Goal: Information Seeking & Learning: Learn about a topic

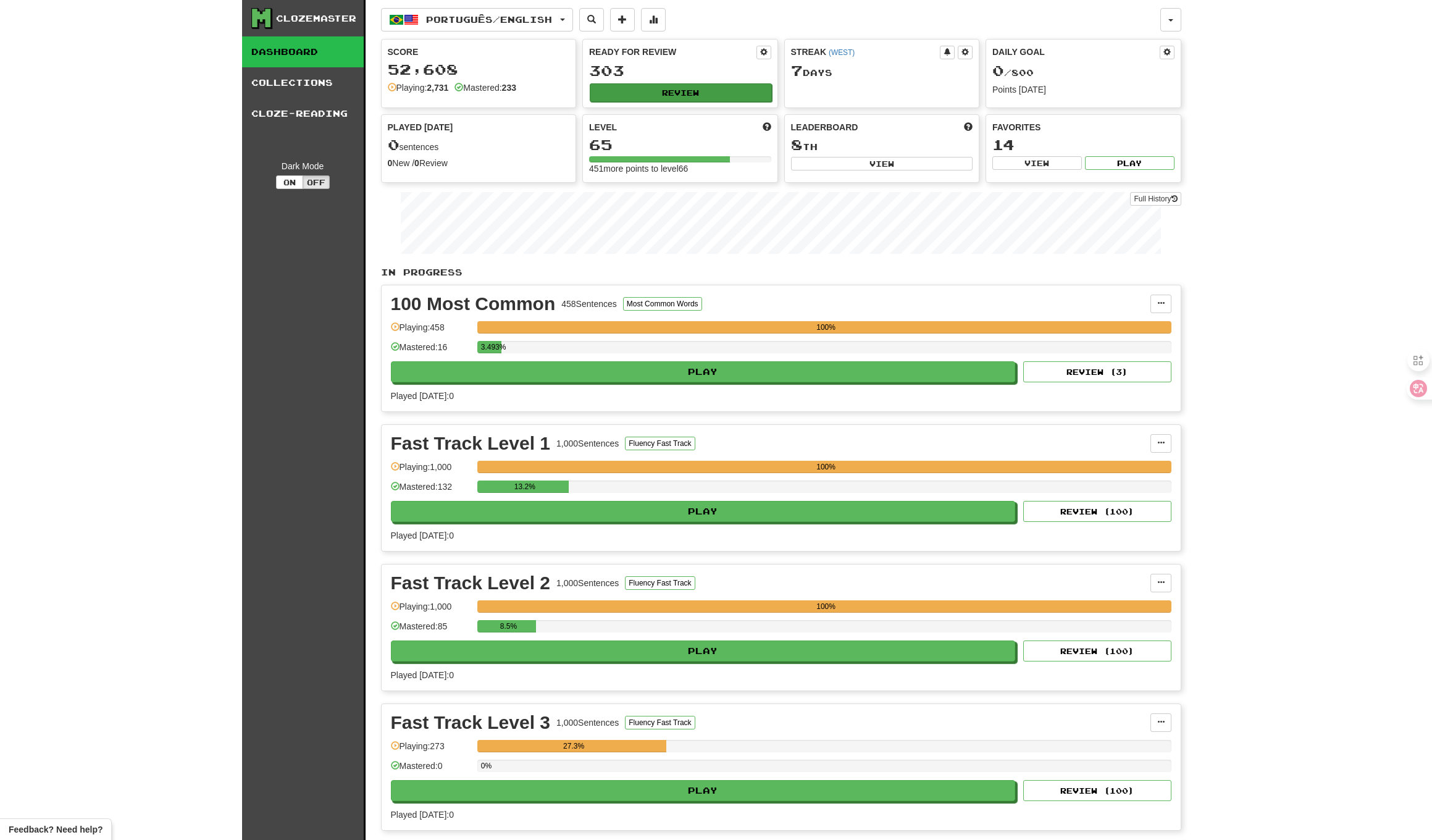
click at [695, 101] on div "Ready for Review 303 Review" at bounding box center [681, 73] width 195 height 68
click at [696, 96] on button "Review" at bounding box center [681, 92] width 182 height 18
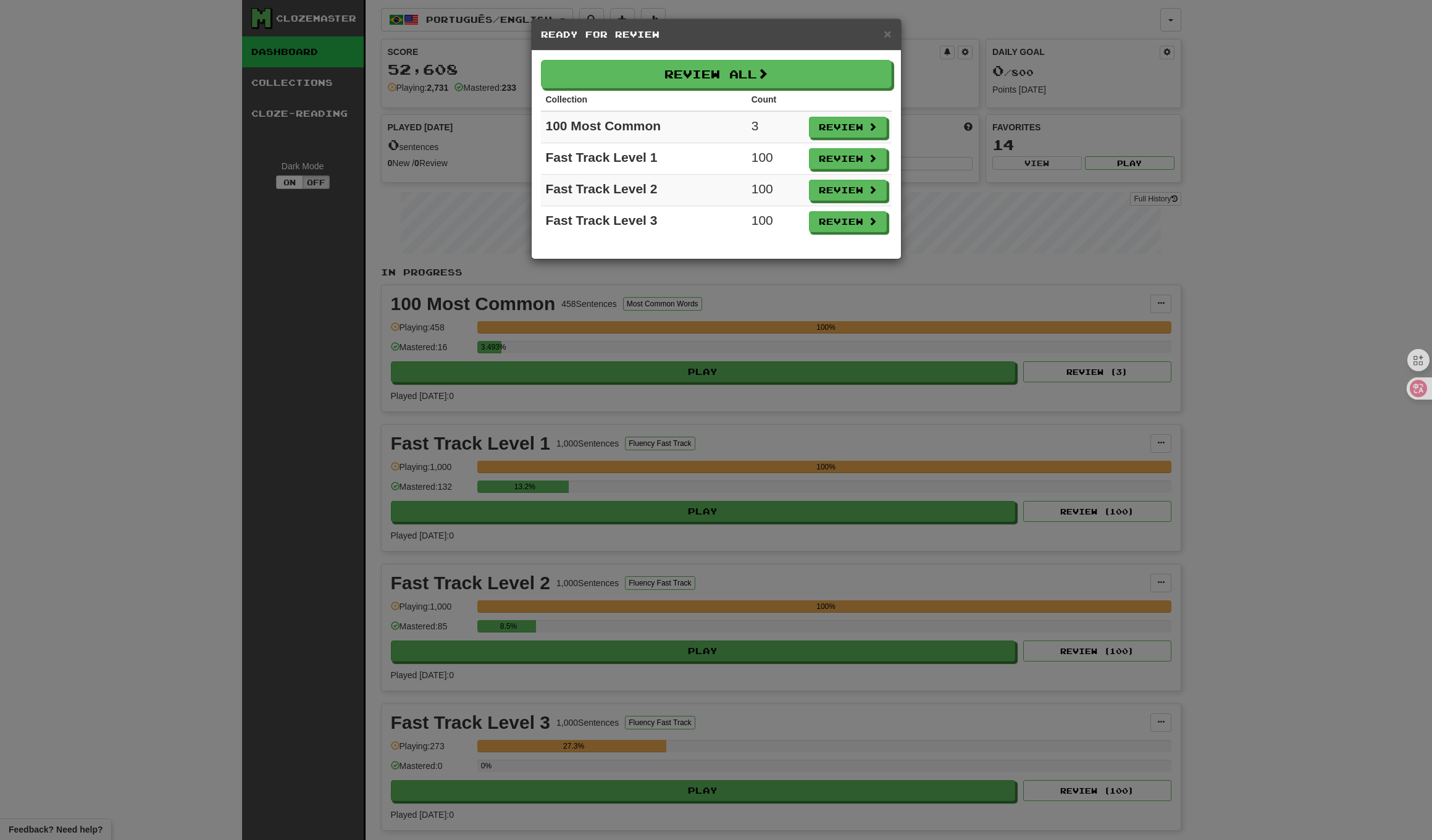
drag, startPoint x: 843, startPoint y: 159, endPoint x: 722, endPoint y: 166, distance: 121.2
click at [722, 166] on tr "Fast Track Level 1 100 Review" at bounding box center [716, 159] width 351 height 32
click at [734, 75] on button "Review All" at bounding box center [717, 75] width 351 height 28
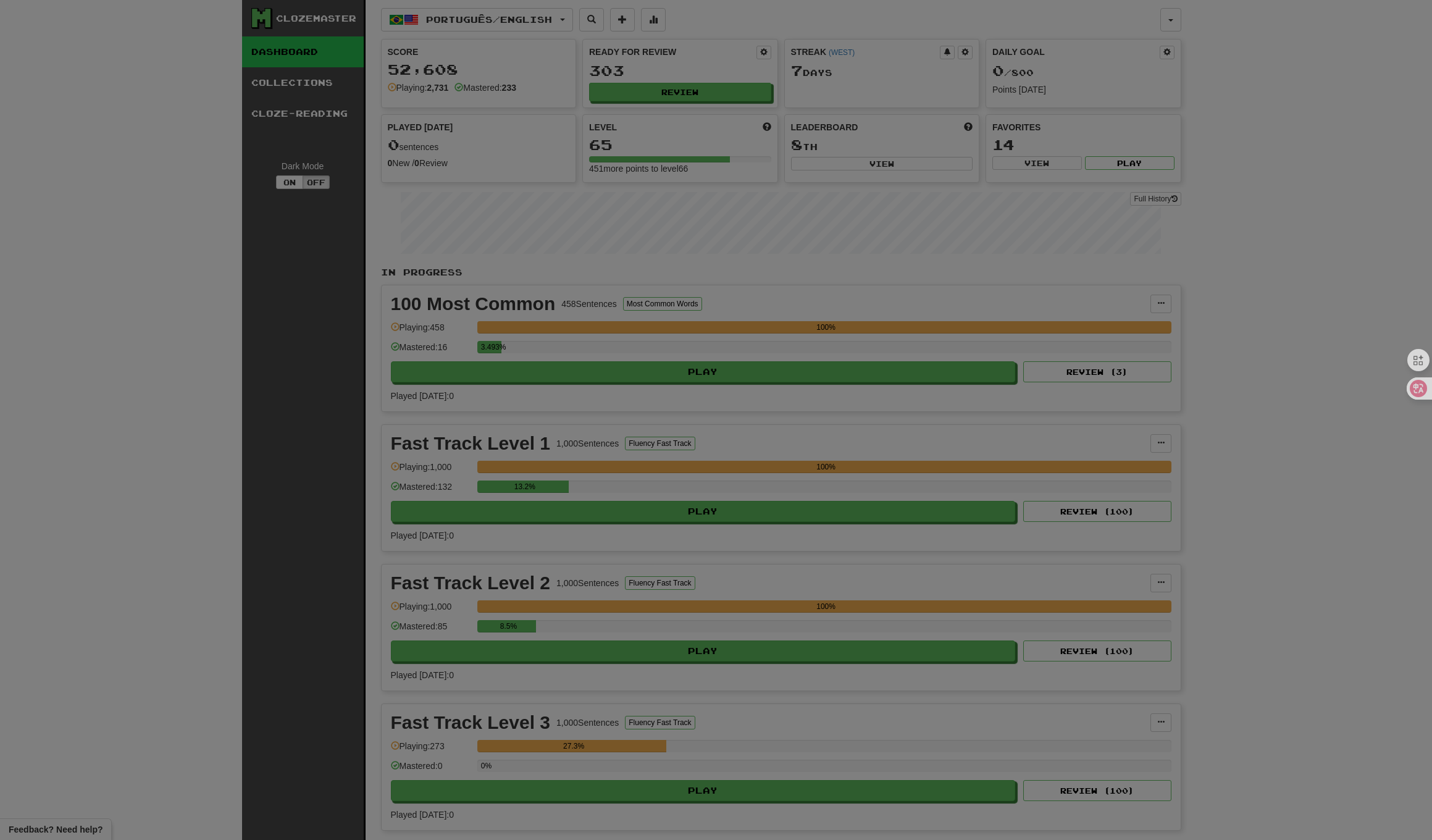
select select "**"
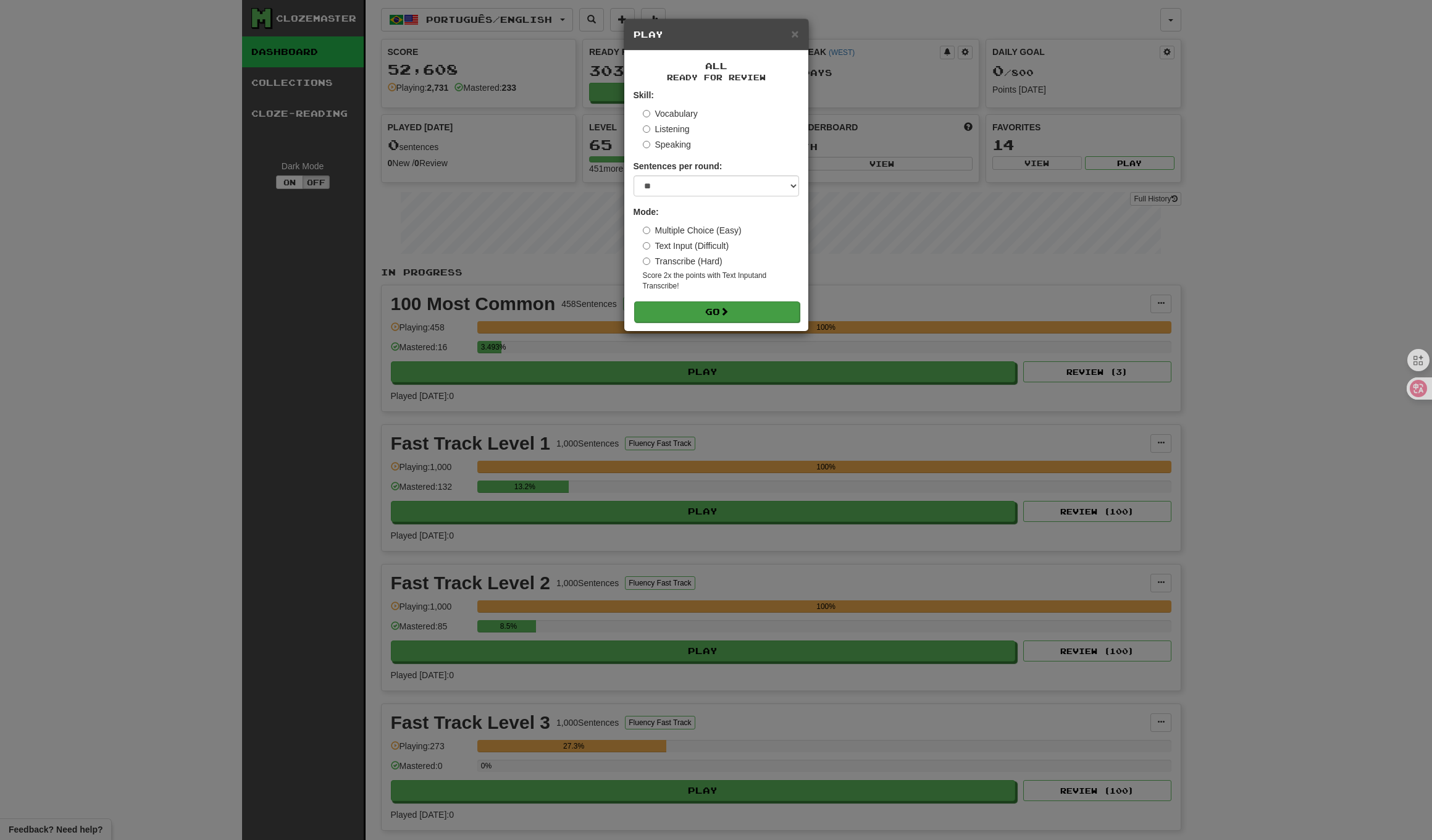
click at [718, 308] on button "Go" at bounding box center [717, 312] width 166 height 21
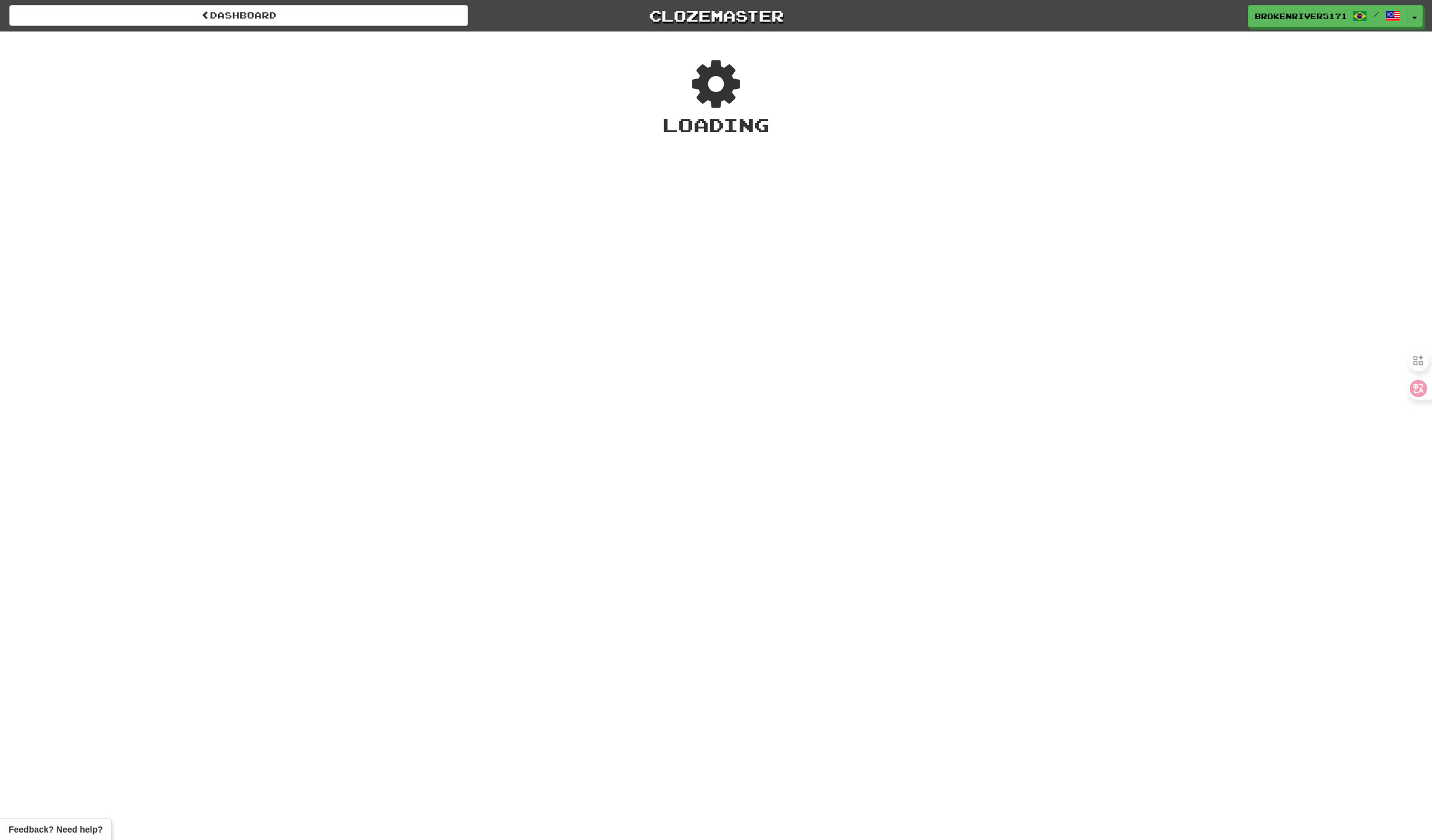
click at [715, 172] on div "Dashboard Clozemaster BrokenRiver5171 / Toggle Dropdown Dashboard Leaderboard A…" at bounding box center [716, 420] width 1432 height 840
click at [740, 237] on div "Dashboard Clozemaster BrokenRiver5171 / Toggle Dropdown Dashboard Leaderboard A…" at bounding box center [716, 420] width 1432 height 840
drag, startPoint x: 761, startPoint y: 231, endPoint x: 767, endPoint y: 237, distance: 8.5
click at [762, 232] on div "Dashboard Clozemaster BrokenRiver5171 / Toggle Dropdown Dashboard Leaderboard A…" at bounding box center [716, 420] width 1432 height 840
drag, startPoint x: 774, startPoint y: 243, endPoint x: 786, endPoint y: 239, distance: 12.6
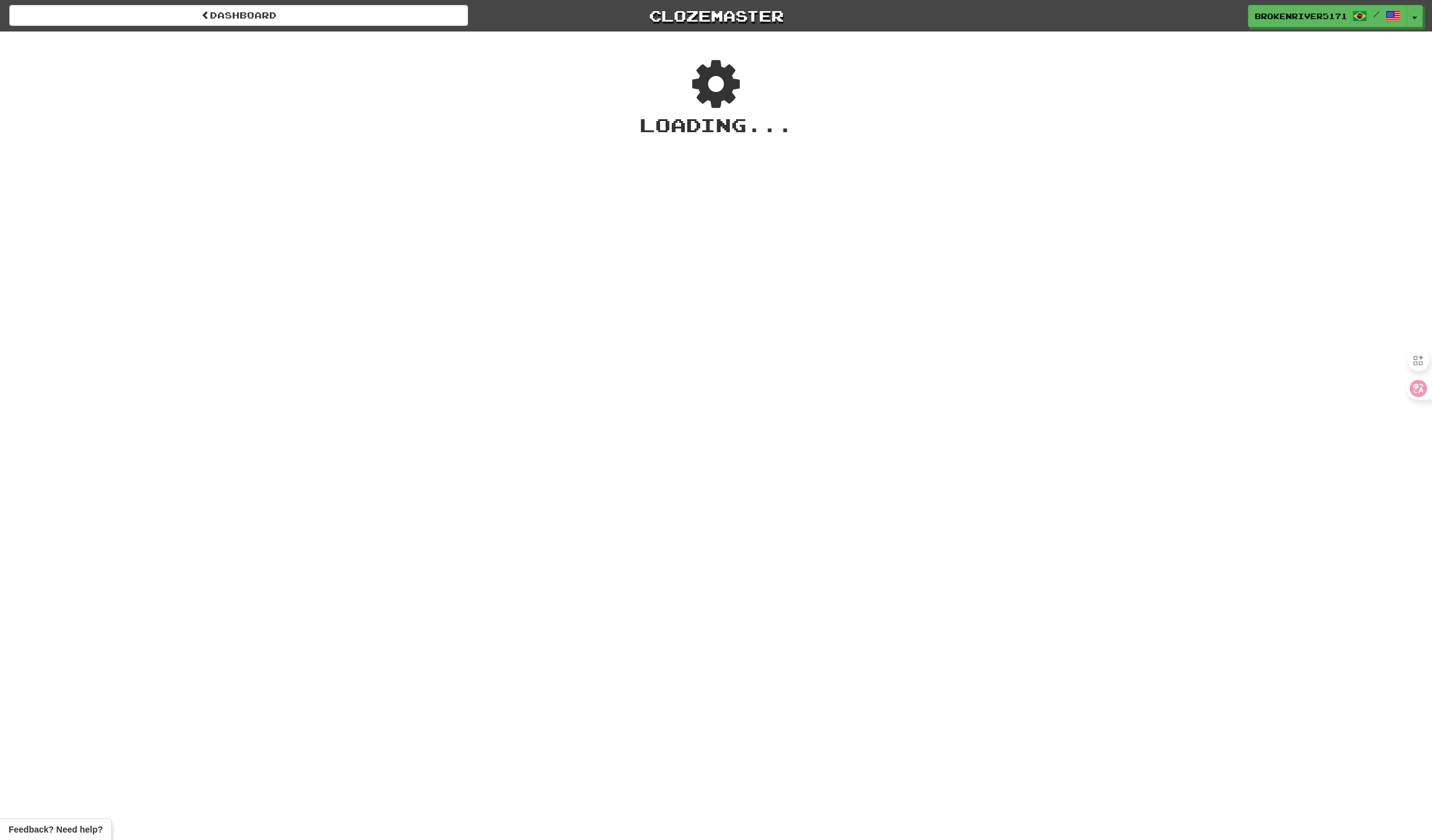
click at [777, 242] on div "Dashboard Clozemaster BrokenRiver5171 / Toggle Dropdown Dashboard Leaderboard A…" at bounding box center [716, 420] width 1432 height 840
click at [797, 235] on div "Dashboard Clozemaster BrokenRiver5171 / Toggle Dropdown Dashboard Leaderboard A…" at bounding box center [716, 420] width 1432 height 840
click at [825, 207] on div "Dashboard Clozemaster BrokenRiver5171 / Toggle Dropdown Dashboard Leaderboard A…" at bounding box center [716, 419] width 1432 height 840
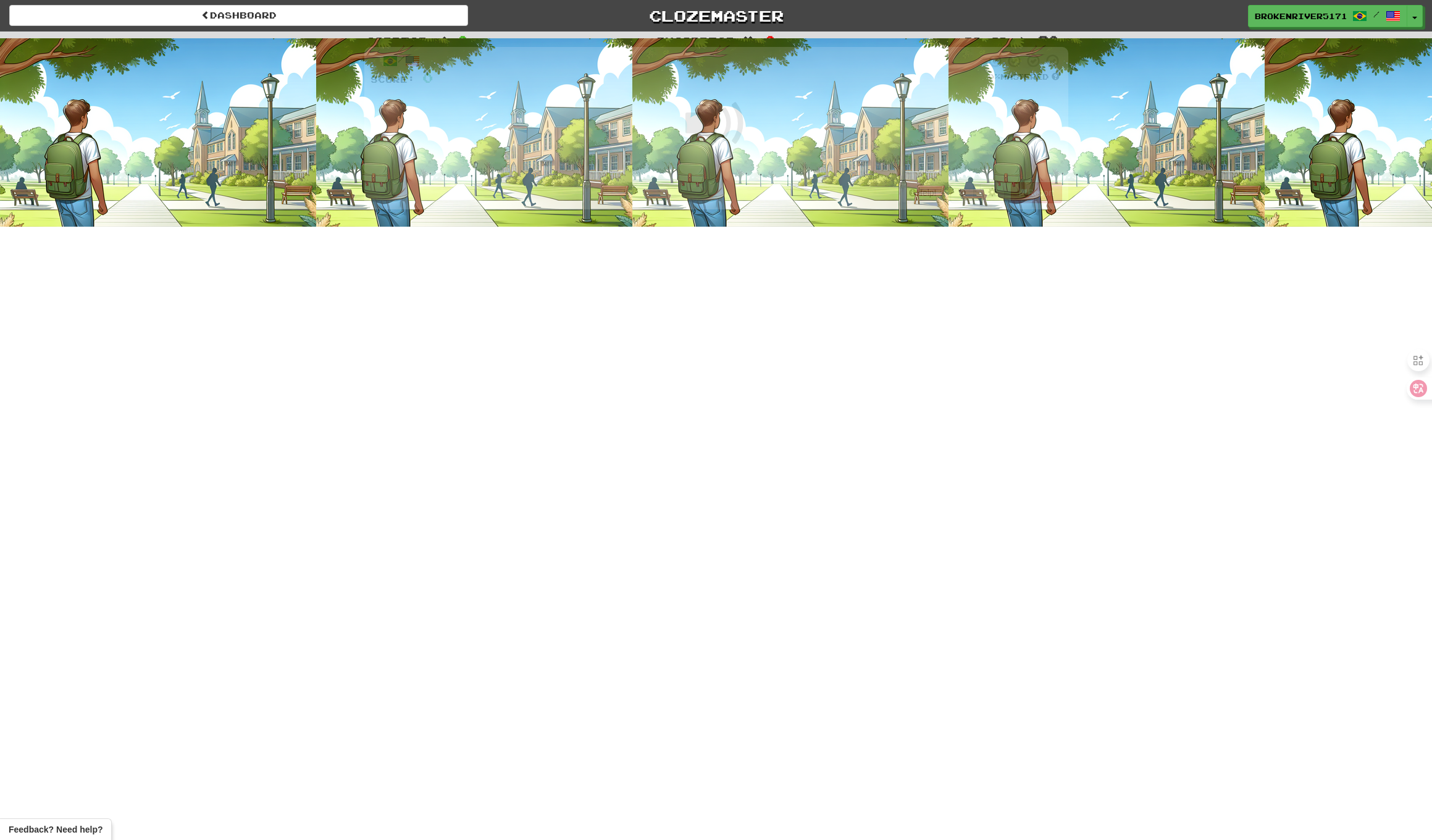
drag, startPoint x: 780, startPoint y: 238, endPoint x: 795, endPoint y: 232, distance: 16.2
click at [781, 238] on div "Dashboard Clozemaster BrokenRiver5171 / Toggle Dropdown Dashboard Leaderboard A…" at bounding box center [716, 420] width 1432 height 840
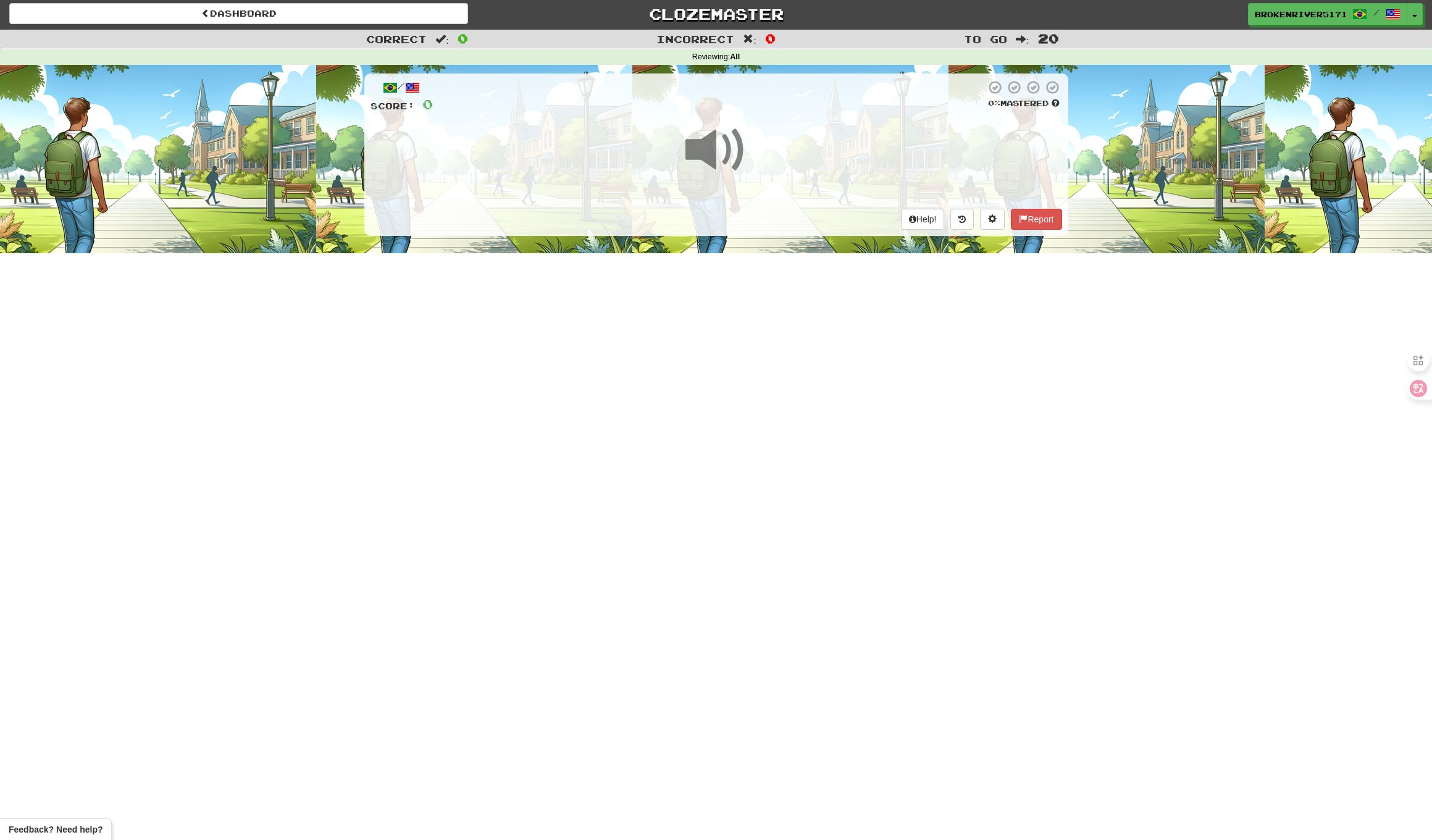
click at [719, 153] on span at bounding box center [717, 150] width 62 height 62
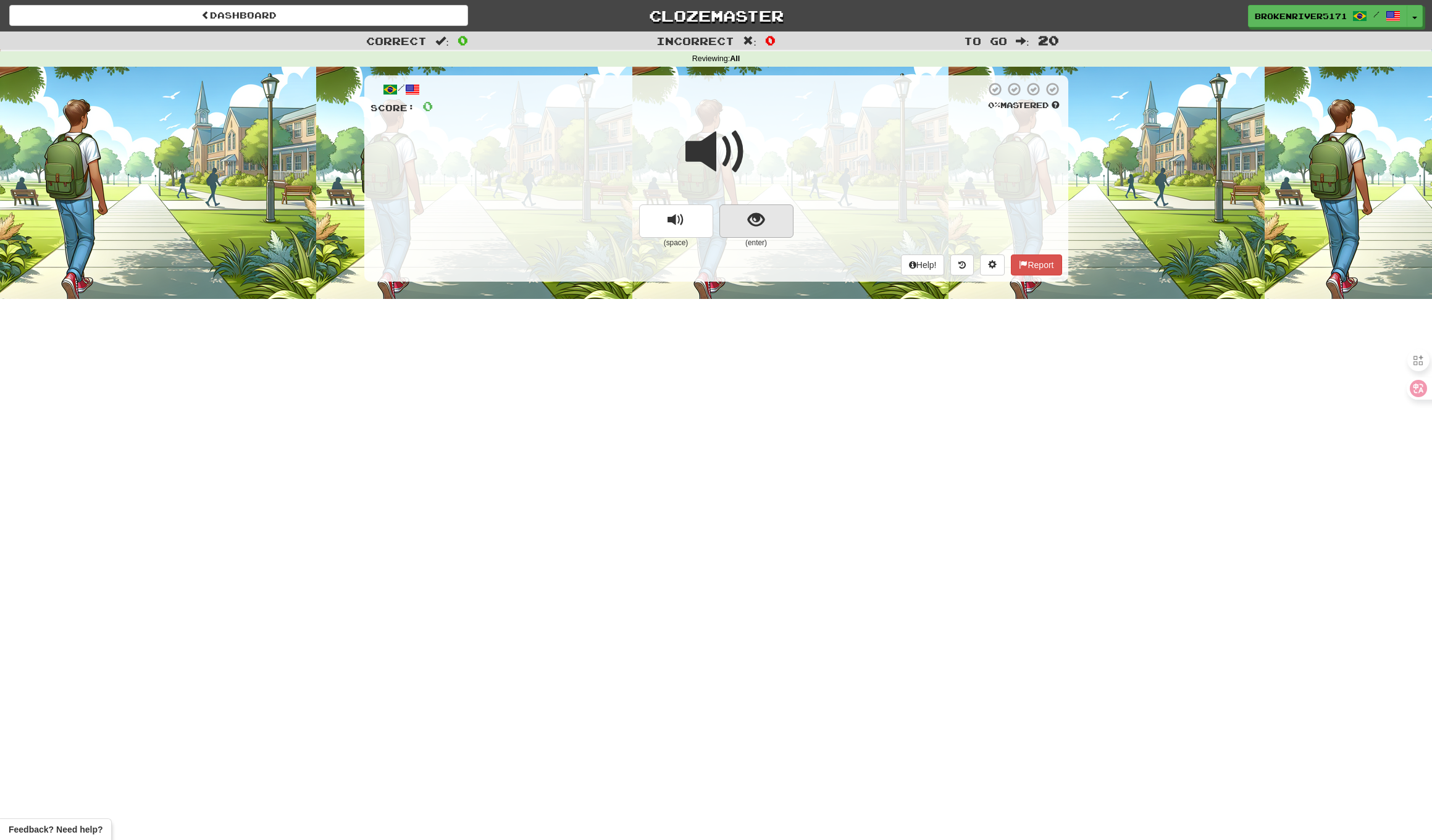
click at [765, 225] on button "show sentence" at bounding box center [756, 221] width 74 height 34
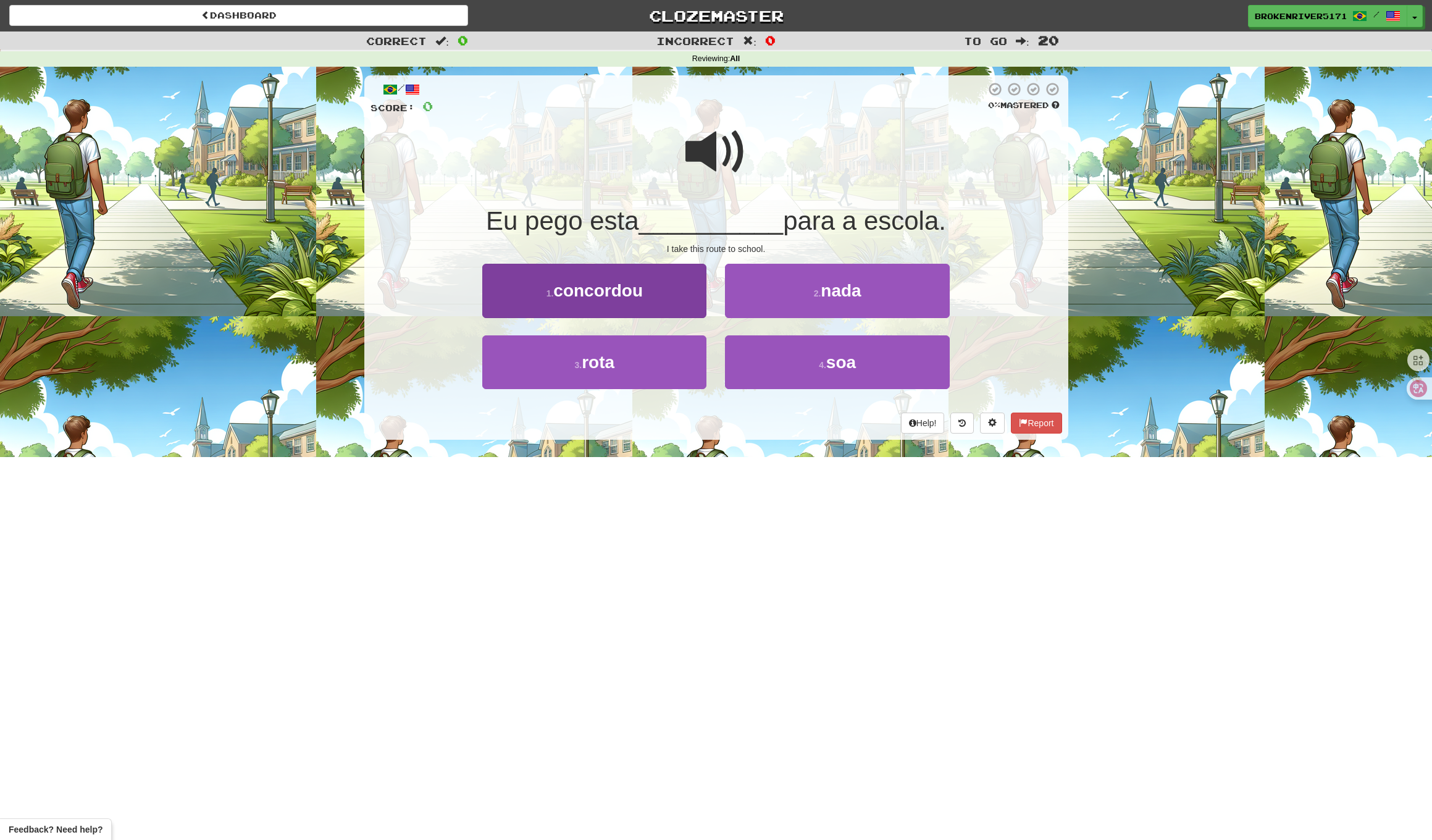
drag, startPoint x: 650, startPoint y: 359, endPoint x: 681, endPoint y: 345, distance: 34.0
click at [650, 359] on button "3 . rota" at bounding box center [595, 362] width 224 height 54
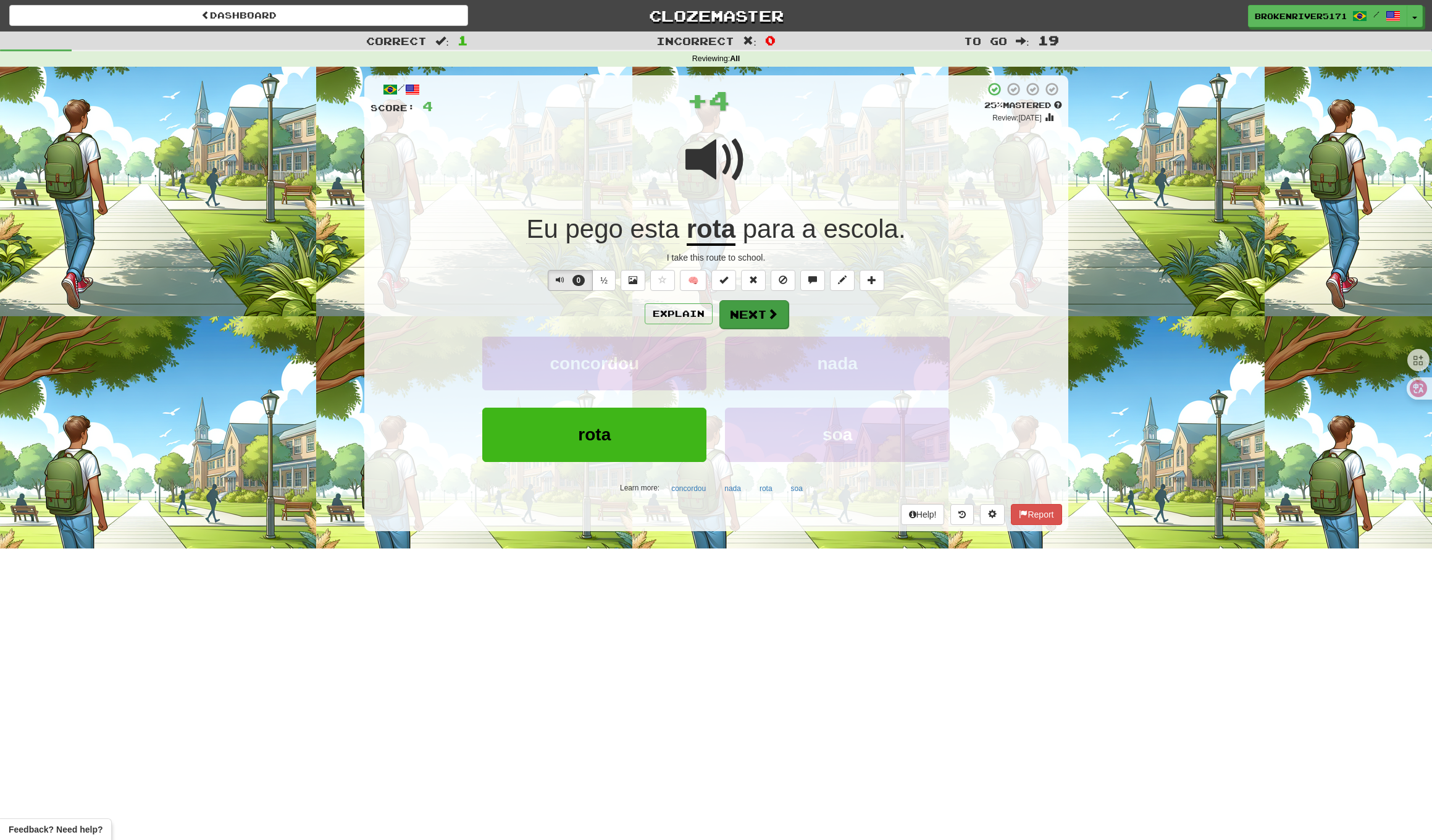
click at [771, 314] on span at bounding box center [773, 314] width 11 height 11
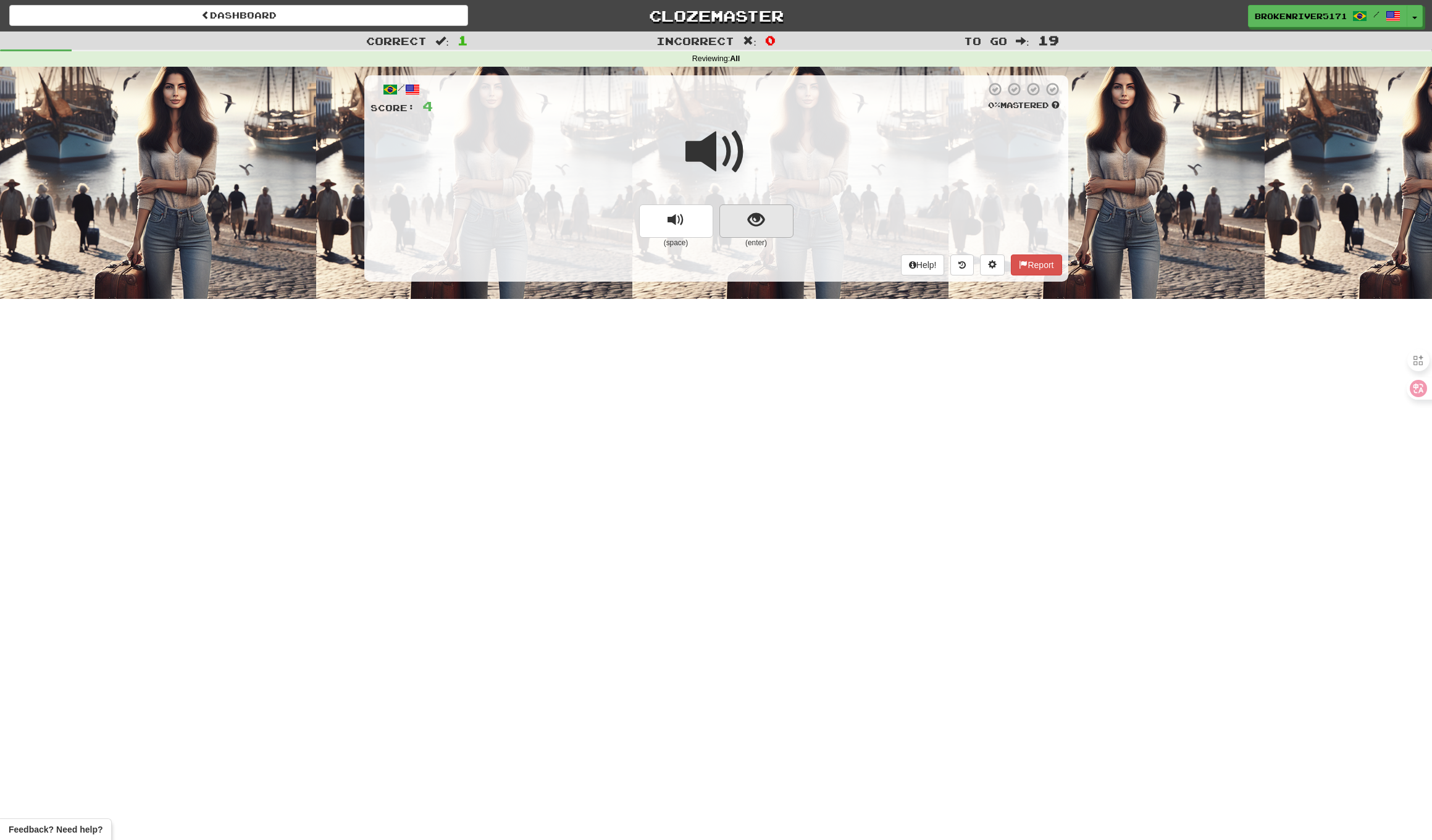
click at [760, 221] on span "show sentence" at bounding box center [756, 220] width 16 height 16
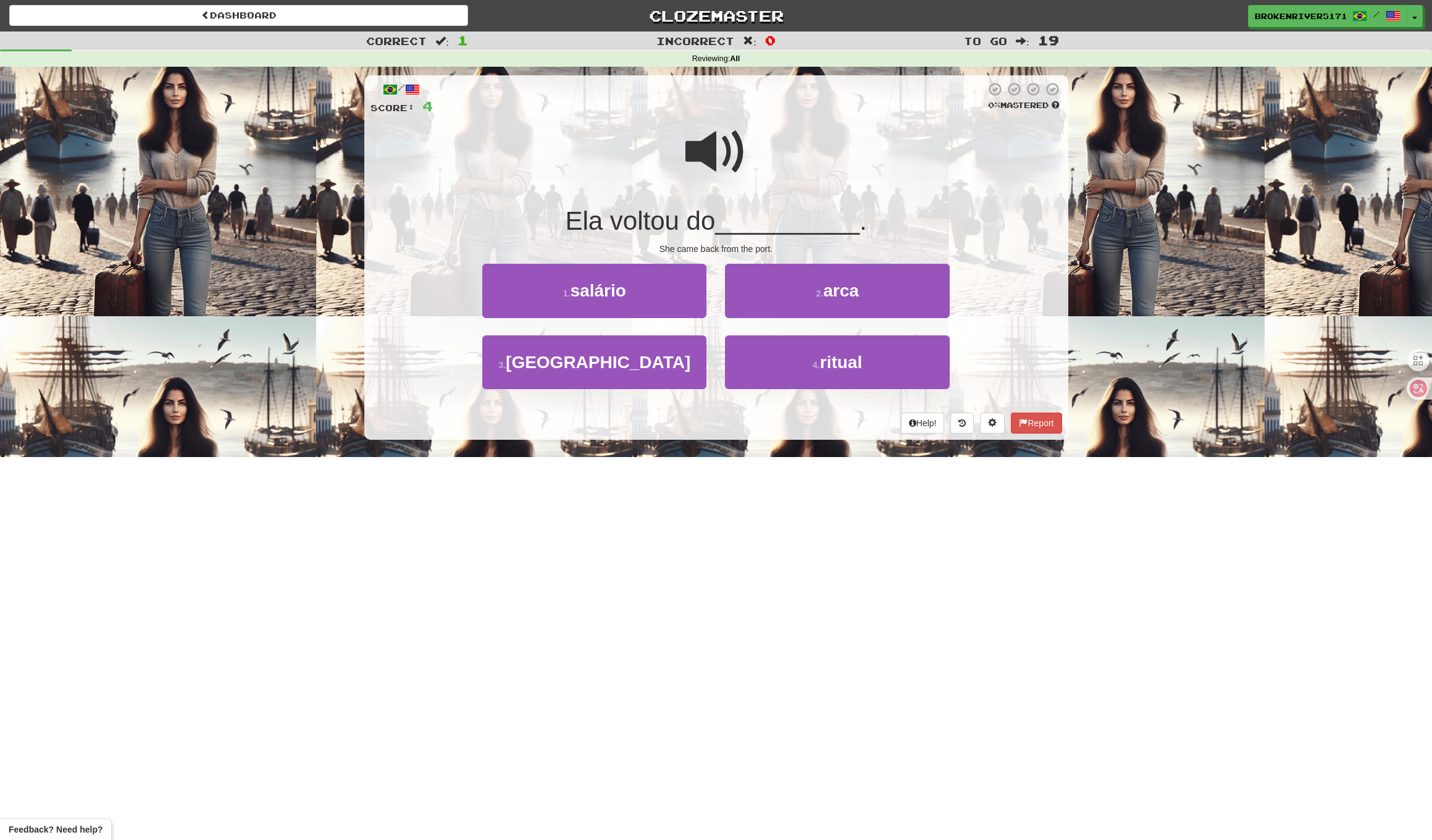
drag, startPoint x: 683, startPoint y: 358, endPoint x: 720, endPoint y: 333, distance: 44.7
click at [688, 355] on button "3 . porto" at bounding box center [595, 362] width 224 height 54
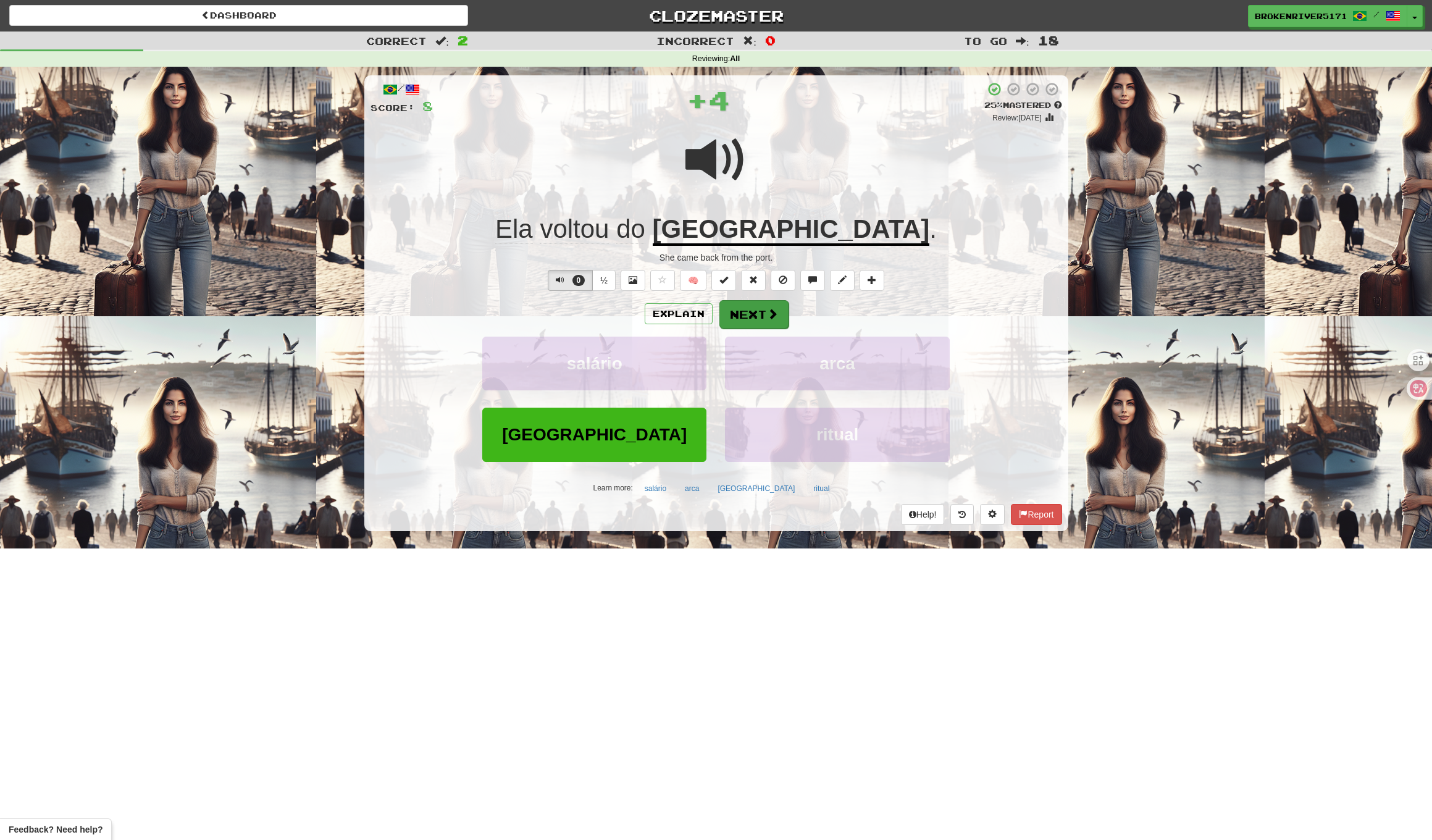
click at [756, 310] on button "Next" at bounding box center [754, 314] width 69 height 28
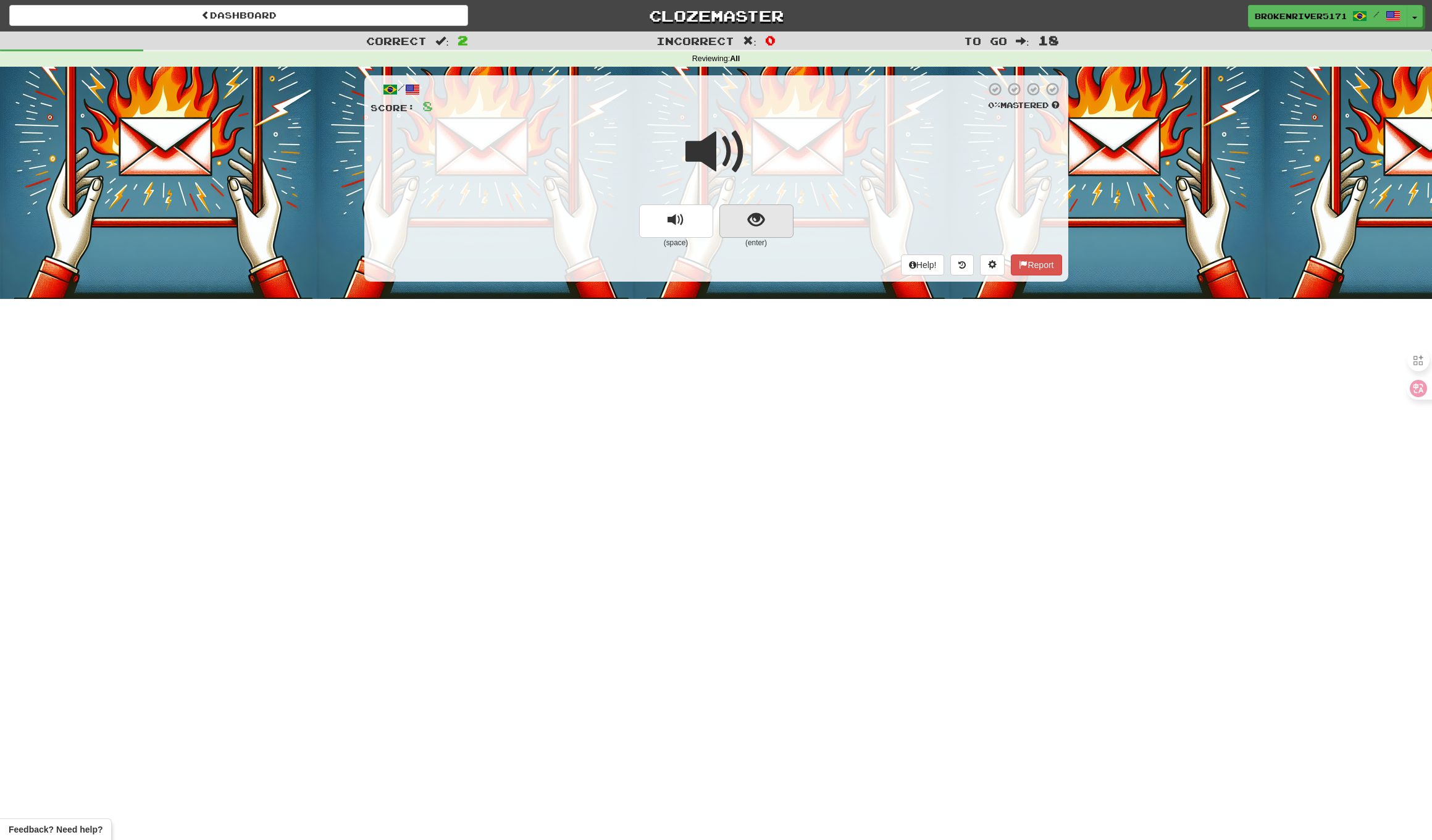
click at [756, 225] on span "show sentence" at bounding box center [756, 220] width 16 height 16
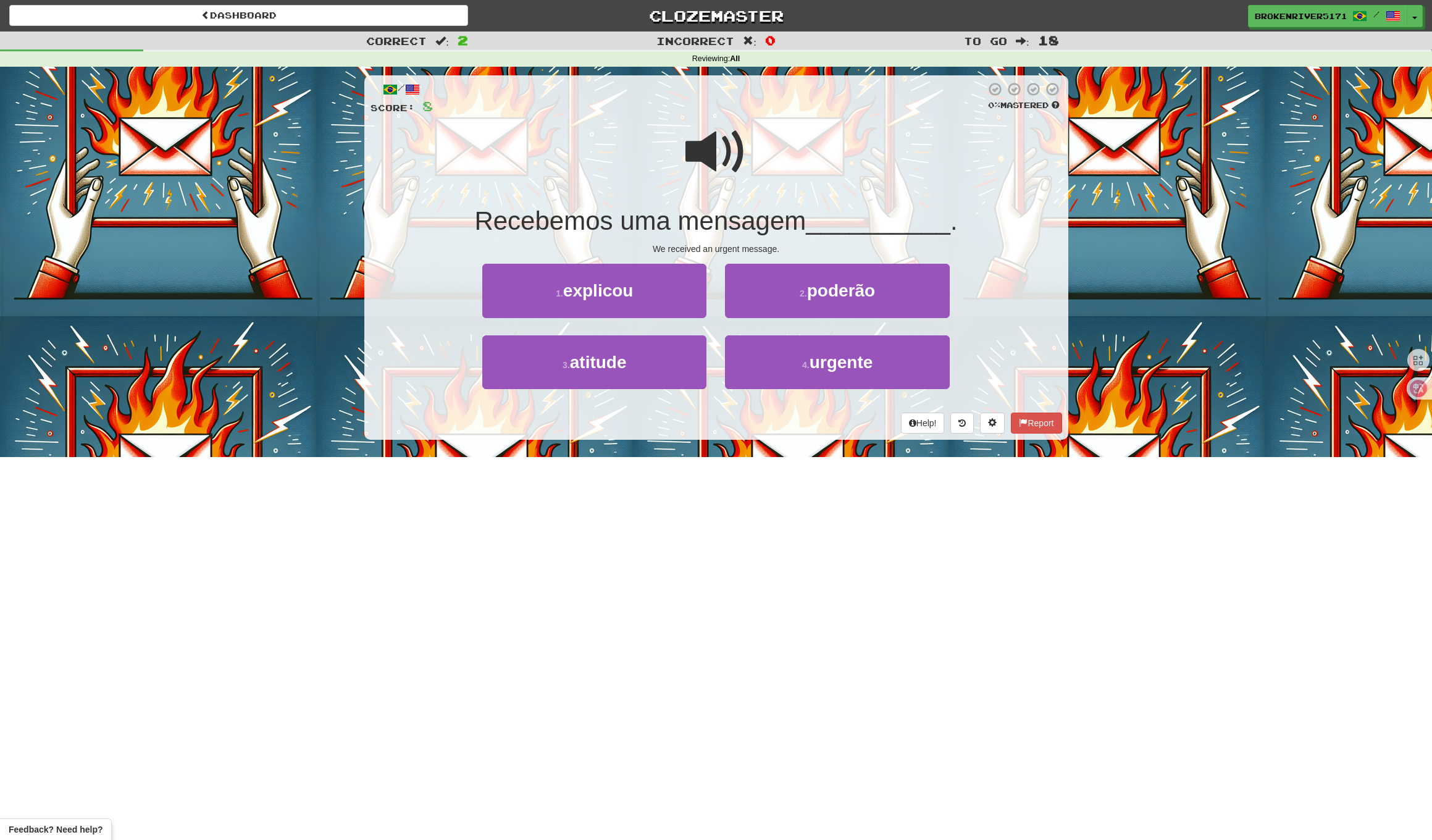
click at [743, 247] on div "We received an urgent message." at bounding box center [717, 249] width 692 height 13
click at [749, 240] on div "/ Score: 8 0 % Mastered Recebemos uma mensagem __________ . We received an urge…" at bounding box center [716, 257] width 704 height 364
click at [777, 288] on button "2 . poderão" at bounding box center [837, 290] width 224 height 54
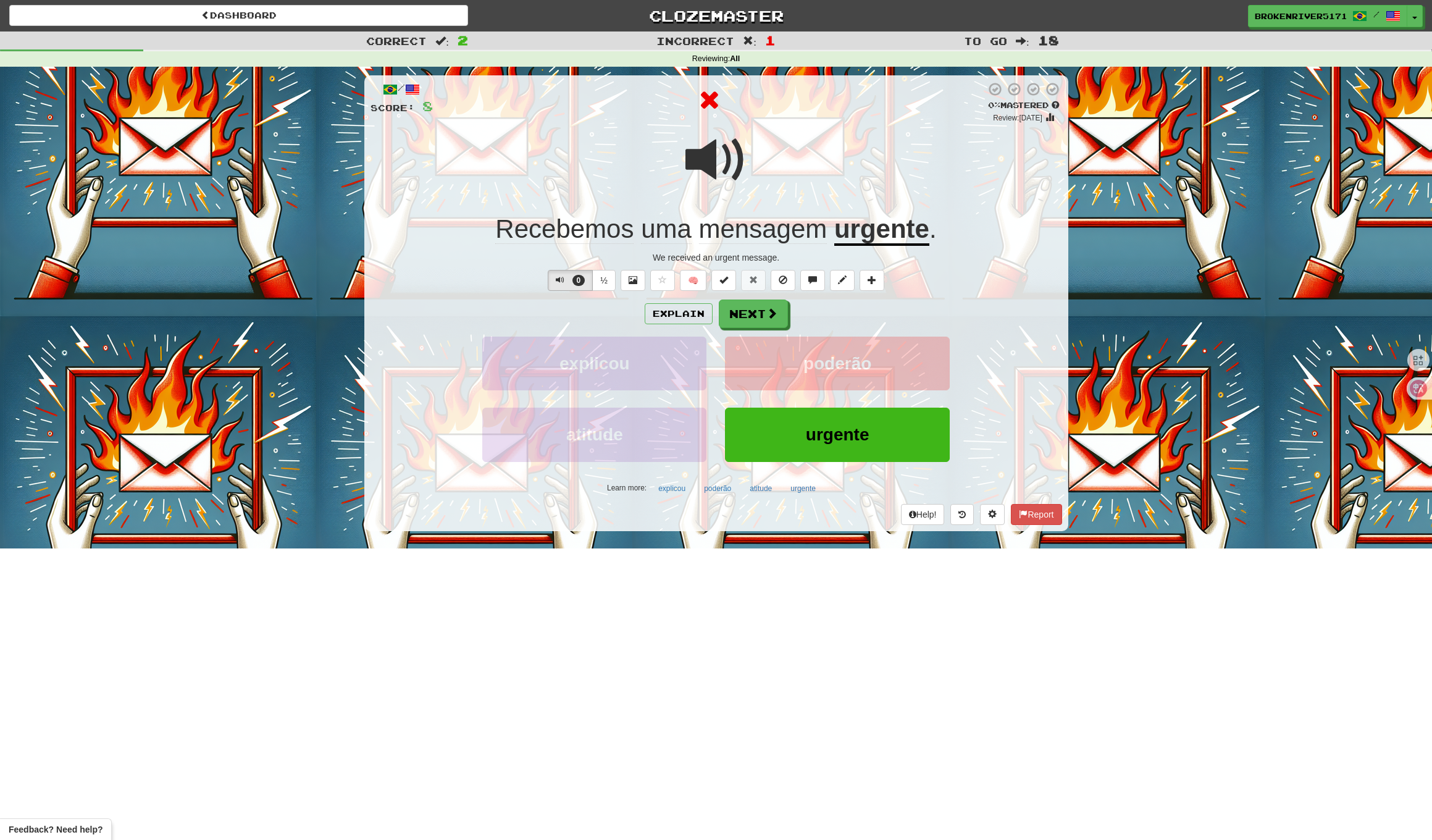
drag, startPoint x: 863, startPoint y: 316, endPoint x: 801, endPoint y: 316, distance: 62.0
click at [862, 316] on div "Explain Next" at bounding box center [717, 314] width 692 height 28
click at [779, 316] on button "Next" at bounding box center [754, 314] width 69 height 28
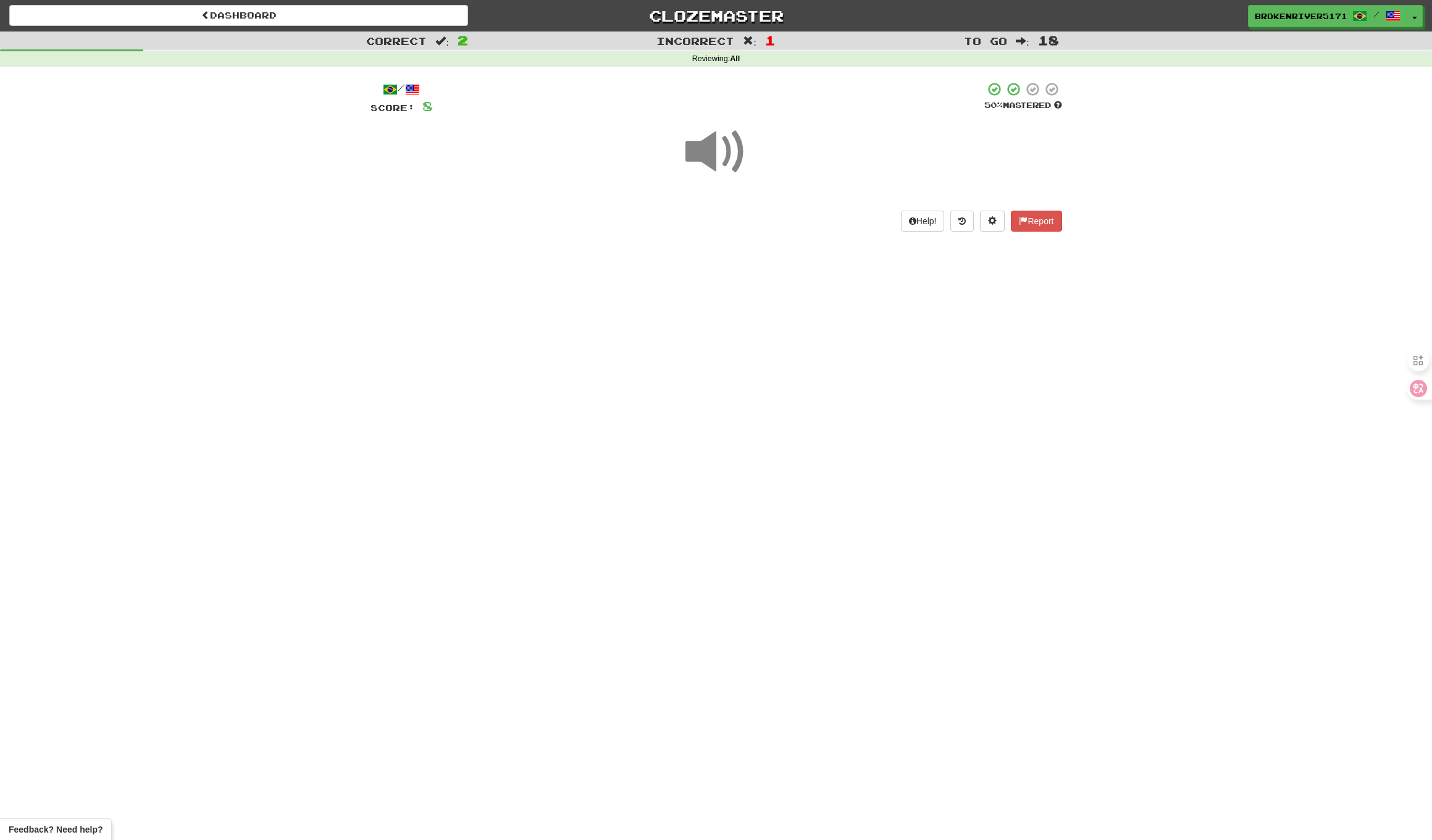
click at [840, 311] on div "Dashboard Clozemaster BrokenRiver5171 / Toggle Dropdown Dashboard Leaderboard A…" at bounding box center [716, 420] width 1432 height 840
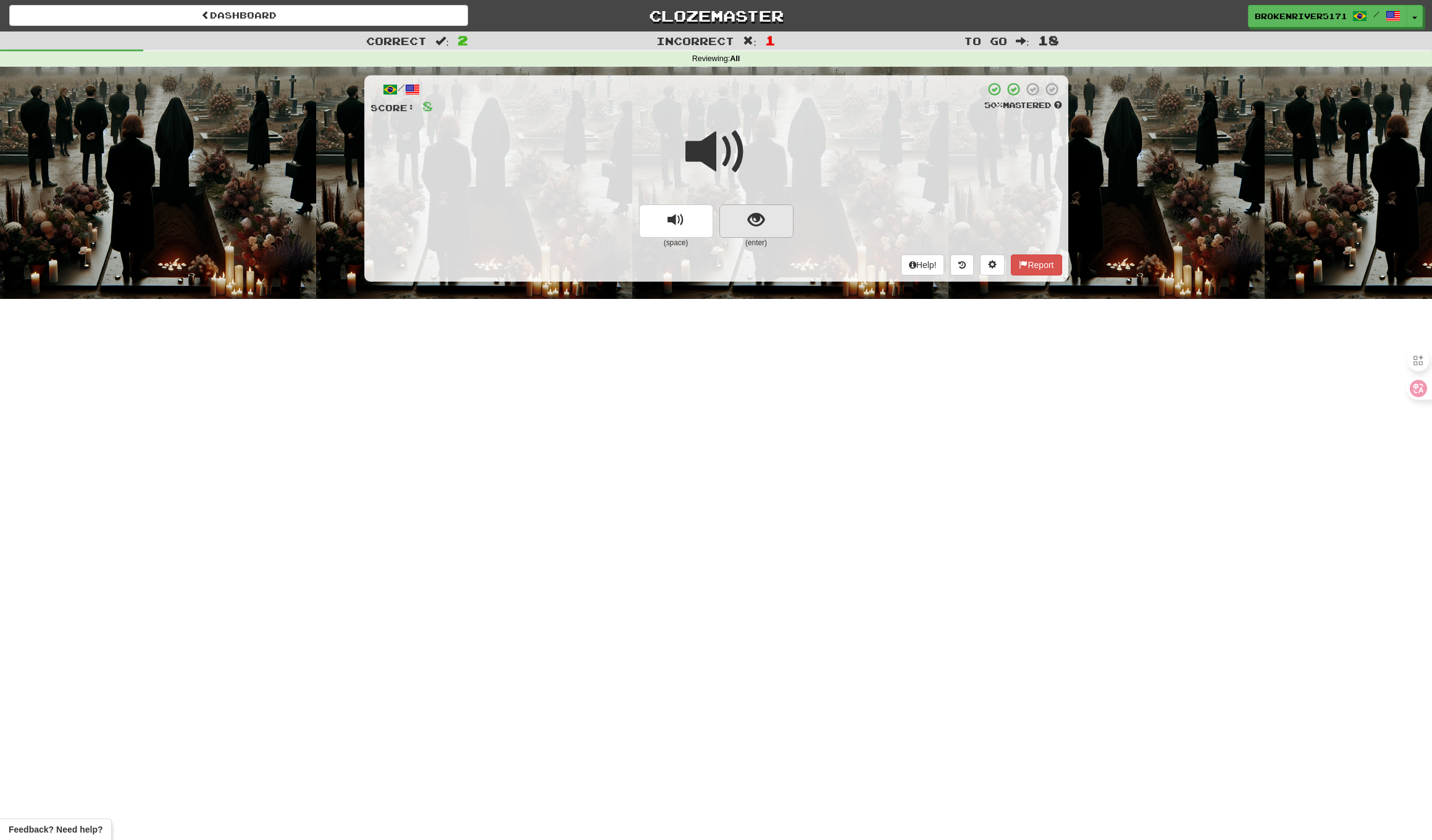
click at [747, 216] on button "show sentence" at bounding box center [756, 221] width 74 height 34
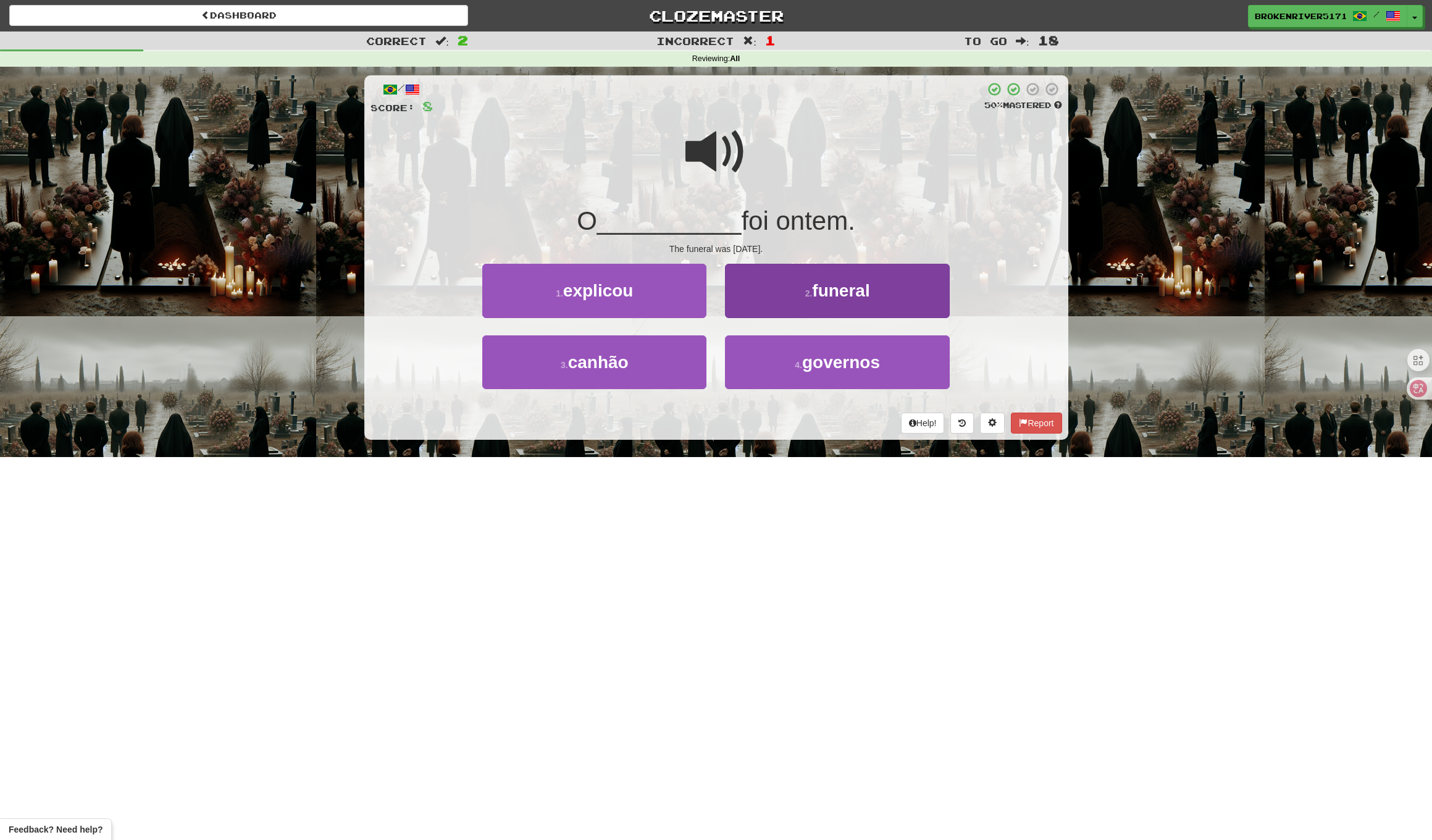
click at [774, 302] on button "2 . funeral" at bounding box center [837, 290] width 224 height 54
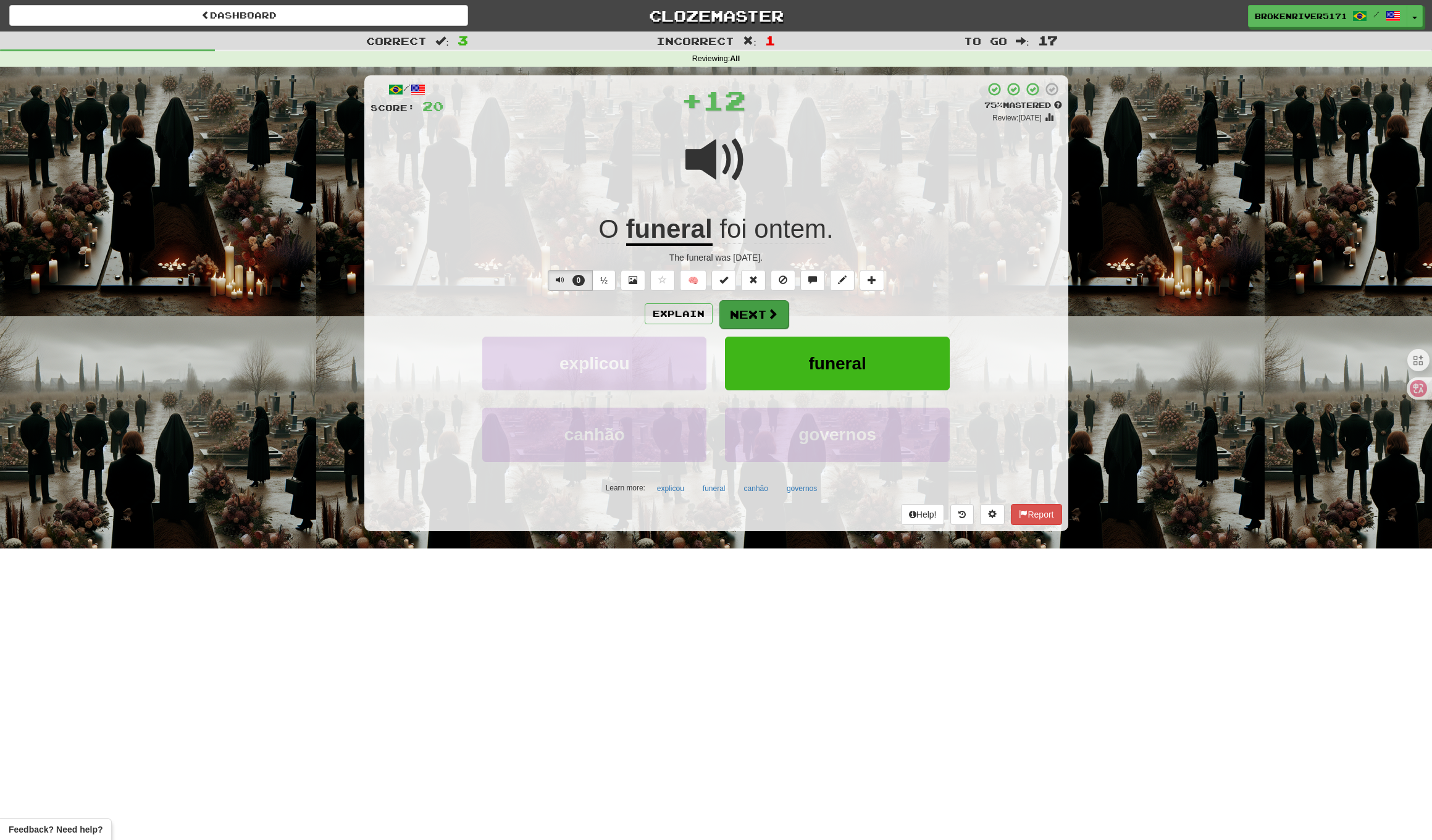
click at [745, 321] on button "Next" at bounding box center [754, 314] width 69 height 28
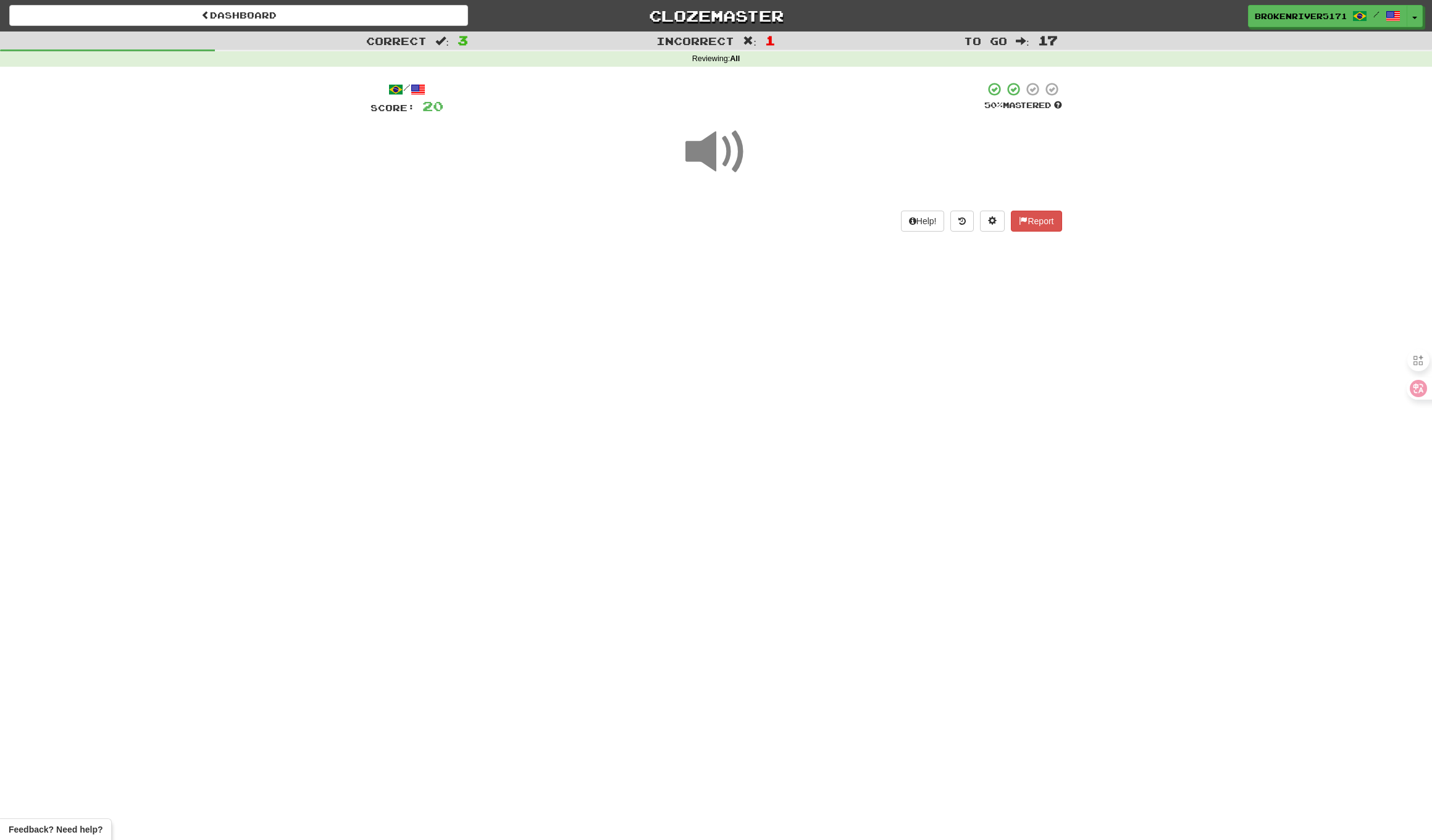
click at [732, 354] on div "Dashboard Clozemaster BrokenRiver5171 / Toggle Dropdown Dashboard Leaderboard A…" at bounding box center [716, 420] width 1432 height 840
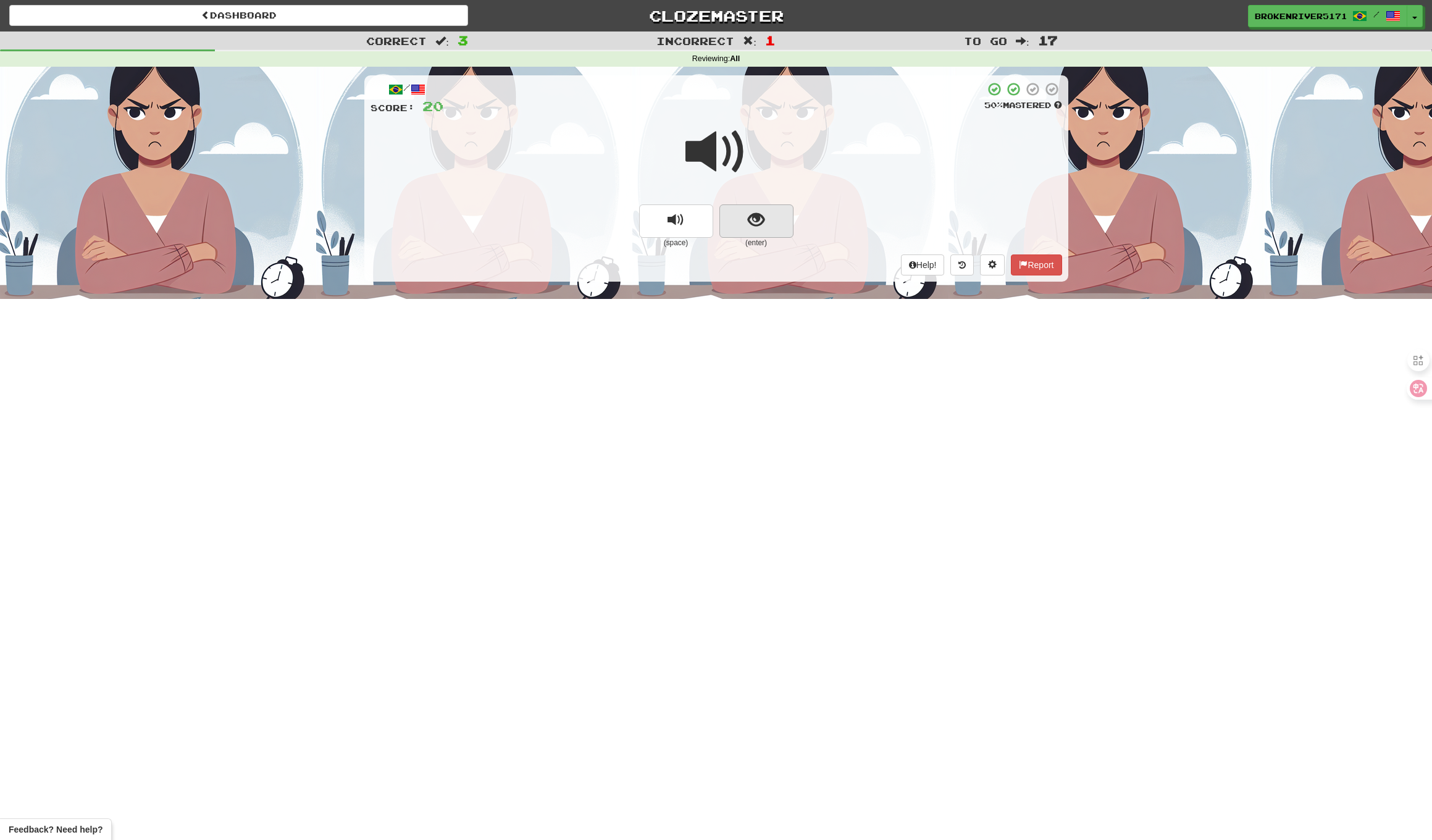
click at [774, 218] on button "show sentence" at bounding box center [756, 221] width 74 height 34
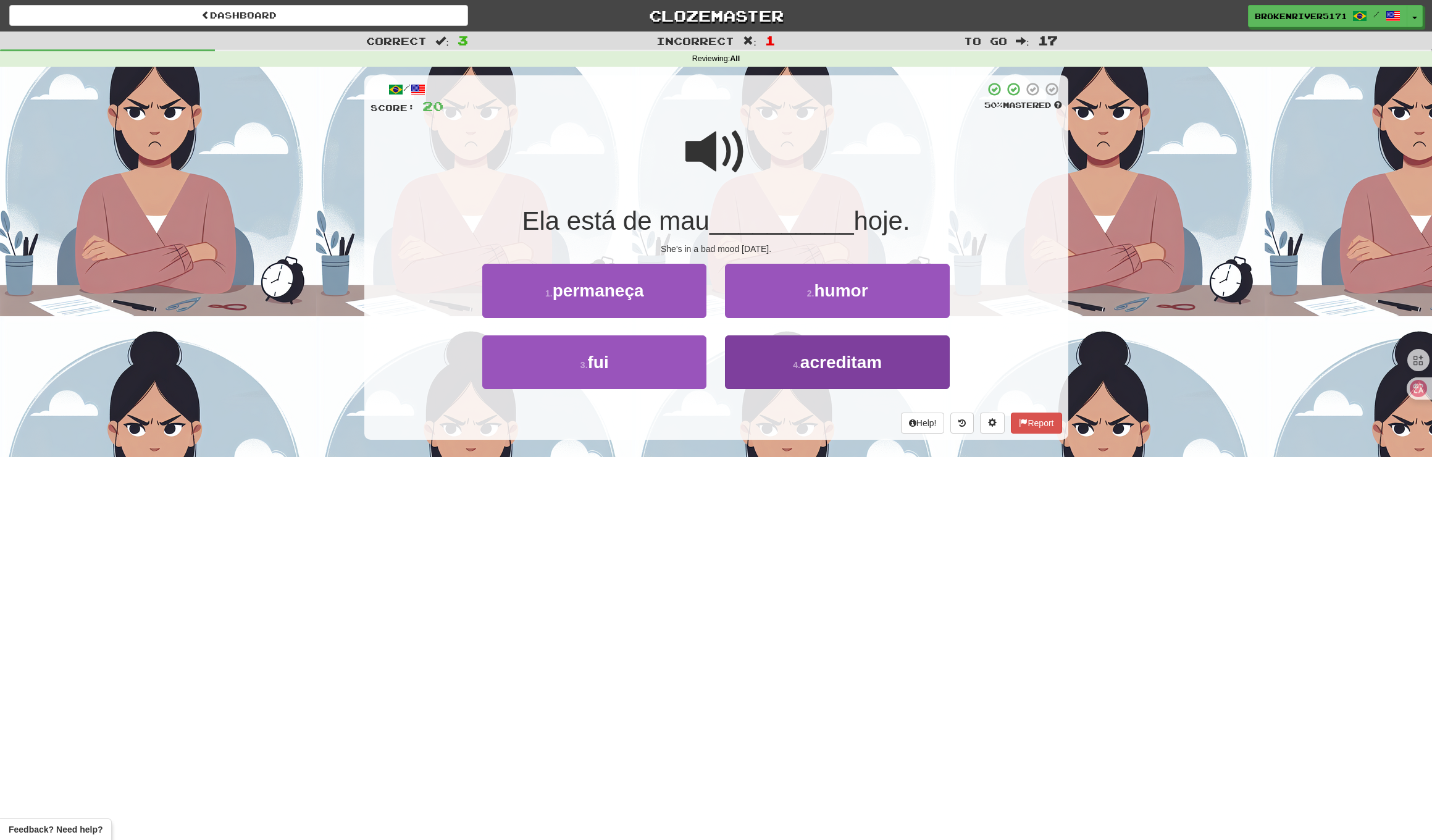
click at [781, 362] on button "4 . acreditam" at bounding box center [837, 362] width 224 height 54
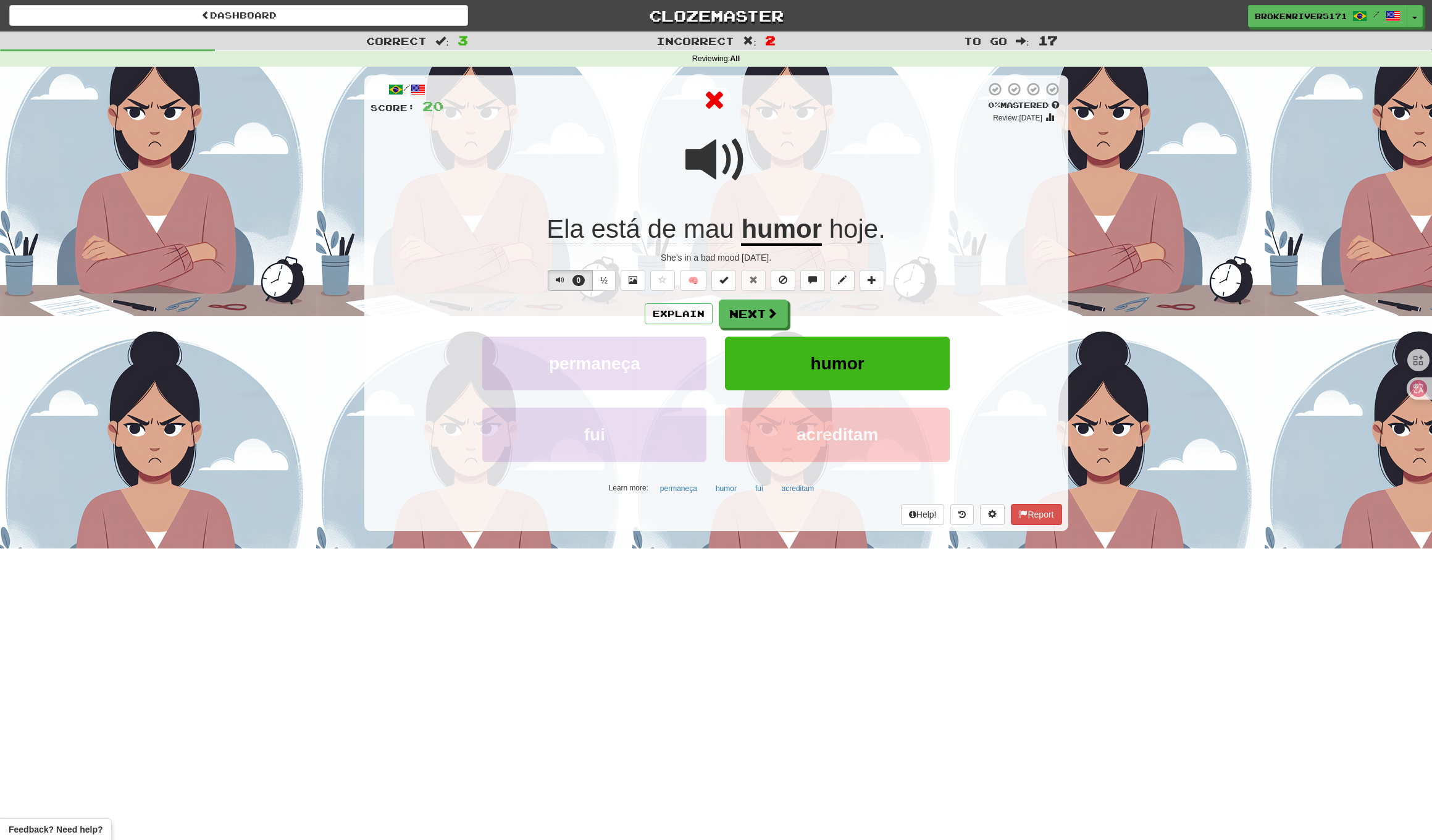
drag, startPoint x: 760, startPoint y: 321, endPoint x: 821, endPoint y: 315, distance: 61.3
click at [821, 315] on div "Explain Next" at bounding box center [717, 314] width 692 height 28
click at [751, 316] on button "Next" at bounding box center [754, 314] width 69 height 28
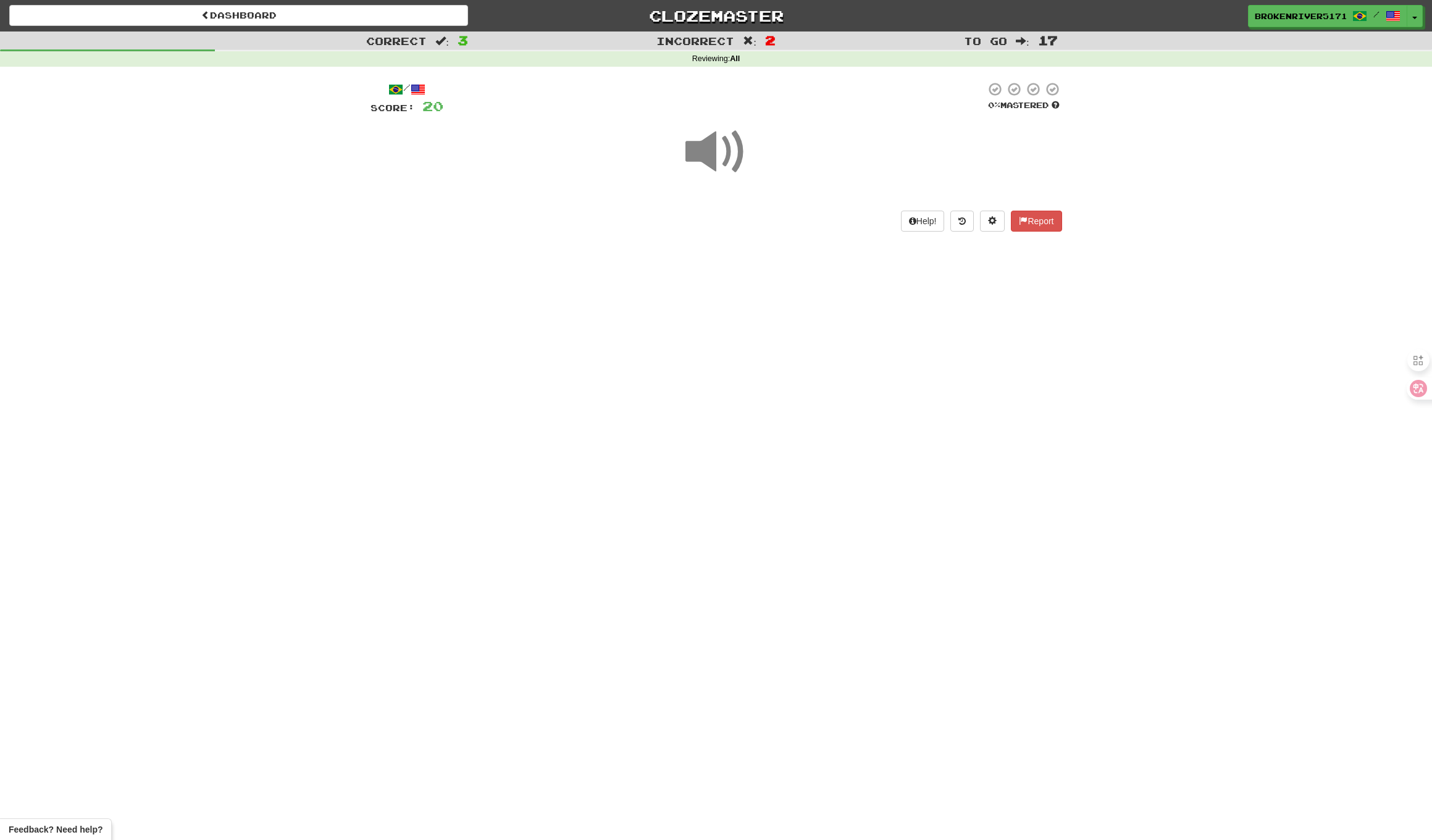
drag, startPoint x: 756, startPoint y: 347, endPoint x: 774, endPoint y: 330, distance: 24.8
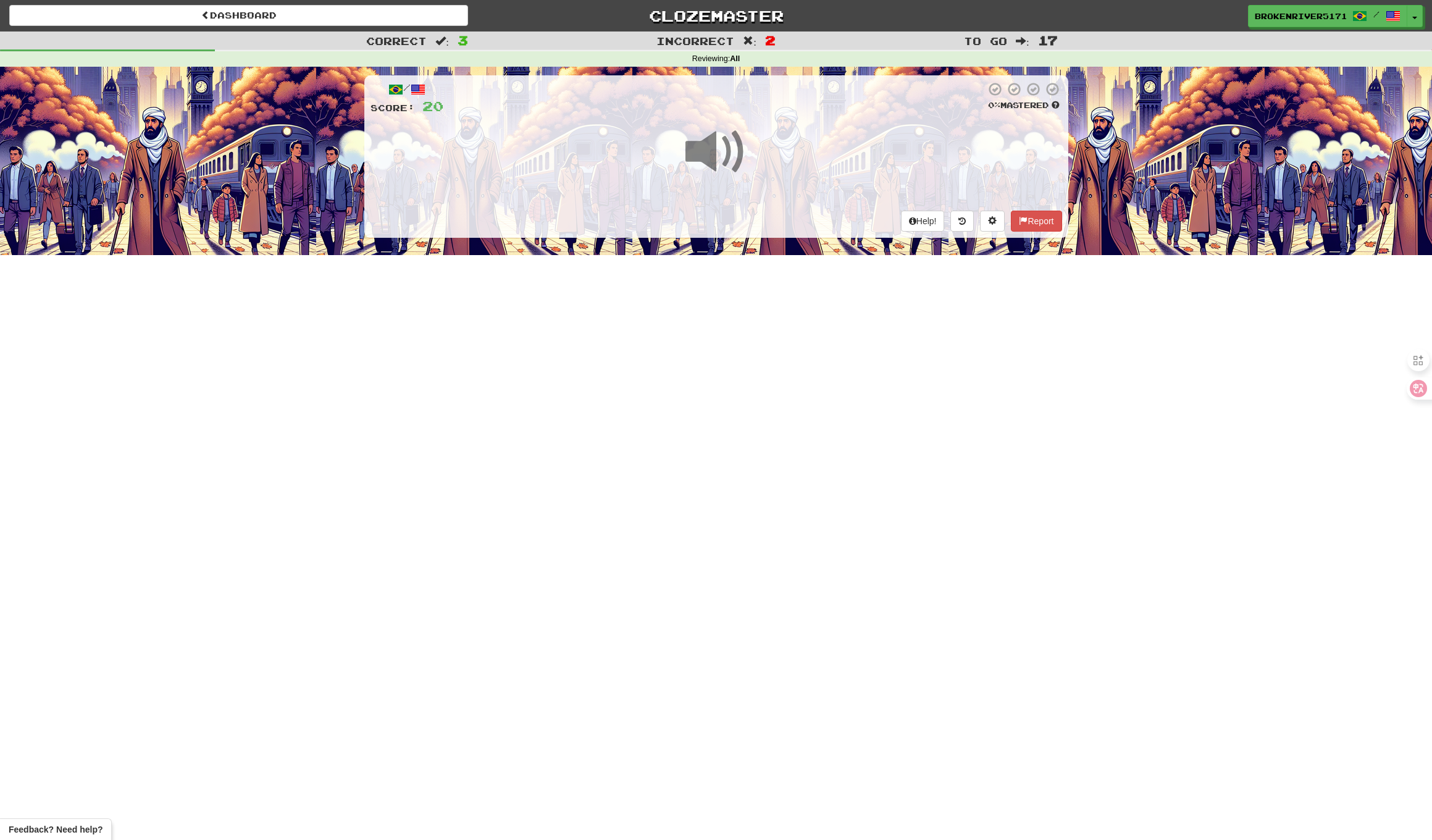
click at [758, 345] on div "Dashboard Clozemaster BrokenRiver5171 / Toggle Dropdown Dashboard Leaderboard A…" at bounding box center [716, 420] width 1432 height 840
click at [774, 330] on div "Dashboard Clozemaster BrokenRiver5171 / Toggle Dropdown Dashboard Leaderboard A…" at bounding box center [716, 420] width 1432 height 840
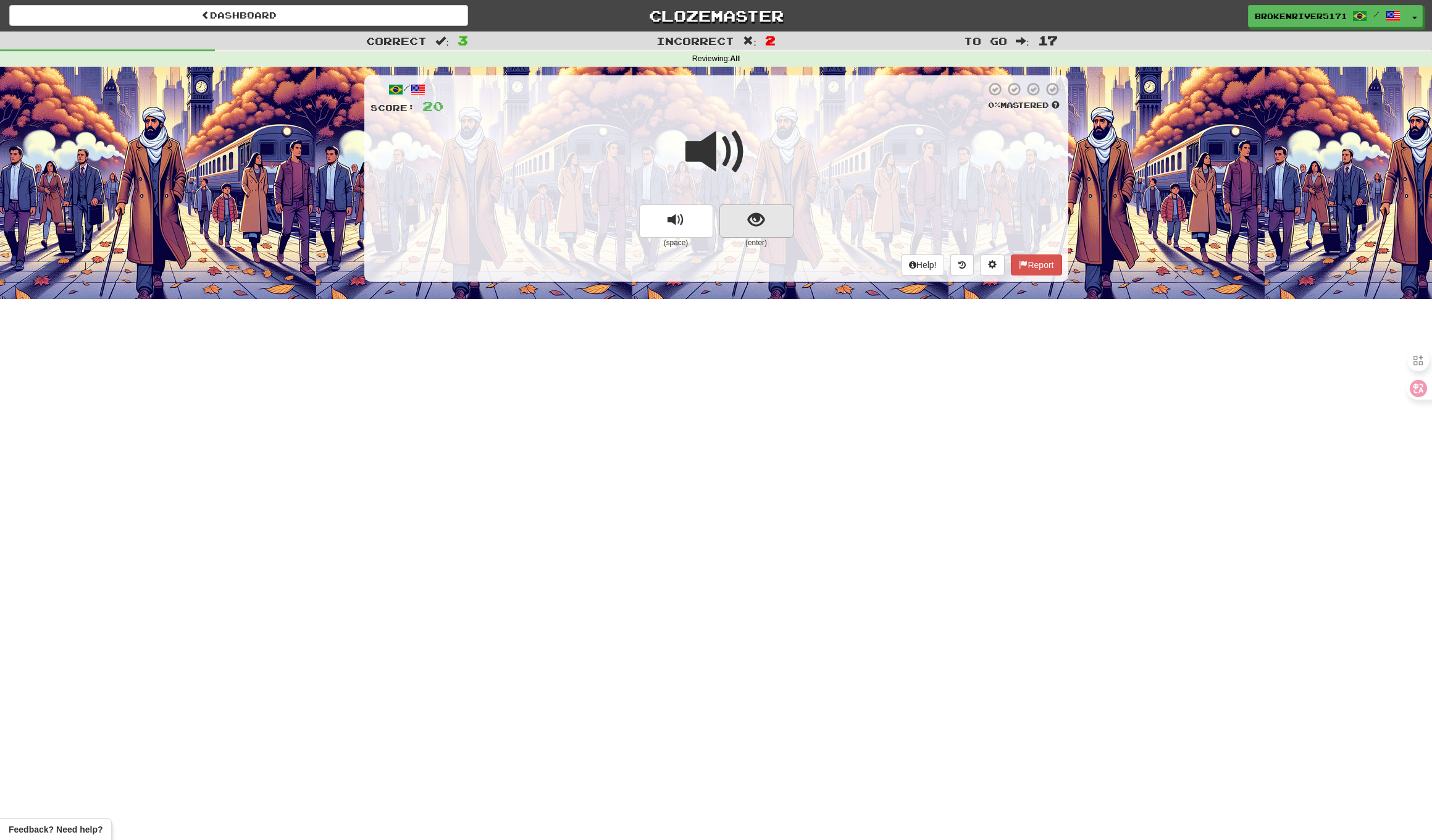
click at [755, 228] on button "show sentence" at bounding box center [756, 221] width 74 height 34
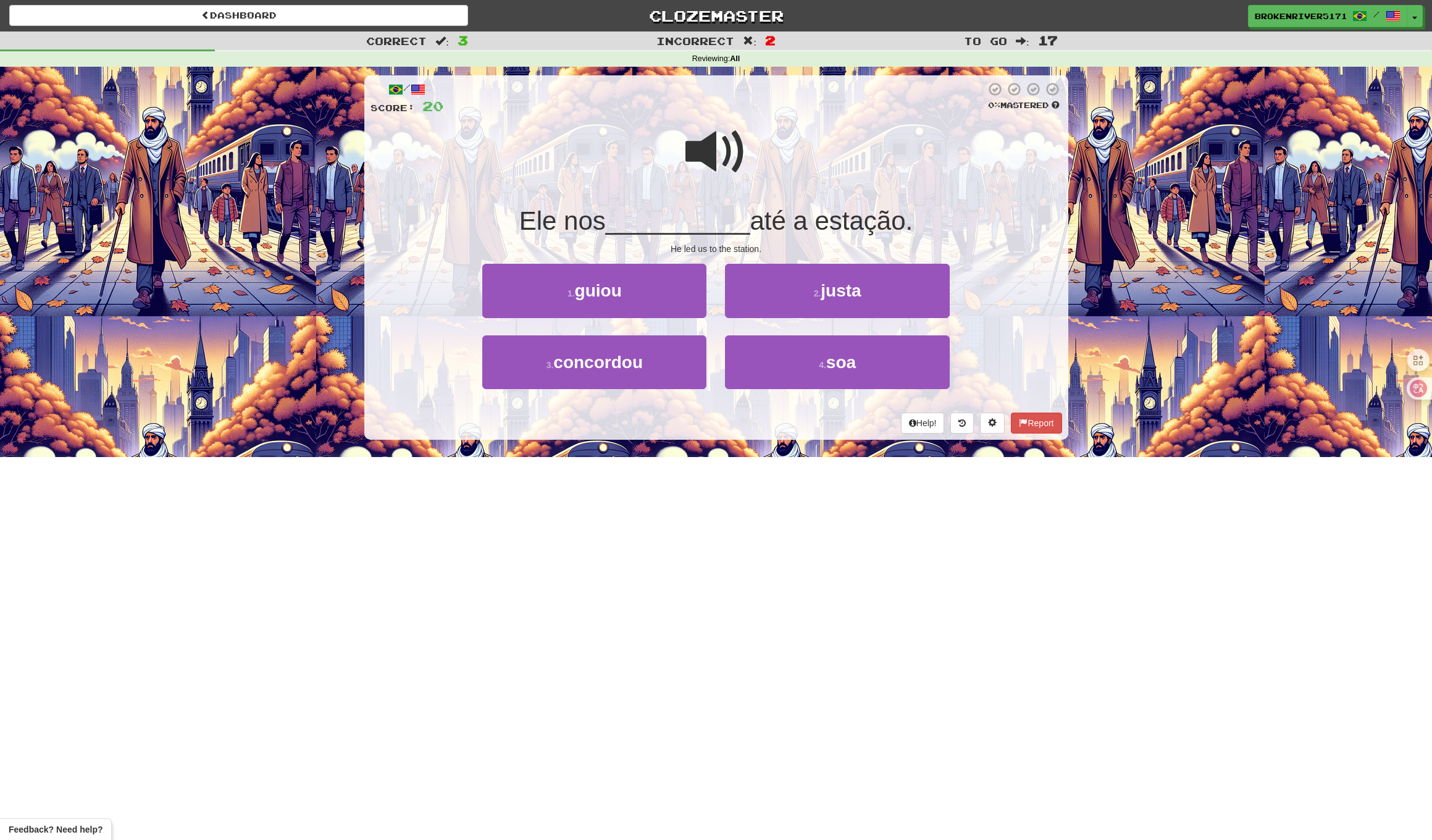
click at [727, 257] on div "/ Score: 20 0 % Mastered Ele nos __________ até a estação. He led us to the sta…" at bounding box center [716, 257] width 704 height 364
click at [758, 358] on button "4 . soa" at bounding box center [837, 362] width 224 height 54
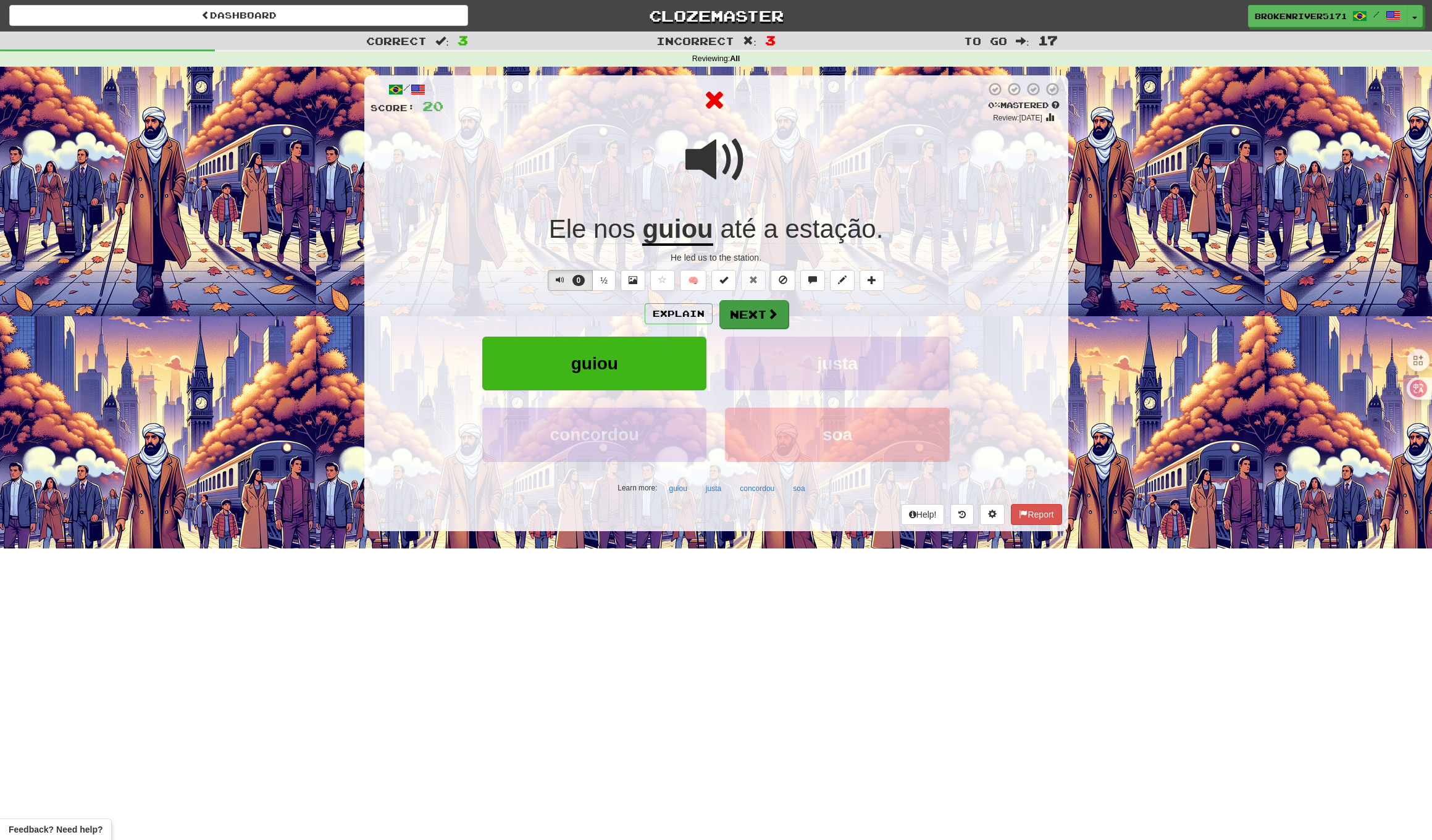
click at [747, 319] on button "Next" at bounding box center [754, 314] width 69 height 28
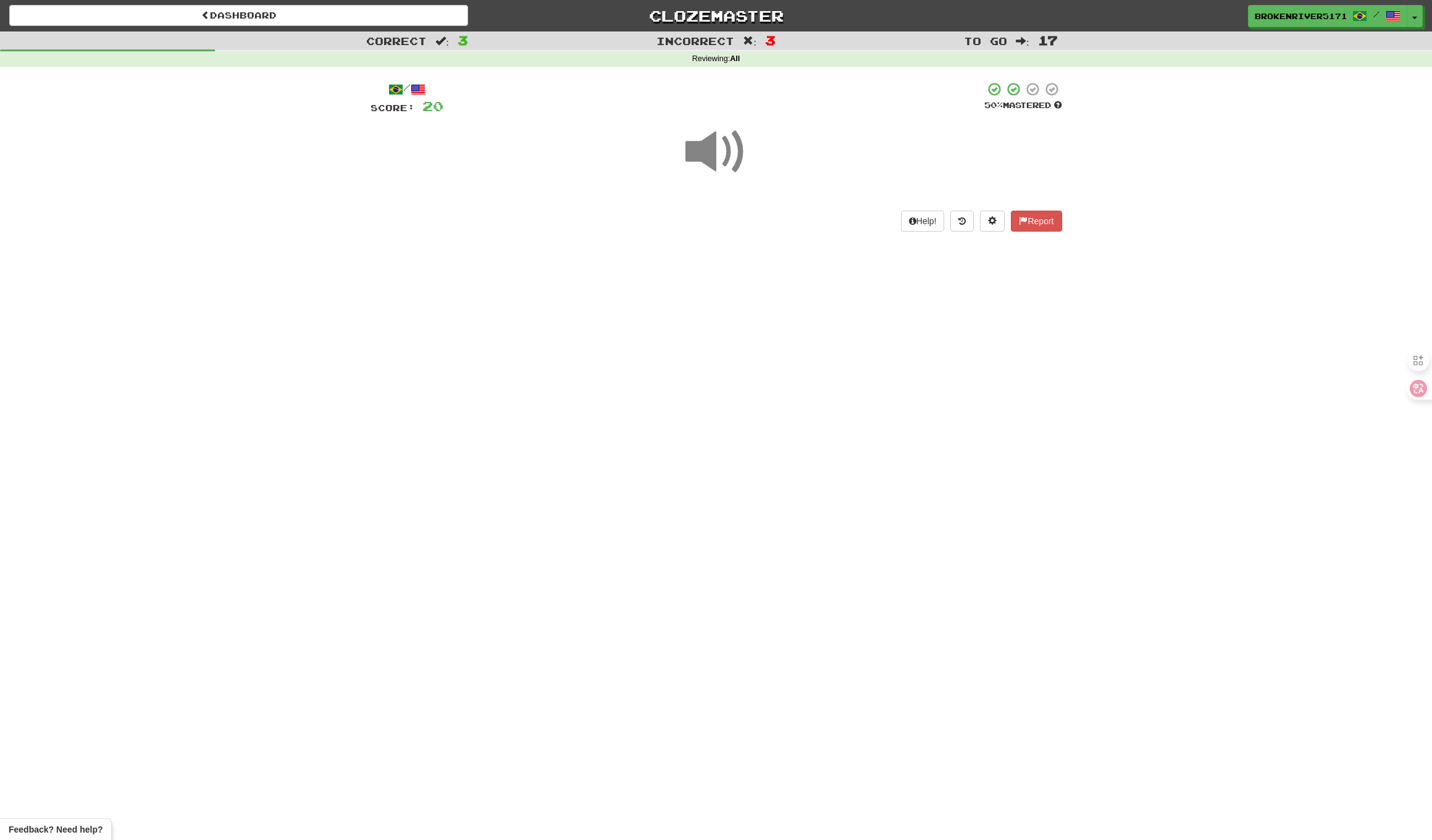
click at [721, 343] on div "Dashboard Clozemaster BrokenRiver5171 / Toggle Dropdown Dashboard Leaderboard A…" at bounding box center [716, 420] width 1432 height 840
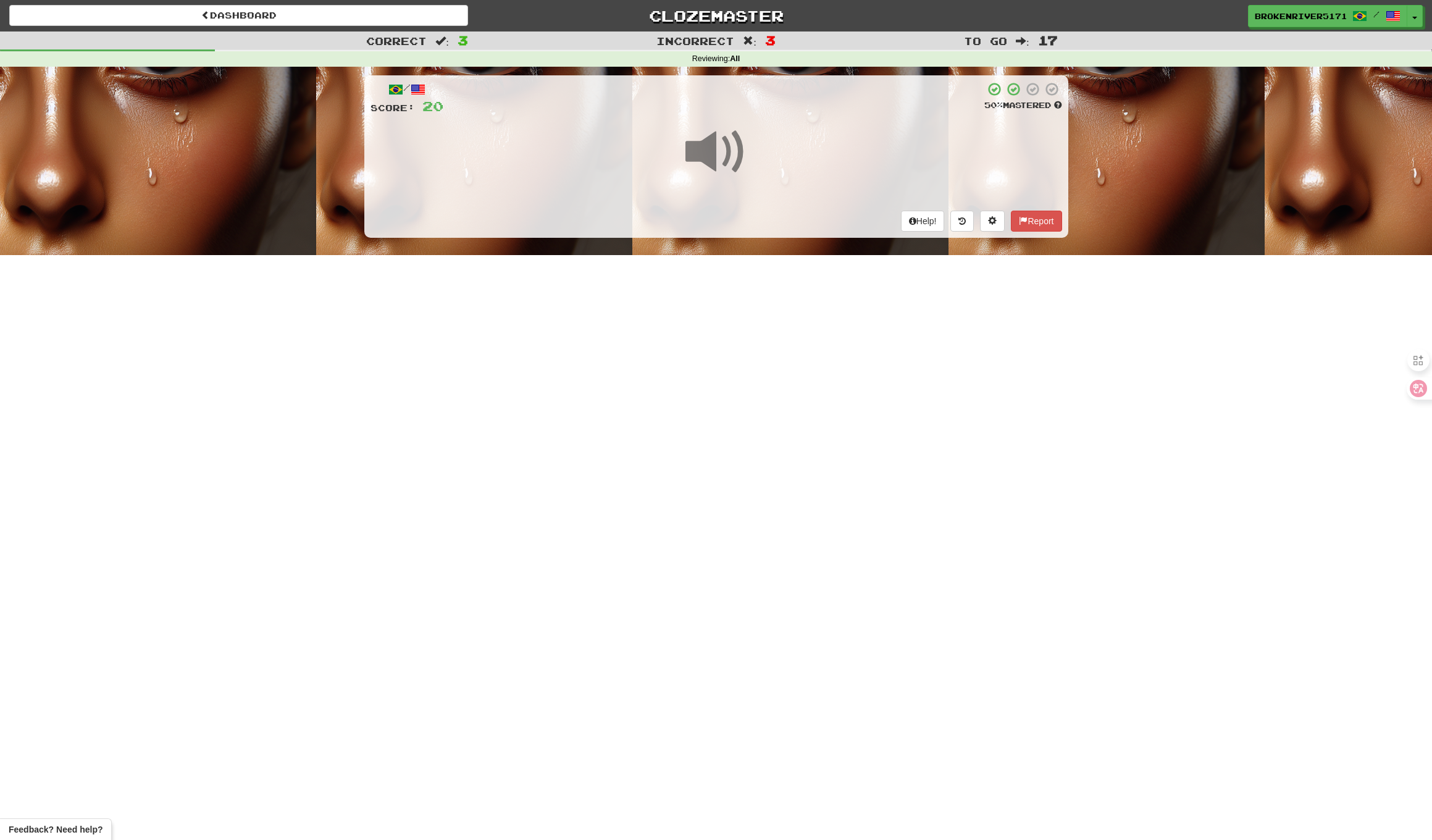
click at [746, 356] on div "Dashboard Clozemaster BrokenRiver5171 / Toggle Dropdown Dashboard Leaderboard A…" at bounding box center [716, 420] width 1432 height 840
drag, startPoint x: 730, startPoint y: 378, endPoint x: 743, endPoint y: 369, distance: 15.8
click at [731, 378] on div "Dashboard Clozemaster BrokenRiver5171 / Toggle Dropdown Dashboard Leaderboard A…" at bounding box center [716, 420] width 1432 height 840
click at [743, 369] on div "Dashboard Clozemaster BrokenRiver5171 / Toggle Dropdown Dashboard Leaderboard A…" at bounding box center [716, 420] width 1432 height 840
click at [737, 317] on div "Dashboard Clozemaster BrokenRiver5171 / Toggle Dropdown Dashboard Leaderboard A…" at bounding box center [716, 420] width 1432 height 840
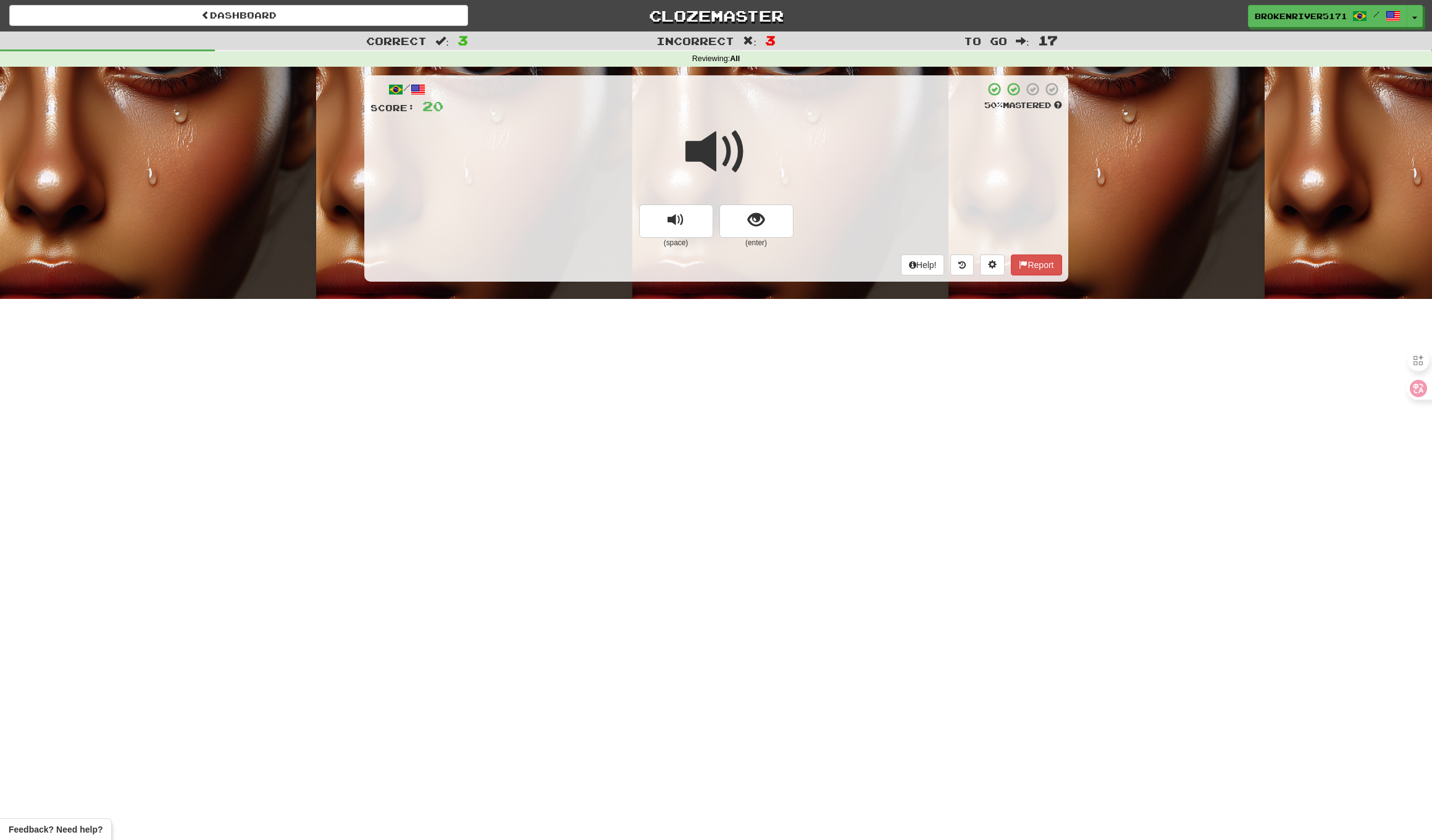
click at [794, 233] on div "(space) (enter)" at bounding box center [717, 226] width 692 height 44
click at [775, 229] on button "show sentence" at bounding box center [756, 221] width 74 height 34
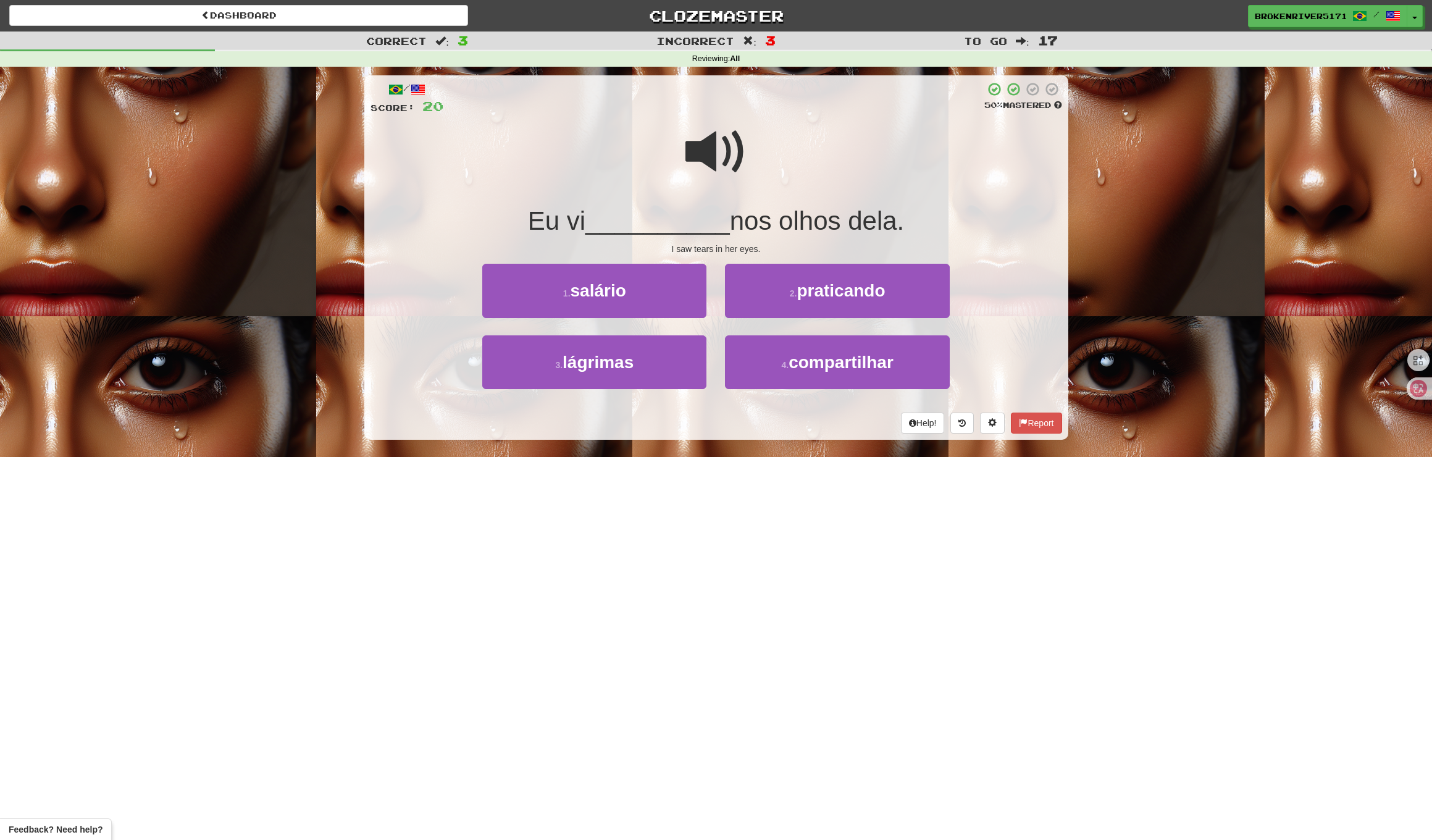
click at [712, 324] on div "1 . salário" at bounding box center [595, 299] width 243 height 71
drag, startPoint x: 670, startPoint y: 371, endPoint x: 700, endPoint y: 368, distance: 30.1
click at [671, 371] on button "3 . lágrimas" at bounding box center [595, 362] width 224 height 54
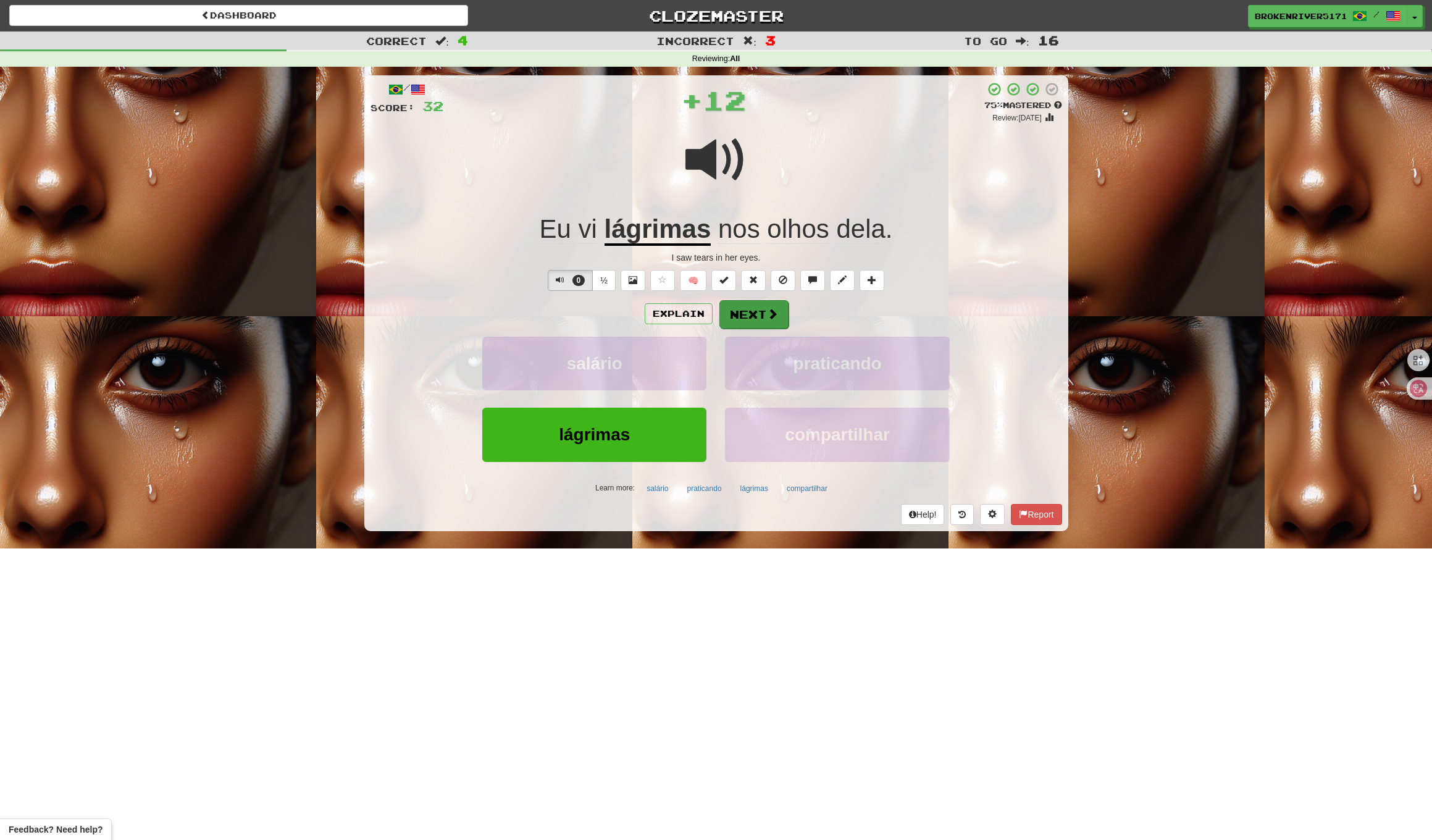
click at [759, 318] on button "Next" at bounding box center [754, 314] width 69 height 28
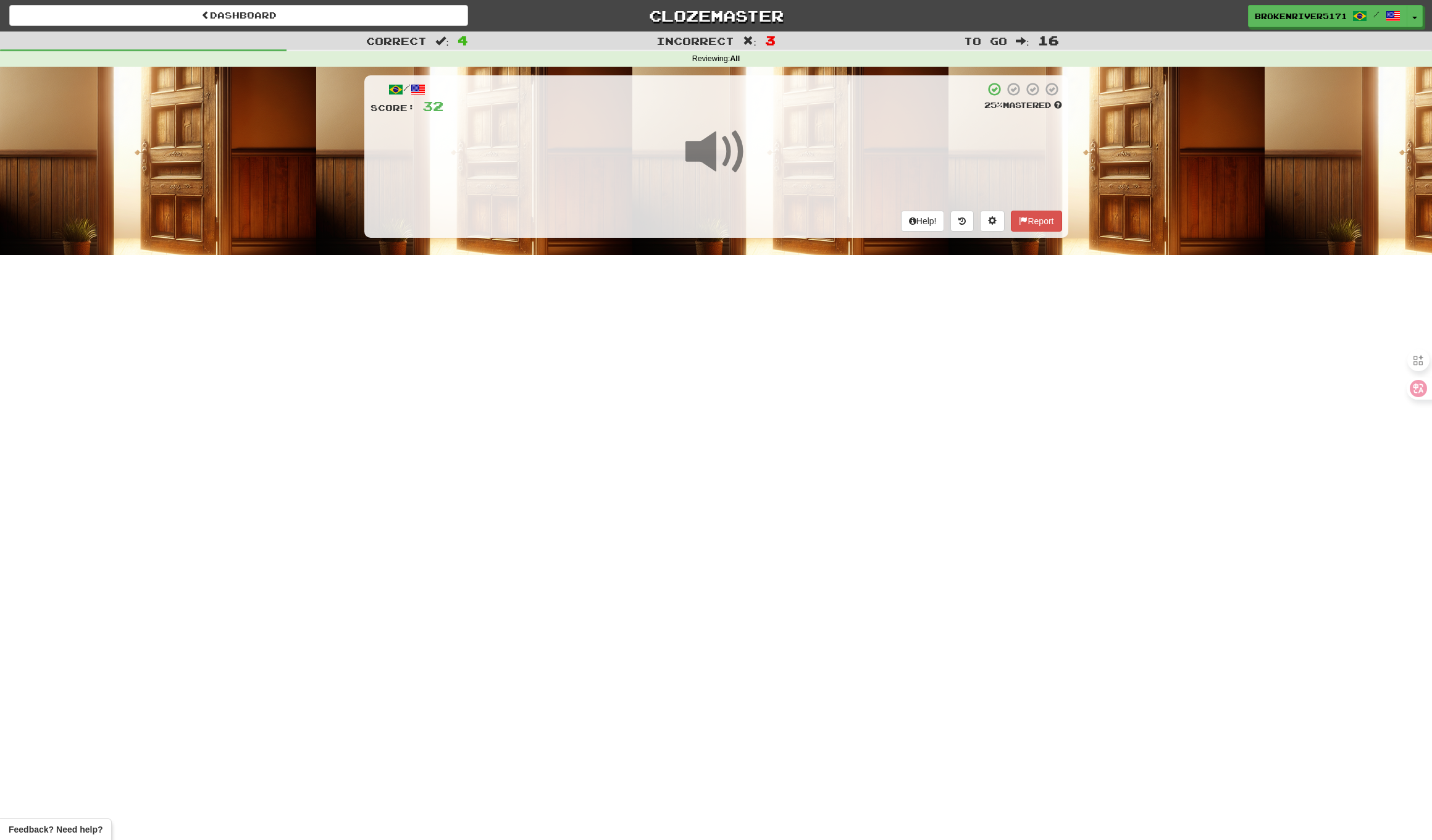
drag, startPoint x: 713, startPoint y: 369, endPoint x: 765, endPoint y: 359, distance: 53.0
click at [715, 369] on div "Dashboard Clozemaster BrokenRiver5171 / Toggle Dropdown Dashboard Leaderboard A…" at bounding box center [716, 420] width 1432 height 840
click at [765, 359] on div "Dashboard Clozemaster BrokenRiver5171 / Toggle Dropdown Dashboard Leaderboard A…" at bounding box center [716, 420] width 1432 height 840
click at [713, 404] on div "Dashboard Clozemaster BrokenRiver5171 / Toggle Dropdown Dashboard Leaderboard A…" at bounding box center [716, 420] width 1432 height 840
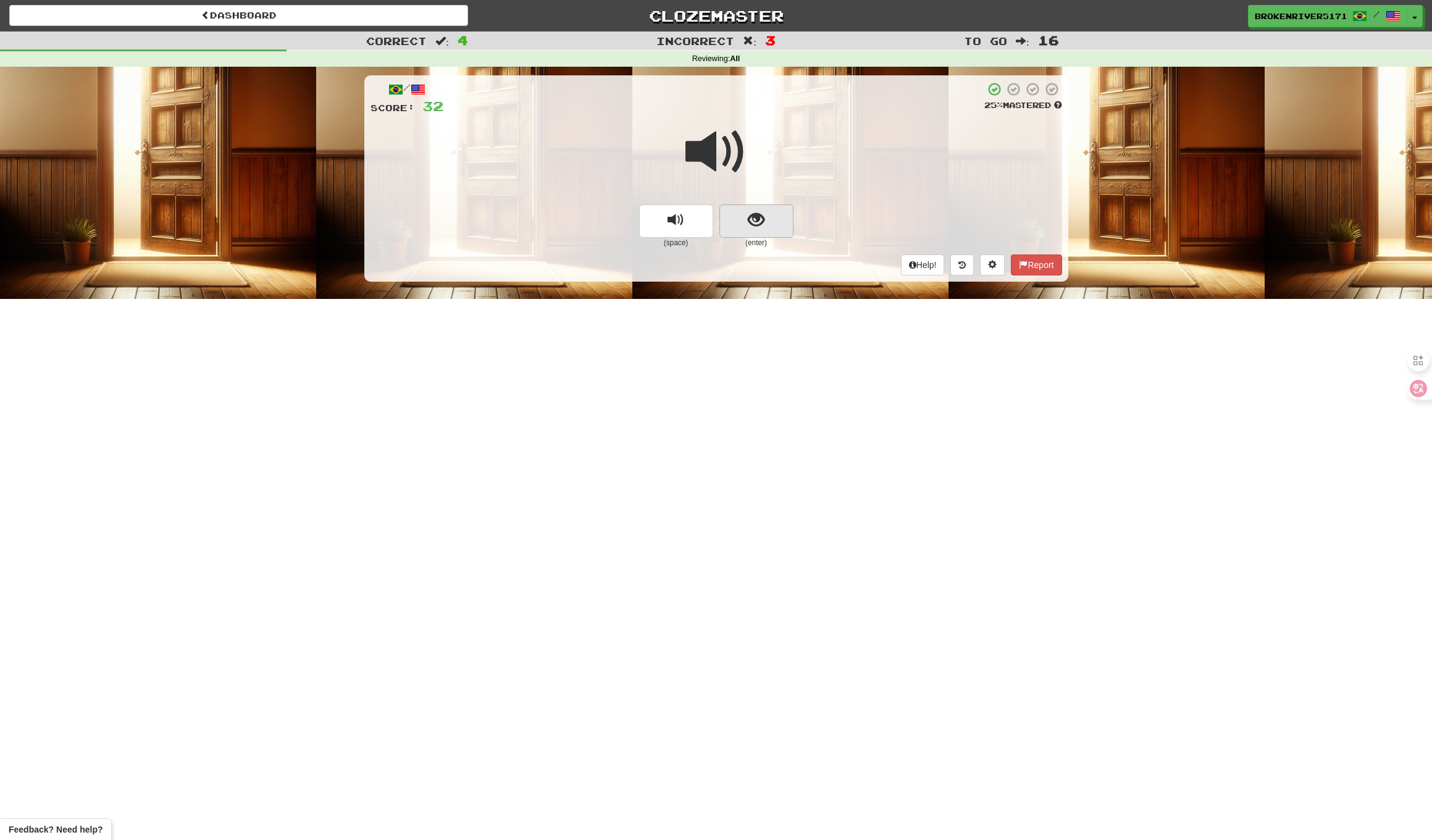
click at [756, 219] on span "show sentence" at bounding box center [756, 220] width 16 height 16
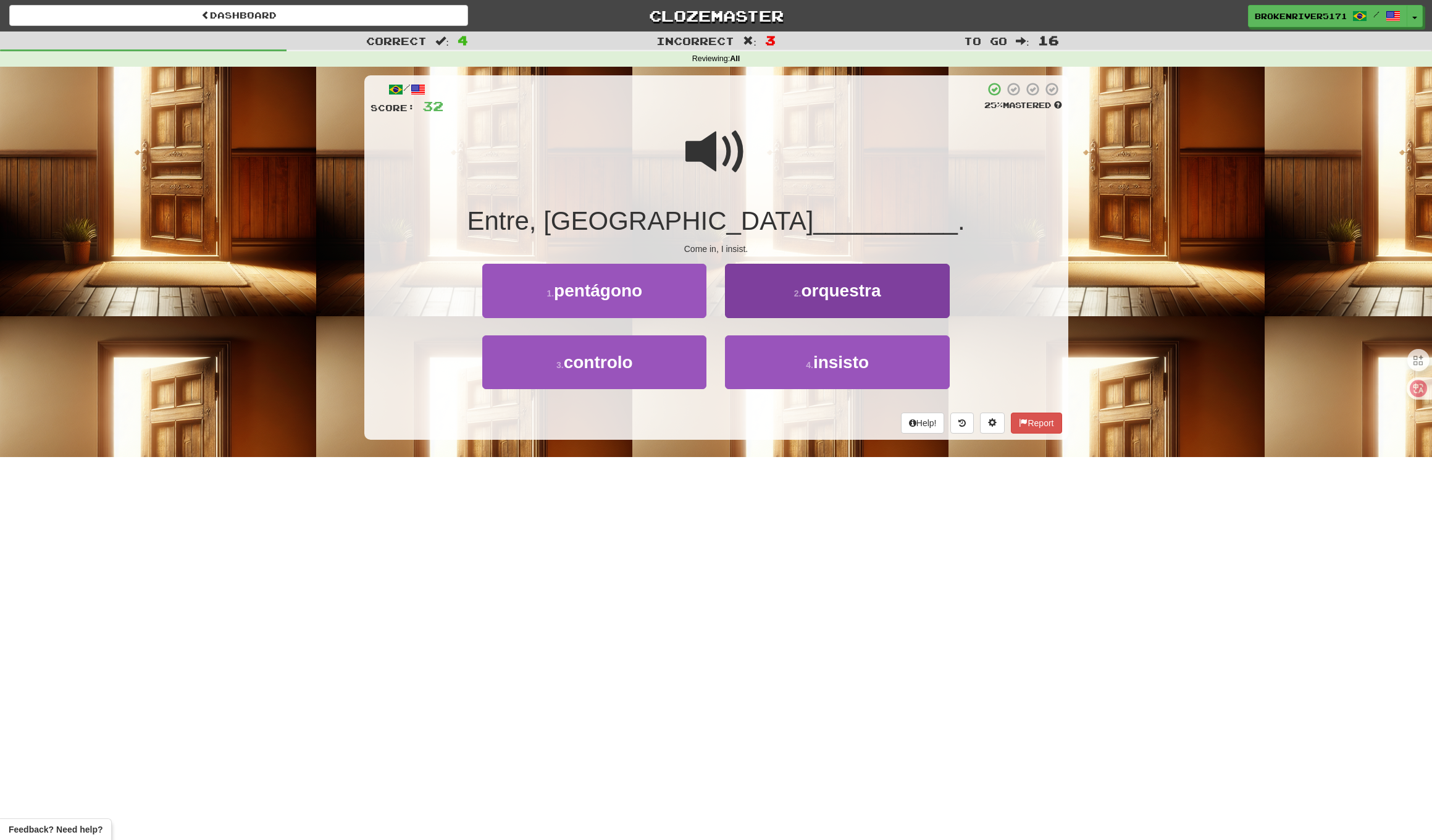
click at [765, 355] on button "4 . insisto" at bounding box center [837, 362] width 224 height 54
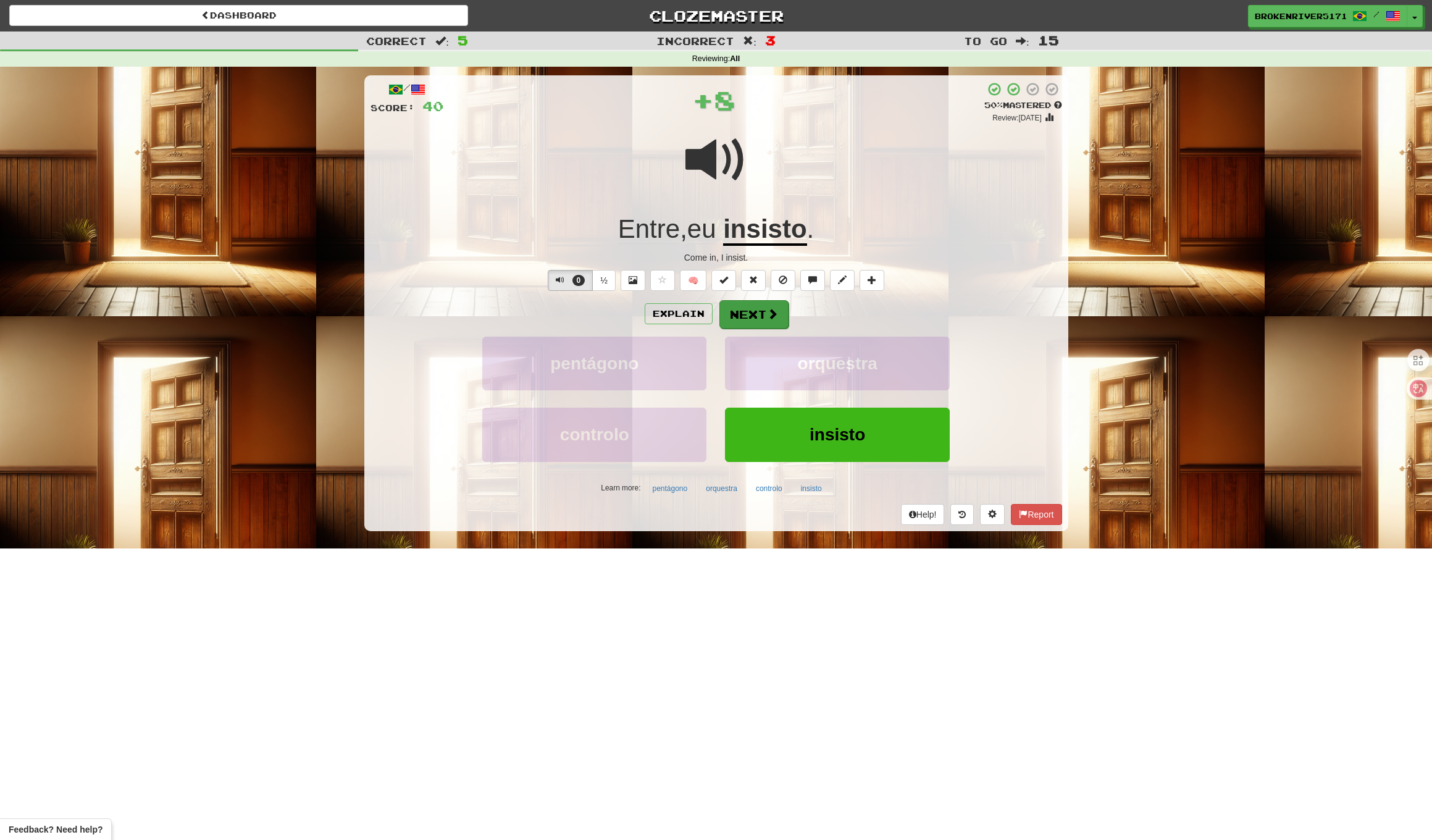
click at [725, 309] on button "Next" at bounding box center [754, 314] width 69 height 28
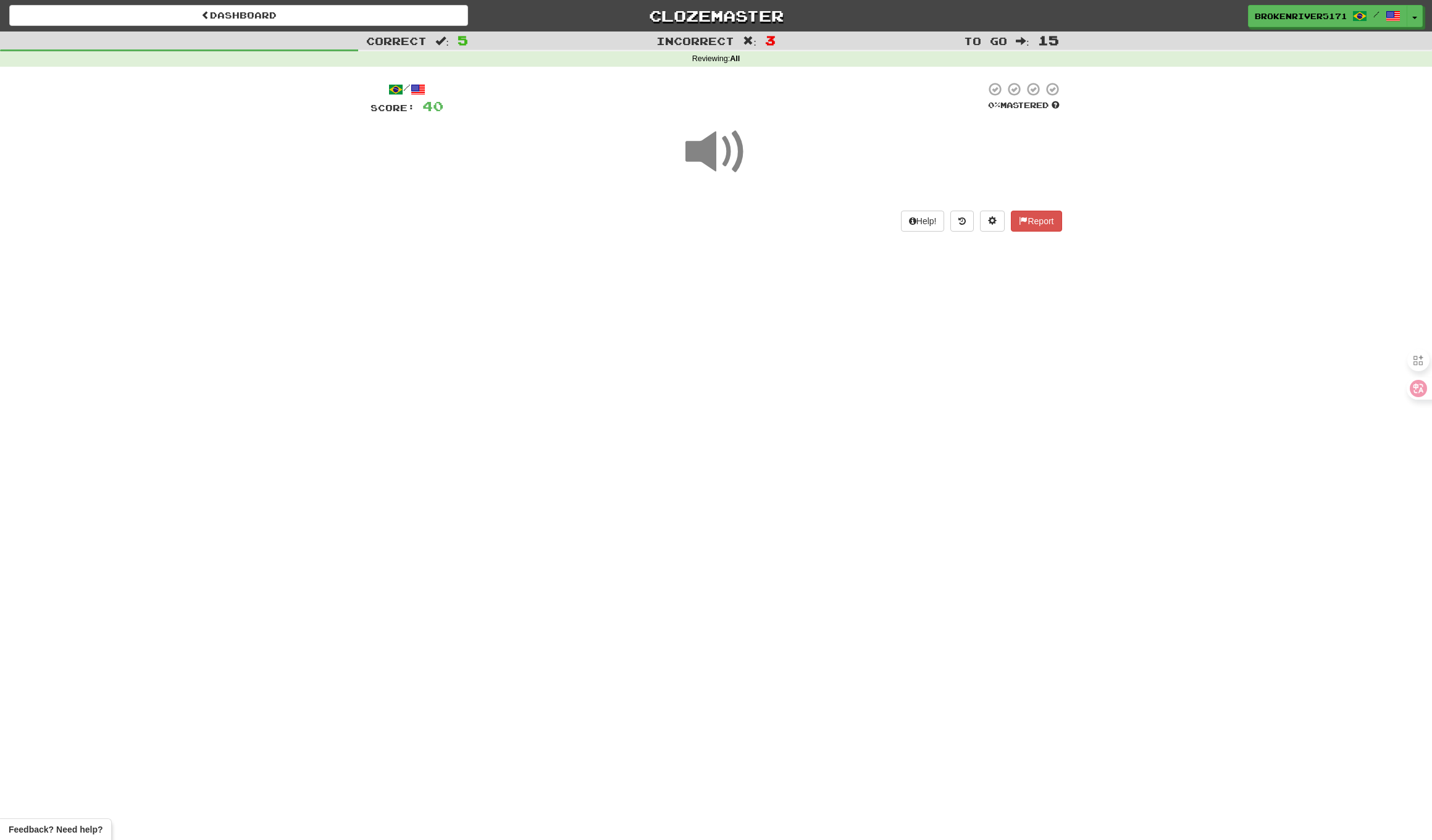
click at [726, 427] on div "Dashboard Clozemaster BrokenRiver5171 / Toggle Dropdown Dashboard Leaderboard A…" at bounding box center [716, 420] width 1432 height 840
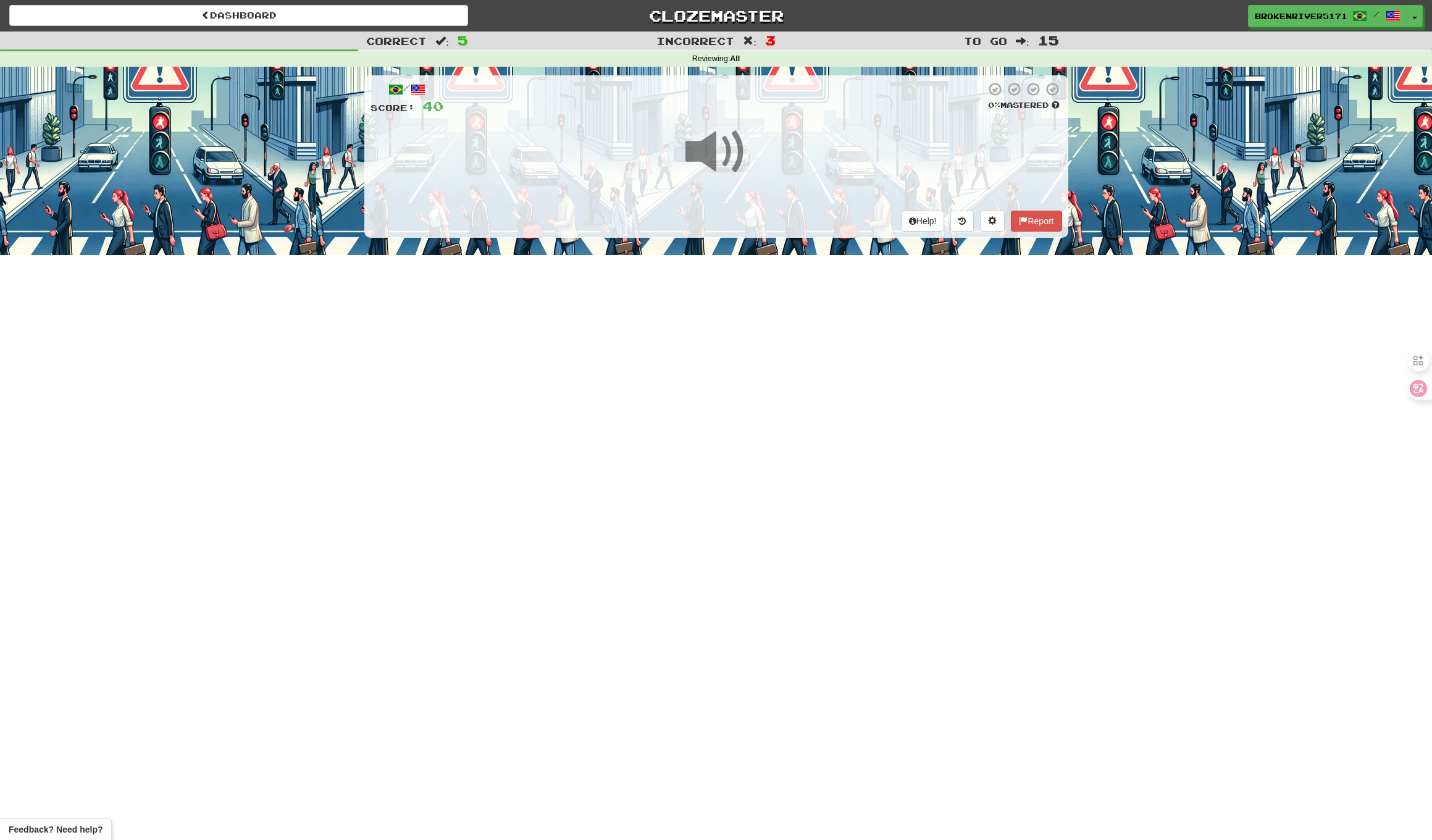
click at [757, 401] on div "Dashboard Clozemaster BrokenRiver5171 / Toggle Dropdown Dashboard Leaderboard A…" at bounding box center [716, 420] width 1432 height 840
click at [757, 403] on div "Dashboard Clozemaster BrokenRiver5171 / Toggle Dropdown Dashboard Leaderboard A…" at bounding box center [716, 420] width 1432 height 840
click at [758, 436] on div "Dashboard Clozemaster BrokenRiver5171 / Toggle Dropdown Dashboard Leaderboard A…" at bounding box center [716, 420] width 1432 height 840
click at [774, 409] on div "Dashboard Clozemaster BrokenRiver5171 / Toggle Dropdown Dashboard Leaderboard A…" at bounding box center [716, 420] width 1432 height 840
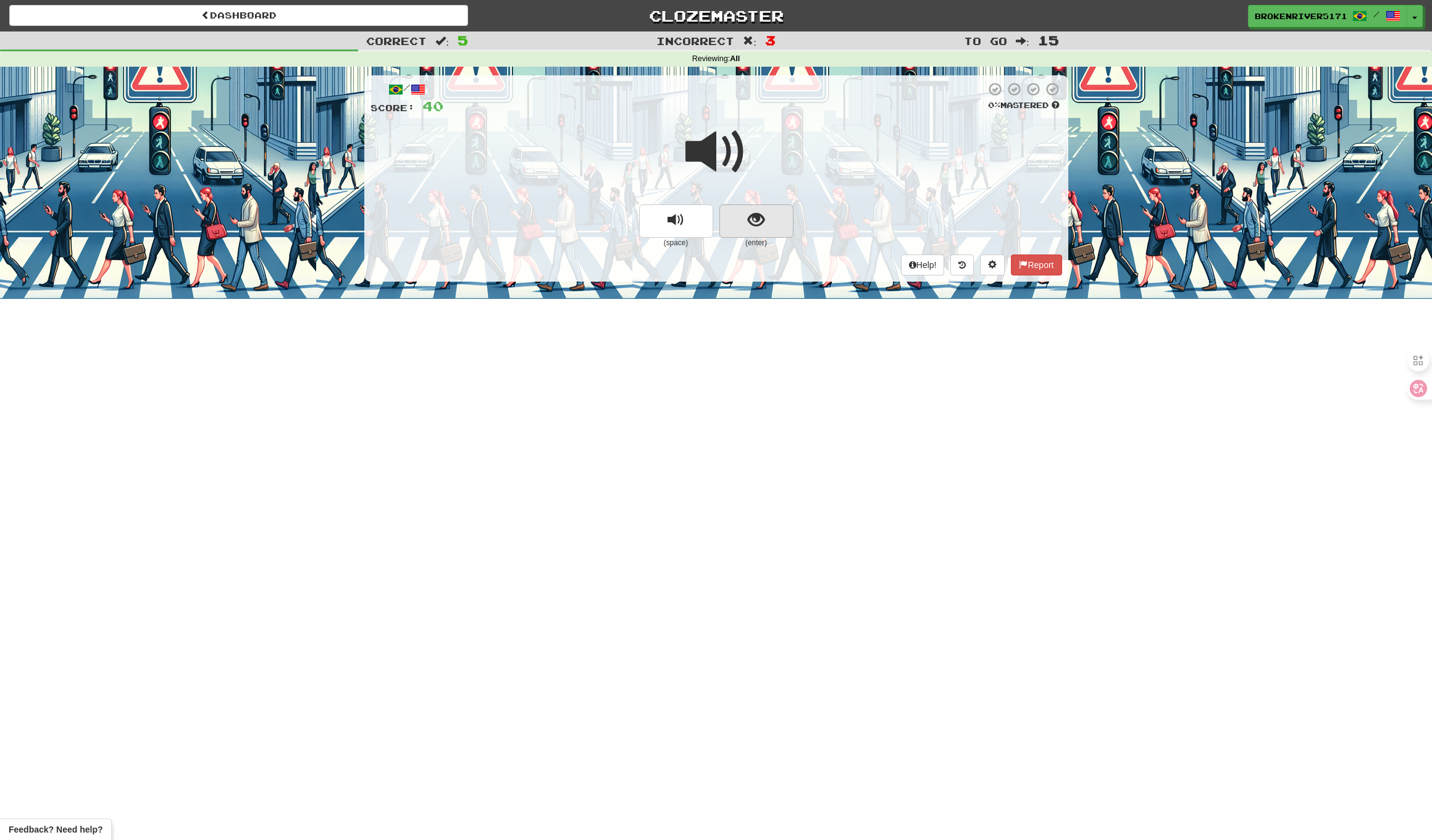
click at [772, 223] on button "show sentence" at bounding box center [756, 221] width 74 height 34
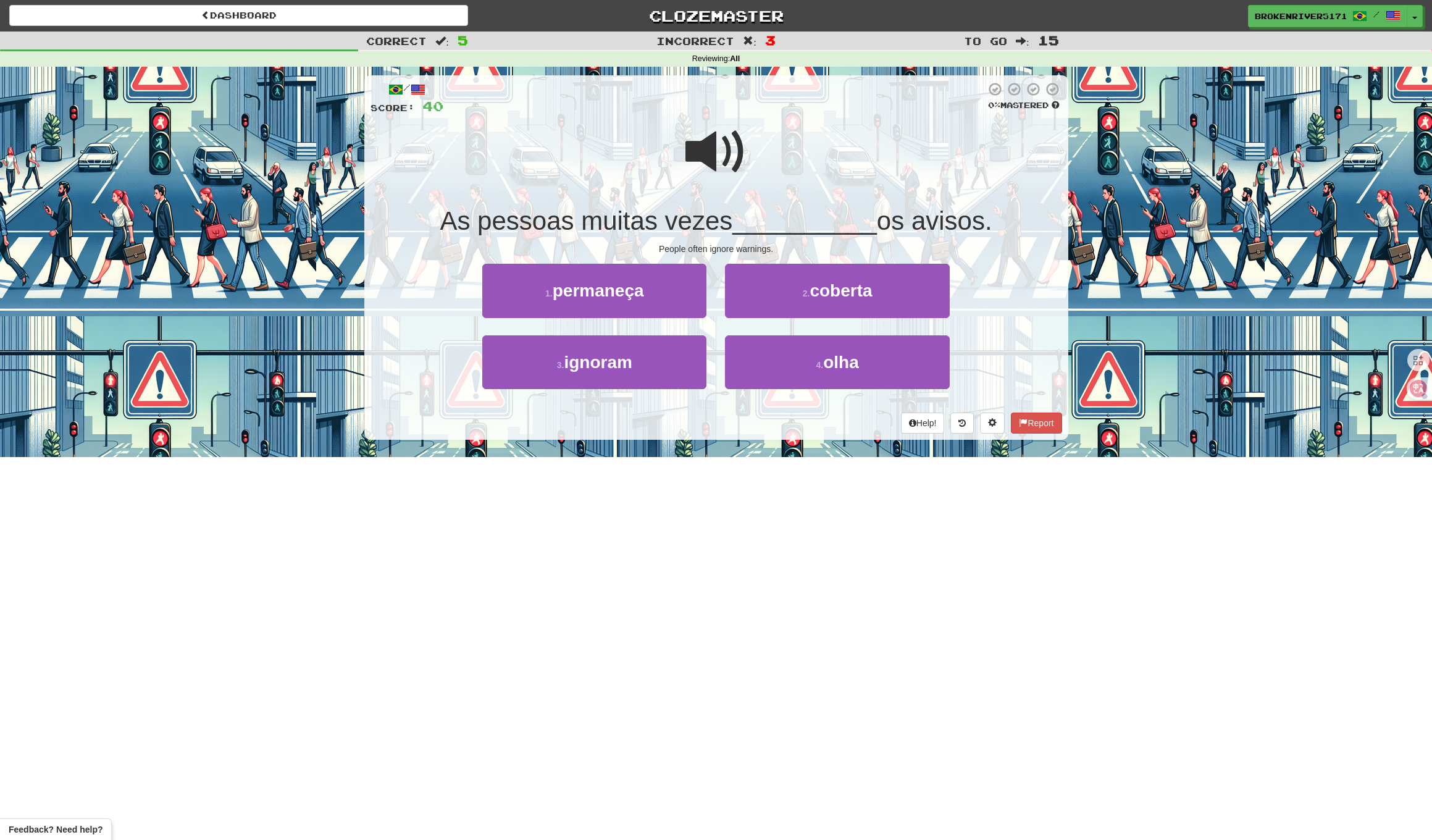
click at [764, 243] on div "People often ignore warnings." at bounding box center [717, 249] width 692 height 13
click at [761, 247] on div "People often ignore warnings." at bounding box center [717, 249] width 692 height 13
click at [720, 249] on div "People often ignore warnings." at bounding box center [717, 249] width 692 height 13
click at [822, 290] on span "coberta" at bounding box center [841, 290] width 63 height 19
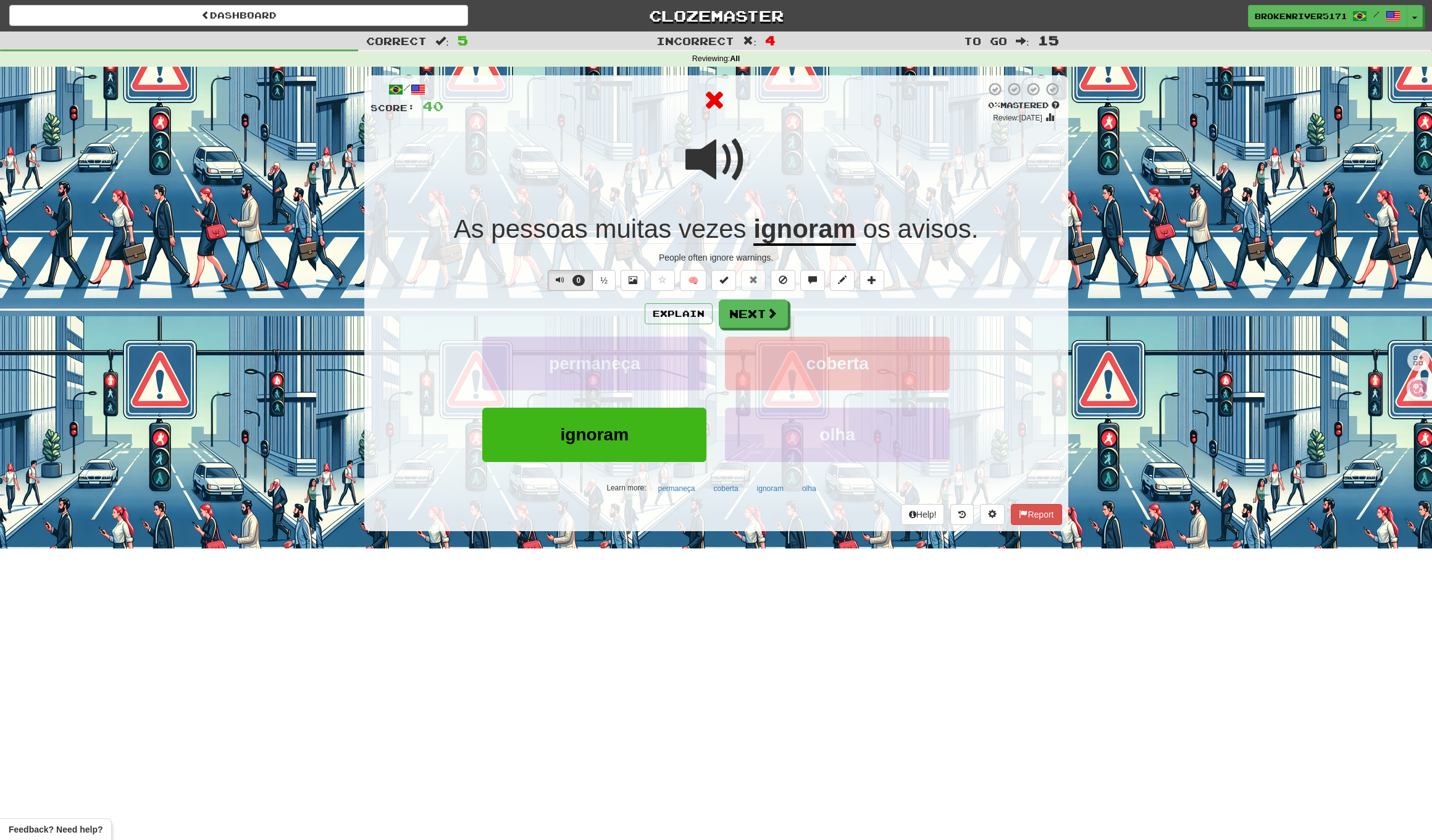
click at [873, 311] on div "Explain Next" at bounding box center [717, 314] width 692 height 28
click at [841, 309] on div "Explain Next" at bounding box center [717, 314] width 692 height 28
click at [856, 300] on div "Explain Next" at bounding box center [717, 314] width 692 height 28
click at [894, 302] on div "Explain Next" at bounding box center [717, 314] width 692 height 28
click at [780, 304] on button "Next" at bounding box center [754, 314] width 69 height 28
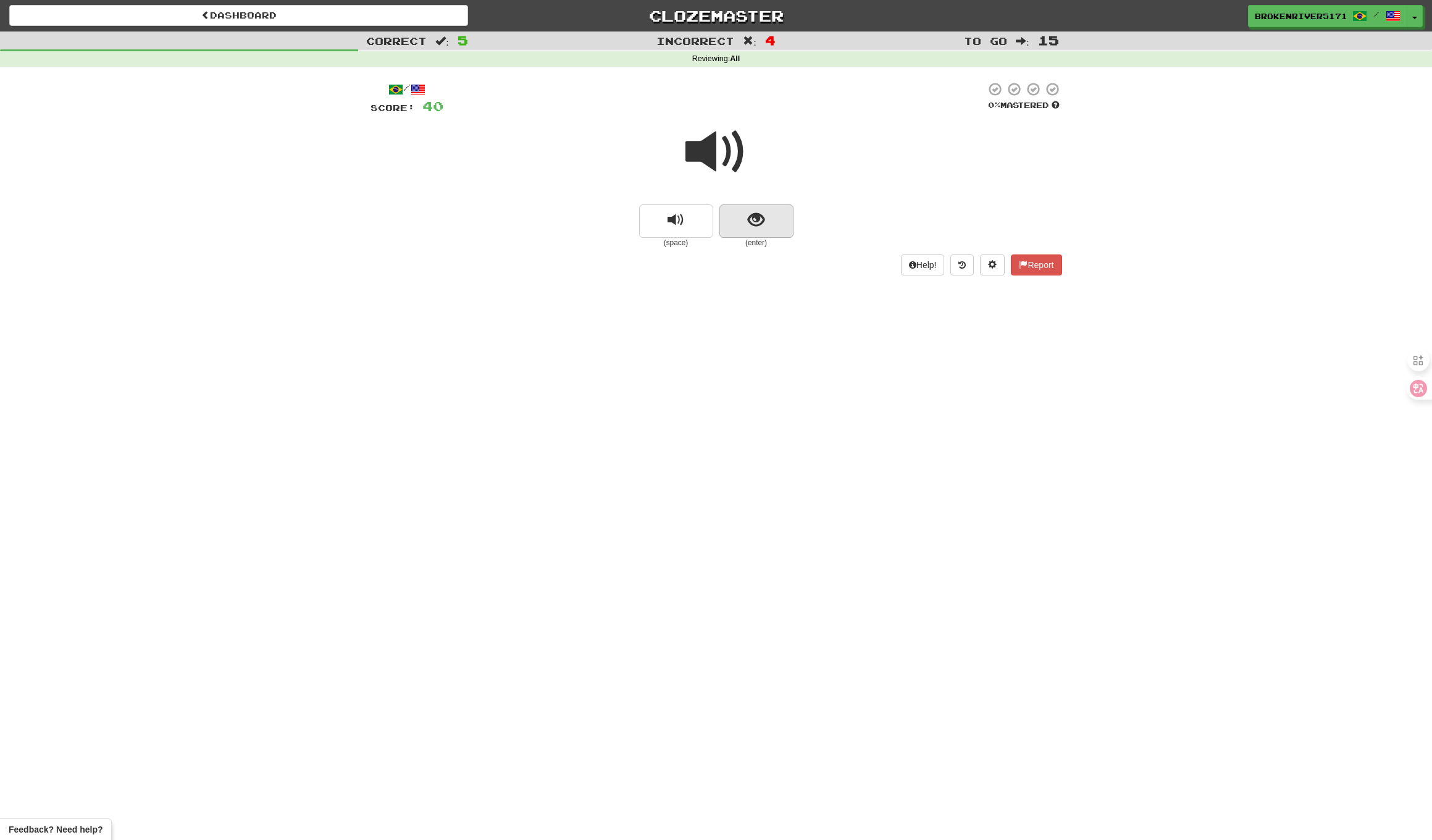
click at [758, 226] on span "show sentence" at bounding box center [756, 220] width 16 height 16
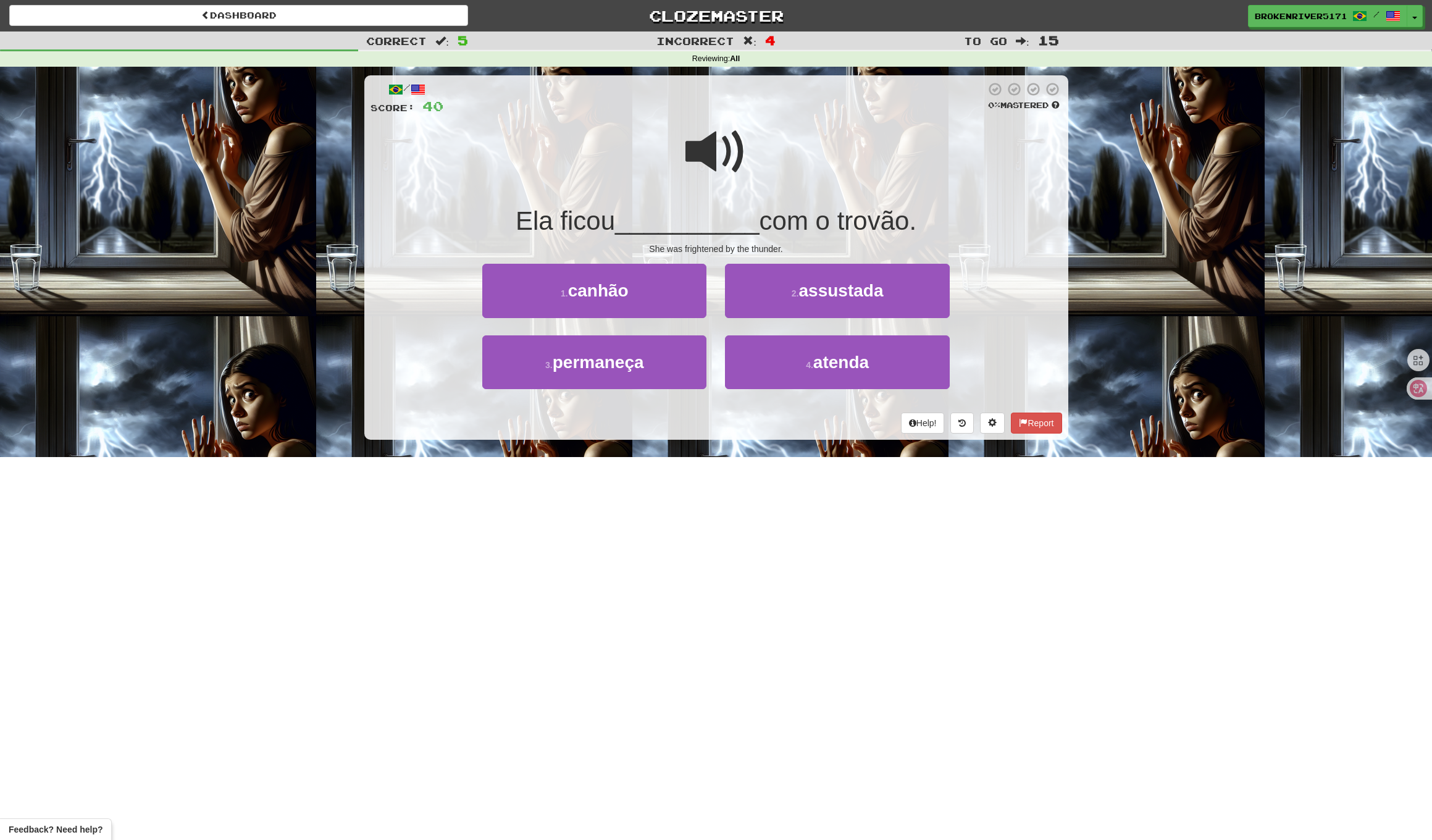
click at [760, 206] on span "com o trovão." at bounding box center [838, 221] width 157 height 29
click at [685, 284] on button "1 . canhão" at bounding box center [595, 290] width 224 height 54
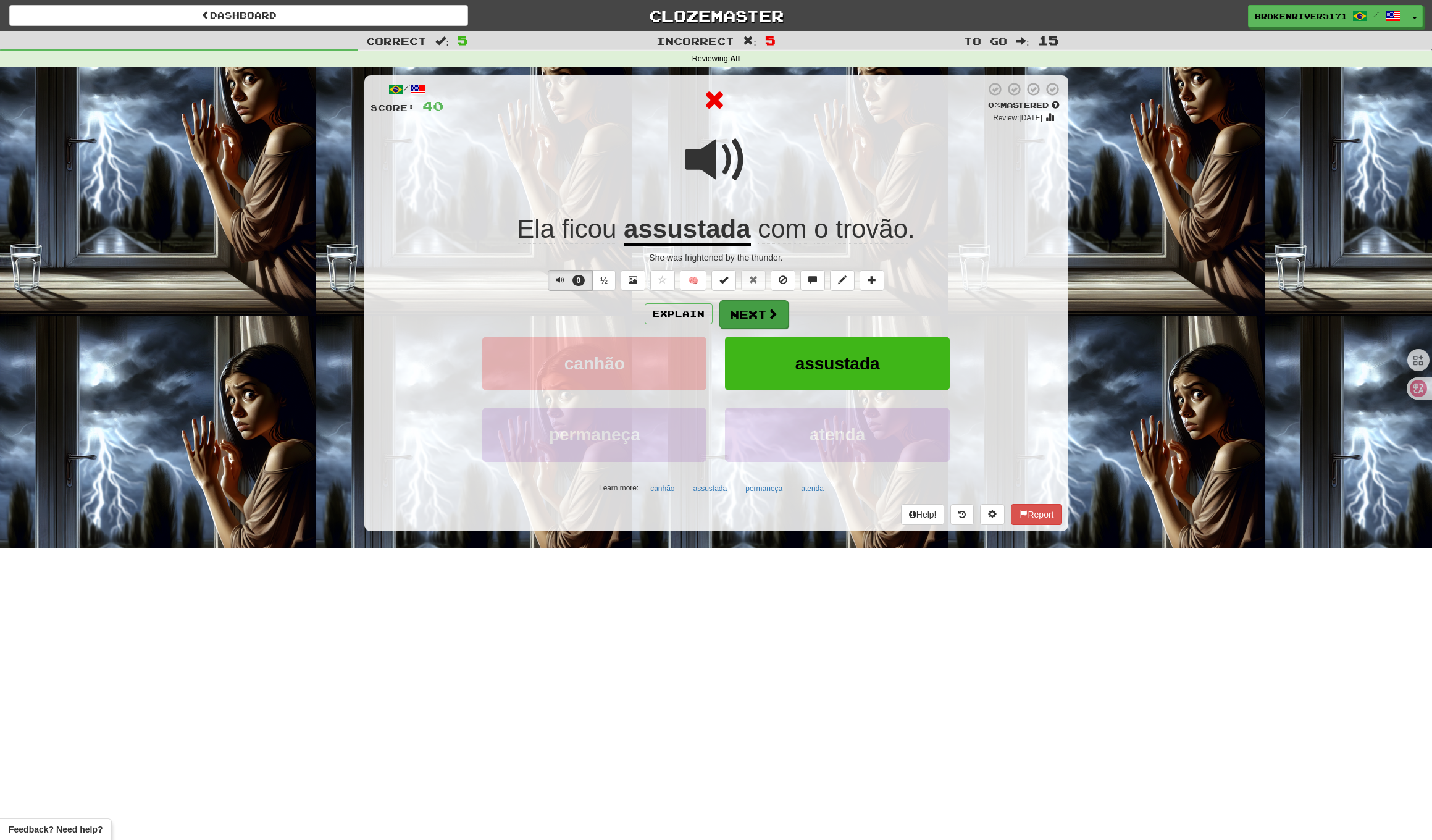
click at [757, 314] on button "Next" at bounding box center [754, 314] width 69 height 28
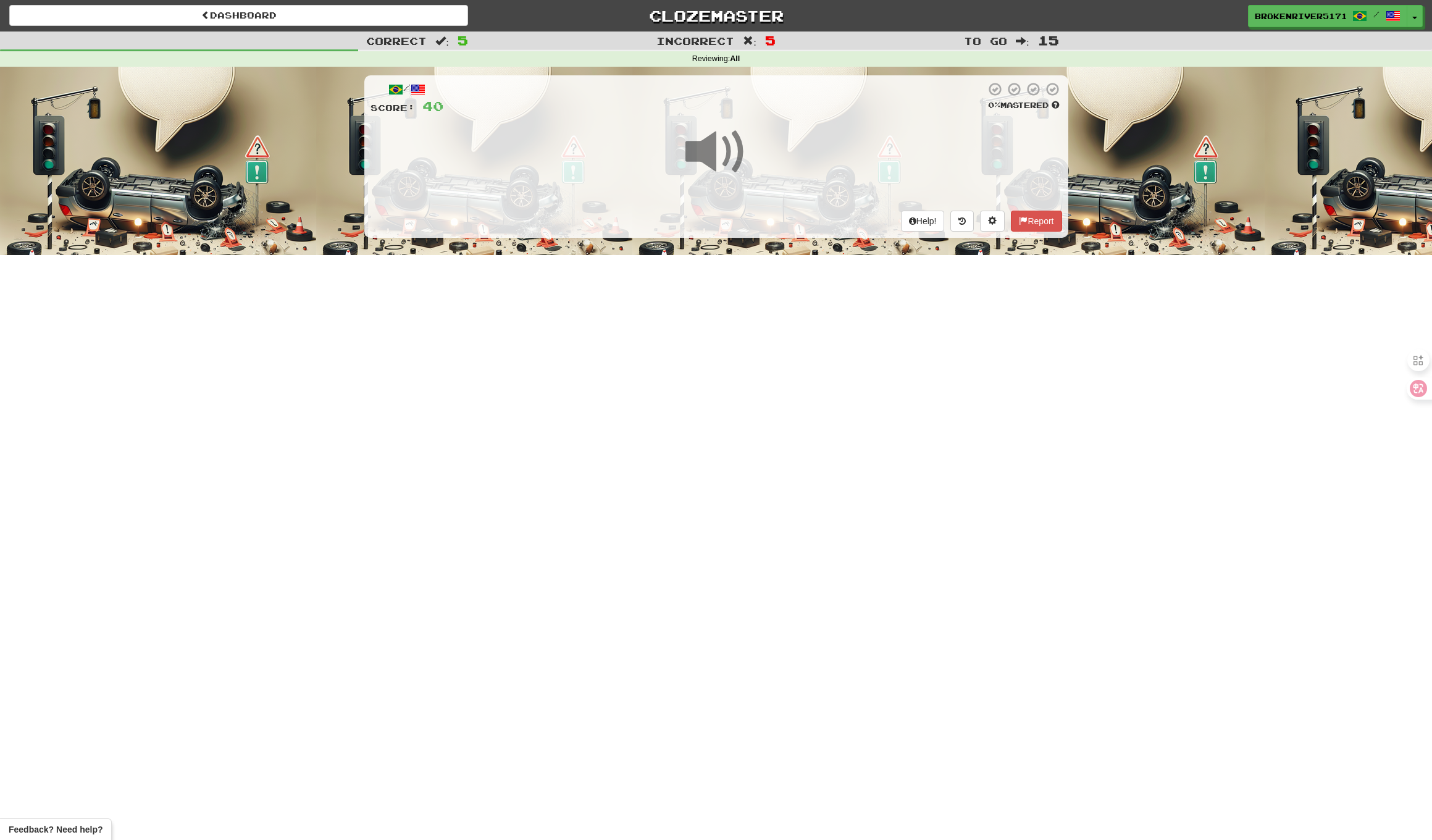
drag, startPoint x: 770, startPoint y: 317, endPoint x: 733, endPoint y: 349, distance: 48.9
click at [768, 319] on div "Dashboard Clozemaster BrokenRiver5171 / Toggle Dropdown Dashboard Leaderboard A…" at bounding box center [716, 420] width 1432 height 840
click at [734, 348] on div "Dashboard Clozemaster BrokenRiver5171 / Toggle Dropdown Dashboard Leaderboard A…" at bounding box center [716, 420] width 1432 height 840
drag, startPoint x: 738, startPoint y: 383, endPoint x: 749, endPoint y: 371, distance: 16.3
click at [739, 381] on div "Dashboard Clozemaster BrokenRiver5171 / Toggle Dropdown Dashboard Leaderboard A…" at bounding box center [716, 420] width 1432 height 840
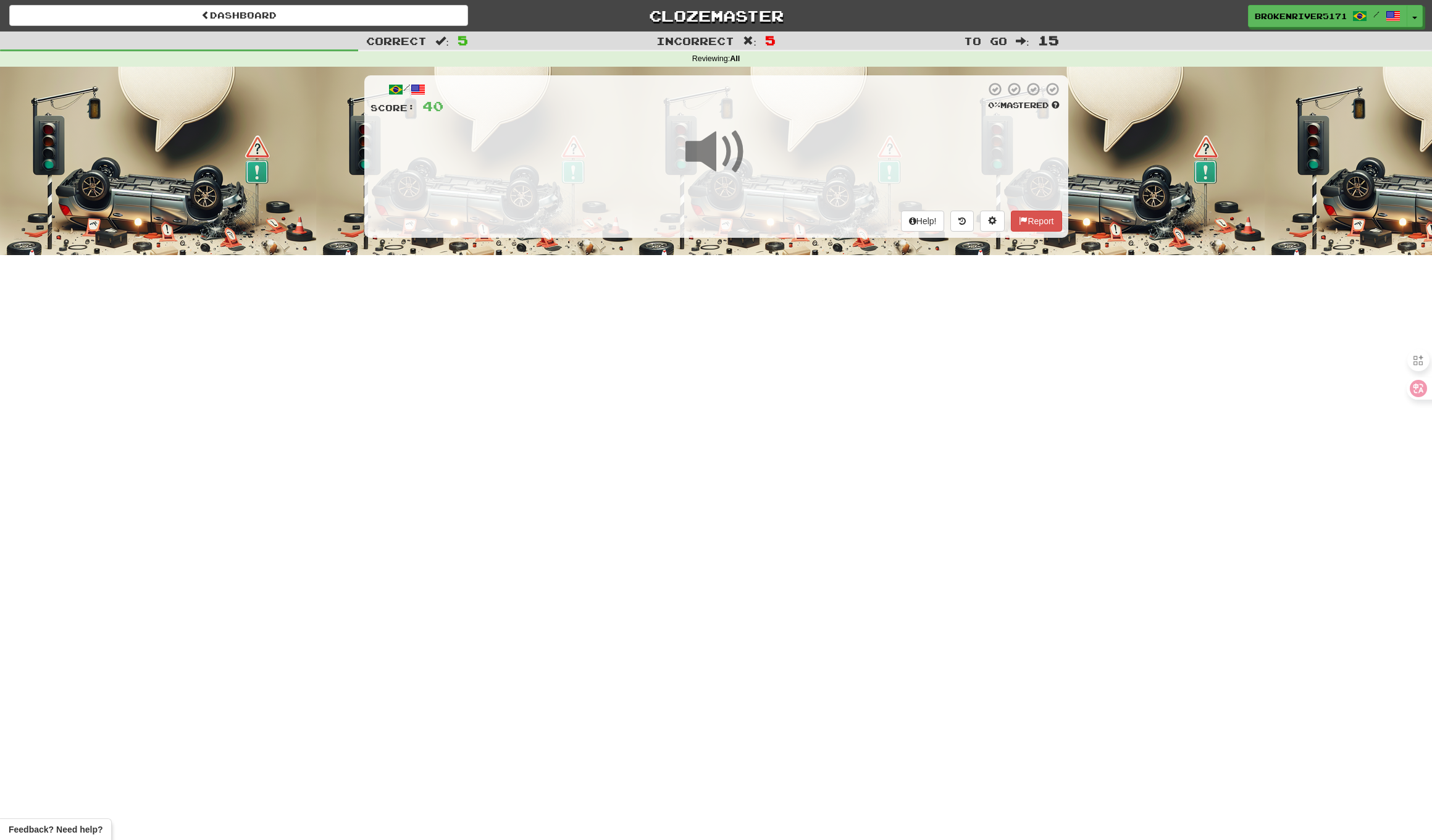
click at [749, 371] on div "Dashboard Clozemaster BrokenRiver5171 / Toggle Dropdown Dashboard Leaderboard A…" at bounding box center [716, 420] width 1432 height 840
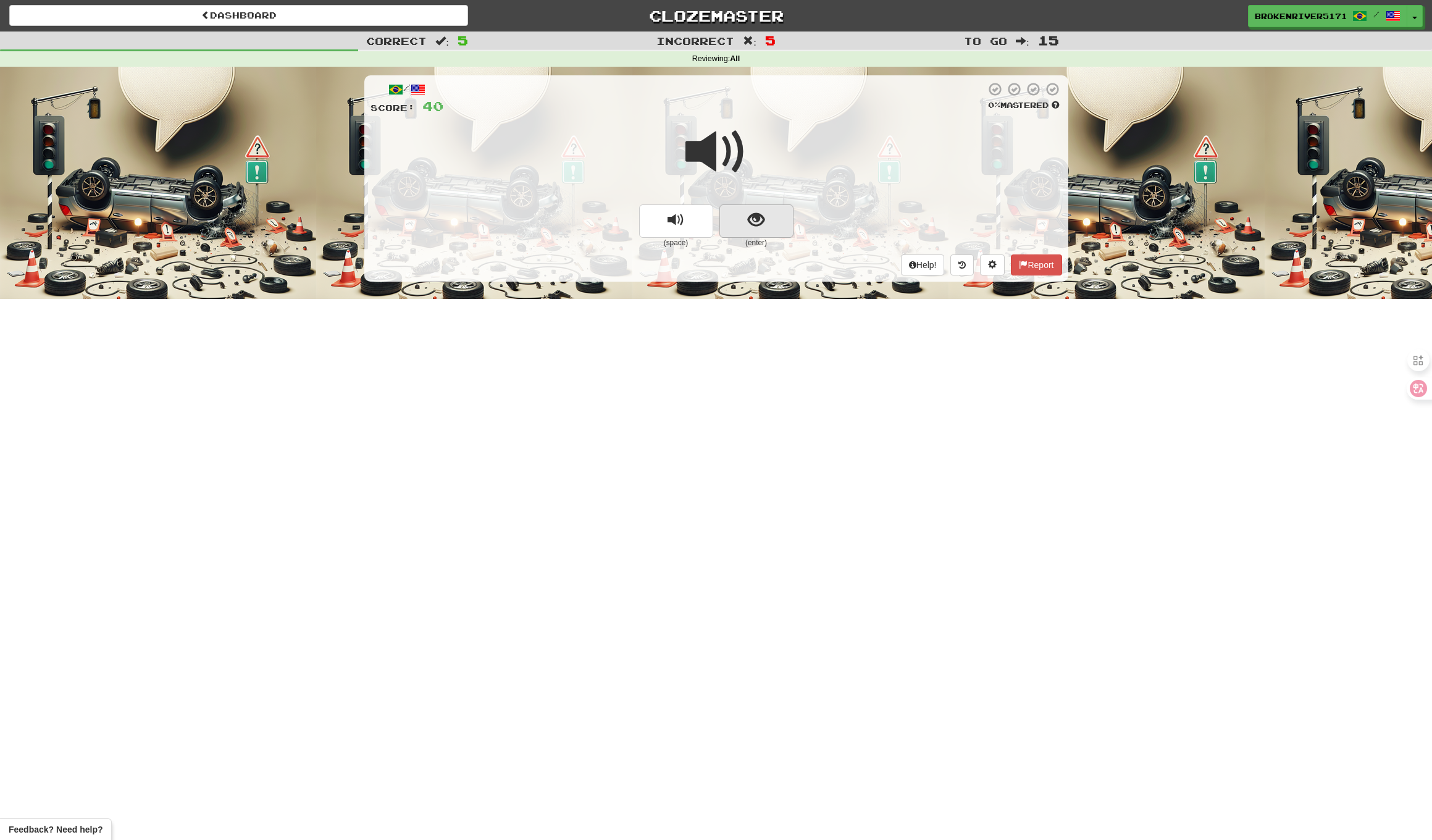
click at [777, 223] on button "show sentence" at bounding box center [756, 221] width 74 height 34
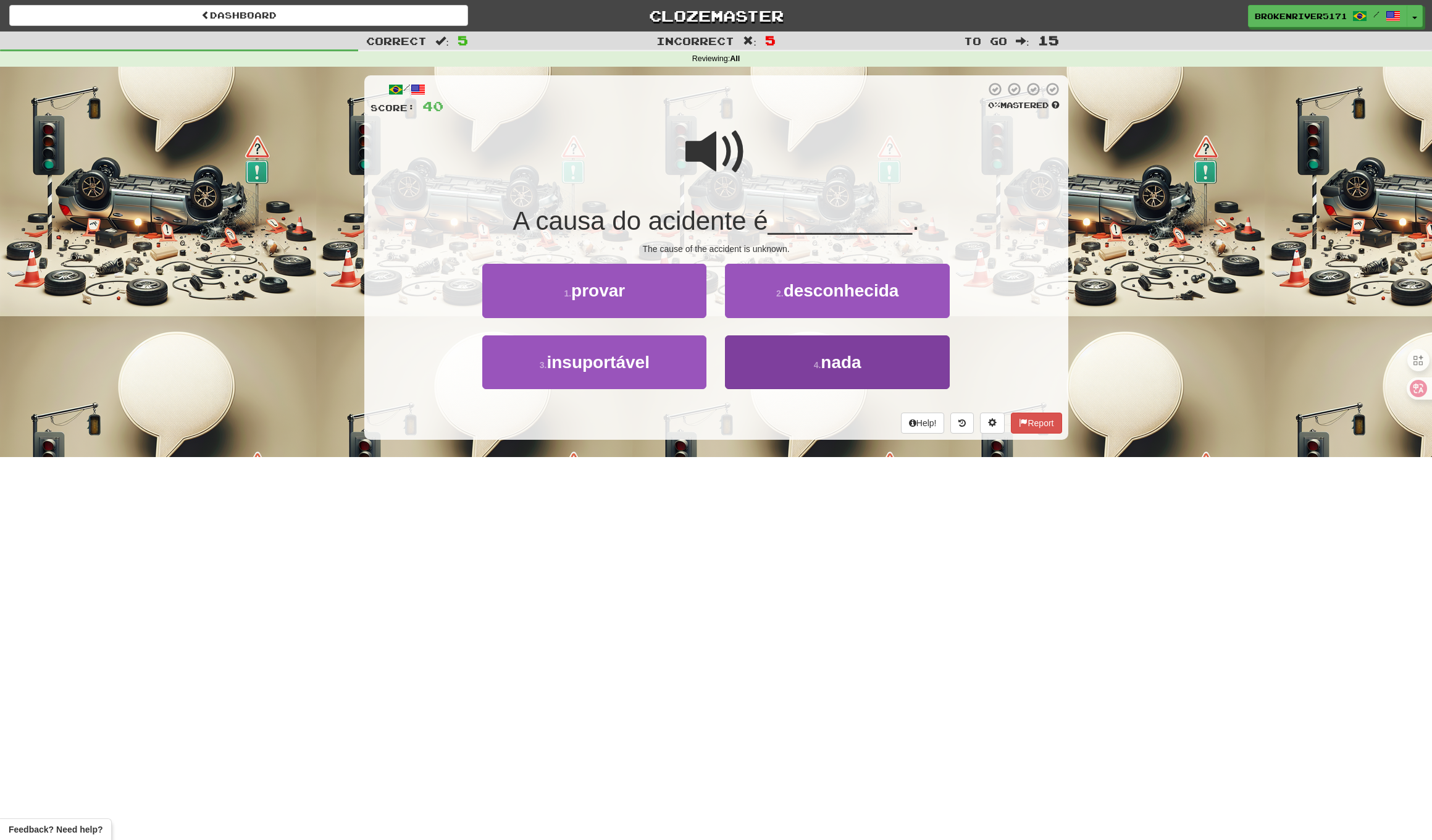
click at [755, 359] on button "4 . nada" at bounding box center [837, 362] width 224 height 54
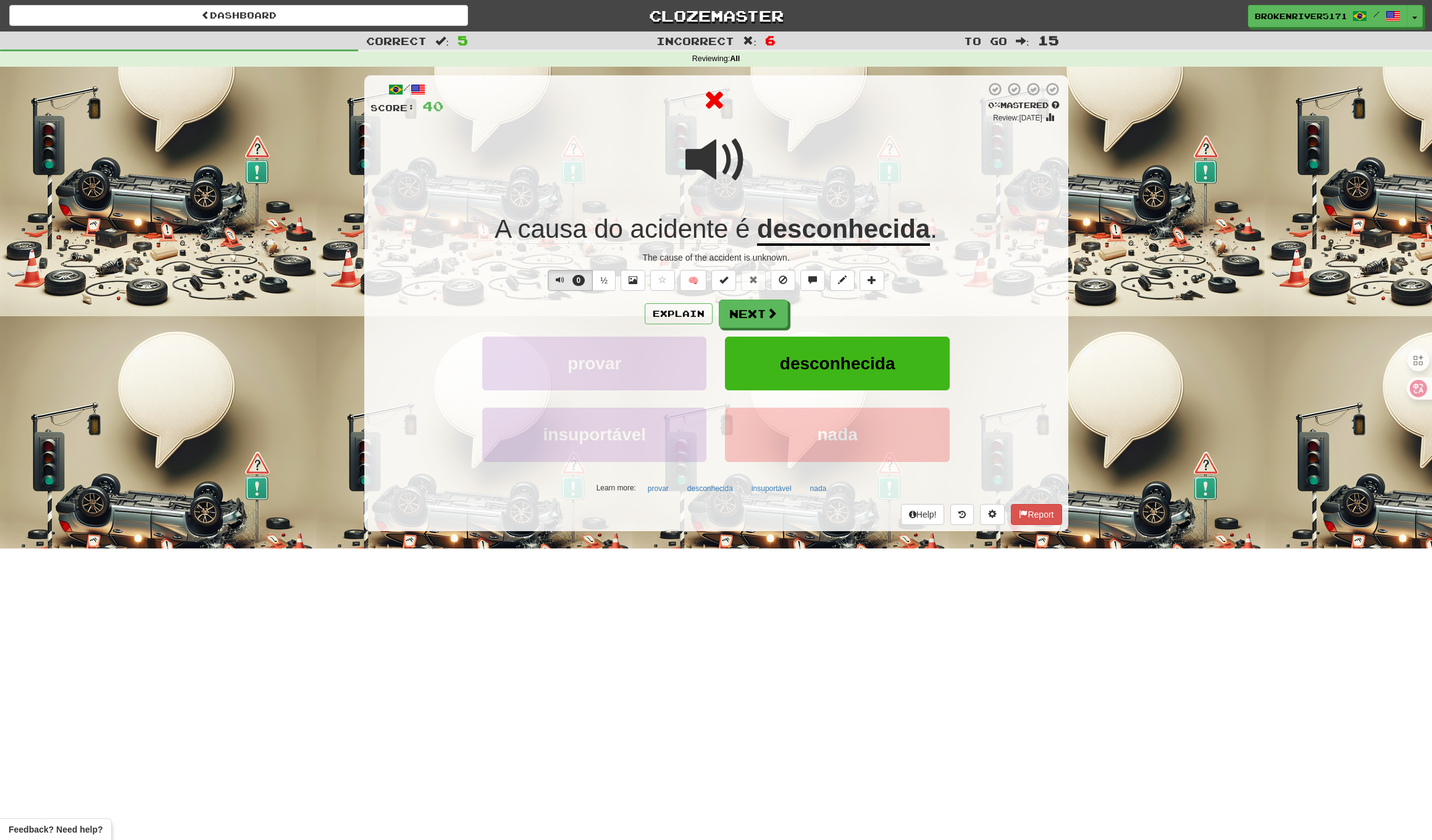
drag, startPoint x: 751, startPoint y: 321, endPoint x: 830, endPoint y: 317, distance: 79.1
click at [830, 317] on div "Explain Next" at bounding box center [717, 314] width 692 height 28
click at [767, 314] on span at bounding box center [773, 314] width 11 height 11
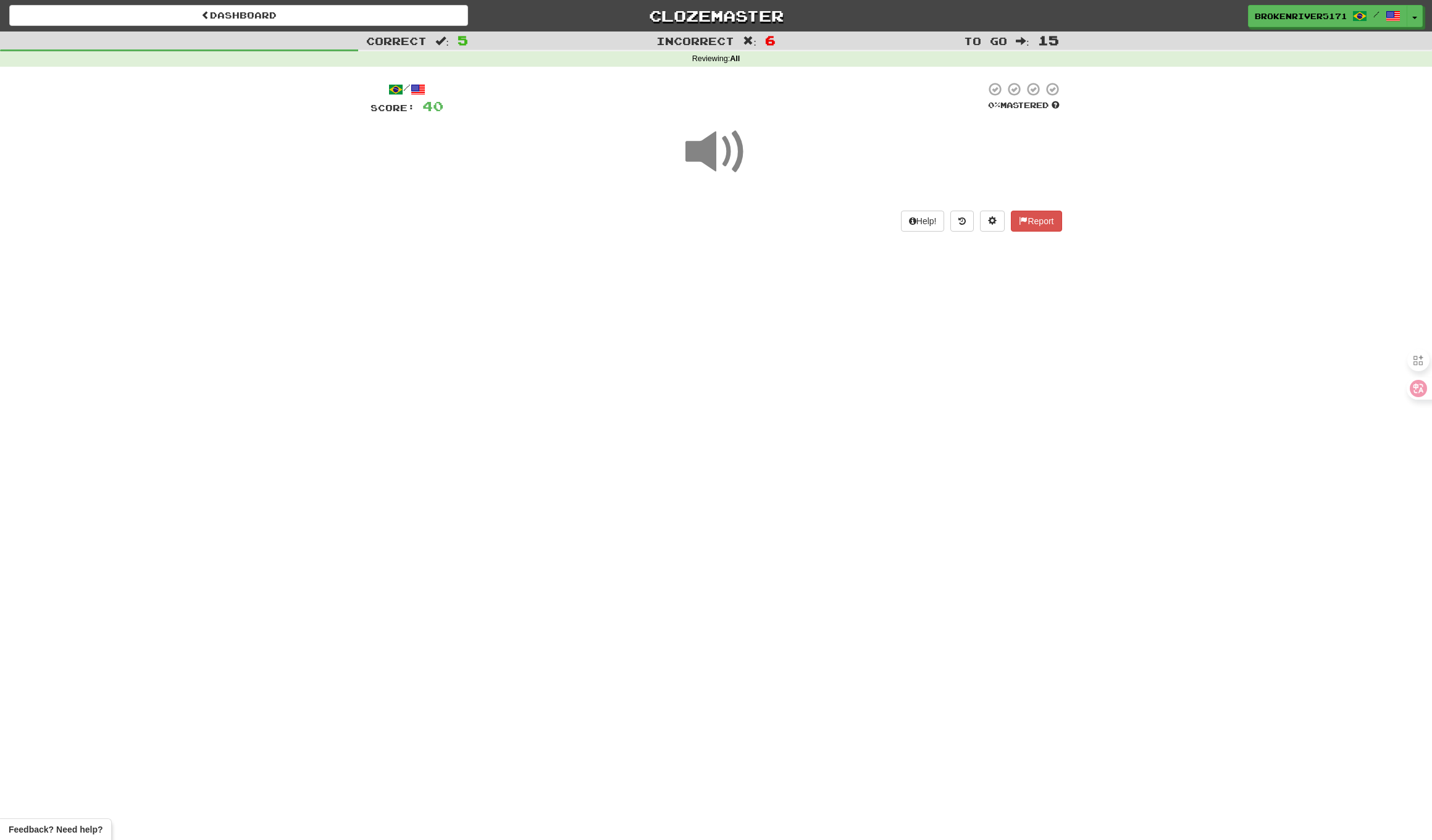
click at [763, 353] on div "Dashboard Clozemaster BrokenRiver5171 / Toggle Dropdown Dashboard Leaderboard A…" at bounding box center [716, 420] width 1432 height 840
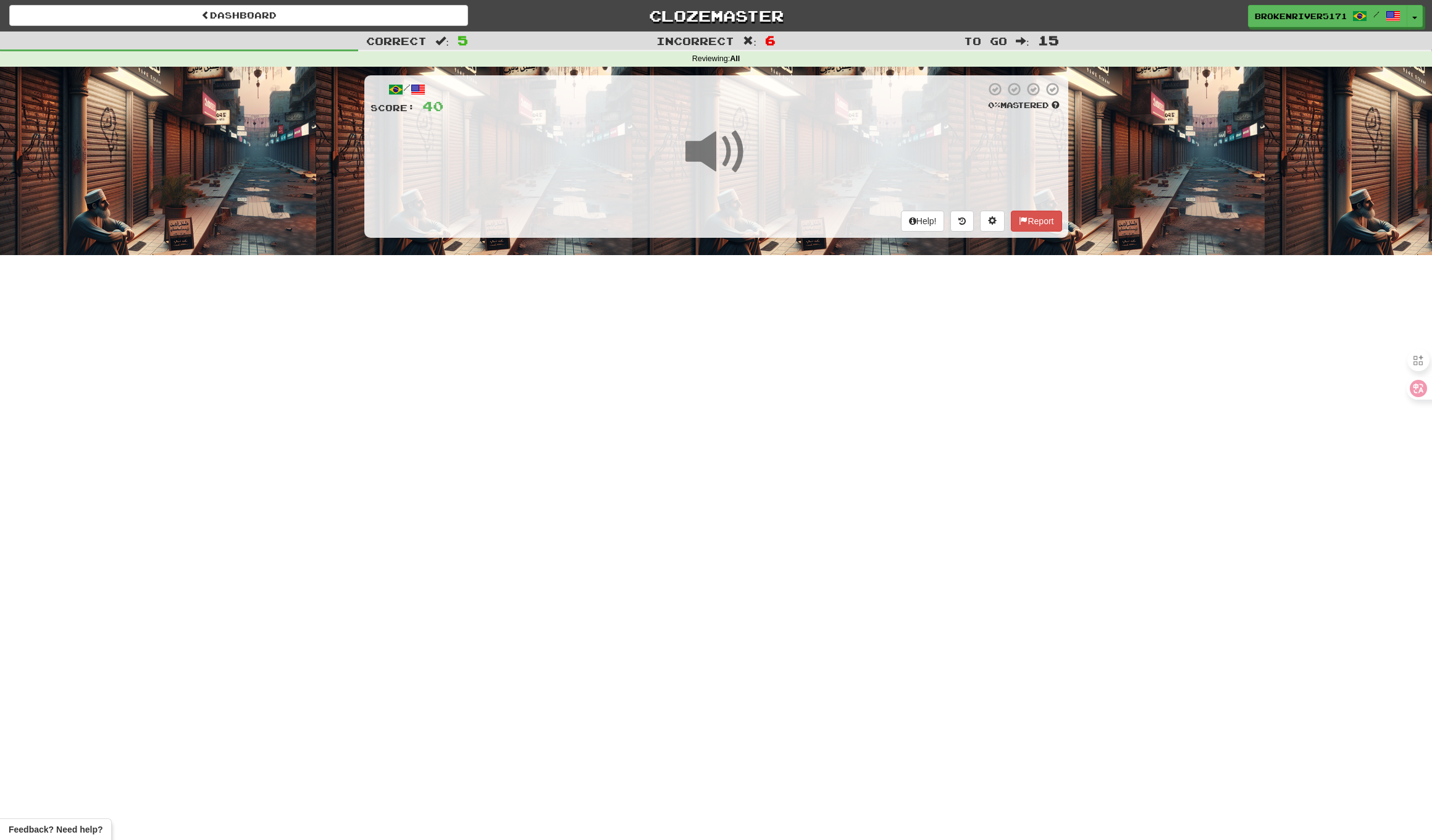
click at [760, 387] on div "Dashboard Clozemaster BrokenRiver5171 / Toggle Dropdown Dashboard Leaderboard A…" at bounding box center [716, 420] width 1432 height 840
drag, startPoint x: 748, startPoint y: 416, endPoint x: 762, endPoint y: 405, distance: 17.8
click at [751, 413] on div "Dashboard Clozemaster BrokenRiver5171 / Toggle Dropdown Dashboard Leaderboard A…" at bounding box center [716, 420] width 1432 height 840
click at [766, 401] on div "Dashboard Clozemaster BrokenRiver5171 / Toggle Dropdown Dashboard Leaderboard A…" at bounding box center [716, 420] width 1432 height 840
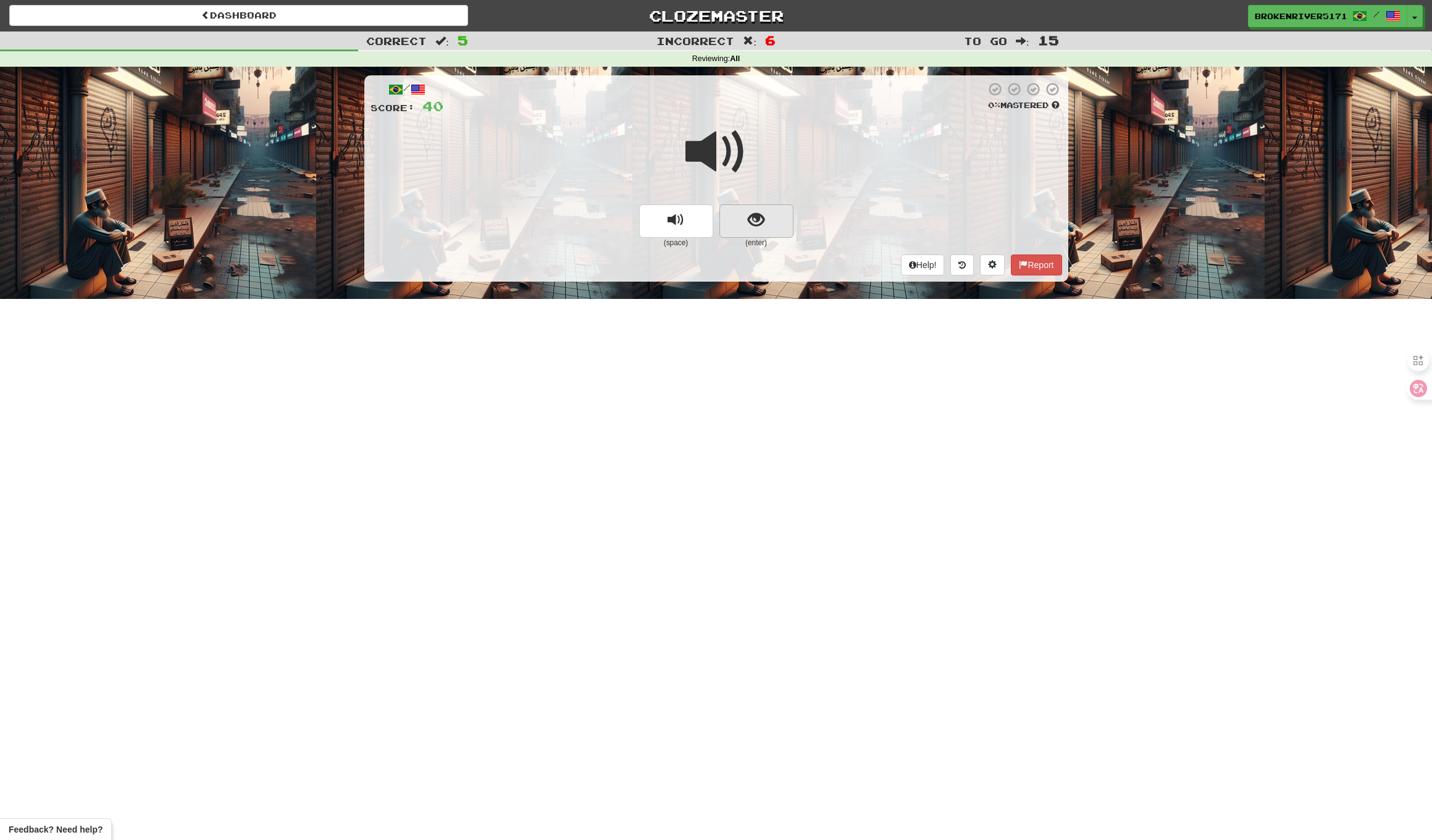
click at [762, 223] on span "show sentence" at bounding box center [756, 220] width 16 height 16
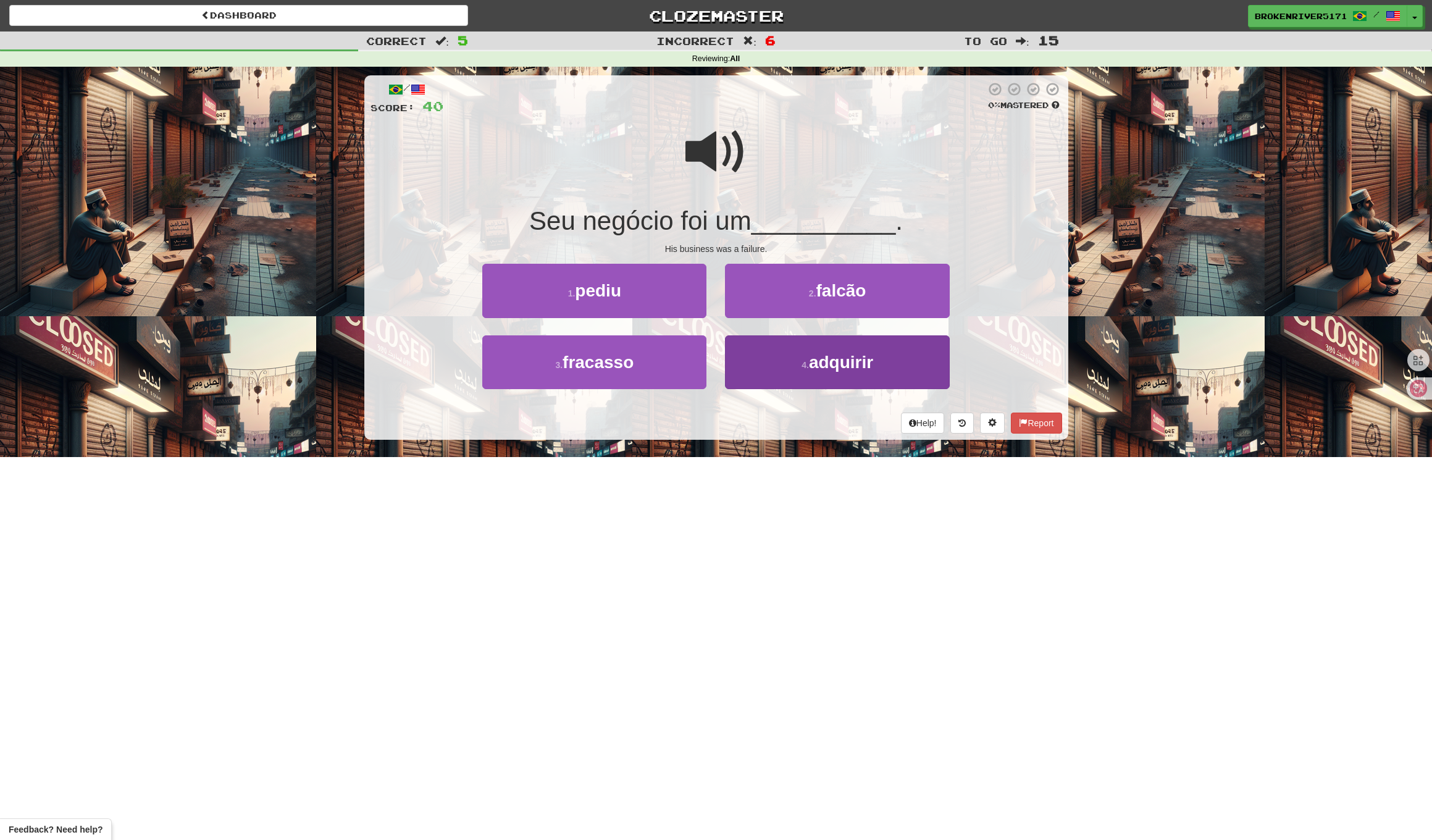
click at [779, 356] on button "4 . adquirir" at bounding box center [837, 362] width 224 height 54
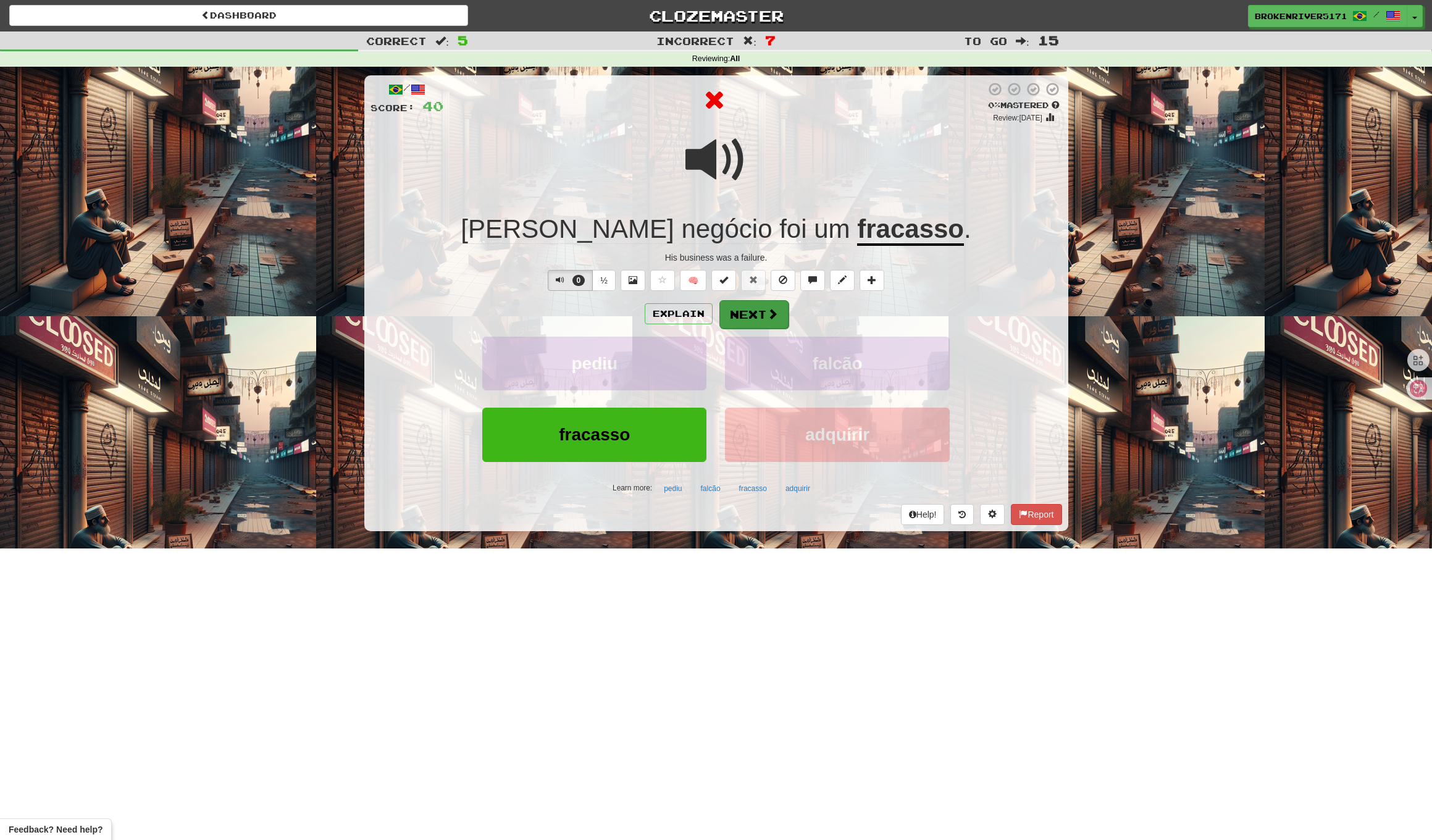
click at [753, 307] on button "Next" at bounding box center [754, 314] width 69 height 28
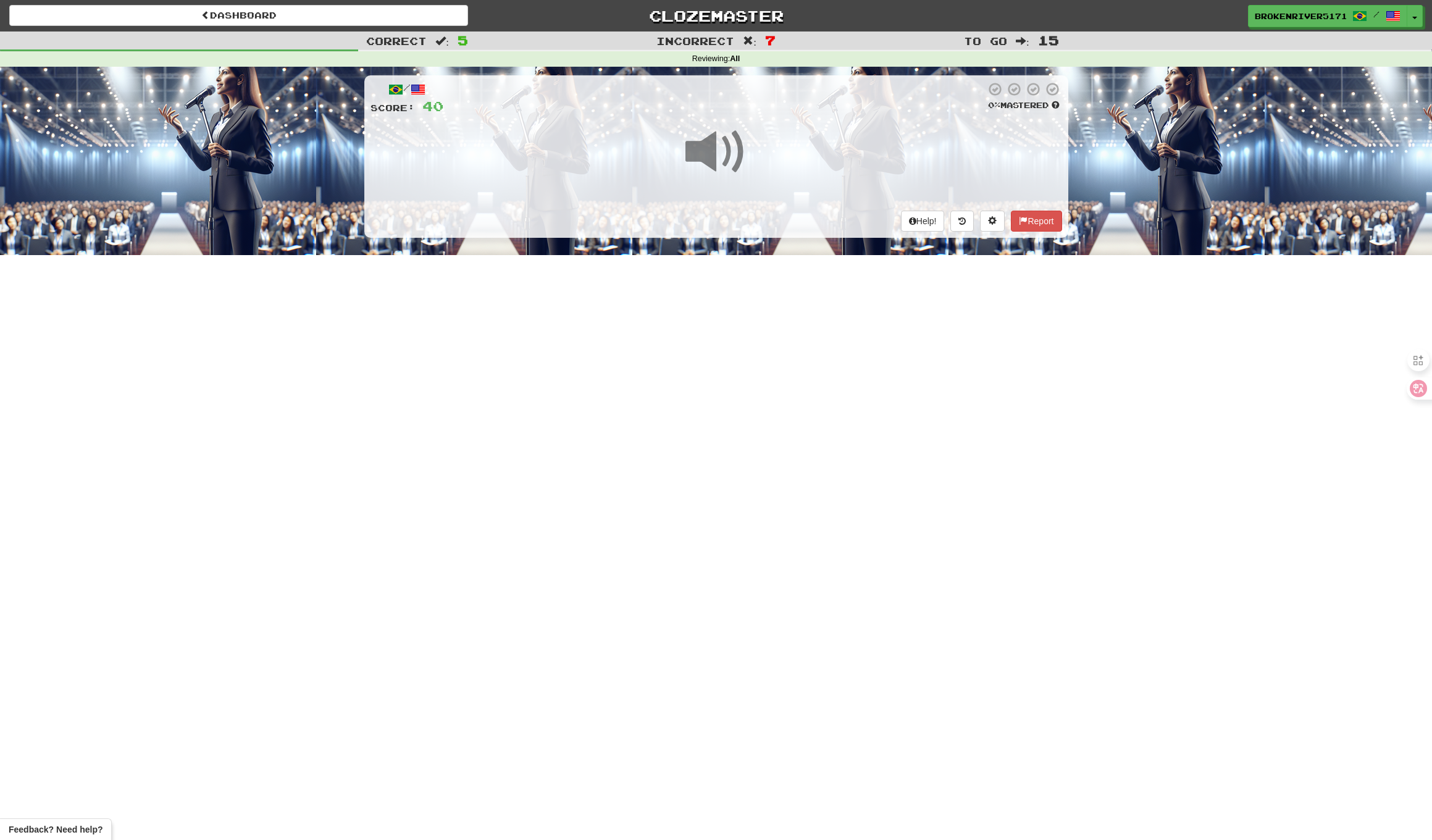
drag, startPoint x: 748, startPoint y: 330, endPoint x: 767, endPoint y: 324, distance: 19.9
click at [749, 330] on div "Dashboard Clozemaster BrokenRiver5171 / Toggle Dropdown Dashboard Leaderboard A…" at bounding box center [716, 420] width 1432 height 840
click at [777, 319] on div "Dashboard Clozemaster BrokenRiver5171 / Toggle Dropdown Dashboard Leaderboard A…" at bounding box center [716, 420] width 1432 height 840
click at [772, 342] on div "Dashboard Clozemaster BrokenRiver5171 / Toggle Dropdown Dashboard Leaderboard A…" at bounding box center [716, 420] width 1432 height 840
click at [764, 374] on div "Dashboard Clozemaster BrokenRiver5171 / Toggle Dropdown Dashboard Leaderboard A…" at bounding box center [716, 420] width 1432 height 840
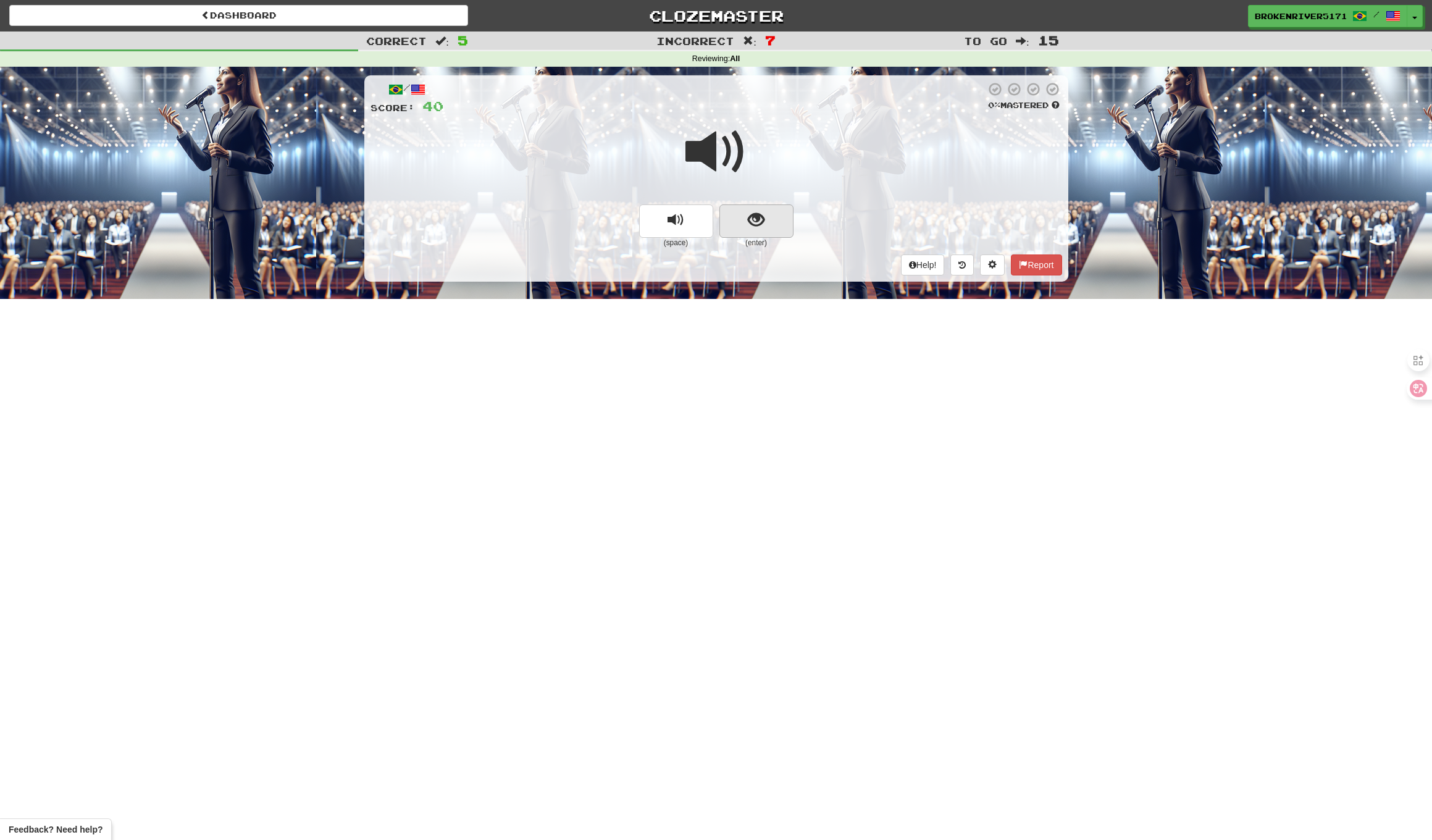
click at [789, 216] on button "show sentence" at bounding box center [756, 221] width 74 height 34
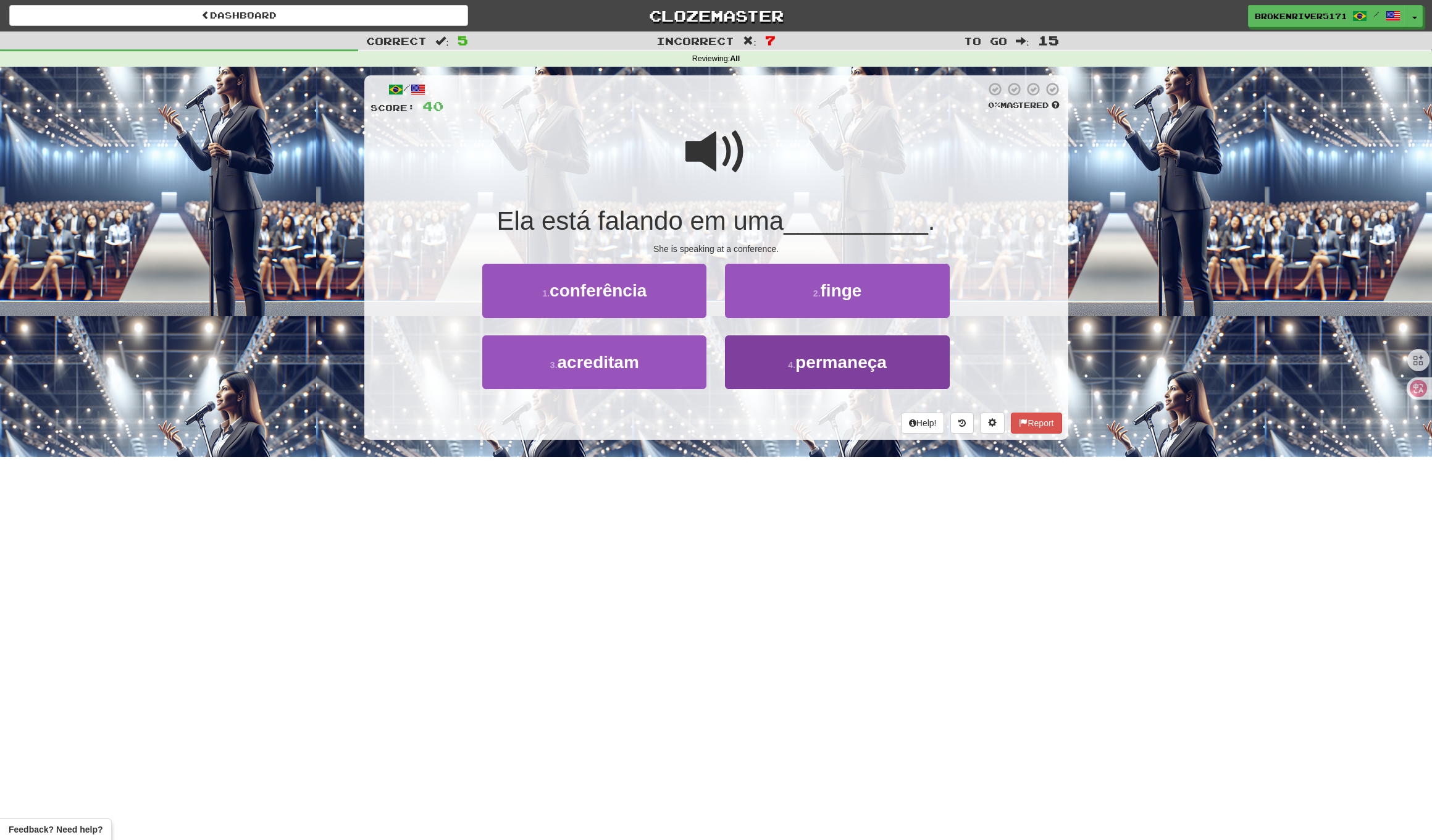
click at [778, 371] on button "4 . permaneça" at bounding box center [837, 362] width 224 height 54
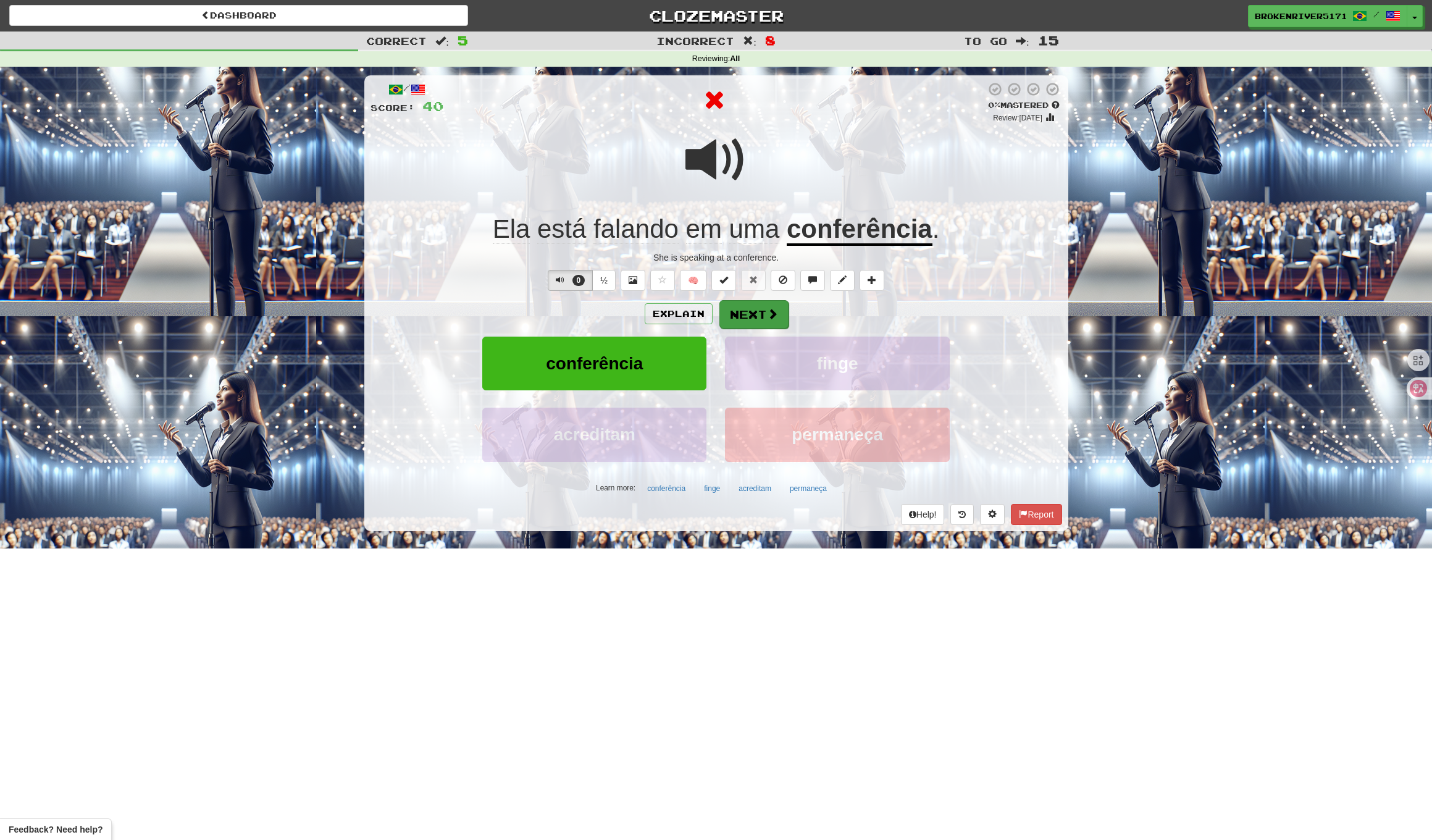
click at [754, 317] on button "Next" at bounding box center [754, 314] width 69 height 28
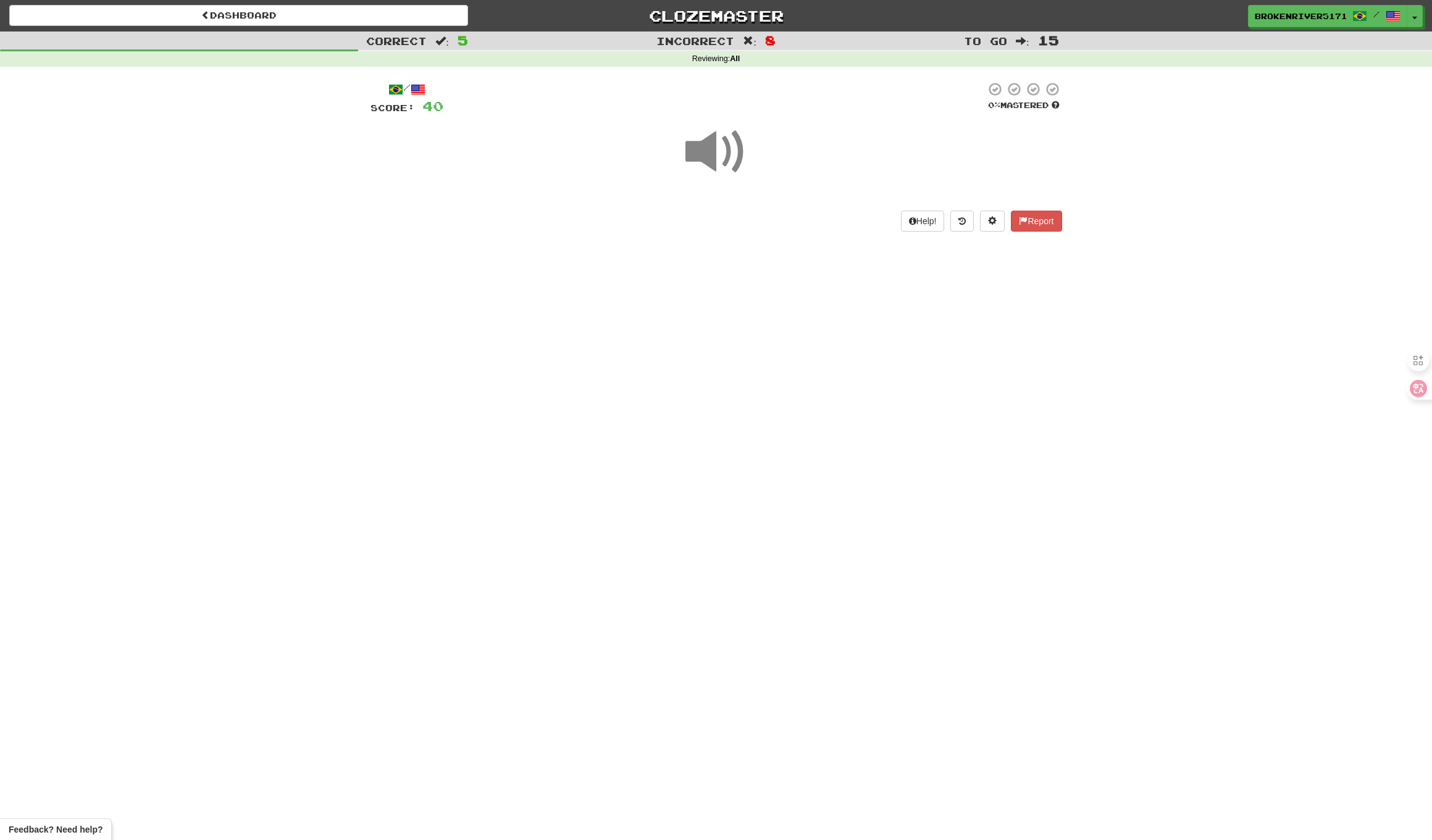
click at [786, 336] on div "Dashboard Clozemaster BrokenRiver5171 / Toggle Dropdown Dashboard Leaderboard A…" at bounding box center [716, 420] width 1432 height 840
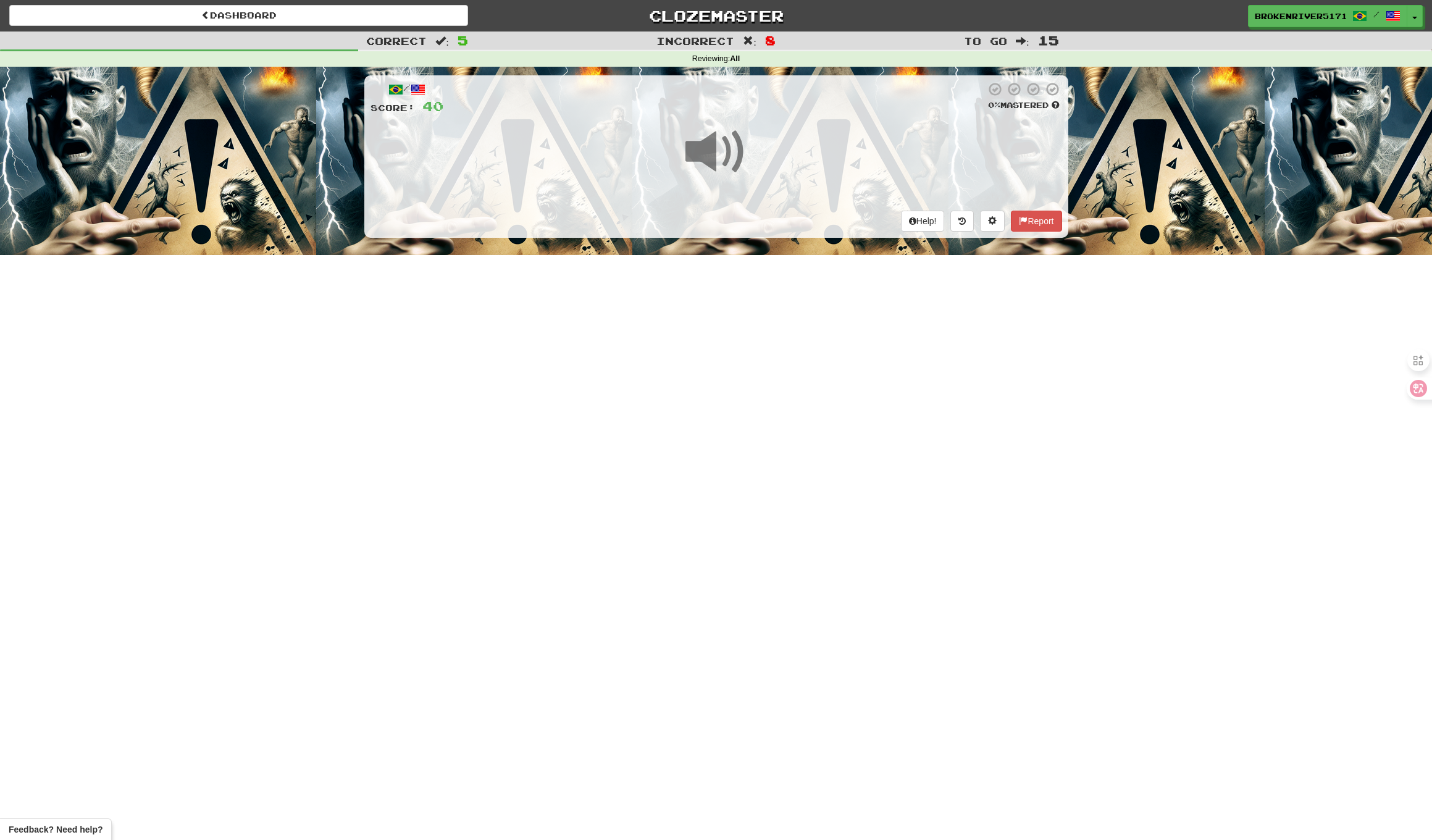
drag, startPoint x: 826, startPoint y: 330, endPoint x: 802, endPoint y: 337, distance: 25.0
click at [827, 330] on div "Dashboard Clozemaster BrokenRiver5171 / Toggle Dropdown Dashboard Leaderboard A…" at bounding box center [716, 420] width 1432 height 840
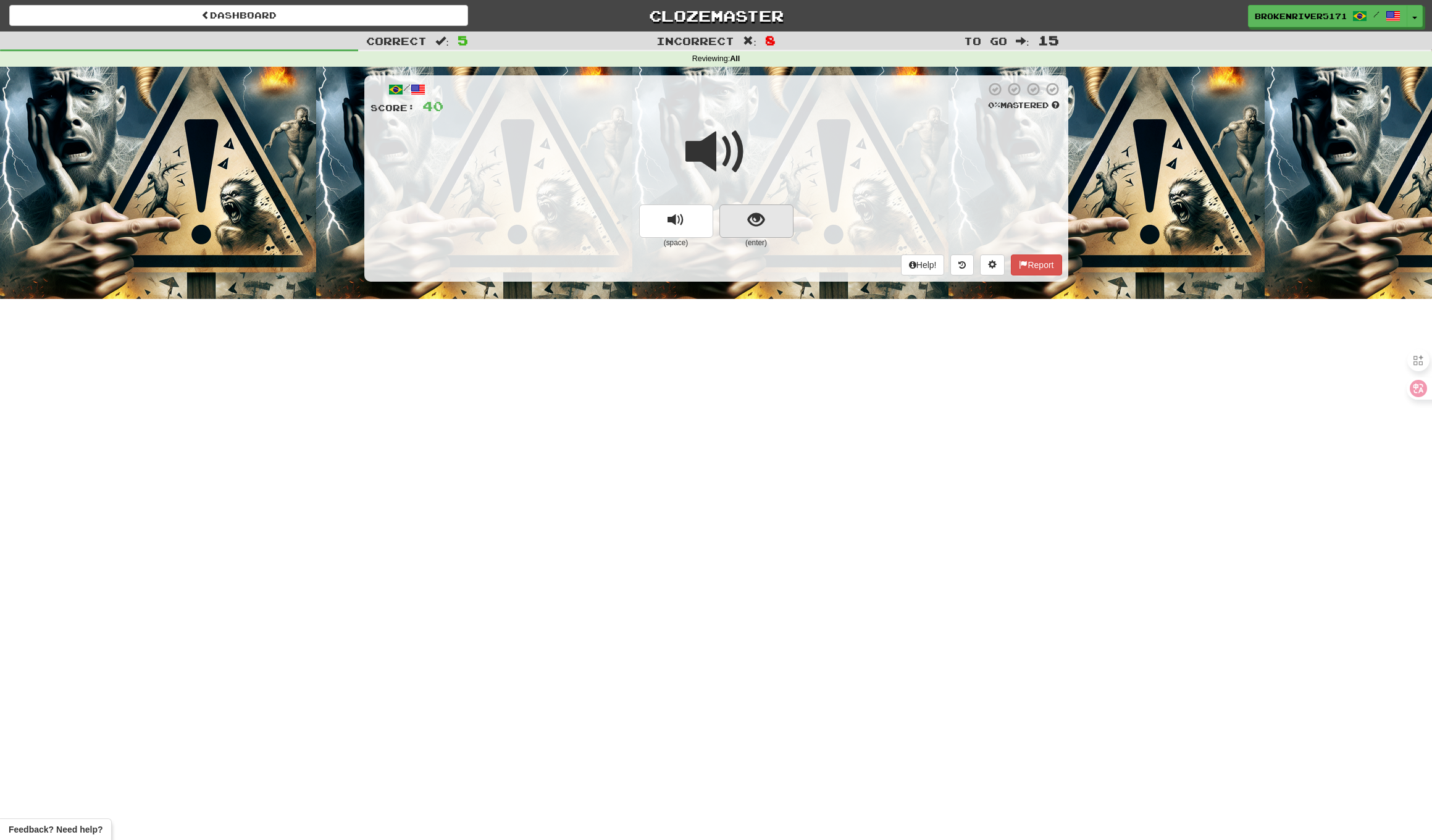
click at [746, 216] on button "show sentence" at bounding box center [756, 221] width 74 height 34
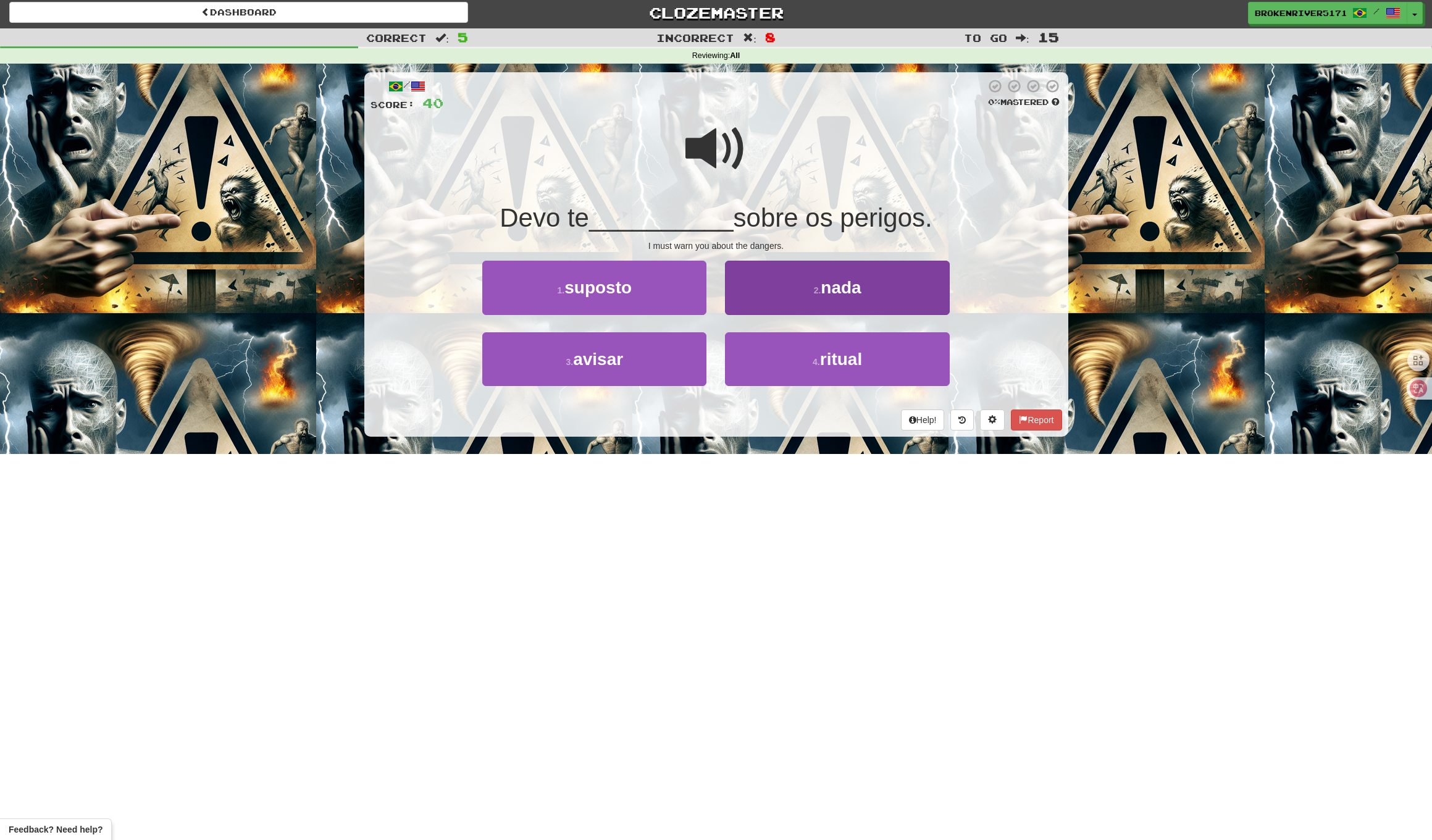
click at [820, 306] on button "2 . nada" at bounding box center [837, 287] width 224 height 54
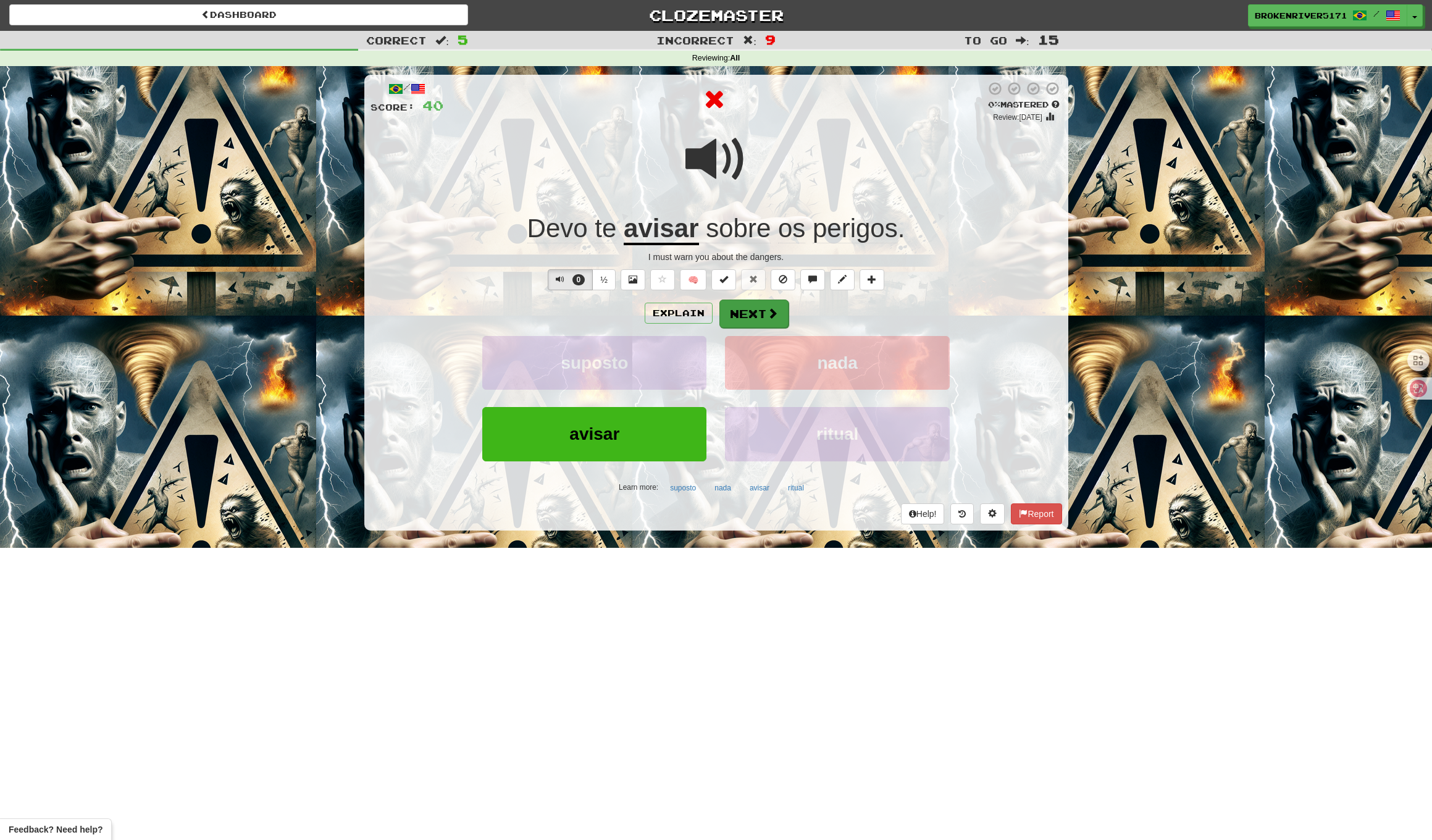
scroll to position [3, 0]
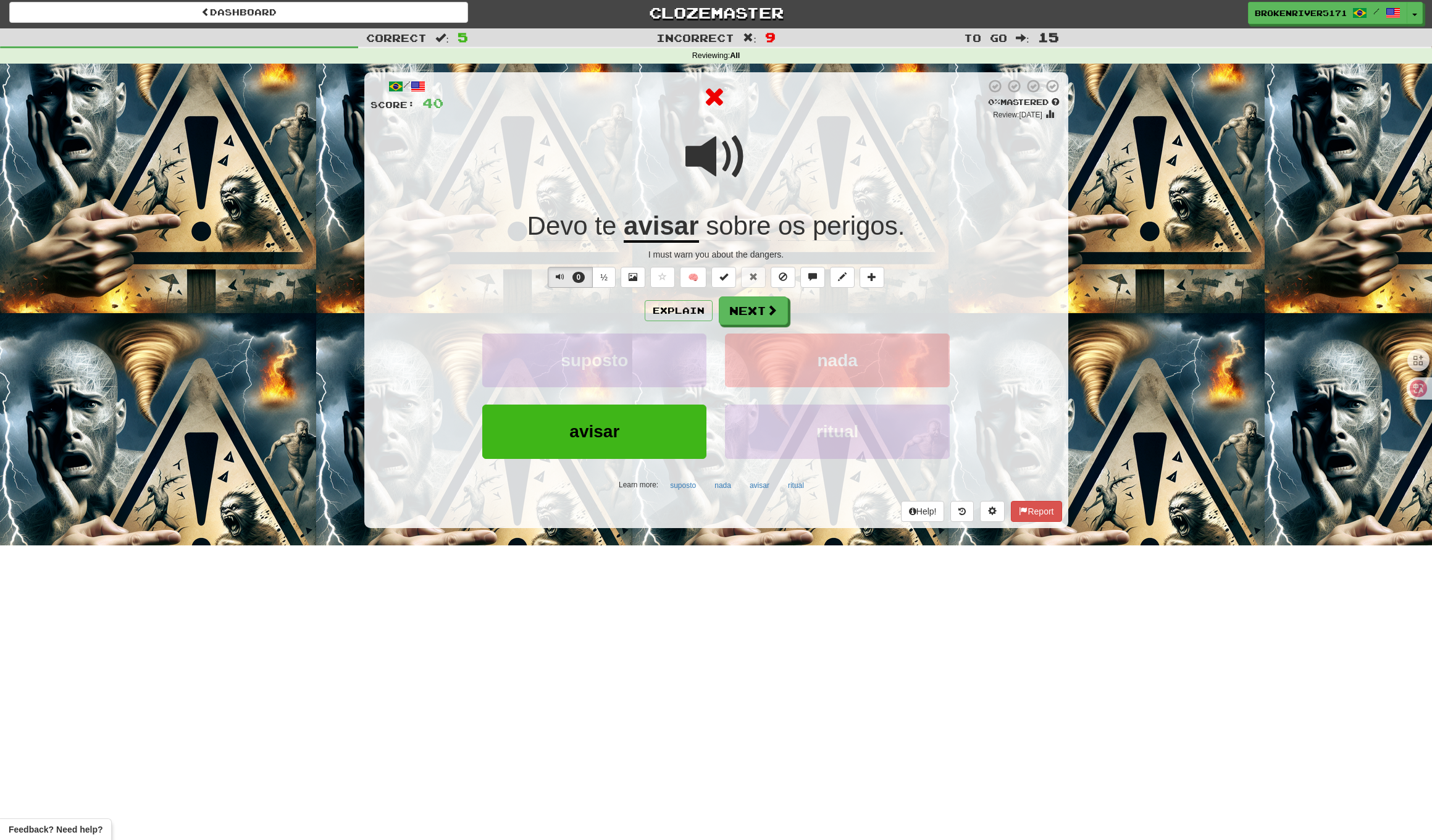
drag, startPoint x: 771, startPoint y: 314, endPoint x: 824, endPoint y: 313, distance: 53.0
click at [824, 313] on div "Explain Next" at bounding box center [717, 311] width 692 height 28
click at [776, 311] on span at bounding box center [773, 311] width 11 height 11
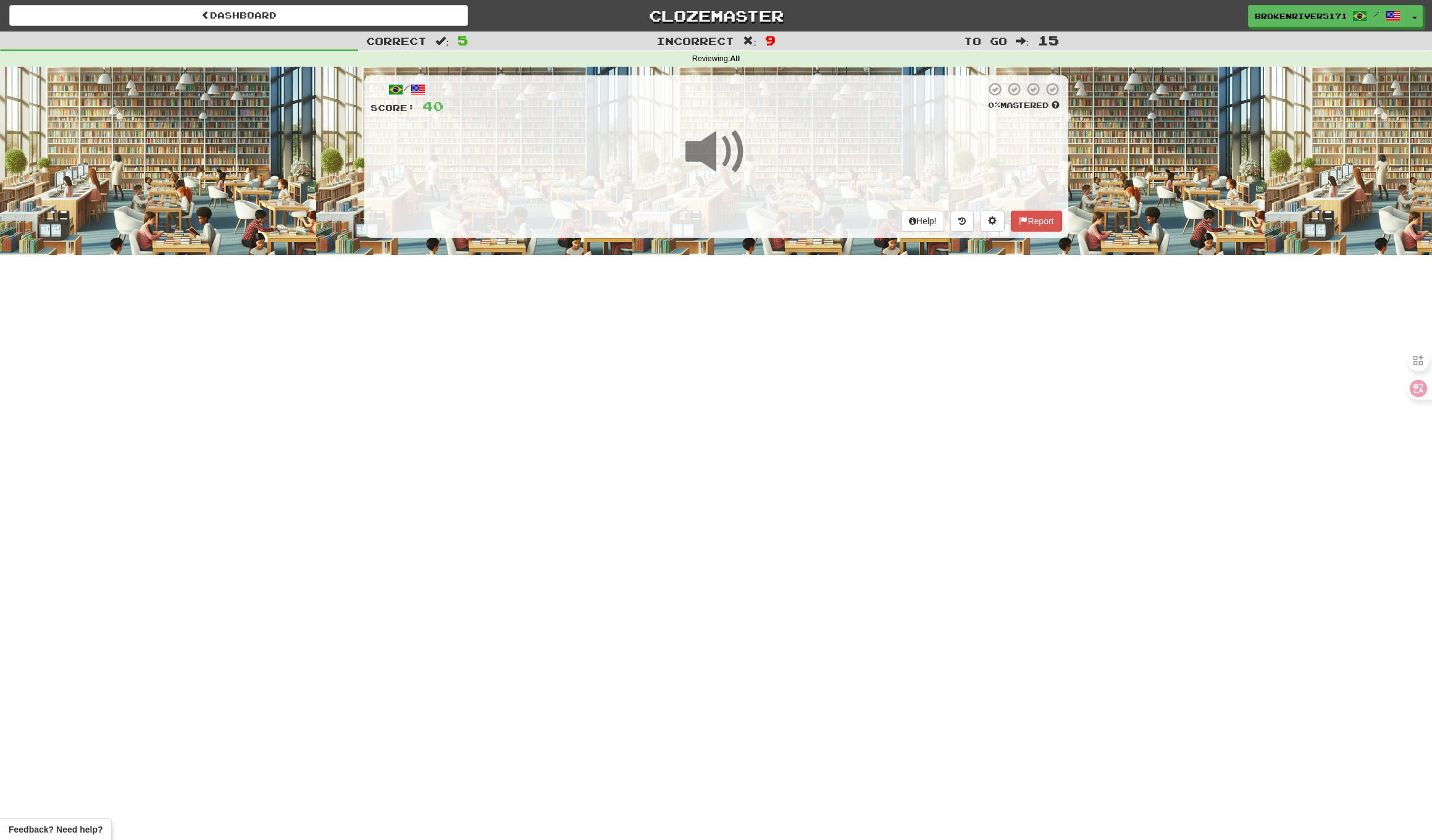
click at [803, 298] on div "Dashboard Clozemaster BrokenRiver5171 / Toggle Dropdown Dashboard Leaderboard A…" at bounding box center [716, 420] width 1432 height 840
click at [816, 311] on div "Dashboard Clozemaster BrokenRiver5171 / Toggle Dropdown Dashboard Leaderboard A…" at bounding box center [716, 419] width 1432 height 840
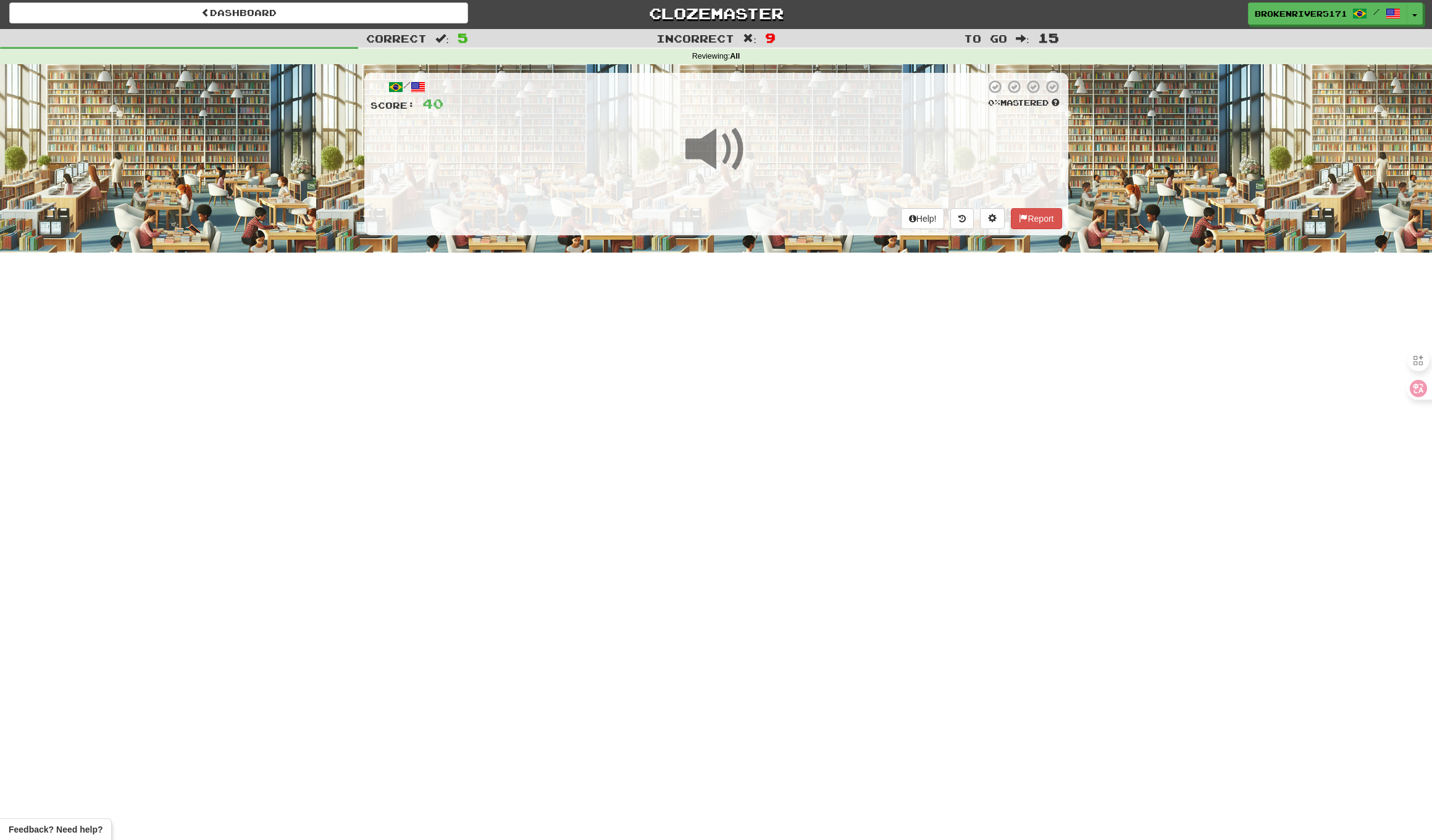
drag, startPoint x: 768, startPoint y: 306, endPoint x: 821, endPoint y: 304, distance: 53.0
click at [772, 306] on div "Dashboard Clozemaster BrokenRiver5171 / Toggle Dropdown Dashboard Leaderboard A…" at bounding box center [716, 417] width 1432 height 840
click at [821, 304] on div "Dashboard Clozemaster BrokenRiver5171 / Toggle Dropdown Dashboard Leaderboard A…" at bounding box center [716, 417] width 1432 height 840
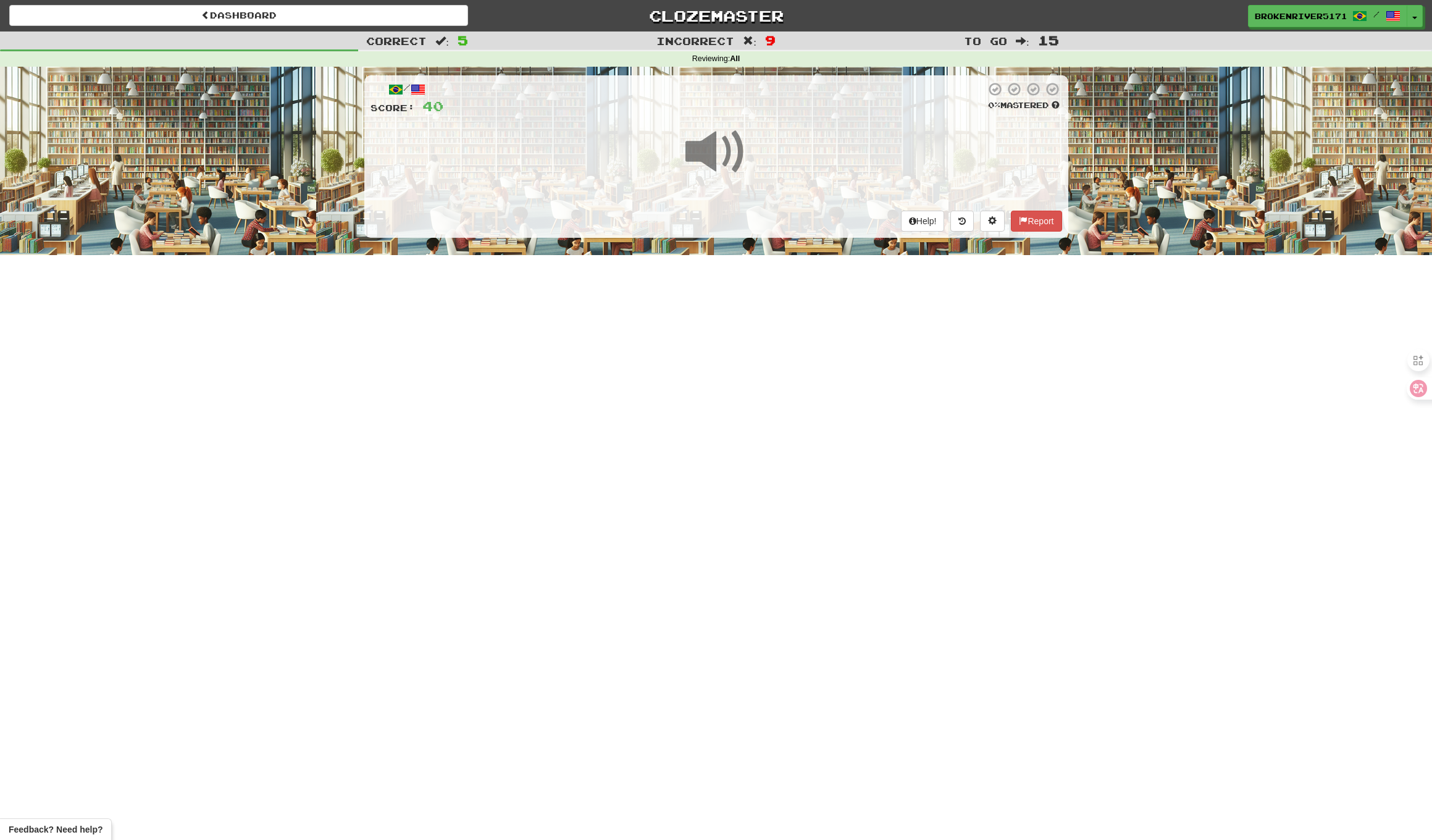
click at [801, 320] on div "Dashboard Clozemaster BrokenRiver5171 / Toggle Dropdown Dashboard Leaderboard A…" at bounding box center [716, 420] width 1432 height 840
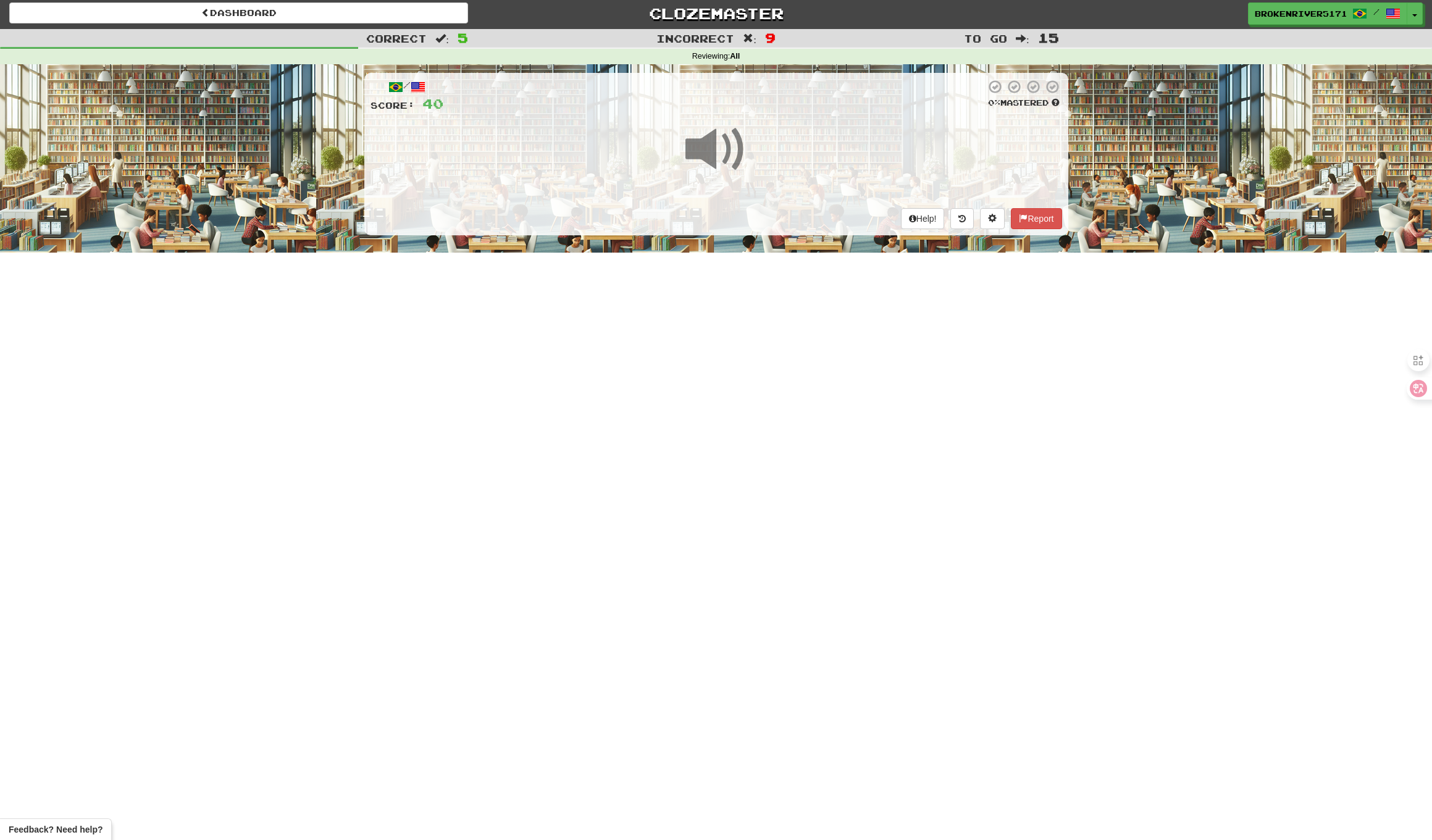
click at [827, 307] on div "Dashboard Clozemaster BrokenRiver5171 / Toggle Dropdown Dashboard Leaderboard A…" at bounding box center [716, 417] width 1432 height 840
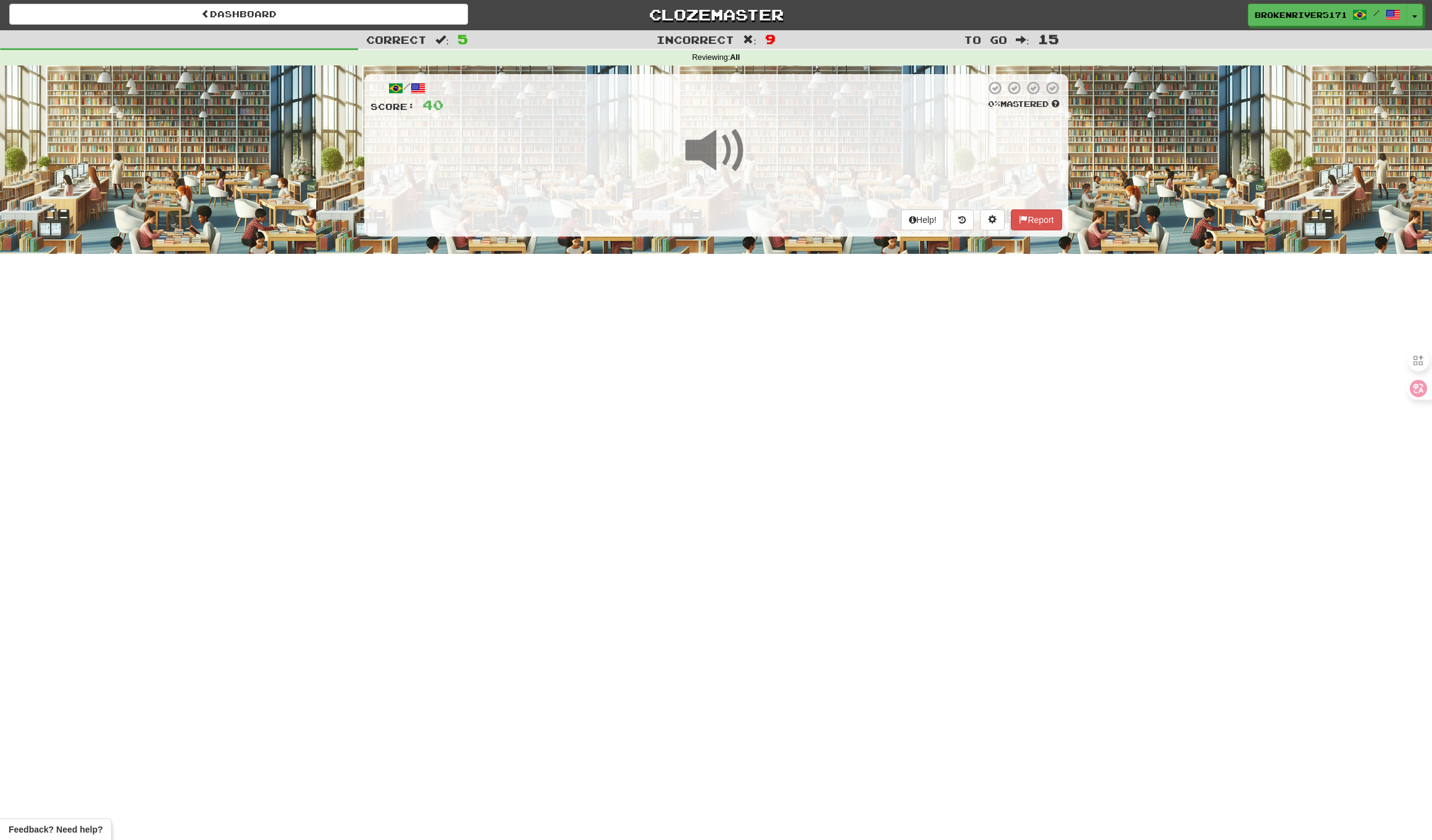
scroll to position [3, 0]
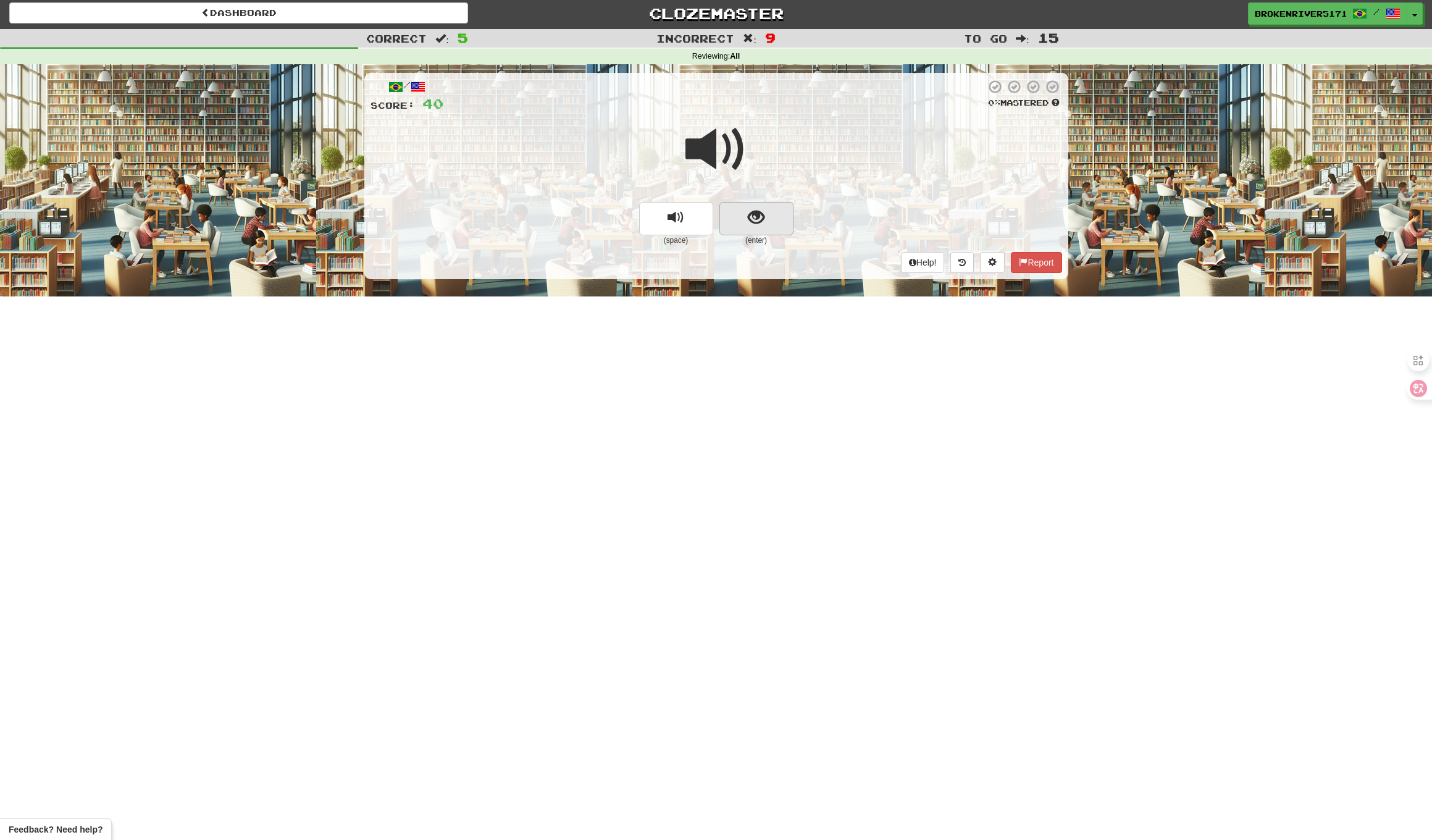
click at [762, 221] on span "show sentence" at bounding box center [756, 218] width 16 height 16
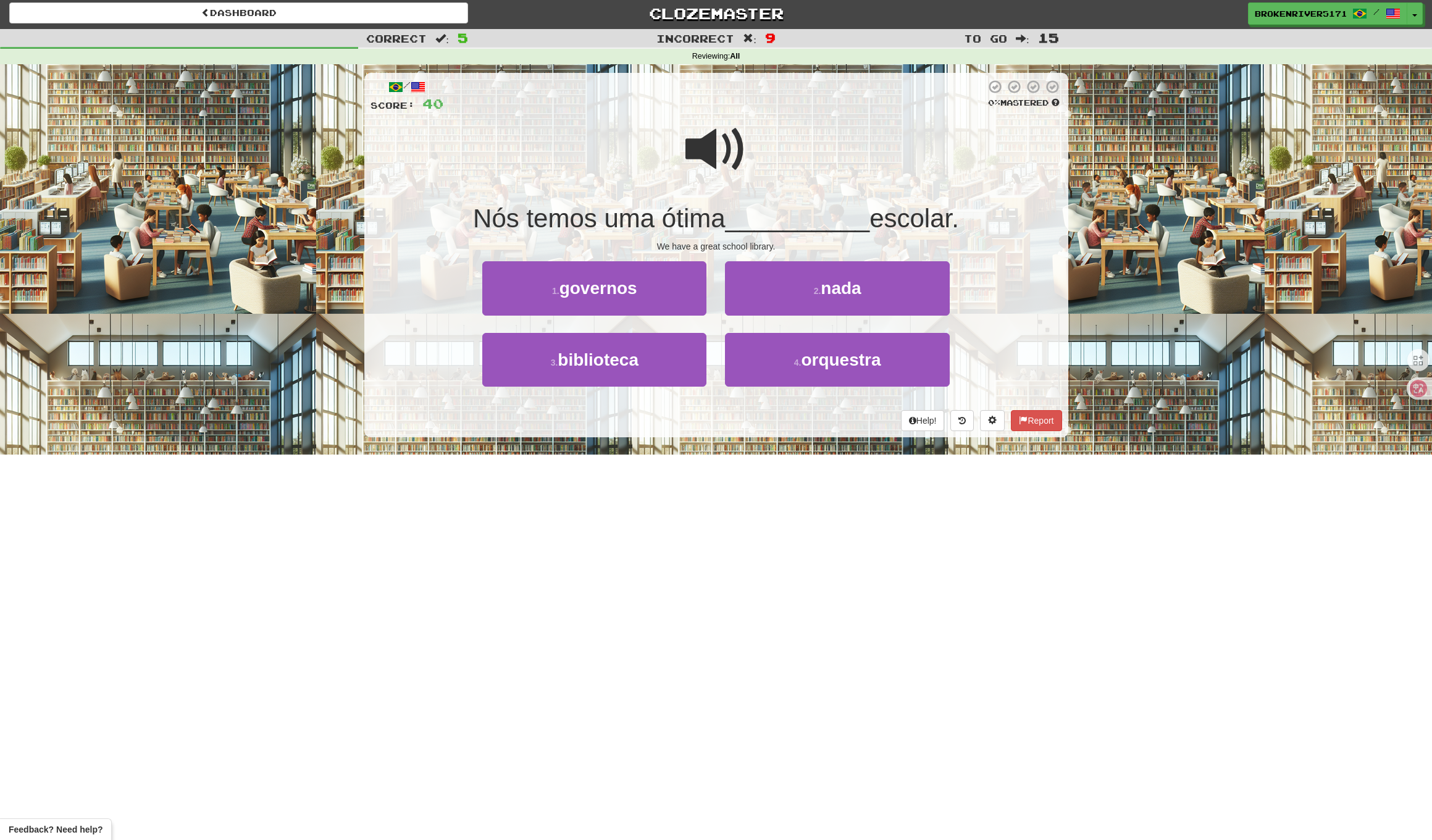
click at [774, 243] on div "We have a great school library." at bounding box center [717, 247] width 692 height 13
click at [831, 251] on div "/ Score: 40 0 % Mastered Nós temos uma ótima __________ escolar. We have a grea…" at bounding box center [716, 255] width 704 height 364
click at [736, 302] on button "2 . nada" at bounding box center [837, 288] width 224 height 54
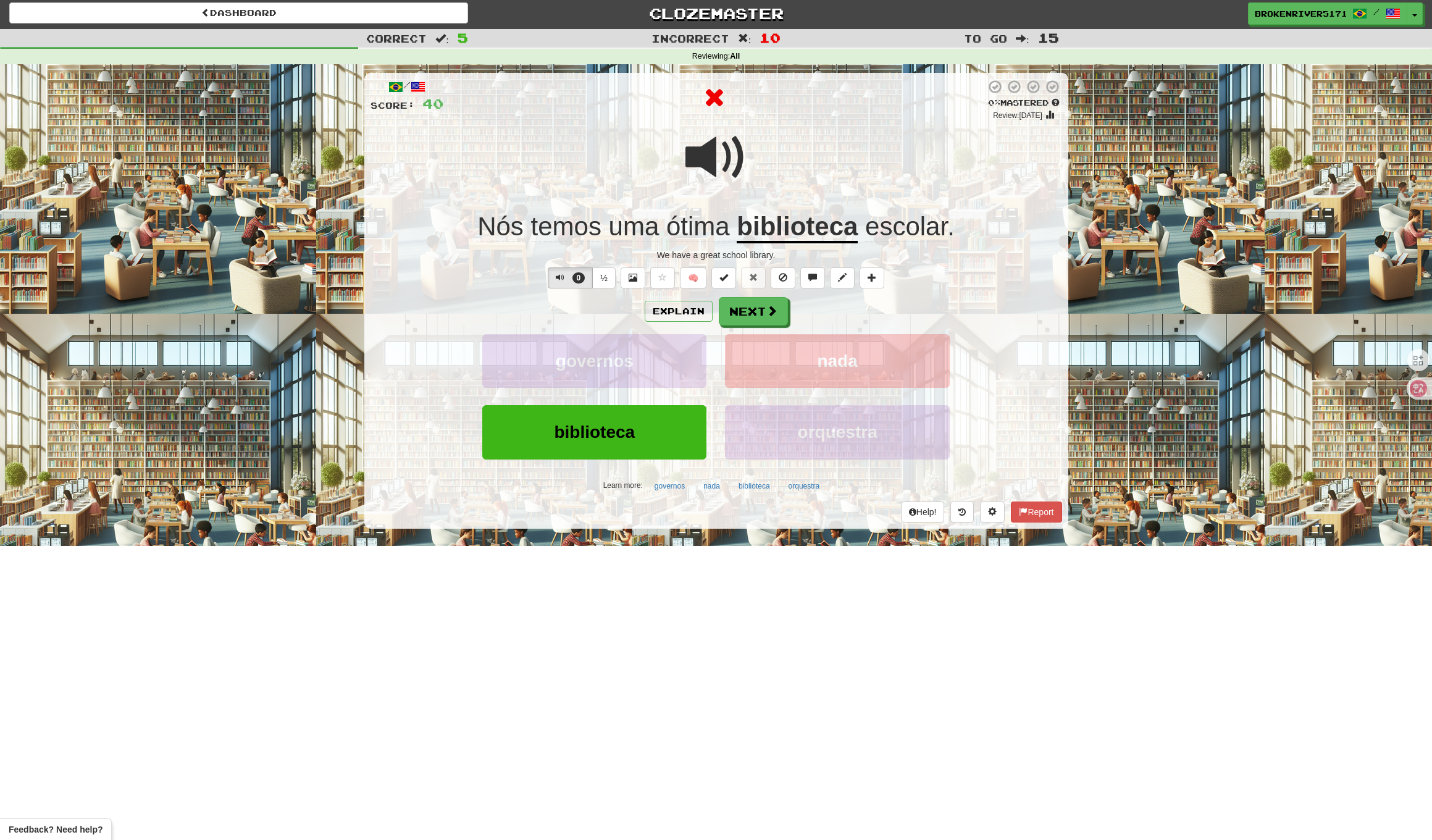
drag, startPoint x: 733, startPoint y: 303, endPoint x: 734, endPoint y: 312, distance: 9.1
click at [733, 303] on button "Next" at bounding box center [753, 311] width 69 height 28
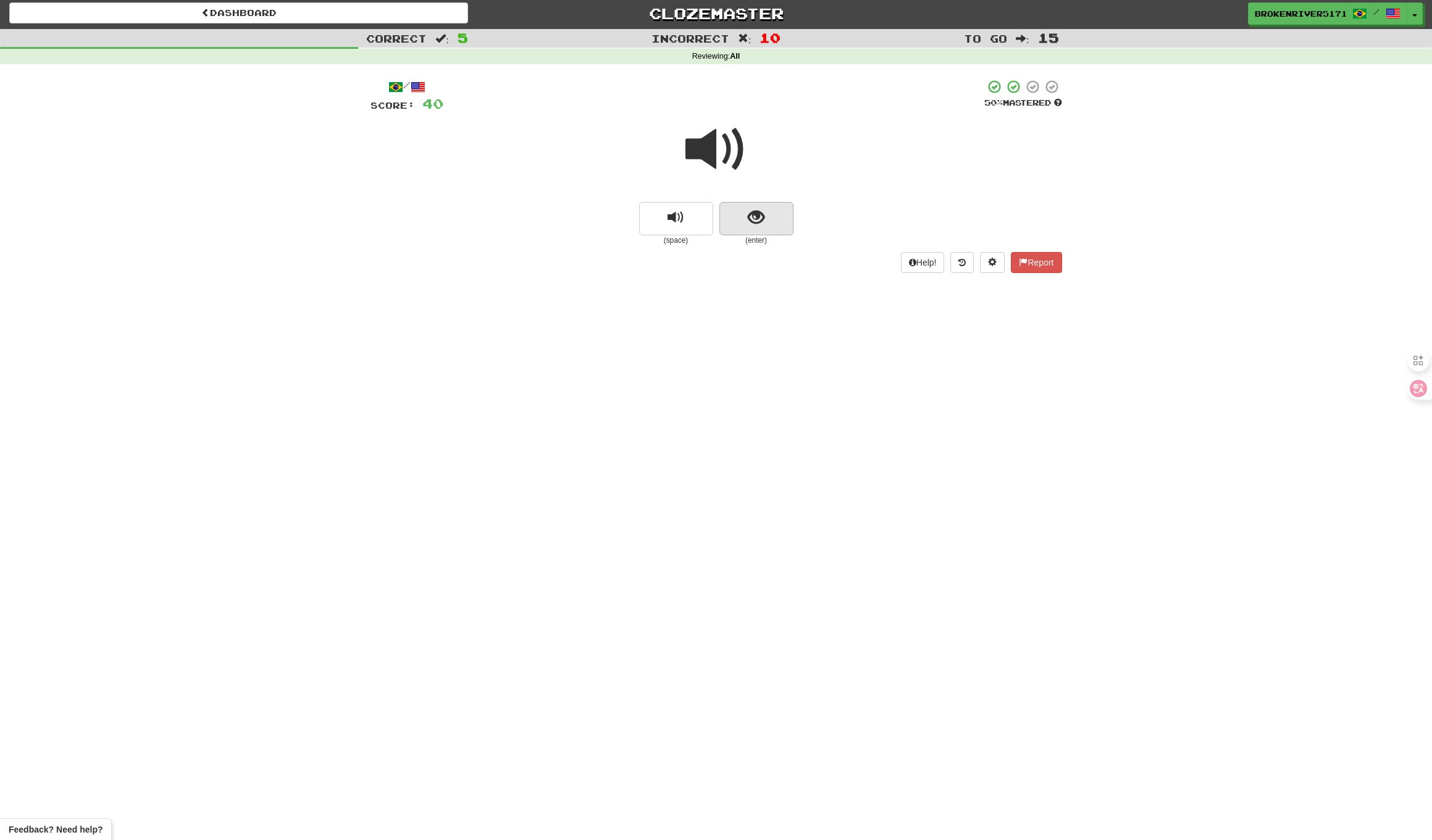
click at [775, 208] on button "show sentence" at bounding box center [756, 218] width 74 height 34
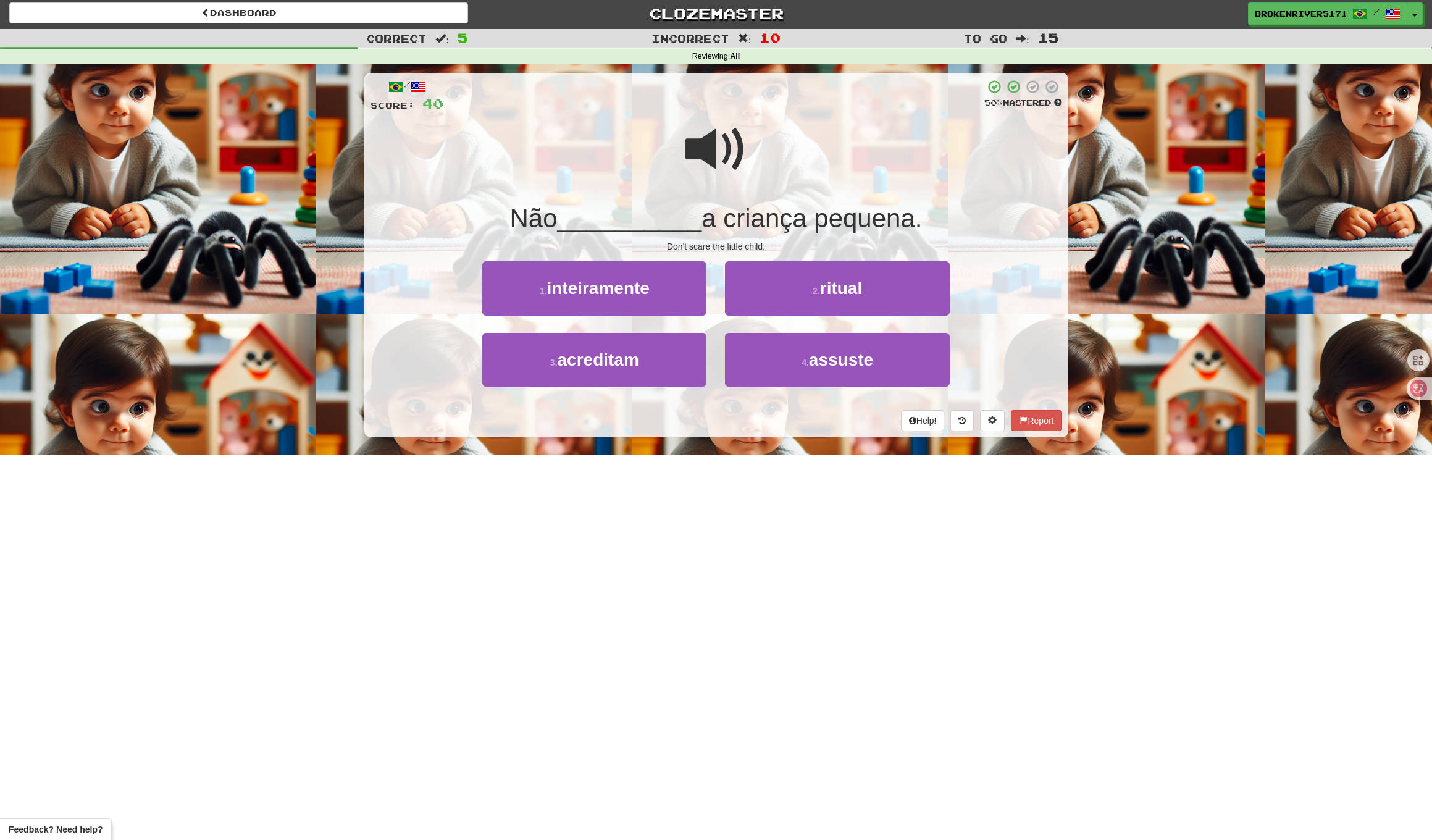
click at [763, 238] on div "/ Score: 40 50 % Mastered Não __________ a criança pequena. Don't scare the lit…" at bounding box center [716, 255] width 704 height 364
click at [768, 278] on button "2 . ritual" at bounding box center [837, 288] width 224 height 54
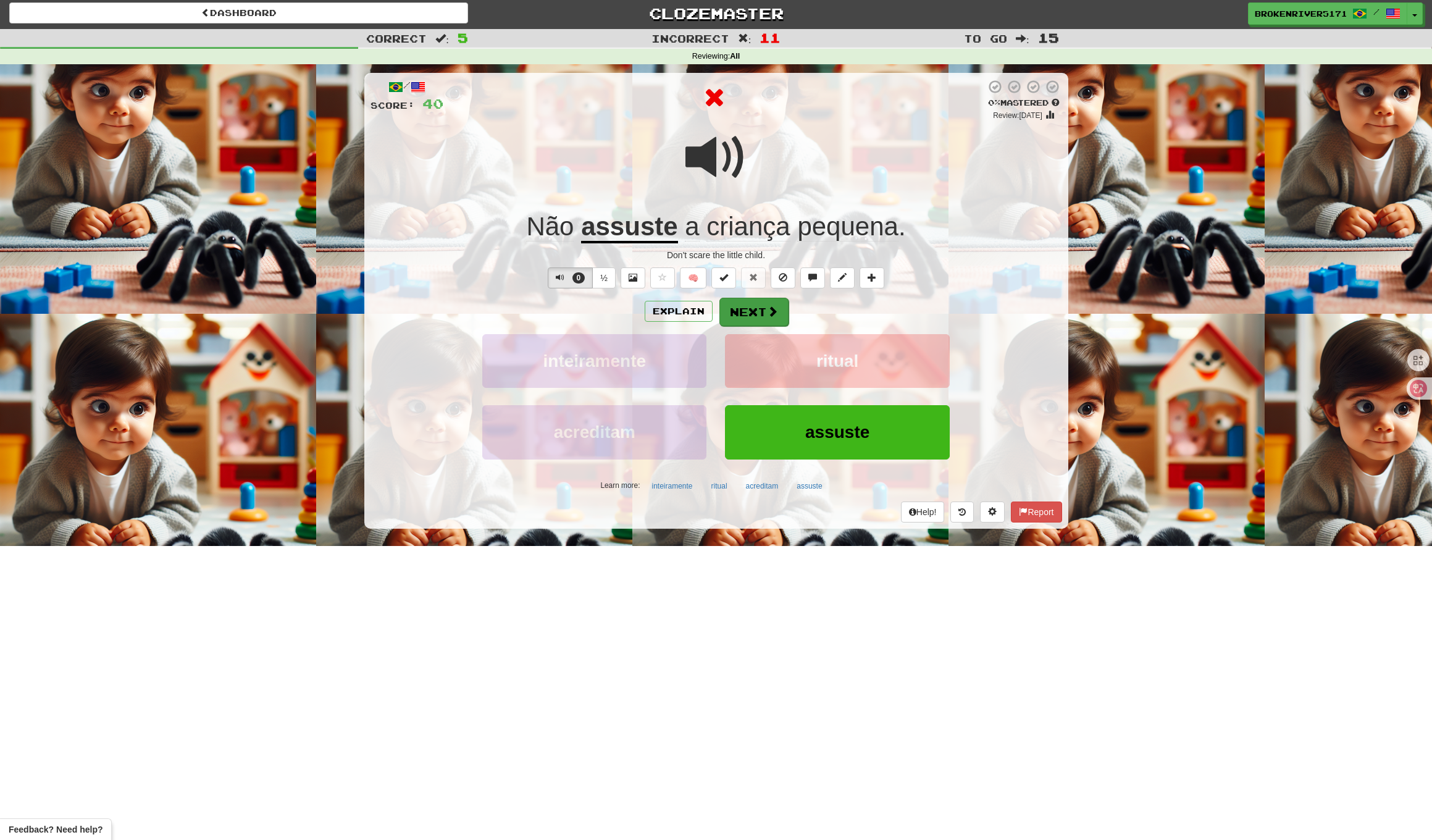
drag, startPoint x: 825, startPoint y: 307, endPoint x: 745, endPoint y: 312, distance: 80.2
click at [824, 308] on div "Explain Next" at bounding box center [717, 311] width 692 height 28
click at [745, 312] on button "Next" at bounding box center [754, 312] width 69 height 28
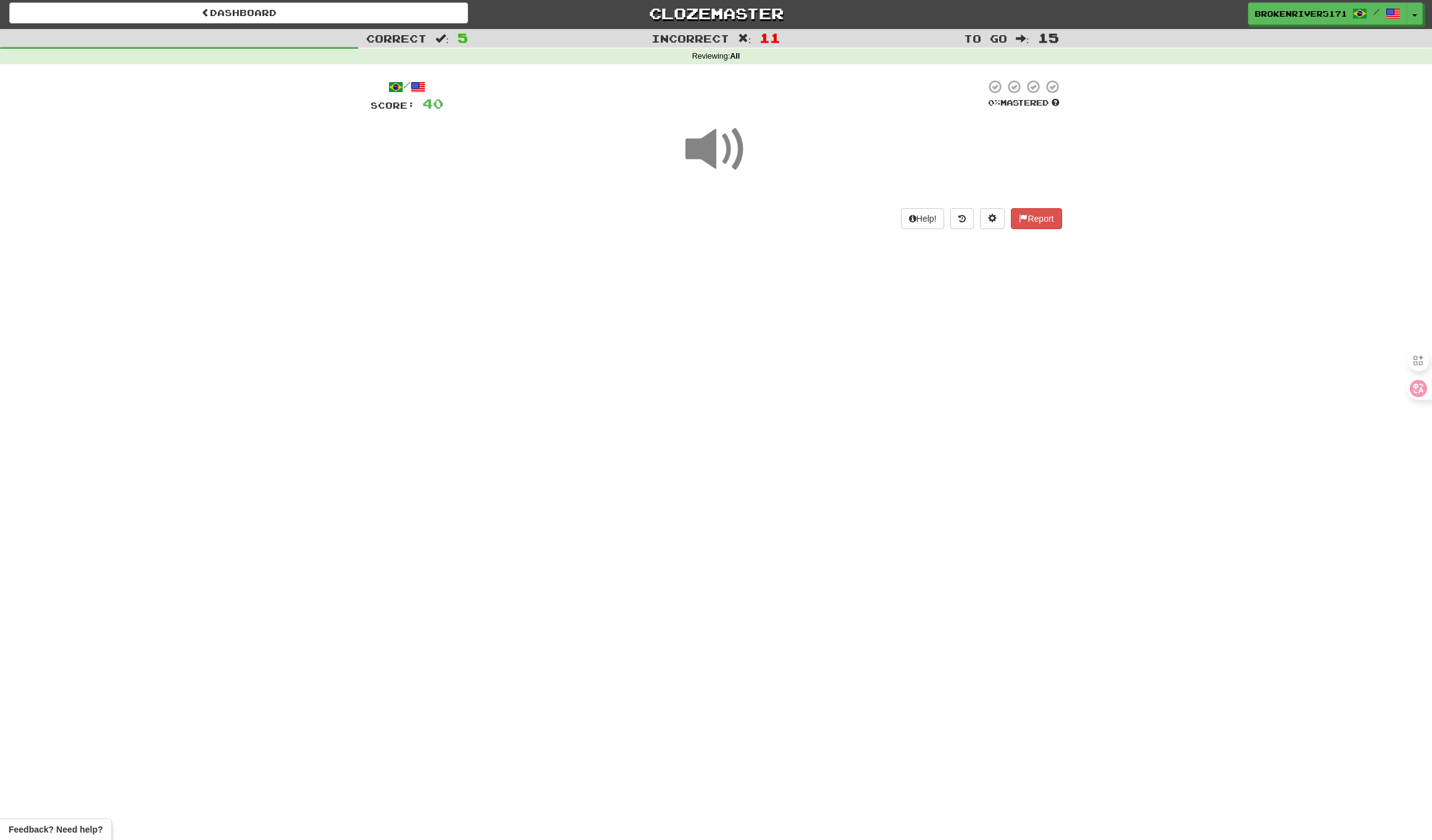
click at [822, 312] on div "Dashboard Clozemaster BrokenRiver5171 / Toggle Dropdown Dashboard Leaderboard A…" at bounding box center [716, 417] width 1432 height 840
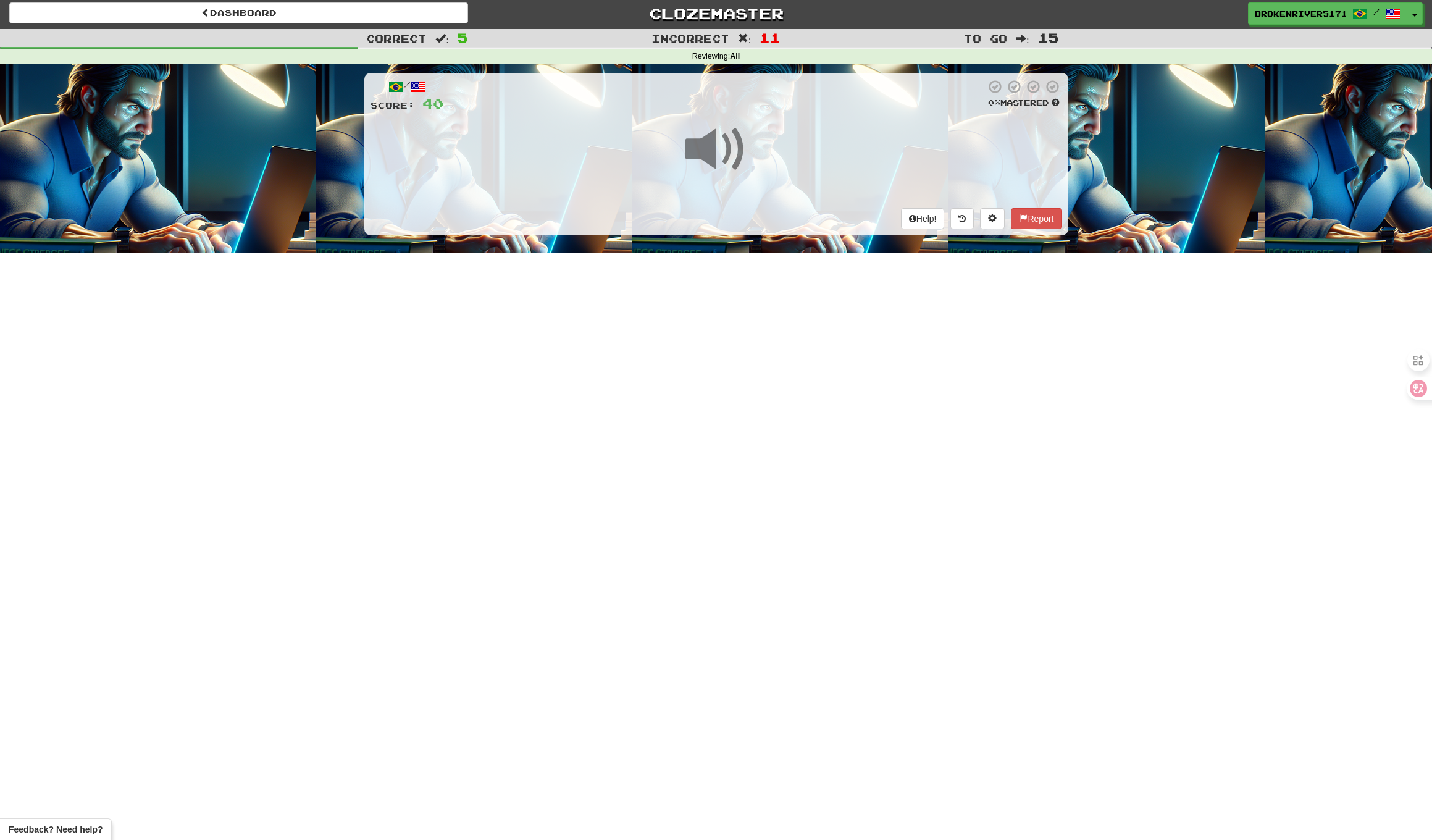
drag, startPoint x: 743, startPoint y: 311, endPoint x: 794, endPoint y: 293, distance: 54.1
click at [749, 309] on div "Dashboard Clozemaster BrokenRiver5171 / Toggle Dropdown Dashboard Leaderboard A…" at bounding box center [716, 417] width 1432 height 840
click at [798, 290] on div "Dashboard Clozemaster BrokenRiver5171 / Toggle Dropdown Dashboard Leaderboard A…" at bounding box center [716, 417] width 1432 height 840
click at [832, 267] on div "Dashboard Clozemaster BrokenRiver5171 / Toggle Dropdown Dashboard Leaderboard A…" at bounding box center [716, 417] width 1432 height 840
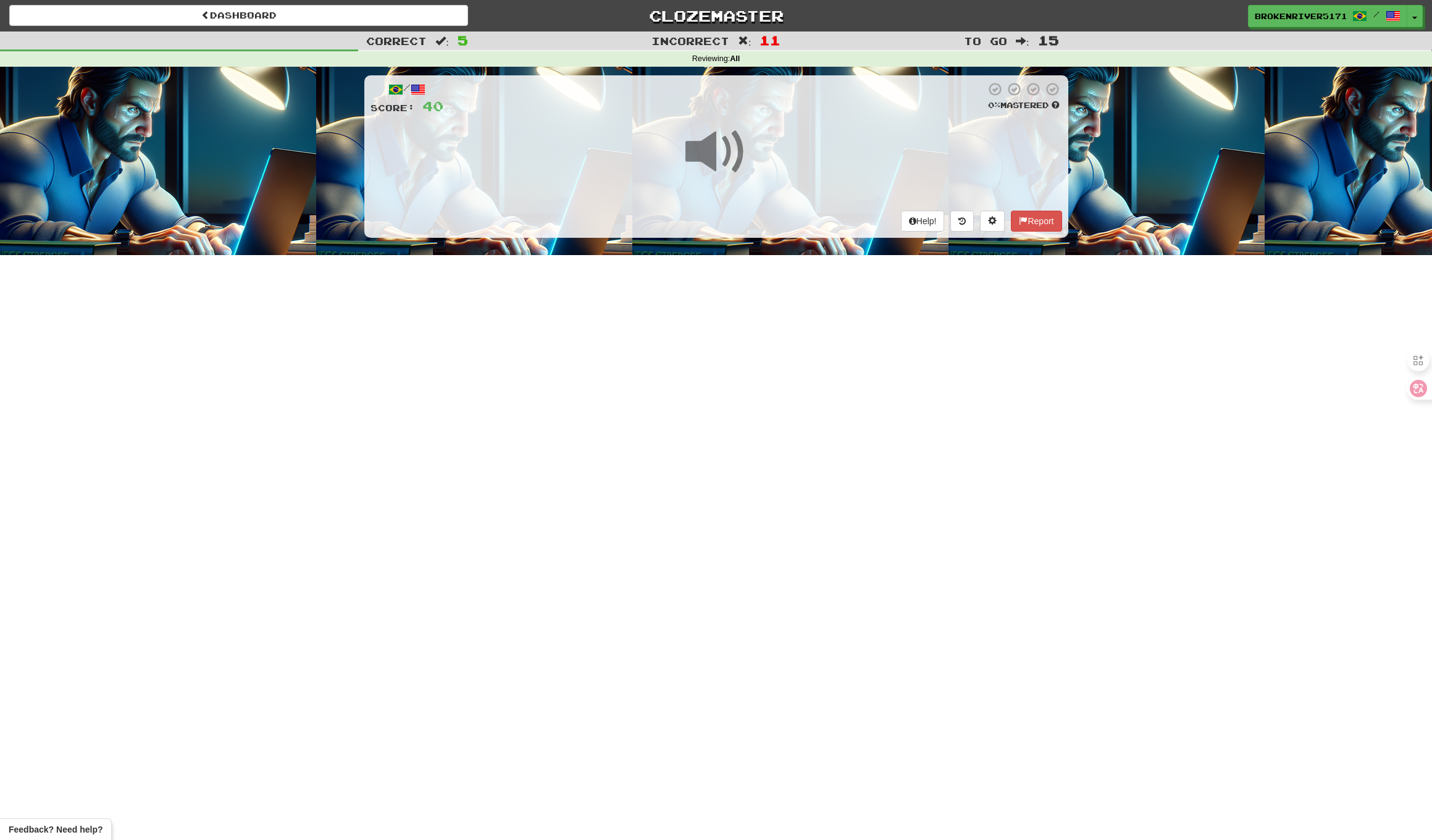
scroll to position [0, 1]
click at [837, 324] on div "Dashboard Clozemaster BrokenRiver5171 / Toggle Dropdown Dashboard Leaderboard A…" at bounding box center [716, 420] width 1432 height 840
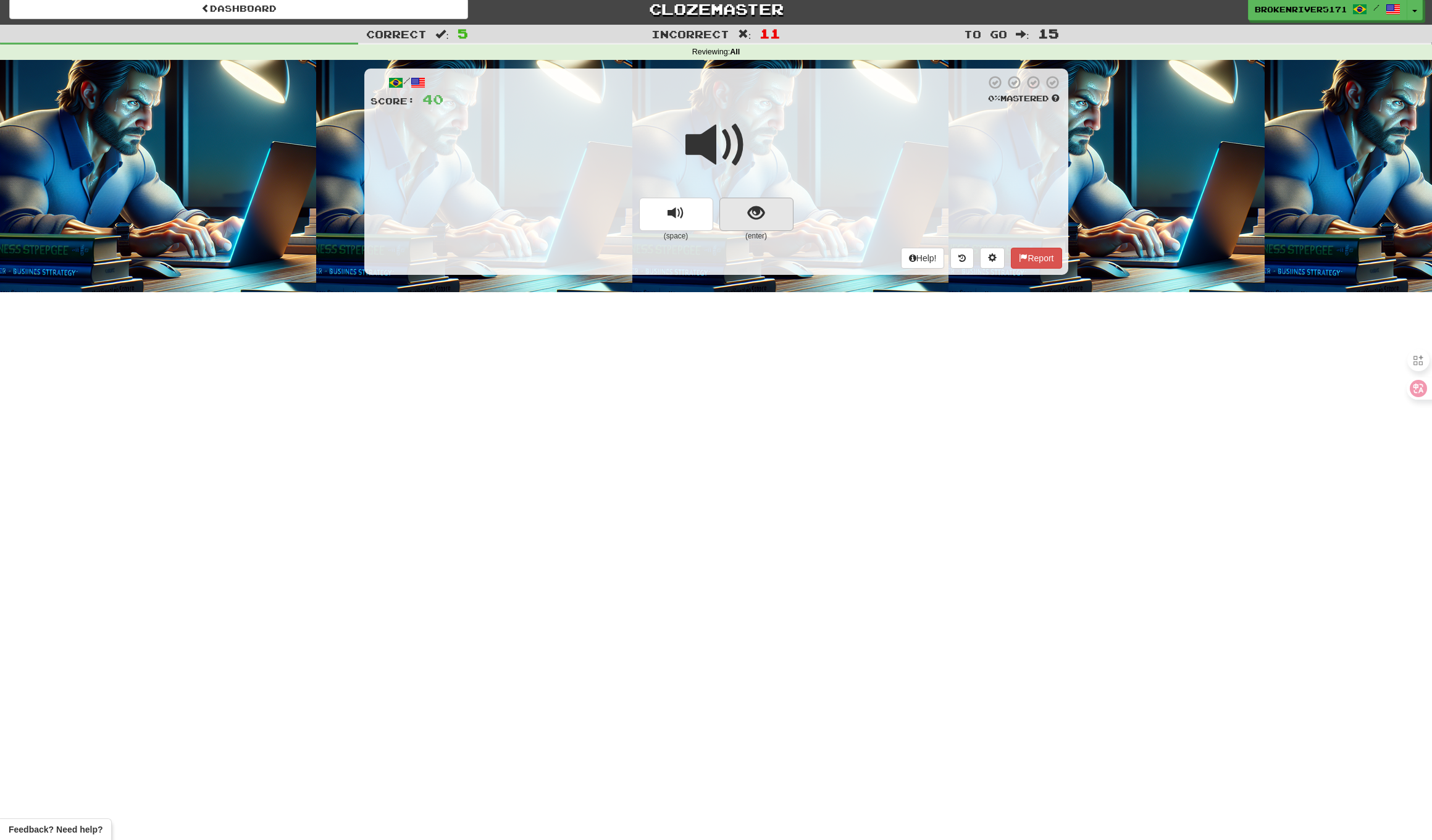
click at [748, 209] on button "show sentence" at bounding box center [756, 214] width 74 height 34
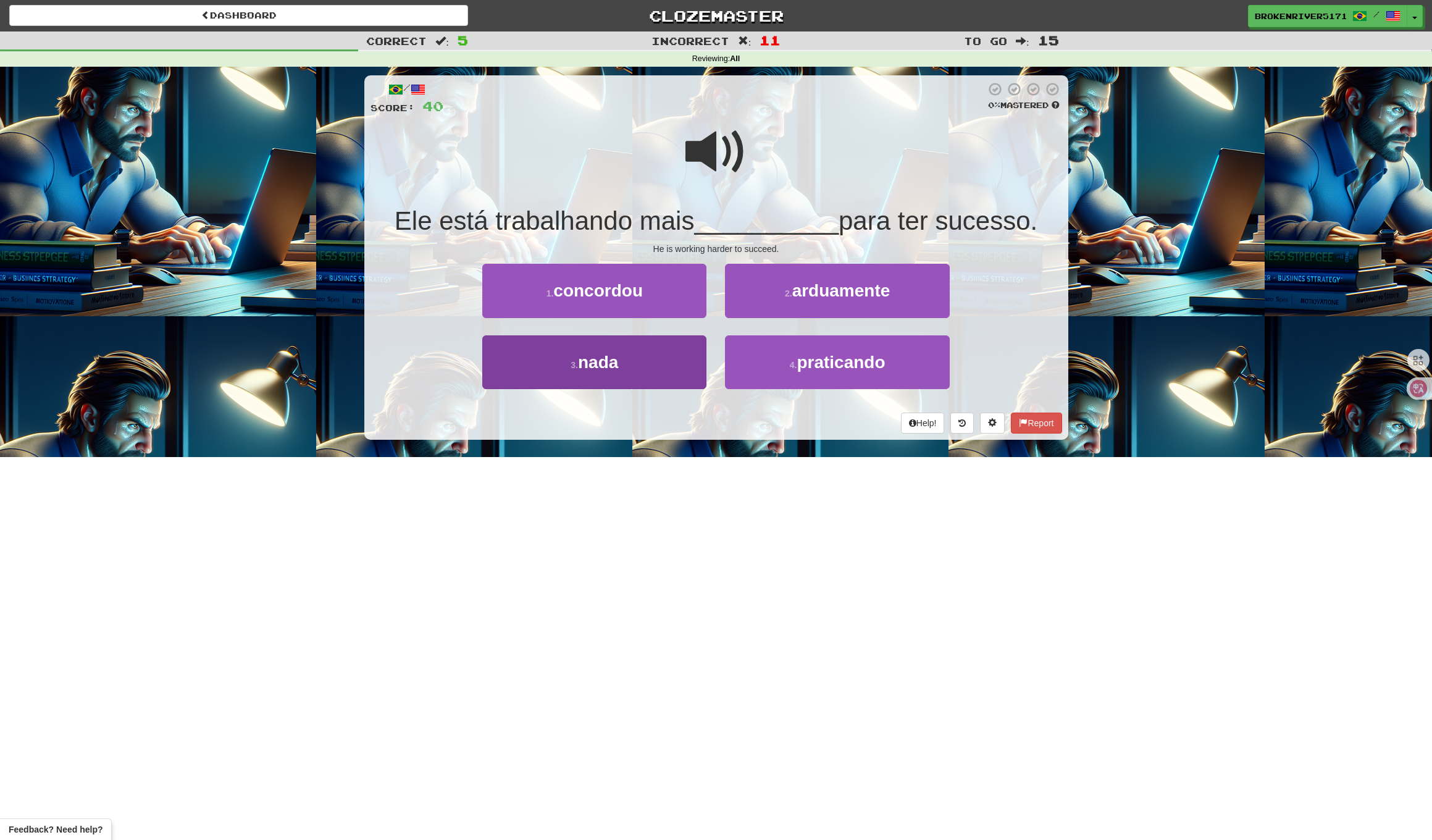
scroll to position [-1, 0]
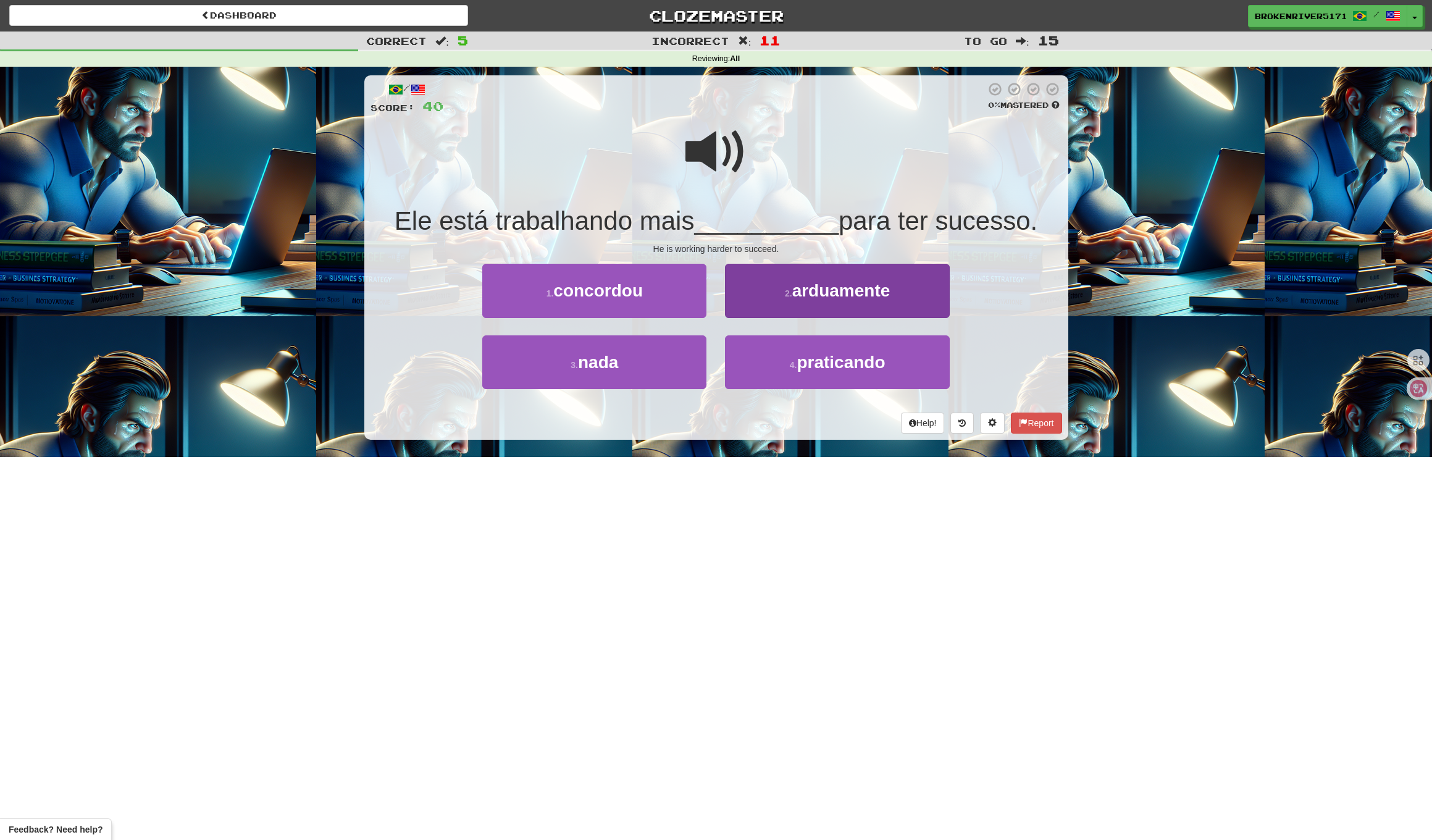
click at [777, 307] on button "2 . arduamente" at bounding box center [837, 290] width 224 height 54
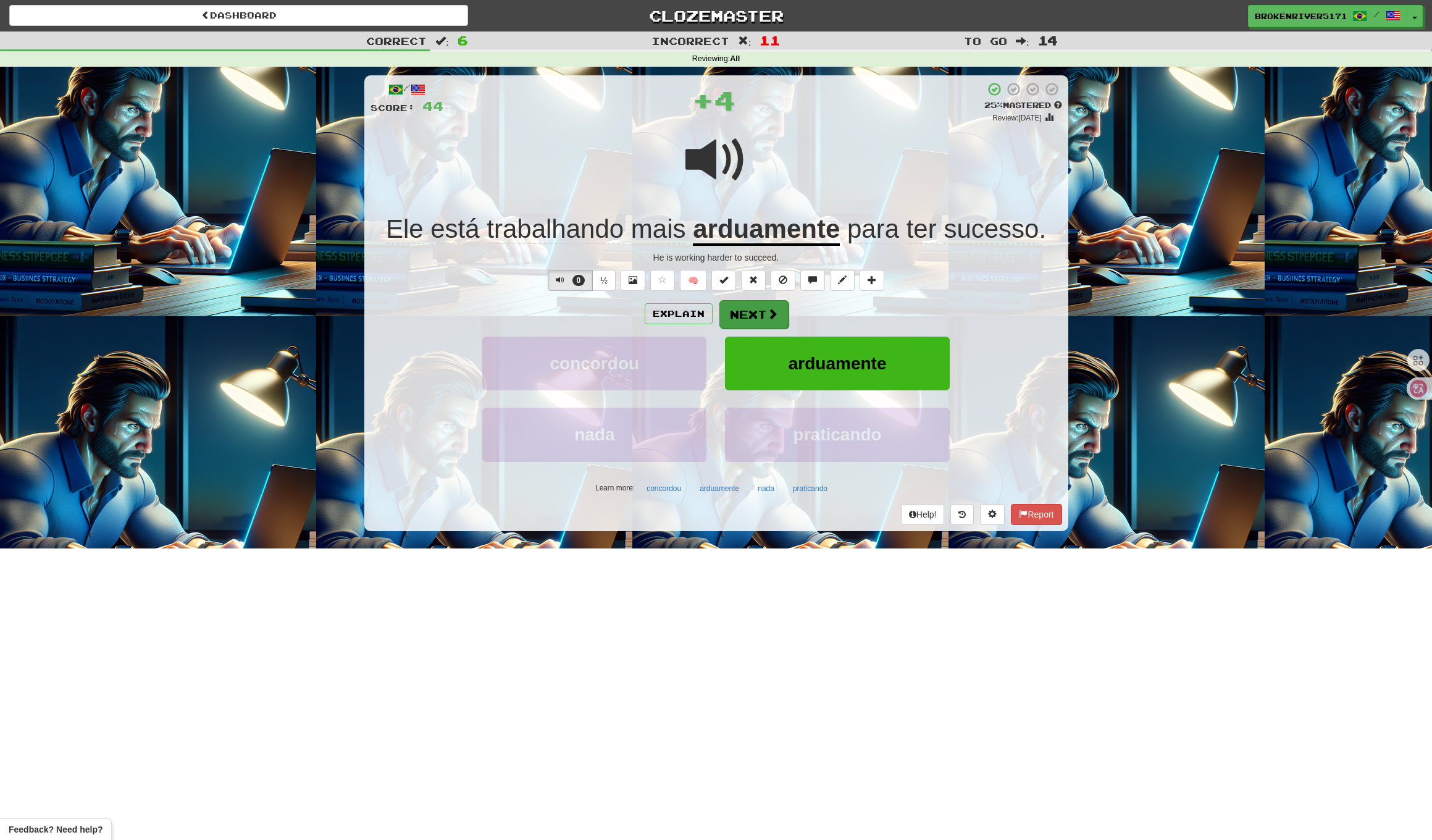
click at [737, 325] on button "Next" at bounding box center [754, 314] width 69 height 28
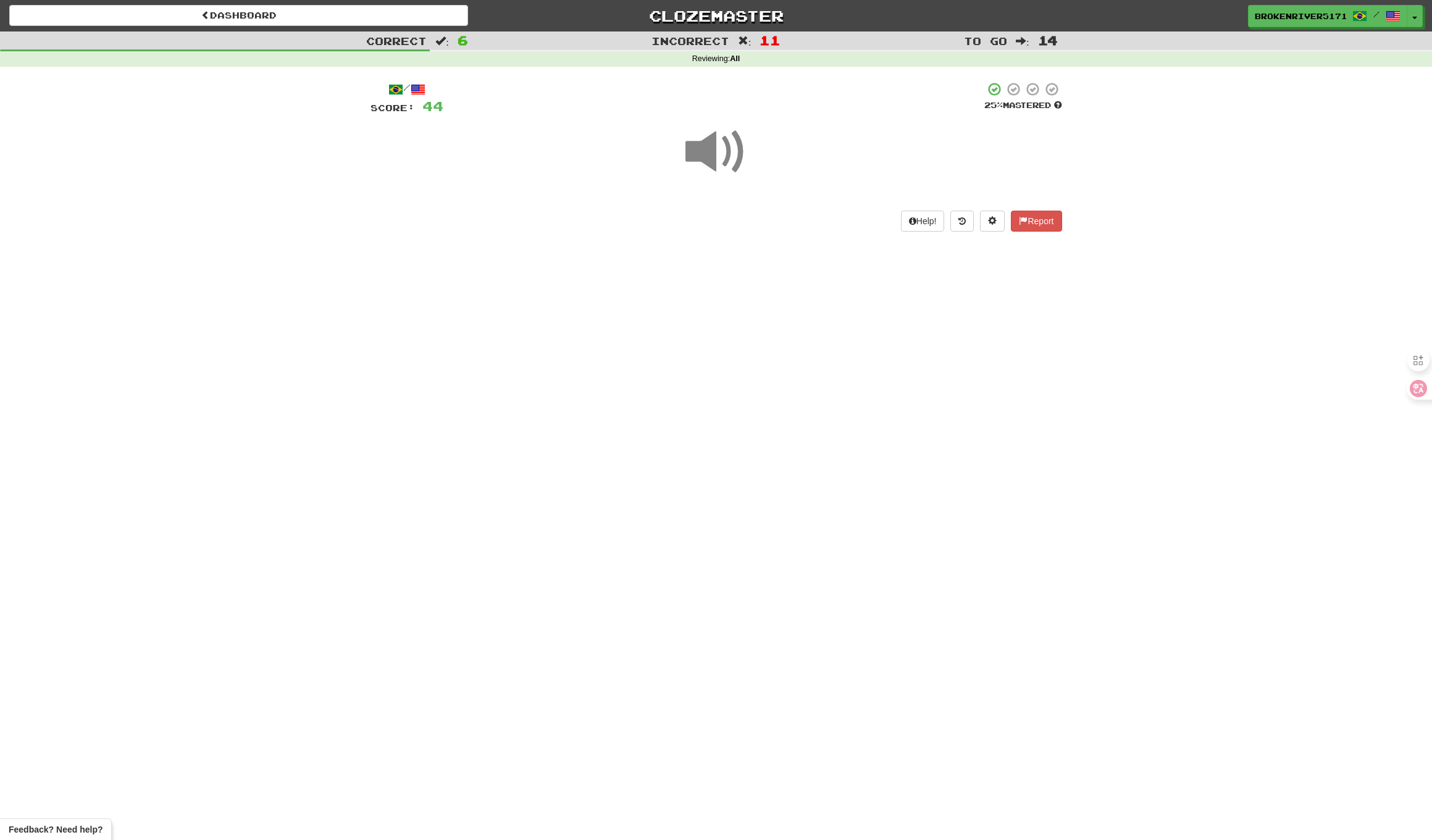
drag, startPoint x: 696, startPoint y: 357, endPoint x: 713, endPoint y: 347, distance: 19.7
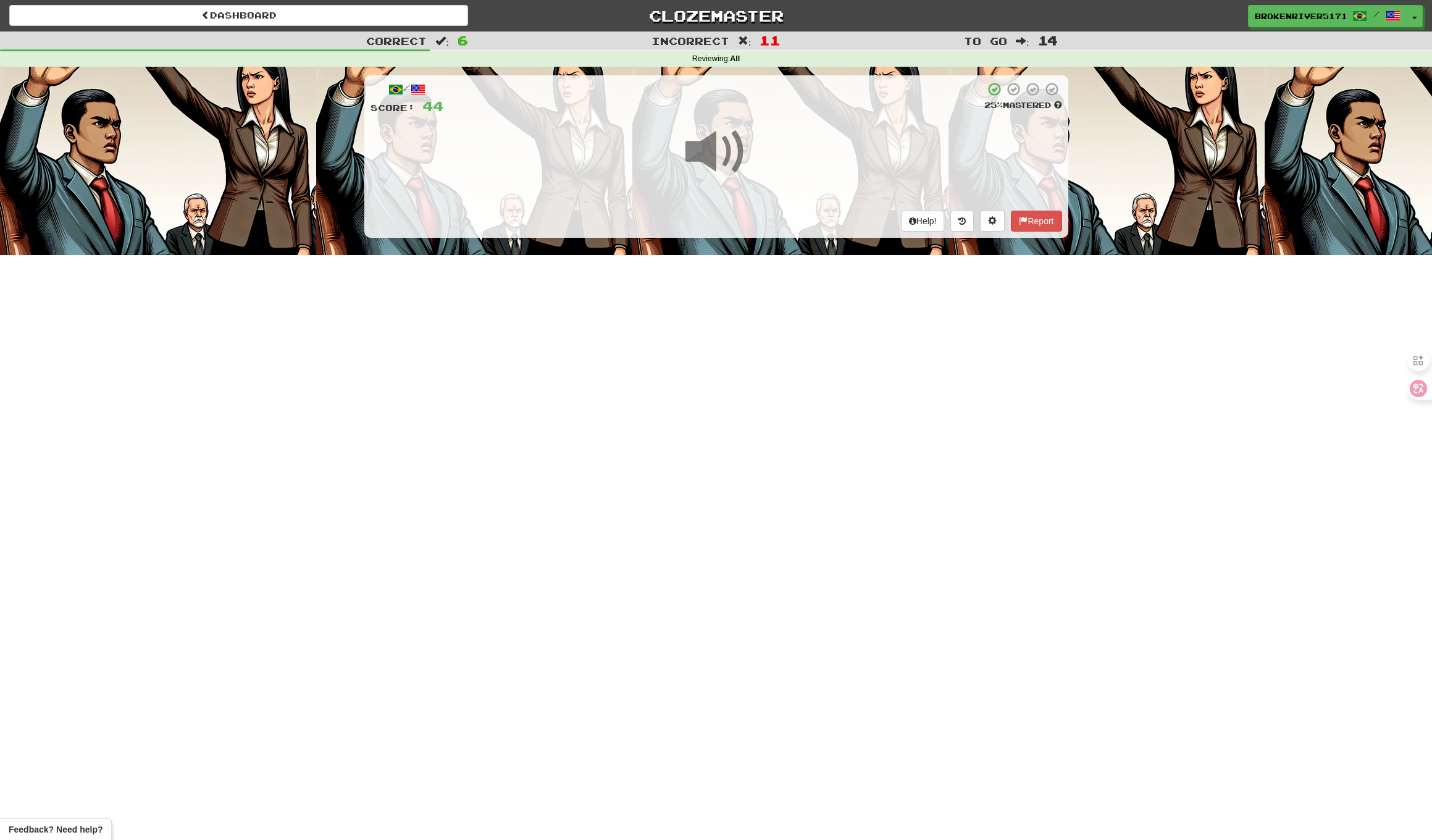
click at [696, 356] on div "Dashboard Clozemaster BrokenRiver5171 / Toggle Dropdown Dashboard Leaderboard A…" at bounding box center [716, 420] width 1432 height 840
click at [727, 337] on div "Dashboard Clozemaster BrokenRiver5171 / Toggle Dropdown Dashboard Leaderboard A…" at bounding box center [716, 420] width 1432 height 840
click at [712, 386] on div "Dashboard Clozemaster BrokenRiver5171 / Toggle Dropdown Dashboard Leaderboard A…" at bounding box center [716, 420] width 1432 height 840
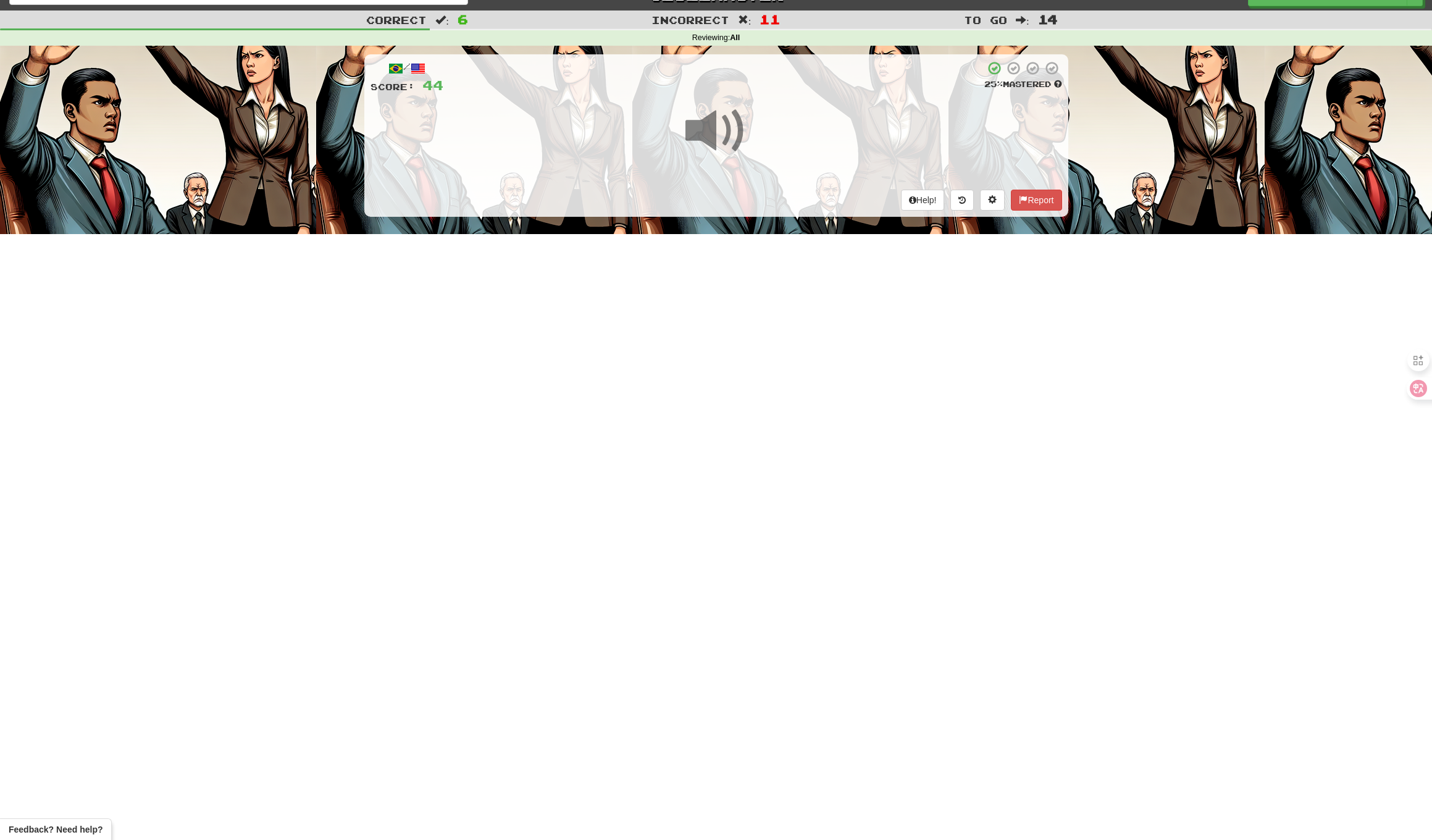
scroll to position [22, 1]
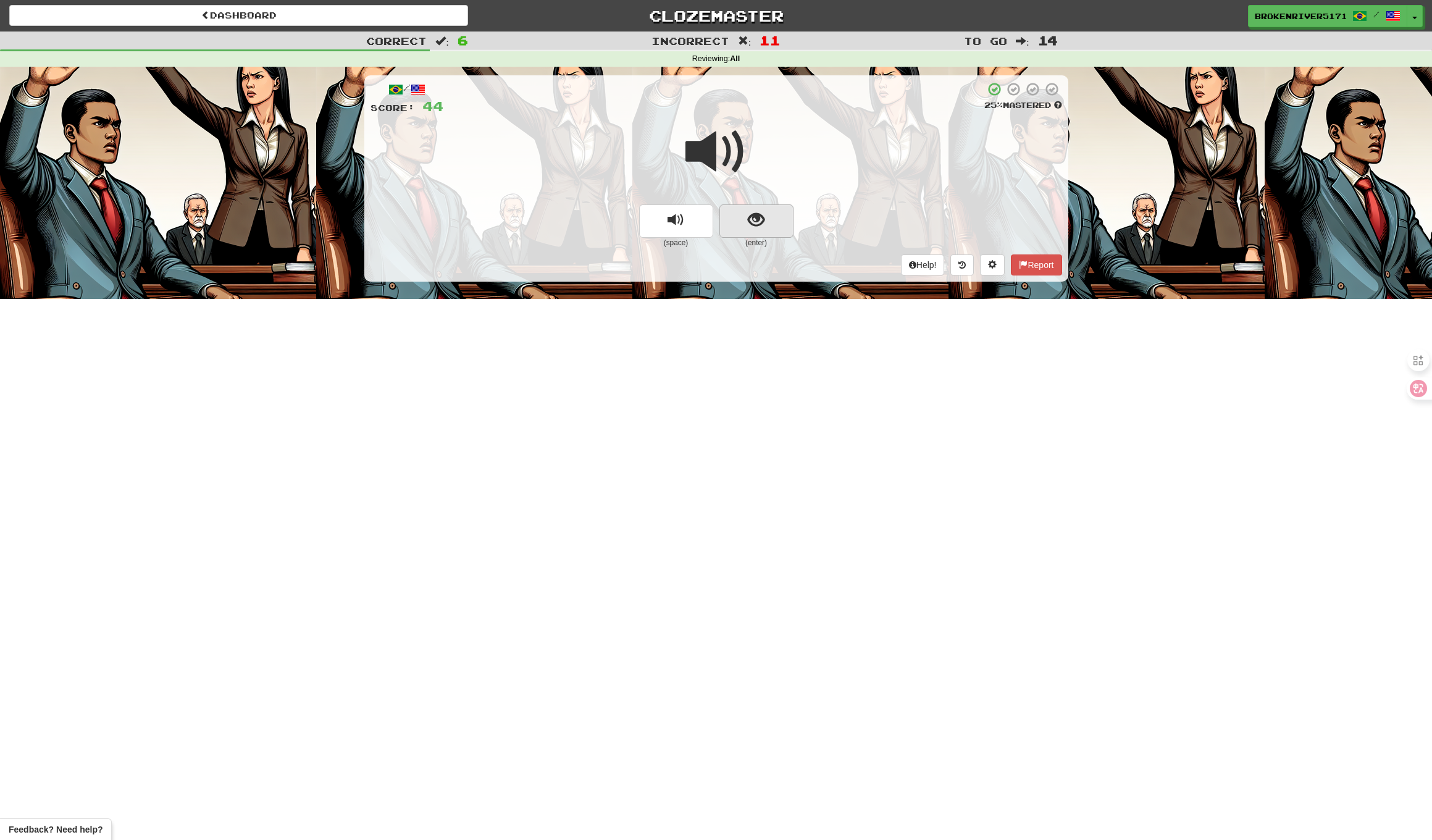
click at [758, 222] on span "show sentence" at bounding box center [756, 220] width 16 height 16
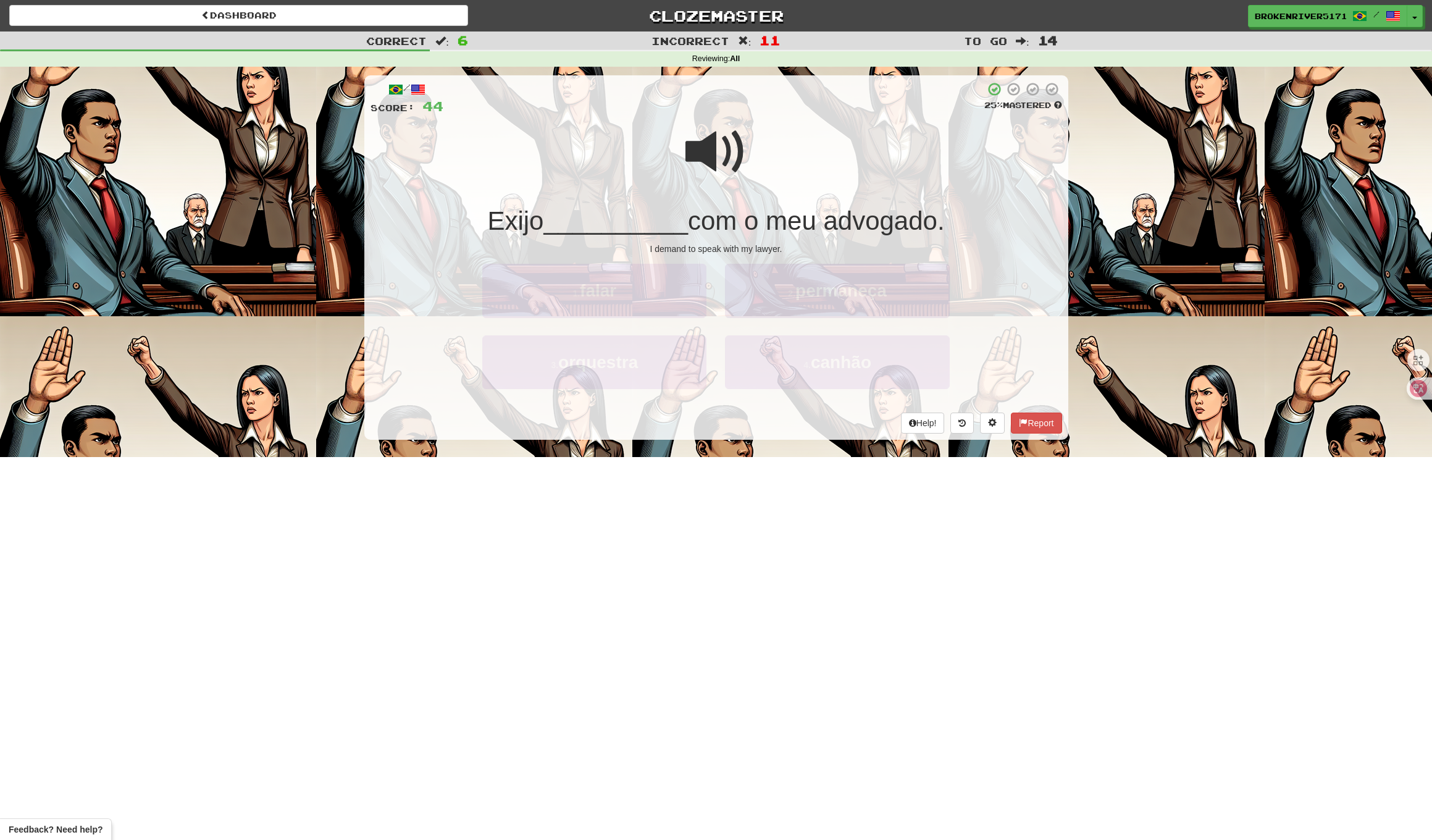
scroll to position [0, 0]
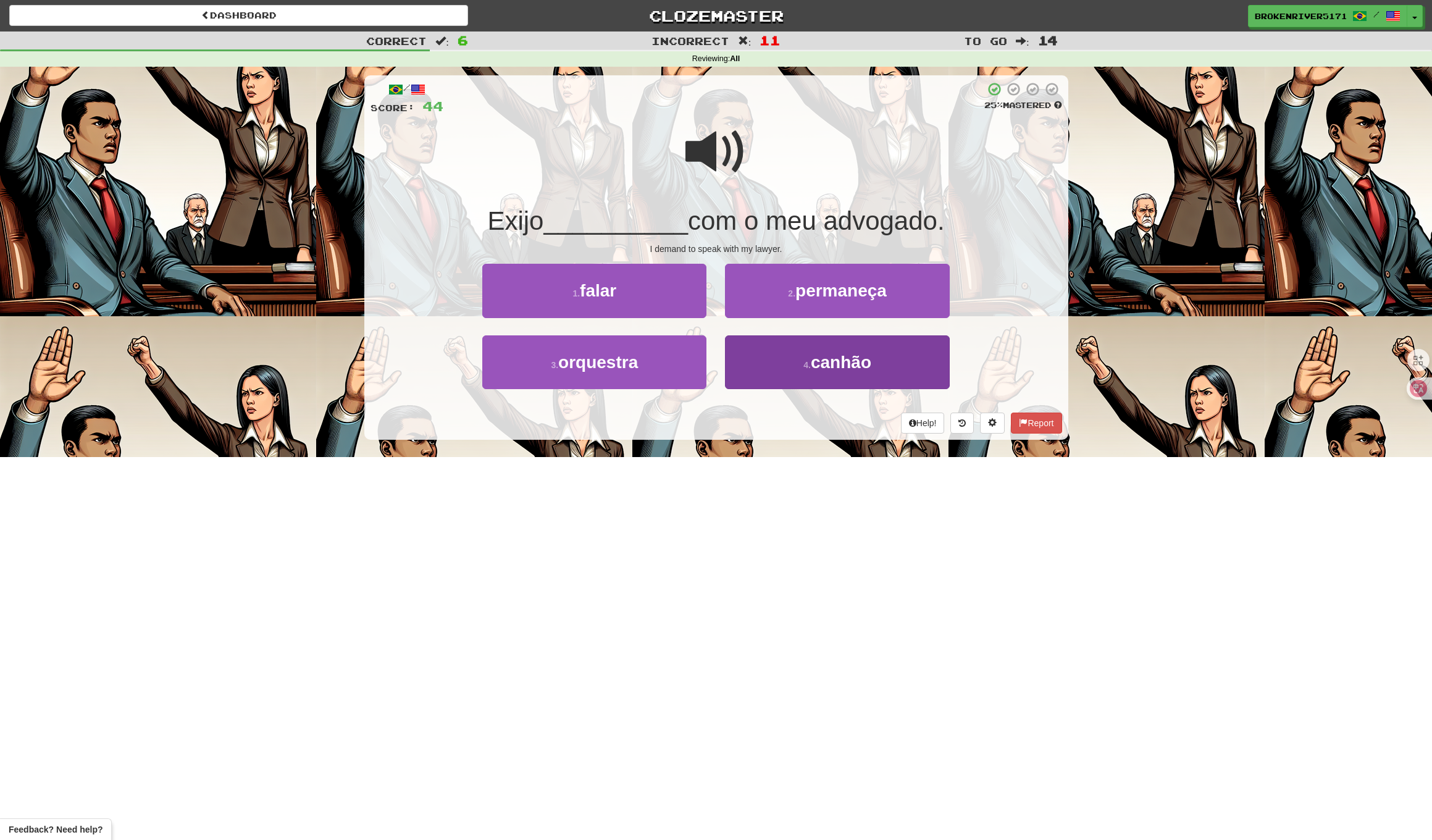
click at [778, 354] on button "4 . canhão" at bounding box center [837, 362] width 224 height 54
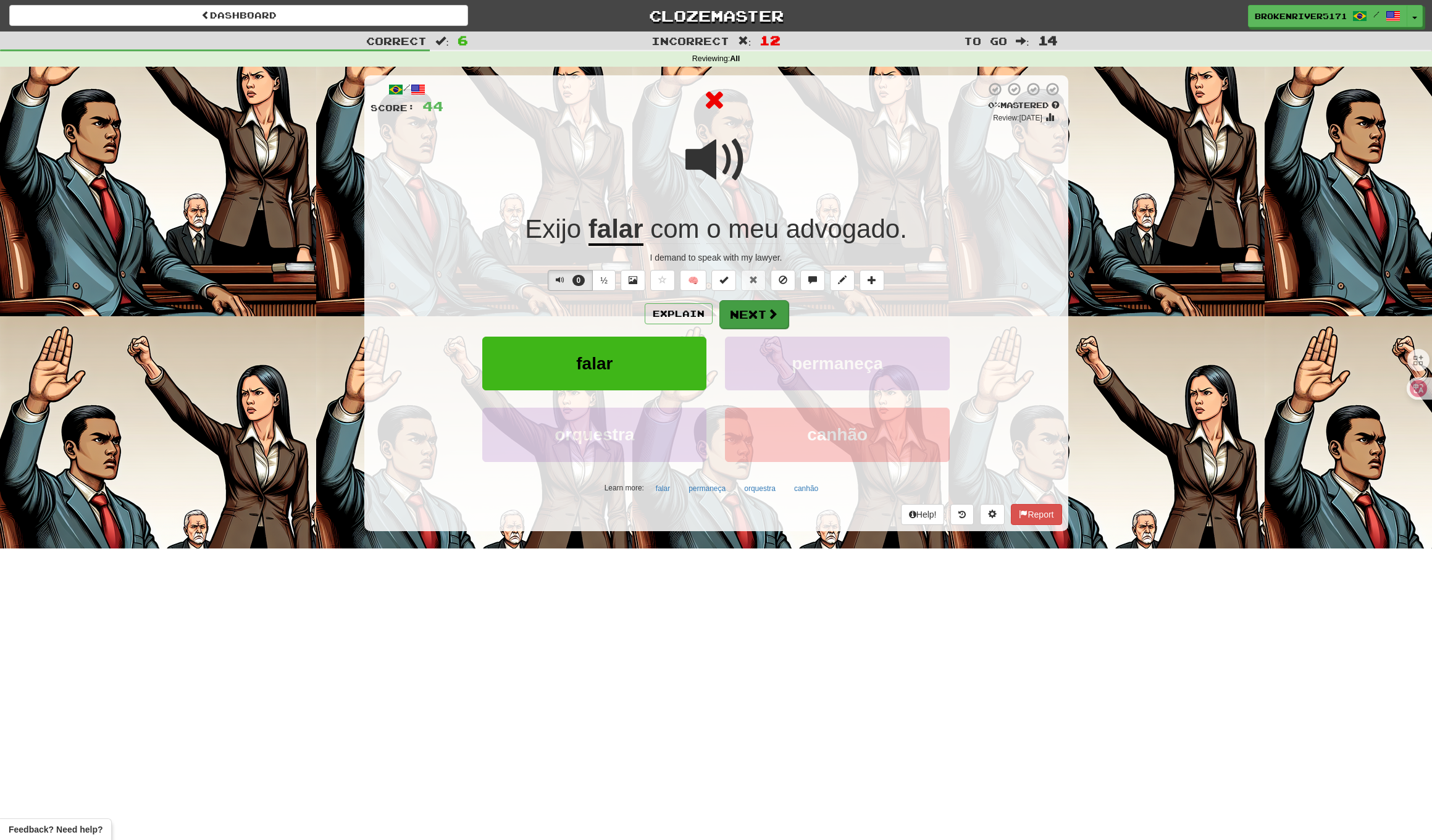
click at [772, 311] on span at bounding box center [773, 314] width 11 height 11
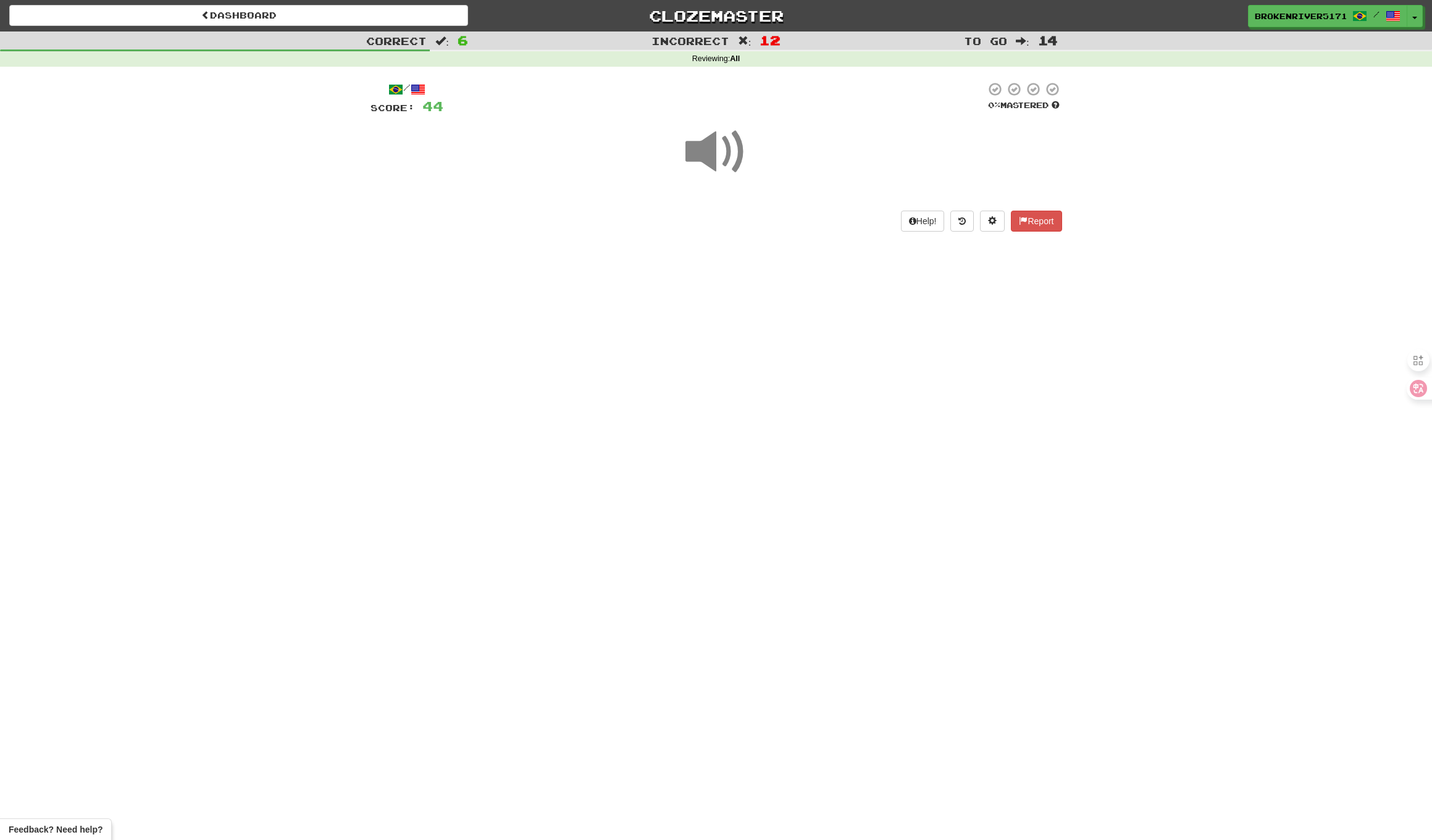
click at [762, 334] on div "Dashboard Clozemaster BrokenRiver5171 / Toggle Dropdown Dashboard Leaderboard A…" at bounding box center [716, 420] width 1432 height 840
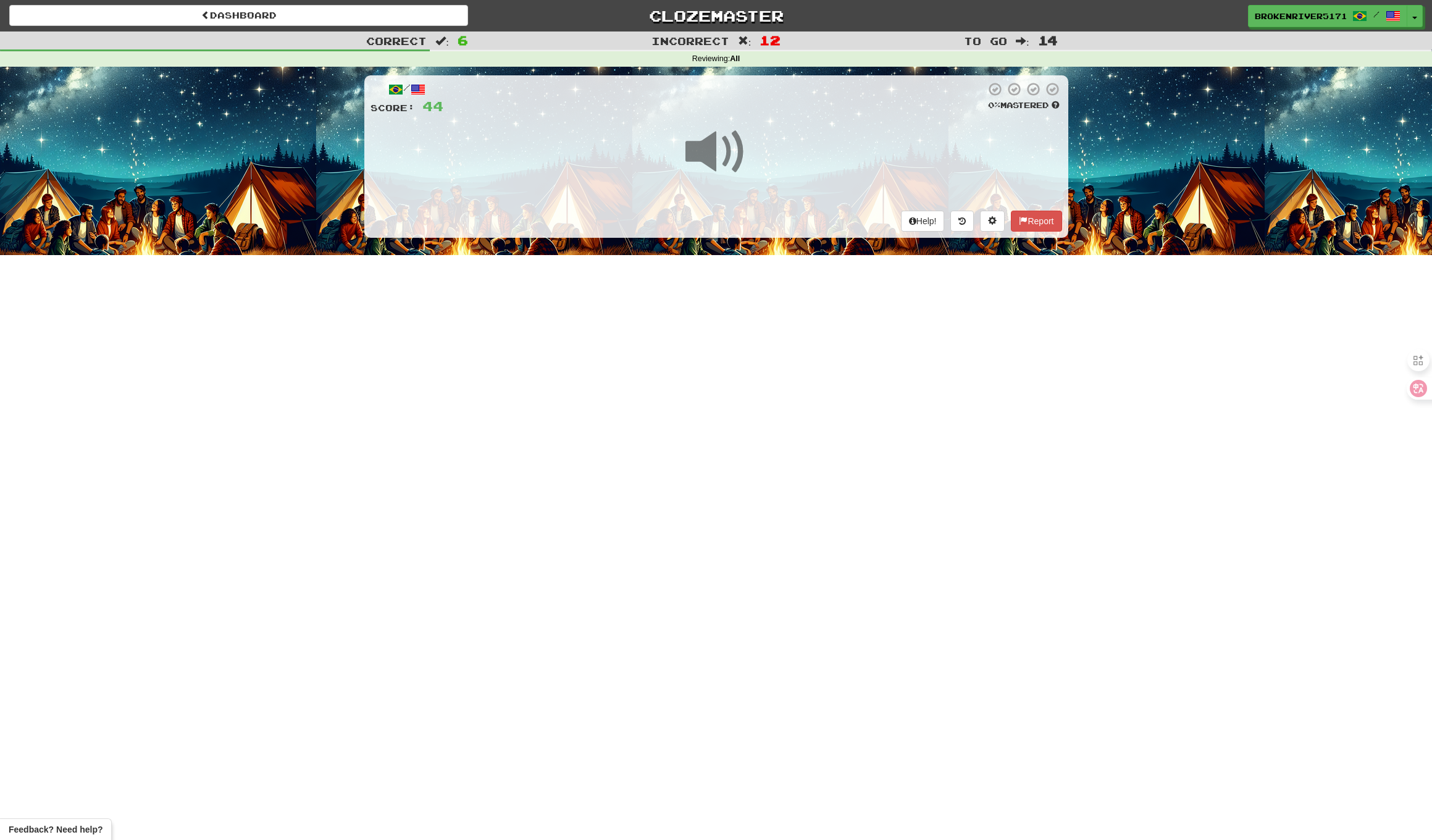
click at [750, 349] on div "Dashboard Clozemaster BrokenRiver5171 / Toggle Dropdown Dashboard Leaderboard A…" at bounding box center [716, 420] width 1432 height 840
click at [779, 385] on div "Dashboard Clozemaster BrokenRiver5171 / Toggle Dropdown Dashboard Leaderboard A…" at bounding box center [716, 420] width 1432 height 840
click at [814, 362] on div "Dashboard Clozemaster BrokenRiver5171 / Toggle Dropdown Dashboard Leaderboard A…" at bounding box center [716, 420] width 1432 height 840
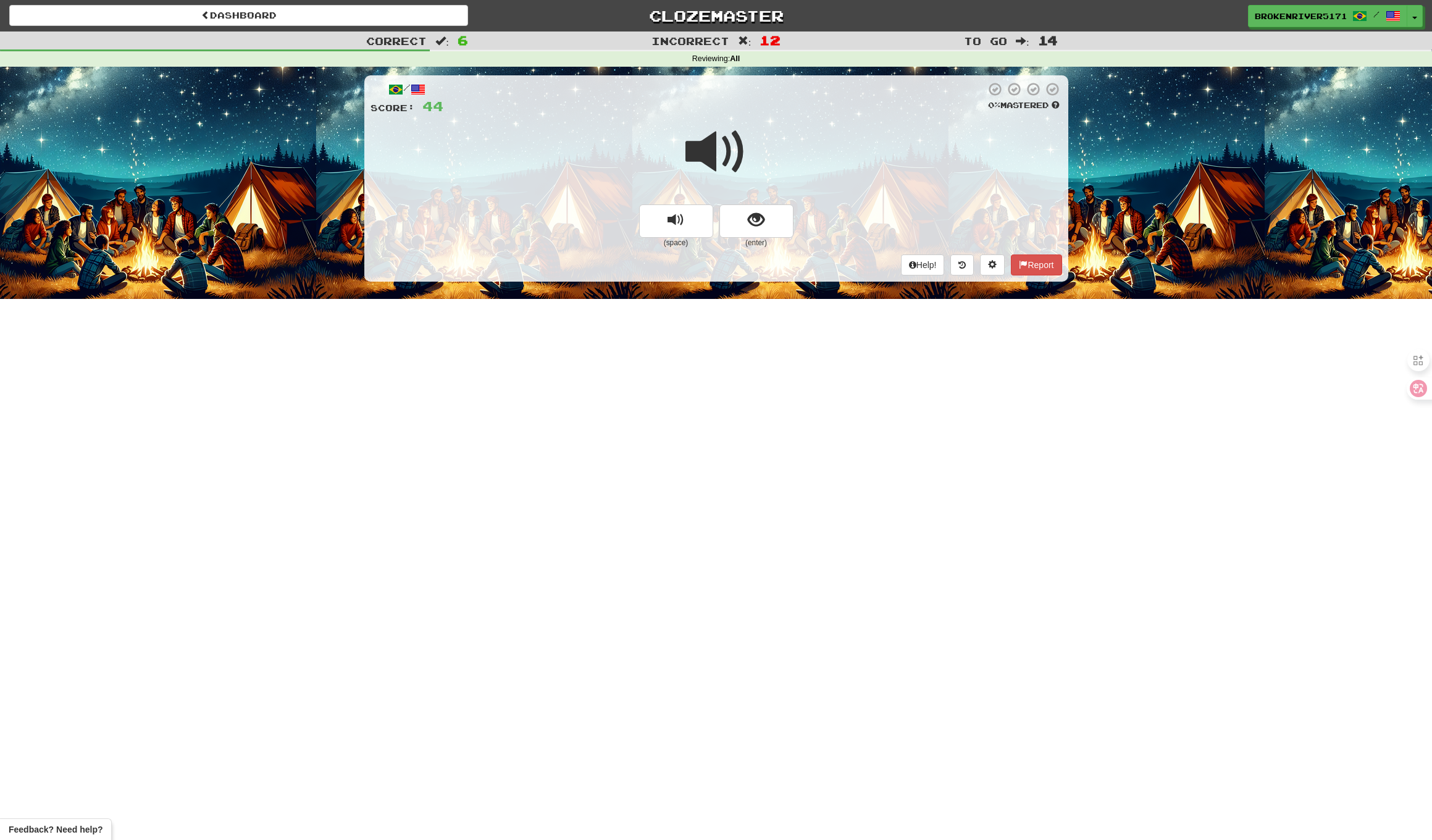
click at [767, 219] on button "show sentence" at bounding box center [756, 221] width 74 height 34
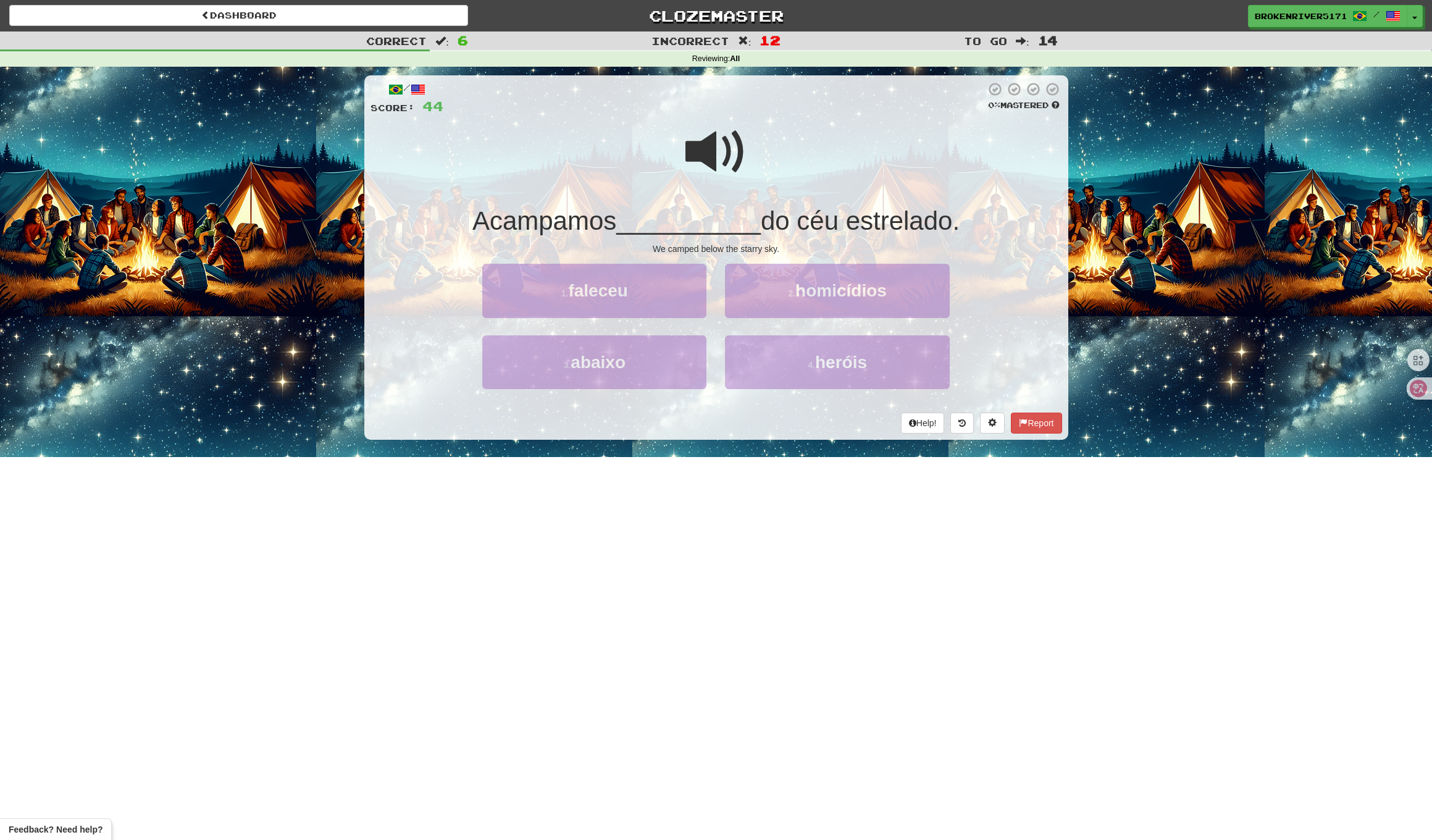
click at [762, 219] on span "do céu estrelado." at bounding box center [860, 221] width 199 height 29
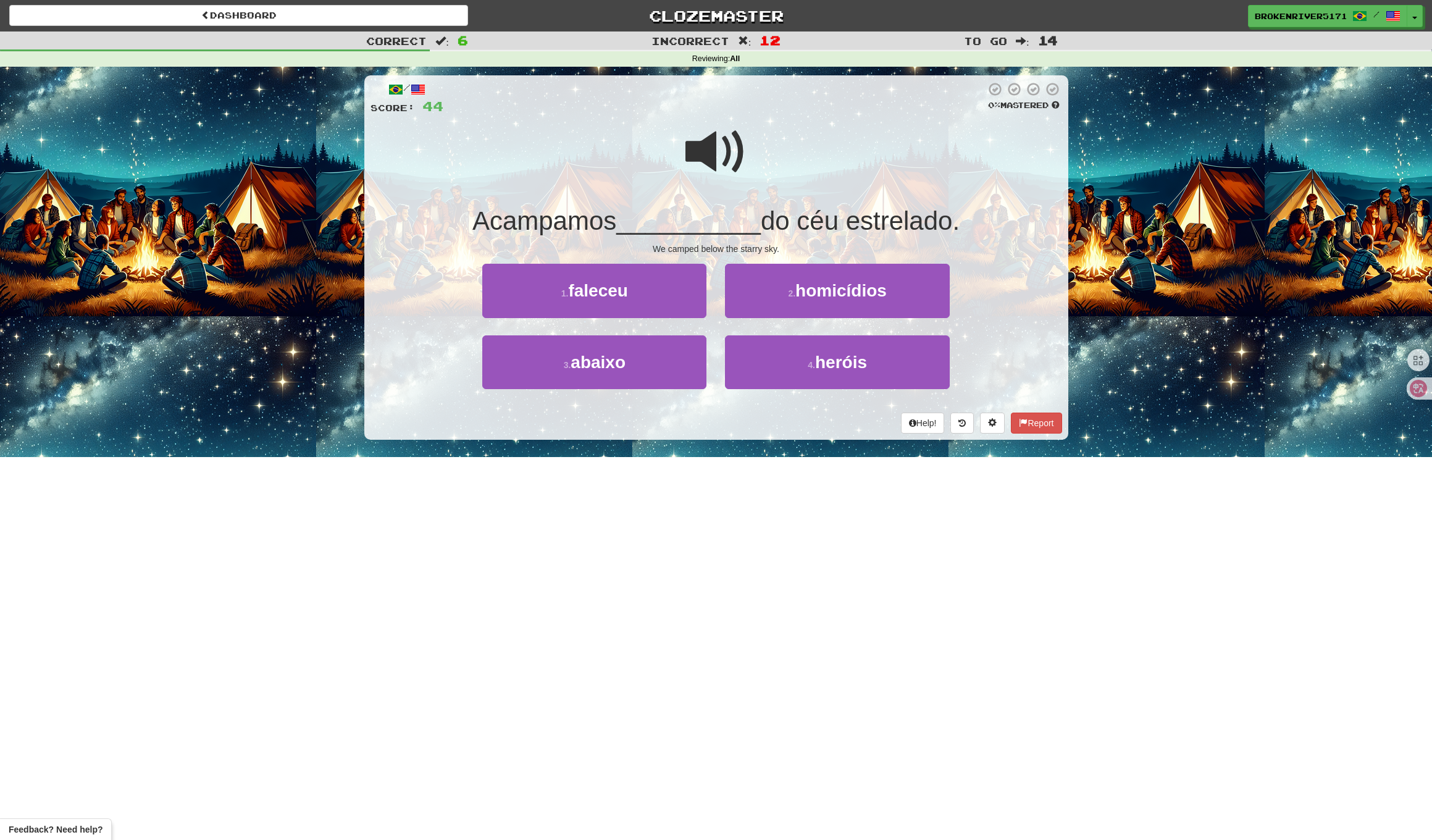
drag, startPoint x: 762, startPoint y: 236, endPoint x: 811, endPoint y: 242, distance: 49.4
click at [762, 236] on div "/ Score: 44 0 % Mastered Acampamos __________ do céu estrelado. We camped below…" at bounding box center [716, 257] width 704 height 364
click at [813, 243] on div "We camped below the starry sky." at bounding box center [717, 249] width 692 height 13
click at [801, 289] on span "homicídios" at bounding box center [841, 290] width 92 height 19
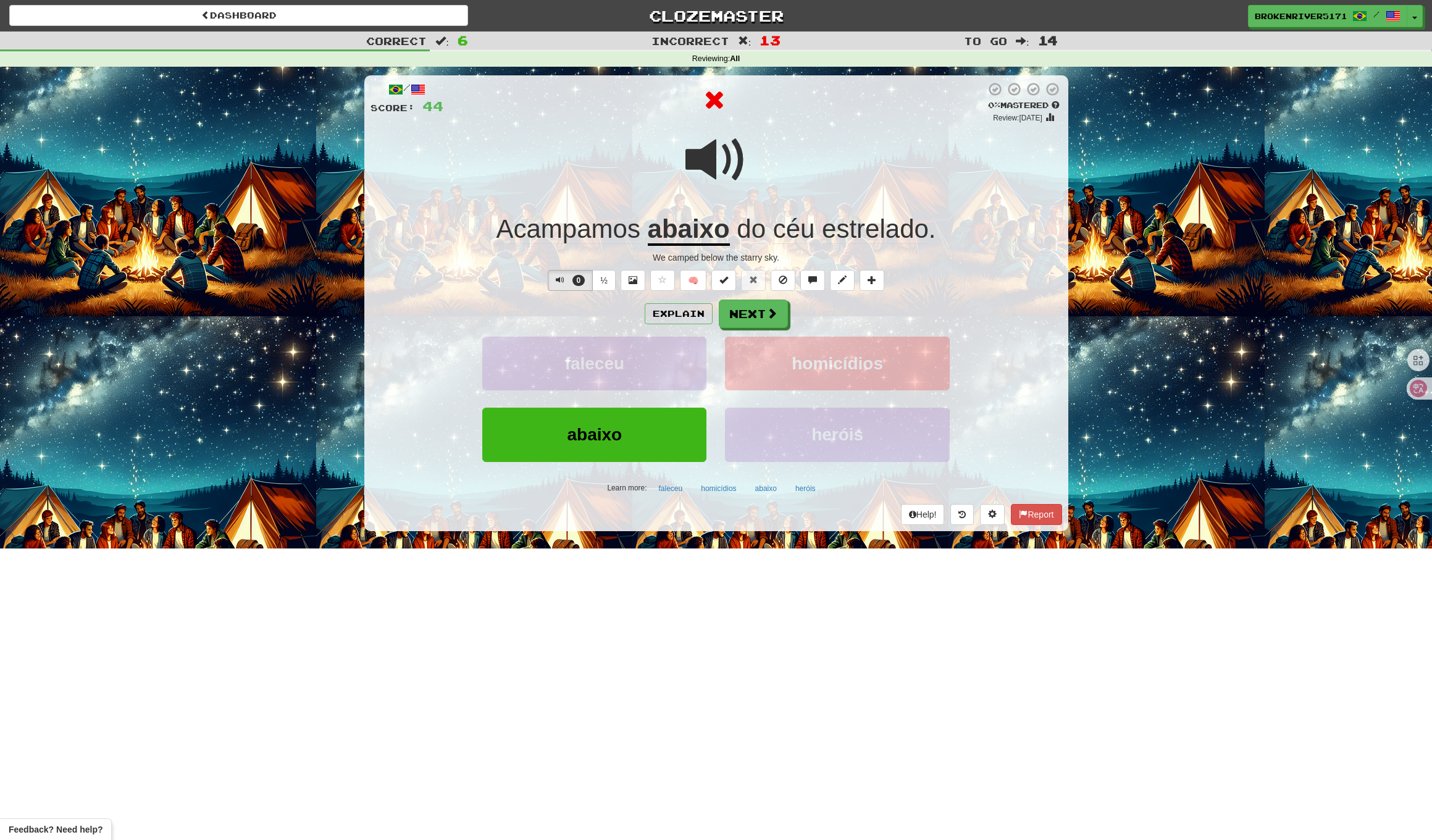
click at [817, 304] on div "Explain Next" at bounding box center [717, 314] width 692 height 28
click at [846, 309] on div "Explain Next" at bounding box center [717, 314] width 692 height 28
click at [757, 319] on button "Next" at bounding box center [754, 314] width 69 height 28
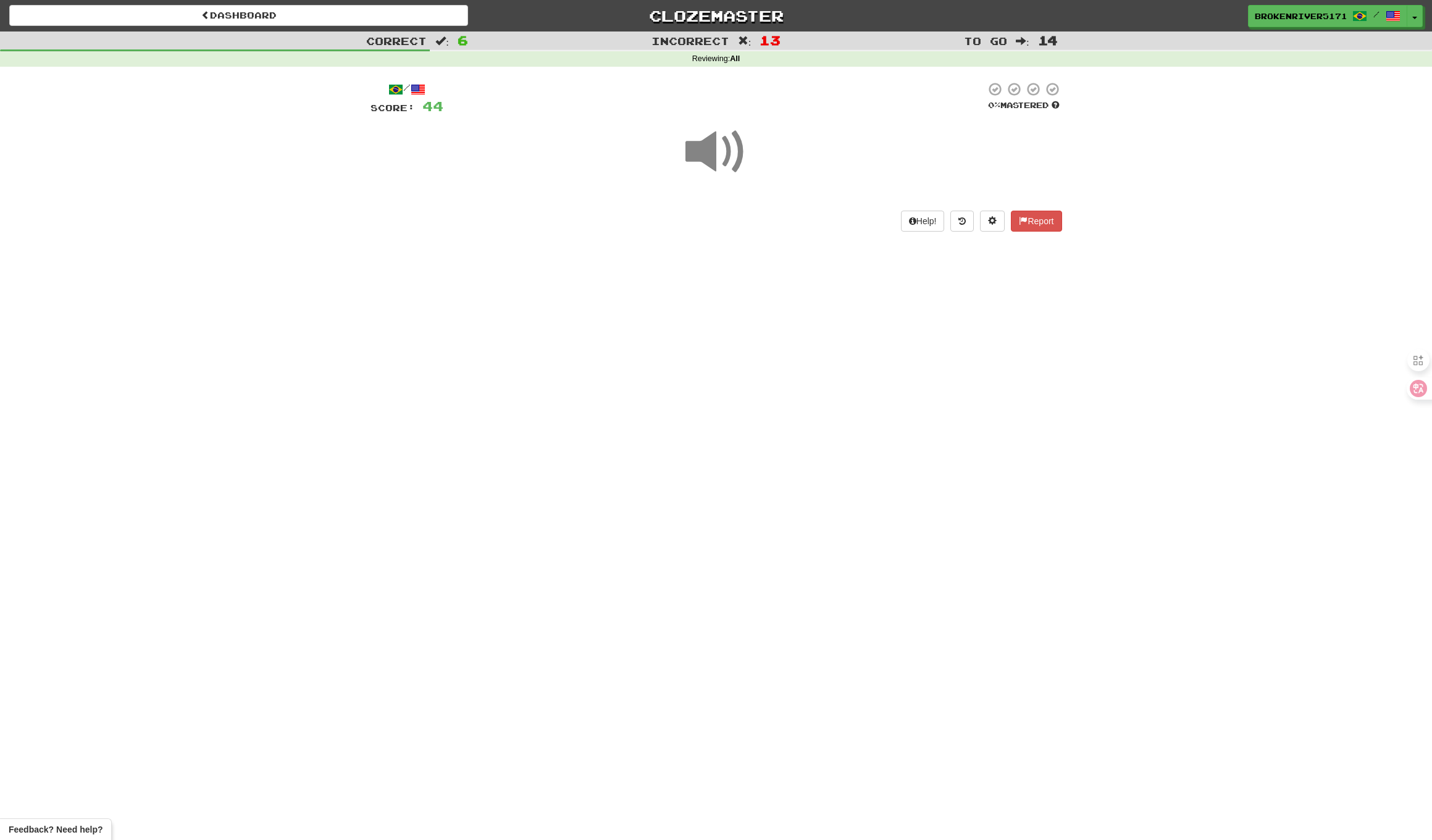
click at [762, 317] on div "Dashboard Clozemaster BrokenRiver5171 / Toggle Dropdown Dashboard Leaderboard A…" at bounding box center [716, 420] width 1432 height 840
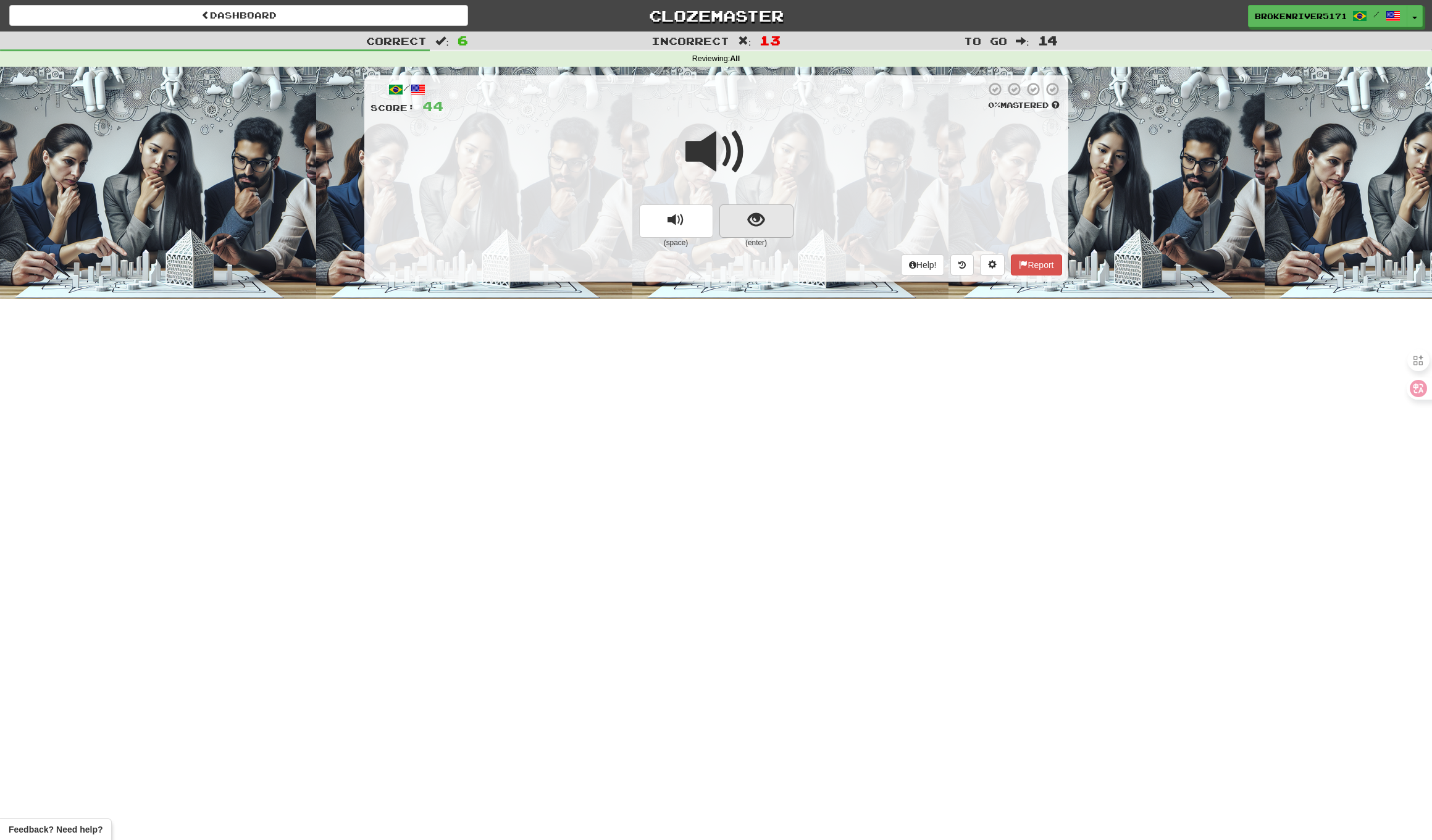
click at [759, 215] on span "show sentence" at bounding box center [756, 220] width 16 height 16
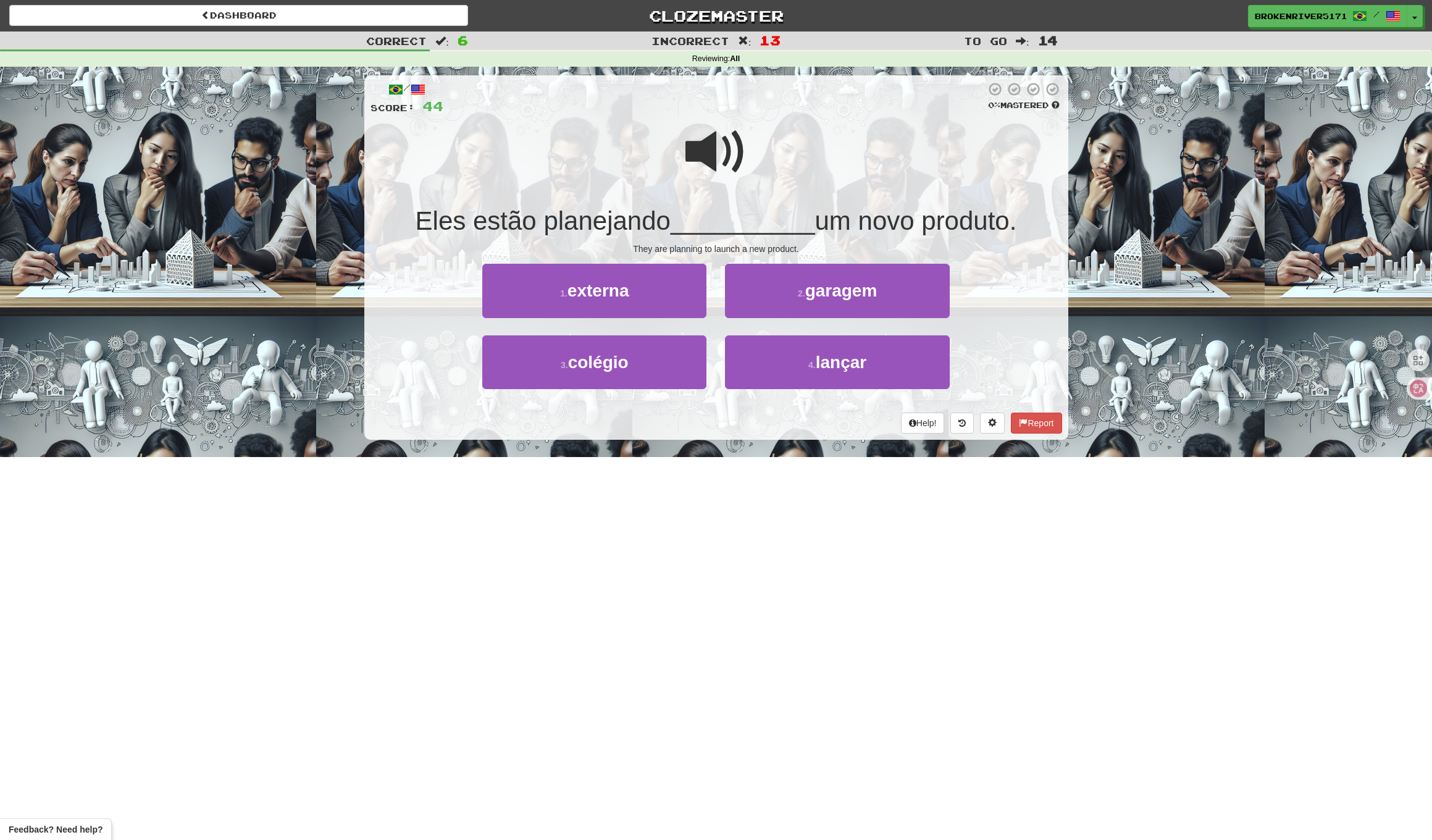
click at [767, 243] on div "They are planning to launch a new product." at bounding box center [717, 249] width 692 height 13
click at [755, 300] on button "2 . garagem" at bounding box center [837, 290] width 224 height 54
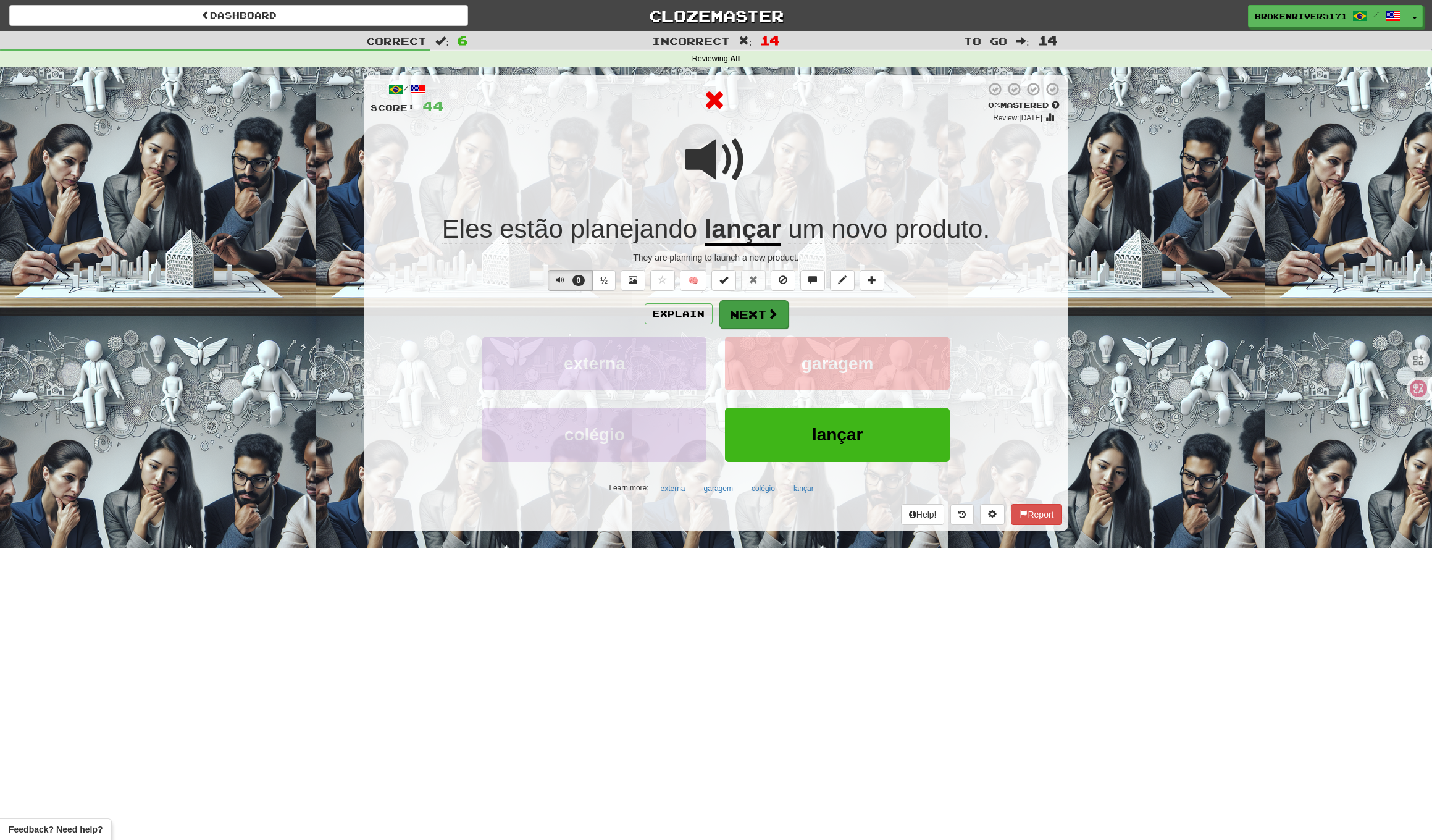
click at [757, 306] on button "Next" at bounding box center [754, 314] width 69 height 28
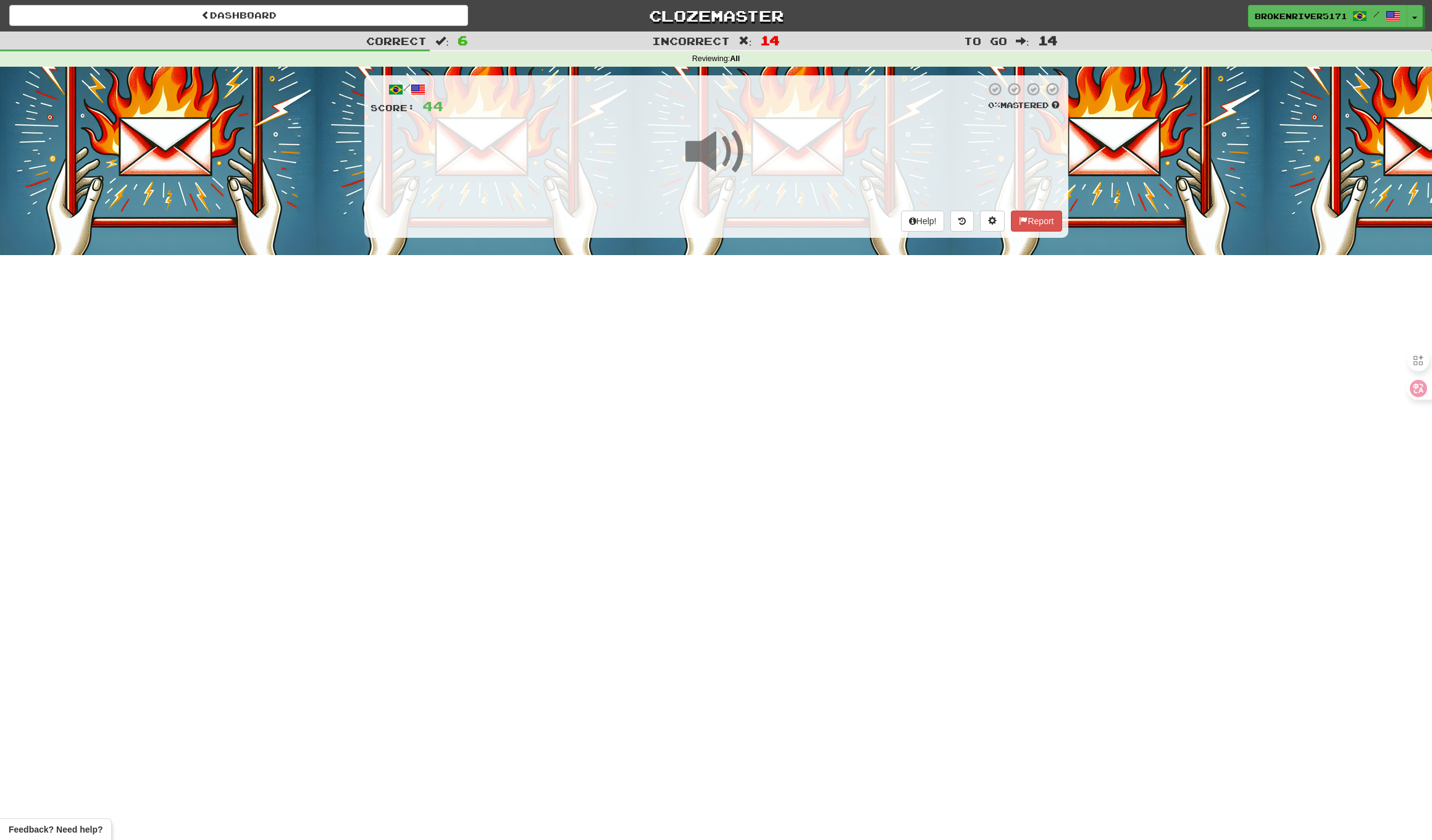
drag, startPoint x: 758, startPoint y: 302, endPoint x: 753, endPoint y: 319, distance: 17.7
click at [758, 302] on div "Dashboard Clozemaster BrokenRiver5171 / Toggle Dropdown Dashboard Leaderboard A…" at bounding box center [716, 420] width 1432 height 840
click at [751, 324] on div "Dashboard Clozemaster BrokenRiver5171 / Toggle Dropdown Dashboard Leaderboard A…" at bounding box center [716, 420] width 1432 height 840
click at [756, 334] on div "Dashboard Clozemaster BrokenRiver5171 / Toggle Dropdown Dashboard Leaderboard A…" at bounding box center [716, 420] width 1432 height 840
click at [743, 370] on div "Dashboard Clozemaster BrokenRiver5171 / Toggle Dropdown Dashboard Leaderboard A…" at bounding box center [716, 420] width 1432 height 840
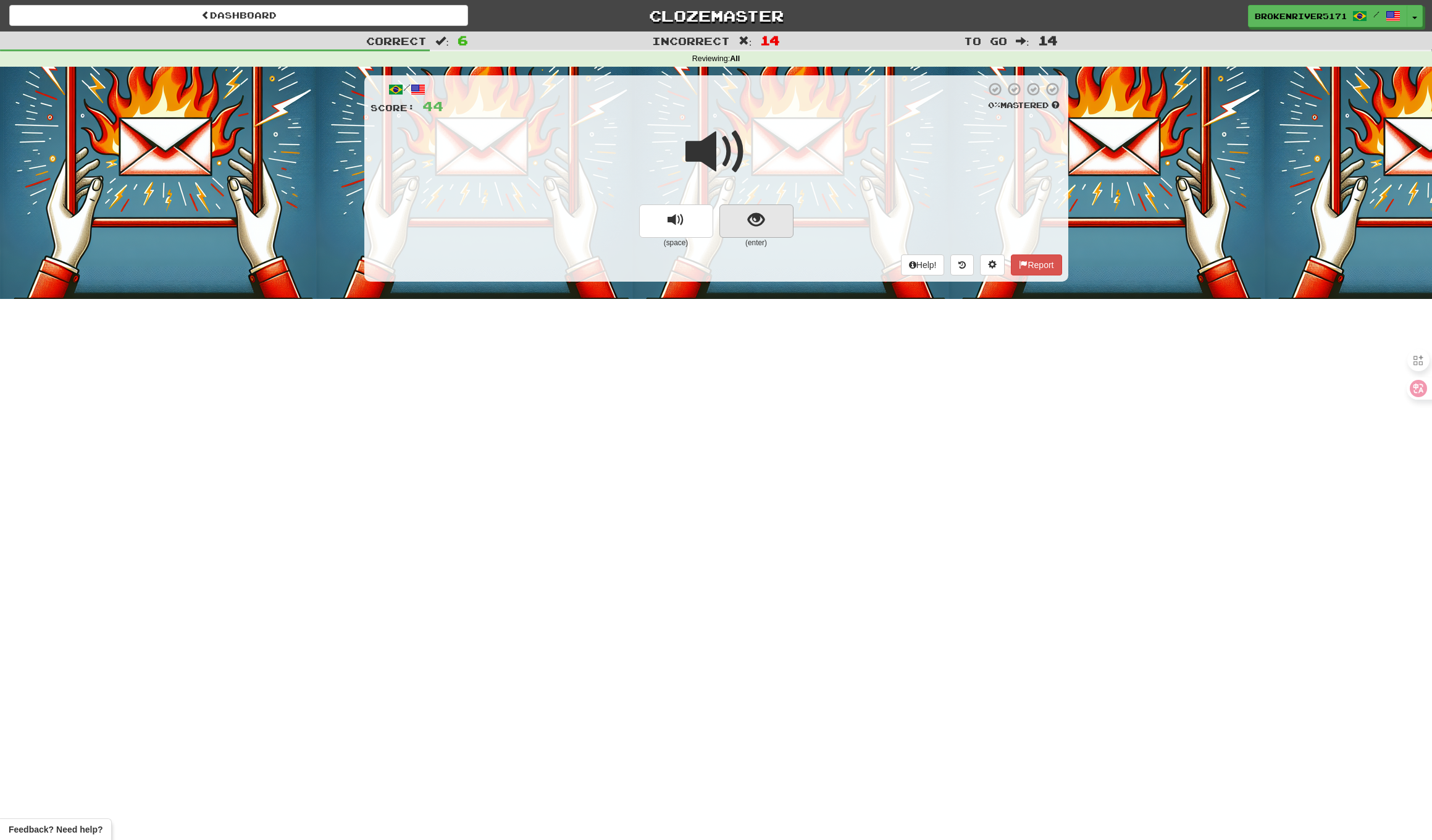
click at [763, 224] on span "show sentence" at bounding box center [756, 220] width 16 height 16
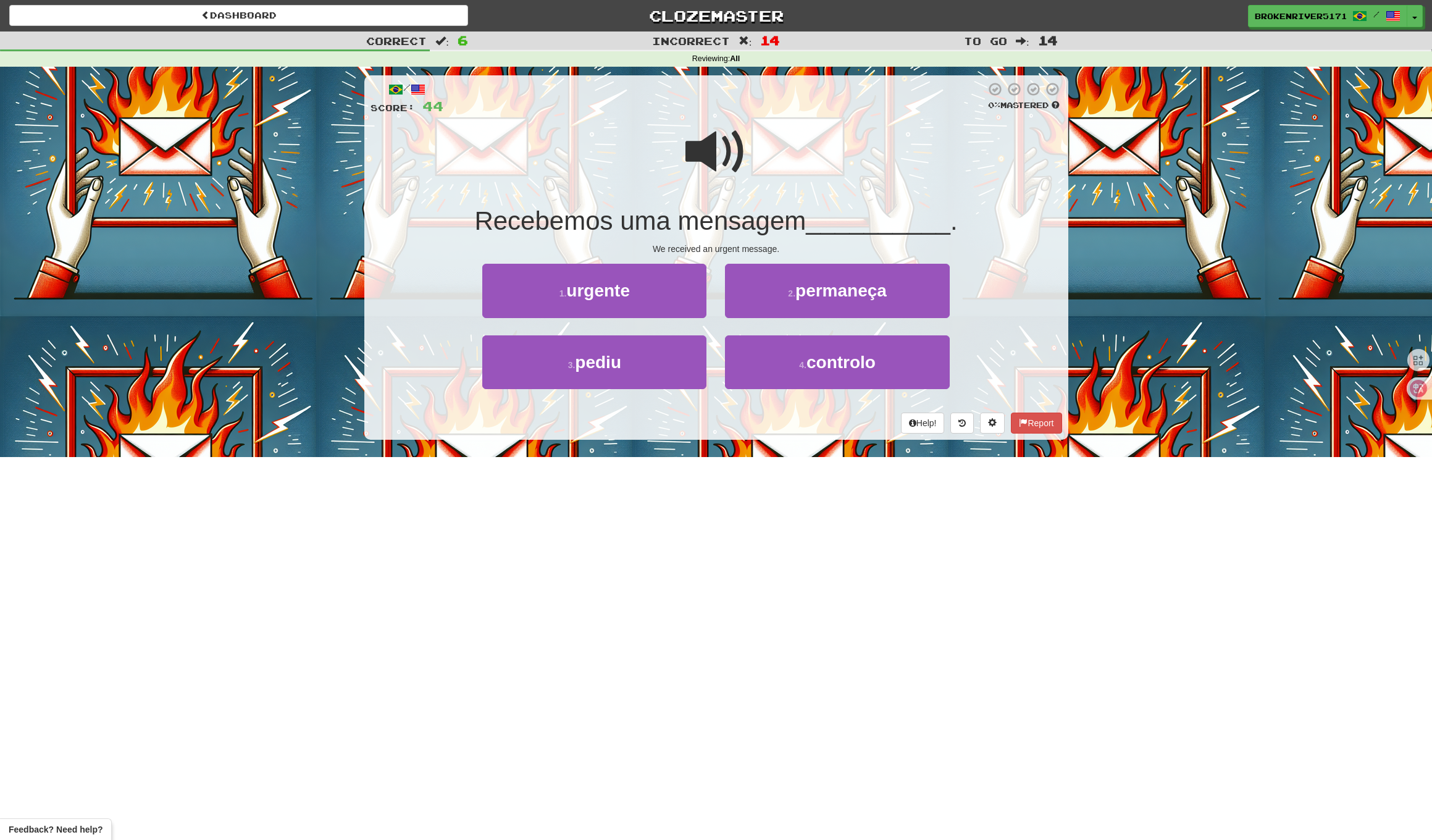
click at [653, 319] on div "1 . urgente" at bounding box center [595, 299] width 243 height 71
click at [668, 307] on button "1 . urgente" at bounding box center [595, 290] width 224 height 54
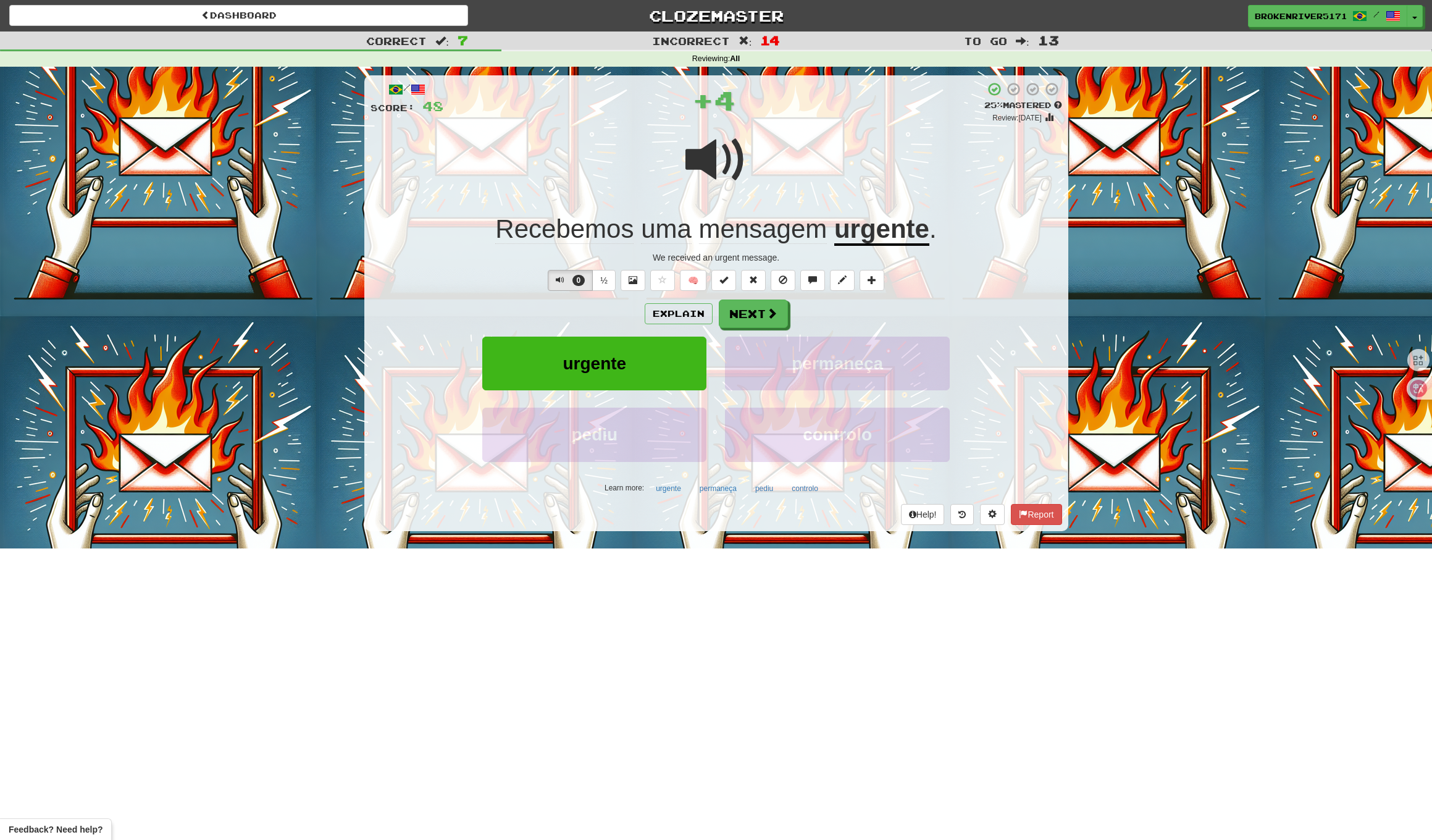
click at [736, 328] on div "Explain Next urgente permaneça pediu controlo Learn more: urgente permaneça ped…" at bounding box center [717, 398] width 692 height 198
drag, startPoint x: 736, startPoint y: 328, endPoint x: 737, endPoint y: 321, distance: 7.1
click at [736, 328] on div "Explain Next urgente permaneça pediu controlo Learn more: urgente permaneça ped…" at bounding box center [717, 398] width 692 height 198
click at [737, 321] on button "Next" at bounding box center [754, 314] width 69 height 28
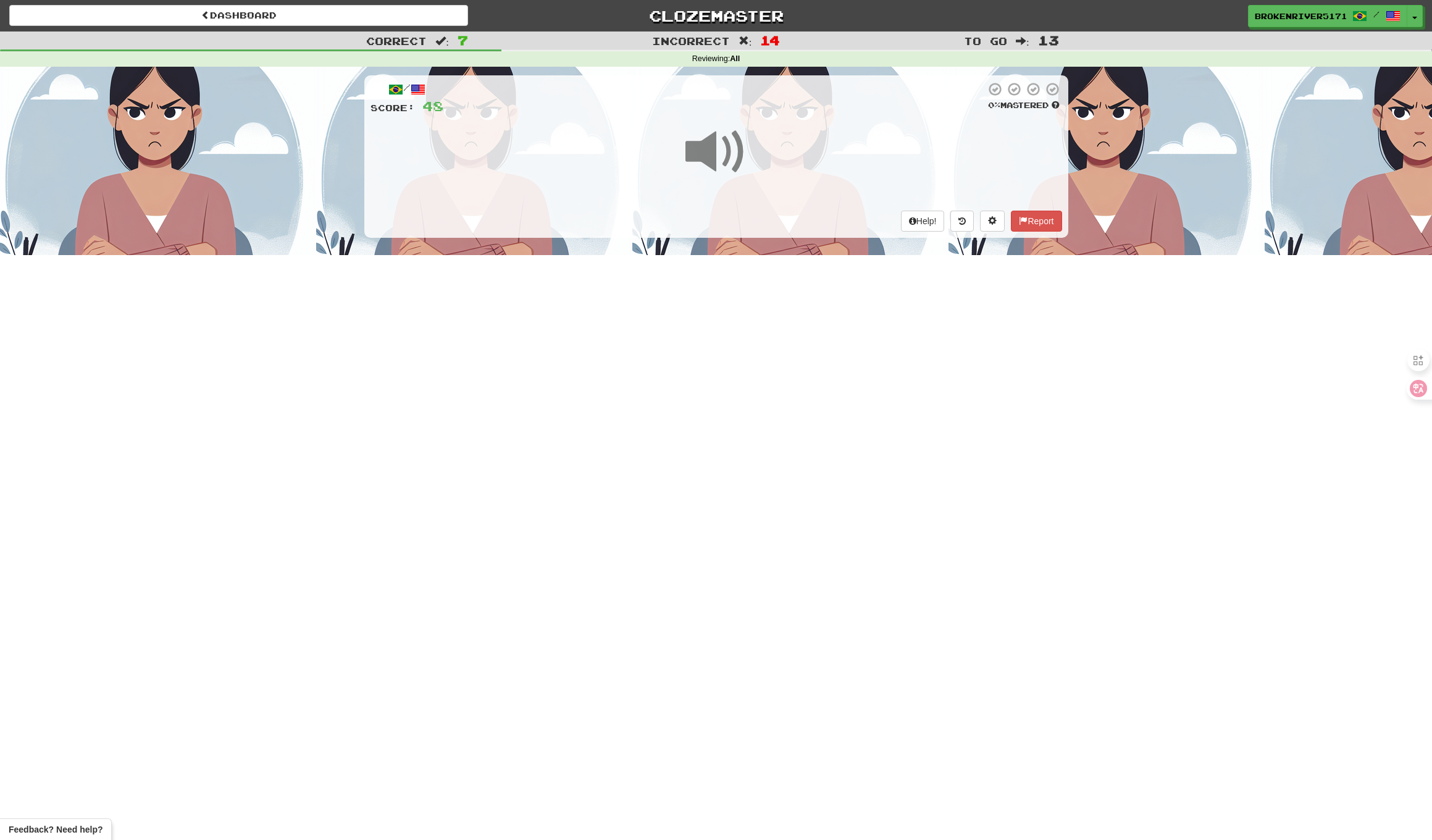
drag, startPoint x: 727, startPoint y: 383, endPoint x: 743, endPoint y: 367, distance: 22.6
click at [728, 382] on div "Dashboard Clozemaster BrokenRiver5171 / Toggle Dropdown Dashboard Leaderboard A…" at bounding box center [716, 420] width 1432 height 840
click at [743, 367] on div "Dashboard Clozemaster BrokenRiver5171 / Toggle Dropdown Dashboard Leaderboard A…" at bounding box center [716, 420] width 1432 height 840
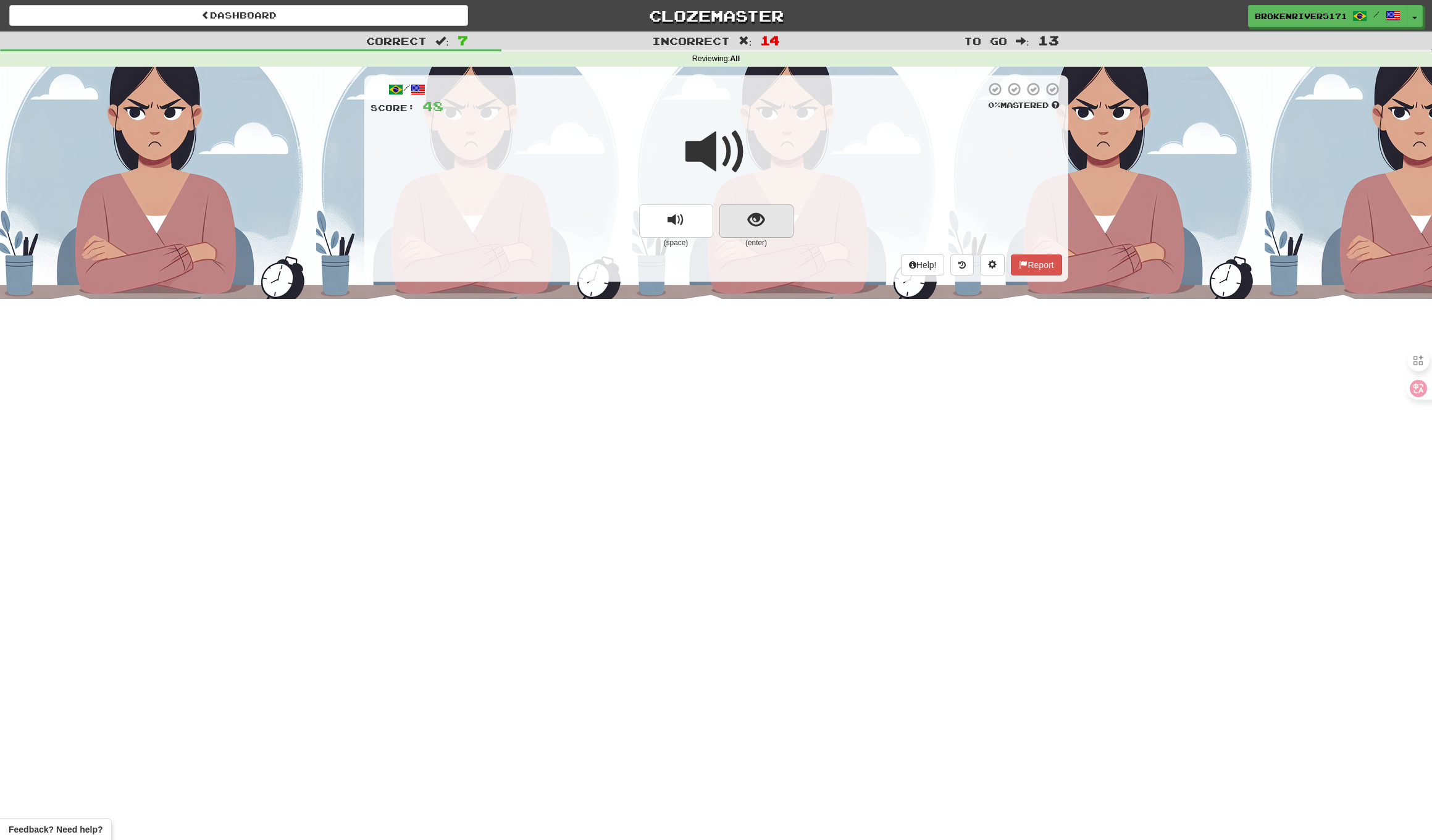
click at [751, 214] on span "show sentence" at bounding box center [756, 220] width 16 height 16
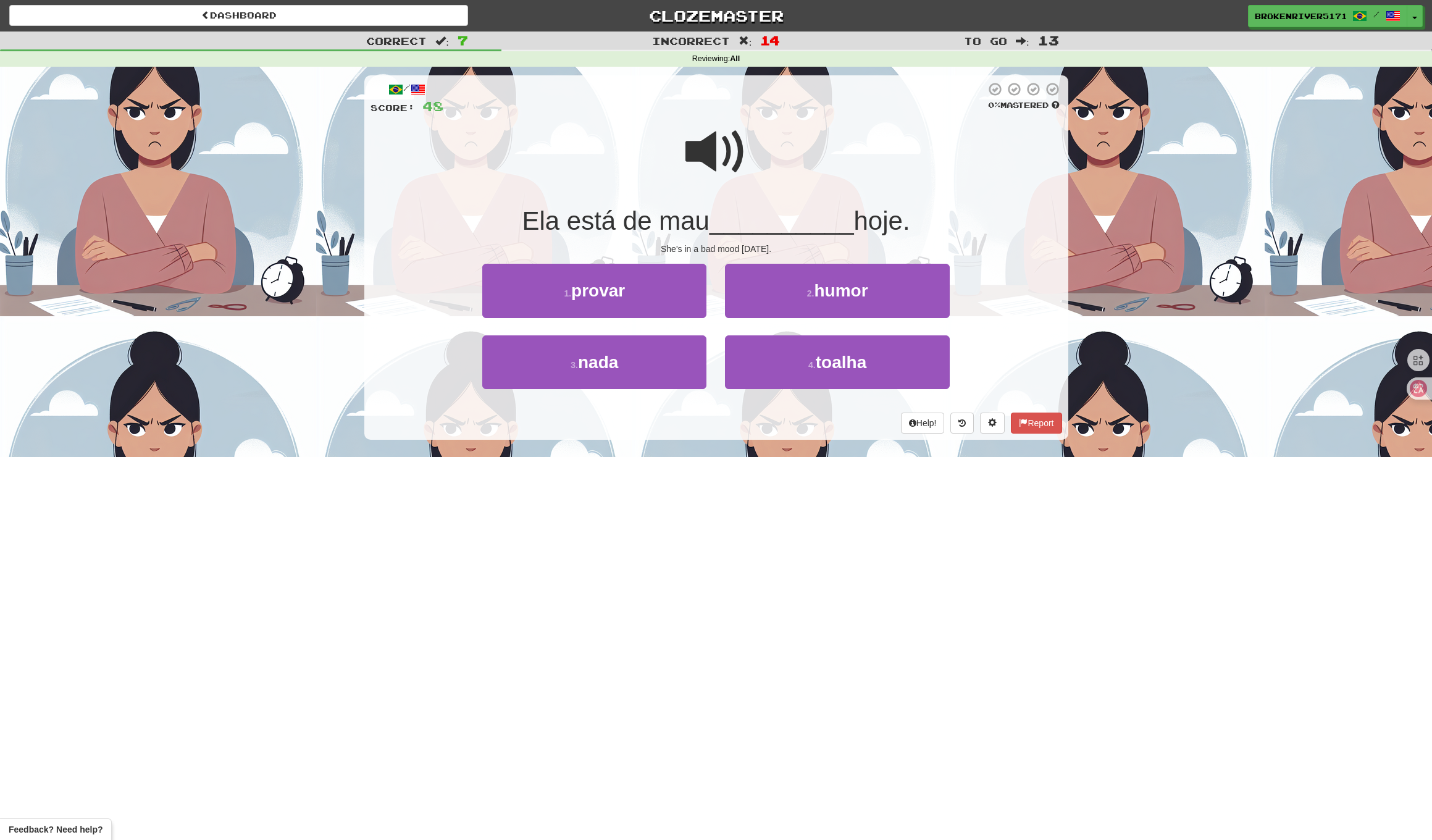
drag, startPoint x: 797, startPoint y: 292, endPoint x: 772, endPoint y: 297, distance: 25.5
click at [798, 292] on button "2 . humor" at bounding box center [837, 290] width 224 height 54
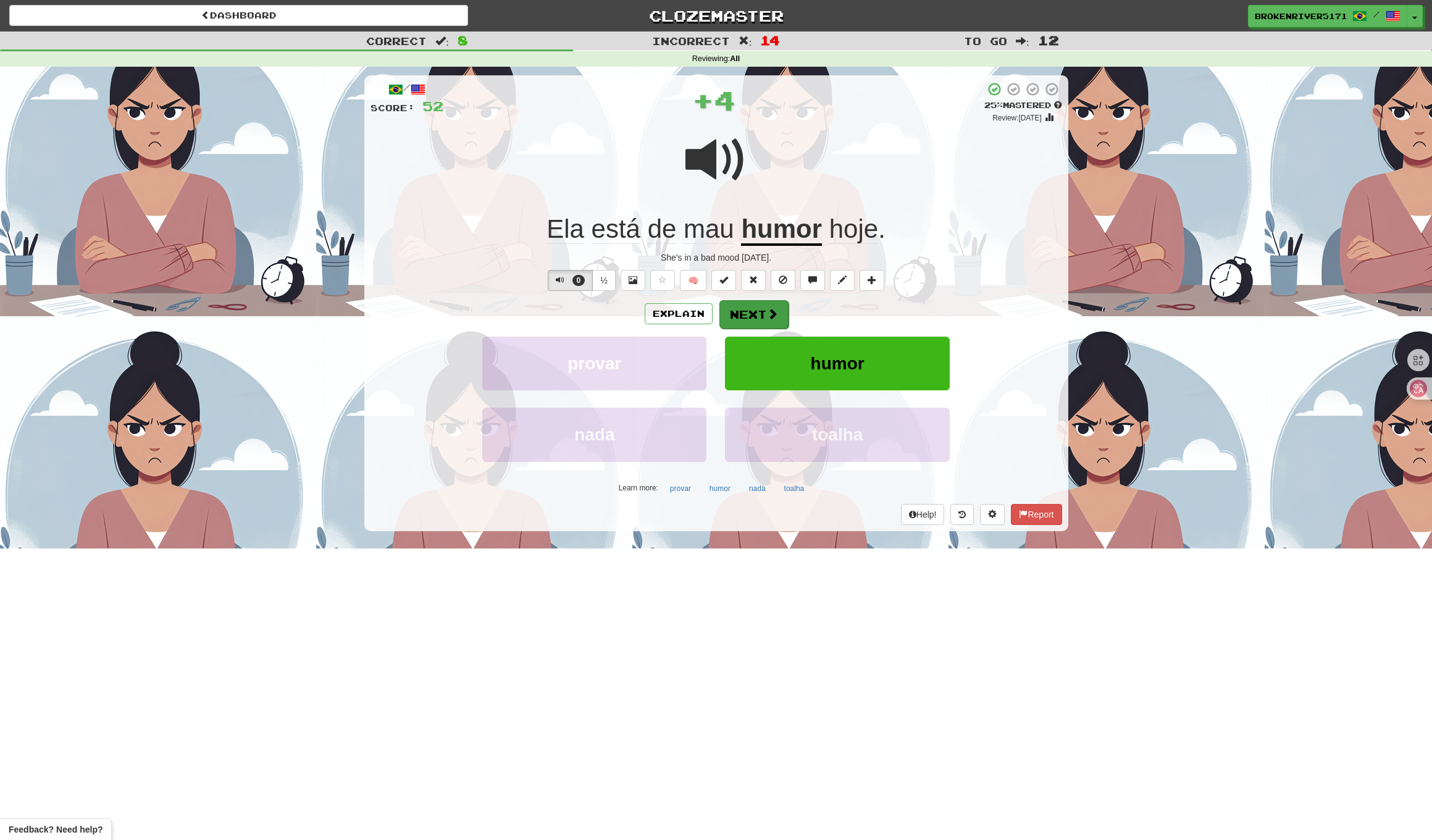
click at [755, 318] on button "Next" at bounding box center [754, 314] width 69 height 28
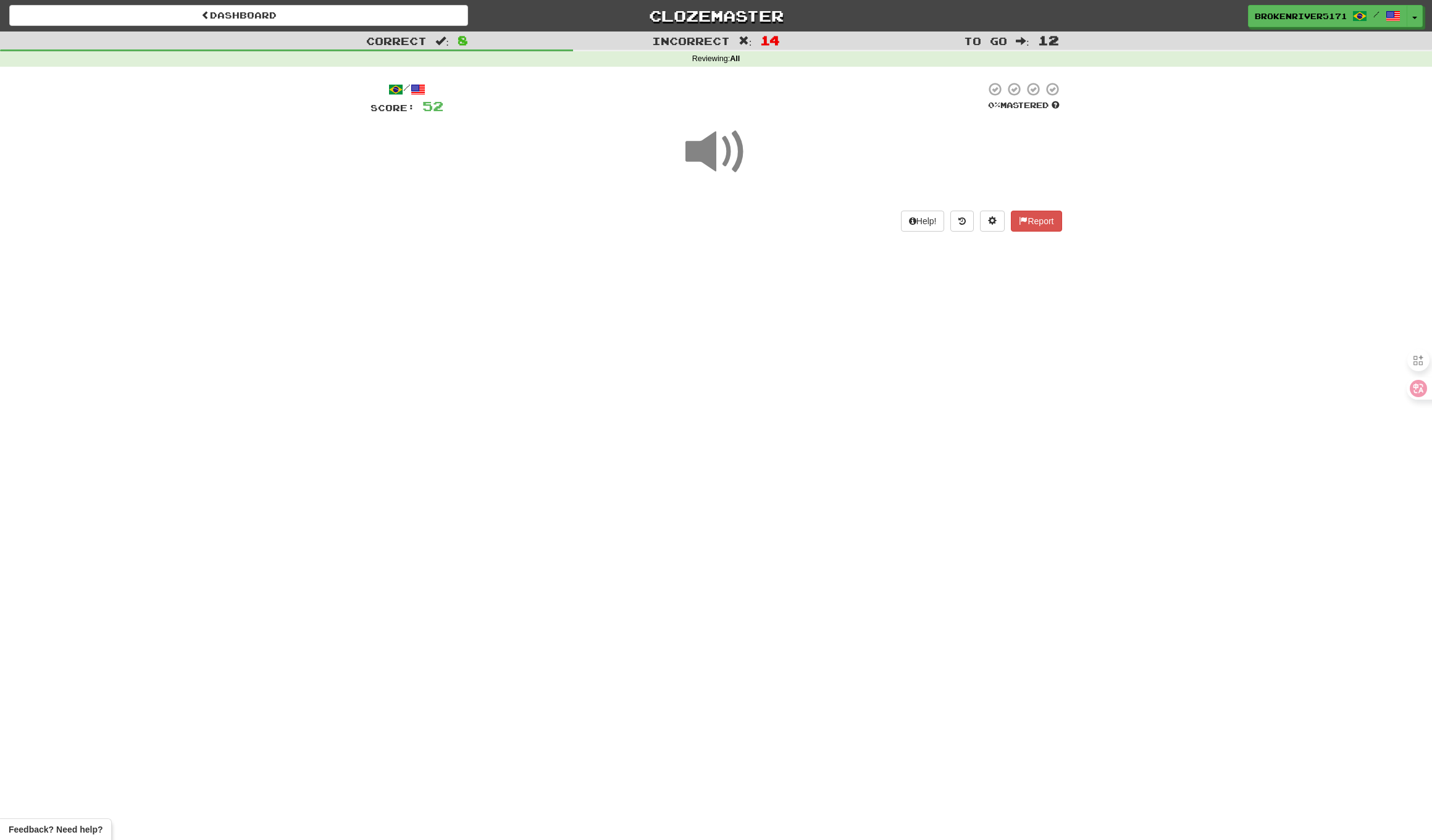
click at [758, 326] on div "Dashboard Clozemaster BrokenRiver5171 / Toggle Dropdown Dashboard Leaderboard A…" at bounding box center [716, 420] width 1432 height 840
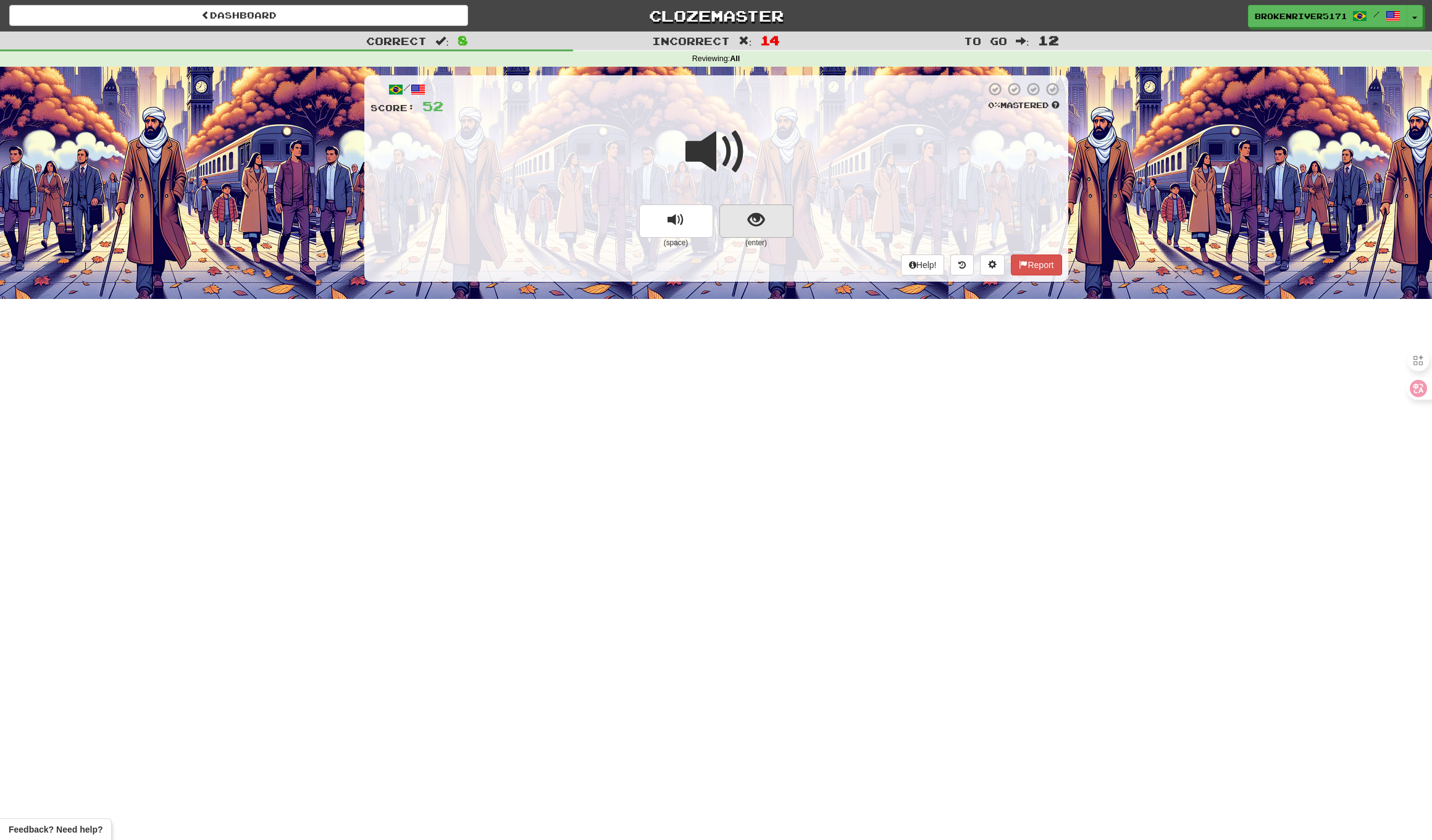
click at [751, 212] on span "show sentence" at bounding box center [756, 220] width 16 height 16
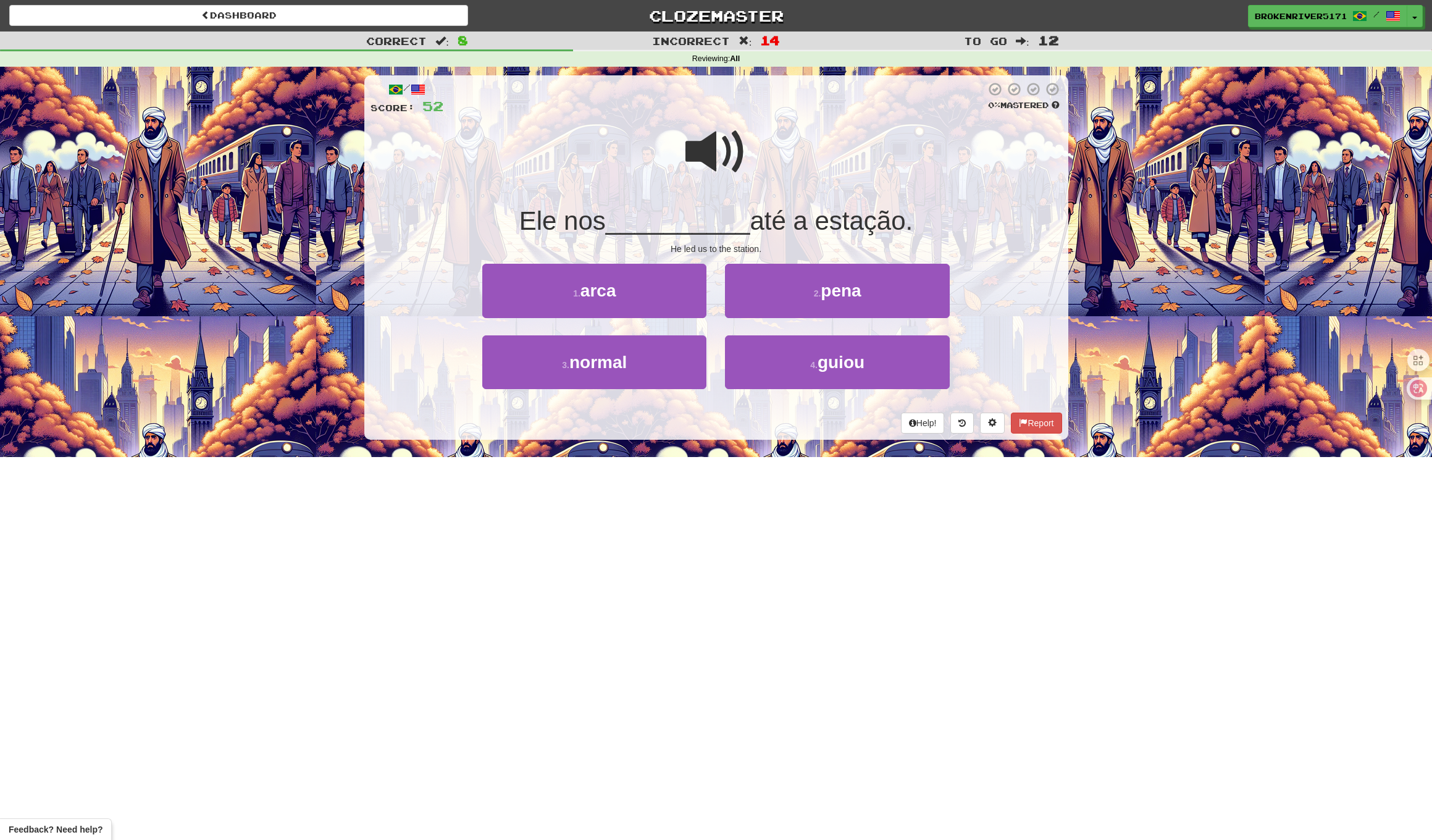
drag, startPoint x: 748, startPoint y: 209, endPoint x: 749, endPoint y: 225, distance: 16.0
click at [750, 210] on span "até a estação." at bounding box center [831, 221] width 163 height 29
click at [778, 304] on button "2 . pena" at bounding box center [837, 290] width 224 height 54
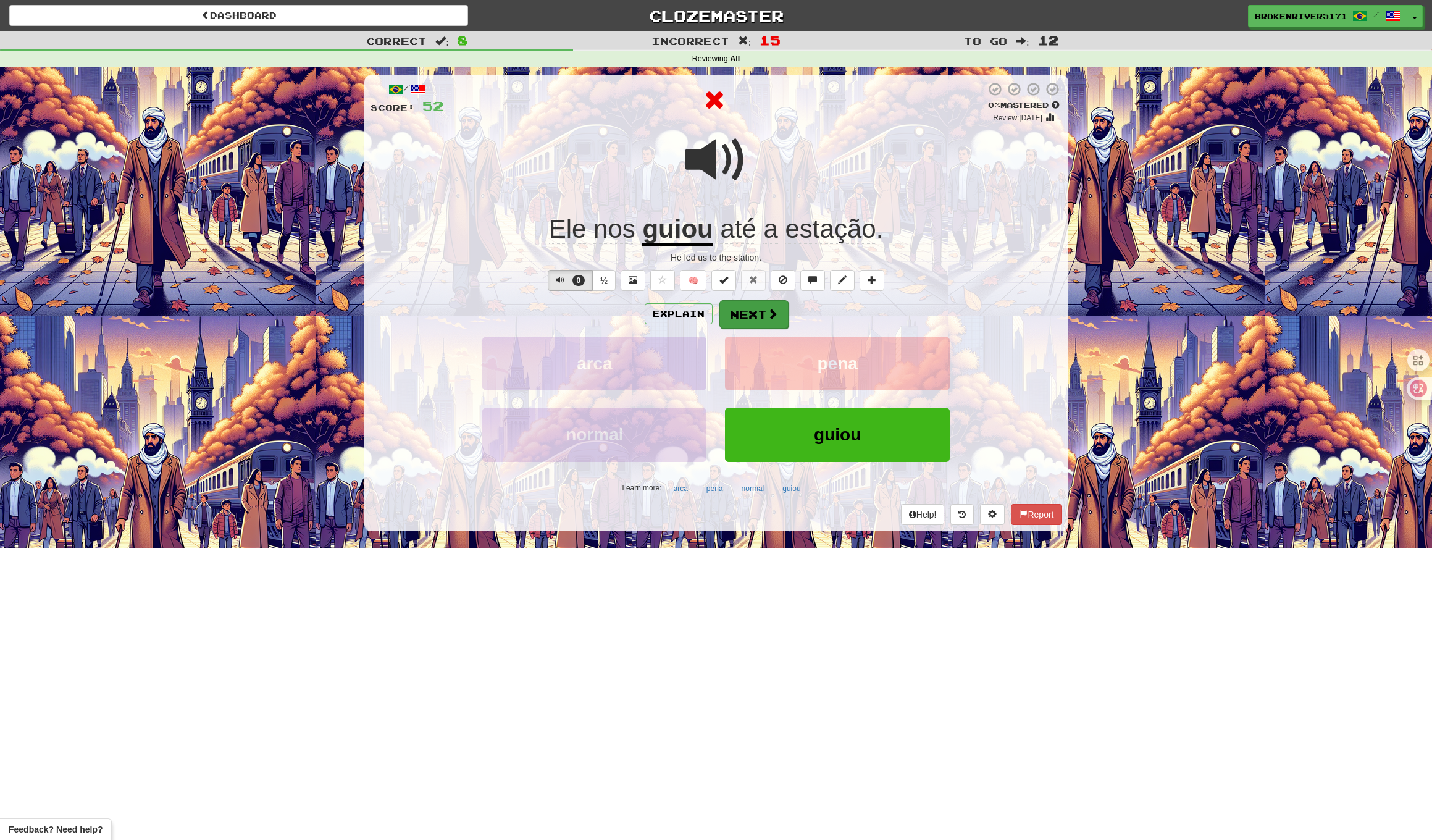
click at [750, 311] on button "Next" at bounding box center [754, 314] width 69 height 28
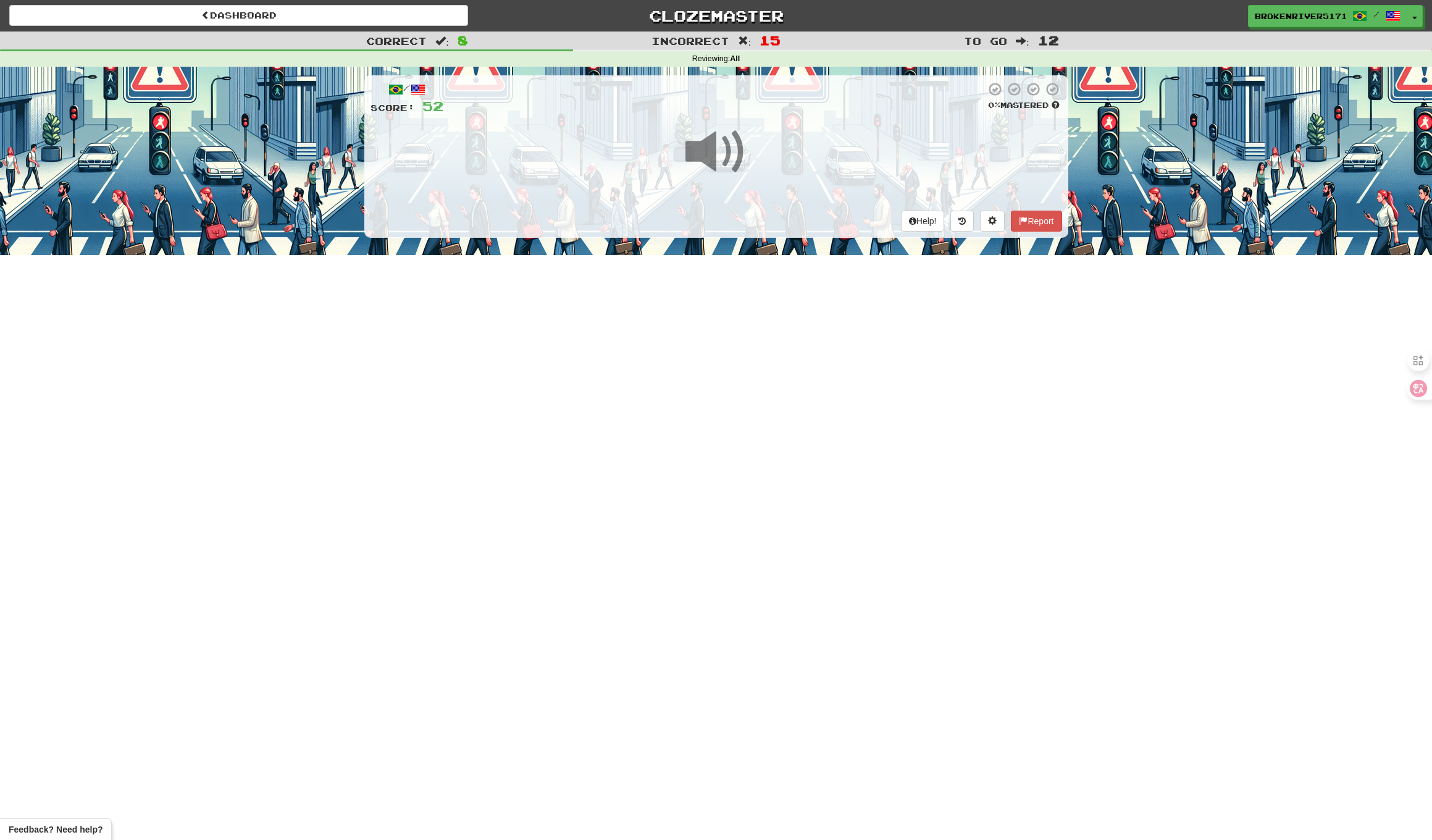
click at [755, 295] on div "Dashboard Clozemaster BrokenRiver5171 / Toggle Dropdown Dashboard Leaderboard A…" at bounding box center [716, 420] width 1432 height 840
click at [768, 328] on div "Dashboard Clozemaster BrokenRiver5171 / Toggle Dropdown Dashboard Leaderboard A…" at bounding box center [716, 420] width 1432 height 840
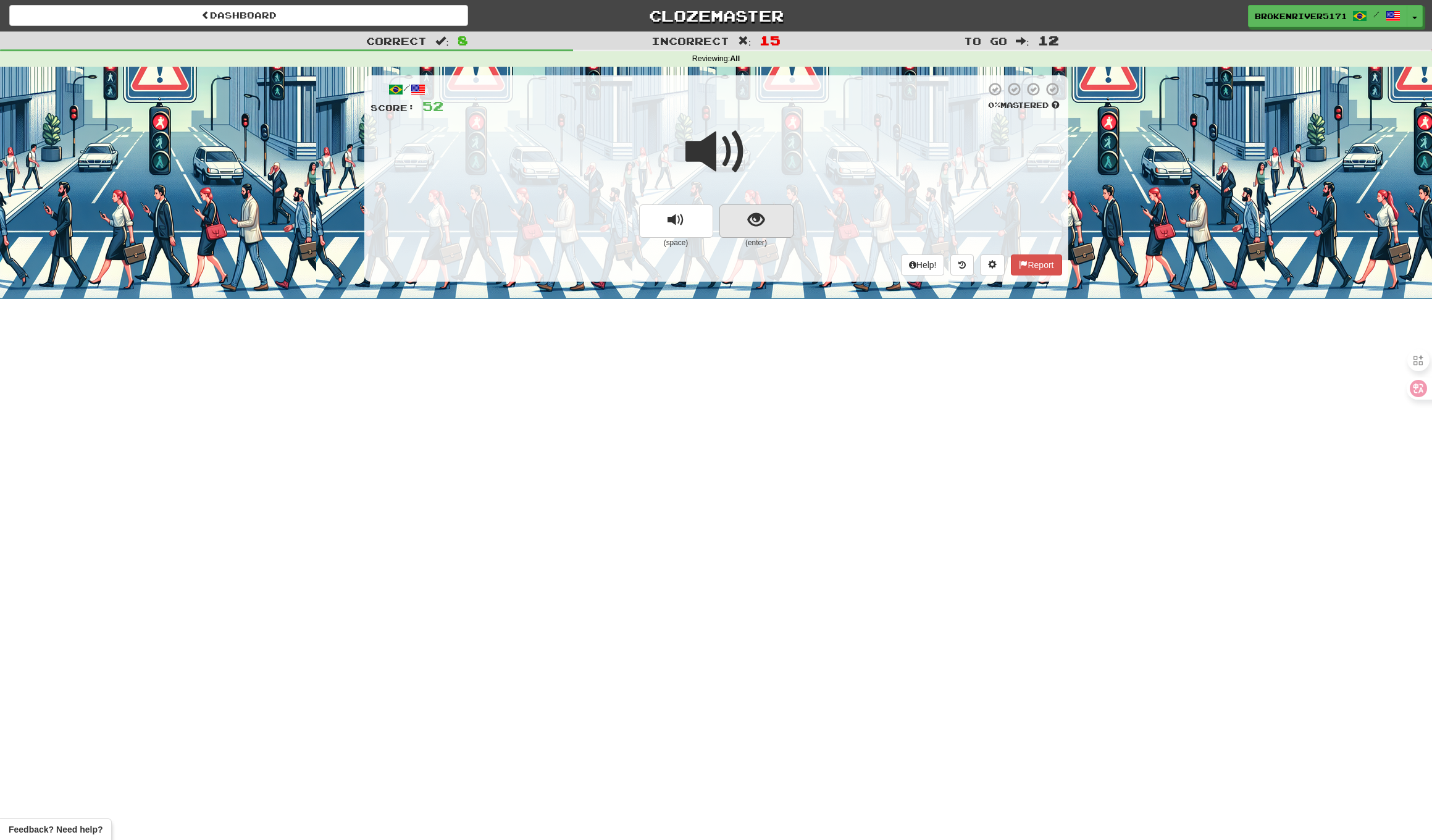
click at [756, 221] on span "show sentence" at bounding box center [756, 220] width 16 height 16
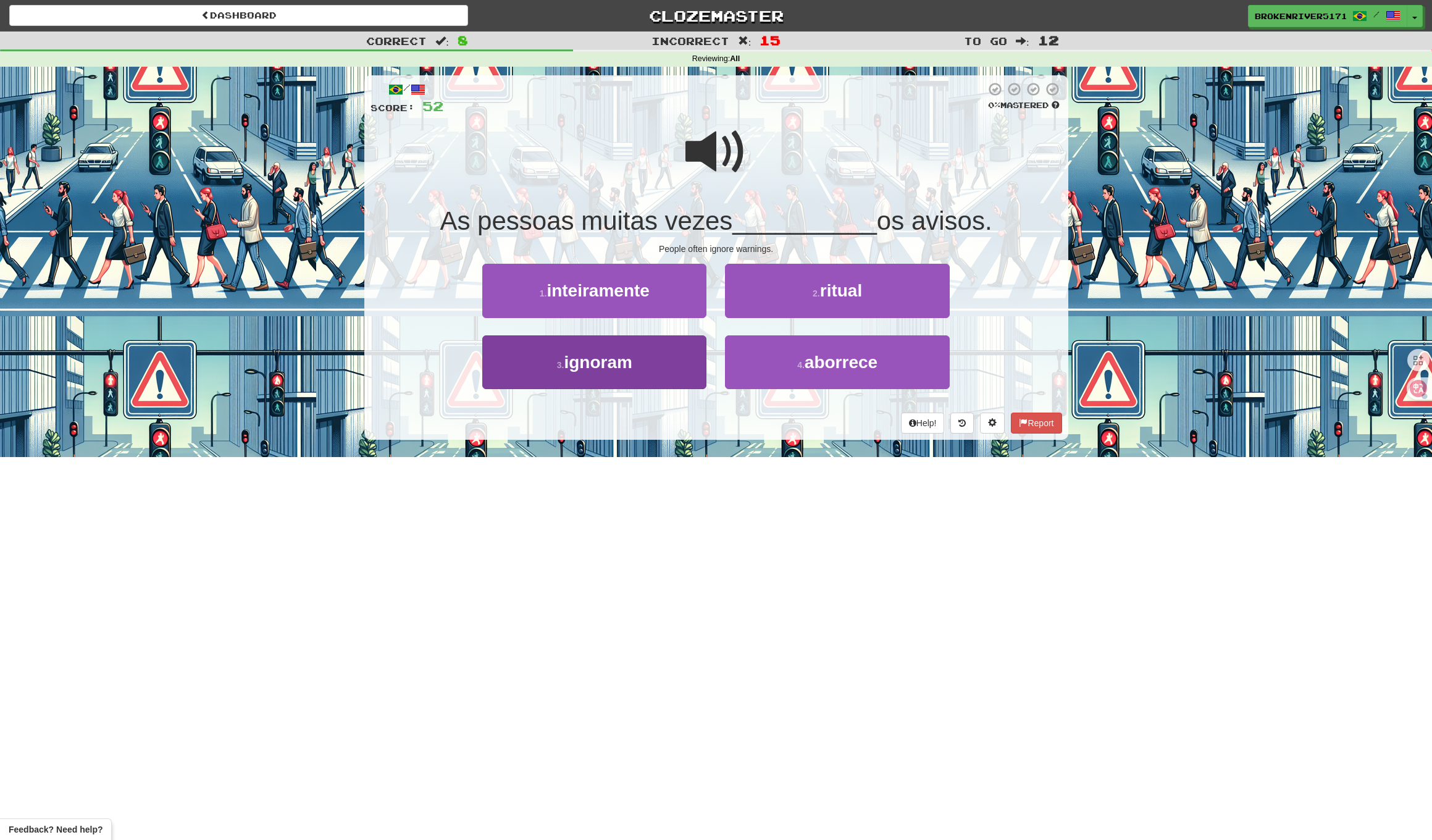
click at [680, 370] on button "3 . ignoram" at bounding box center [595, 362] width 224 height 54
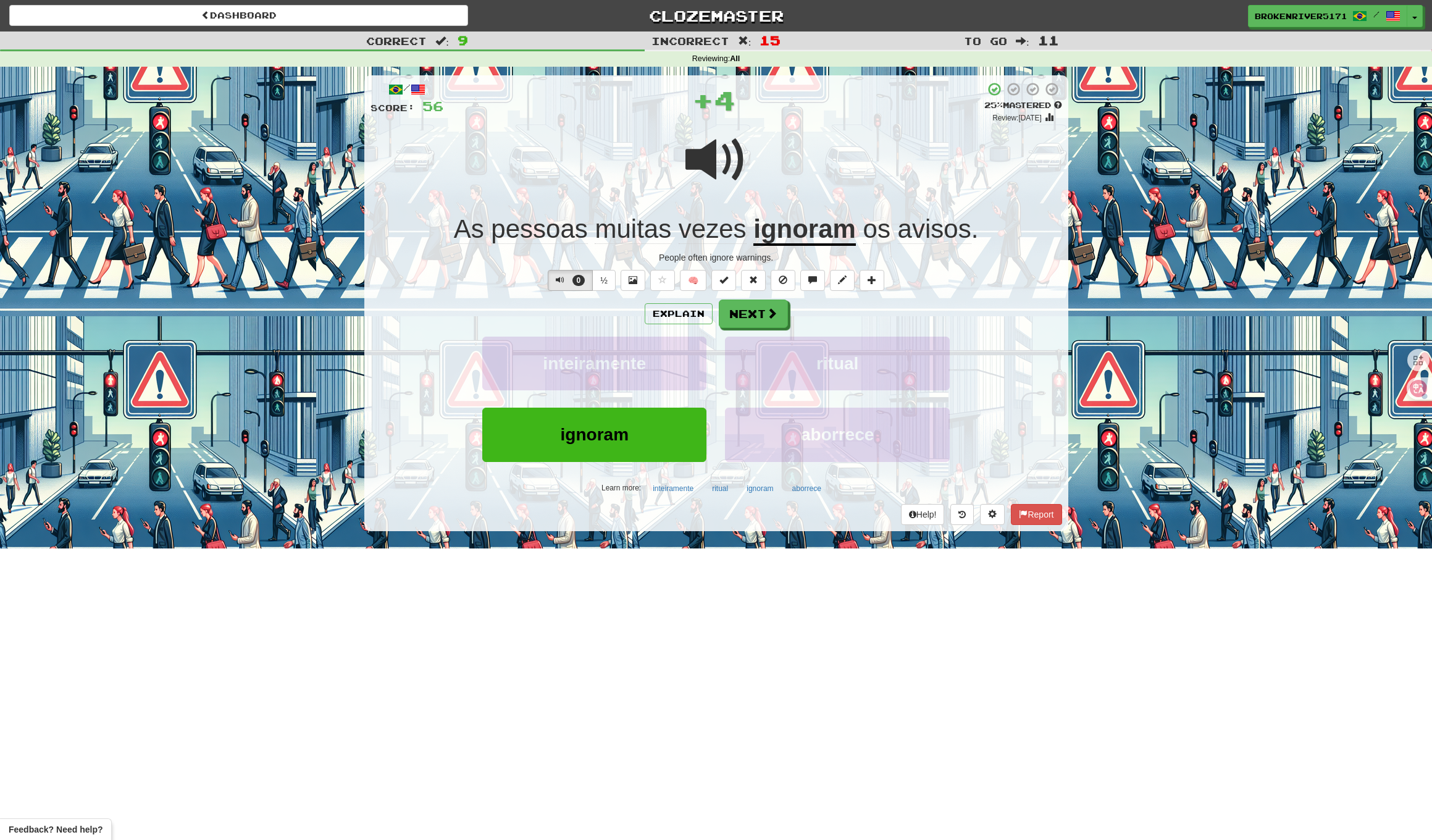
click at [835, 314] on div "Explain Next" at bounding box center [717, 314] width 692 height 28
drag, startPoint x: 775, startPoint y: 323, endPoint x: 851, endPoint y: 319, distance: 76.1
click at [851, 319] on div "Explain Next" at bounding box center [717, 314] width 692 height 28
click at [743, 312] on button "Next" at bounding box center [754, 314] width 69 height 28
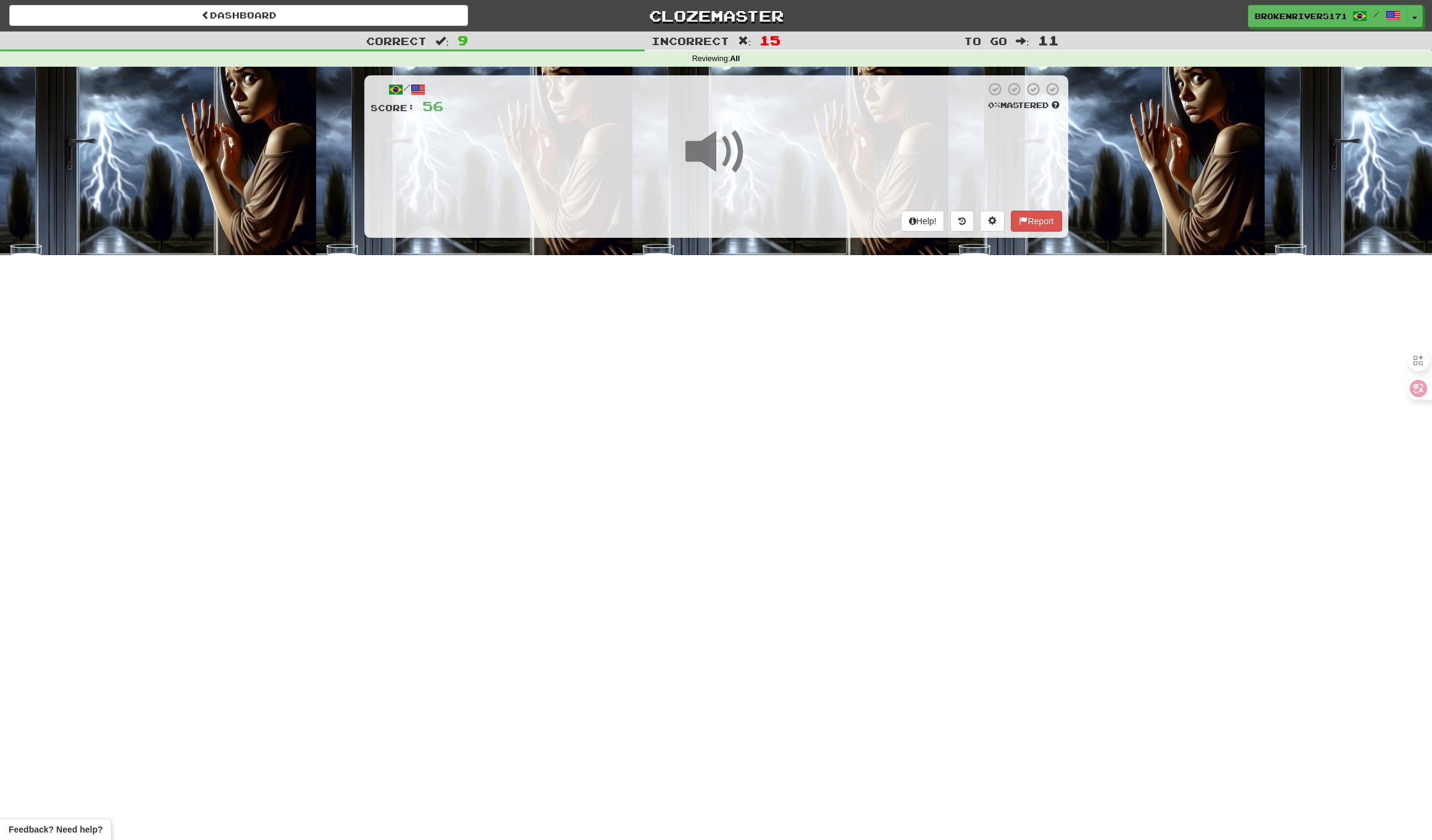
drag, startPoint x: 777, startPoint y: 355, endPoint x: 793, endPoint y: 341, distance: 21.3
click at [787, 347] on div "Dashboard Clozemaster BrokenRiver5171 / Toggle Dropdown Dashboard Leaderboard A…" at bounding box center [716, 420] width 1432 height 840
click at [800, 331] on div "Dashboard Clozemaster BrokenRiver5171 / Toggle Dropdown Dashboard Leaderboard A…" at bounding box center [716, 420] width 1432 height 840
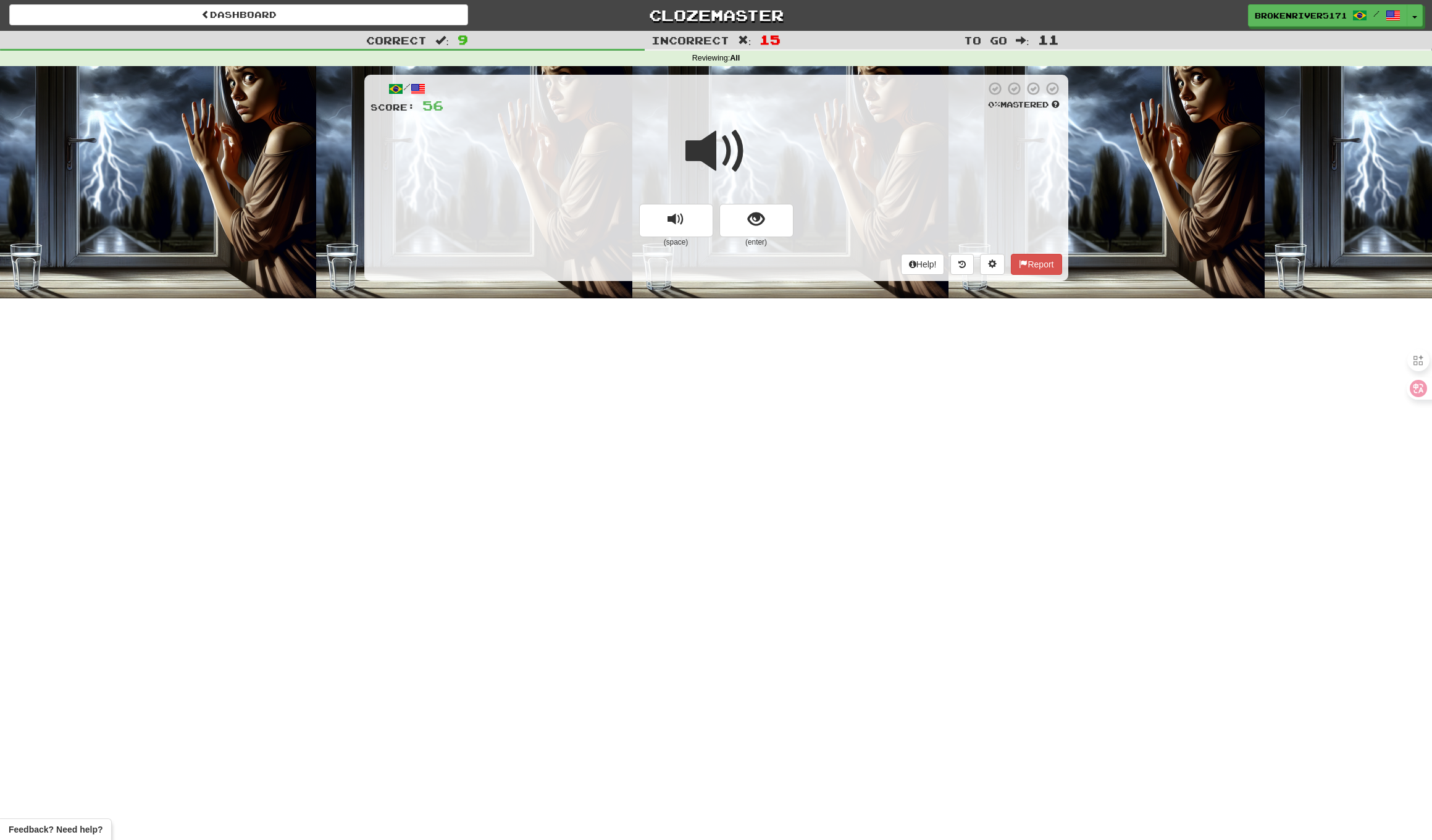
click at [756, 219] on div "/ Score: 56 0 % Mastered (space) (enter) Help! Report" at bounding box center [716, 177] width 704 height 206
click at [766, 216] on button "show sentence" at bounding box center [756, 220] width 74 height 34
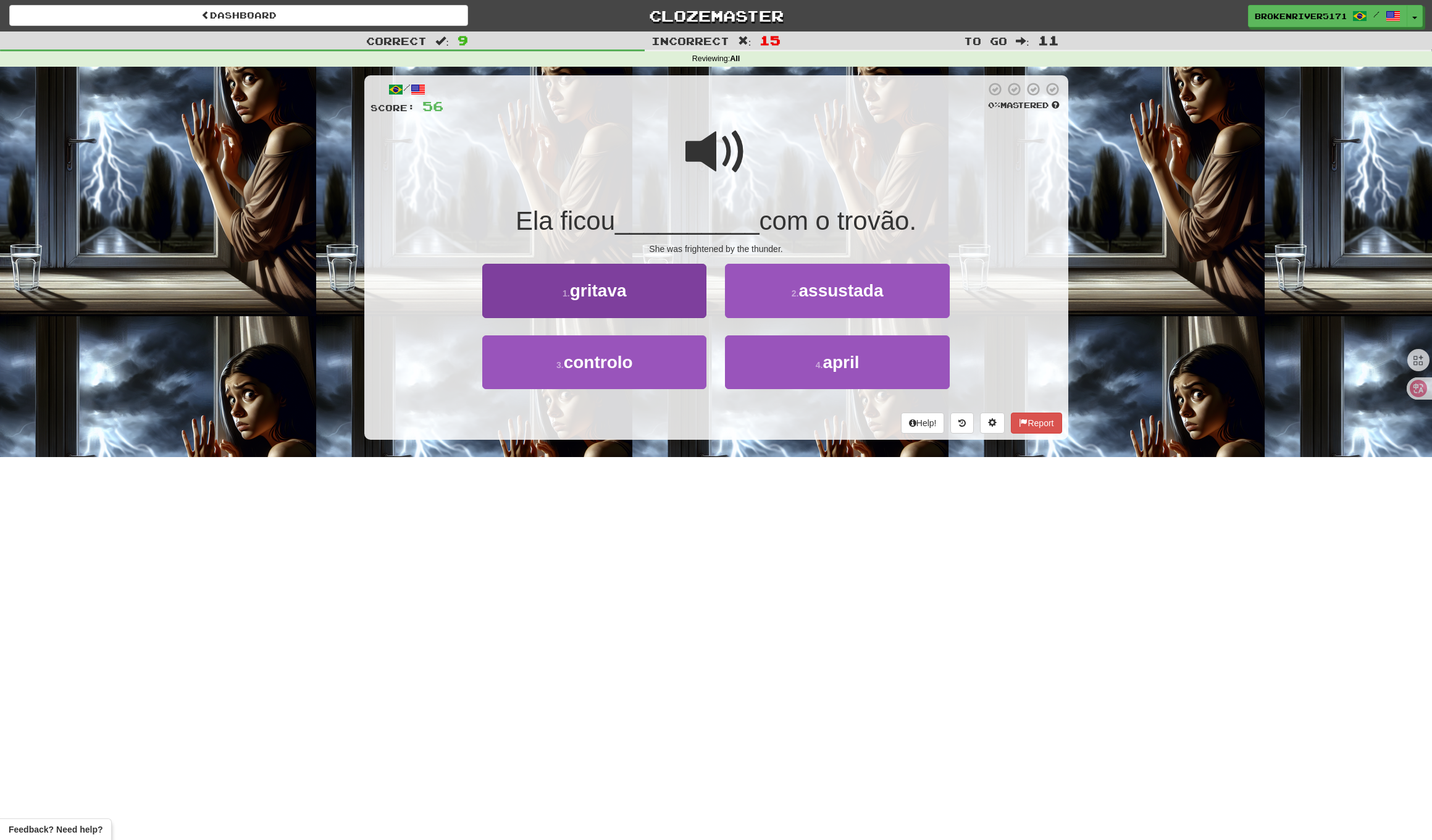
scroll to position [-1, 0]
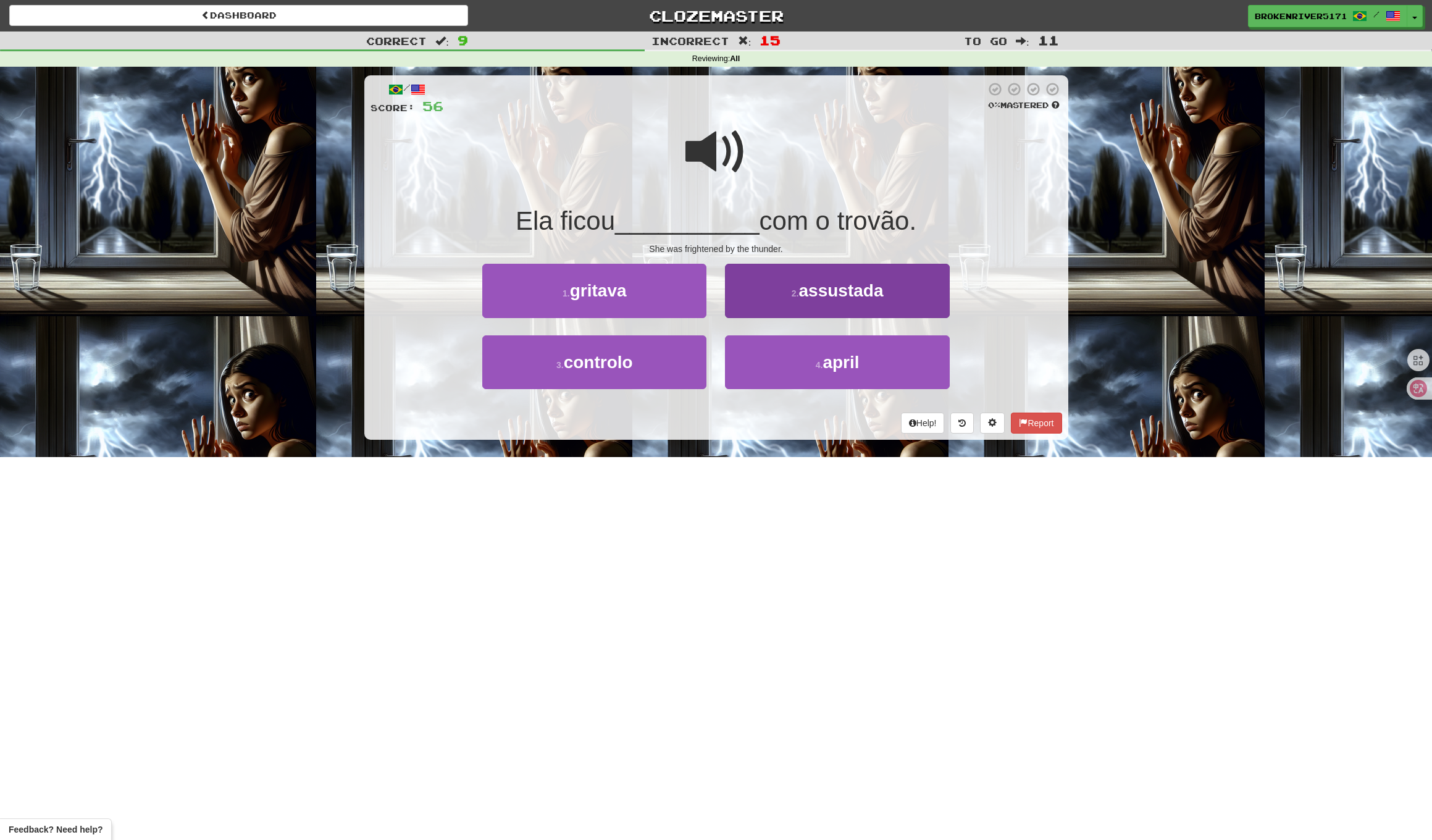
click at [758, 295] on button "2 . assustada" at bounding box center [837, 290] width 224 height 54
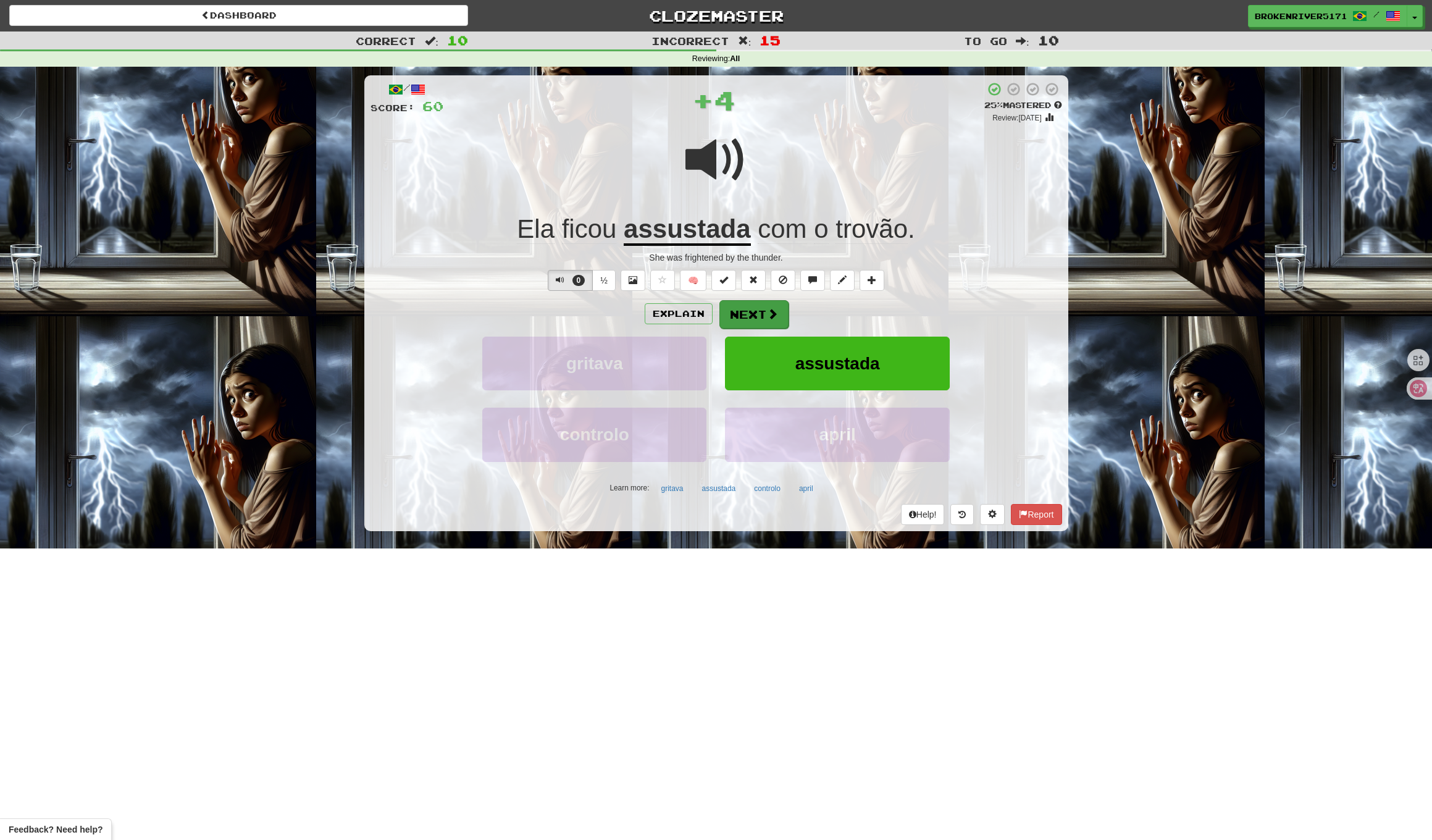
click at [740, 308] on button "Next" at bounding box center [754, 314] width 69 height 28
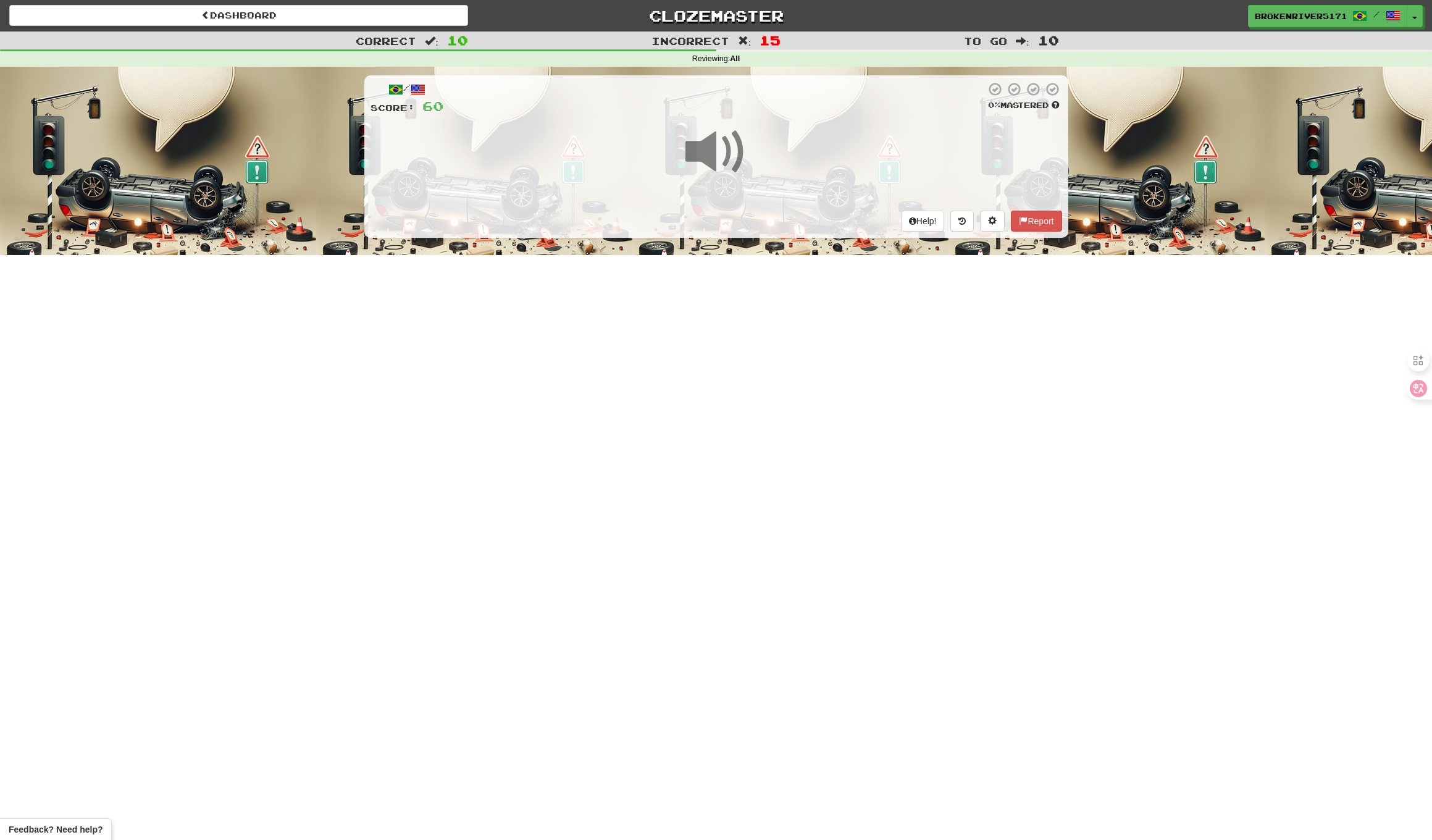
click at [726, 324] on div "Dashboard Clozemaster BrokenRiver5171 / Toggle Dropdown Dashboard Leaderboard A…" at bounding box center [716, 420] width 1432 height 840
click at [770, 218] on div "Help! Report" at bounding box center [717, 221] width 692 height 21
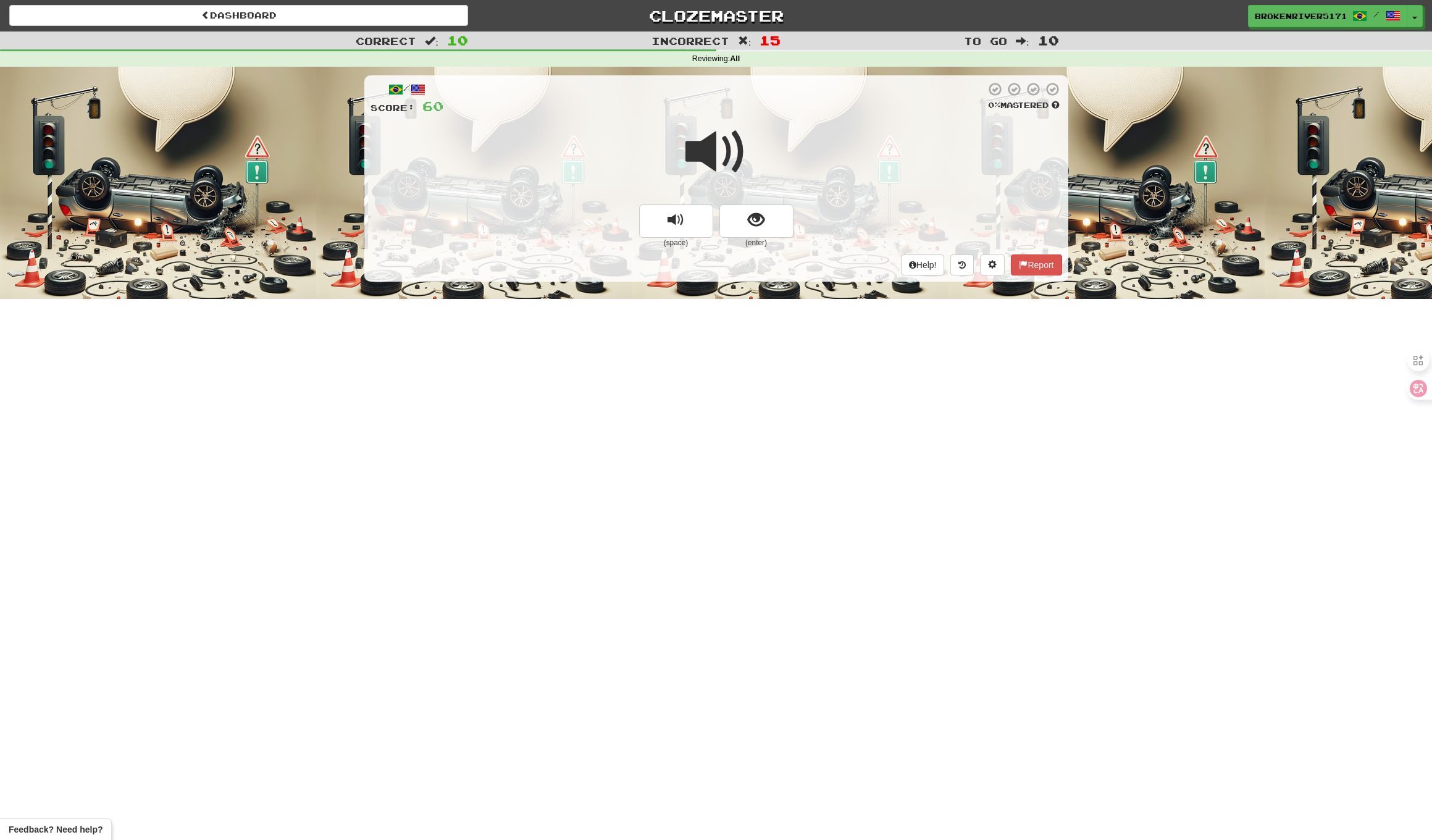
click at [763, 221] on span "show sentence" at bounding box center [756, 220] width 16 height 16
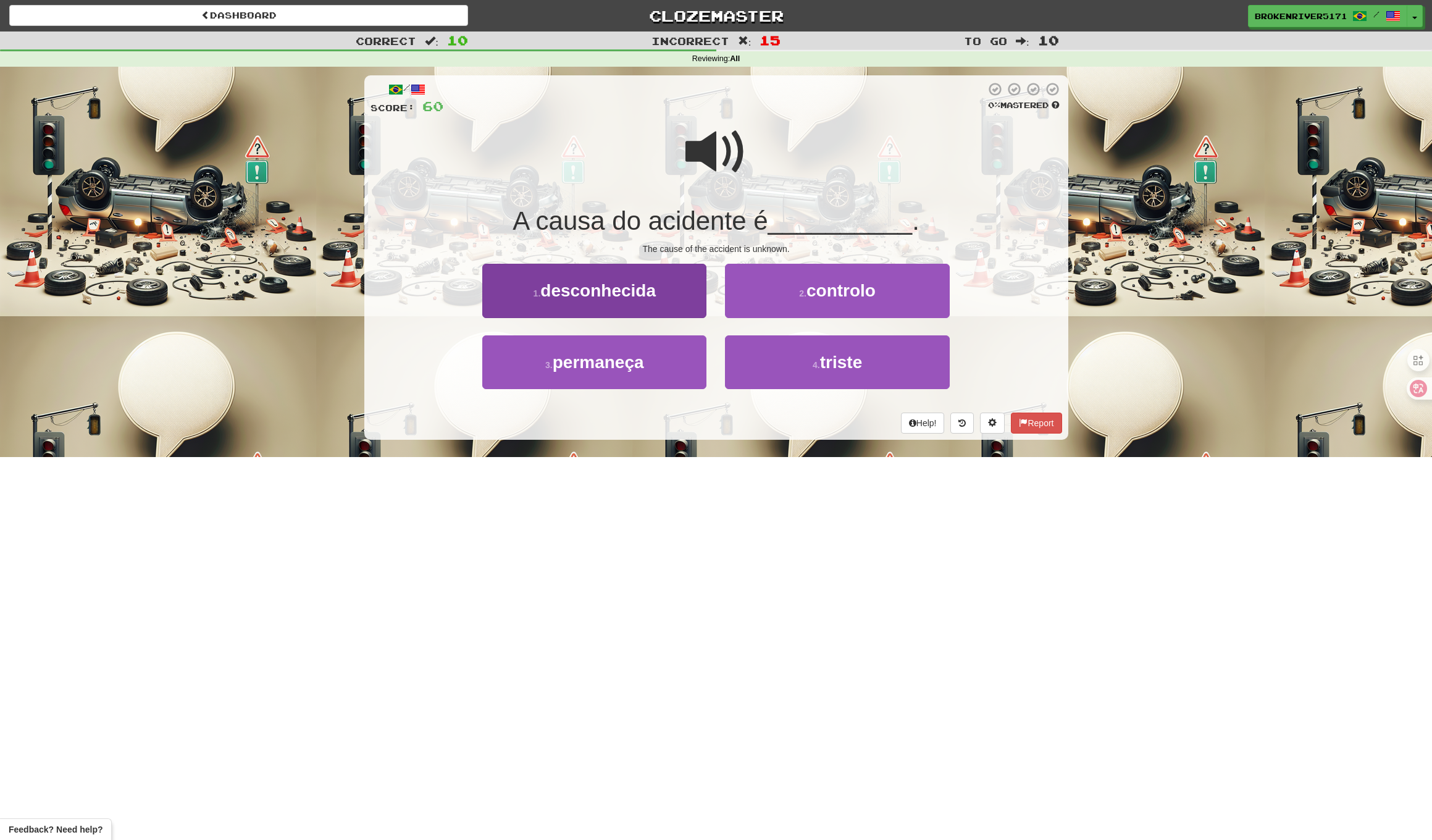
click at [659, 293] on button "1 . desconhecida" at bounding box center [595, 290] width 224 height 54
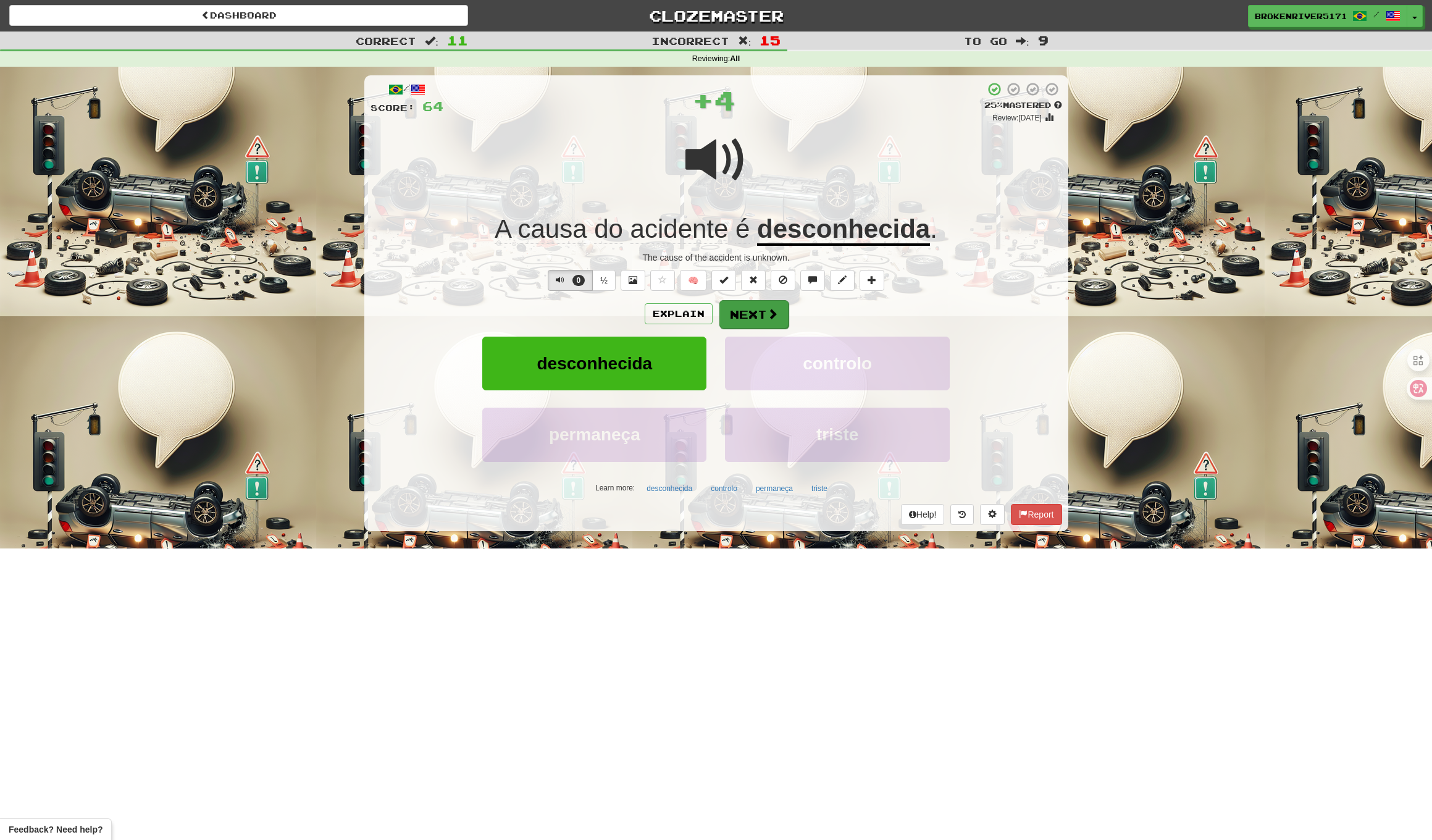
click at [722, 306] on button "Next" at bounding box center [754, 314] width 69 height 28
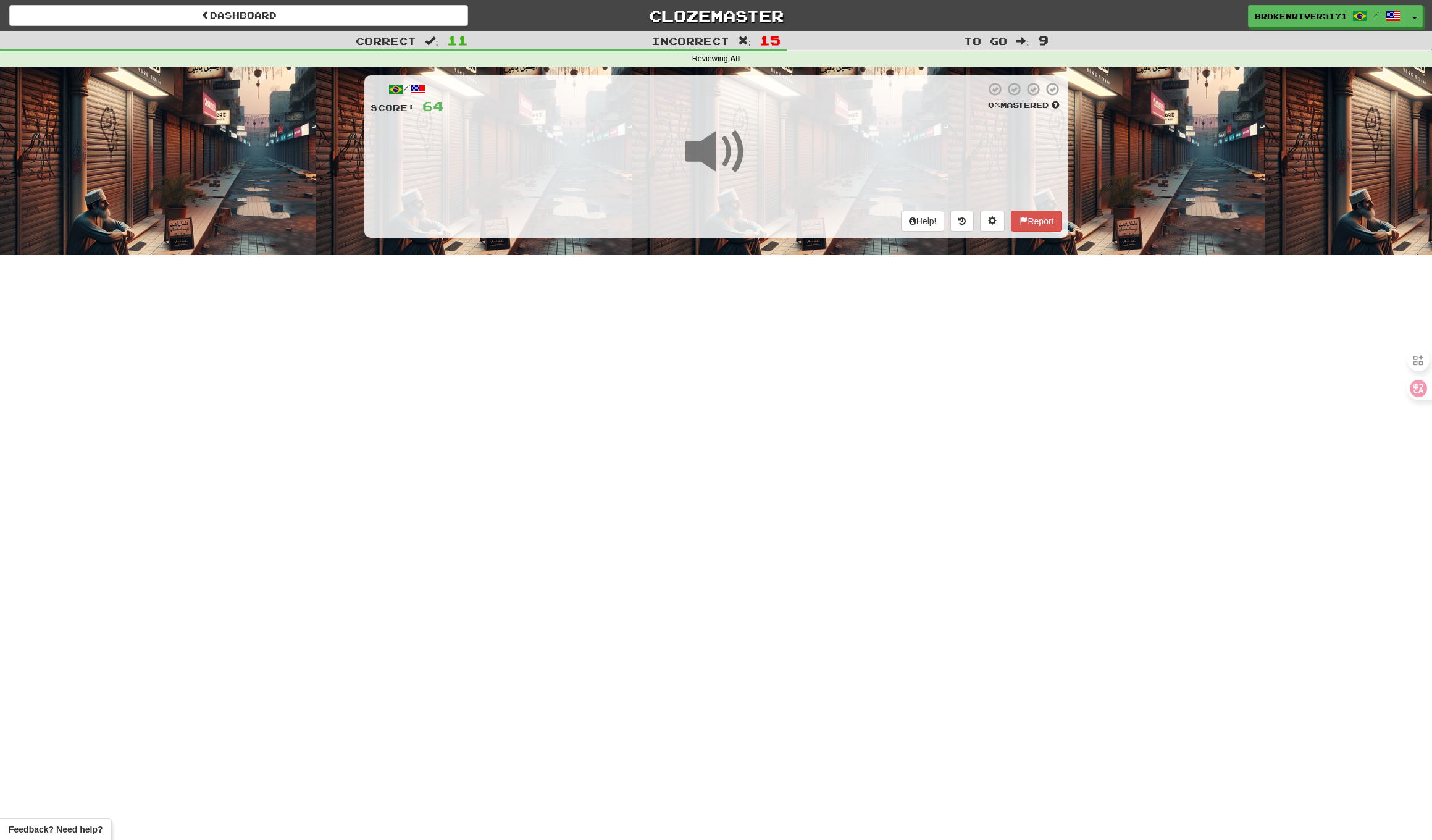
click at [725, 331] on div "Dashboard Clozemaster BrokenRiver5171 / Toggle Dropdown Dashboard Leaderboard A…" at bounding box center [716, 420] width 1432 height 840
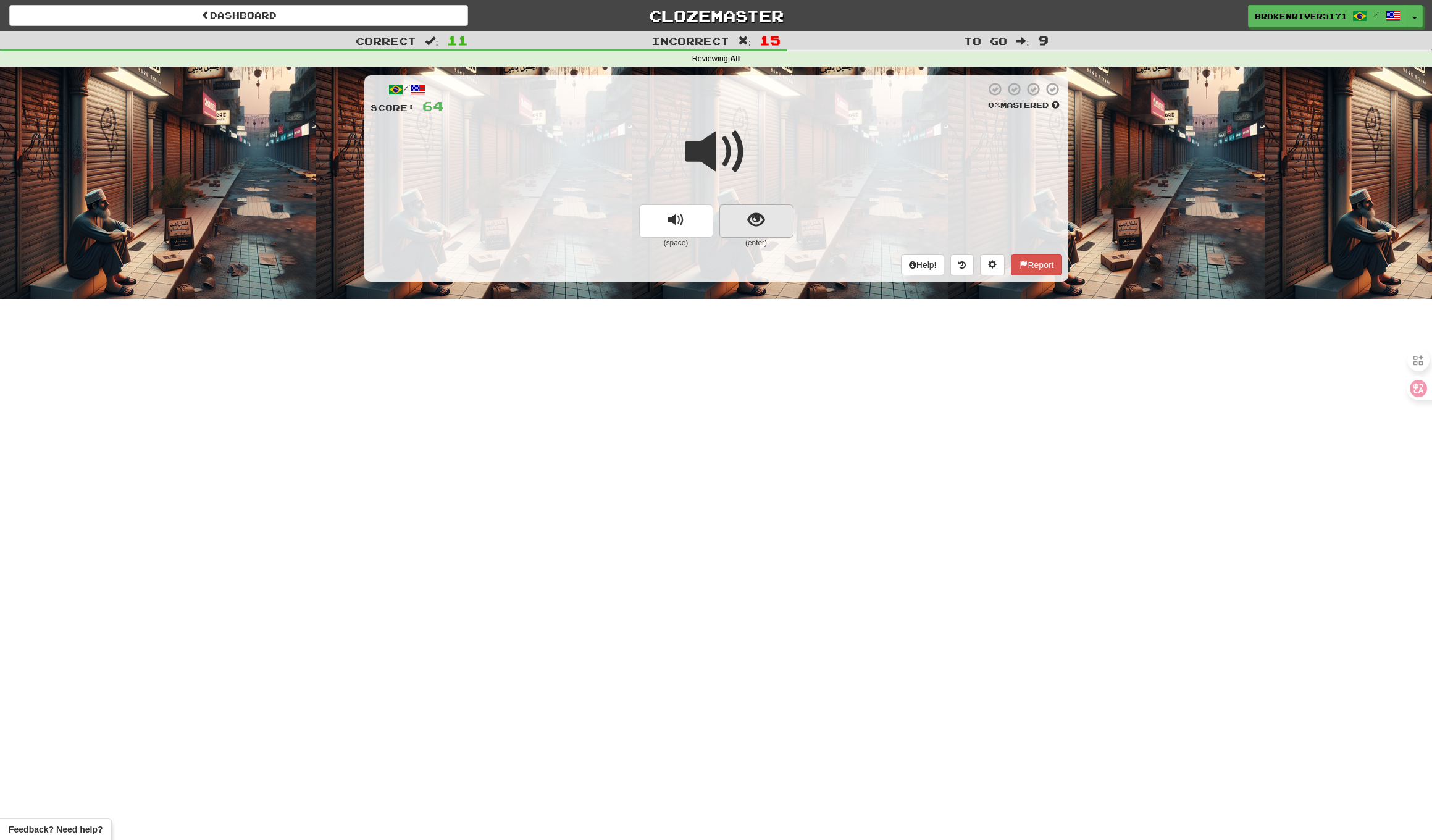
click at [757, 227] on span "show sentence" at bounding box center [756, 220] width 16 height 16
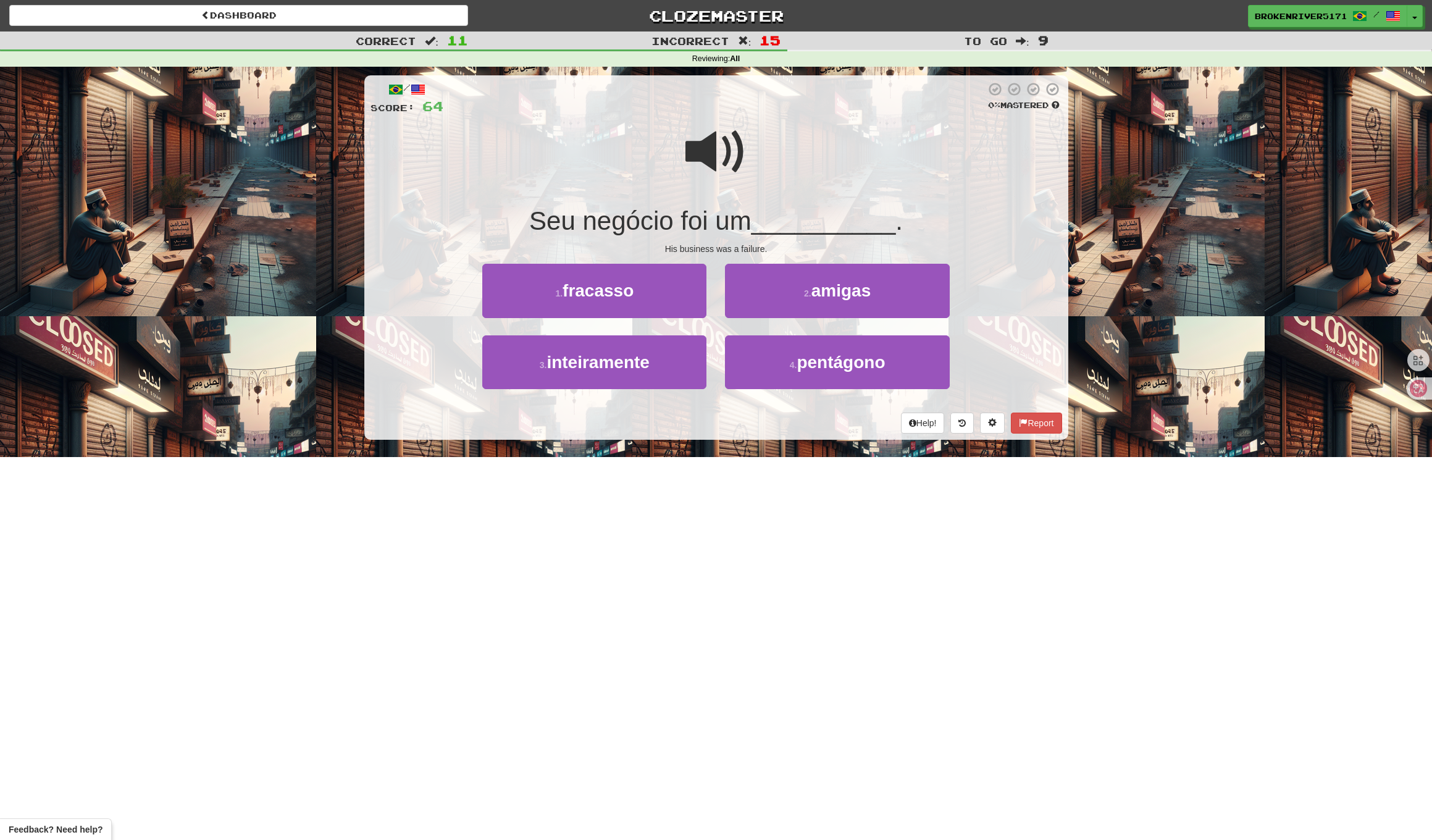
click at [727, 389] on div "4 . pentágono" at bounding box center [837, 371] width 243 height 71
click at [792, 361] on small "4 ." at bounding box center [794, 365] width 8 height 10
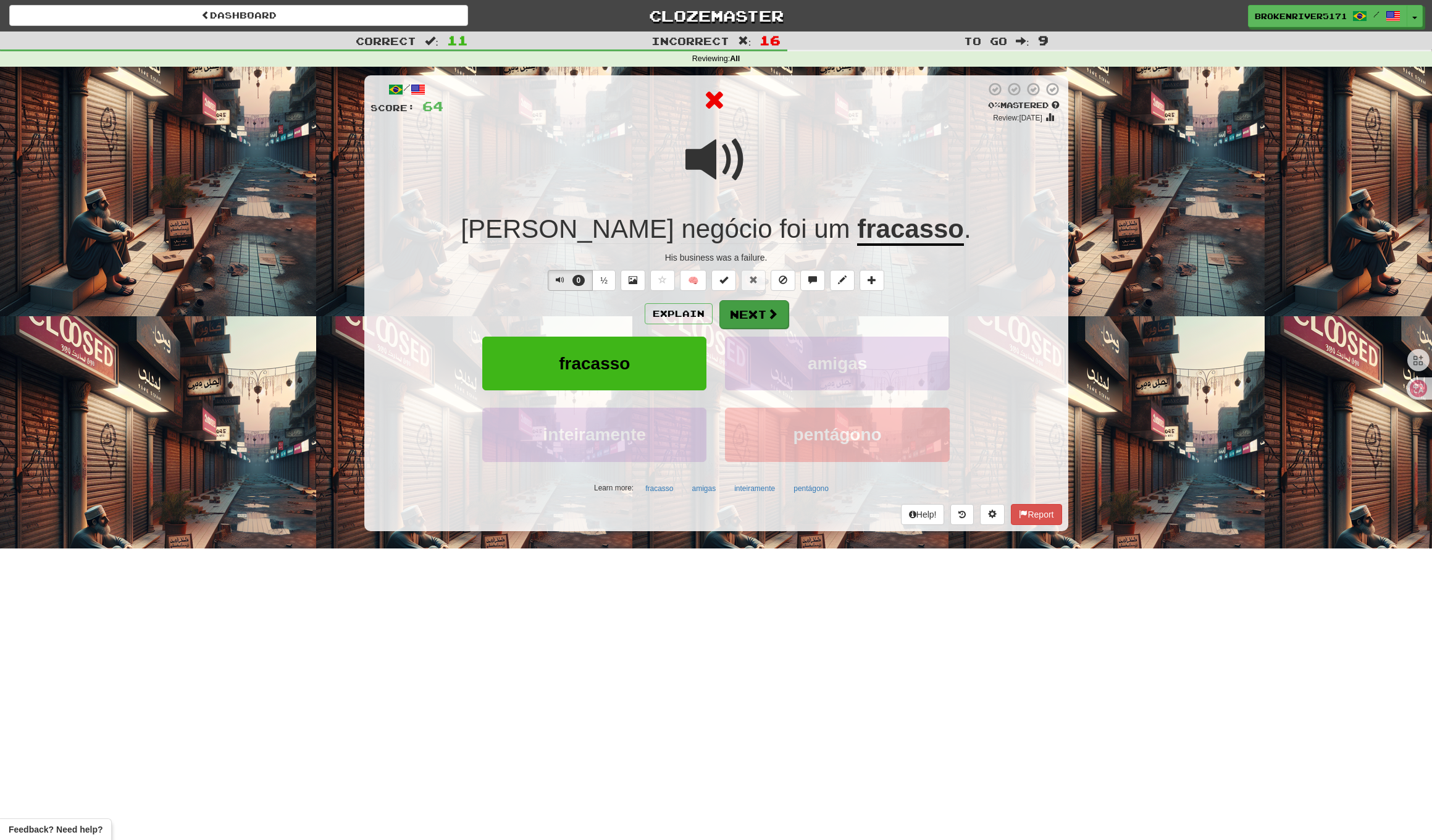
click at [763, 315] on button "Next" at bounding box center [754, 314] width 69 height 28
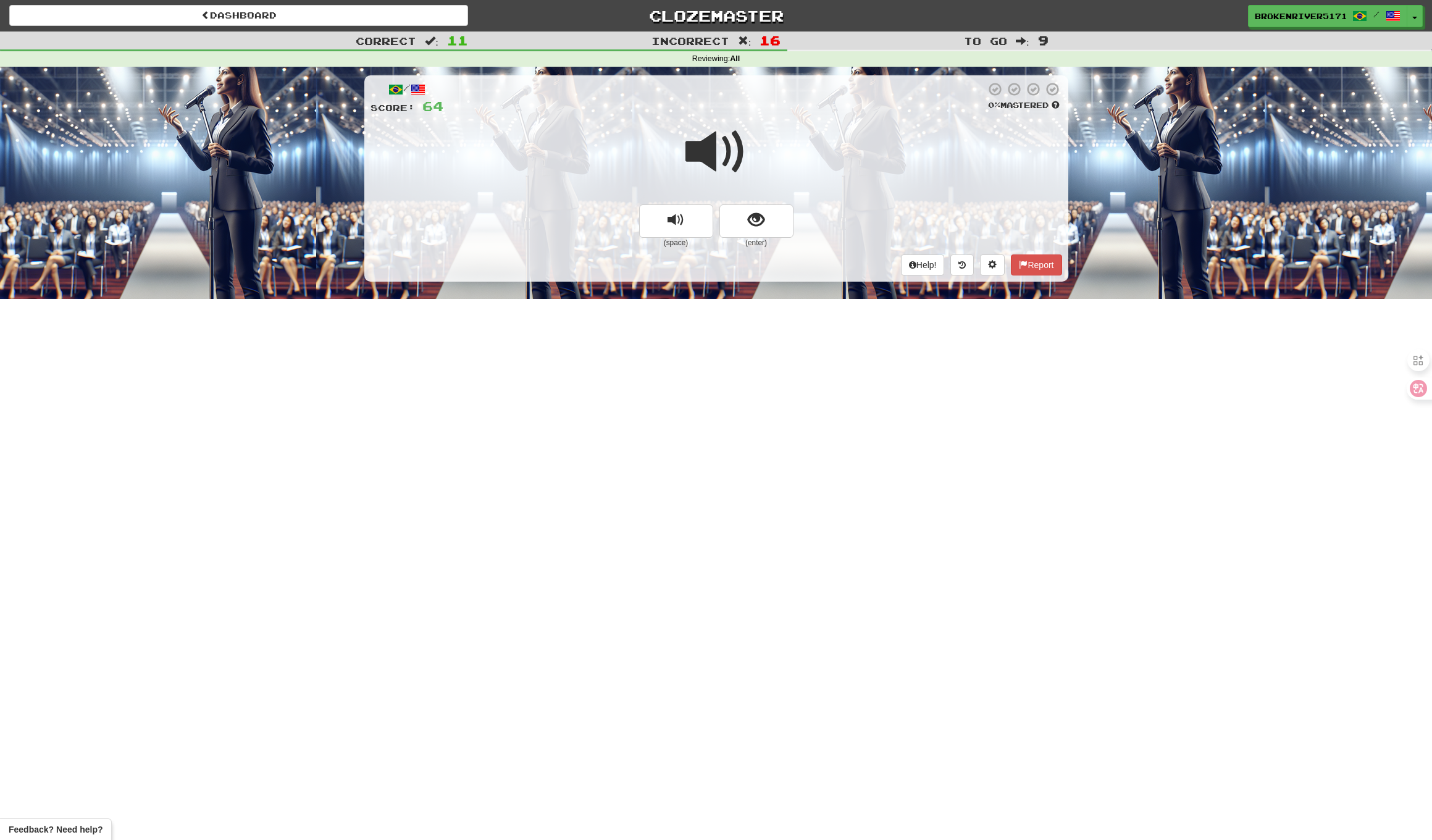
click at [765, 212] on button "show sentence" at bounding box center [756, 221] width 74 height 34
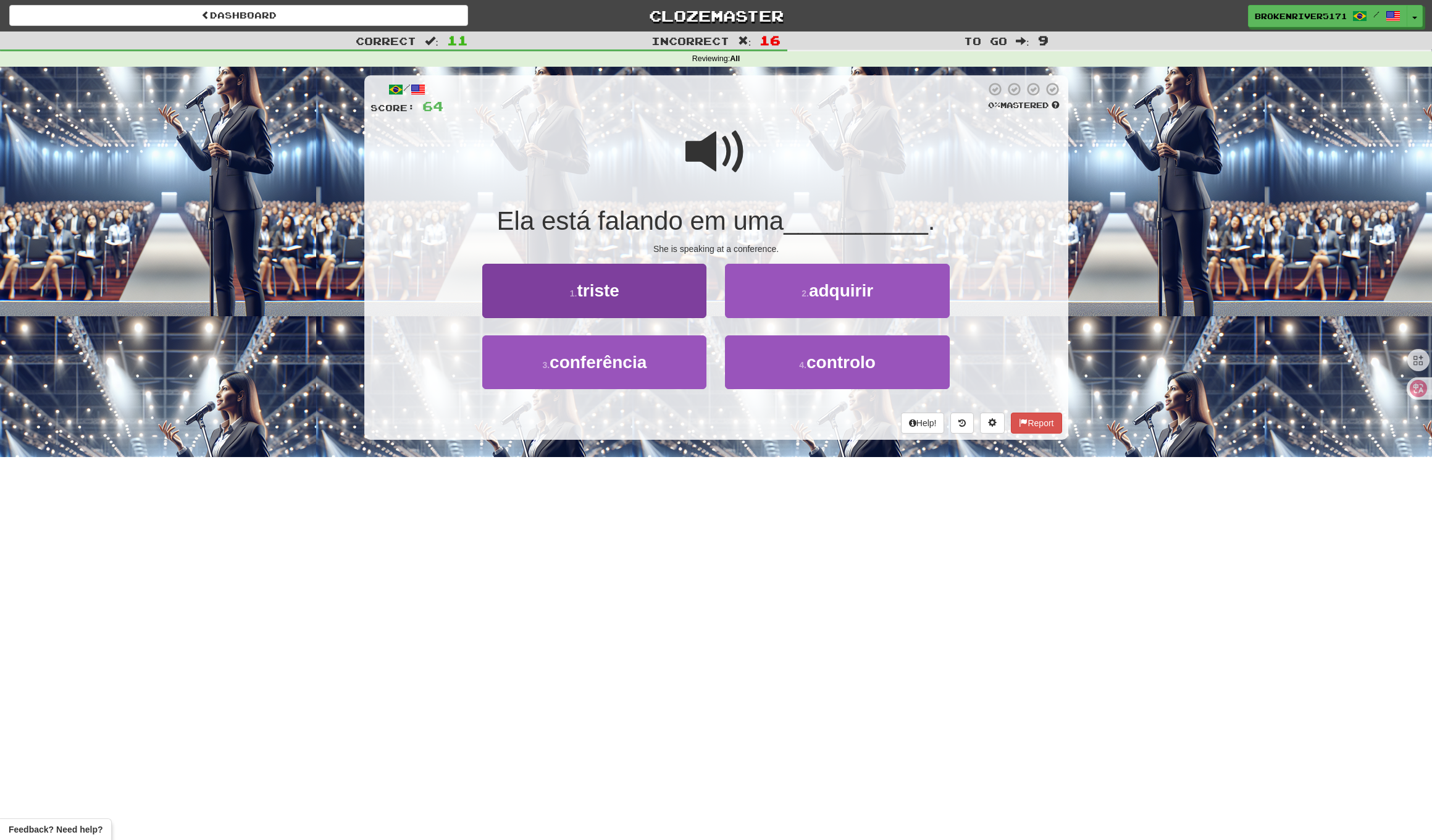
drag, startPoint x: 684, startPoint y: 365, endPoint x: 704, endPoint y: 349, distance: 25.6
click at [686, 364] on button "3 . conferência" at bounding box center [595, 362] width 224 height 54
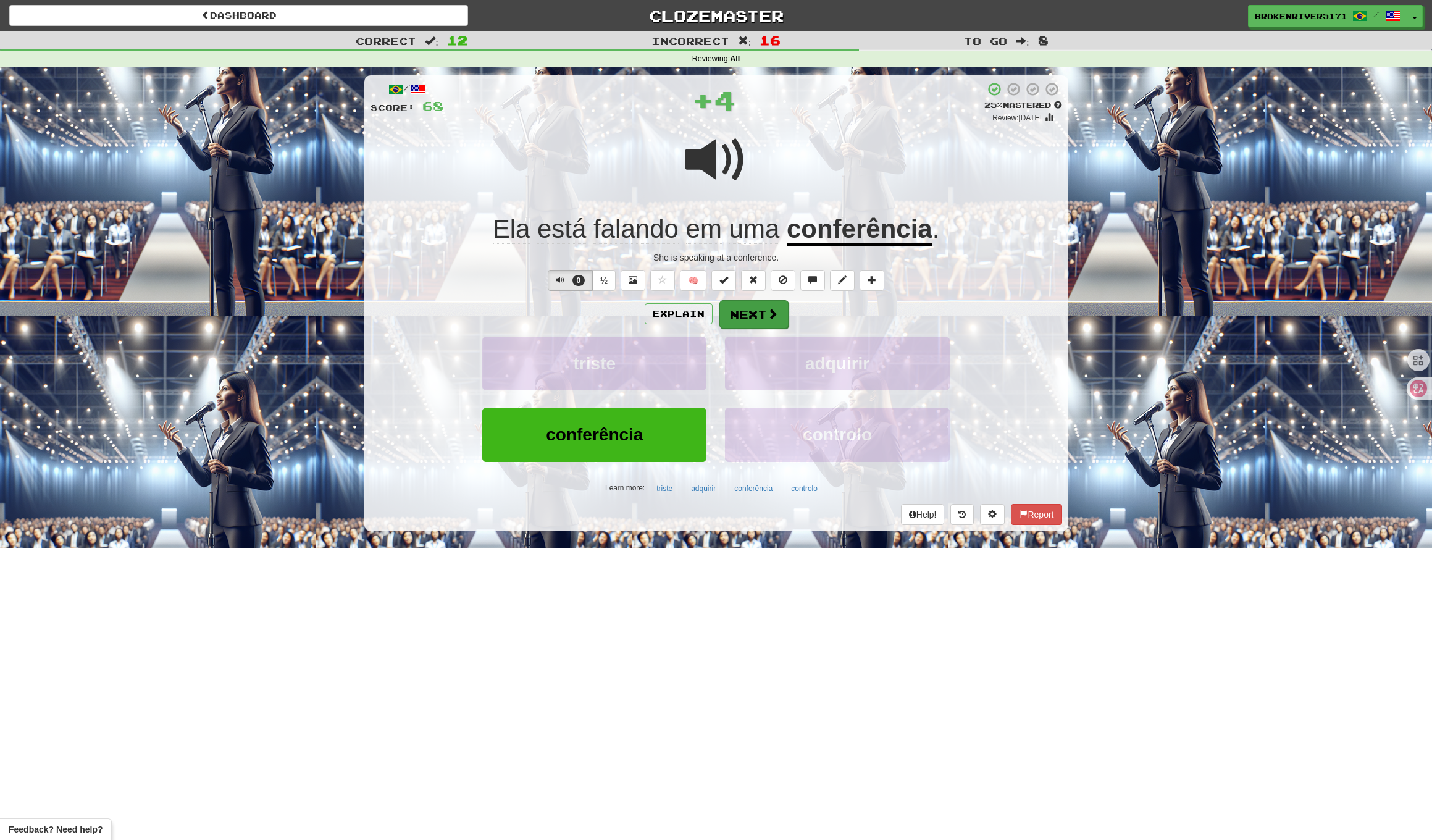
click at [769, 311] on span at bounding box center [773, 314] width 11 height 11
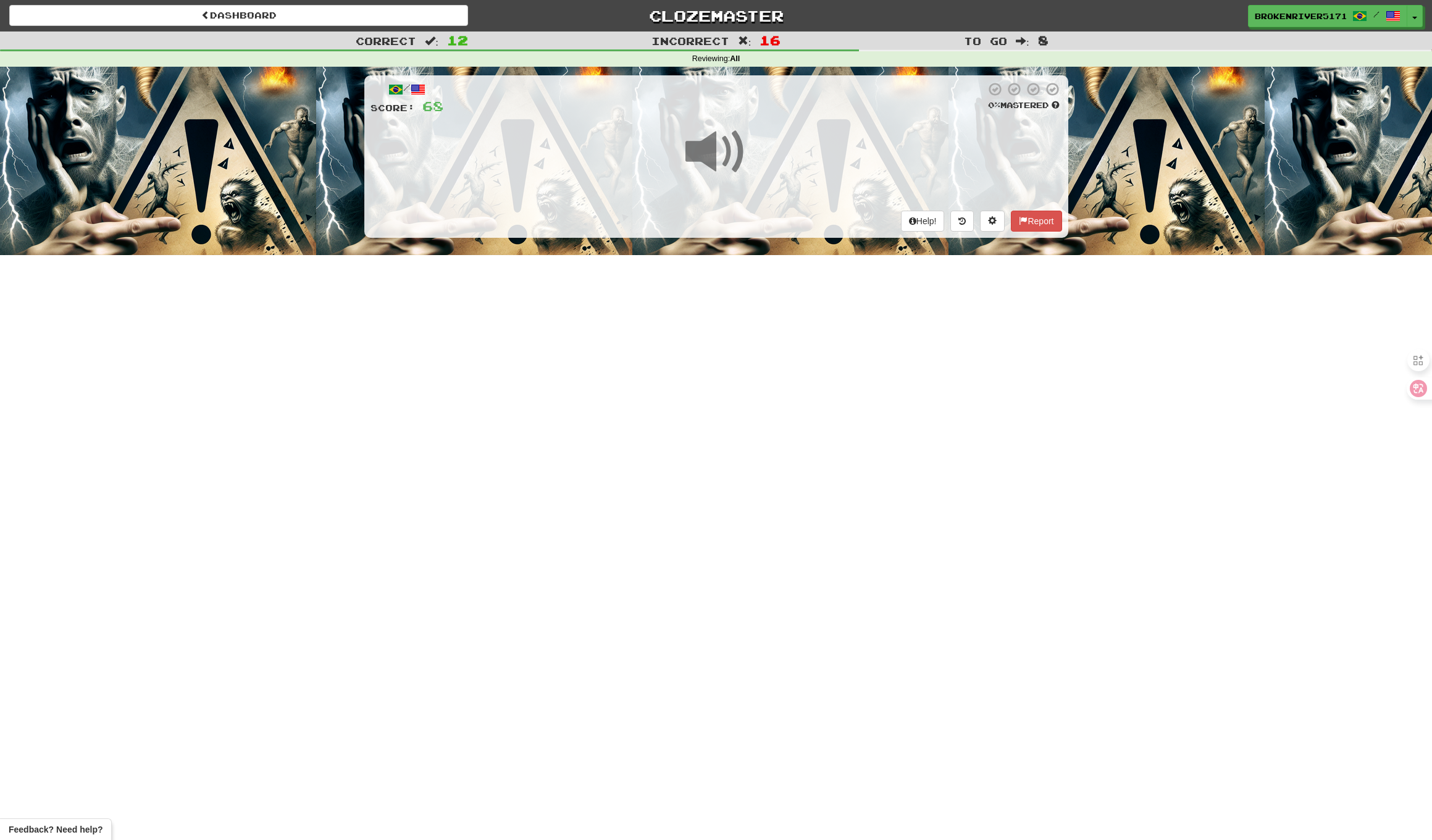
click at [753, 361] on div "Dashboard Clozemaster BrokenRiver5171 / Toggle Dropdown Dashboard Leaderboard A…" at bounding box center [716, 420] width 1432 height 840
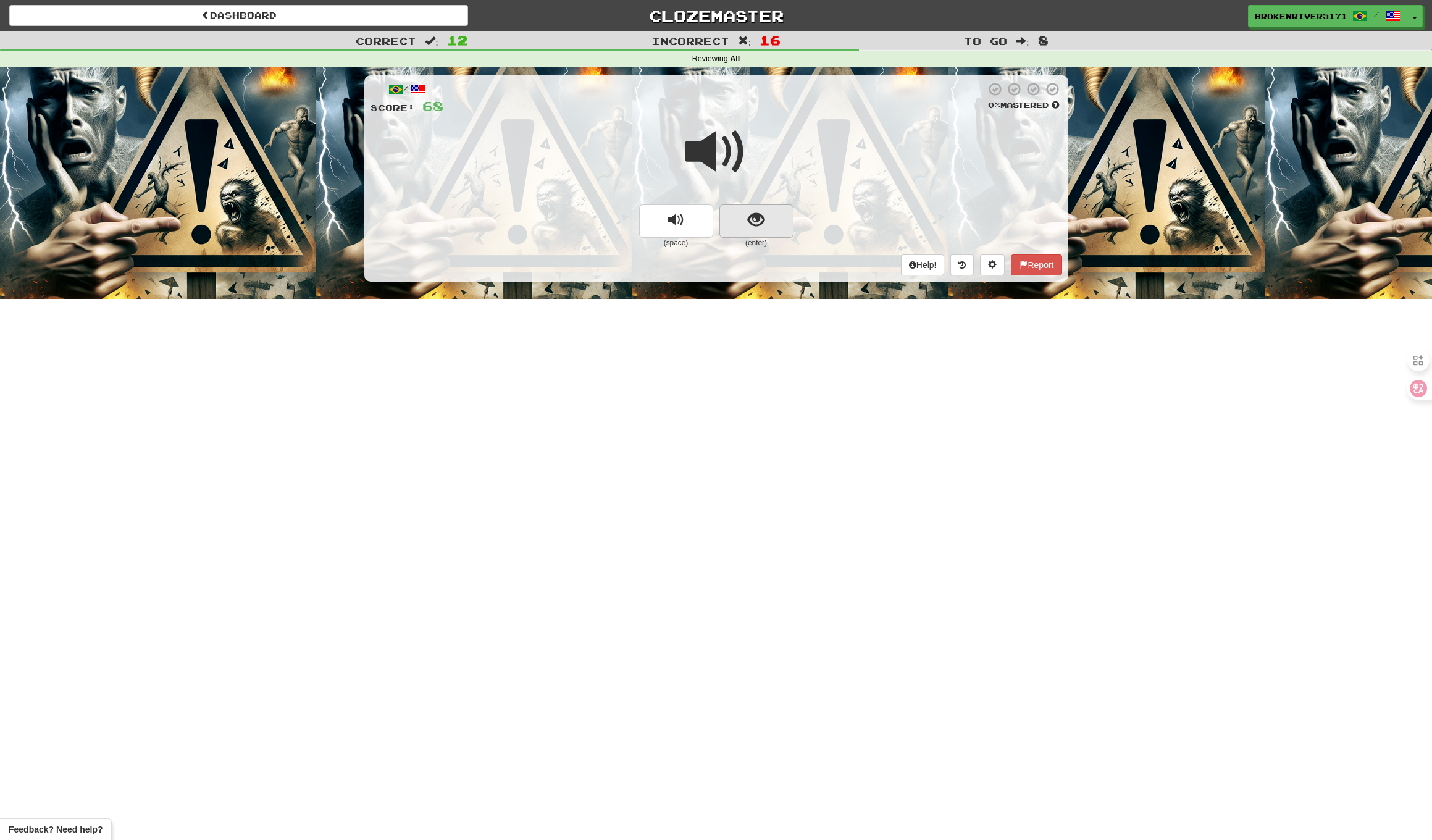
click at [758, 212] on span "show sentence" at bounding box center [756, 220] width 16 height 16
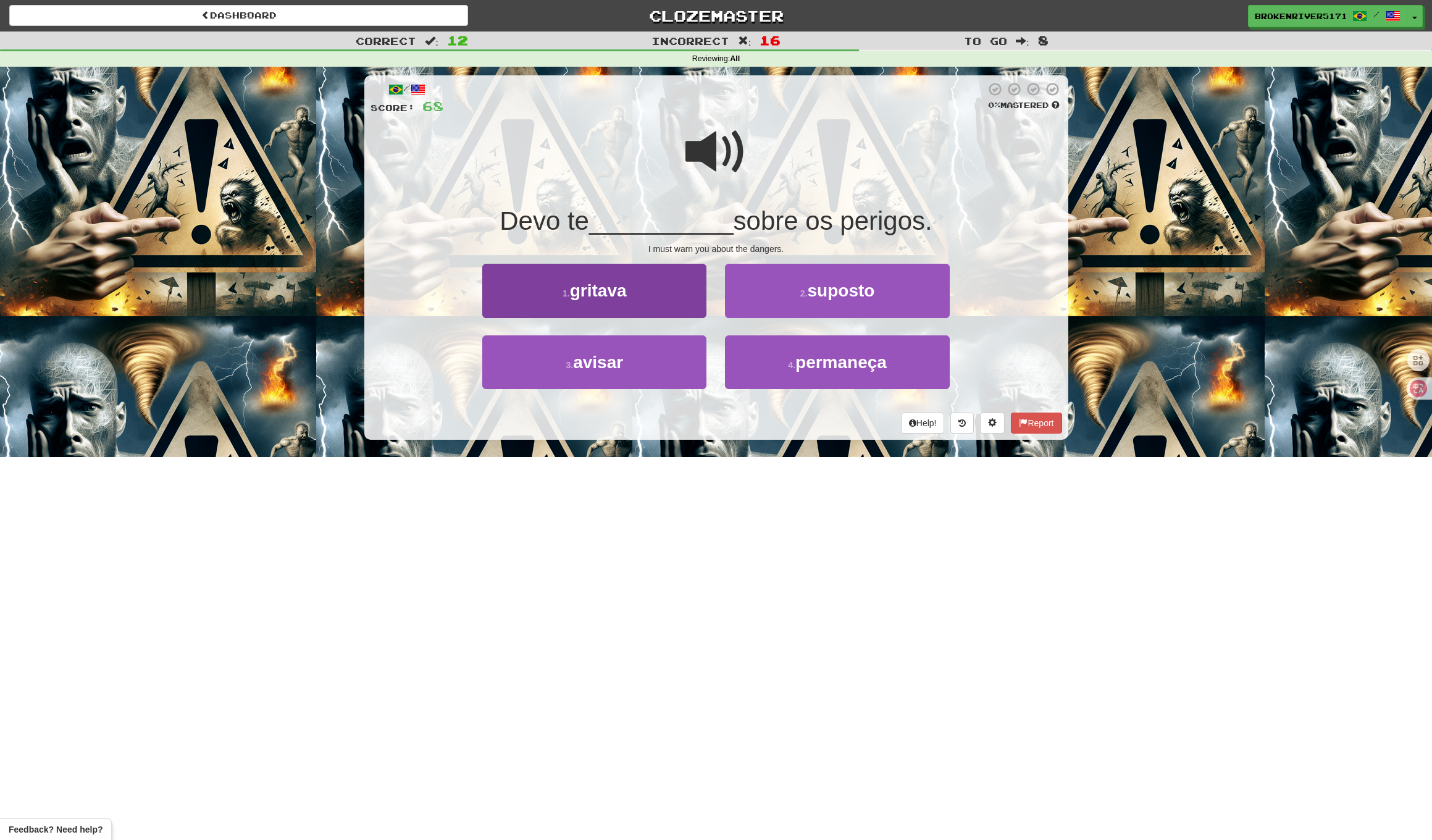
drag, startPoint x: 683, startPoint y: 364, endPoint x: 696, endPoint y: 358, distance: 14.3
click at [686, 362] on button "3 . avisar" at bounding box center [595, 362] width 224 height 54
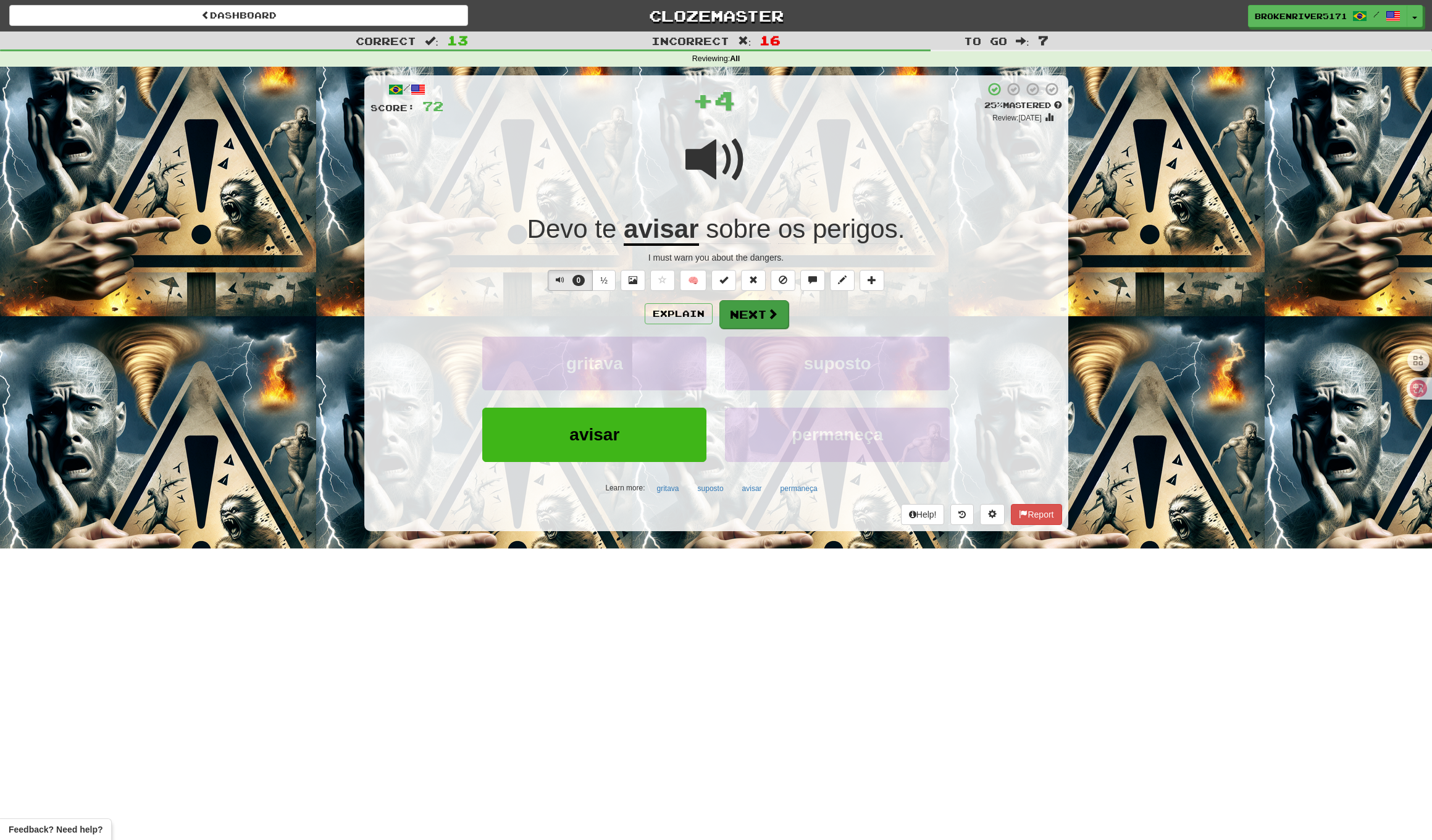
click at [749, 317] on button "Next" at bounding box center [754, 314] width 69 height 28
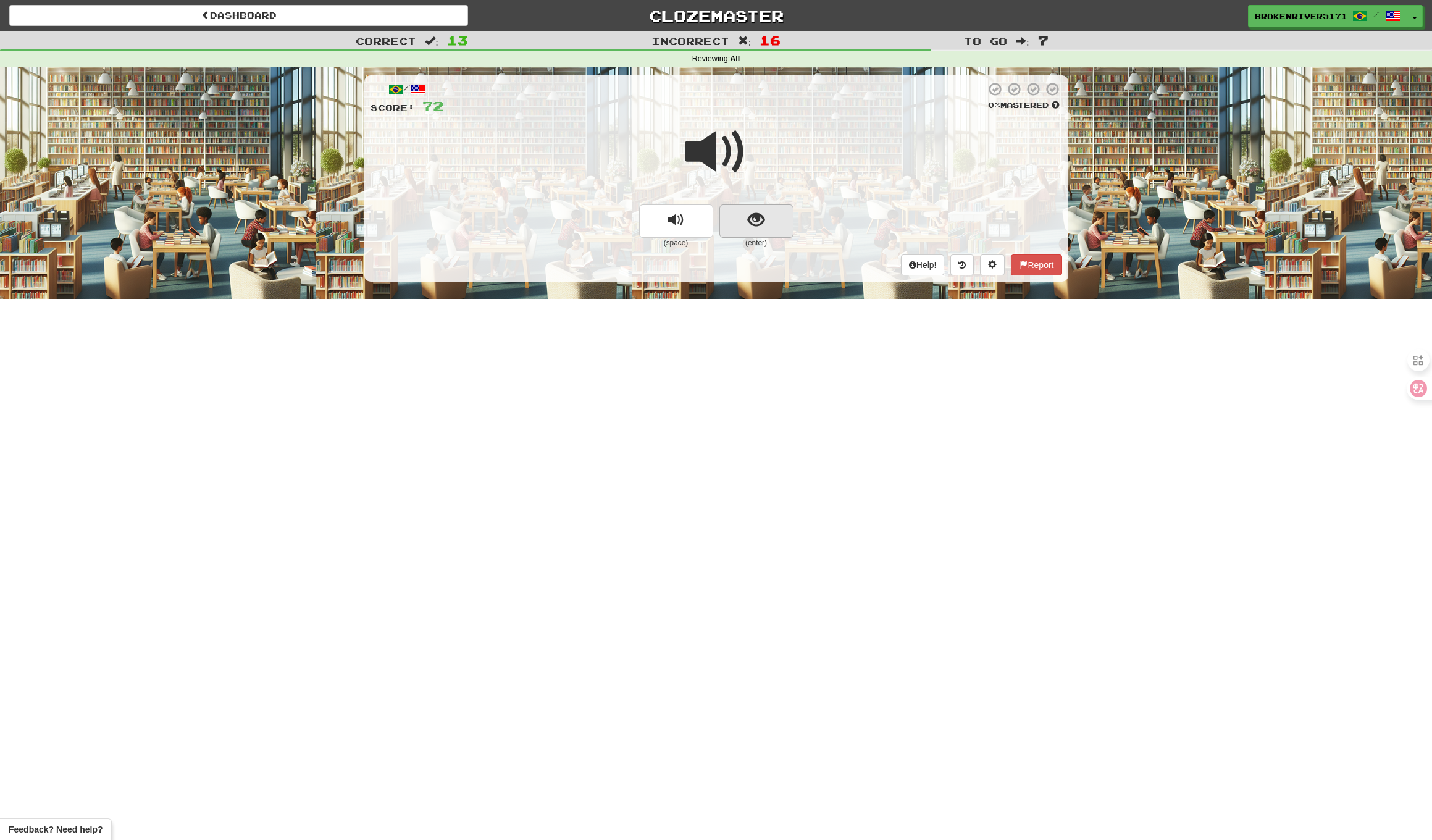
click at [760, 214] on span "show sentence" at bounding box center [756, 220] width 16 height 16
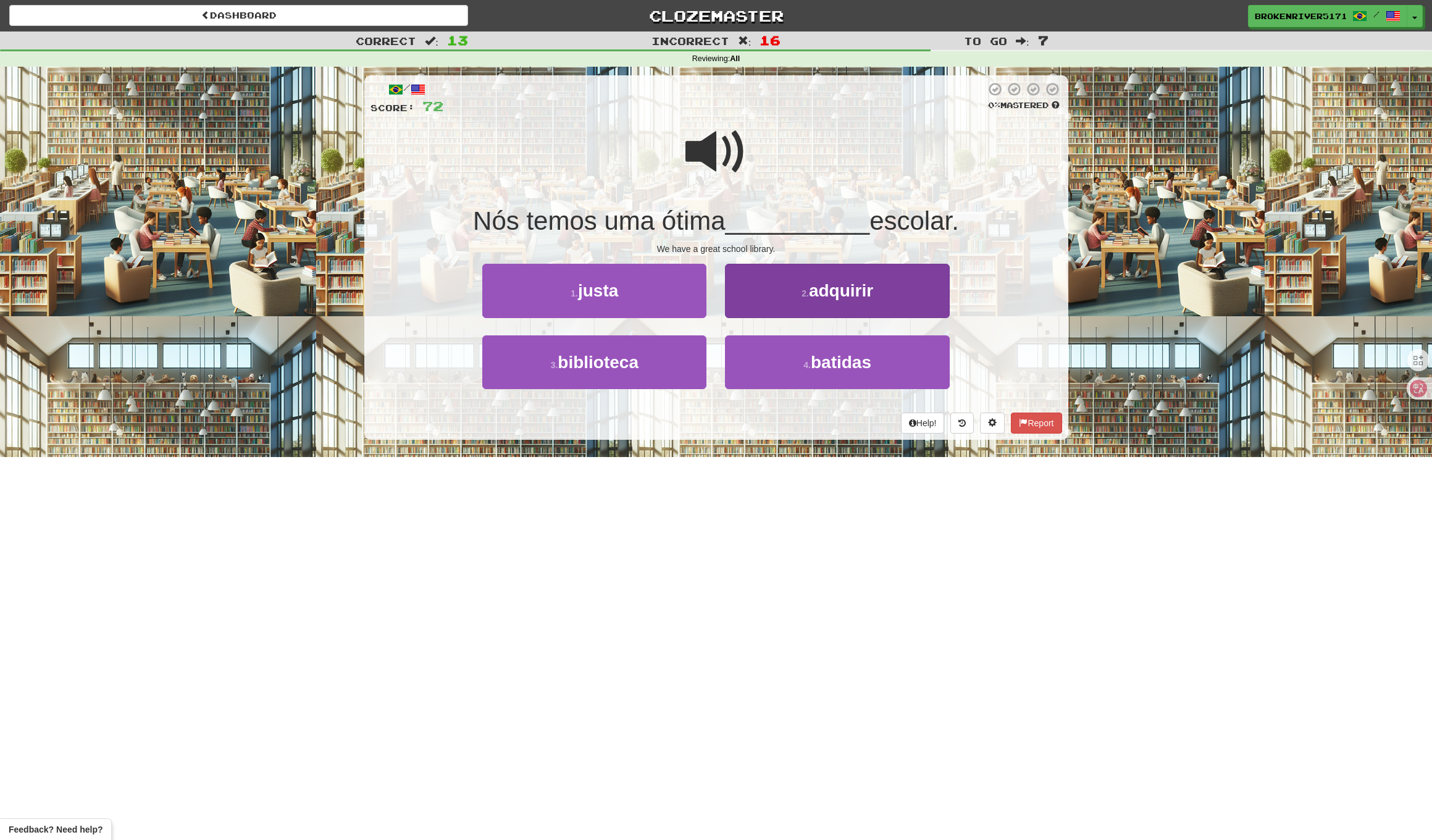
click at [779, 273] on button "2 . adquirir" at bounding box center [837, 290] width 224 height 54
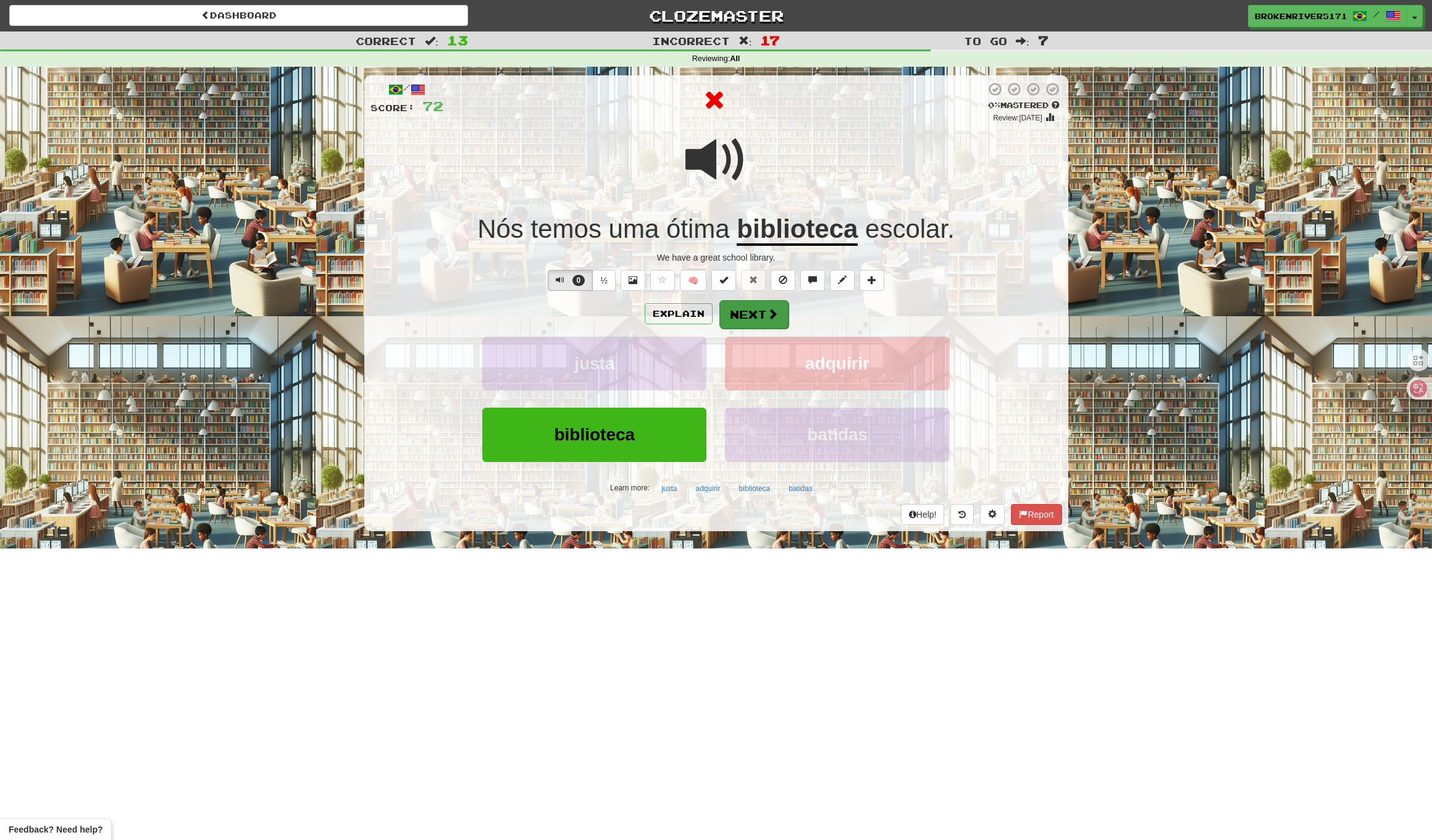
click at [772, 308] on span at bounding box center [773, 314] width 11 height 11
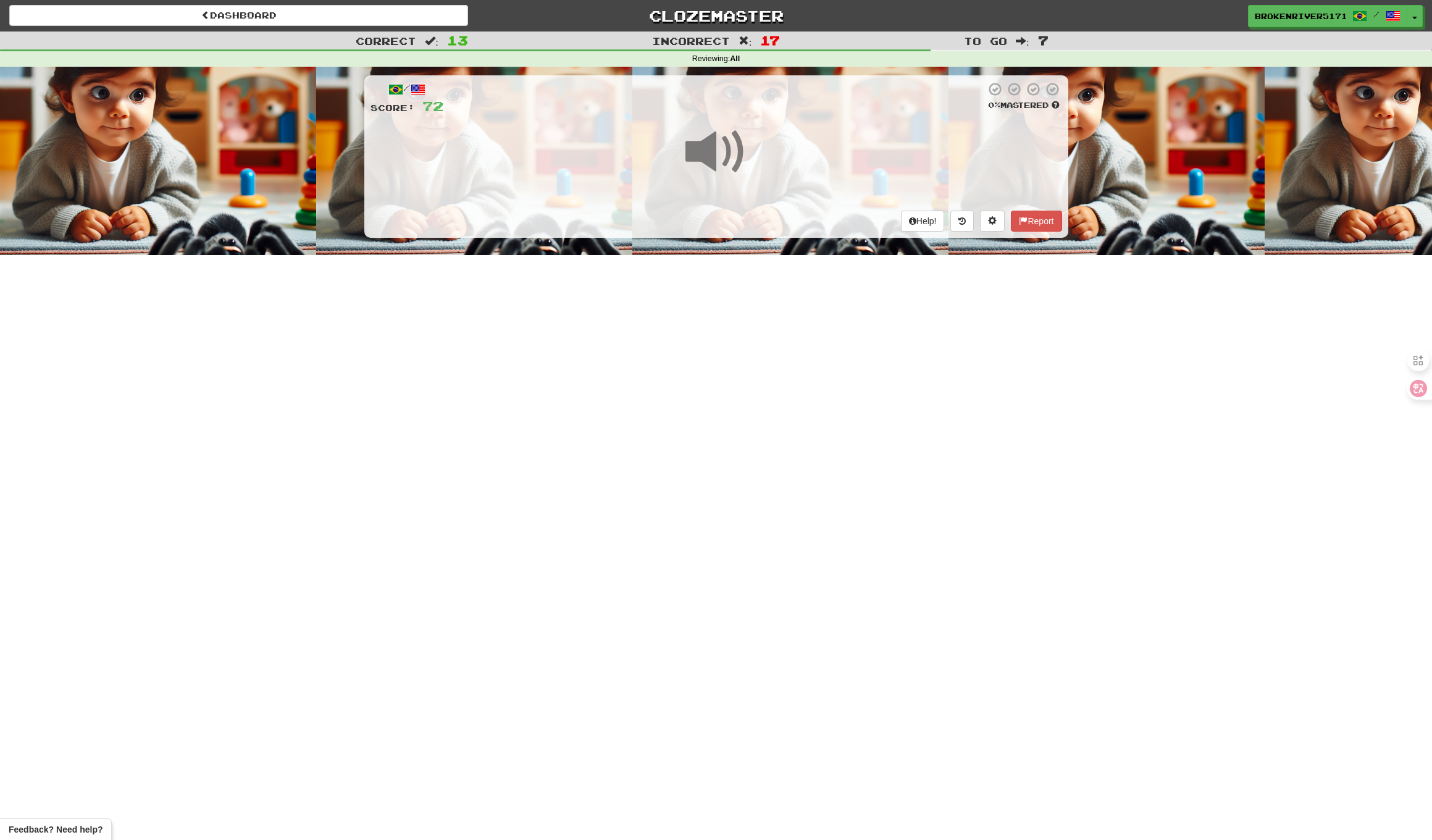
click at [784, 213] on div "Help! Report" at bounding box center [717, 221] width 692 height 21
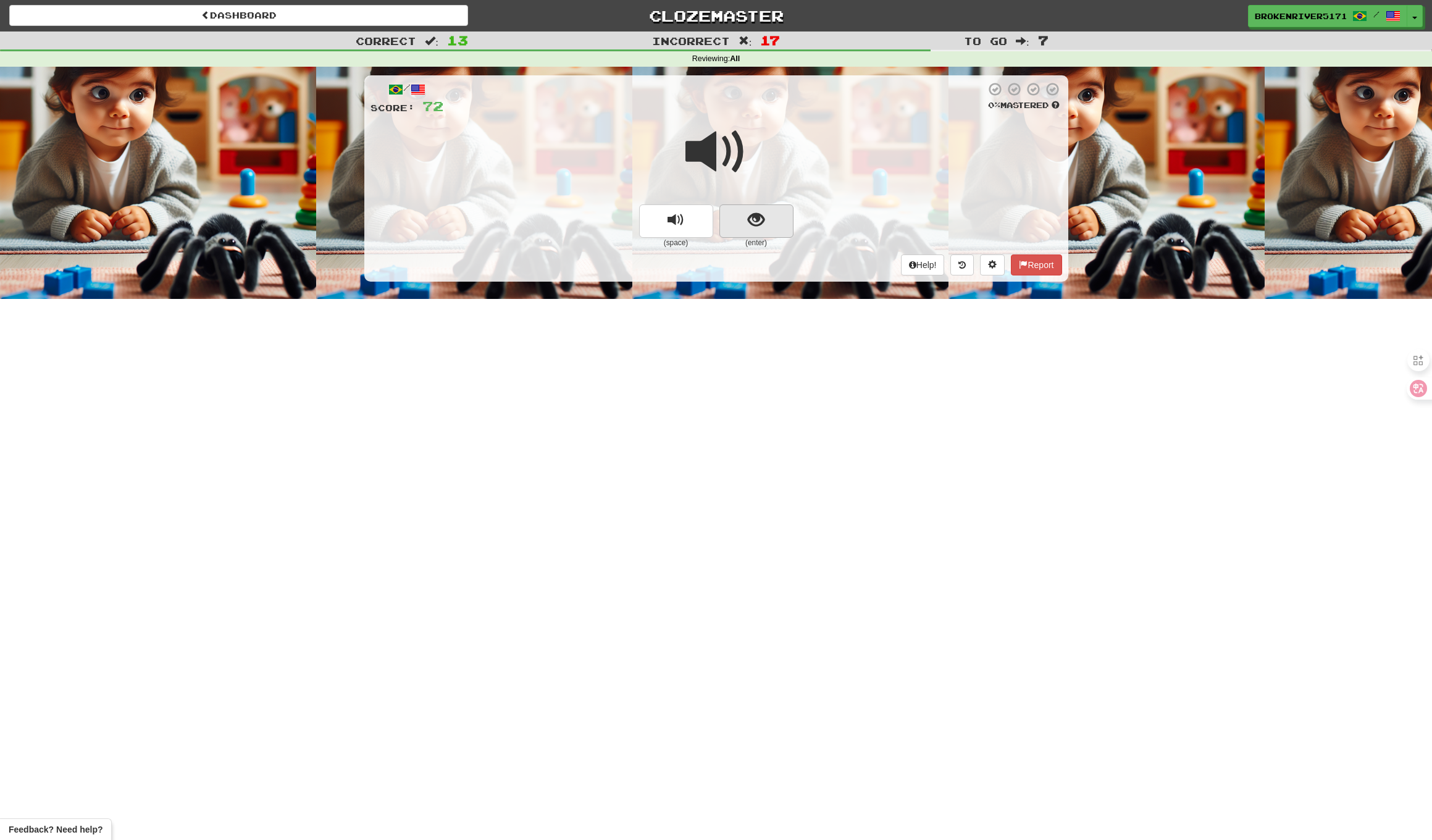
click at [786, 218] on button "show sentence" at bounding box center [756, 221] width 74 height 34
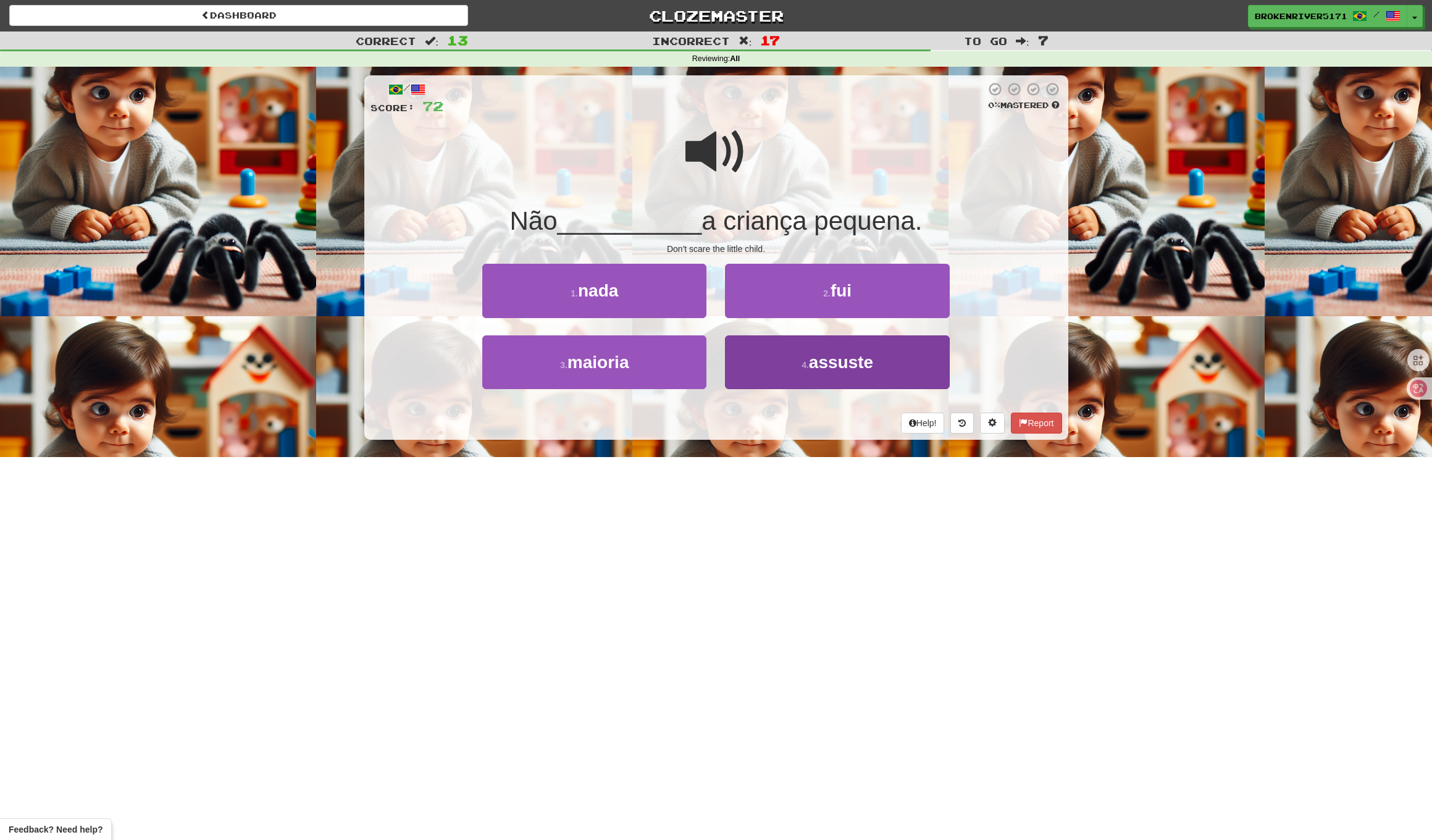
click at [792, 365] on button "4 . assuste" at bounding box center [837, 362] width 224 height 54
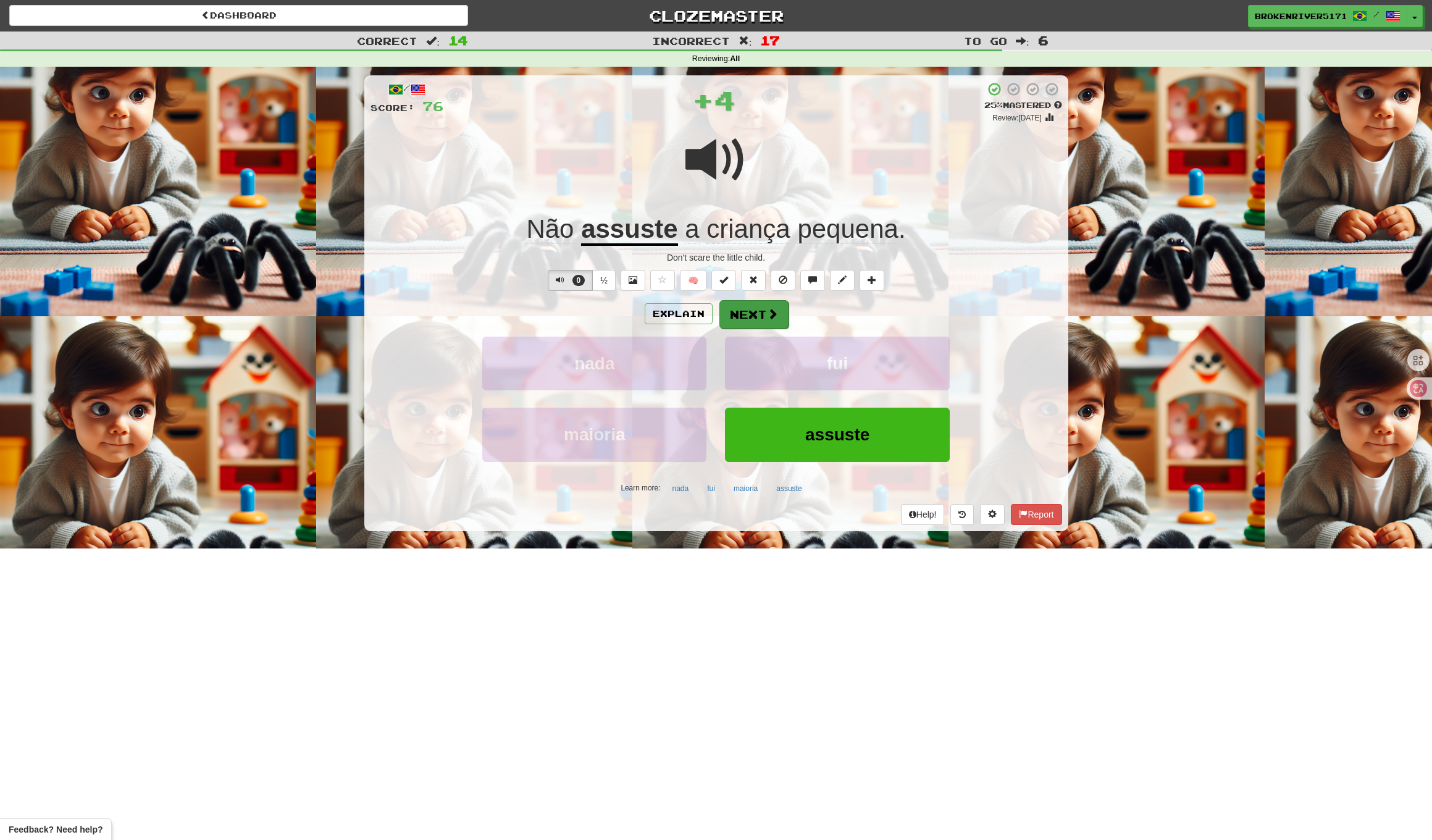
click at [760, 306] on button "Next" at bounding box center [754, 314] width 69 height 28
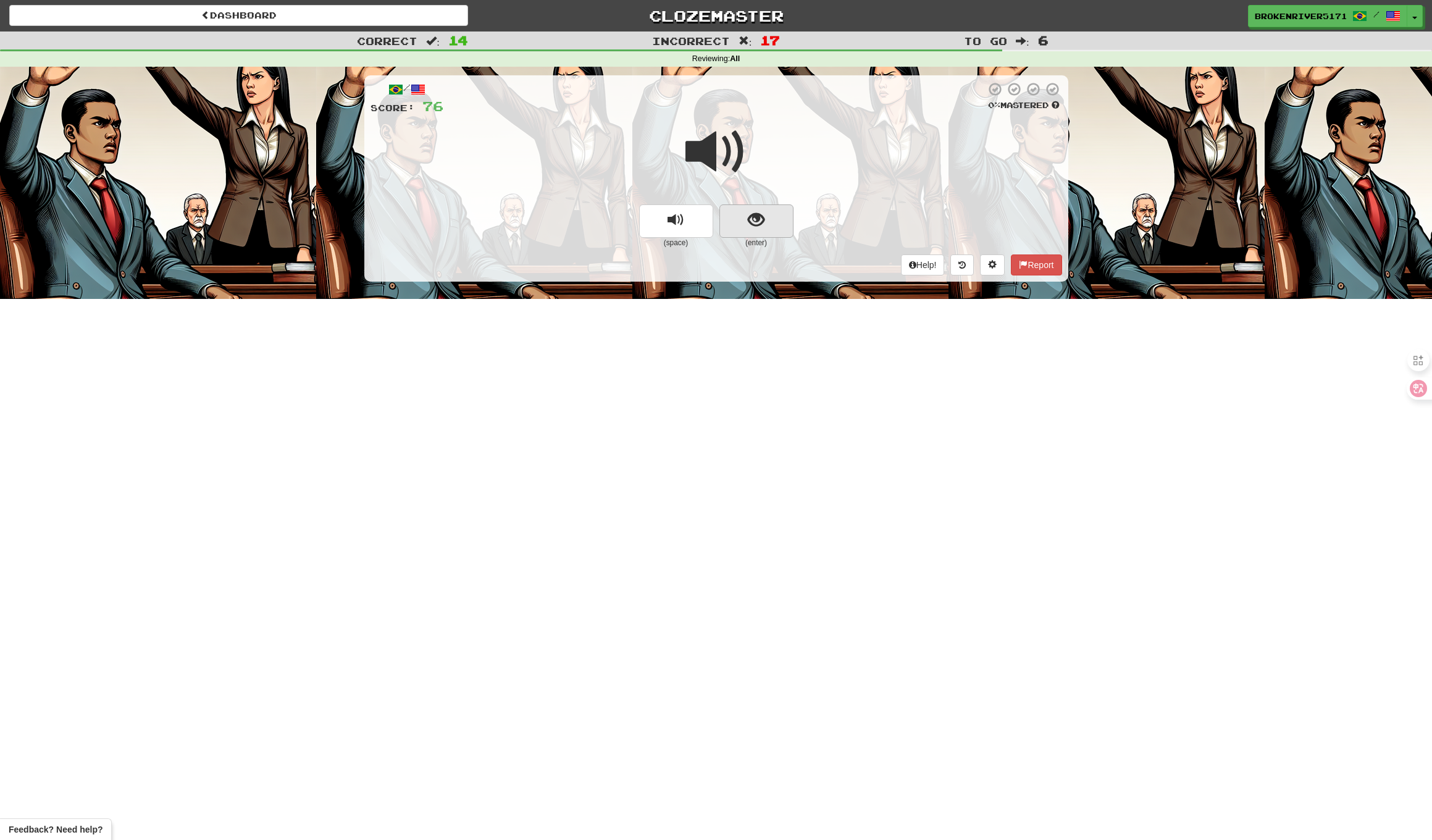
click at [745, 218] on button "show sentence" at bounding box center [756, 221] width 74 height 34
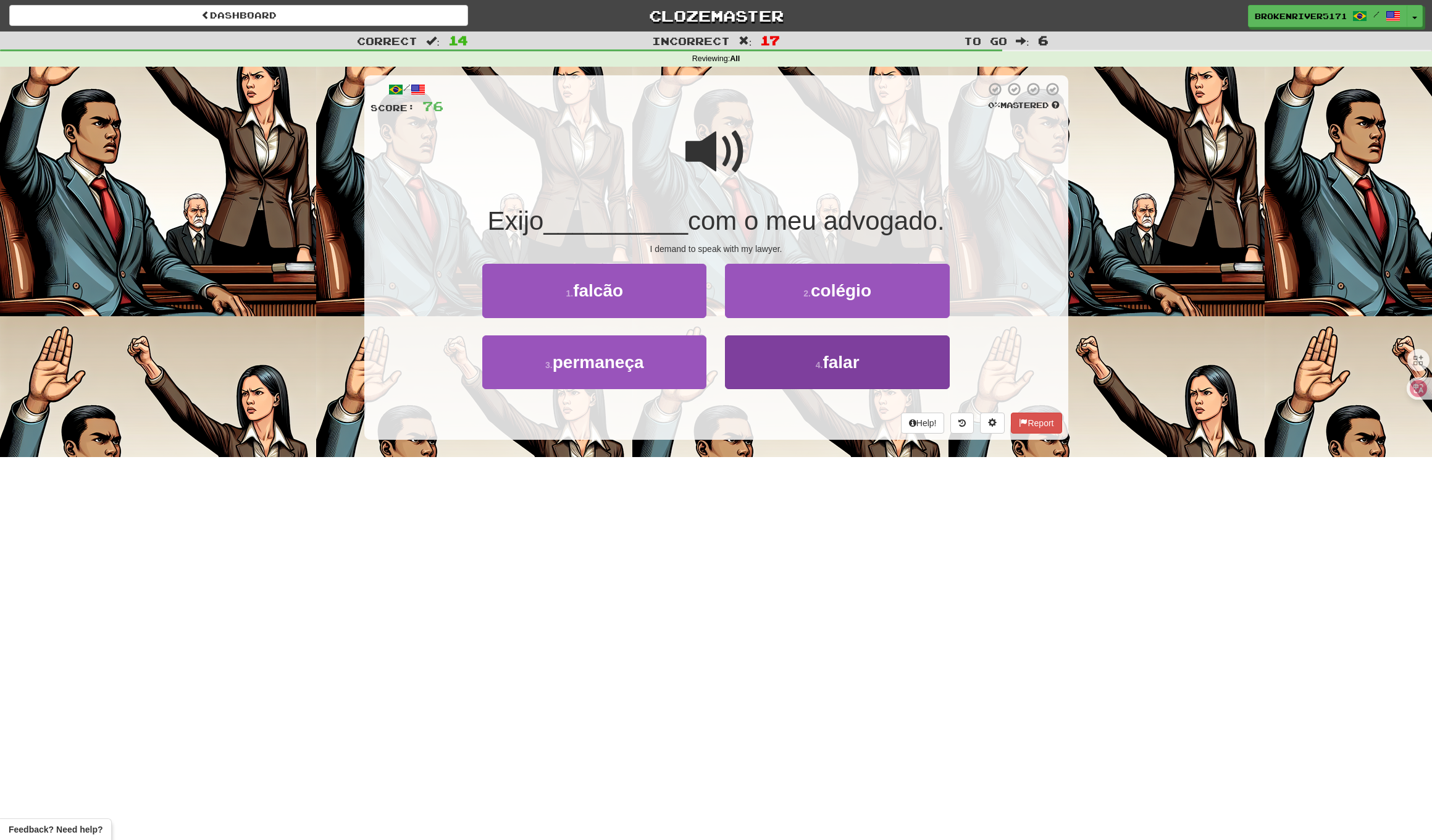
click at [789, 369] on button "4 . falar" at bounding box center [837, 362] width 224 height 54
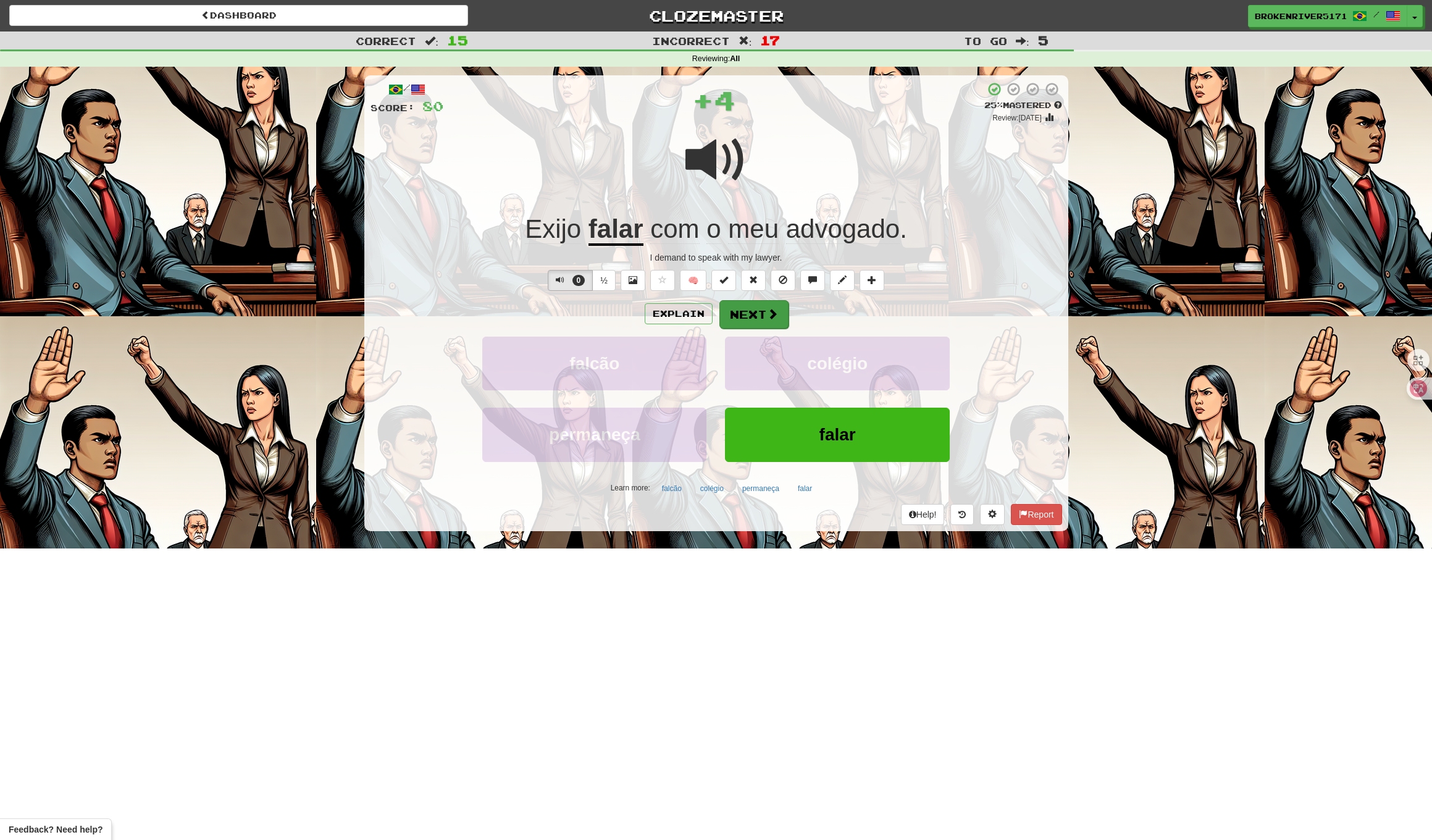
click at [758, 311] on button "Next" at bounding box center [754, 314] width 69 height 28
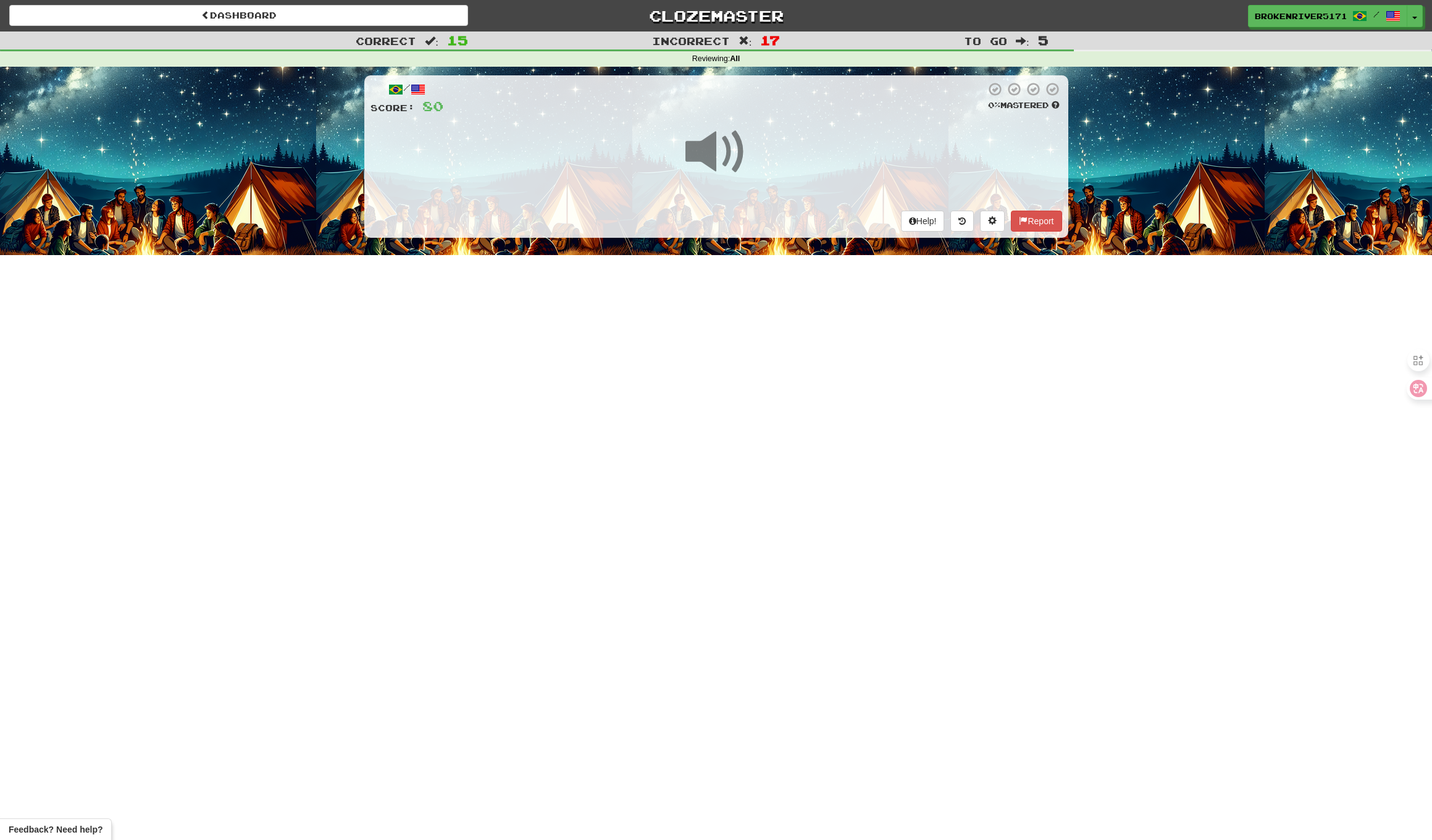
click at [740, 374] on div "Dashboard Clozemaster BrokenRiver5171 / Toggle Dropdown Dashboard Leaderboard A…" at bounding box center [716, 420] width 1432 height 840
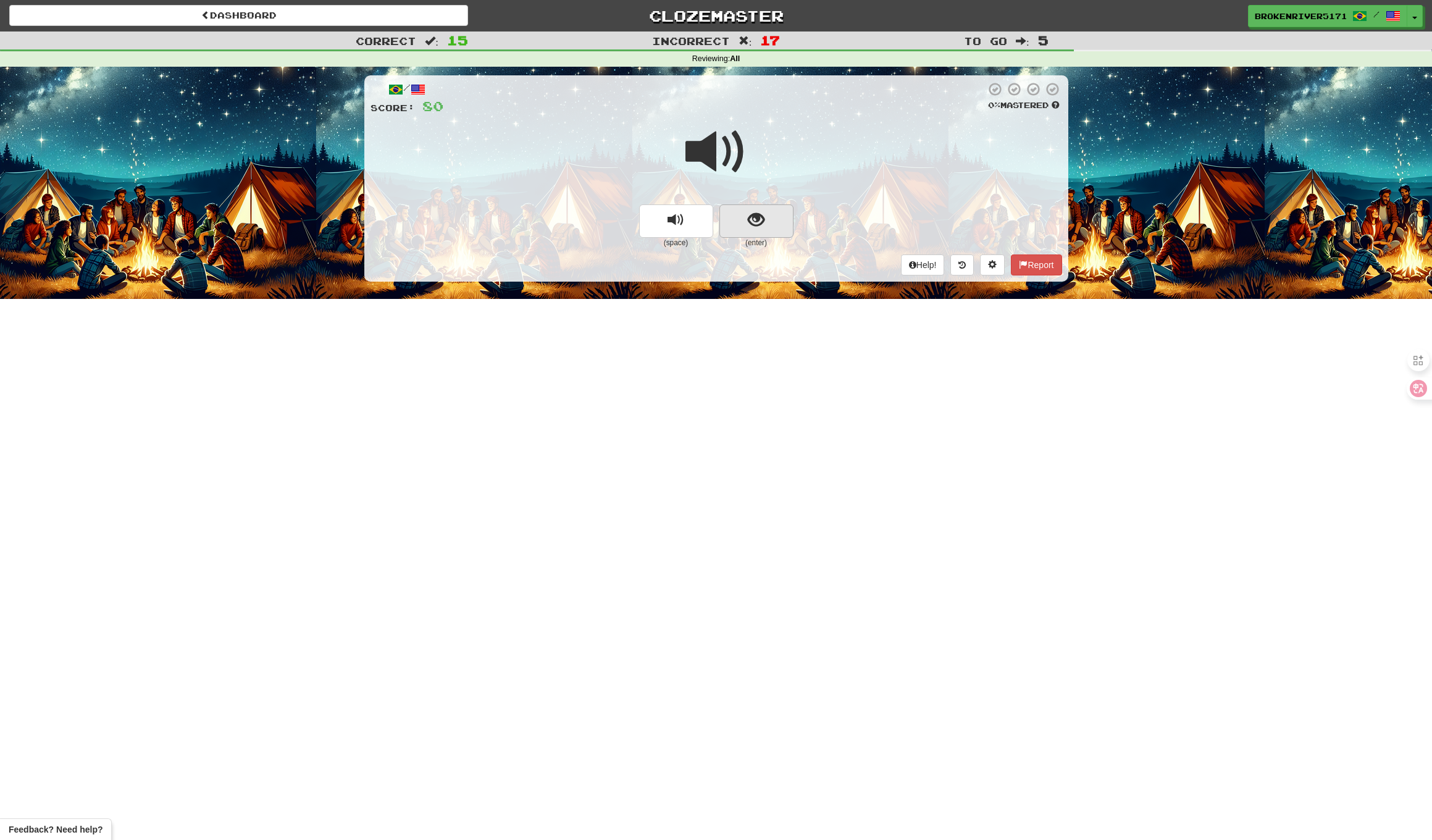
click at [742, 211] on button "show sentence" at bounding box center [756, 221] width 74 height 34
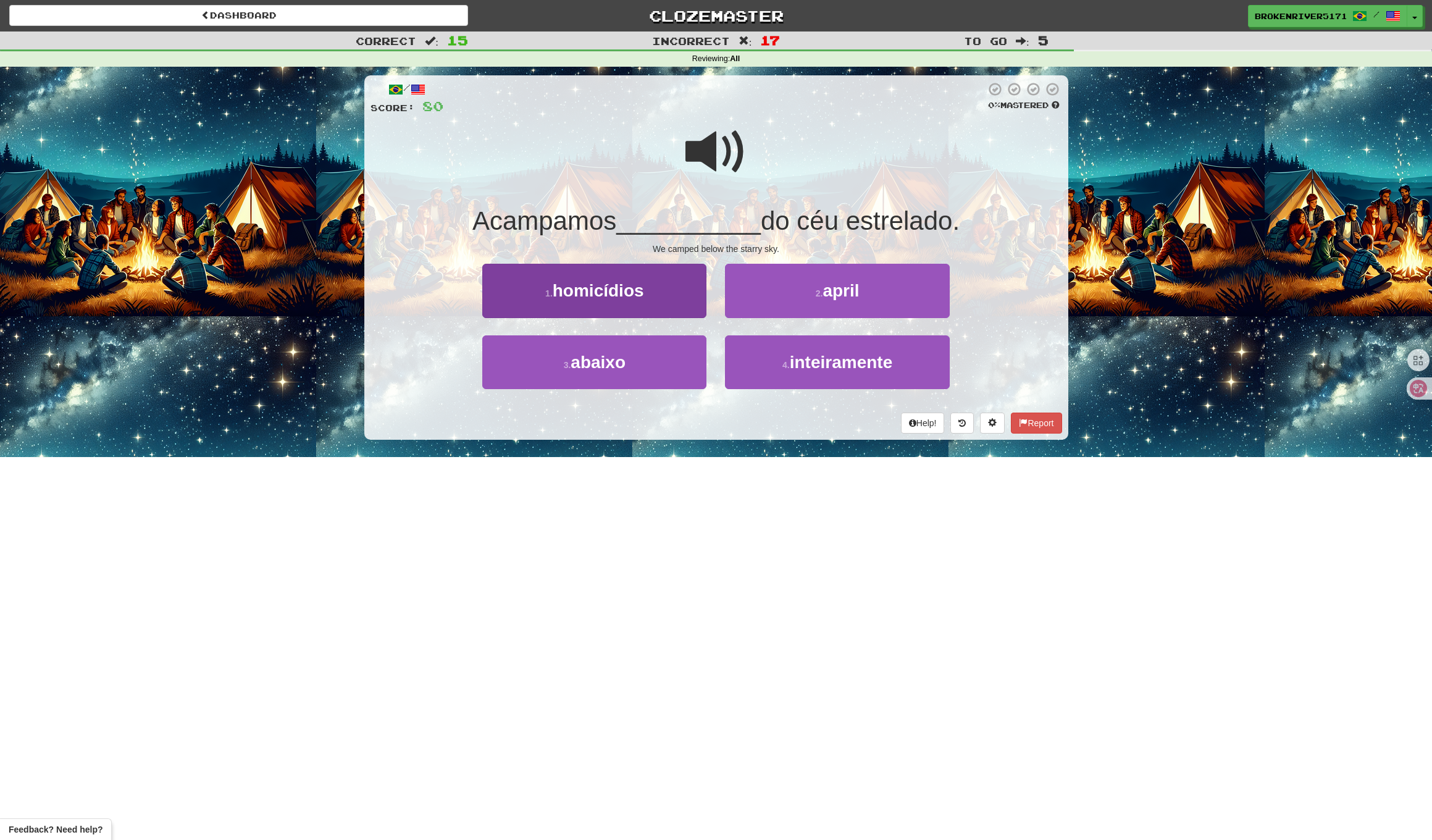
drag, startPoint x: 672, startPoint y: 374, endPoint x: 689, endPoint y: 354, distance: 26.2
click at [672, 374] on button "3 . abaixo" at bounding box center [595, 362] width 224 height 54
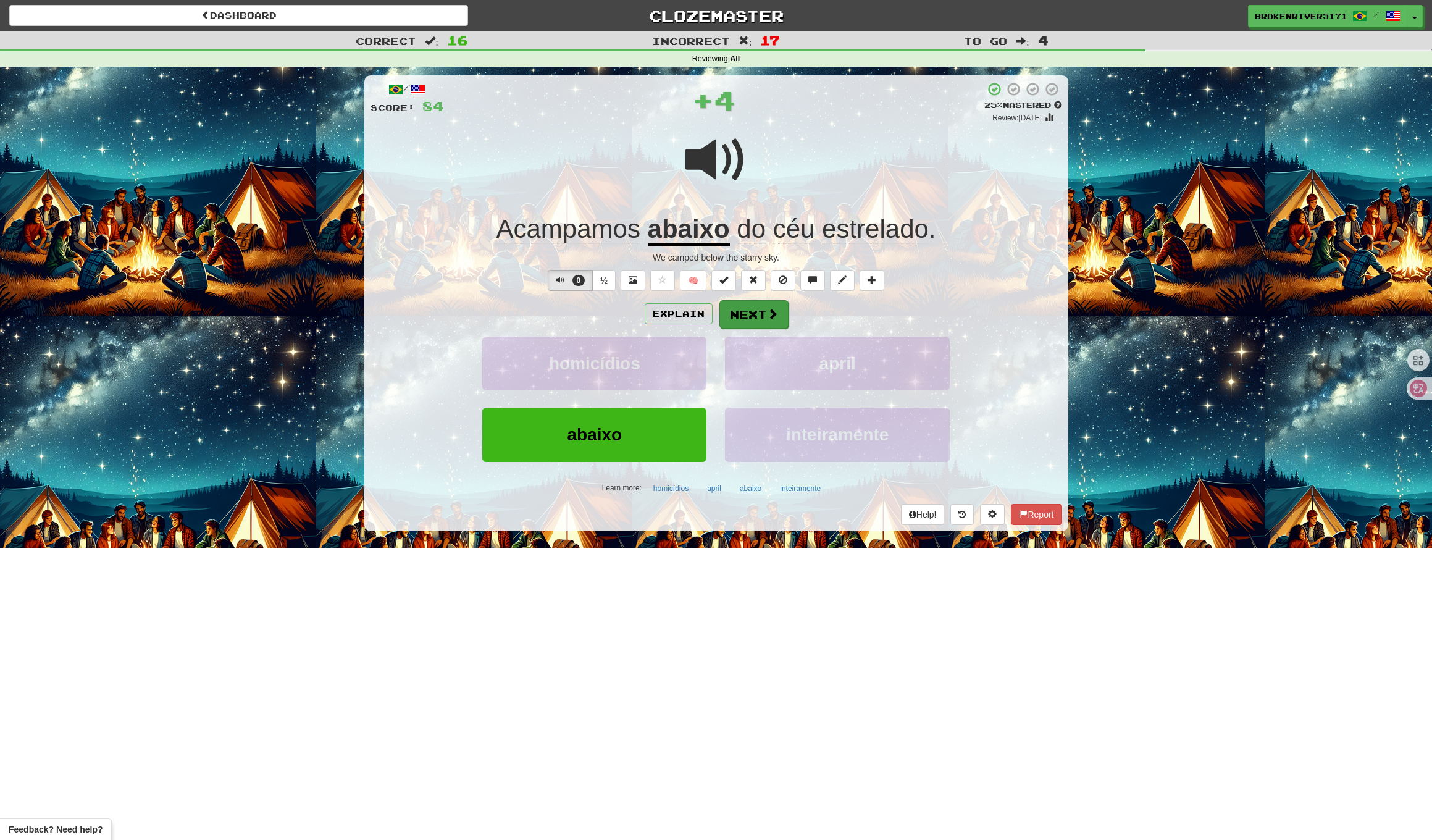
click at [754, 307] on button "Next" at bounding box center [754, 314] width 69 height 28
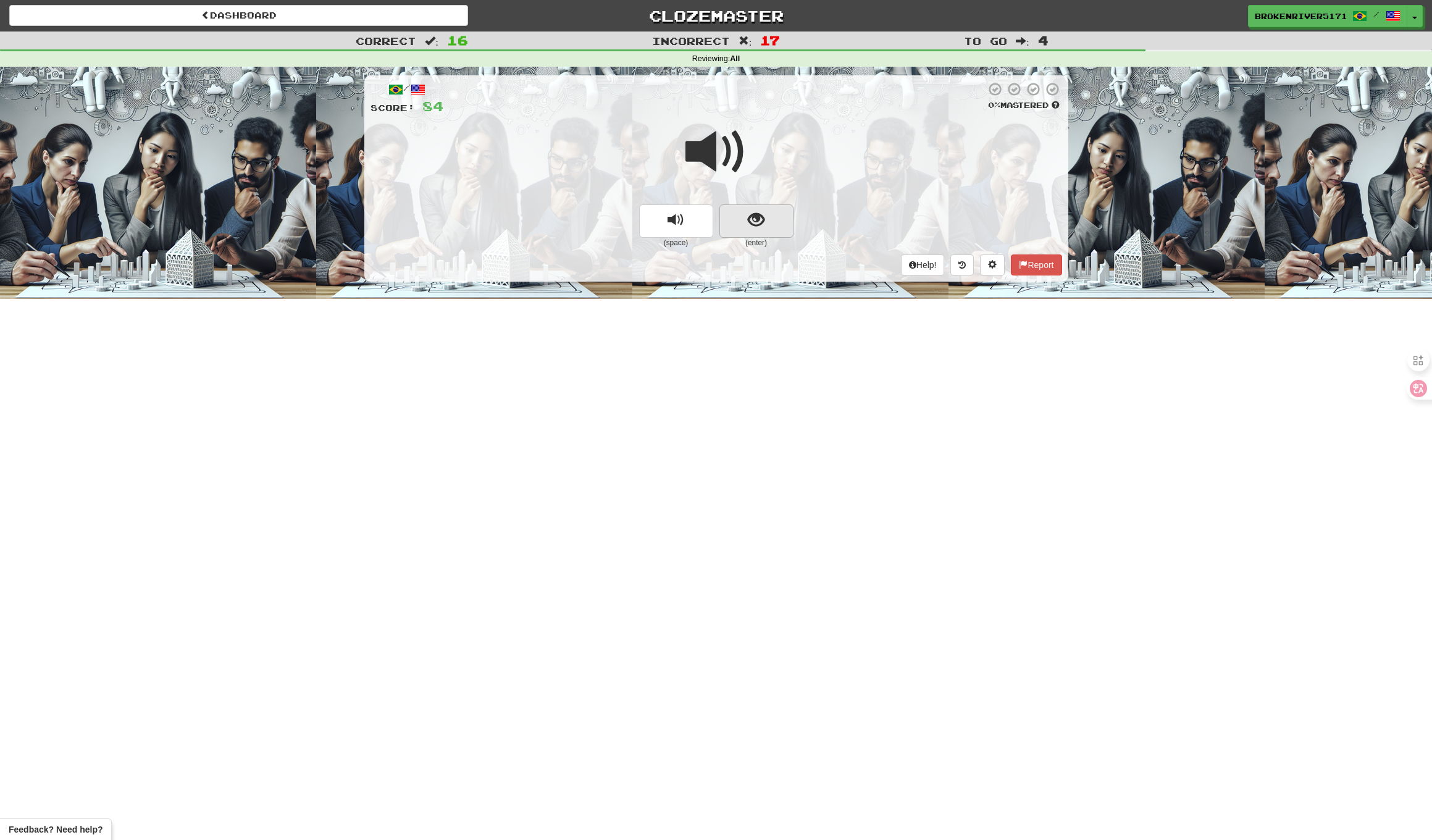
click at [770, 219] on button "show sentence" at bounding box center [756, 221] width 74 height 34
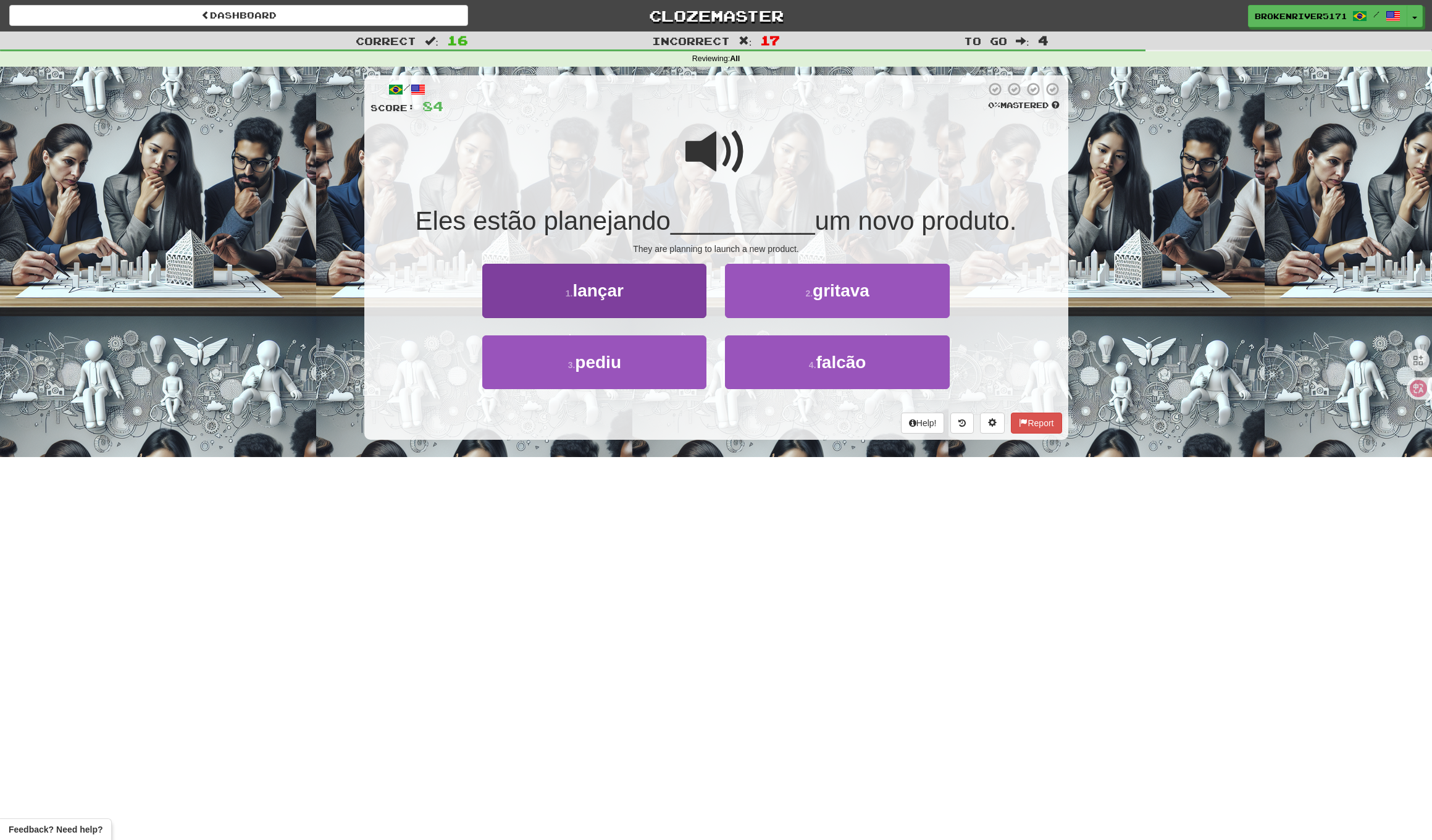
click at [677, 303] on button "1 . lançar" at bounding box center [595, 290] width 224 height 54
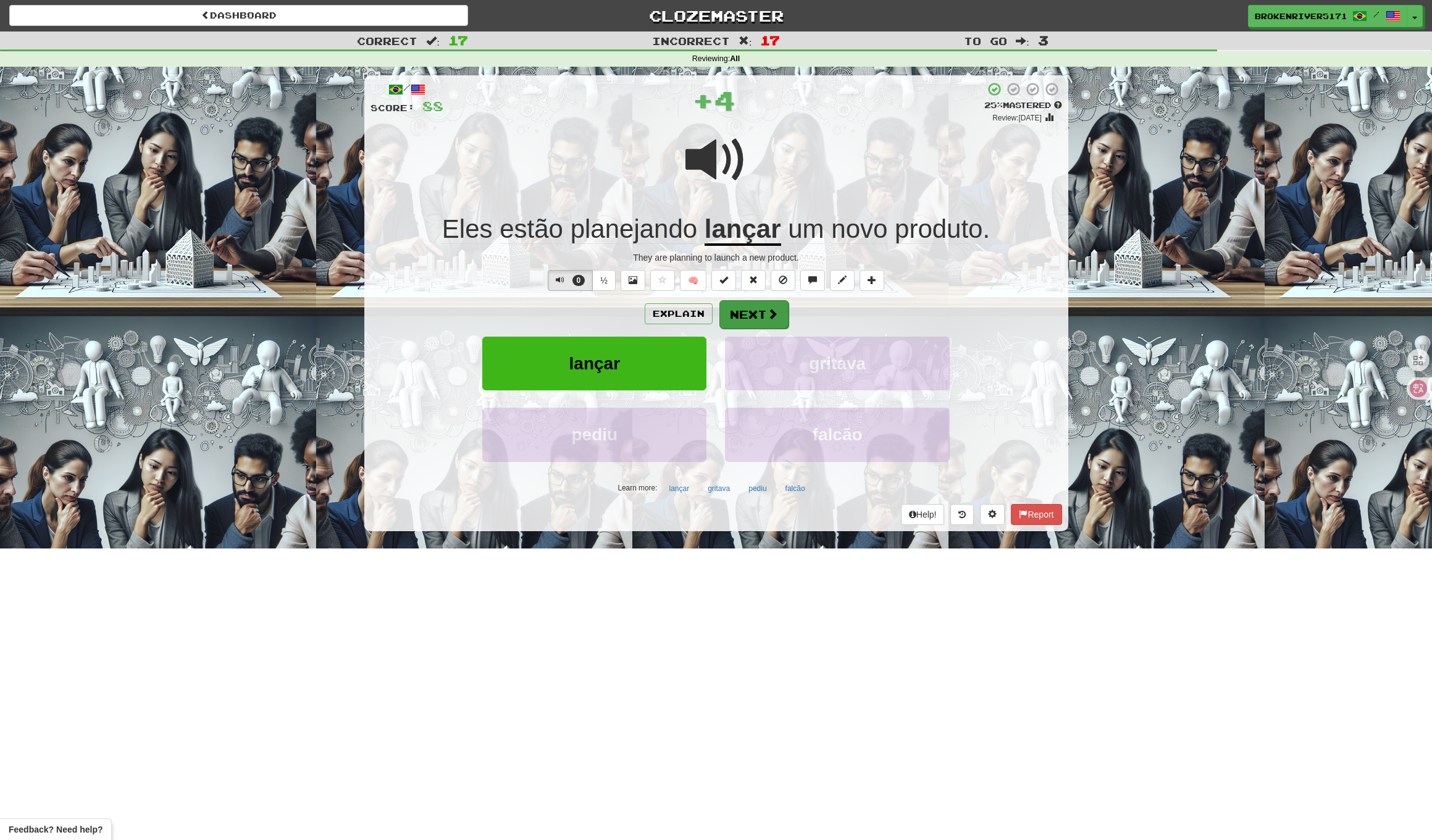
click at [749, 314] on button "Next" at bounding box center [754, 314] width 69 height 28
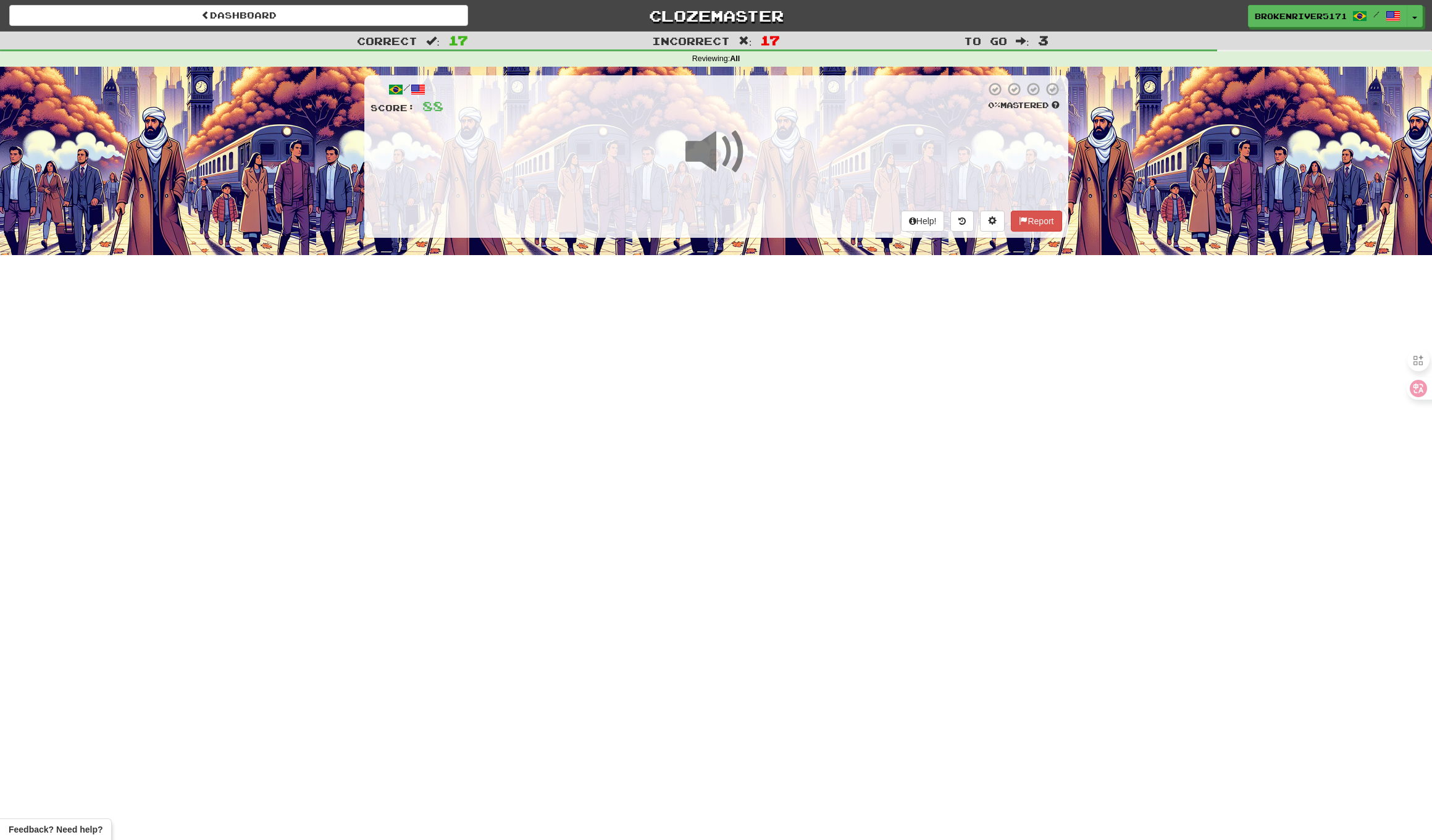
click at [743, 352] on div "Dashboard Clozemaster BrokenRiver5171 / Toggle Dropdown Dashboard Leaderboard A…" at bounding box center [716, 420] width 1432 height 840
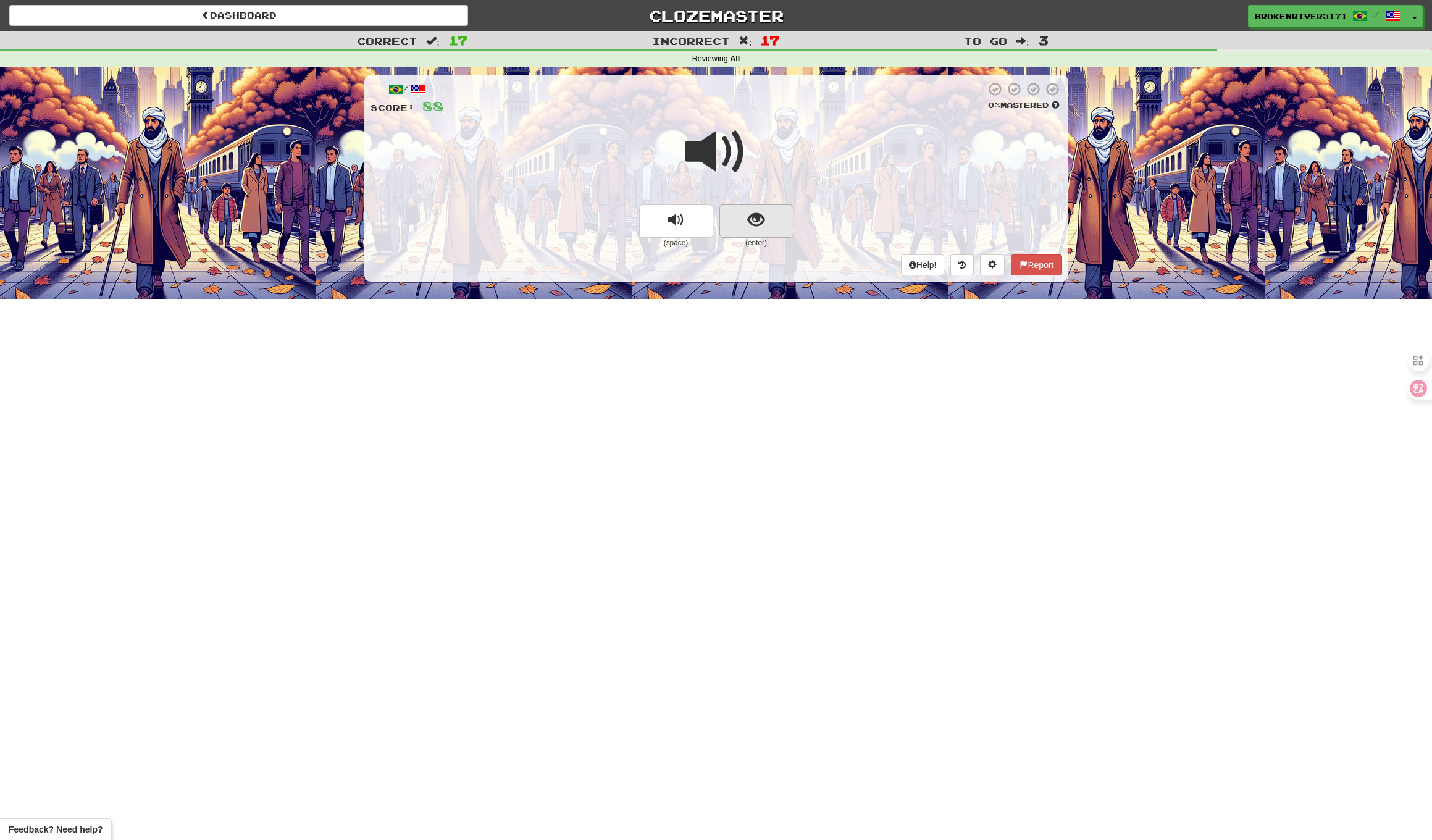
click at [769, 226] on button "show sentence" at bounding box center [756, 221] width 74 height 34
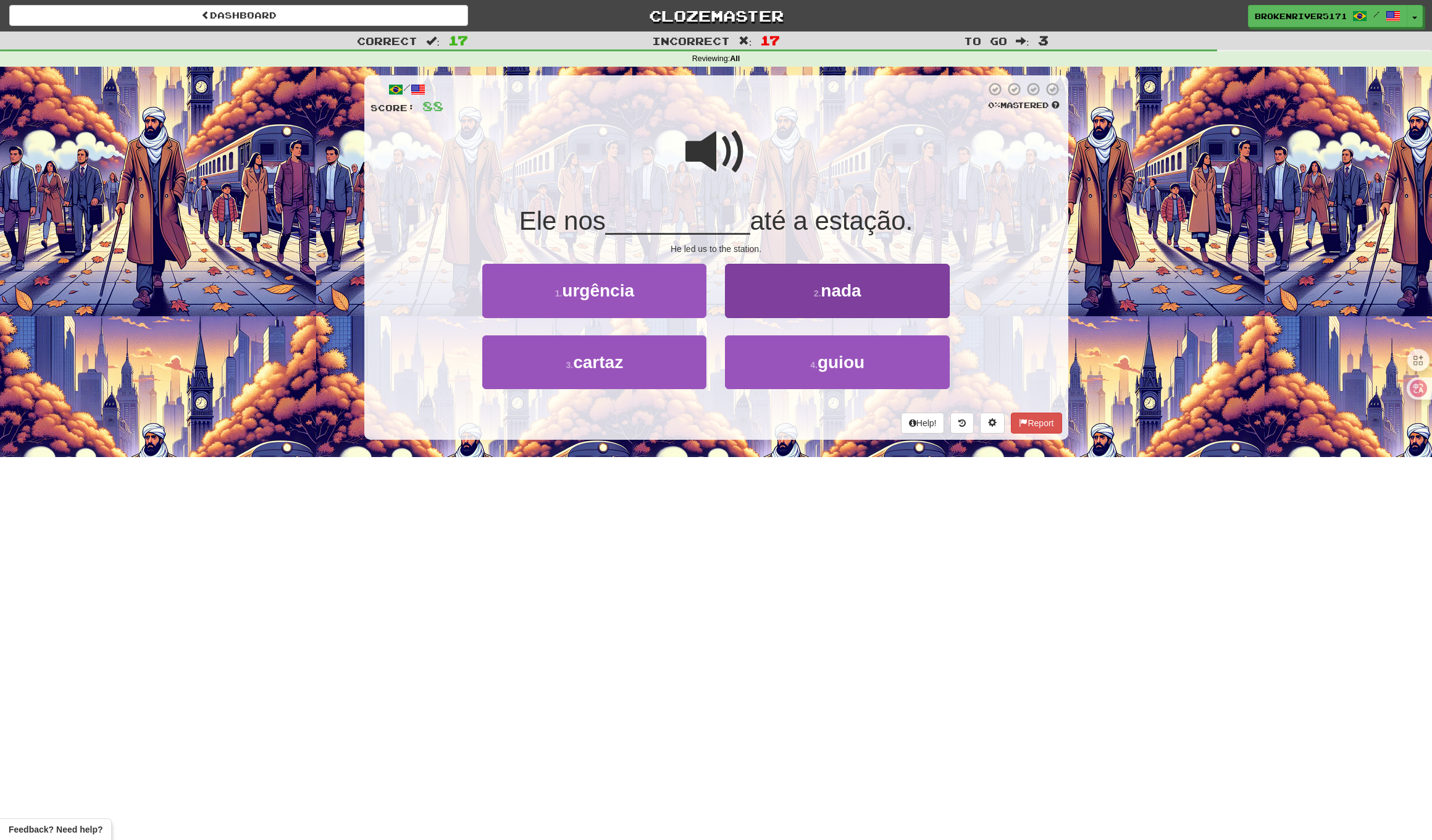
click at [802, 295] on button "2 . nada" at bounding box center [837, 290] width 224 height 54
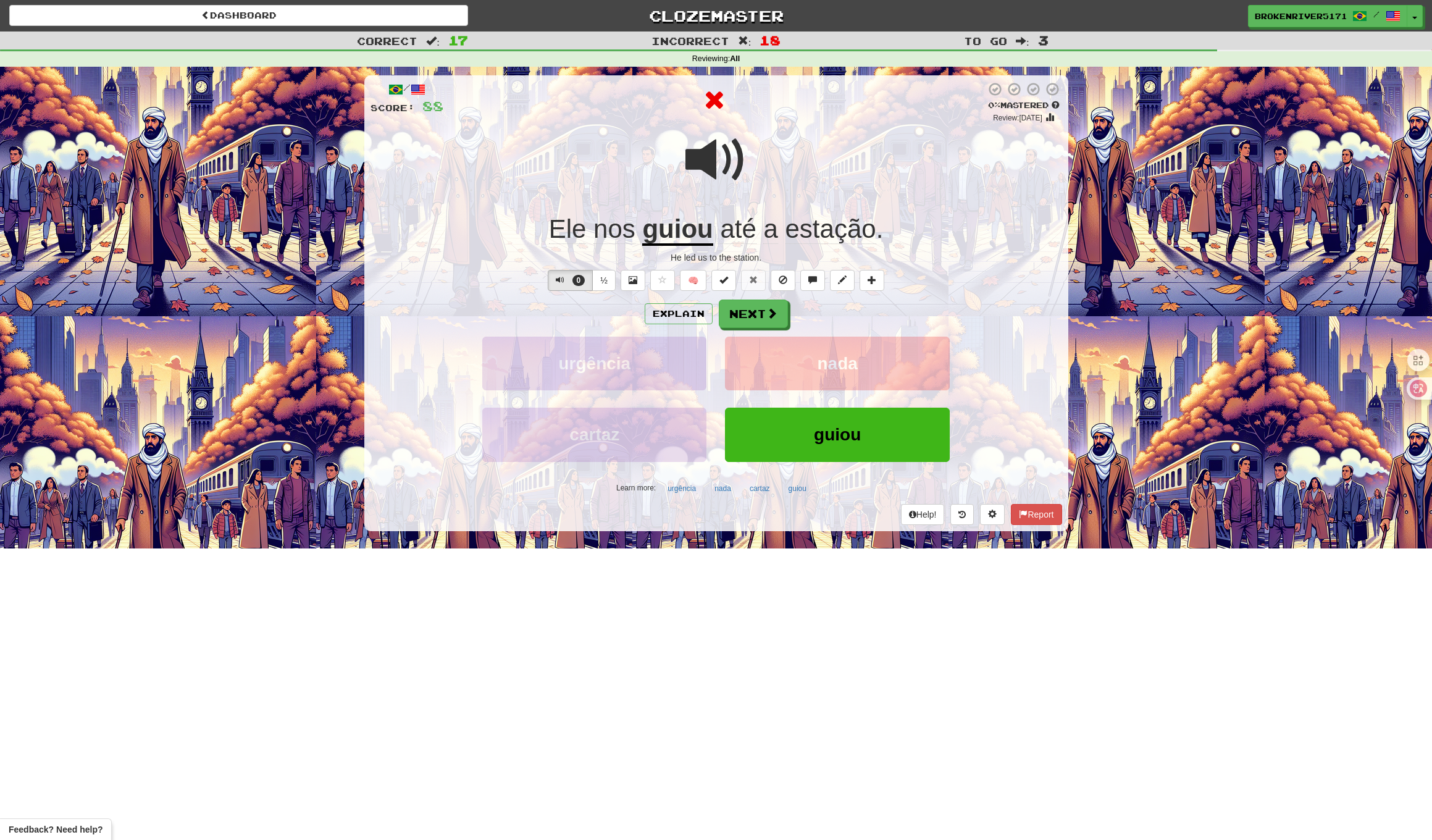
click at [847, 303] on div "Explain Next" at bounding box center [717, 314] width 692 height 28
click at [774, 314] on span at bounding box center [773, 314] width 11 height 11
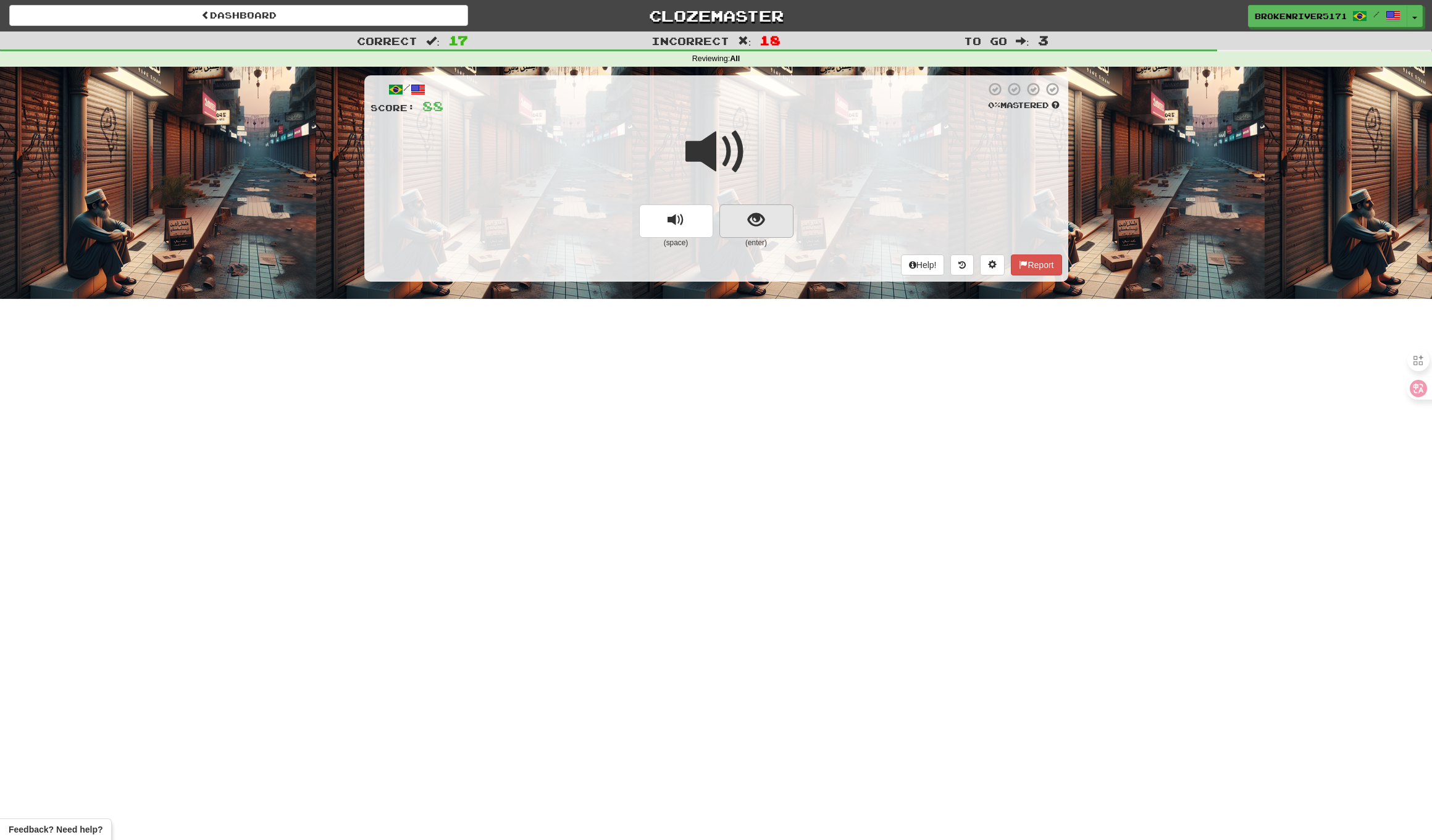
click at [768, 214] on button "show sentence" at bounding box center [756, 221] width 74 height 34
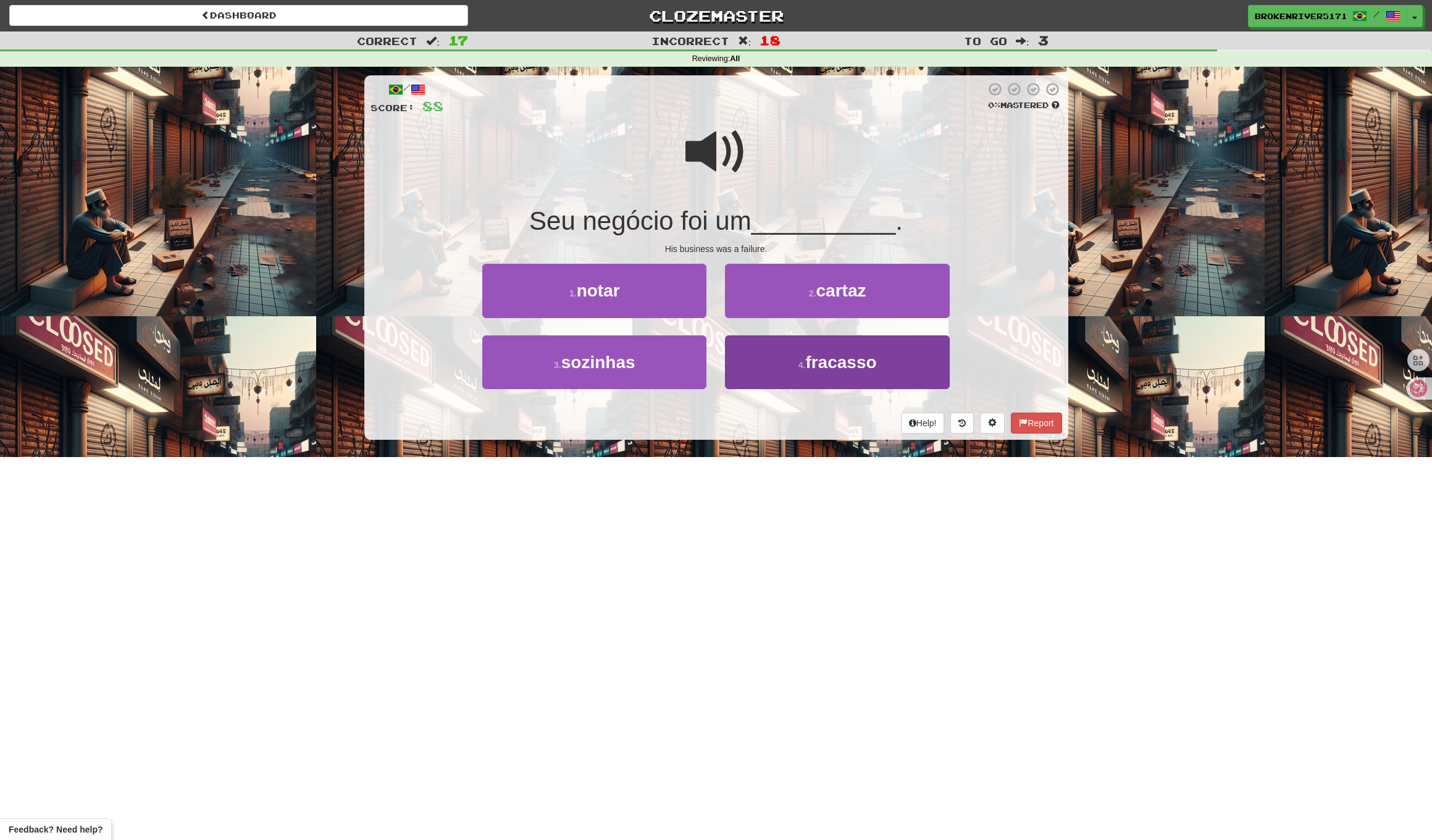
click at [775, 367] on button "4 . fracasso" at bounding box center [837, 362] width 224 height 54
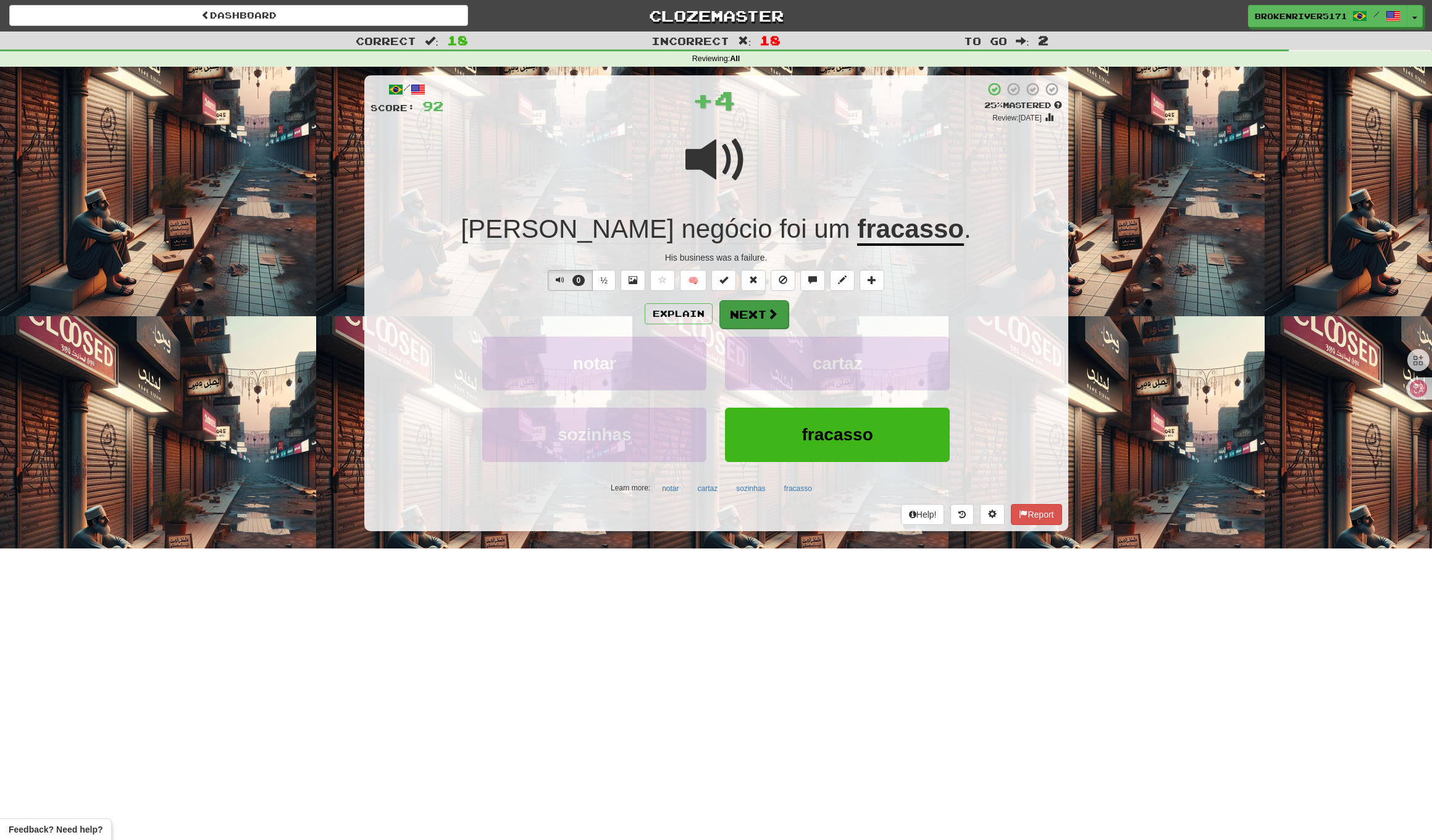
click at [754, 321] on button "Next" at bounding box center [754, 314] width 69 height 28
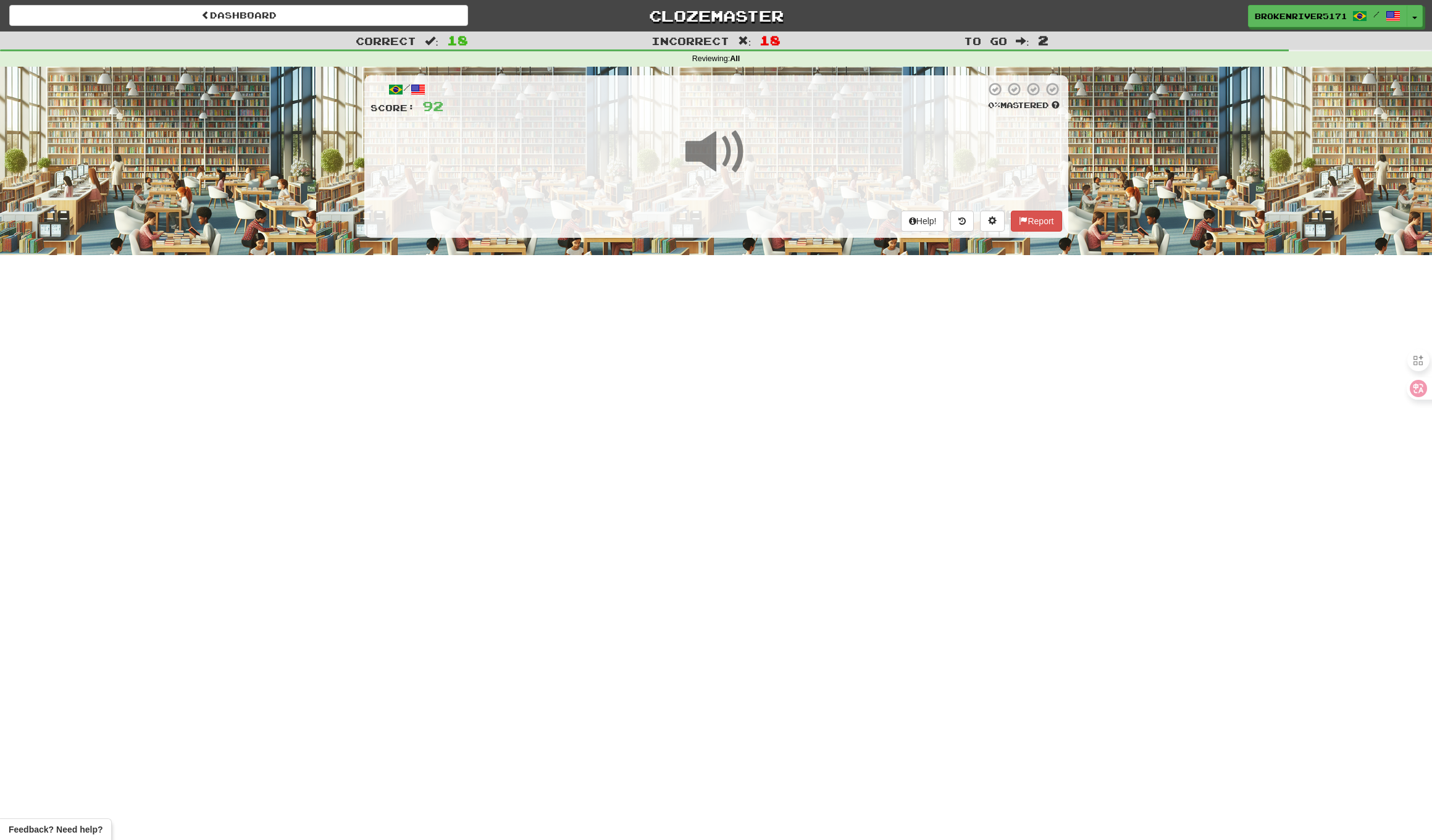
click at [789, 346] on div "Dashboard Clozemaster BrokenRiver5171 / Toggle Dropdown Dashboard Leaderboard A…" at bounding box center [716, 420] width 1432 height 840
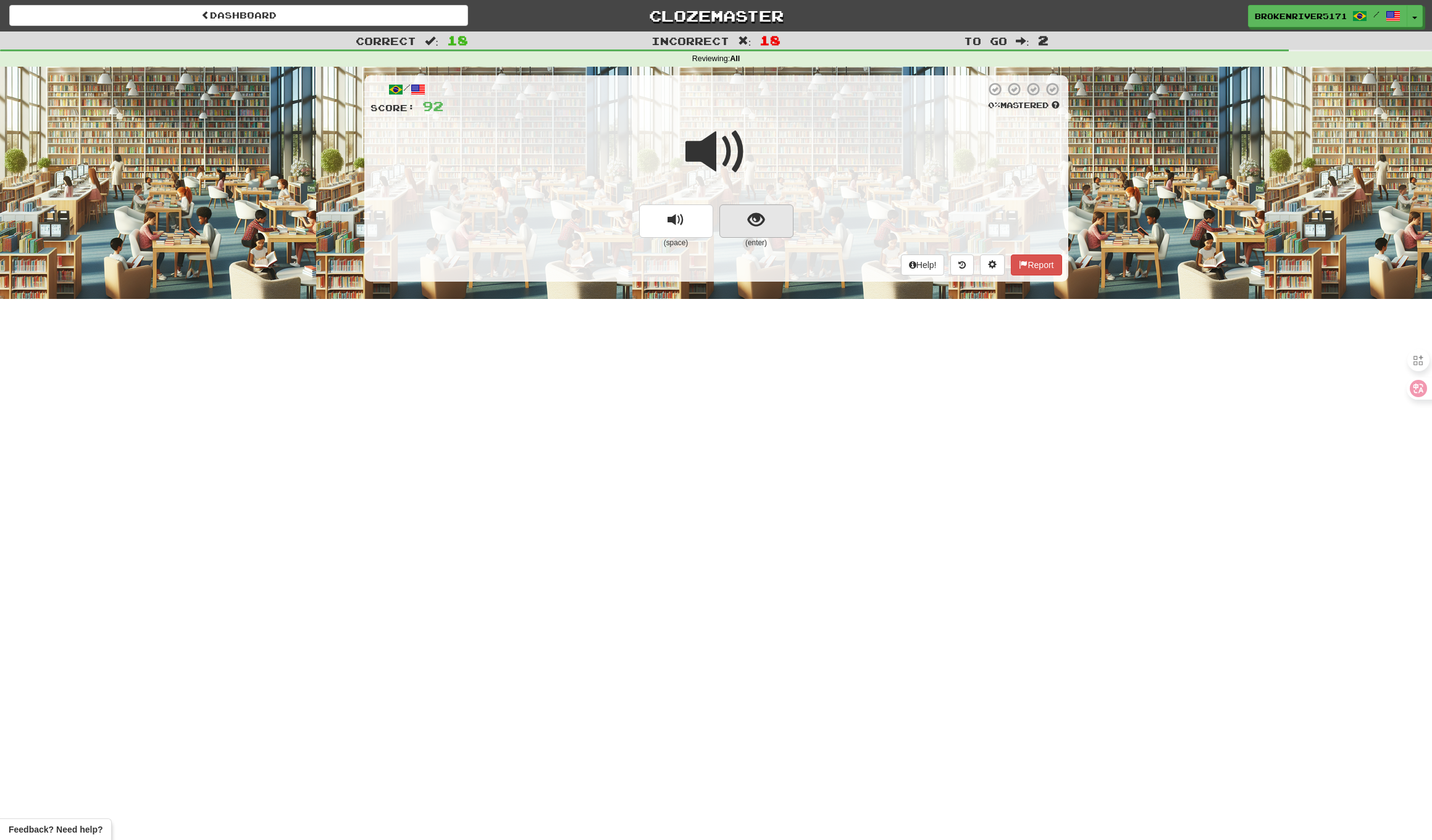
click at [755, 222] on span "show sentence" at bounding box center [756, 220] width 16 height 16
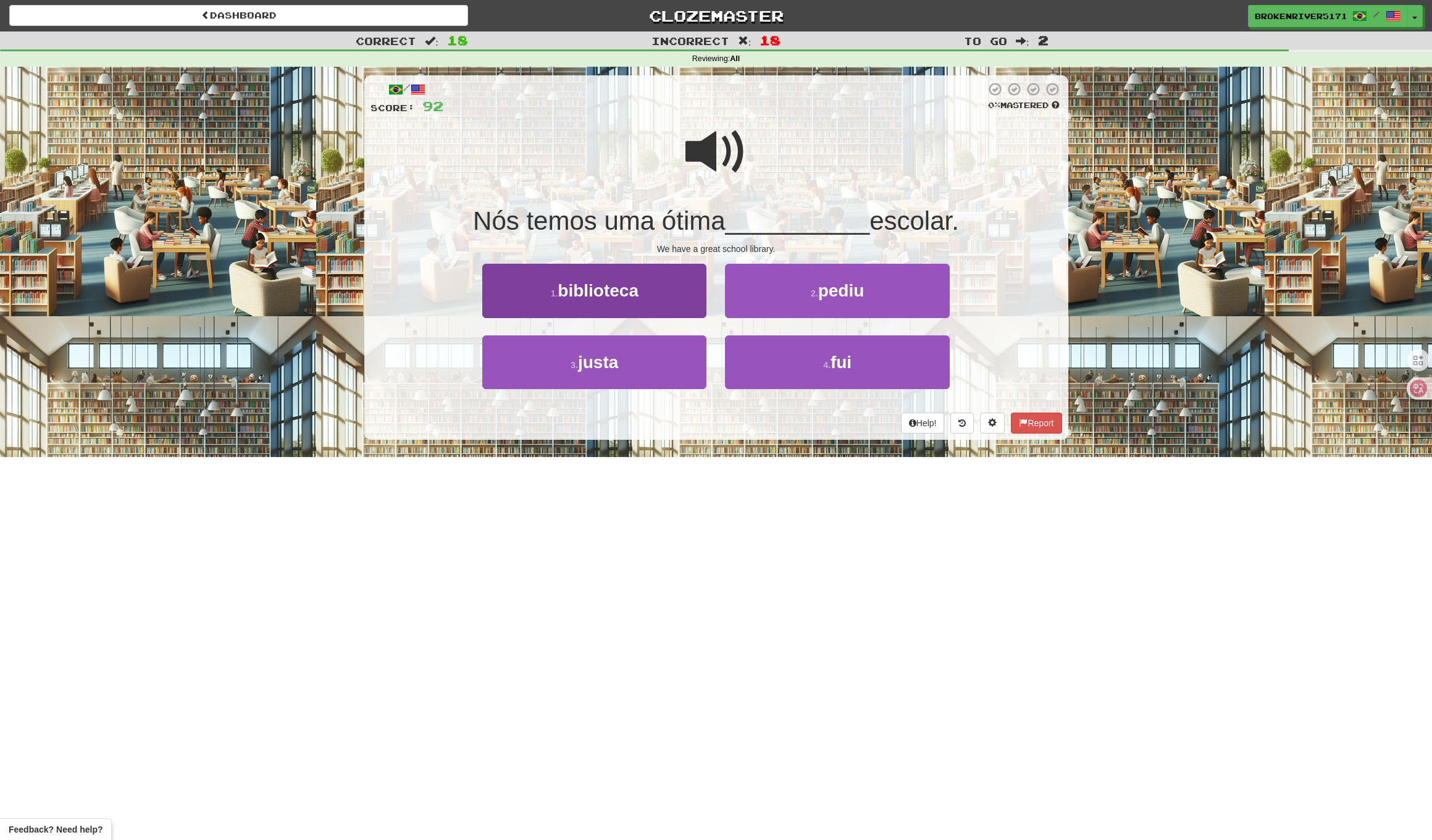
click at [673, 283] on button "1 . biblioteca" at bounding box center [595, 290] width 224 height 54
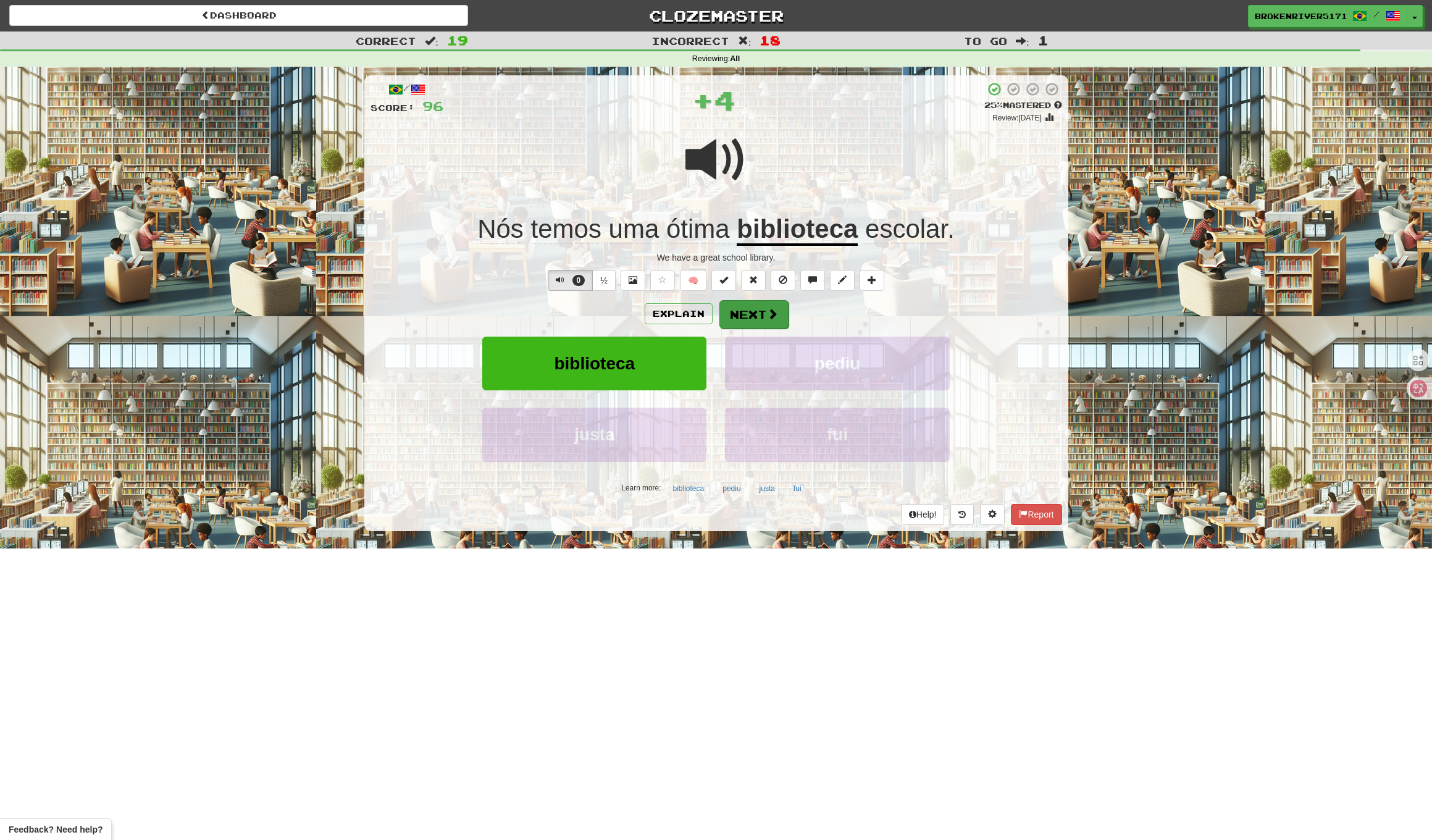
click at [748, 315] on button "Next" at bounding box center [754, 314] width 69 height 28
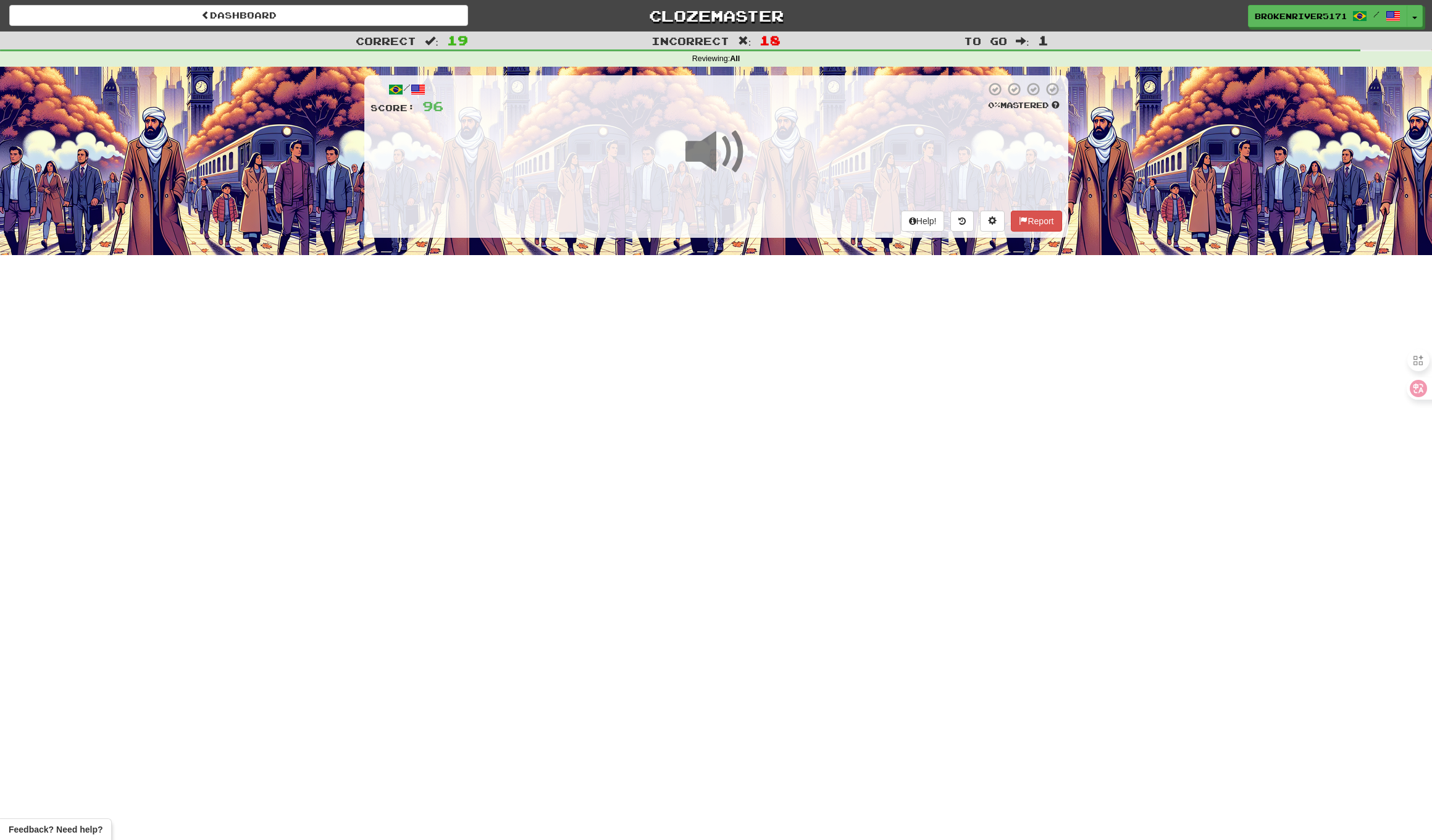
click at [736, 363] on div "Dashboard Clozemaster BrokenRiver5171 / Toggle Dropdown Dashboard Leaderboard A…" at bounding box center [716, 420] width 1432 height 840
click at [756, 218] on div "Help! Report" at bounding box center [717, 221] width 692 height 21
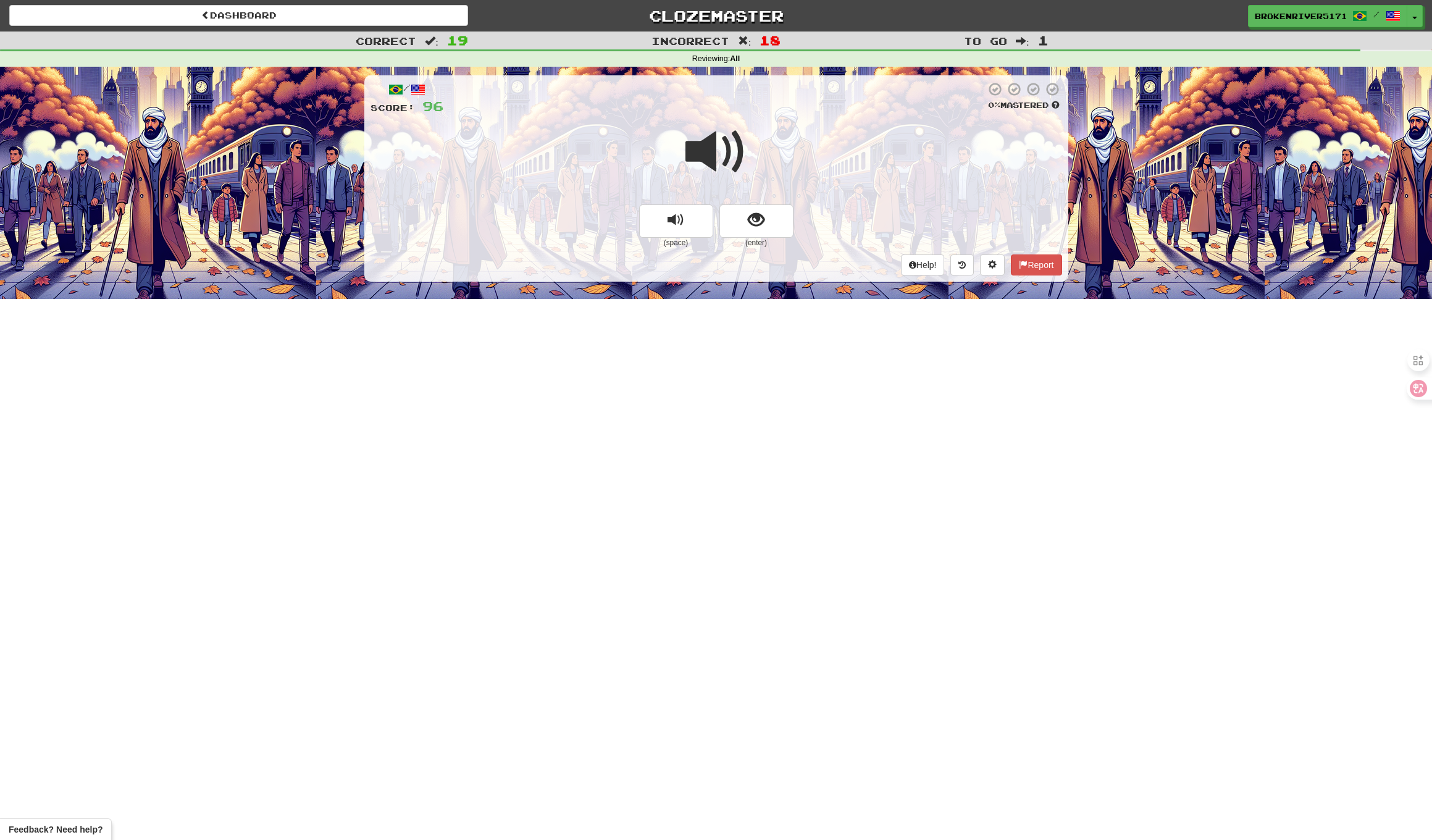
click at [756, 218] on span "show sentence" at bounding box center [756, 220] width 16 height 16
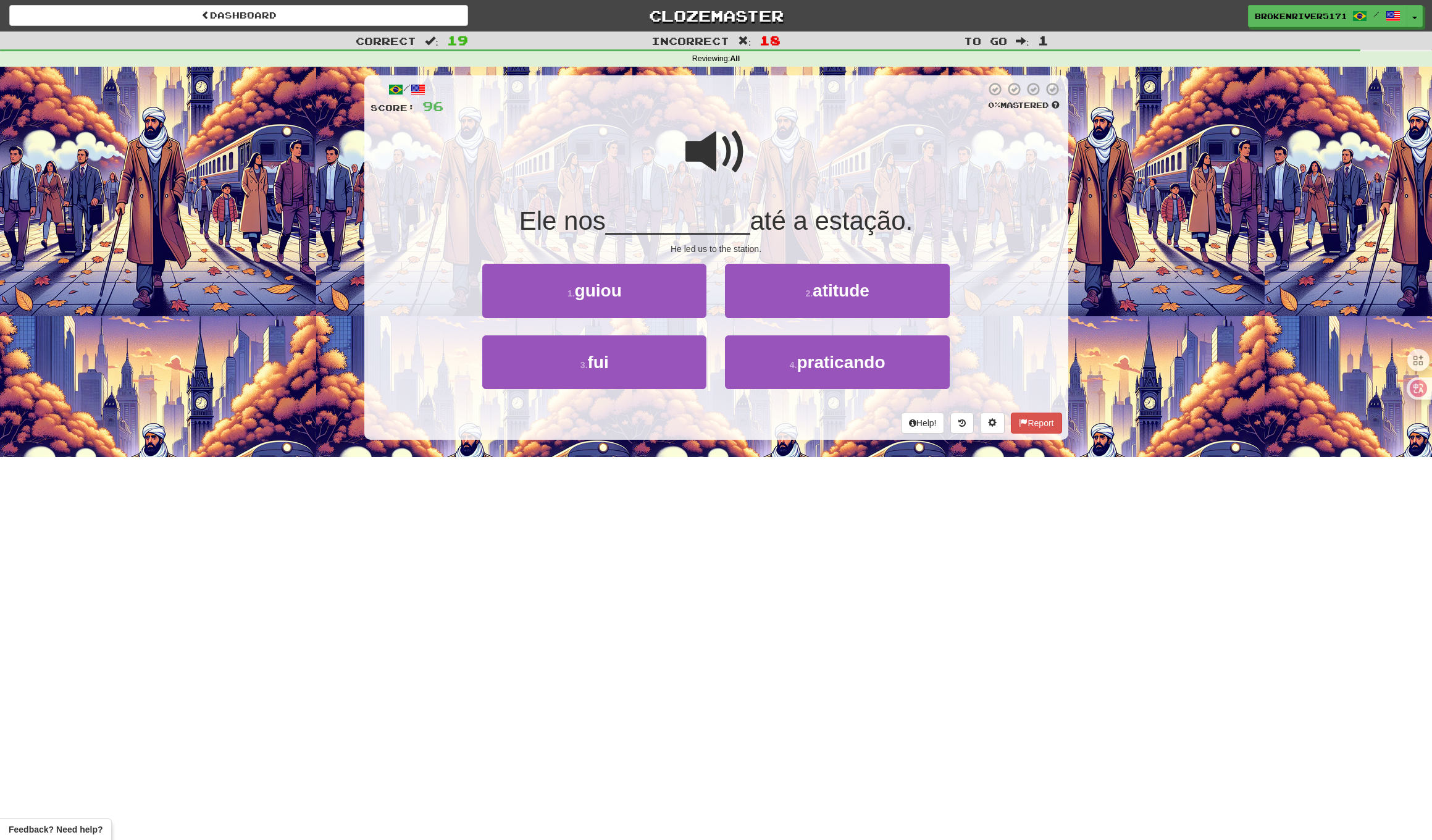
drag, startPoint x: 655, startPoint y: 287, endPoint x: 674, endPoint y: 294, distance: 20.2
click at [656, 287] on button "1 . guiou" at bounding box center [595, 290] width 224 height 54
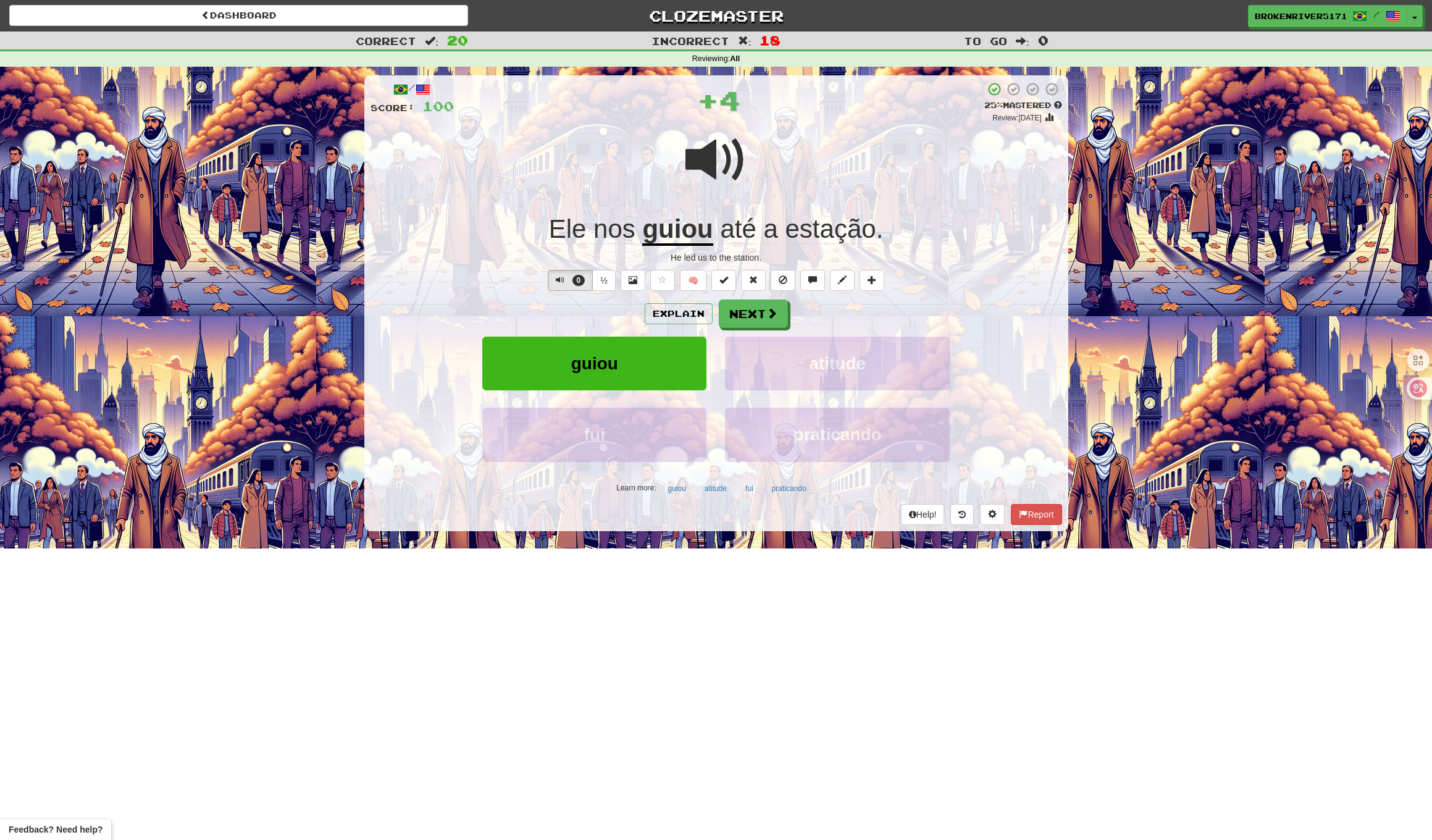
click at [735, 297] on div "/ Score: 100 + 4 25 % Mastered Review: [DATE] Ele nos guiou até a estação . He …" at bounding box center [716, 303] width 704 height 455
click at [744, 318] on button "Next" at bounding box center [754, 314] width 69 height 28
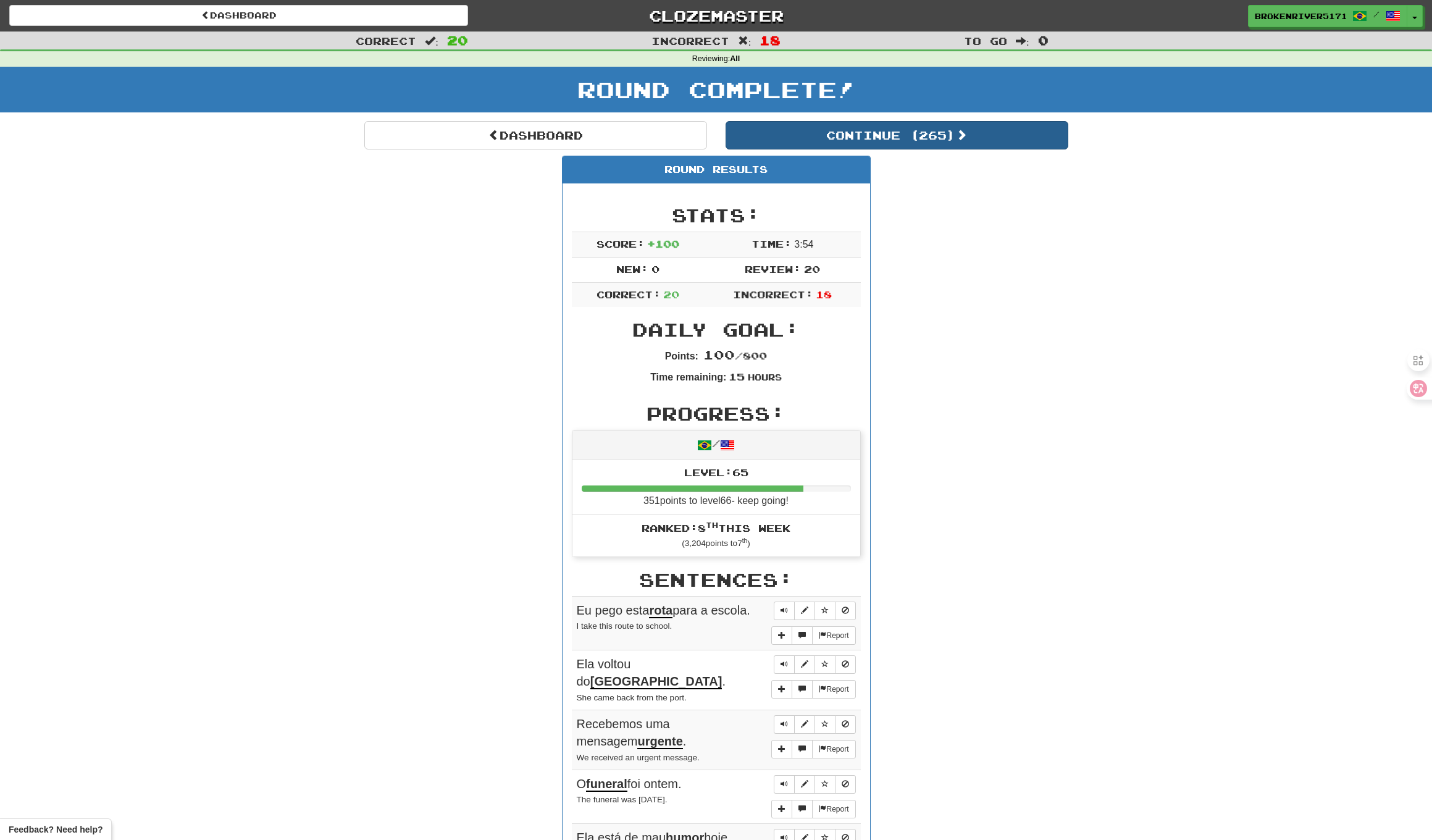
click at [803, 128] on button "Continue ( 265 )" at bounding box center [897, 135] width 343 height 28
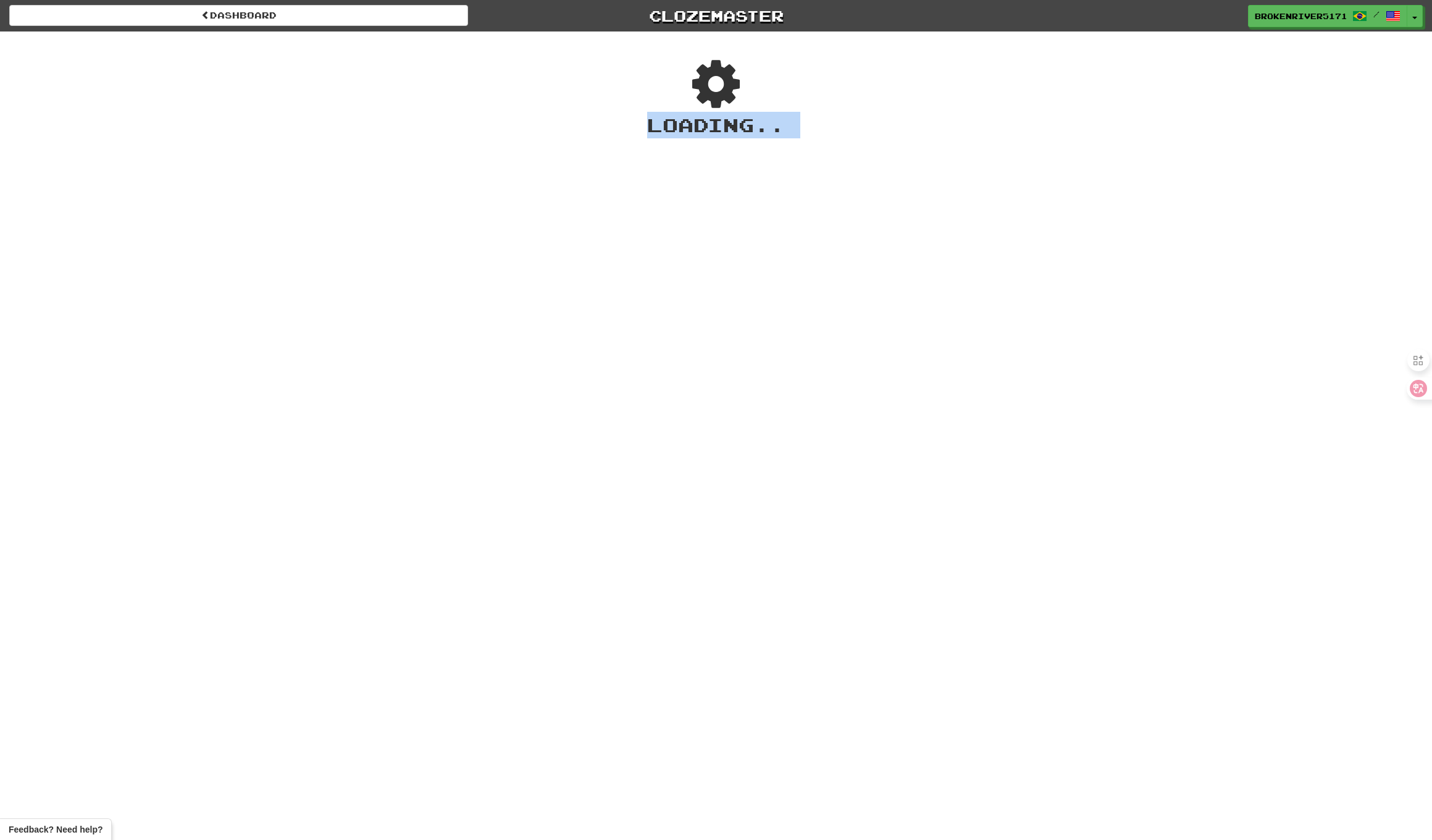
drag, startPoint x: 753, startPoint y: 348, endPoint x: 762, endPoint y: 343, distance: 10.3
click at [757, 346] on div "Dashboard Clozemaster BrokenRiver5171 / Toggle Dropdown Dashboard Leaderboard A…" at bounding box center [716, 420] width 1432 height 840
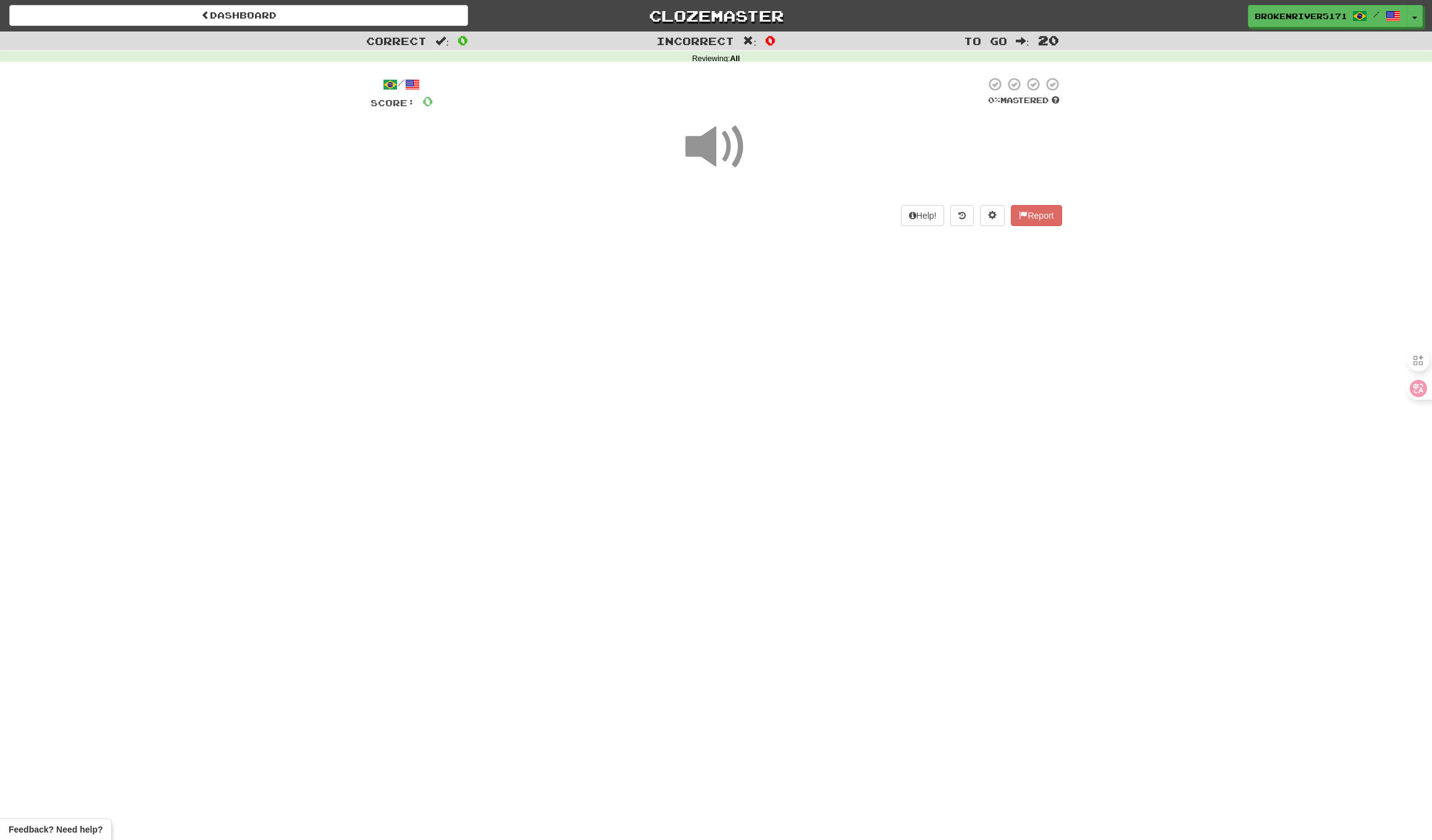
click at [793, 329] on div "Dashboard Clozemaster BrokenRiver5171 / Toggle Dropdown Dashboard Leaderboard A…" at bounding box center [716, 420] width 1432 height 840
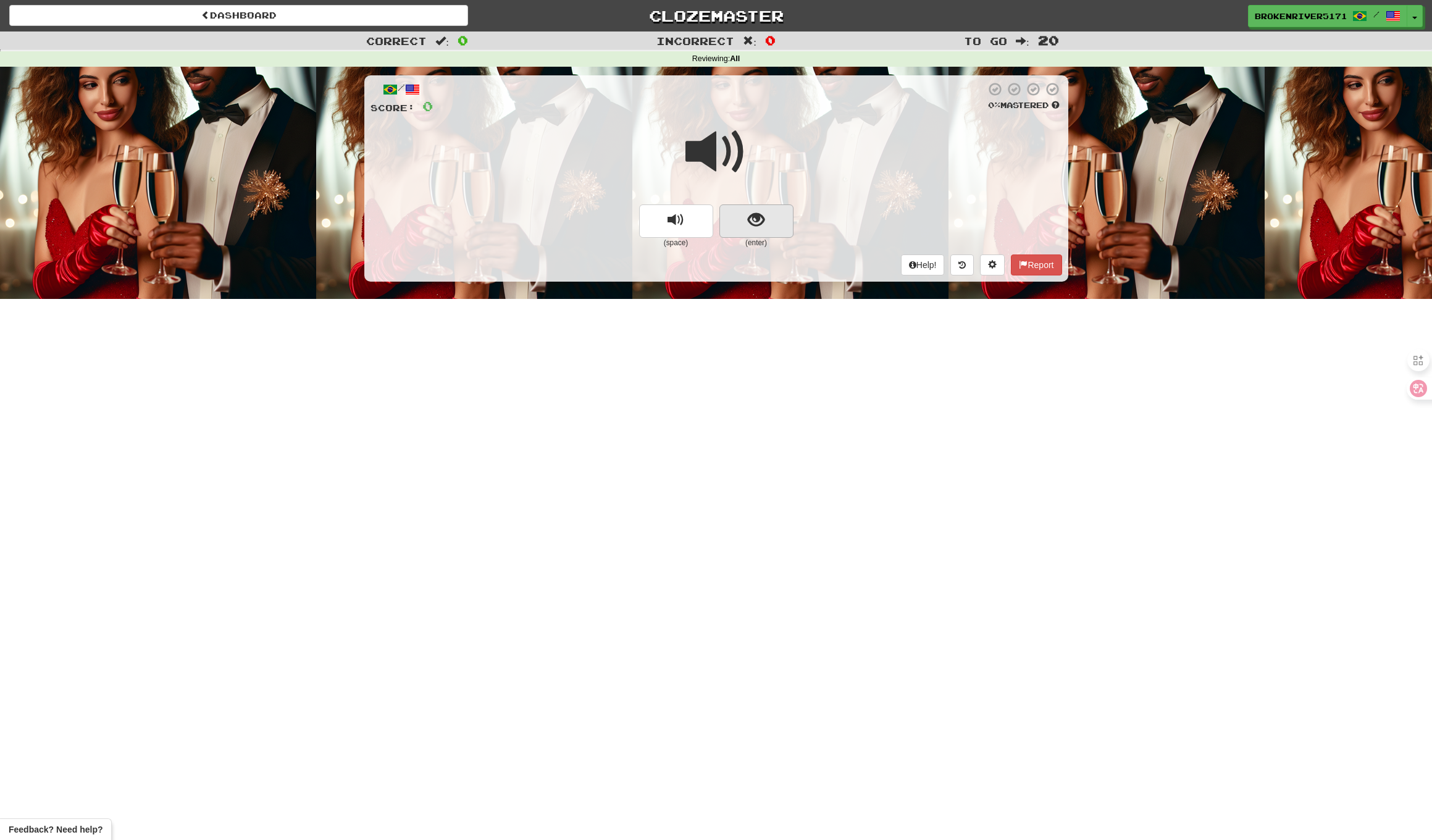
click at [741, 219] on button "show sentence" at bounding box center [756, 221] width 74 height 34
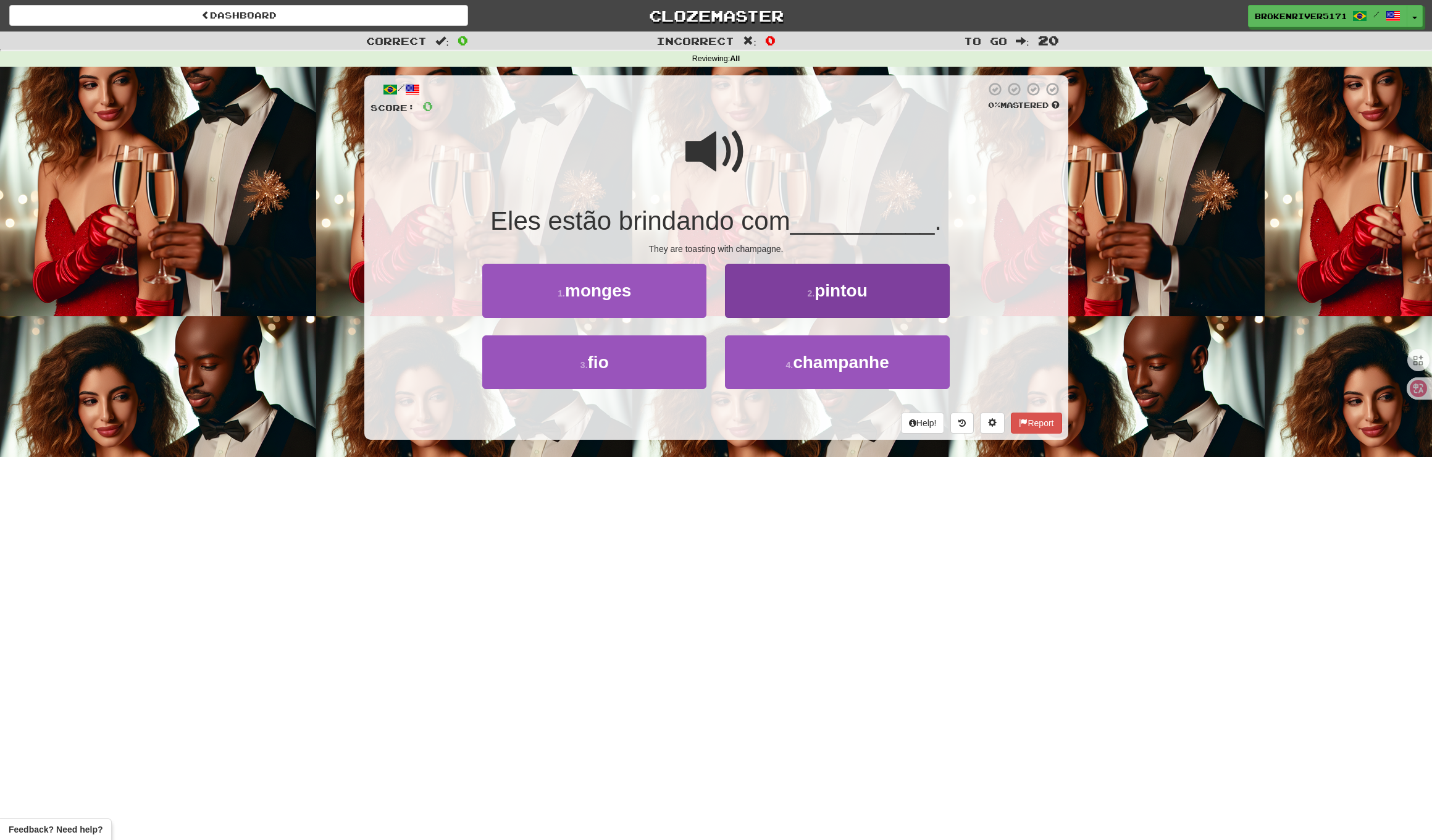
click at [767, 295] on button "2 . pintou" at bounding box center [837, 290] width 224 height 54
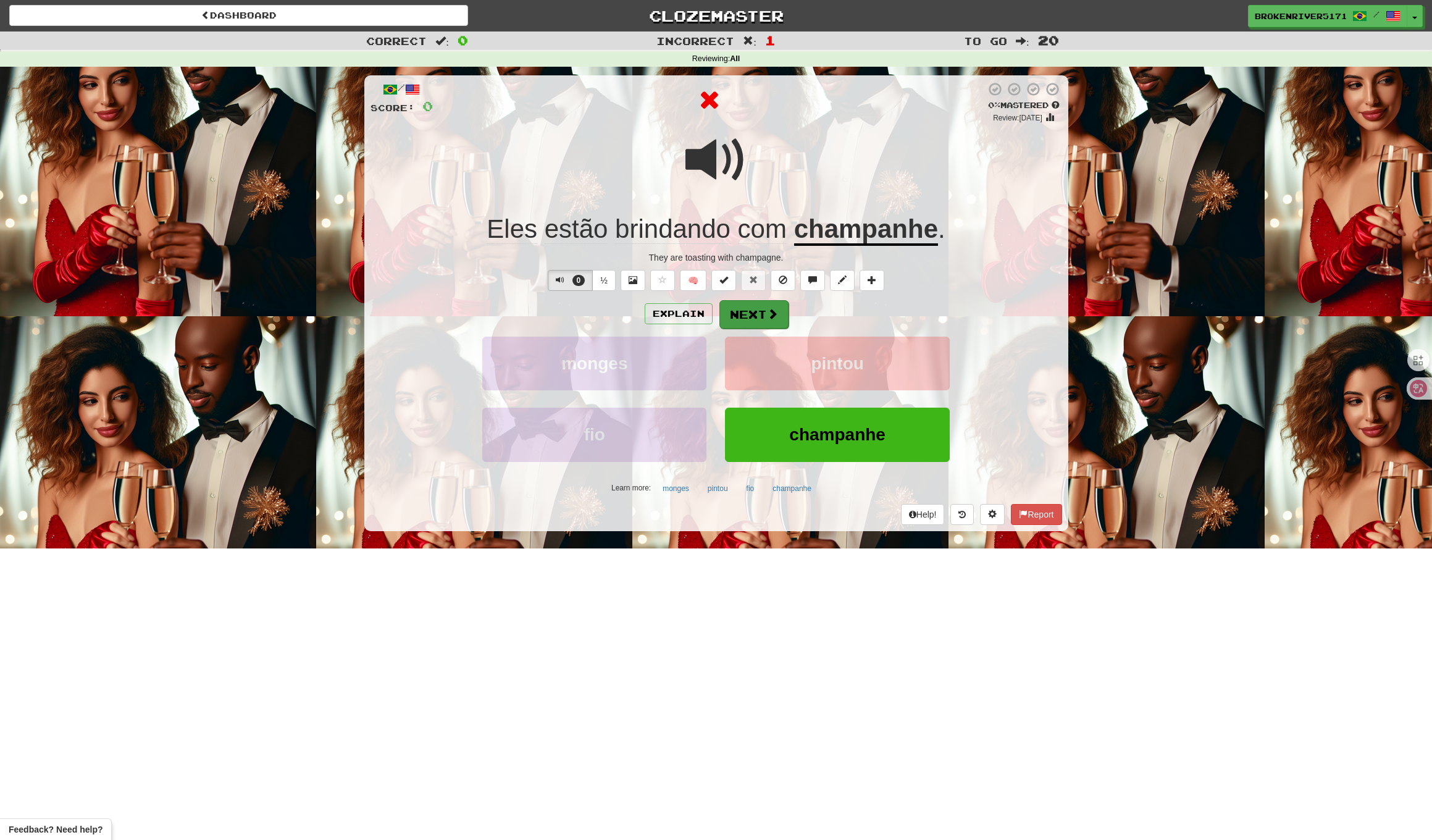
click at [741, 317] on button "Next" at bounding box center [754, 314] width 69 height 28
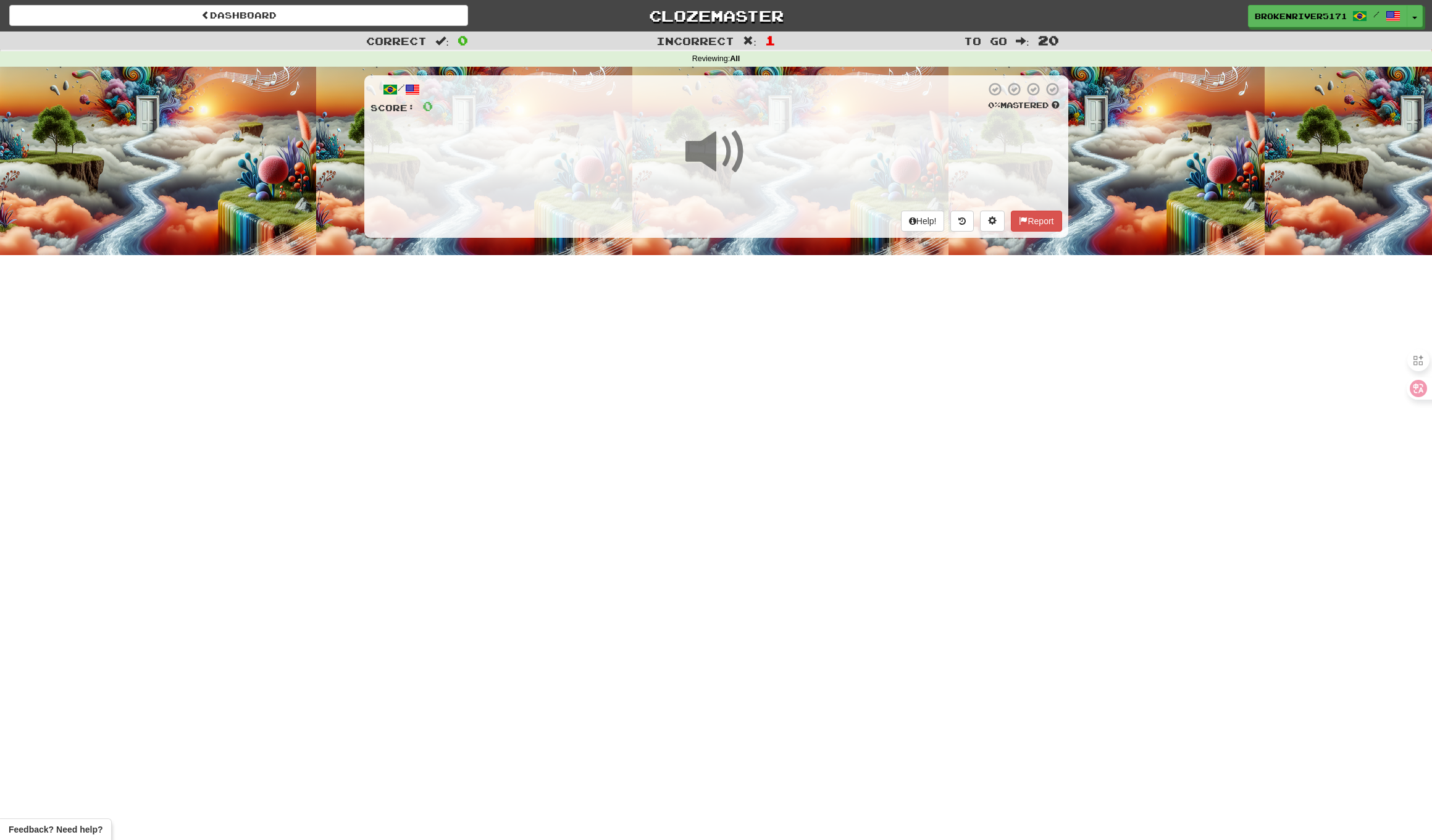
click at [755, 324] on div "Dashboard Clozemaster BrokenRiver5171 / Toggle Dropdown Dashboard Leaderboard A…" at bounding box center [716, 420] width 1432 height 840
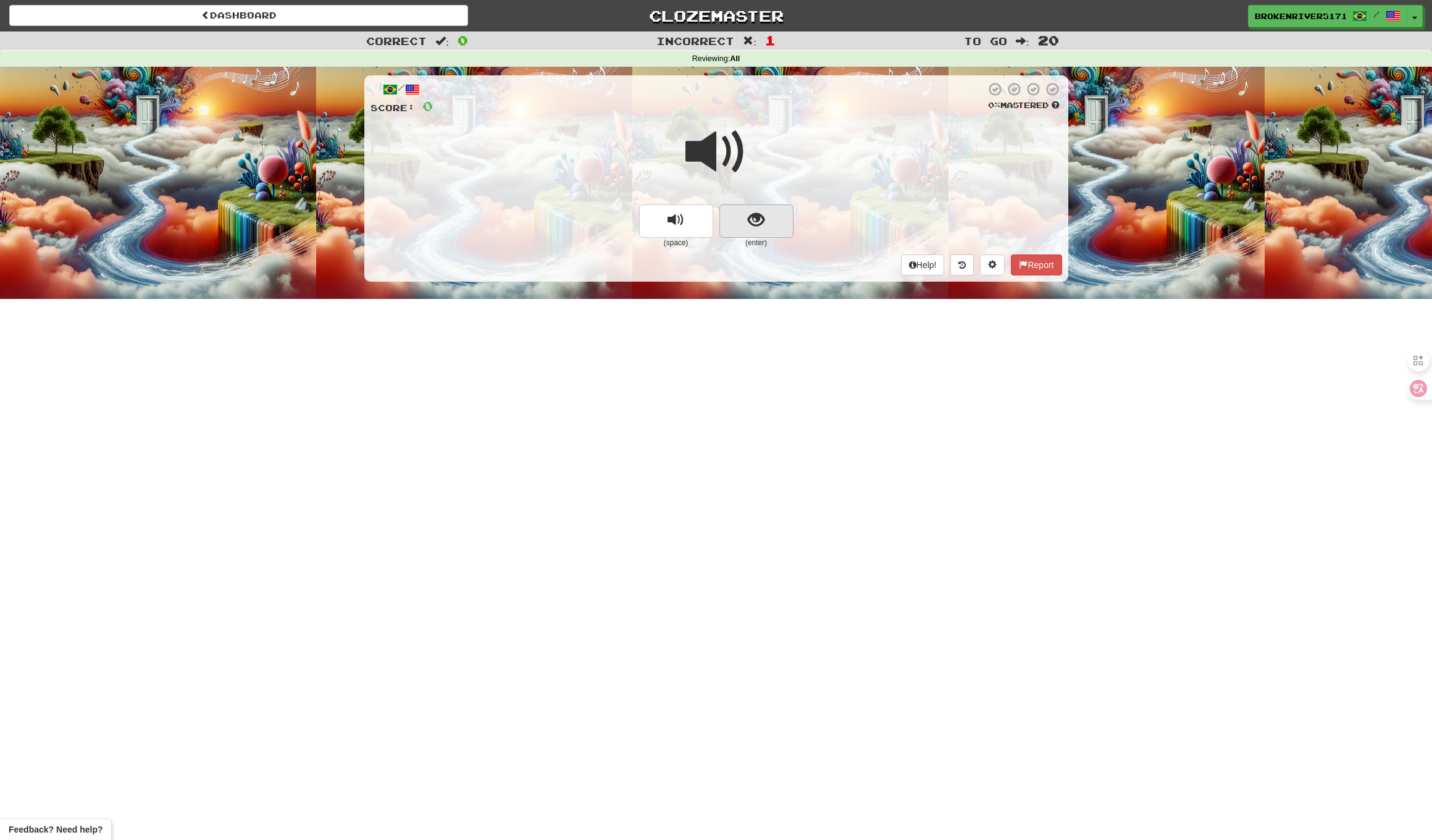
click at [770, 214] on button "show sentence" at bounding box center [756, 221] width 74 height 34
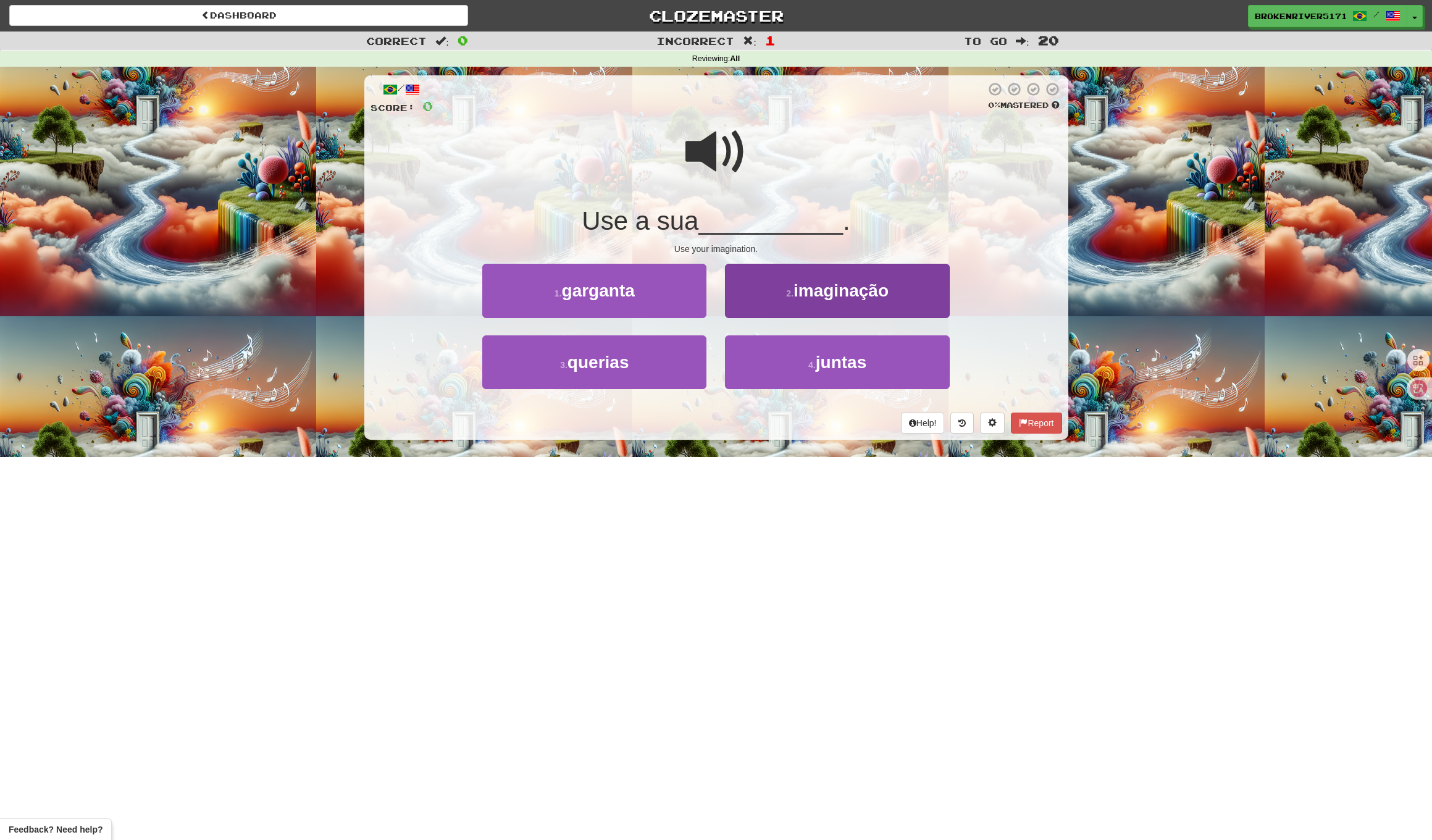
click at [768, 279] on button "2 . imaginação" at bounding box center [837, 290] width 224 height 54
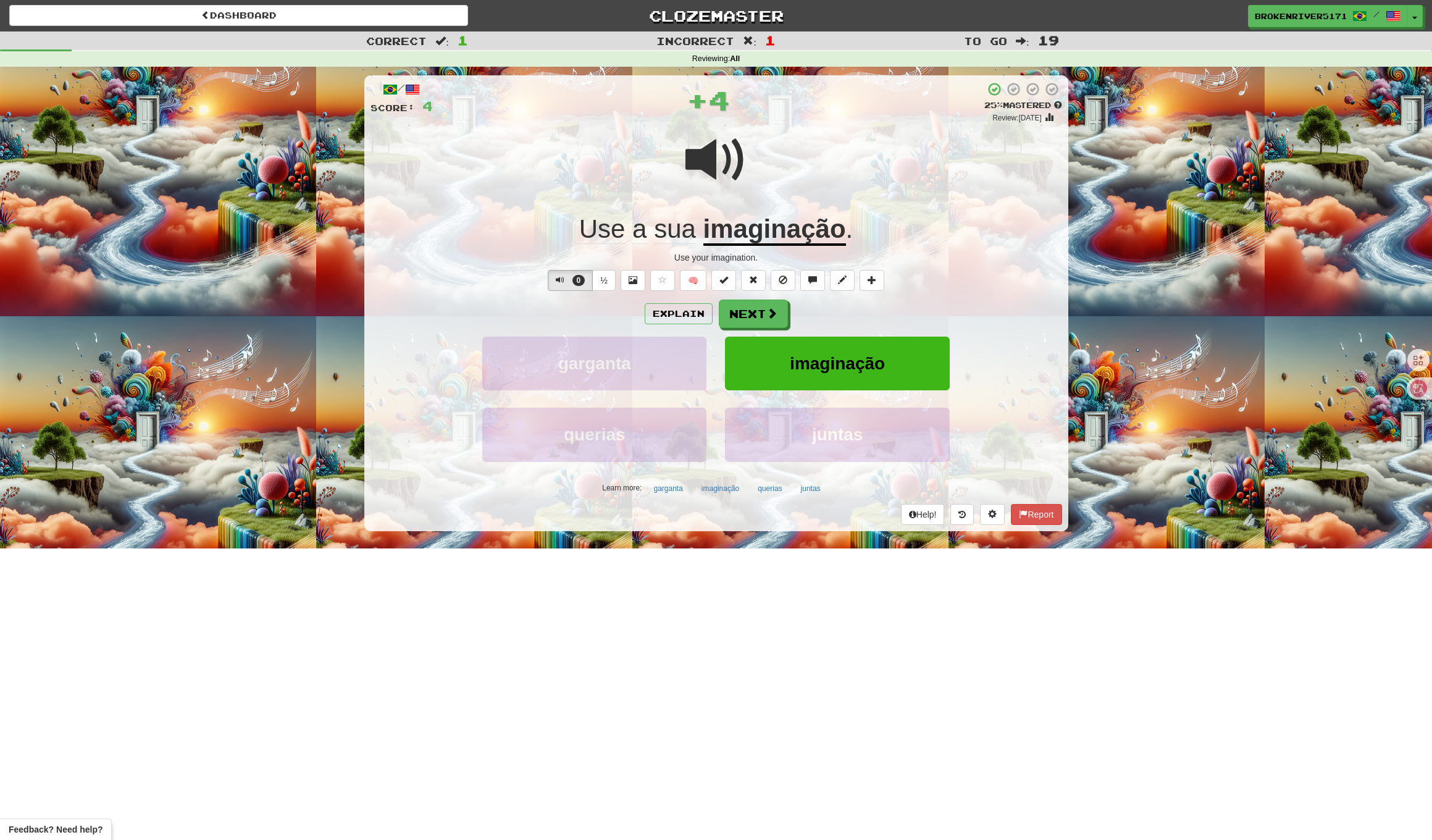
click at [745, 316] on button "Next" at bounding box center [753, 314] width 69 height 28
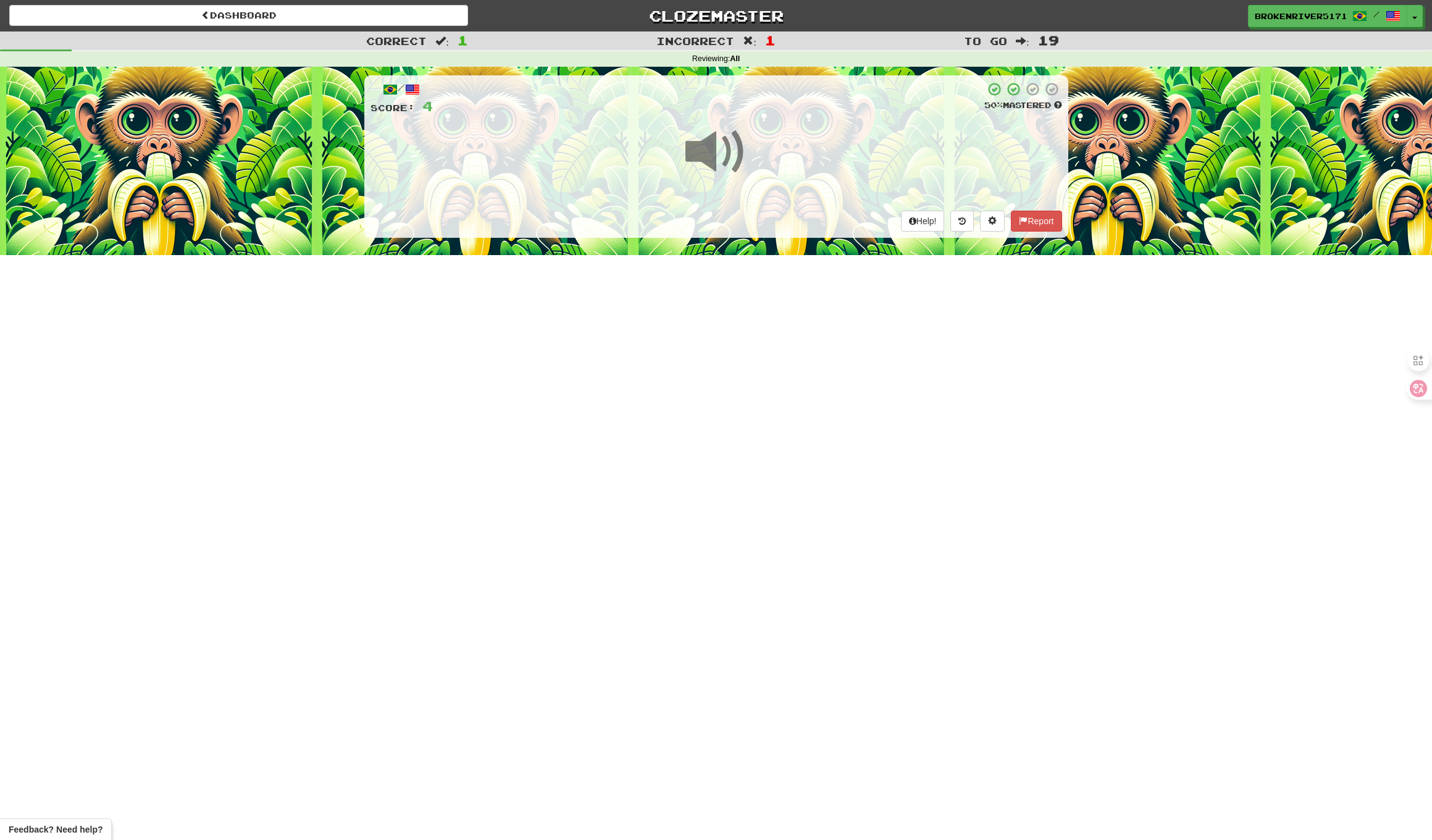
click at [770, 312] on div "Dashboard Clozemaster BrokenRiver5171 / Toggle Dropdown Dashboard Leaderboard A…" at bounding box center [716, 420] width 1432 height 840
click at [786, 288] on div "Dashboard Clozemaster BrokenRiver5171 / Toggle Dropdown Dashboard Leaderboard A…" at bounding box center [716, 420] width 1432 height 840
click at [757, 222] on div "/ Score: 4 50 % Mastered Help! Report" at bounding box center [716, 156] width 704 height 162
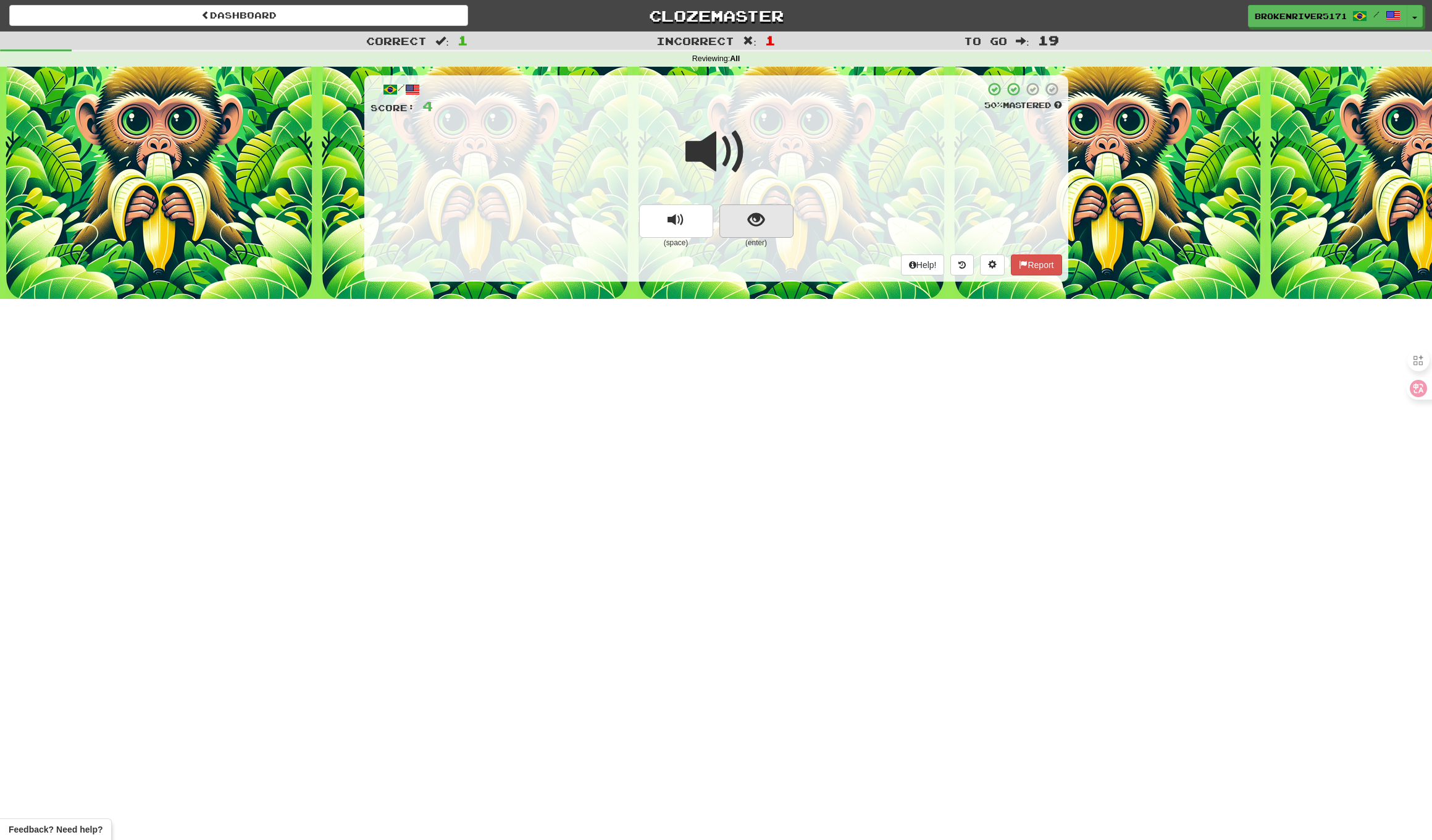
click at [734, 220] on button "show sentence" at bounding box center [756, 221] width 74 height 34
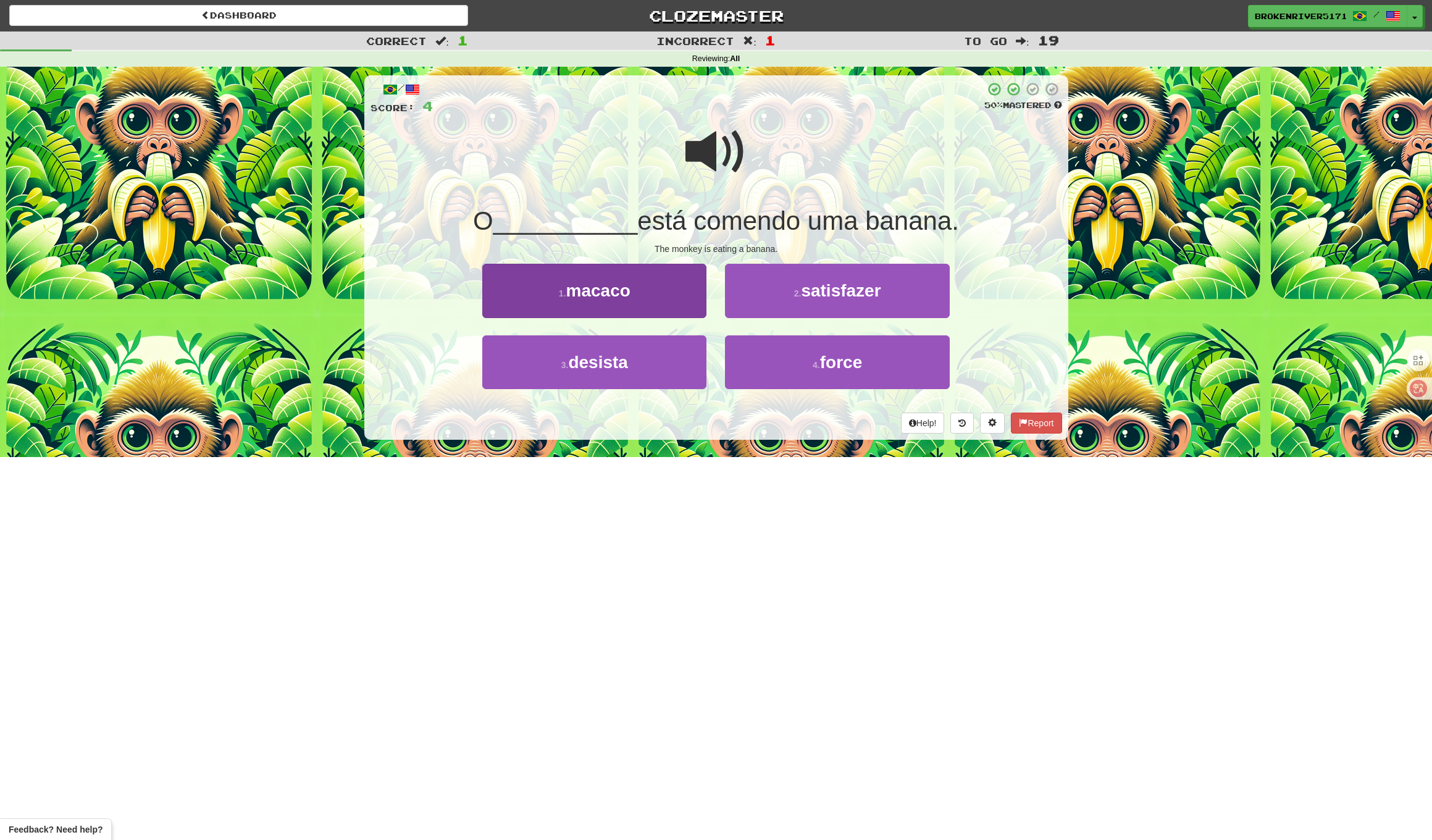
click at [681, 302] on button "1 . macaco" at bounding box center [595, 290] width 224 height 54
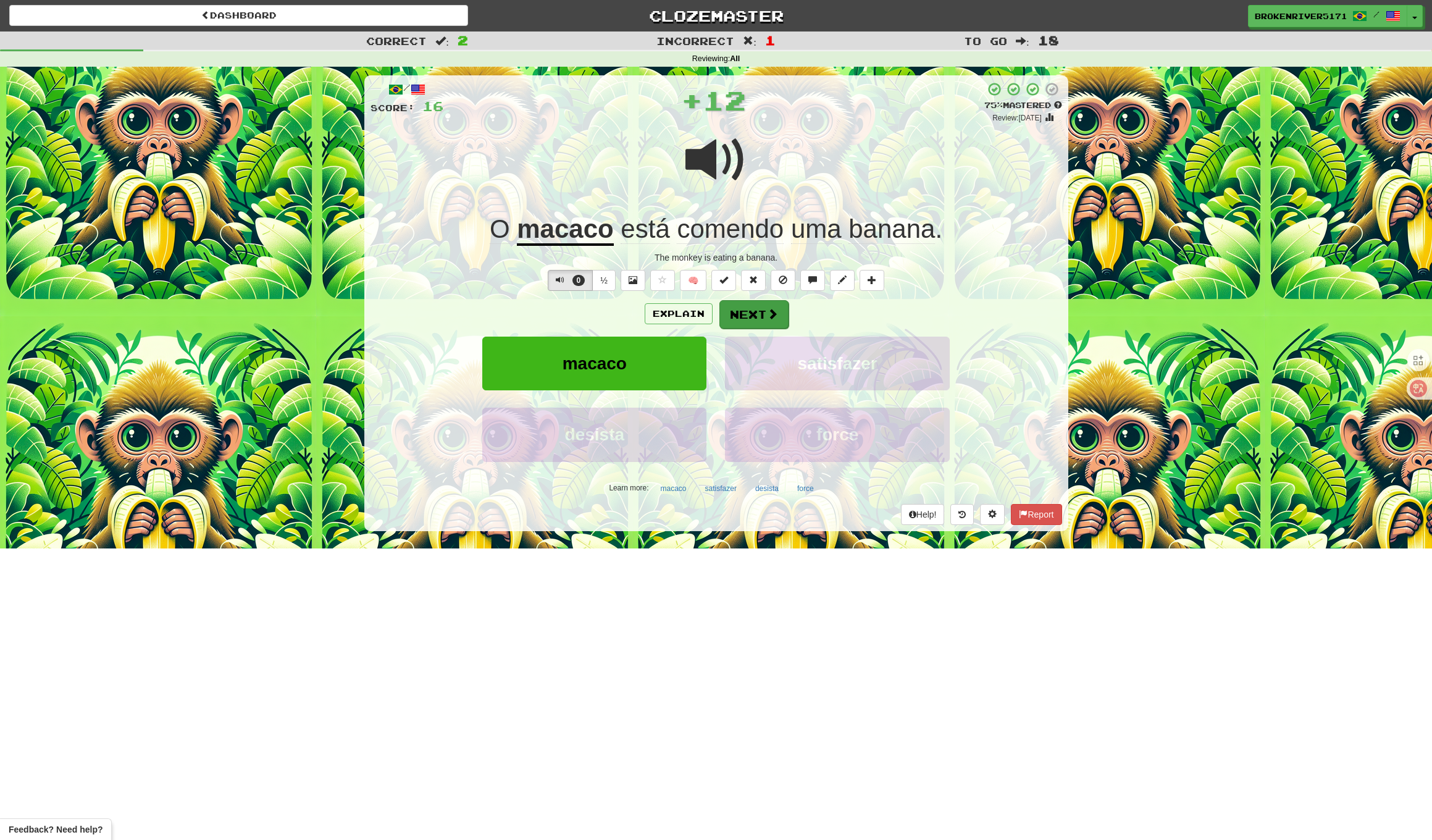
click at [749, 318] on button "Next" at bounding box center [754, 314] width 69 height 28
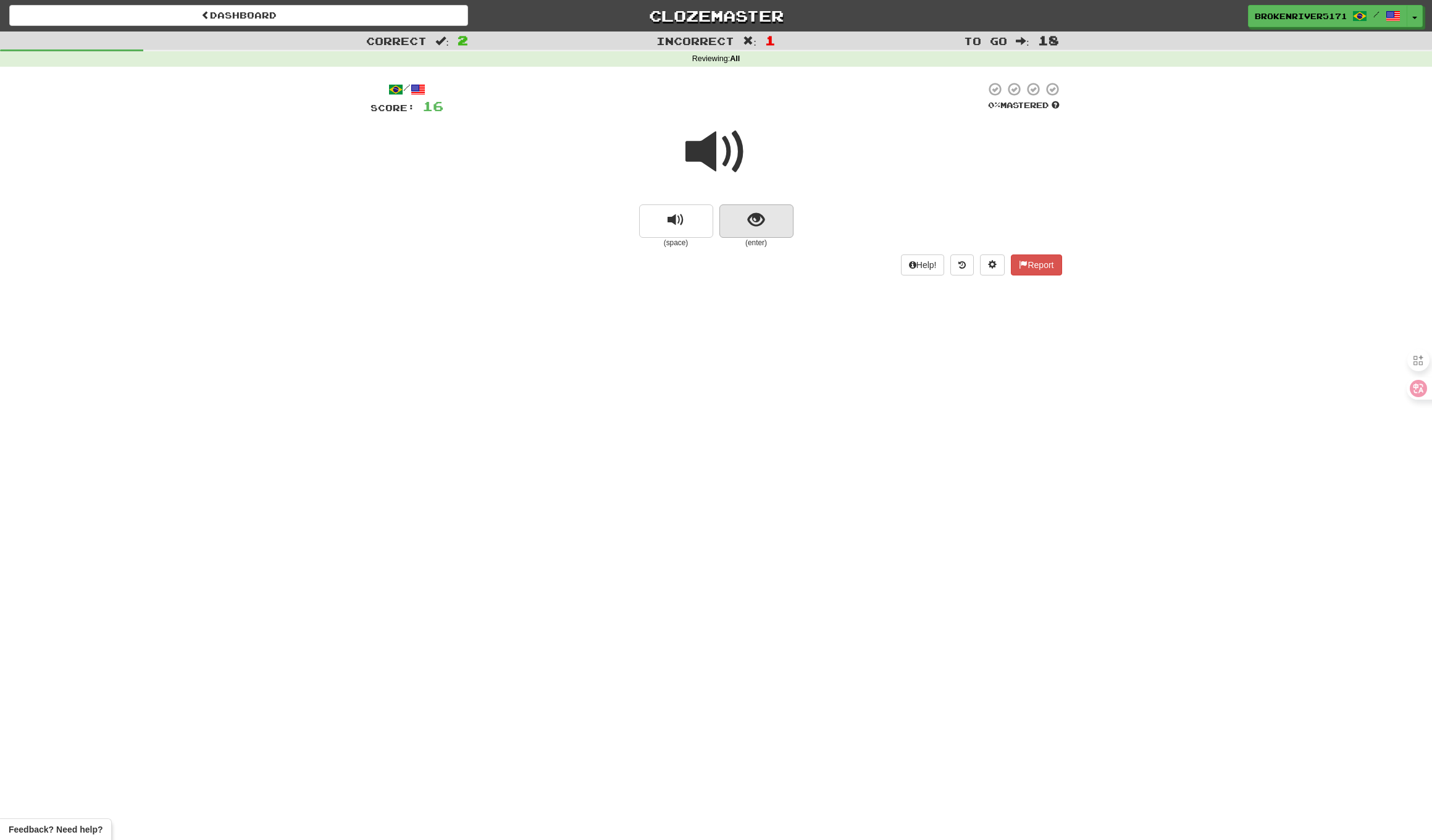
click at [768, 223] on button "show sentence" at bounding box center [756, 221] width 74 height 34
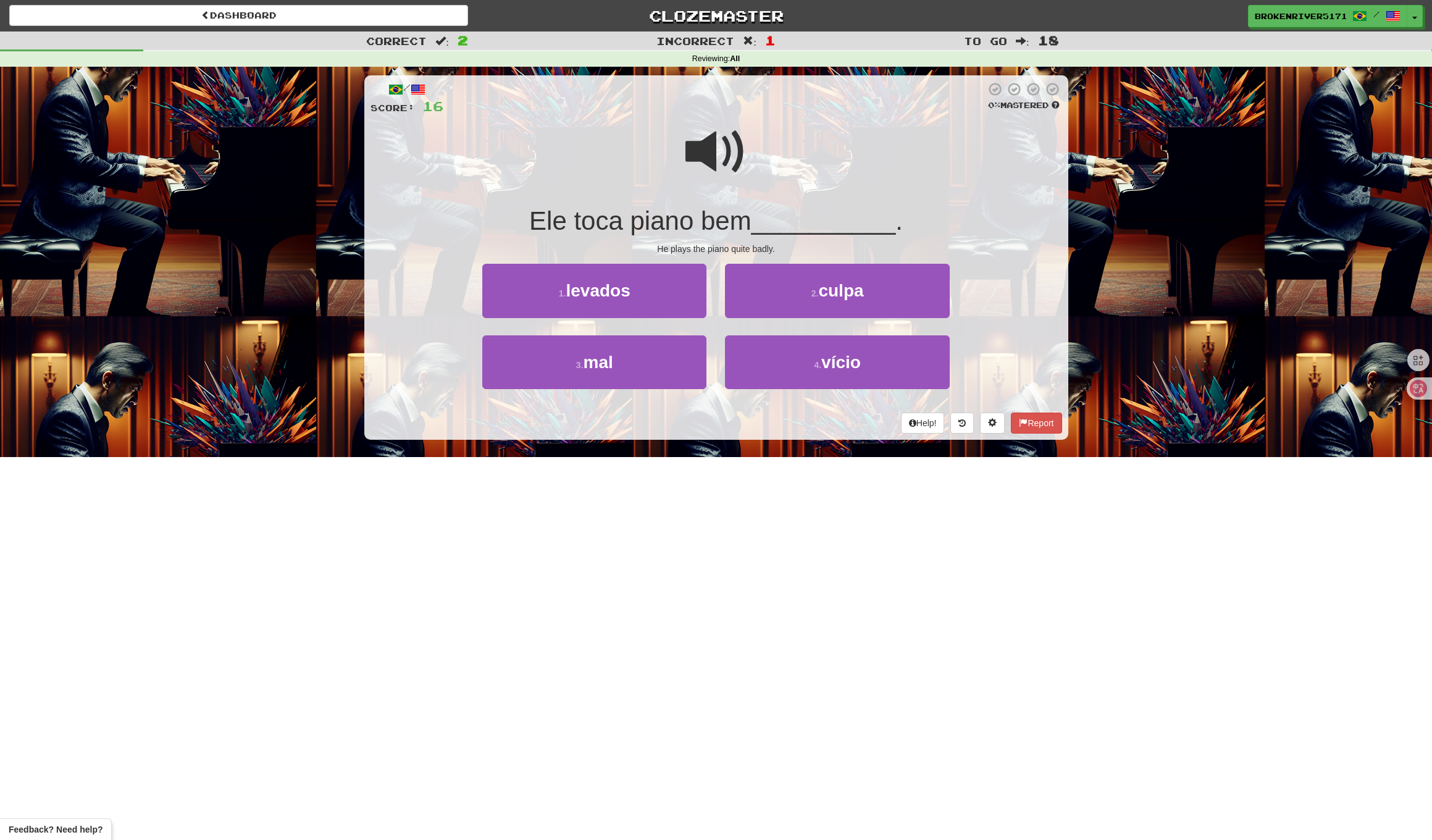
drag, startPoint x: 684, startPoint y: 368, endPoint x: 732, endPoint y: 333, distance: 59.4
click at [684, 368] on button "3 . mal" at bounding box center [595, 362] width 224 height 54
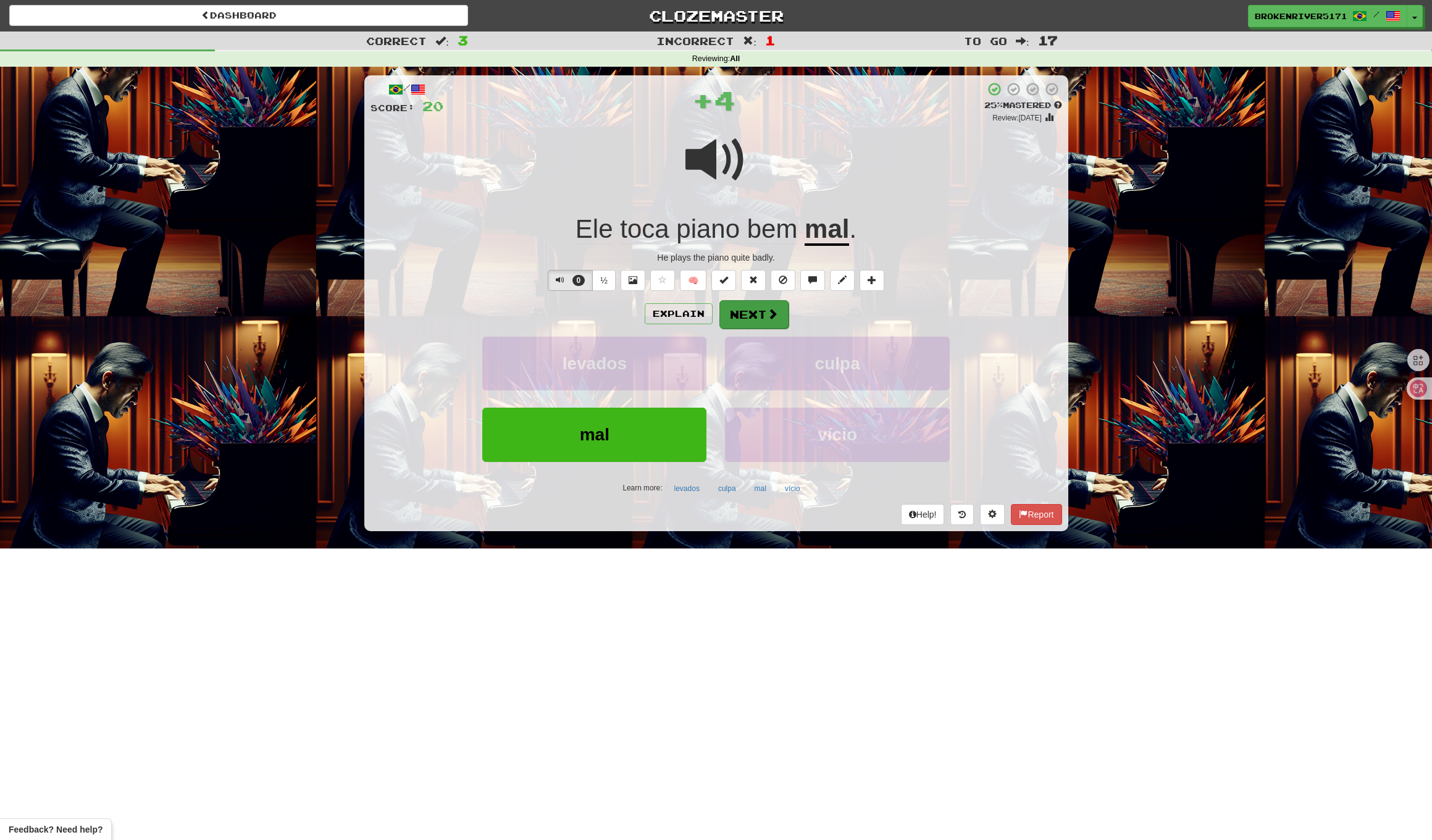
click at [765, 312] on button "Next" at bounding box center [754, 314] width 69 height 28
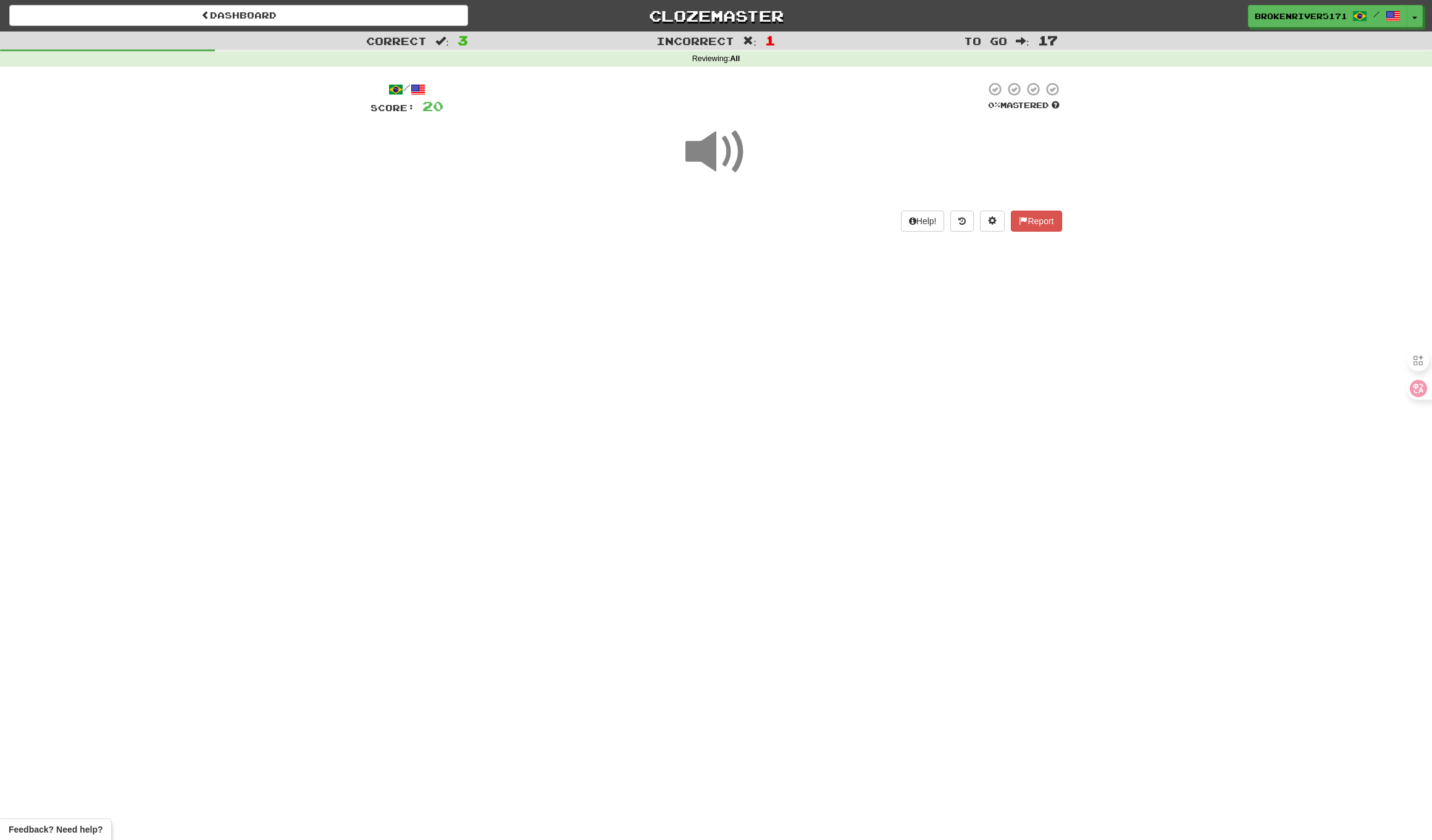
click at [743, 335] on div "Dashboard Clozemaster BrokenRiver5171 / Toggle Dropdown Dashboard Leaderboard A…" at bounding box center [716, 420] width 1432 height 840
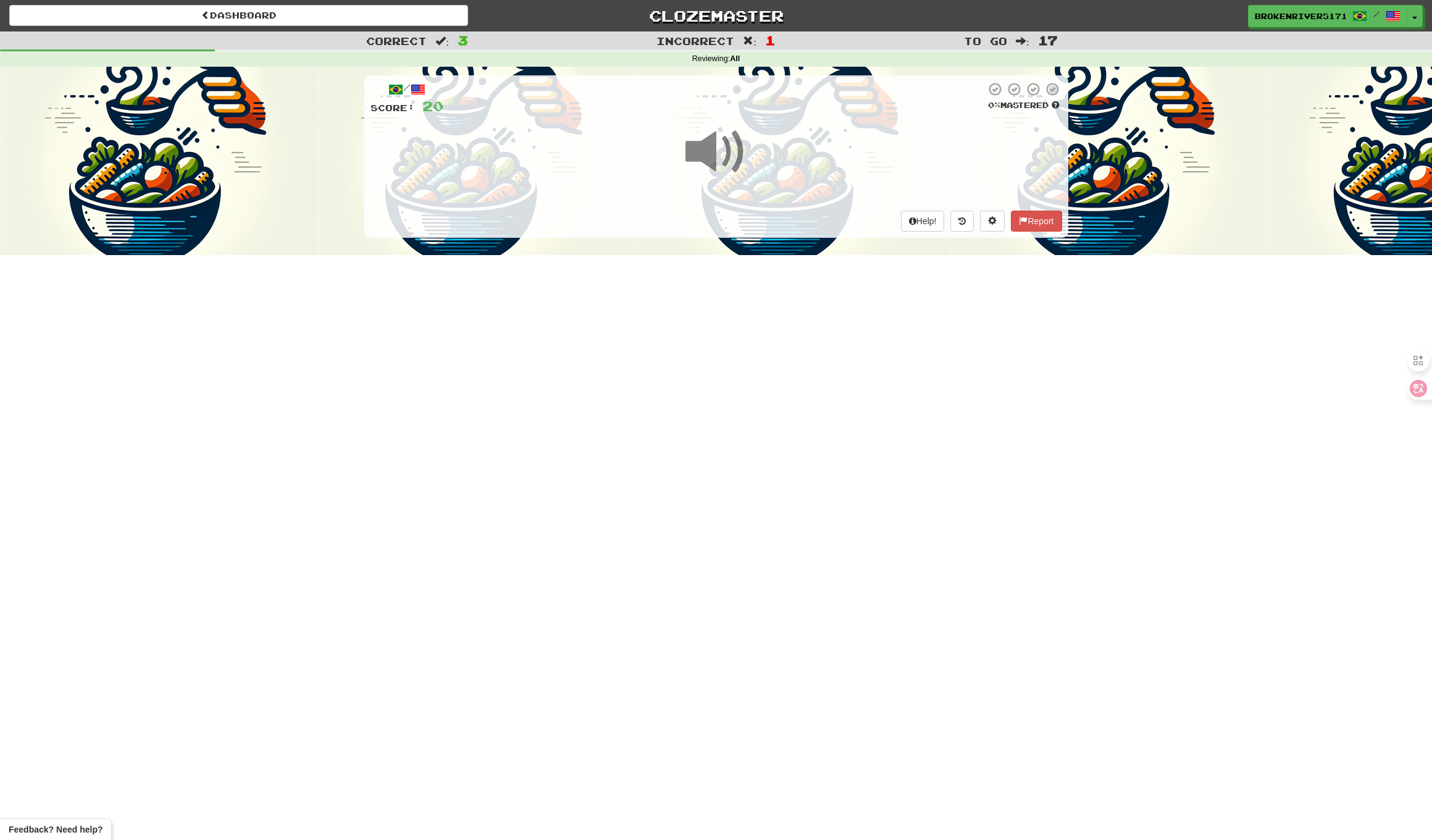
click at [770, 376] on div "Dashboard Clozemaster BrokenRiver5171 / Toggle Dropdown Dashboard Leaderboard A…" at bounding box center [716, 420] width 1432 height 840
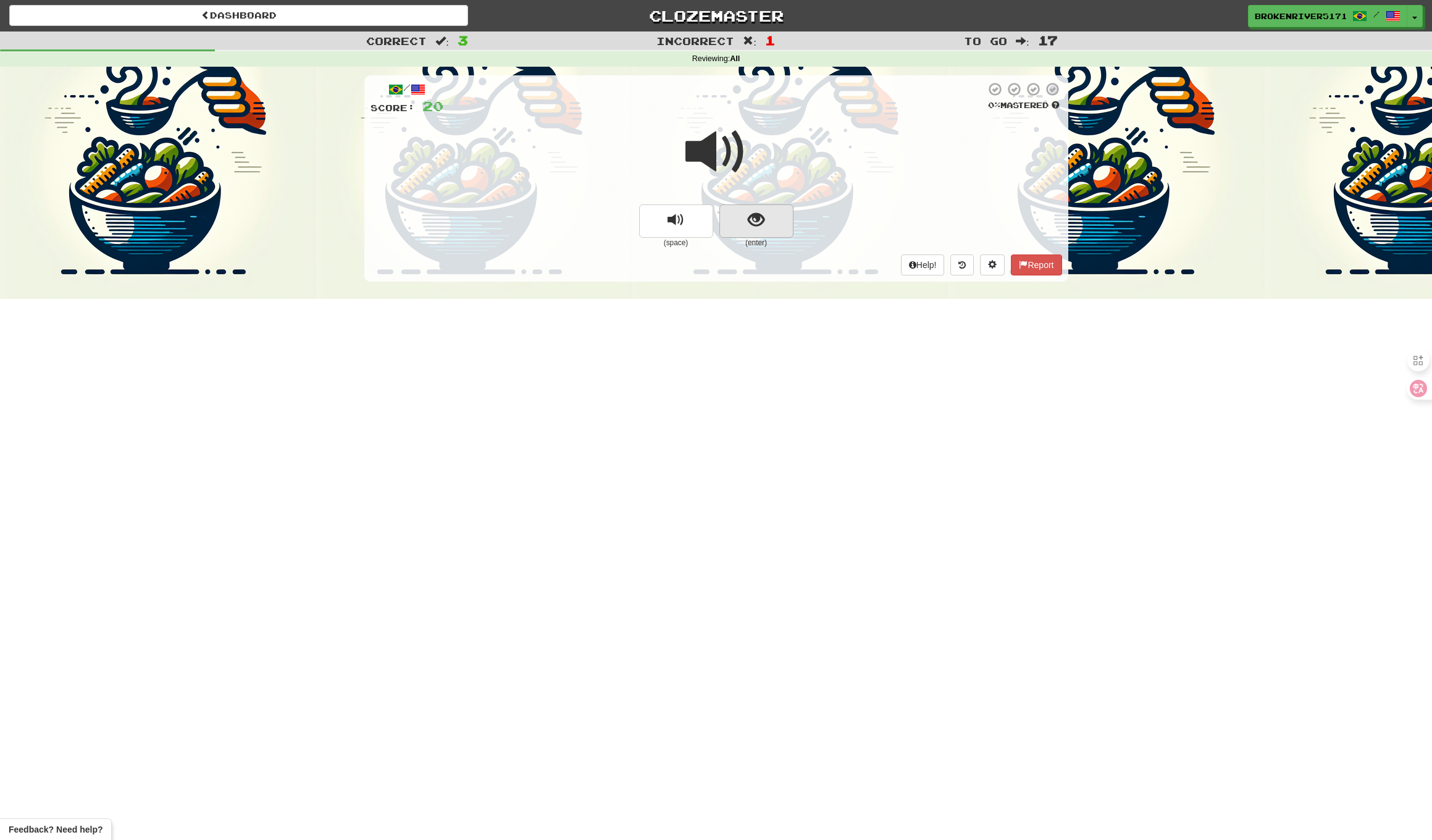
click at [745, 204] on button "show sentence" at bounding box center [756, 221] width 74 height 34
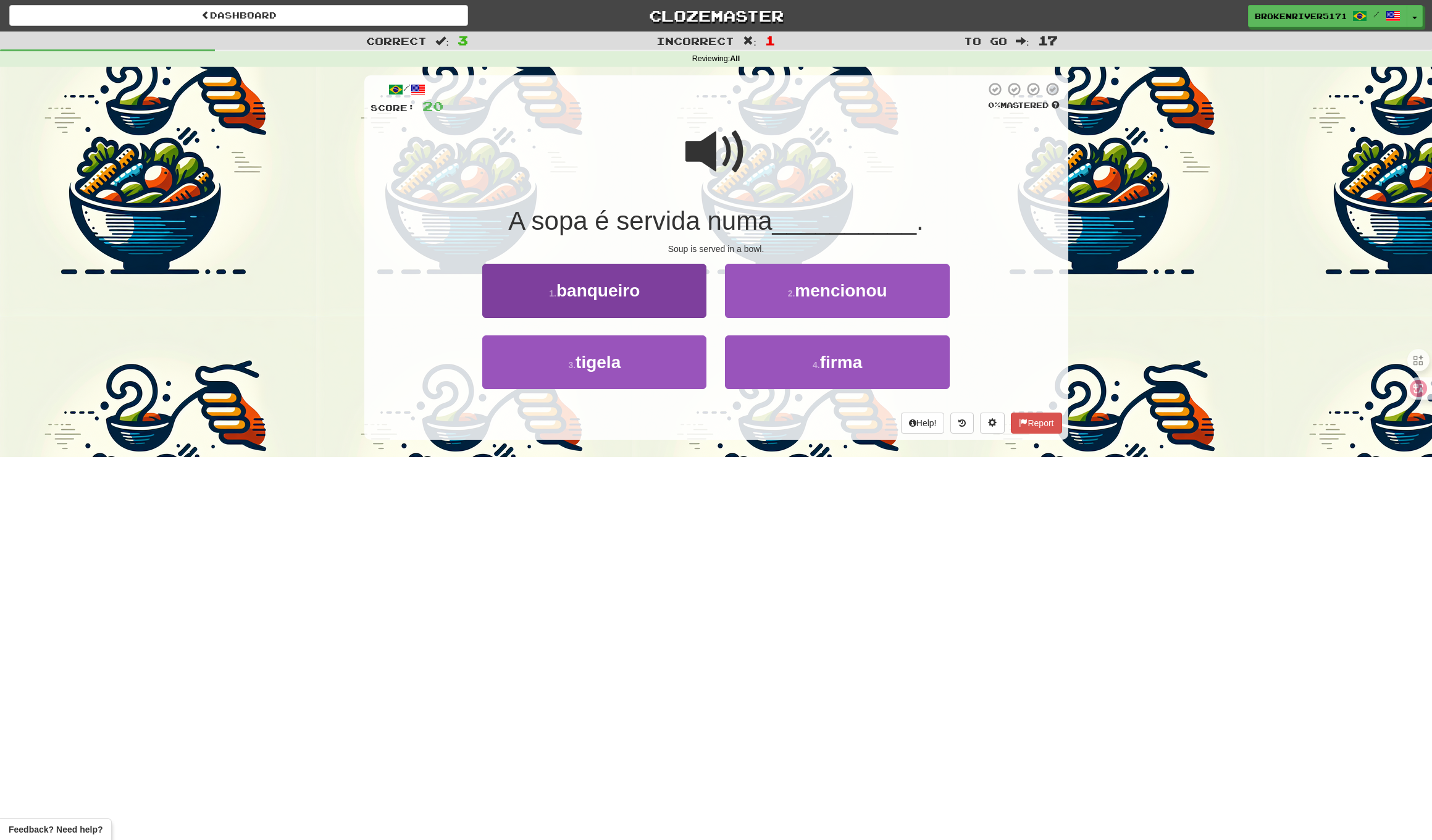
click at [675, 298] on button "1 . banqueiro" at bounding box center [595, 290] width 224 height 54
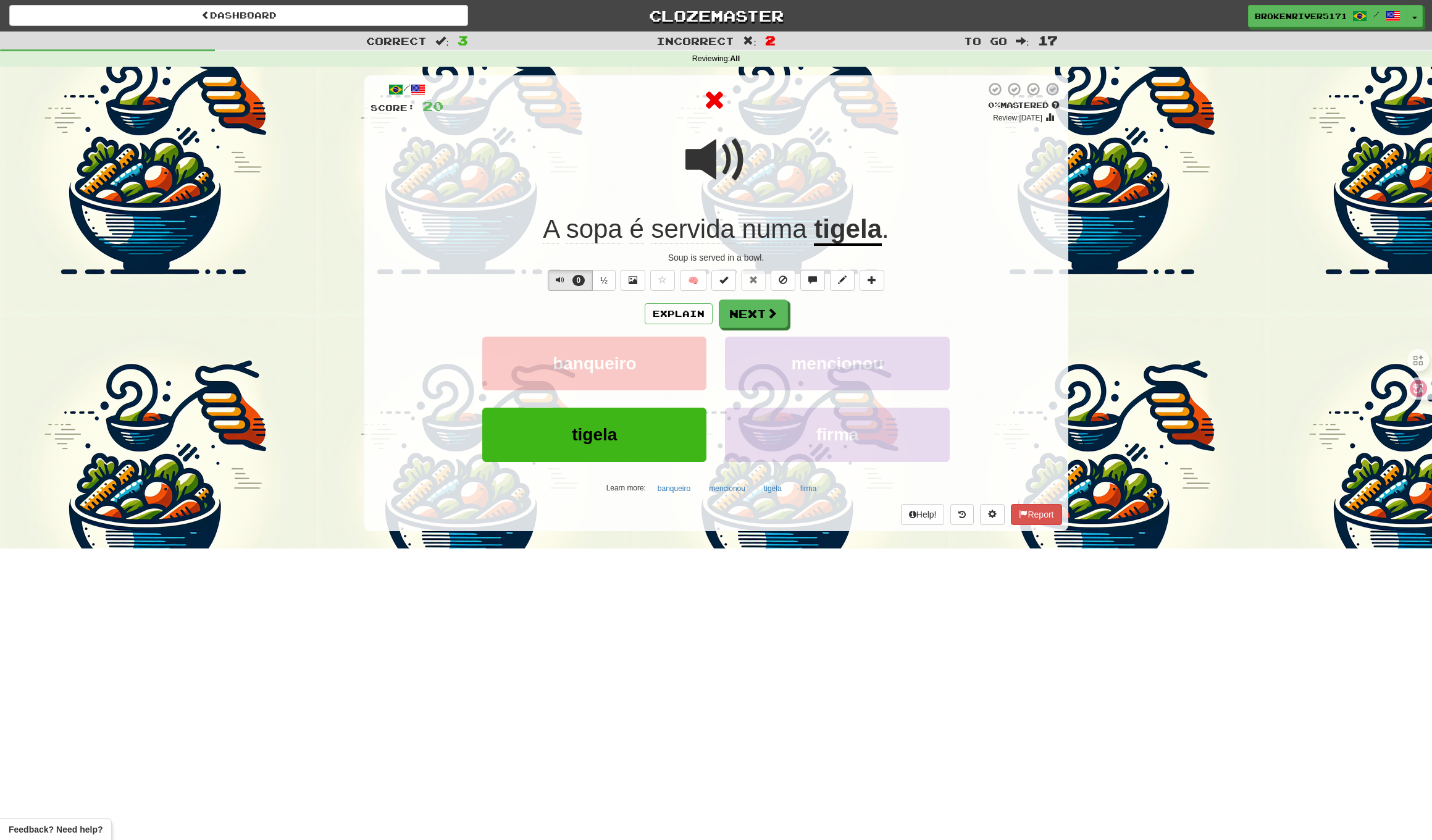
click at [815, 313] on div "Explain Next" at bounding box center [717, 314] width 692 height 28
click at [755, 317] on button "Next" at bounding box center [754, 314] width 69 height 28
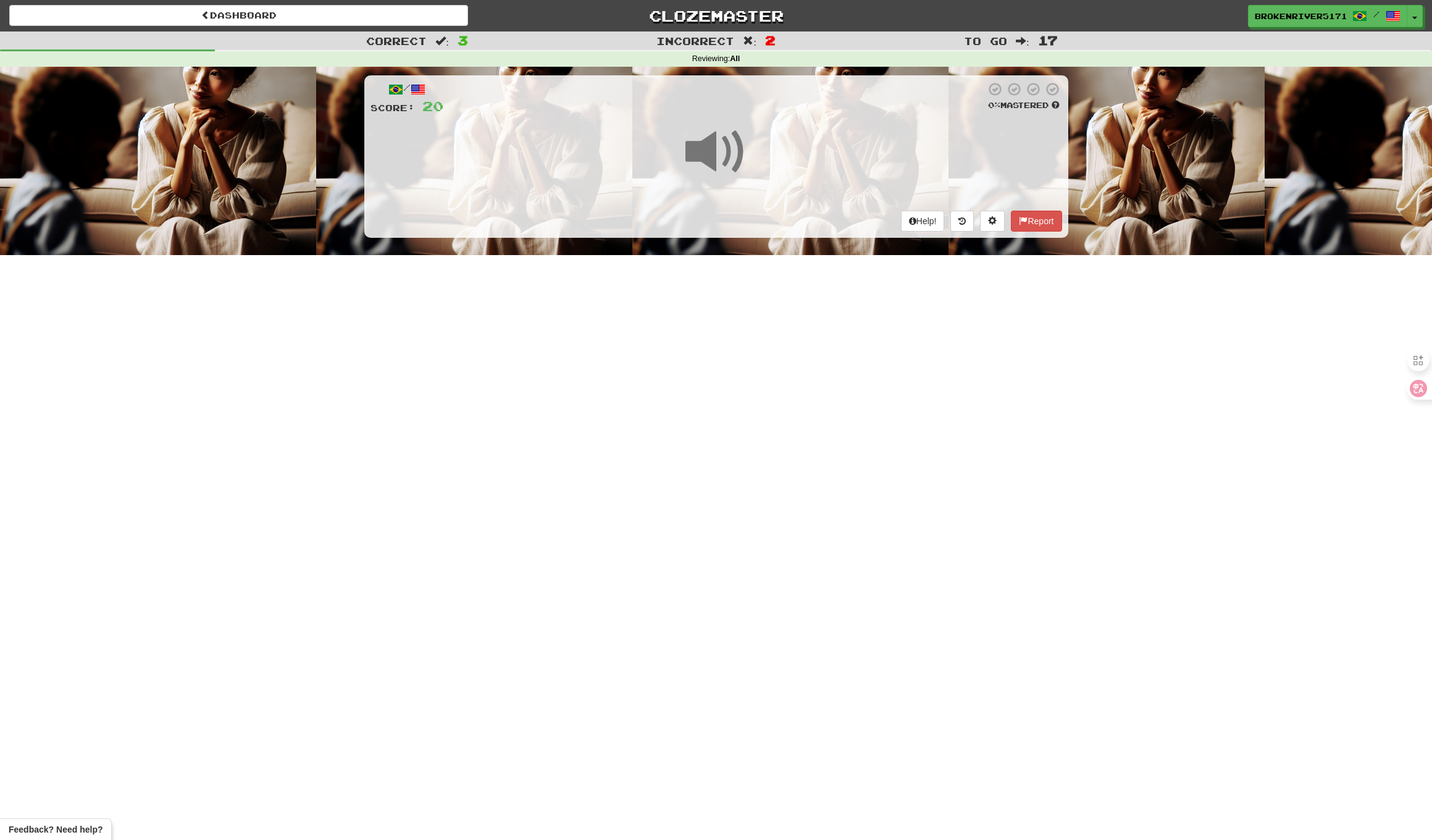
click at [733, 307] on div "Dashboard Clozemaster BrokenRiver5171 / Toggle Dropdown Dashboard Leaderboard A…" at bounding box center [716, 420] width 1432 height 840
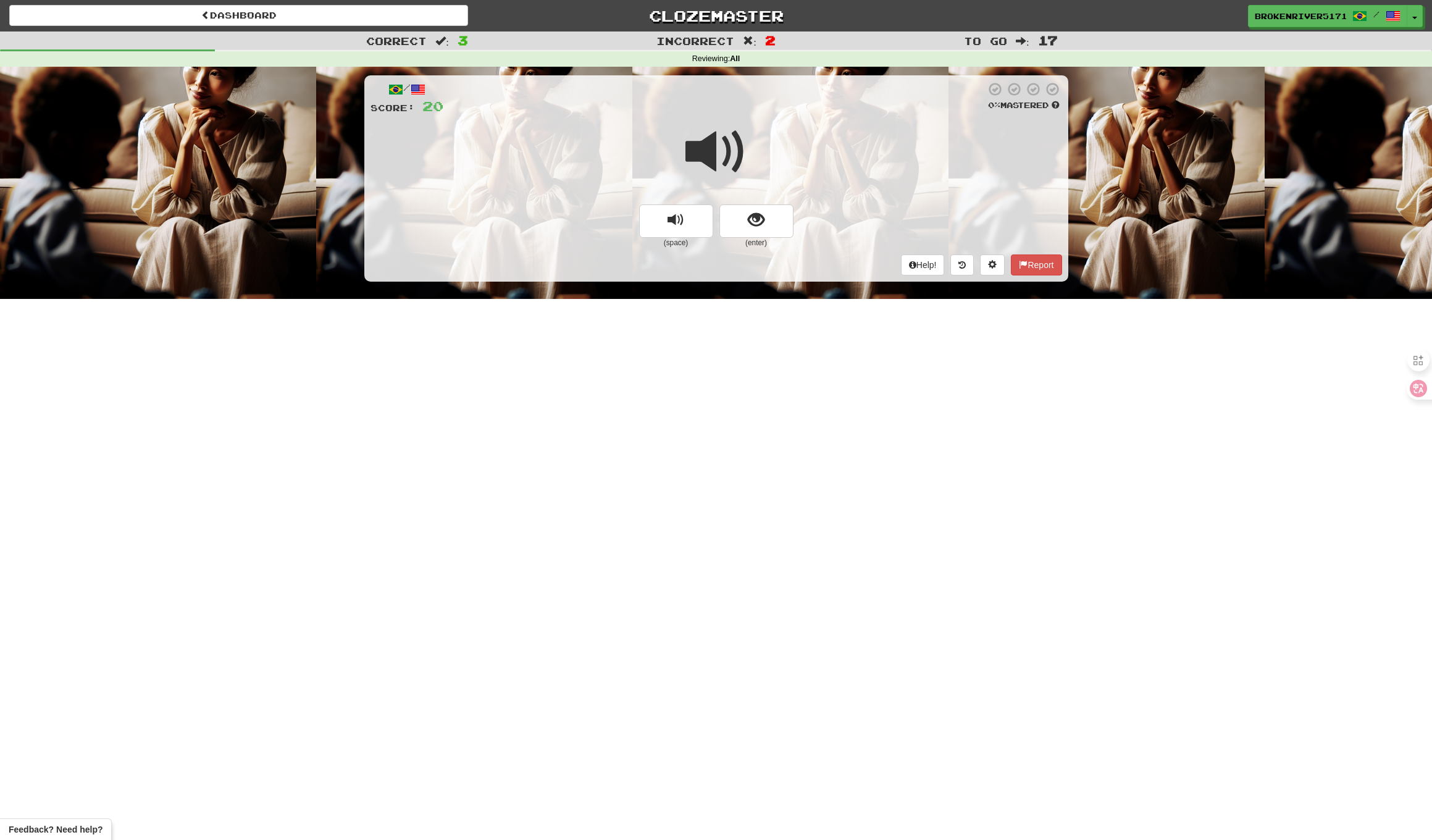
click at [734, 179] on span at bounding box center [717, 152] width 62 height 62
click at [749, 216] on span "show sentence" at bounding box center [756, 220] width 16 height 16
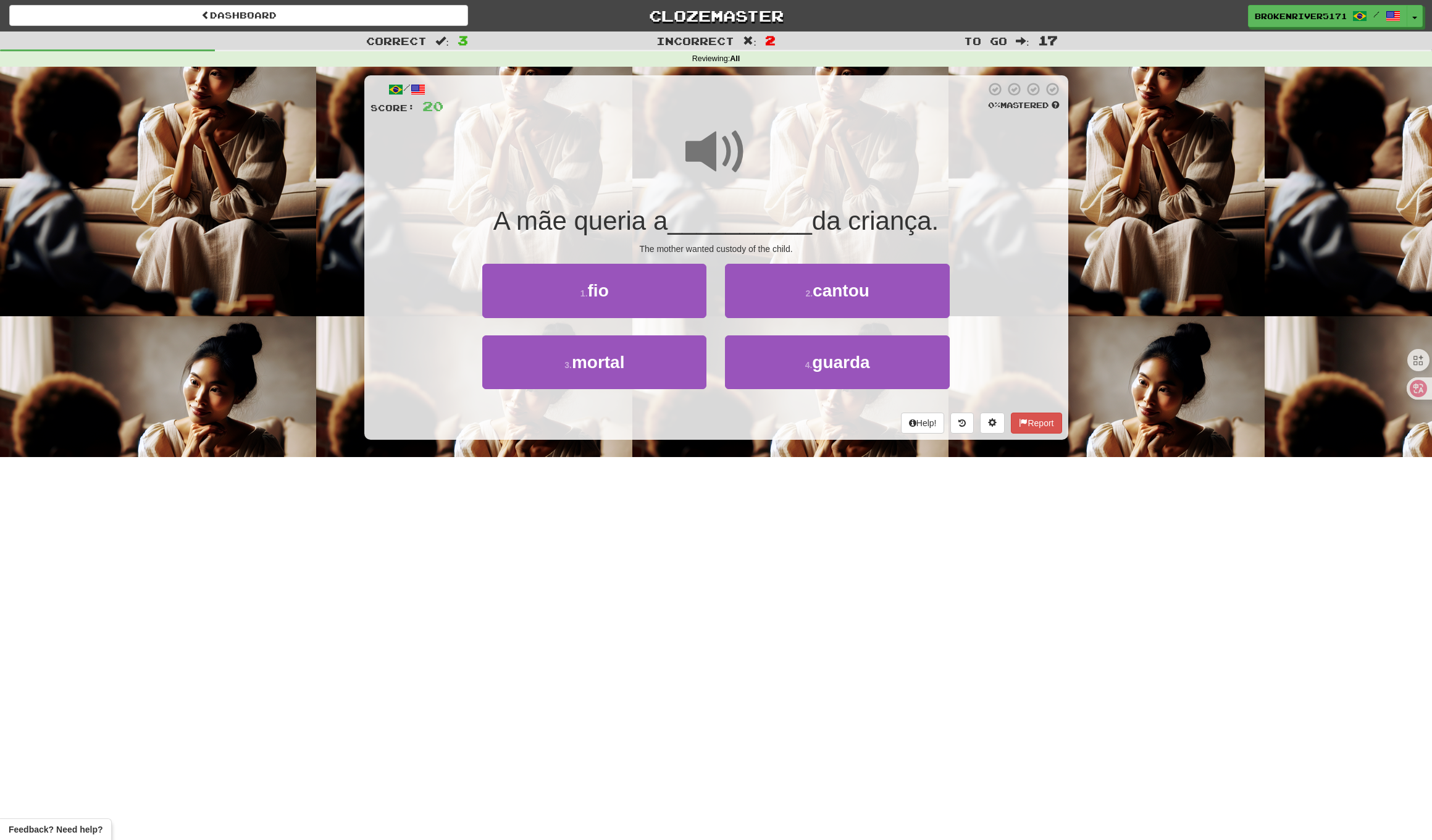
click at [756, 249] on div "The mother wanted custody of the child." at bounding box center [717, 249] width 692 height 13
click at [788, 293] on button "2 . cantou" at bounding box center [837, 290] width 224 height 54
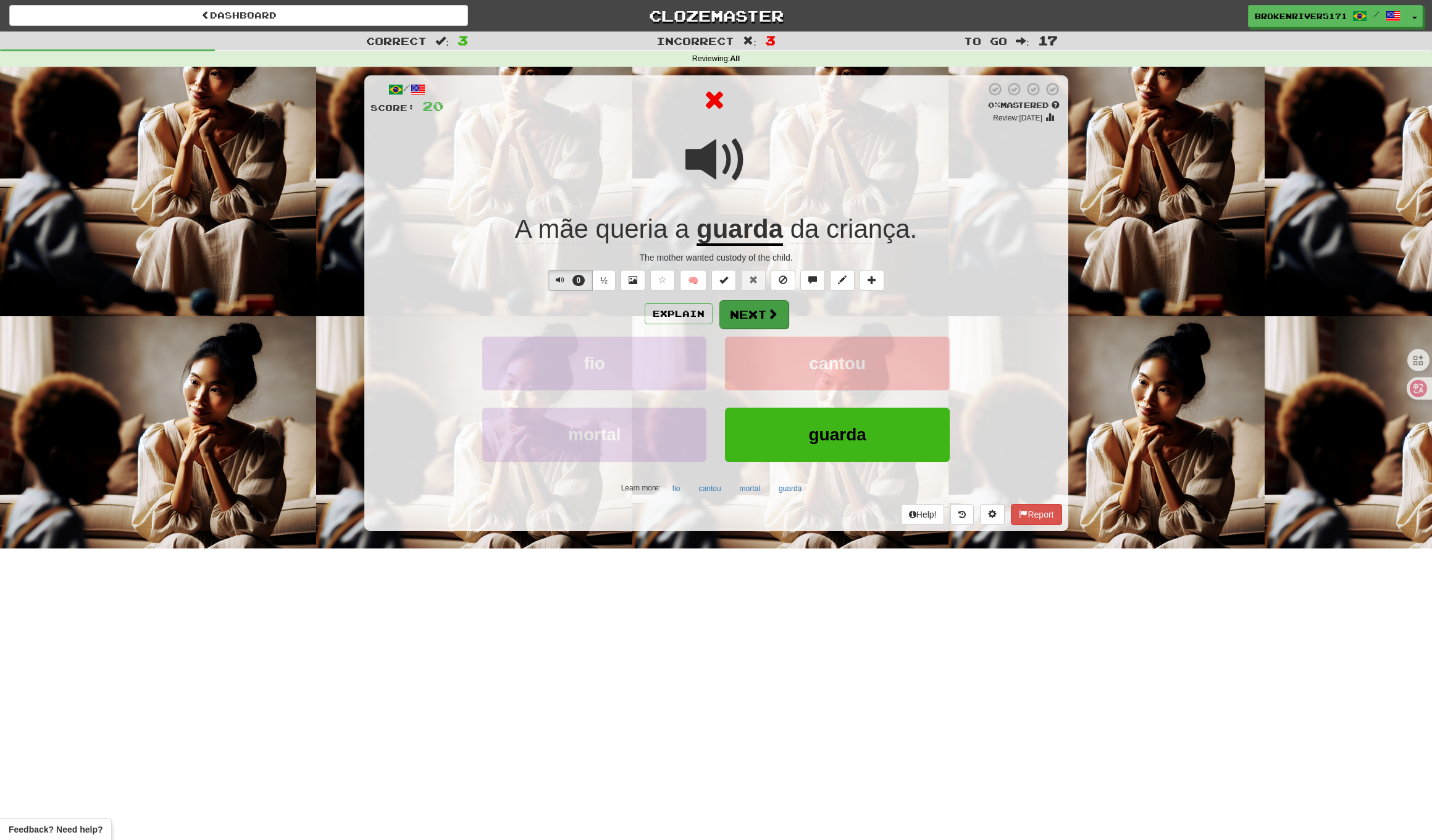
click at [765, 317] on button "Next" at bounding box center [754, 314] width 69 height 28
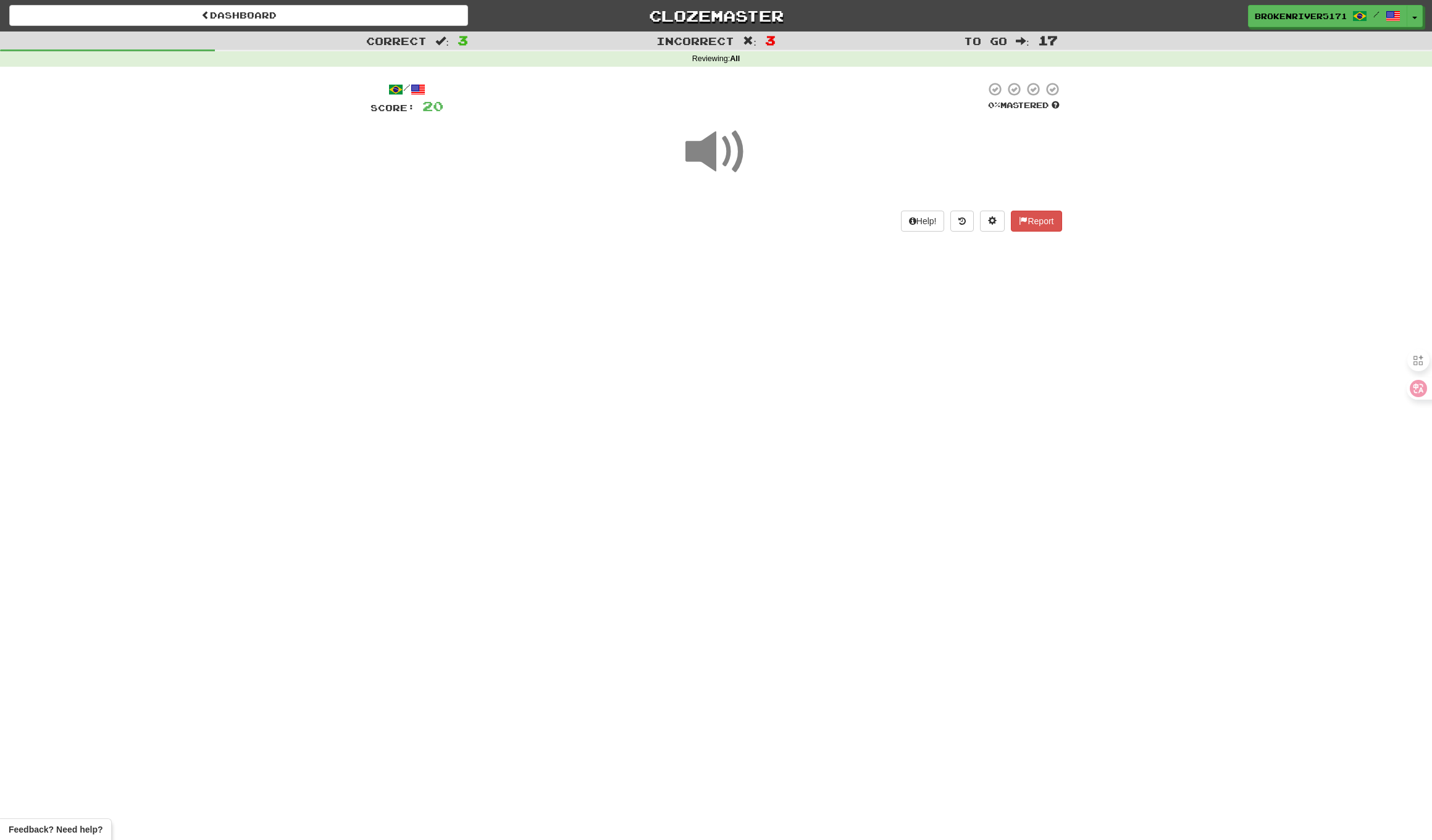
click at [774, 377] on div "Dashboard Clozemaster BrokenRiver5171 / Toggle Dropdown Dashboard Leaderboard A…" at bounding box center [716, 420] width 1432 height 840
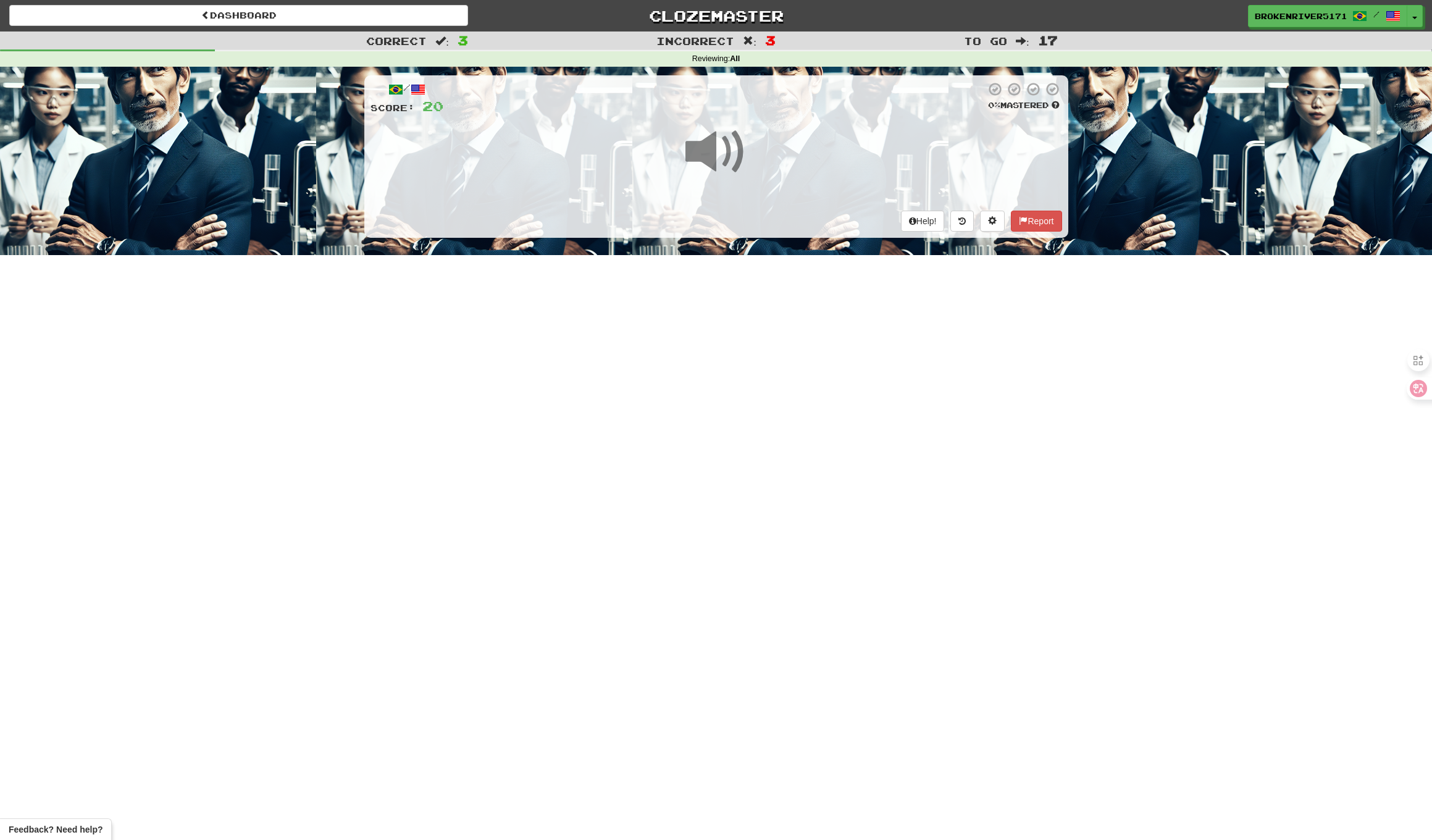
click at [799, 354] on div "Dashboard Clozemaster BrokenRiver5171 / Toggle Dropdown Dashboard Leaderboard A…" at bounding box center [716, 420] width 1432 height 840
drag, startPoint x: 760, startPoint y: 355, endPoint x: 799, endPoint y: 354, distance: 39.0
click at [761, 355] on div "Dashboard Clozemaster BrokenRiver5171 / Toggle Dropdown Dashboard Leaderboard A…" at bounding box center [716, 420] width 1432 height 840
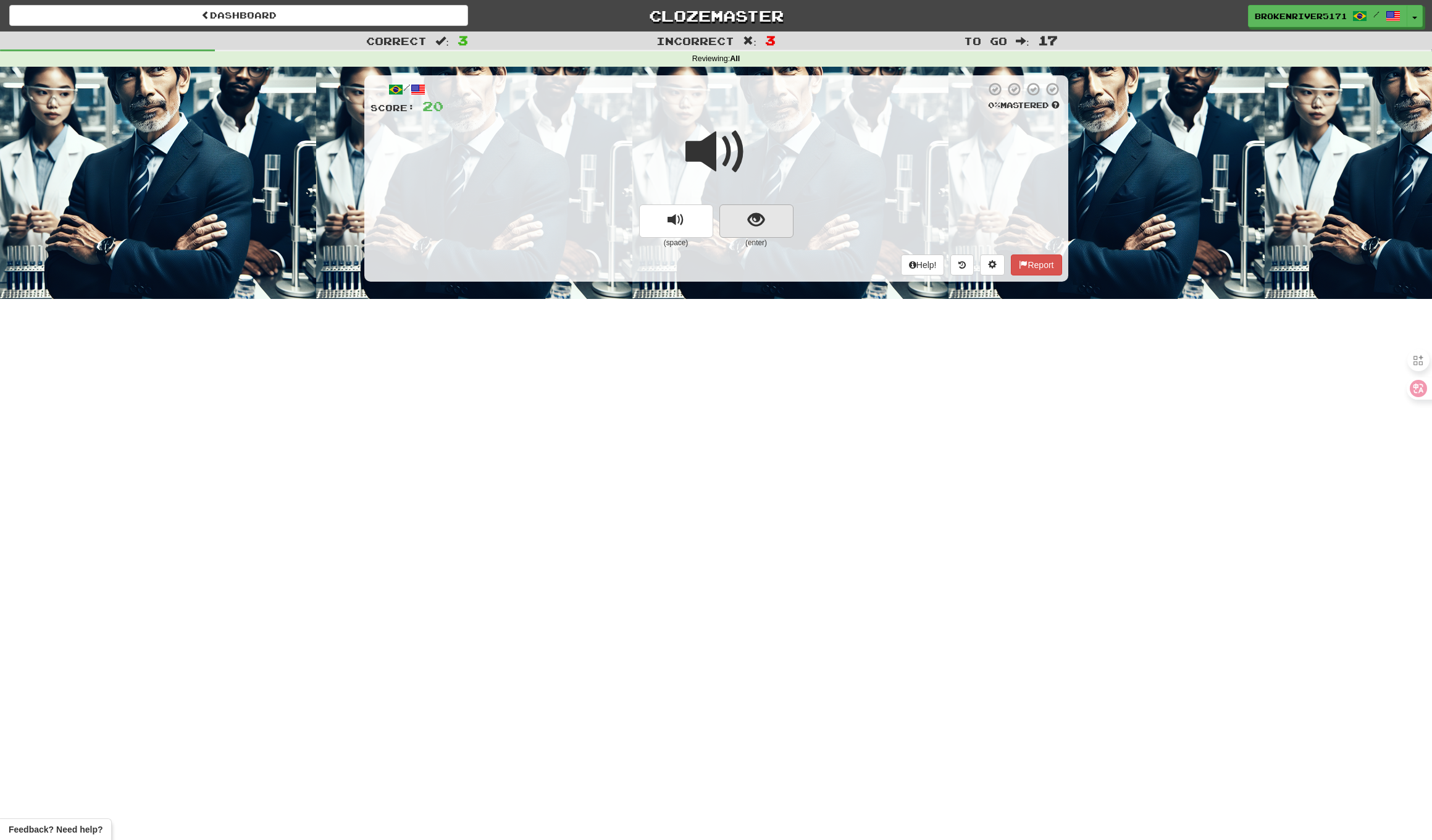
click at [734, 216] on button "show sentence" at bounding box center [756, 221] width 74 height 34
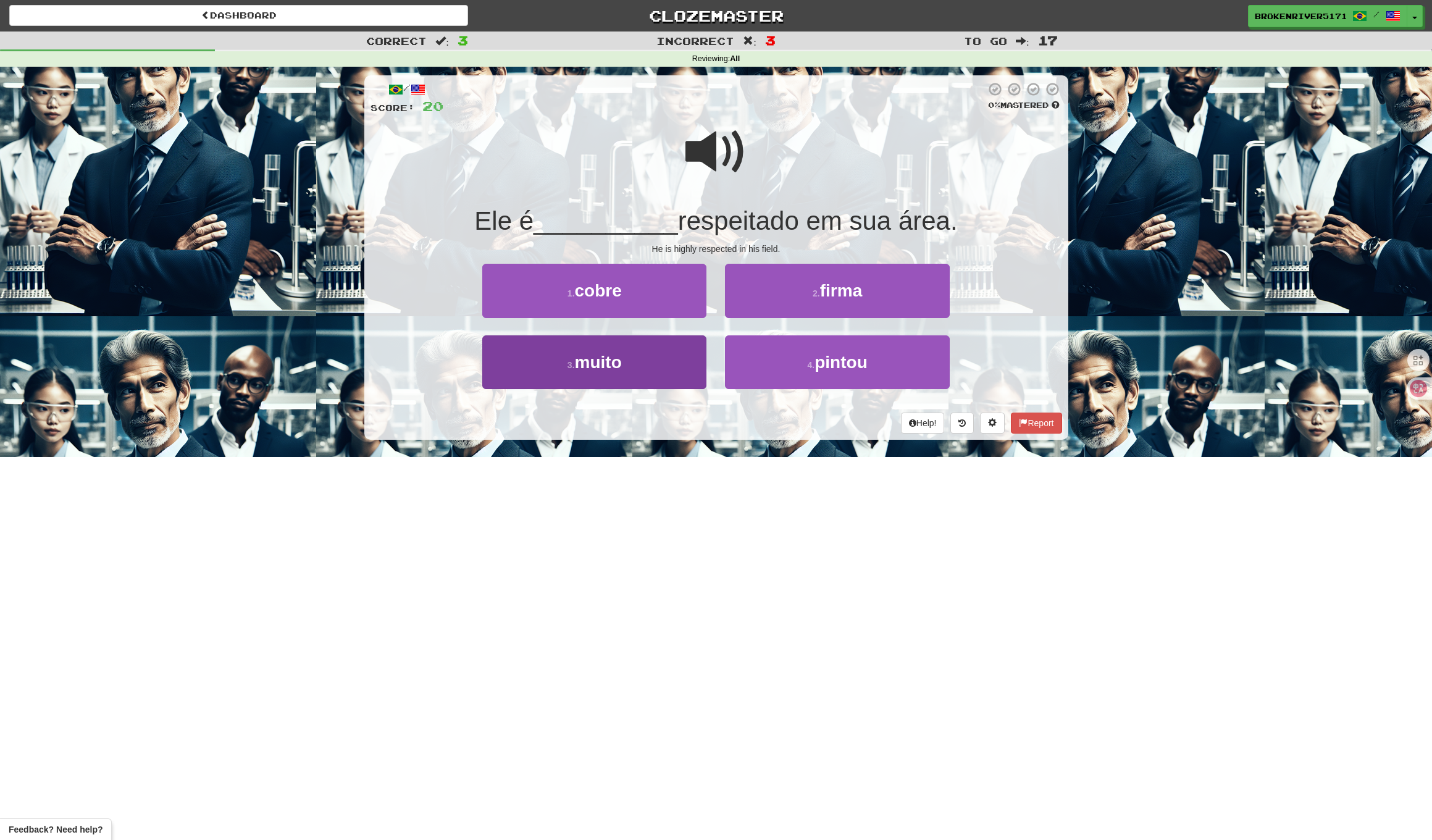
click at [679, 359] on button "3 . muito" at bounding box center [595, 362] width 224 height 54
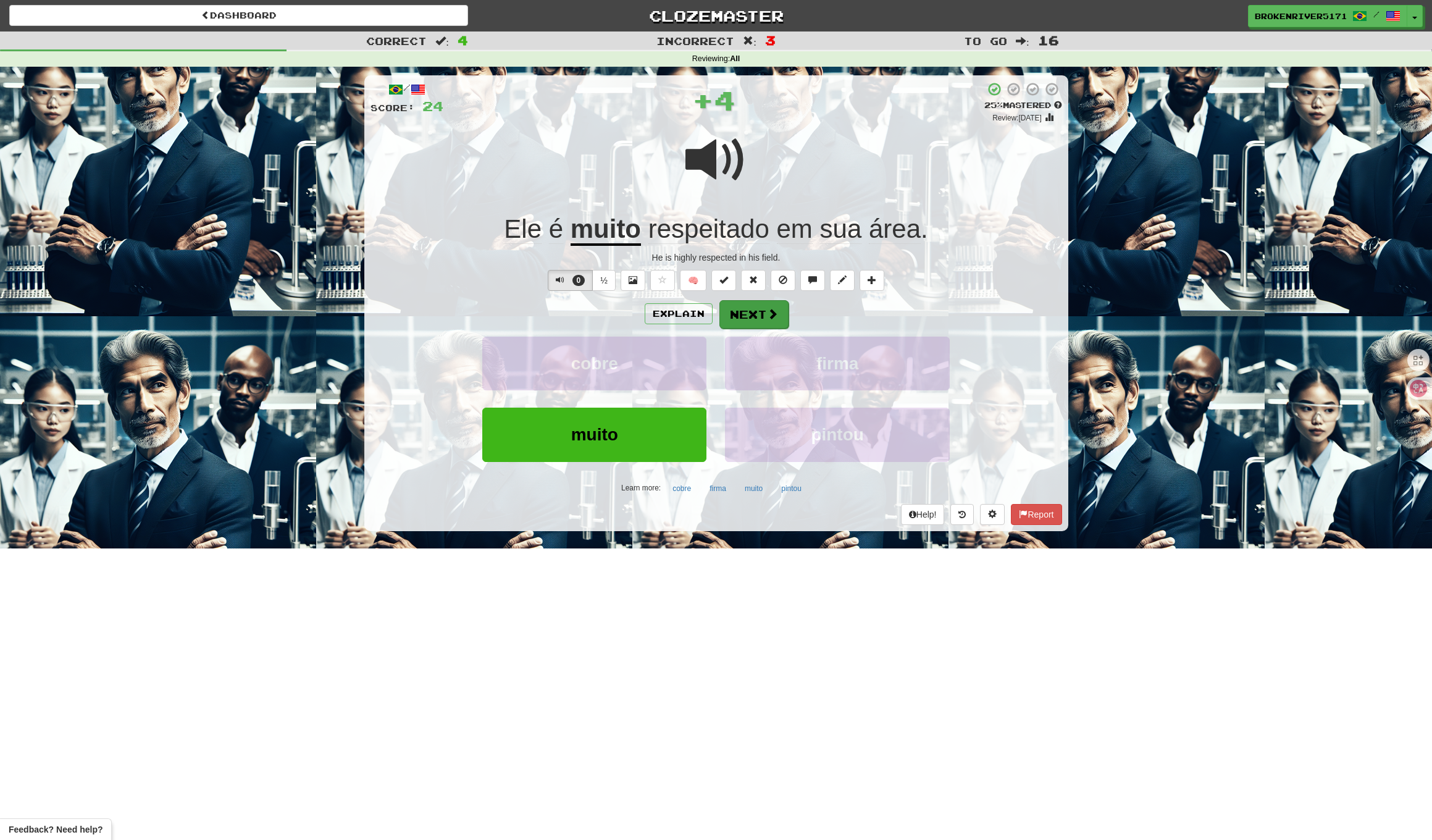
click at [751, 317] on button "Next" at bounding box center [754, 314] width 69 height 28
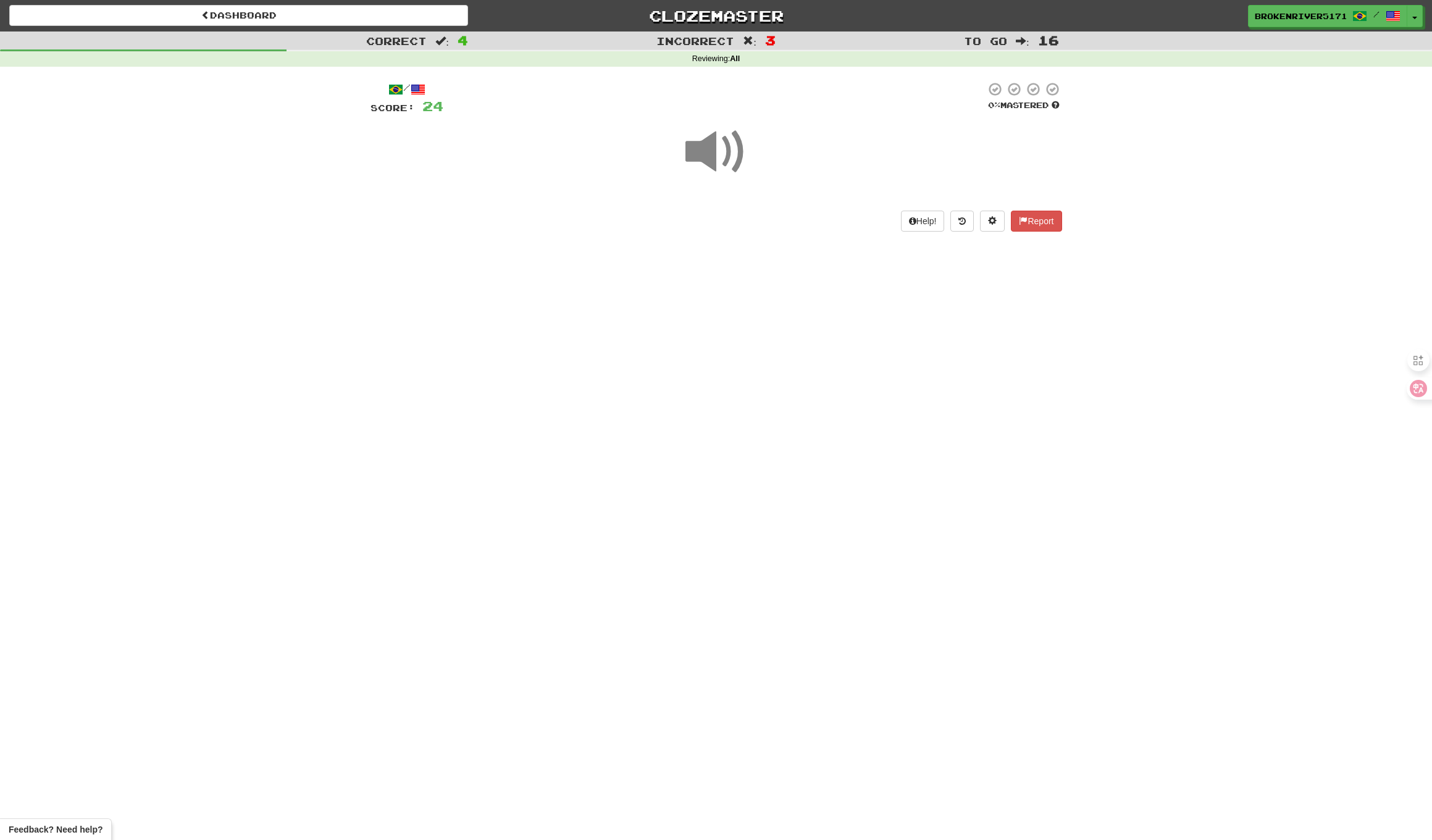
click at [713, 347] on div "Dashboard Clozemaster BrokenRiver5171 / Toggle Dropdown Dashboard Leaderboard A…" at bounding box center [716, 420] width 1432 height 840
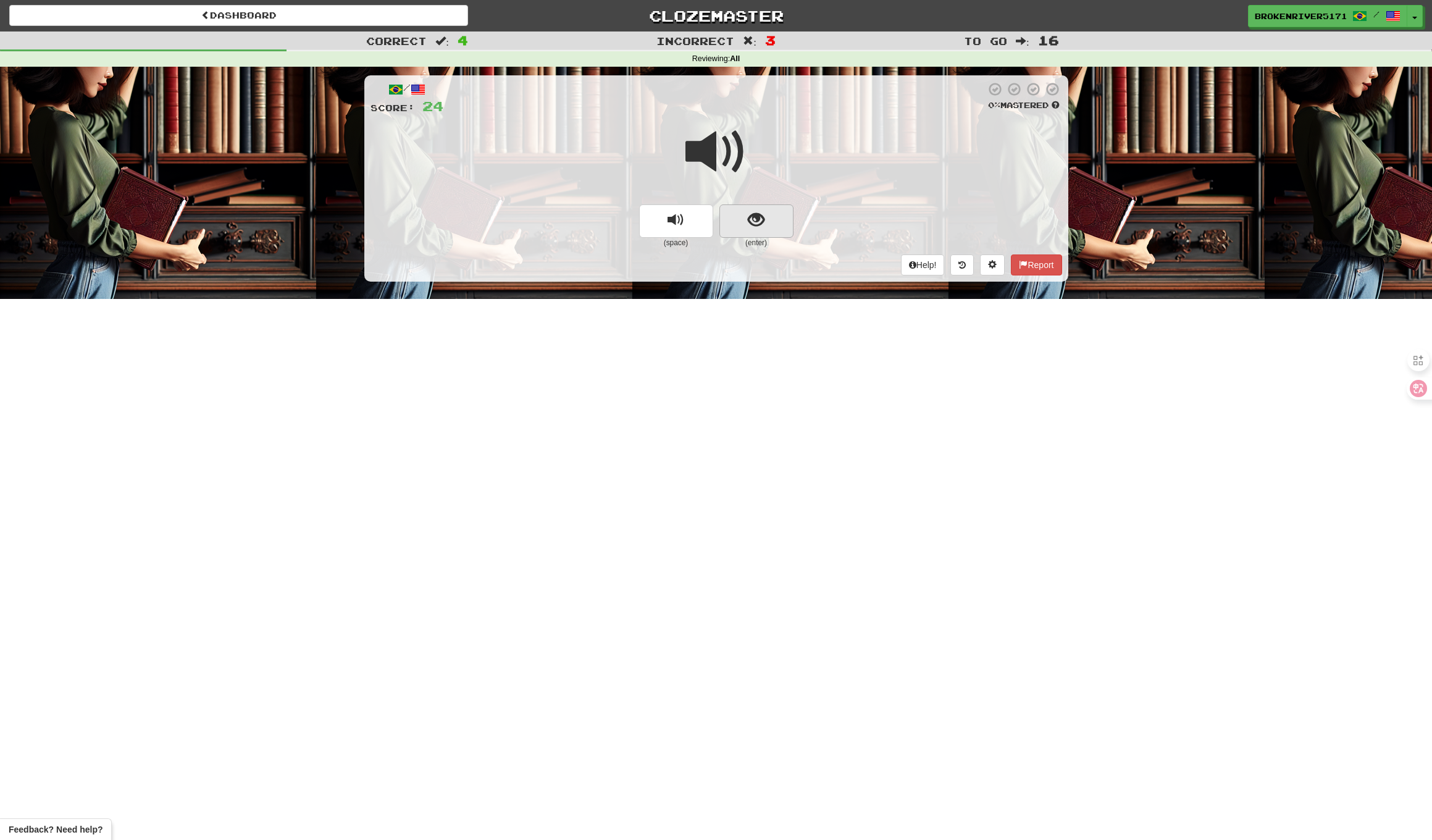
click at [755, 228] on button "show sentence" at bounding box center [756, 221] width 74 height 34
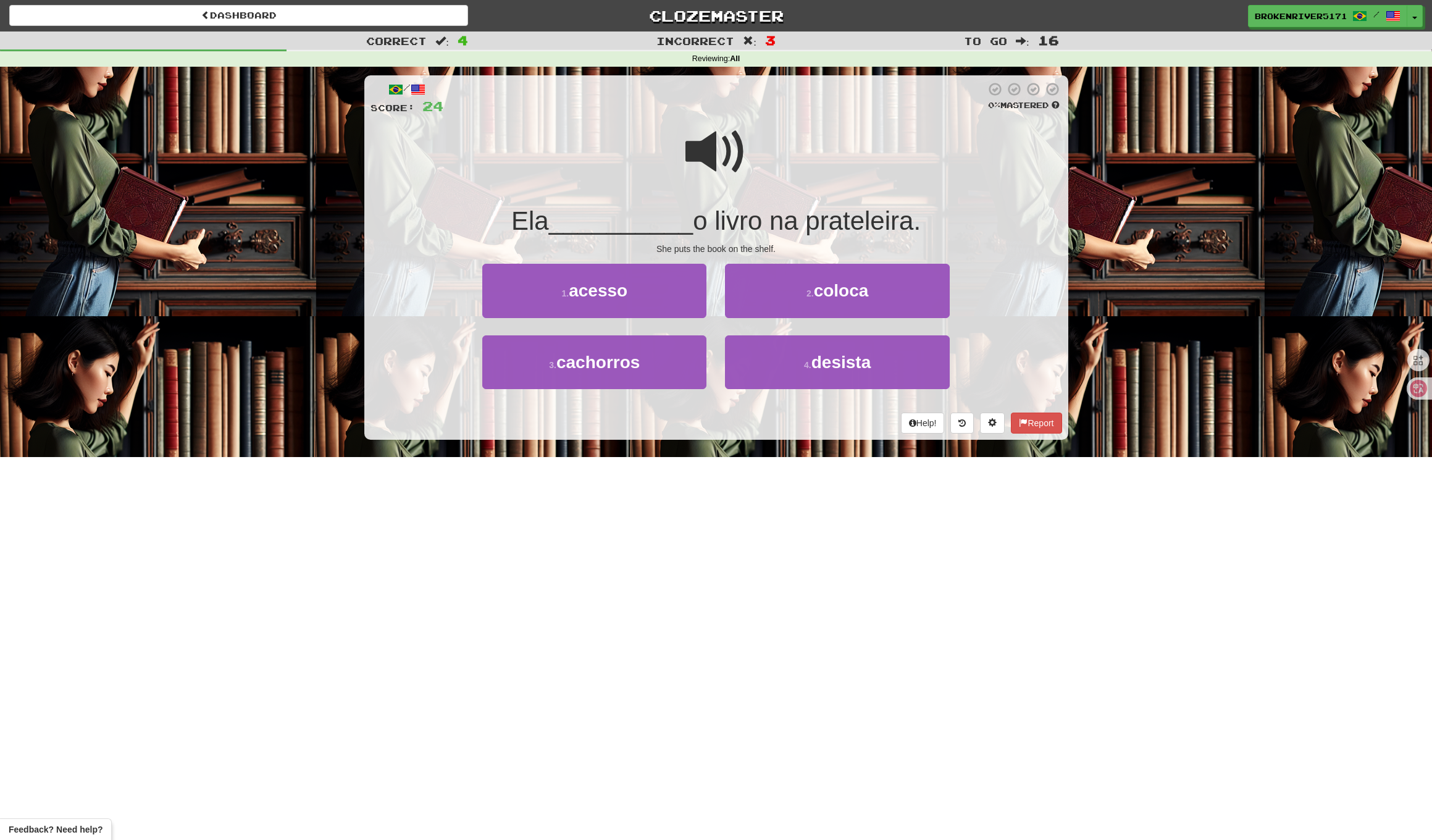
click at [710, 196] on div at bounding box center [717, 161] width 692 height 89
drag, startPoint x: 785, startPoint y: 303, endPoint x: 710, endPoint y: 359, distance: 93.6
click at [710, 359] on div "1 . acesso 2 . coloca 3 . cachorros 4 . desista" at bounding box center [716, 335] width 710 height 143
click at [790, 376] on button "4 . desista" at bounding box center [837, 362] width 224 height 54
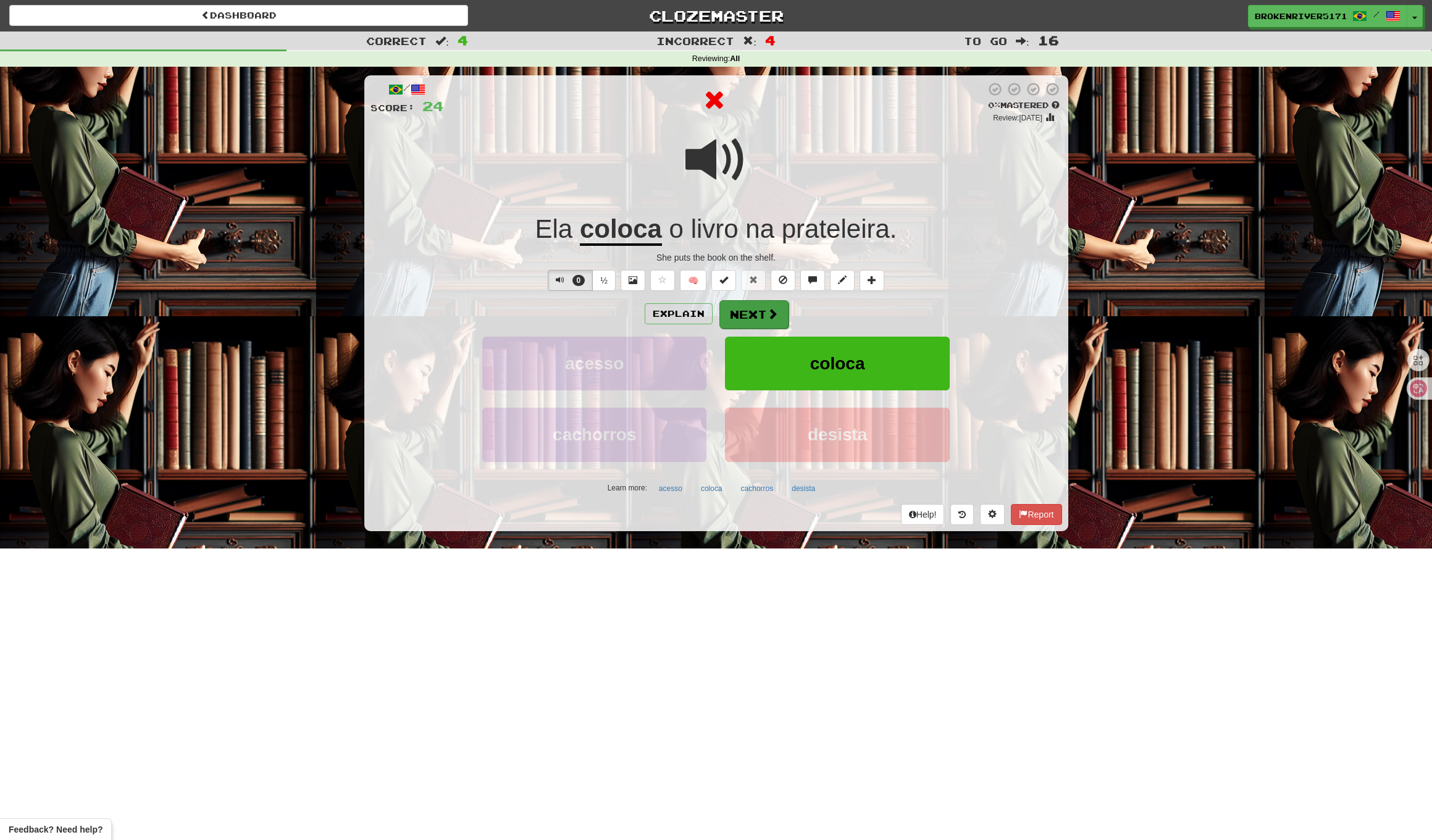
click at [768, 311] on span at bounding box center [773, 314] width 11 height 11
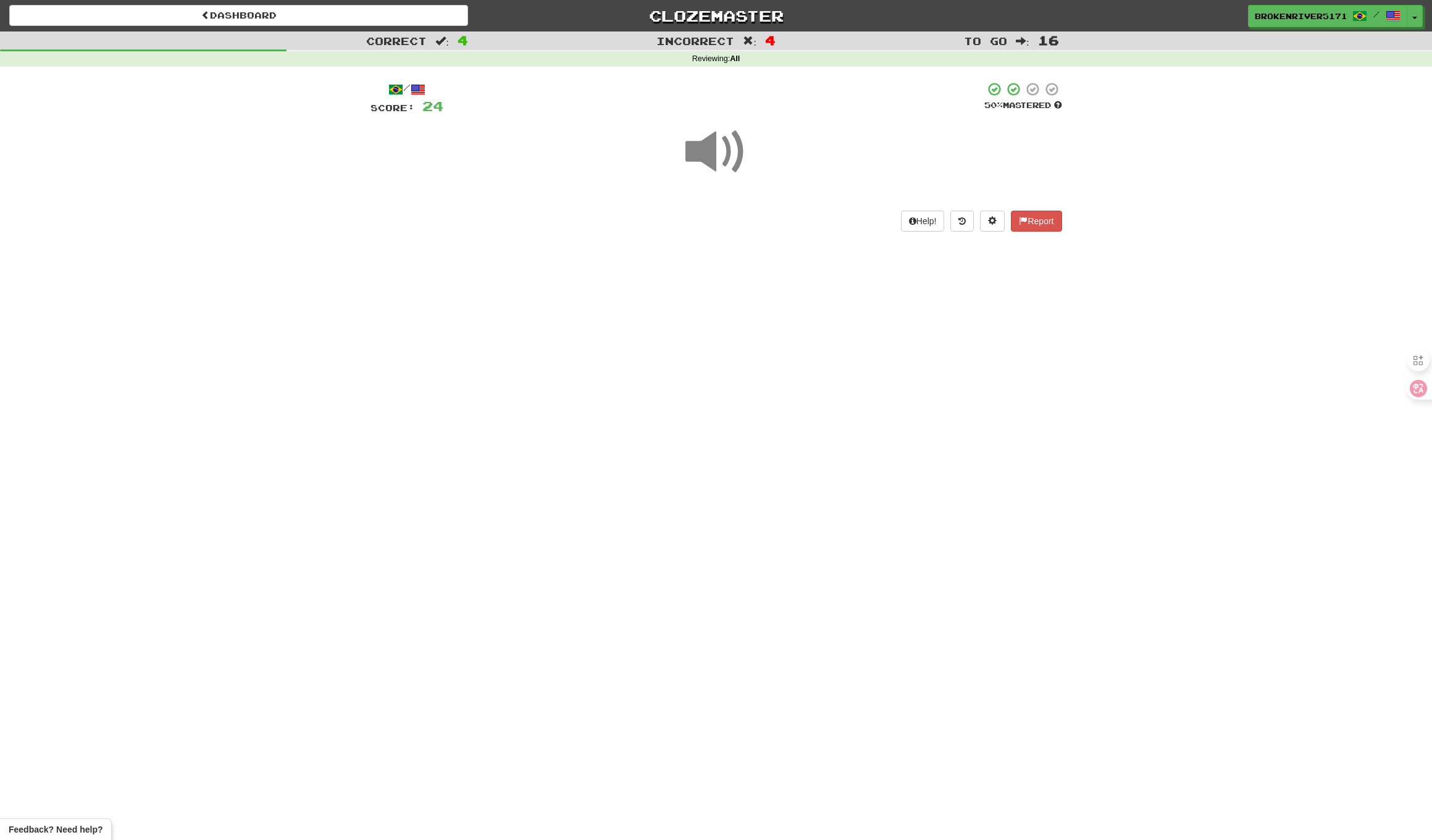
click at [779, 297] on div "Dashboard Clozemaster BrokenRiver5171 / Toggle Dropdown Dashboard Leaderboard A…" at bounding box center [716, 420] width 1432 height 840
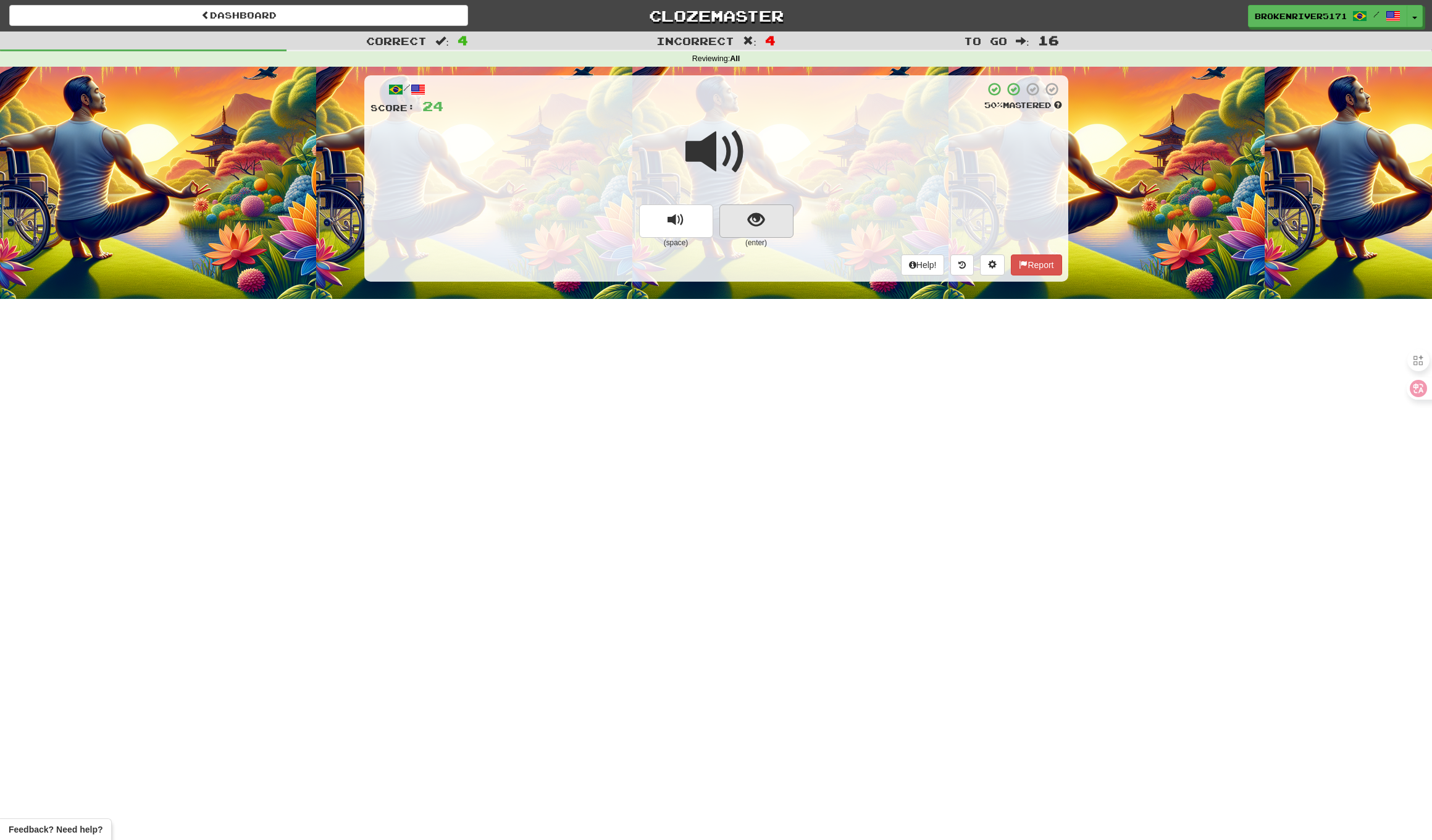
click at [744, 221] on button "show sentence" at bounding box center [756, 221] width 74 height 34
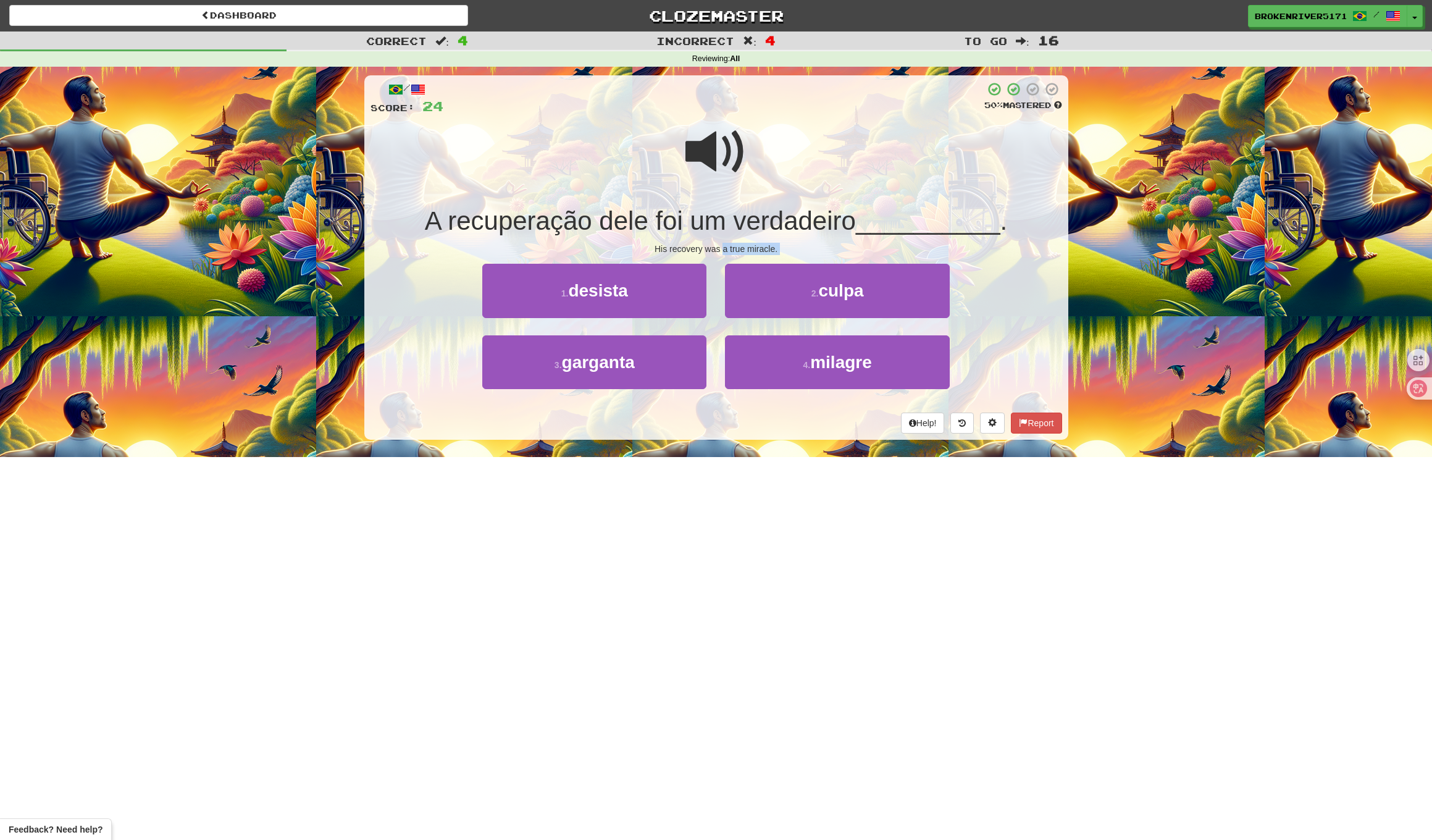
drag, startPoint x: 743, startPoint y: 254, endPoint x: 722, endPoint y: 244, distance: 23.3
click at [722, 244] on div "/ Score: 24 50 % Mastered A recuperação dele foi um verdadeiro __________ . His…" at bounding box center [716, 257] width 704 height 364
click at [722, 244] on div "His recovery was a true miracle." at bounding box center [717, 249] width 692 height 13
click at [675, 299] on button "1 . desista" at bounding box center [595, 290] width 224 height 54
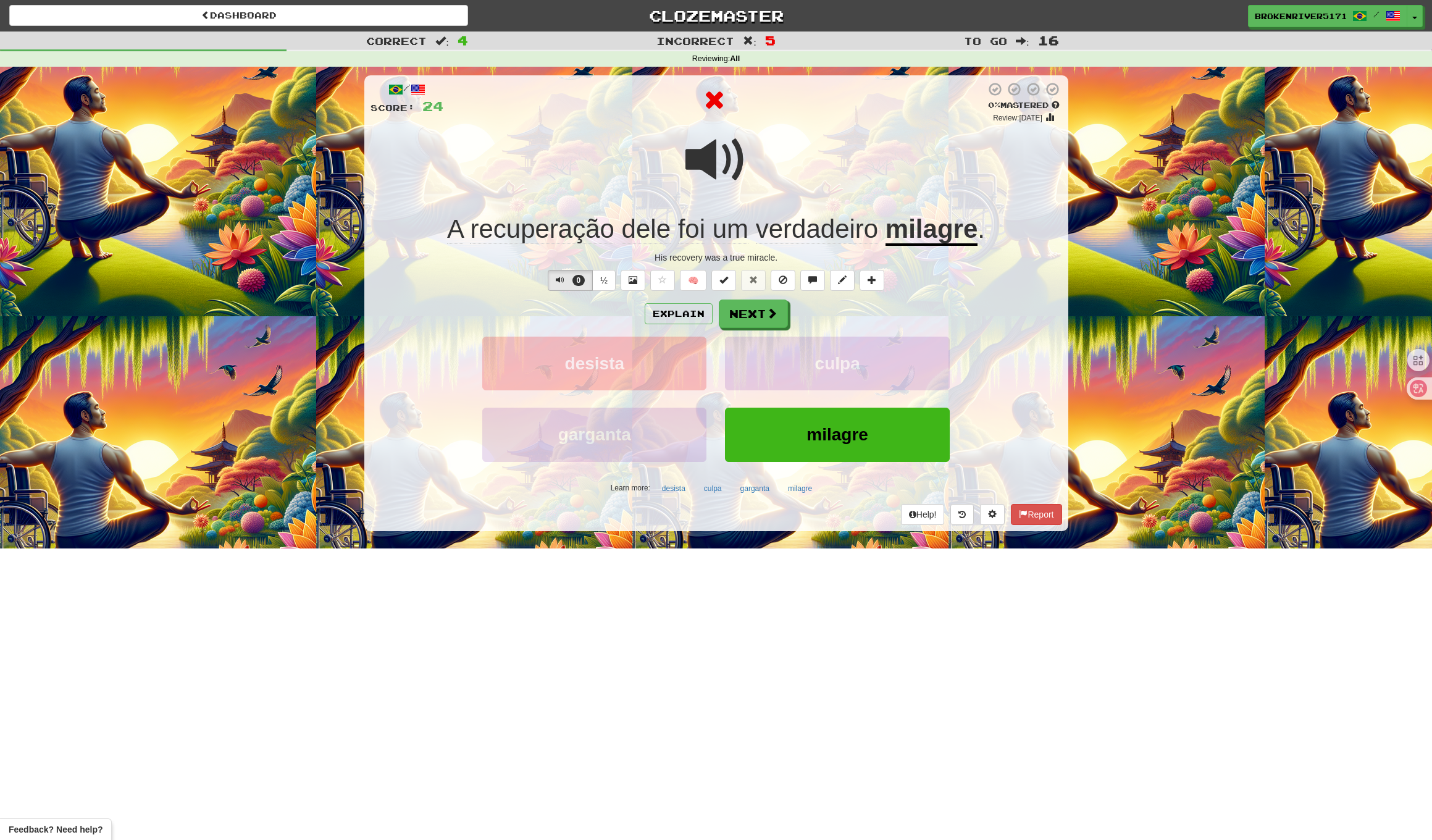
click at [848, 305] on div "Explain Next" at bounding box center [717, 314] width 692 height 28
drag, startPoint x: 784, startPoint y: 323, endPoint x: 825, endPoint y: 320, distance: 41.1
click at [825, 320] on div "Explain Next" at bounding box center [717, 314] width 692 height 28
click at [776, 321] on button "Next" at bounding box center [754, 314] width 69 height 28
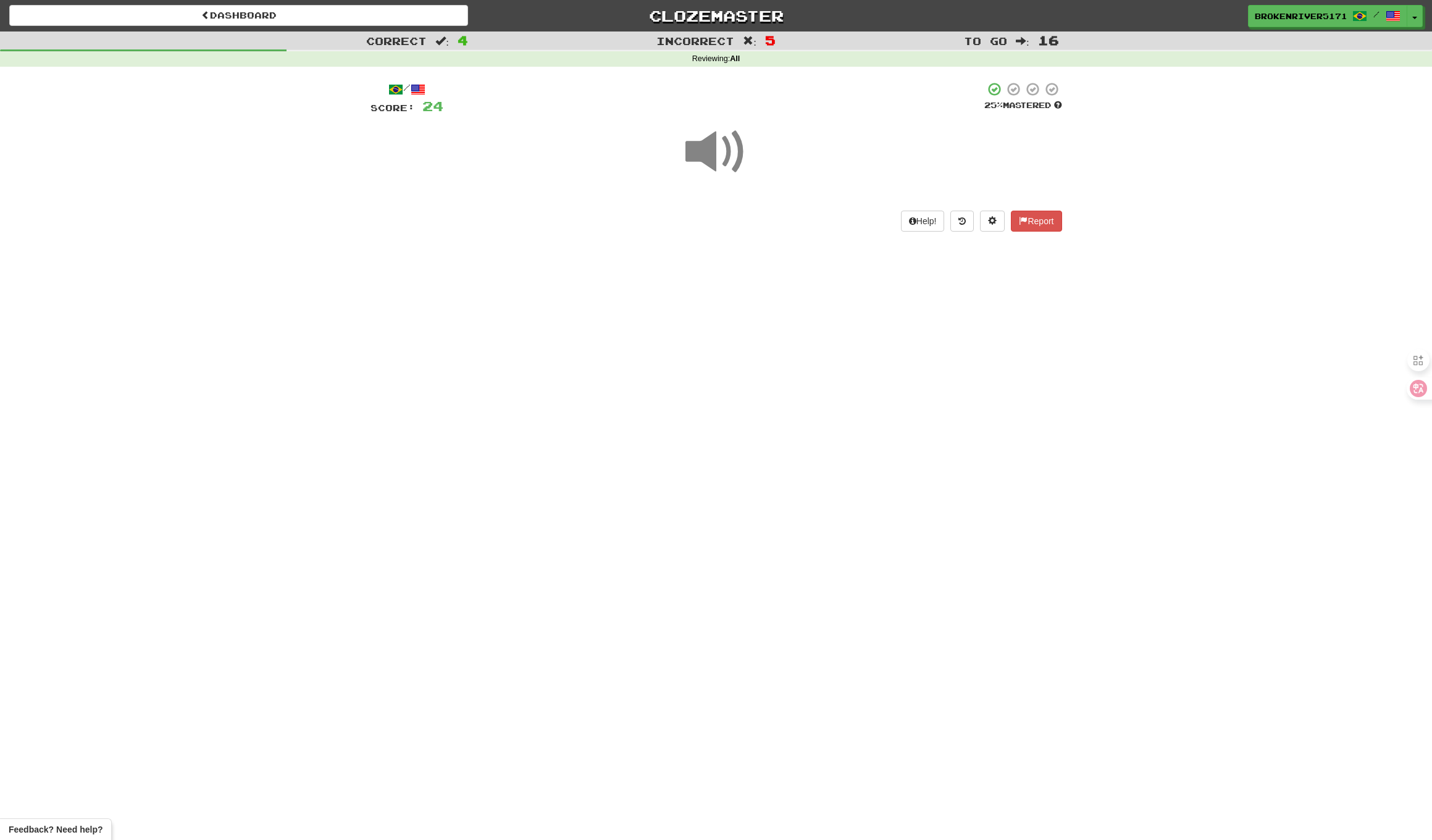
click at [816, 328] on div "Dashboard Clozemaster BrokenRiver5171 / Toggle Dropdown Dashboard Leaderboard A…" at bounding box center [716, 420] width 1432 height 840
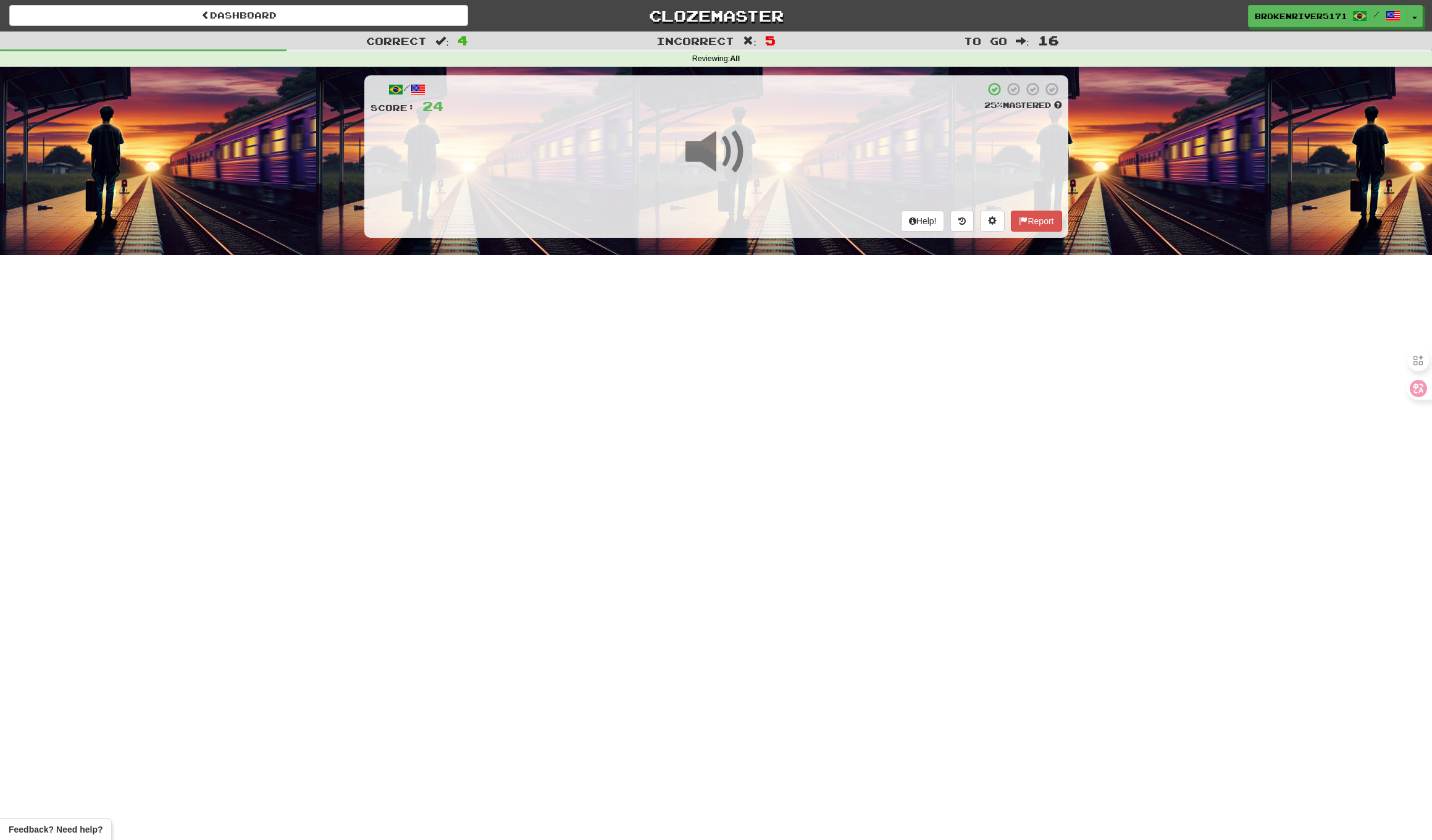
click at [772, 370] on div "Dashboard Clozemaster BrokenRiver5171 / Toggle Dropdown Dashboard Leaderboard A…" at bounding box center [716, 420] width 1432 height 840
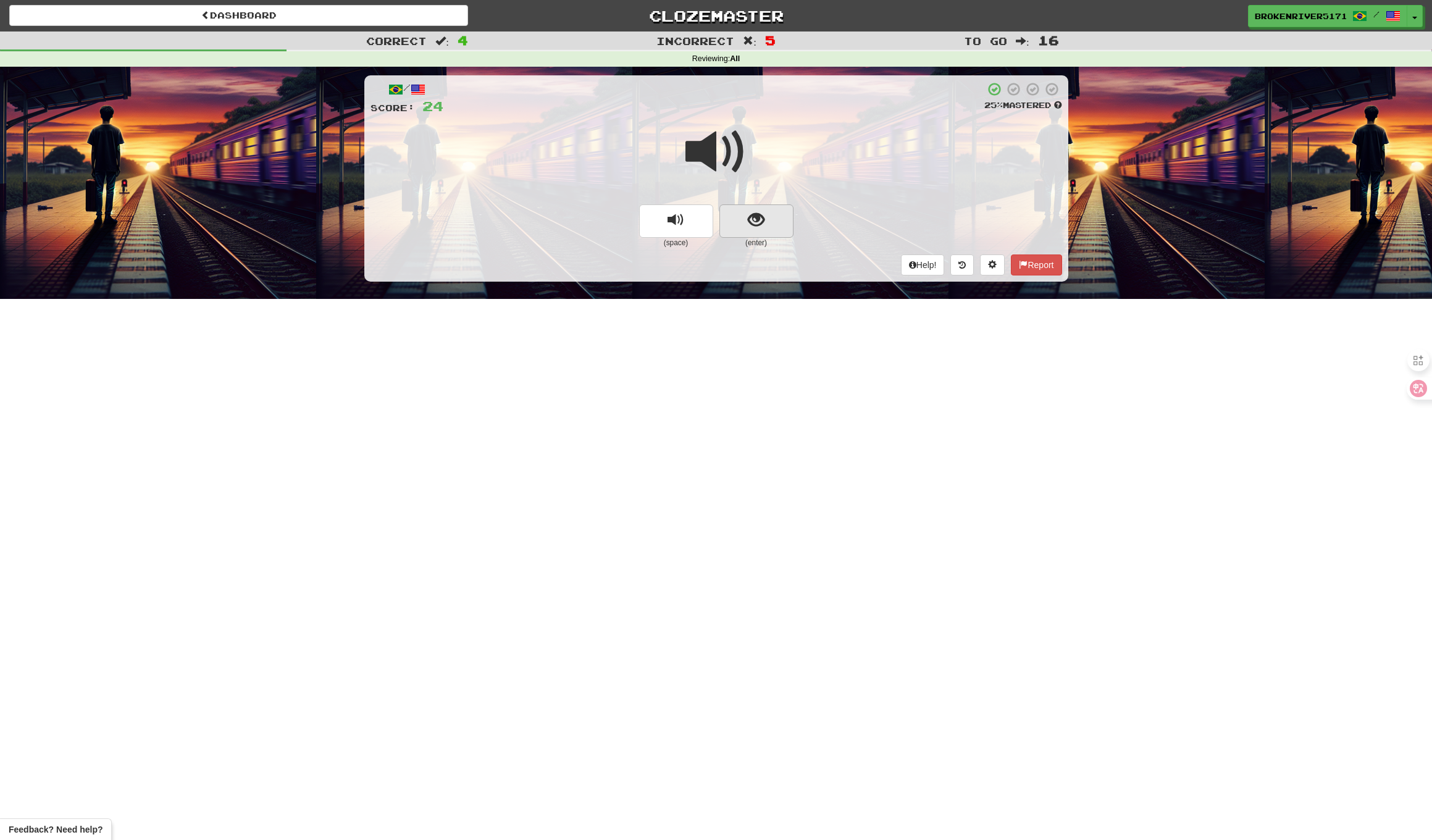
click at [744, 226] on button "show sentence" at bounding box center [756, 221] width 74 height 34
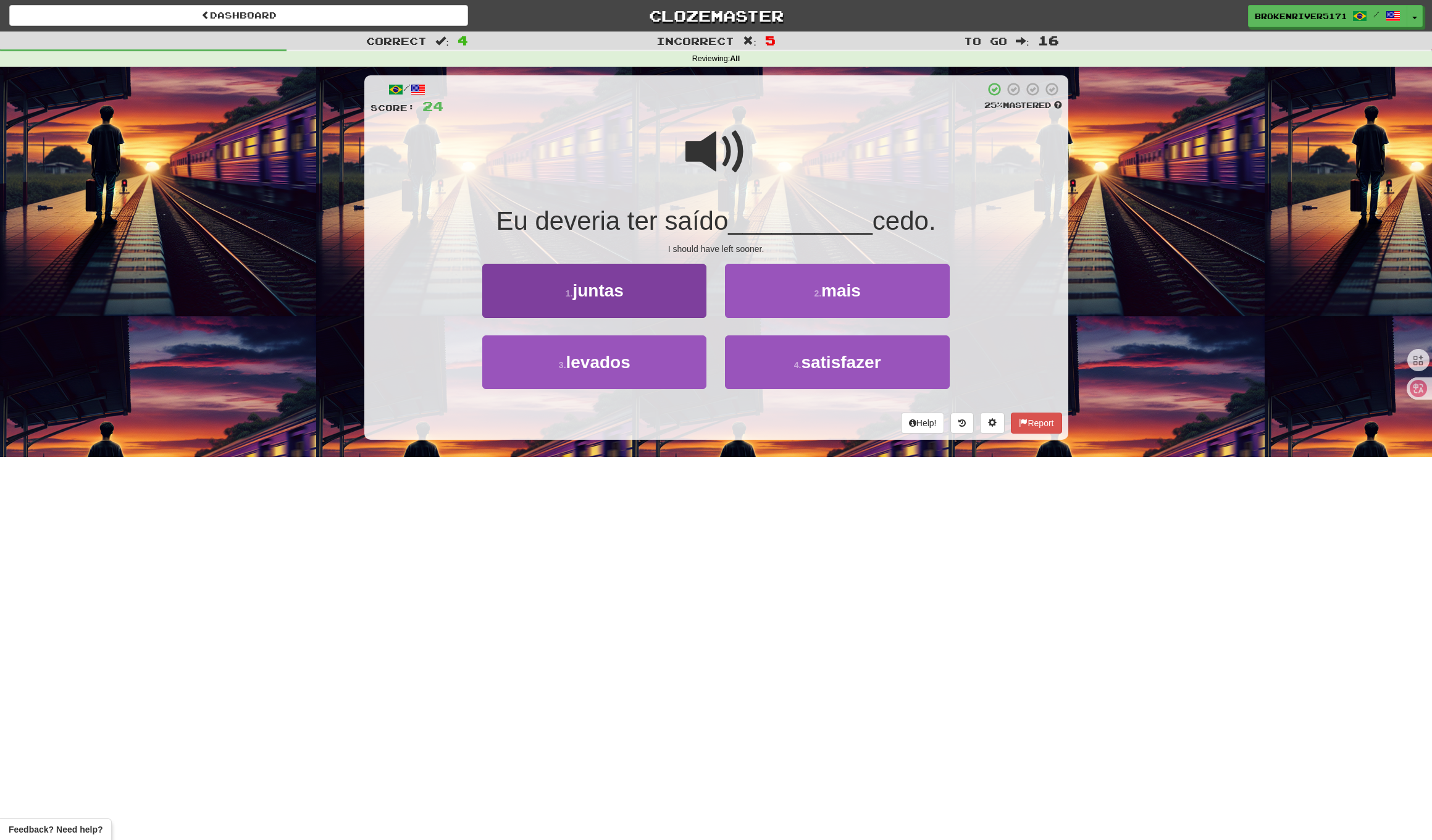
click at [665, 308] on button "1 . juntas" at bounding box center [595, 290] width 224 height 54
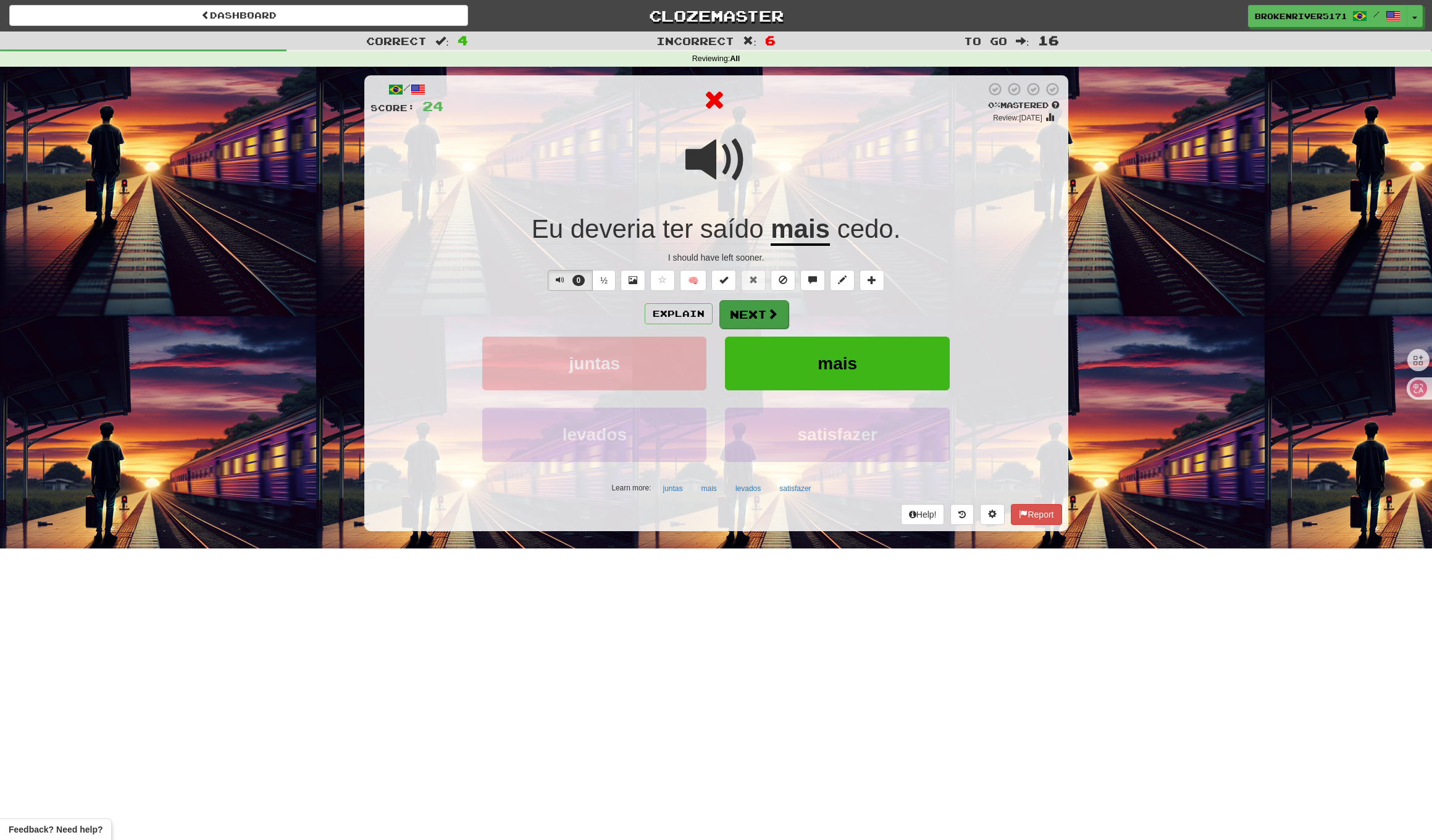
click at [772, 321] on button "Next" at bounding box center [754, 314] width 69 height 28
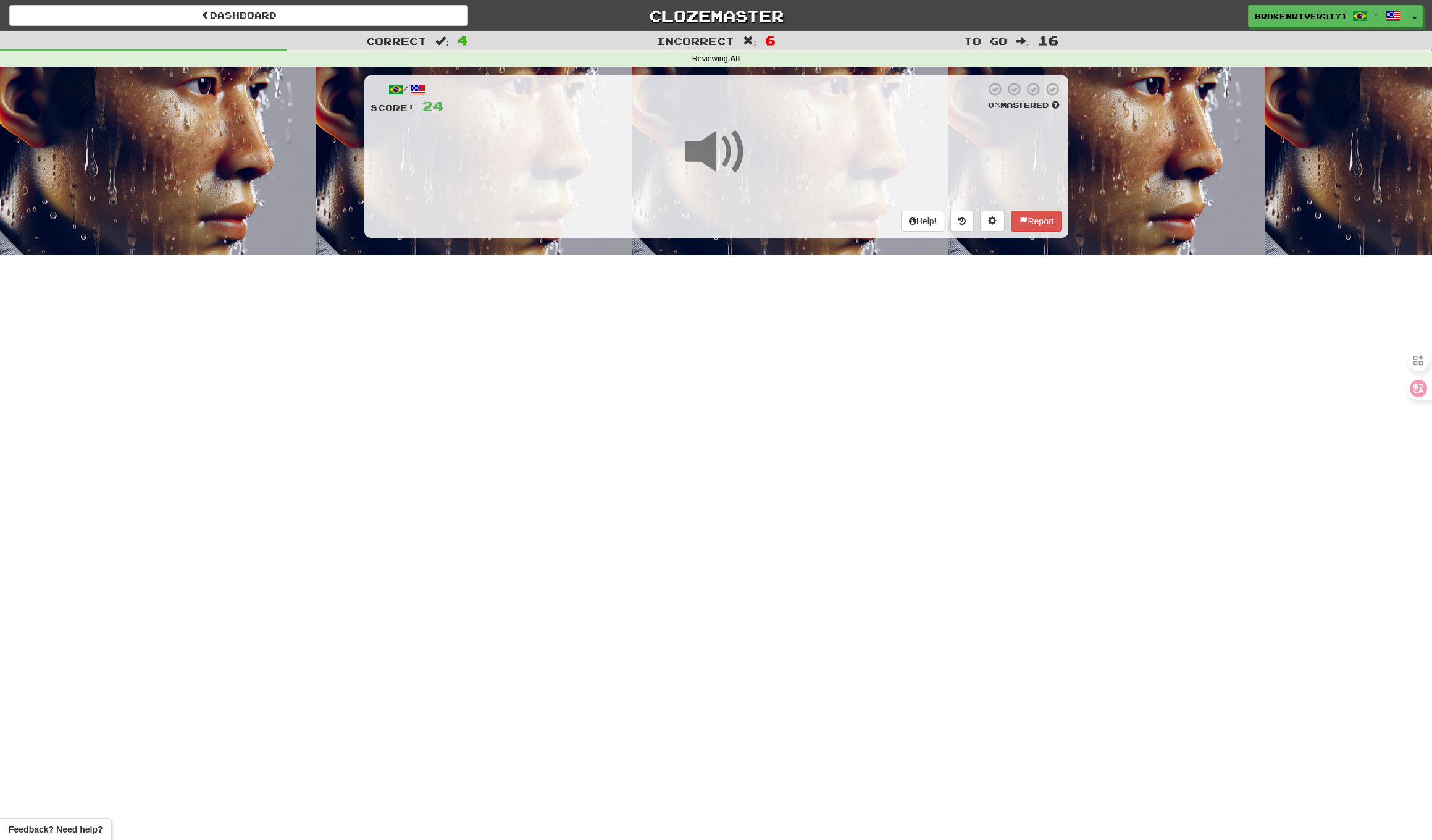
drag, startPoint x: 758, startPoint y: 365, endPoint x: 729, endPoint y: 334, distance: 42.4
click at [758, 365] on div "Dashboard Clozemaster BrokenRiver5171 / Toggle Dropdown Dashboard Leaderboard A…" at bounding box center [716, 420] width 1432 height 840
click at [752, 338] on div "Dashboard Clozemaster BrokenRiver5171 / Toggle Dropdown Dashboard Leaderboard A…" at bounding box center [716, 420] width 1432 height 840
click at [734, 364] on div "Dashboard Clozemaster BrokenRiver5171 / Toggle Dropdown Dashboard Leaderboard A…" at bounding box center [716, 420] width 1432 height 840
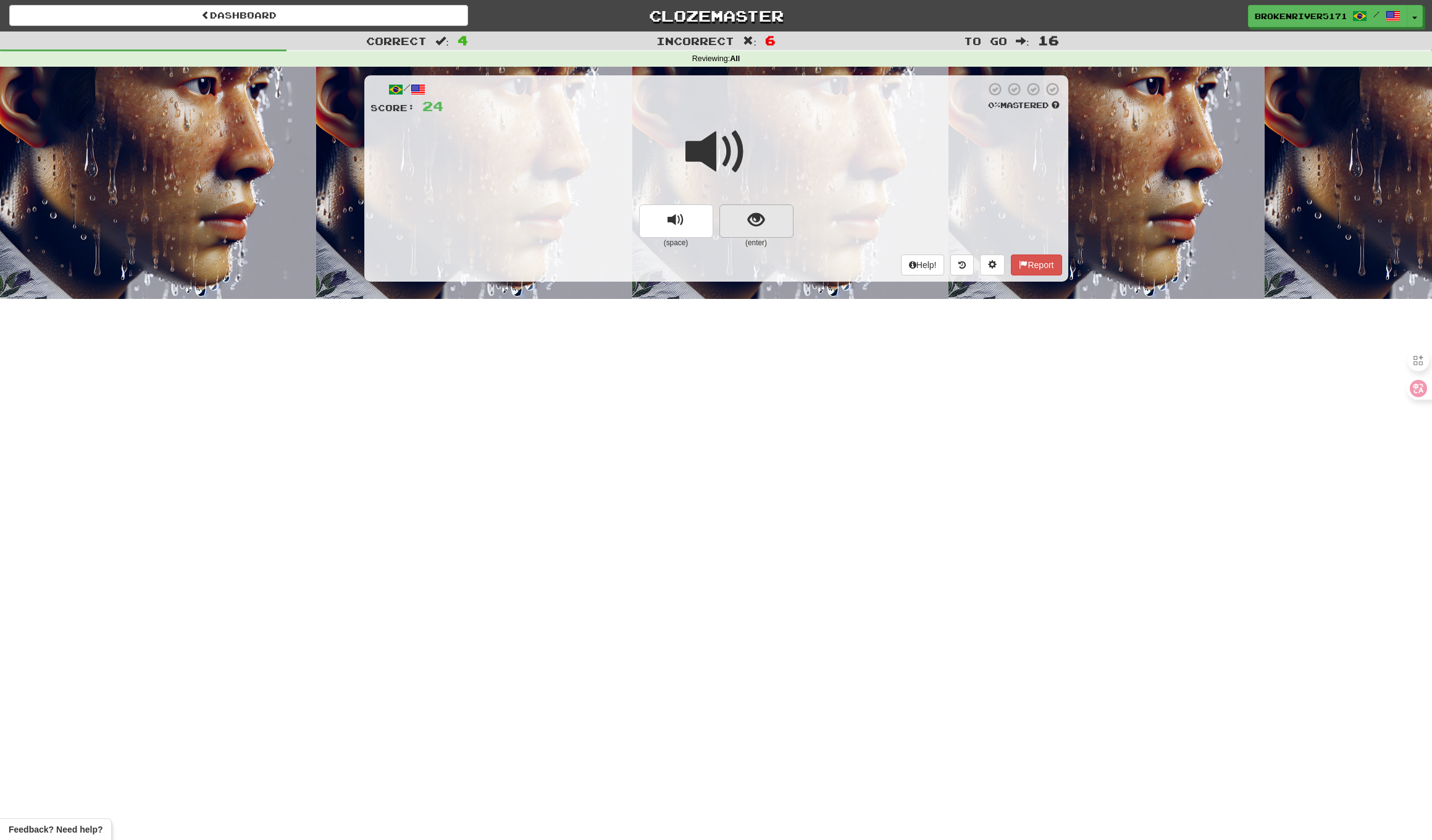
click at [768, 235] on button "show sentence" at bounding box center [756, 221] width 74 height 34
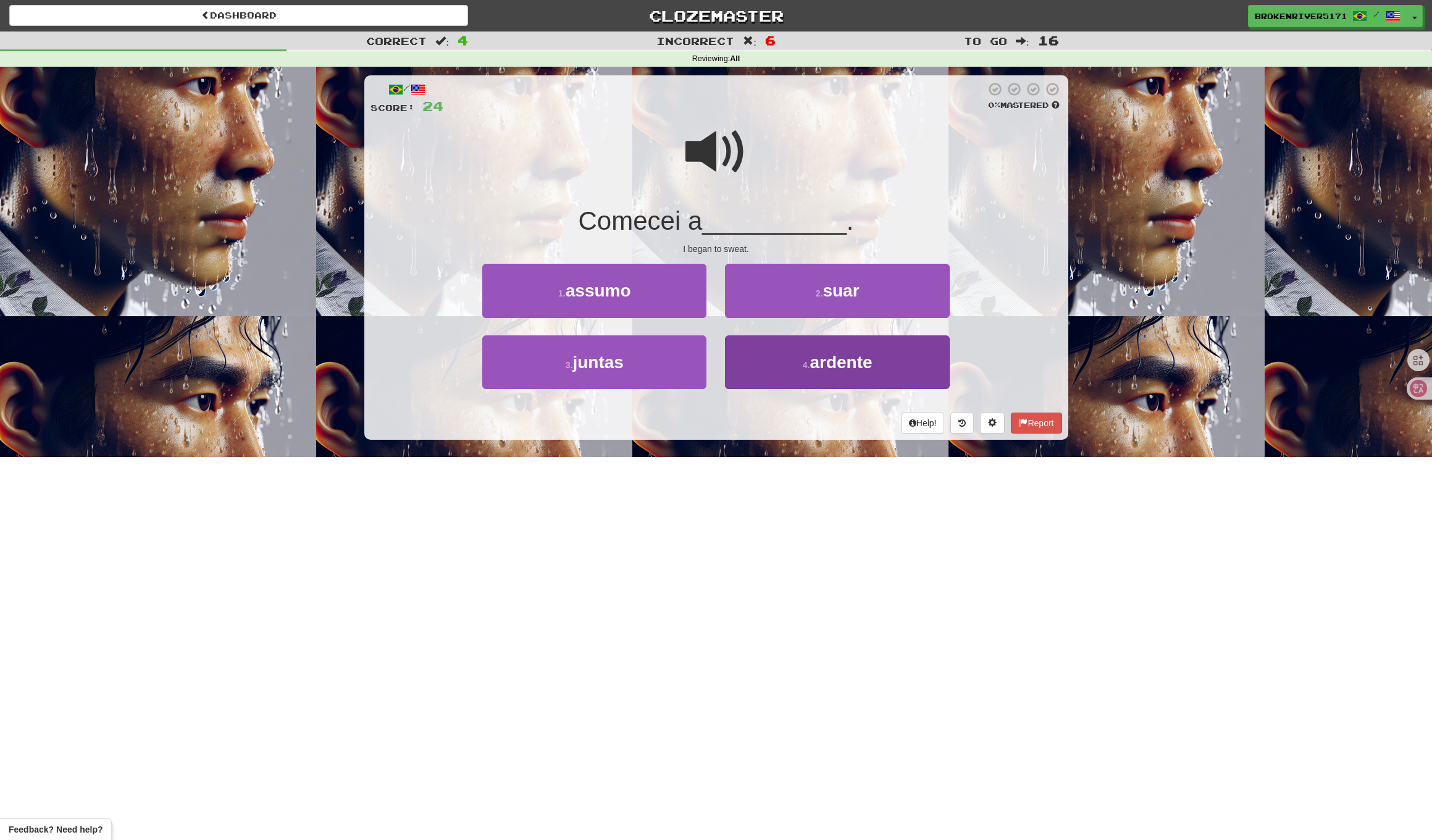
click at [769, 371] on button "4 . ardente" at bounding box center [837, 362] width 224 height 54
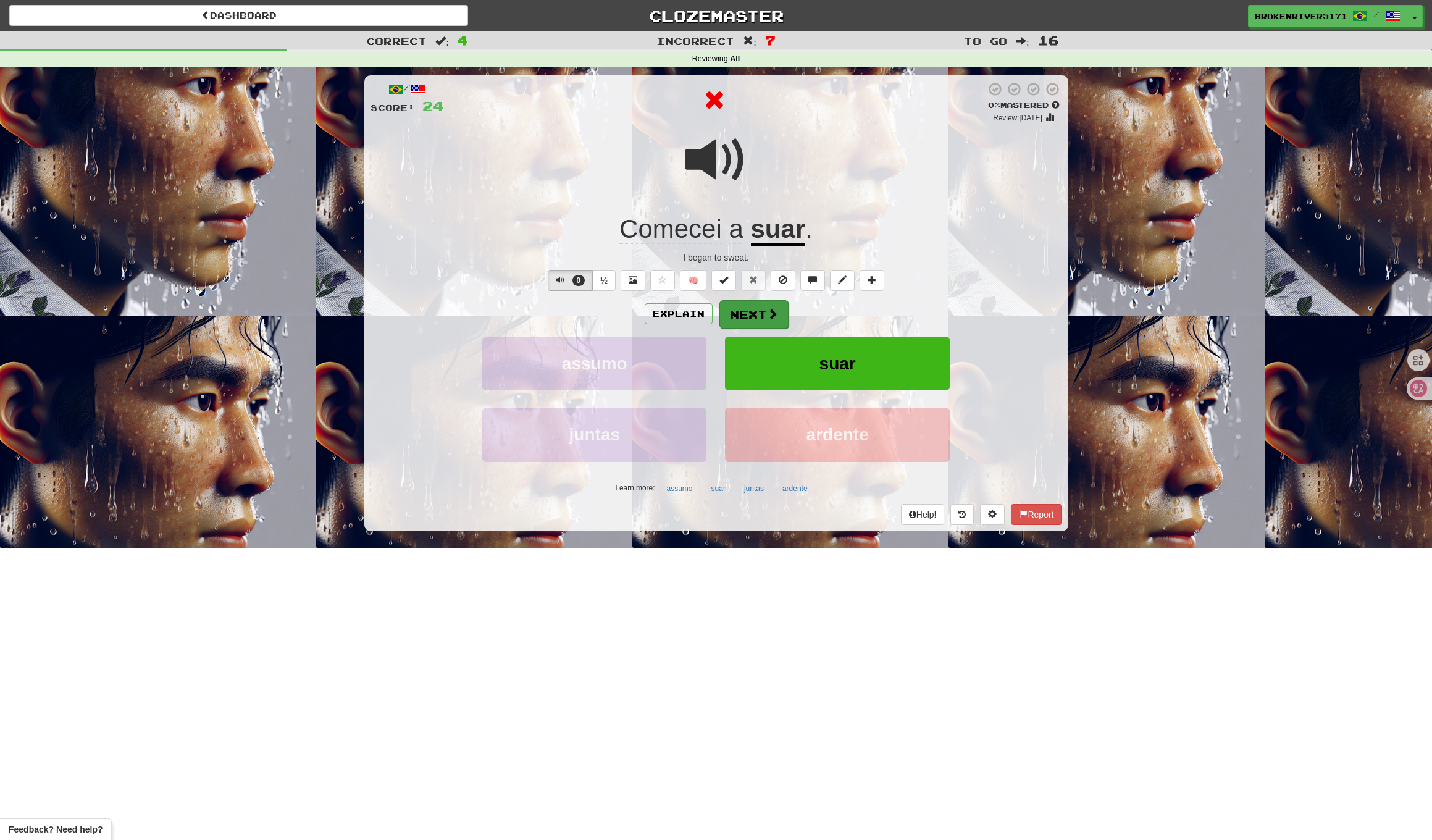
click at [771, 316] on span at bounding box center [773, 314] width 11 height 11
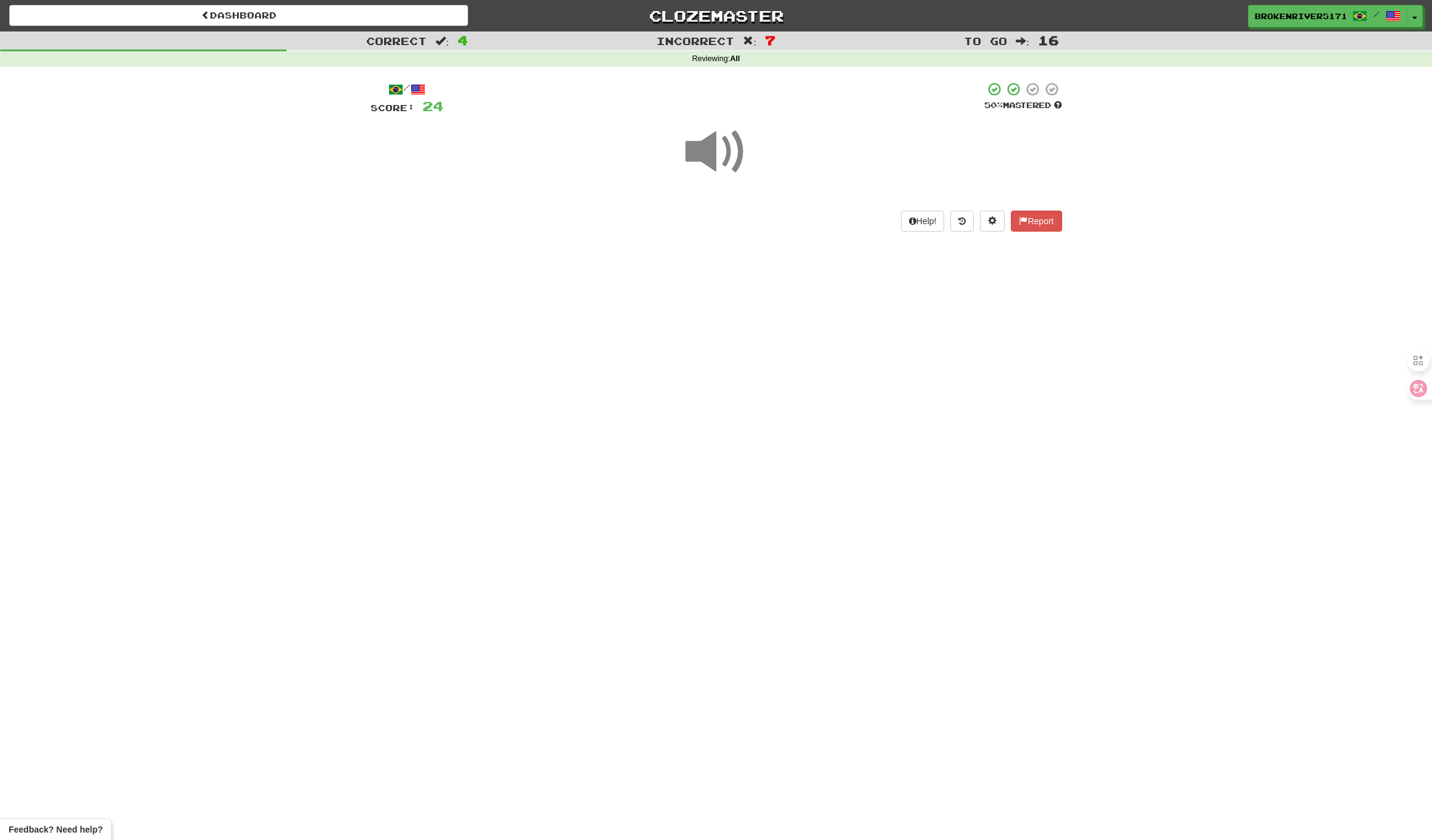
drag, startPoint x: 769, startPoint y: 354, endPoint x: 780, endPoint y: 333, distance: 23.7
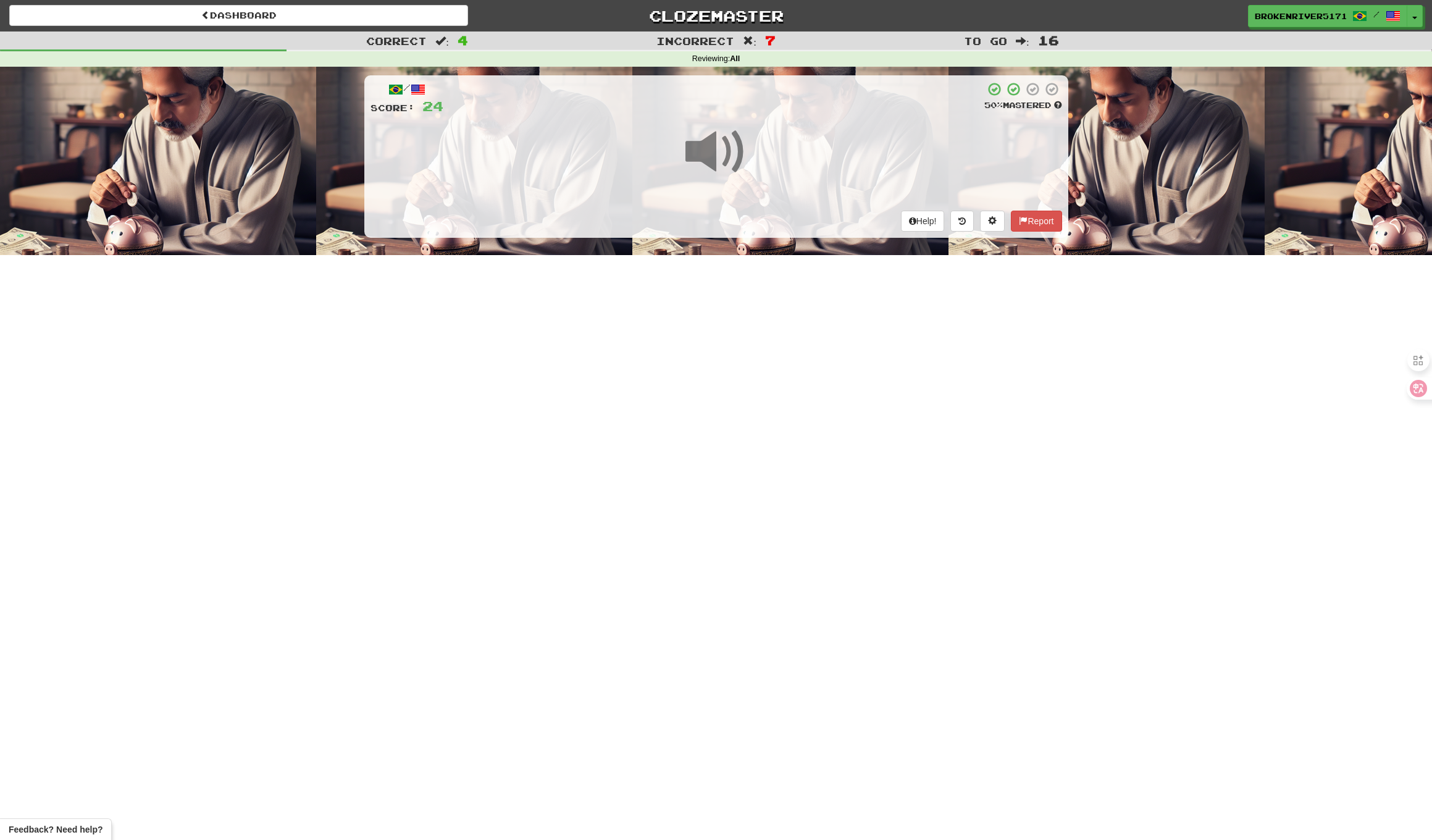
click at [770, 352] on div "Dashboard Clozemaster BrokenRiver5171 / Toggle Dropdown Dashboard Leaderboard A…" at bounding box center [716, 420] width 1432 height 840
click at [780, 333] on div "Dashboard Clozemaster BrokenRiver5171 / Toggle Dropdown Dashboard Leaderboard A…" at bounding box center [716, 420] width 1432 height 840
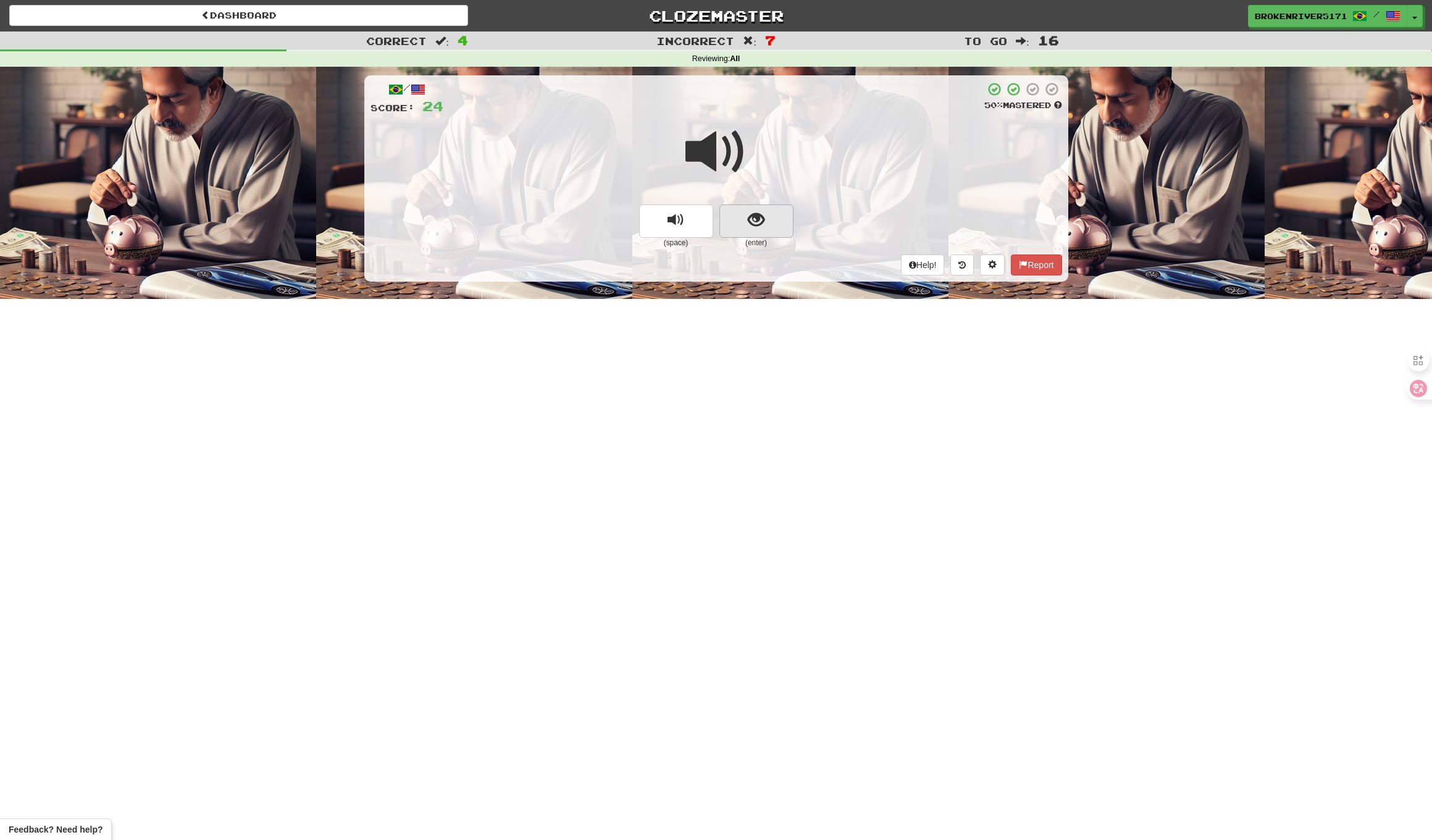
click at [761, 230] on button "show sentence" at bounding box center [756, 221] width 74 height 34
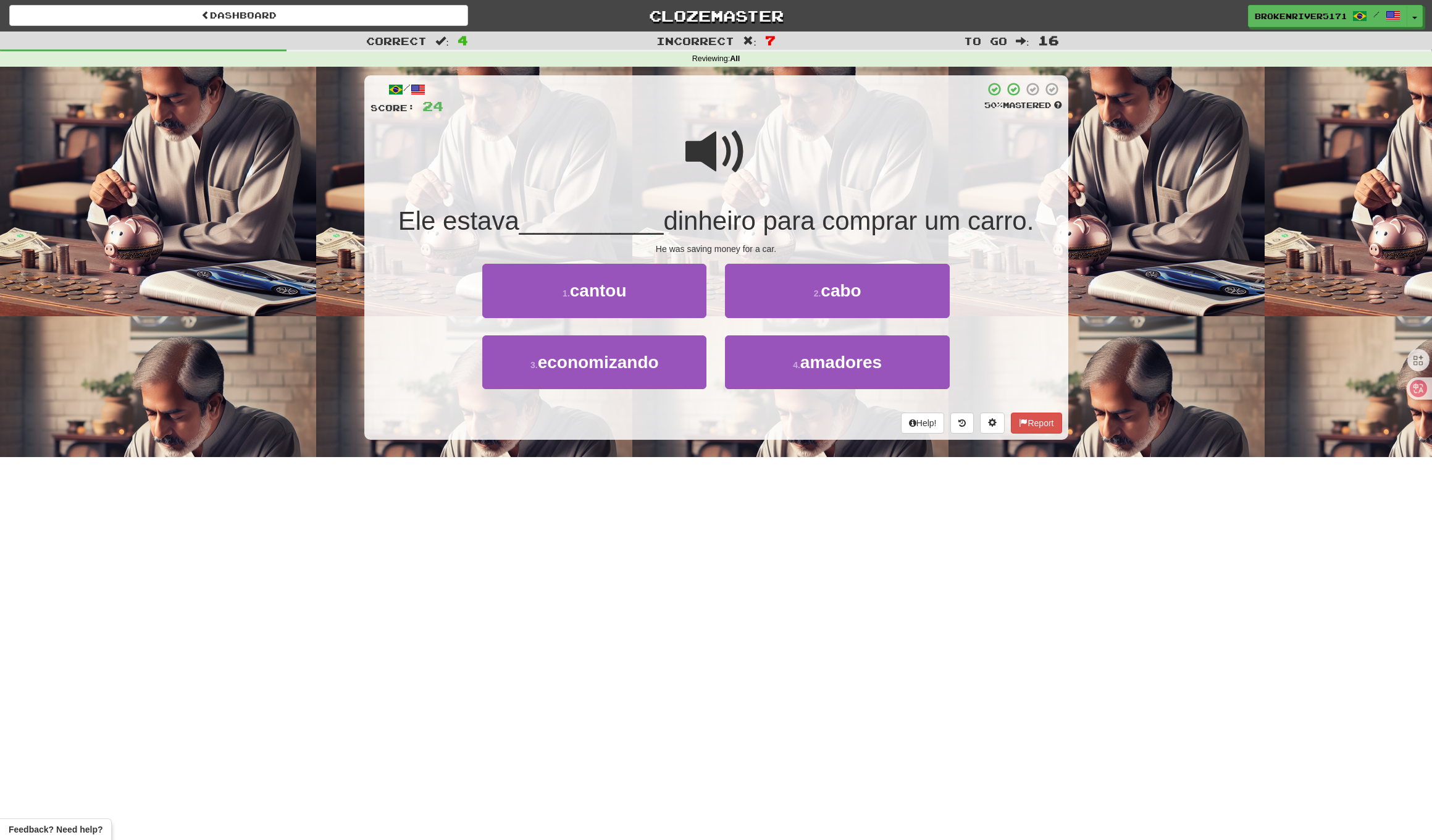
click at [788, 240] on div "/ Score: 24 50 % Mastered Ele estava __________ dinheiro para comprar um carro.…" at bounding box center [716, 257] width 704 height 364
click at [793, 293] on button "2 . cabo" at bounding box center [837, 290] width 224 height 54
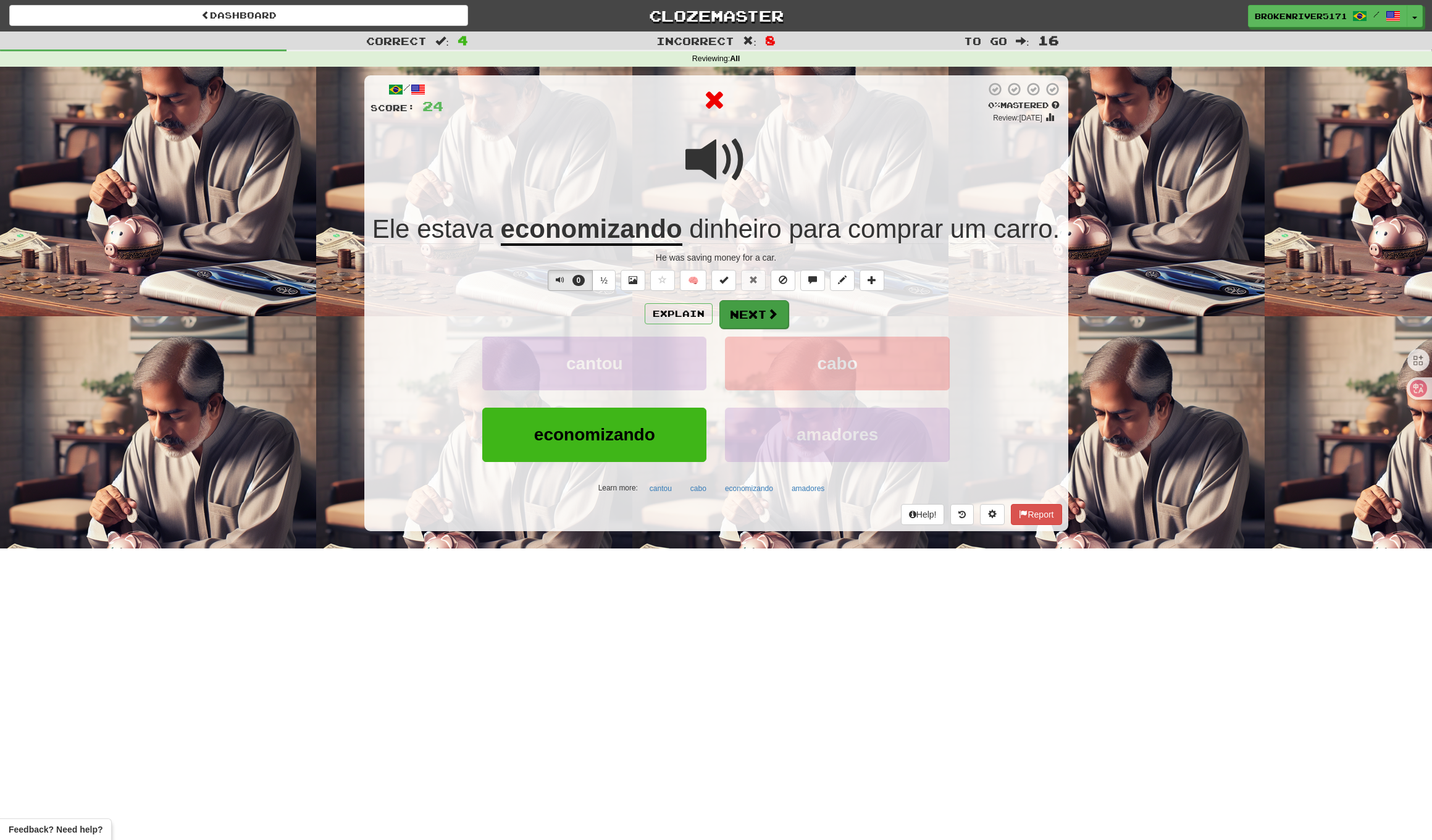
click at [774, 308] on span at bounding box center [773, 314] width 11 height 11
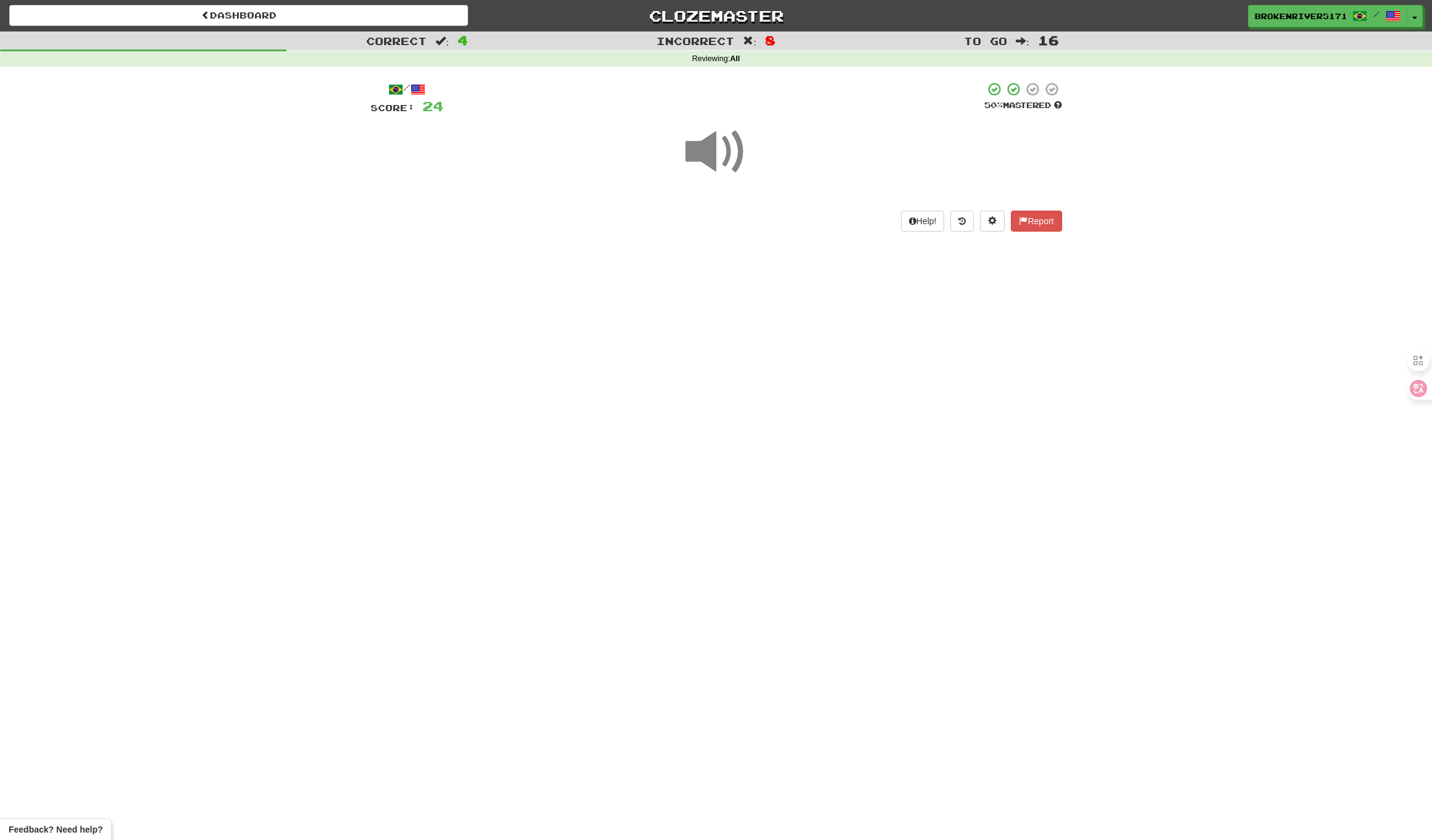
drag, startPoint x: 775, startPoint y: 340, endPoint x: 780, endPoint y: 333, distance: 8.6
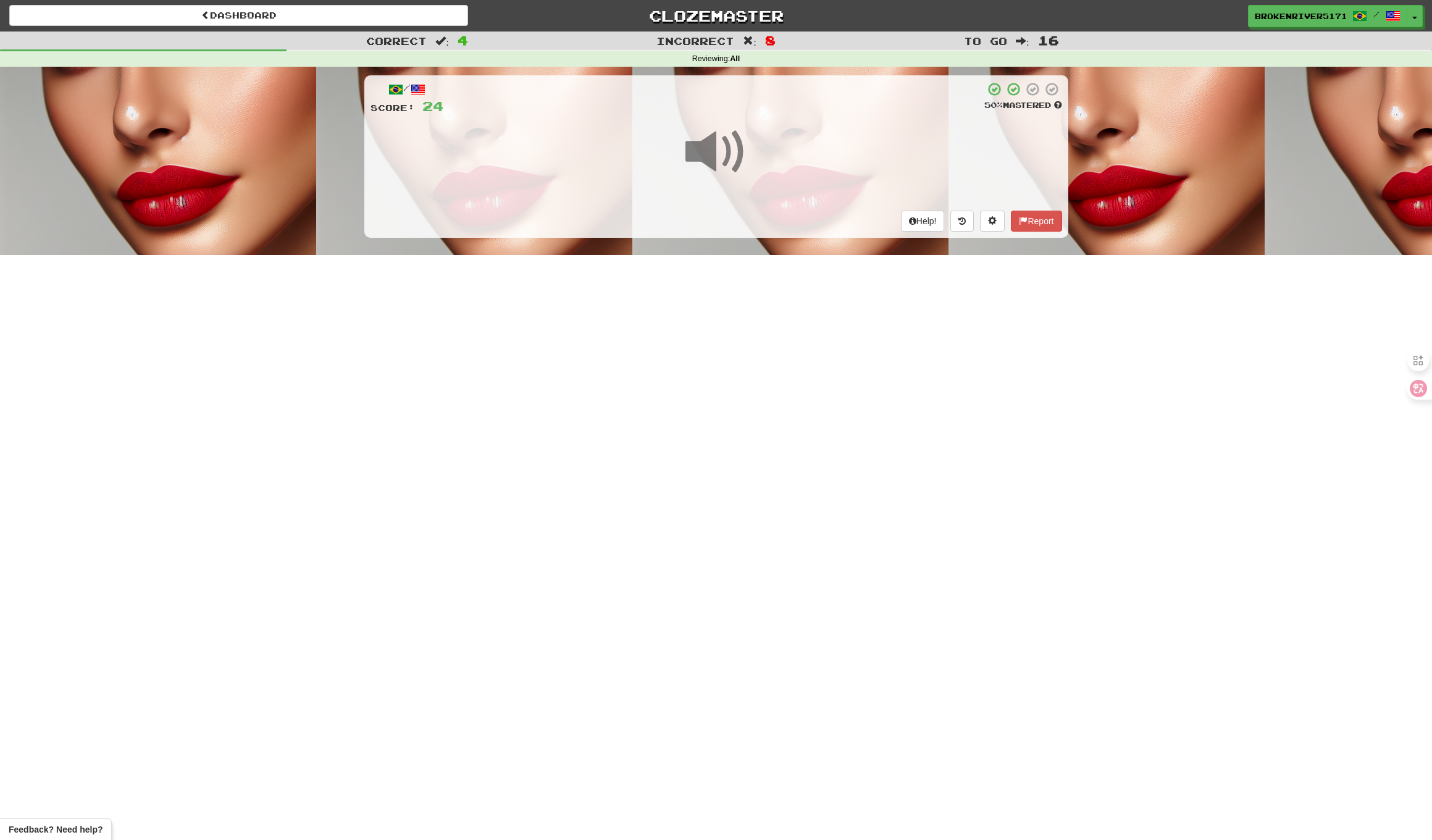
click at [778, 337] on div "Dashboard Clozemaster BrokenRiver5171 / Toggle Dropdown Dashboard Leaderboard A…" at bounding box center [716, 420] width 1432 height 840
click at [794, 308] on div "Dashboard Clozemaster BrokenRiver5171 / Toggle Dropdown Dashboard Leaderboard A…" at bounding box center [716, 420] width 1432 height 840
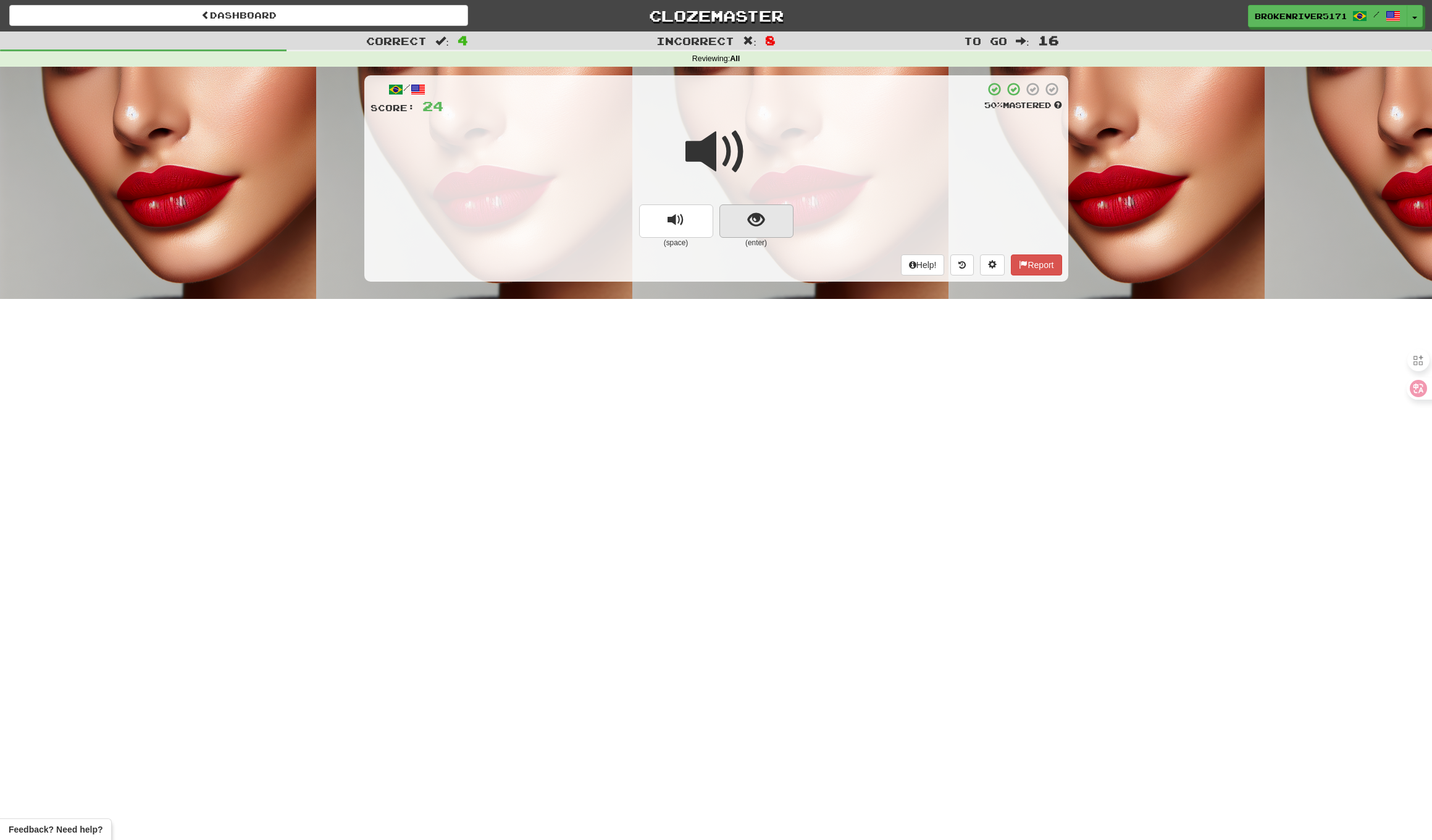
click at [772, 218] on button "show sentence" at bounding box center [756, 221] width 74 height 34
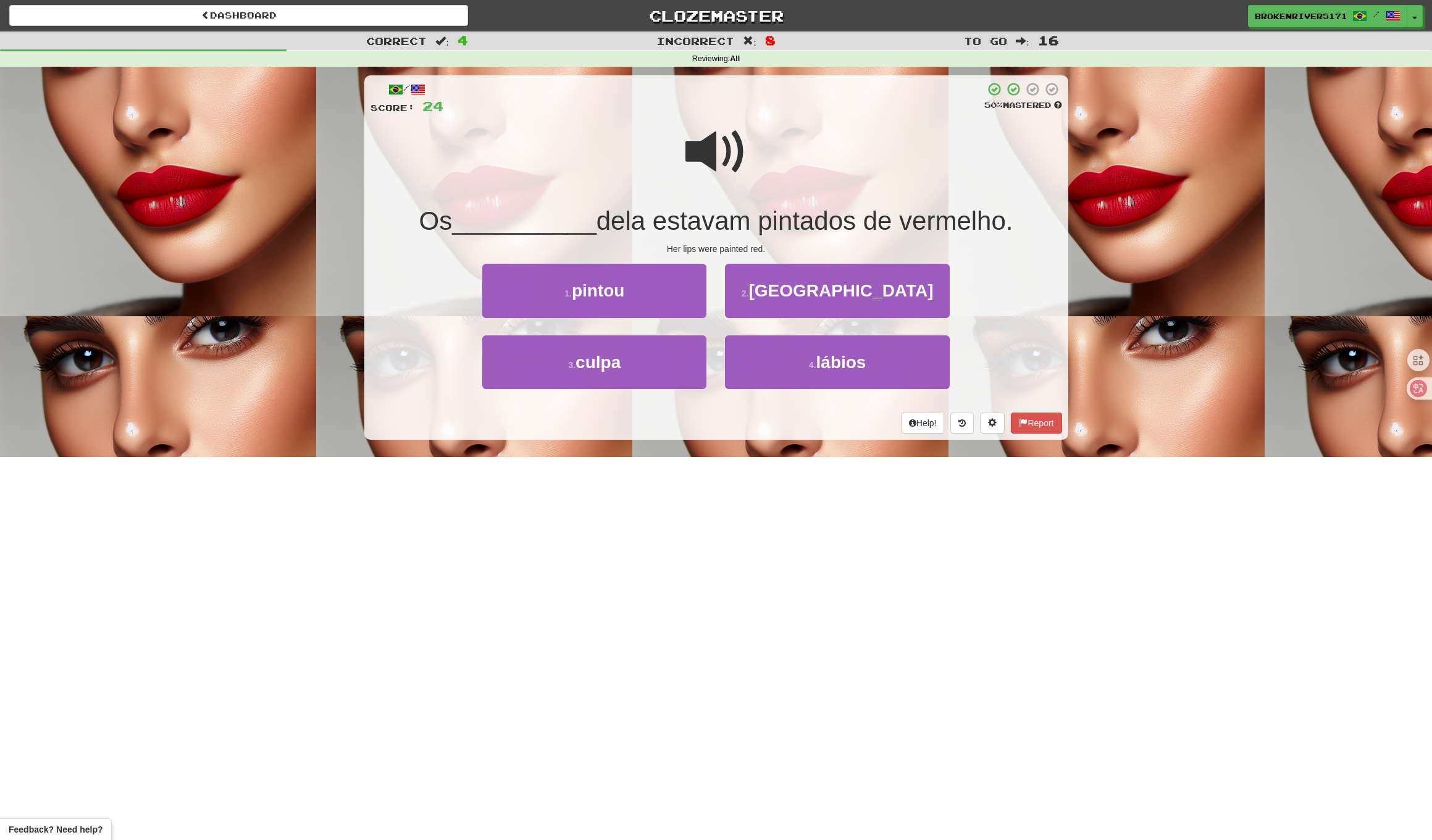
click at [812, 216] on span "dela estavam pintados de vermelho." at bounding box center [805, 221] width 417 height 29
click at [765, 301] on button "2 . [GEOGRAPHIC_DATA]" at bounding box center [837, 290] width 224 height 54
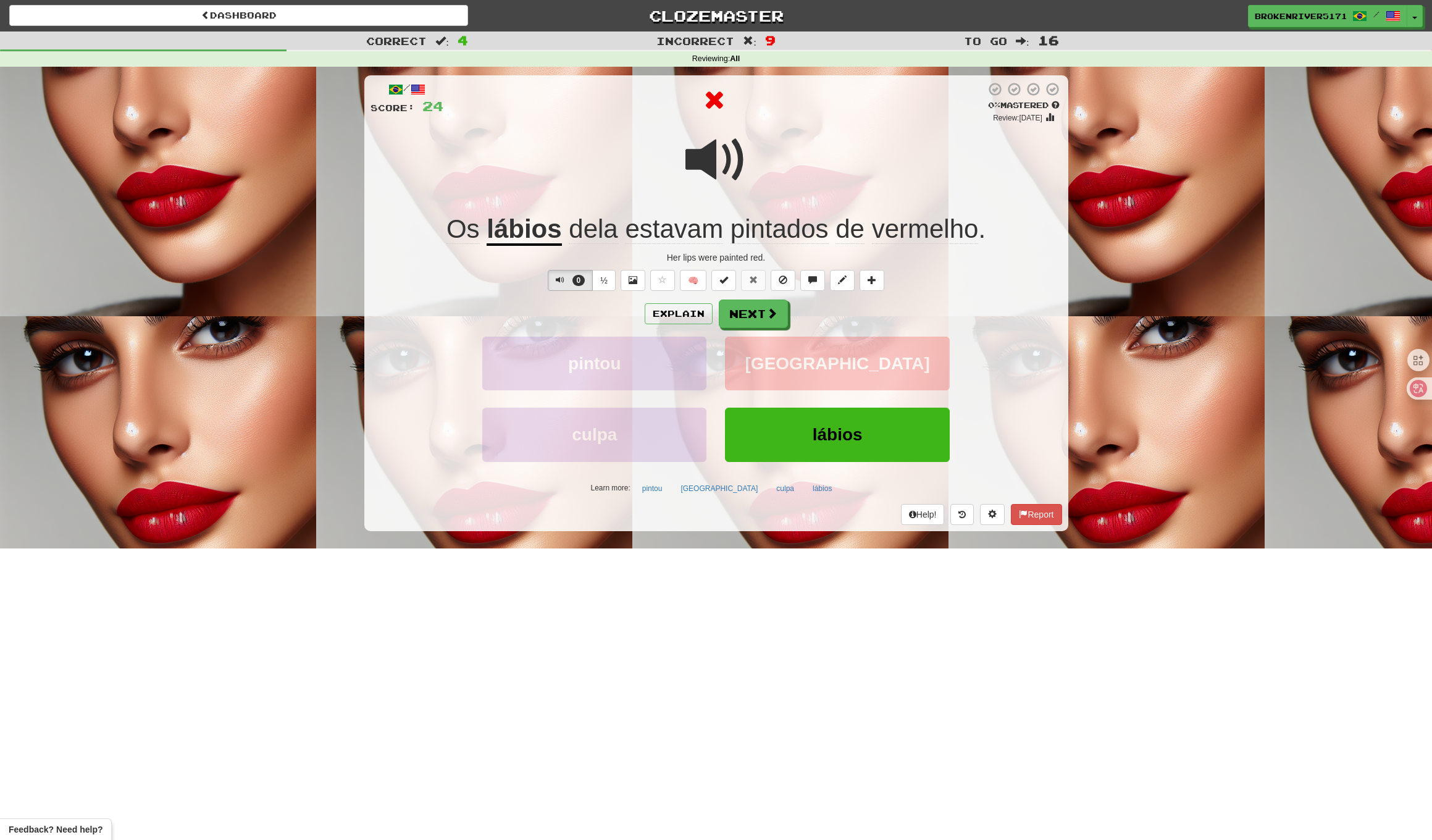
click at [876, 321] on div "Explain Next" at bounding box center [717, 314] width 692 height 28
click at [781, 321] on button "Next" at bounding box center [754, 314] width 69 height 28
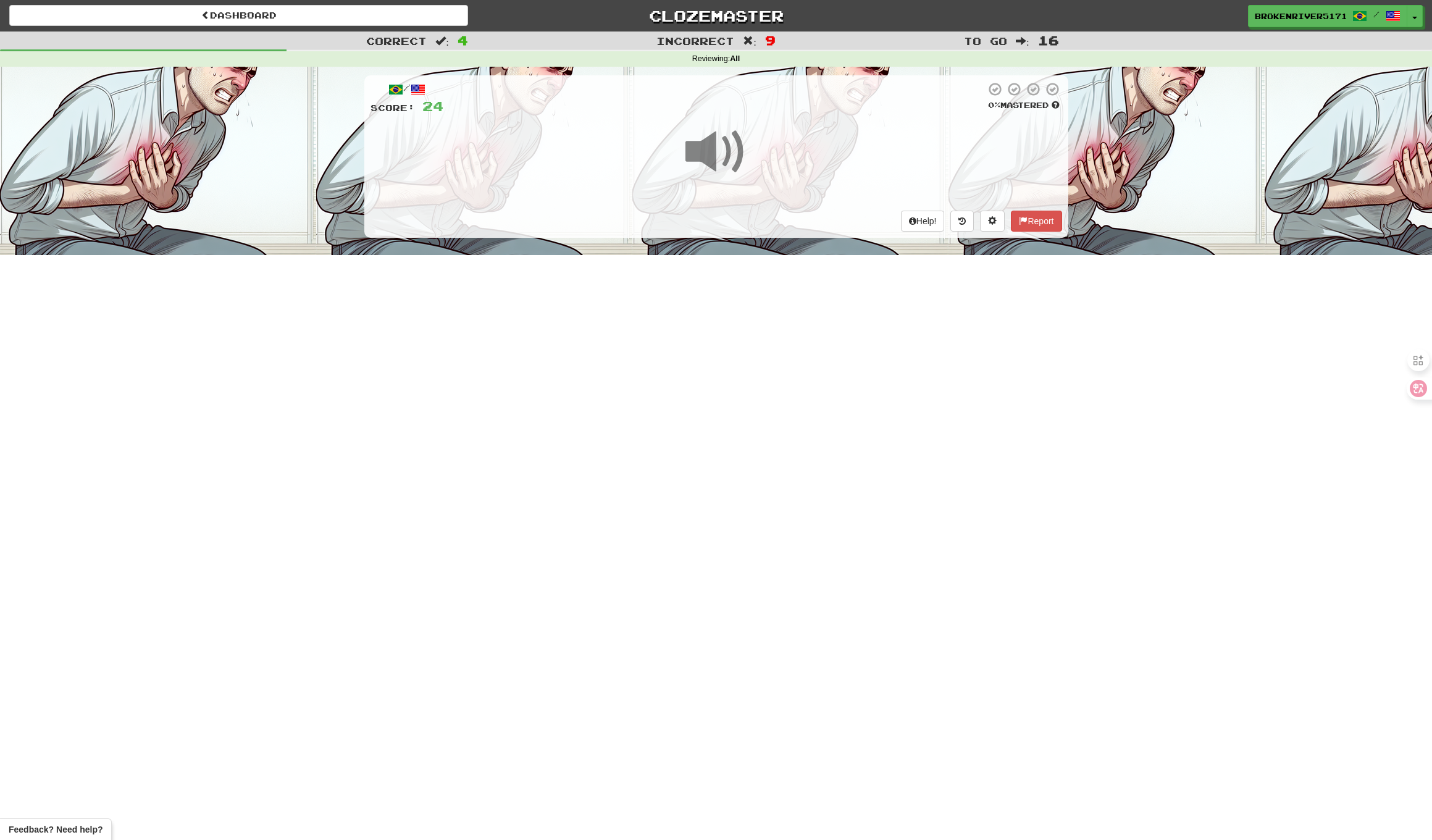
click at [798, 313] on div "Dashboard Clozemaster BrokenRiver5171 / Toggle Dropdown Dashboard Leaderboard A…" at bounding box center [716, 420] width 1432 height 840
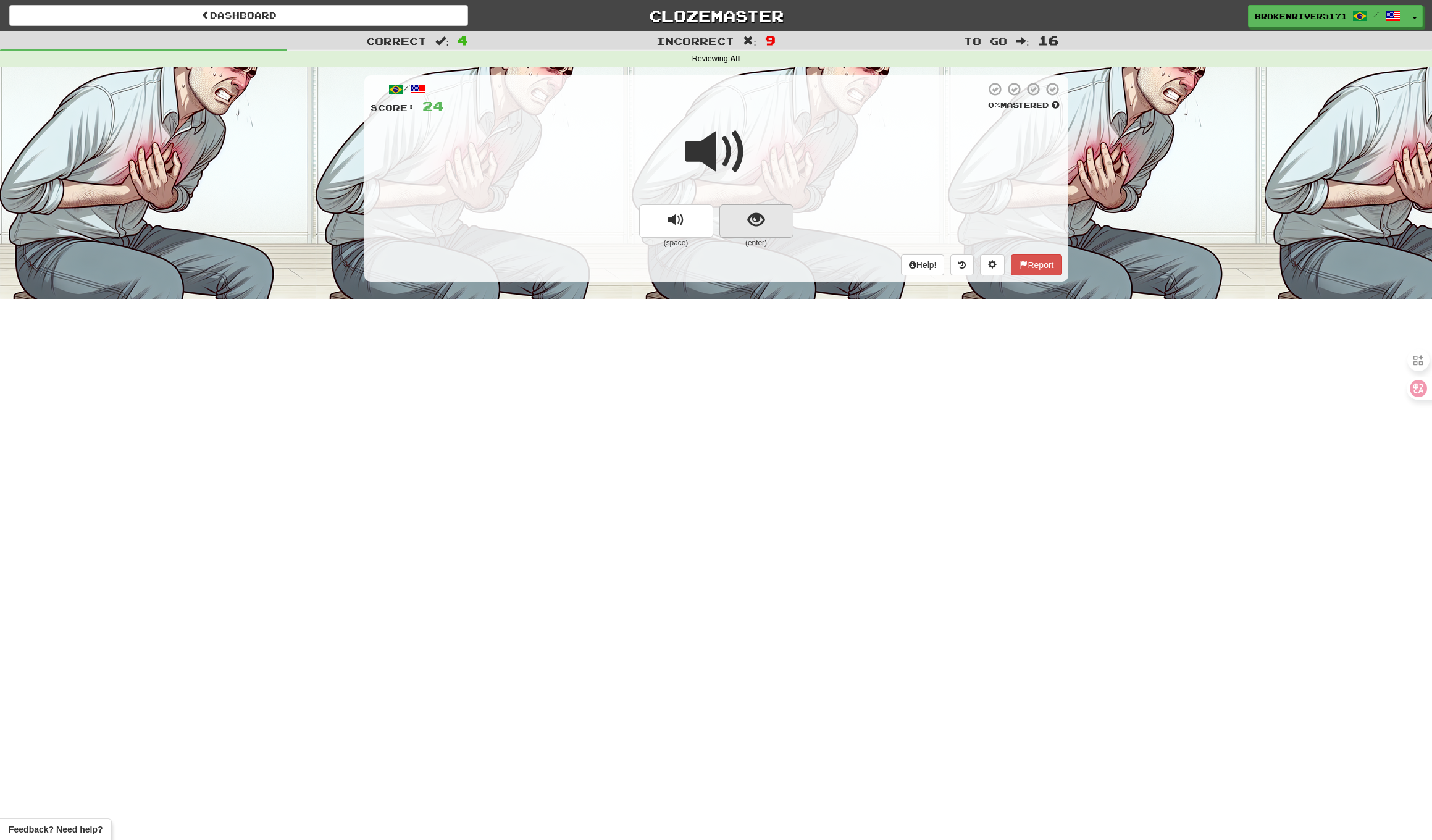
click at [748, 207] on button "show sentence" at bounding box center [756, 221] width 74 height 34
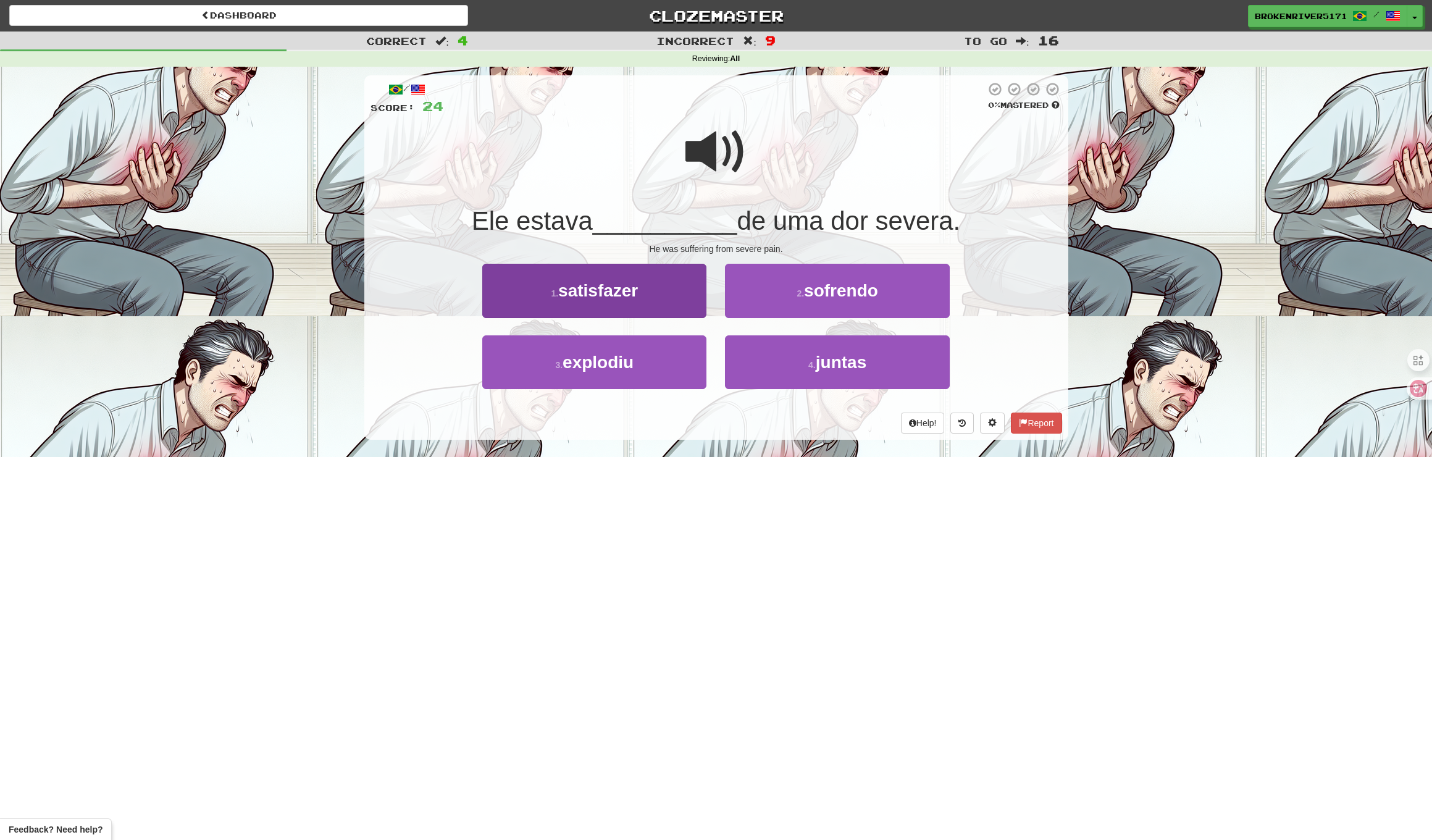
click at [677, 302] on button "1 . satisfazer" at bounding box center [595, 290] width 224 height 54
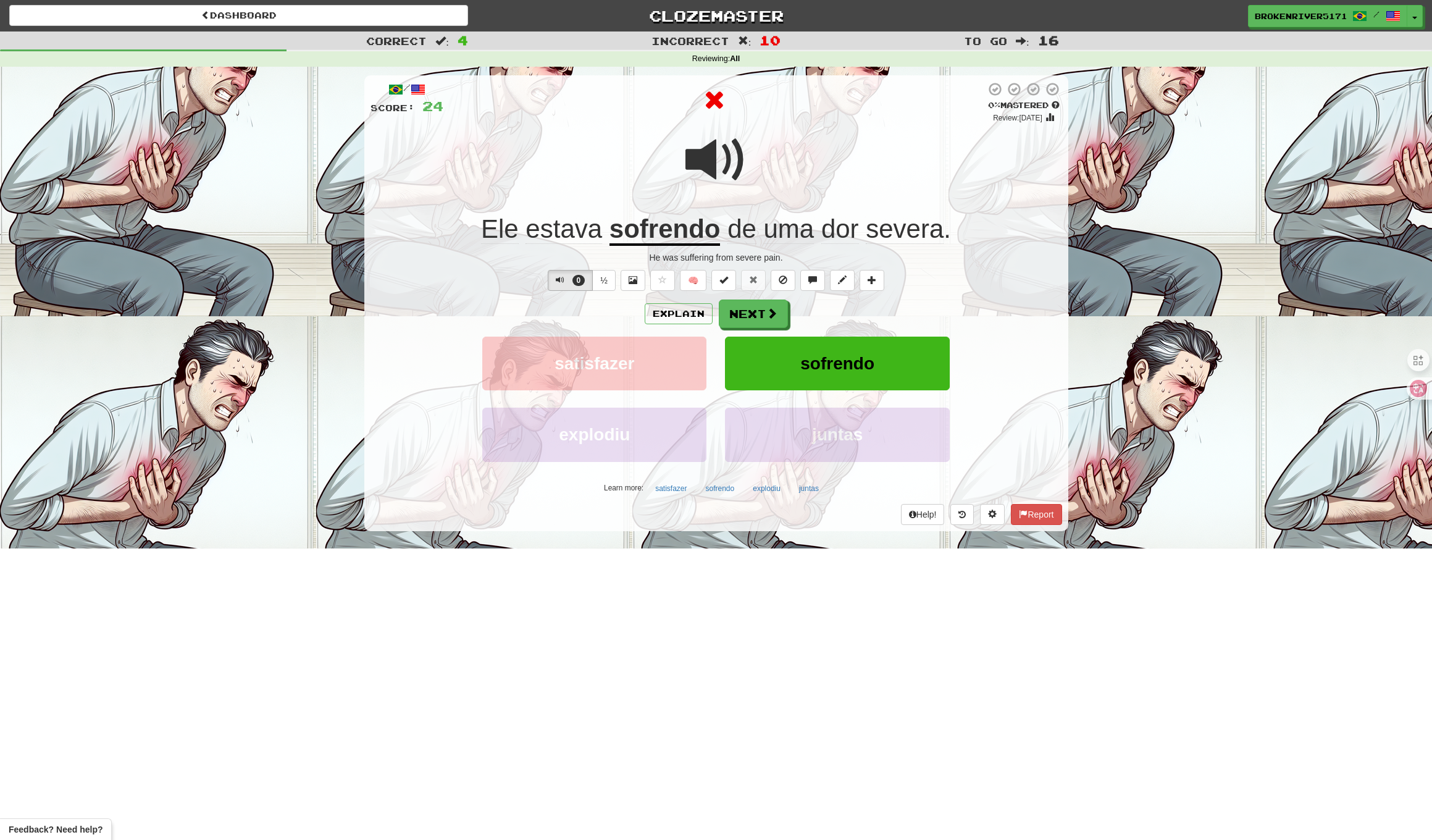
drag, startPoint x: 786, startPoint y: 337, endPoint x: 779, endPoint y: 323, distance: 15.7
click at [786, 337] on button "sofrendo" at bounding box center [837, 363] width 224 height 54
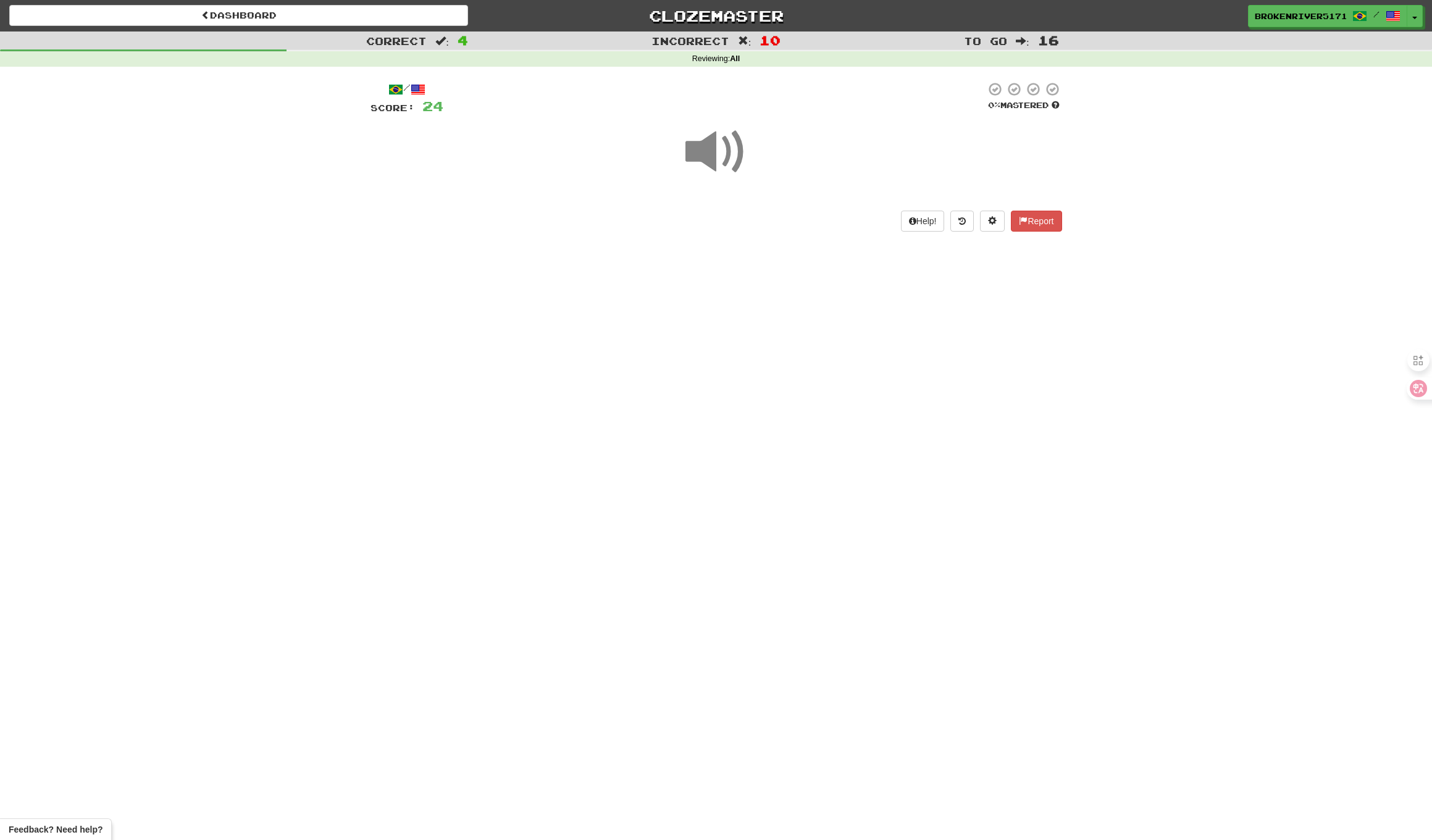
click at [779, 320] on div "Dashboard Clozemaster BrokenRiver5171 / Toggle Dropdown Dashboard Leaderboard A…" at bounding box center [716, 420] width 1432 height 840
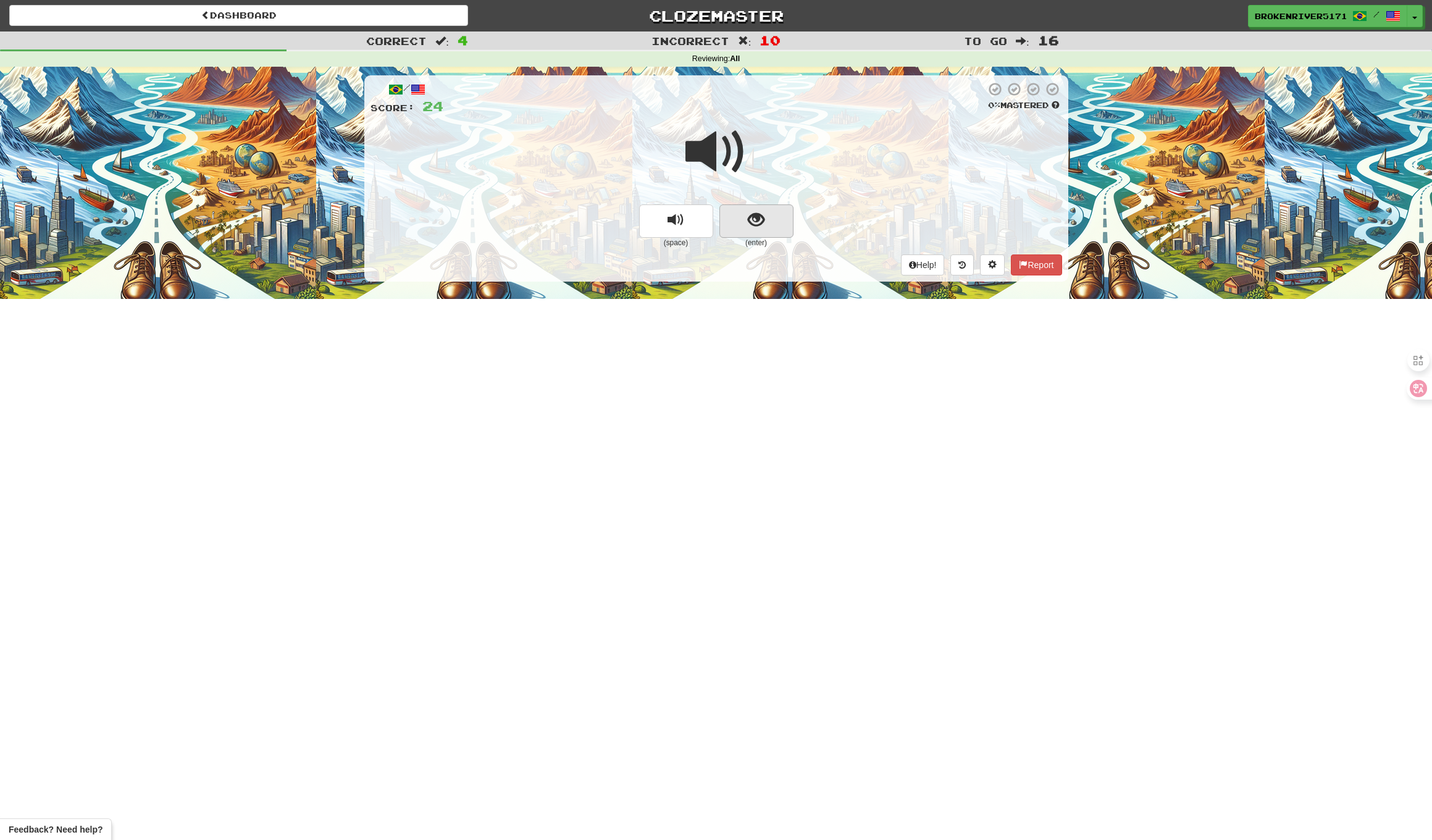
click at [761, 226] on span "show sentence" at bounding box center [756, 220] width 16 height 16
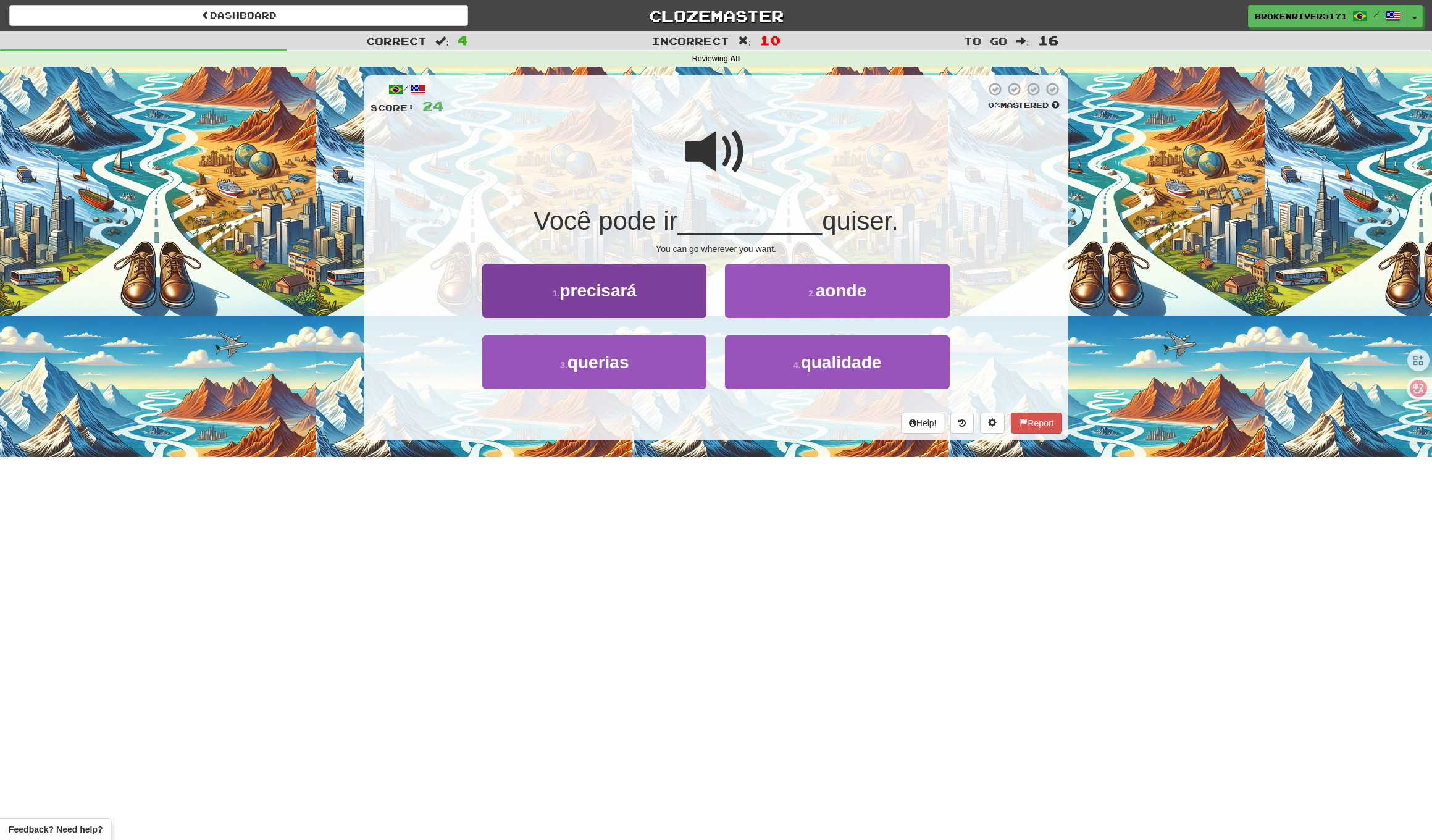
click at [669, 300] on button "1 . precisará" at bounding box center [595, 290] width 224 height 54
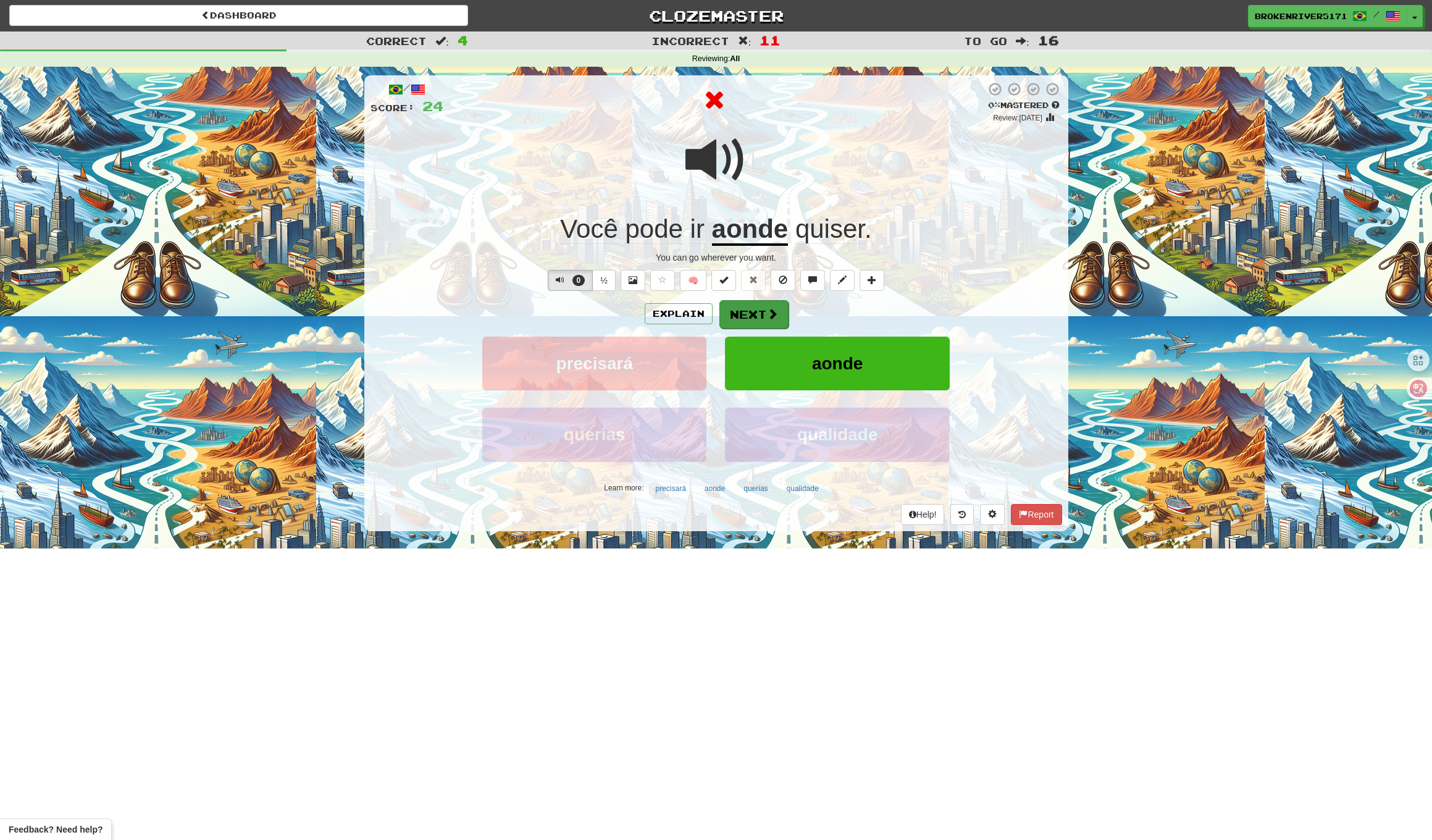
drag, startPoint x: 829, startPoint y: 316, endPoint x: 762, endPoint y: 318, distance: 67.0
click at [829, 315] on div "Explain Next" at bounding box center [717, 314] width 692 height 28
click at [762, 318] on button "Next" at bounding box center [754, 314] width 69 height 28
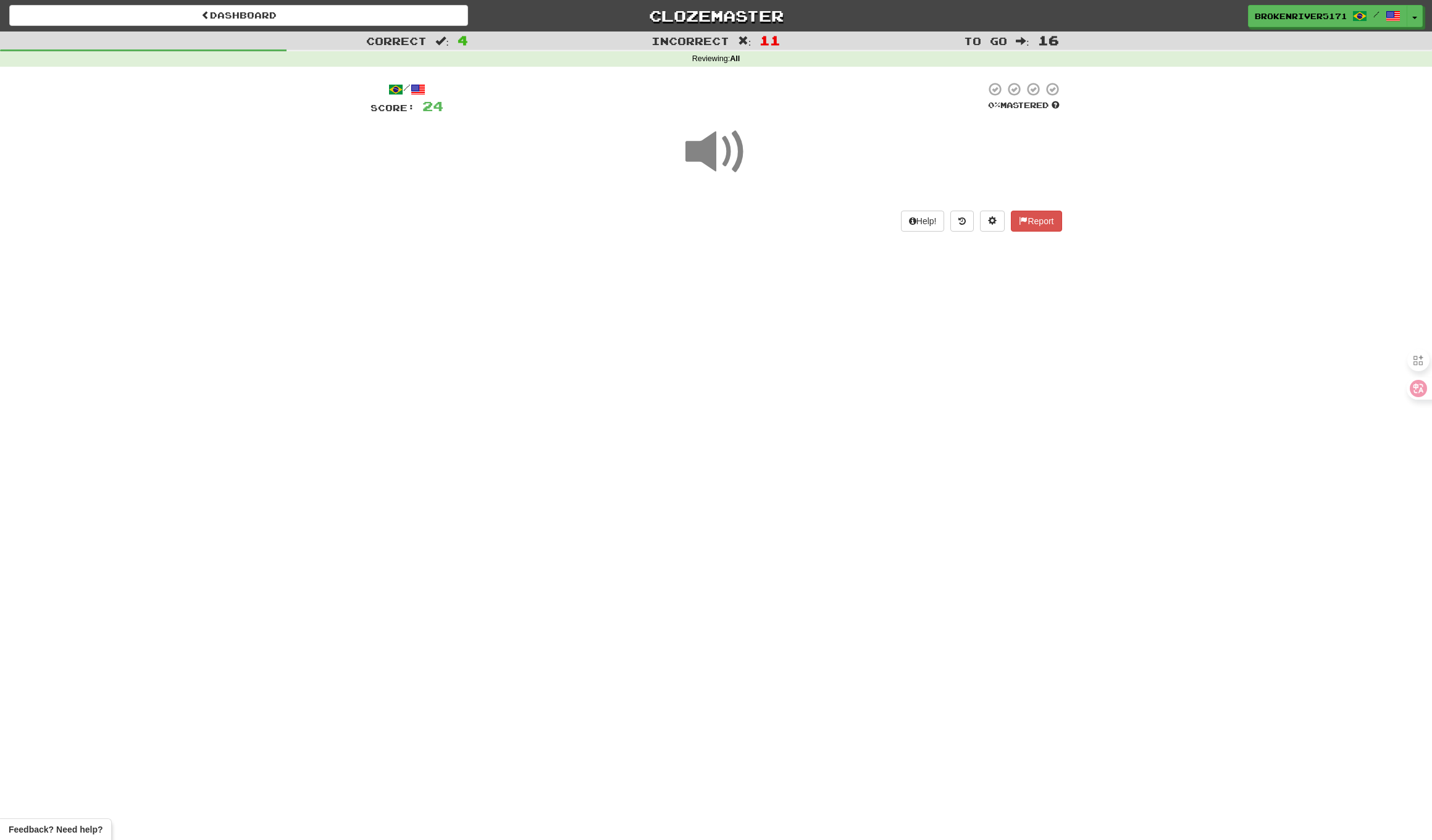
click at [753, 300] on div "Dashboard Clozemaster BrokenRiver5171 / Toggle Dropdown Dashboard Leaderboard A…" at bounding box center [716, 420] width 1432 height 840
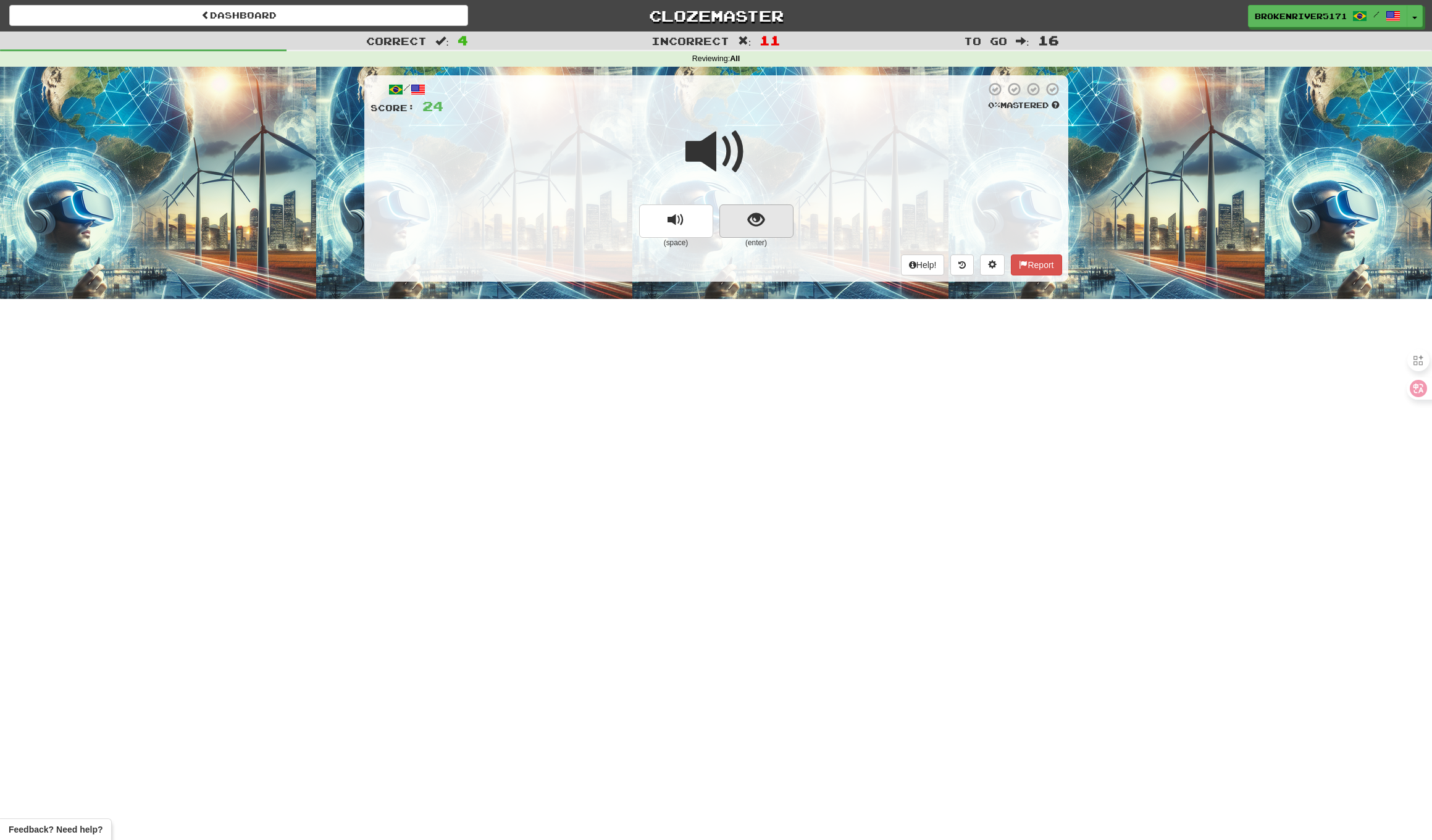
click at [760, 226] on span "show sentence" at bounding box center [756, 220] width 16 height 16
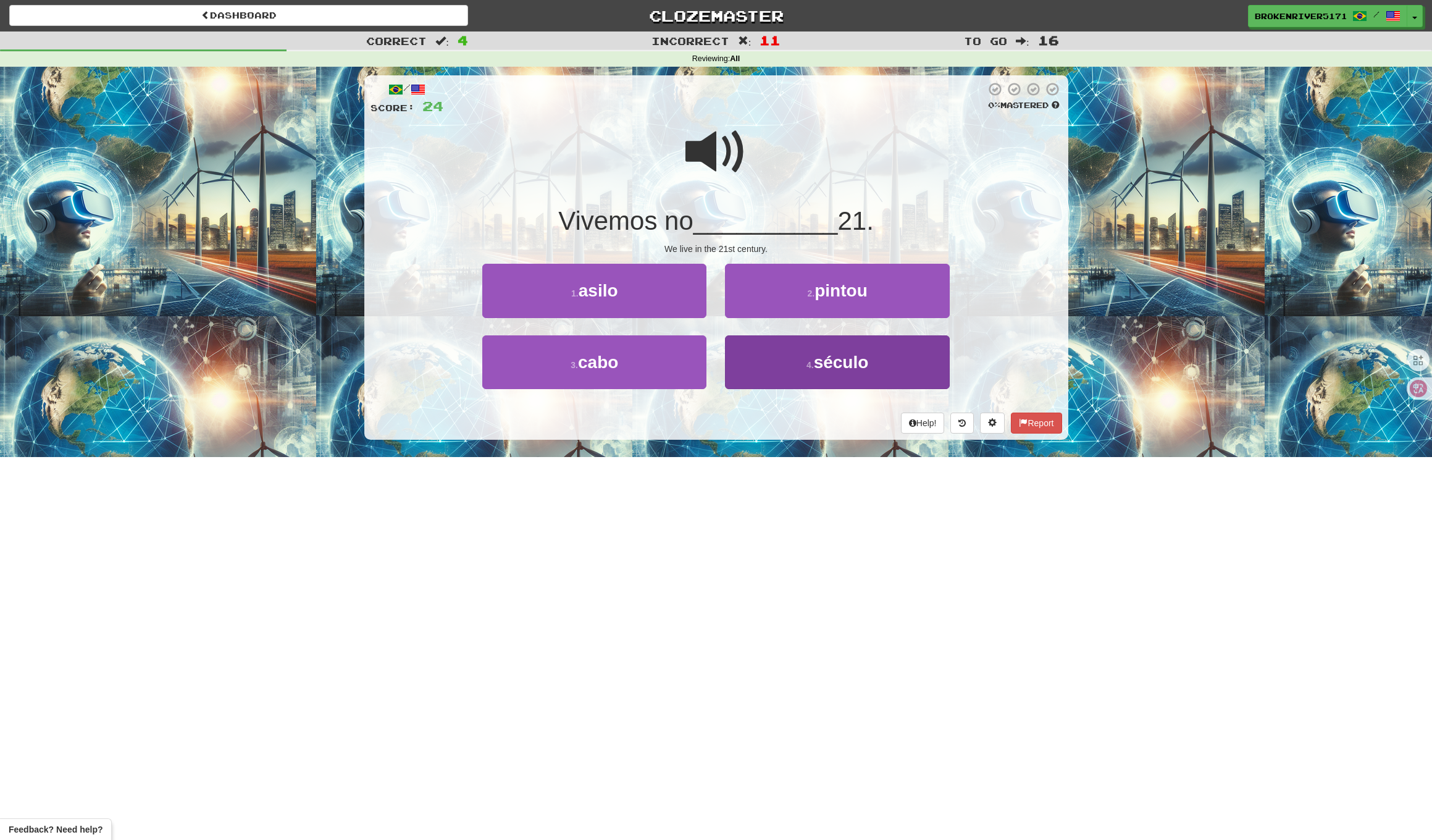
click at [793, 361] on button "4 . século" at bounding box center [837, 362] width 224 height 54
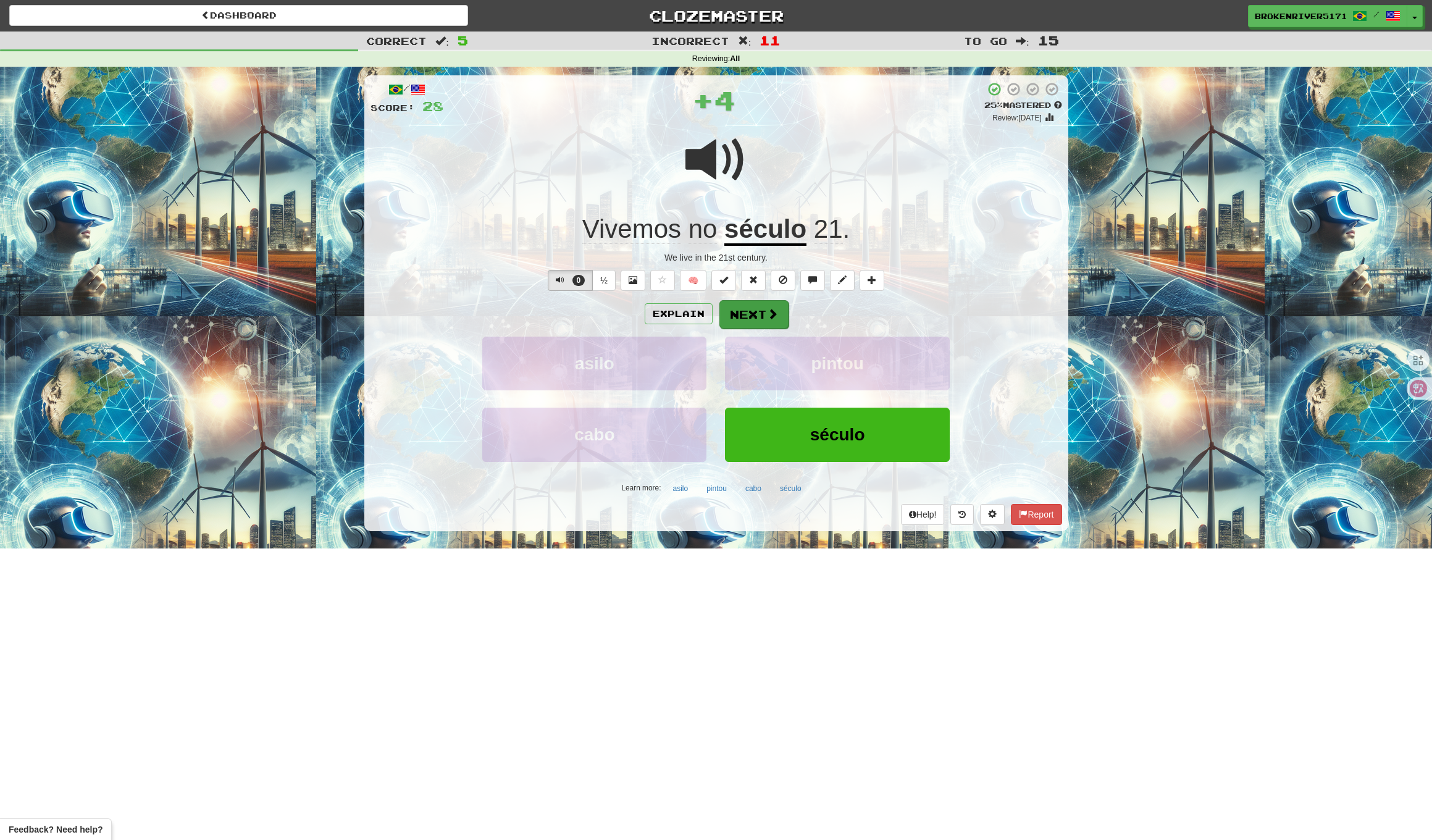
click at [756, 305] on button "Next" at bounding box center [754, 314] width 69 height 28
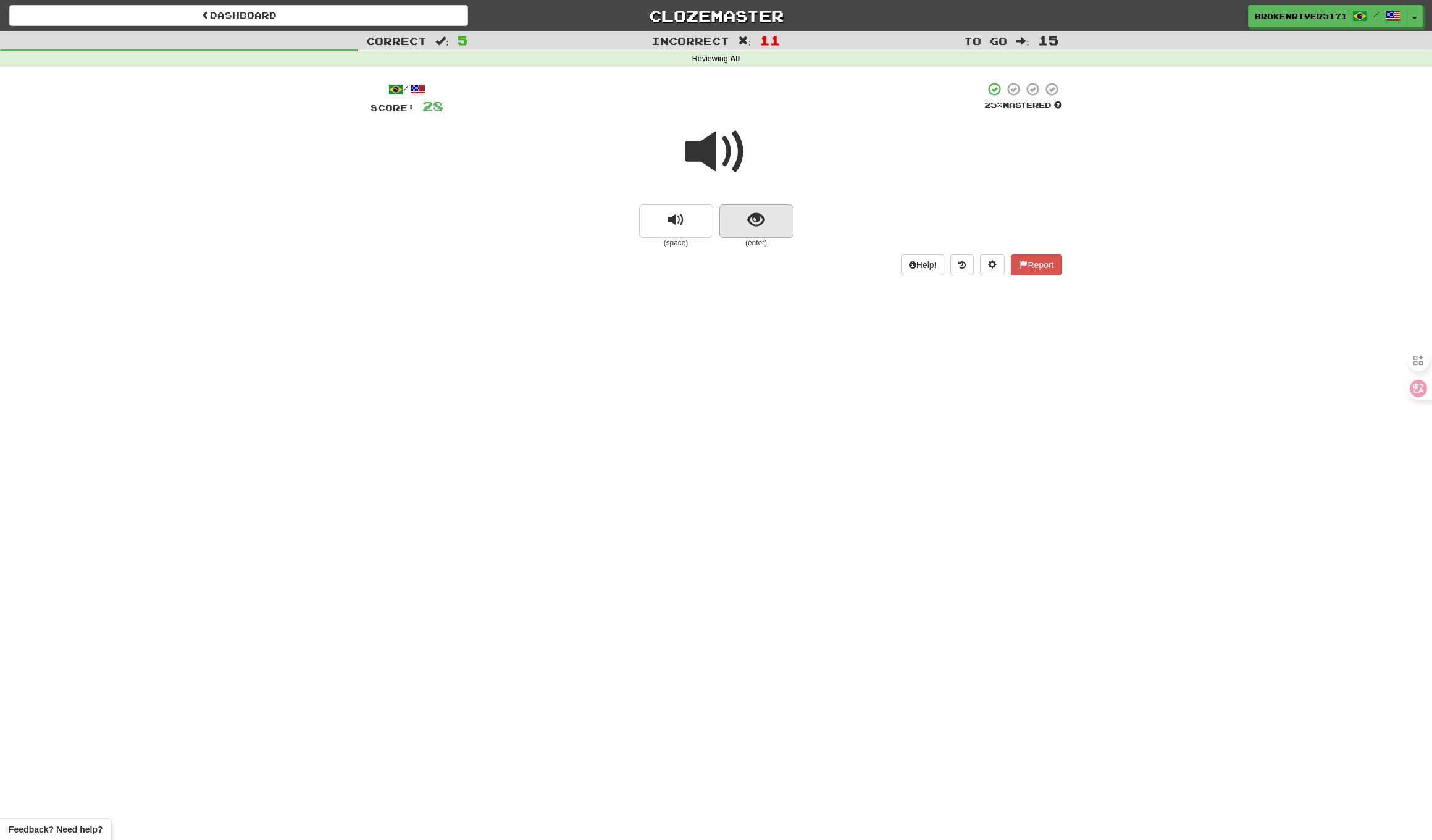
click at [734, 219] on button "show sentence" at bounding box center [756, 221] width 74 height 34
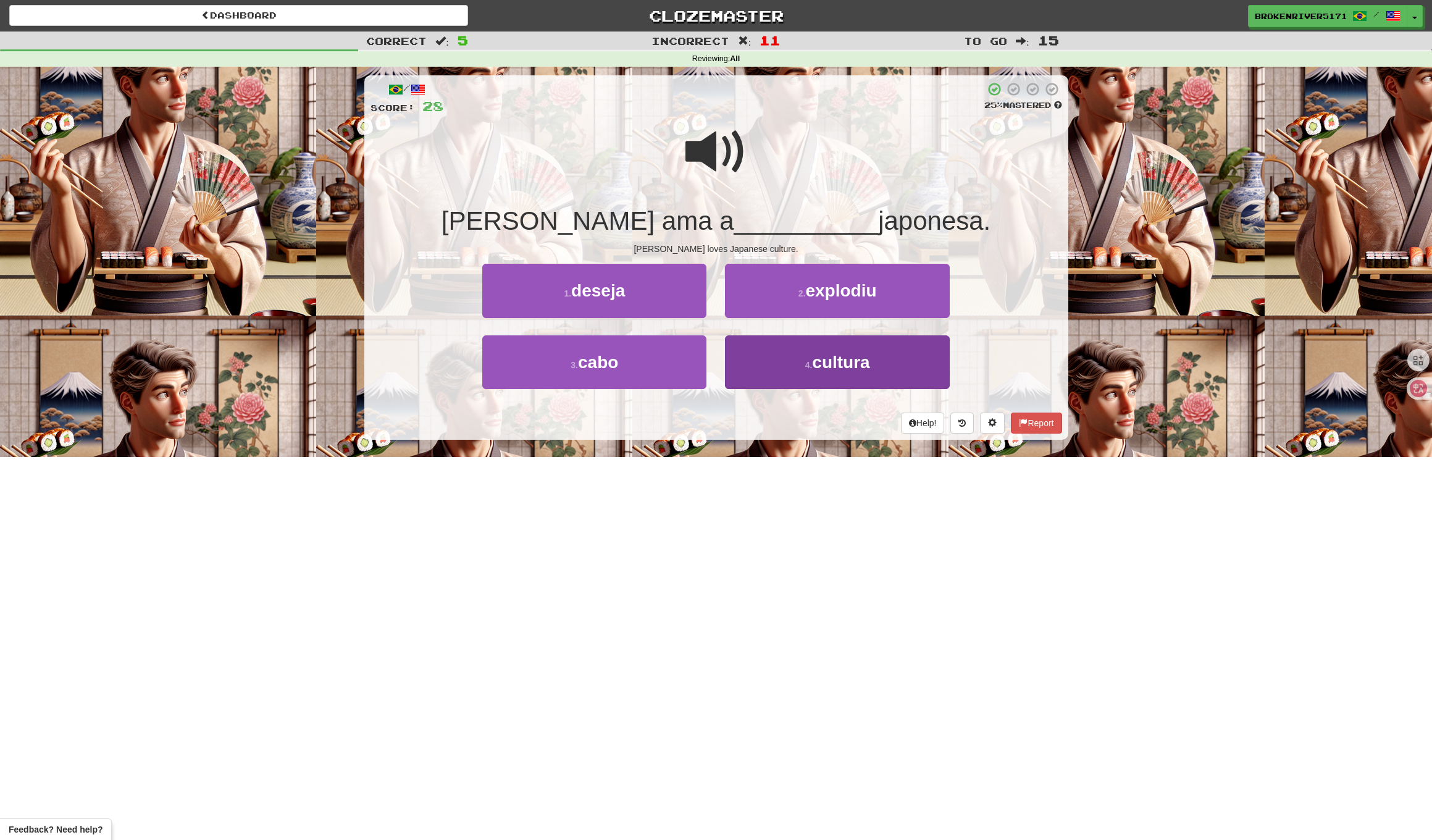
click at [756, 378] on button "4 . cultura" at bounding box center [837, 362] width 224 height 54
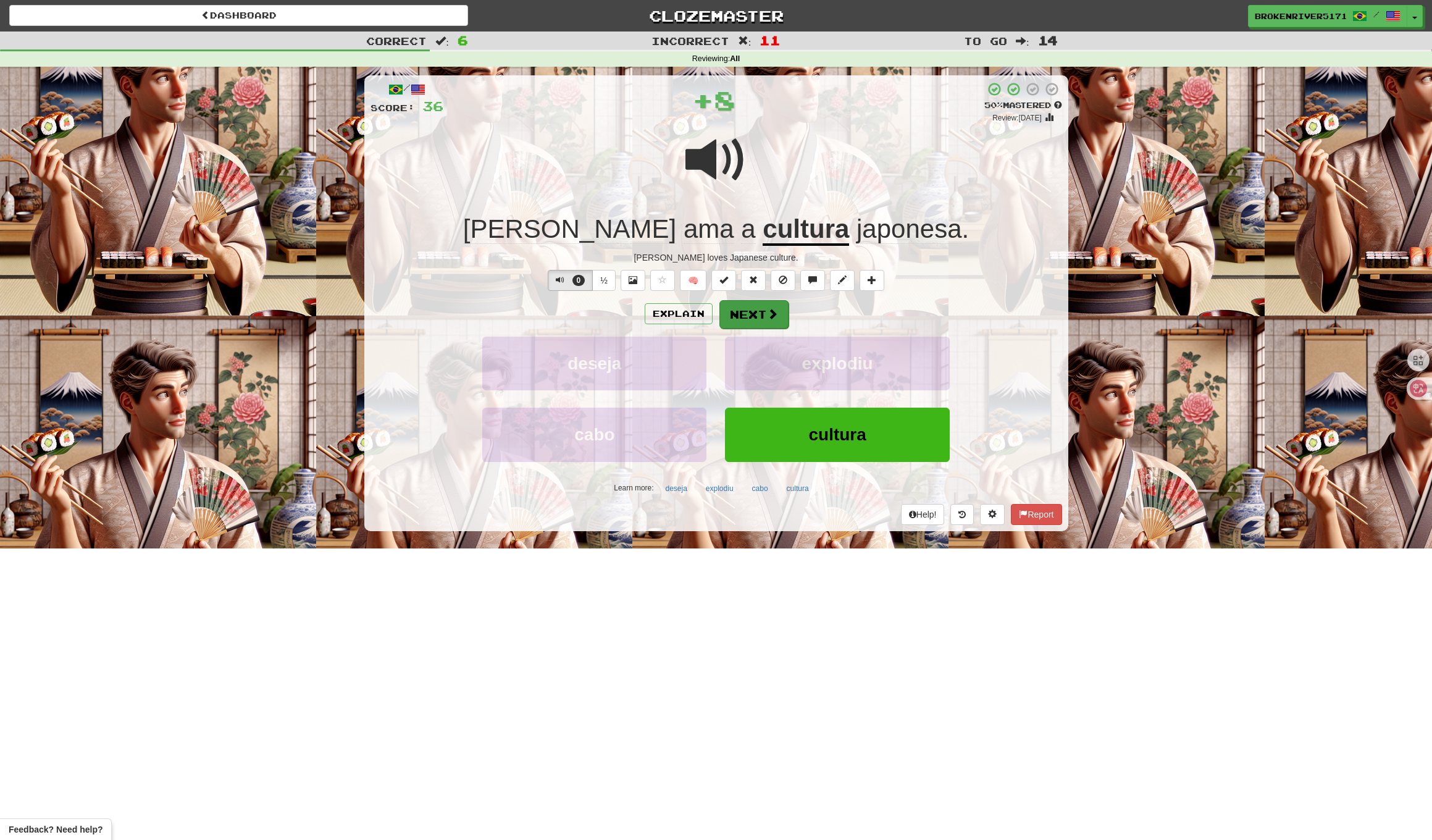
click at [755, 325] on button "Next" at bounding box center [754, 314] width 69 height 28
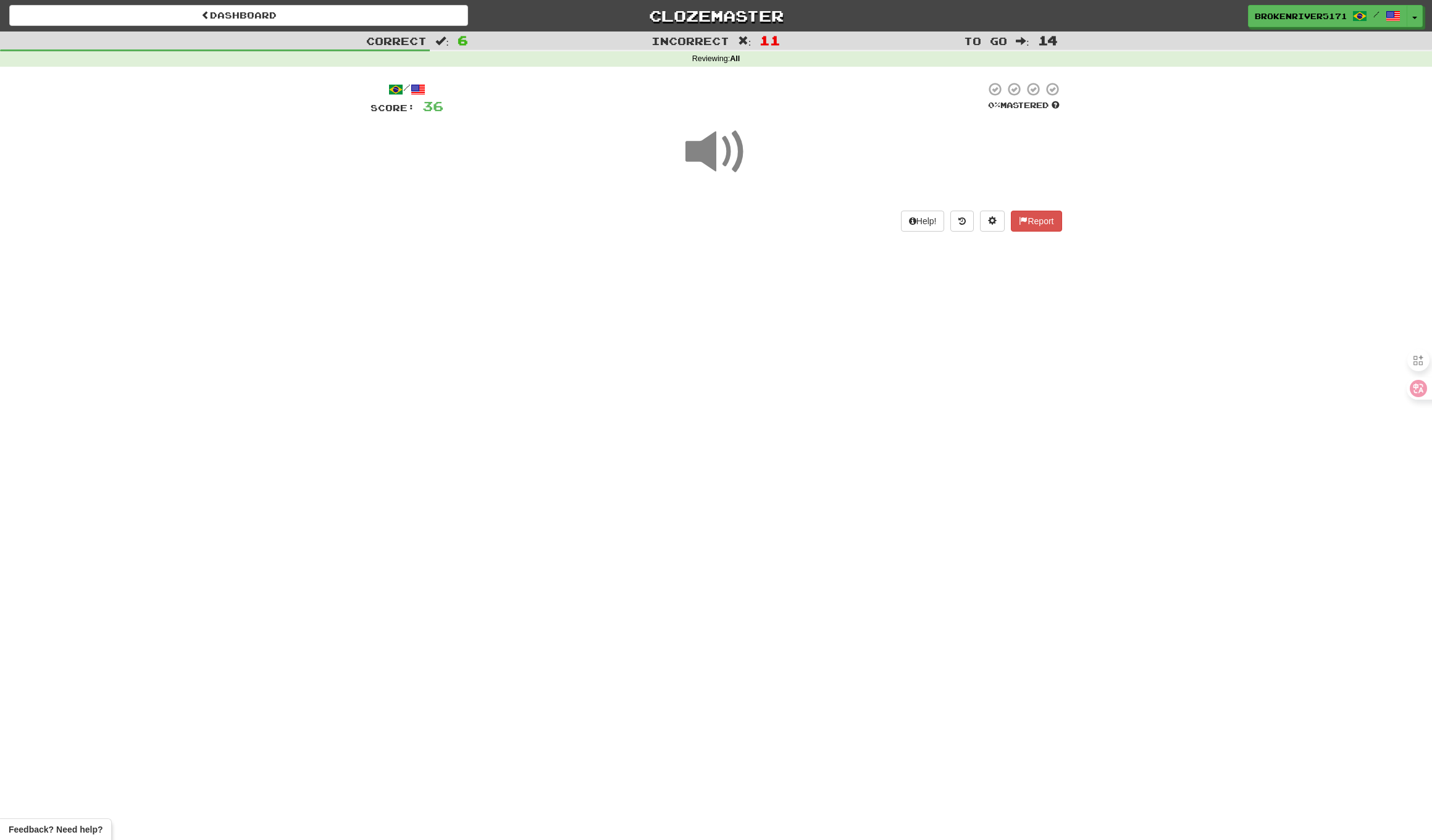
drag, startPoint x: 743, startPoint y: 412, endPoint x: 751, endPoint y: 400, distance: 14.4
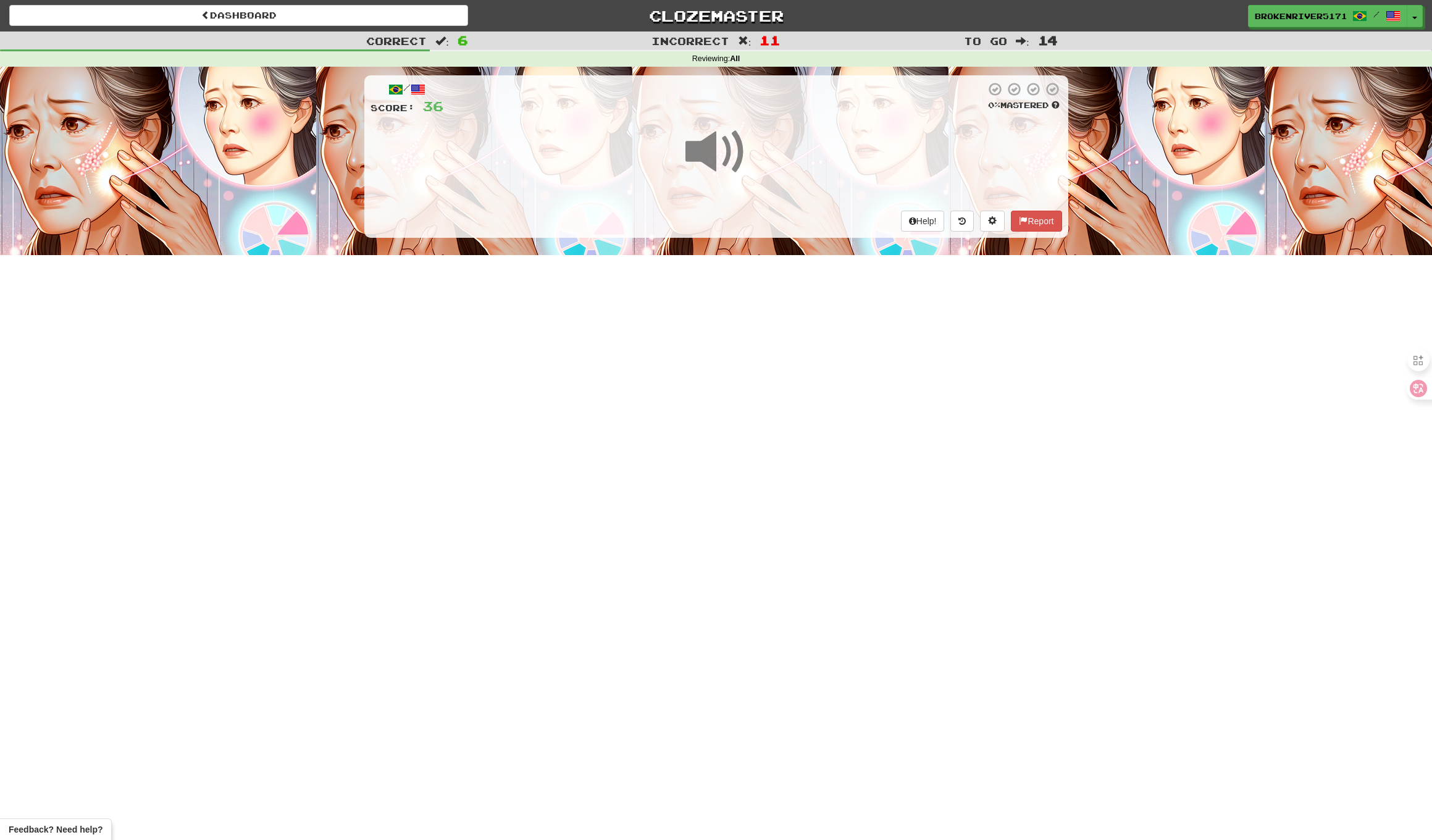
click at [743, 412] on div "Dashboard Clozemaster BrokenRiver5171 / Toggle Dropdown Dashboard Leaderboard A…" at bounding box center [716, 420] width 1432 height 840
click at [764, 369] on div "Dashboard Clozemaster BrokenRiver5171 / Toggle Dropdown Dashboard Leaderboard A…" at bounding box center [716, 420] width 1432 height 840
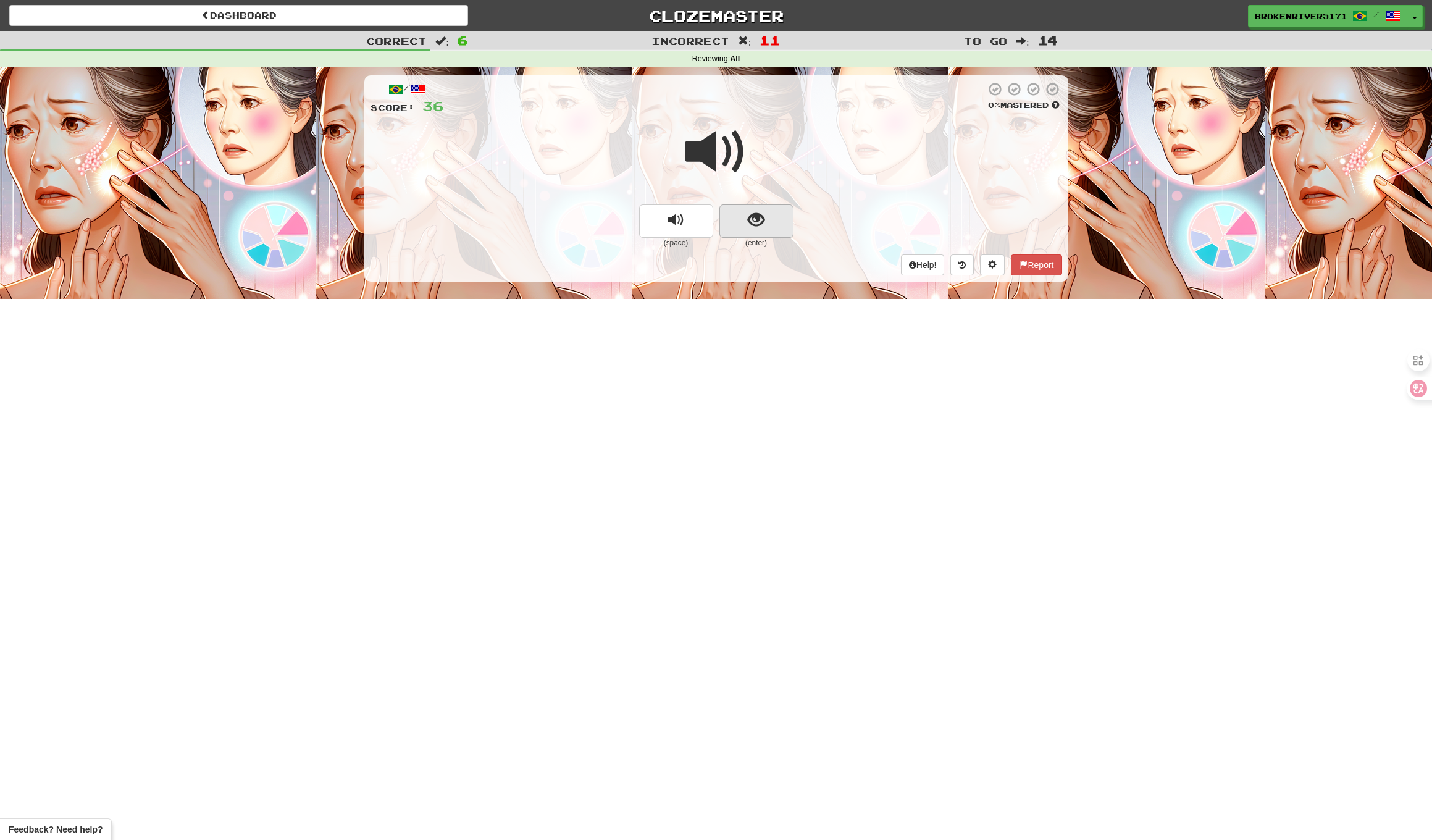
click at [769, 219] on button "show sentence" at bounding box center [756, 221] width 74 height 34
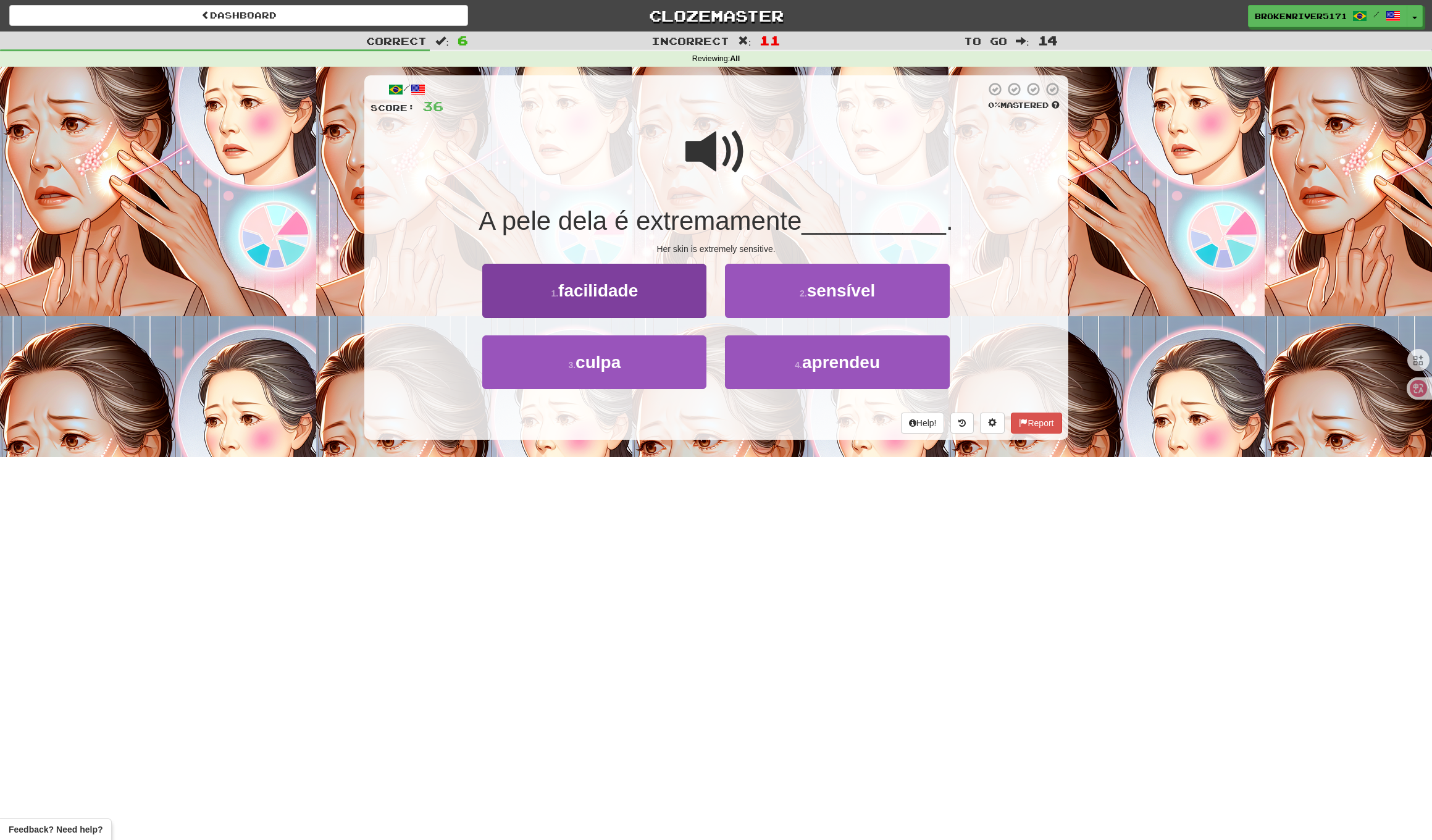
click at [666, 303] on button "1 . facilidade" at bounding box center [595, 290] width 224 height 54
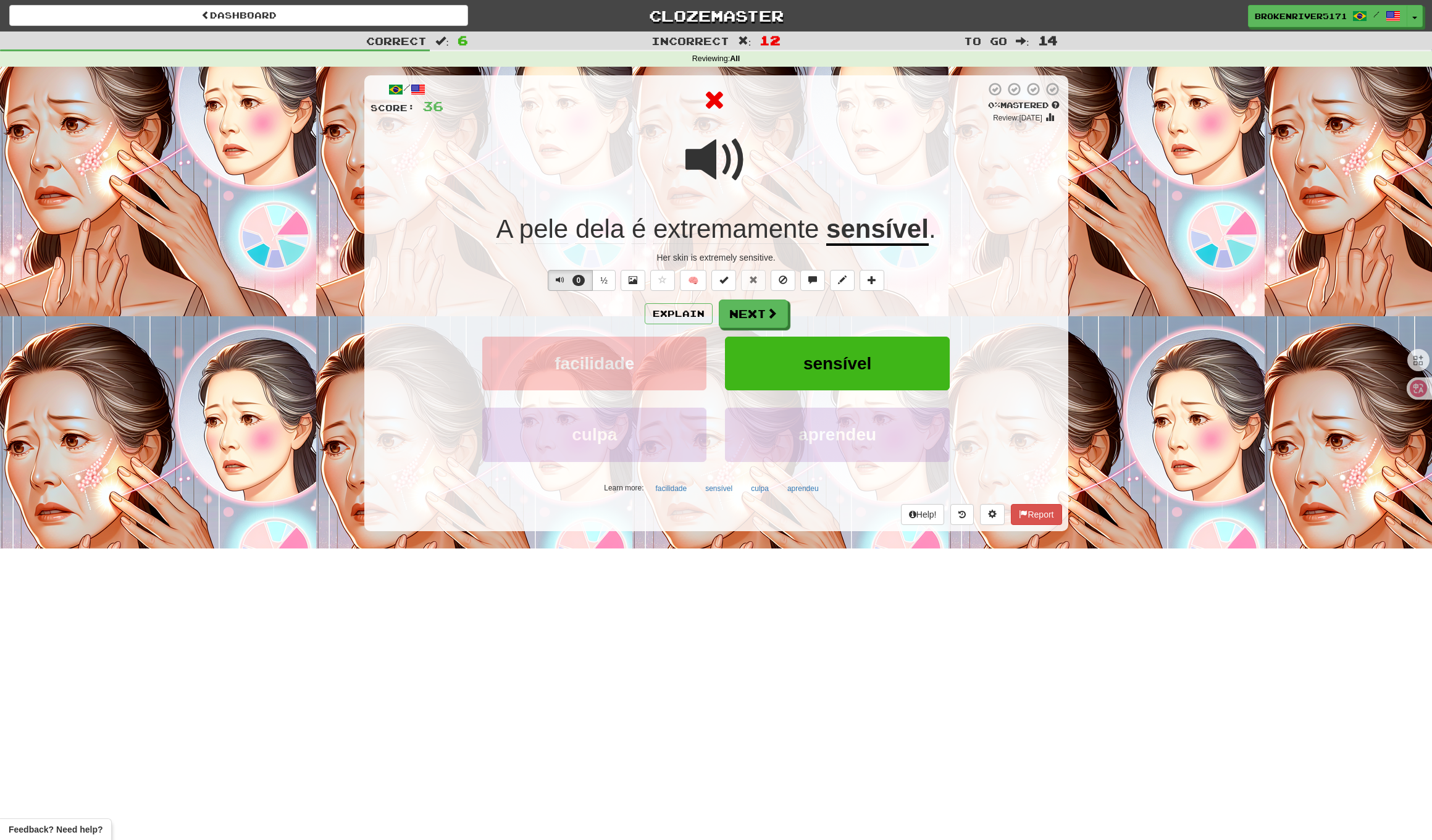
click at [827, 307] on div "Explain Next" at bounding box center [717, 314] width 692 height 28
click at [753, 314] on button "Next" at bounding box center [754, 314] width 69 height 28
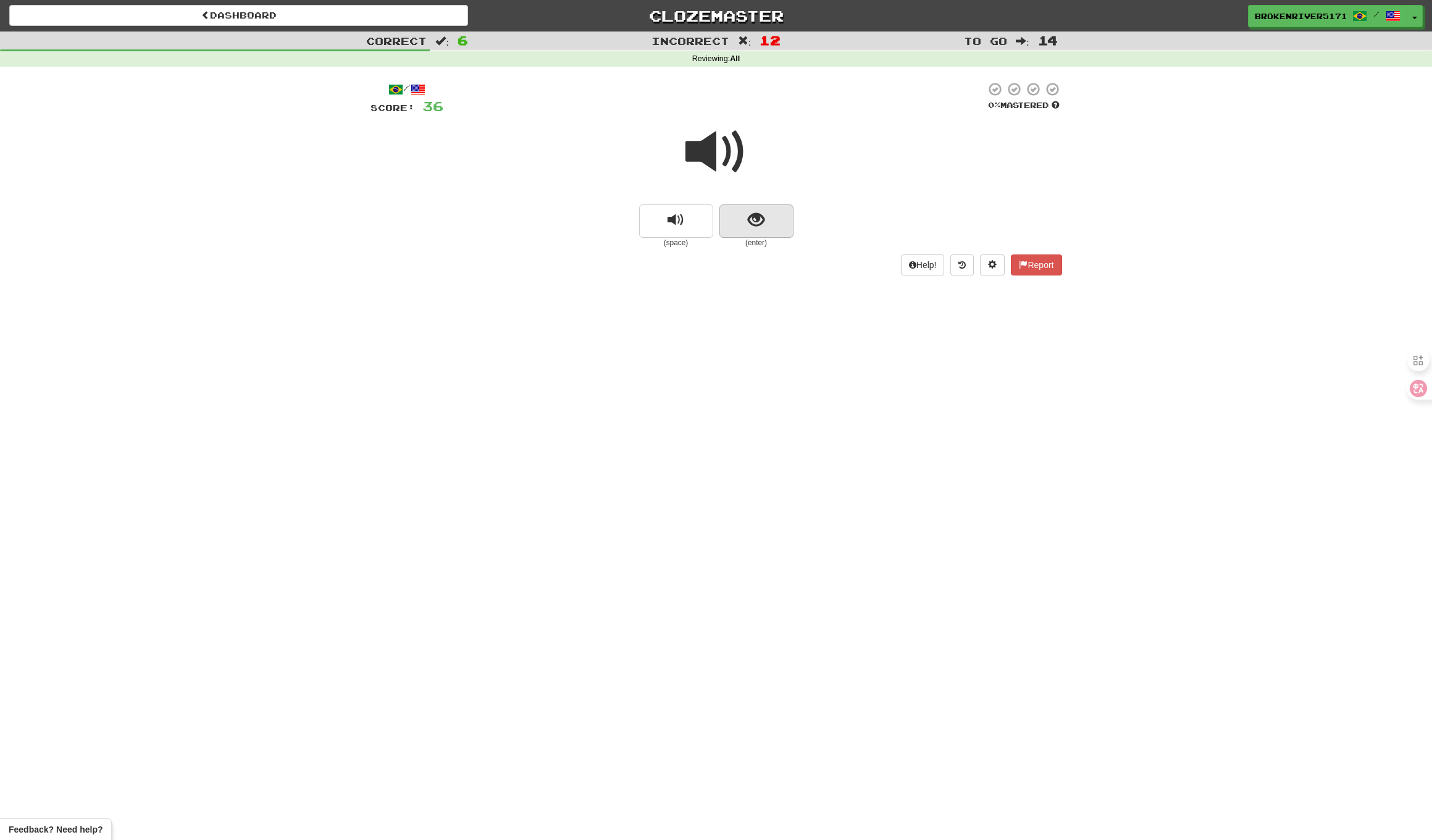
click at [758, 224] on span "show sentence" at bounding box center [756, 220] width 16 height 16
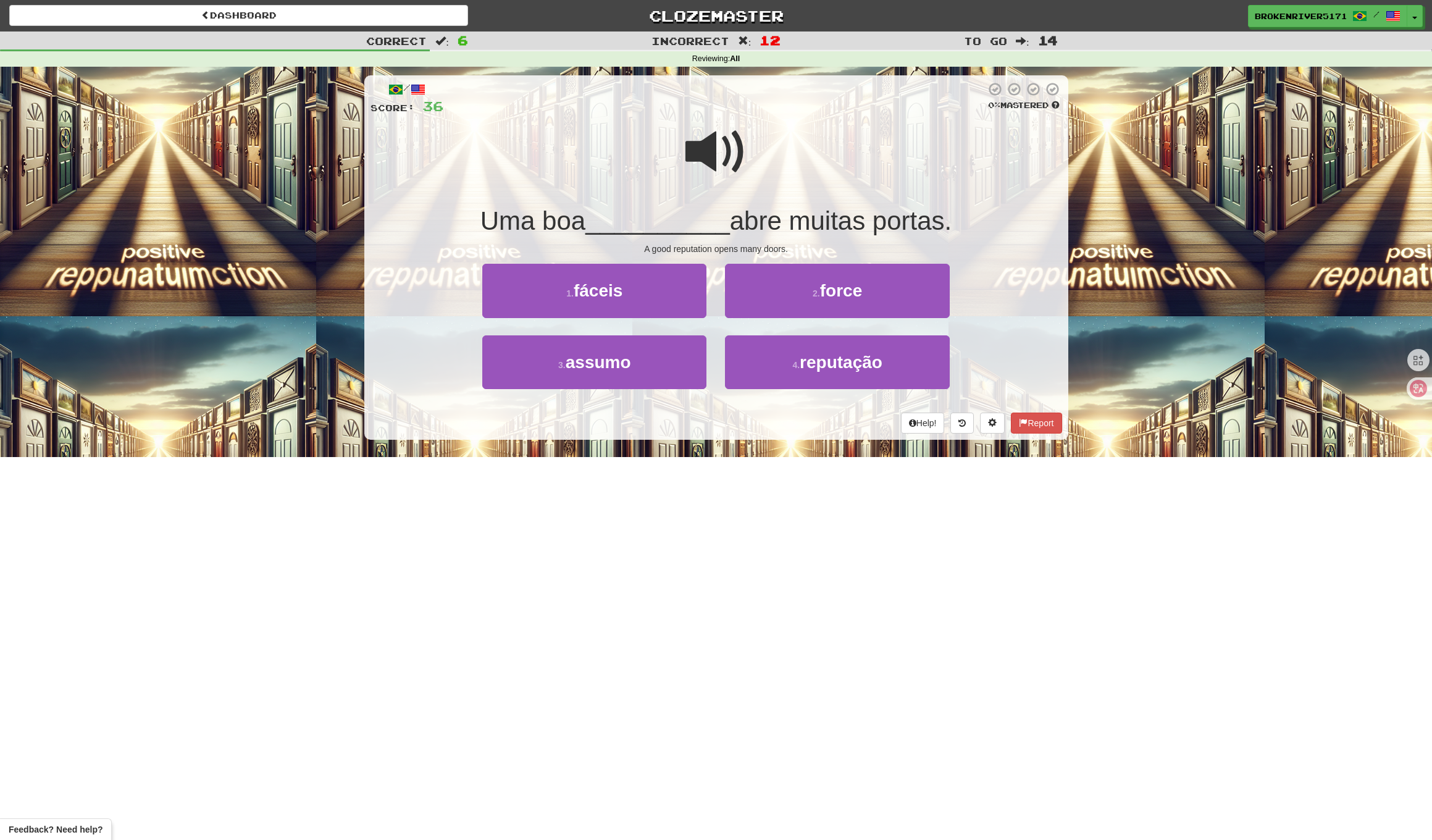
click at [756, 228] on span "abre muitas portas." at bounding box center [841, 221] width 223 height 29
click at [681, 345] on button "3 . assumo" at bounding box center [595, 362] width 224 height 54
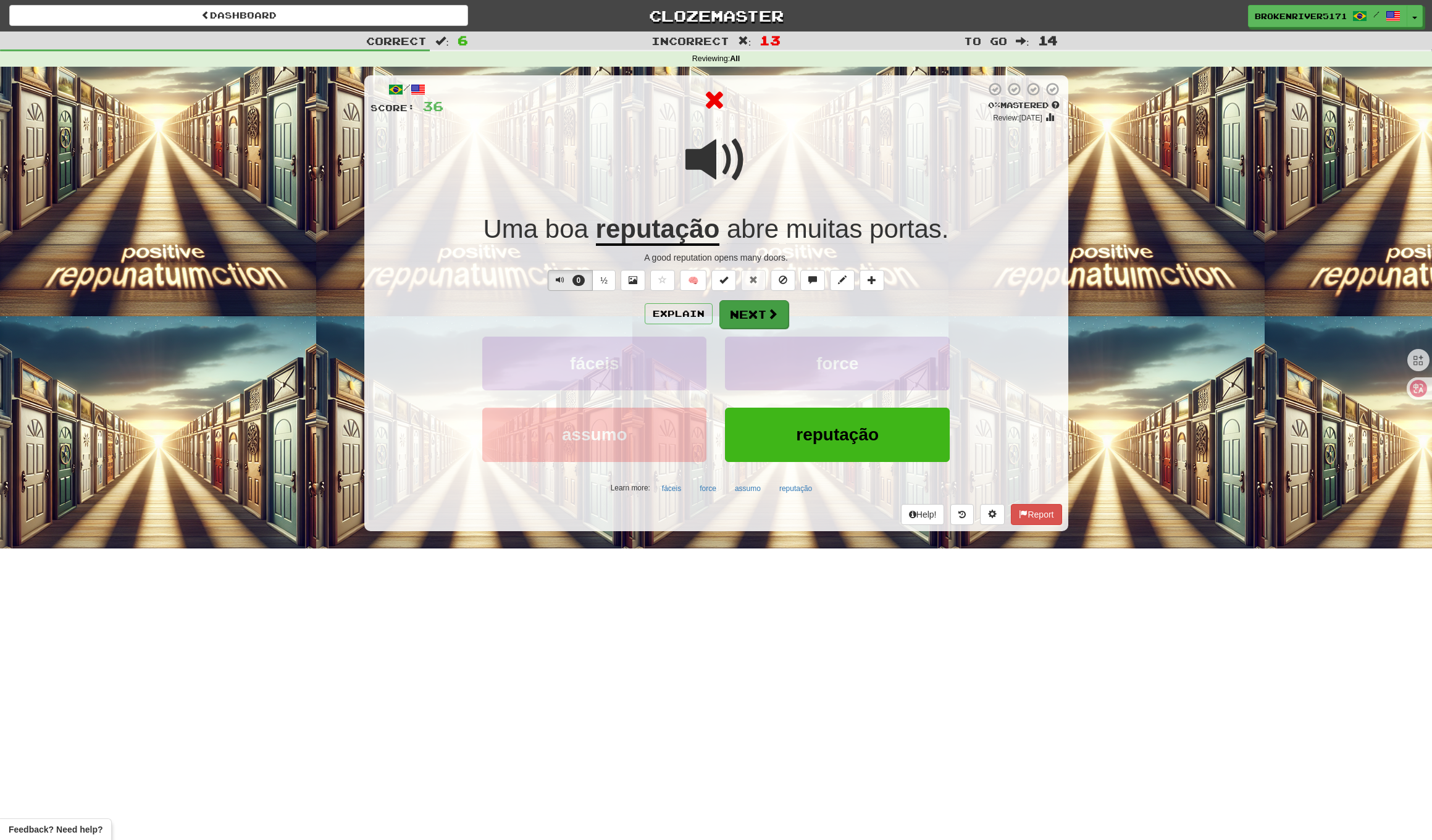
click at [751, 304] on button "Next" at bounding box center [754, 314] width 69 height 28
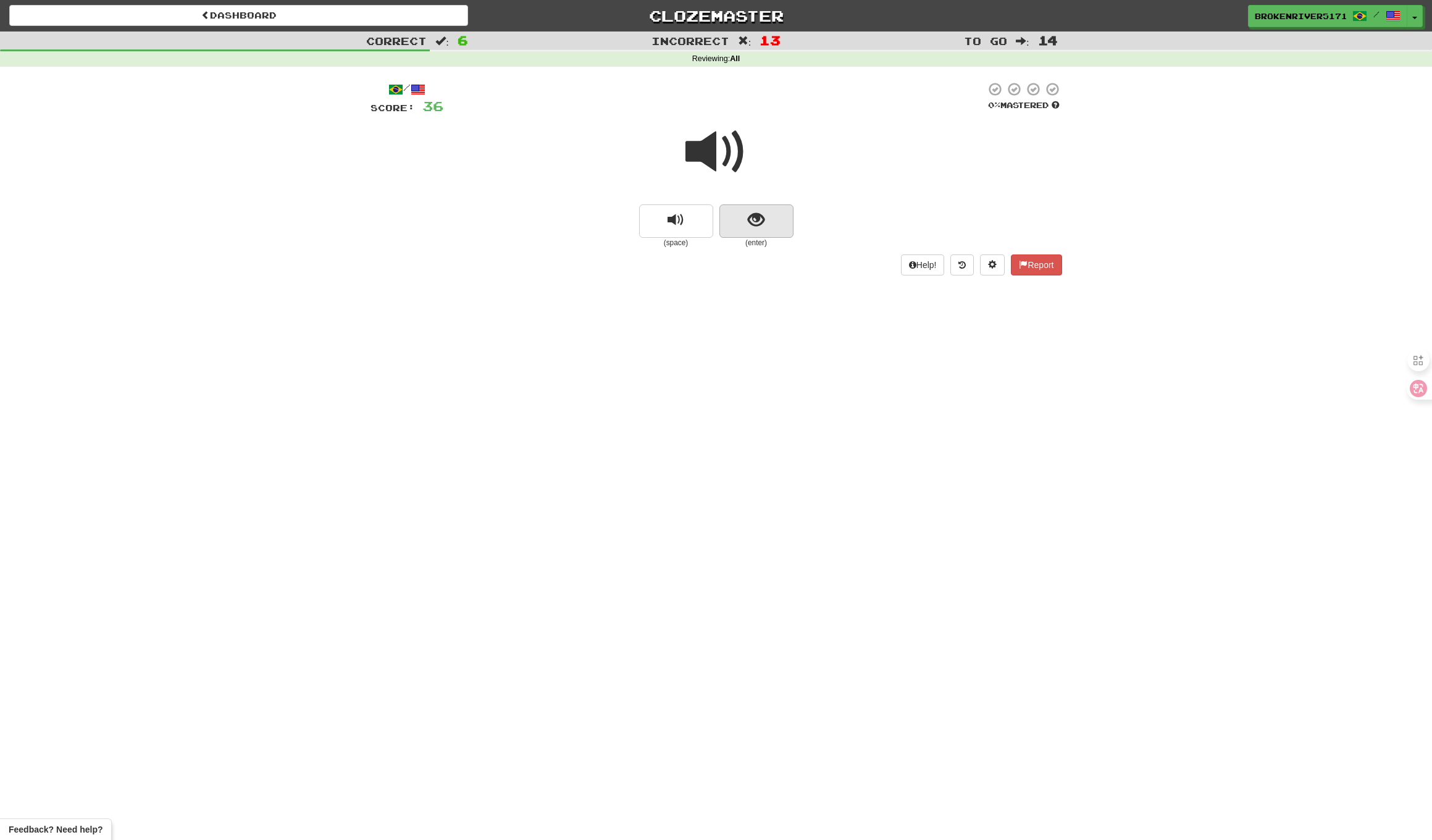
click at [774, 208] on button "show sentence" at bounding box center [756, 221] width 74 height 34
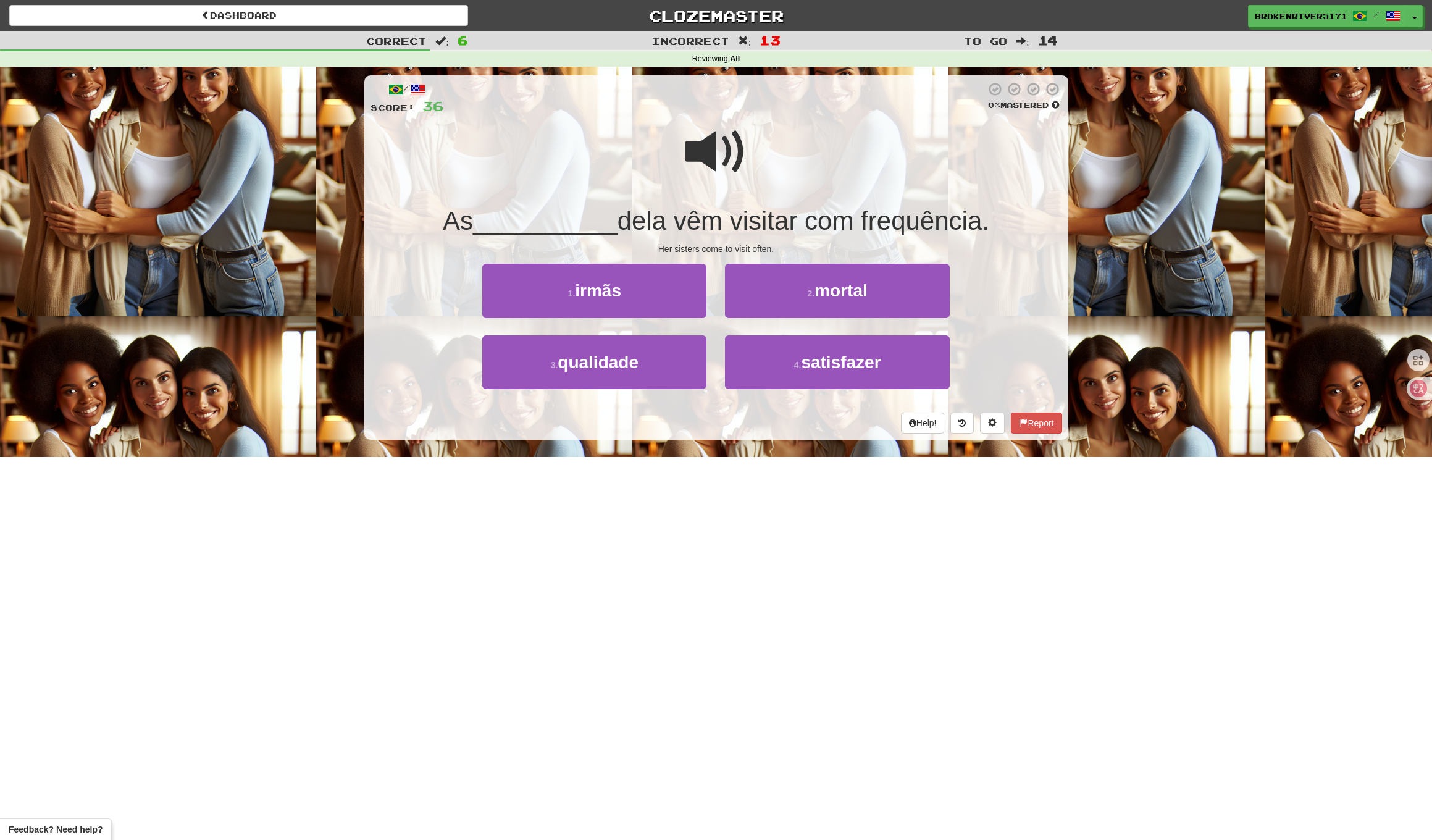
click at [768, 243] on div "Her sisters come to visit often." at bounding box center [717, 249] width 692 height 13
click at [755, 281] on button "2 . mortal" at bounding box center [837, 290] width 224 height 54
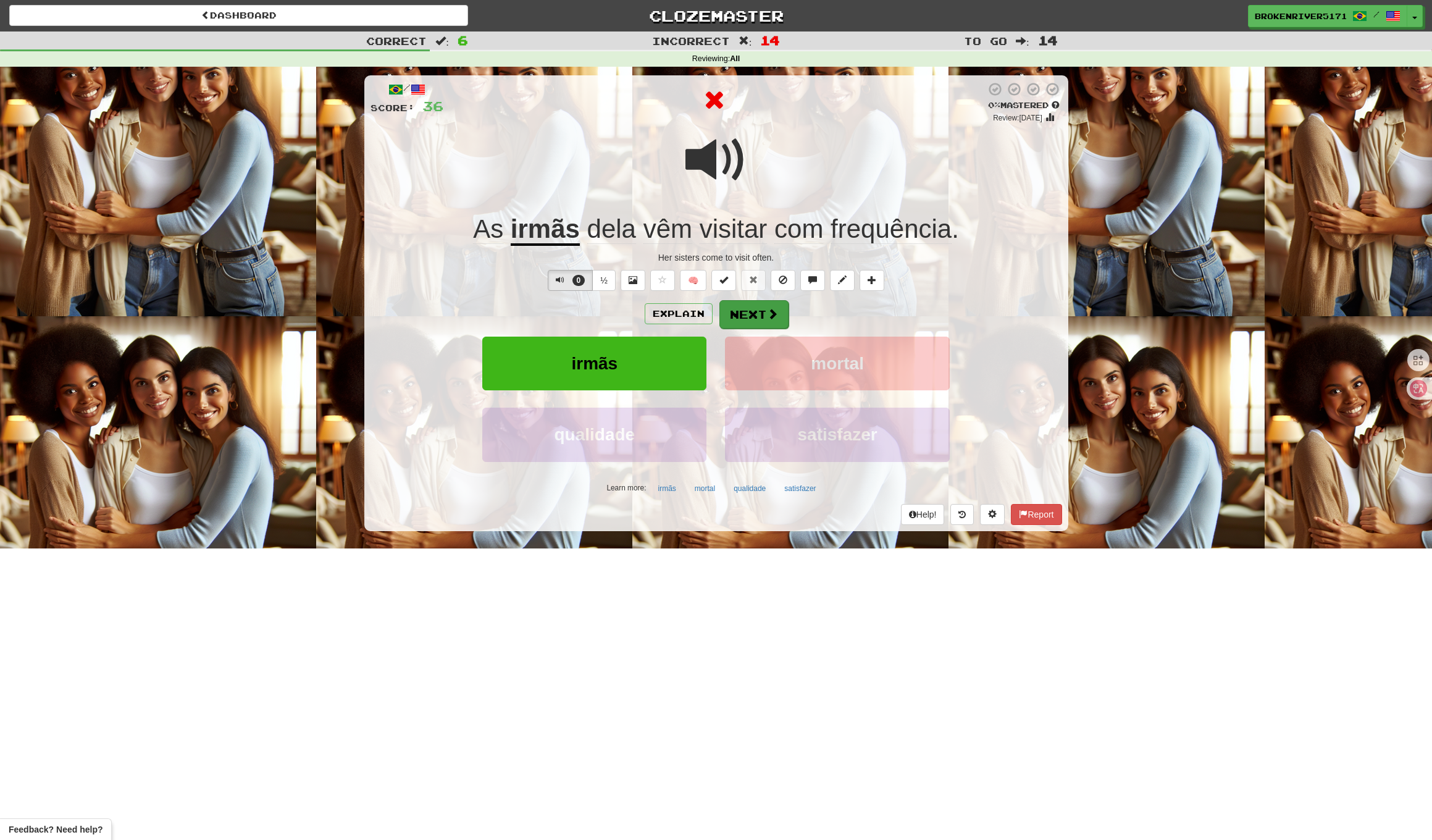
click at [784, 326] on button "Next" at bounding box center [754, 314] width 69 height 28
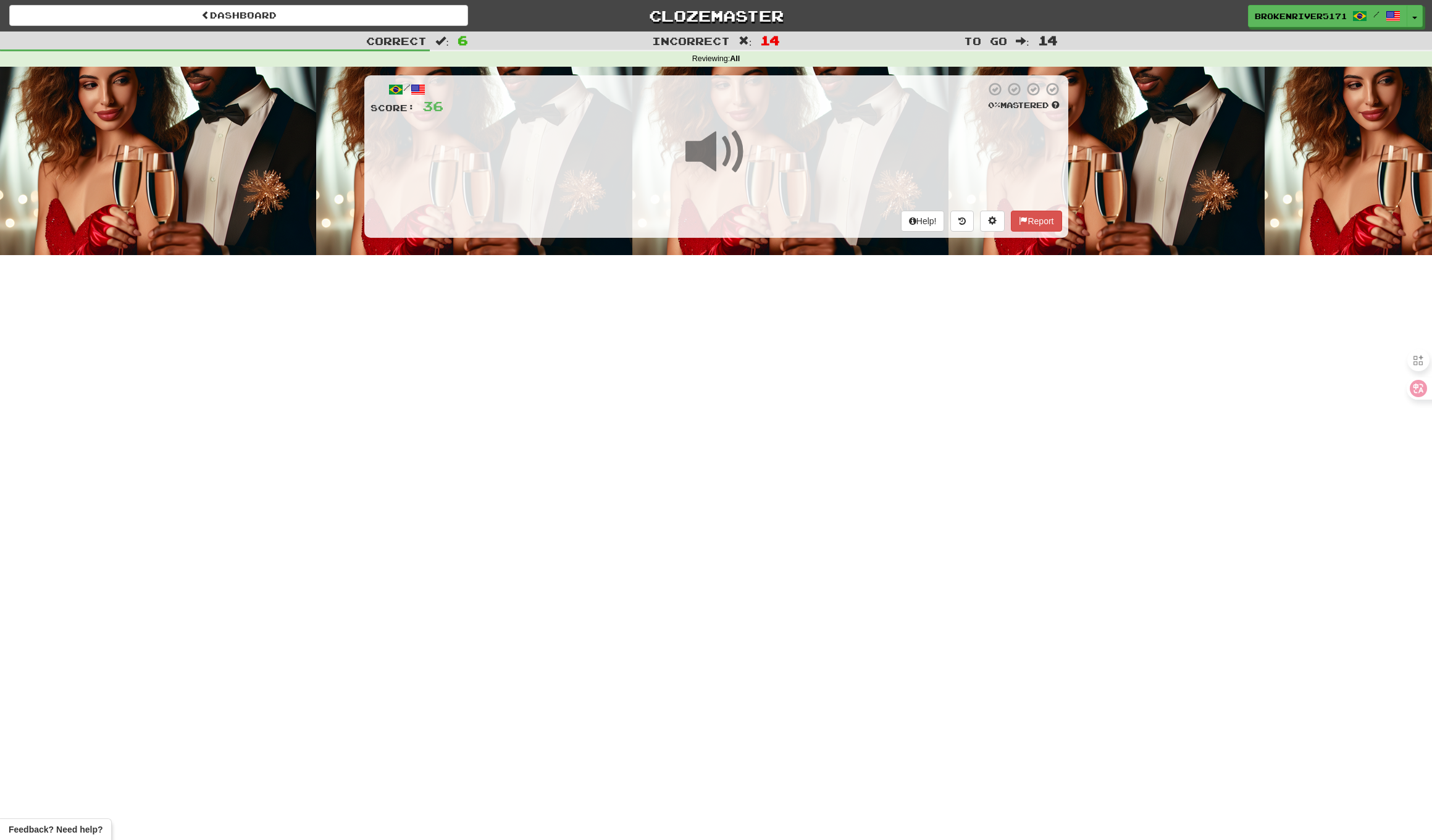
click at [803, 332] on div "Dashboard Clozemaster BrokenRiver5171 / Toggle Dropdown Dashboard Leaderboard A…" at bounding box center [716, 420] width 1432 height 840
click at [791, 350] on div "Dashboard Clozemaster BrokenRiver5171 / Toggle Dropdown Dashboard Leaderboard A…" at bounding box center [716, 420] width 1432 height 840
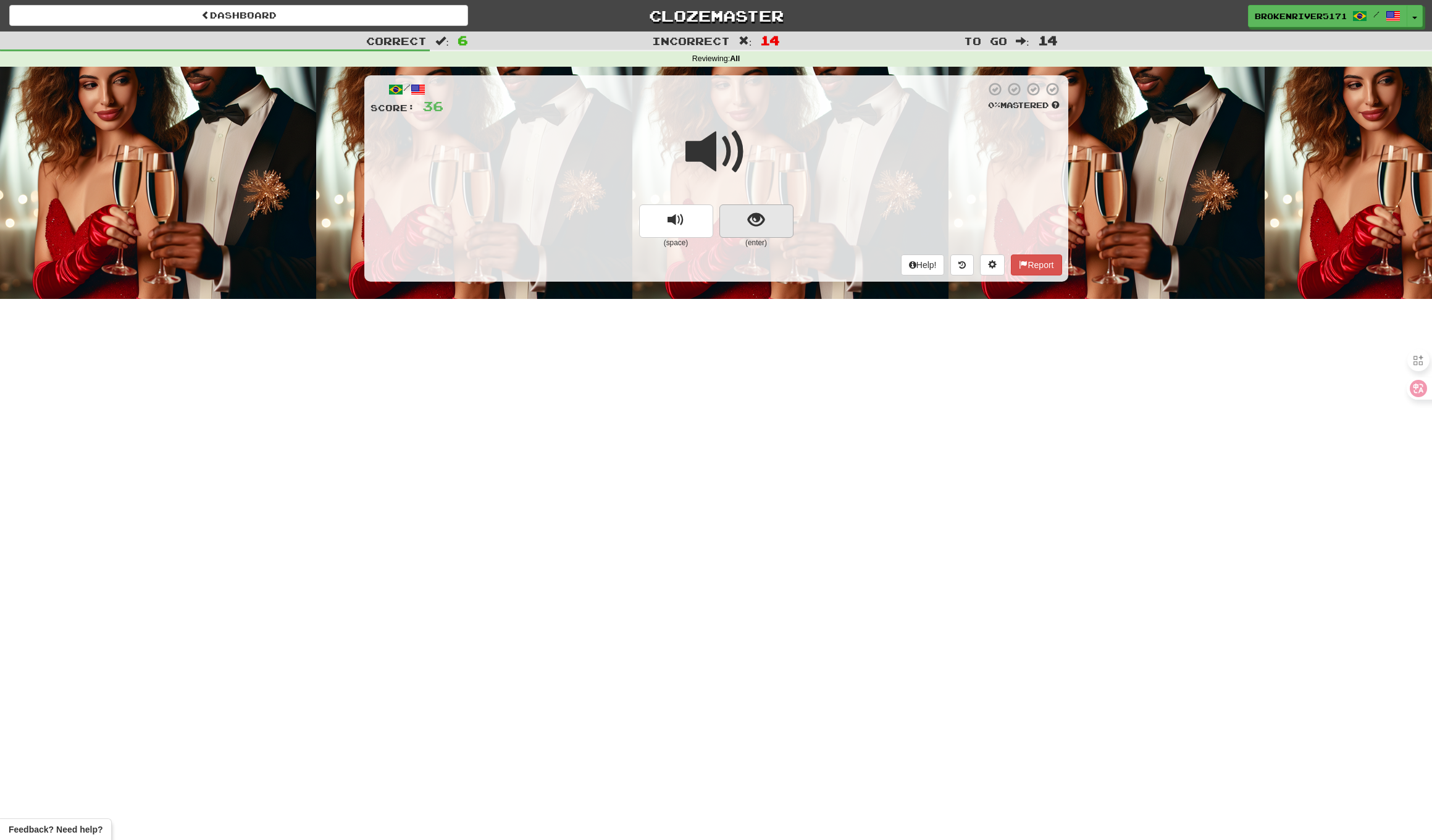
click at [750, 232] on button "show sentence" at bounding box center [756, 221] width 74 height 34
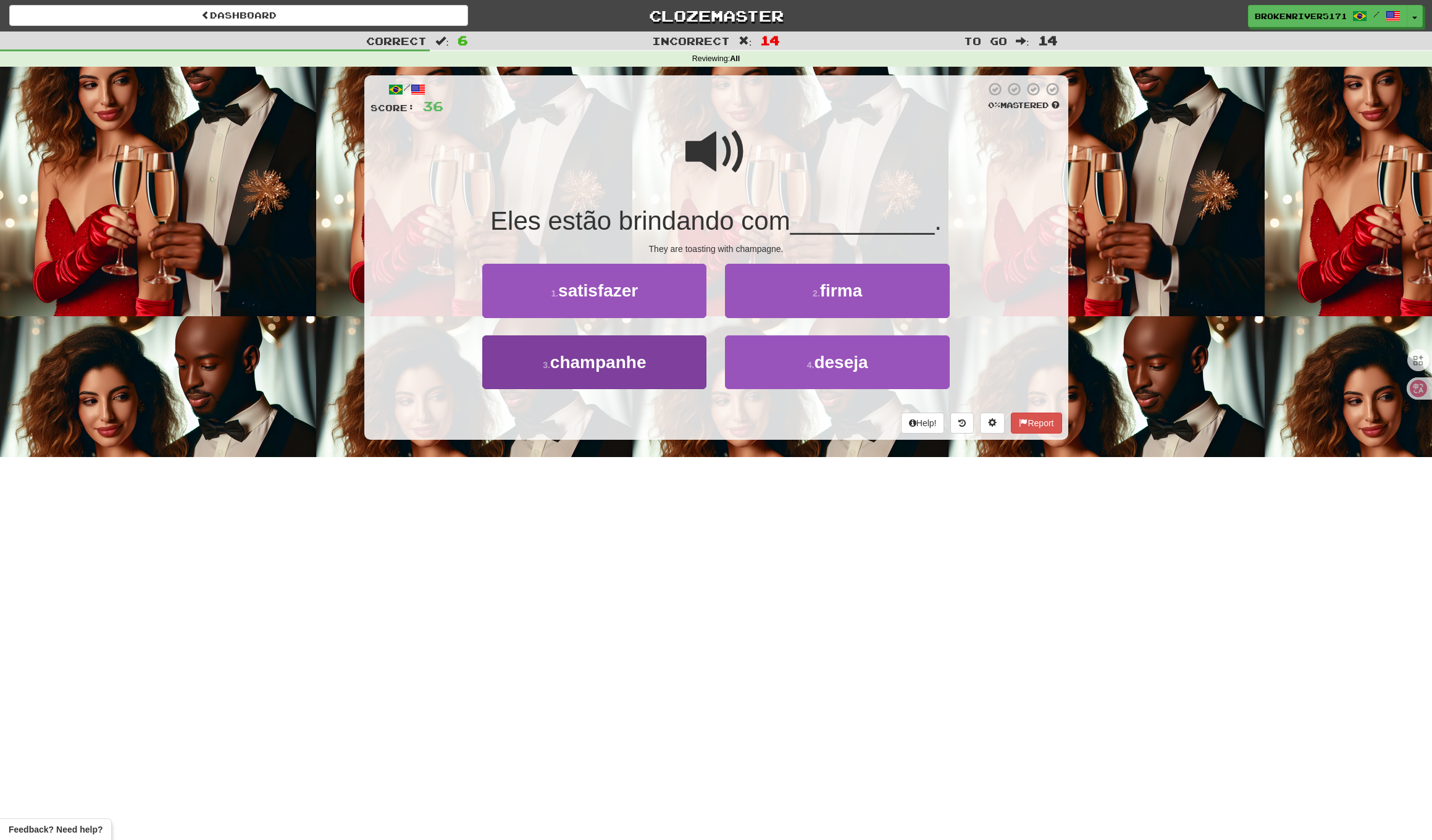
click at [681, 363] on button "3 . champanhe" at bounding box center [595, 362] width 224 height 54
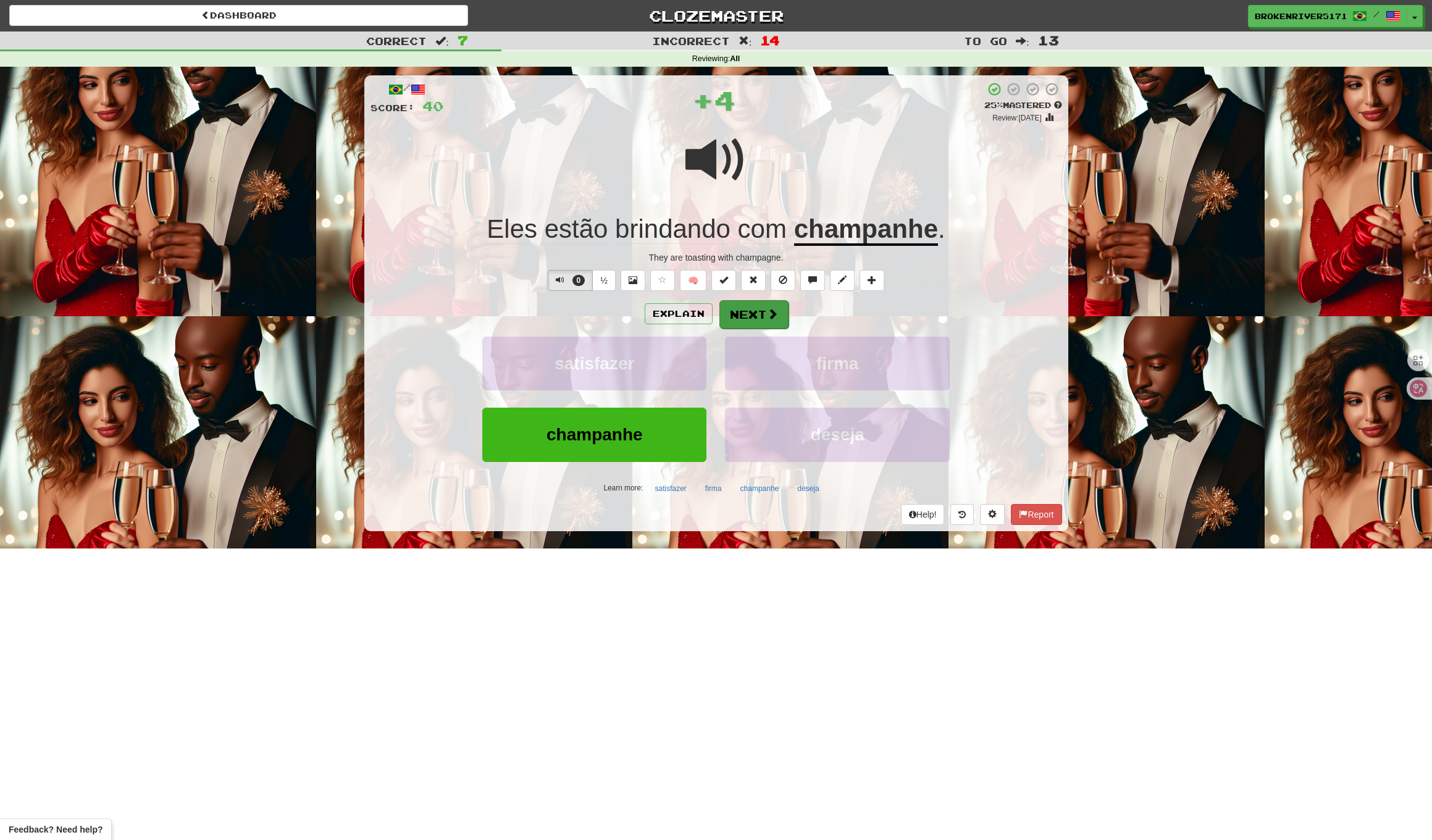
click at [756, 318] on button "Next" at bounding box center [754, 314] width 69 height 28
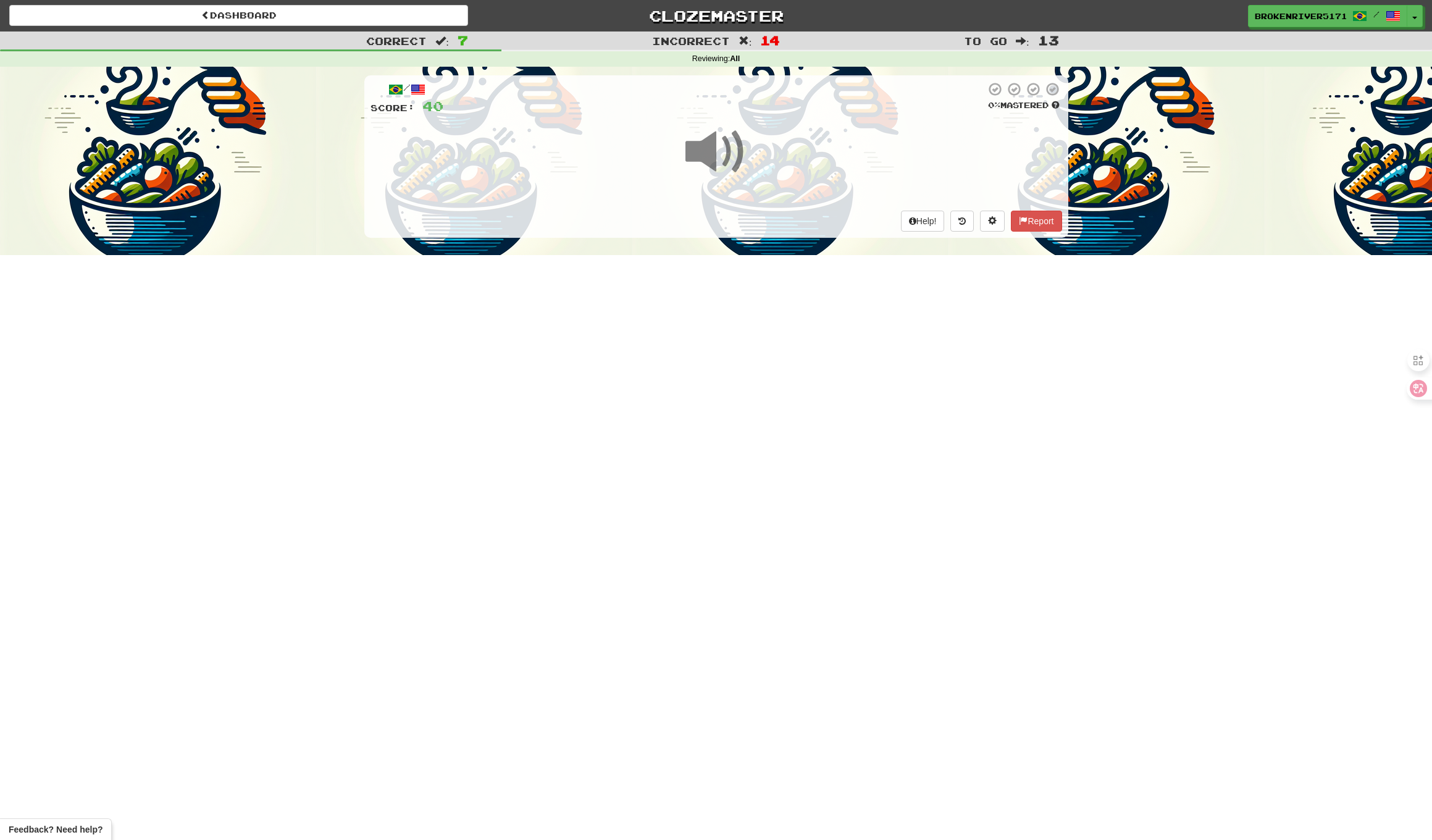
click at [724, 380] on div "Dashboard Clozemaster BrokenRiver5171 / Toggle Dropdown Dashboard Leaderboard A…" at bounding box center [716, 420] width 1432 height 840
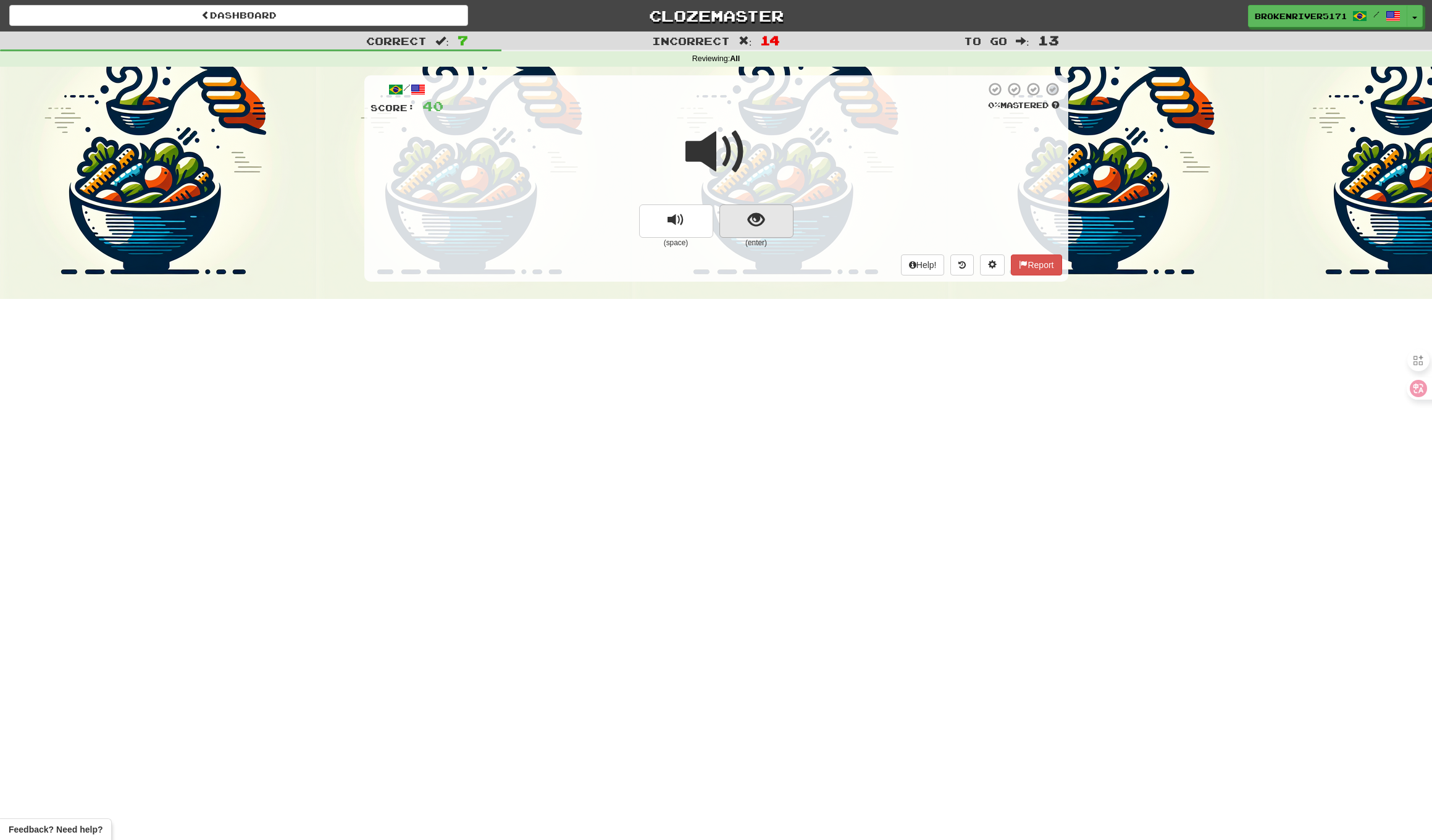
click at [745, 221] on button "show sentence" at bounding box center [756, 221] width 74 height 34
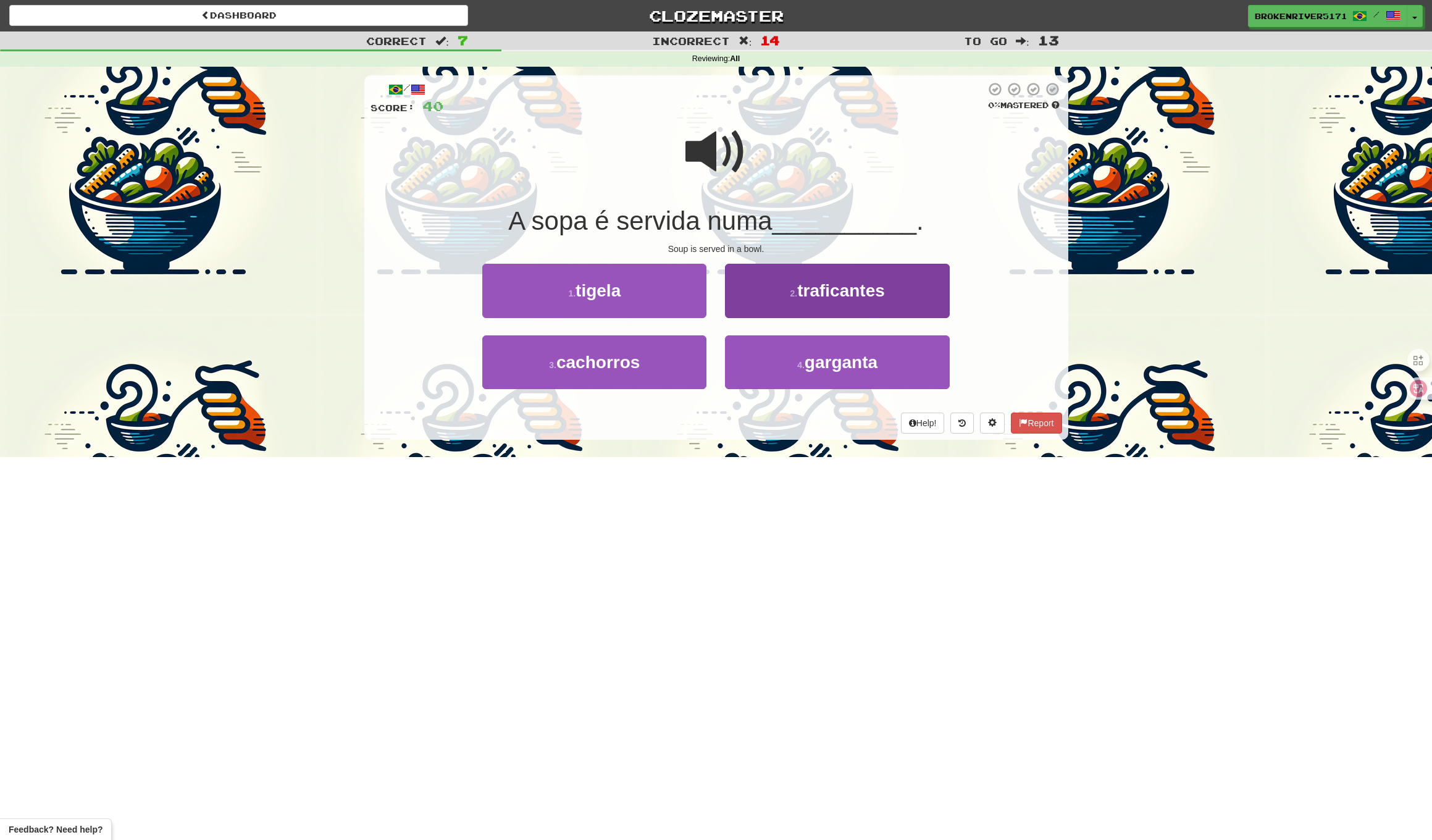
click at [749, 297] on button "2 . traficantes" at bounding box center [837, 290] width 224 height 54
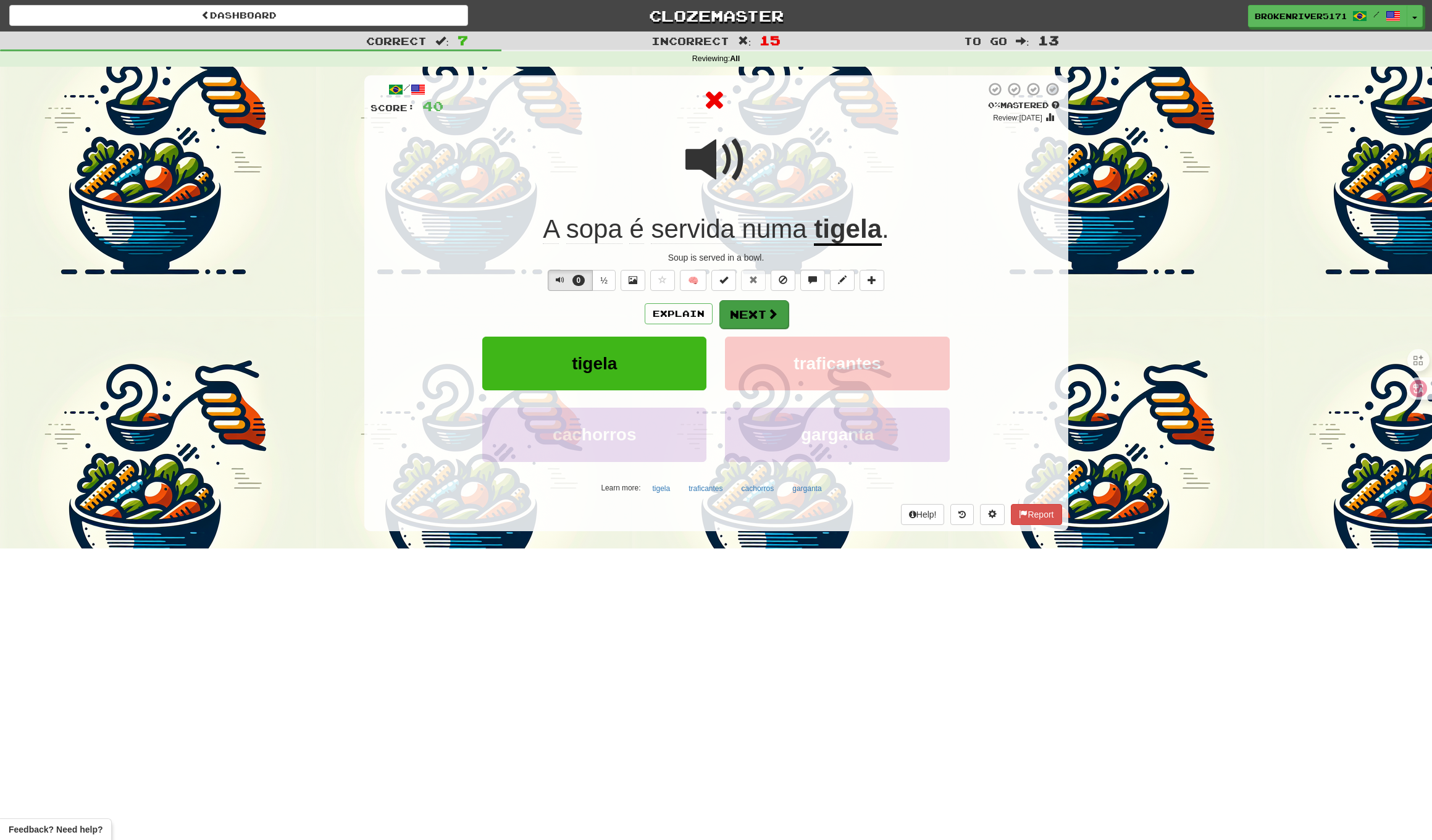
click at [746, 316] on button "Next" at bounding box center [754, 314] width 69 height 28
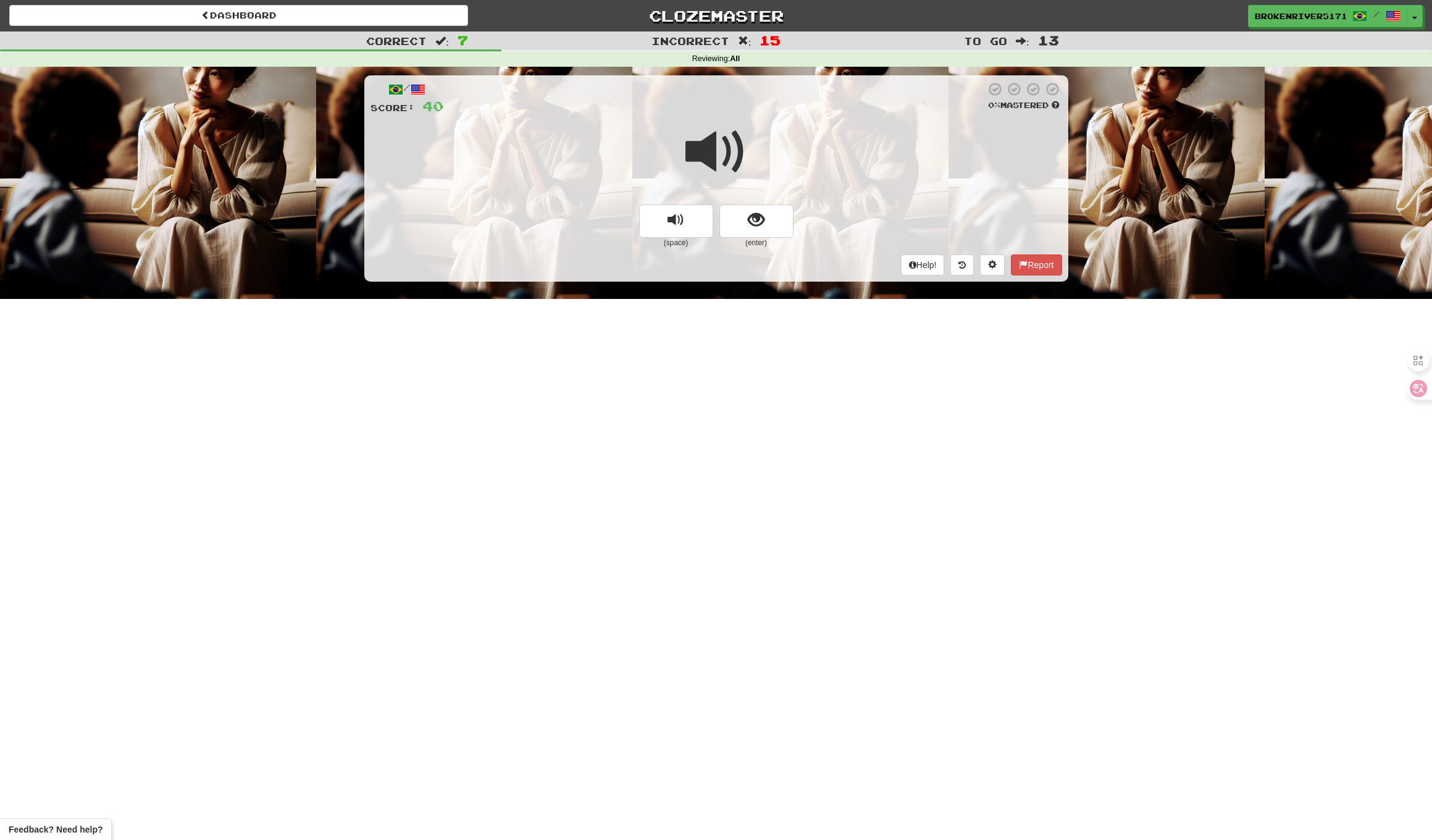
click at [754, 212] on span "show sentence" at bounding box center [756, 220] width 16 height 16
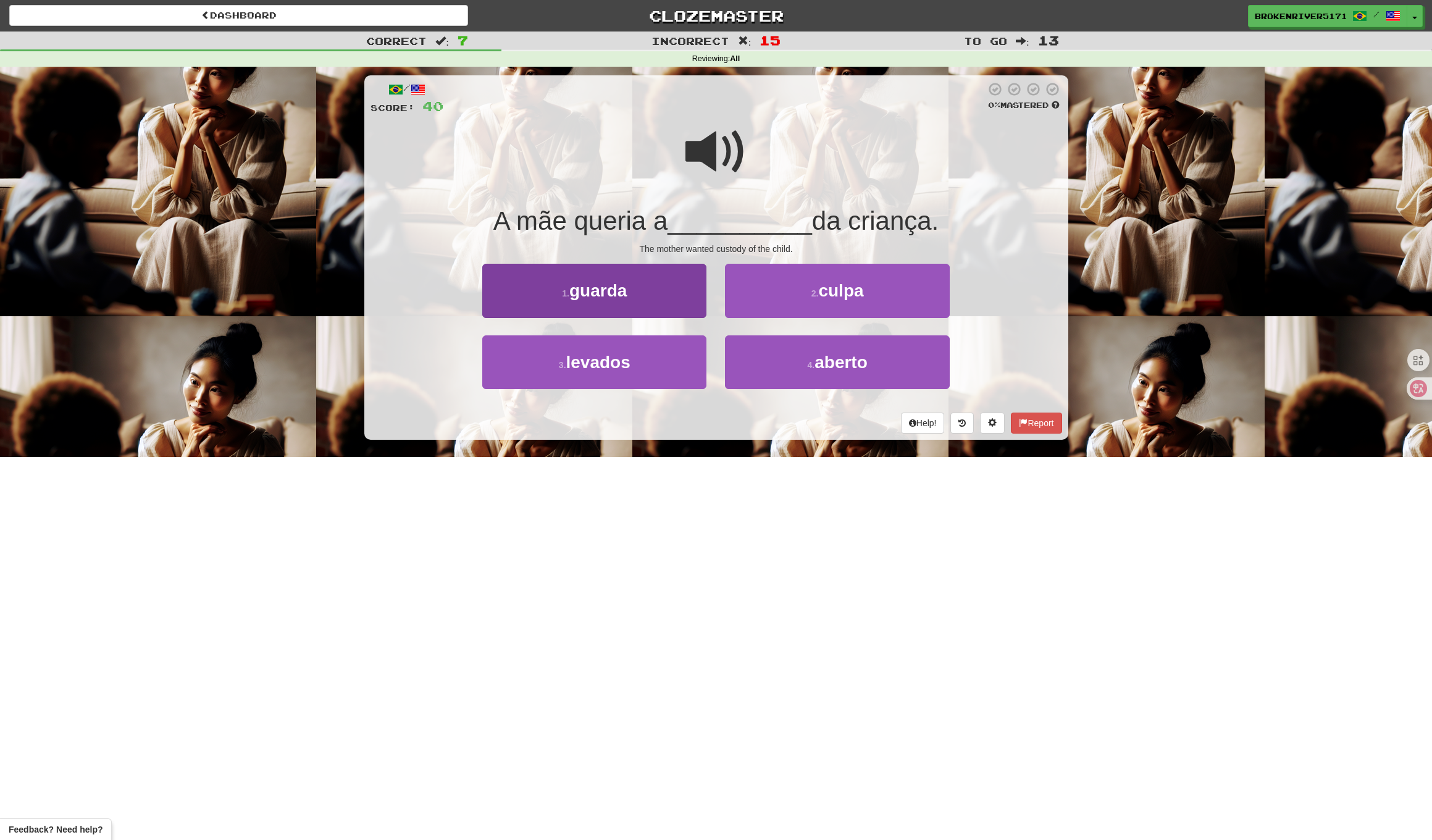
click at [655, 301] on button "1 . guarda" at bounding box center [595, 290] width 224 height 54
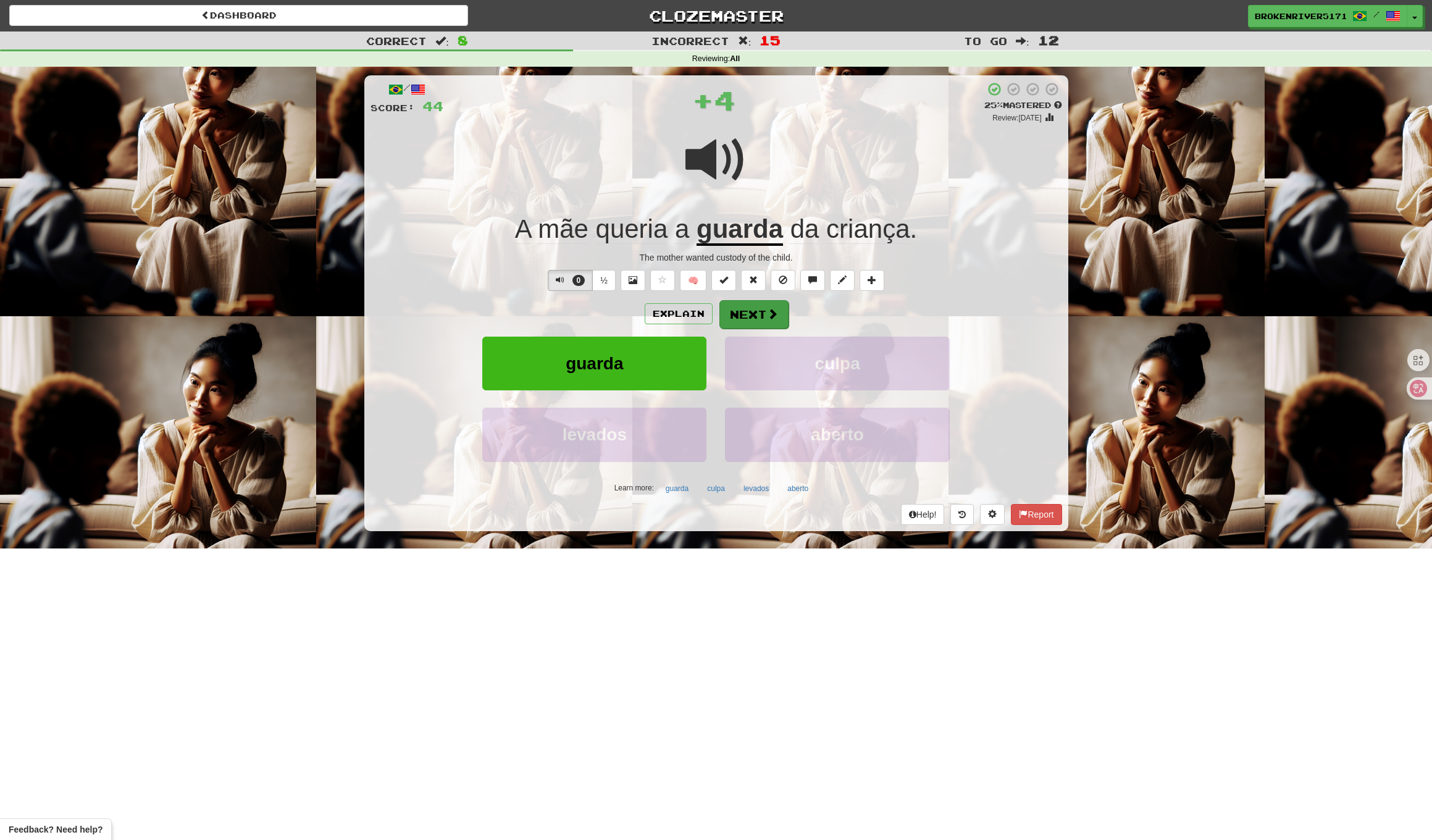
click at [758, 309] on button "Next" at bounding box center [754, 314] width 69 height 28
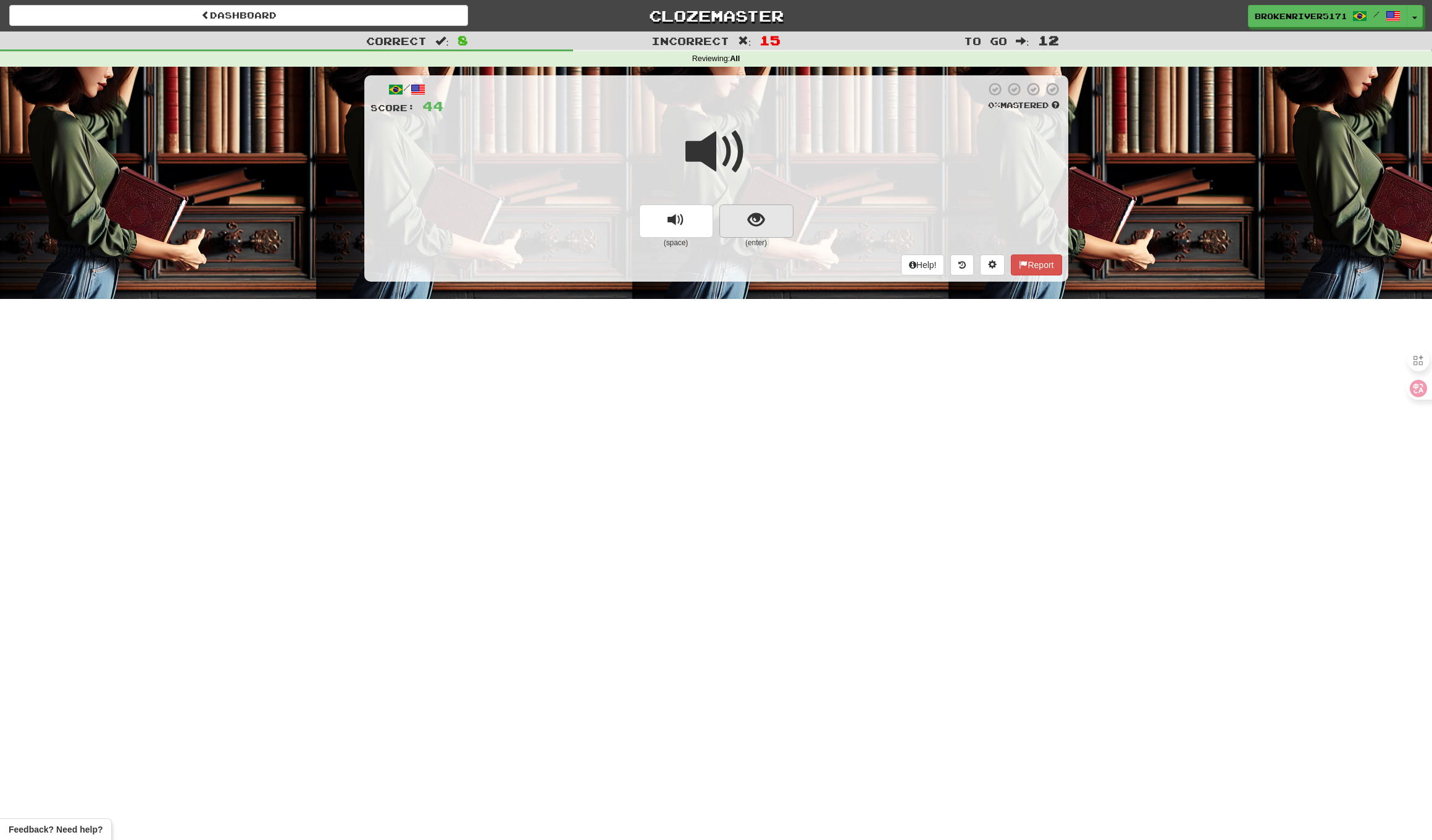
click at [752, 225] on span "show sentence" at bounding box center [756, 220] width 16 height 16
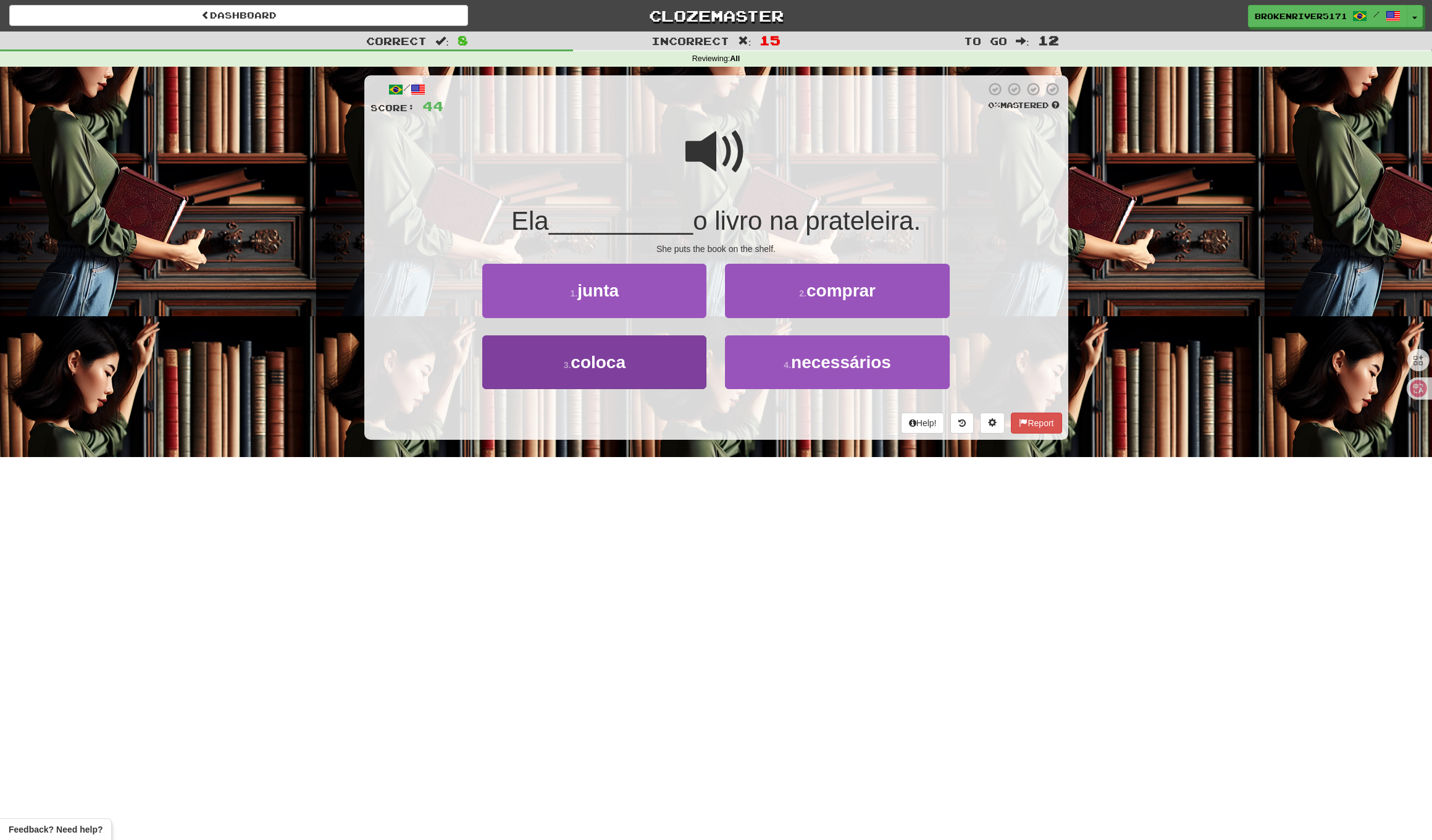
click at [630, 354] on button "3 . coloca" at bounding box center [595, 362] width 224 height 54
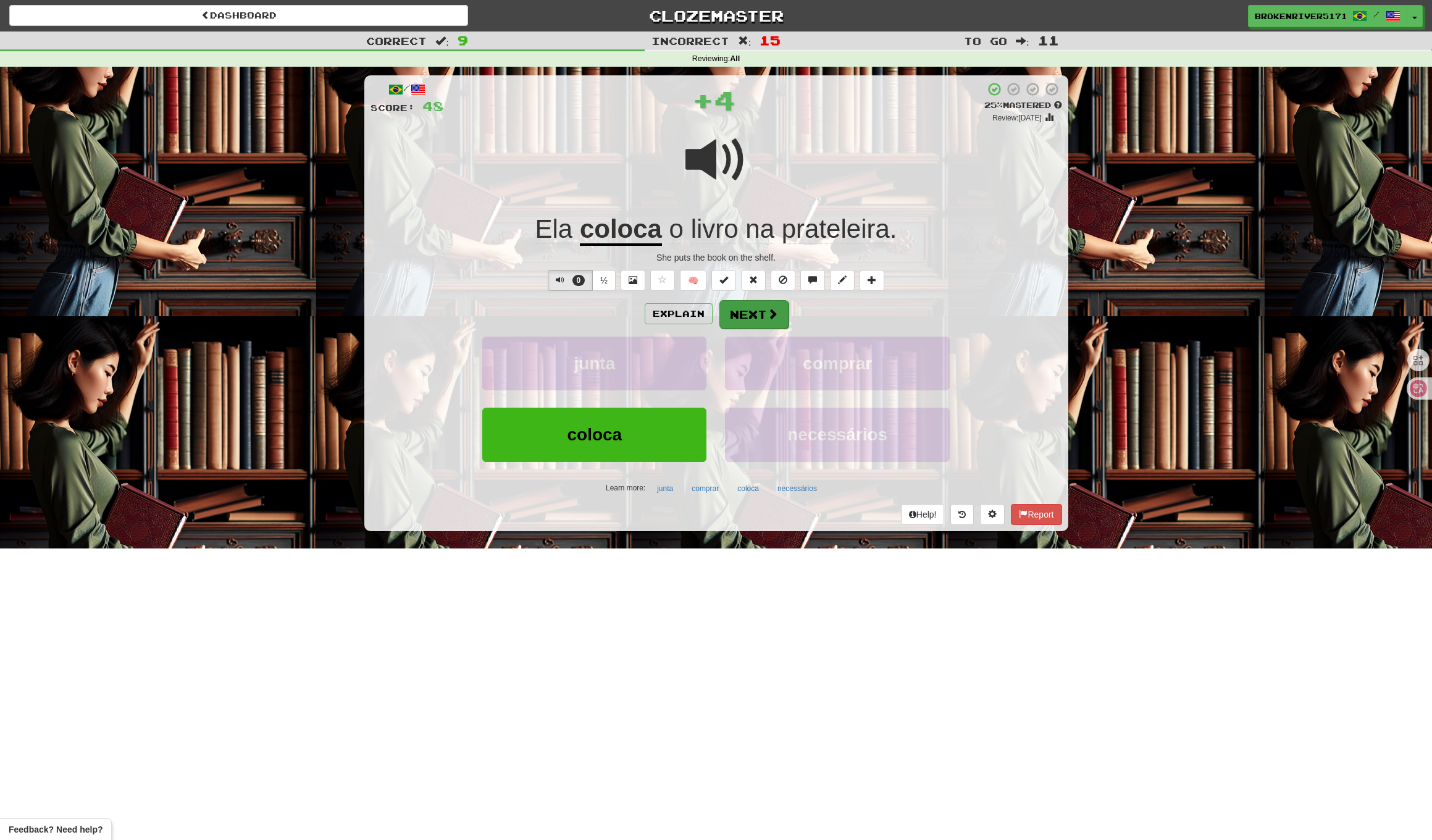
click at [728, 321] on button "Next" at bounding box center [754, 314] width 69 height 28
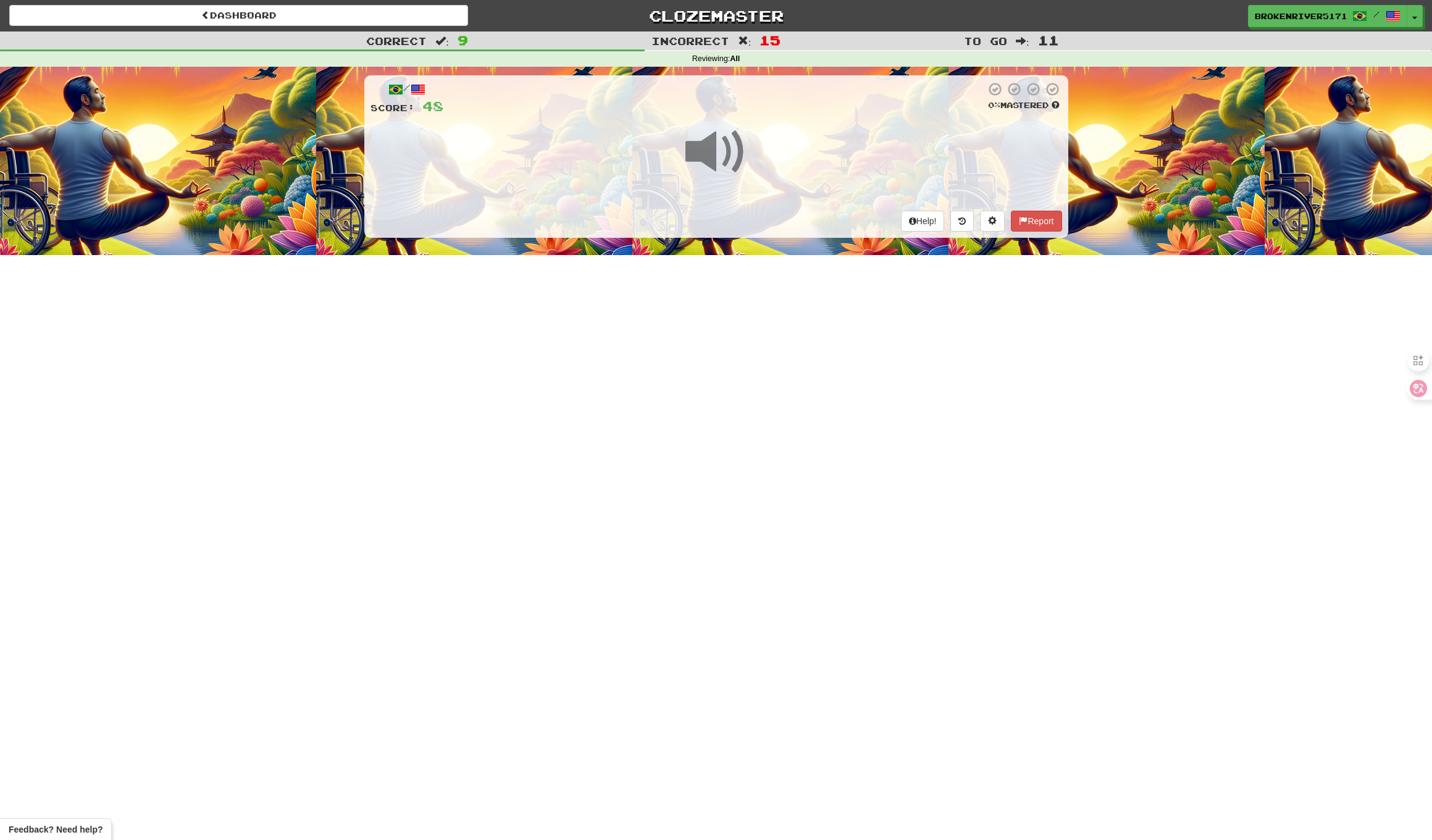
click at [669, 338] on div "Dashboard Clozemaster BrokenRiver5171 / Toggle Dropdown Dashboard Leaderboard A…" at bounding box center [716, 420] width 1432 height 840
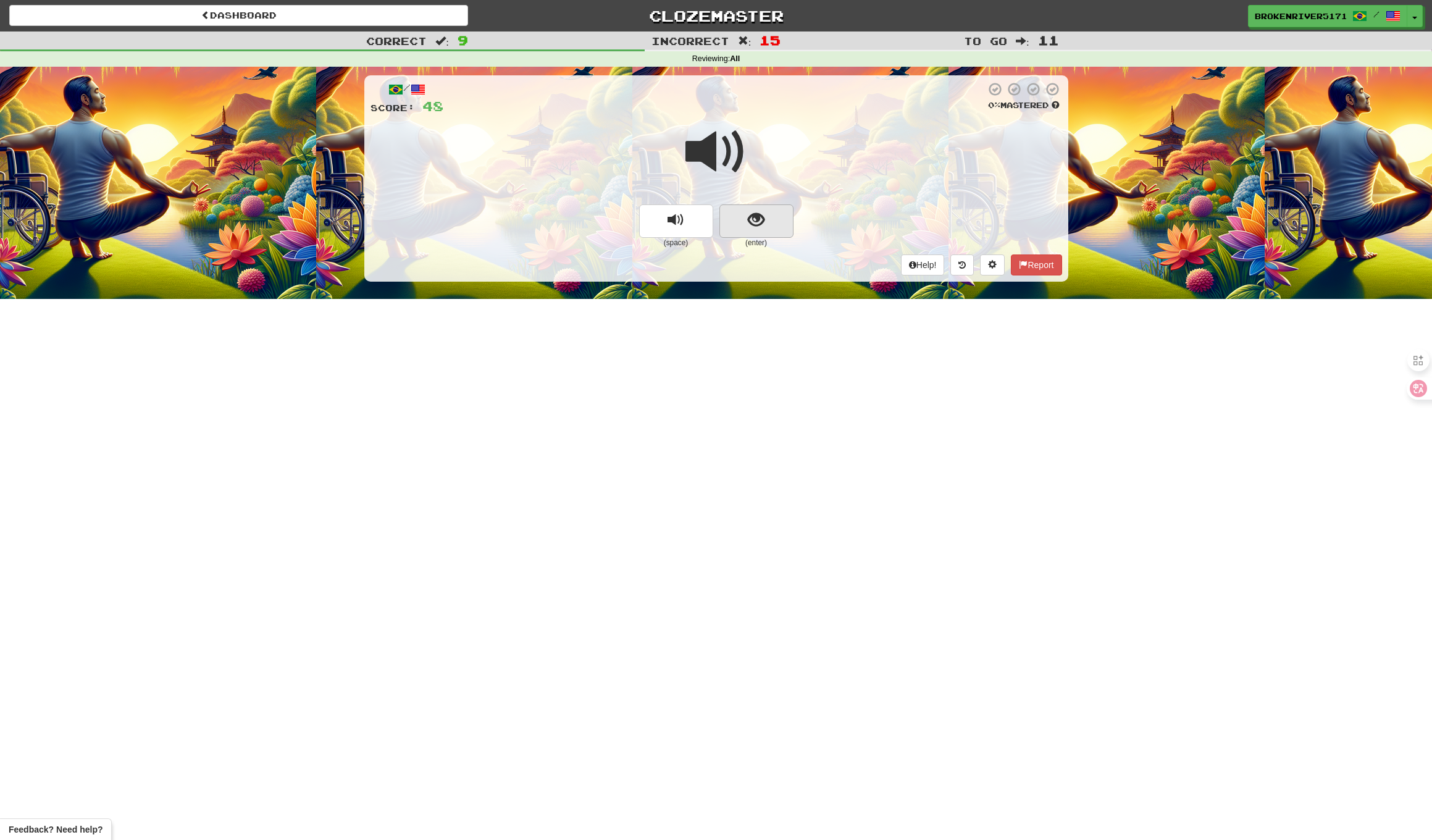
click at [751, 216] on span "show sentence" at bounding box center [756, 220] width 16 height 16
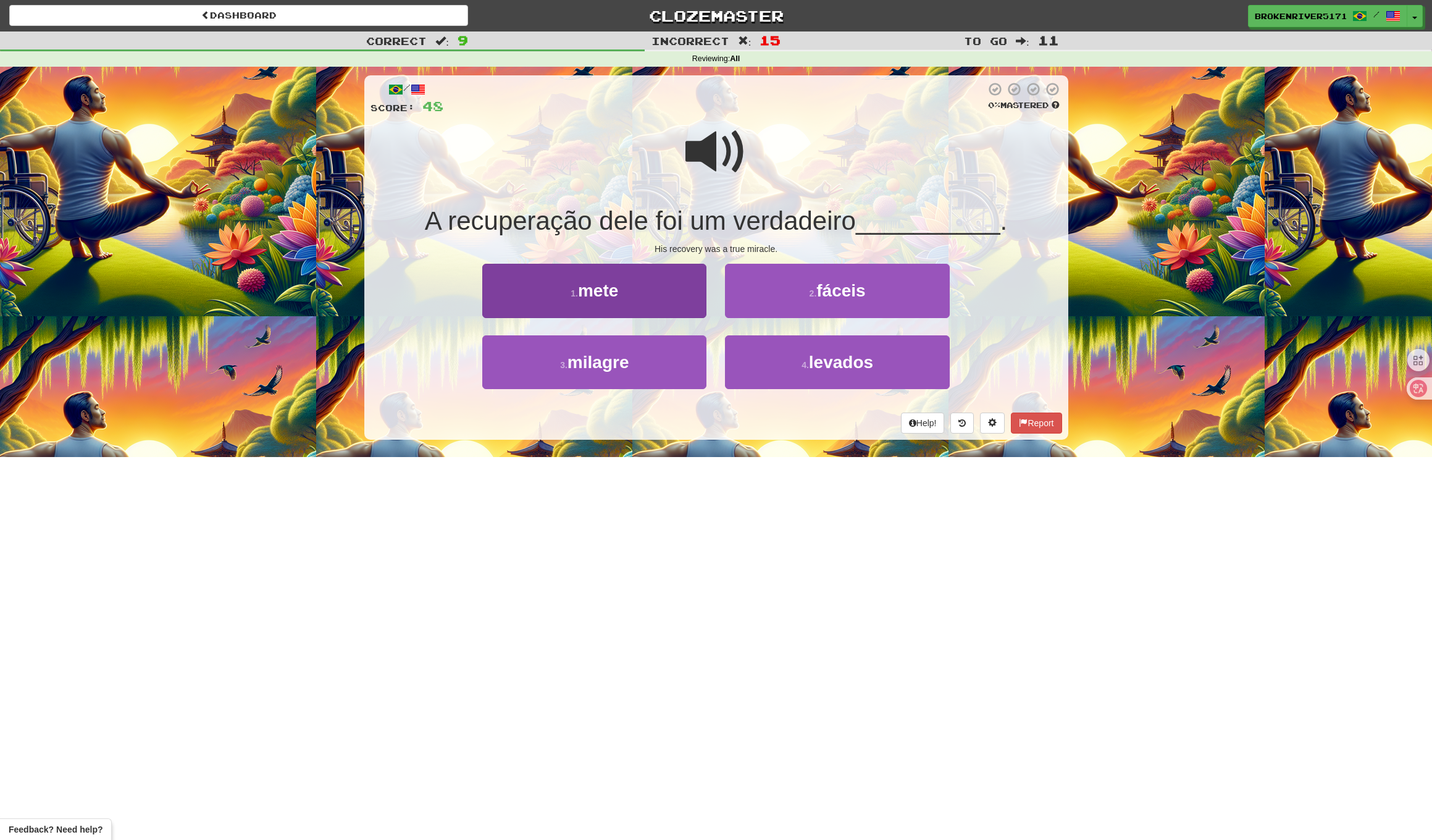
drag, startPoint x: 669, startPoint y: 348, endPoint x: 694, endPoint y: 335, distance: 28.2
click at [669, 347] on button "3 . milagre" at bounding box center [595, 362] width 224 height 54
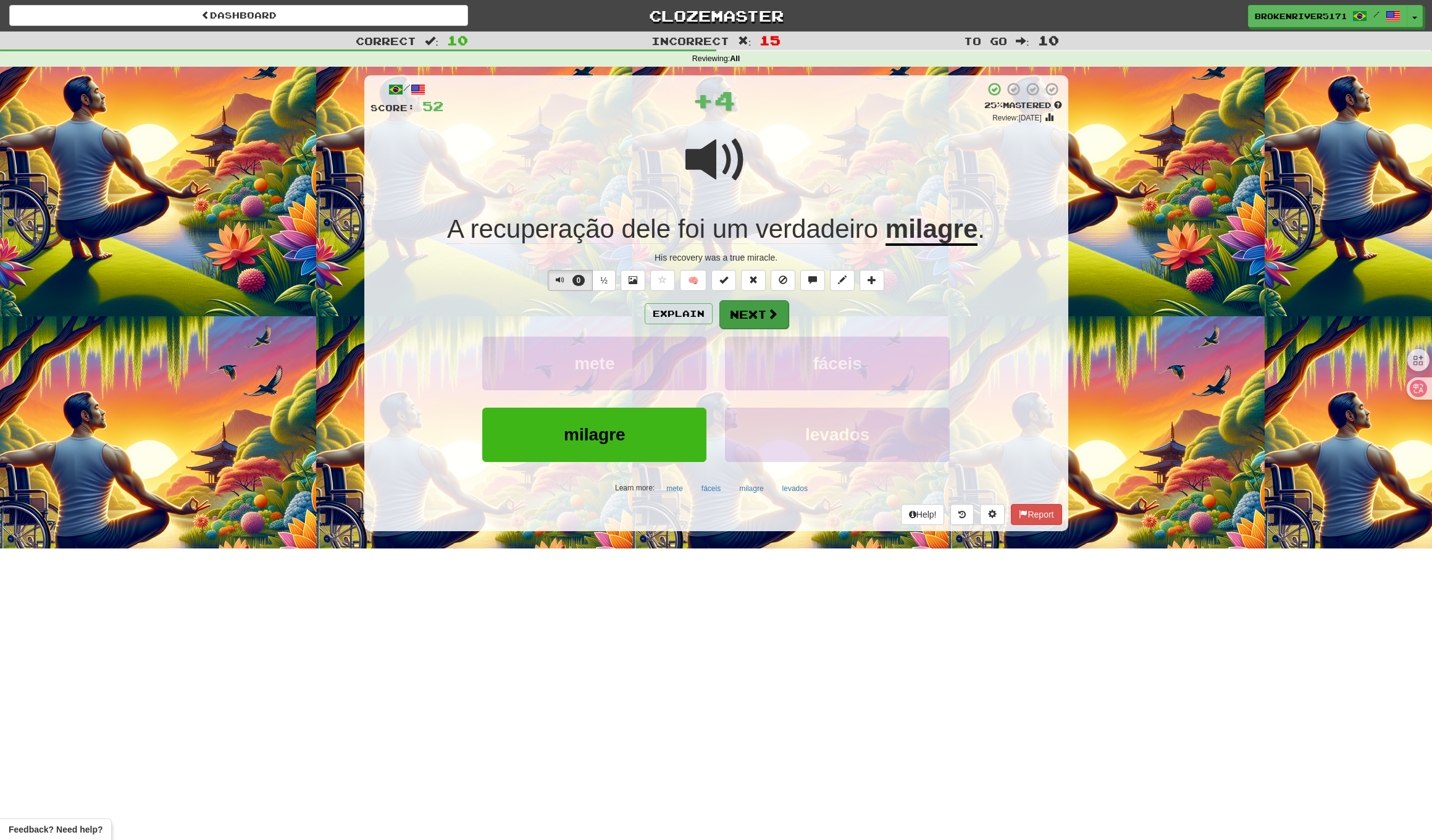
click at [760, 317] on button "Next" at bounding box center [754, 314] width 69 height 28
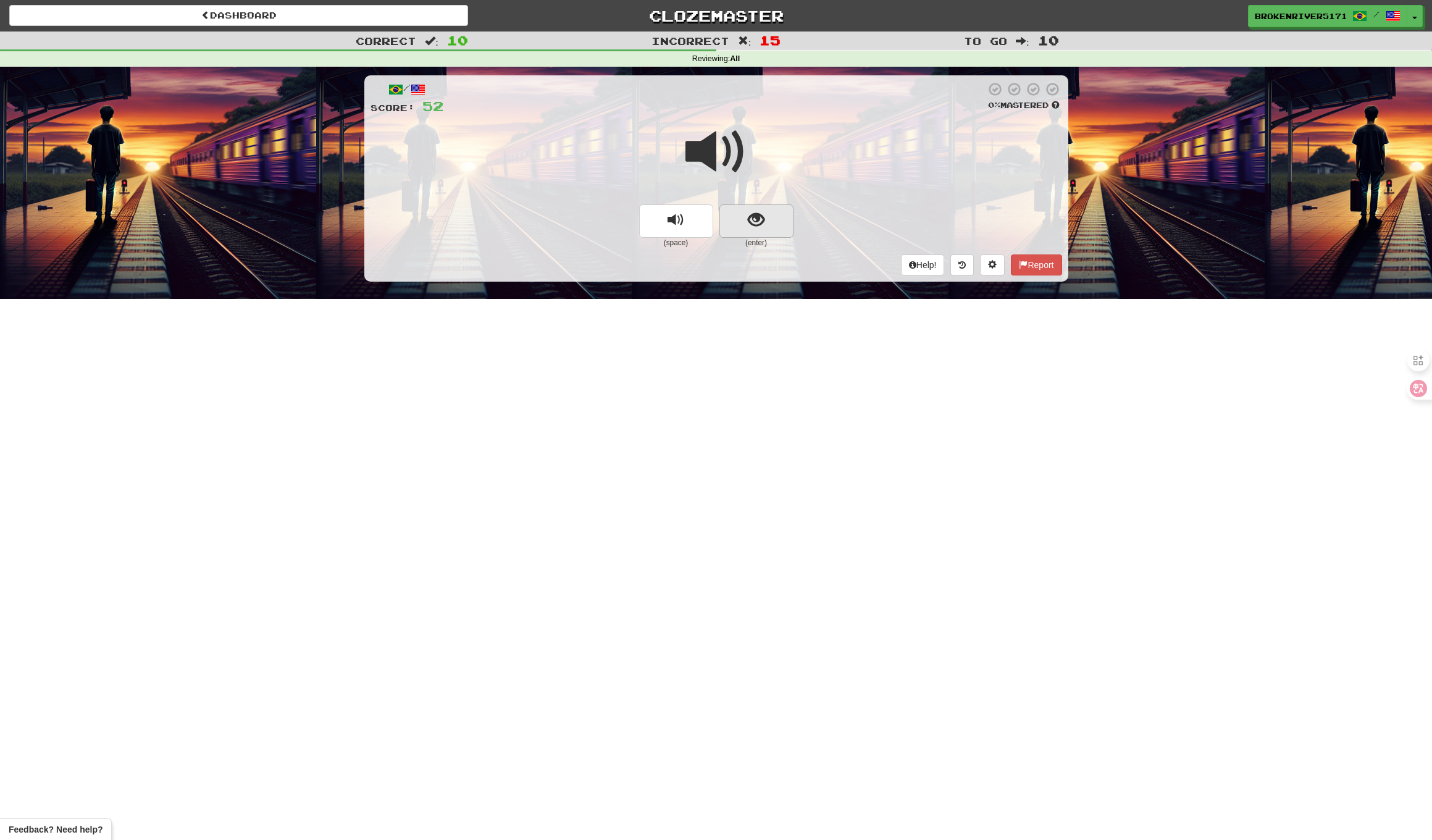
click at [732, 230] on button "show sentence" at bounding box center [756, 221] width 74 height 34
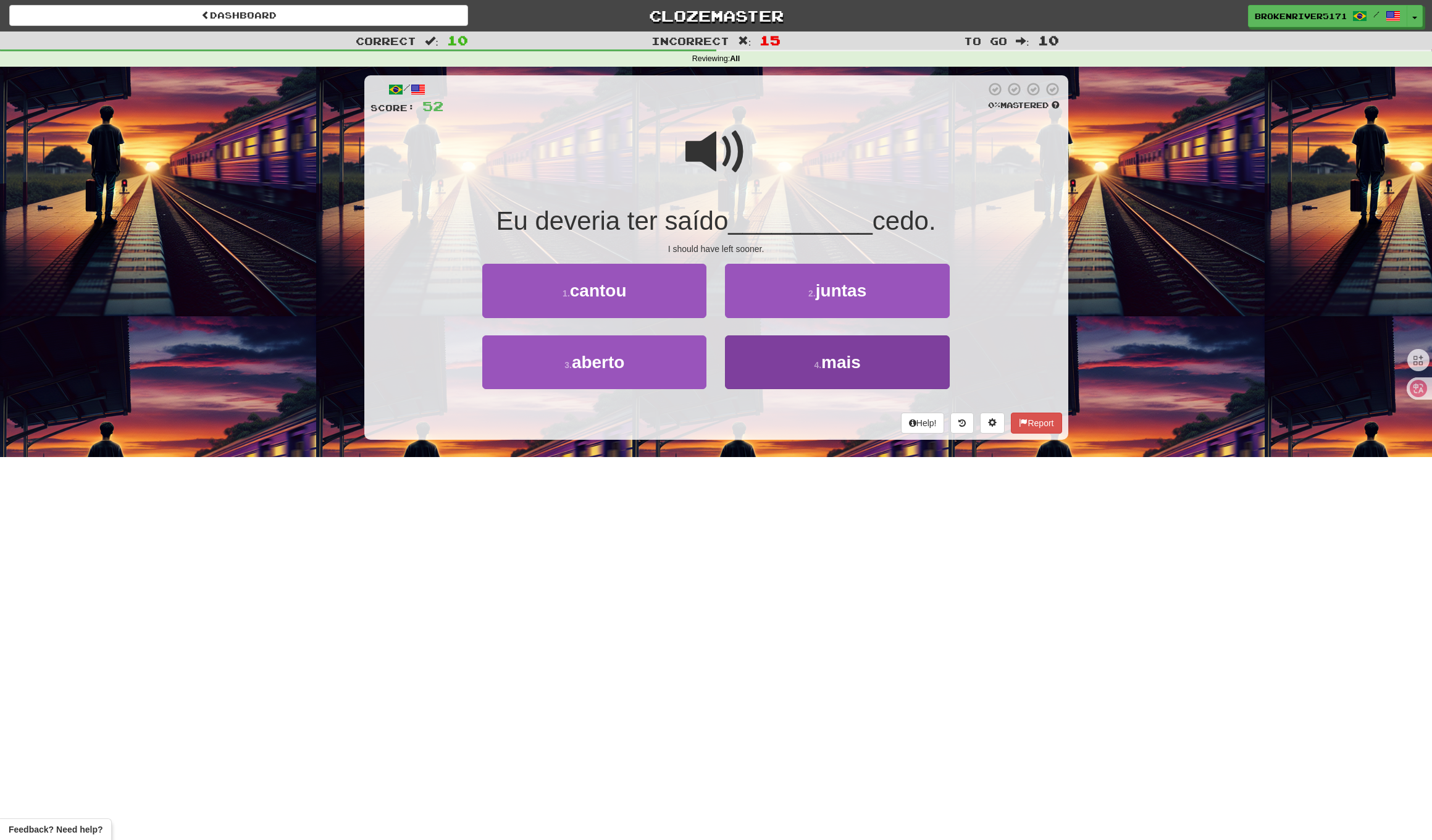
click at [751, 349] on button "4 . mais" at bounding box center [837, 362] width 224 height 54
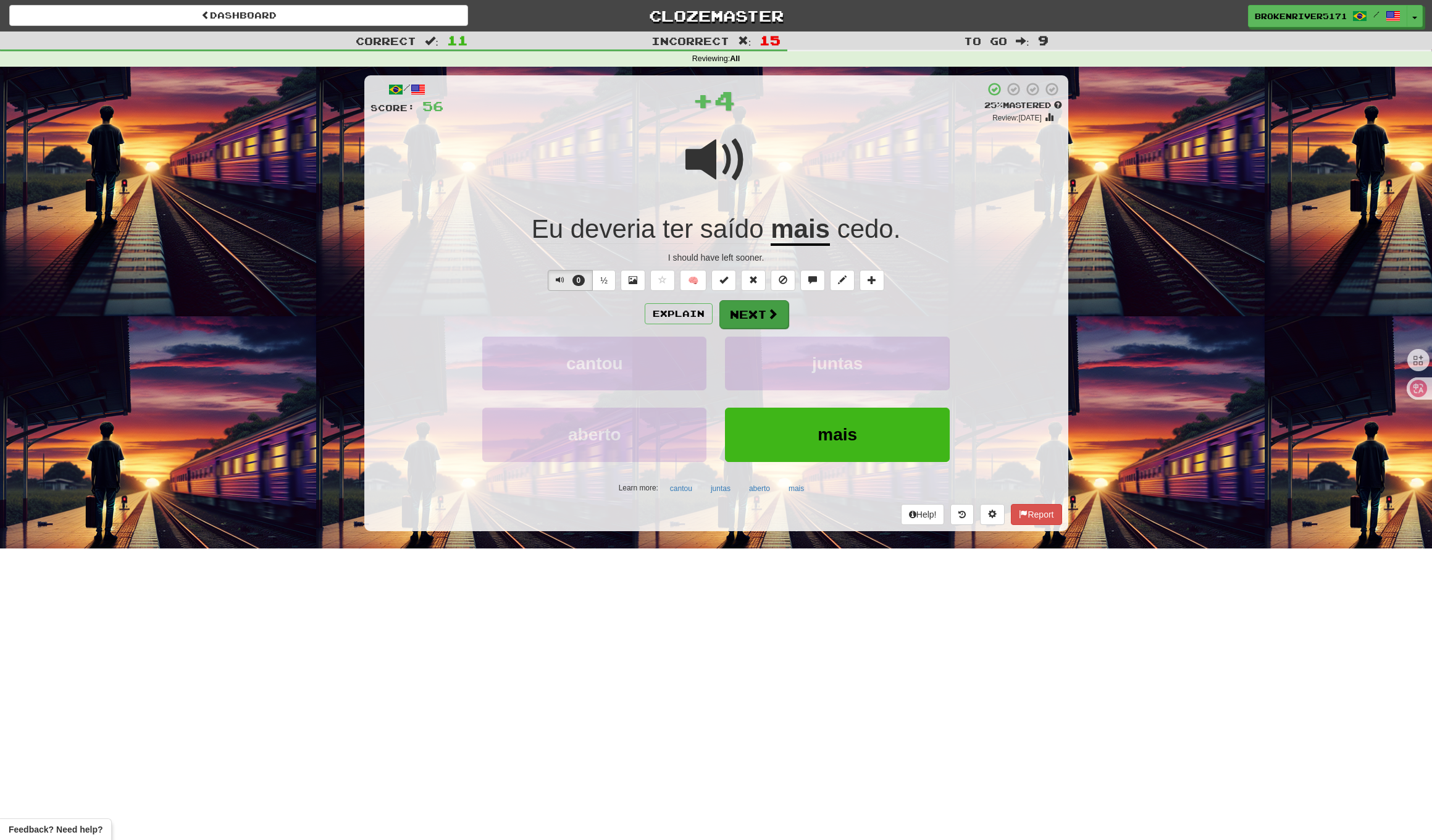
click at [747, 318] on button "Next" at bounding box center [754, 314] width 69 height 28
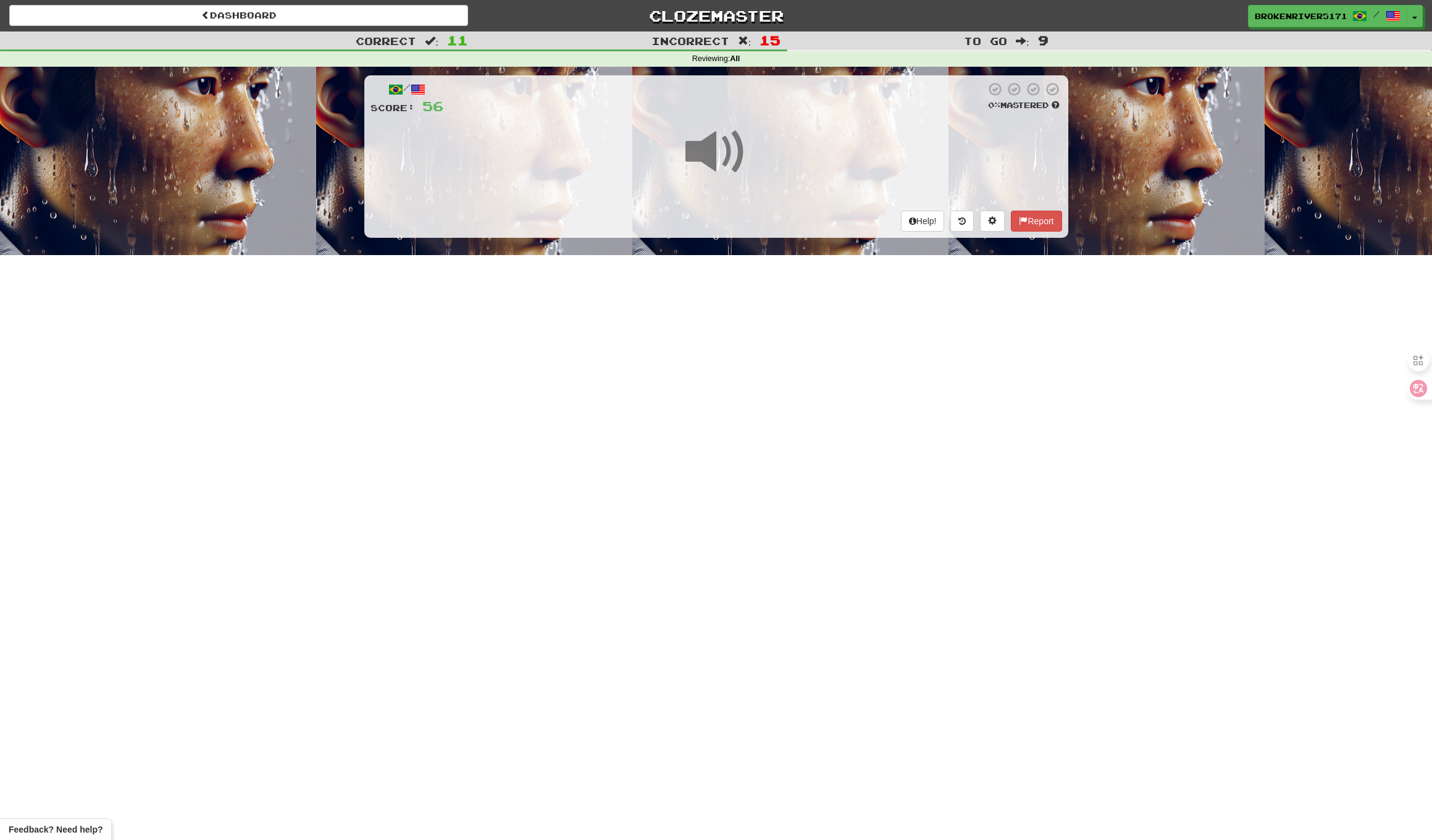
click at [682, 351] on div "Dashboard Clozemaster BrokenRiver5171 / Toggle Dropdown Dashboard Leaderboard A…" at bounding box center [716, 420] width 1432 height 840
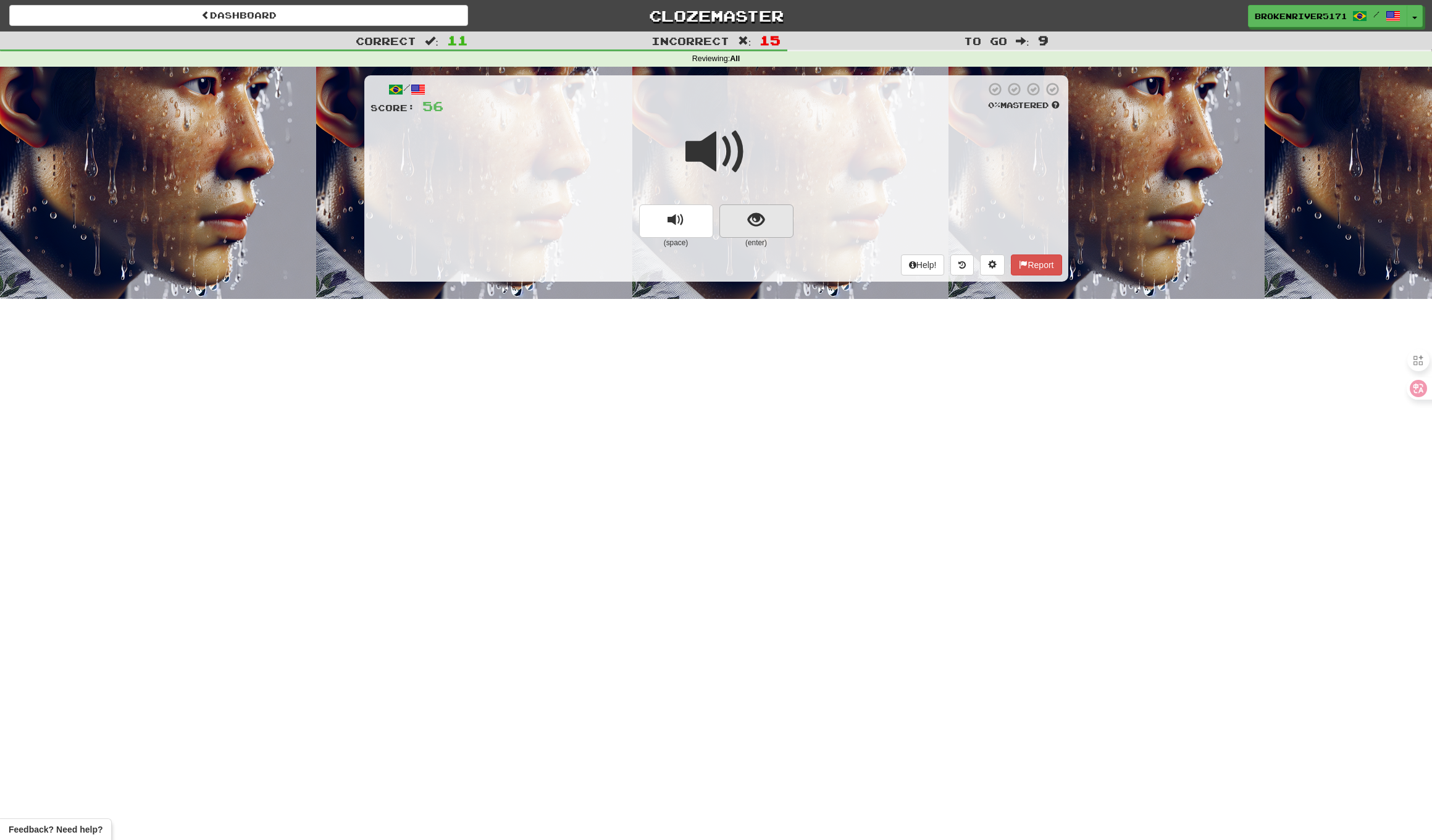
click at [755, 220] on span "show sentence" at bounding box center [756, 220] width 16 height 16
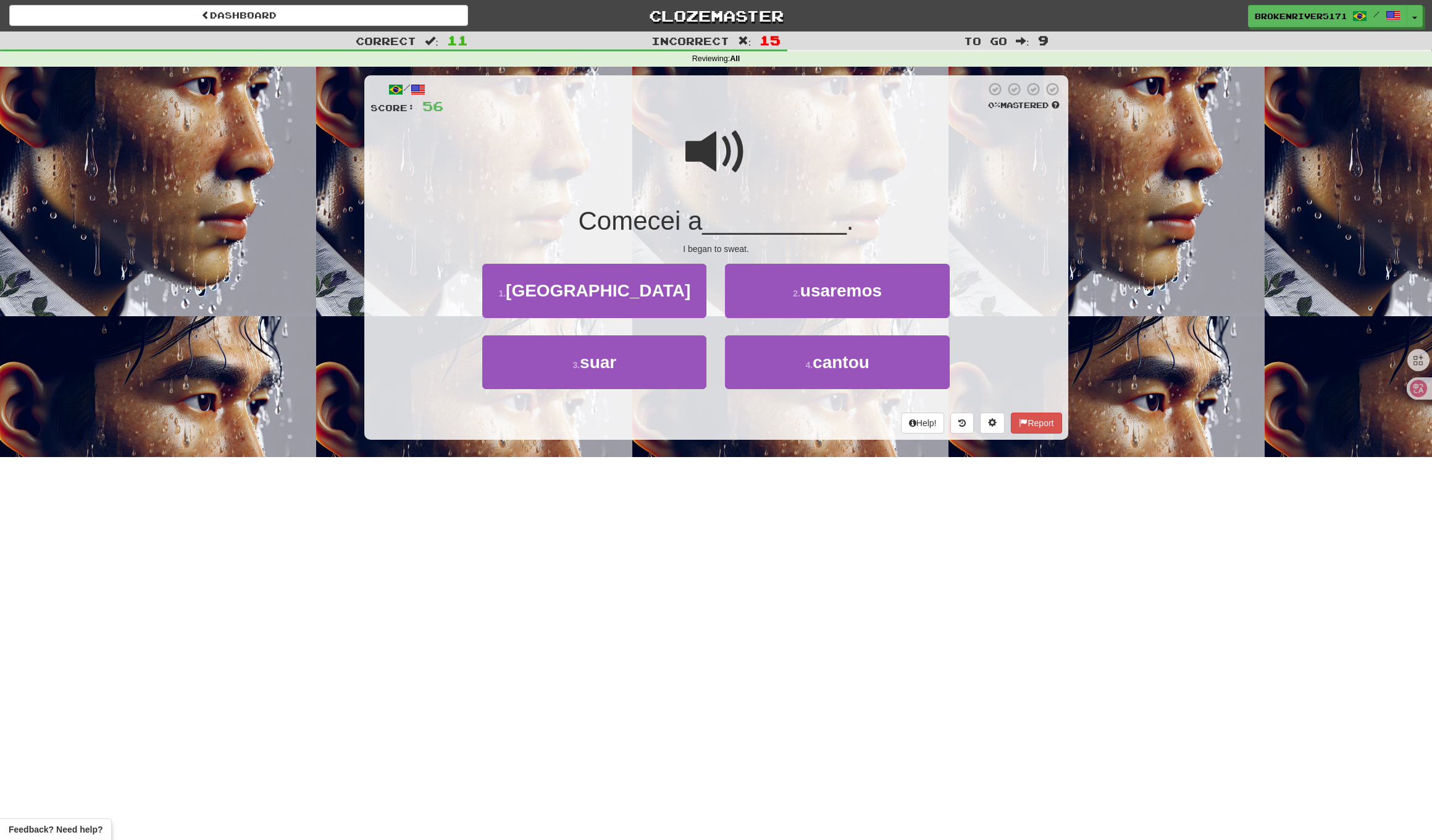
drag, startPoint x: 666, startPoint y: 363, endPoint x: 717, endPoint y: 333, distance: 59.2
click at [670, 361] on button "3 . suar" at bounding box center [595, 362] width 224 height 54
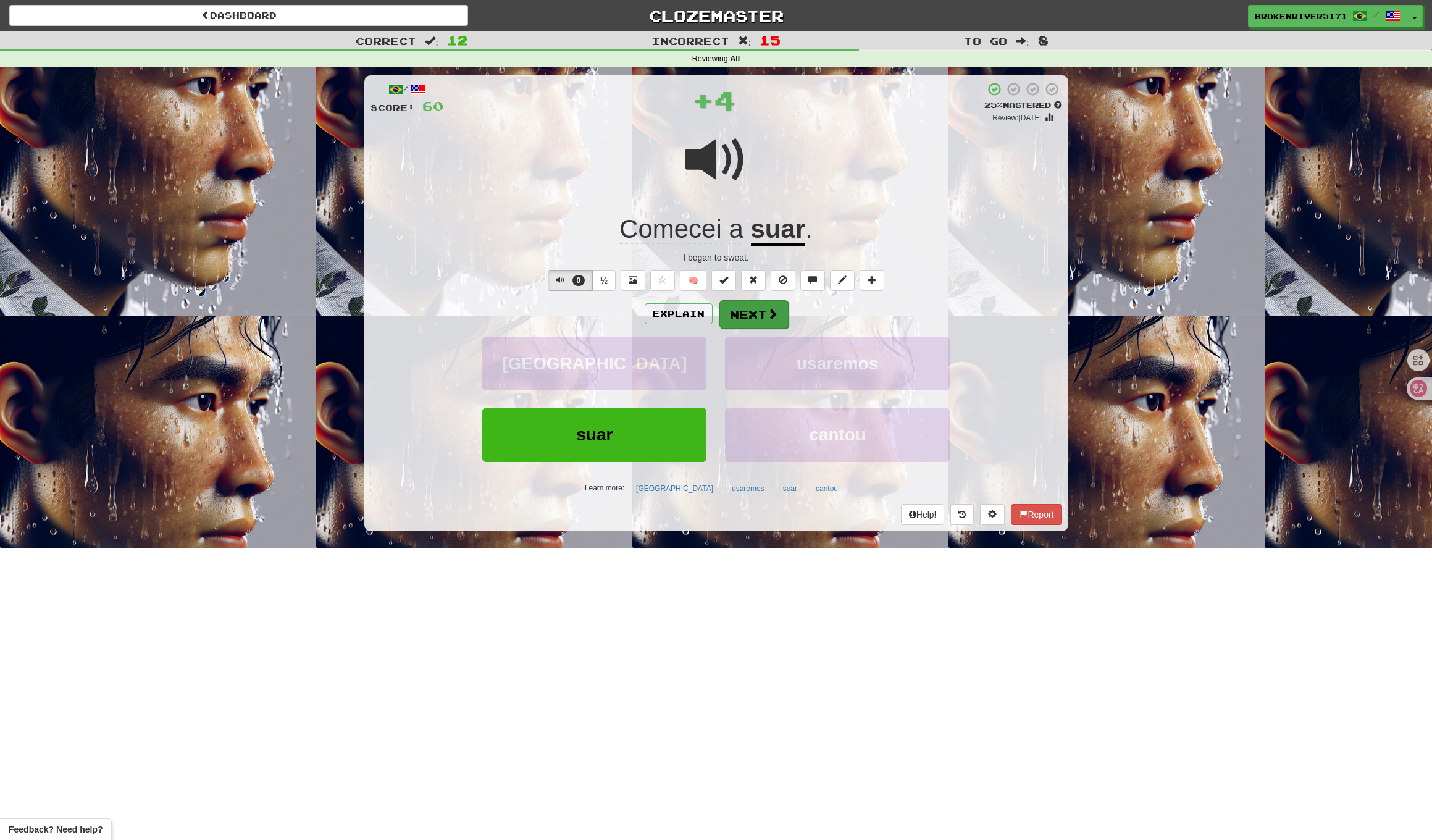
click at [763, 312] on button "Next" at bounding box center [754, 314] width 69 height 28
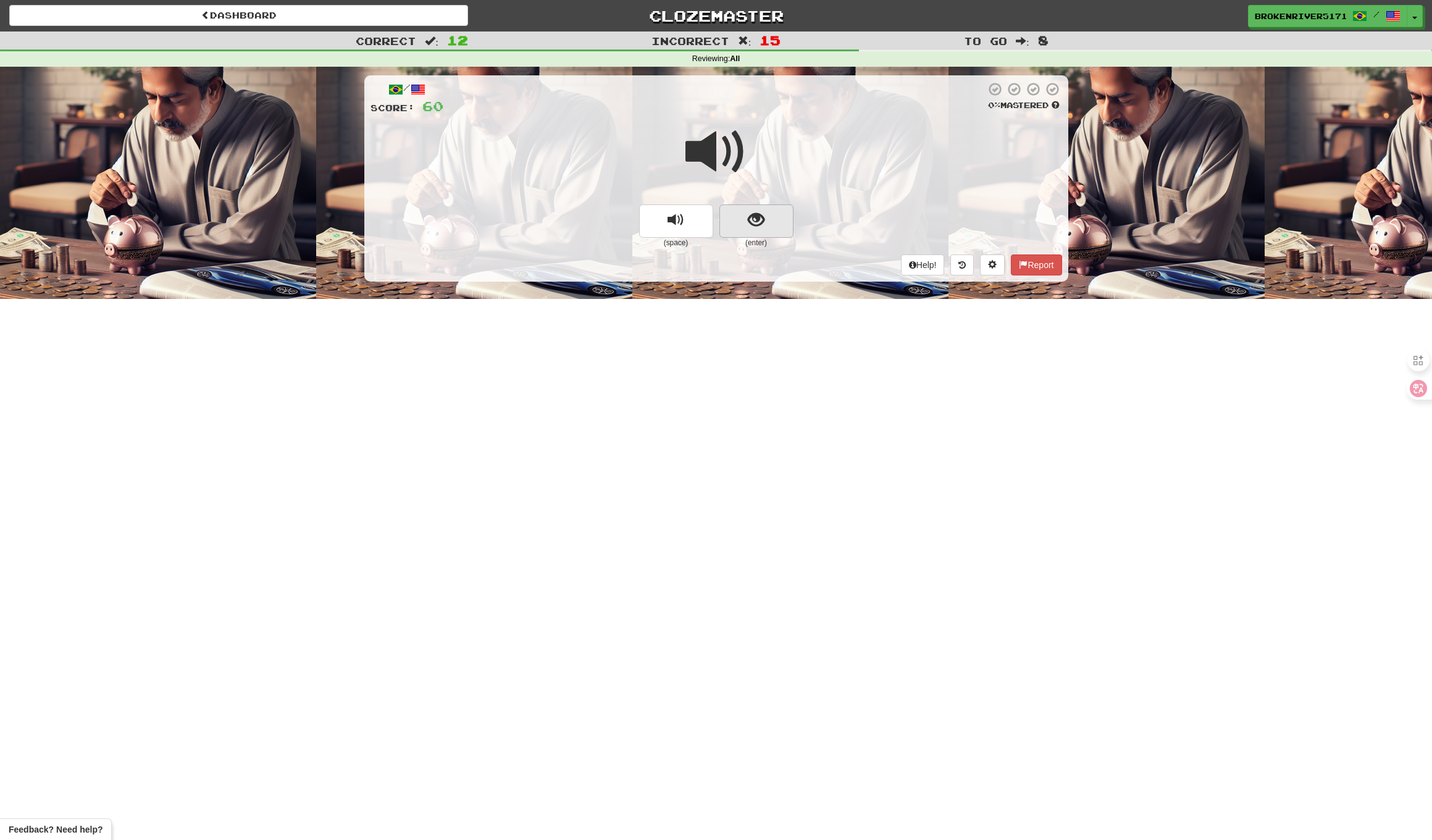
click at [784, 227] on button "show sentence" at bounding box center [756, 221] width 74 height 34
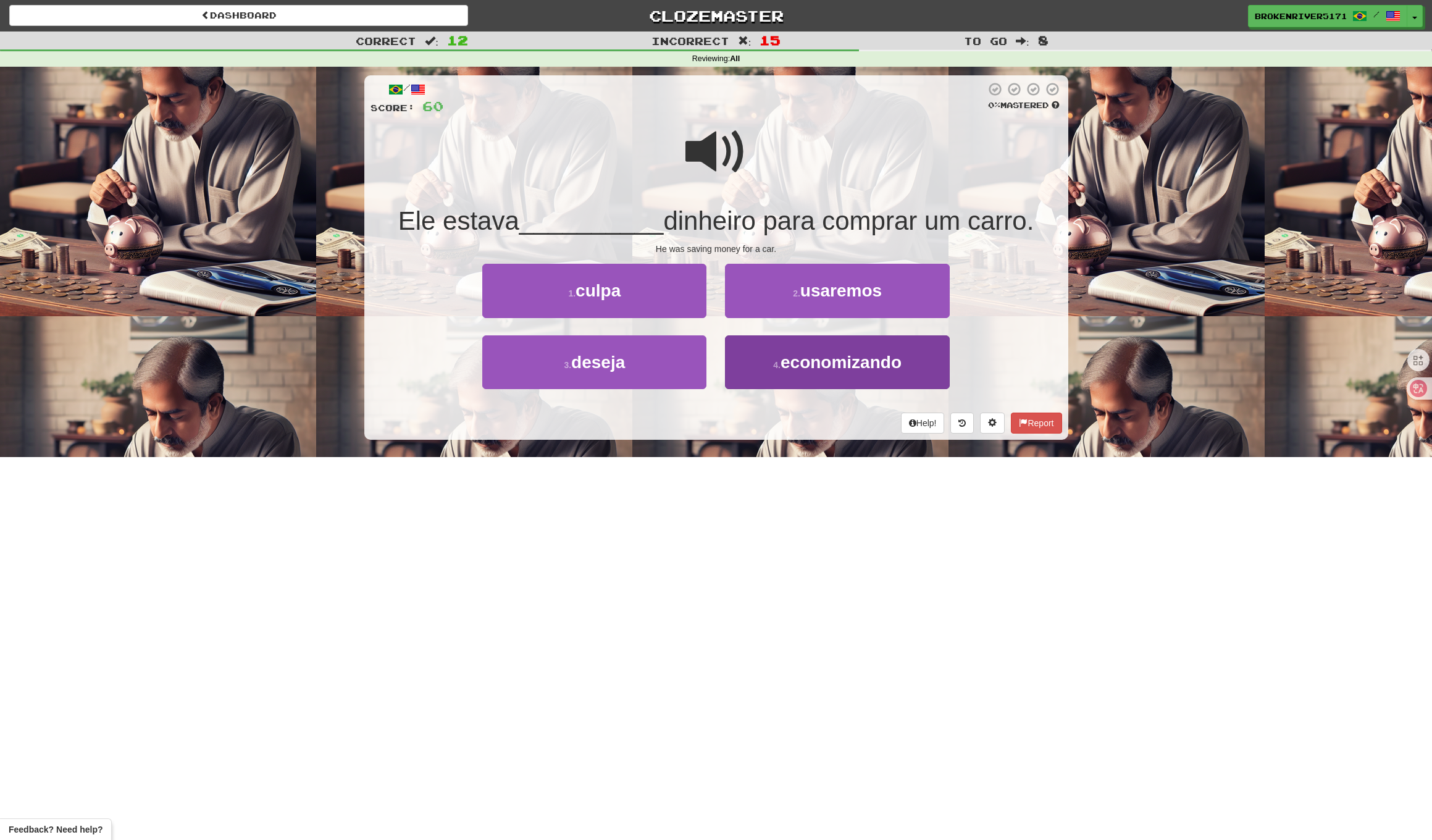
click at [734, 357] on button "4 . economizando" at bounding box center [837, 362] width 224 height 54
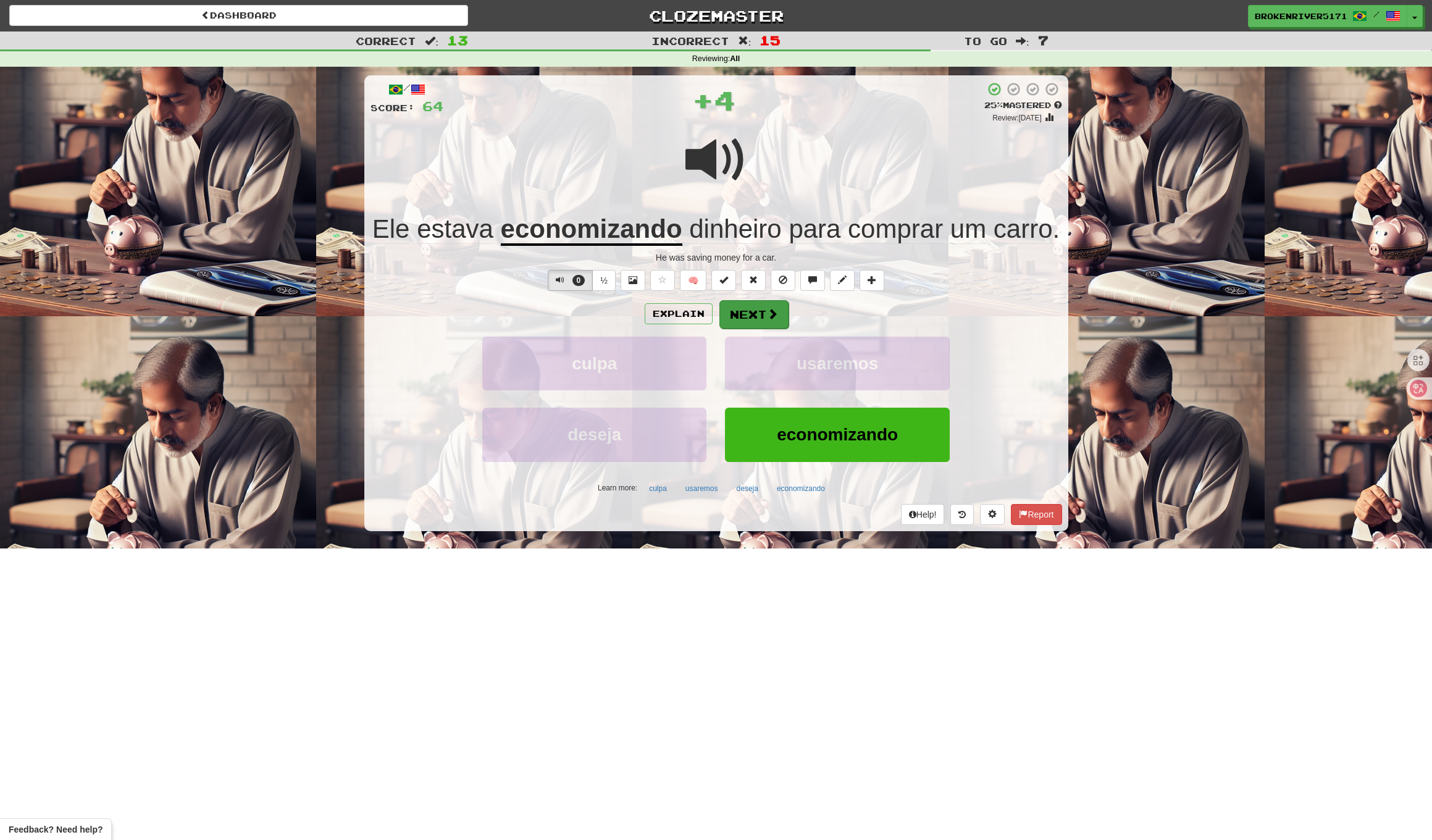
click at [744, 308] on button "Next" at bounding box center [754, 314] width 69 height 28
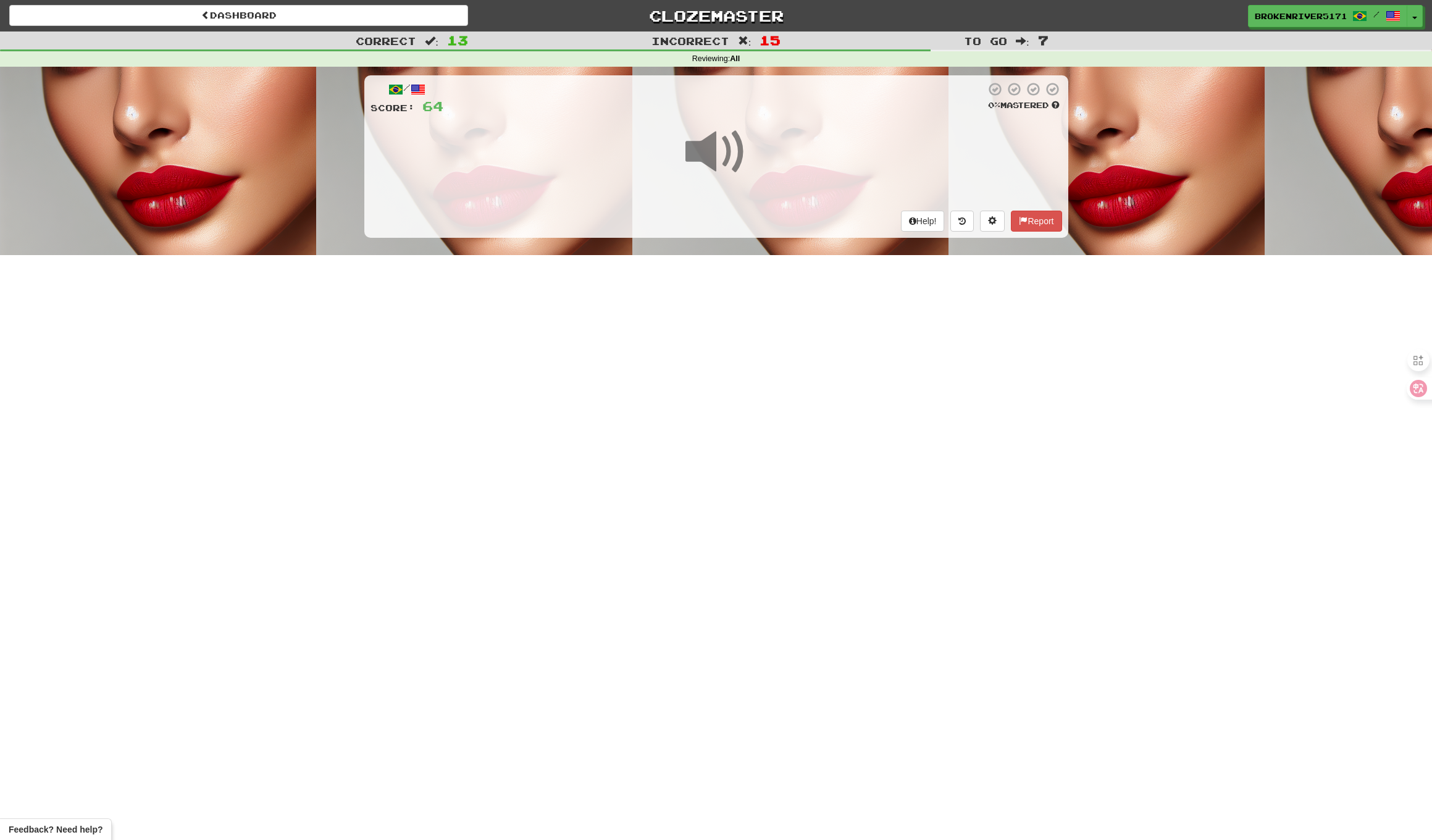
click at [719, 361] on div "Dashboard Clozemaster BrokenRiver5171 / Toggle Dropdown Dashboard Leaderboard A…" at bounding box center [716, 420] width 1432 height 840
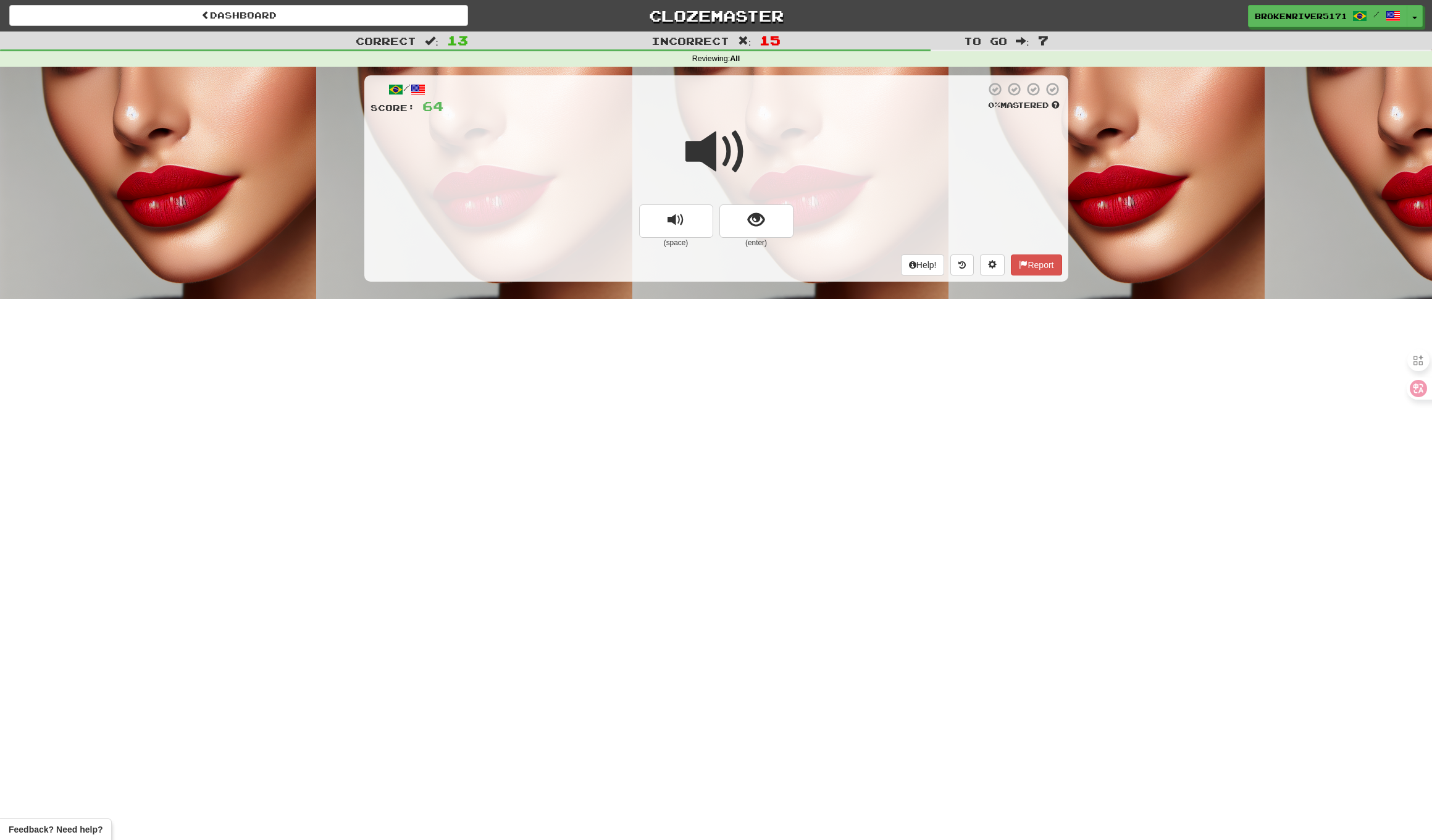
click at [746, 210] on button "show sentence" at bounding box center [756, 221] width 74 height 34
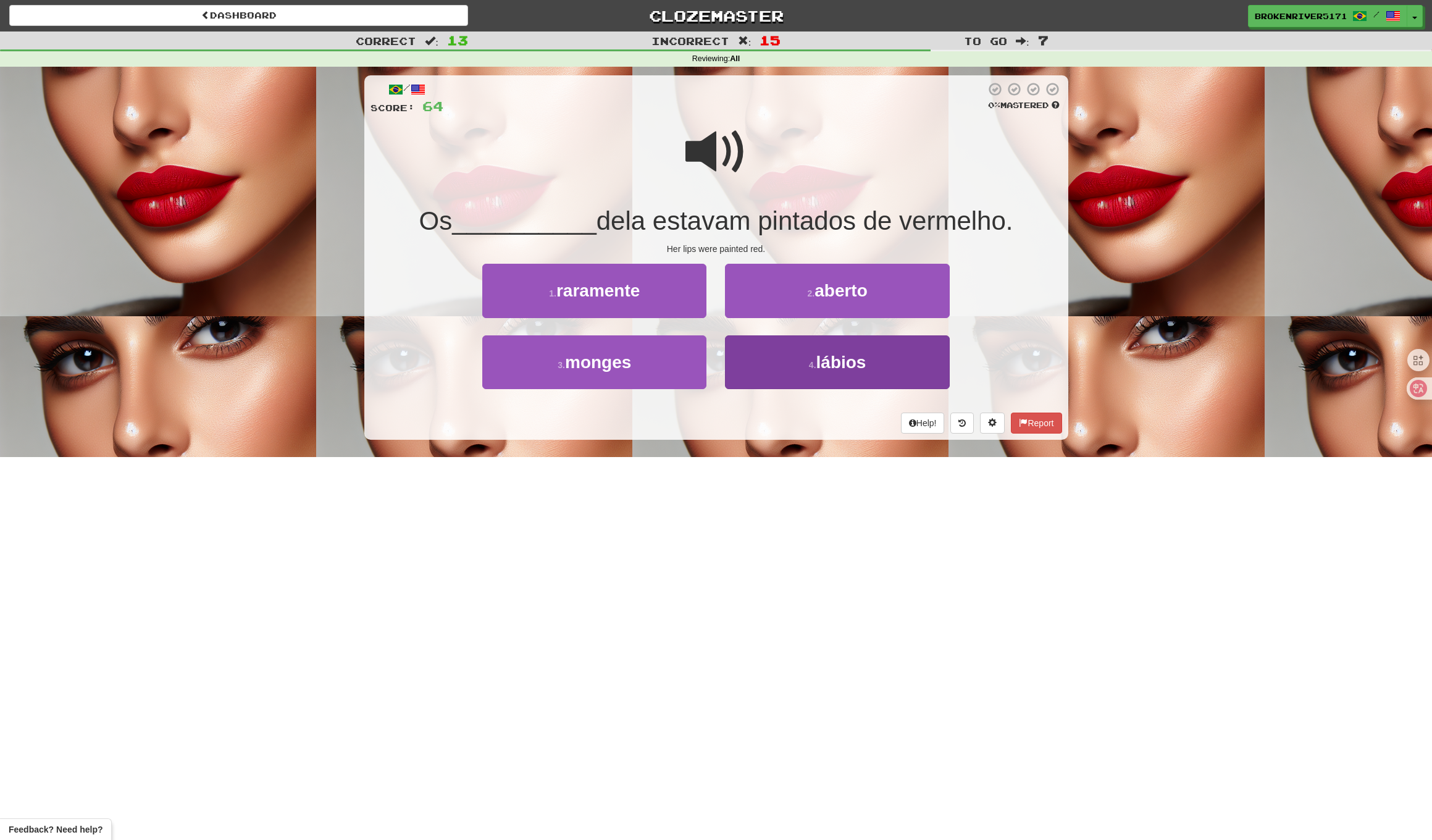
click at [770, 357] on button "4 . lábios" at bounding box center [837, 362] width 224 height 54
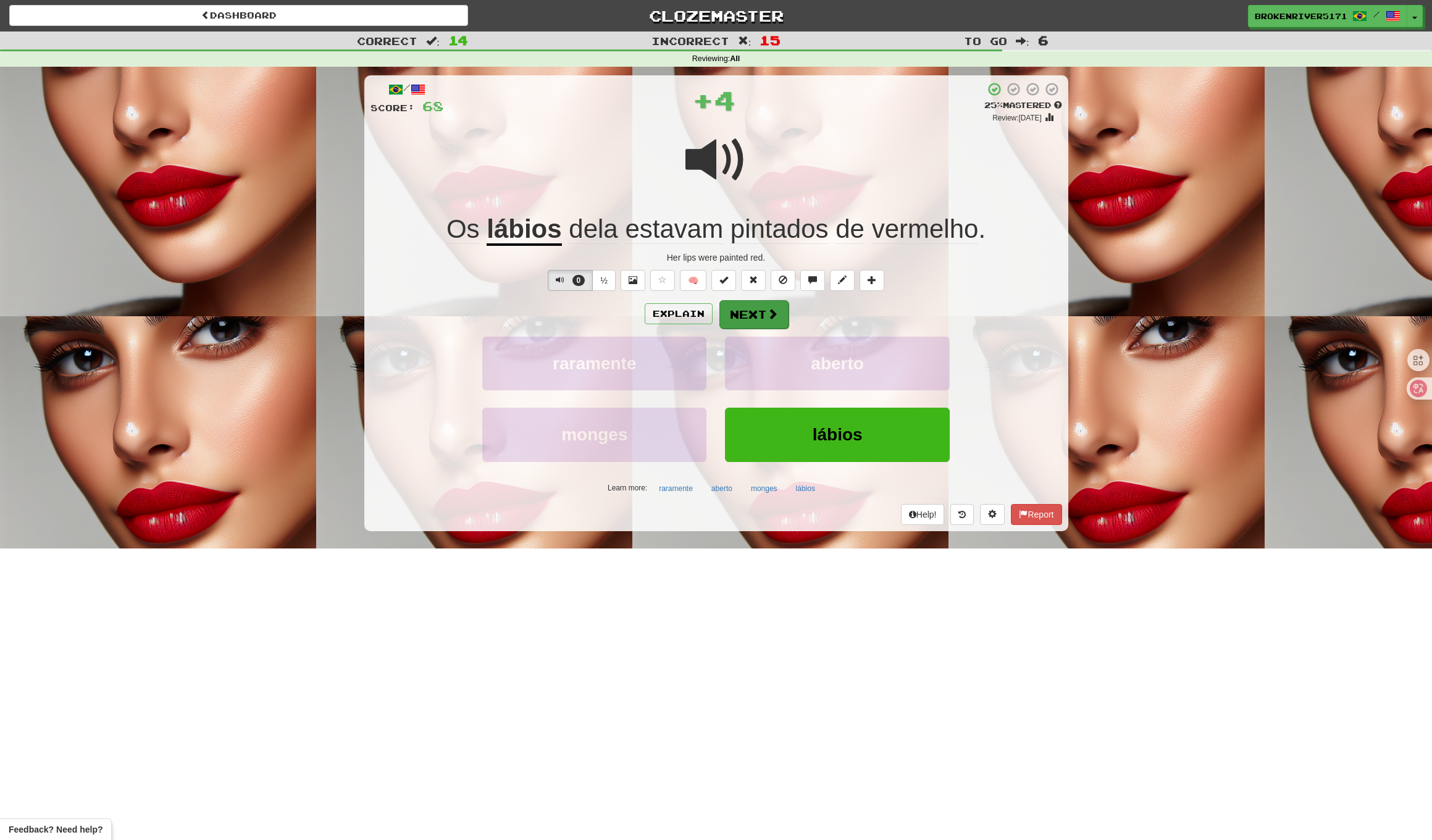
click at [772, 315] on span at bounding box center [773, 314] width 11 height 11
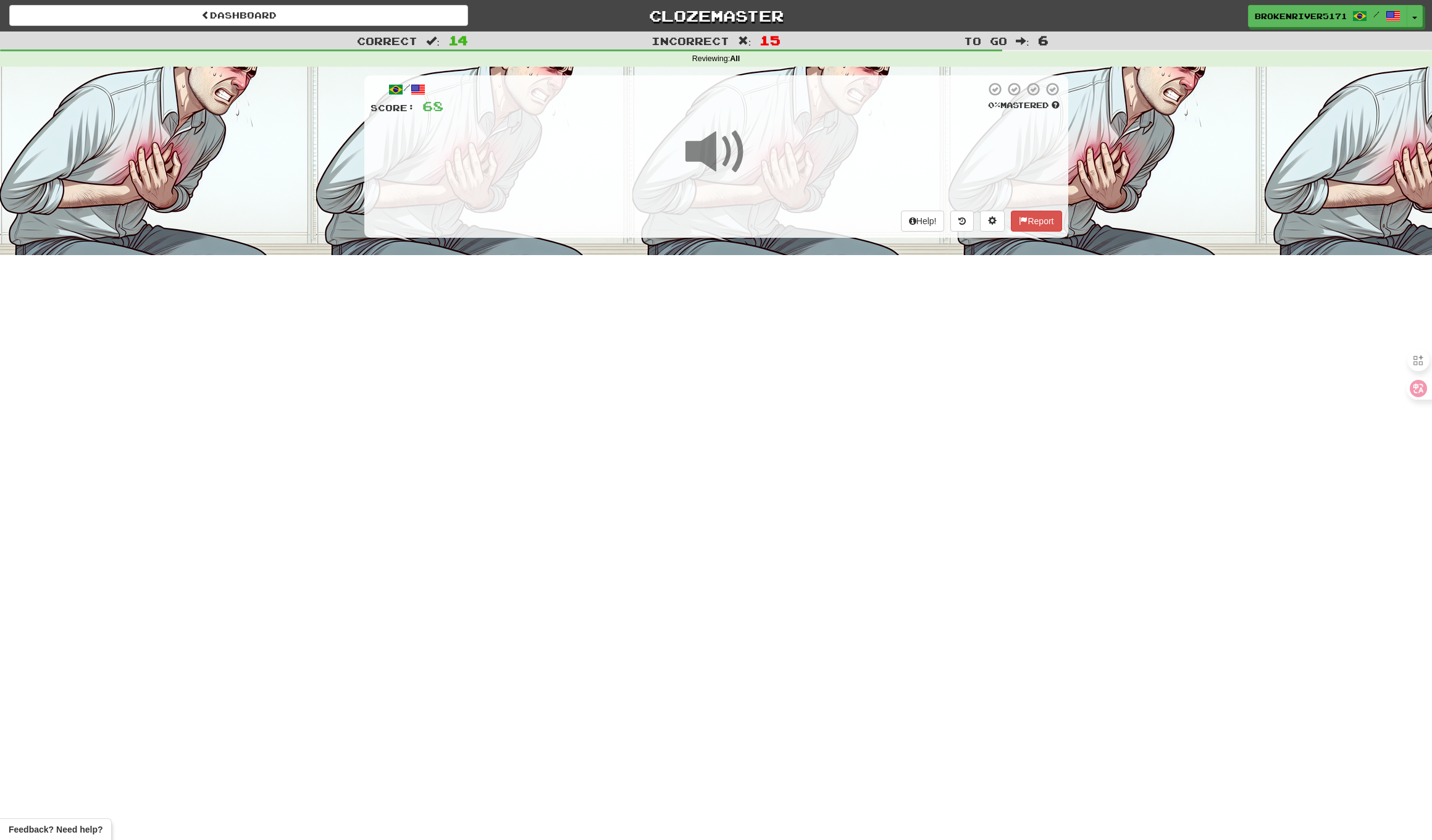
click at [755, 362] on div "Dashboard Clozemaster BrokenRiver5171 / Toggle Dropdown Dashboard Leaderboard A…" at bounding box center [716, 420] width 1432 height 840
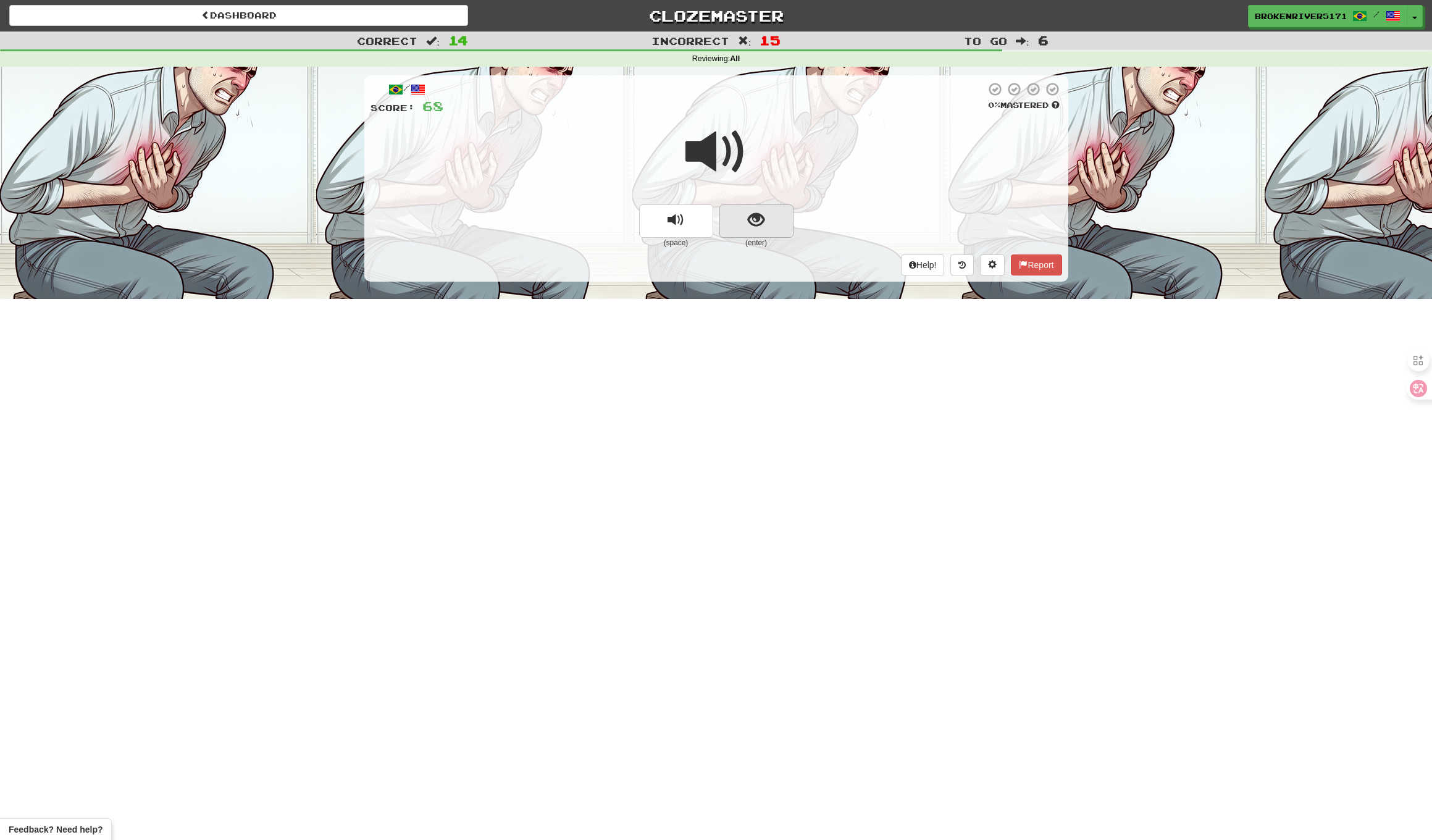
drag, startPoint x: 734, startPoint y: 221, endPoint x: 747, endPoint y: 204, distance: 21.4
click at [747, 204] on button "show sentence" at bounding box center [756, 221] width 74 height 34
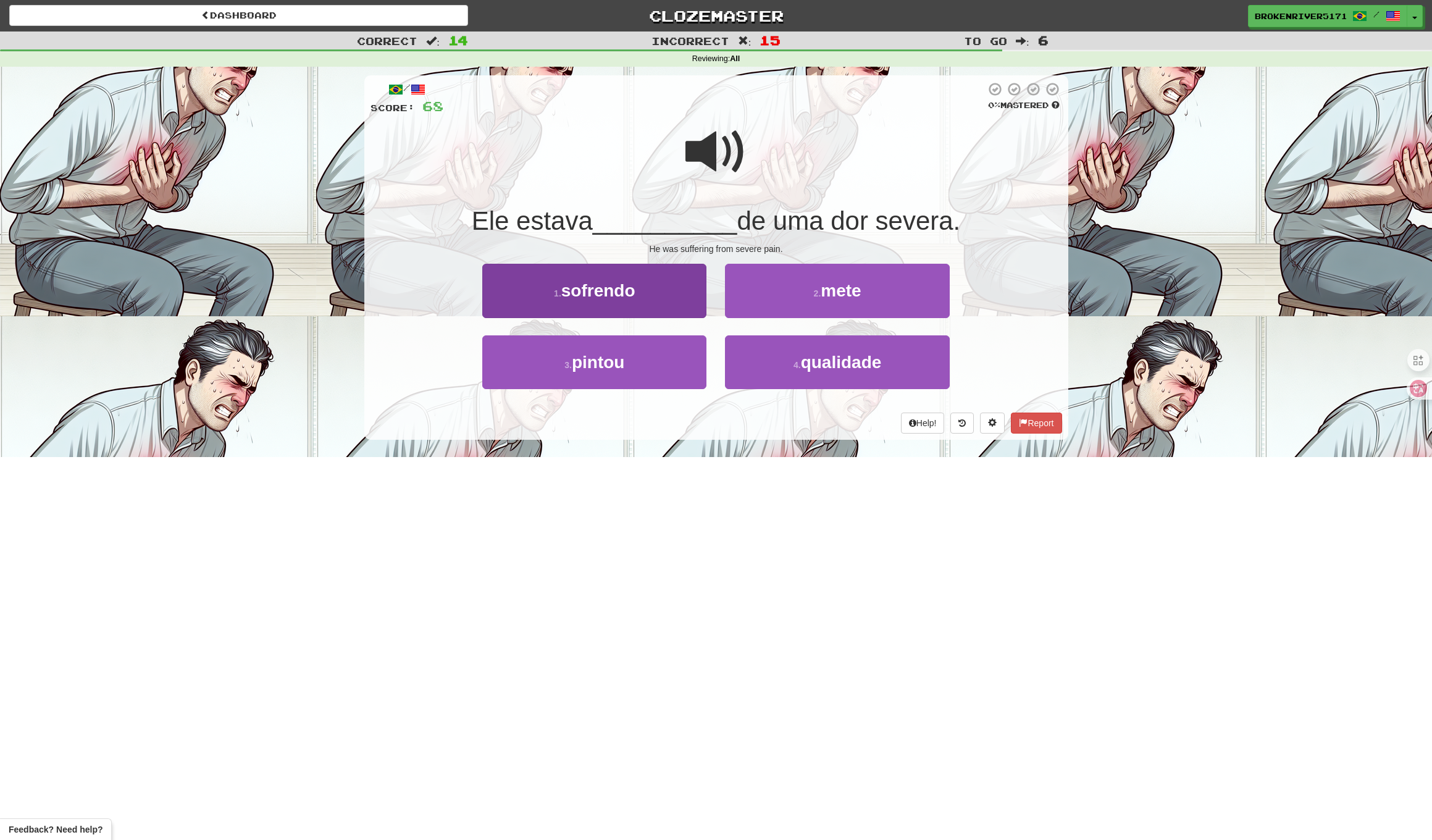
click at [644, 307] on button "1 . sofrendo" at bounding box center [595, 290] width 224 height 54
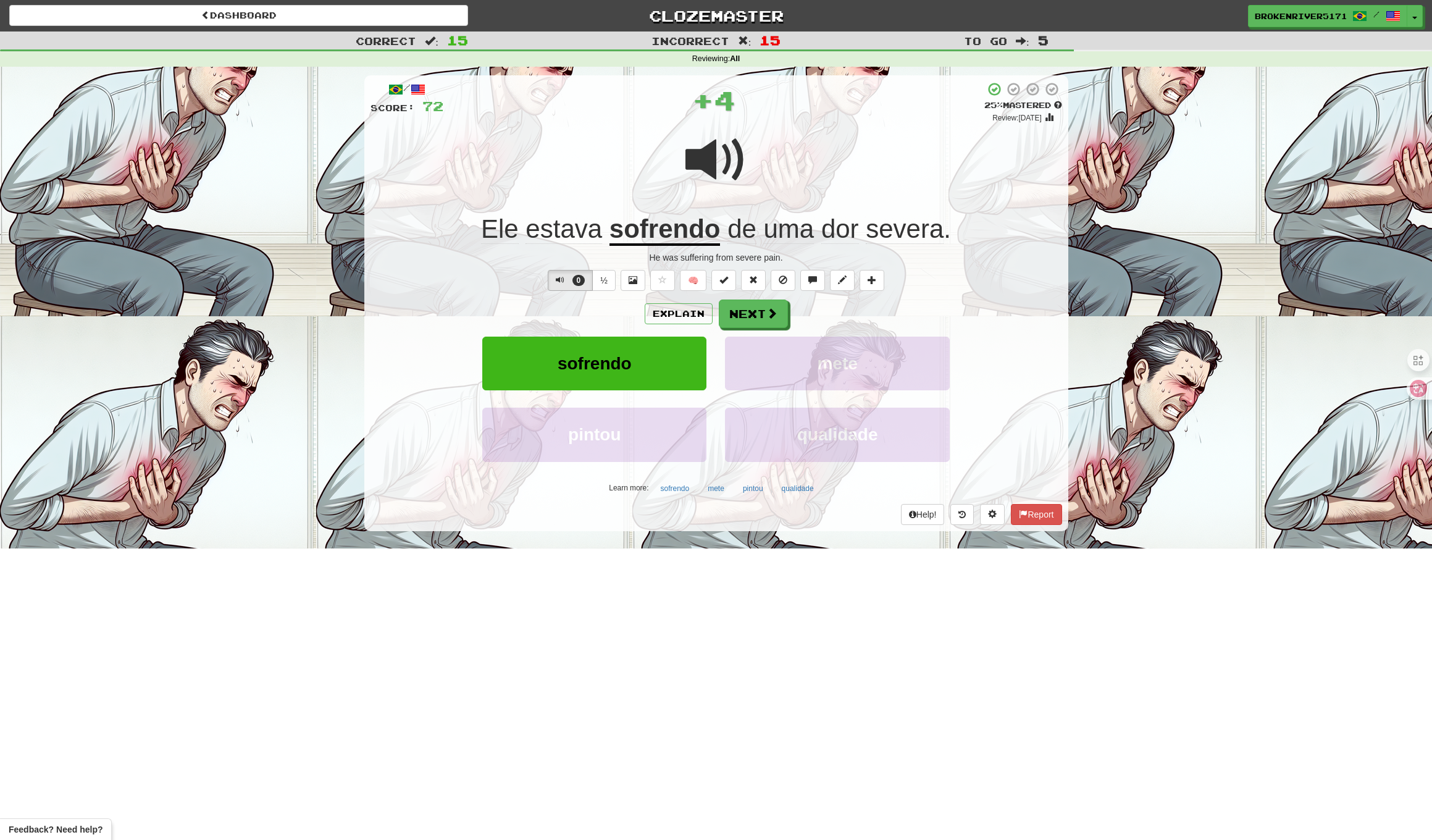
drag, startPoint x: 727, startPoint y: 316, endPoint x: 726, endPoint y: 328, distance: 12.0
click at [727, 316] on button "Next" at bounding box center [753, 314] width 69 height 28
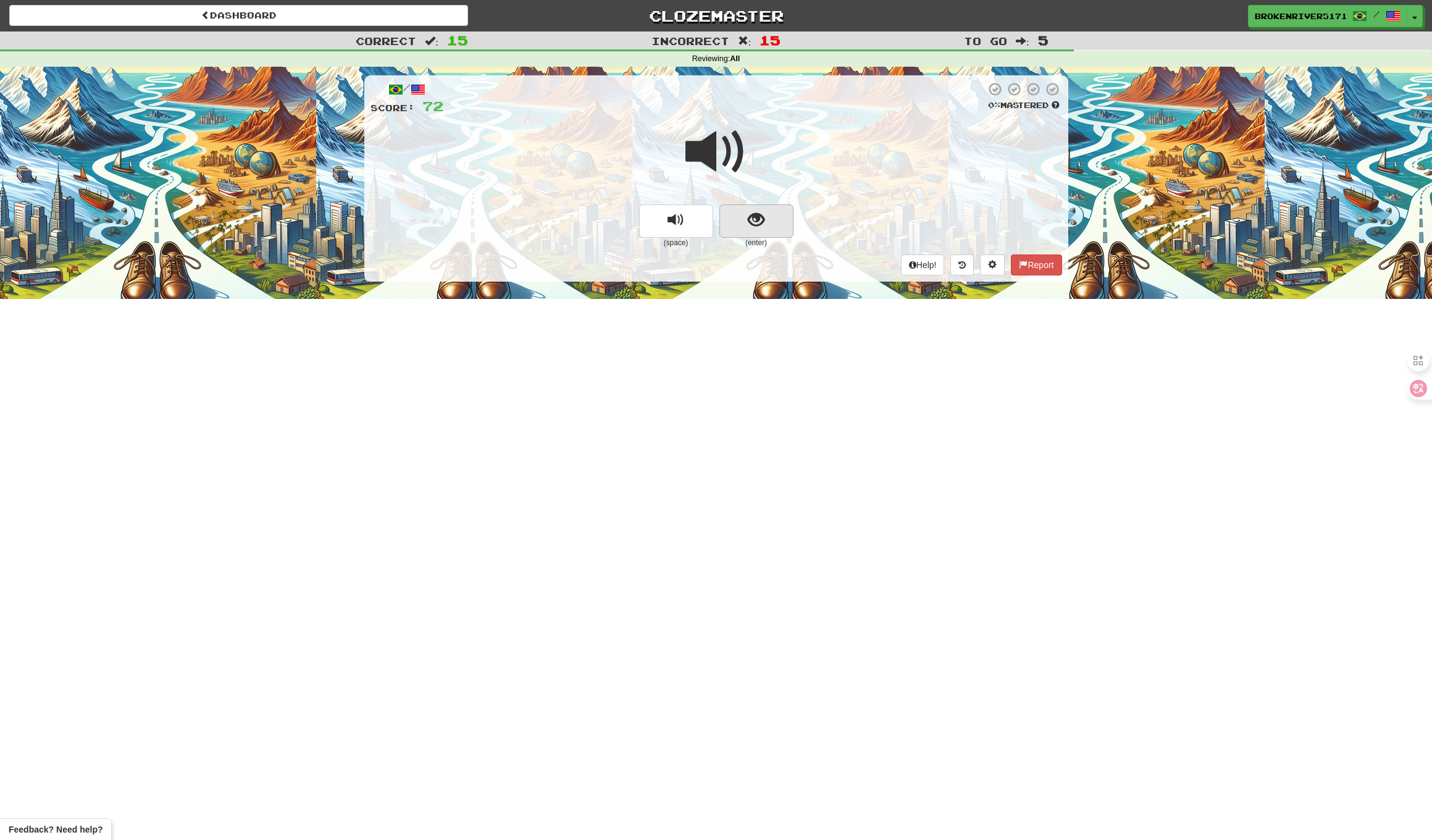
click at [767, 228] on button "show sentence" at bounding box center [756, 221] width 74 height 34
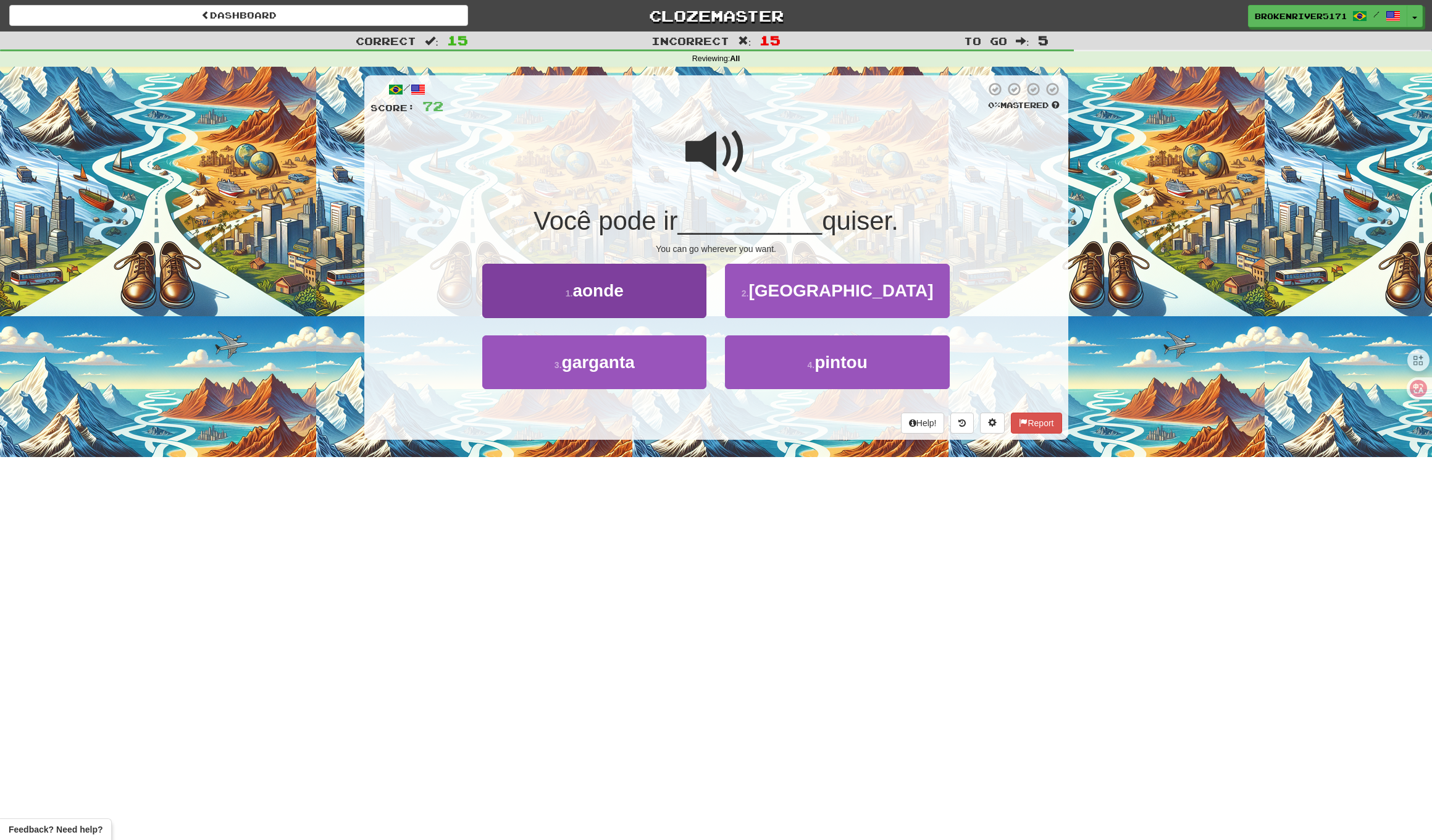
click at [673, 288] on button "1 . aonde" at bounding box center [595, 290] width 224 height 54
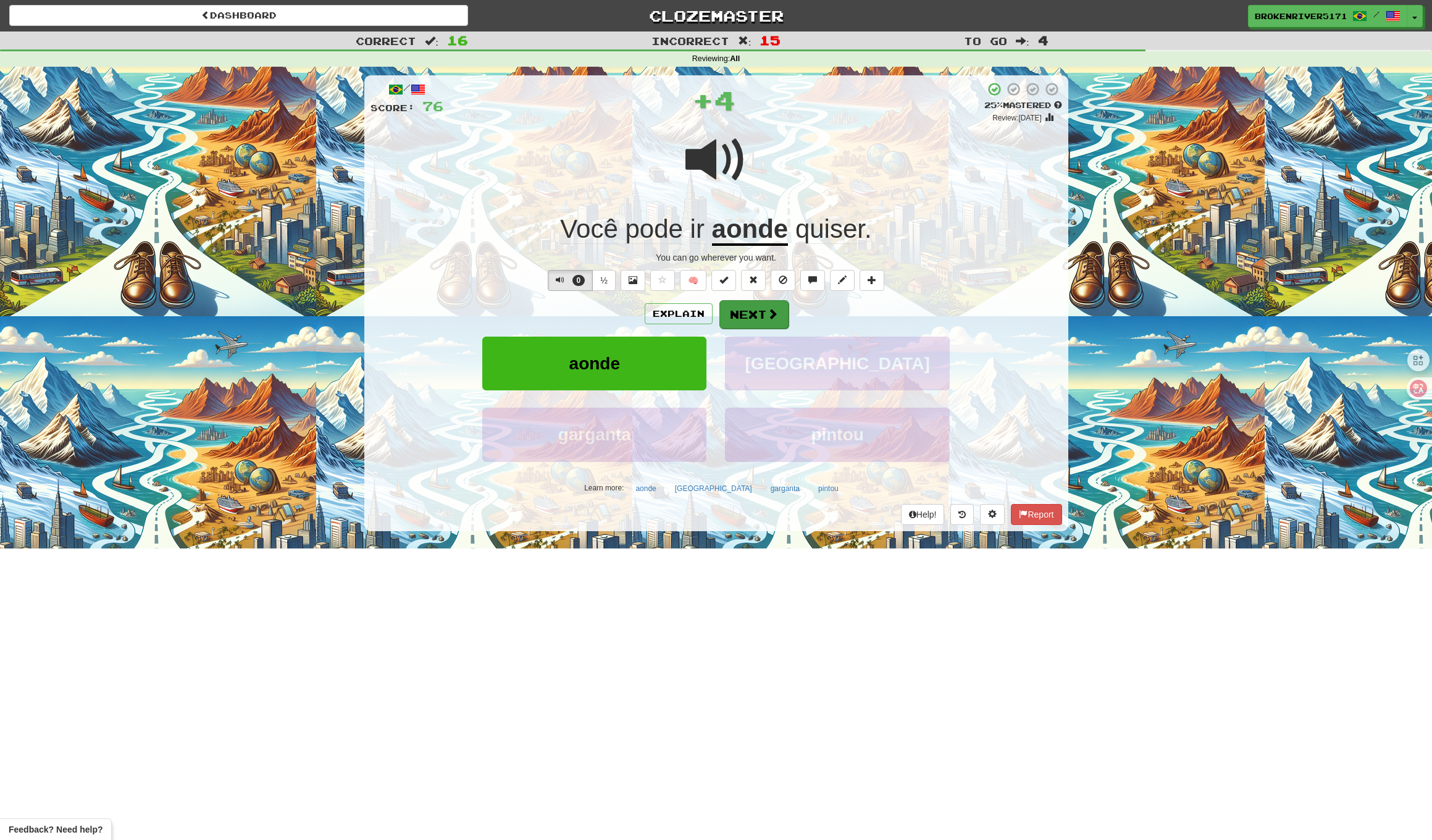
click at [760, 303] on button "Next" at bounding box center [754, 314] width 69 height 28
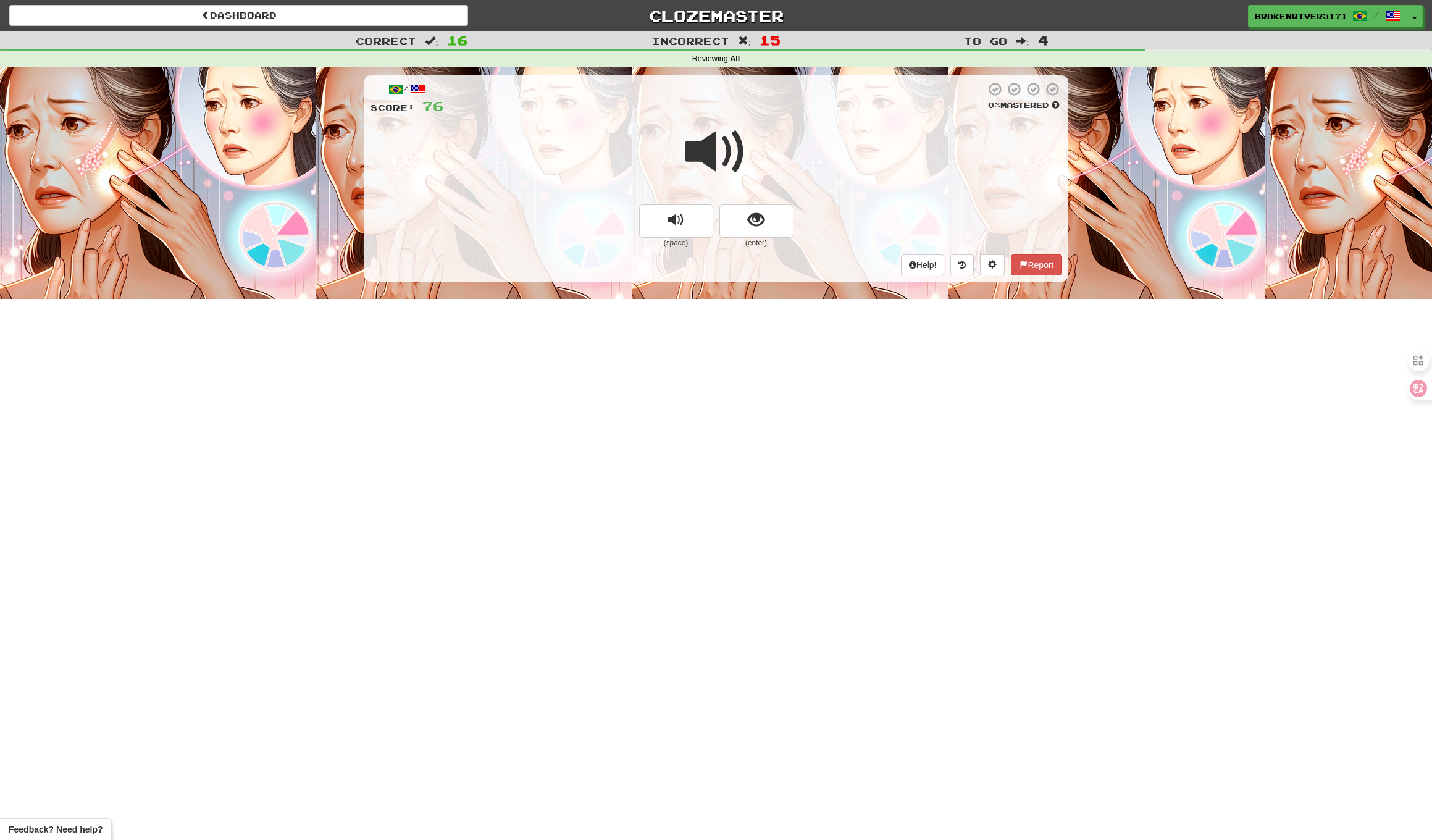
drag, startPoint x: 746, startPoint y: 230, endPoint x: 730, endPoint y: 254, distance: 28.8
click at [745, 232] on button "show sentence" at bounding box center [756, 221] width 74 height 34
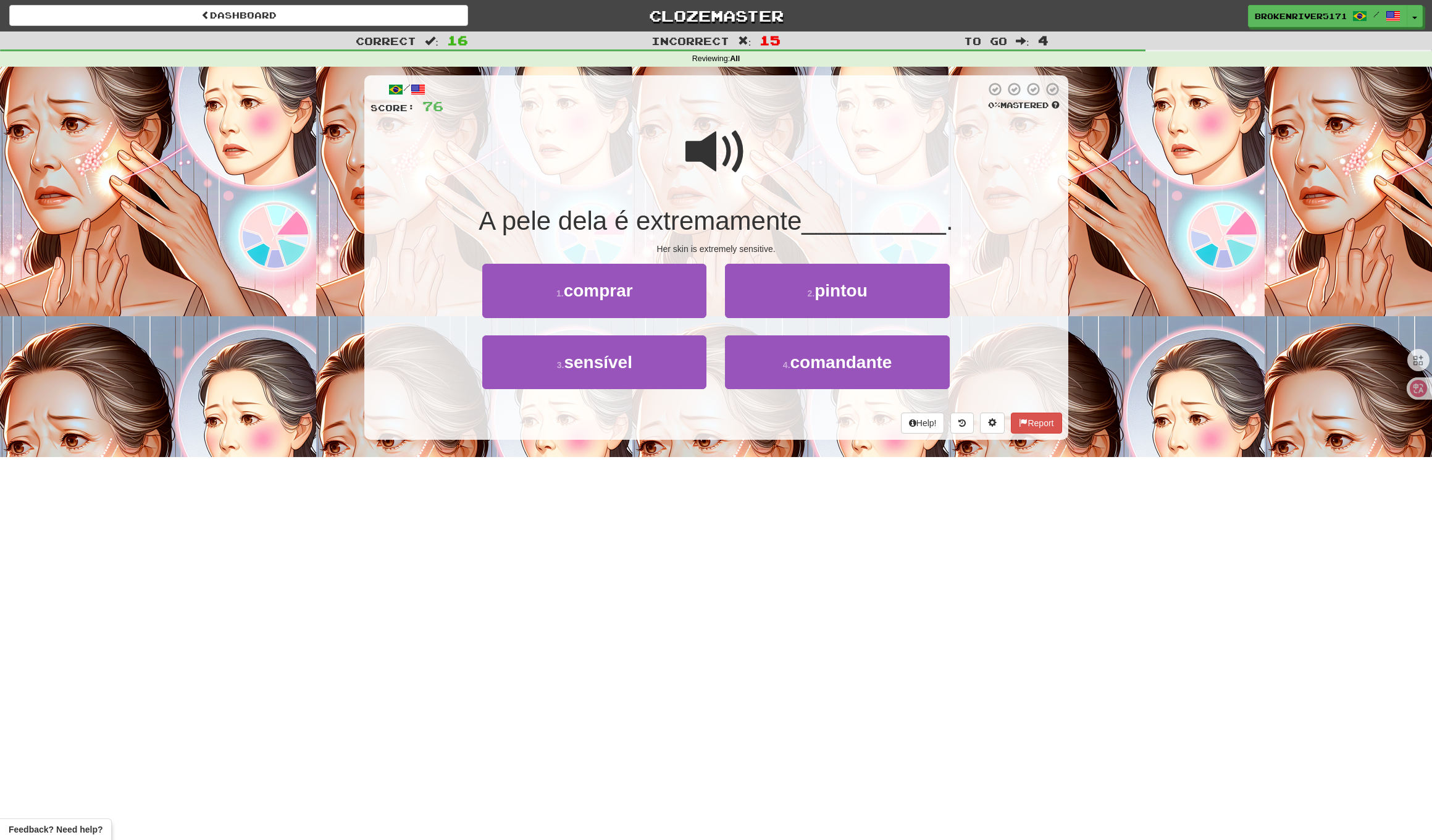
drag, startPoint x: 679, startPoint y: 365, endPoint x: 708, endPoint y: 330, distance: 45.5
click at [684, 361] on button "3 . sensível" at bounding box center [595, 362] width 224 height 54
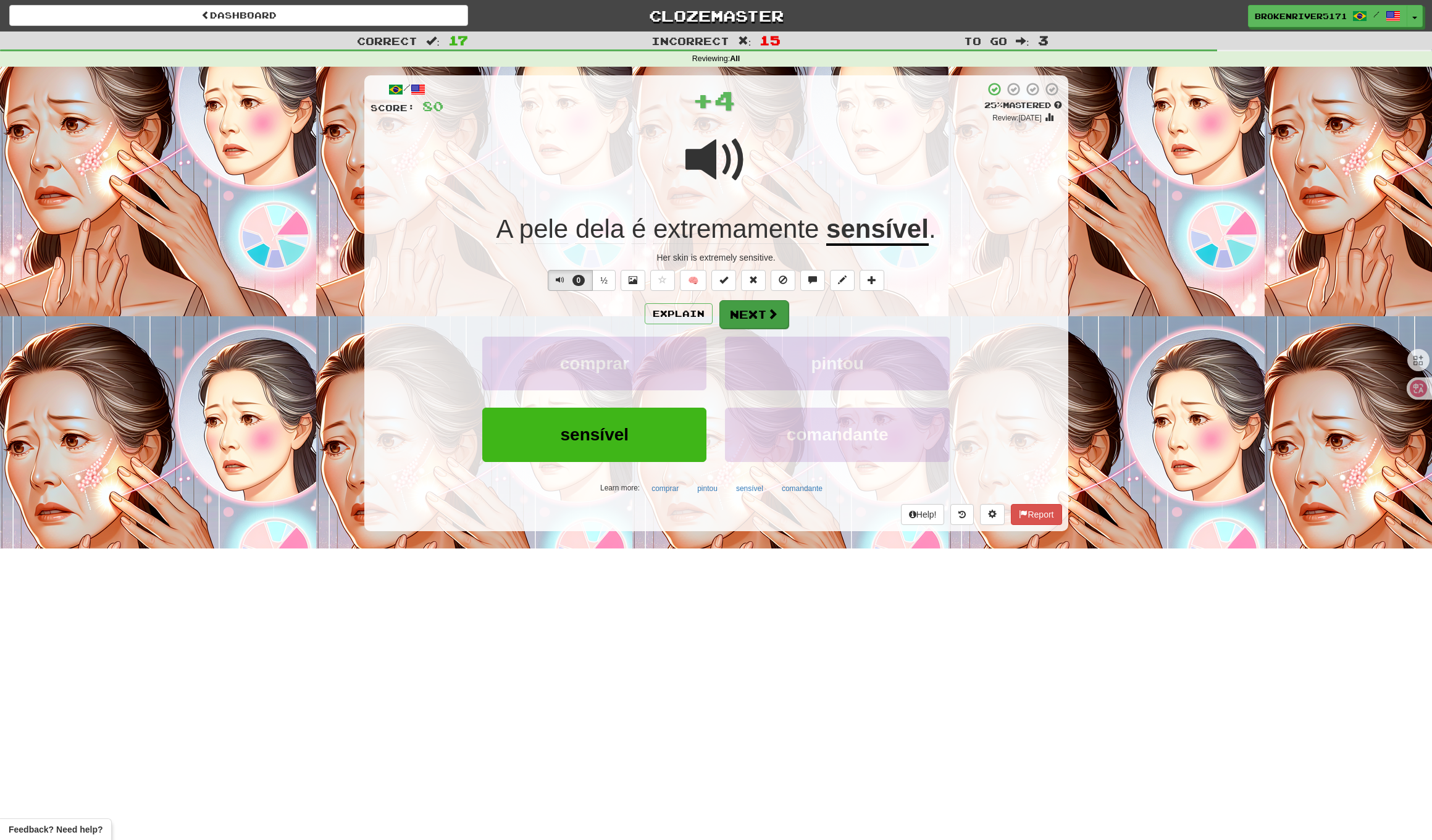
click at [743, 302] on button "Next" at bounding box center [754, 314] width 69 height 28
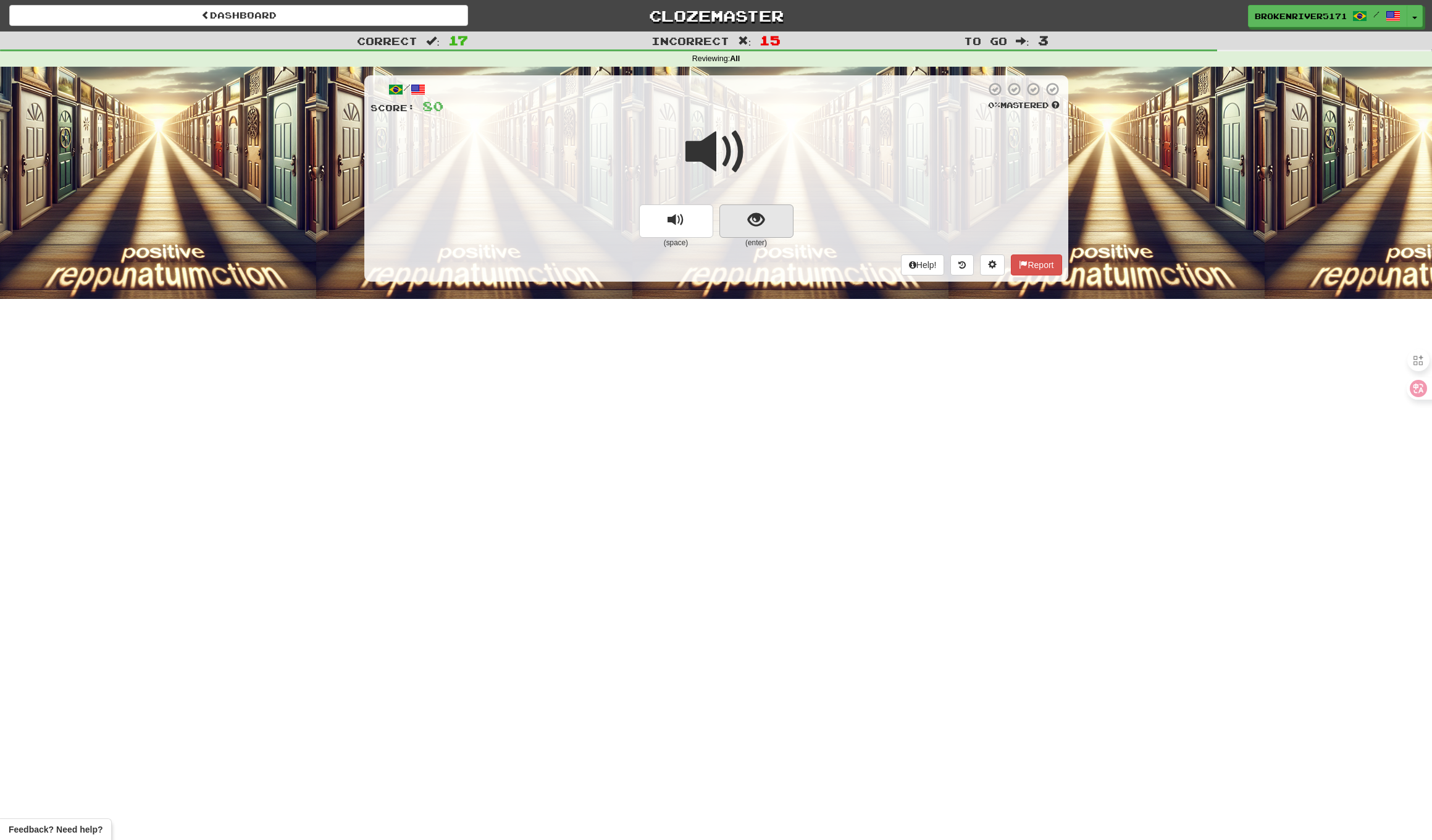
click at [766, 233] on button "show sentence" at bounding box center [756, 221] width 74 height 34
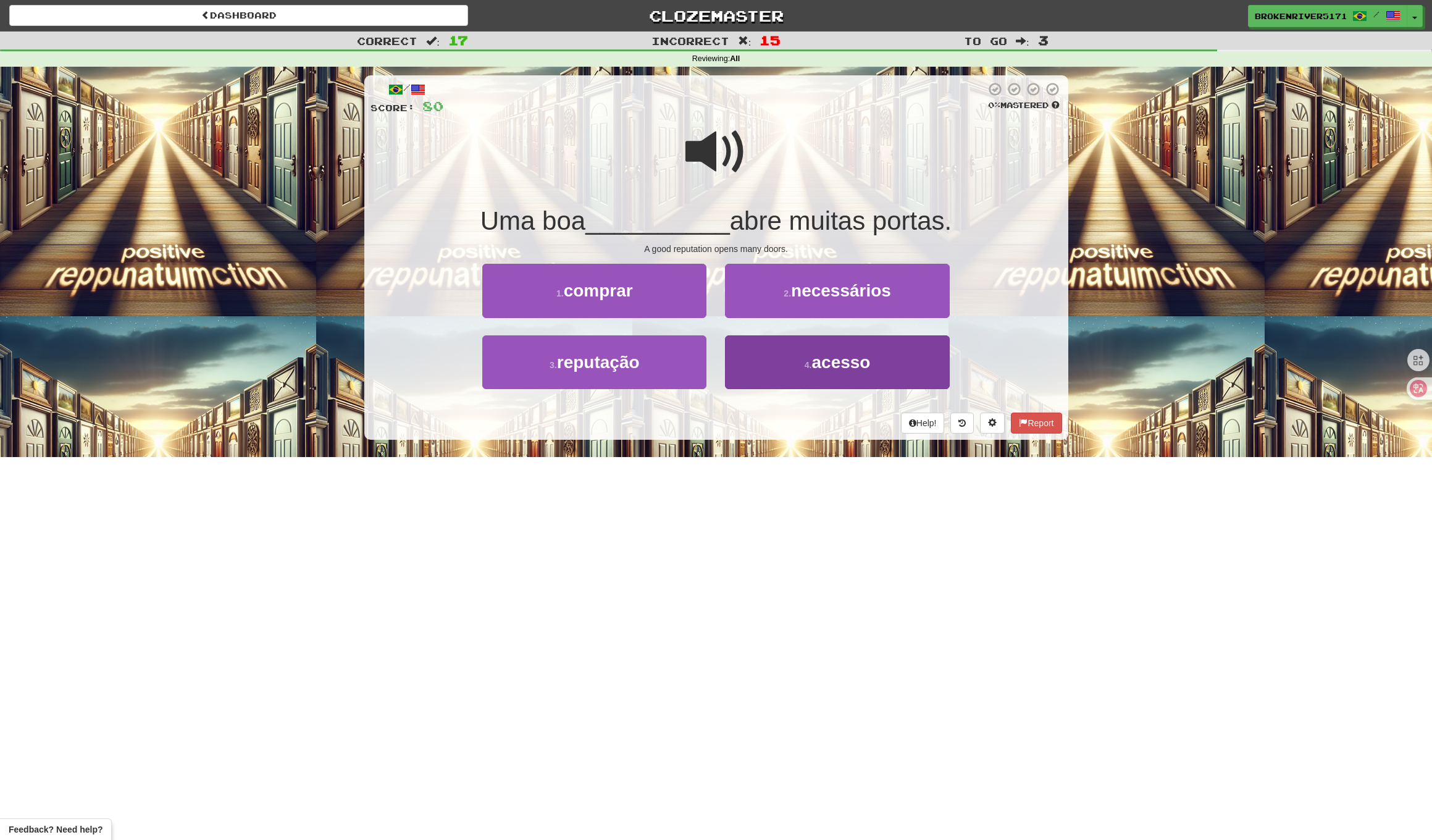
click at [773, 359] on button "4 . acesso" at bounding box center [837, 362] width 224 height 54
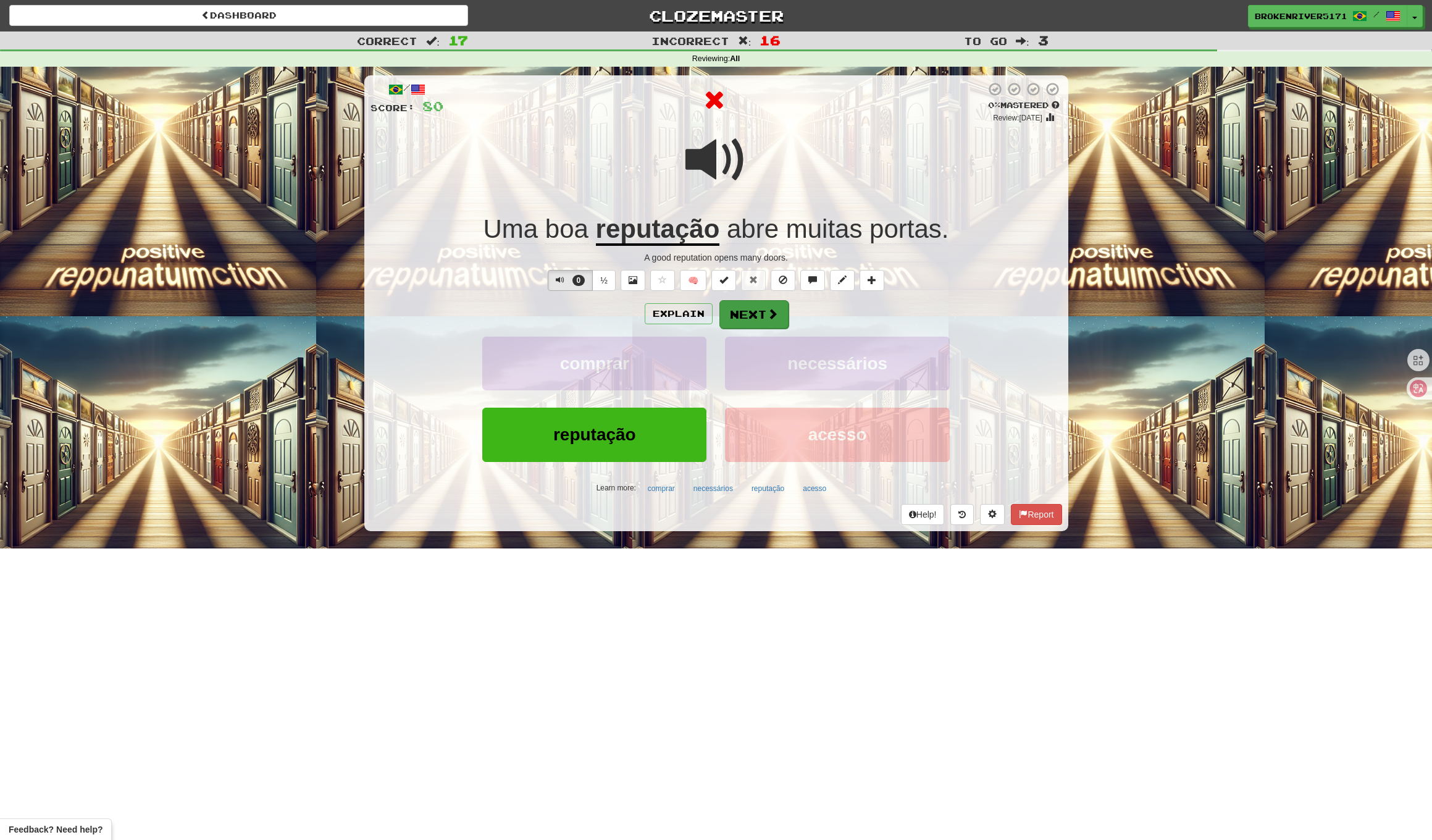
click at [751, 321] on button "Next" at bounding box center [754, 314] width 69 height 28
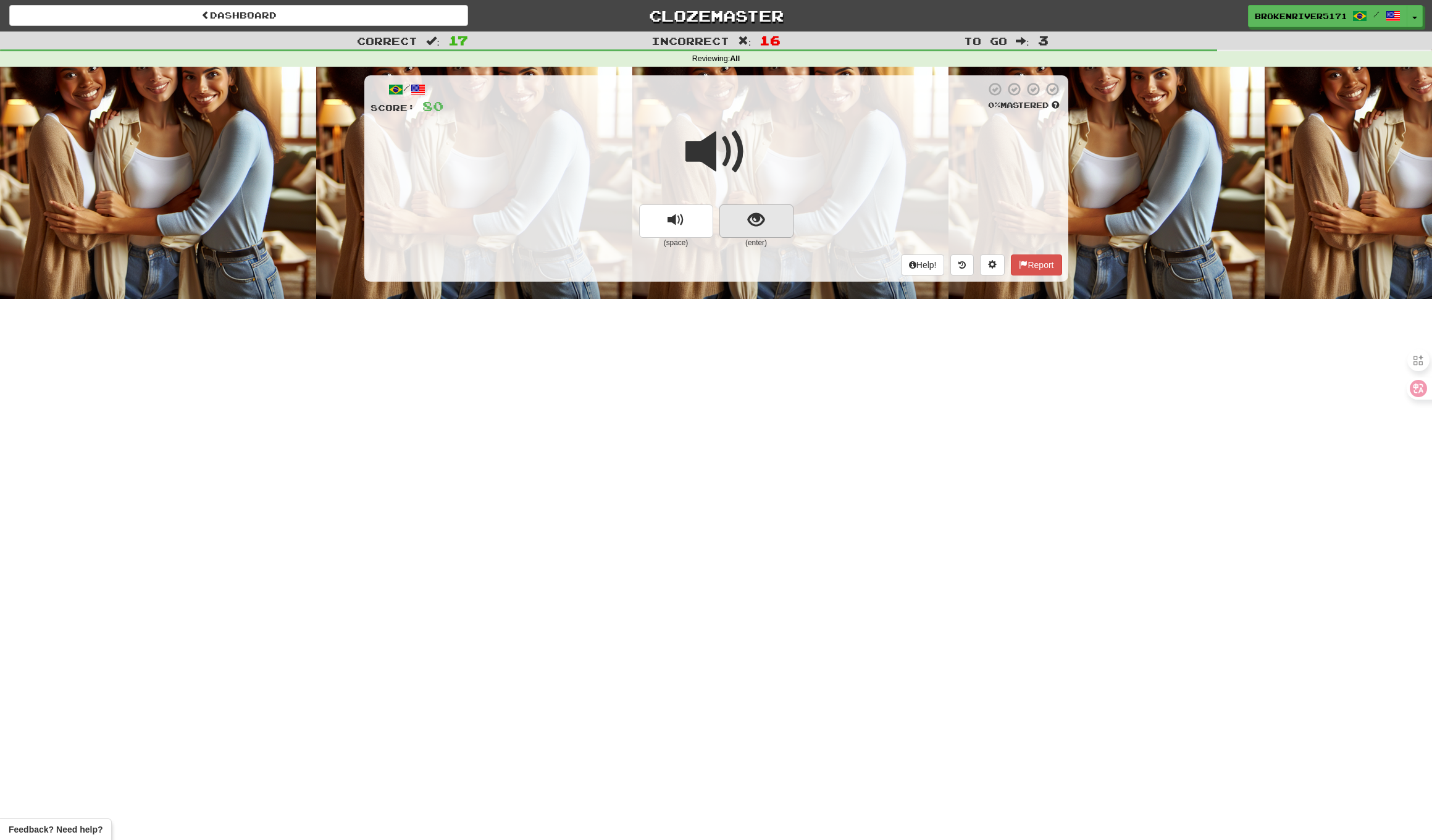
click at [766, 233] on button "show sentence" at bounding box center [756, 221] width 74 height 34
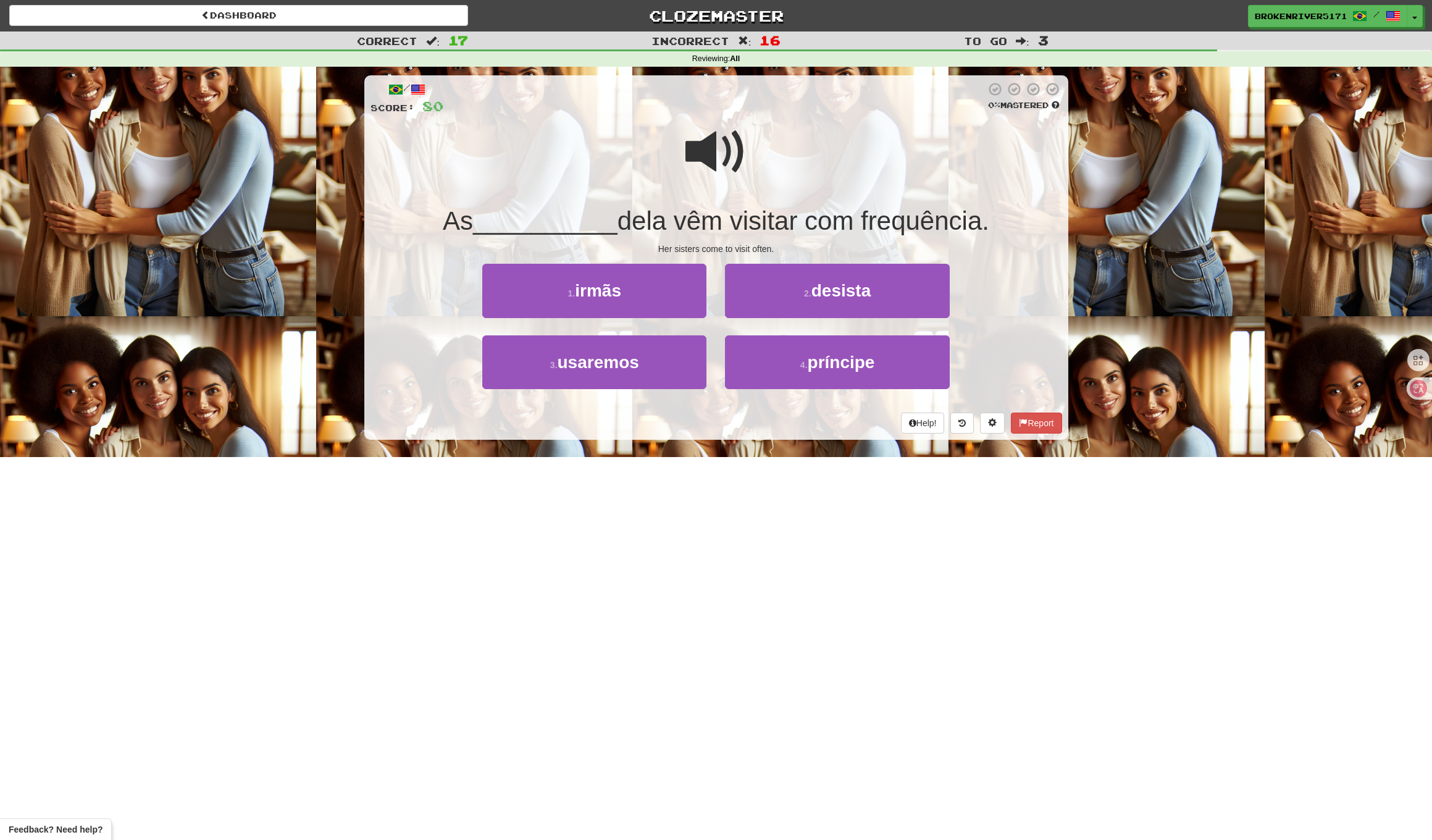
drag, startPoint x: 665, startPoint y: 286, endPoint x: 711, endPoint y: 337, distance: 68.7
click at [666, 287] on button "1 . irmãs" at bounding box center [595, 290] width 224 height 54
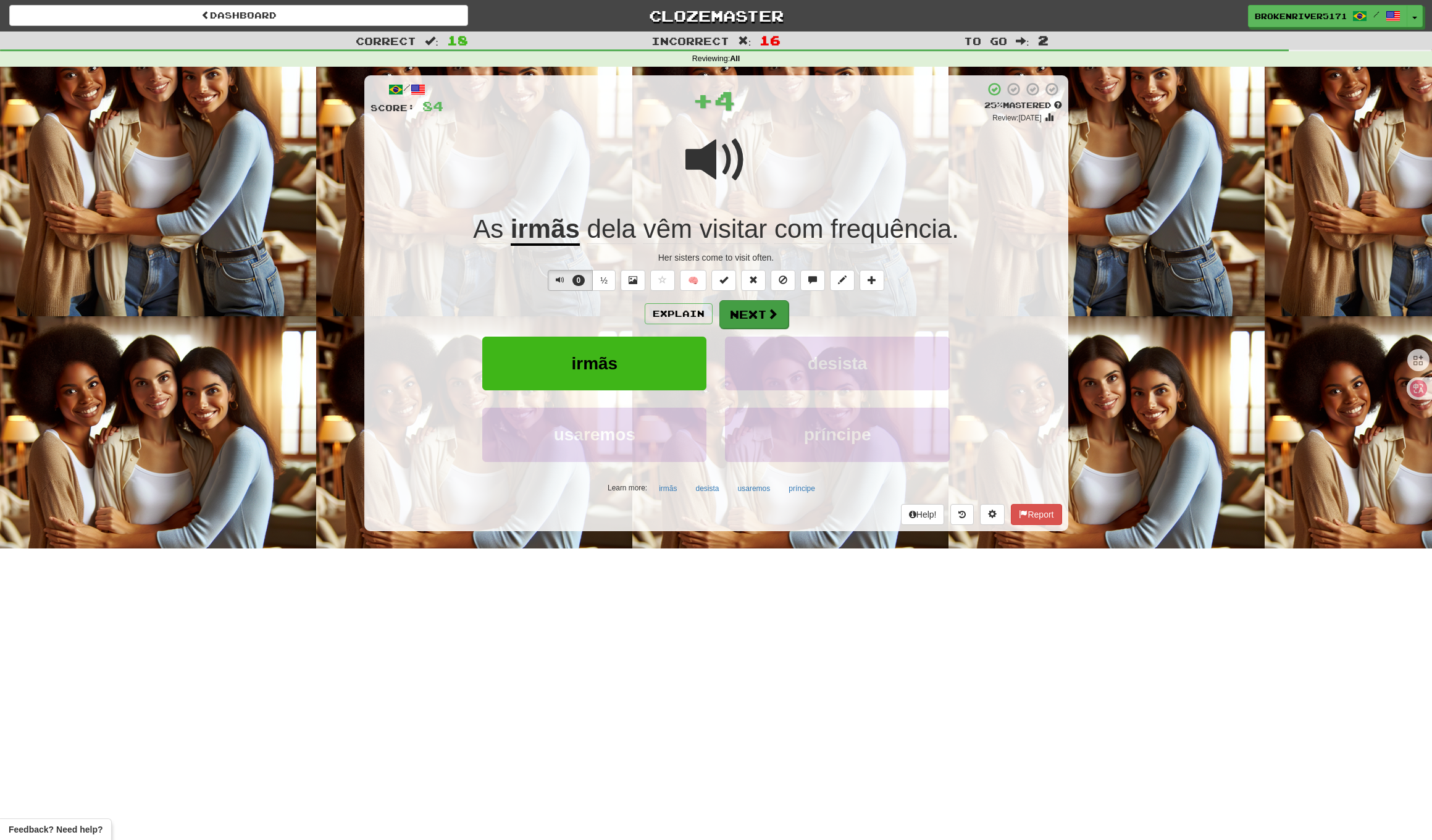
click at [748, 324] on button "Next" at bounding box center [754, 314] width 69 height 28
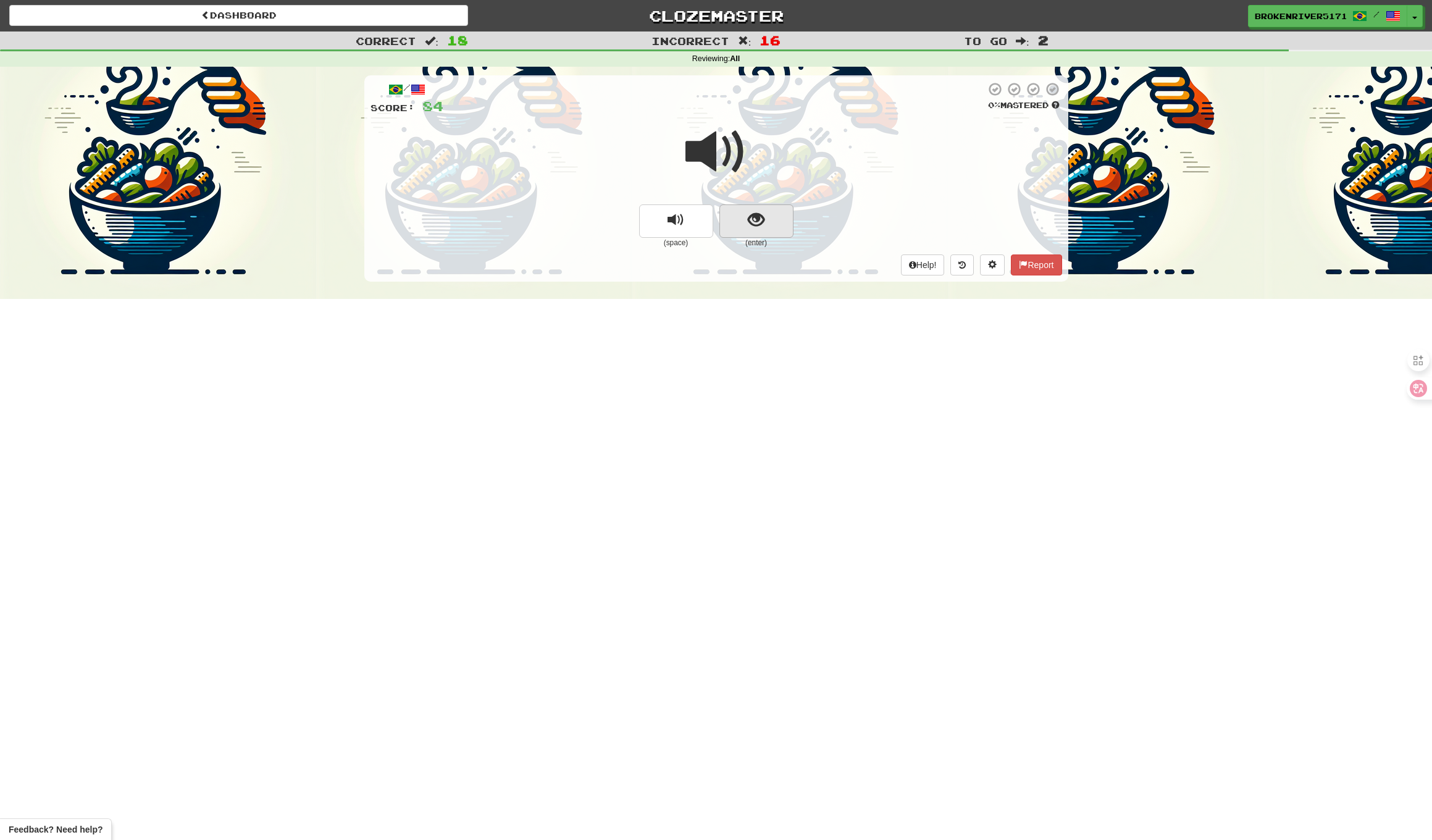
click at [763, 222] on span "show sentence" at bounding box center [756, 220] width 16 height 16
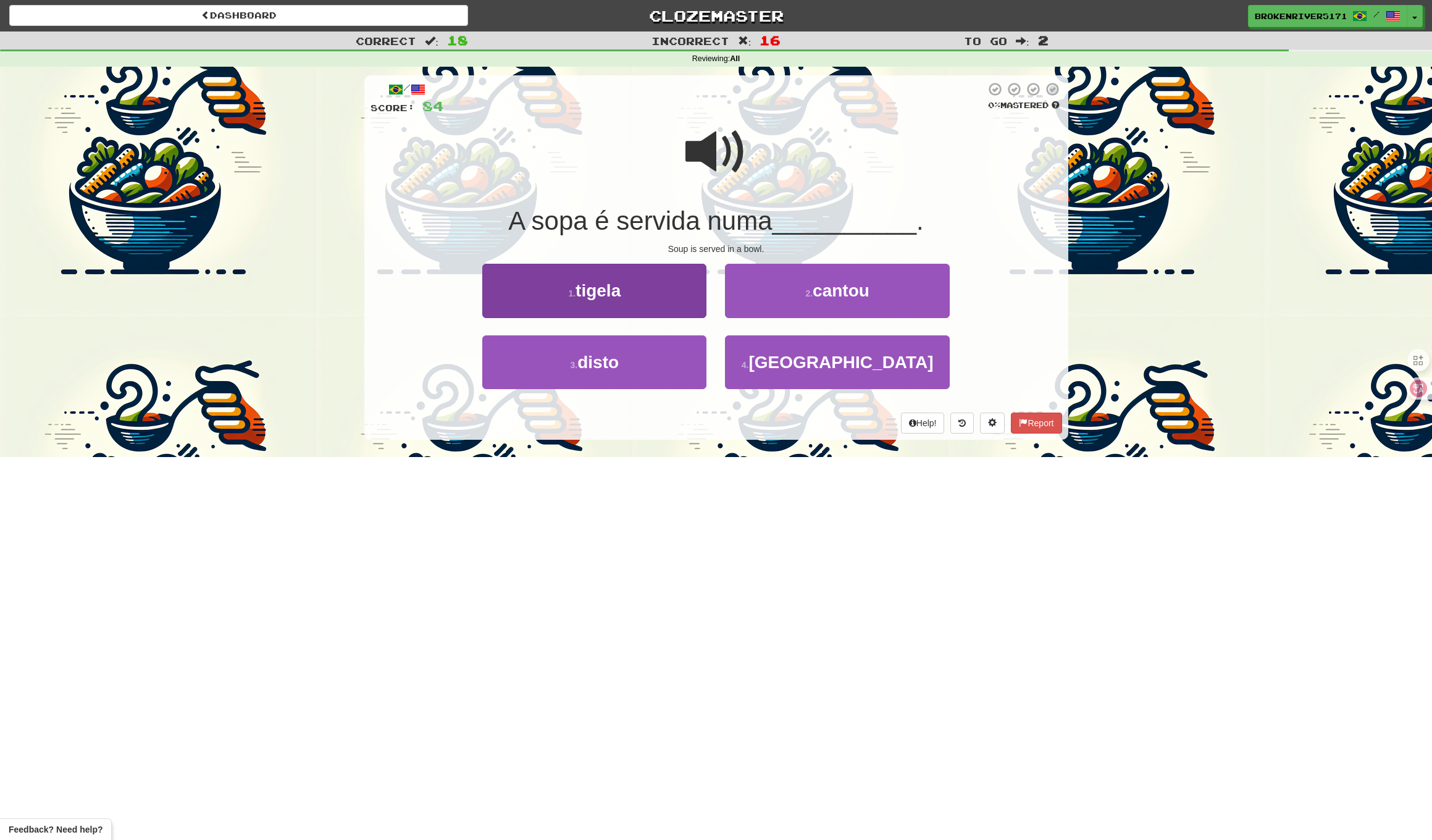
click at [669, 283] on button "1 . tigela" at bounding box center [595, 290] width 224 height 54
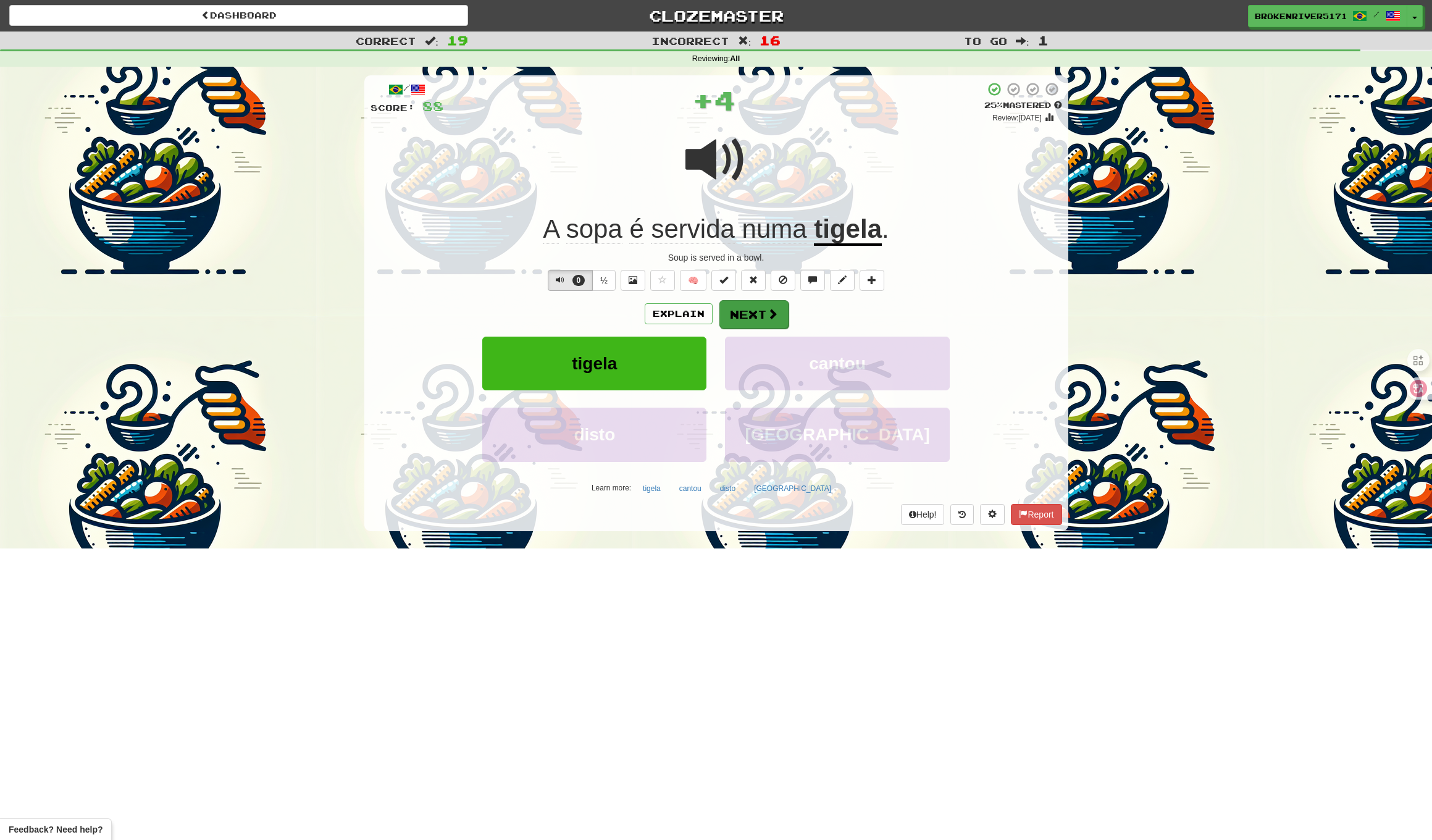
click at [740, 317] on button "Next" at bounding box center [754, 314] width 69 height 28
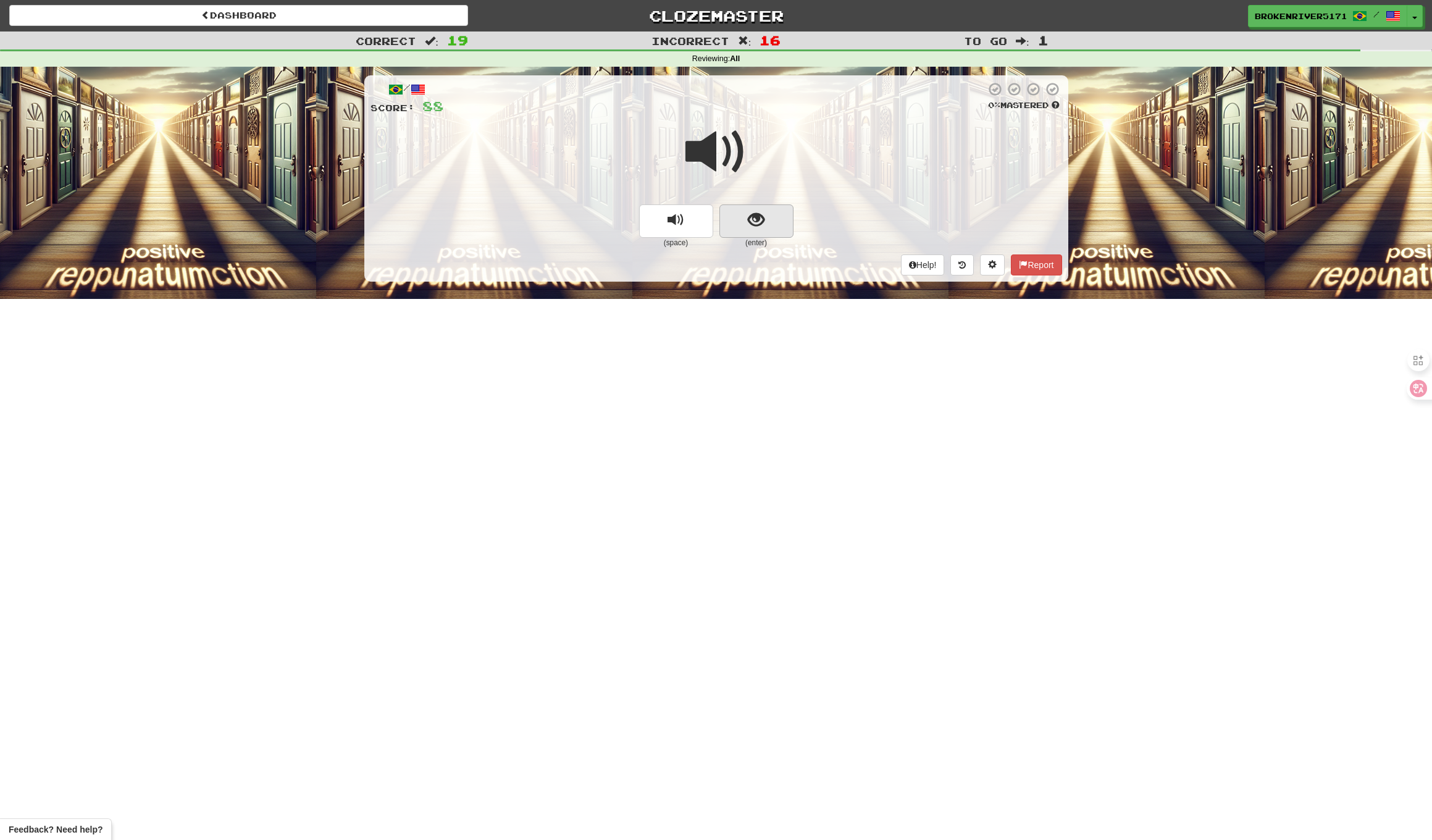
click at [766, 223] on button "show sentence" at bounding box center [756, 221] width 74 height 34
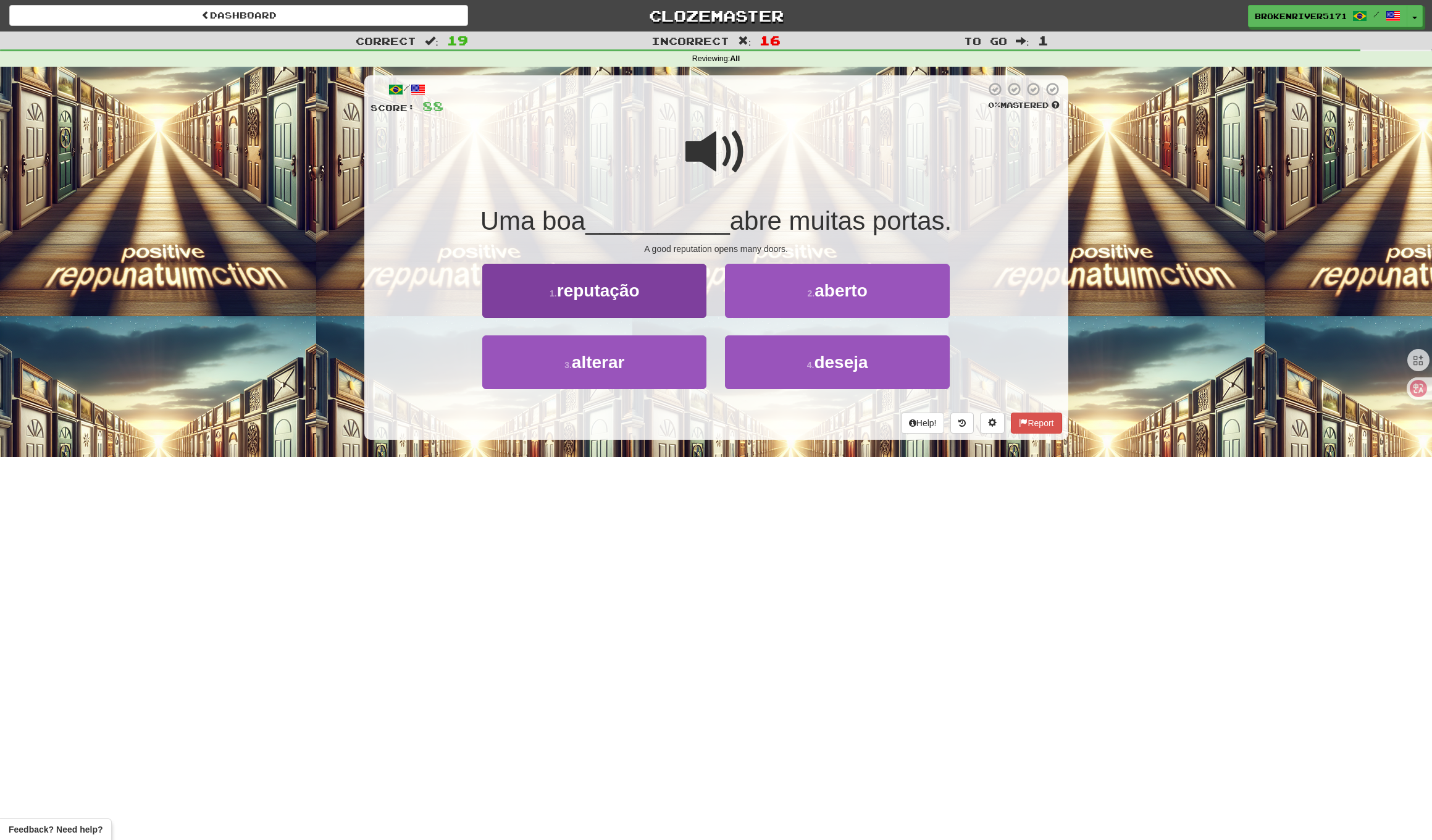
click at [682, 299] on button "1 . reputação" at bounding box center [595, 290] width 224 height 54
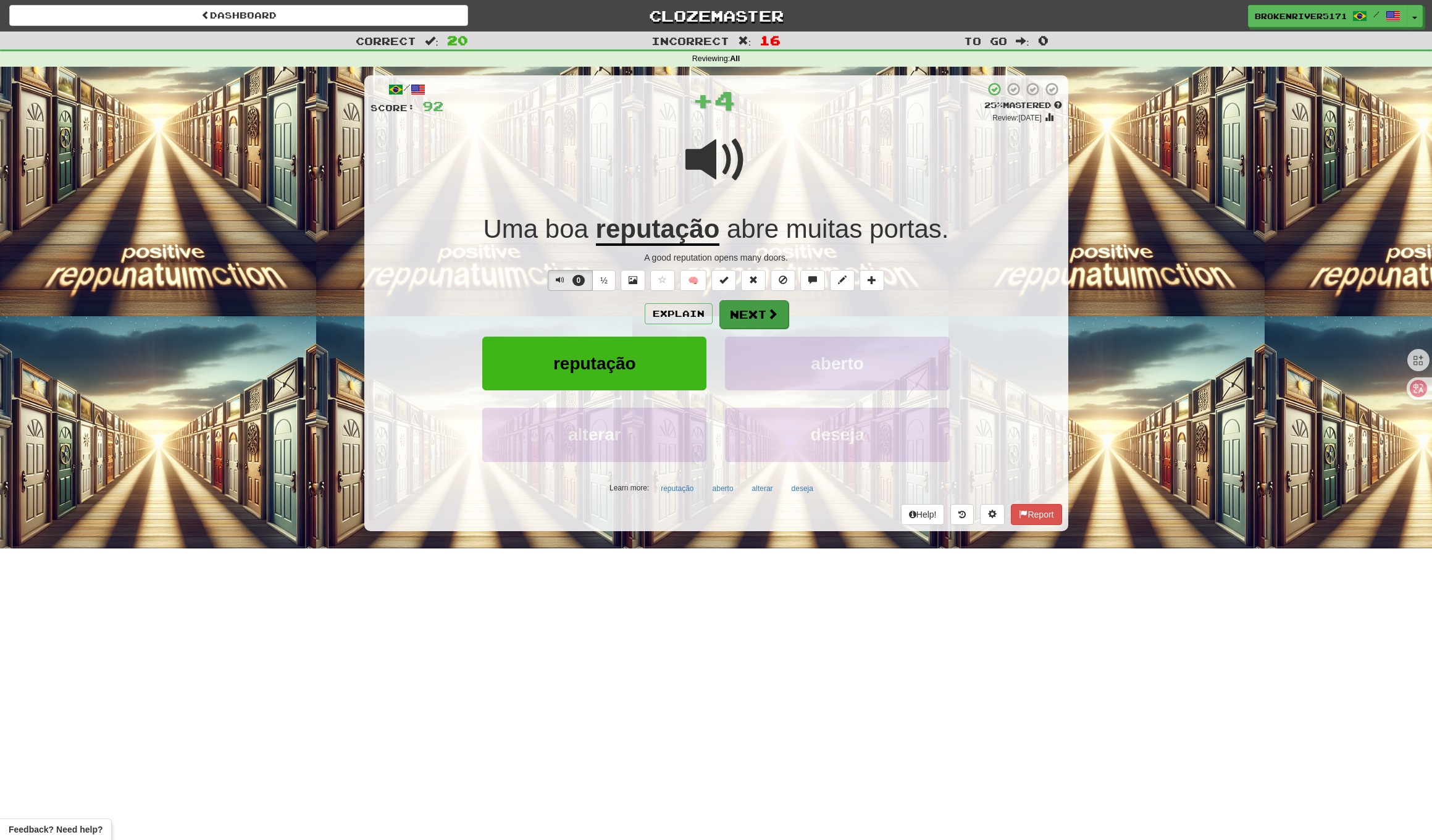
click at [750, 315] on button "Next" at bounding box center [754, 314] width 69 height 28
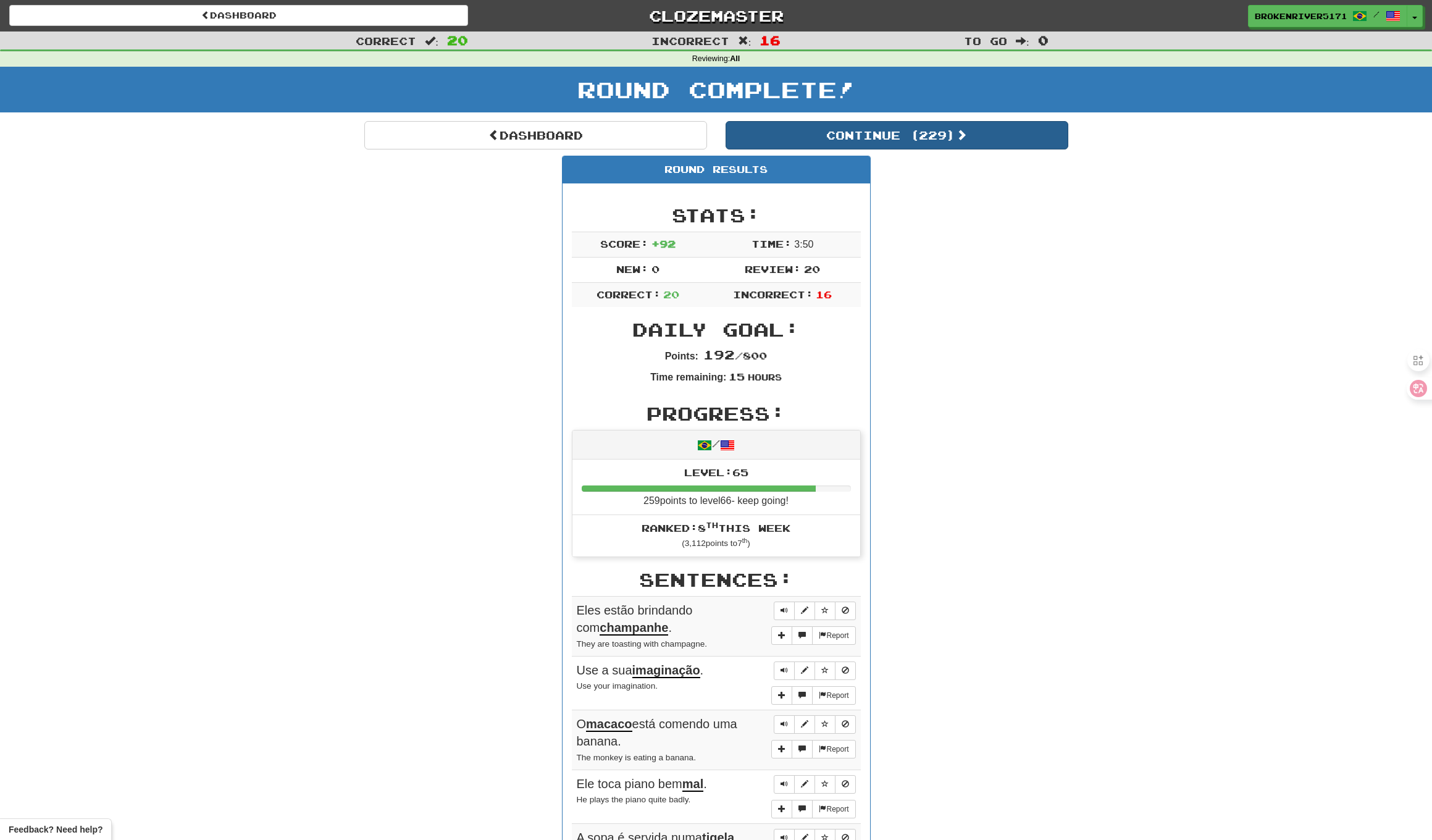
click at [834, 132] on button "Continue ( 229 )" at bounding box center [897, 135] width 343 height 28
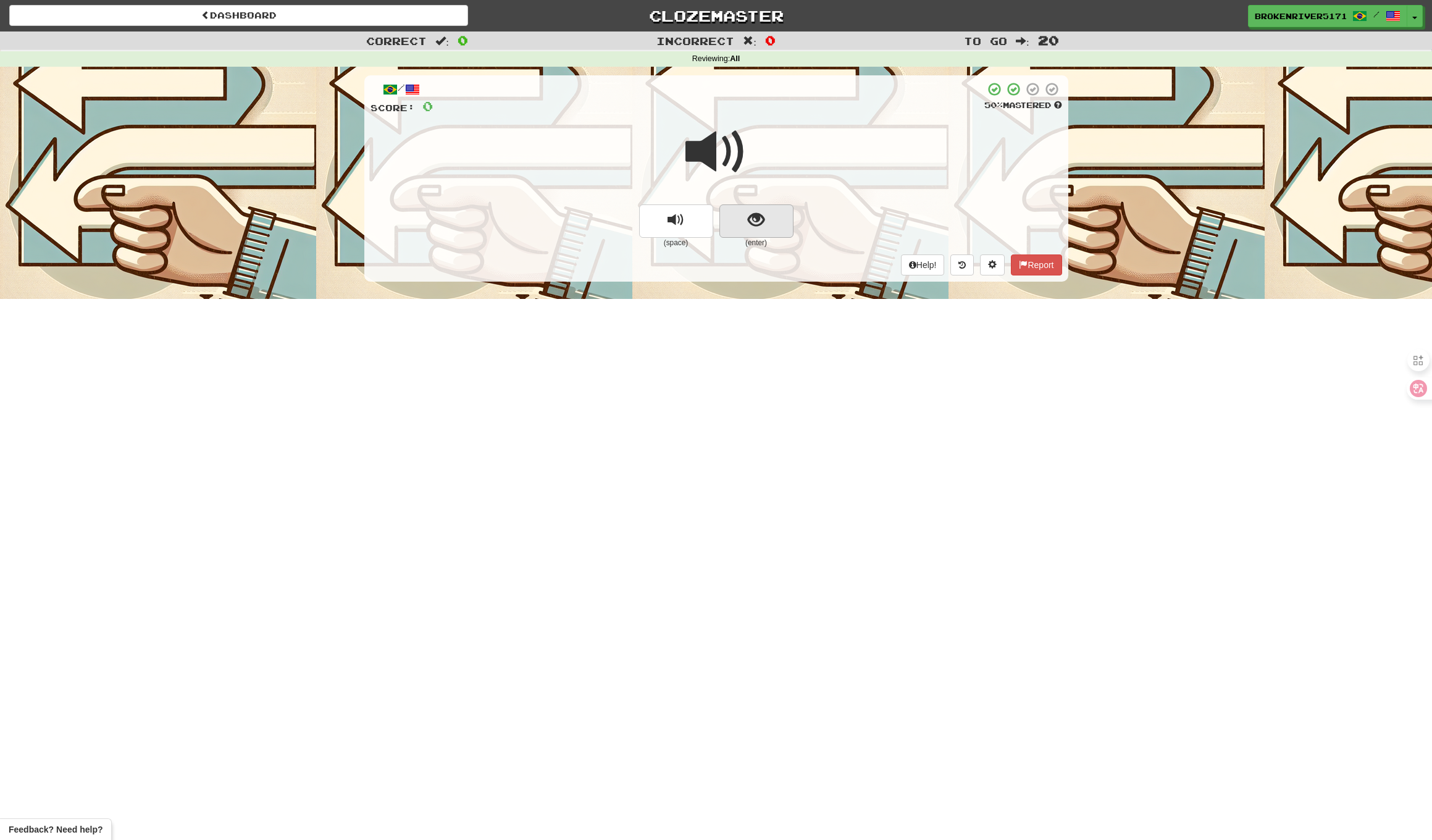
click at [765, 233] on button "show sentence" at bounding box center [756, 221] width 74 height 34
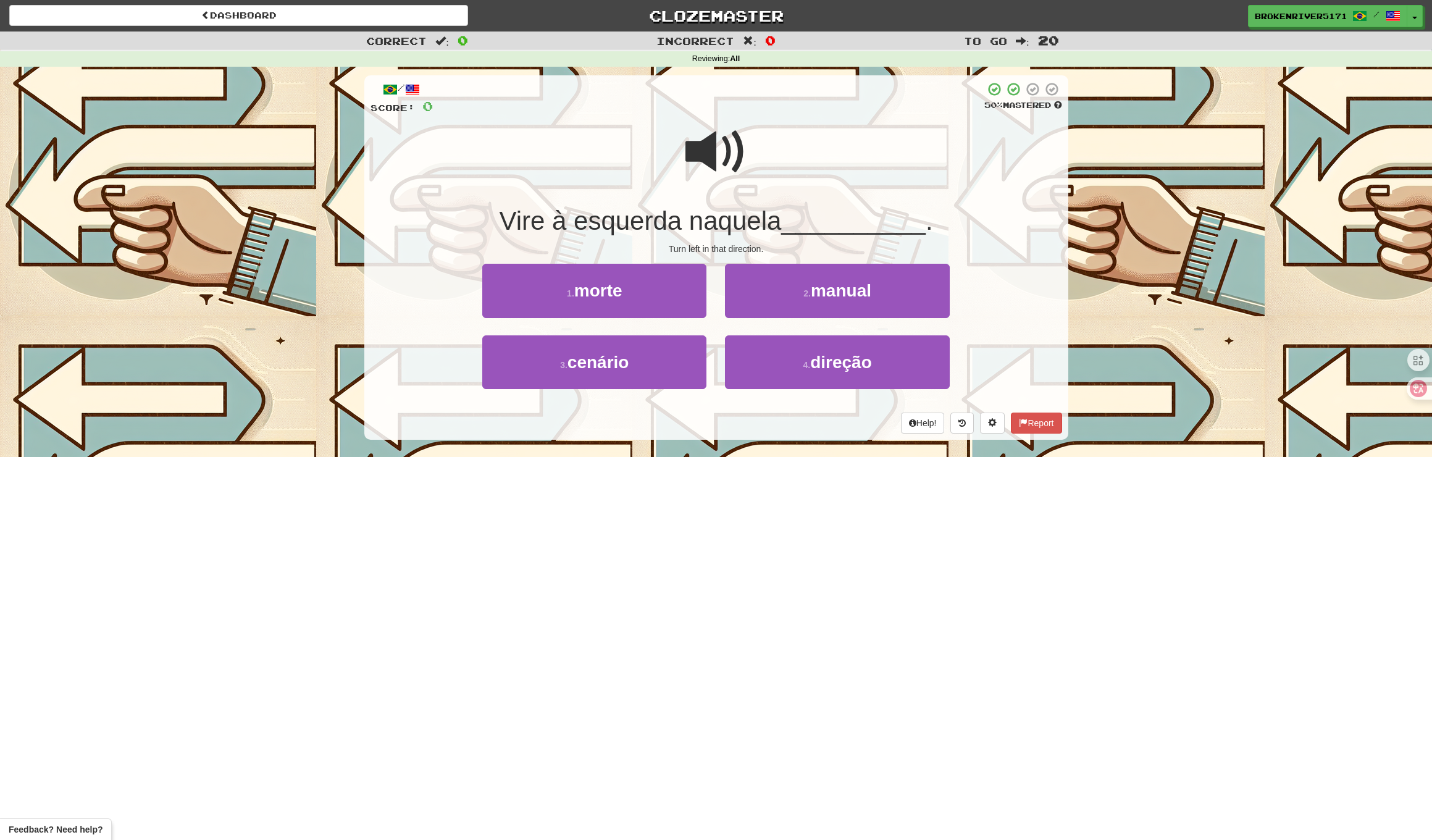
click at [731, 418] on div "Help! Report" at bounding box center [717, 423] width 692 height 21
click at [786, 366] on button "4 . direção" at bounding box center [837, 362] width 224 height 54
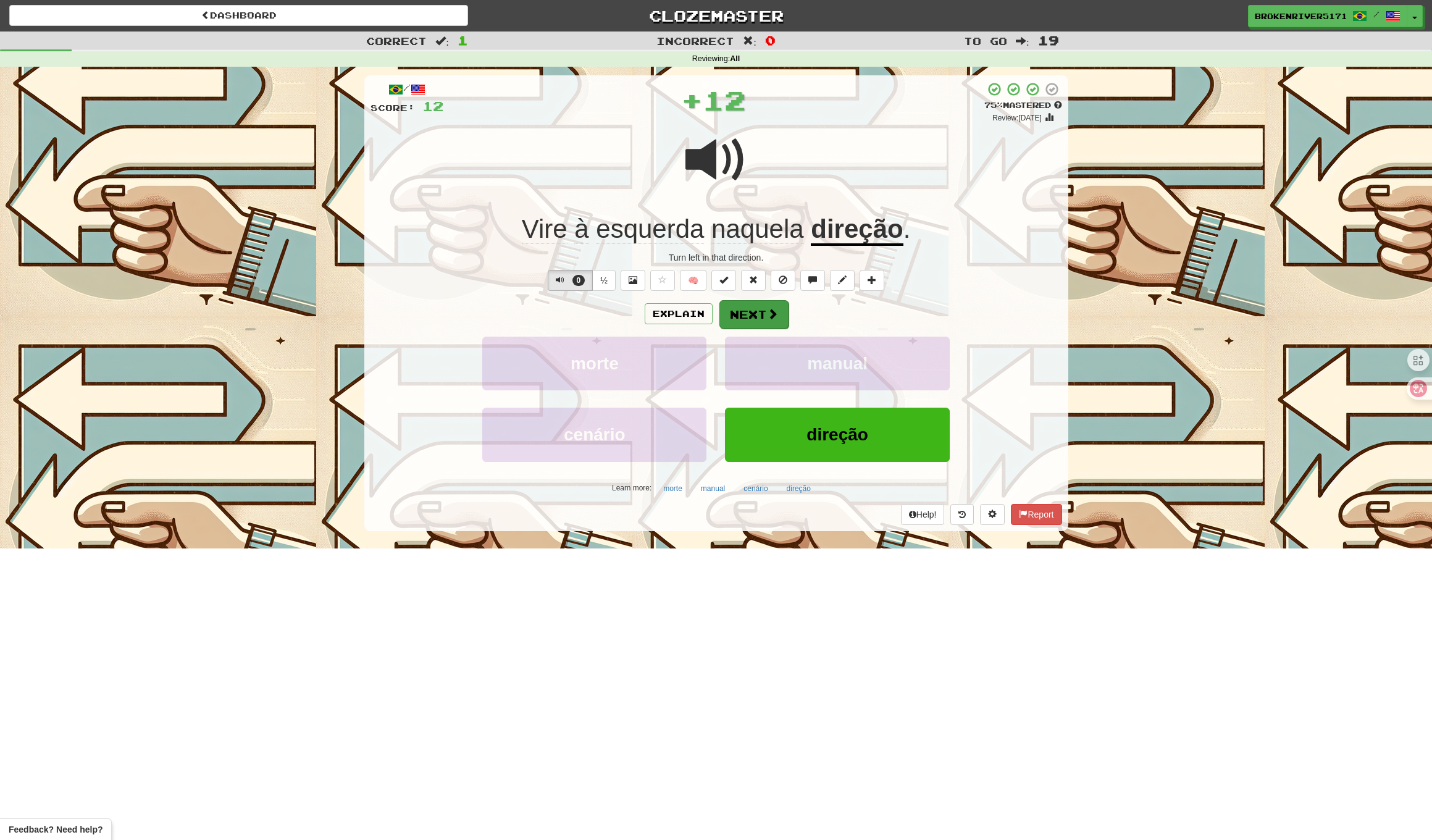
click at [756, 314] on button "Next" at bounding box center [754, 314] width 69 height 28
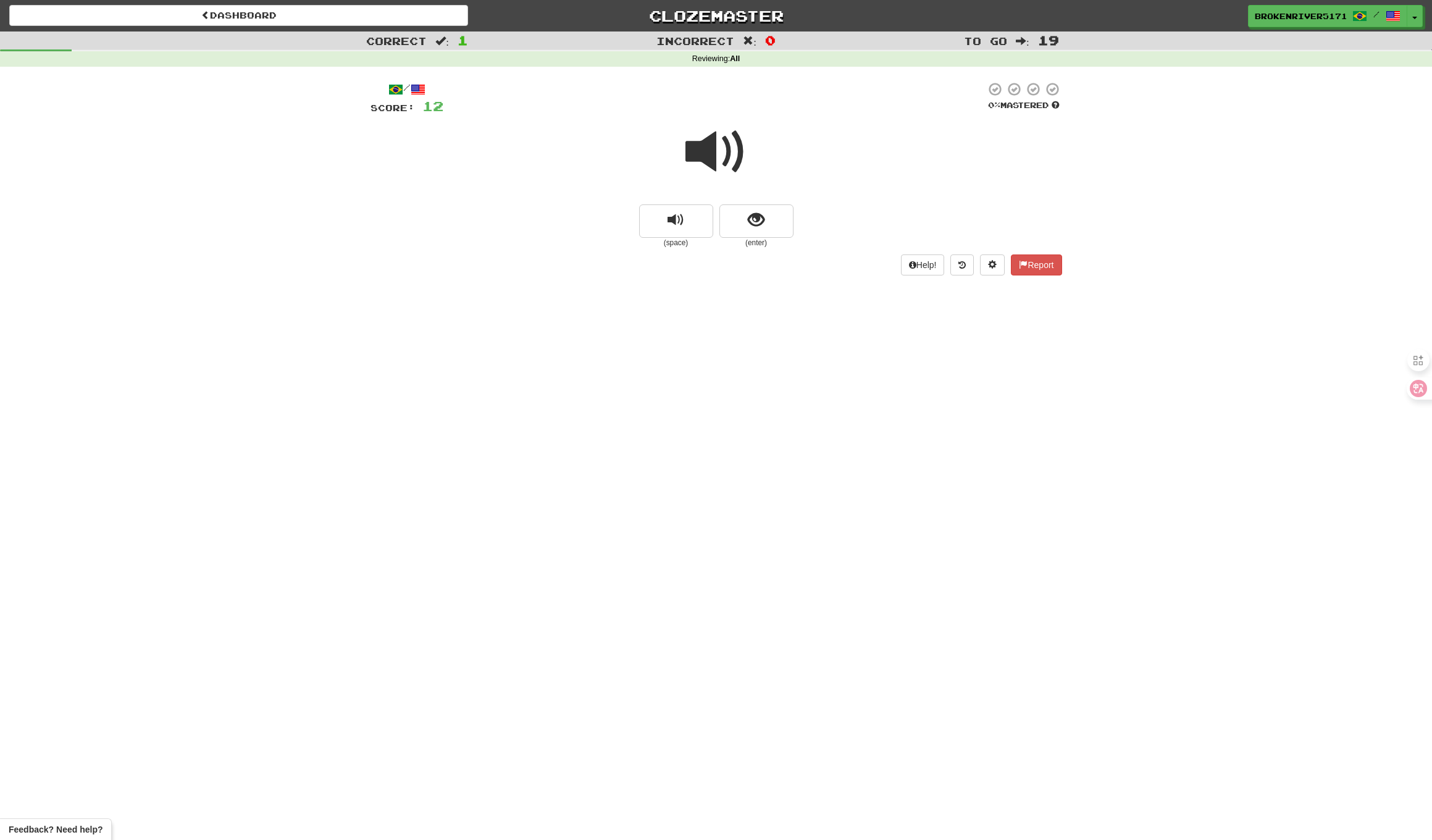
drag, startPoint x: 757, startPoint y: 220, endPoint x: 758, endPoint y: 257, distance: 37.0
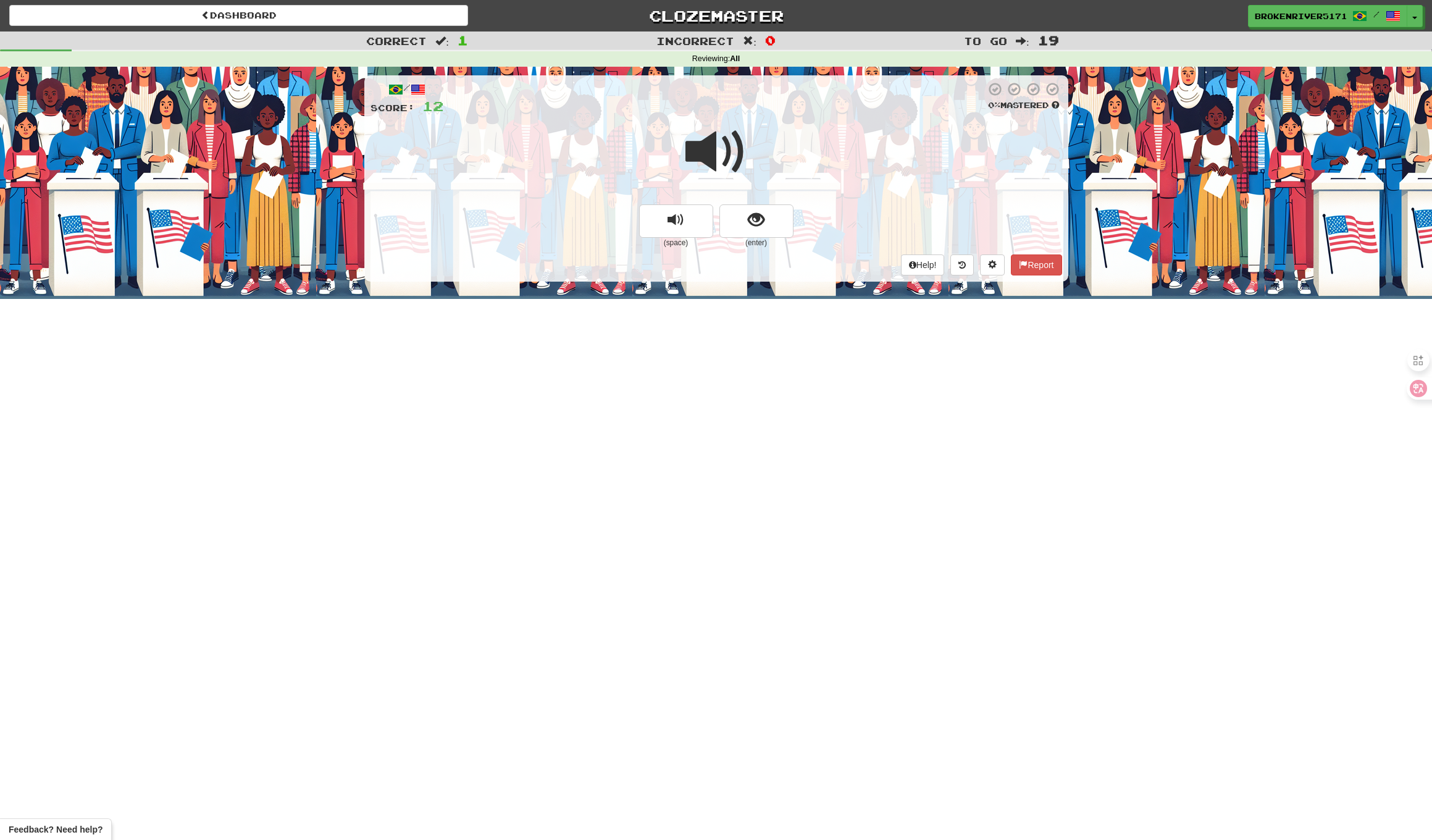
click at [757, 220] on span "show sentence" at bounding box center [756, 220] width 16 height 16
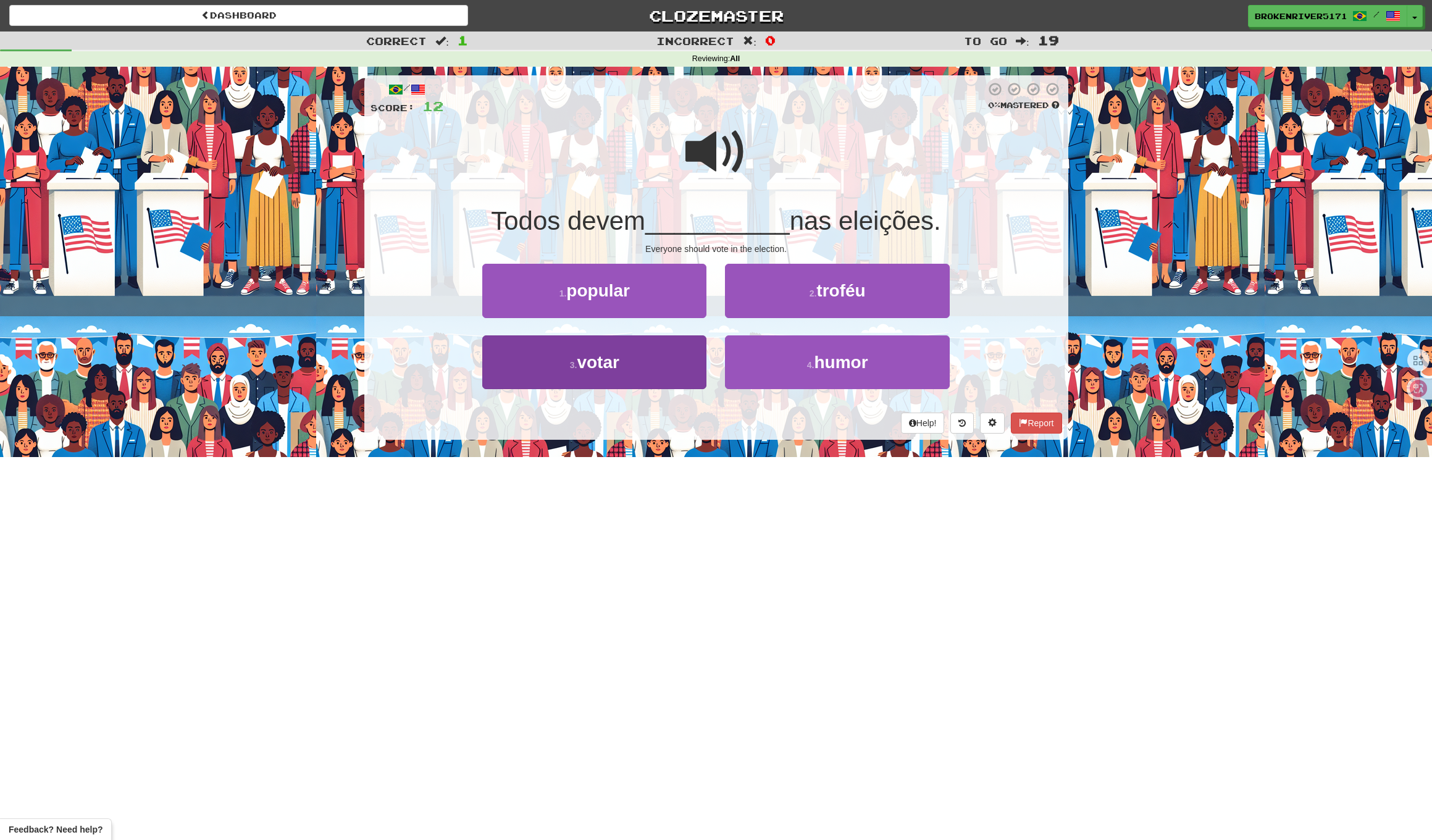
click at [647, 357] on button "3 . votar" at bounding box center [595, 362] width 224 height 54
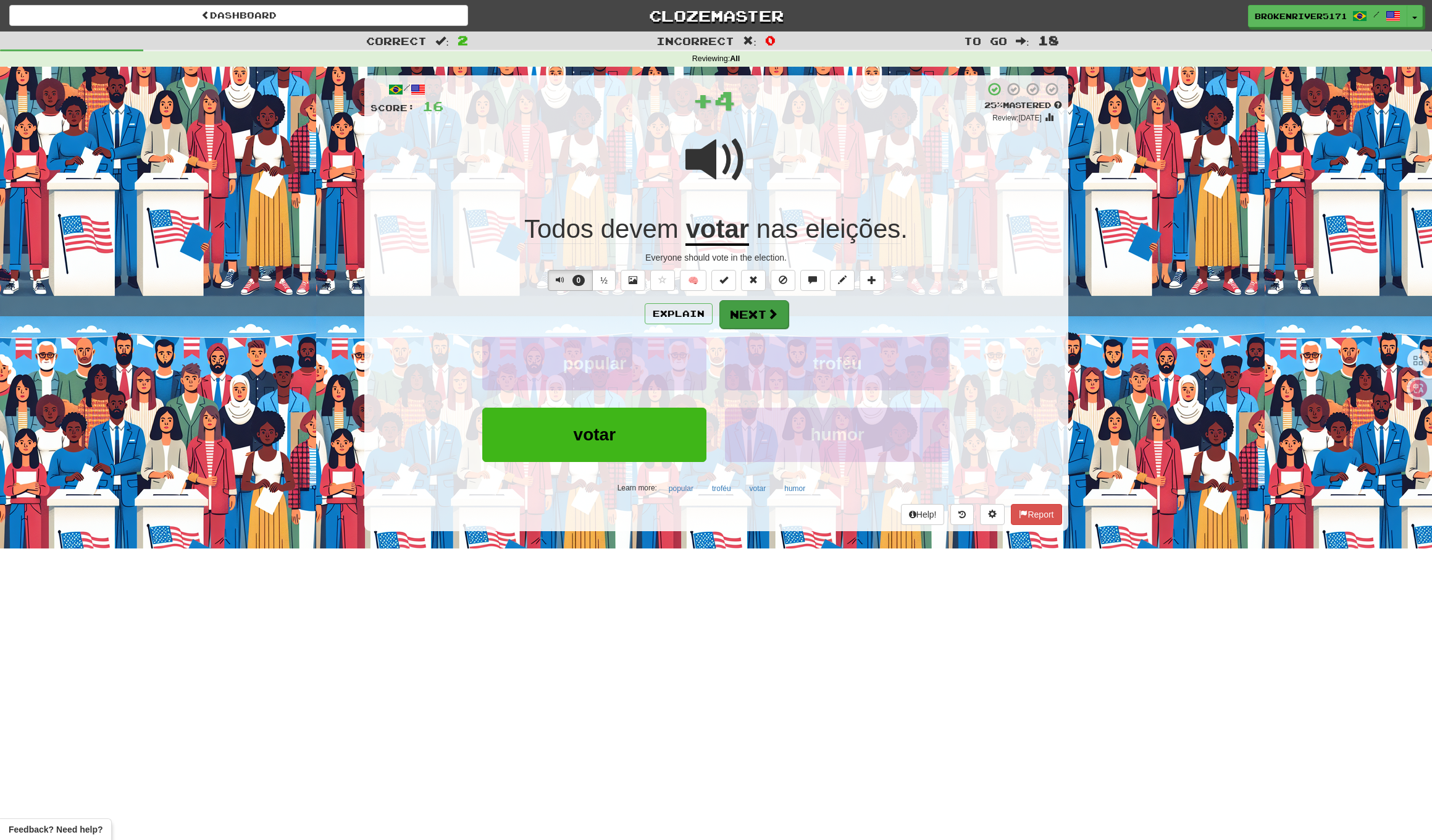
click at [749, 316] on button "Next" at bounding box center [754, 314] width 69 height 28
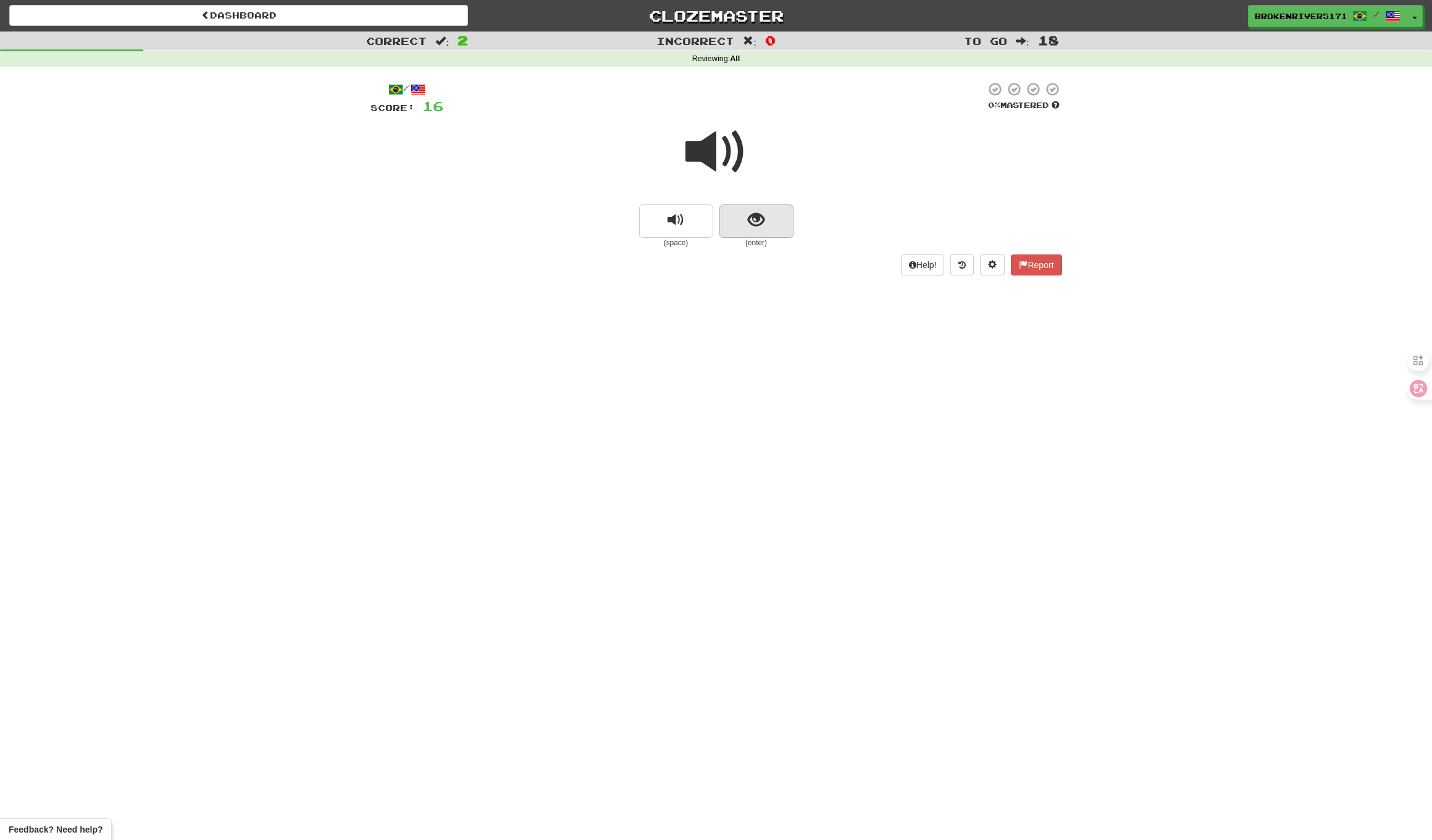
click at [755, 216] on span "show sentence" at bounding box center [756, 220] width 16 height 16
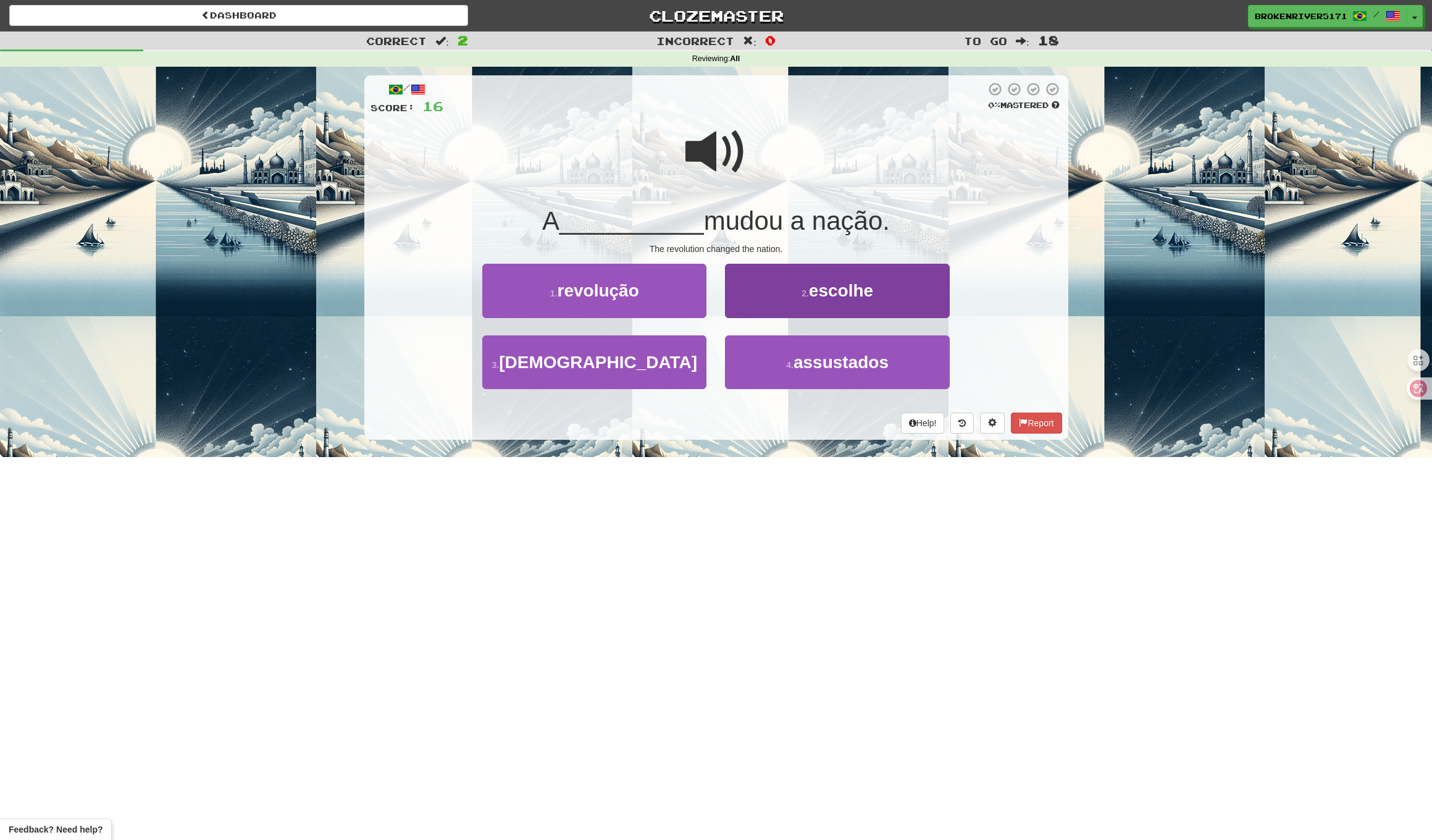
click at [742, 292] on button "2 . escolhe" at bounding box center [837, 290] width 224 height 54
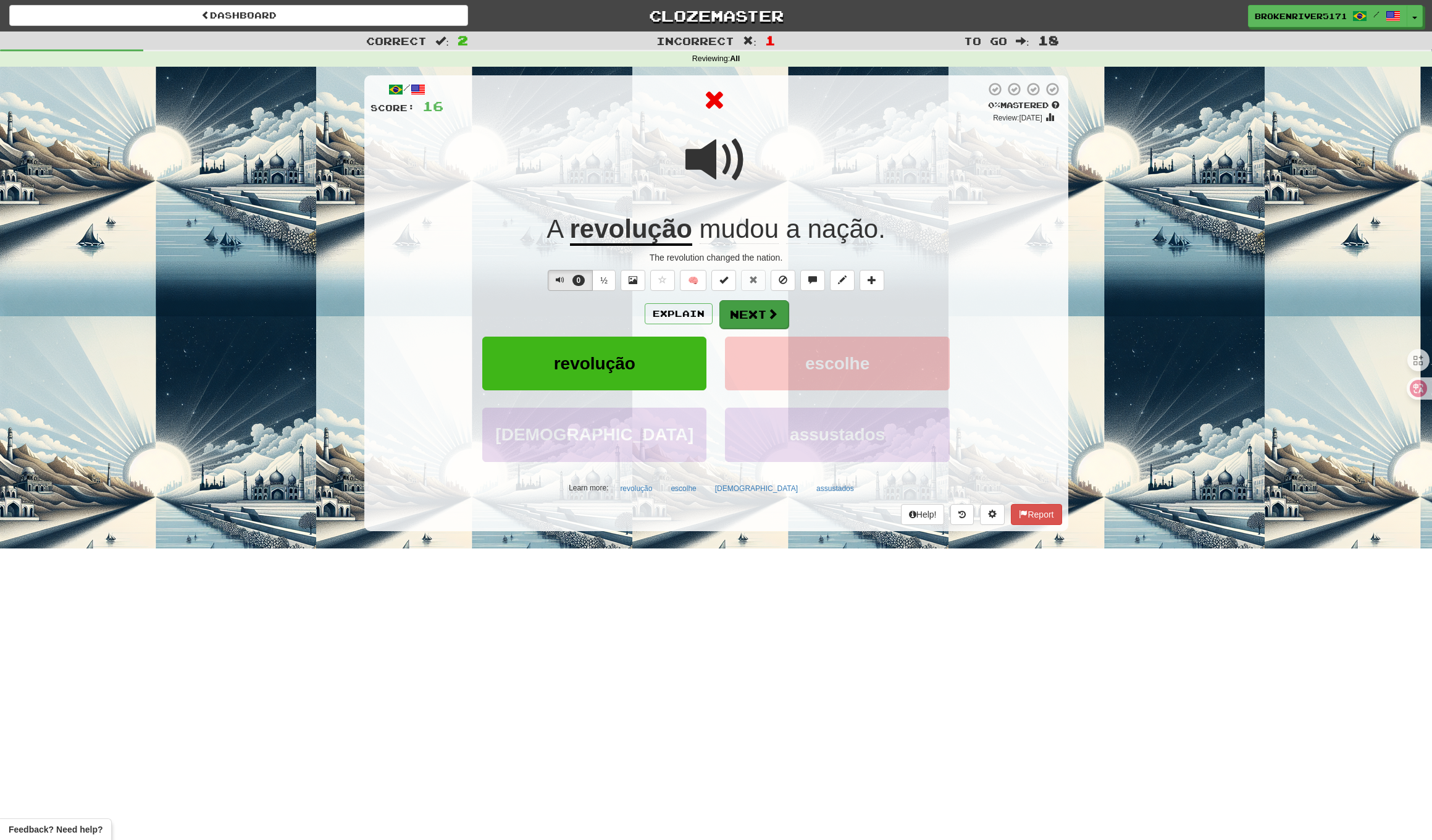
click at [732, 309] on button "Next" at bounding box center [754, 314] width 69 height 28
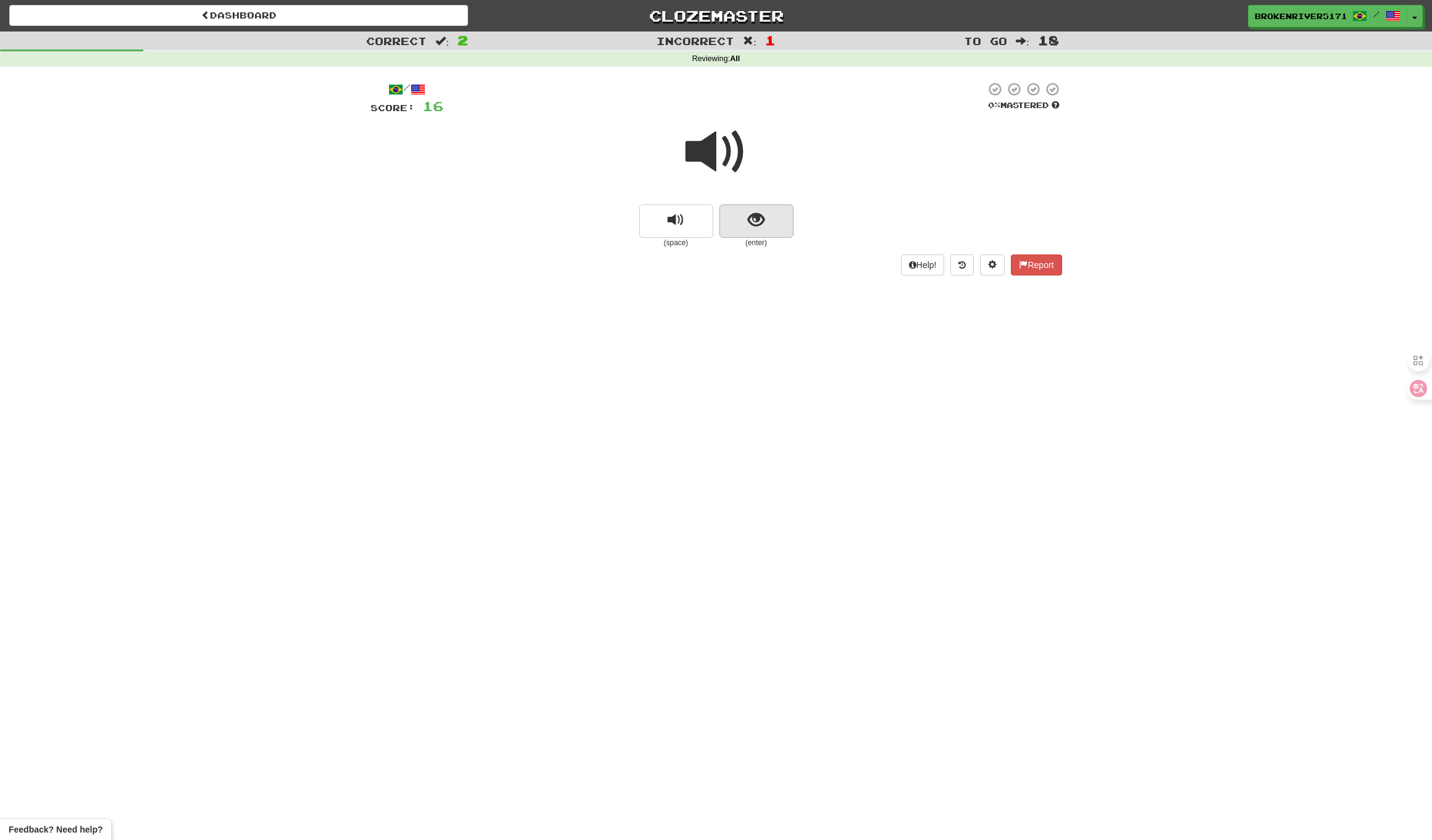
click at [765, 232] on button "show sentence" at bounding box center [756, 221] width 74 height 34
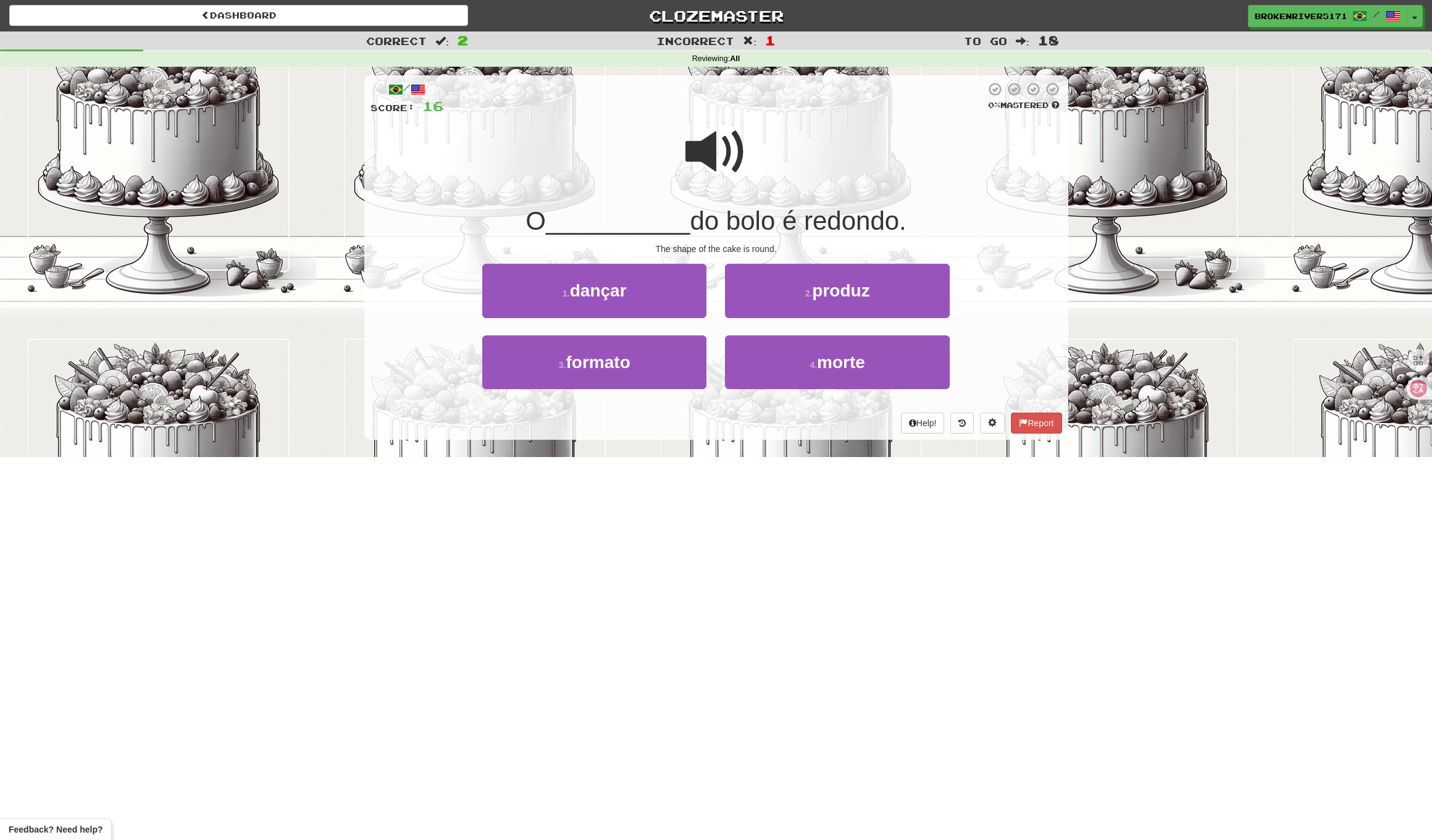
drag, startPoint x: 783, startPoint y: 297, endPoint x: 763, endPoint y: 332, distance: 40.3
click at [783, 299] on button "2 . produz" at bounding box center [837, 290] width 224 height 54
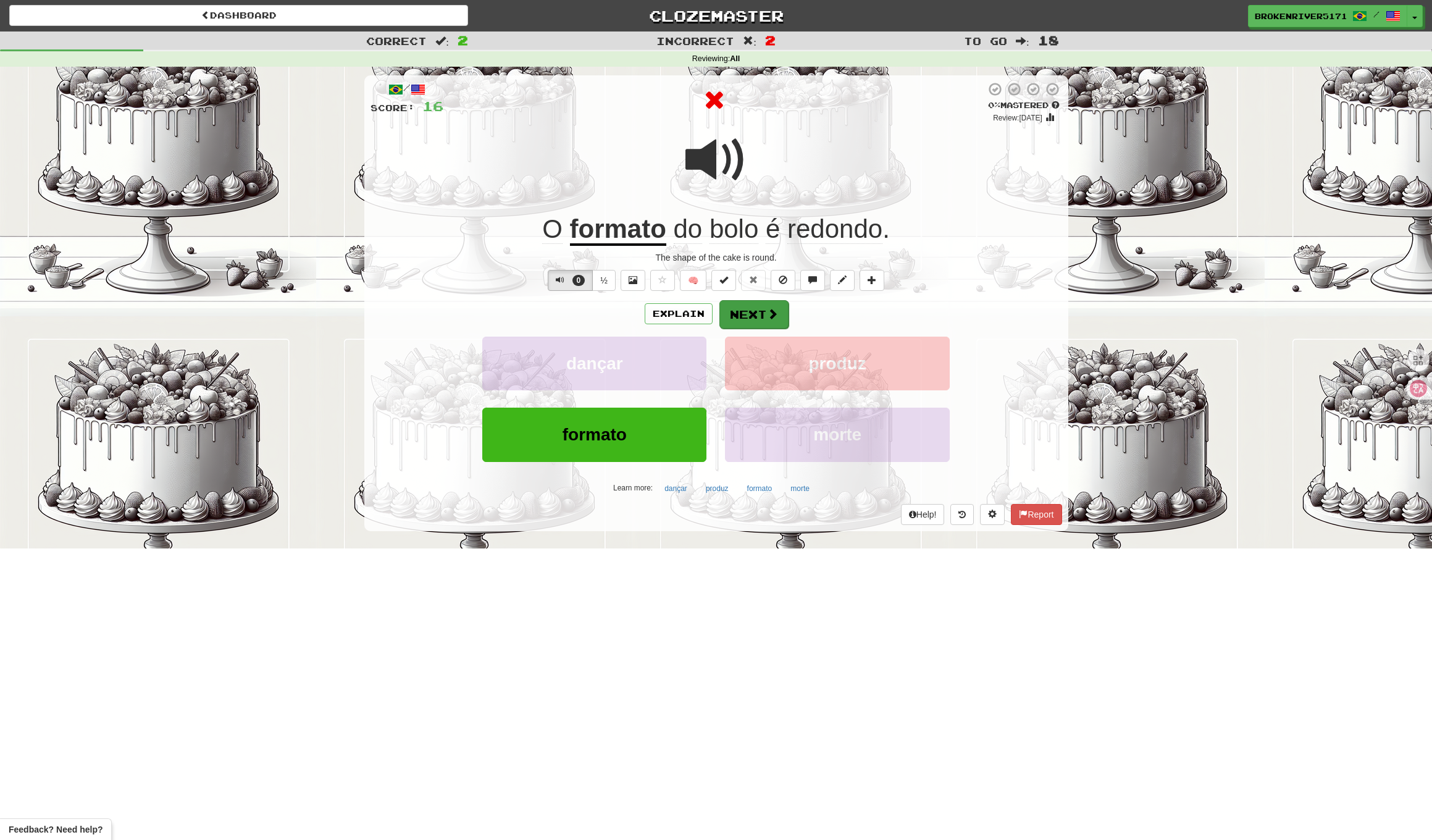
click at [744, 300] on button "Next" at bounding box center [754, 314] width 69 height 28
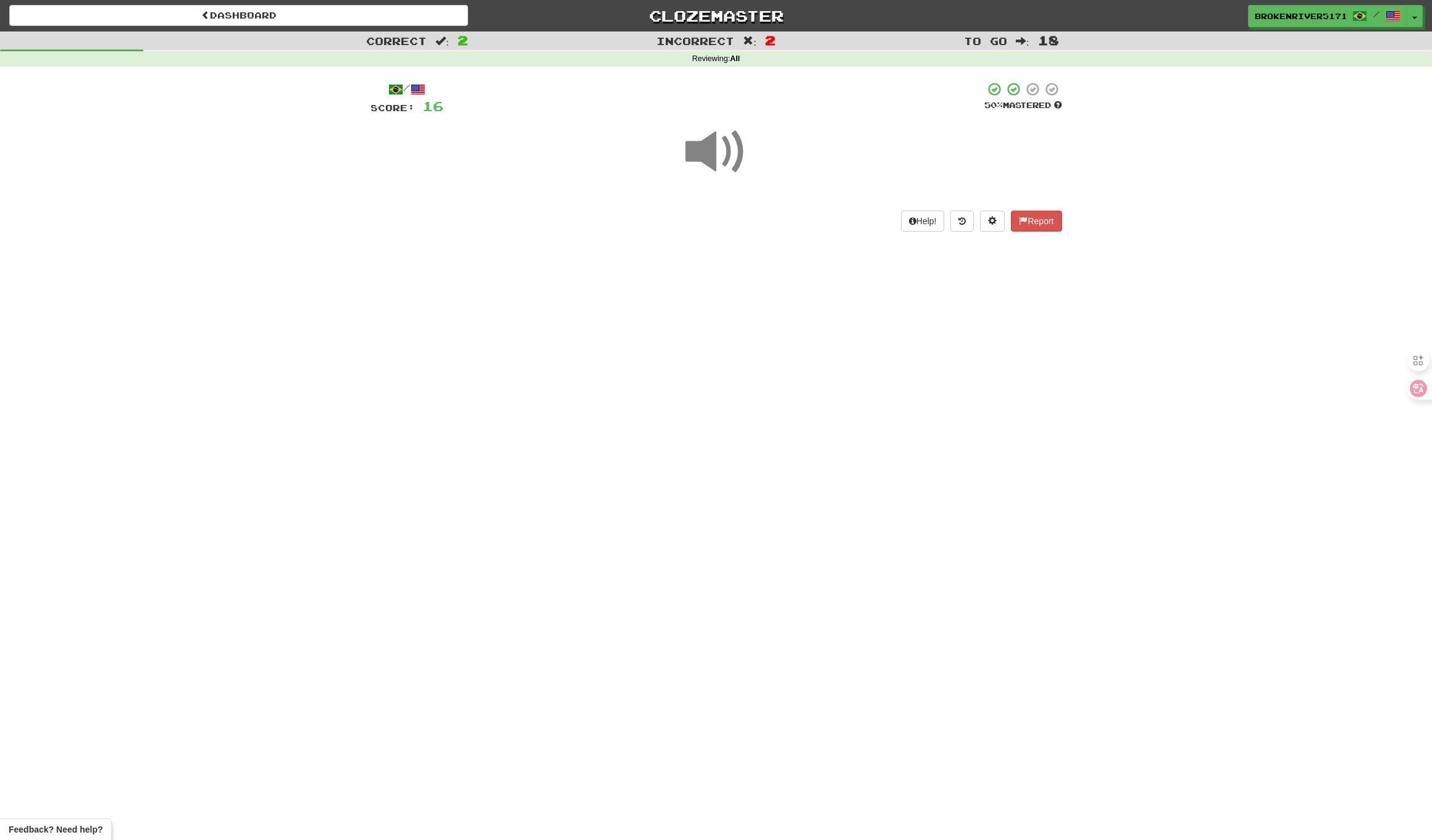
click at [755, 218] on div "Help! Report" at bounding box center [717, 221] width 692 height 21
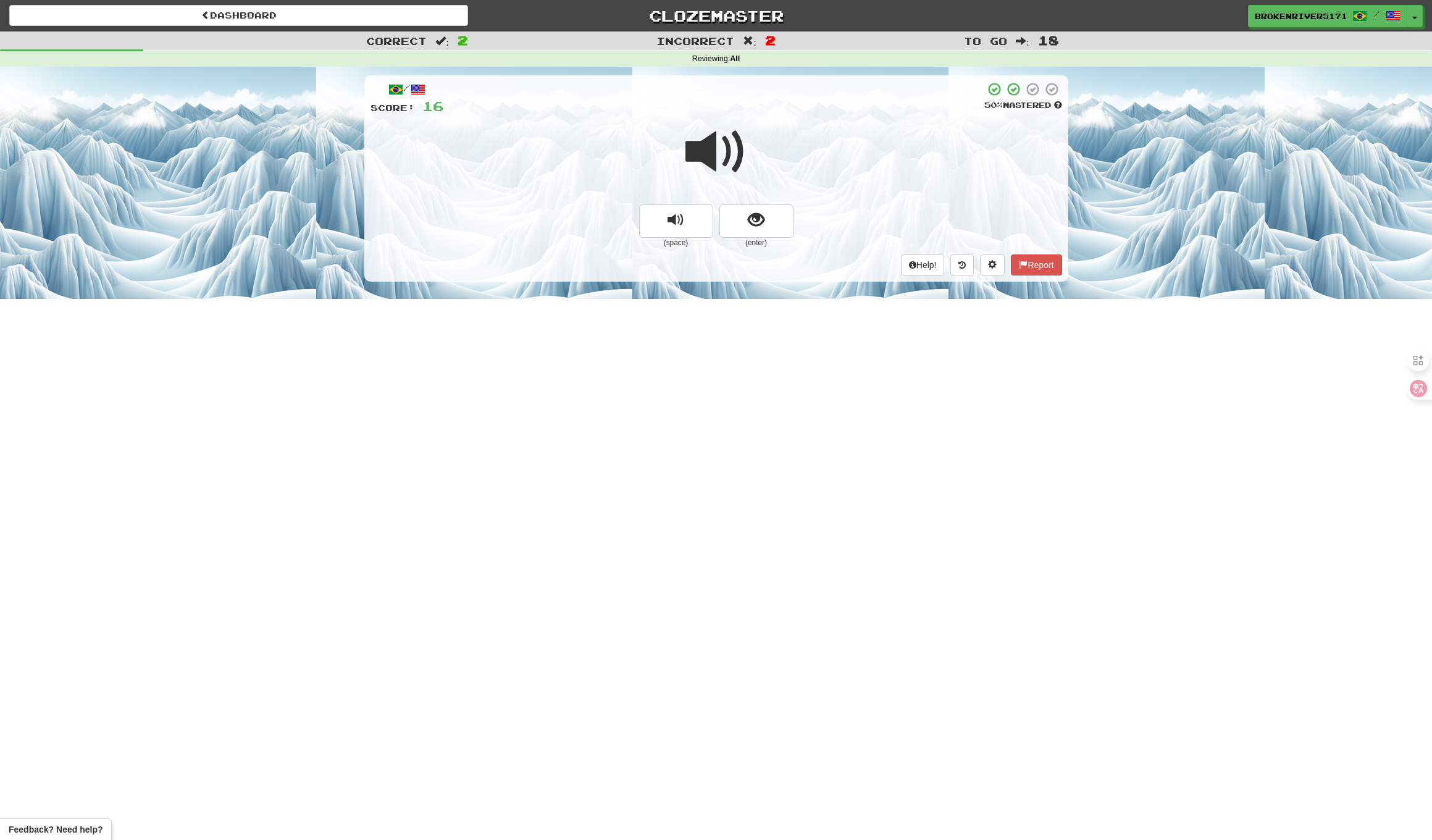
click at [751, 223] on span "show sentence" at bounding box center [756, 220] width 16 height 16
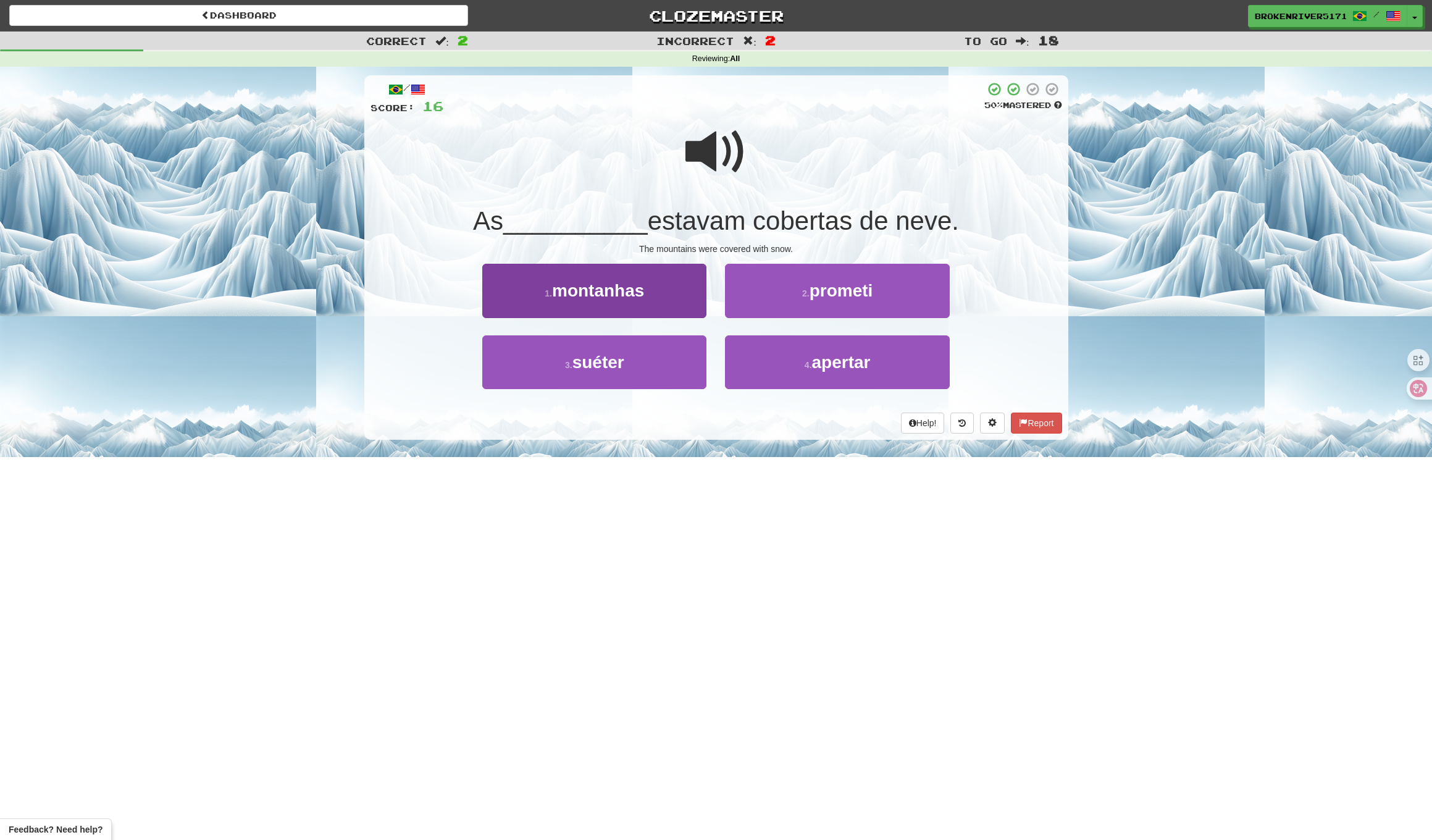
click at [650, 303] on button "1 . montanhas" at bounding box center [595, 290] width 224 height 54
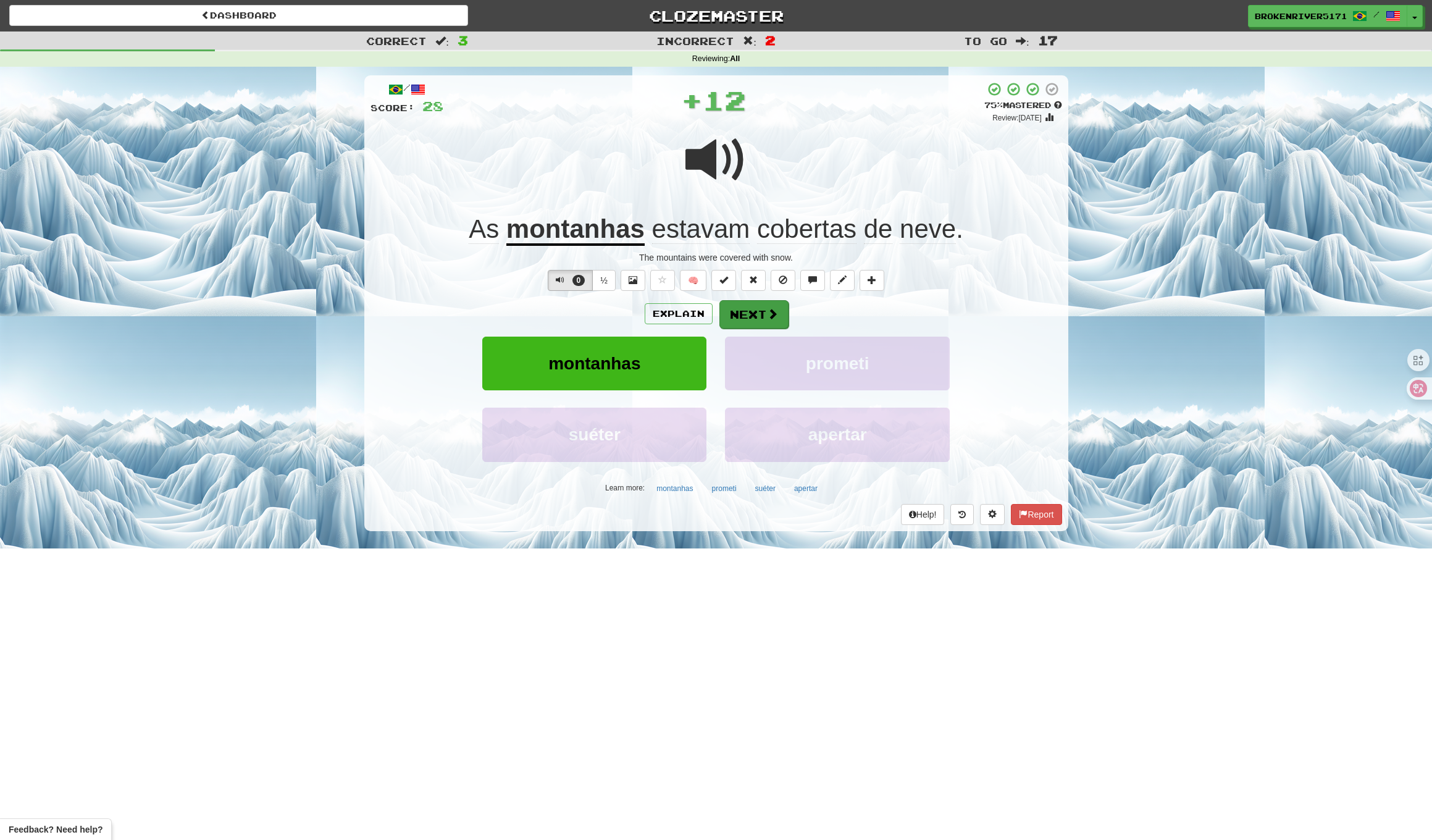
click at [725, 311] on button "Next" at bounding box center [754, 314] width 69 height 28
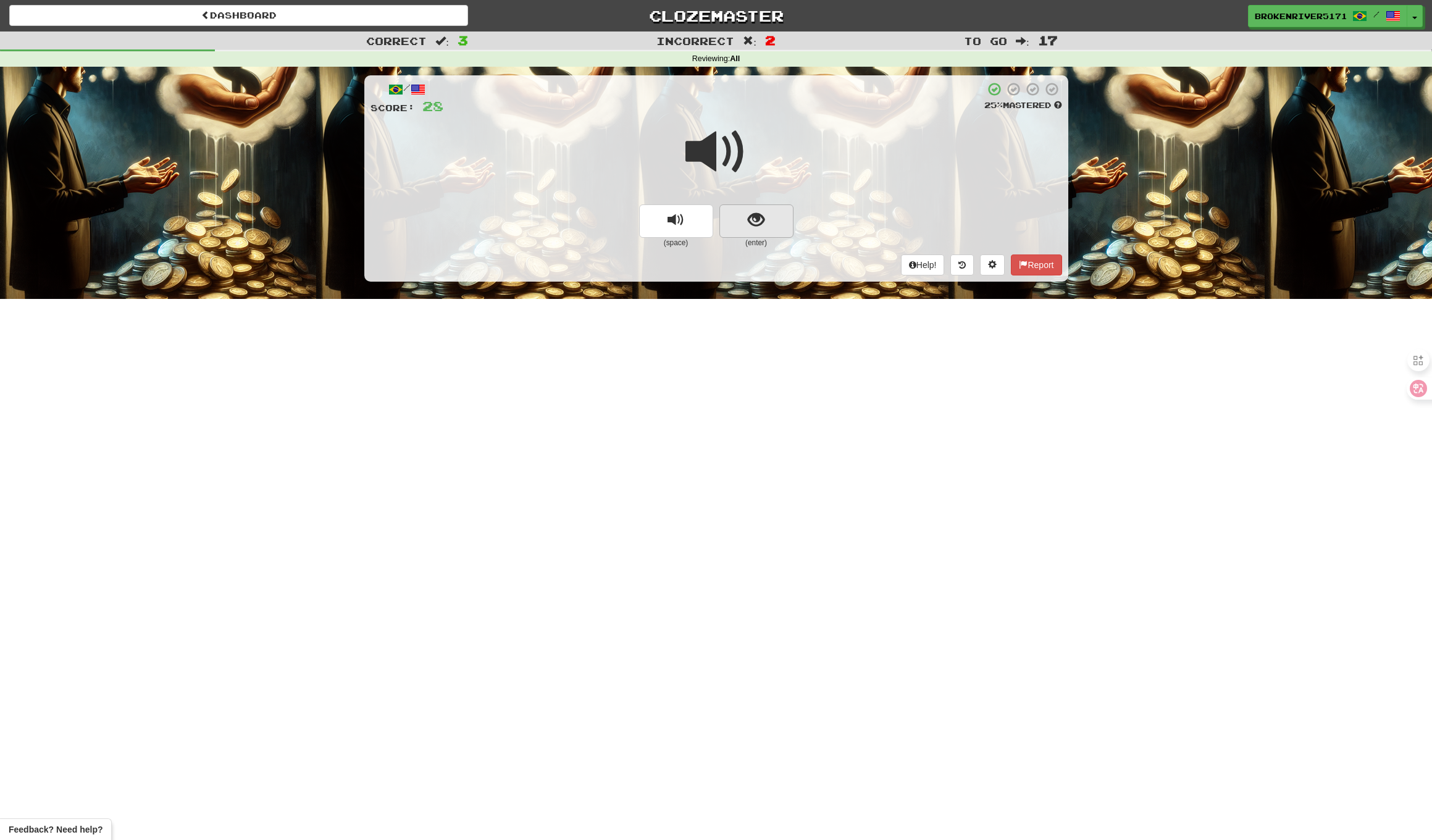
click at [745, 224] on button "show sentence" at bounding box center [756, 221] width 74 height 34
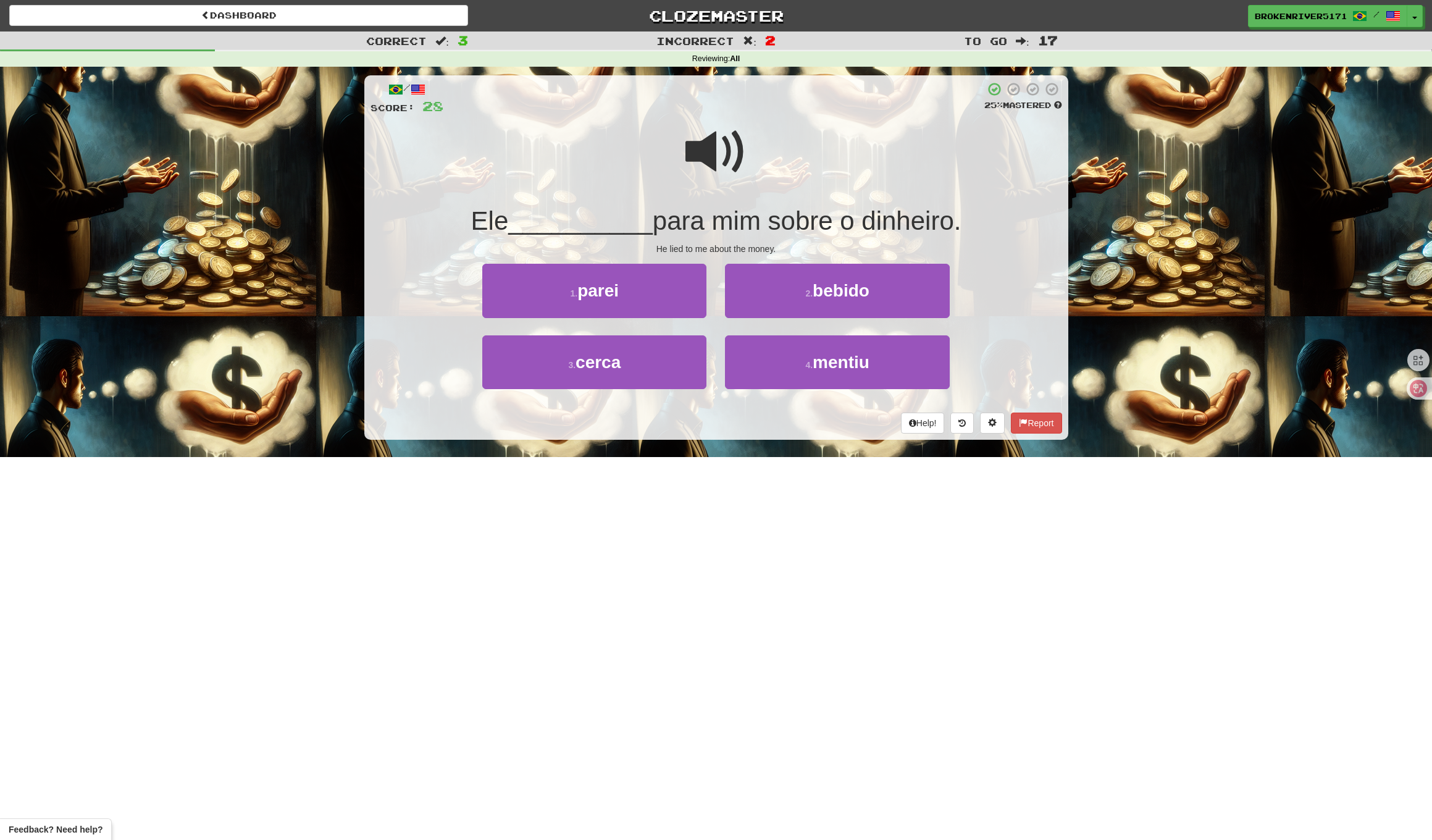
drag, startPoint x: 700, startPoint y: 368, endPoint x: 716, endPoint y: 347, distance: 26.4
click at [701, 366] on button "3 . cerca" at bounding box center [595, 362] width 224 height 54
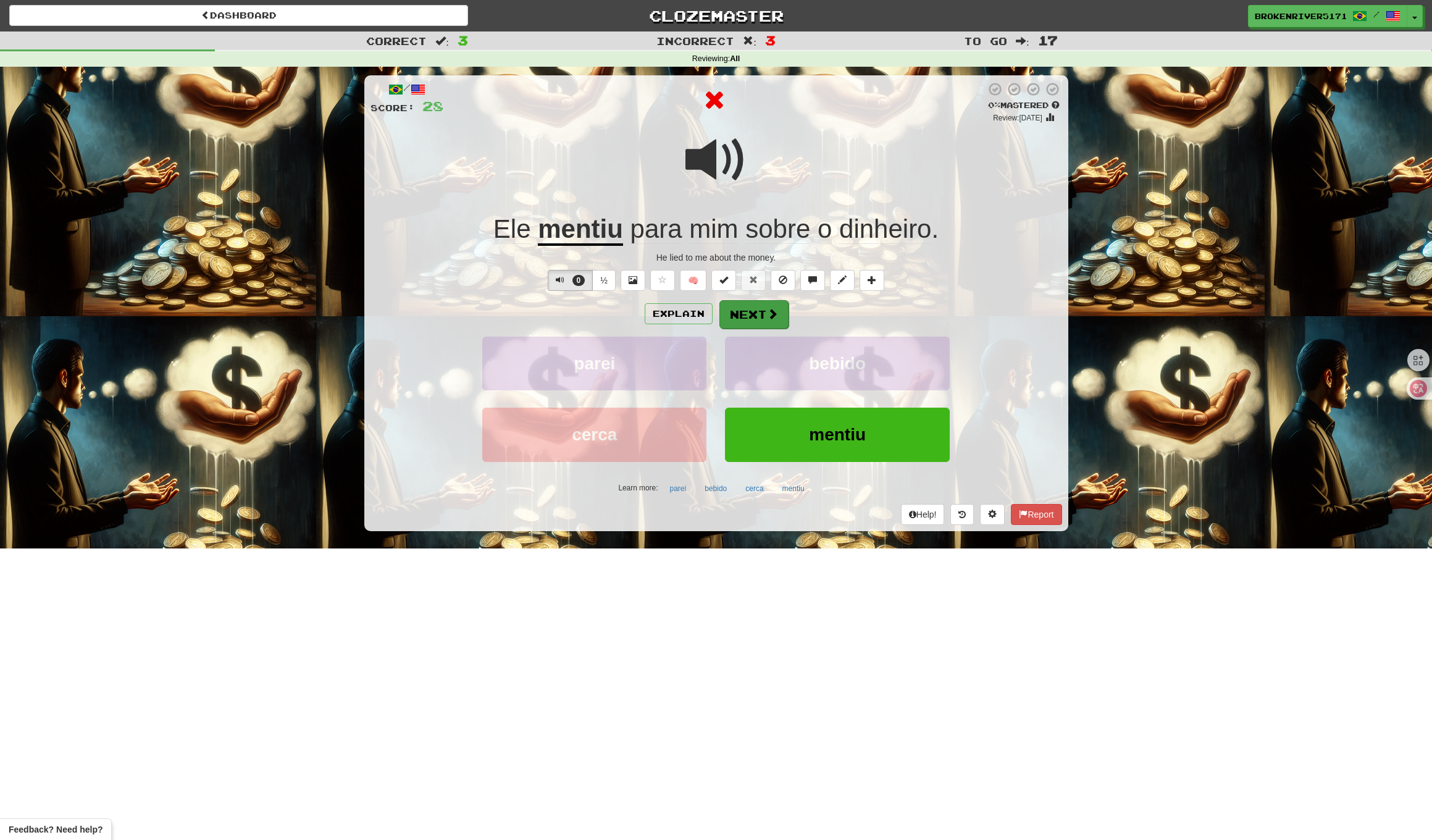
click at [741, 314] on button "Next" at bounding box center [754, 314] width 69 height 28
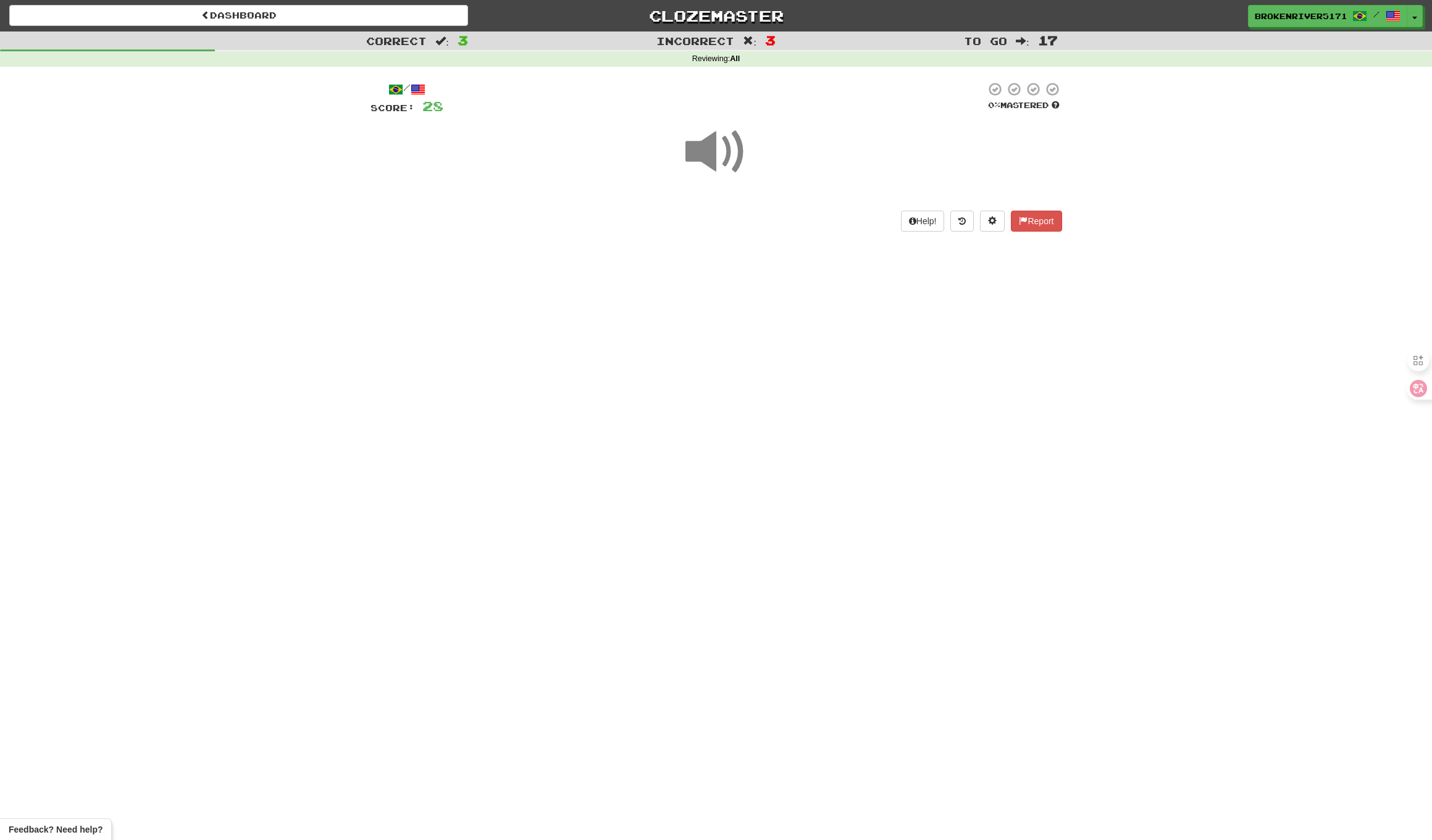
click at [710, 352] on div "Dashboard Clozemaster BrokenRiver5171 / Toggle Dropdown Dashboard Leaderboard A…" at bounding box center [716, 420] width 1432 height 840
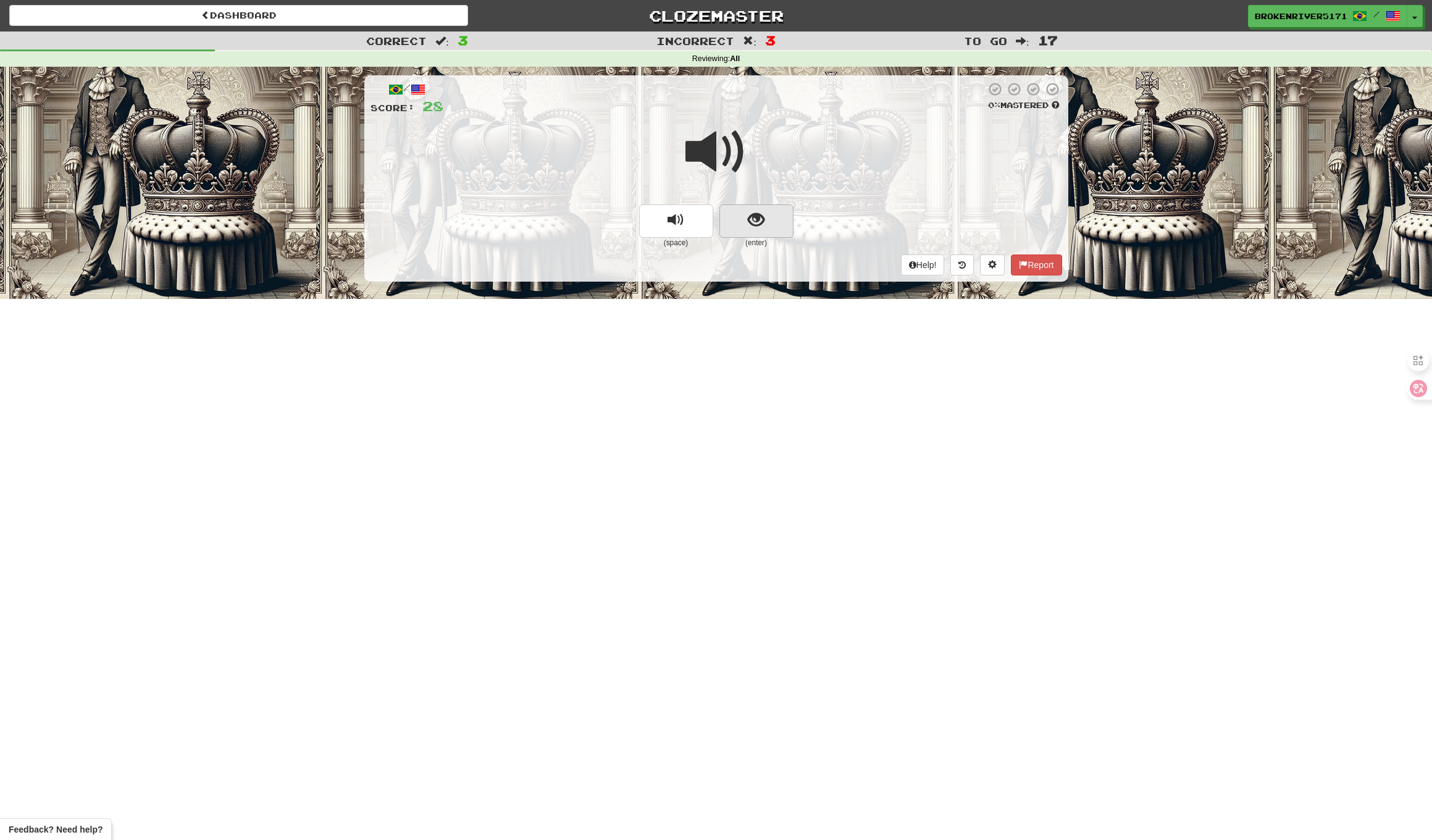
click at [765, 218] on button "show sentence" at bounding box center [756, 221] width 74 height 34
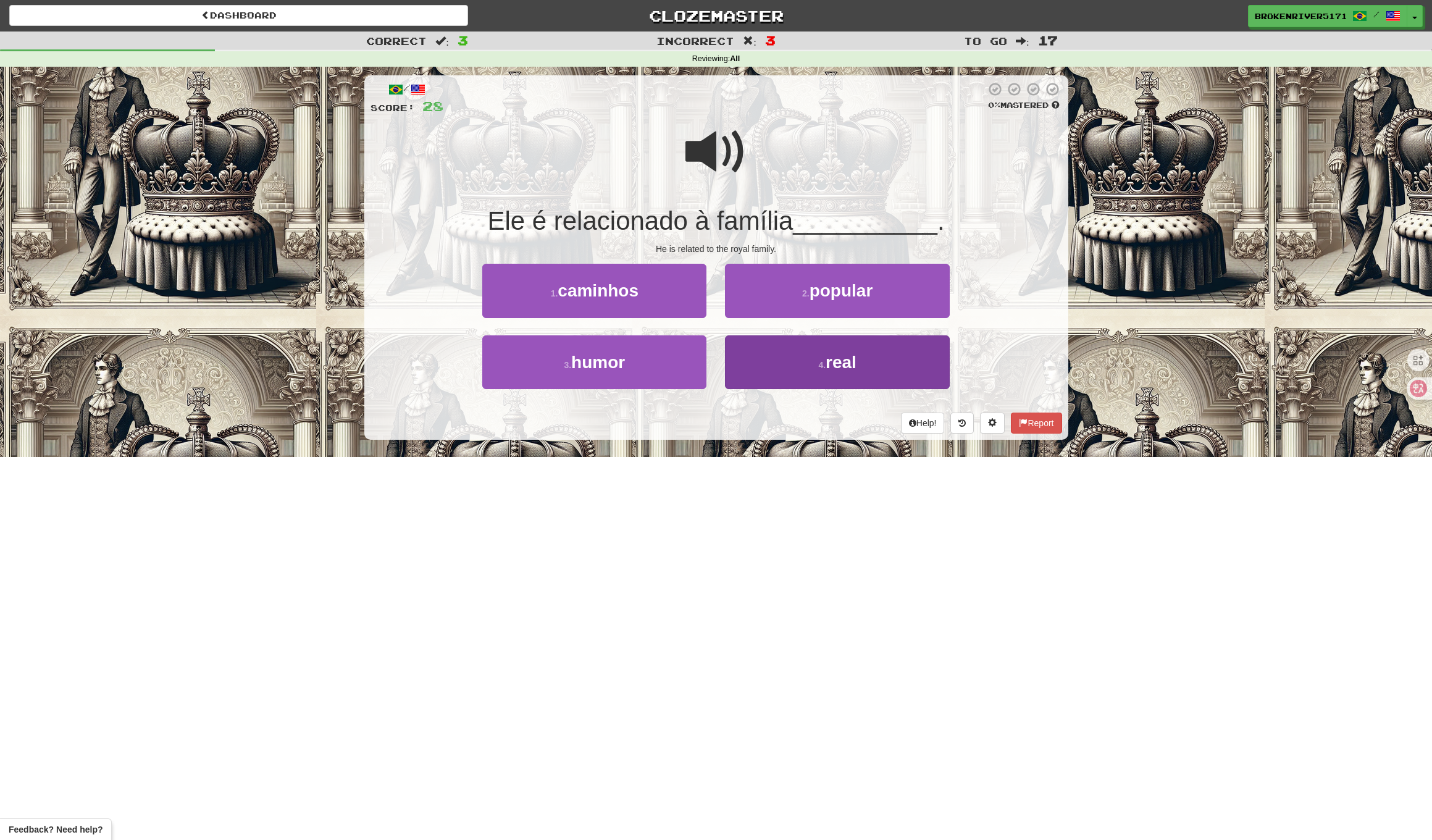
click at [743, 361] on button "4 . real" at bounding box center [837, 362] width 224 height 54
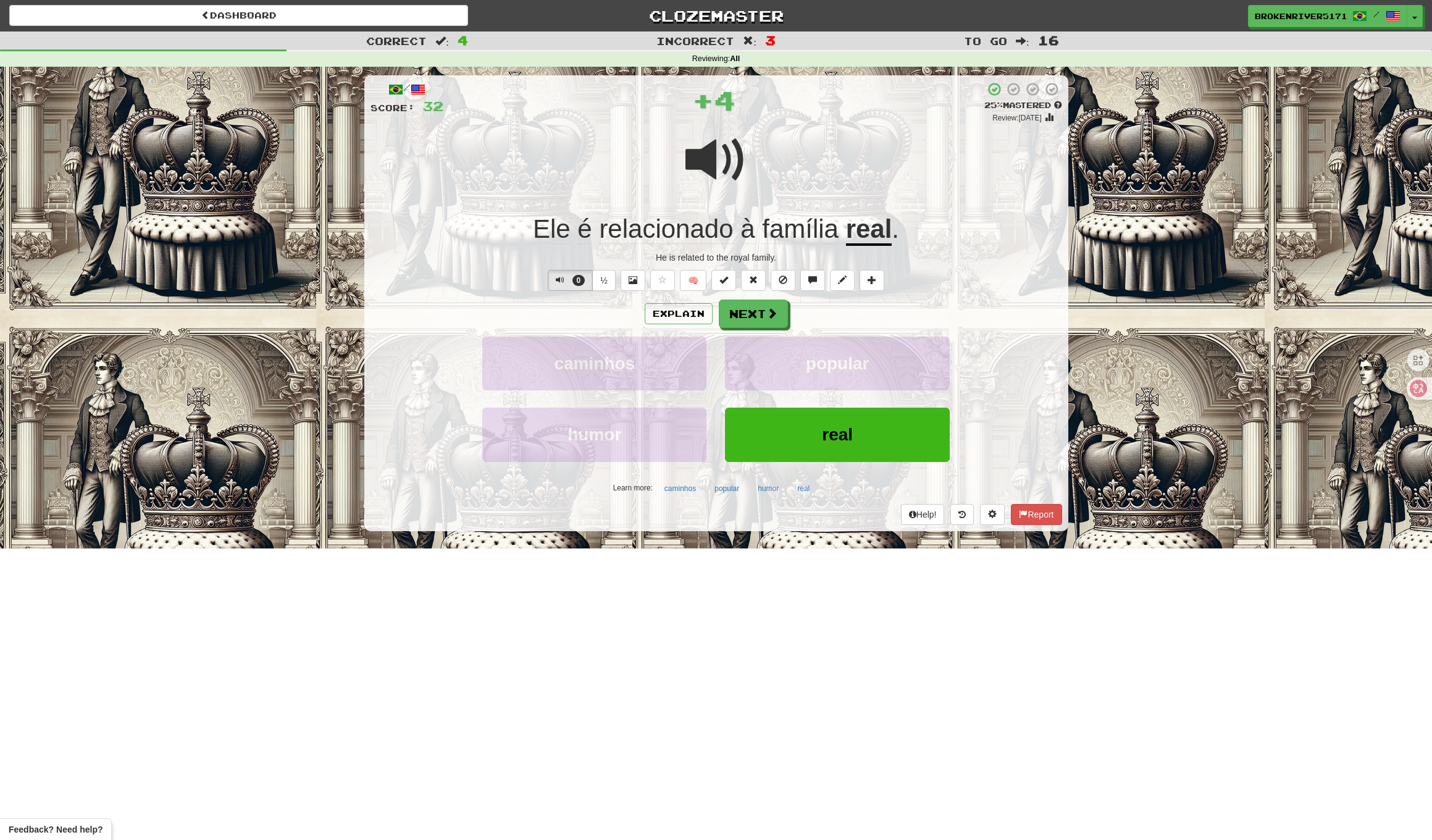
click at [818, 304] on div "Explain Next" at bounding box center [717, 314] width 692 height 28
click at [755, 284] on button at bounding box center [753, 280] width 25 height 21
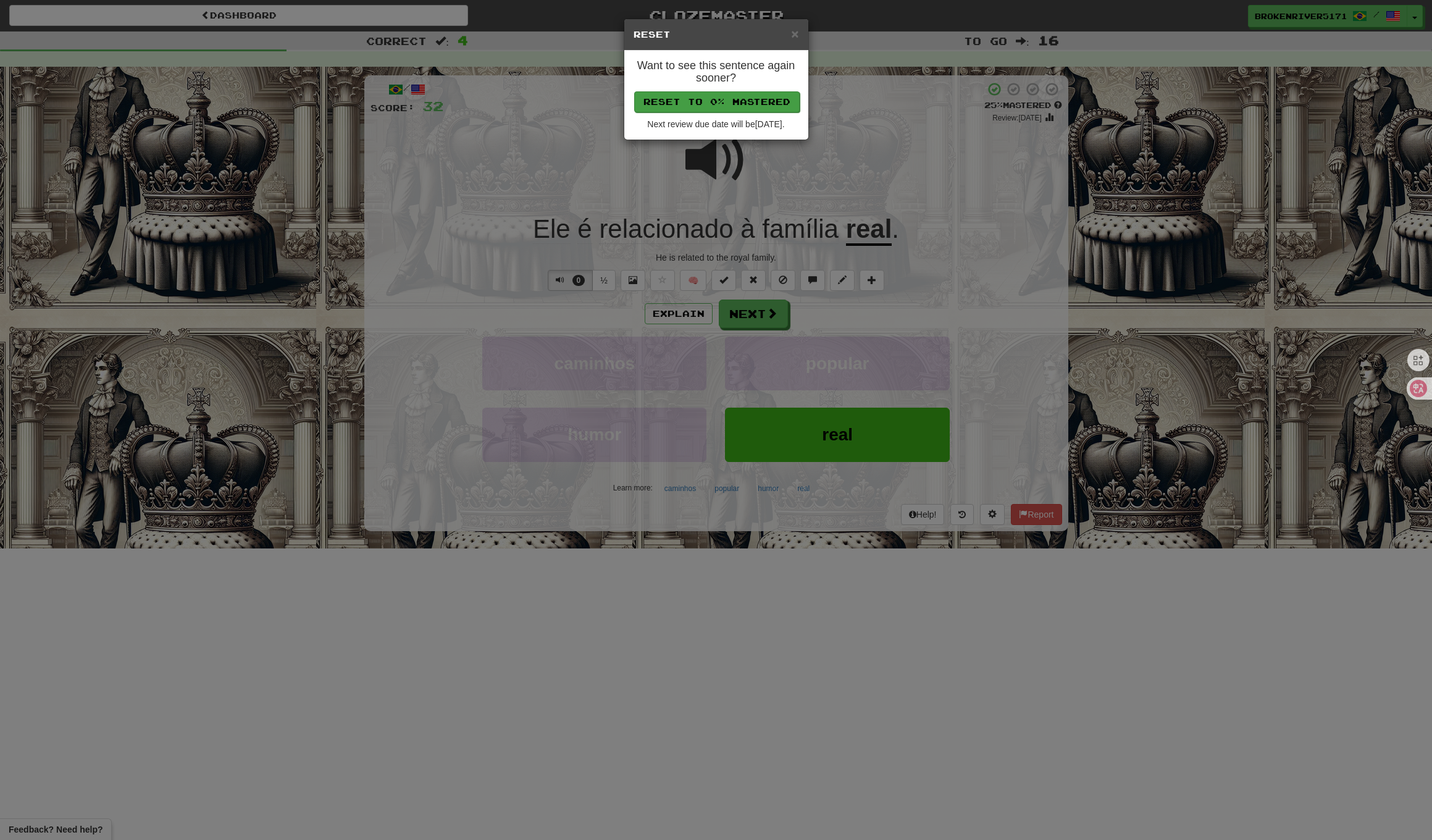
click at [706, 108] on button "Reset to 0% Mastered" at bounding box center [717, 102] width 166 height 21
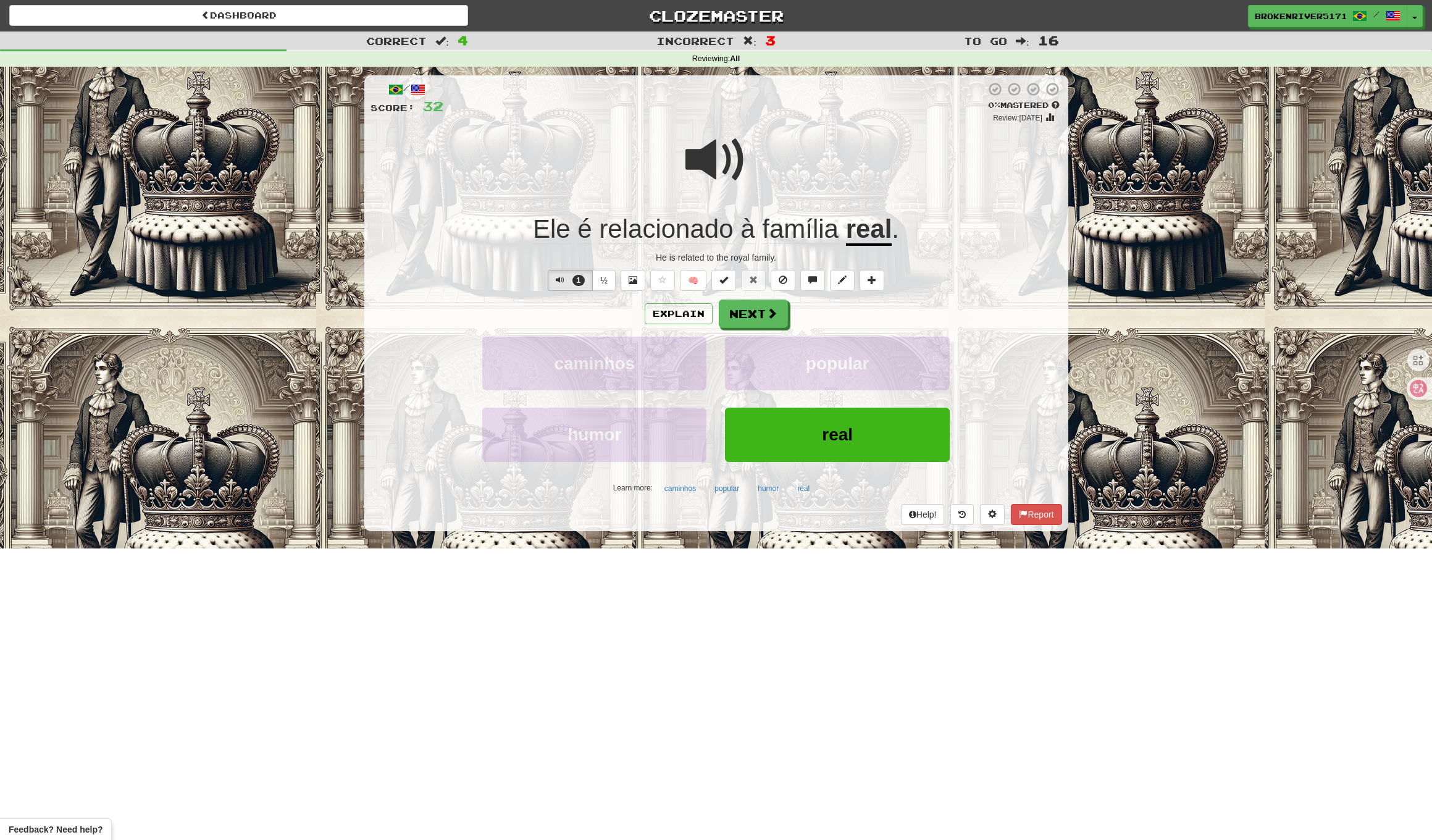
drag, startPoint x: 748, startPoint y: 315, endPoint x: 756, endPoint y: 316, distance: 8.1
click at [749, 315] on button "Next" at bounding box center [753, 314] width 69 height 28
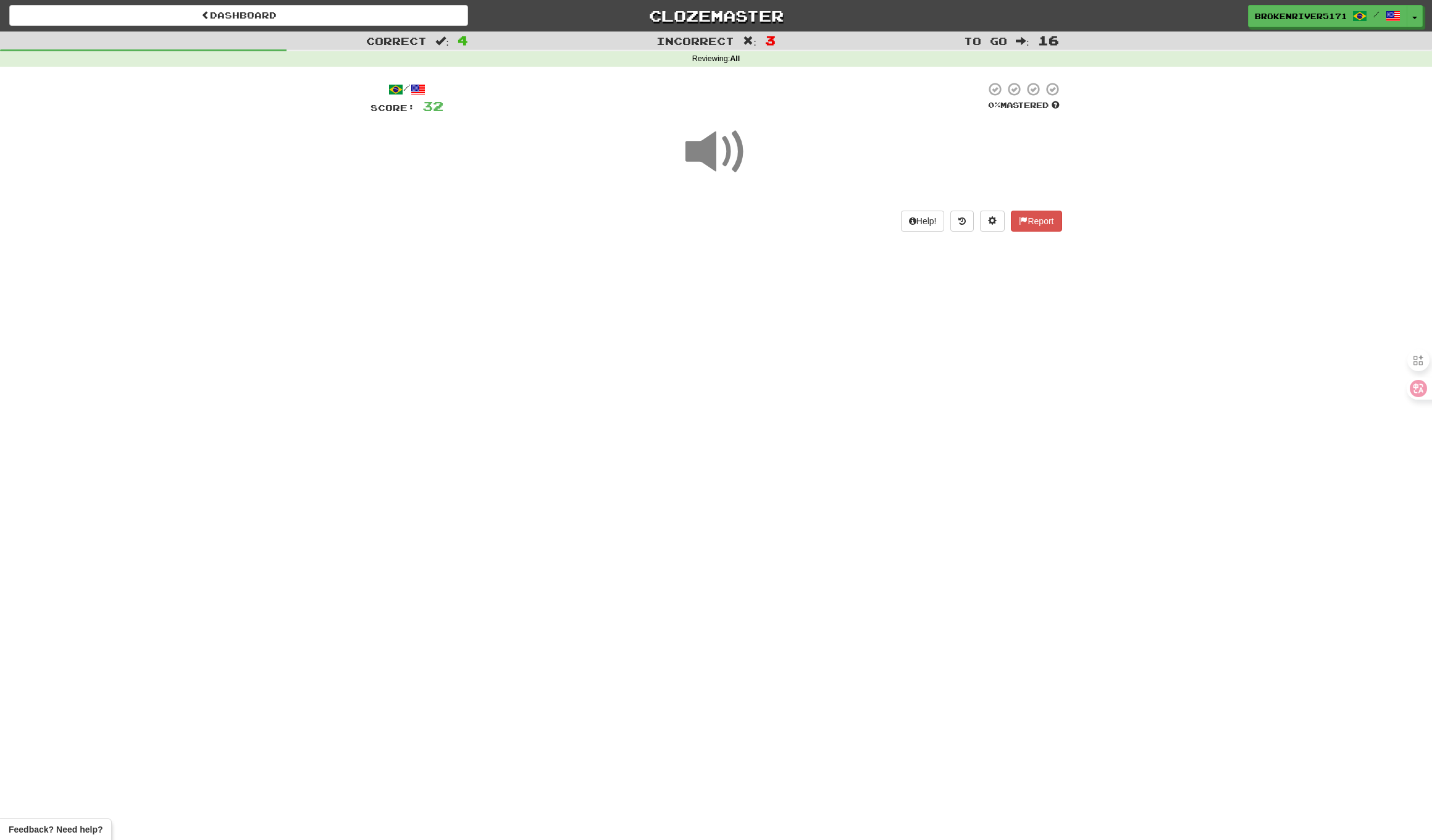
click at [829, 310] on div "Dashboard Clozemaster BrokenRiver5171 / Toggle Dropdown Dashboard Leaderboard A…" at bounding box center [716, 420] width 1432 height 840
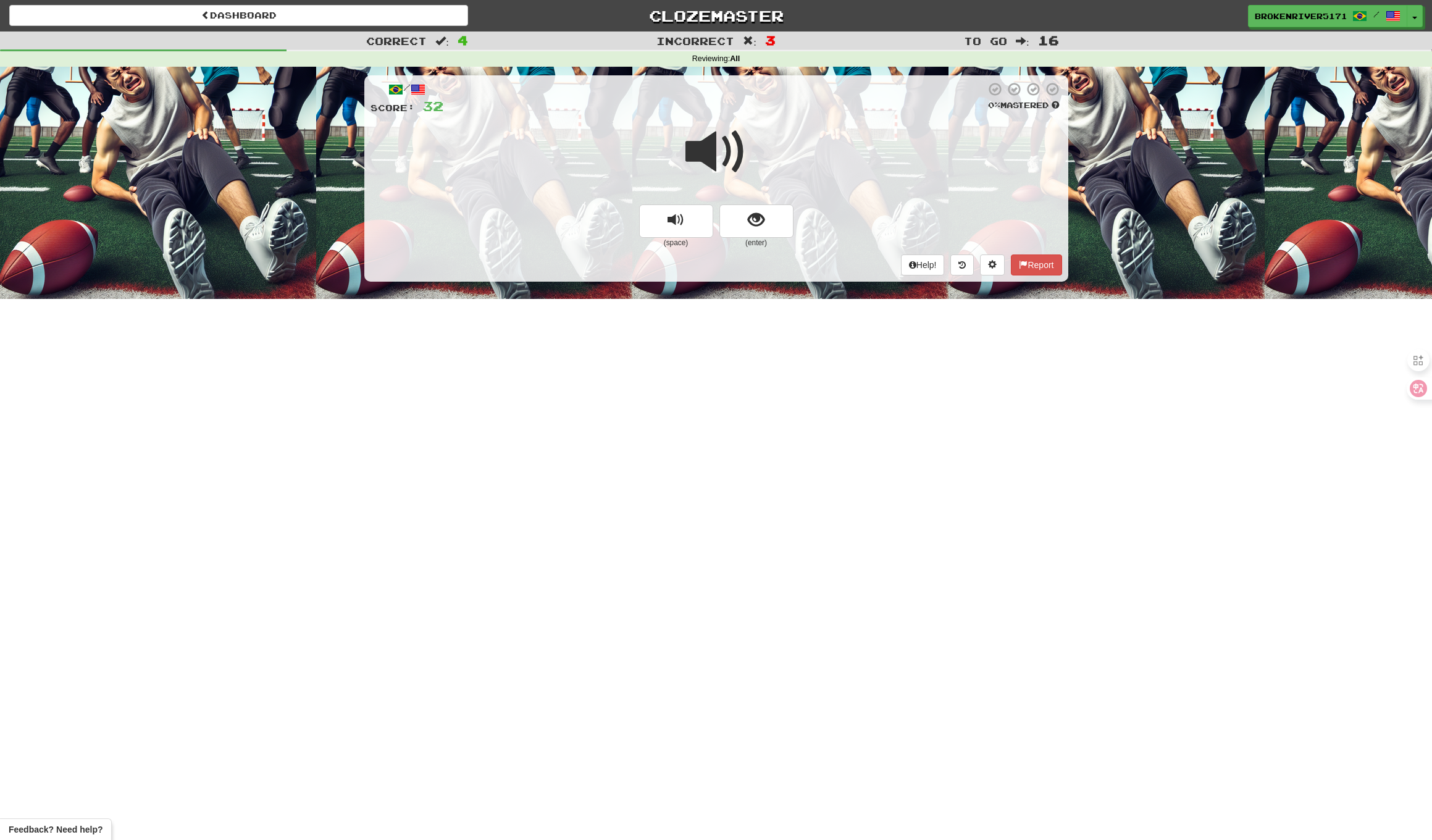
click at [749, 207] on button "show sentence" at bounding box center [756, 221] width 74 height 34
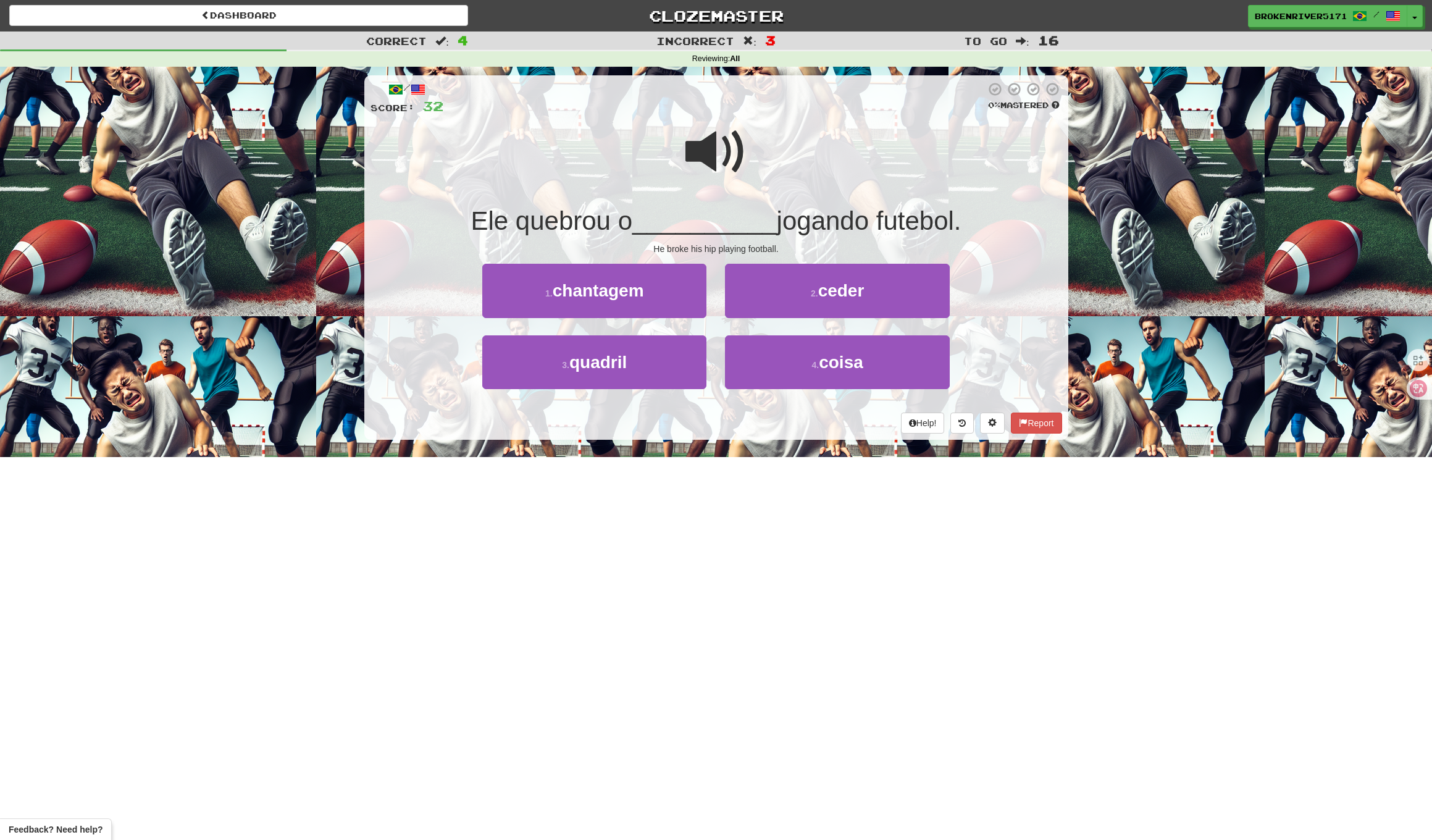
click at [749, 243] on div "He broke his hip playing football." at bounding box center [717, 249] width 692 height 13
click at [681, 247] on div "He broke his hip playing football." at bounding box center [717, 249] width 692 height 13
click at [777, 293] on button "2 . ceder" at bounding box center [837, 290] width 224 height 54
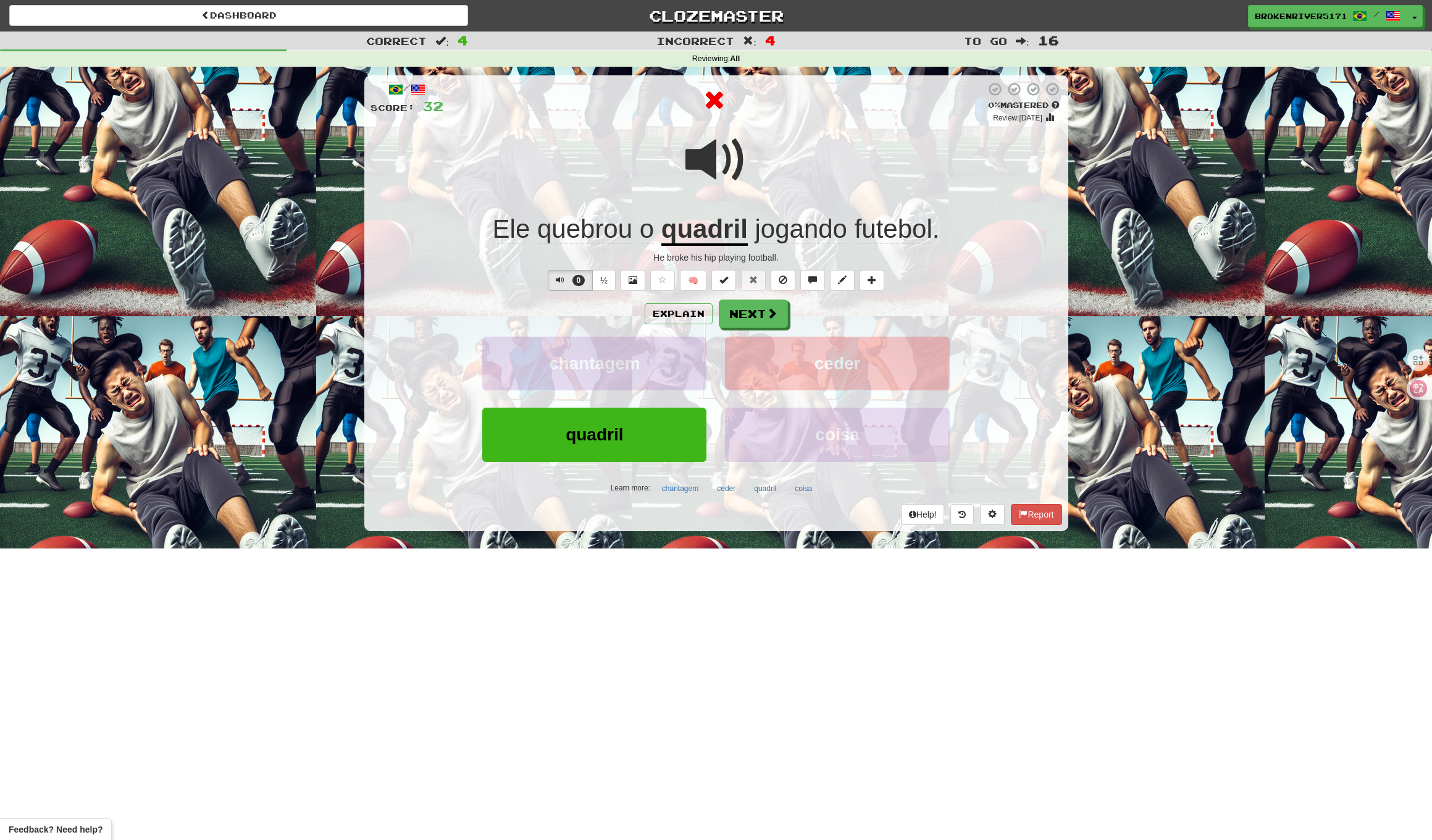
drag, startPoint x: 755, startPoint y: 311, endPoint x: 822, endPoint y: 317, distance: 67.3
click at [834, 314] on div "Explain Next" at bounding box center [717, 314] width 692 height 28
drag, startPoint x: 775, startPoint y: 319, endPoint x: 844, endPoint y: 316, distance: 69.1
click at [844, 316] on div "Explain Next" at bounding box center [717, 314] width 692 height 28
click at [779, 320] on button "Next" at bounding box center [754, 314] width 69 height 28
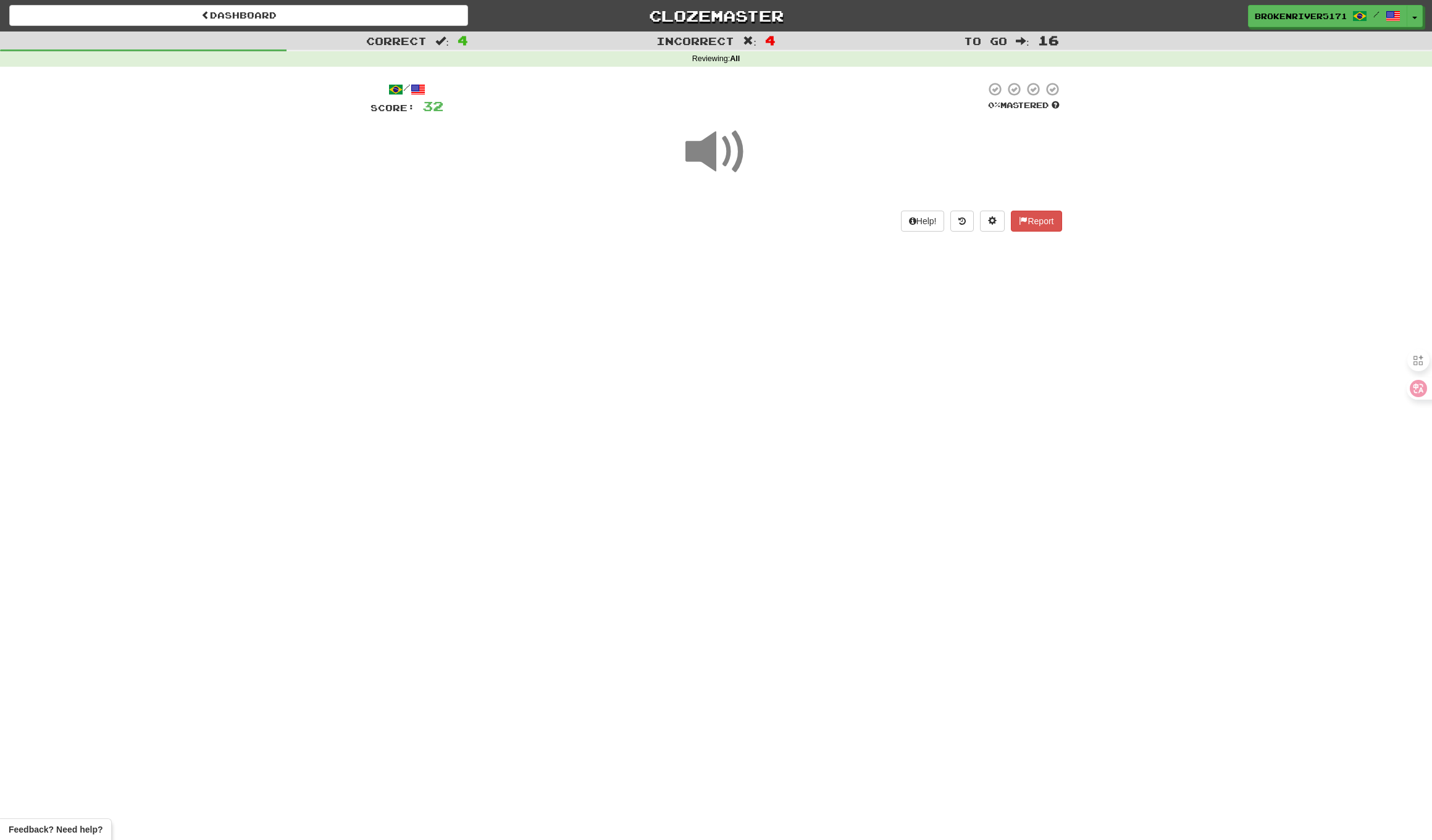
click at [822, 320] on div "Dashboard Clozemaster BrokenRiver5171 / Toggle Dropdown Dashboard Leaderboard A…" at bounding box center [716, 420] width 1432 height 840
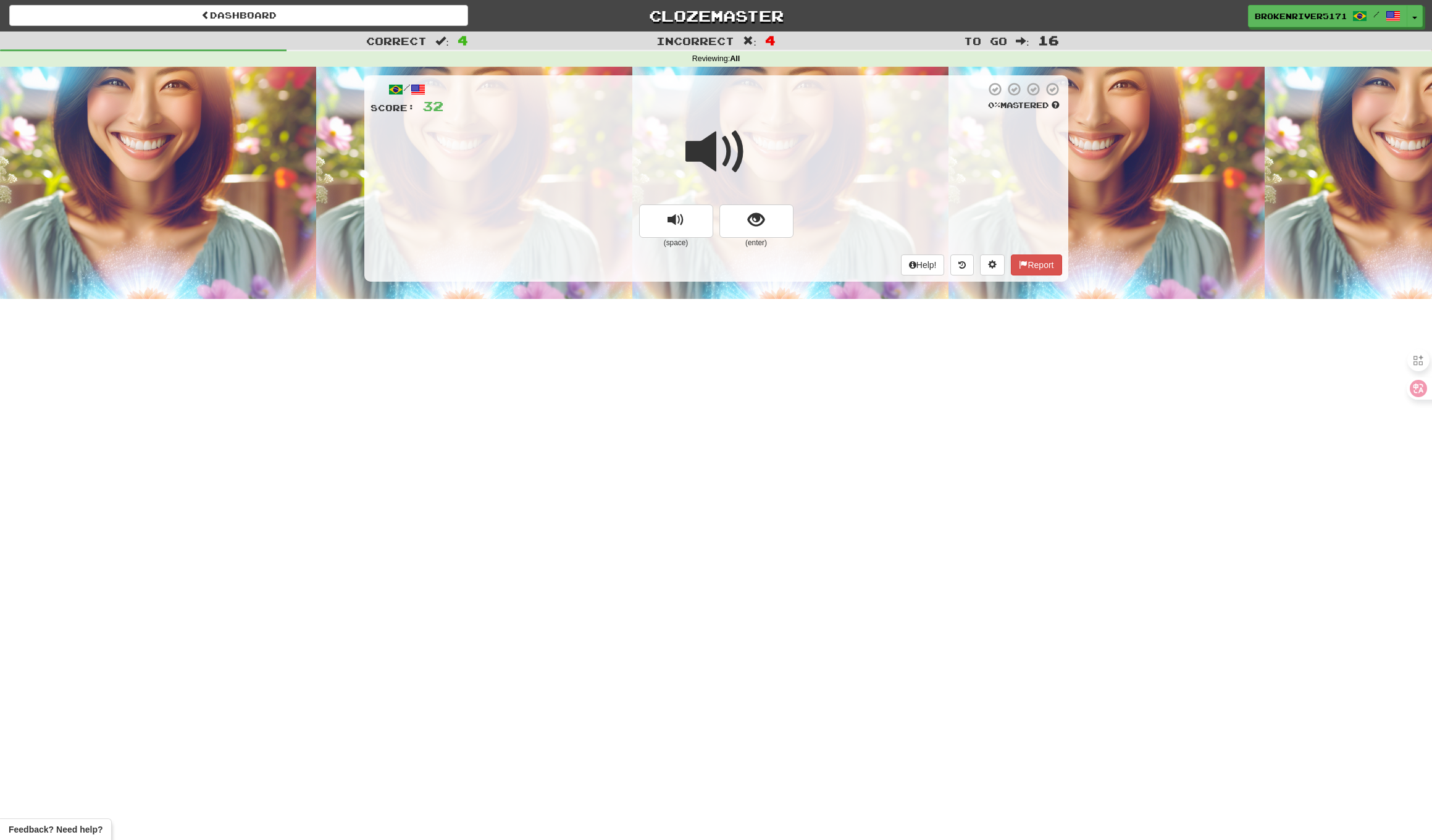
click at [747, 216] on button "show sentence" at bounding box center [756, 221] width 74 height 34
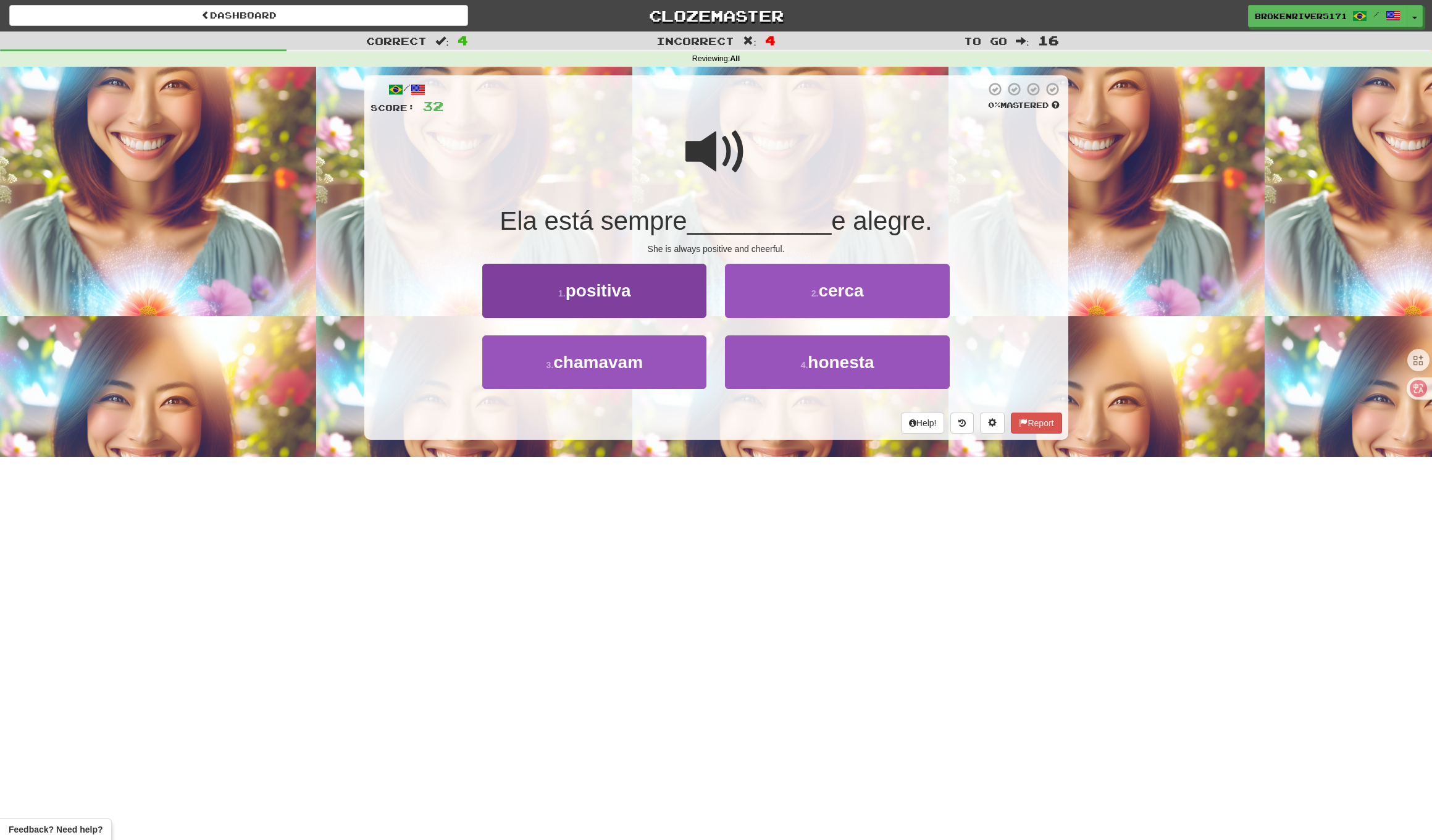
click at [678, 302] on button "1 . positiva" at bounding box center [595, 290] width 224 height 54
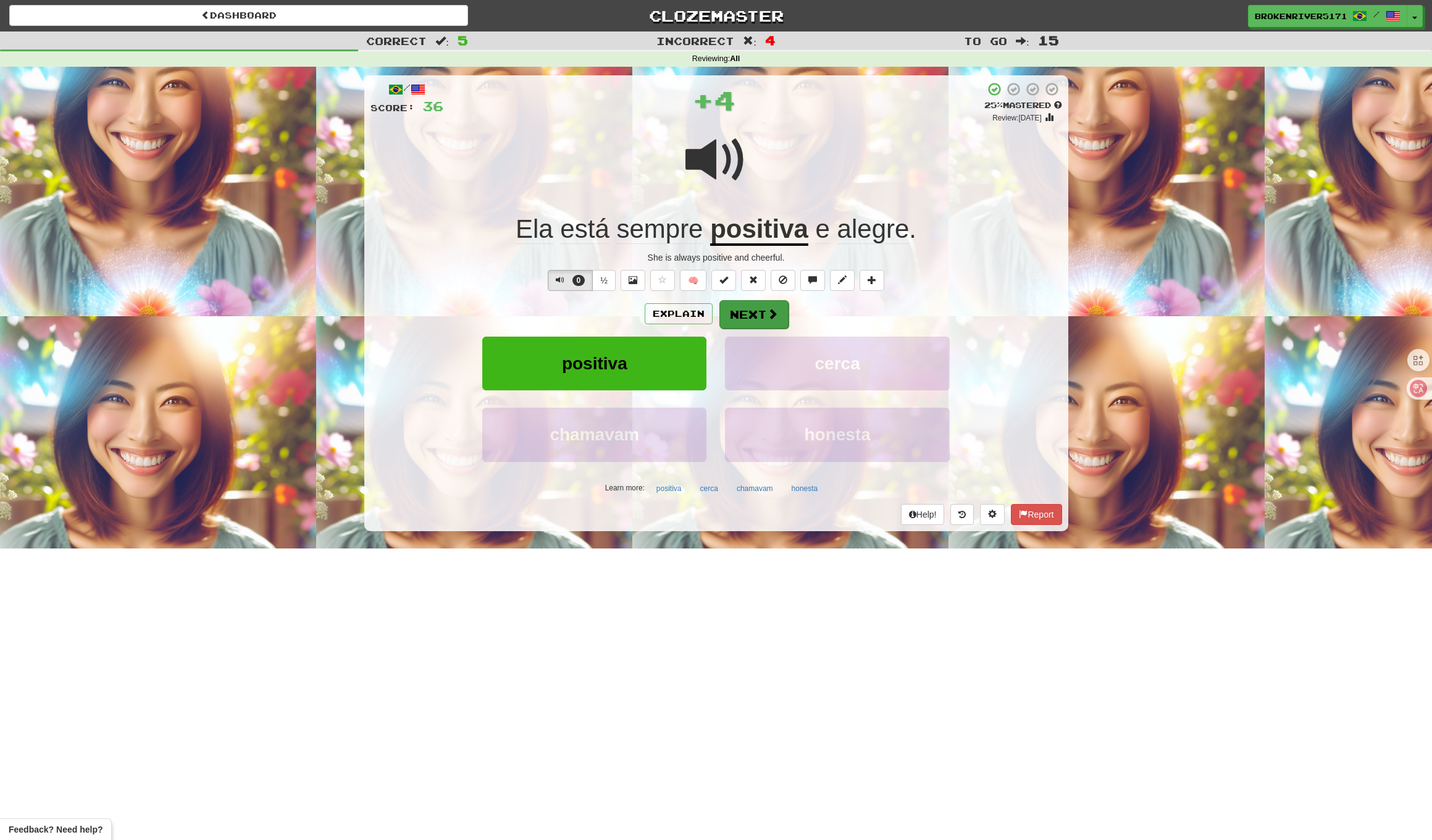
click at [749, 319] on button "Next" at bounding box center [754, 314] width 69 height 28
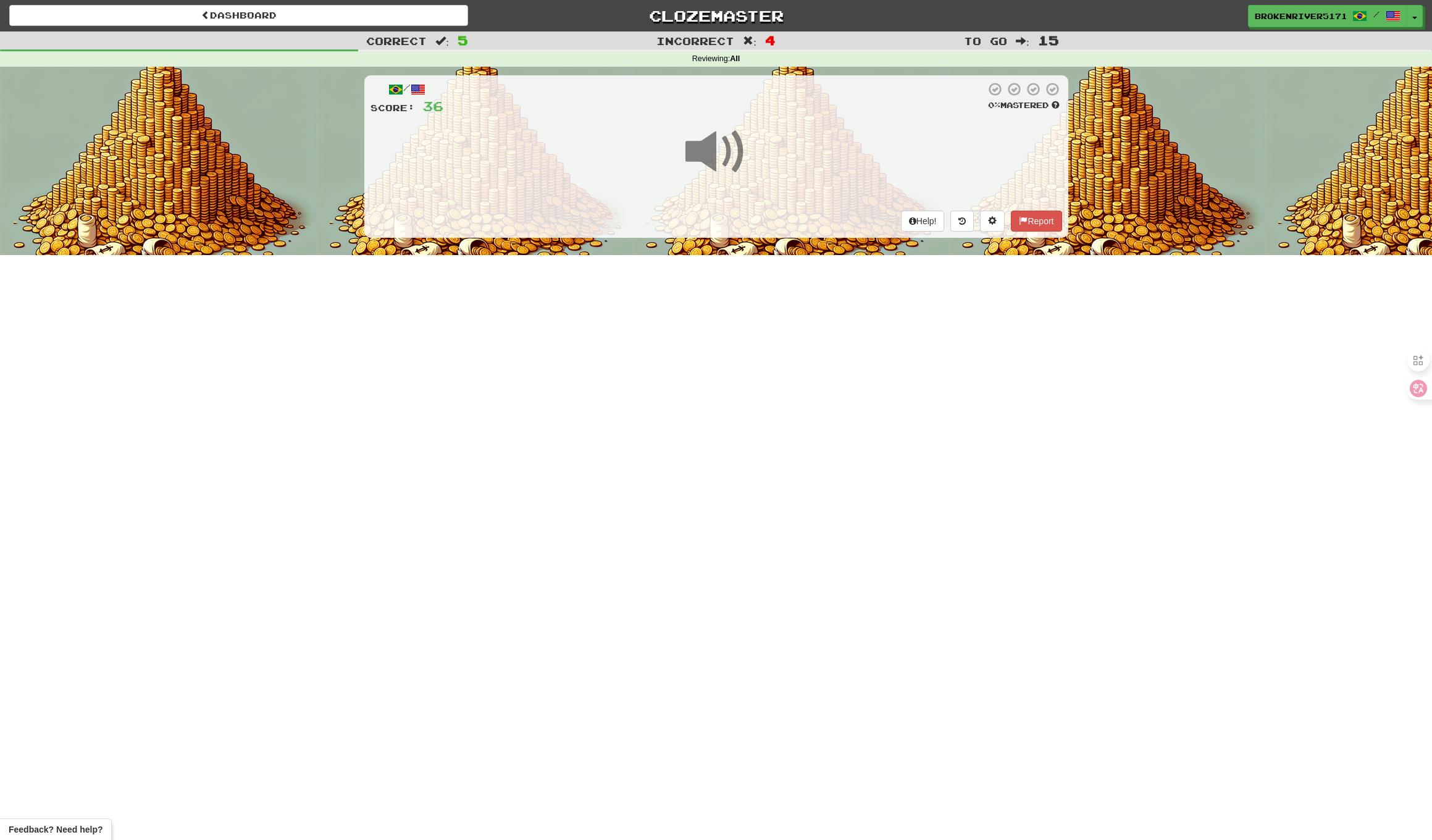
drag, startPoint x: 728, startPoint y: 404, endPoint x: 741, endPoint y: 347, distance: 58.5
click at [729, 401] on div "Dashboard Clozemaster BrokenRiver5171 / Toggle Dropdown Dashboard Leaderboard A…" at bounding box center [716, 420] width 1432 height 840
click at [743, 321] on div "Dashboard Clozemaster BrokenRiver5171 / Toggle Dropdown Dashboard Leaderboard A…" at bounding box center [716, 420] width 1432 height 840
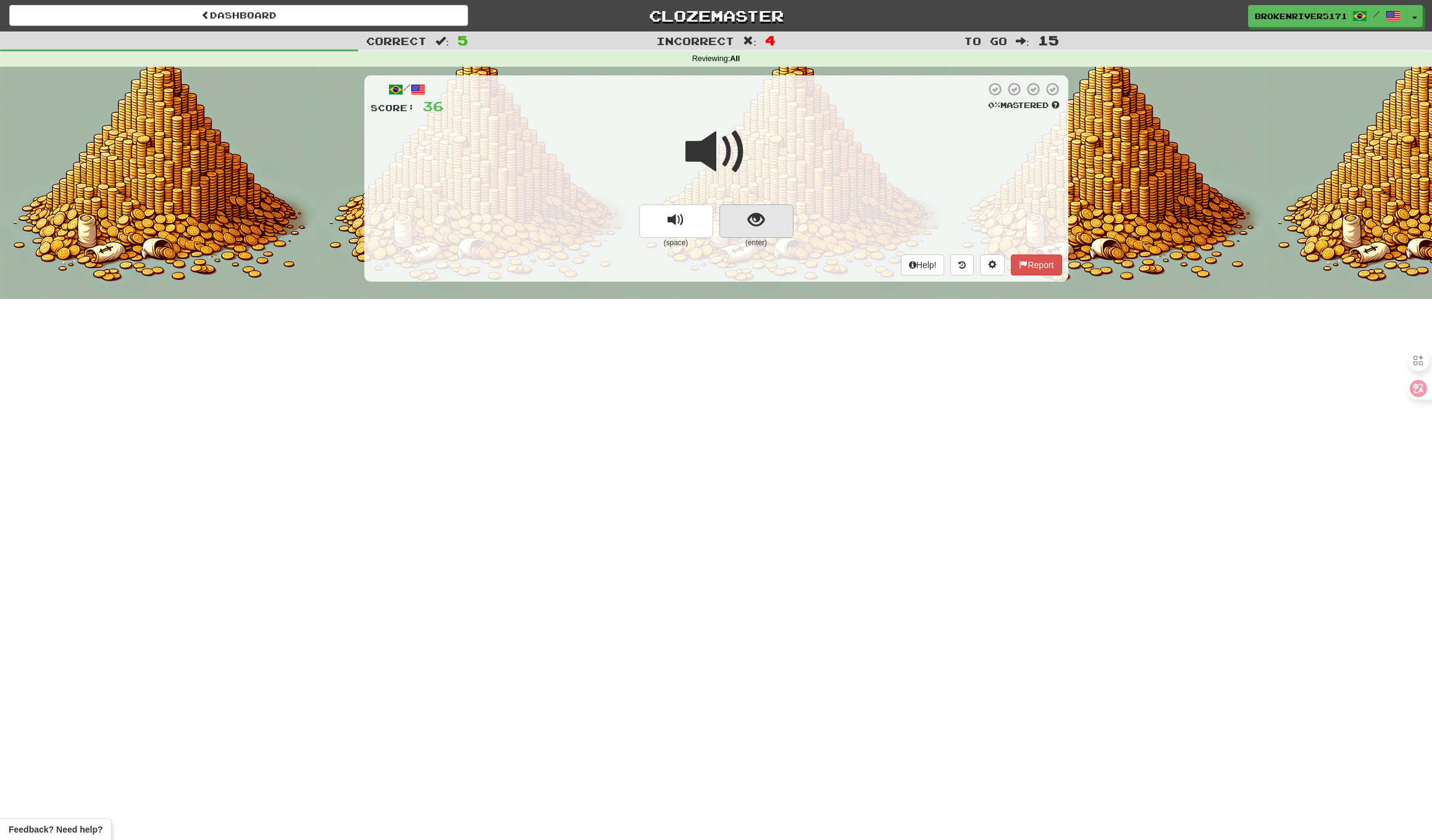
click at [753, 220] on span "show sentence" at bounding box center [756, 220] width 16 height 16
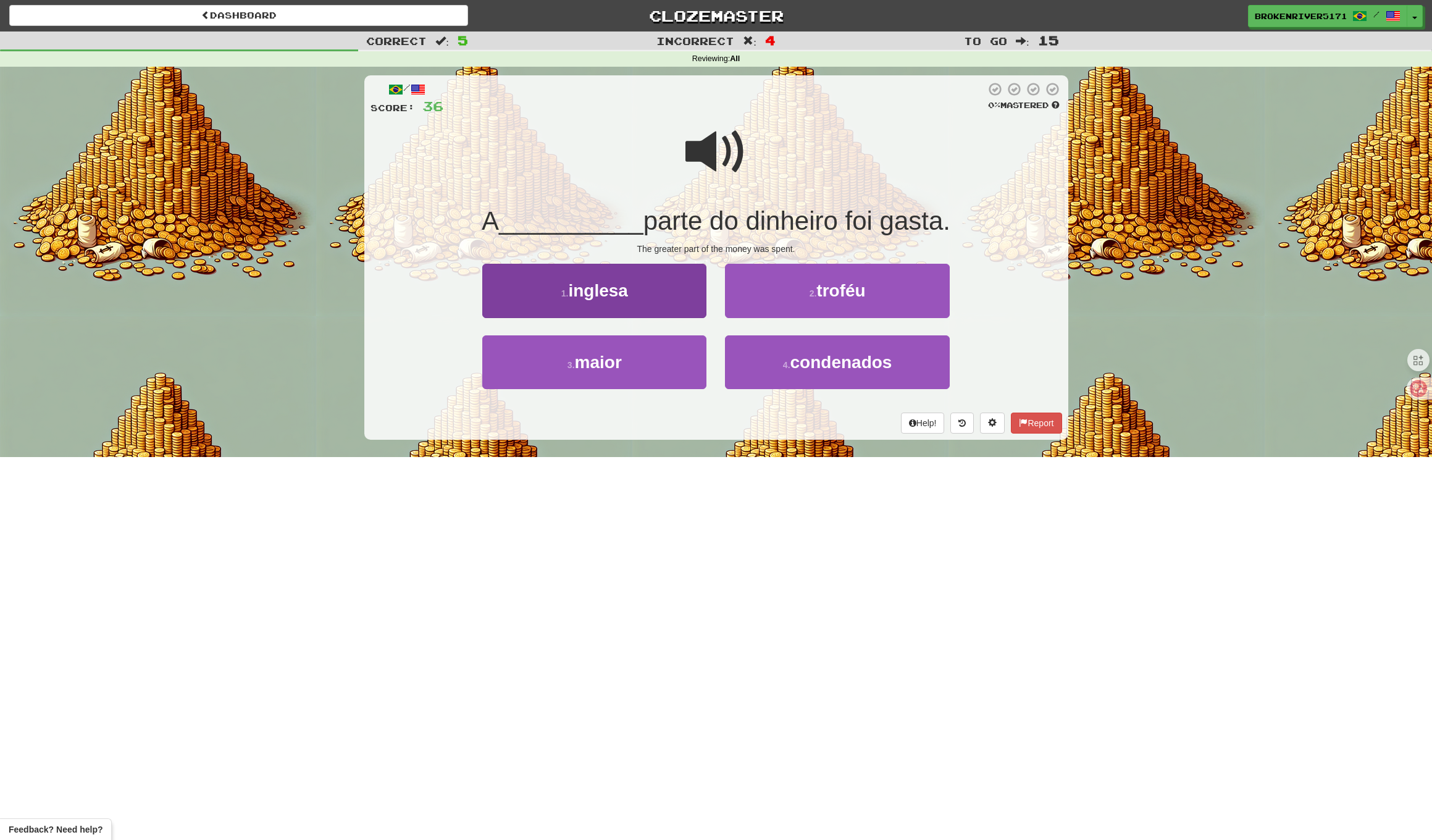
drag, startPoint x: 653, startPoint y: 360, endPoint x: 690, endPoint y: 381, distance: 42.5
click at [655, 361] on button "3 . maior" at bounding box center [595, 362] width 224 height 54
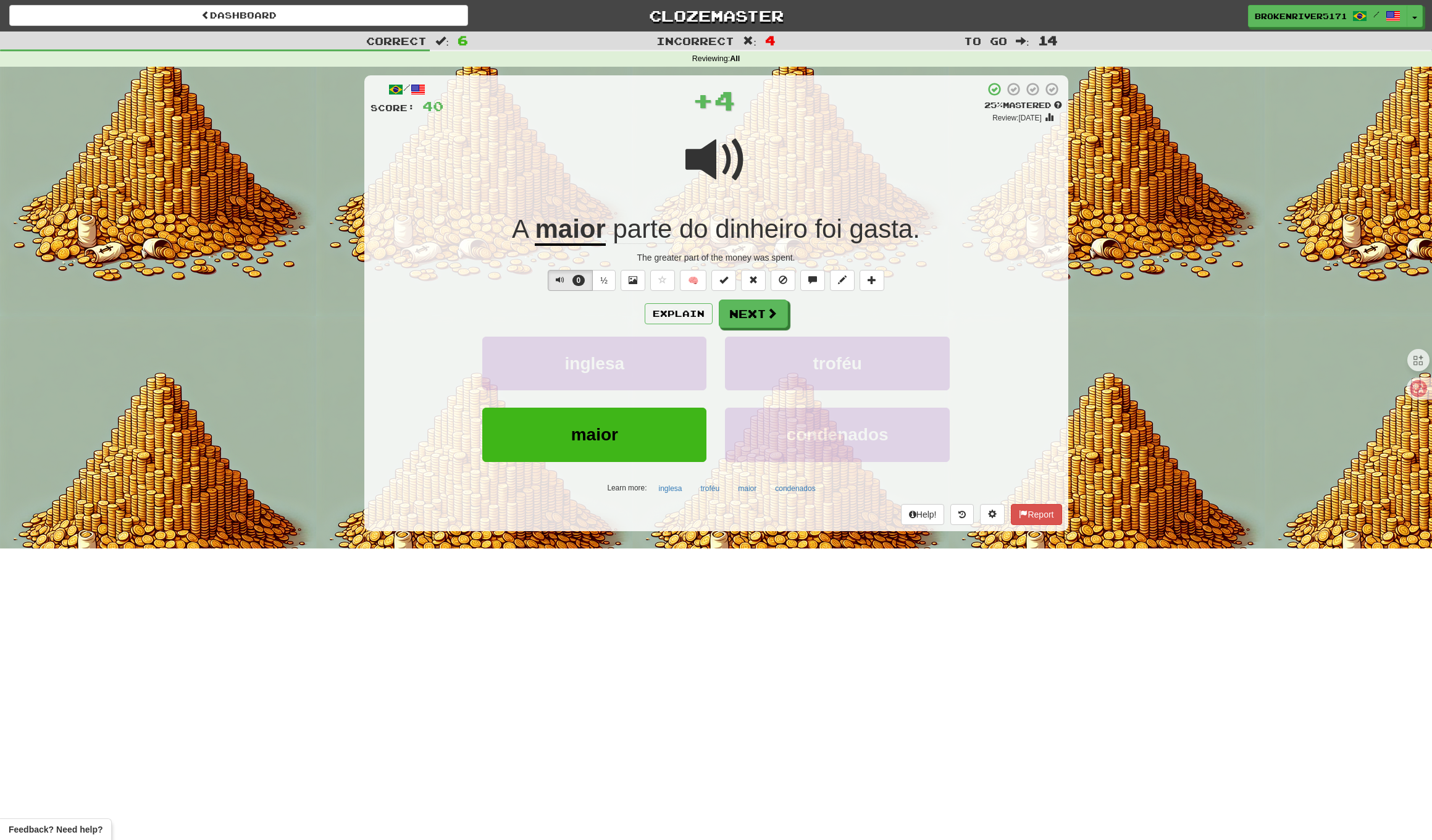
drag, startPoint x: 754, startPoint y: 314, endPoint x: 829, endPoint y: 308, distance: 75.2
click at [826, 309] on div "Explain Next" at bounding box center [717, 314] width 692 height 28
click at [830, 308] on div "Explain Next" at bounding box center [717, 314] width 692 height 28
drag, startPoint x: 772, startPoint y: 316, endPoint x: 844, endPoint y: 306, distance: 72.7
click at [844, 306] on div "Explain Next" at bounding box center [717, 314] width 692 height 28
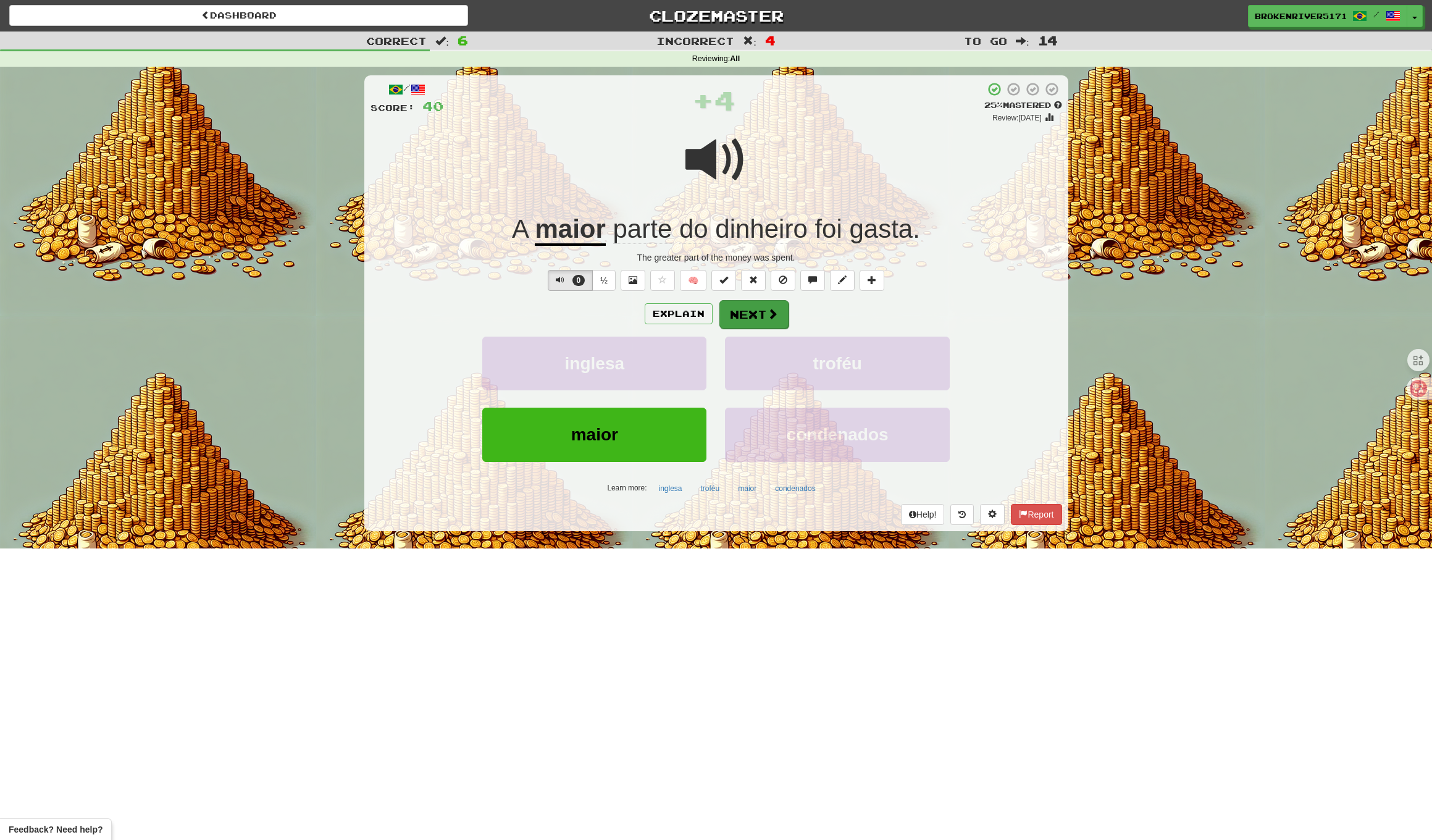
drag, startPoint x: 772, startPoint y: 307, endPoint x: 780, endPoint y: 308, distance: 8.1
click at [780, 308] on button "Next" at bounding box center [754, 314] width 69 height 28
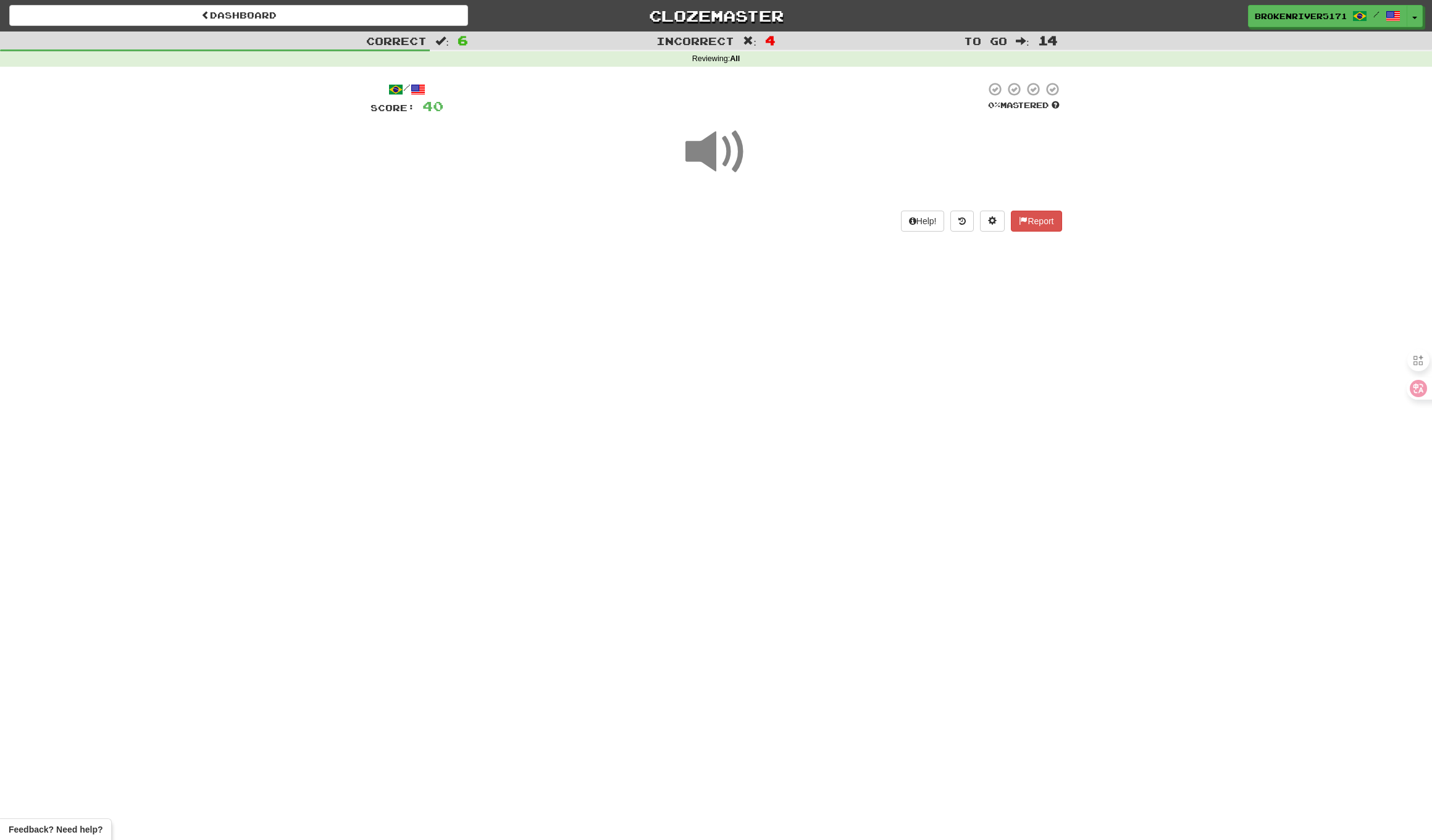
click at [754, 369] on div "Dashboard Clozemaster BrokenRiver5171 / Toggle Dropdown Dashboard Leaderboard A…" at bounding box center [716, 420] width 1432 height 840
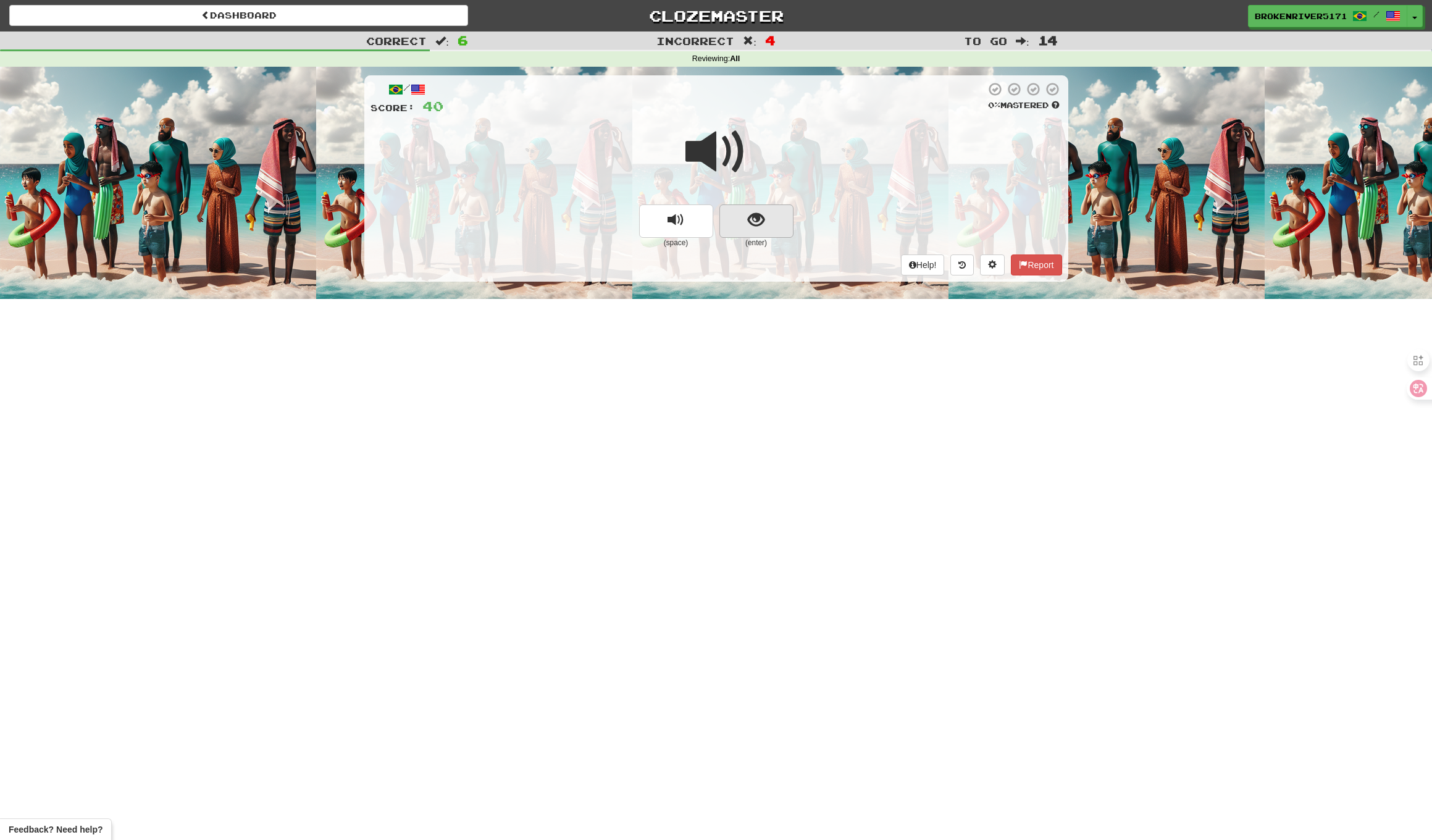
click at [771, 228] on button "show sentence" at bounding box center [756, 221] width 74 height 34
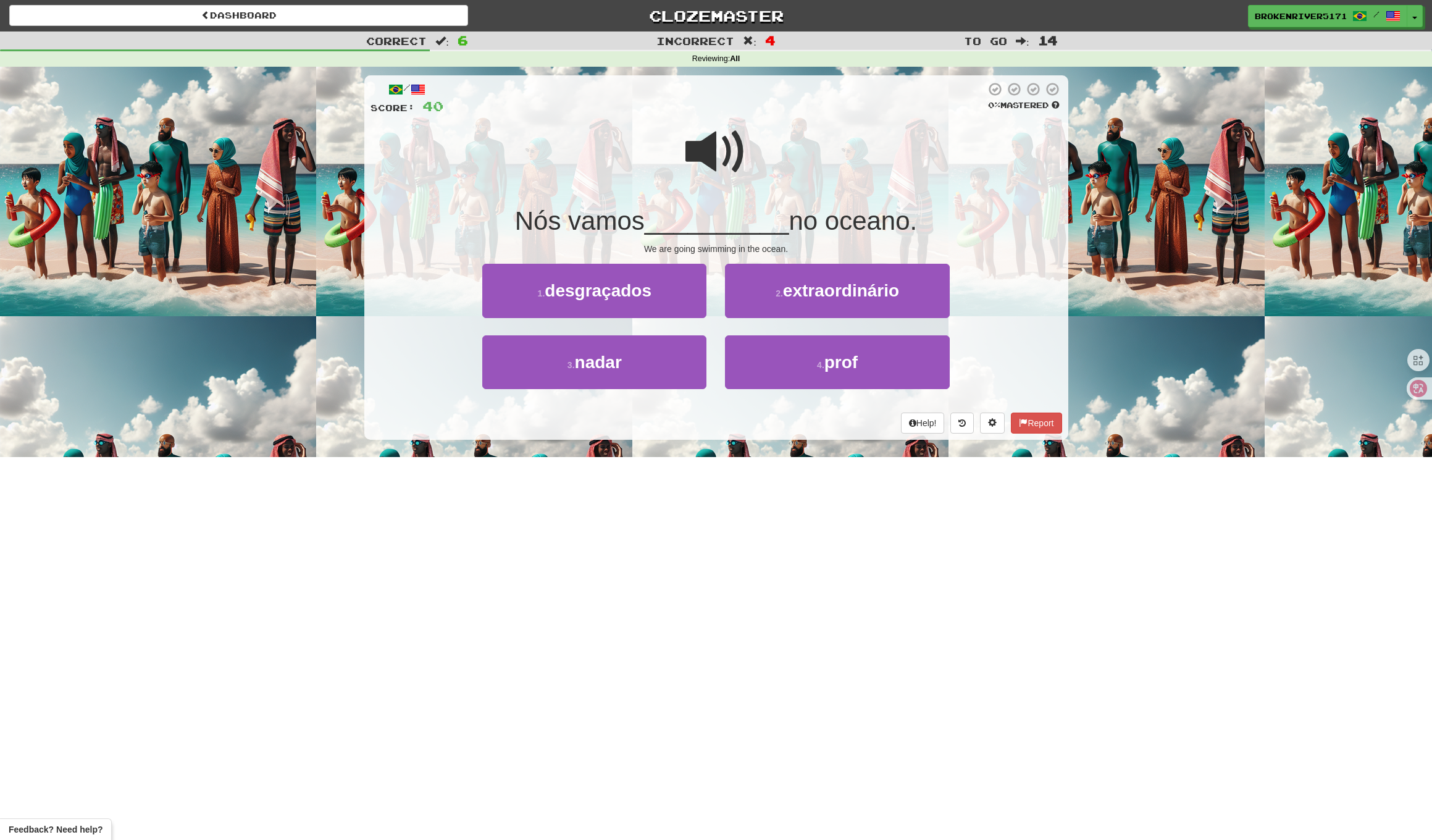
click at [686, 433] on div "/ Score: 40 0 % Mastered Nós vamos __________ no oceano. We are going swimming …" at bounding box center [716, 257] width 704 height 364
click at [637, 361] on button "3 . nadar" at bounding box center [595, 362] width 224 height 54
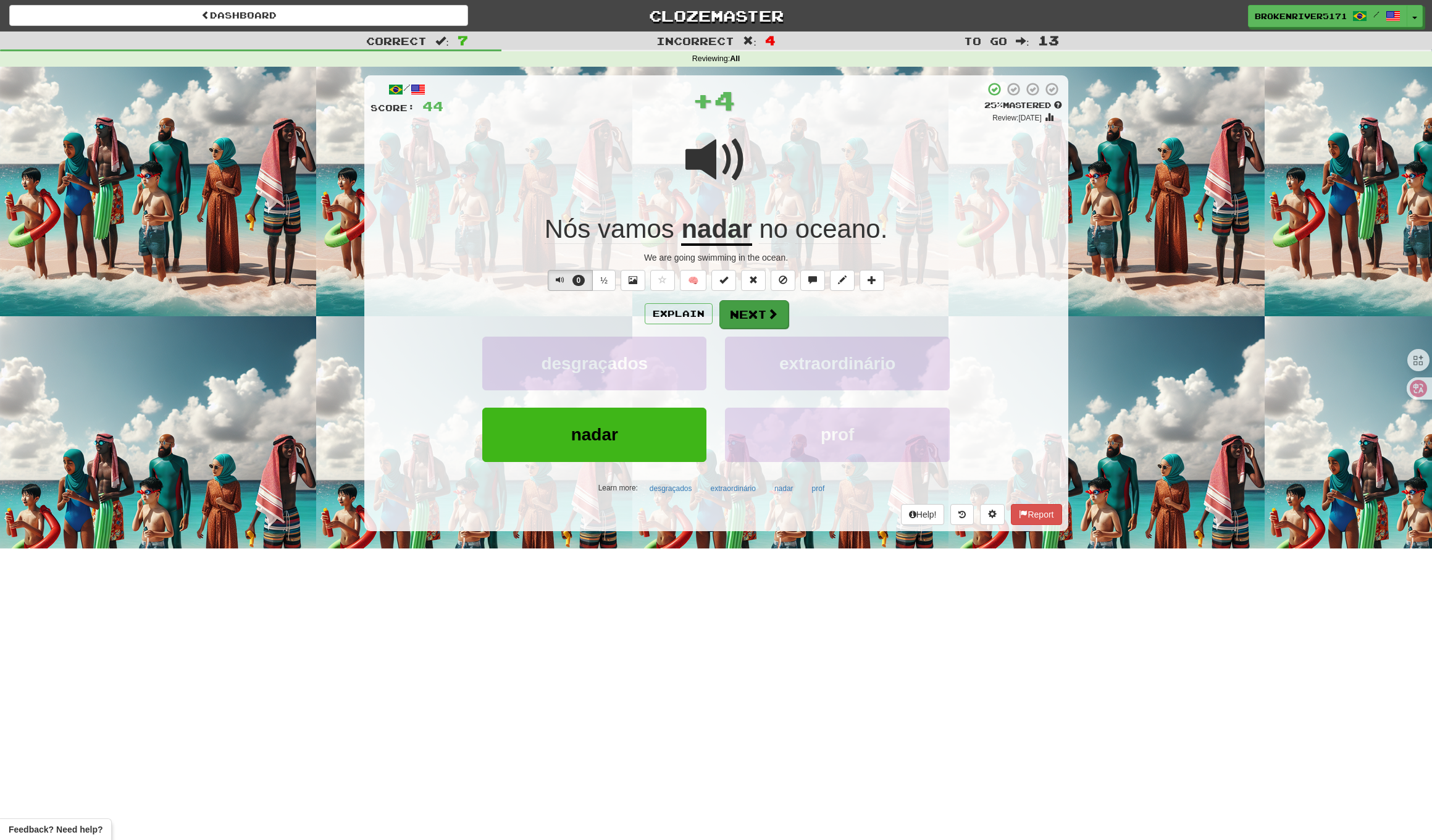
click at [750, 312] on button "Next" at bounding box center [754, 314] width 69 height 28
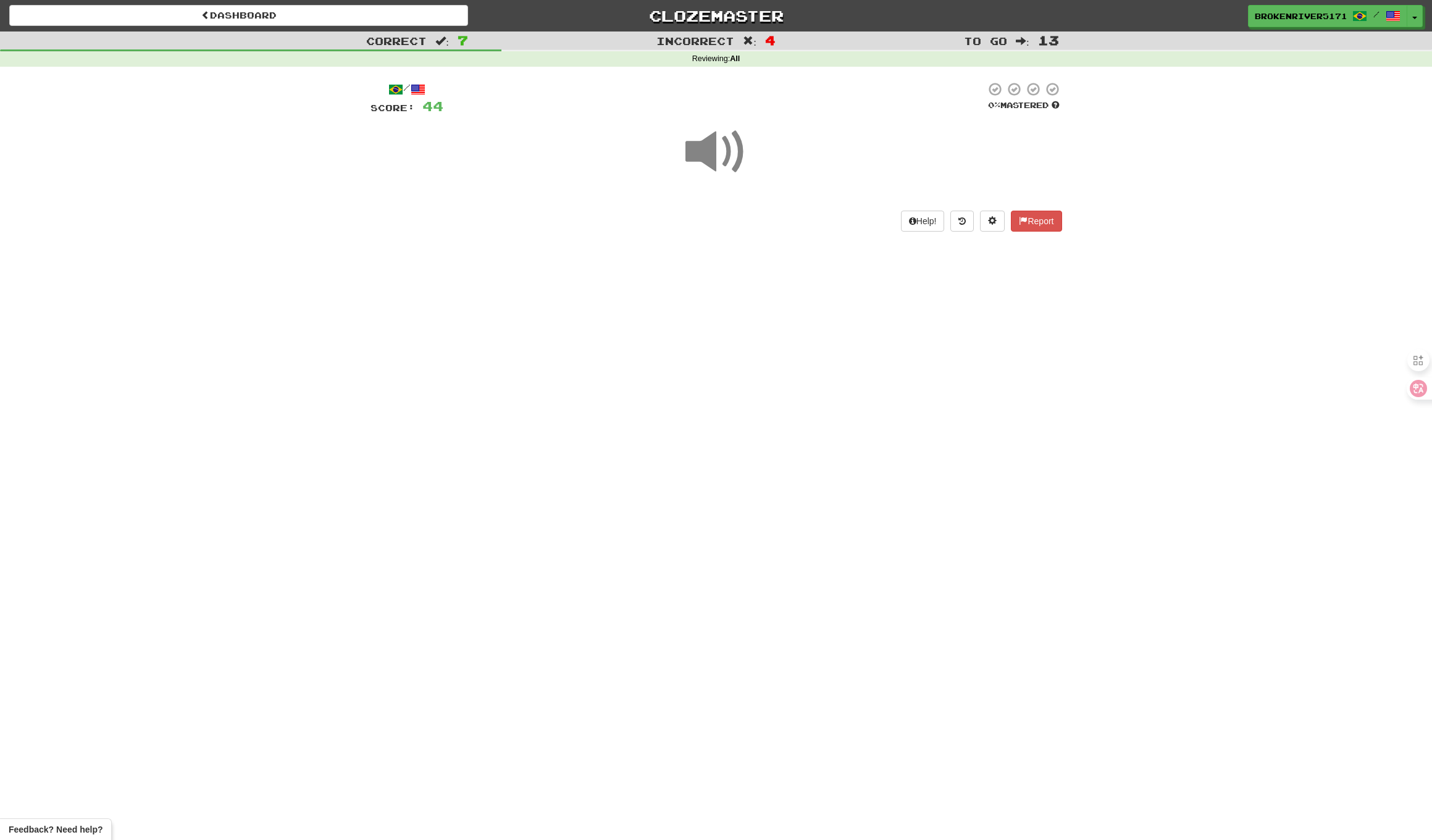
click at [740, 426] on div "Dashboard Clozemaster BrokenRiver5171 / Toggle Dropdown Dashboard Leaderboard A…" at bounding box center [716, 420] width 1432 height 840
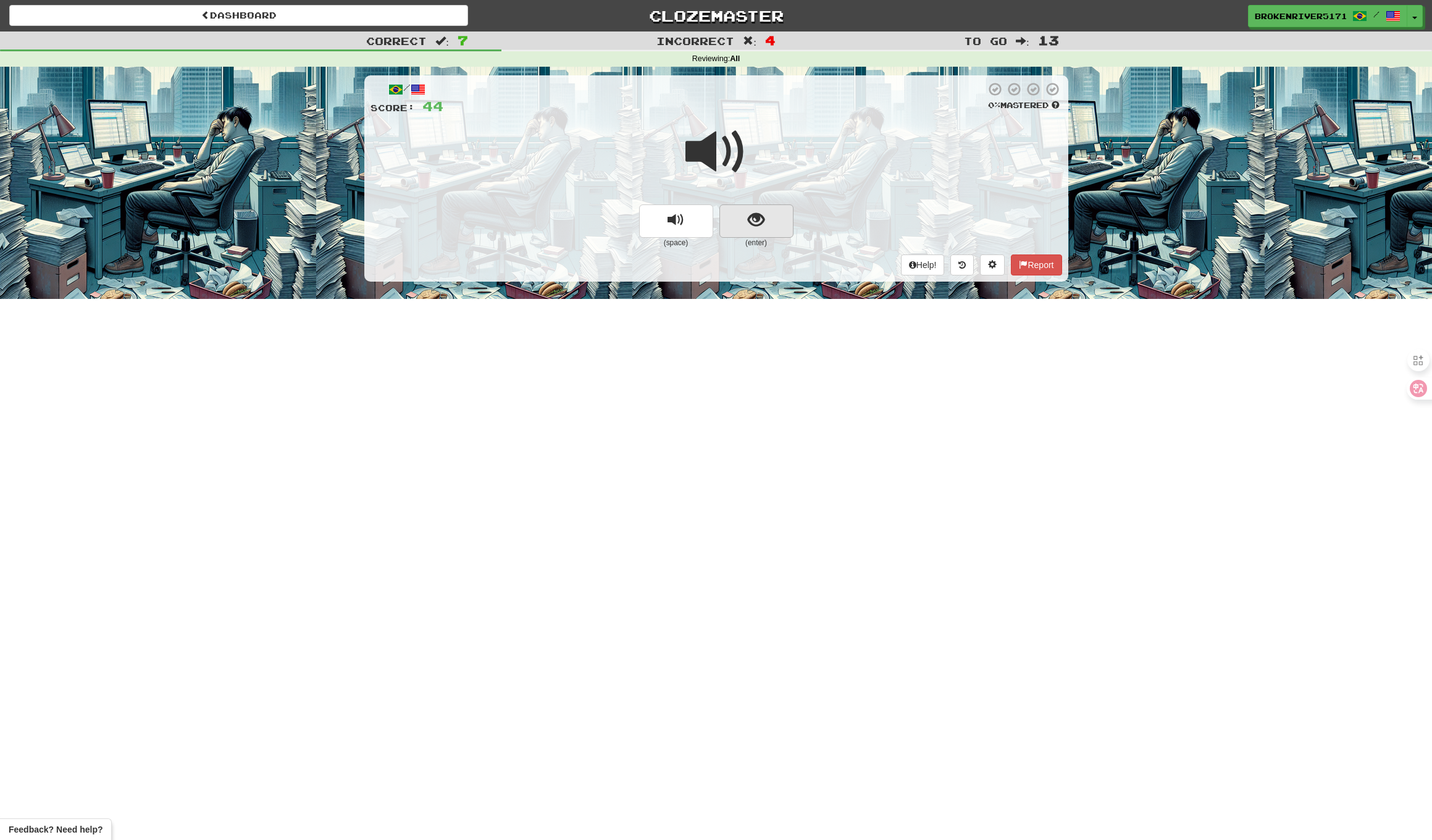
click at [750, 212] on span "show sentence" at bounding box center [756, 220] width 16 height 16
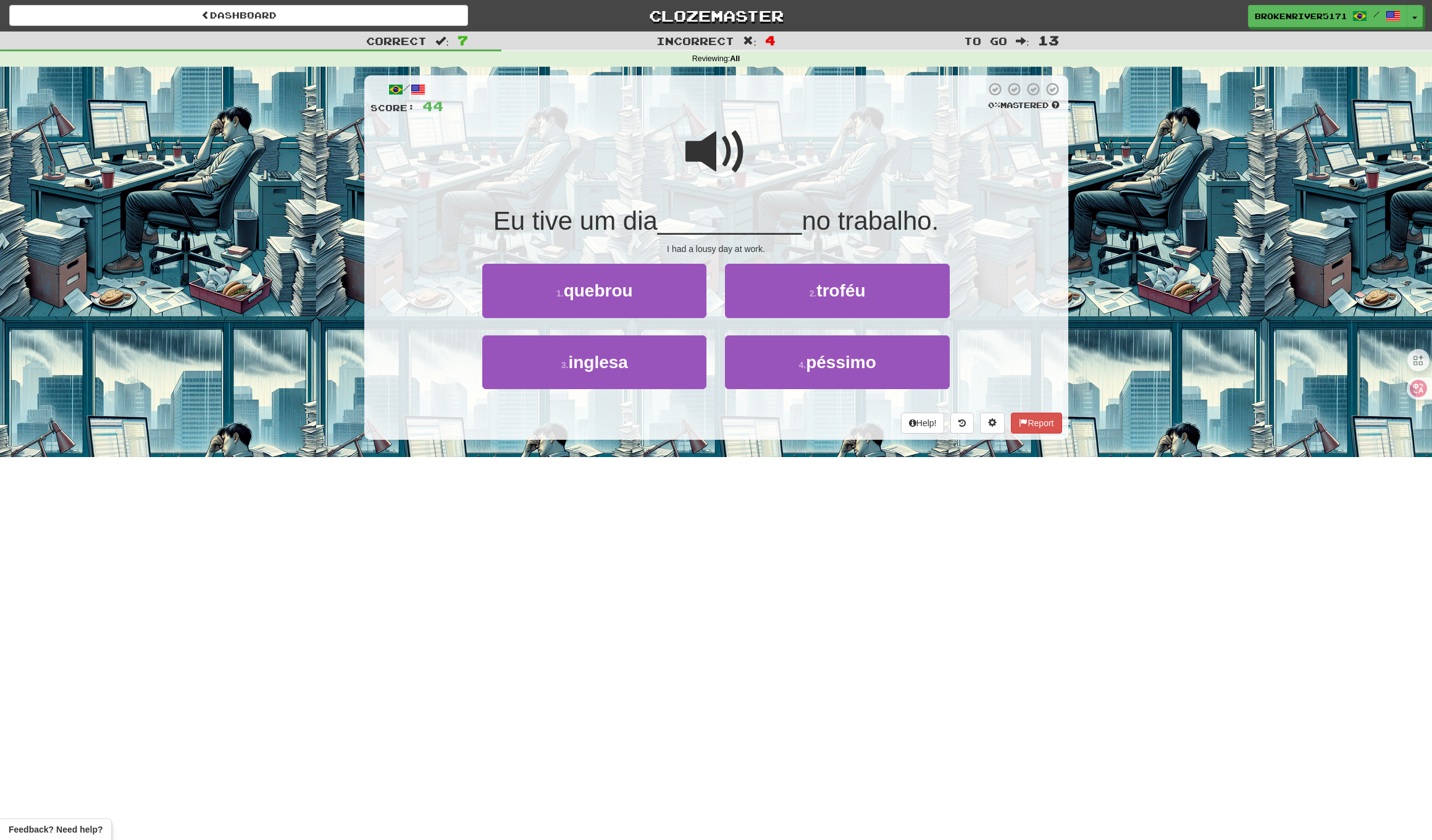
click at [719, 337] on div "4 . péssimo" at bounding box center [837, 371] width 243 height 71
click at [752, 352] on button "4 . péssimo" at bounding box center [837, 362] width 224 height 54
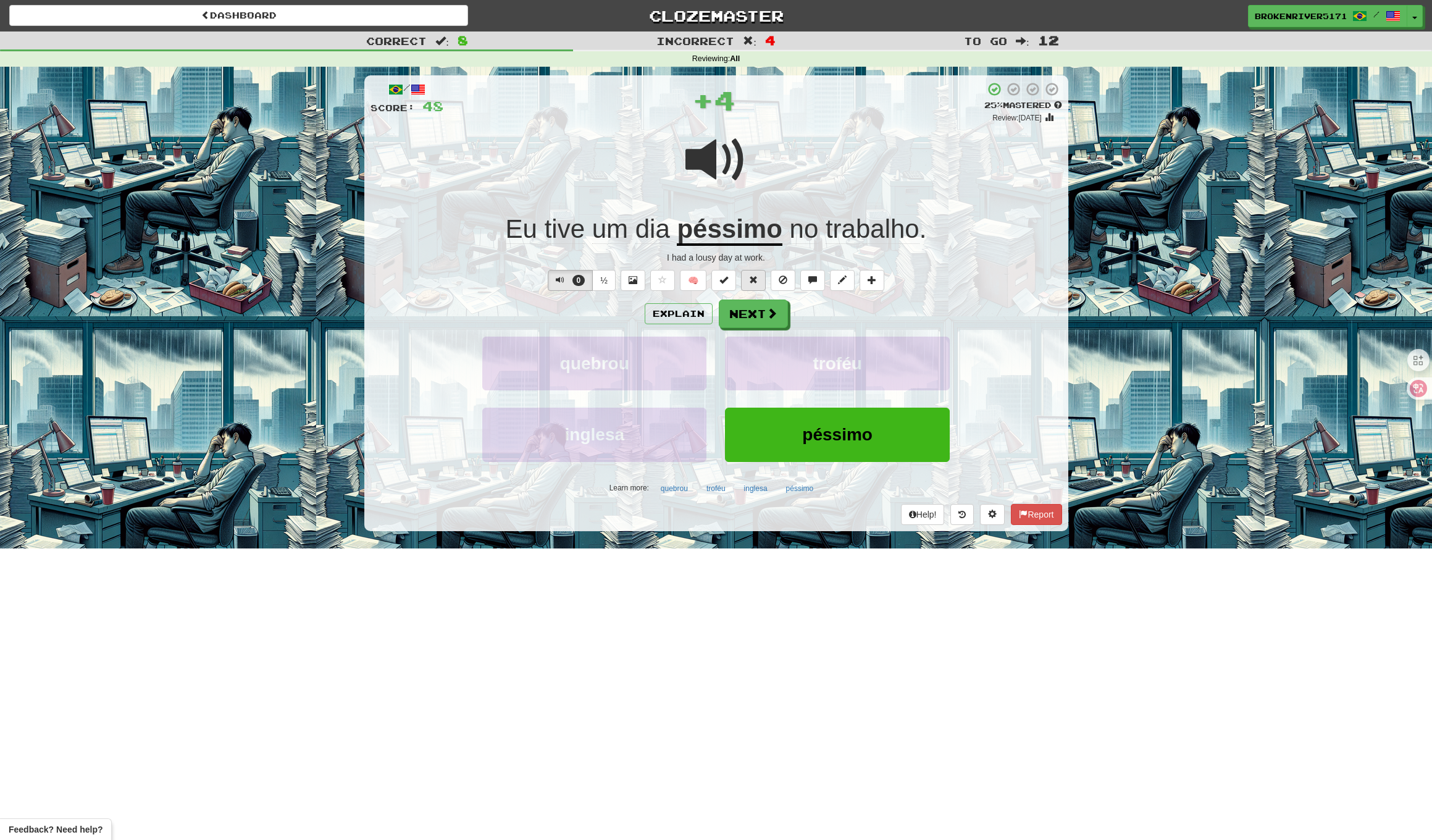
click at [752, 277] on span at bounding box center [753, 280] width 9 height 9
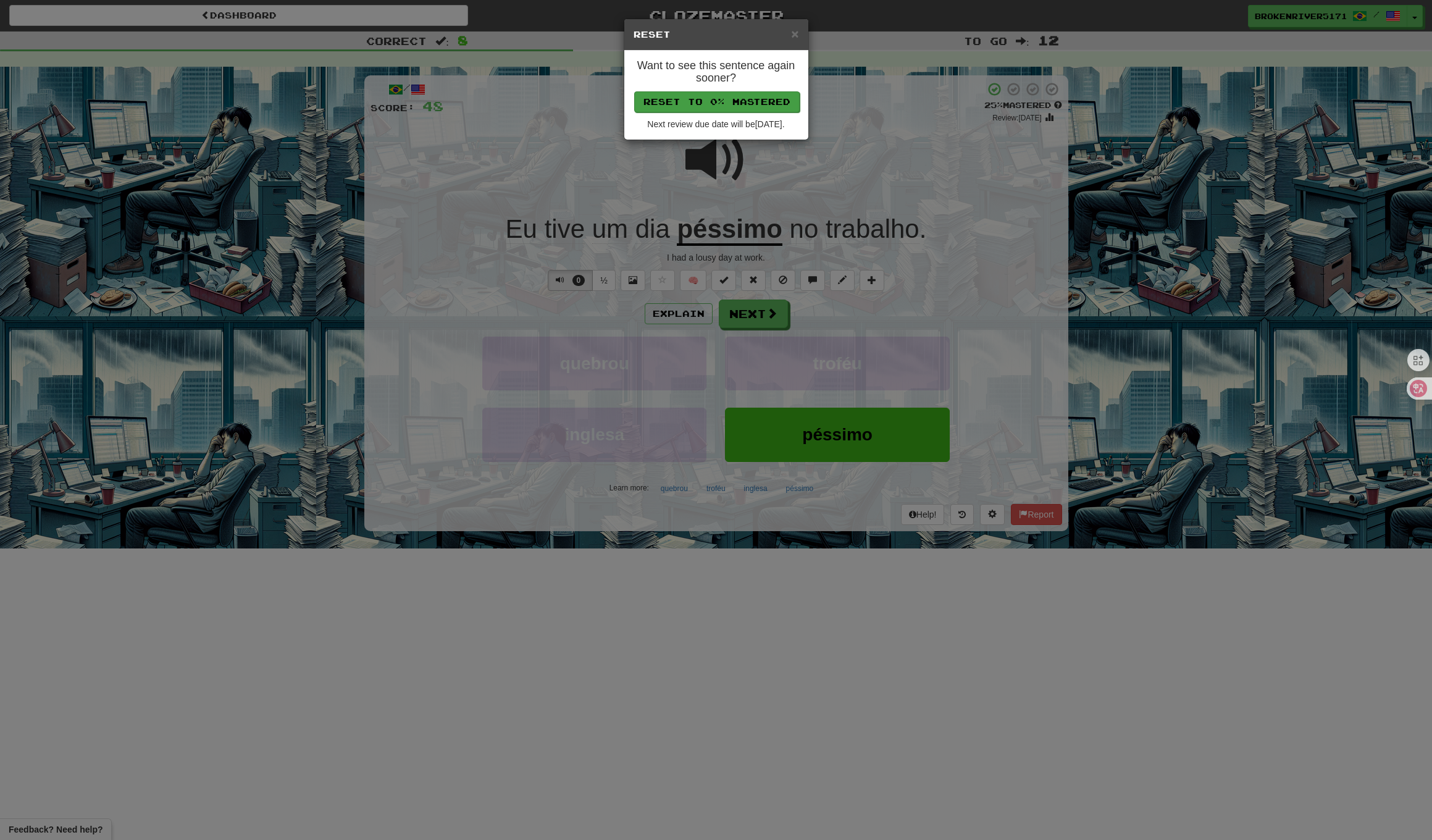
click at [710, 101] on button "Reset to 0% Mastered" at bounding box center [717, 102] width 166 height 21
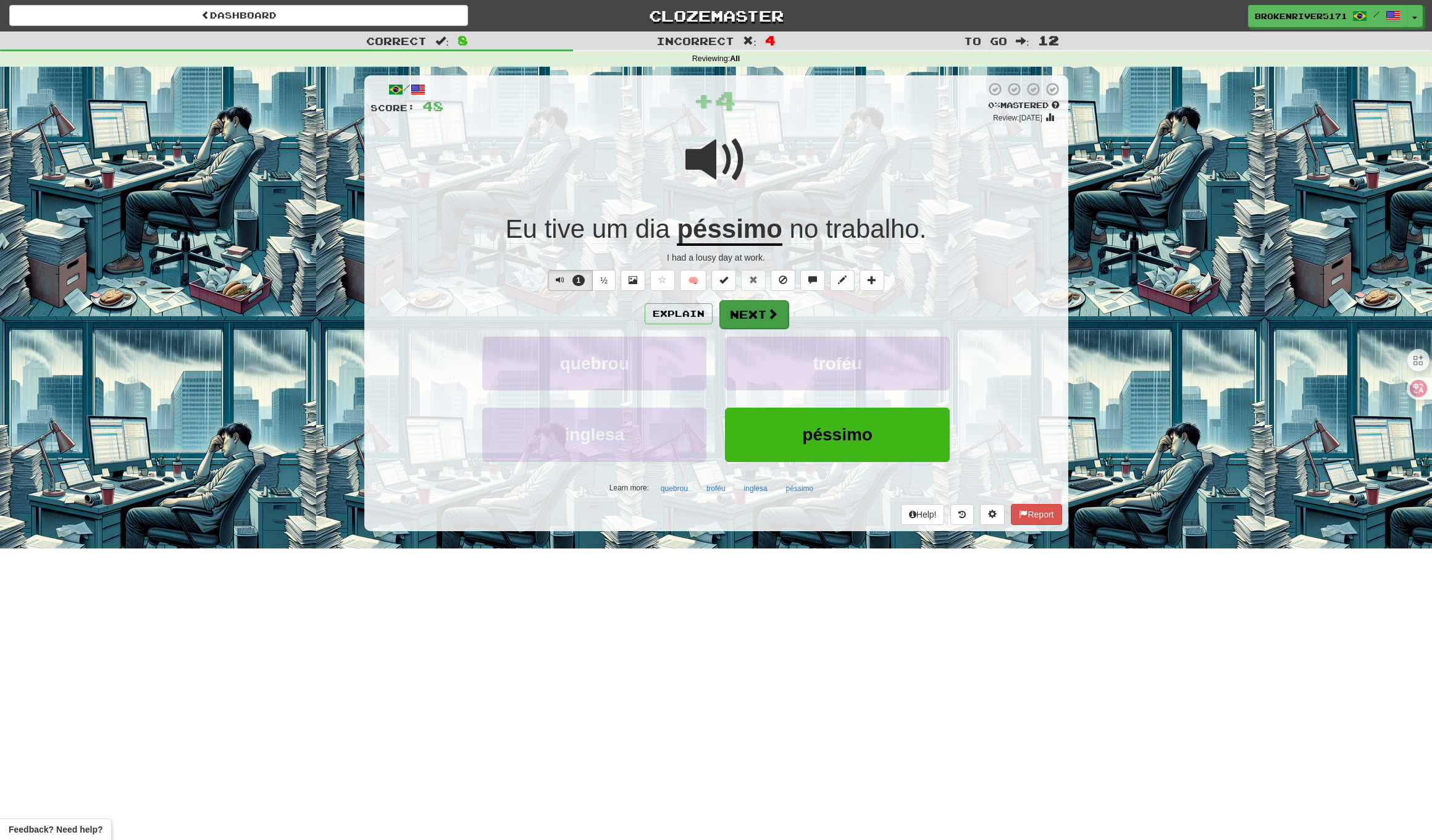
click at [758, 319] on button "Next" at bounding box center [754, 314] width 69 height 28
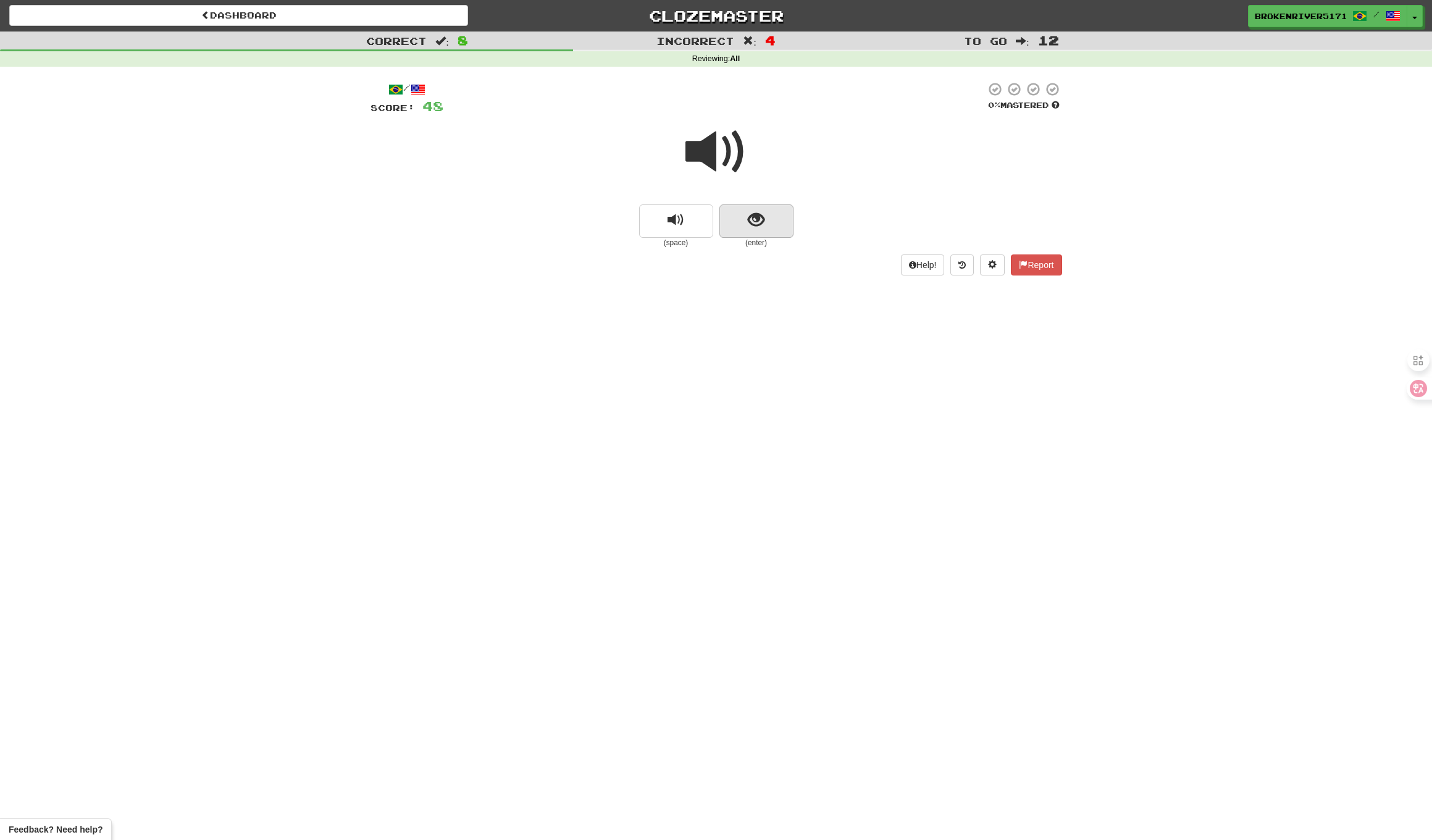
click at [736, 211] on button "show sentence" at bounding box center [756, 221] width 74 height 34
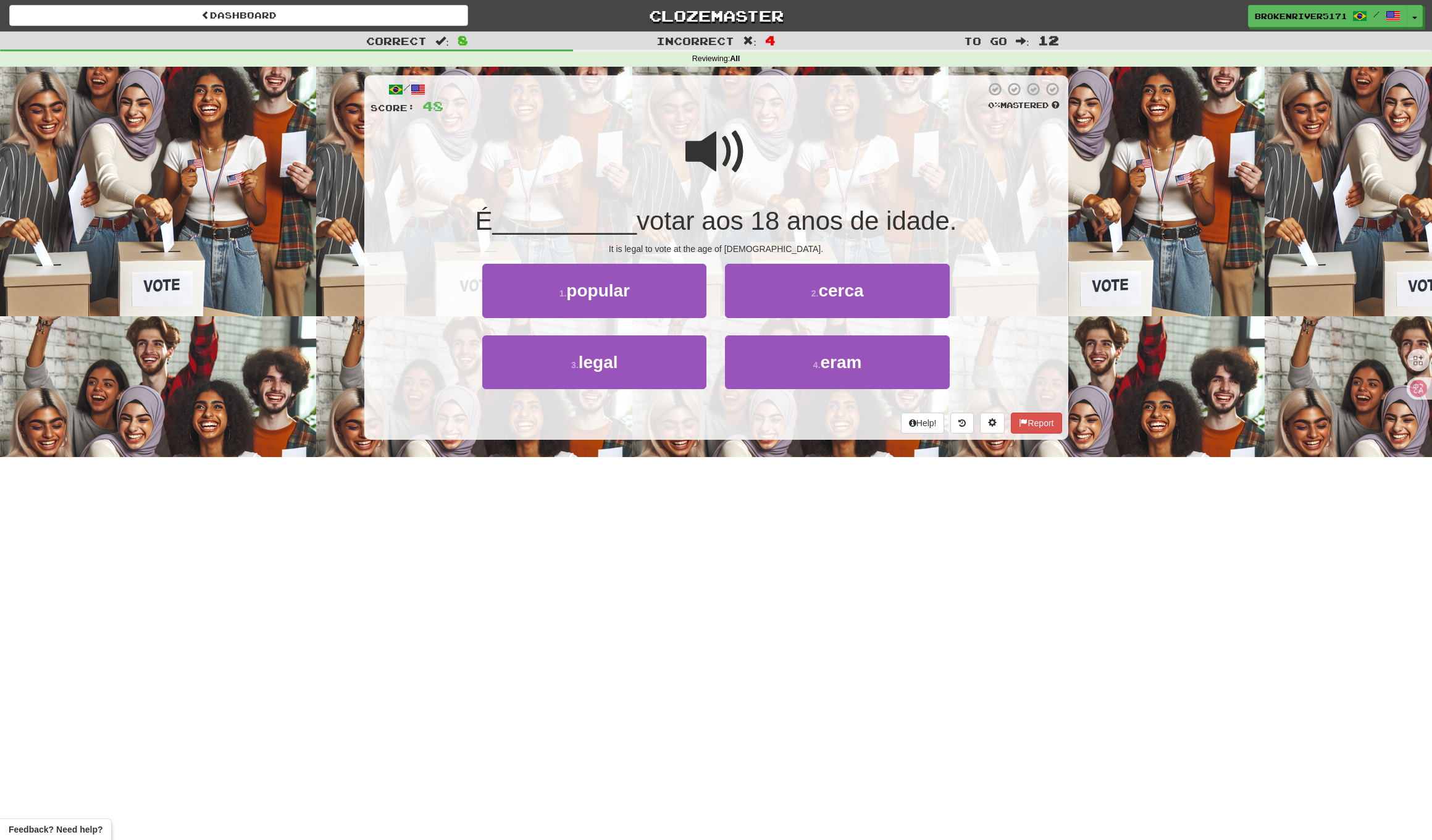
click at [753, 226] on span "votar aos 18 anos de idade." at bounding box center [797, 221] width 320 height 29
click at [684, 300] on button "1 . popular" at bounding box center [595, 290] width 224 height 54
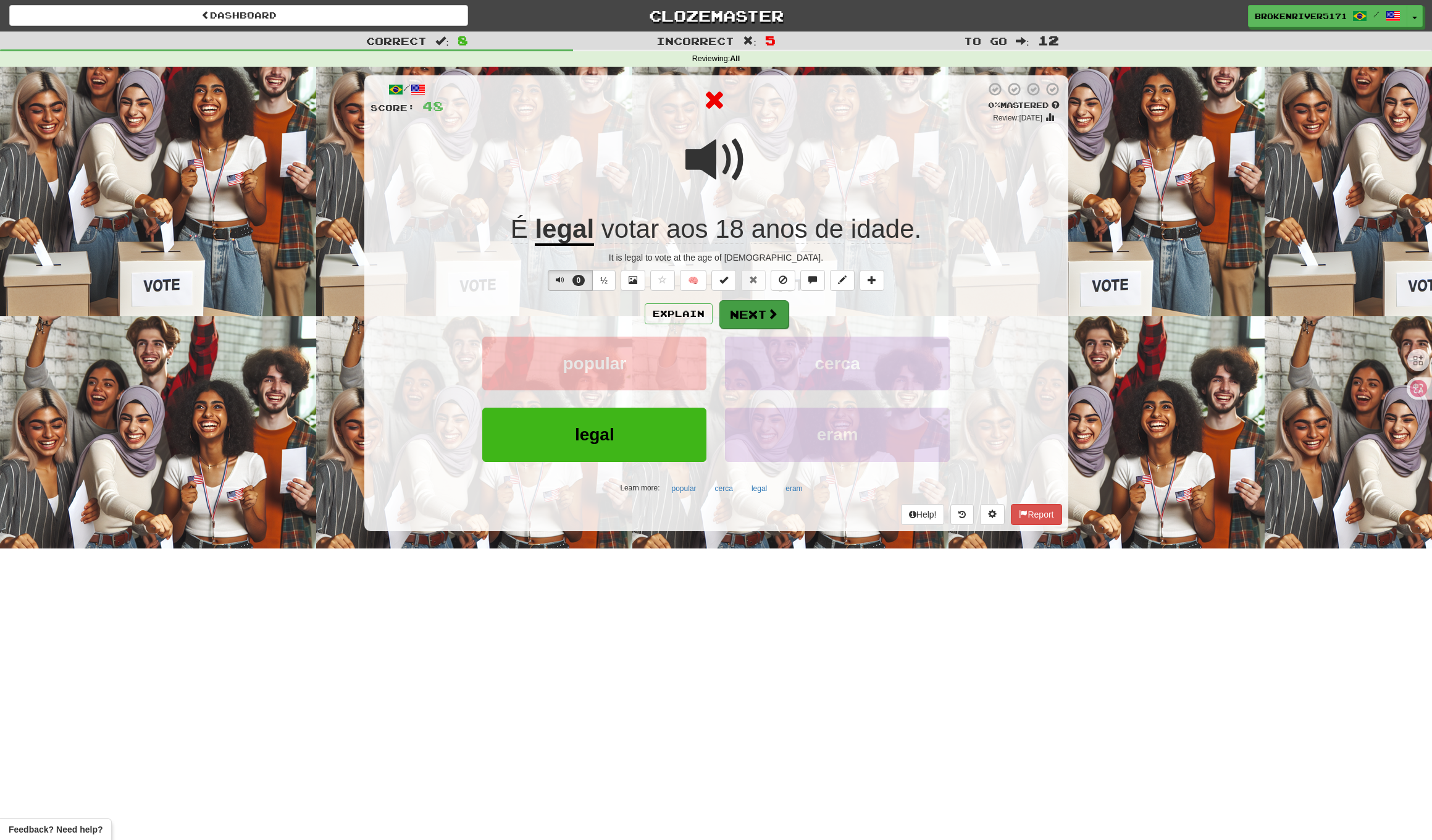
click at [762, 307] on button "Next" at bounding box center [754, 314] width 69 height 28
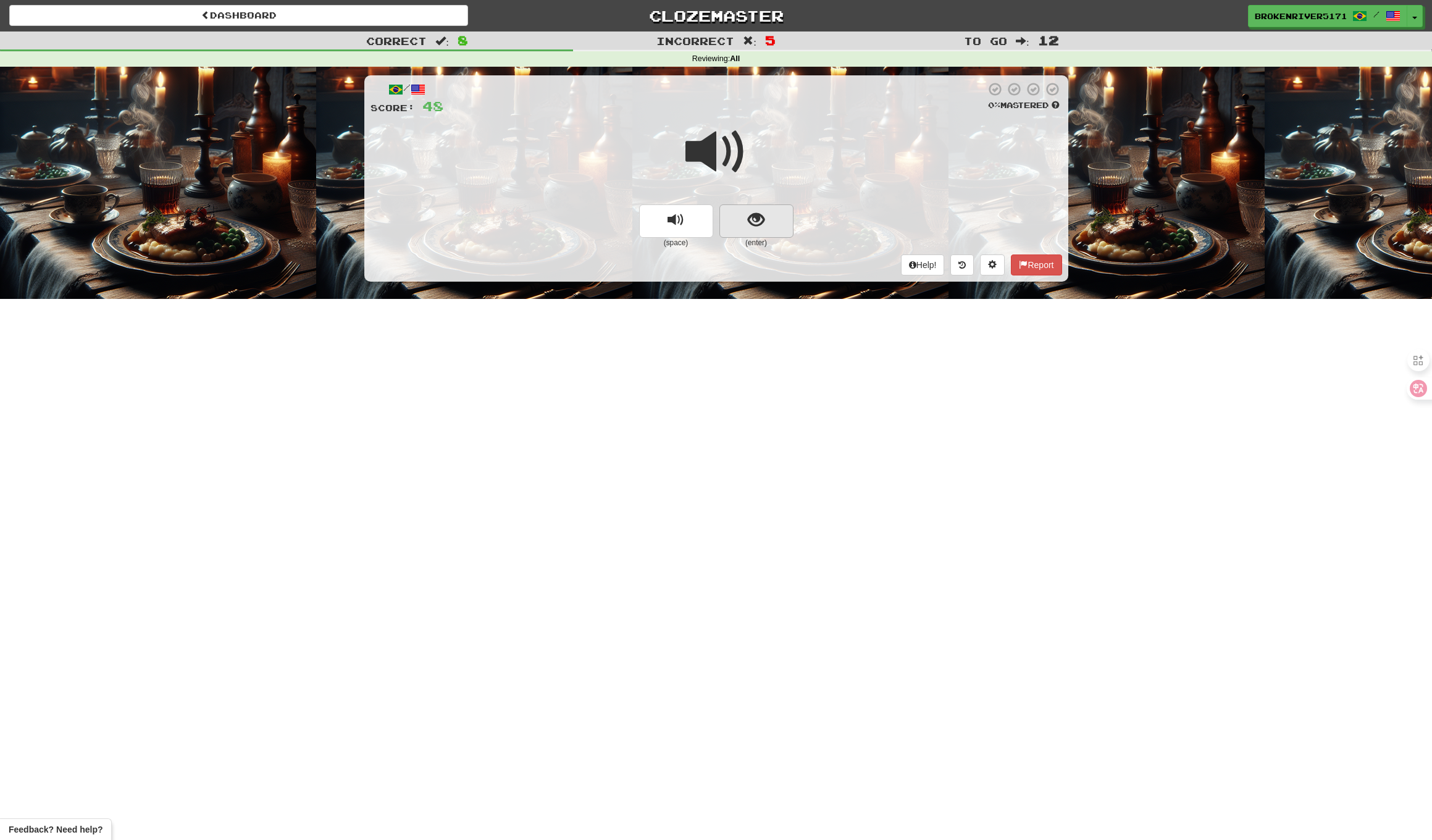
click at [754, 226] on span "show sentence" at bounding box center [756, 220] width 16 height 16
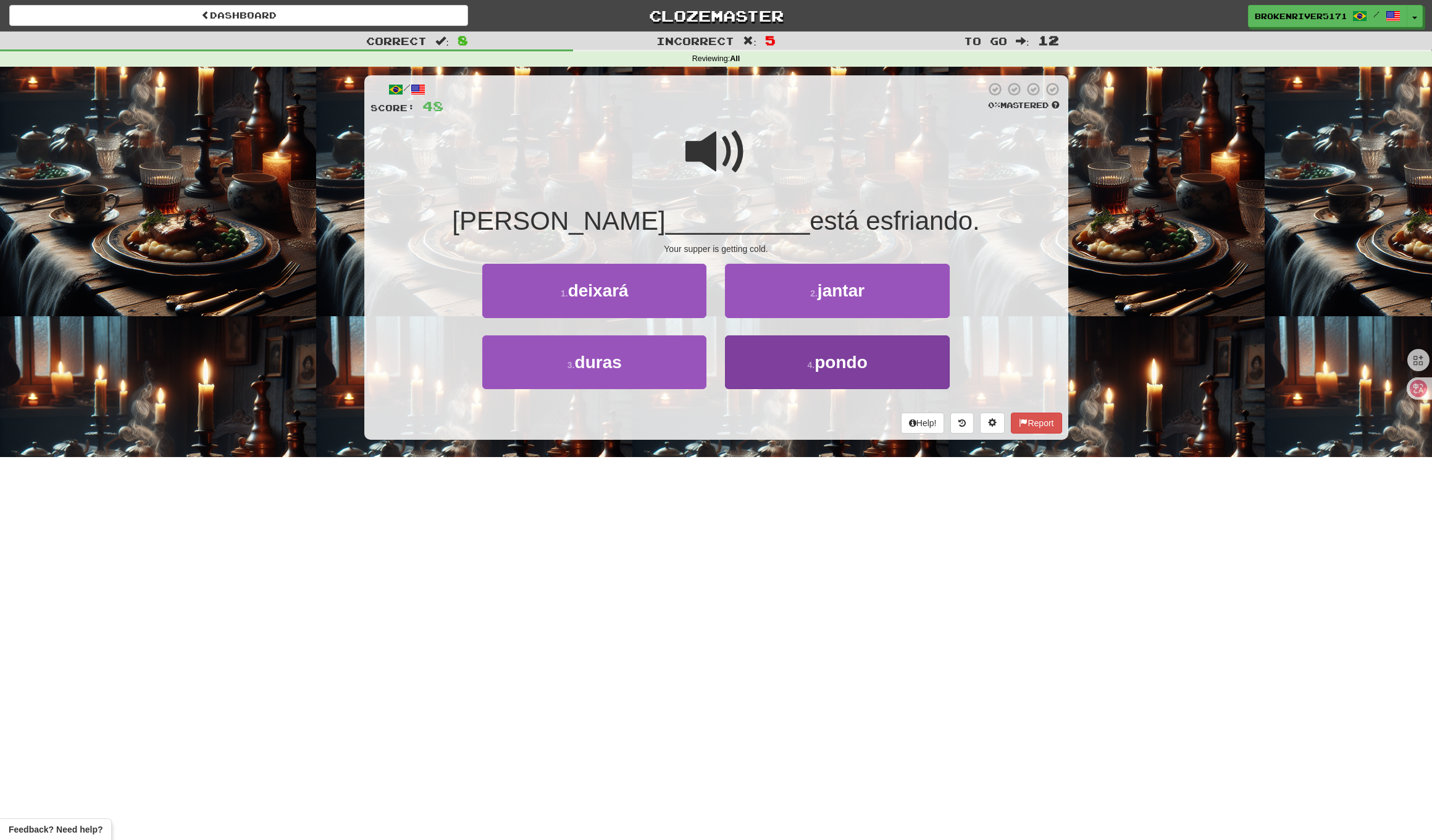
click at [781, 354] on button "4 . pondo" at bounding box center [837, 362] width 224 height 54
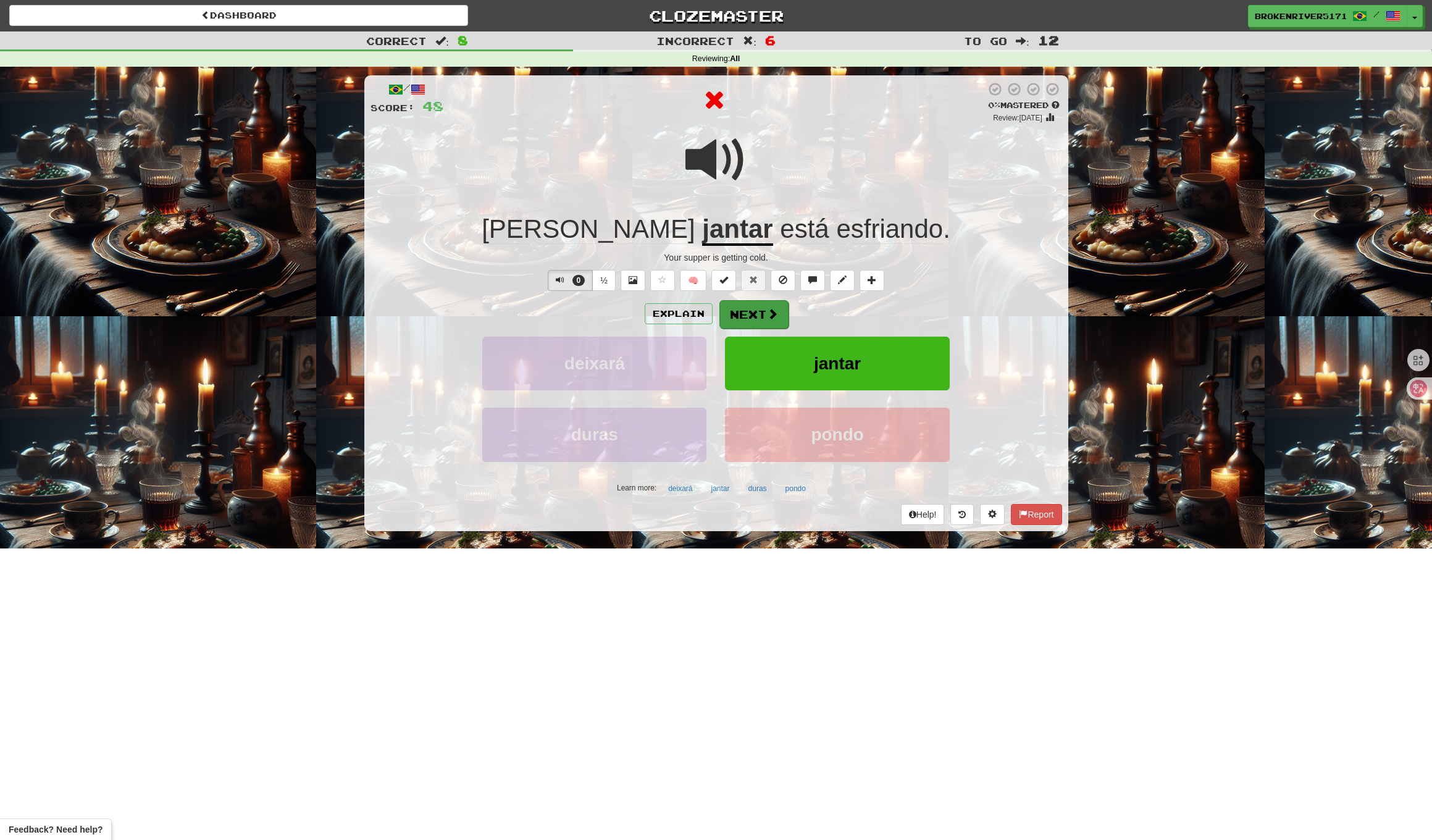
click at [739, 306] on button "Next" at bounding box center [754, 314] width 69 height 28
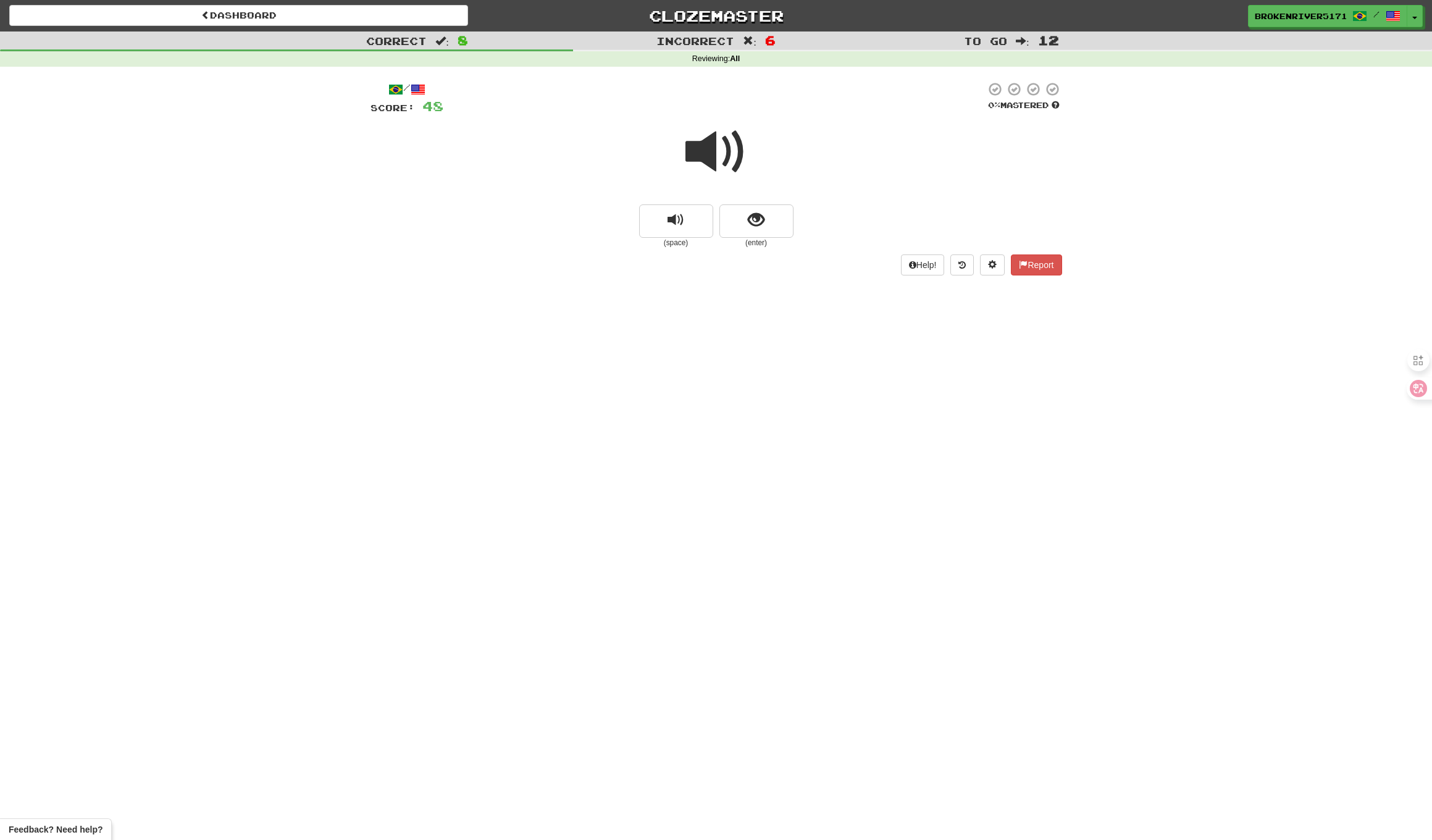
drag, startPoint x: 741, startPoint y: 214, endPoint x: 751, endPoint y: 258, distance: 45.1
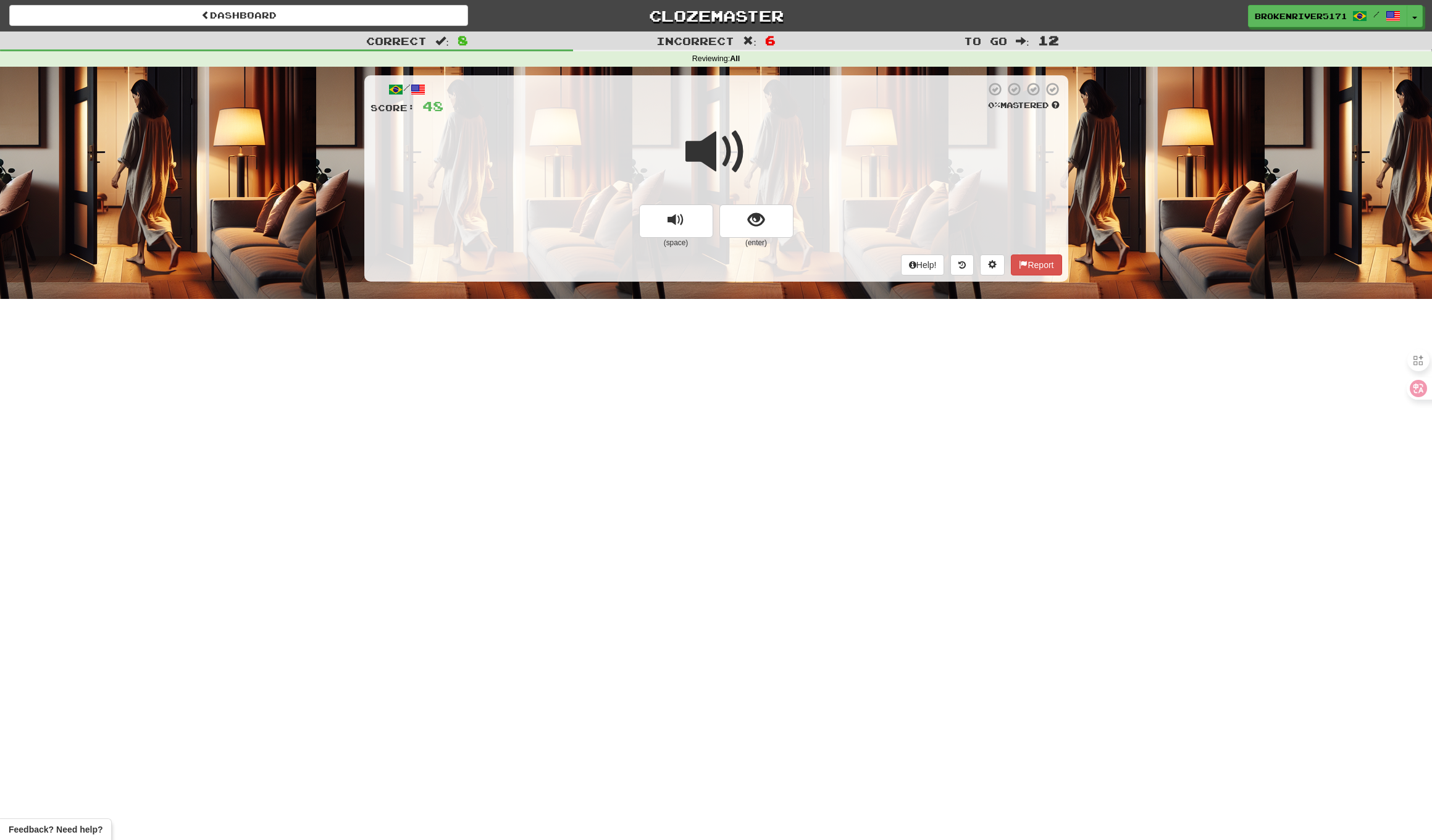
click at [741, 215] on button "show sentence" at bounding box center [756, 221] width 74 height 34
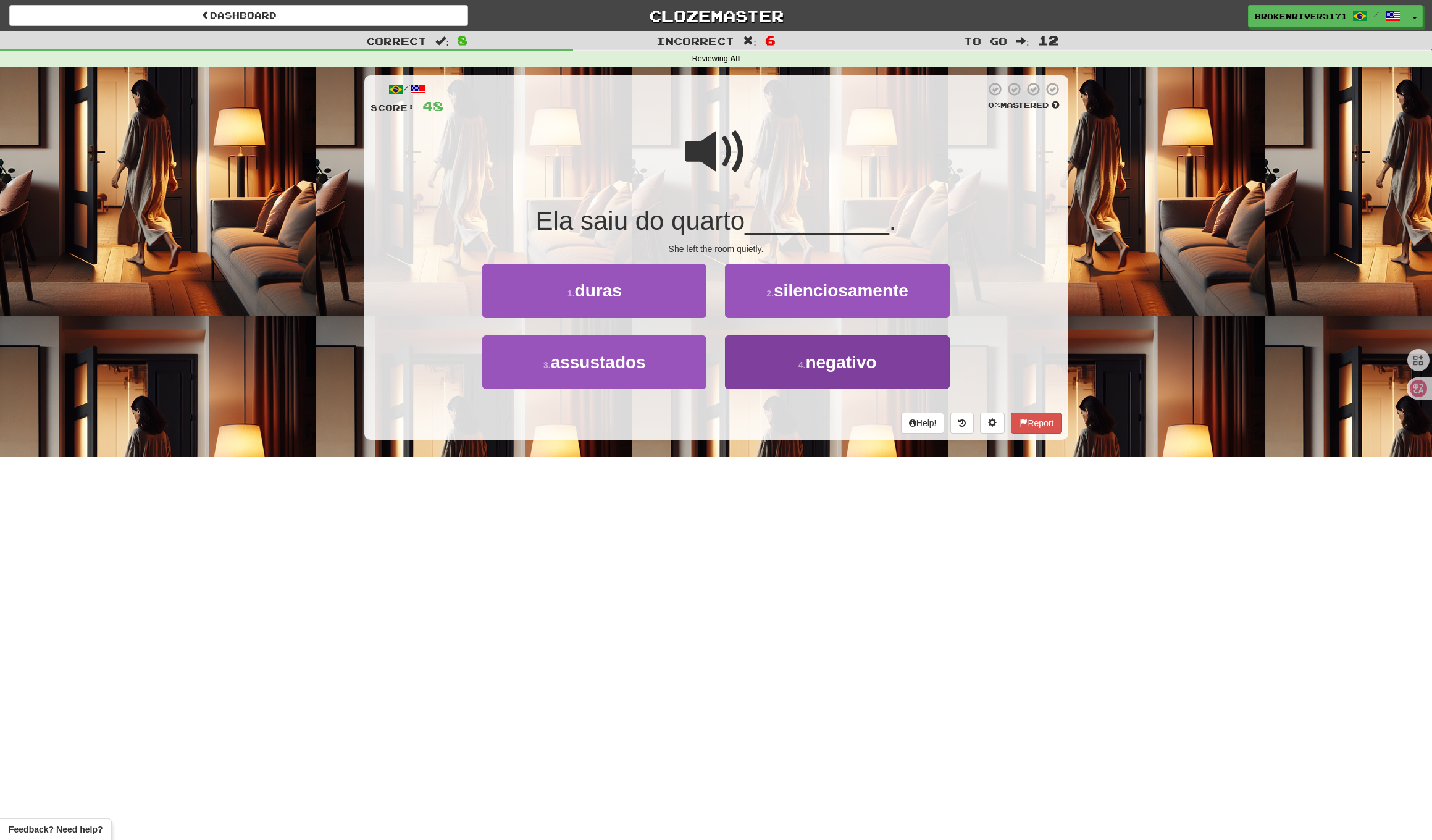
click at [745, 371] on button "4 . negativo" at bounding box center [837, 362] width 224 height 54
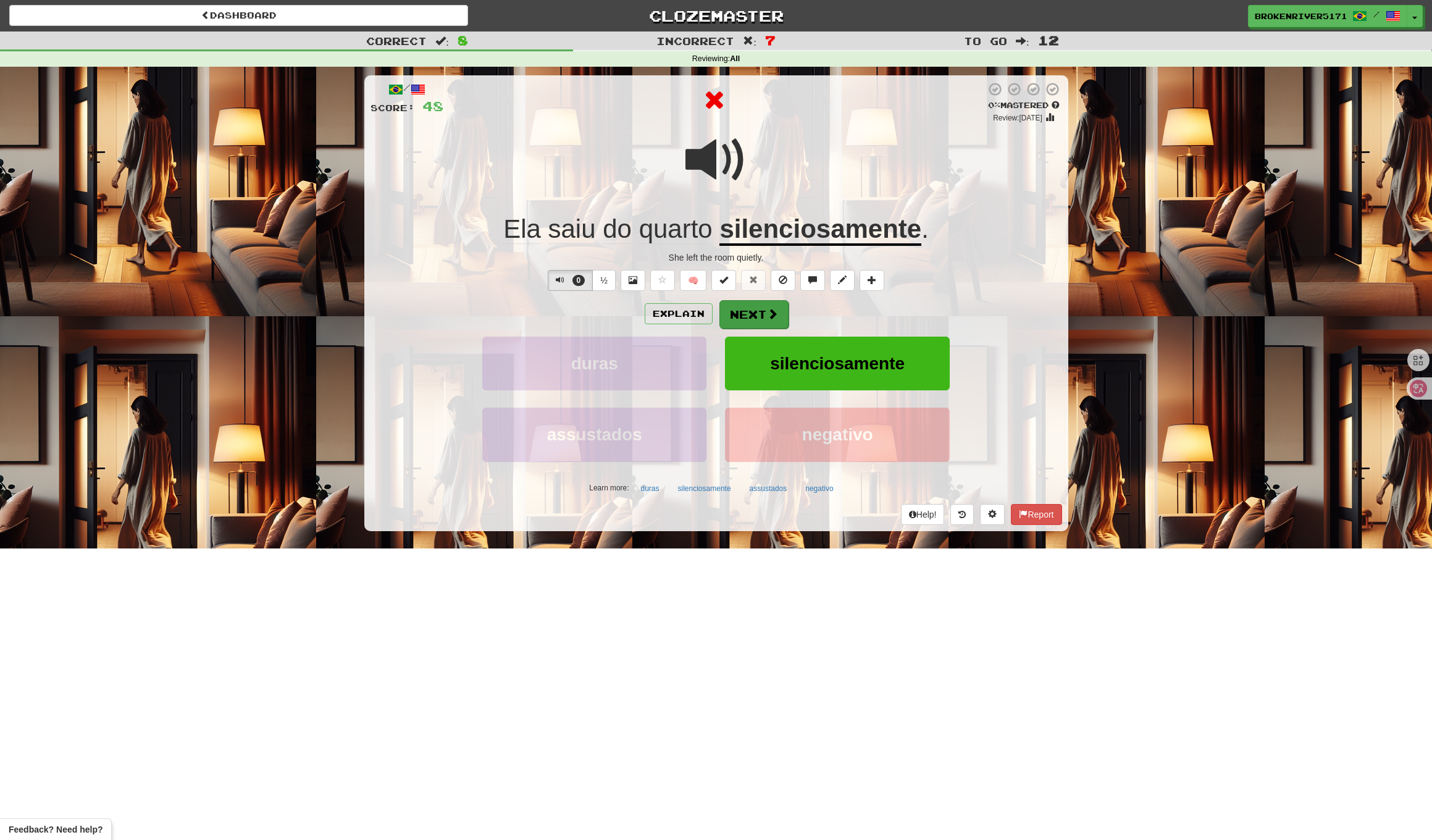
click at [750, 303] on button "Next" at bounding box center [754, 314] width 69 height 28
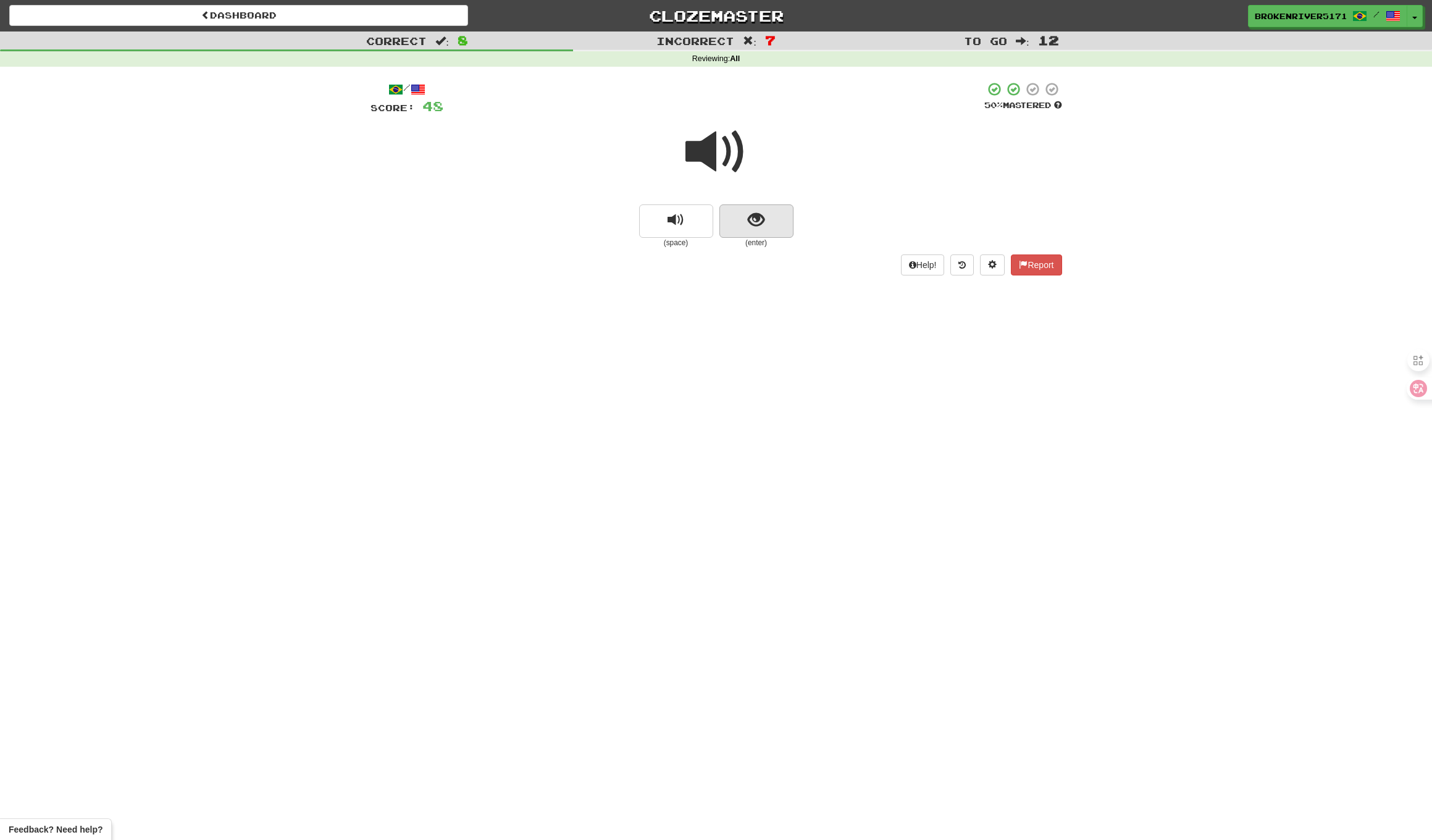
click at [774, 229] on button "show sentence" at bounding box center [756, 221] width 74 height 34
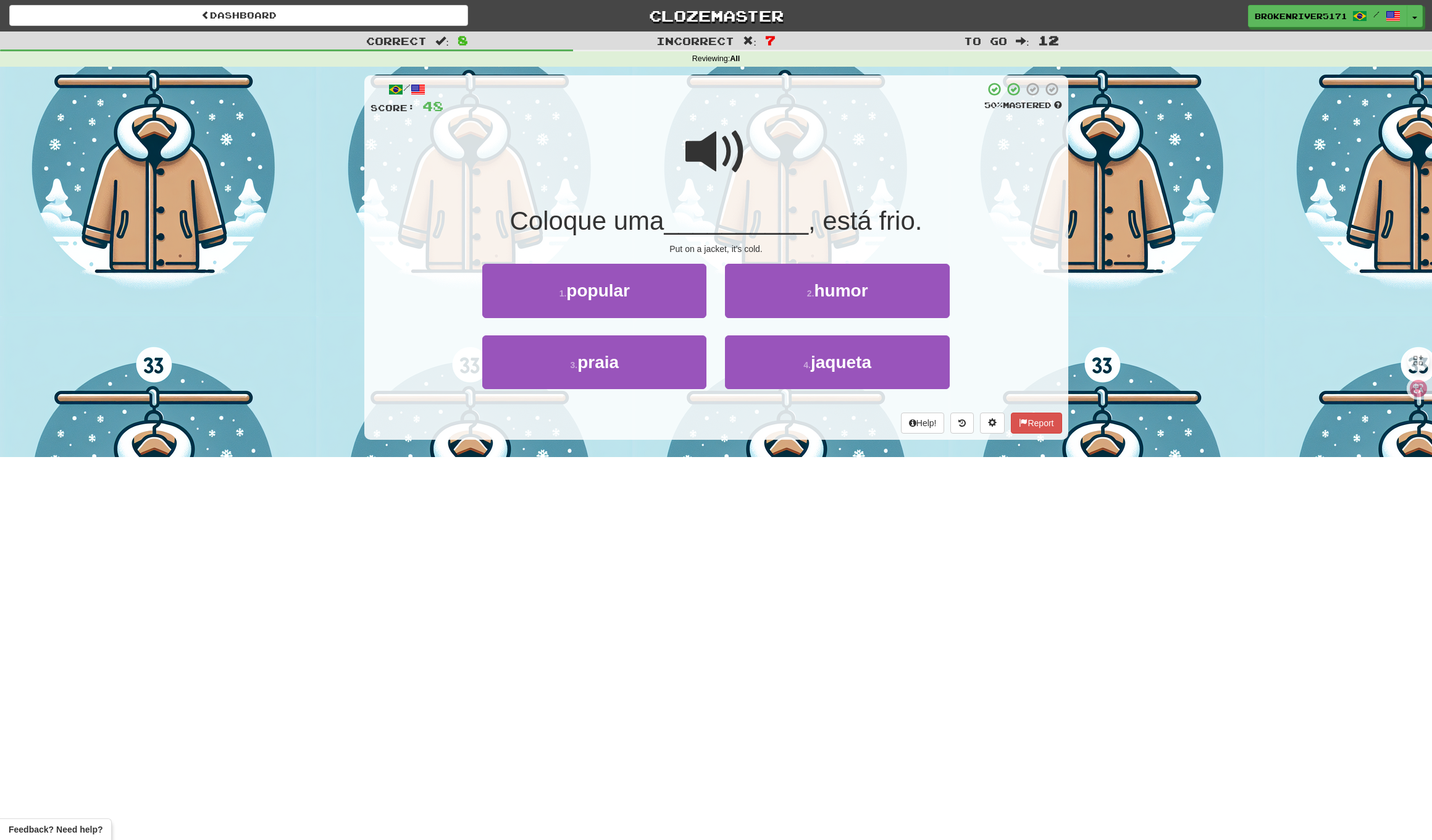
click at [682, 421] on div "Help! Report" at bounding box center [717, 423] width 692 height 21
click at [760, 363] on button "4 . jaqueta" at bounding box center [837, 362] width 224 height 54
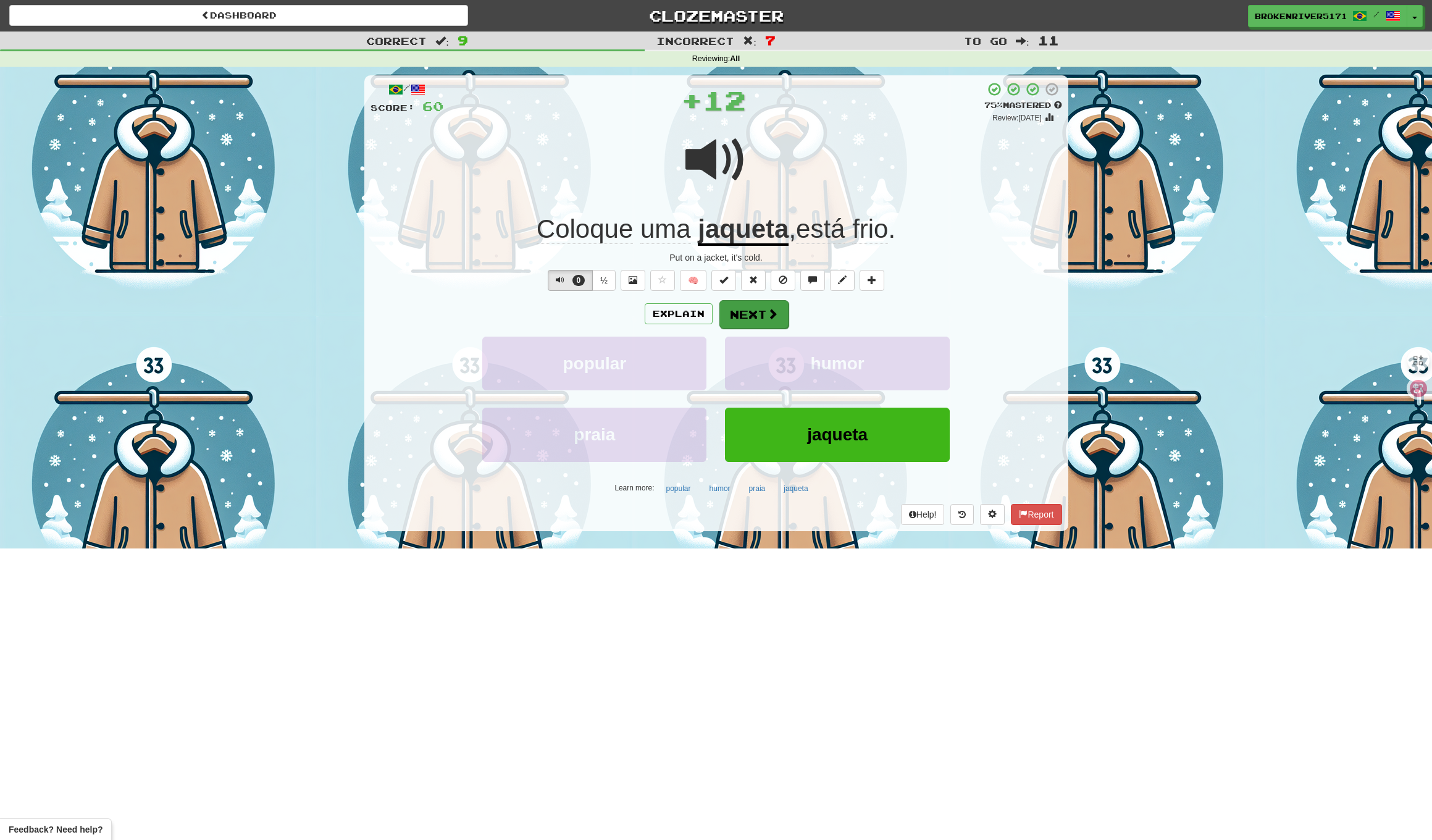
click at [738, 317] on button "Next" at bounding box center [754, 314] width 69 height 28
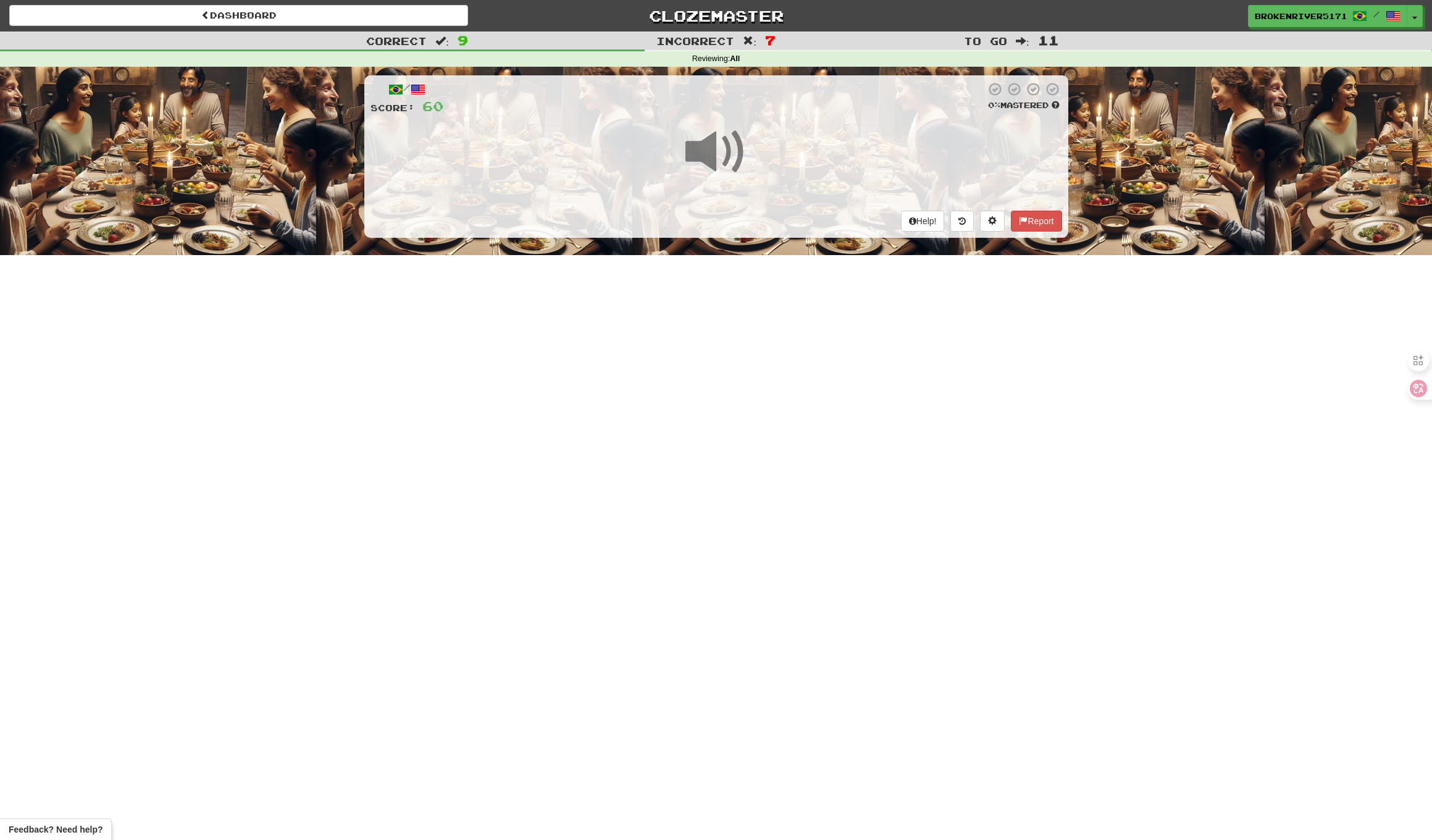
click at [685, 364] on div "Dashboard Clozemaster BrokenRiver5171 / Toggle Dropdown Dashboard Leaderboard A…" at bounding box center [716, 420] width 1432 height 840
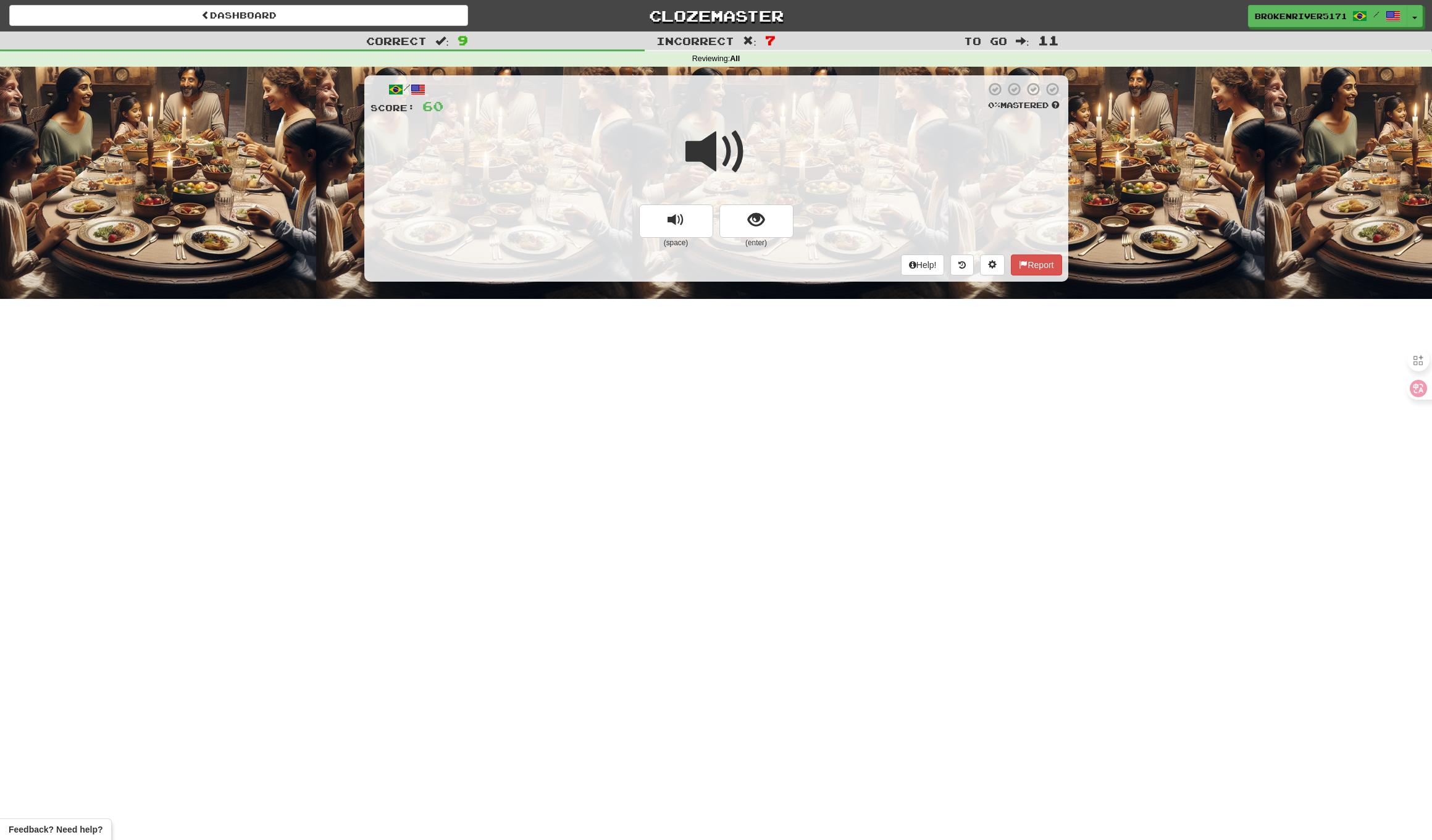
click at [773, 215] on button "show sentence" at bounding box center [756, 221] width 74 height 34
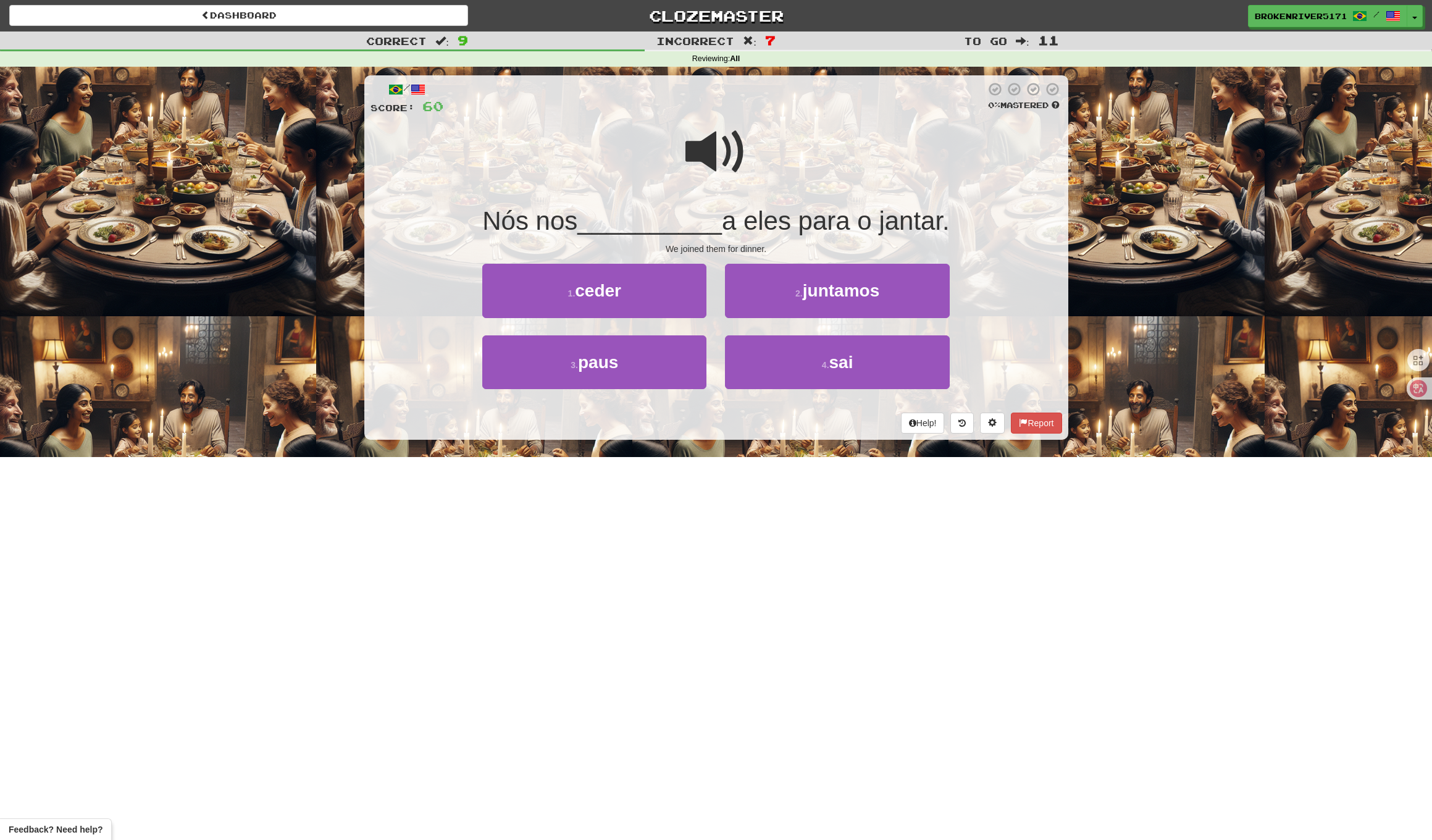
click at [708, 421] on div "Help! Report" at bounding box center [717, 423] width 692 height 21
click at [722, 416] on div "Help! Report" at bounding box center [717, 423] width 692 height 21
click at [781, 379] on button "4 . sai" at bounding box center [837, 362] width 224 height 54
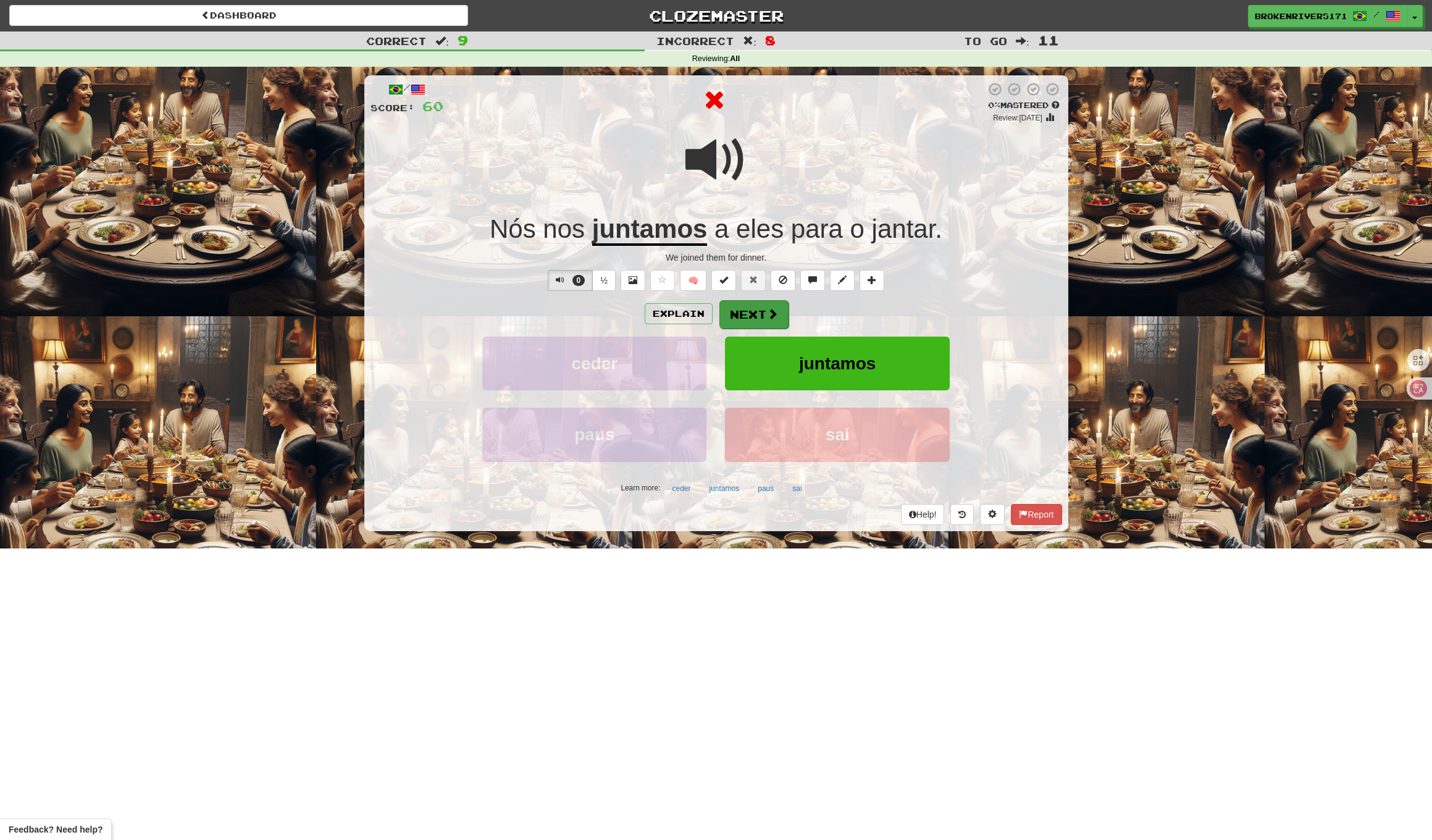
click at [762, 318] on button "Next" at bounding box center [754, 314] width 69 height 28
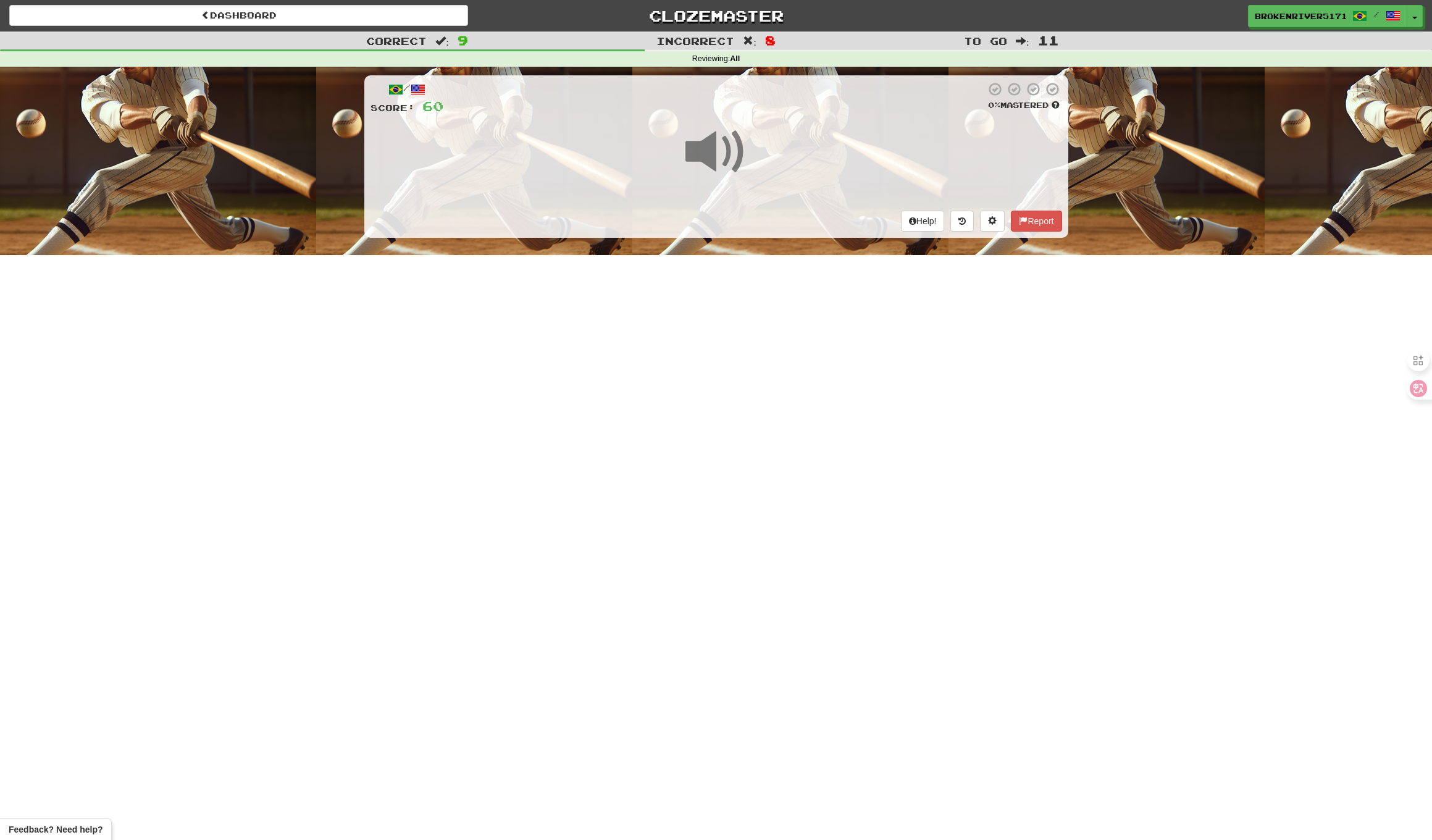
click at [757, 393] on div "Dashboard Clozemaster BrokenRiver5171 / Toggle Dropdown Dashboard Leaderboard A…" at bounding box center [716, 420] width 1432 height 840
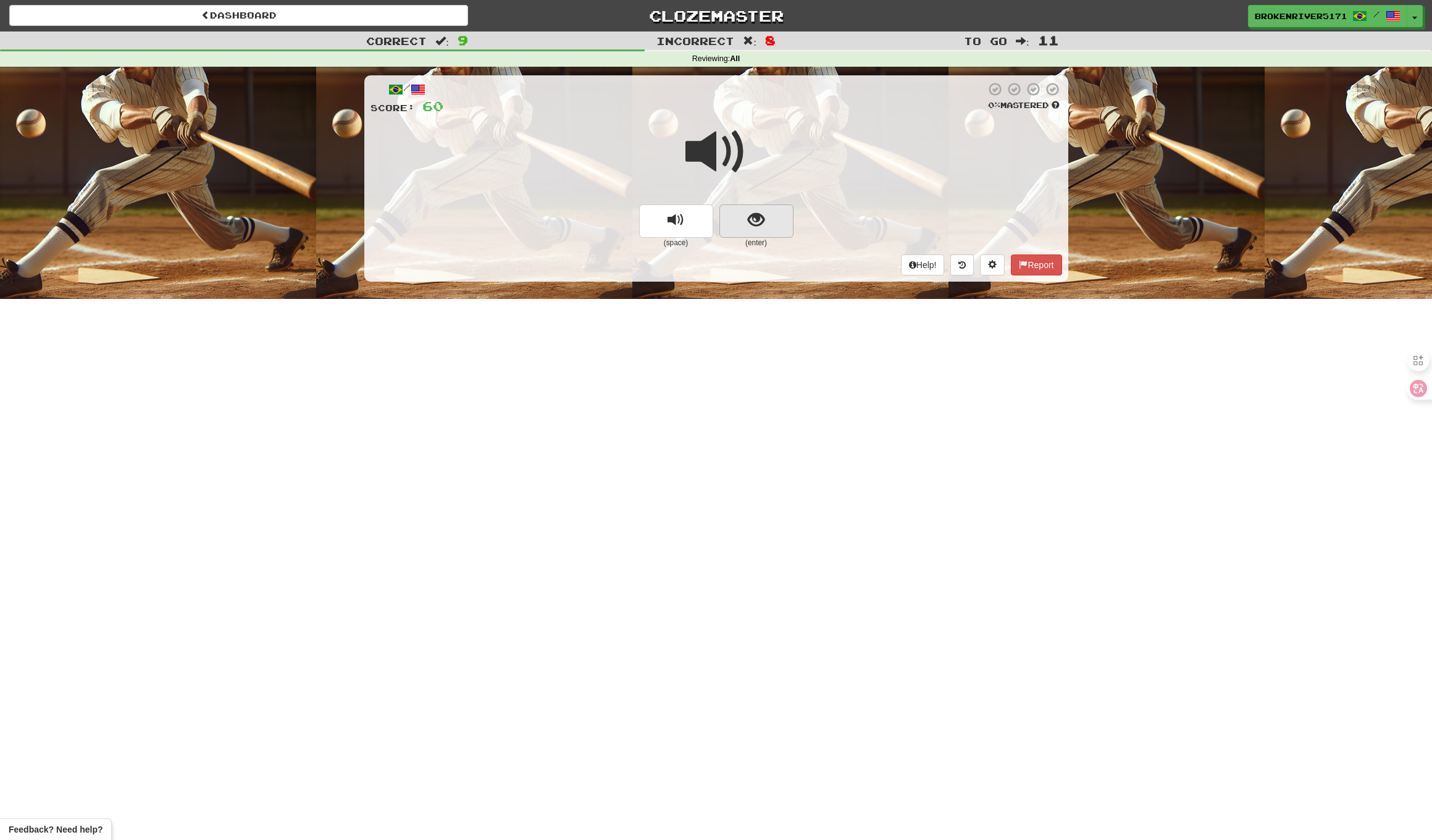
click at [764, 204] on button "show sentence" at bounding box center [756, 221] width 74 height 34
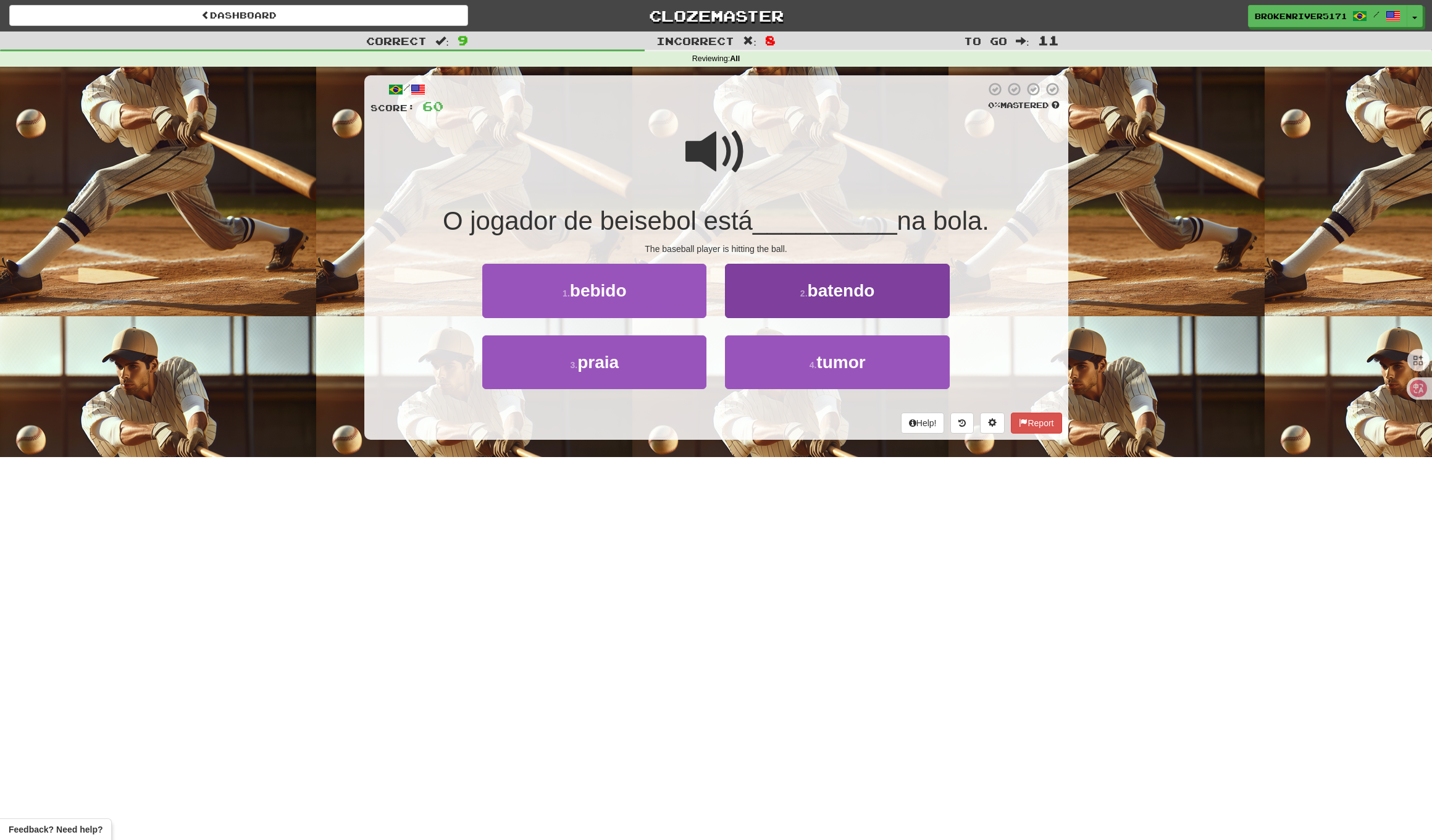
click at [824, 309] on button "2 . batendo" at bounding box center [837, 290] width 224 height 54
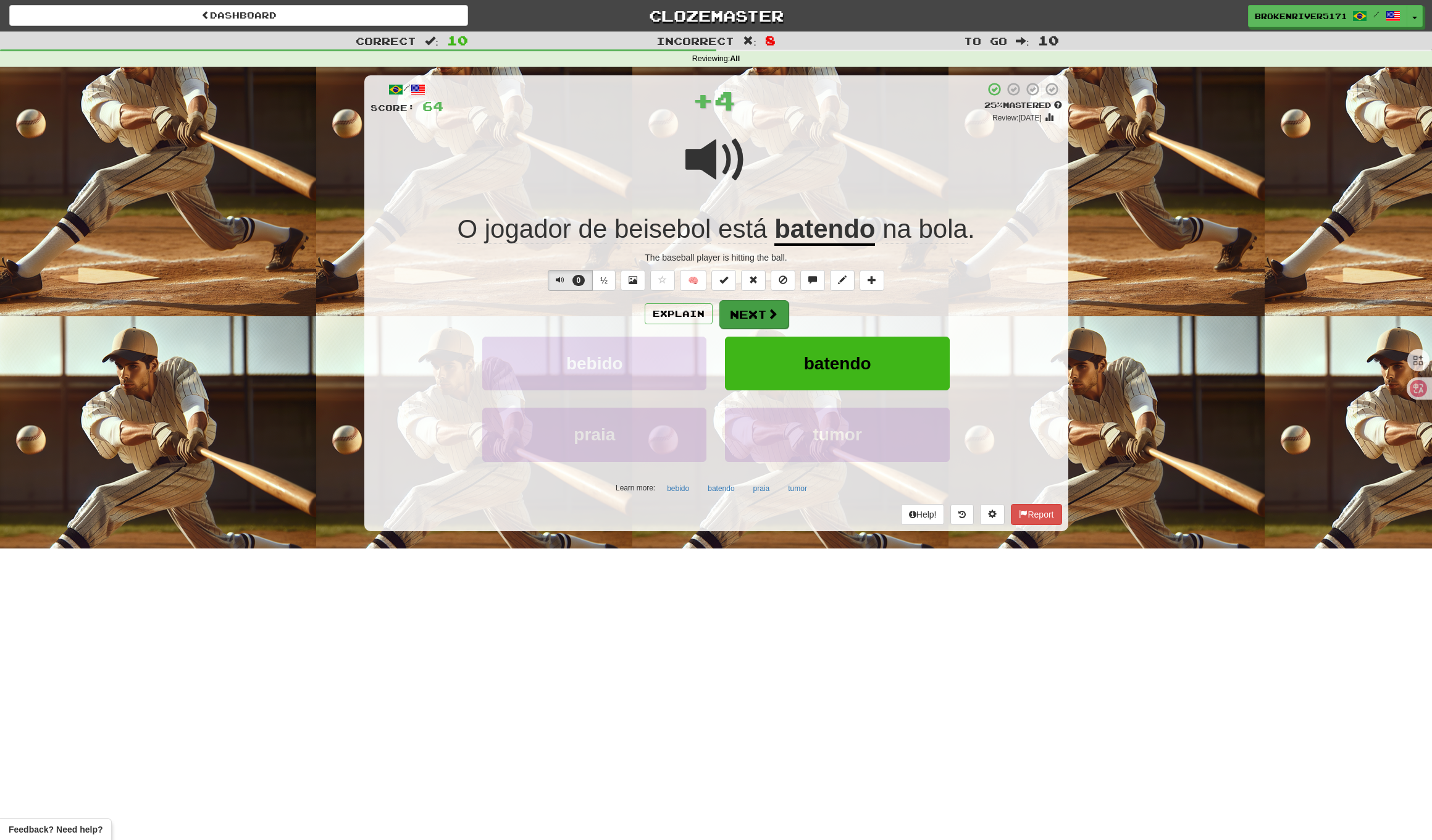
click at [776, 320] on button "Next" at bounding box center [754, 314] width 69 height 28
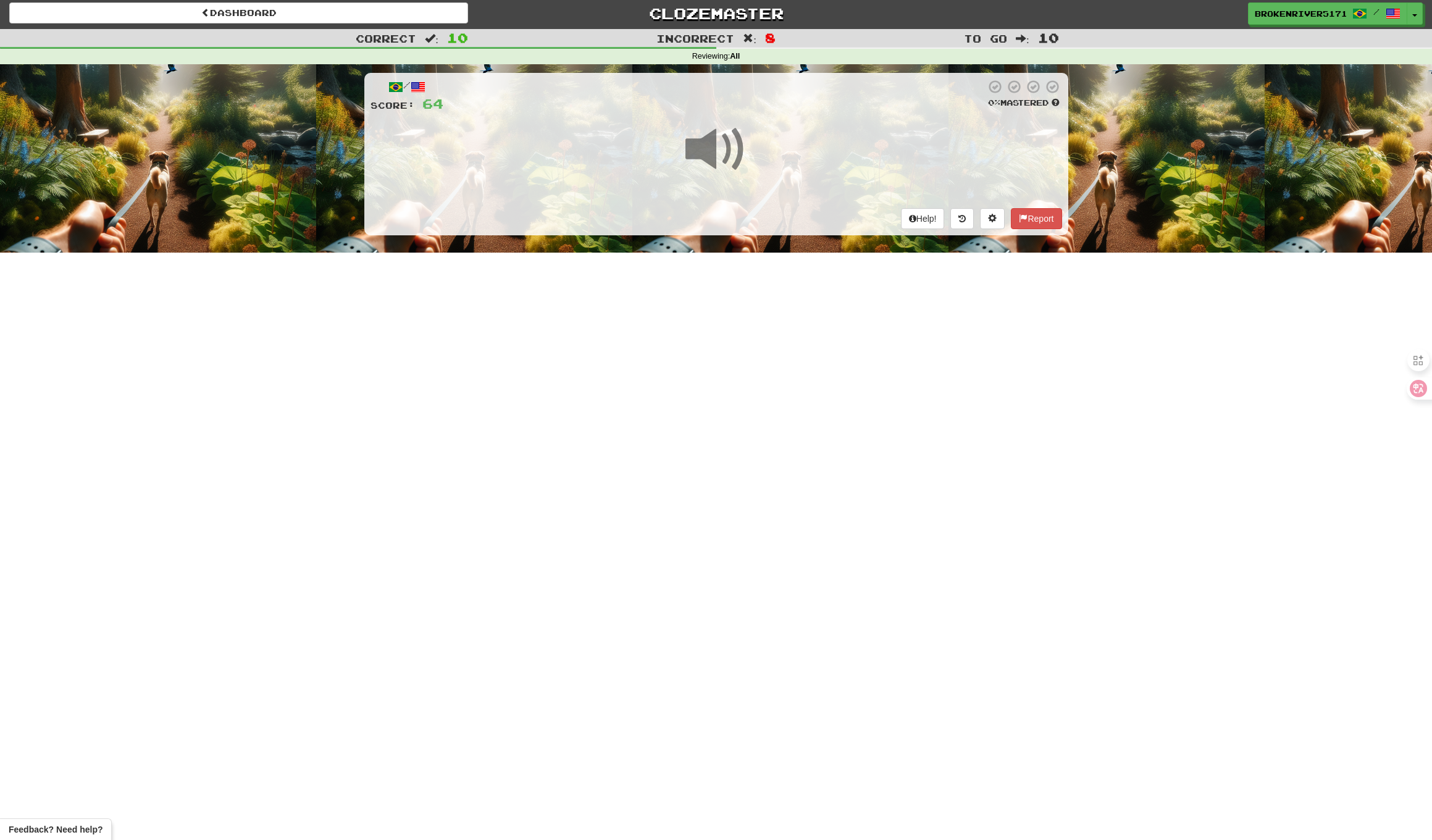
click at [746, 376] on div "Dashboard Clozemaster BrokenRiver5171 / Toggle Dropdown Dashboard Leaderboard A…" at bounding box center [716, 417] width 1432 height 840
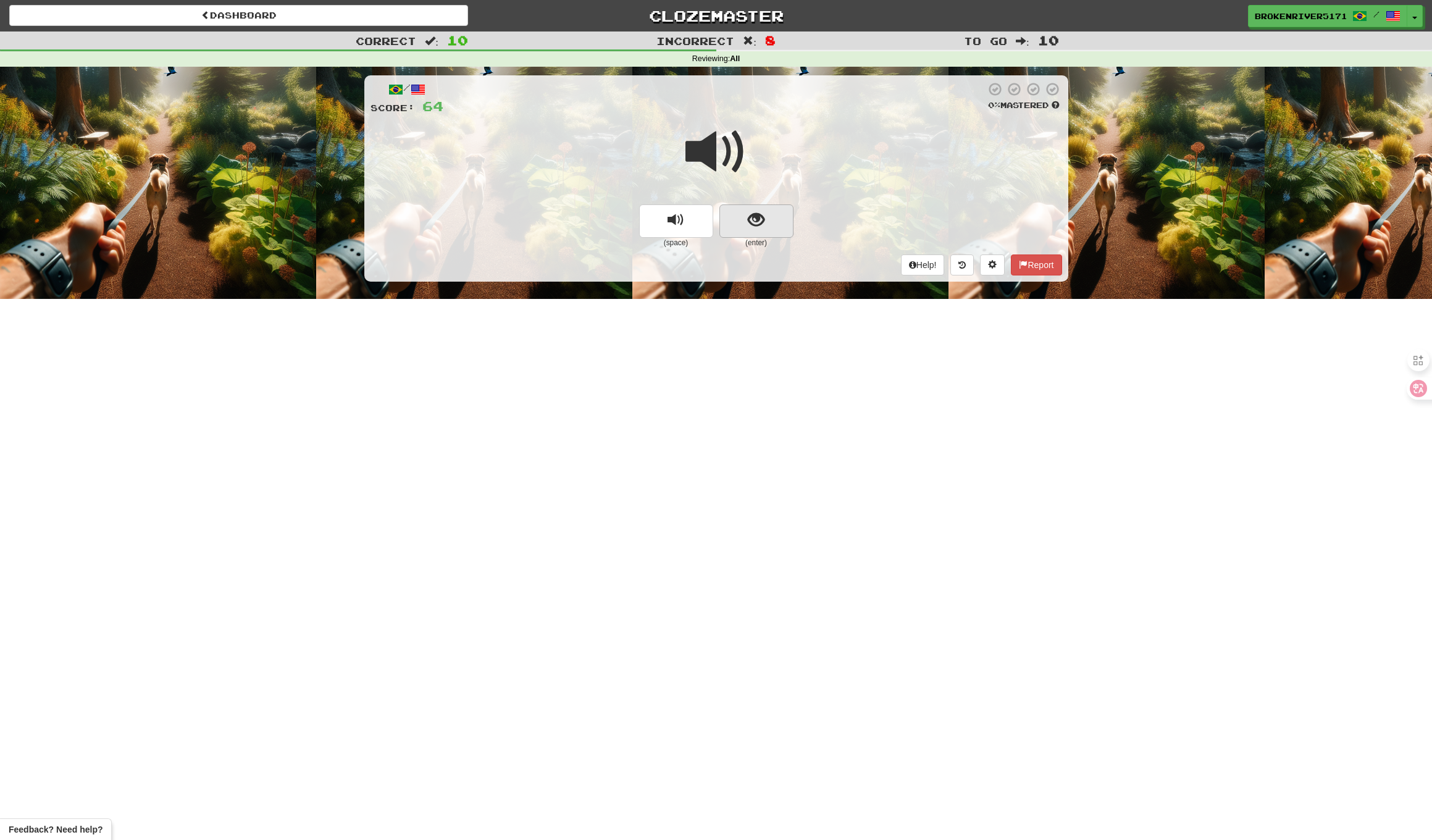
click at [754, 226] on span "show sentence" at bounding box center [756, 220] width 16 height 16
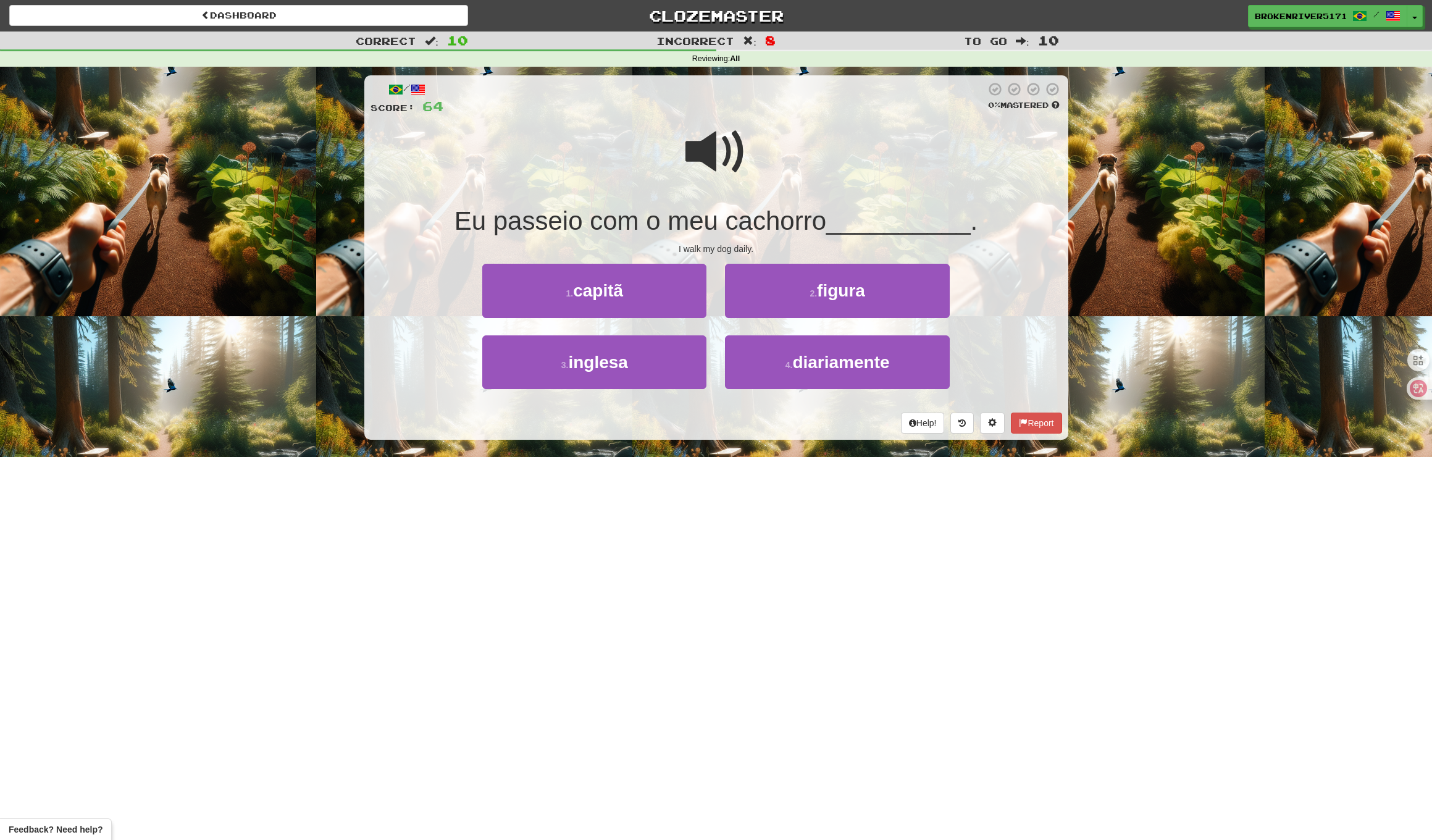
click at [727, 416] on div "Help! Report" at bounding box center [717, 423] width 692 height 21
click at [650, 359] on button "3 . [DEMOGRAPHIC_DATA]" at bounding box center [595, 362] width 224 height 54
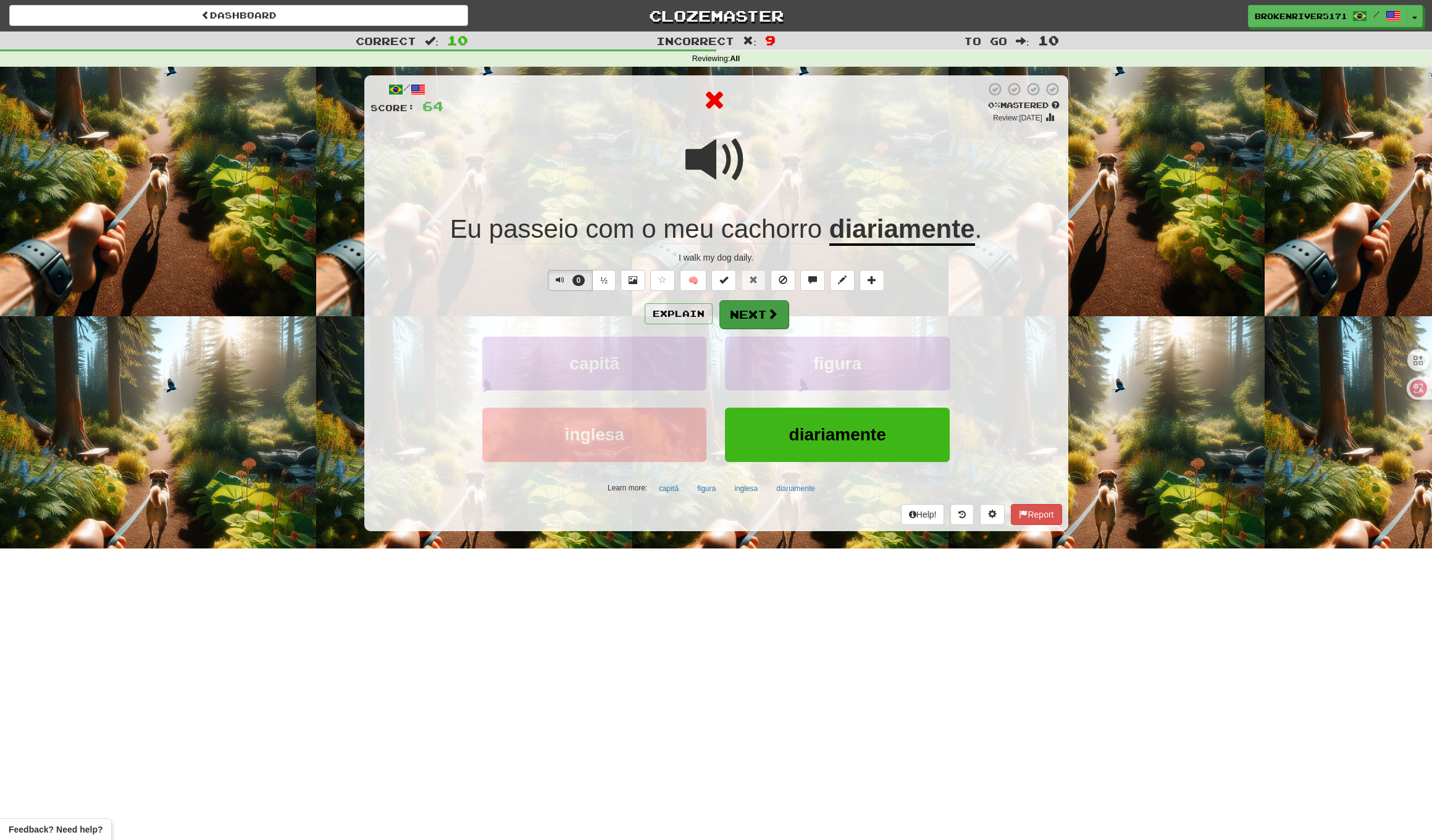
click at [770, 323] on button "Next" at bounding box center [754, 314] width 69 height 28
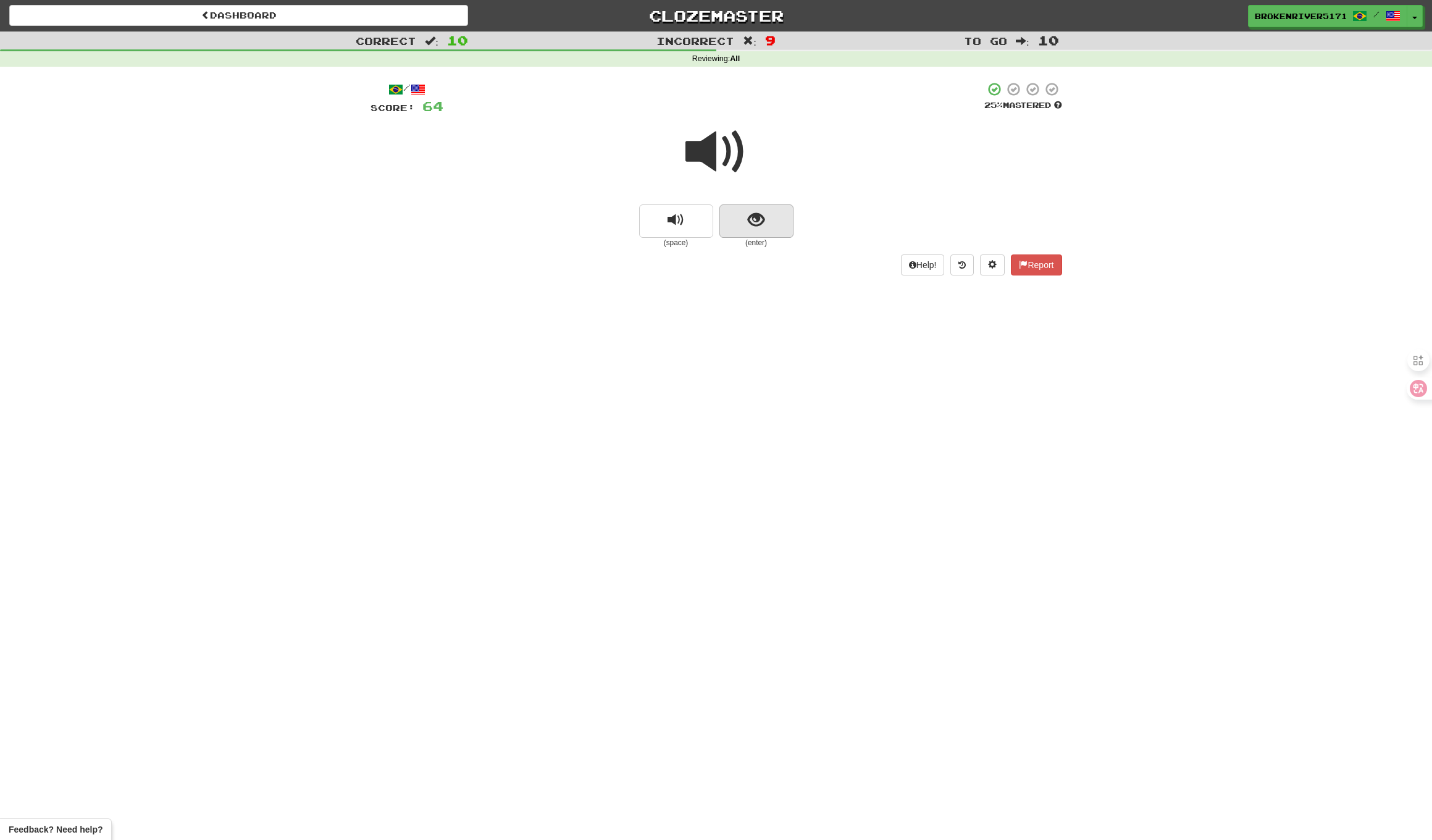
click at [770, 218] on button "show sentence" at bounding box center [756, 221] width 74 height 34
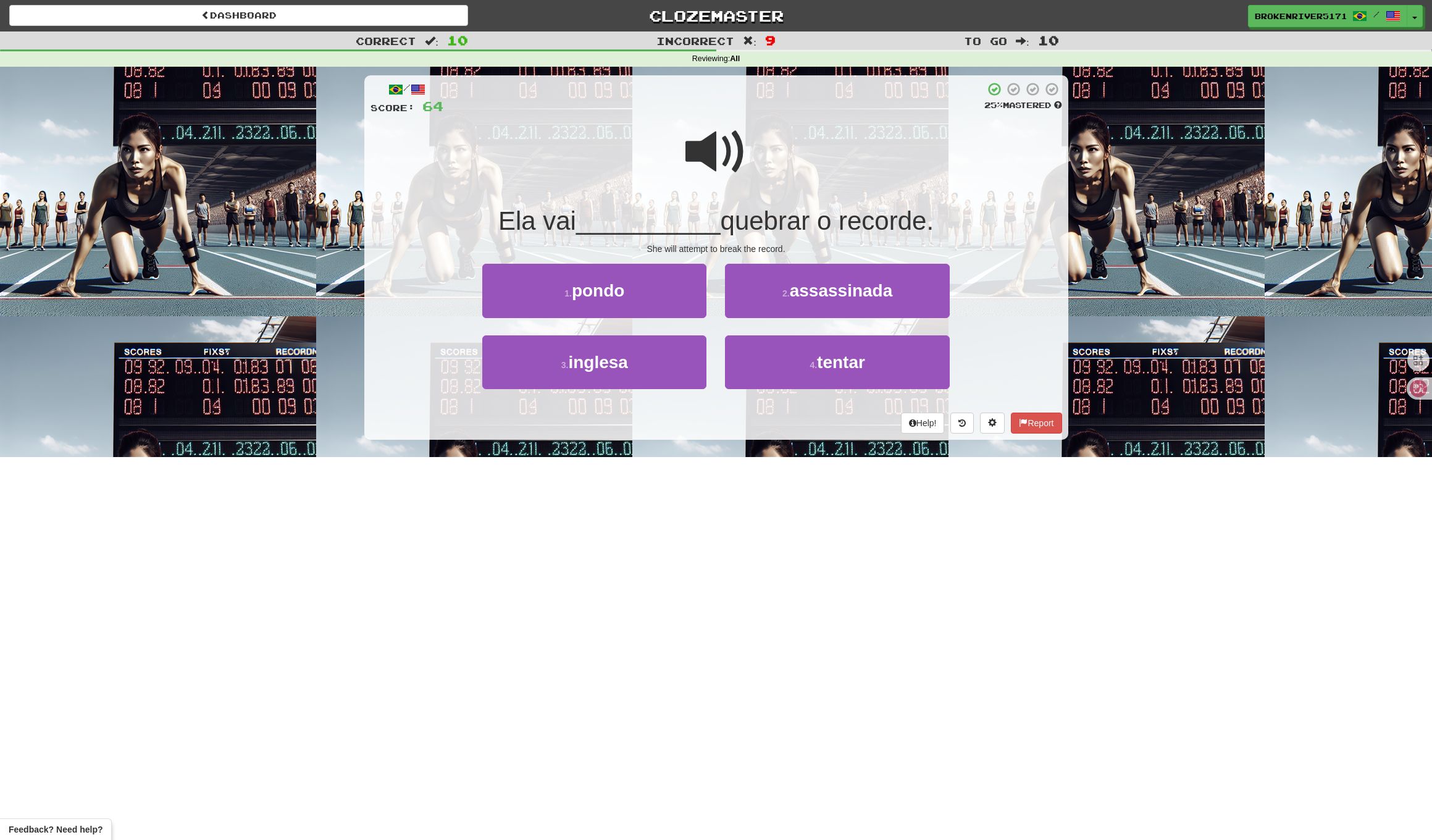
click at [786, 243] on div "She will attempt to break the record." at bounding box center [717, 249] width 692 height 13
click at [777, 250] on div "She will attempt to break the record." at bounding box center [717, 249] width 692 height 13
click at [799, 293] on span "assassinada" at bounding box center [841, 290] width 103 height 19
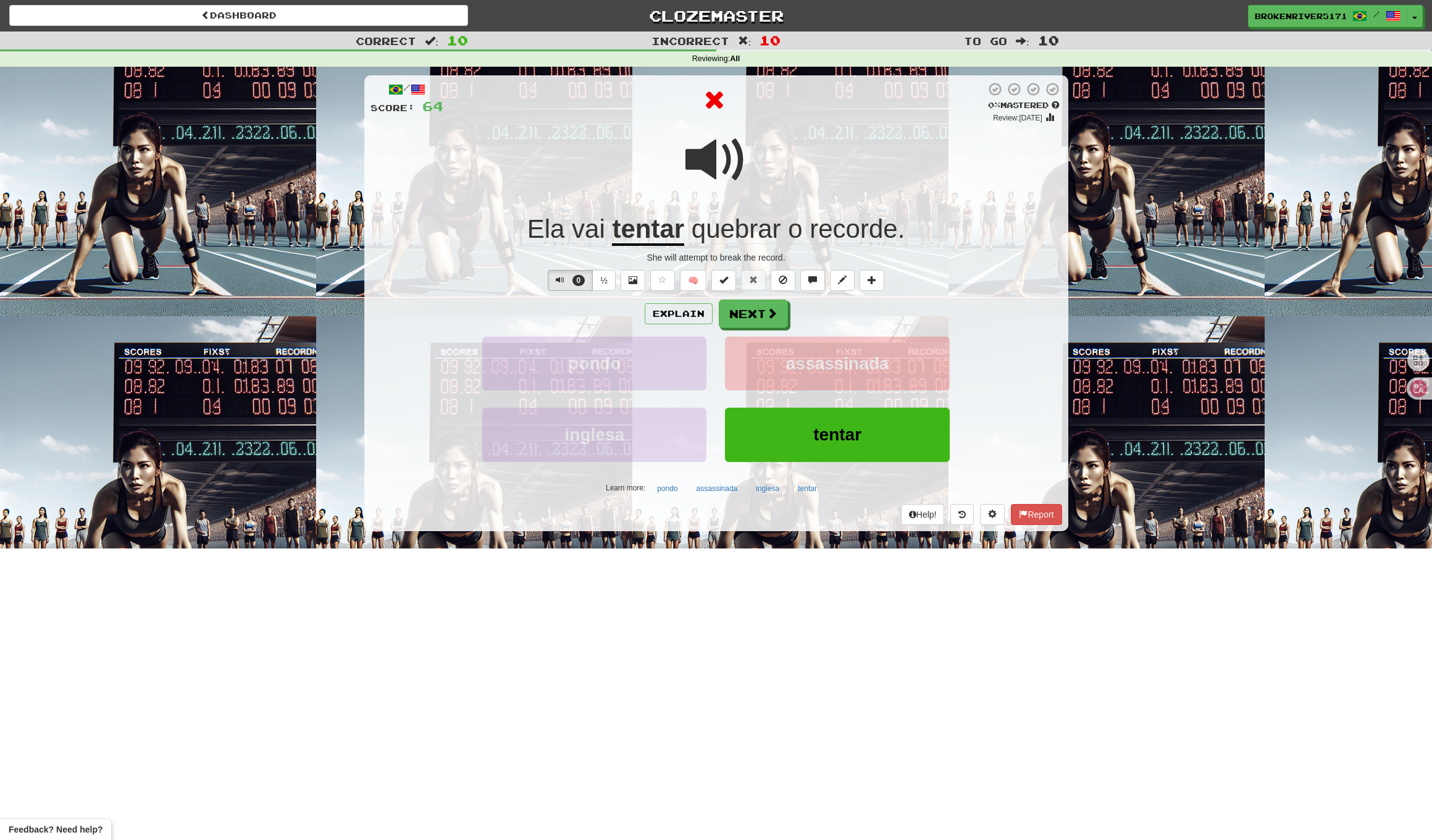
drag, startPoint x: 774, startPoint y: 314, endPoint x: 838, endPoint y: 311, distance: 64.1
click at [838, 311] on div "Explain Next" at bounding box center [717, 314] width 692 height 28
click at [753, 311] on button "Next" at bounding box center [754, 314] width 69 height 28
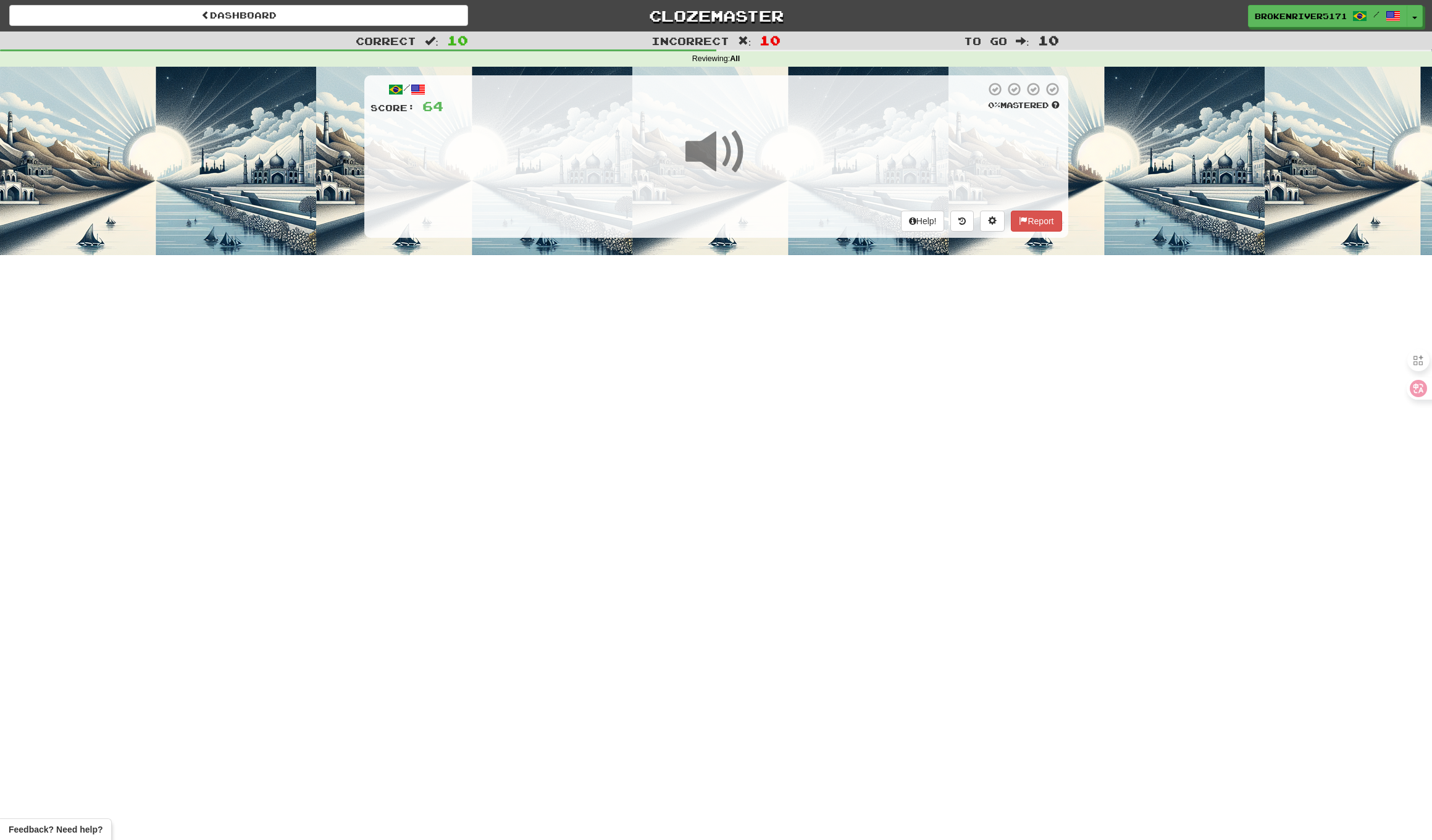
click at [801, 308] on div "Dashboard Clozemaster BrokenRiver5171 / Toggle Dropdown Dashboard Leaderboard A…" at bounding box center [716, 420] width 1432 height 840
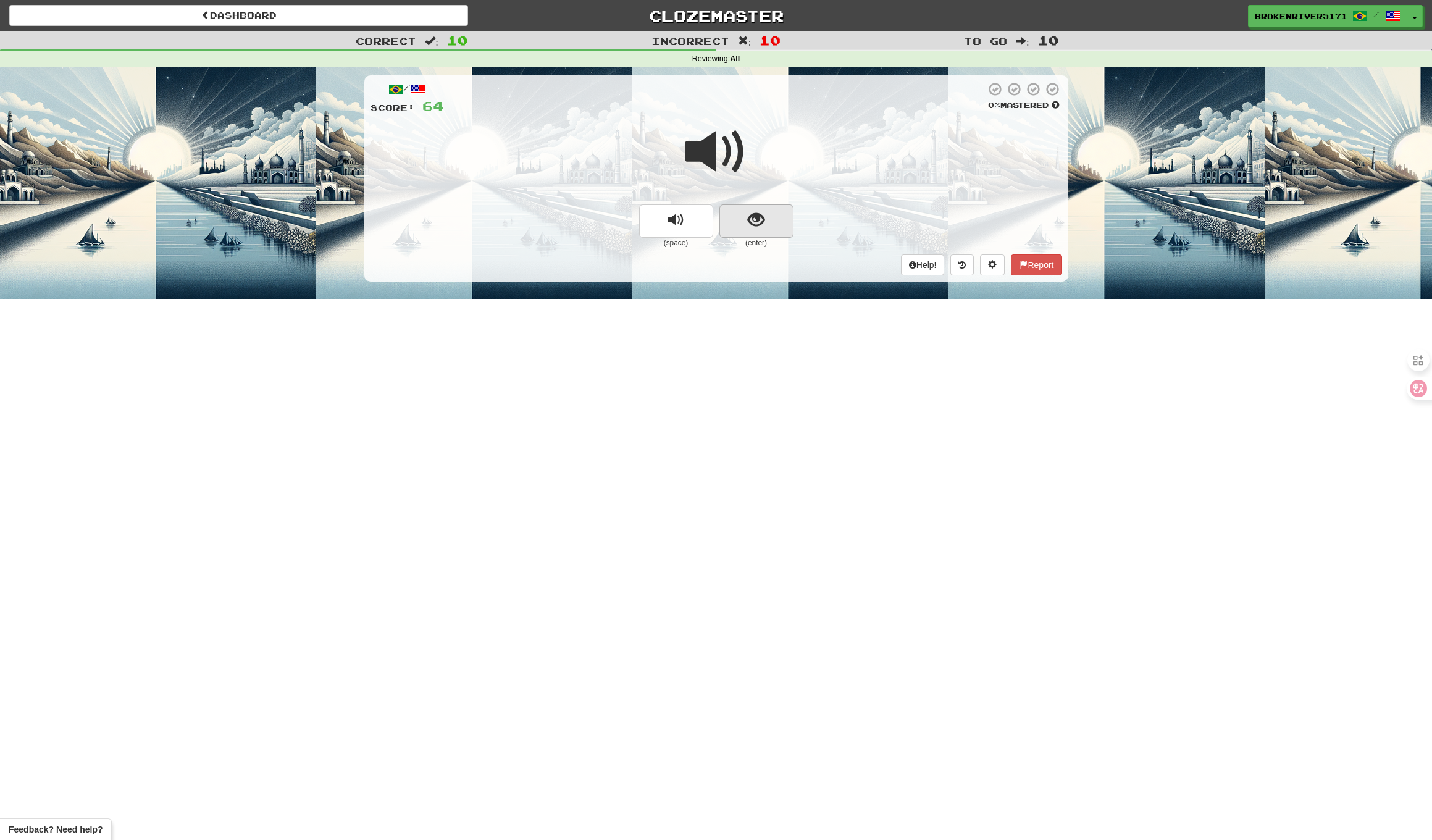
click at [742, 205] on button "show sentence" at bounding box center [756, 221] width 74 height 34
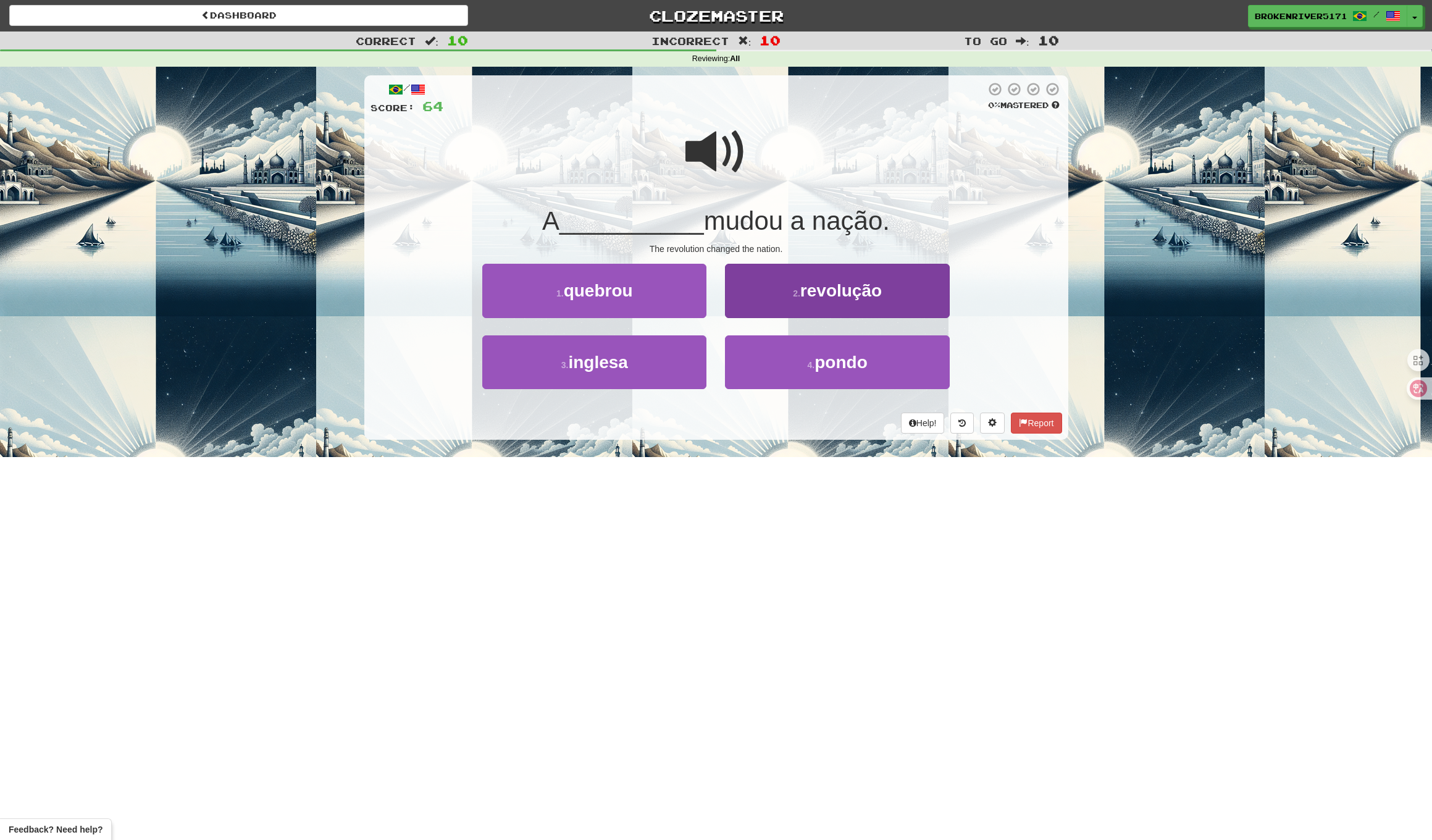
click at [749, 296] on button "2 . revolução" at bounding box center [837, 290] width 224 height 54
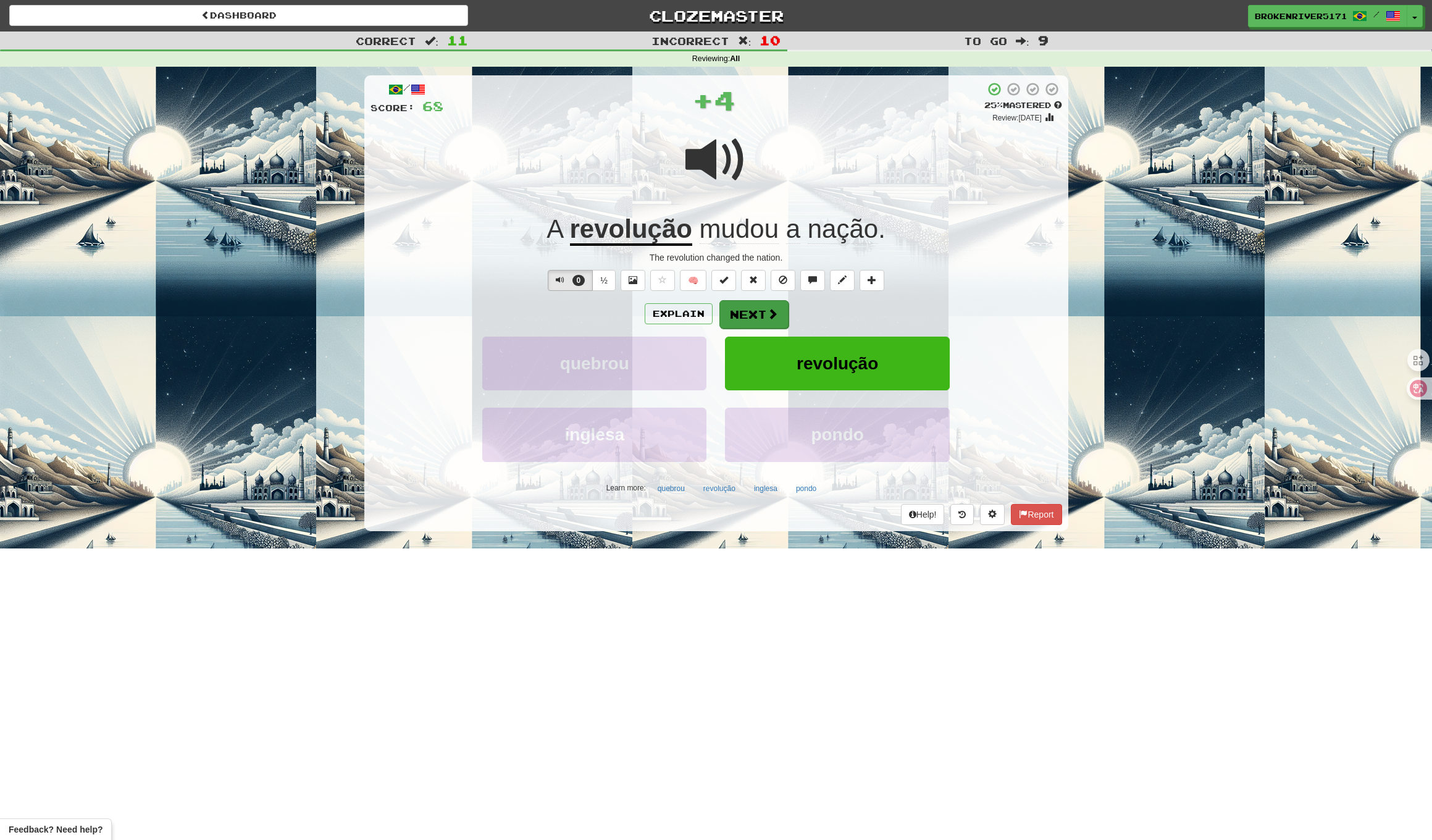
click at [743, 302] on button "Next" at bounding box center [754, 314] width 69 height 28
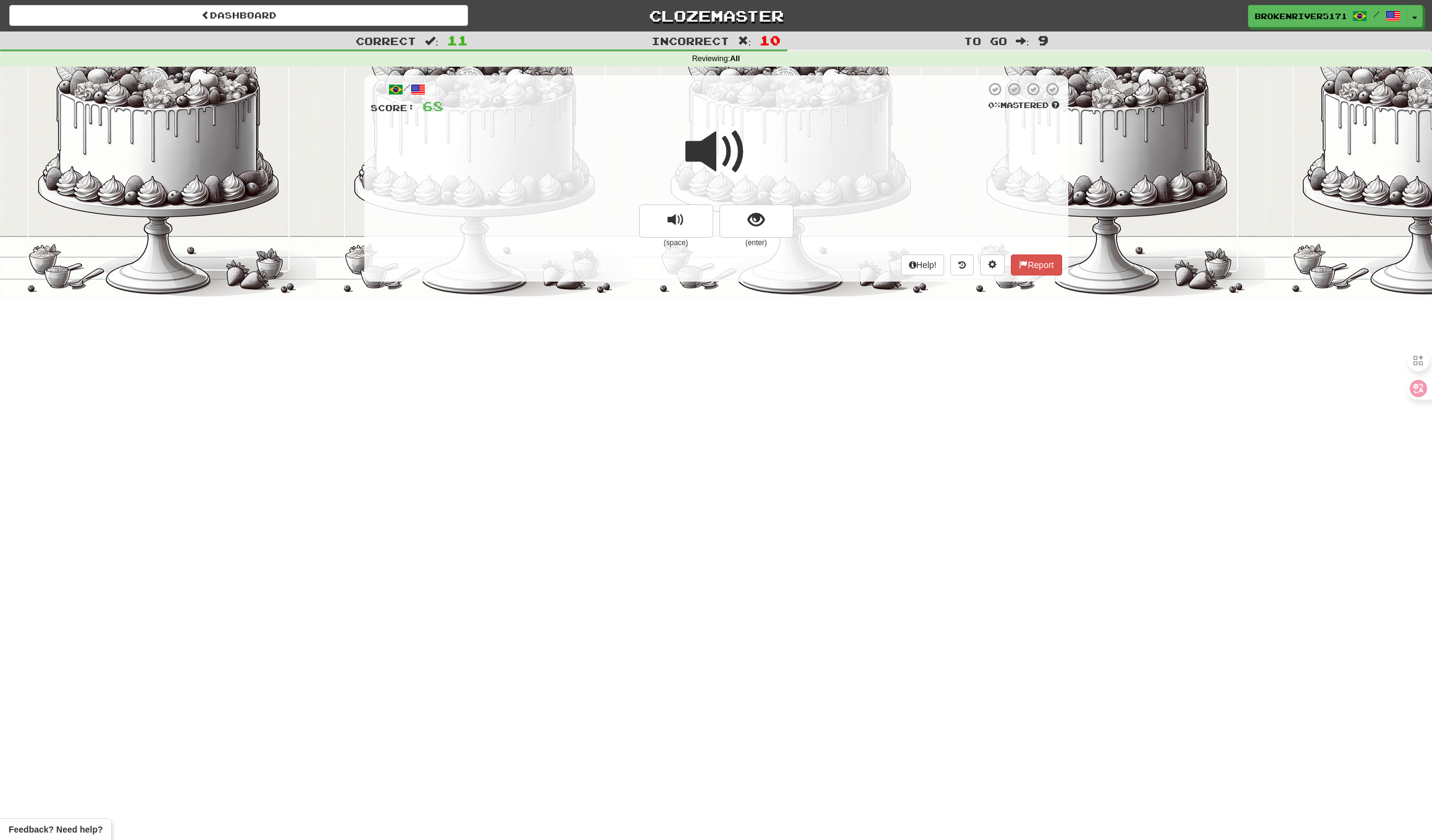
drag, startPoint x: 748, startPoint y: 230, endPoint x: 740, endPoint y: 258, distance: 29.1
click at [748, 230] on button "show sentence" at bounding box center [756, 221] width 74 height 34
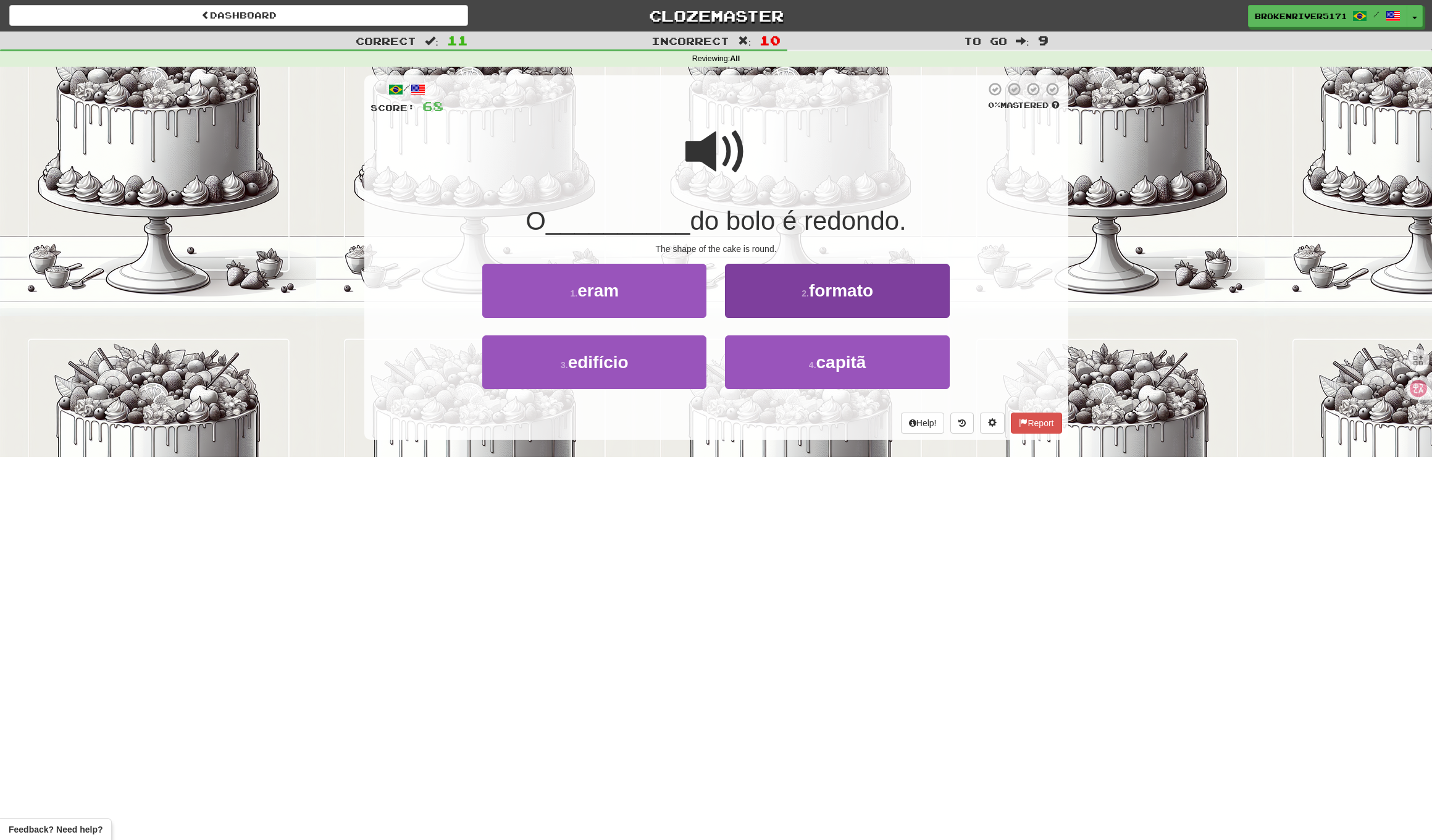
click at [775, 303] on button "2 . formato" at bounding box center [837, 290] width 224 height 54
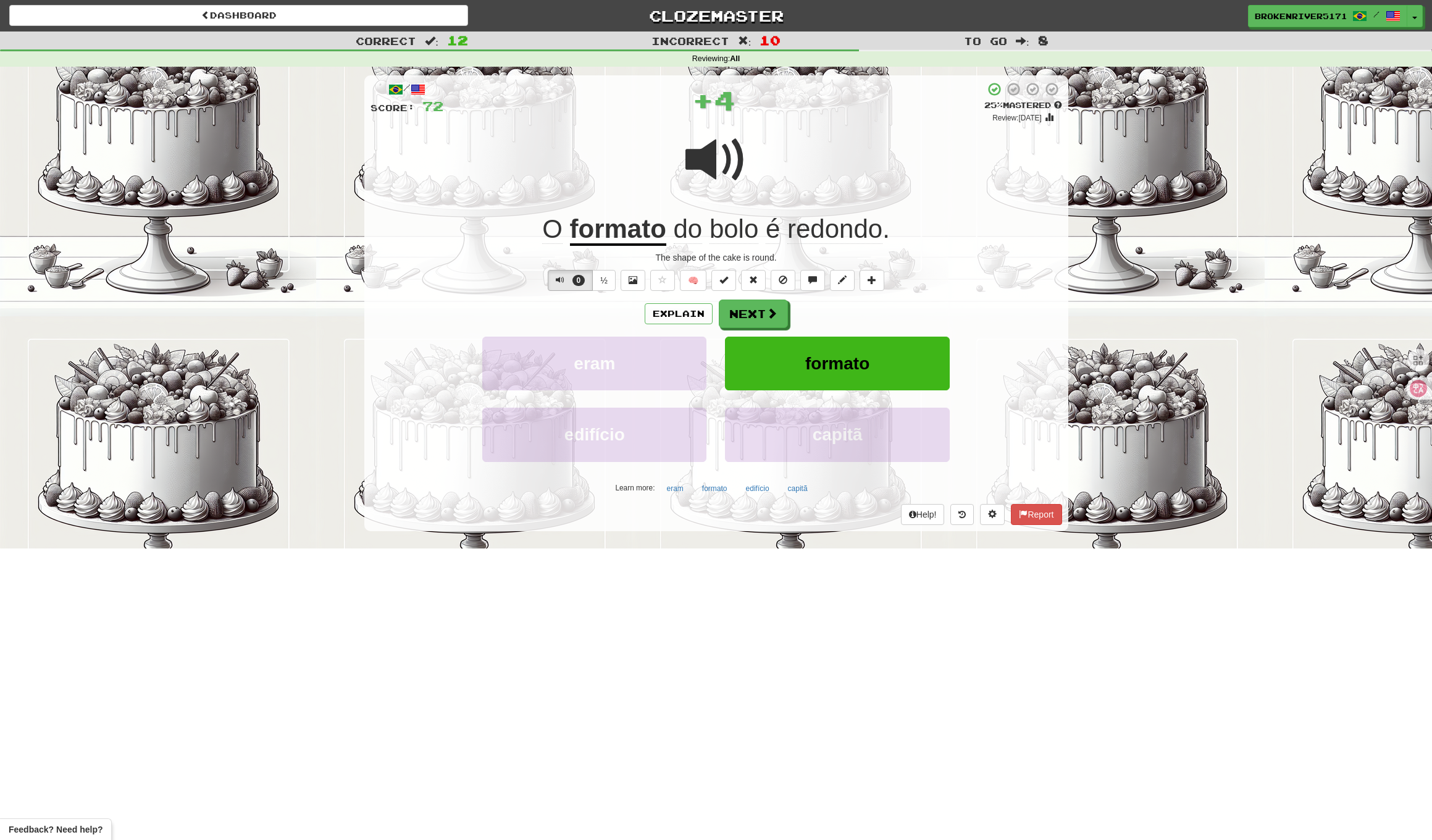
drag, startPoint x: 768, startPoint y: 319, endPoint x: 806, endPoint y: 310, distance: 39.1
click at [806, 310] on div "Explain Next" at bounding box center [717, 314] width 692 height 28
click at [756, 316] on button "Next" at bounding box center [754, 314] width 69 height 28
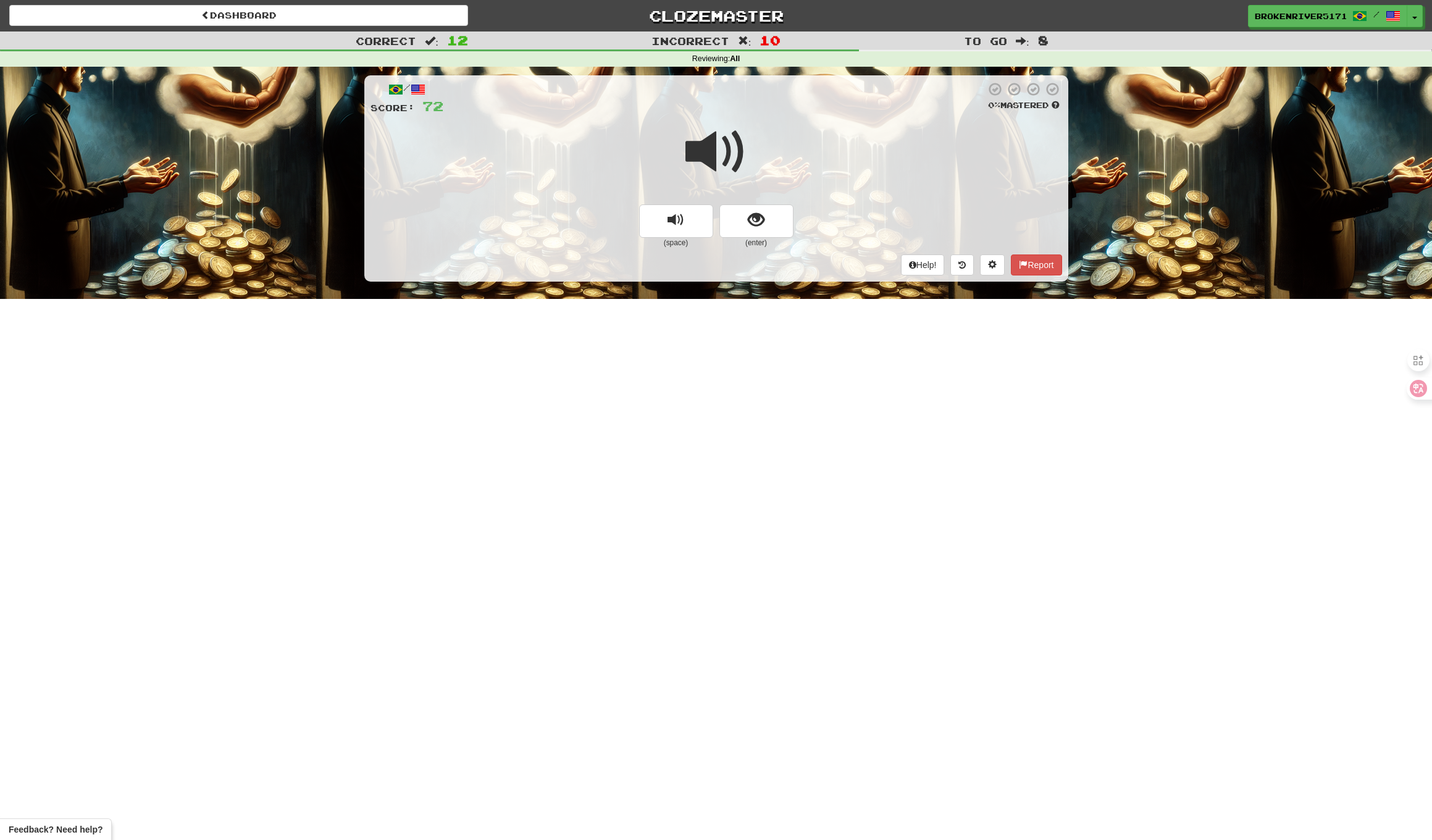
click at [780, 200] on div at bounding box center [717, 161] width 692 height 89
click at [764, 222] on span "show sentence" at bounding box center [756, 220] width 16 height 16
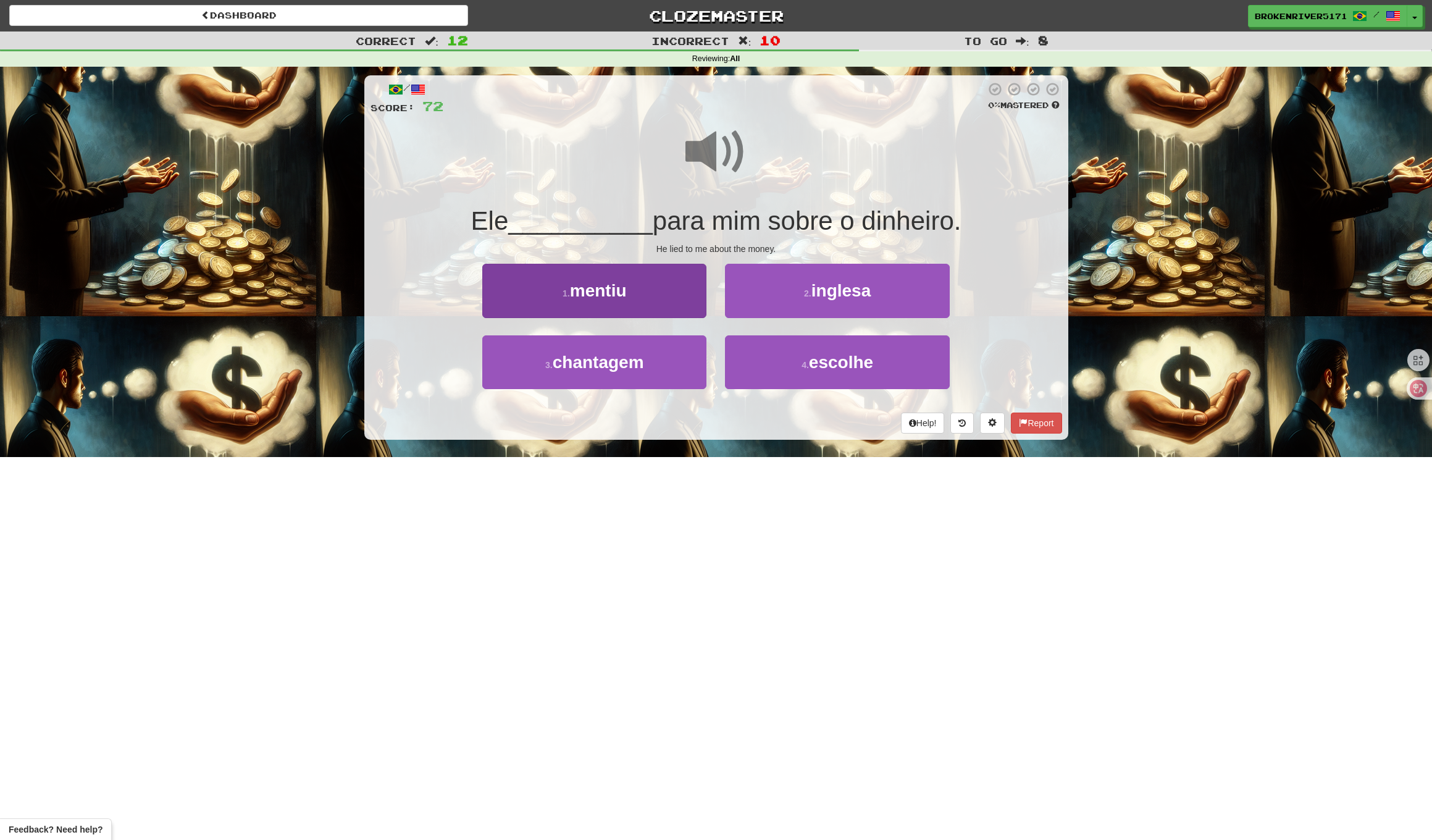
click at [640, 301] on button "1 . mentiu" at bounding box center [595, 290] width 224 height 54
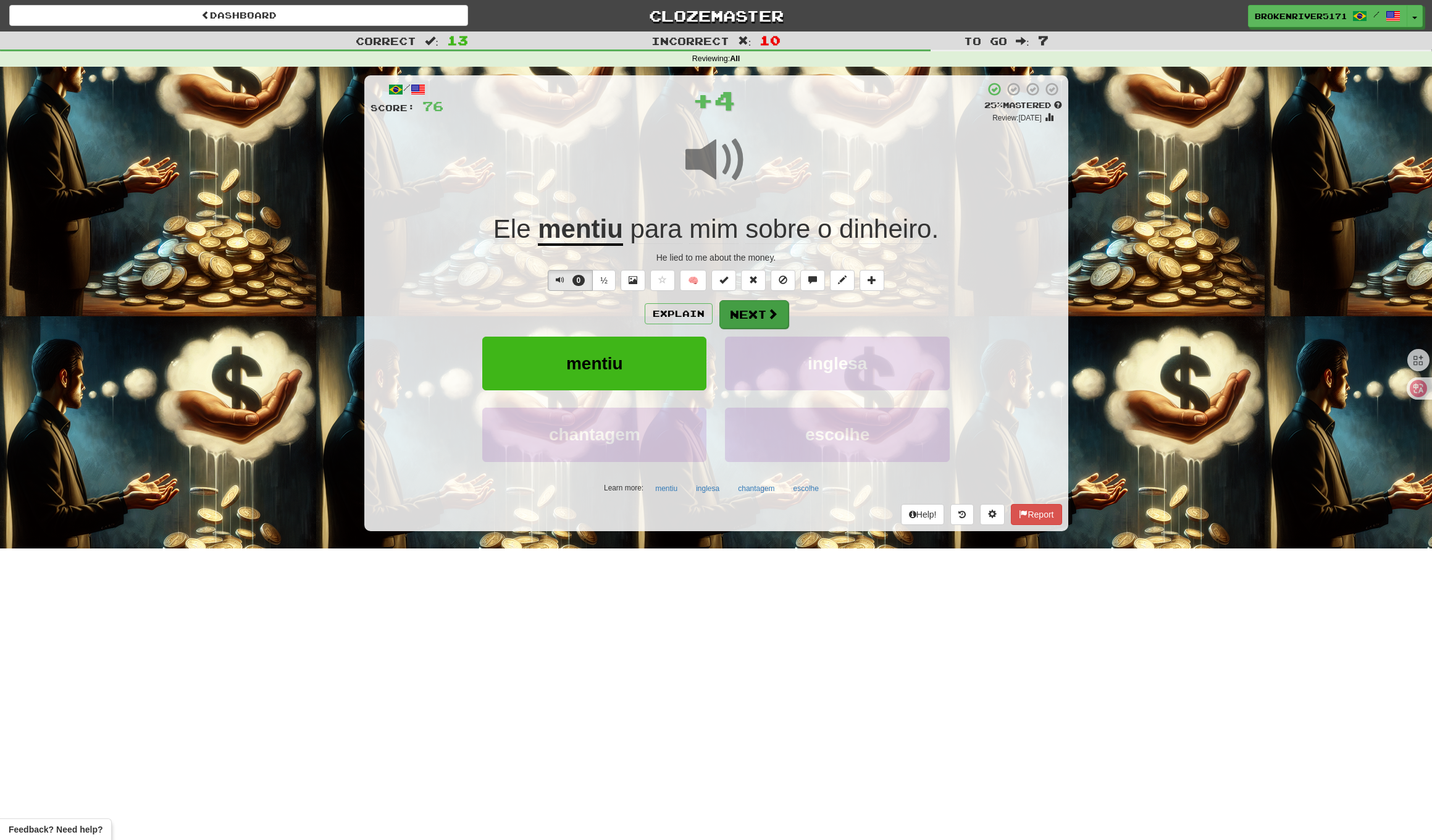
click at [750, 306] on button "Next" at bounding box center [754, 314] width 69 height 28
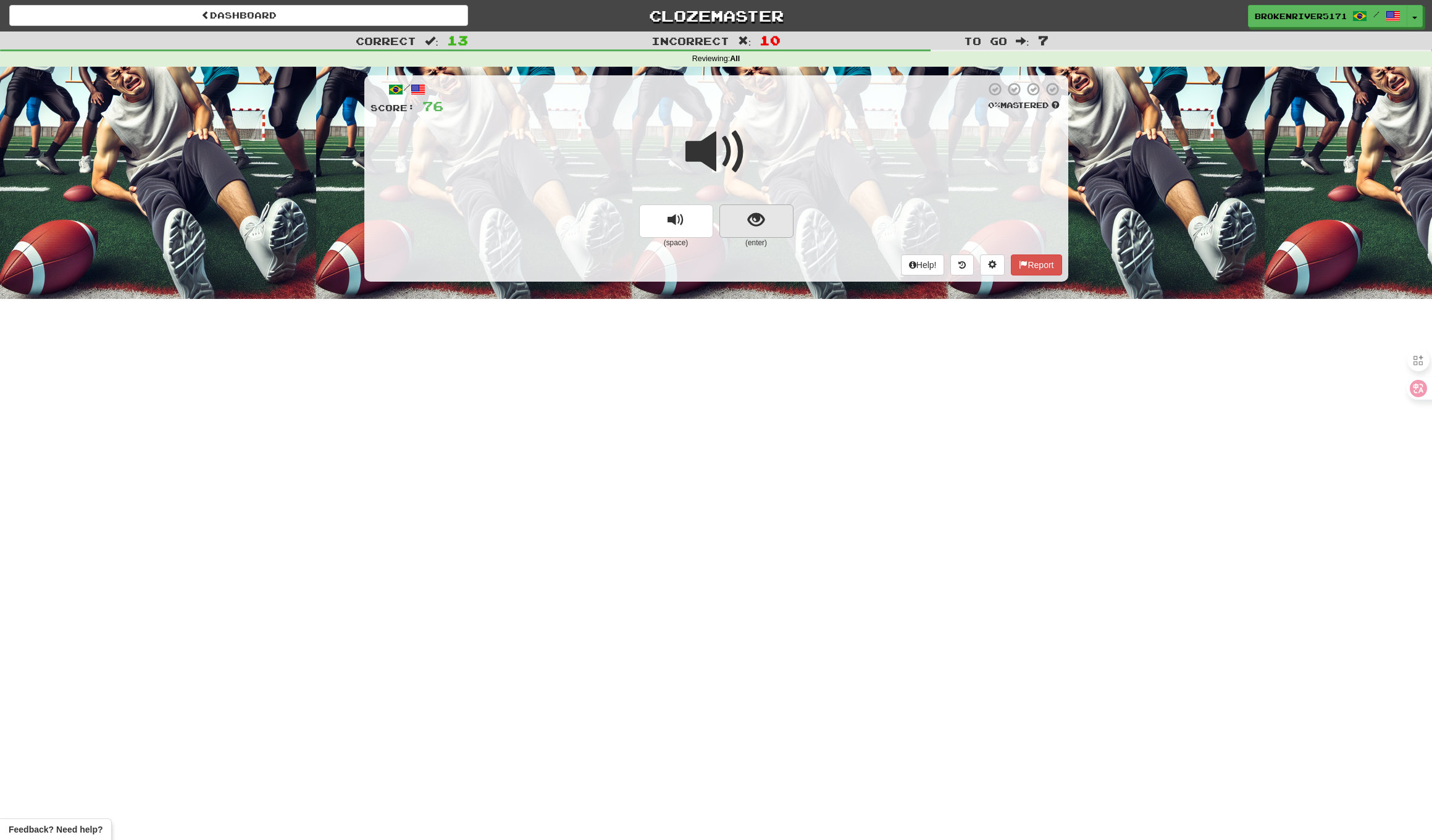
click at [763, 207] on button "show sentence" at bounding box center [756, 221] width 74 height 34
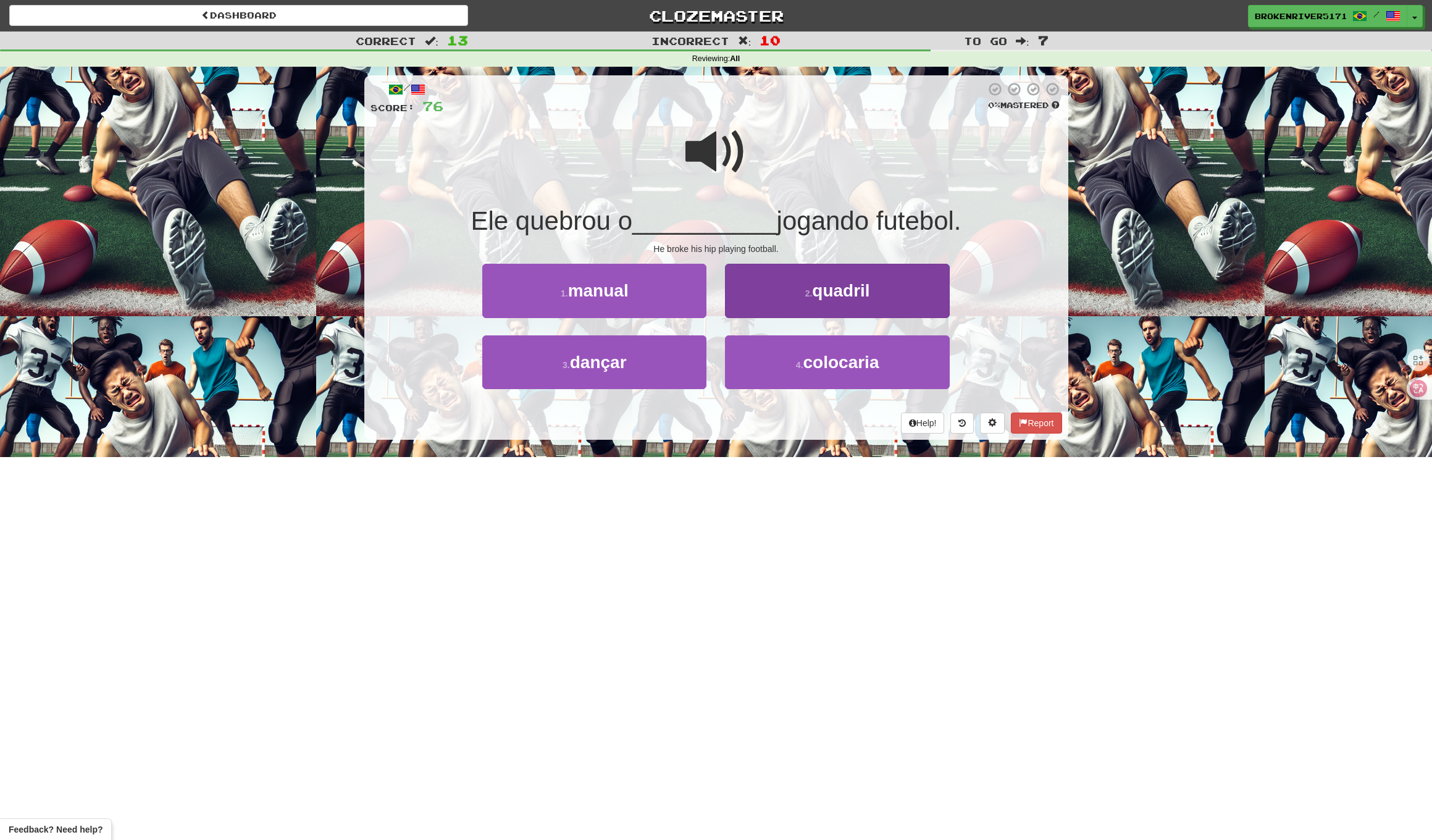
click at [744, 281] on button "2 . quadril" at bounding box center [837, 290] width 224 height 54
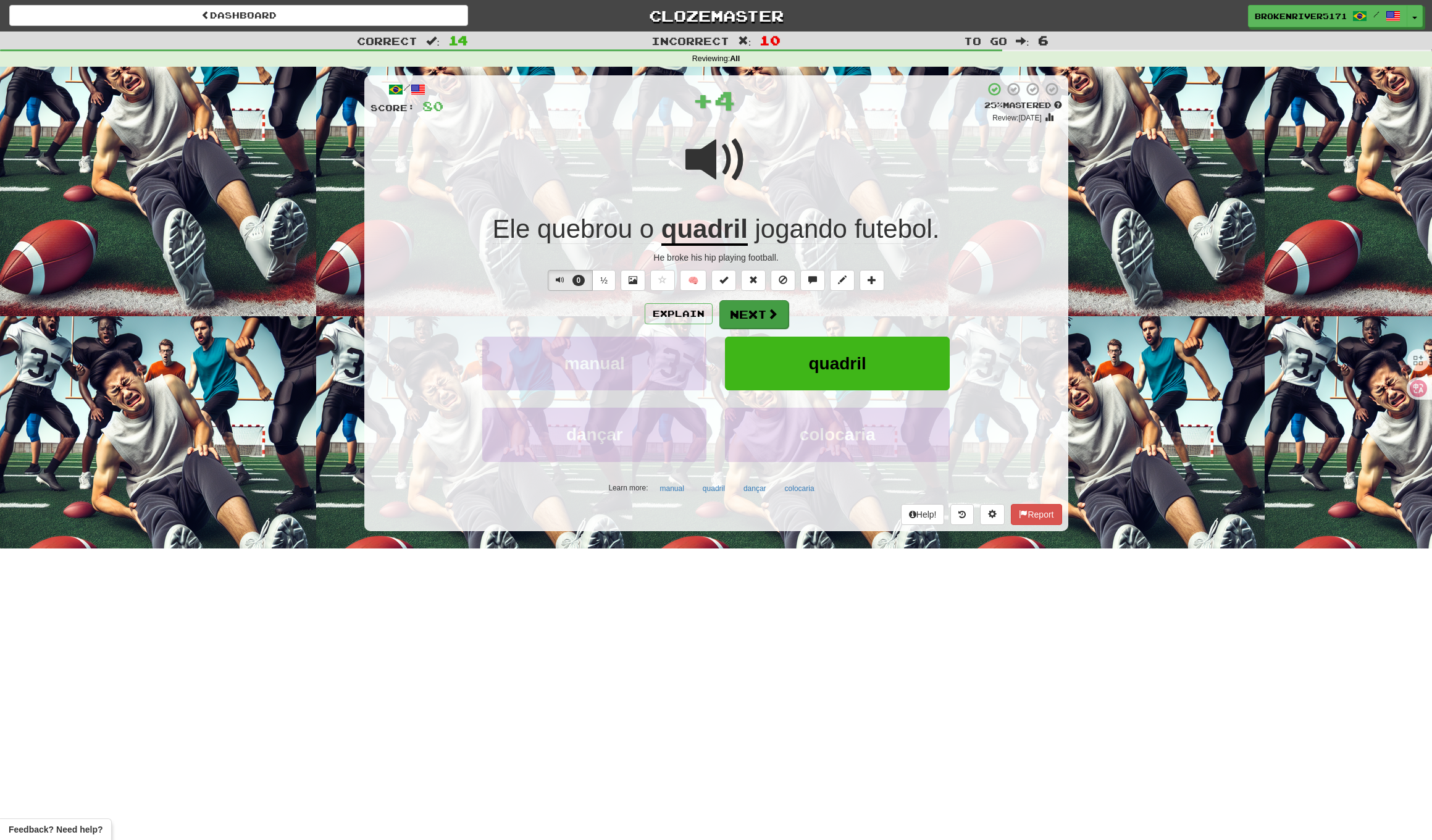
click at [736, 304] on button "Next" at bounding box center [754, 314] width 69 height 28
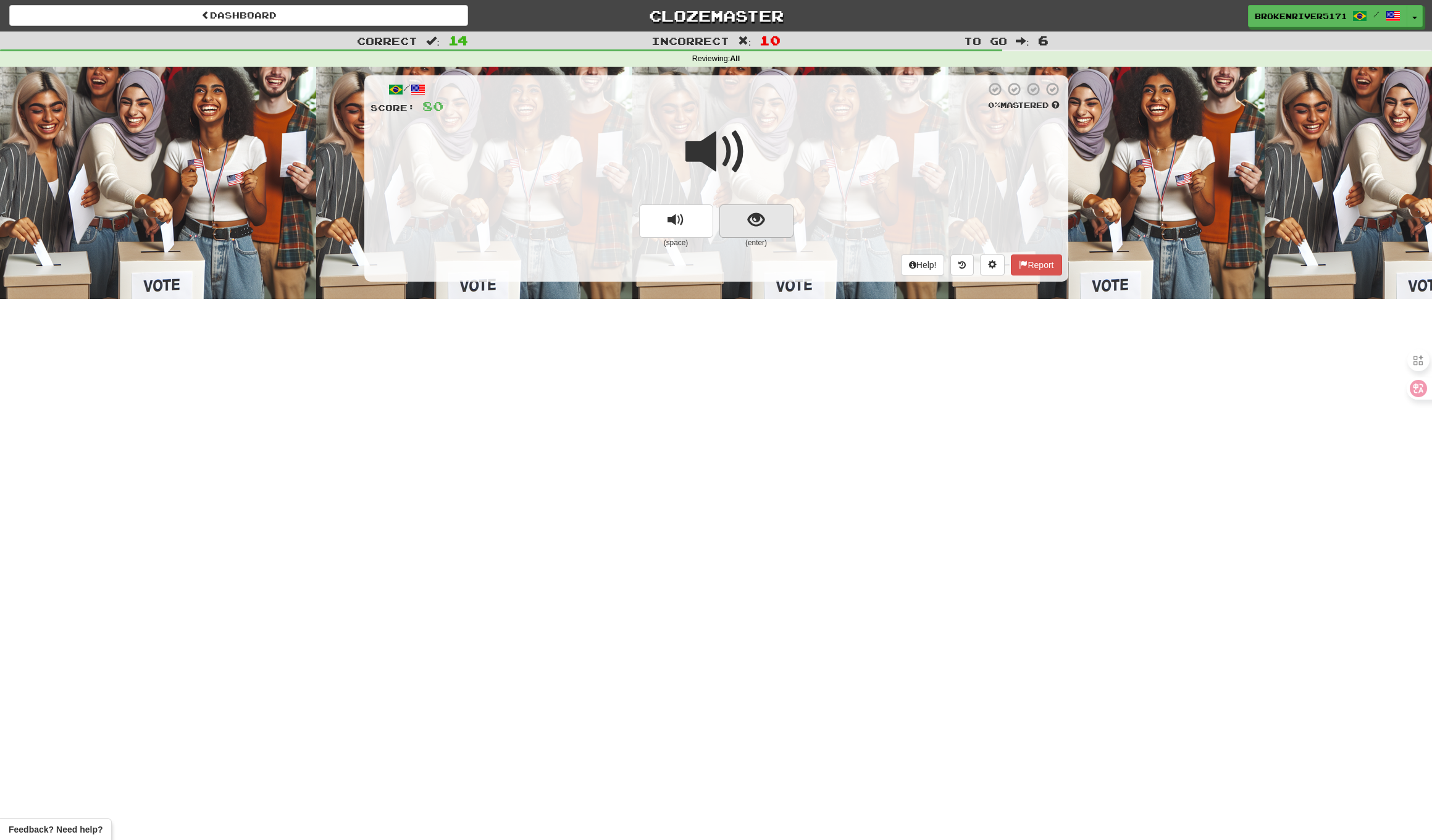
click at [750, 218] on span "show sentence" at bounding box center [756, 220] width 16 height 16
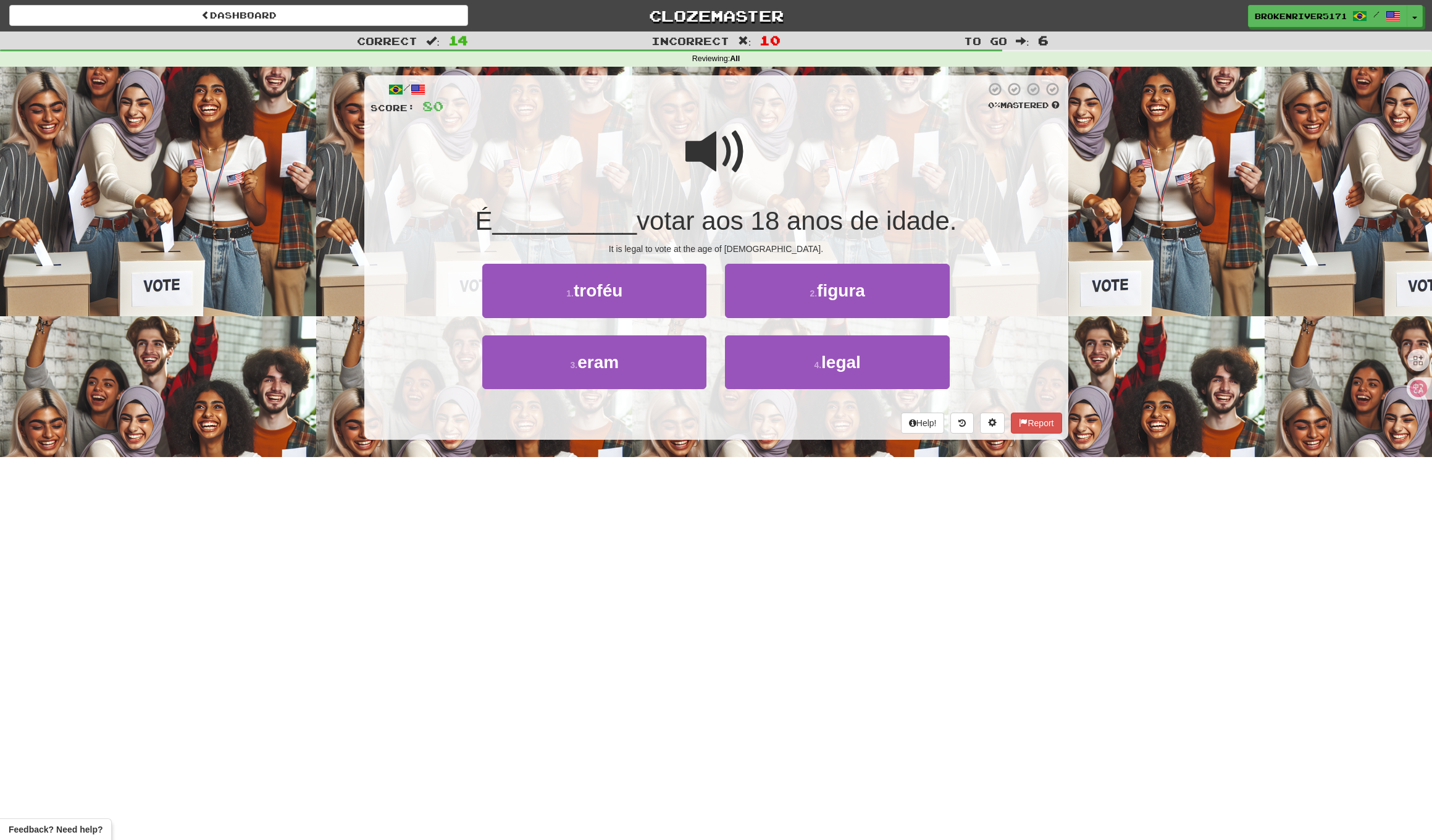
click at [700, 249] on div "It is legal to vote at the age of [DEMOGRAPHIC_DATA]." at bounding box center [717, 249] width 692 height 13
click at [726, 243] on div "It is legal to vote at the age of [DEMOGRAPHIC_DATA]." at bounding box center [717, 249] width 692 height 13
click at [771, 302] on button "2 . figura" at bounding box center [837, 290] width 224 height 54
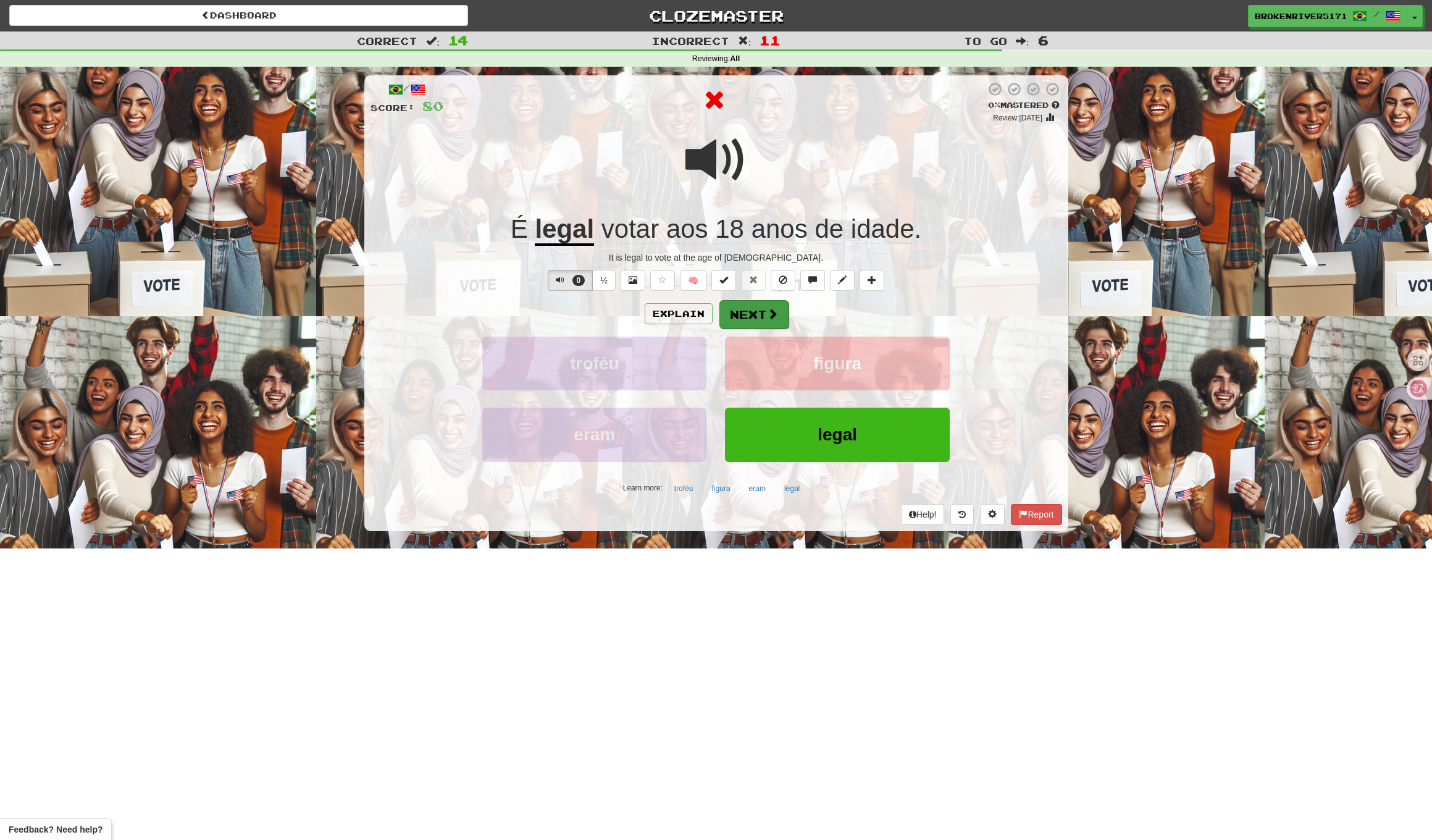
click at [757, 305] on button "Next" at bounding box center [754, 314] width 69 height 28
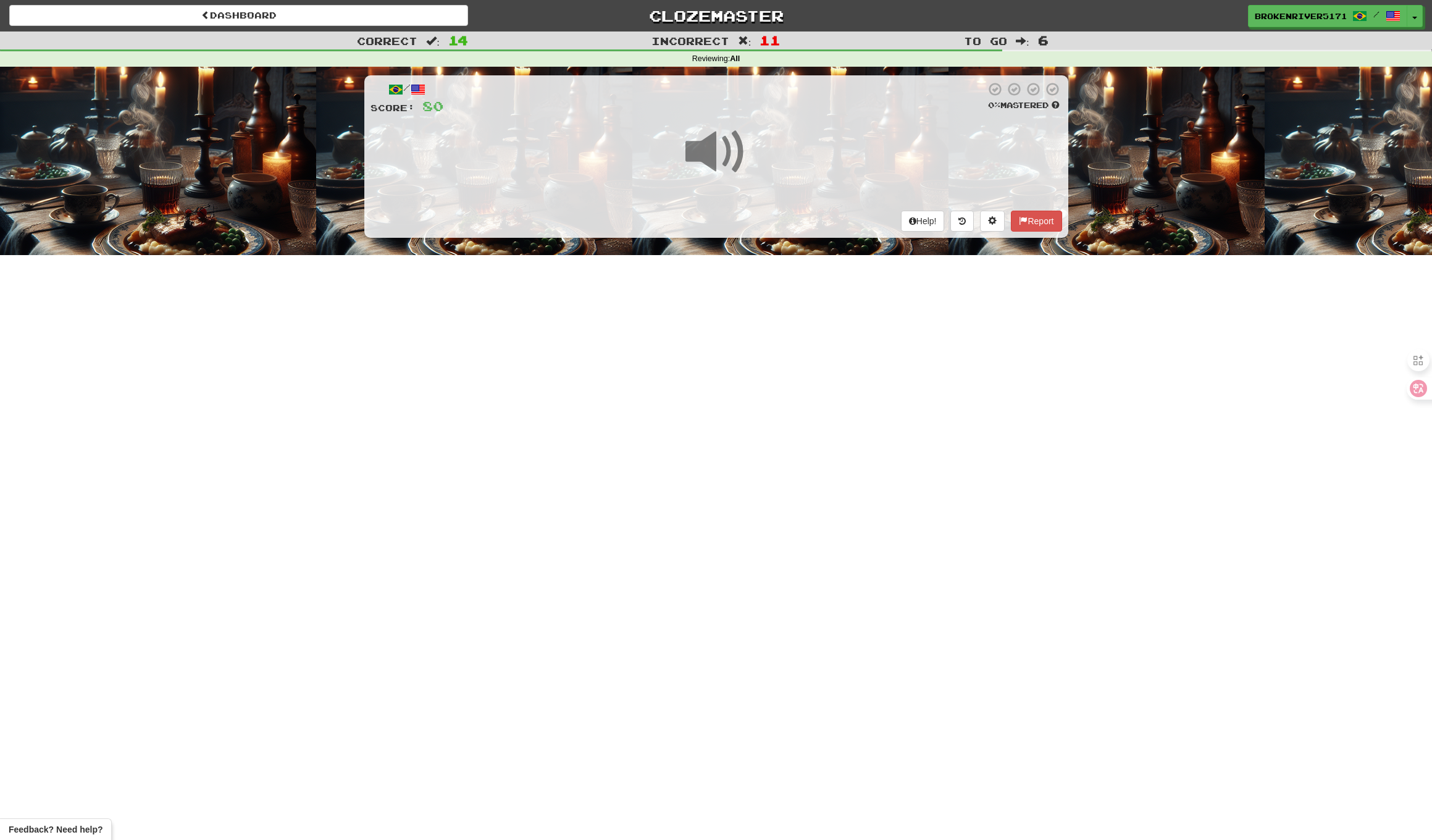
click at [702, 286] on div "Dashboard Clozemaster BrokenRiver5171 / Toggle Dropdown Dashboard Leaderboard A…" at bounding box center [716, 420] width 1432 height 840
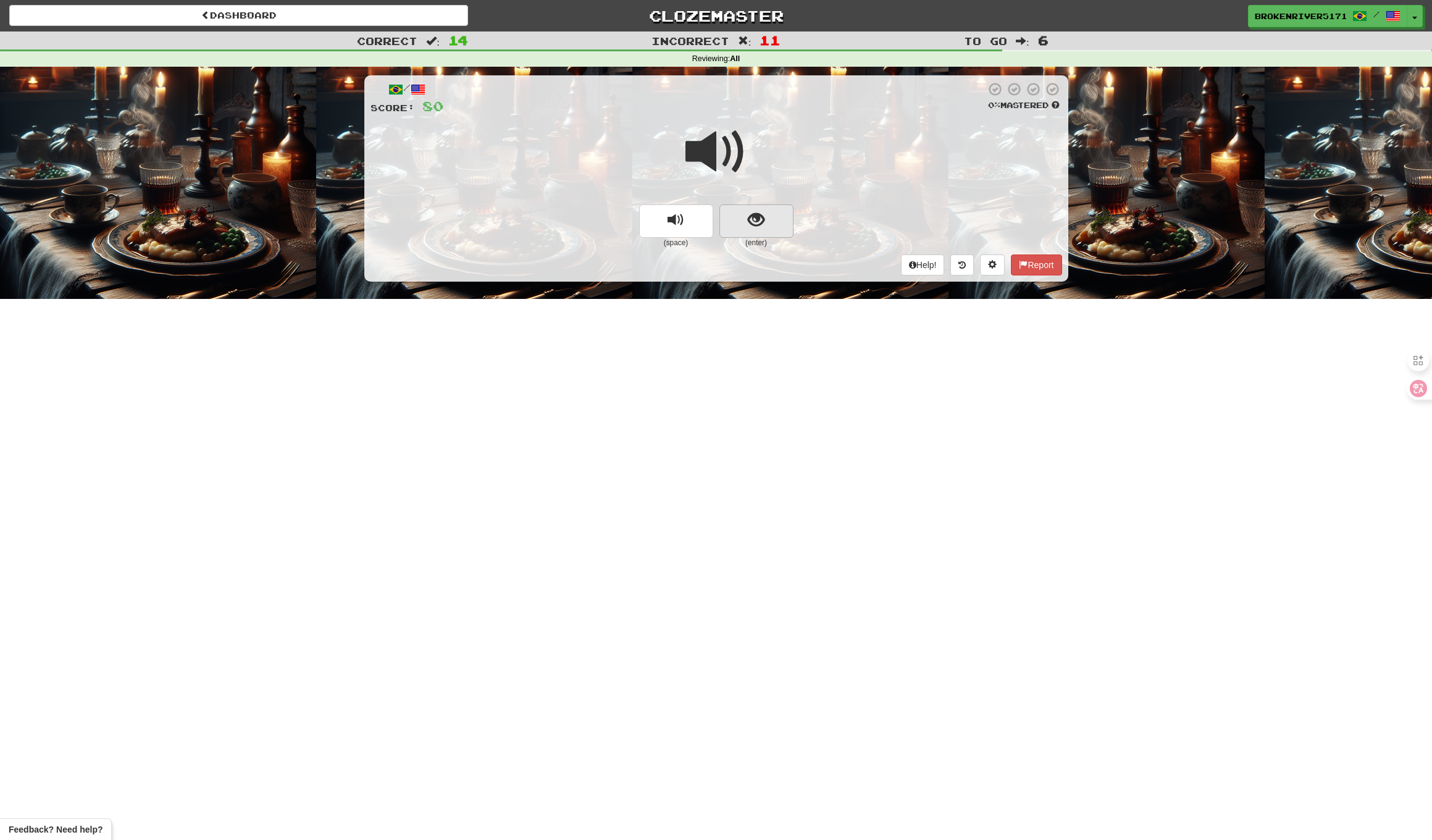
click at [739, 211] on button "show sentence" at bounding box center [756, 221] width 74 height 34
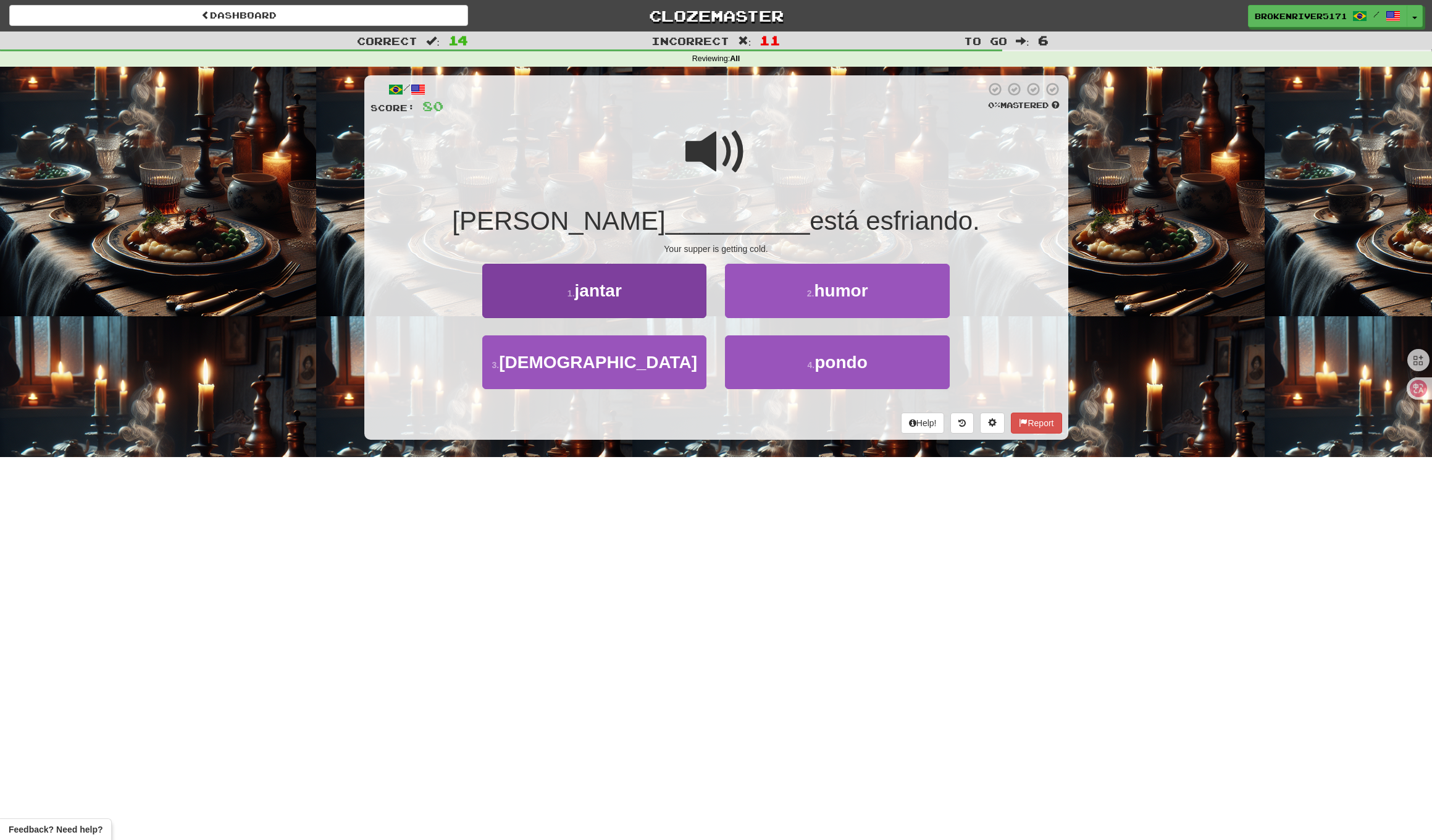
click at [653, 294] on button "1 . jantar" at bounding box center [595, 290] width 224 height 54
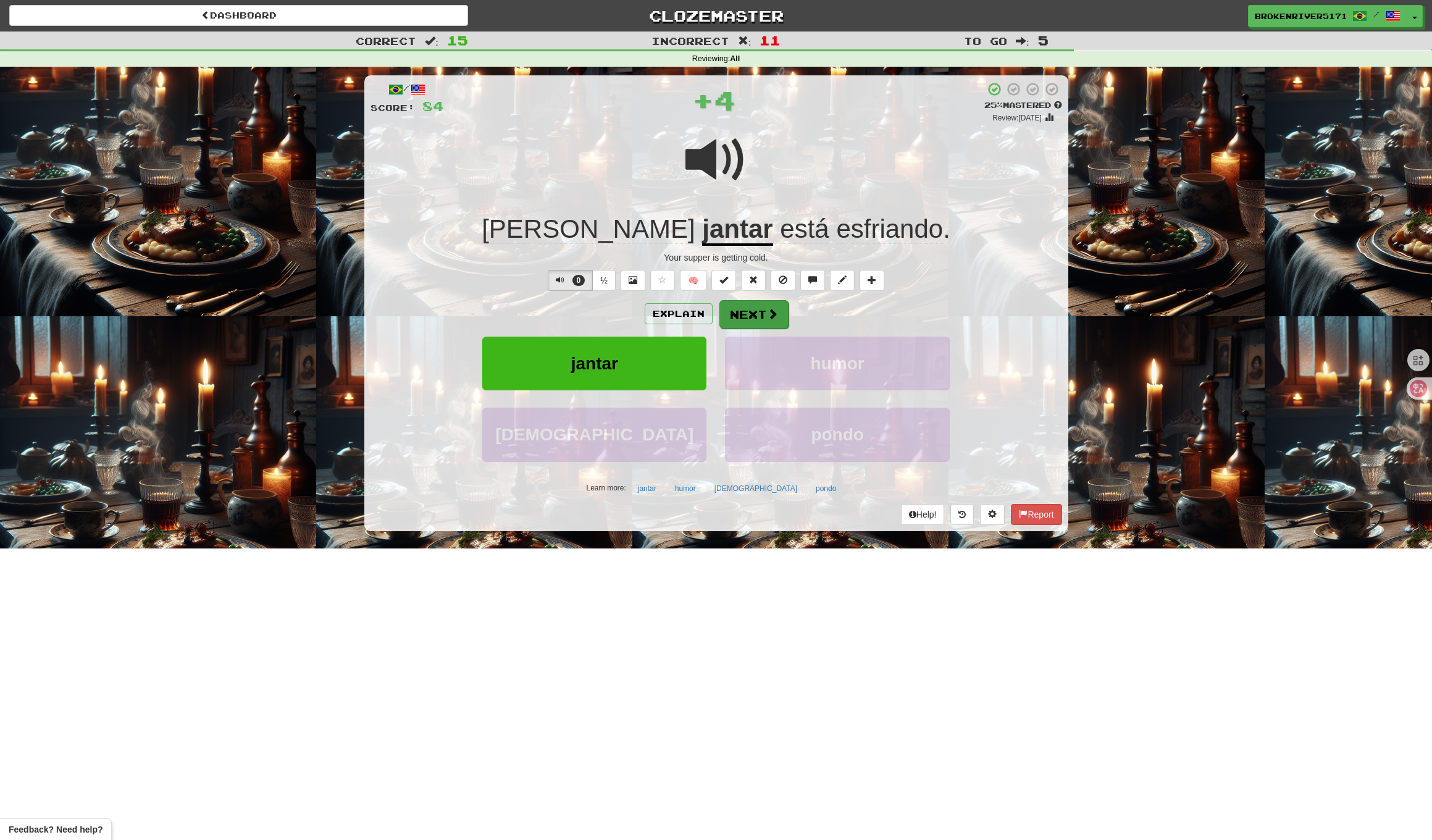
click at [744, 320] on button "Next" at bounding box center [754, 314] width 69 height 28
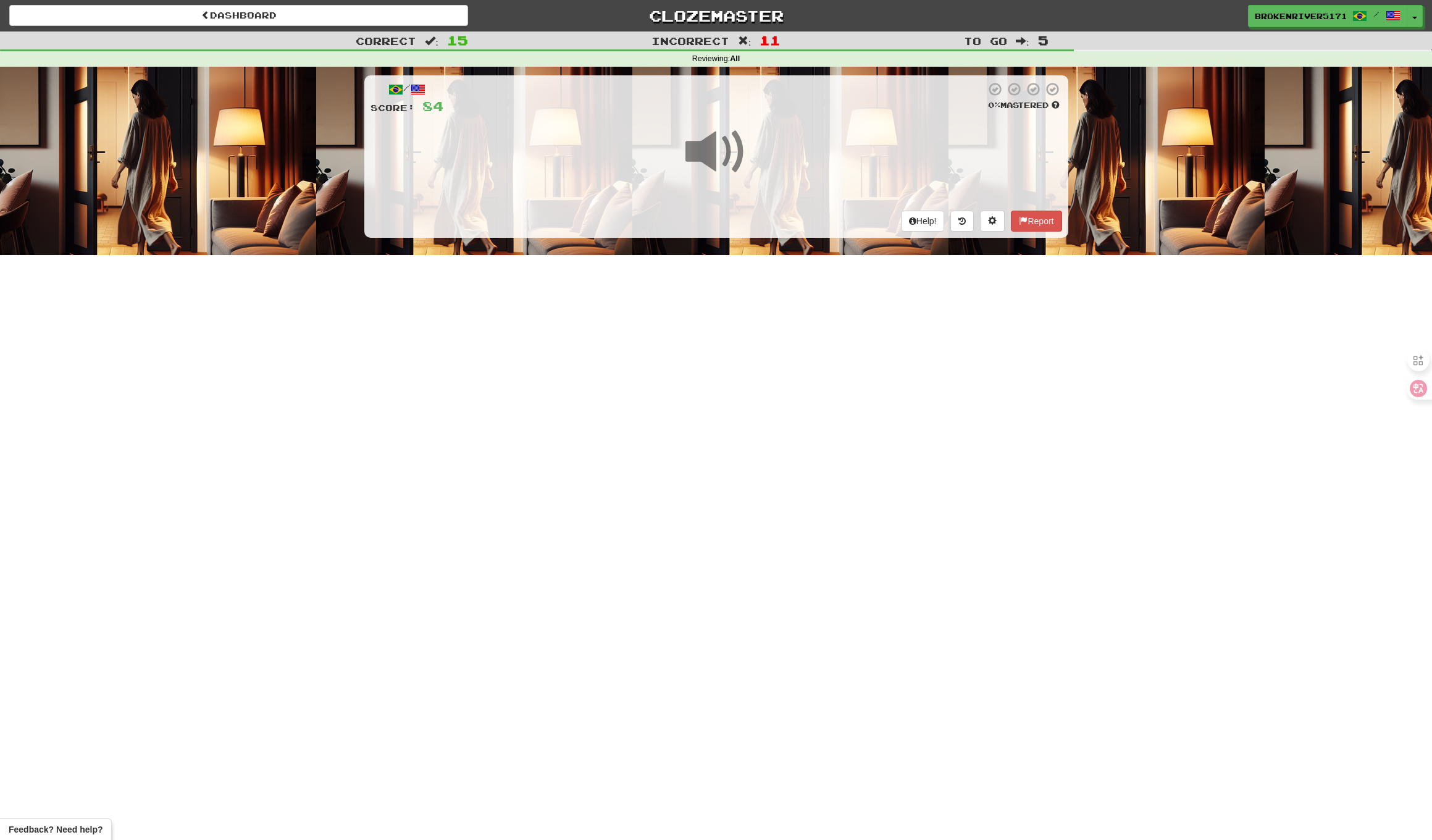
click at [732, 295] on div "Dashboard Clozemaster BrokenRiver5171 / Toggle Dropdown Dashboard Leaderboard A…" at bounding box center [716, 420] width 1432 height 840
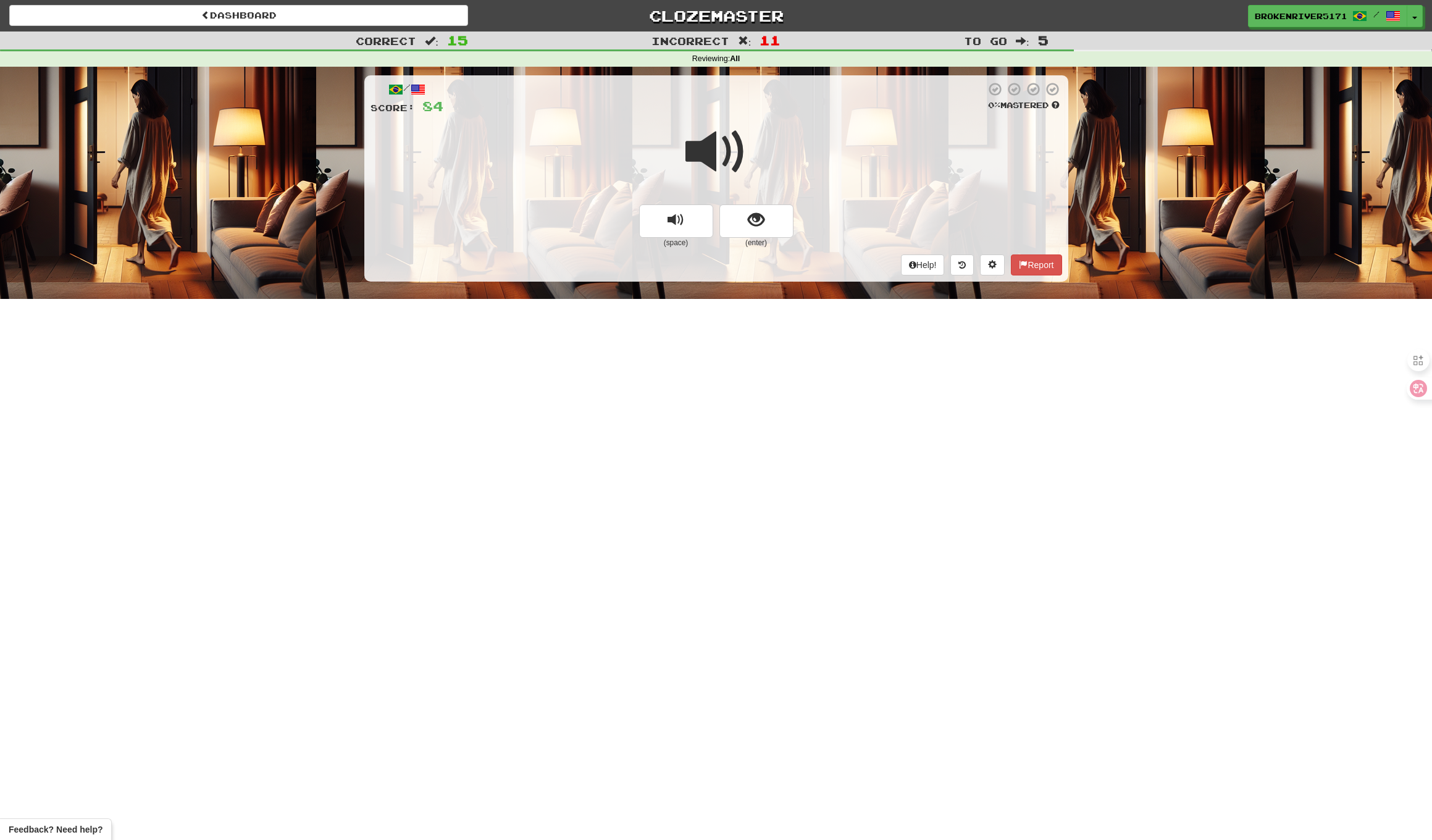
click at [763, 212] on span "show sentence" at bounding box center [756, 220] width 16 height 16
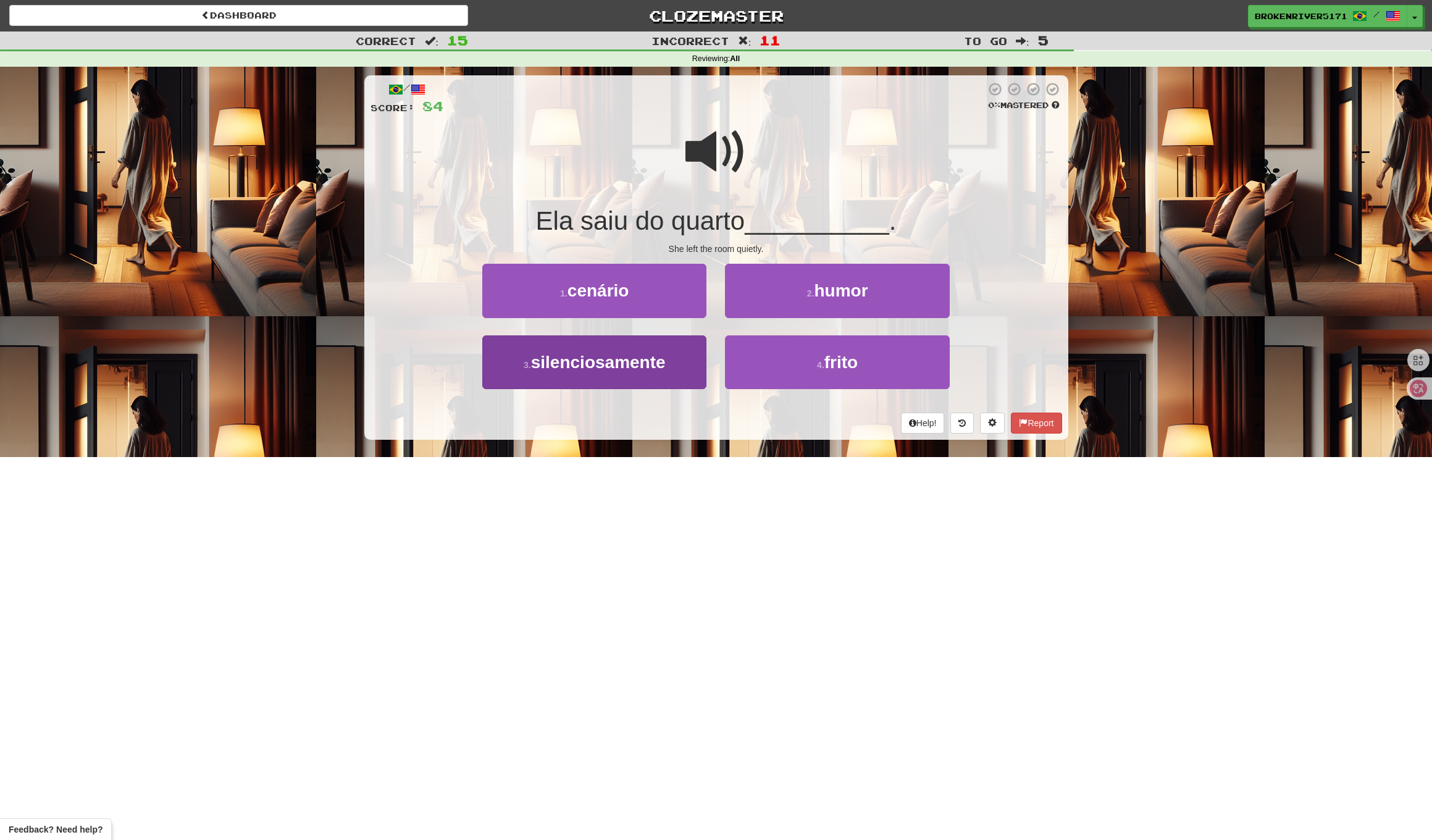
click at [643, 368] on span "silenciosamente" at bounding box center [598, 362] width 135 height 19
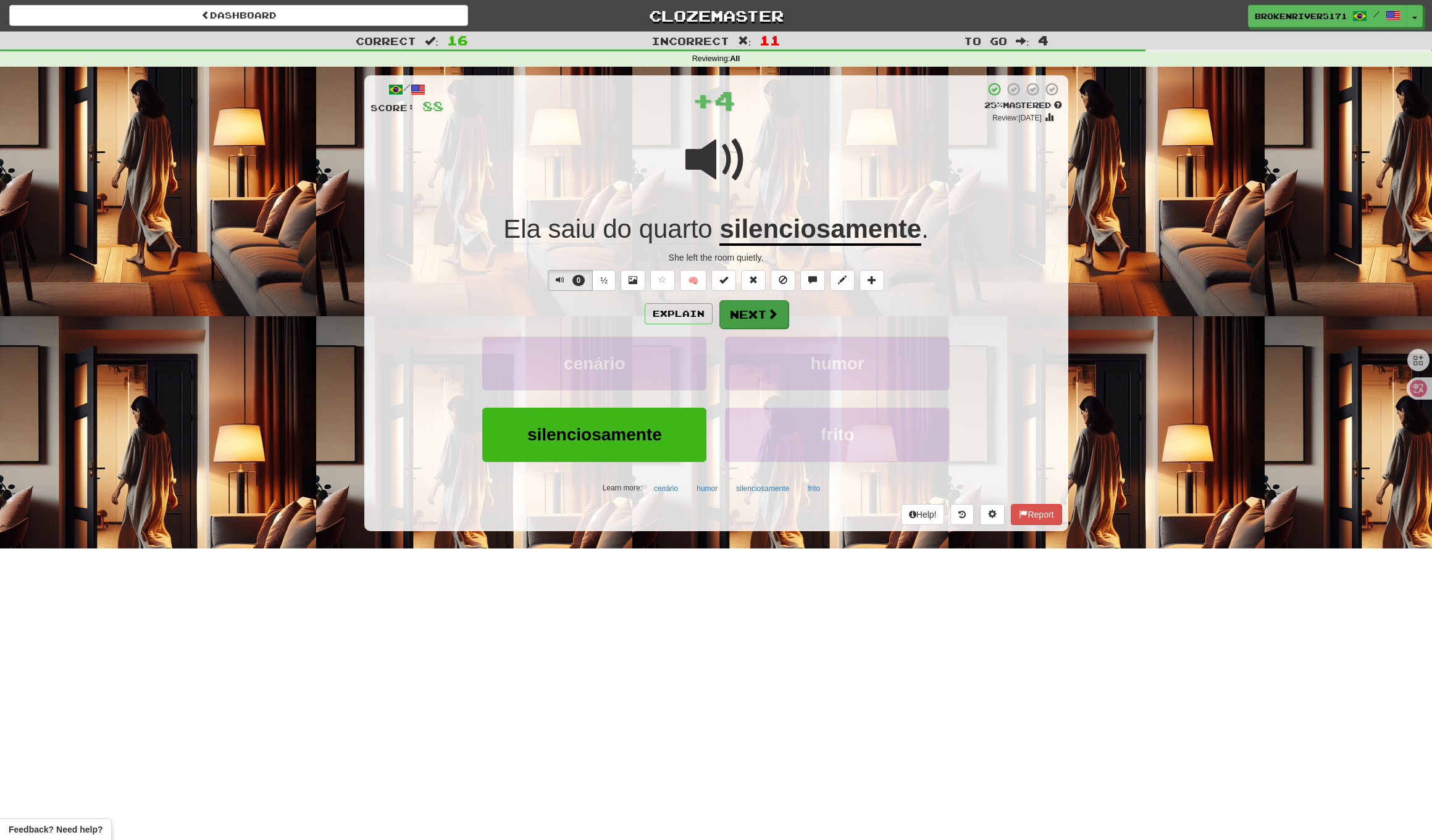
click at [736, 323] on button "Next" at bounding box center [754, 314] width 69 height 28
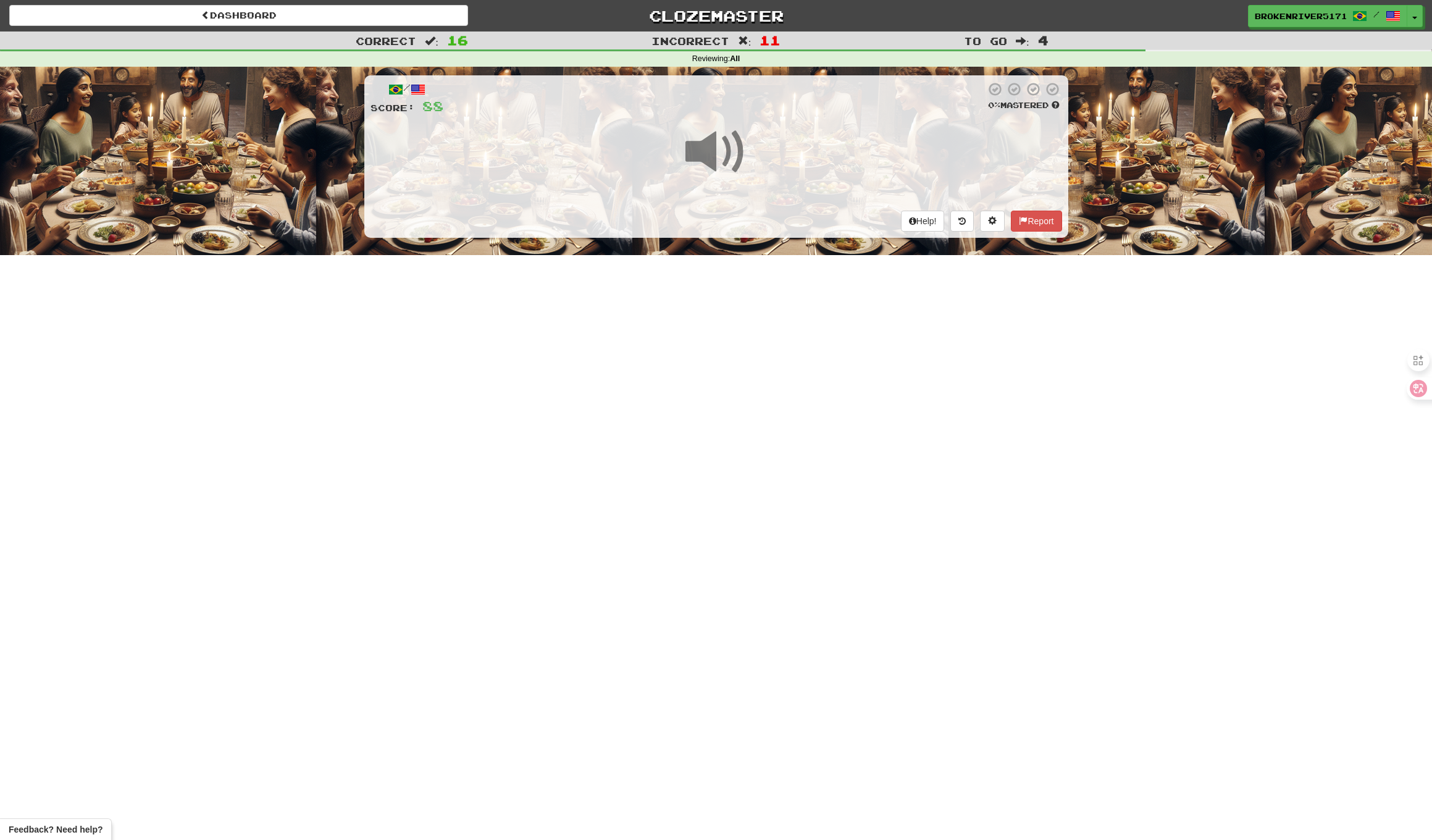
click at [661, 408] on div "Dashboard Clozemaster BrokenRiver5171 / Toggle Dropdown Dashboard Leaderboard A…" at bounding box center [716, 420] width 1432 height 840
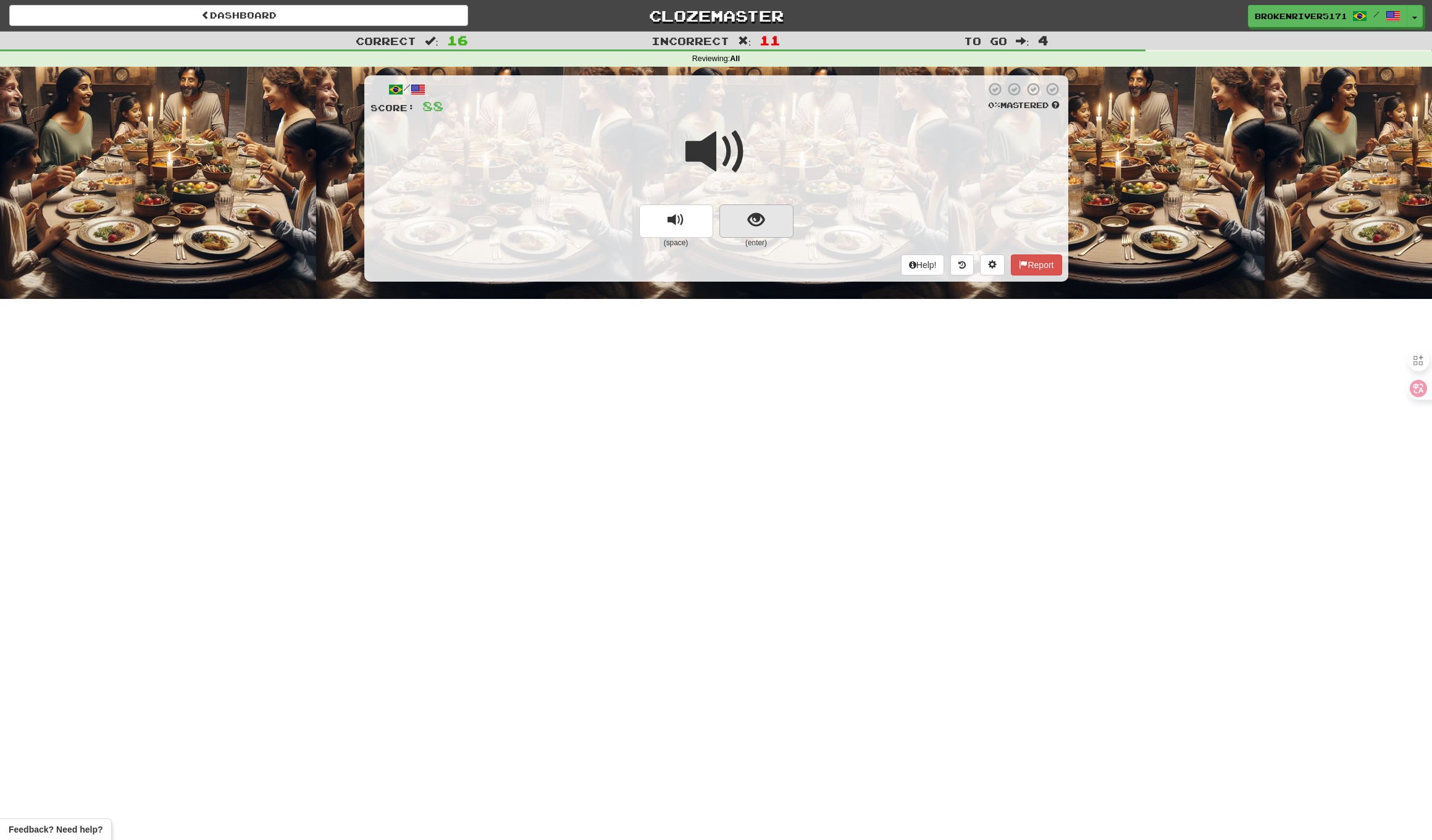
click at [741, 218] on button "show sentence" at bounding box center [756, 221] width 74 height 34
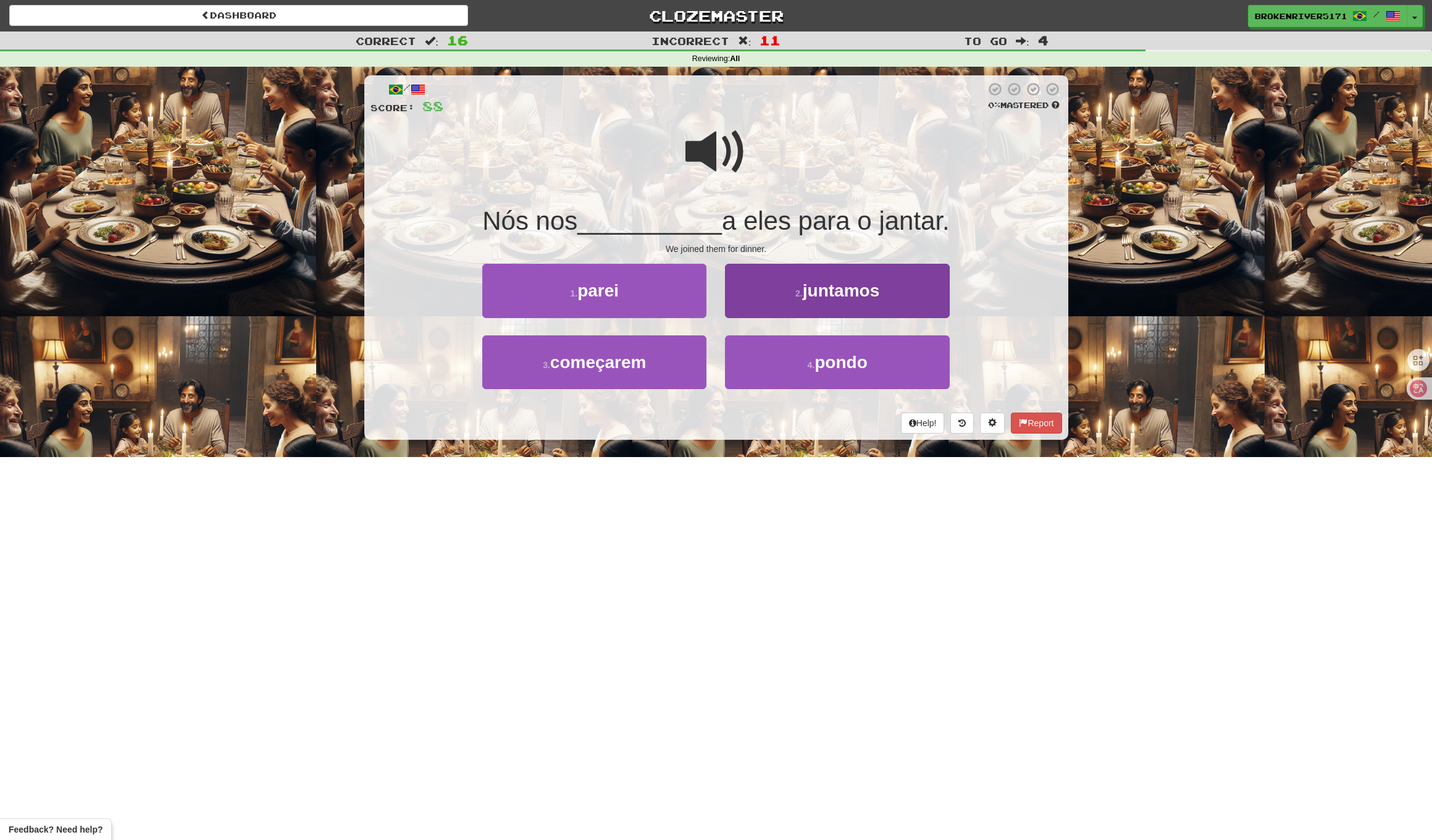
click at [784, 302] on button "2 . juntamos" at bounding box center [837, 290] width 224 height 54
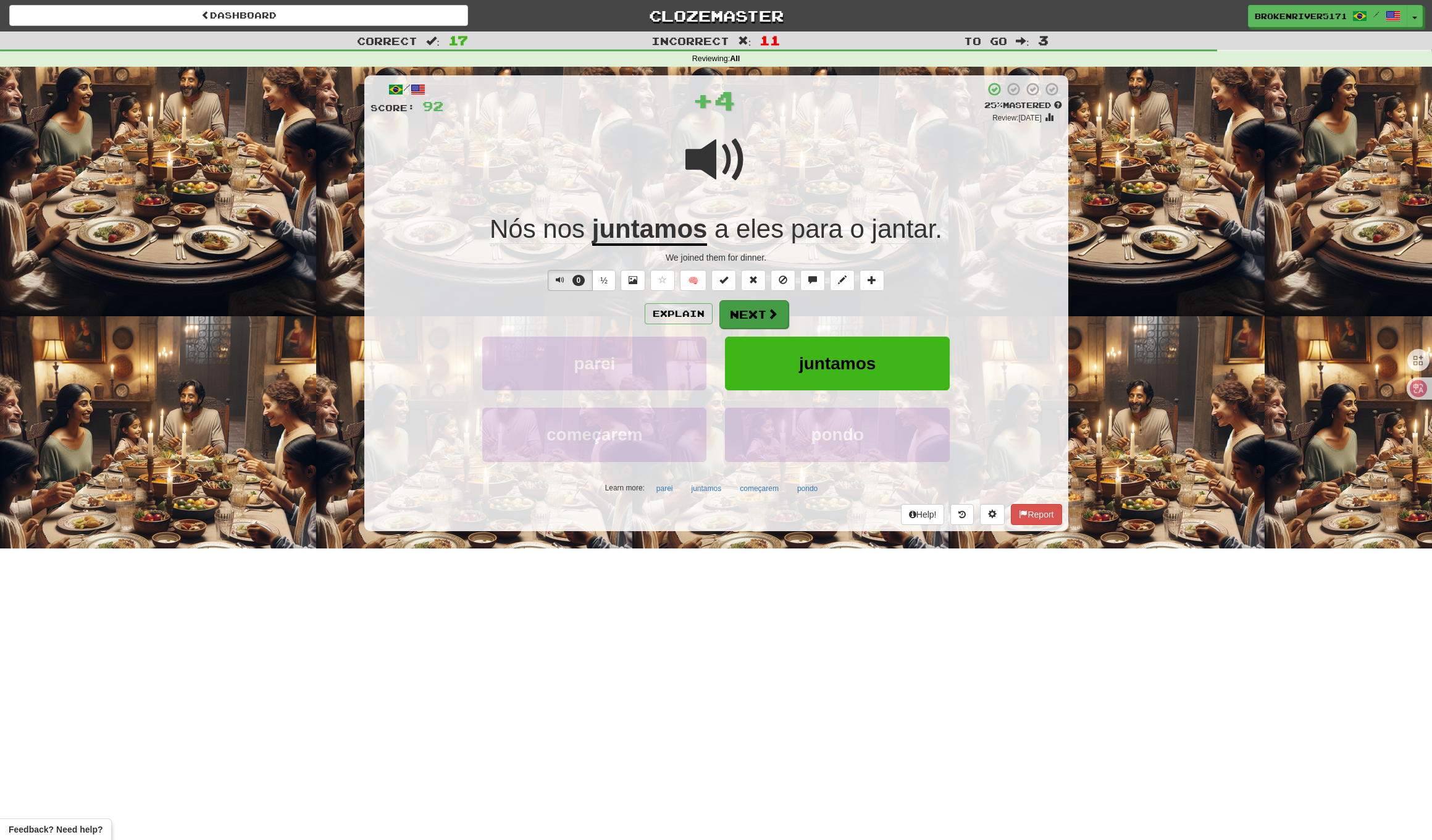
click at [777, 319] on button "Next" at bounding box center [754, 314] width 69 height 28
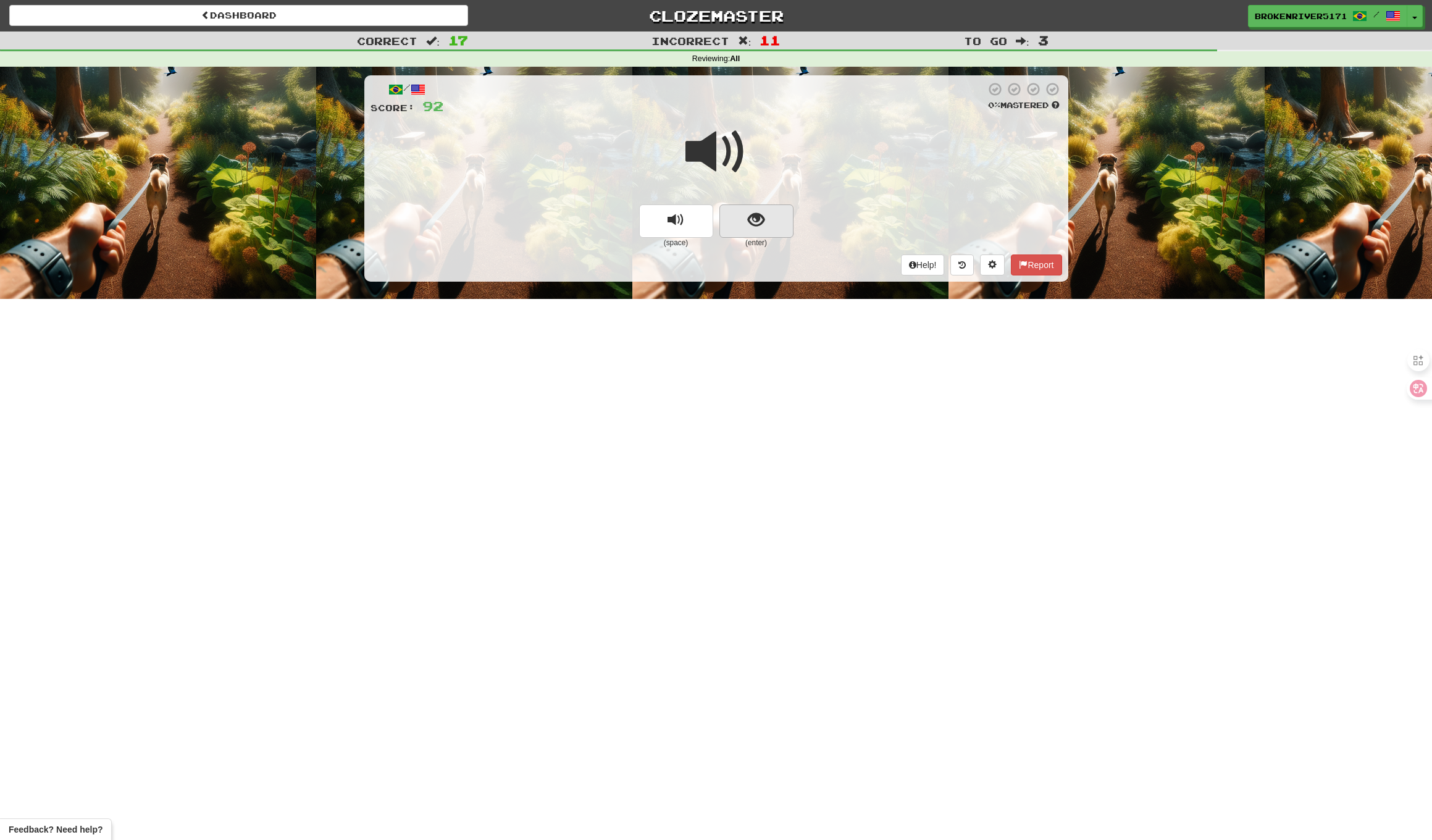
click at [749, 212] on span "show sentence" at bounding box center [756, 220] width 16 height 16
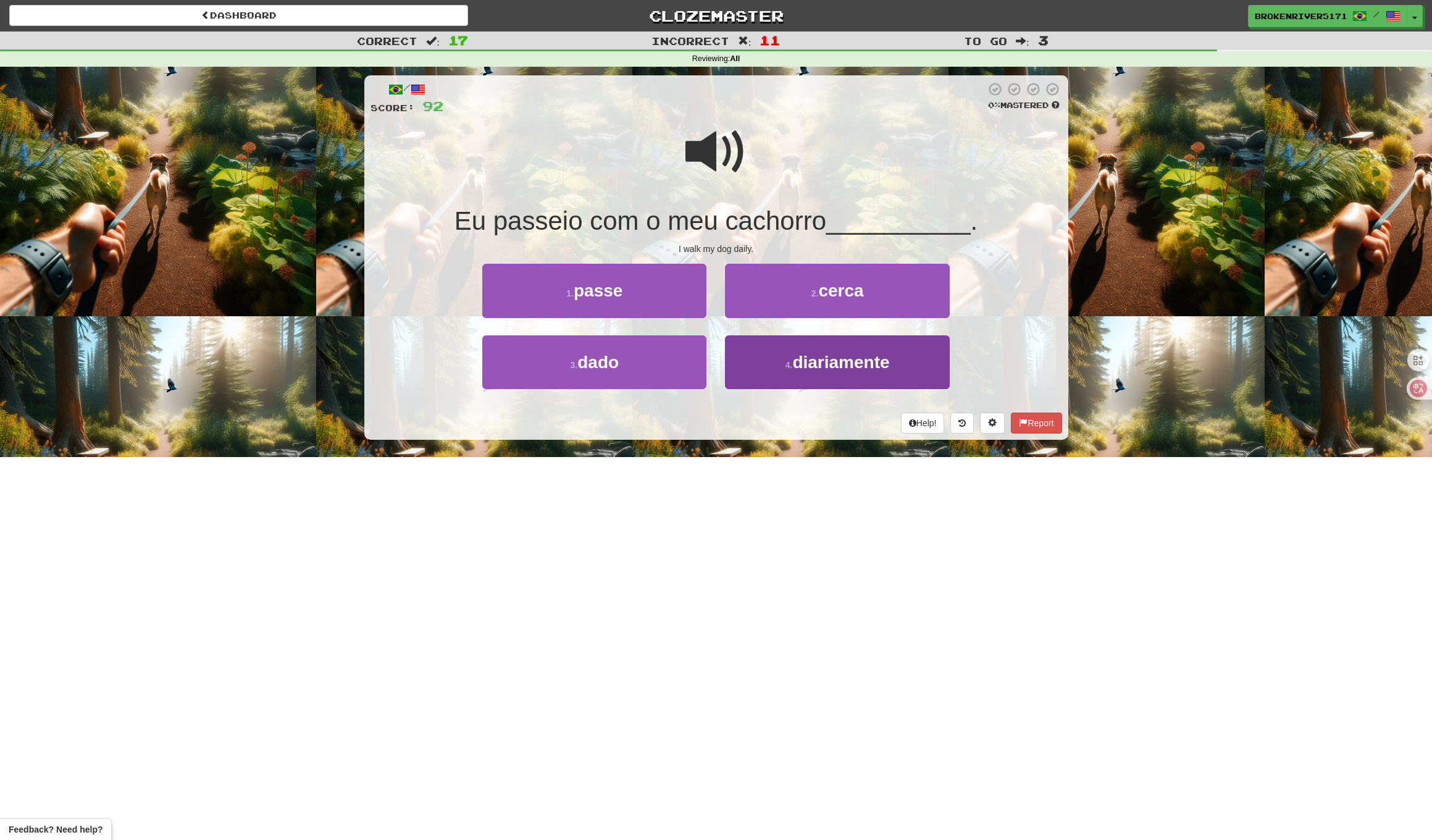
click at [743, 358] on button "4 . diariamente" at bounding box center [837, 362] width 224 height 54
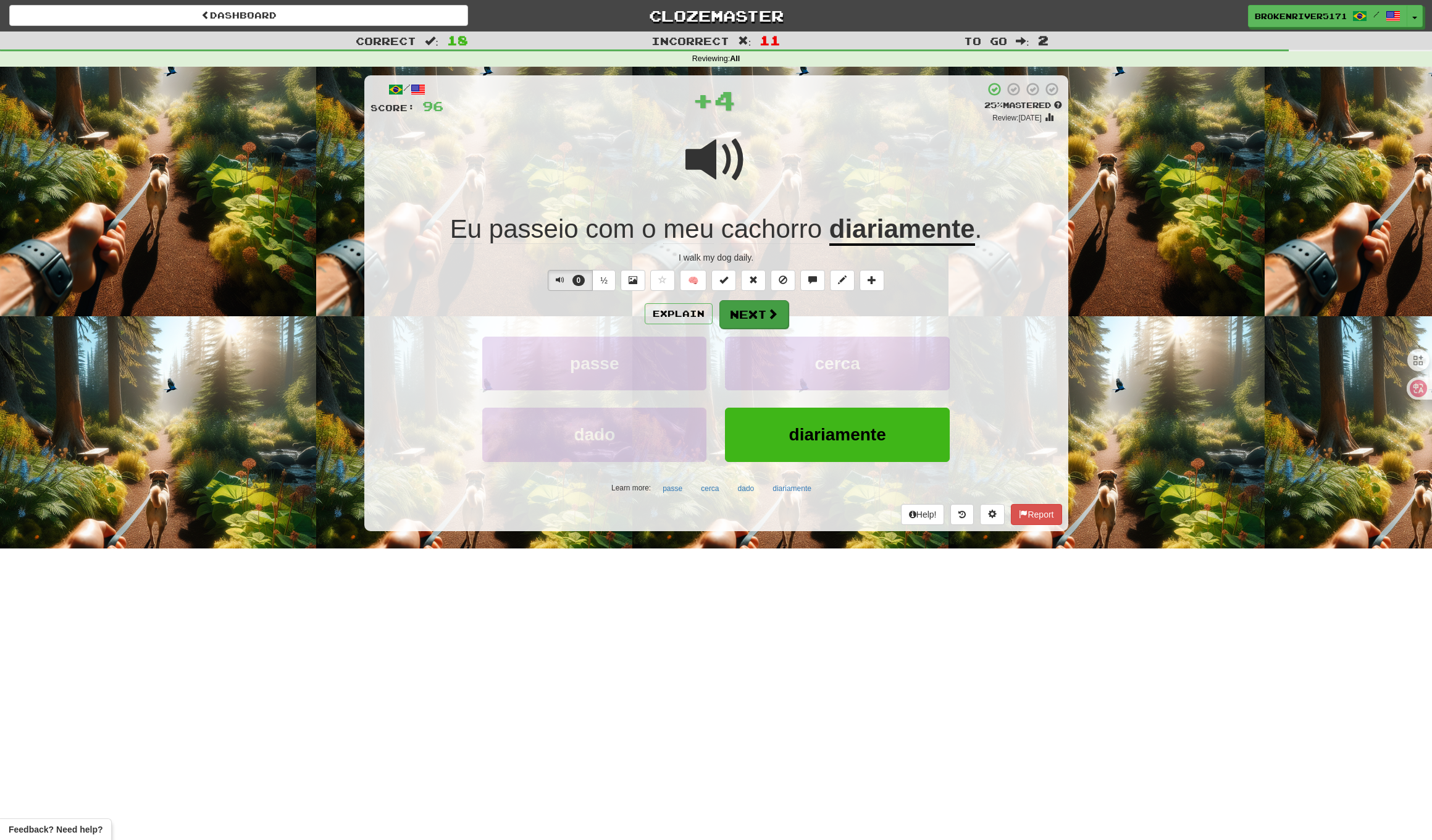
click at [733, 307] on button "Next" at bounding box center [754, 314] width 69 height 28
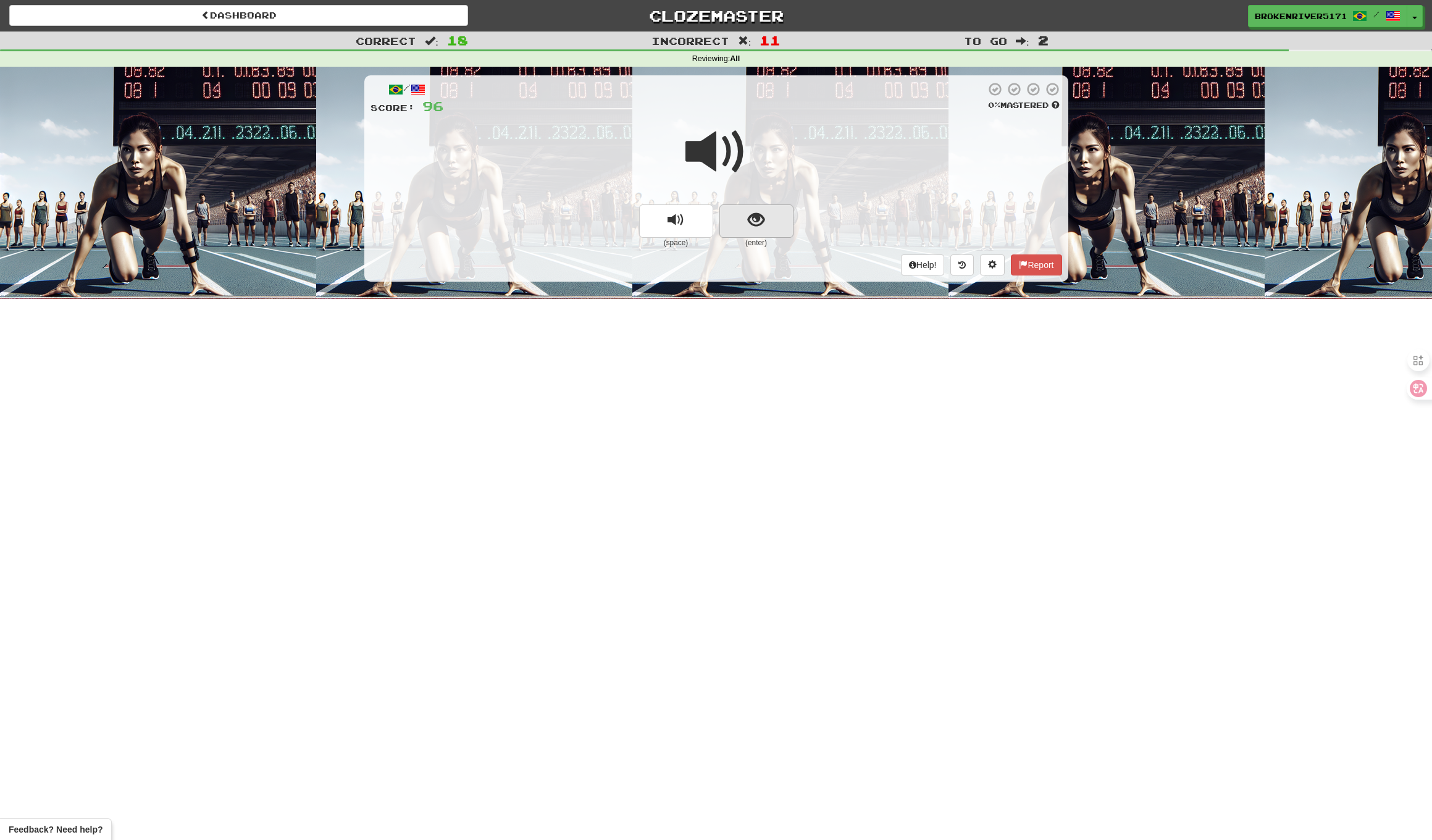
click at [756, 228] on button "show sentence" at bounding box center [756, 221] width 74 height 34
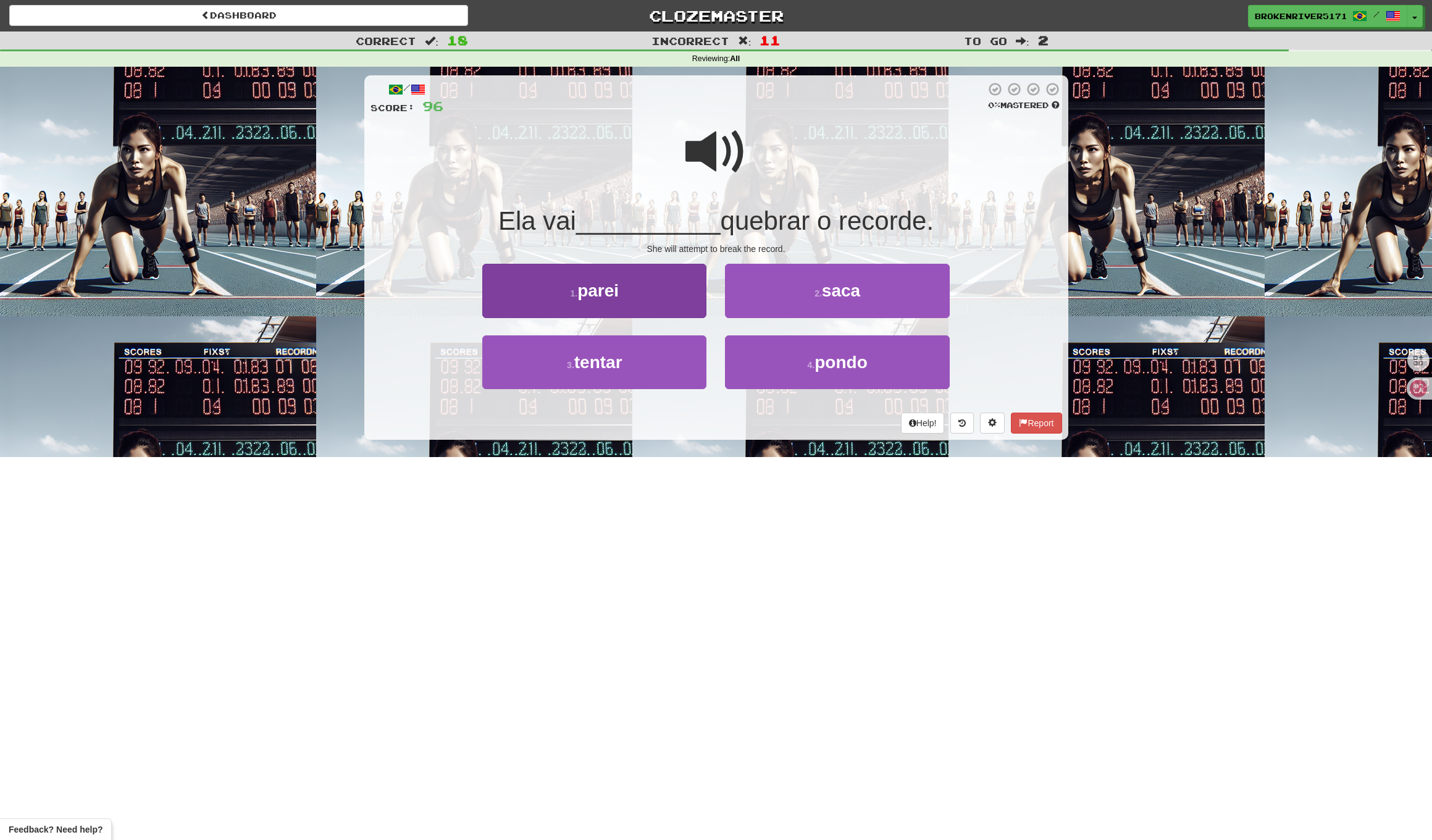
drag, startPoint x: 667, startPoint y: 375, endPoint x: 696, endPoint y: 349, distance: 38.9
click at [668, 375] on button "3 . tentar" at bounding box center [595, 362] width 224 height 54
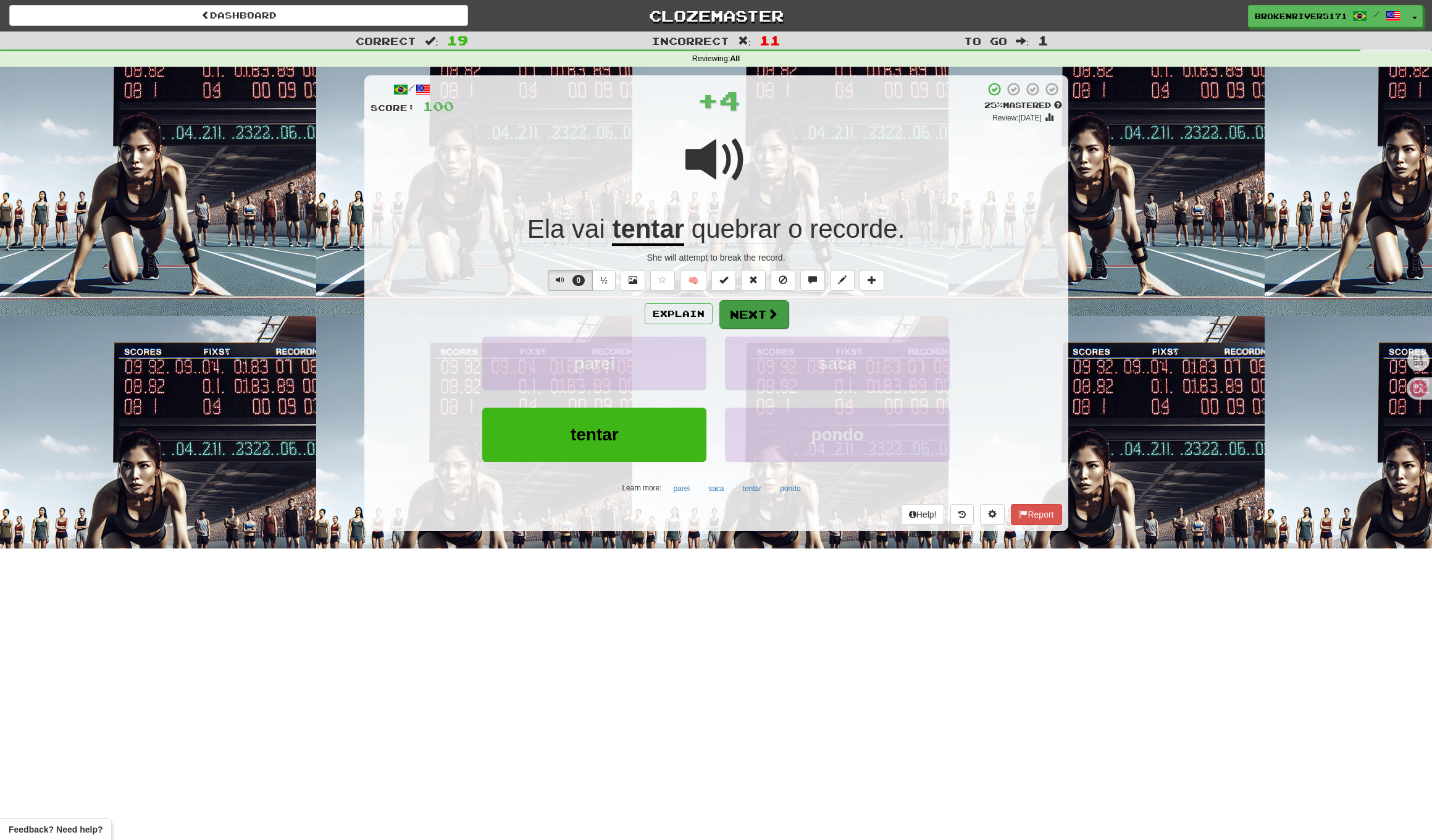
click at [758, 309] on button "Next" at bounding box center [754, 314] width 69 height 28
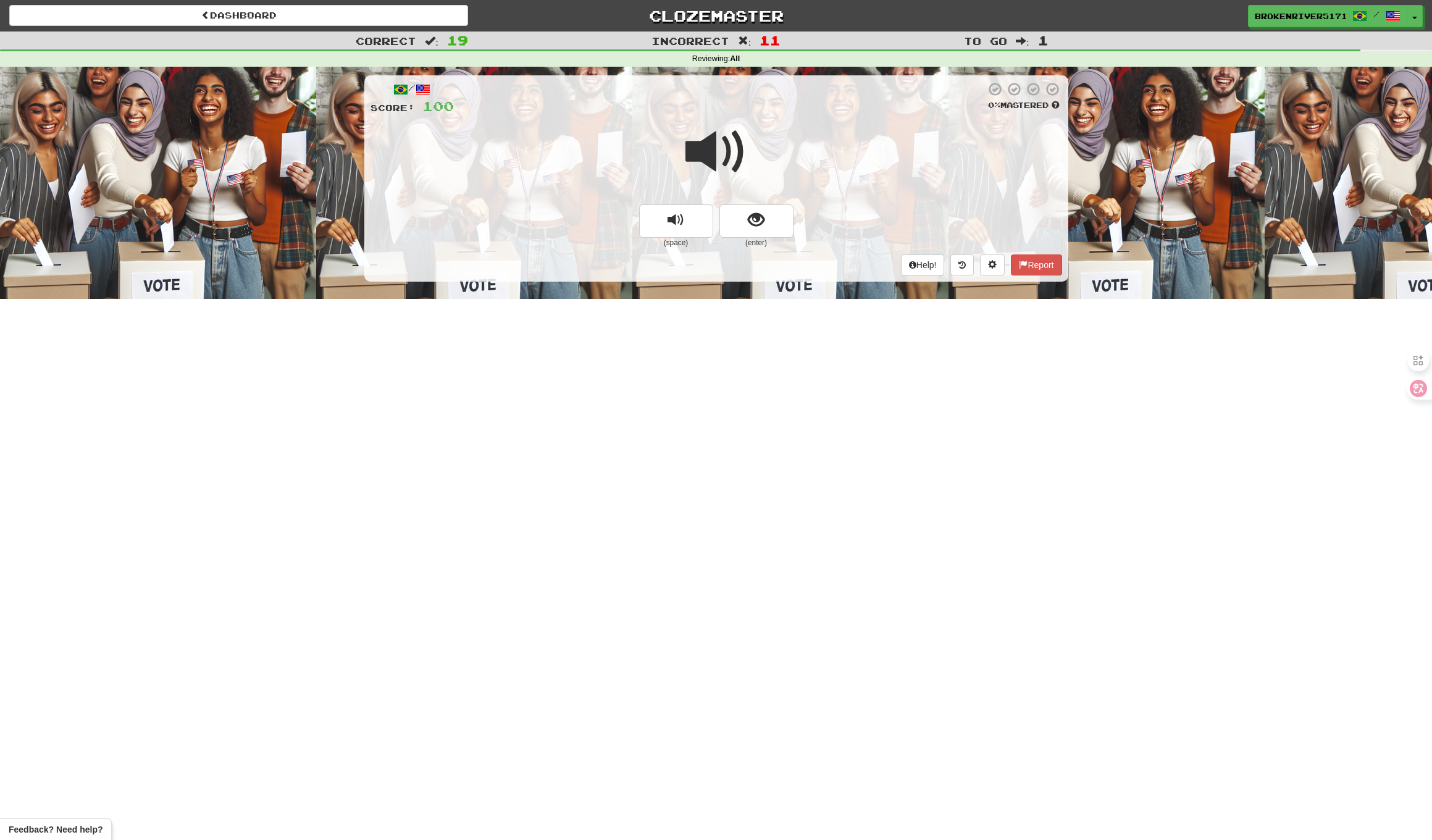
drag, startPoint x: 756, startPoint y: 223, endPoint x: 742, endPoint y: 259, distance: 38.6
click at [756, 223] on span "show sentence" at bounding box center [756, 220] width 16 height 16
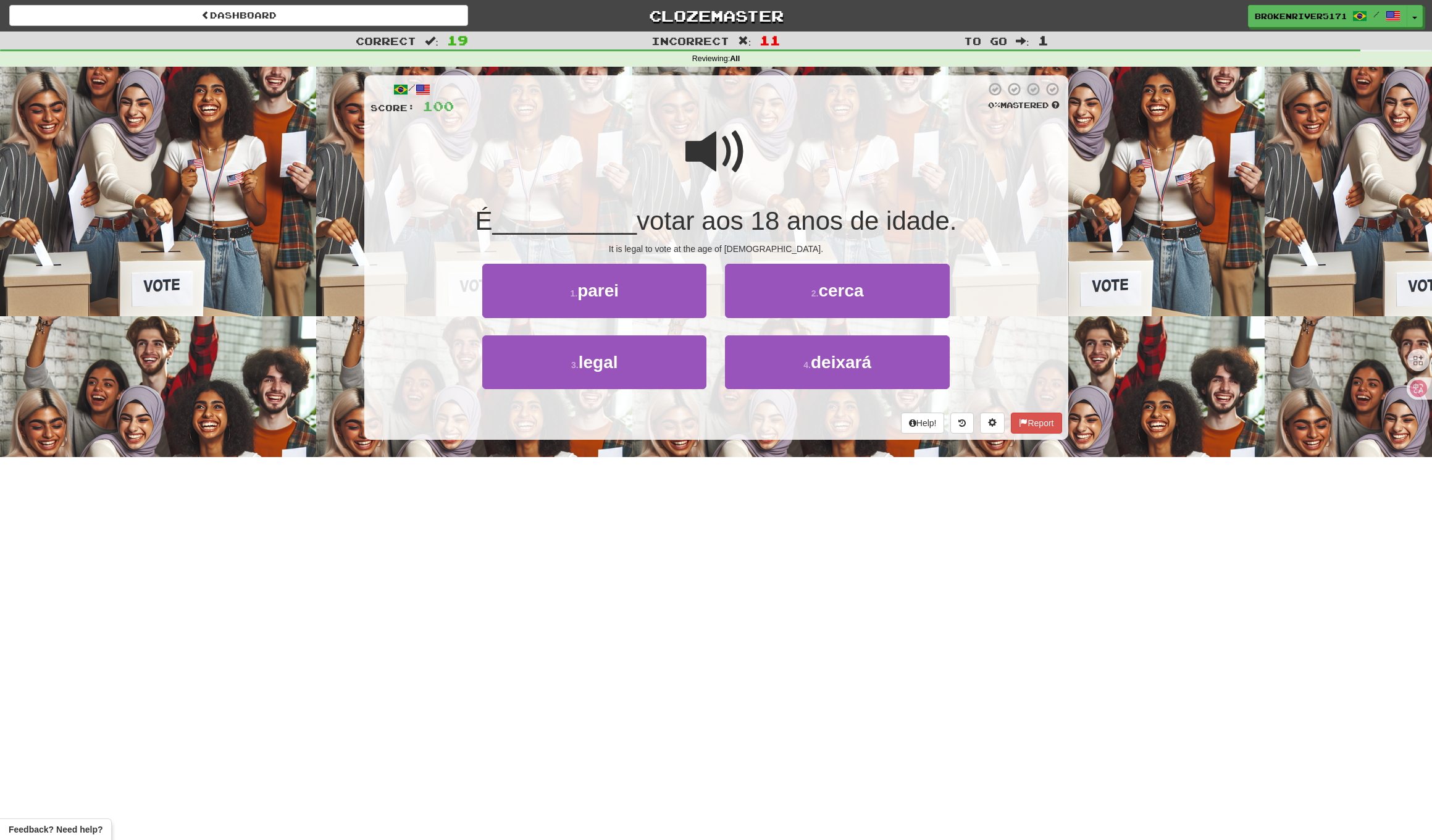
drag, startPoint x: 681, startPoint y: 343, endPoint x: 705, endPoint y: 328, distance: 28.3
click at [682, 342] on button "3 . legal" at bounding box center [595, 362] width 224 height 54
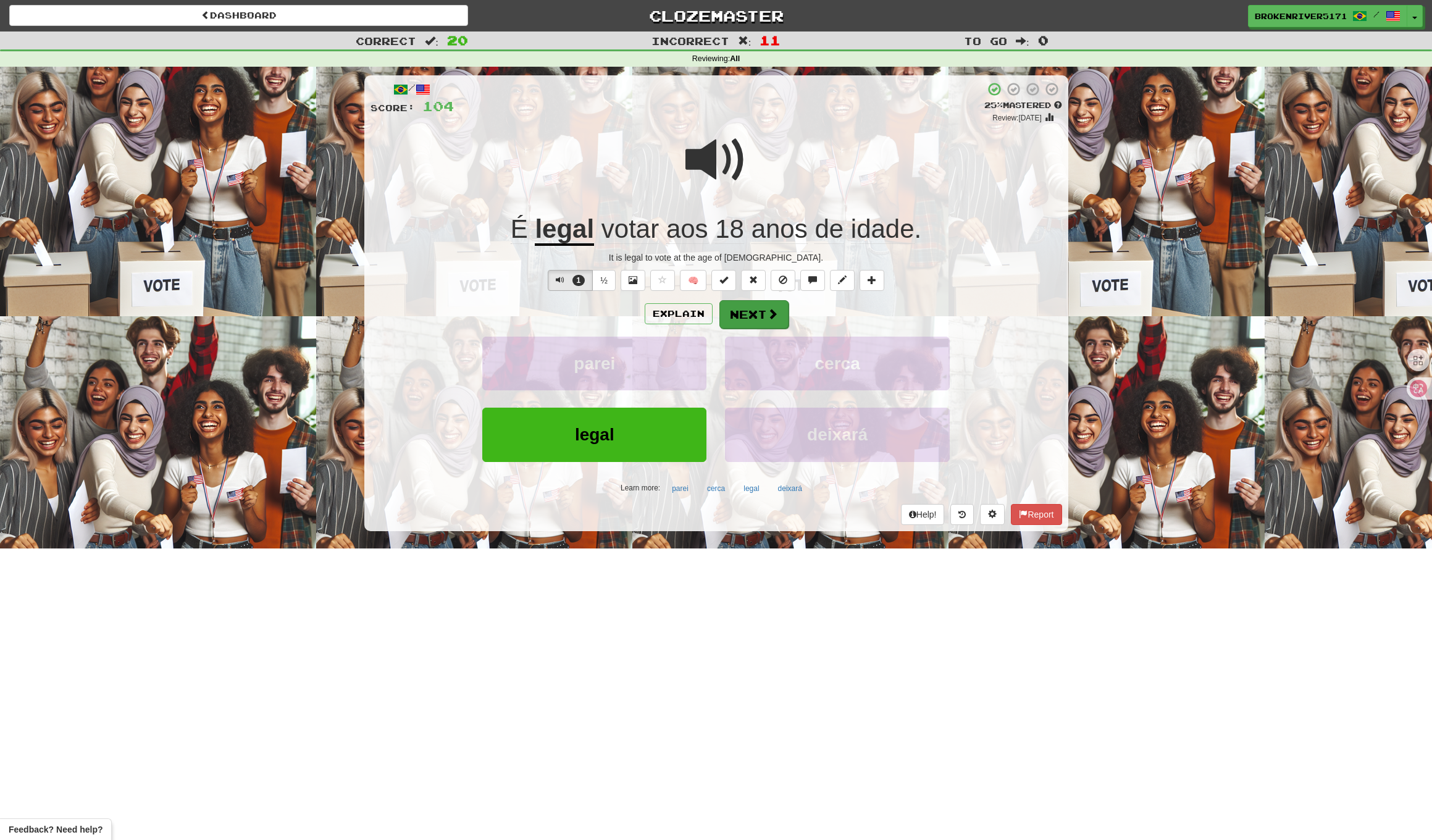
click at [753, 318] on button "Next" at bounding box center [754, 314] width 69 height 28
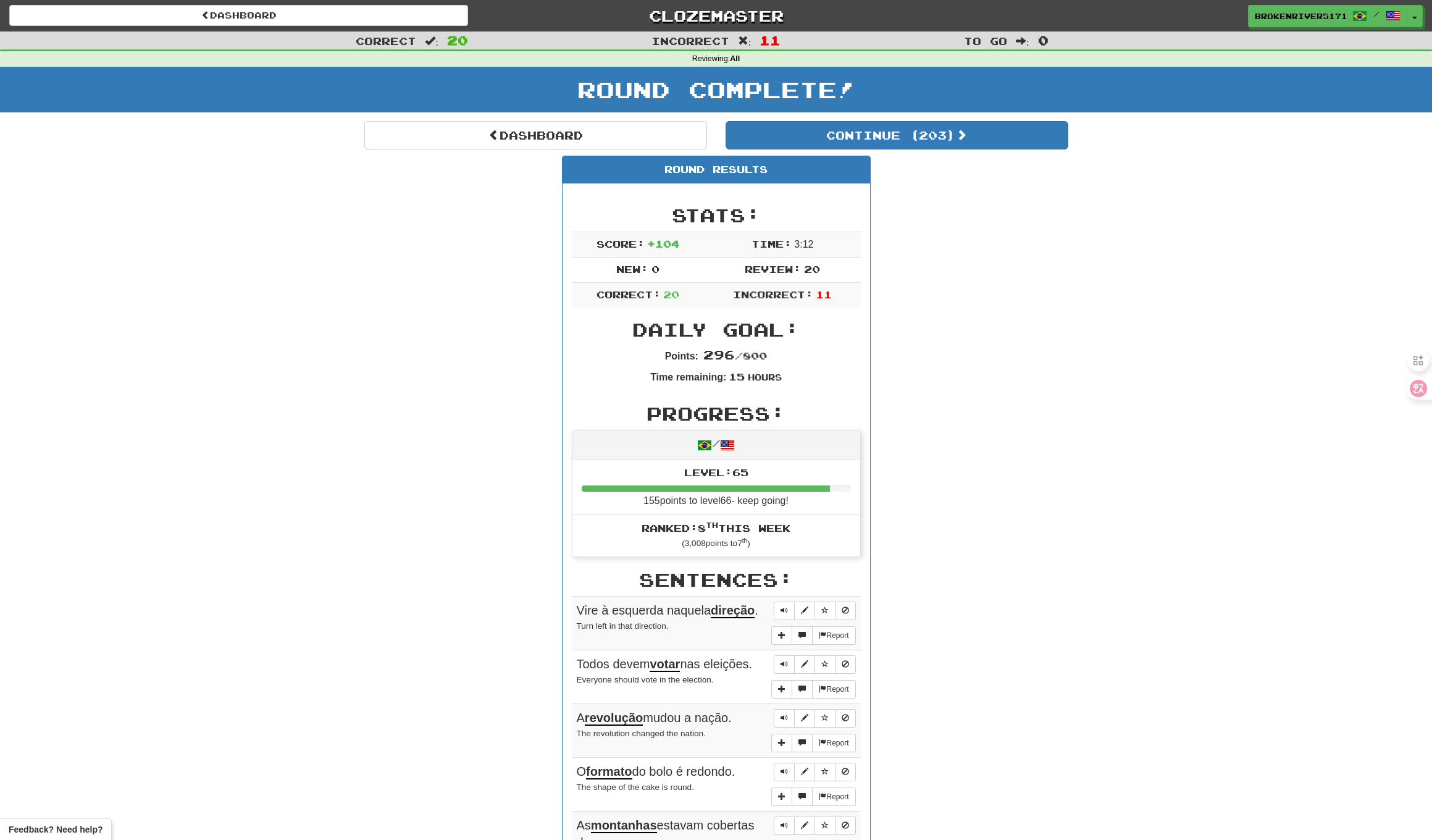
click at [861, 126] on button "Continue ( 203 )" at bounding box center [897, 135] width 343 height 28
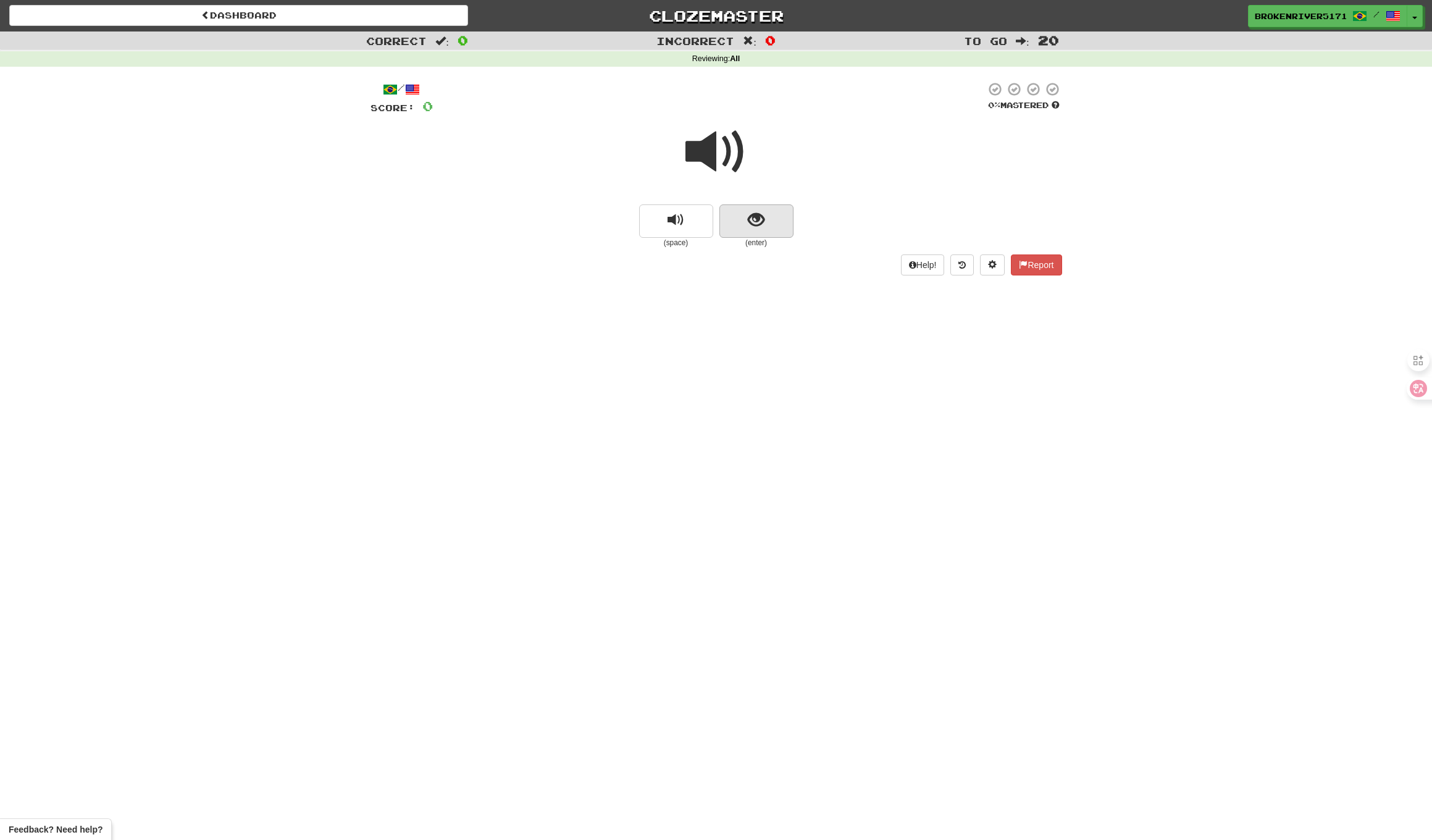
click at [754, 221] on span "show sentence" at bounding box center [756, 220] width 16 height 16
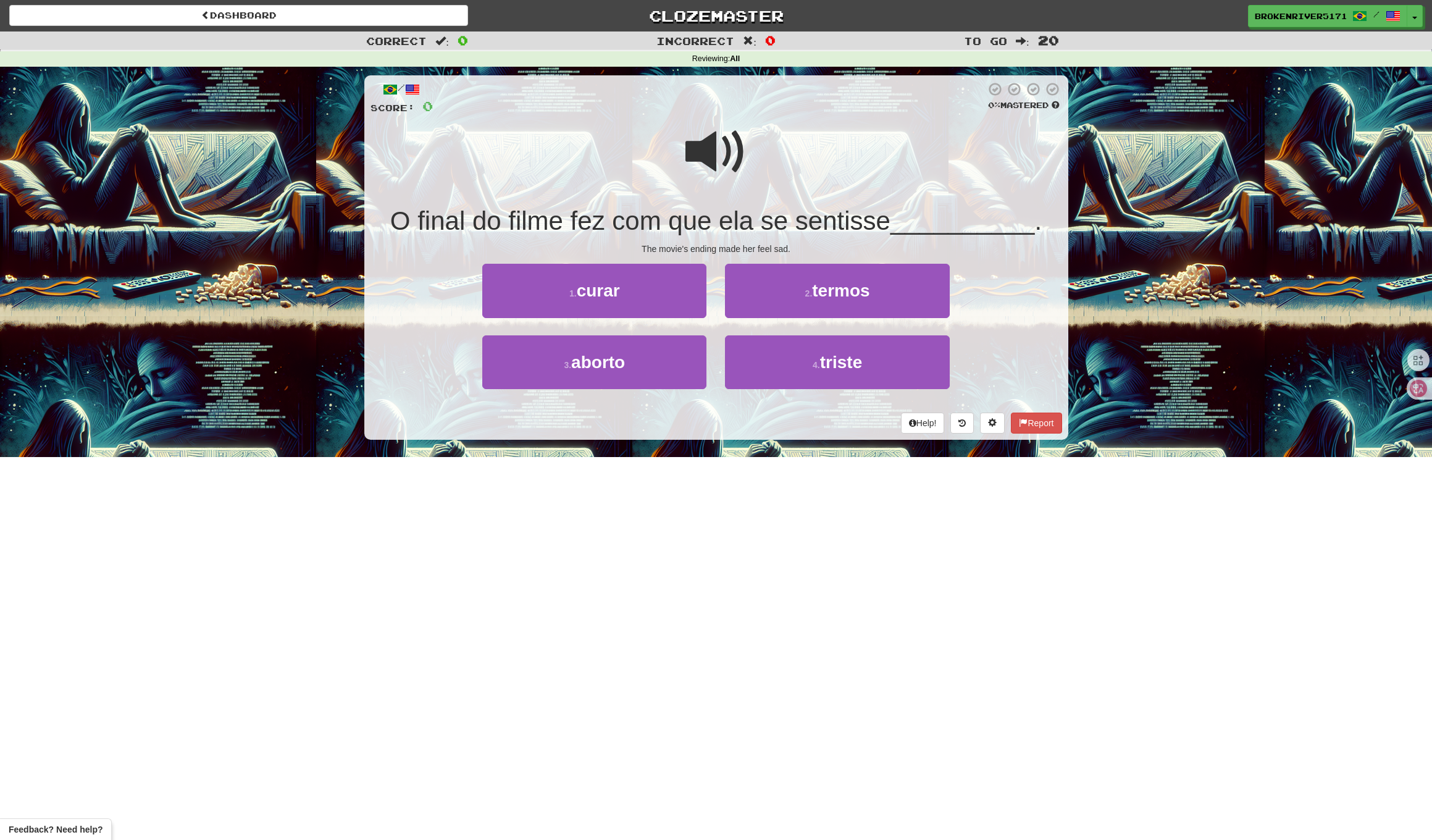
drag, startPoint x: 764, startPoint y: 224, endPoint x: 759, endPoint y: 236, distance: 13.0
click at [764, 225] on span "O final do filme fez com que ela se sentisse" at bounding box center [640, 221] width 500 height 29
click at [759, 235] on div "/ Score: 0 0 % Mastered O final do filme fez com que ela se sentisse __________…" at bounding box center [716, 257] width 704 height 364
click at [691, 293] on button "1 . curar" at bounding box center [595, 290] width 224 height 54
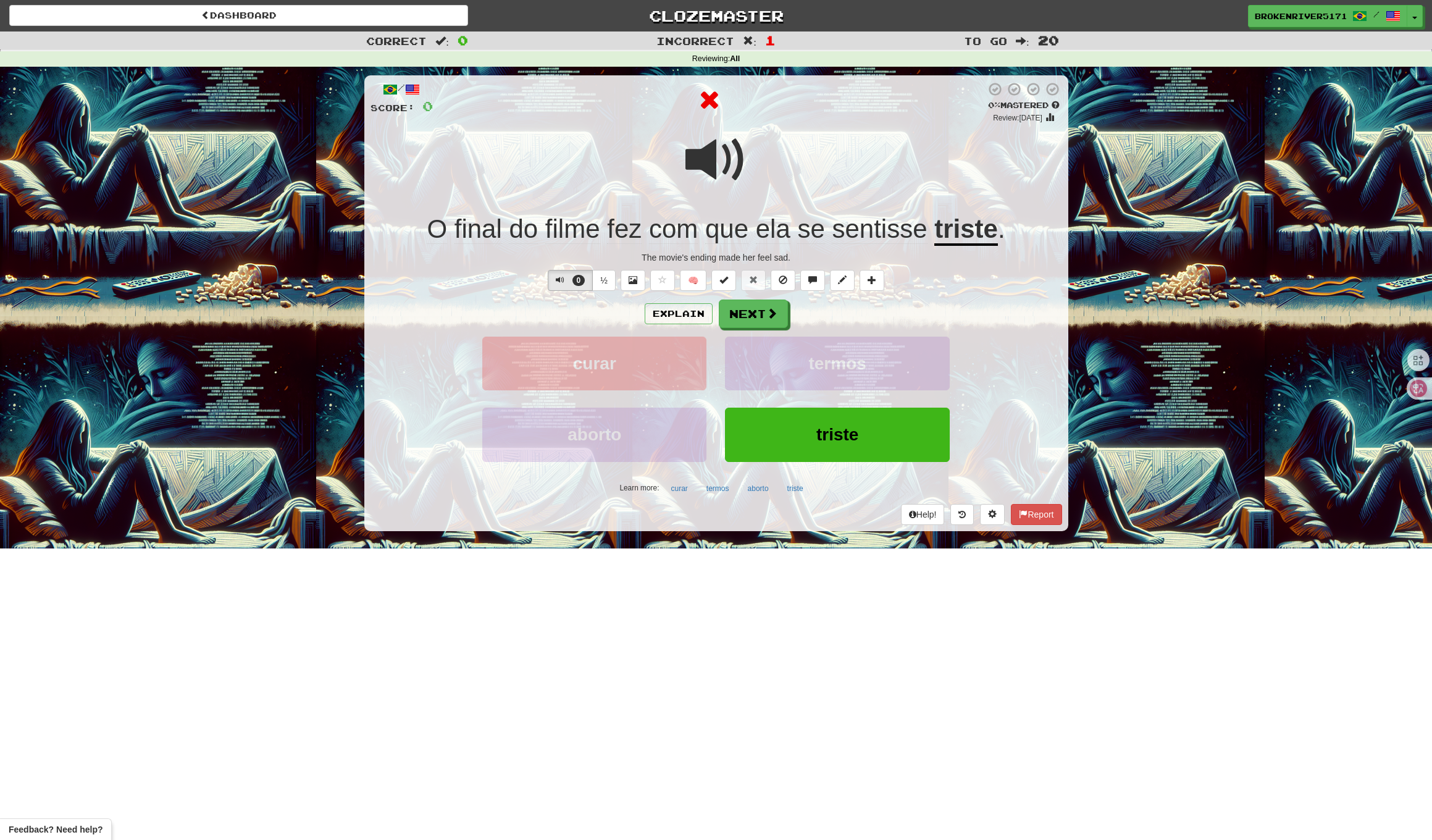
click at [772, 243] on span "ela" at bounding box center [773, 229] width 35 height 30
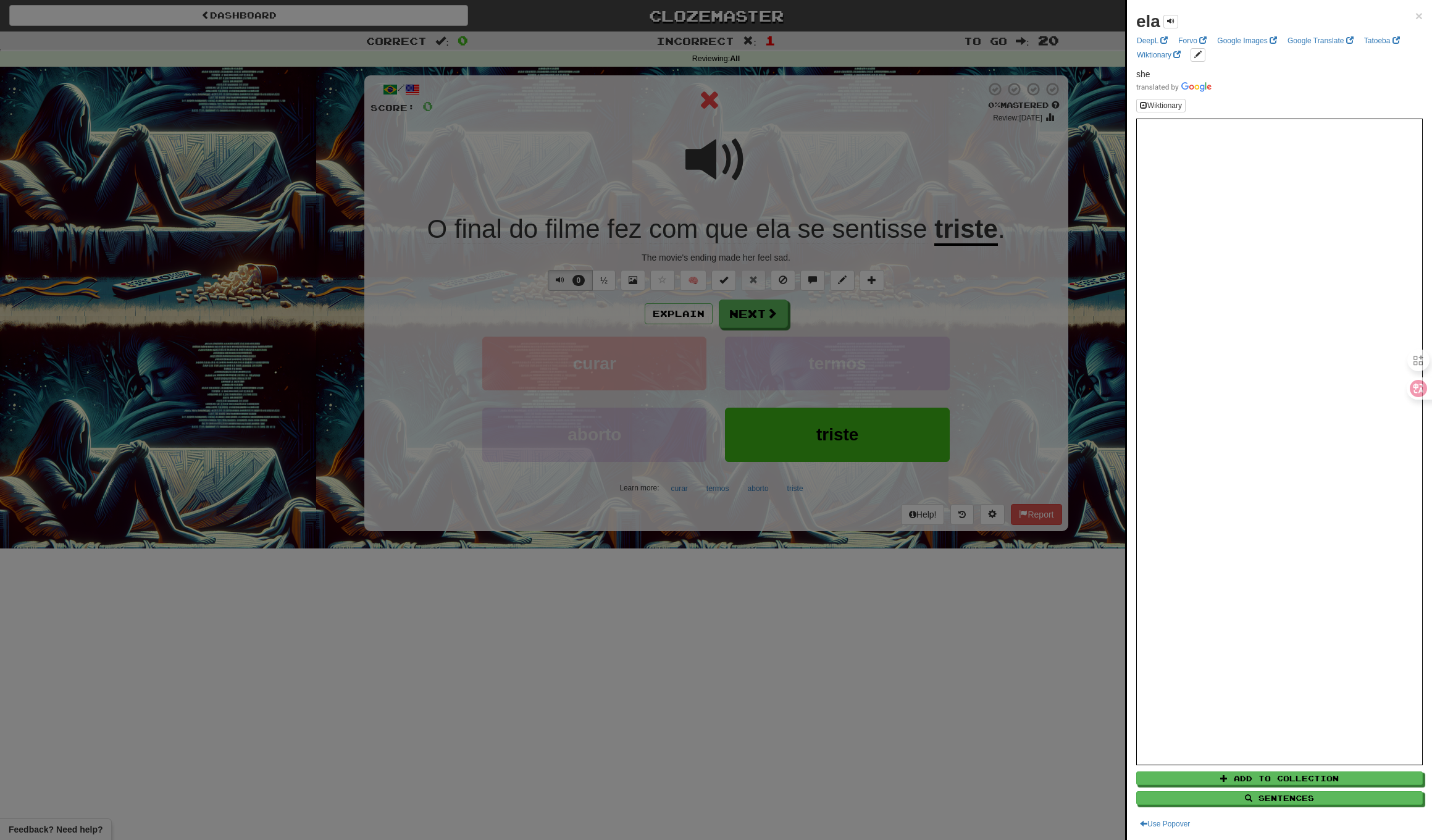
click at [1424, 9] on div "ela × DeepL Forvo Google Images Google Translate Tatoeba Wiktionary she Wiktion…" at bounding box center [1280, 420] width 305 height 840
click at [1419, 15] on span "×" at bounding box center [1419, 16] width 8 height 14
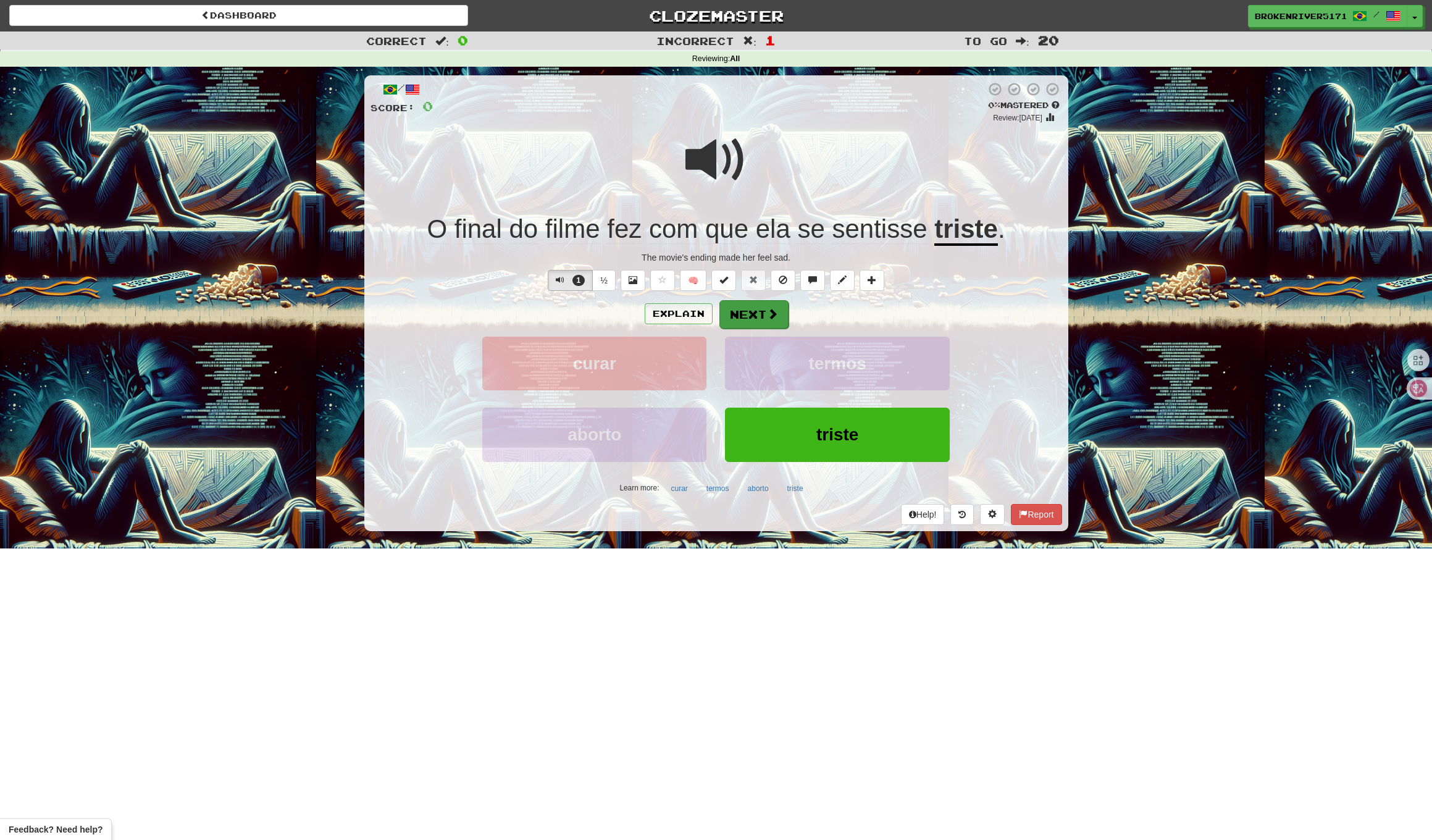
click at [762, 307] on button "Next" at bounding box center [754, 314] width 69 height 28
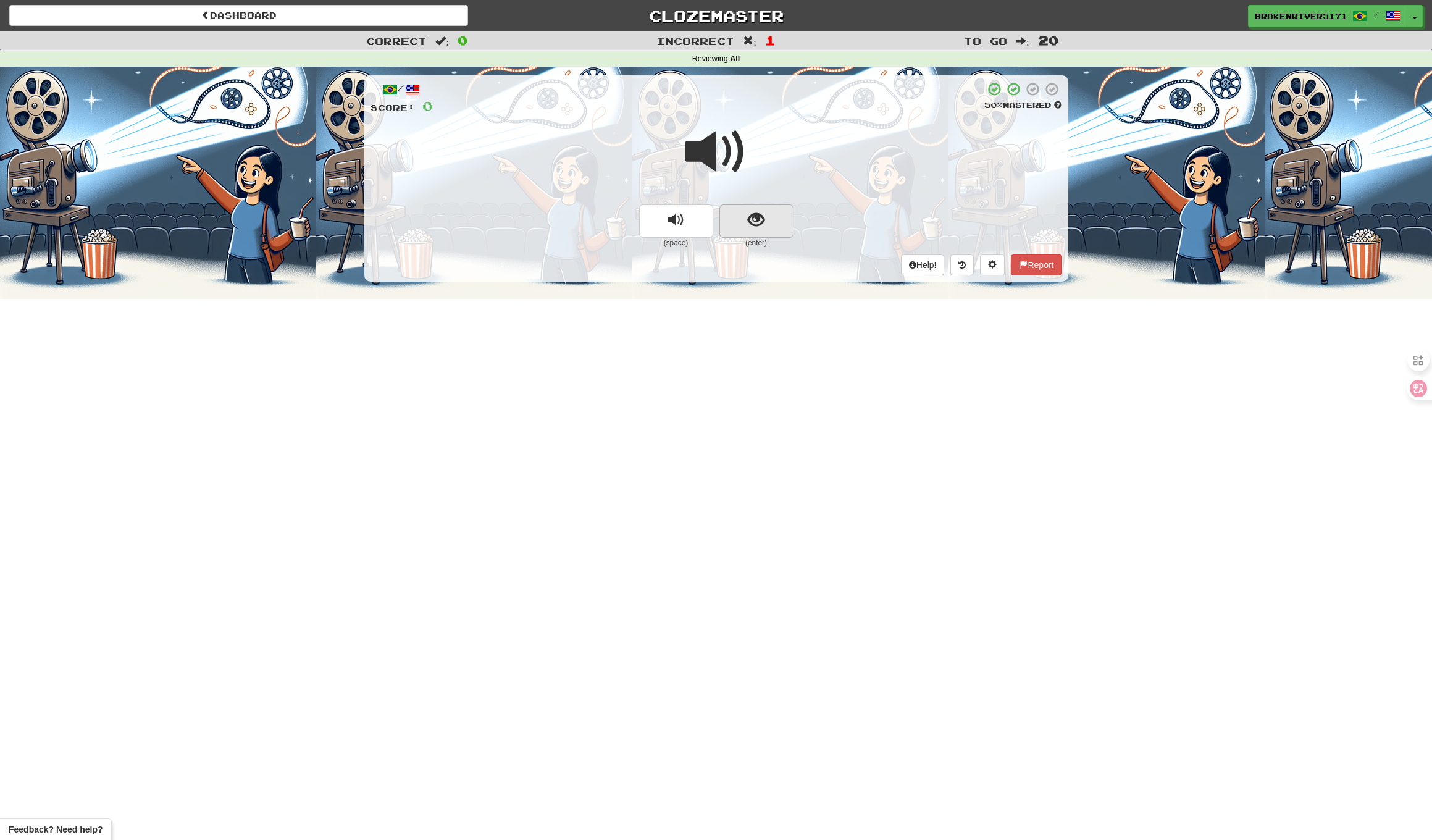
click at [789, 228] on button "show sentence" at bounding box center [756, 221] width 74 height 34
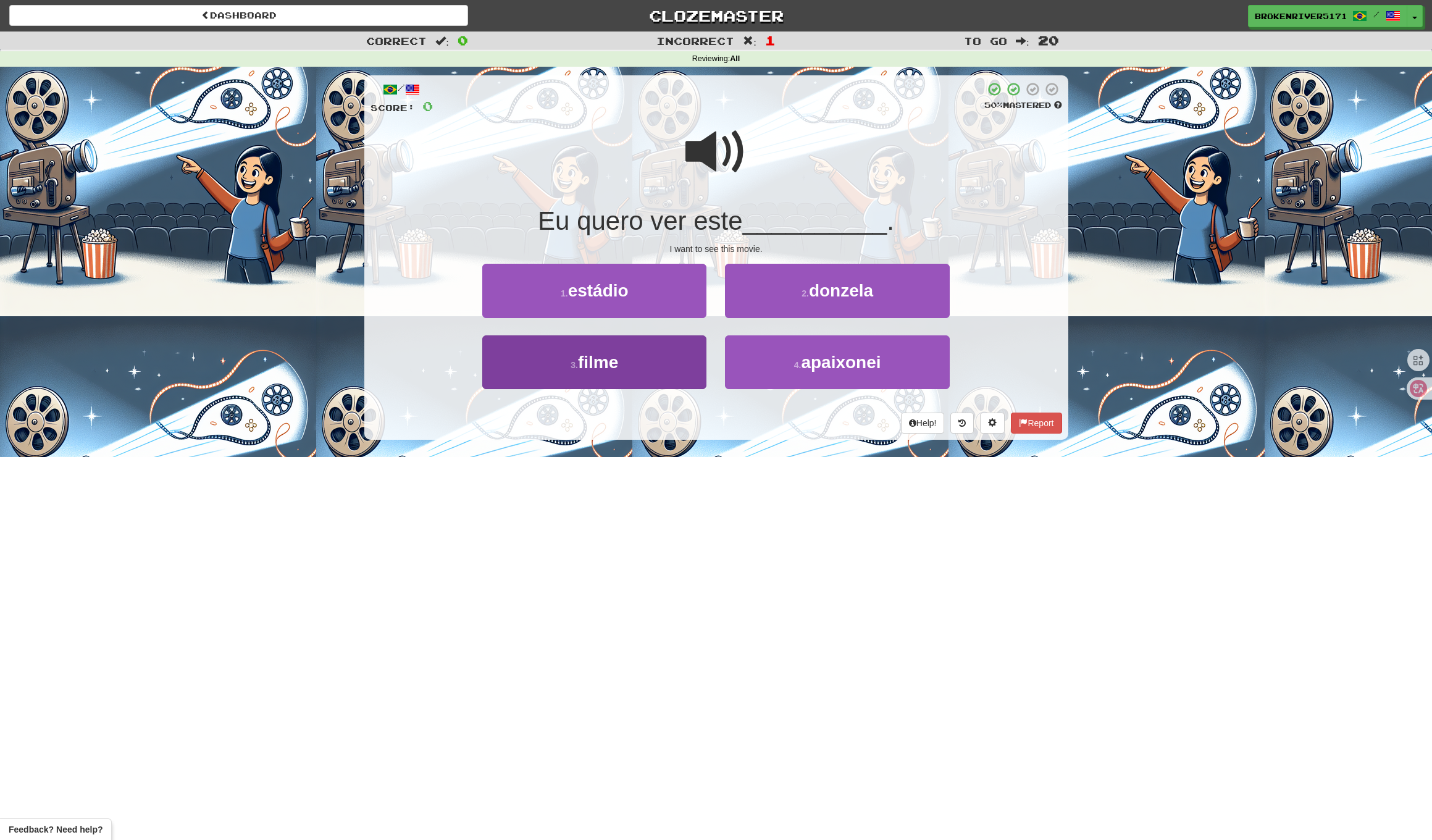
click at [667, 369] on button "3 . filme" at bounding box center [595, 362] width 224 height 54
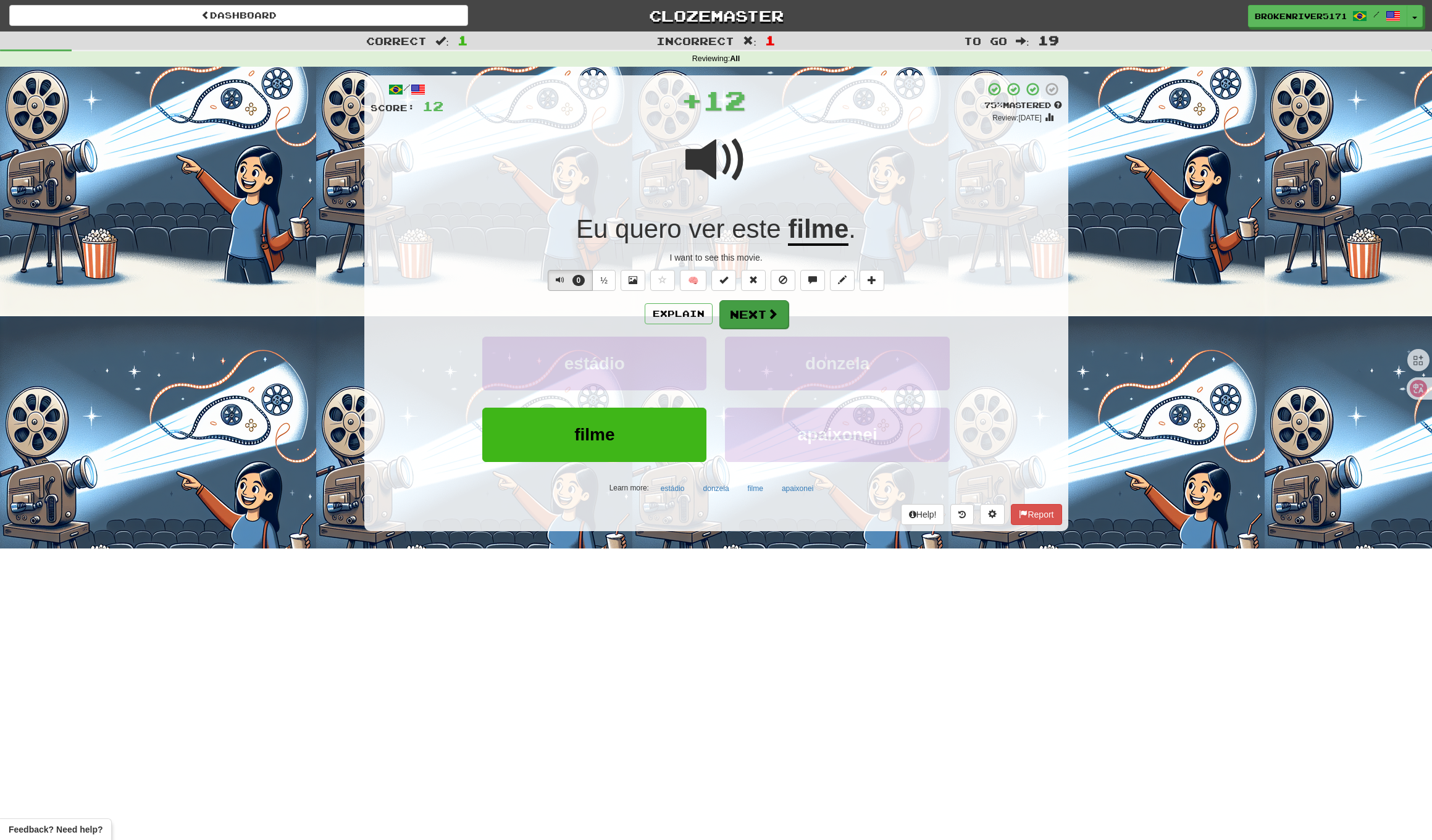
click at [752, 321] on button "Next" at bounding box center [754, 314] width 69 height 28
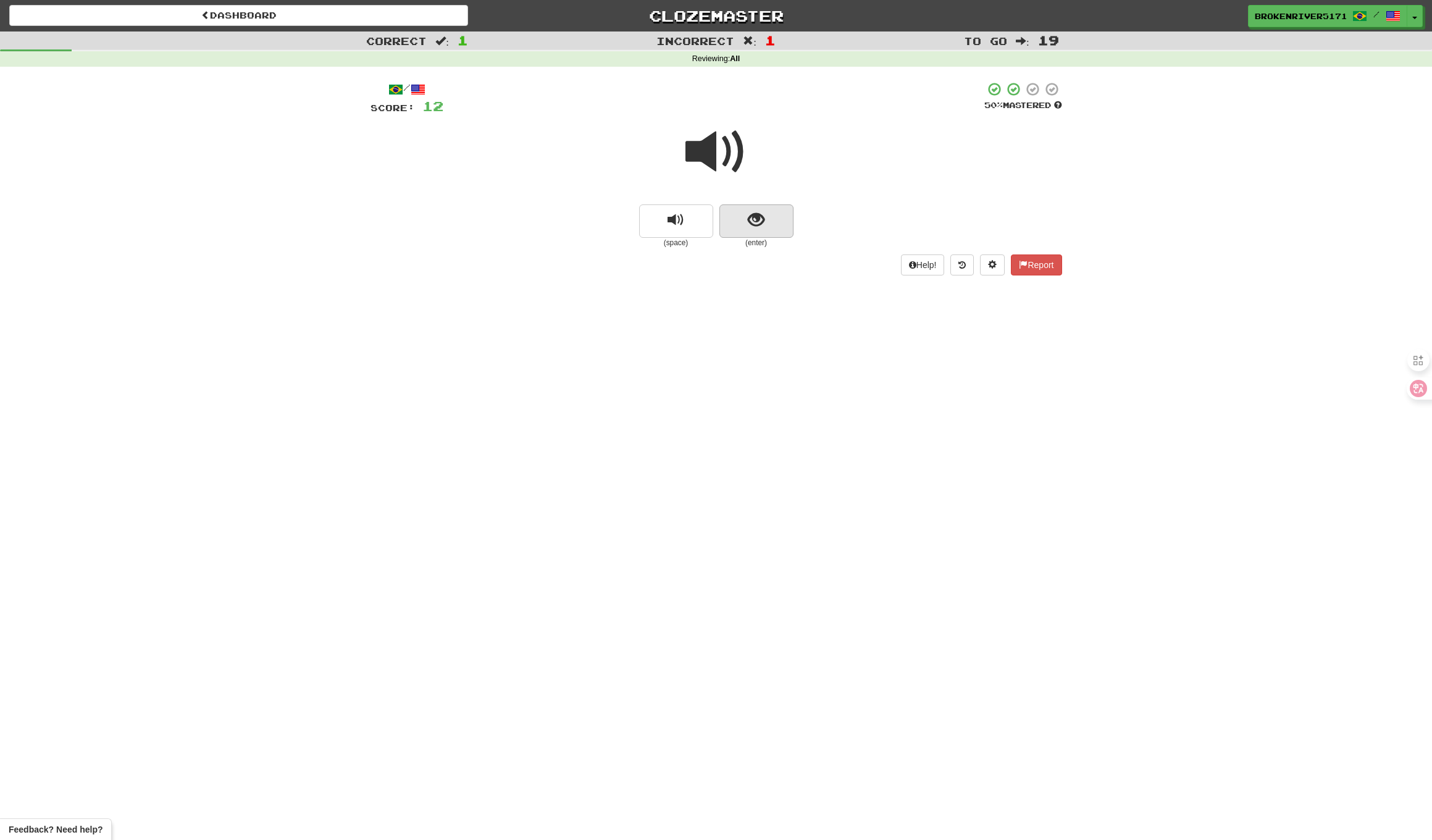
click at [736, 218] on button "show sentence" at bounding box center [756, 221] width 74 height 34
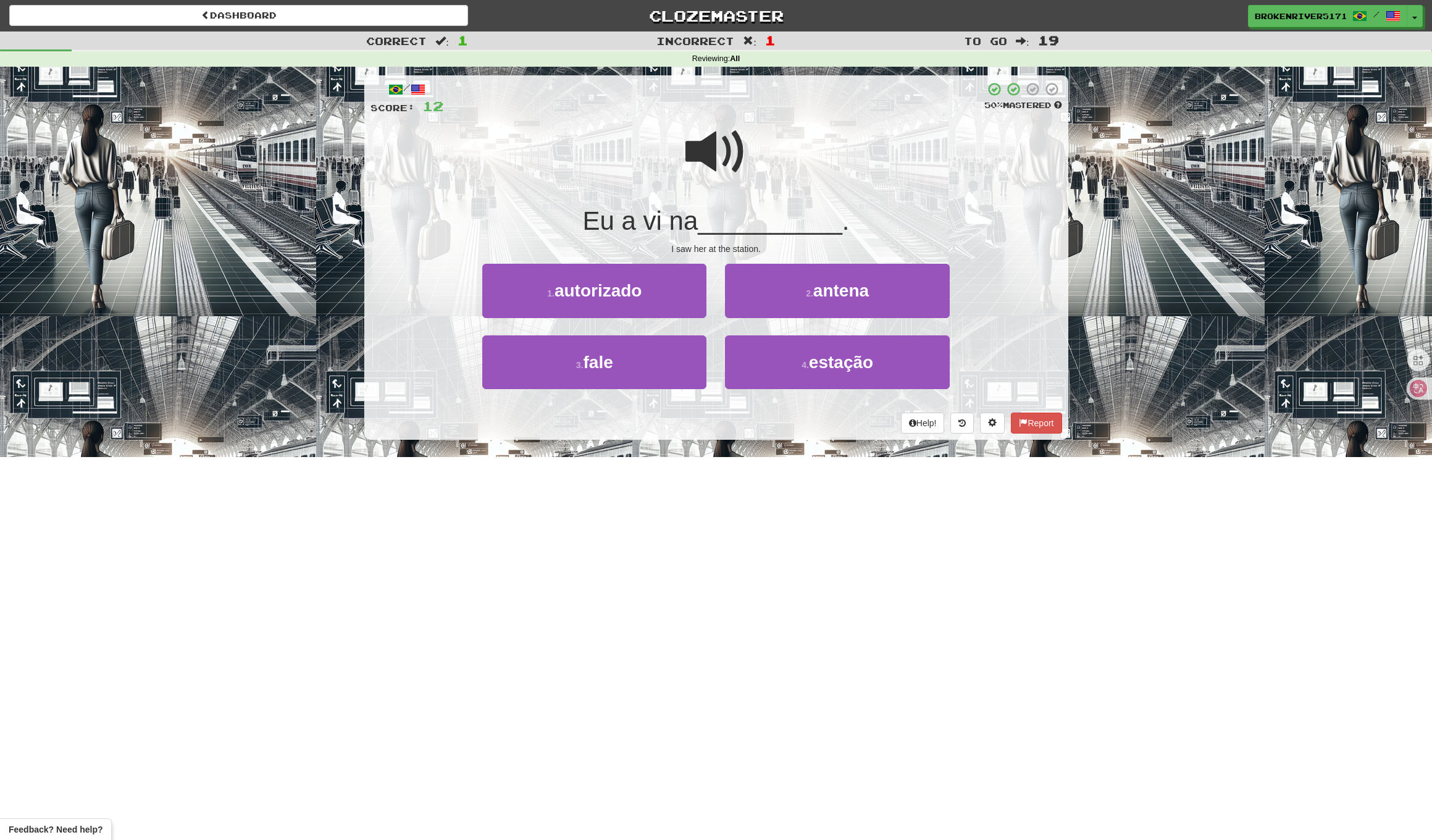
drag, startPoint x: 721, startPoint y: 412, endPoint x: 712, endPoint y: 355, distance: 57.7
click at [721, 412] on div "Help! Report" at bounding box center [717, 423] width 692 height 21
click at [740, 305] on button "2 . antena" at bounding box center [837, 290] width 224 height 54
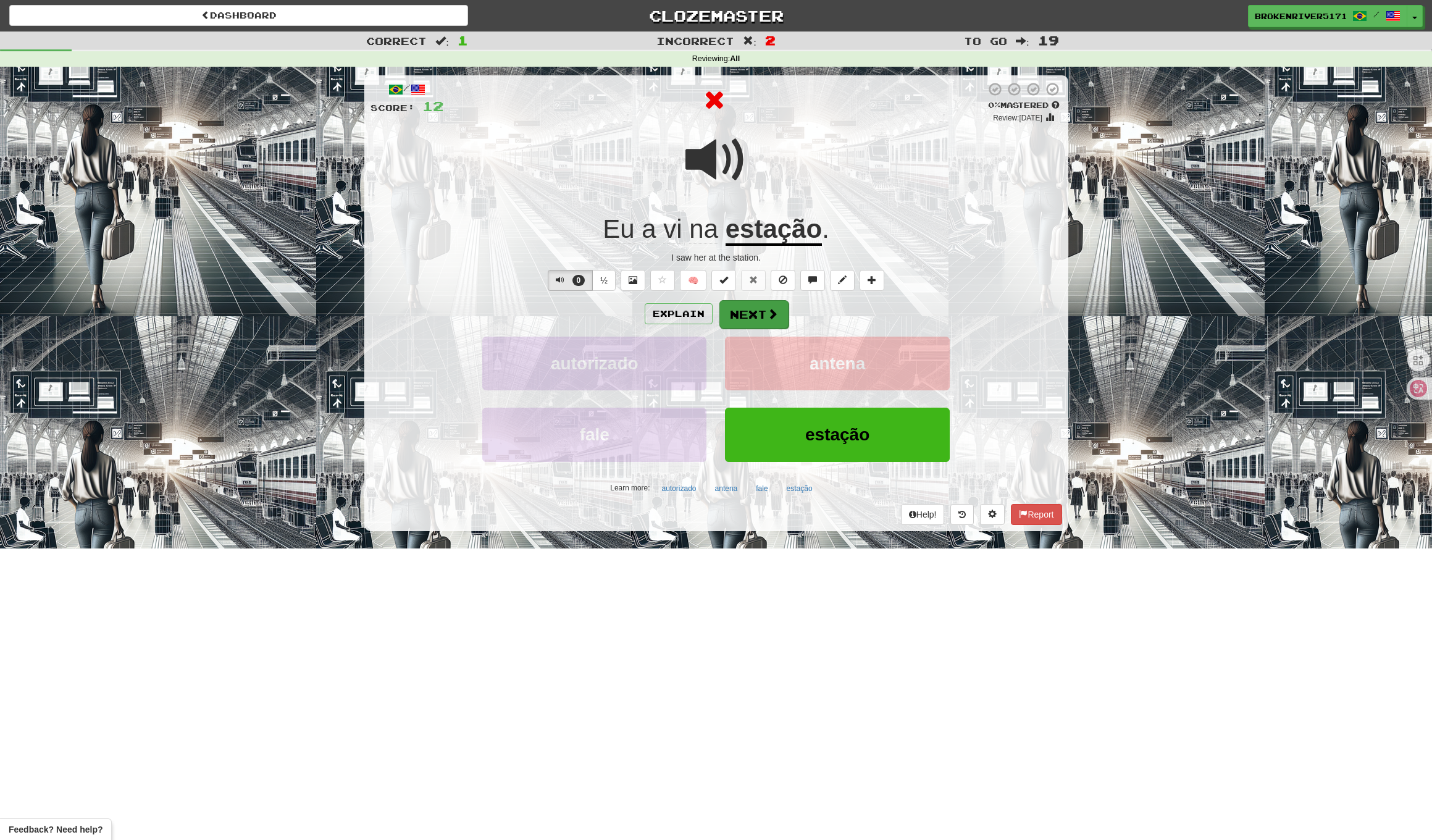
click at [747, 320] on button "Next" at bounding box center [754, 314] width 69 height 28
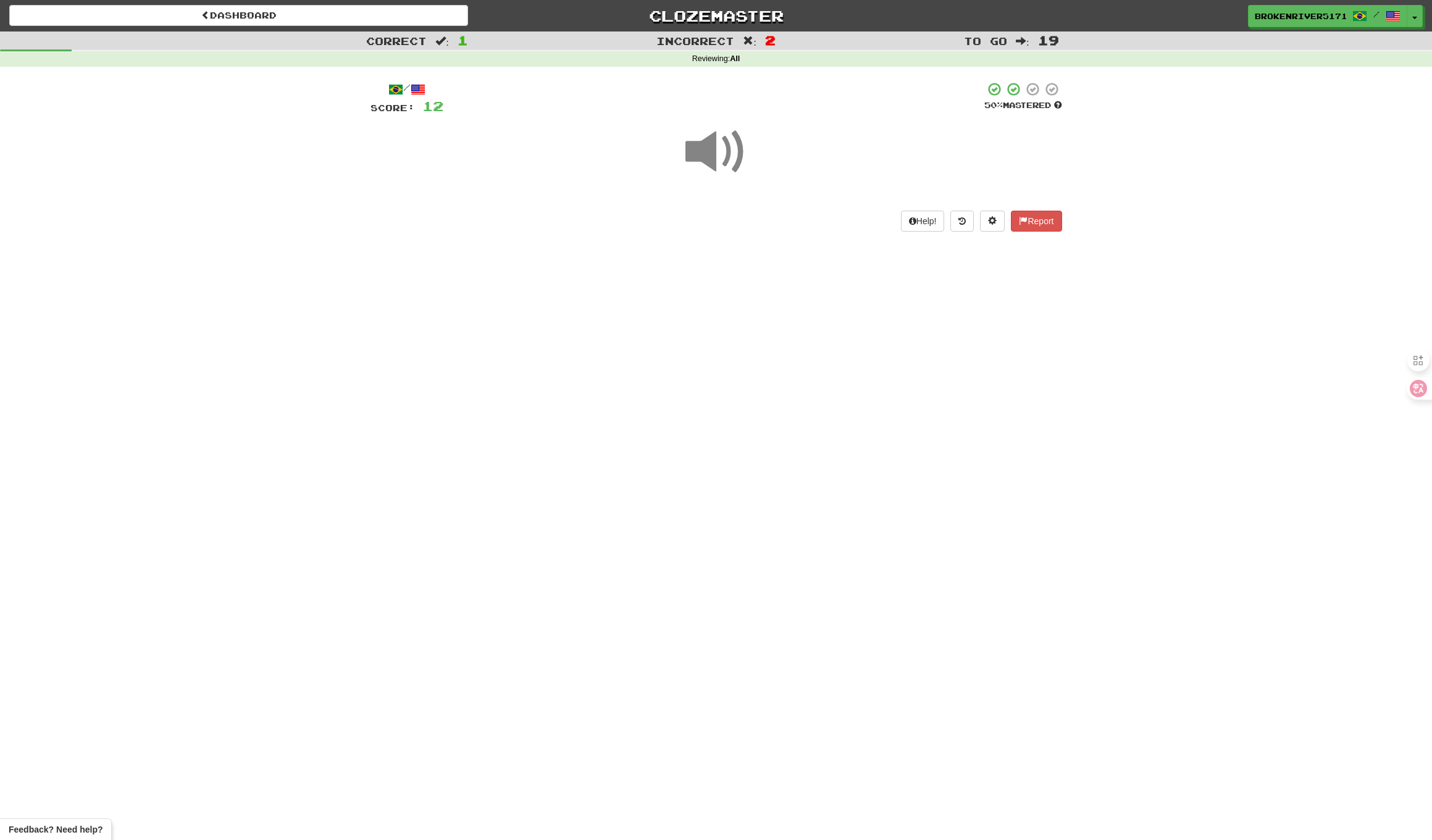
drag, startPoint x: 724, startPoint y: 345, endPoint x: 743, endPoint y: 309, distance: 40.7
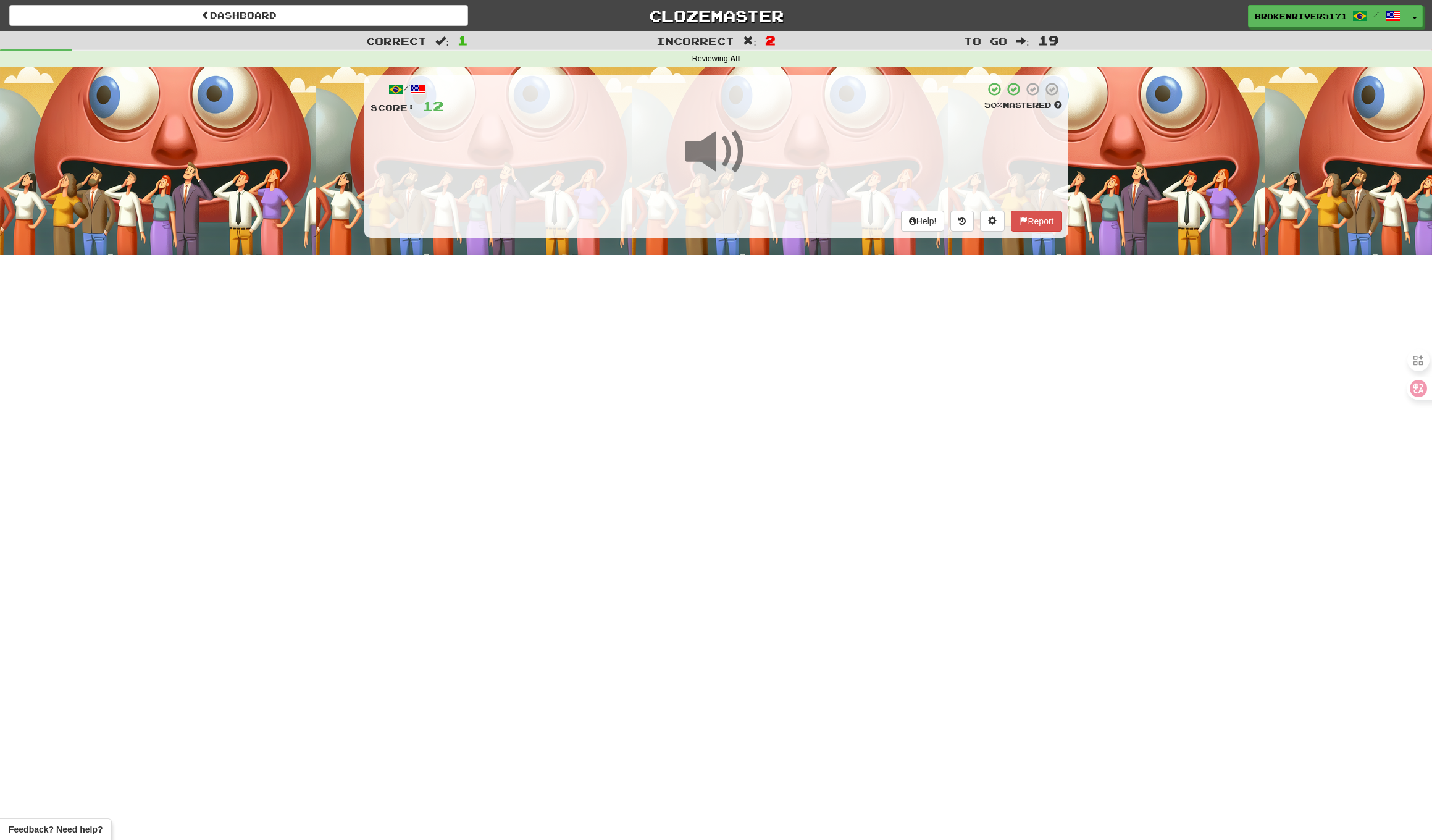
click at [724, 345] on div "Dashboard Clozemaster BrokenRiver5171 / Toggle Dropdown Dashboard Leaderboard A…" at bounding box center [716, 420] width 1432 height 840
click at [744, 307] on div "Dashboard Clozemaster BrokenRiver5171 / Toggle Dropdown Dashboard Leaderboard A…" at bounding box center [716, 420] width 1432 height 840
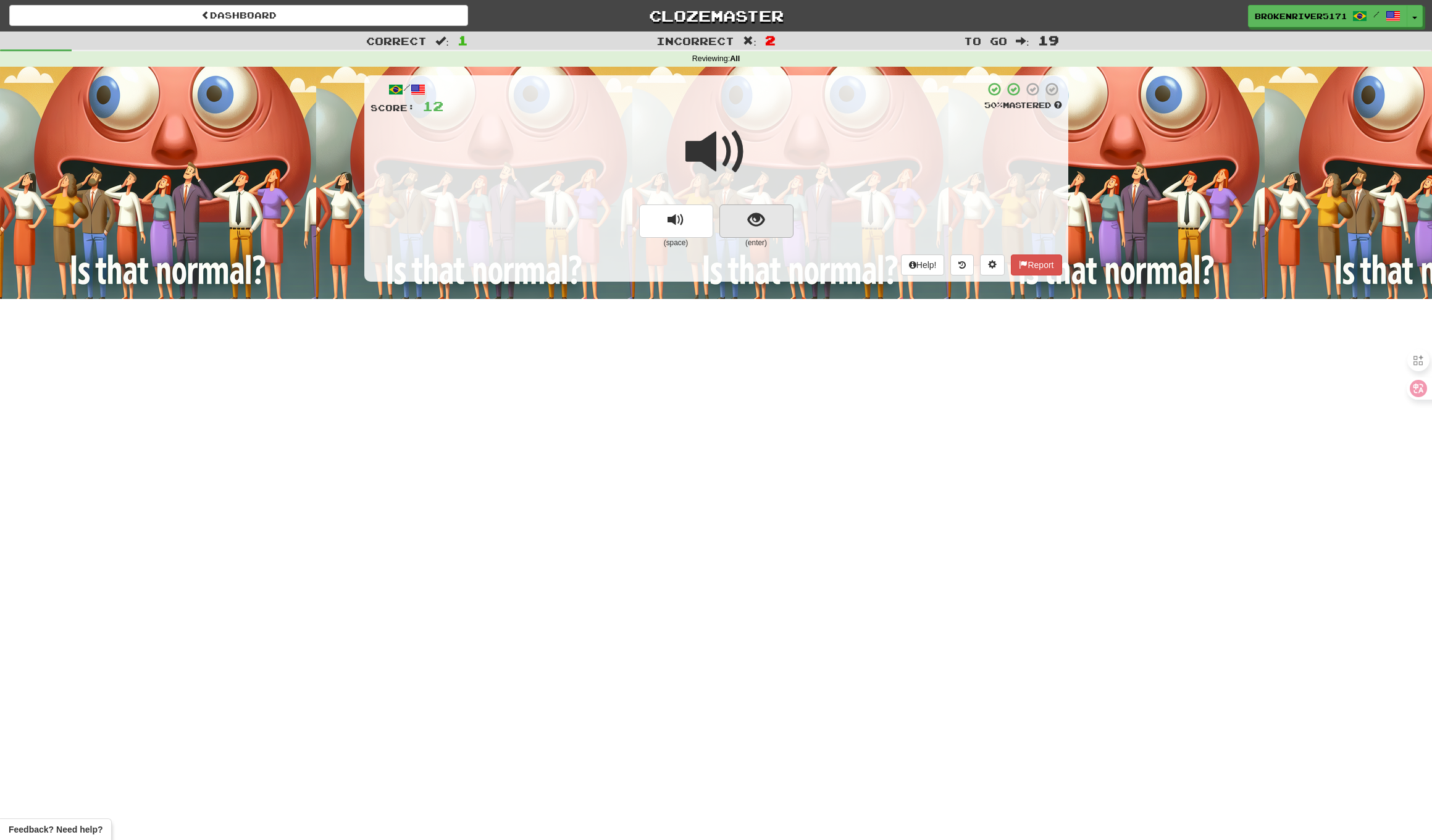
click at [756, 207] on button "show sentence" at bounding box center [756, 221] width 74 height 34
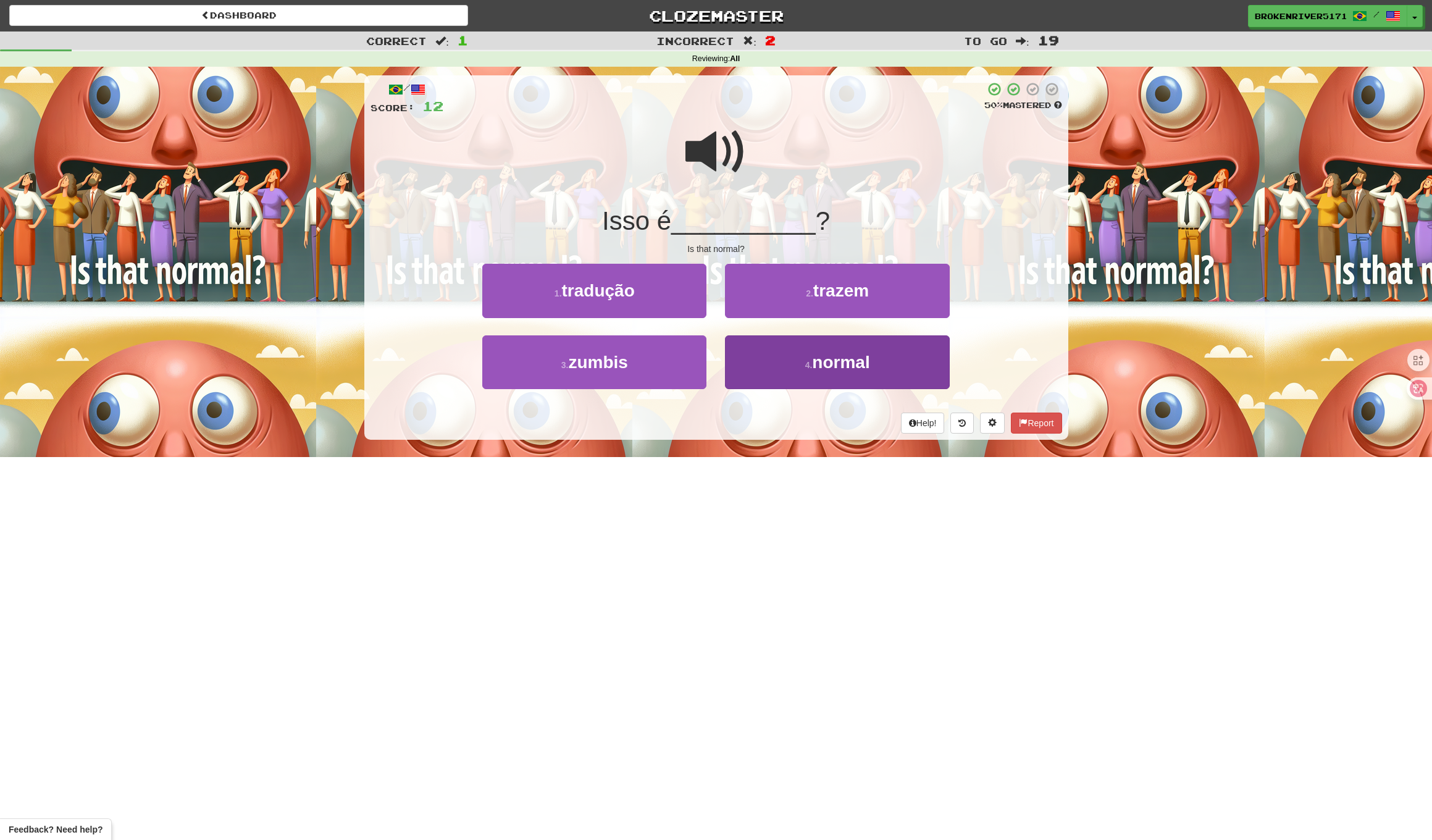
click at [738, 362] on button "4 . normal" at bounding box center [837, 362] width 224 height 54
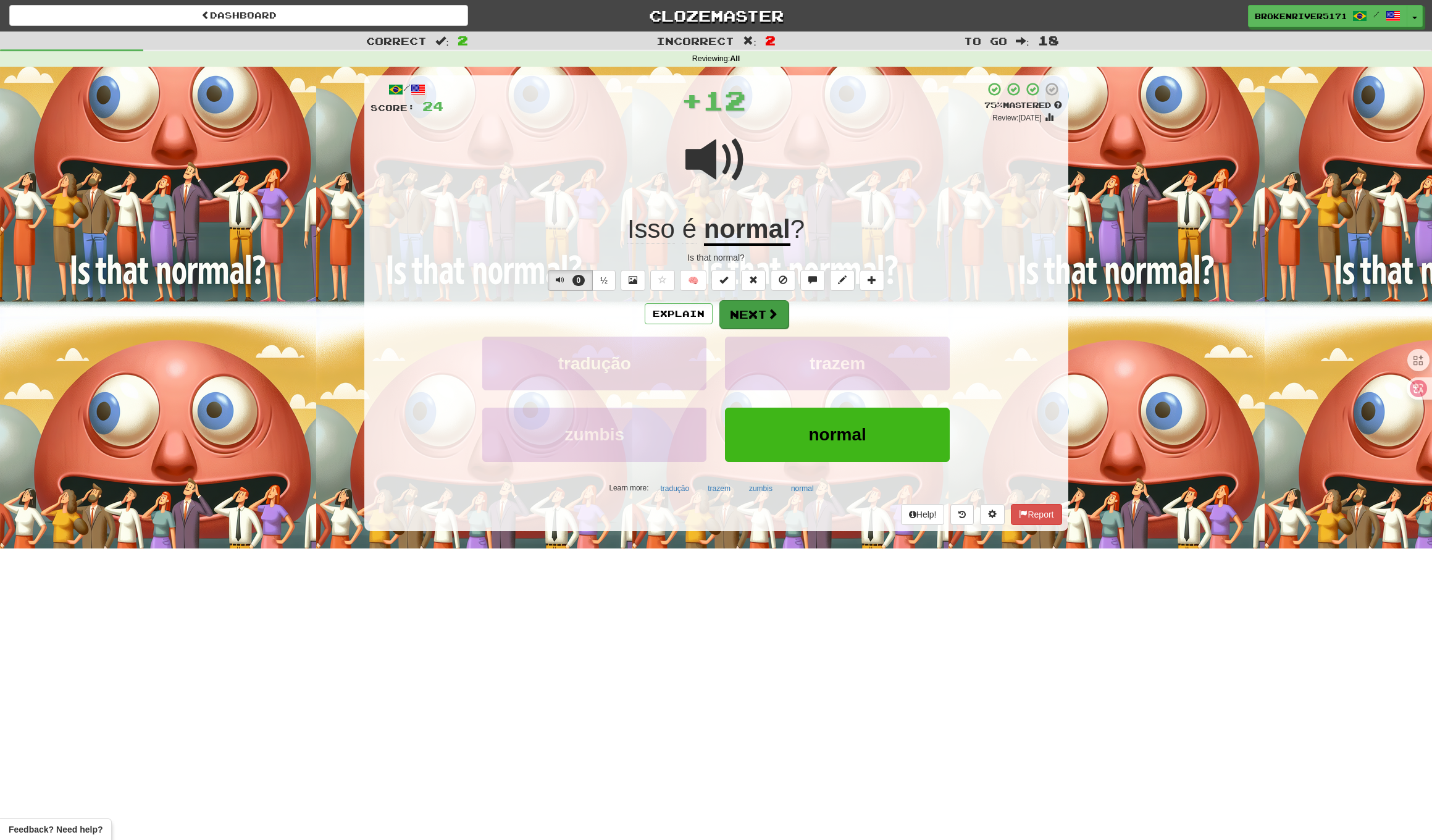
click at [738, 310] on button "Next" at bounding box center [754, 314] width 69 height 28
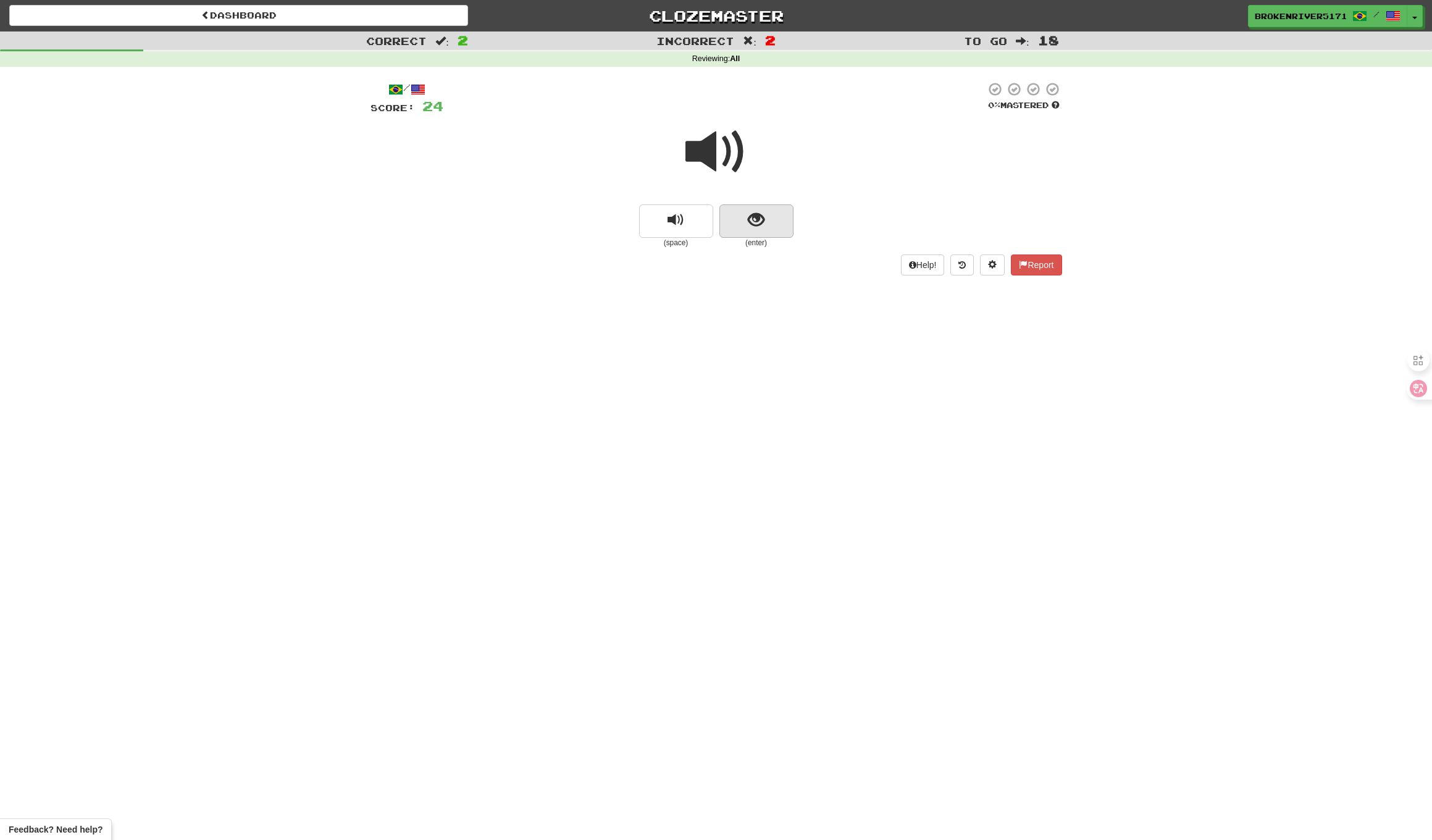
click at [749, 223] on span "show sentence" at bounding box center [756, 220] width 16 height 16
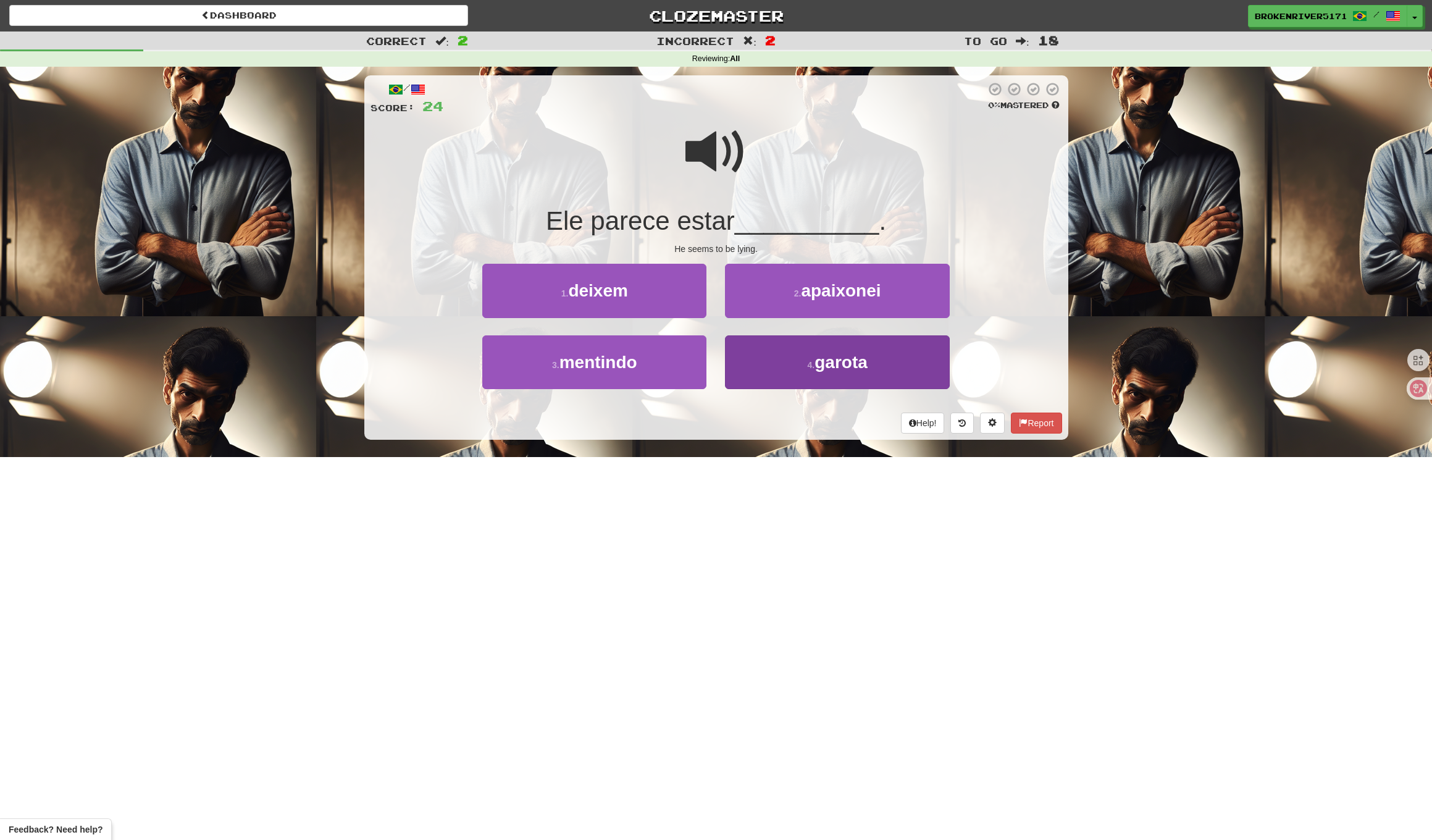
click at [755, 359] on button "4 . garota" at bounding box center [837, 362] width 224 height 54
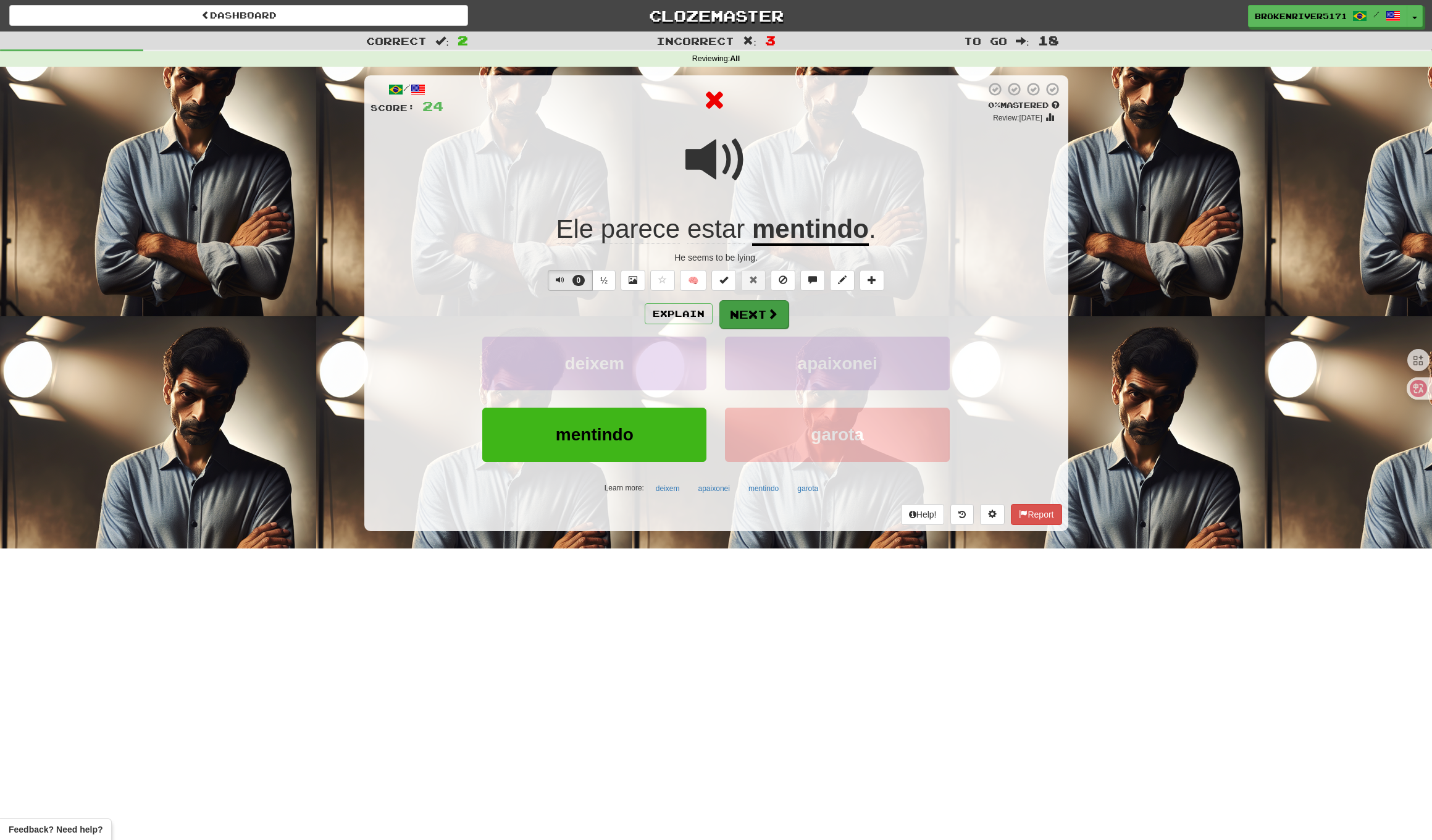
click at [748, 300] on button "Next" at bounding box center [754, 314] width 69 height 28
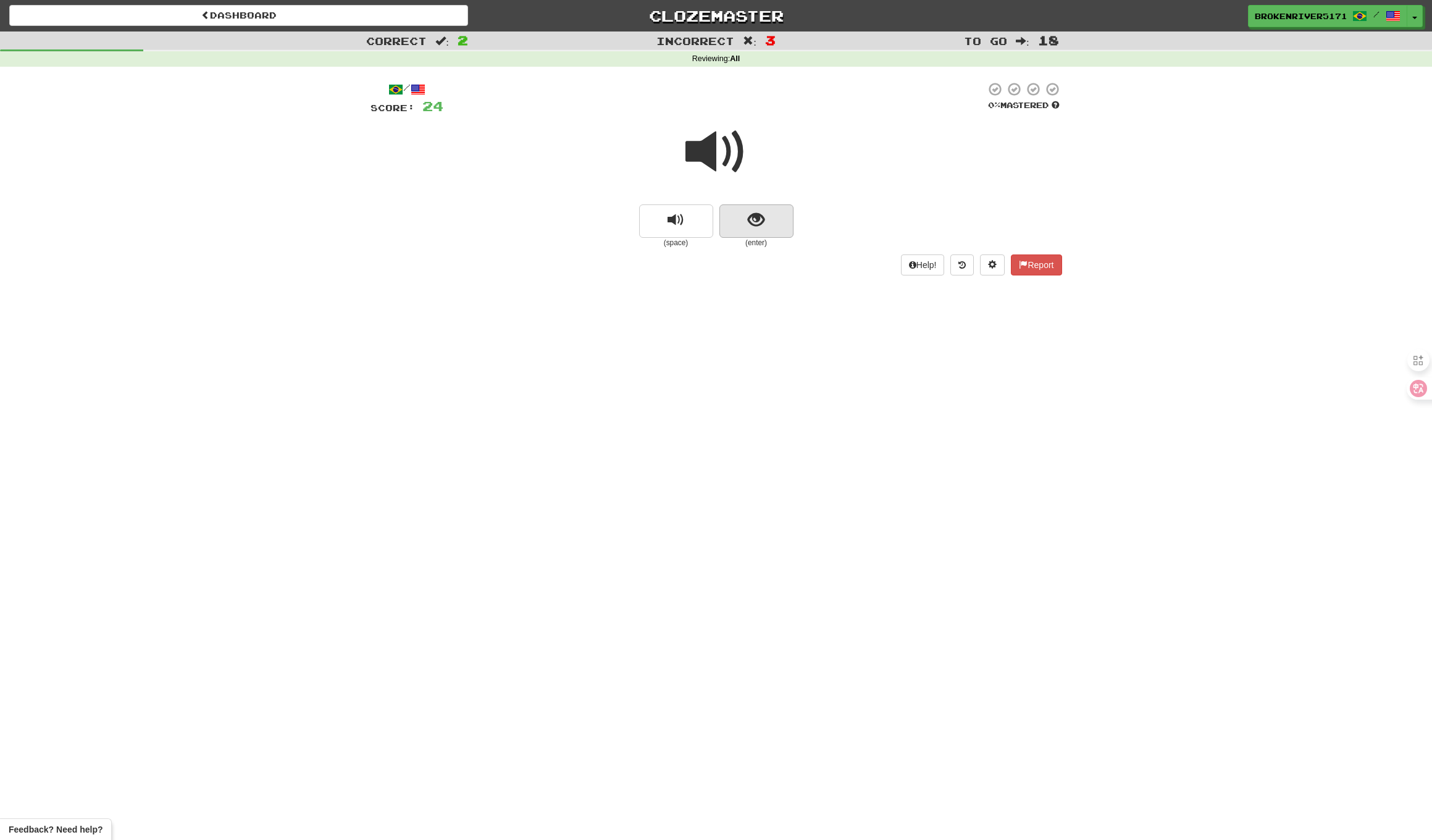
click at [761, 213] on span "show sentence" at bounding box center [756, 220] width 16 height 16
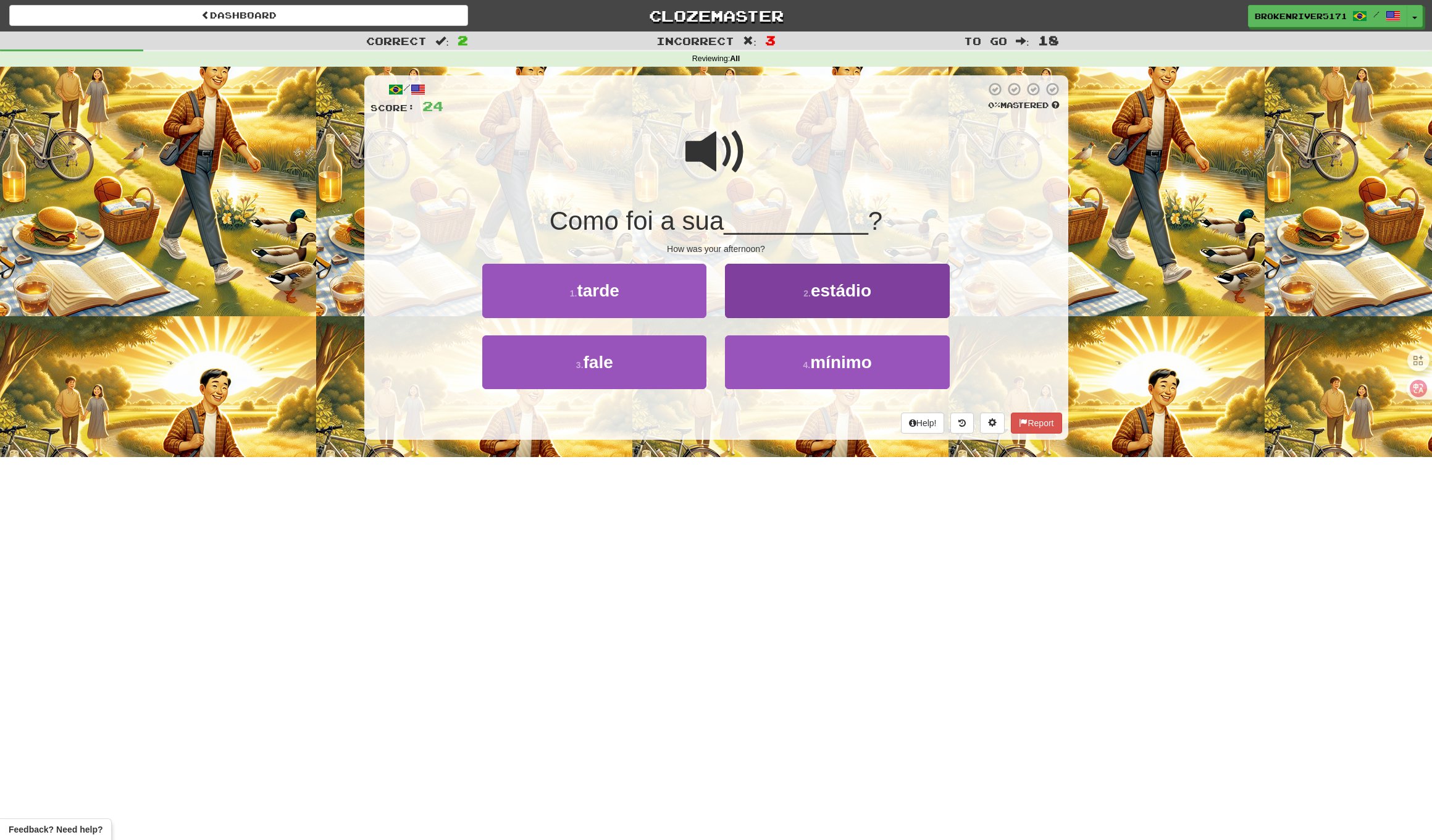
click at [815, 301] on button "2 . estádio" at bounding box center [837, 290] width 224 height 54
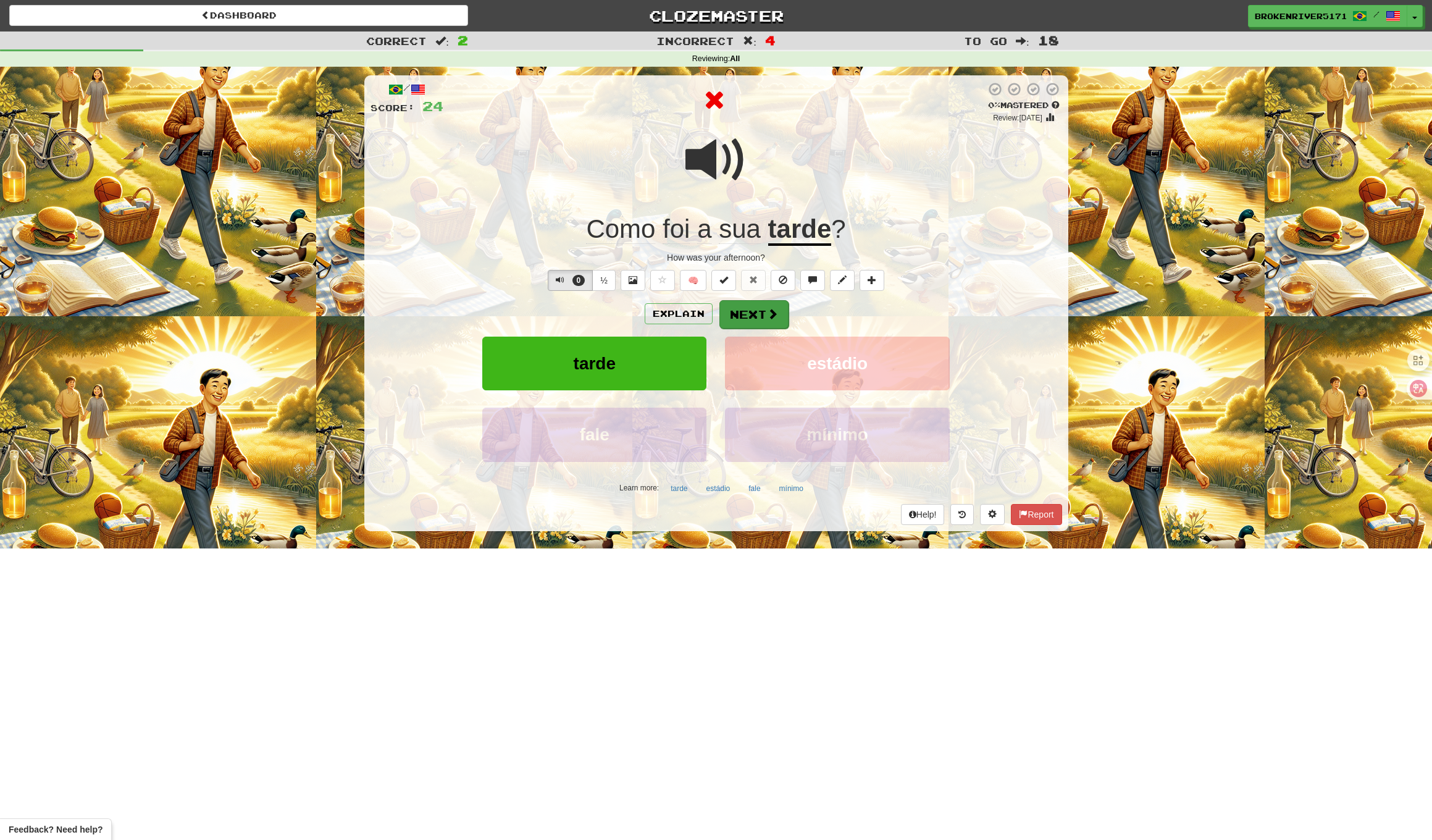
click at [765, 307] on button "Next" at bounding box center [754, 314] width 69 height 28
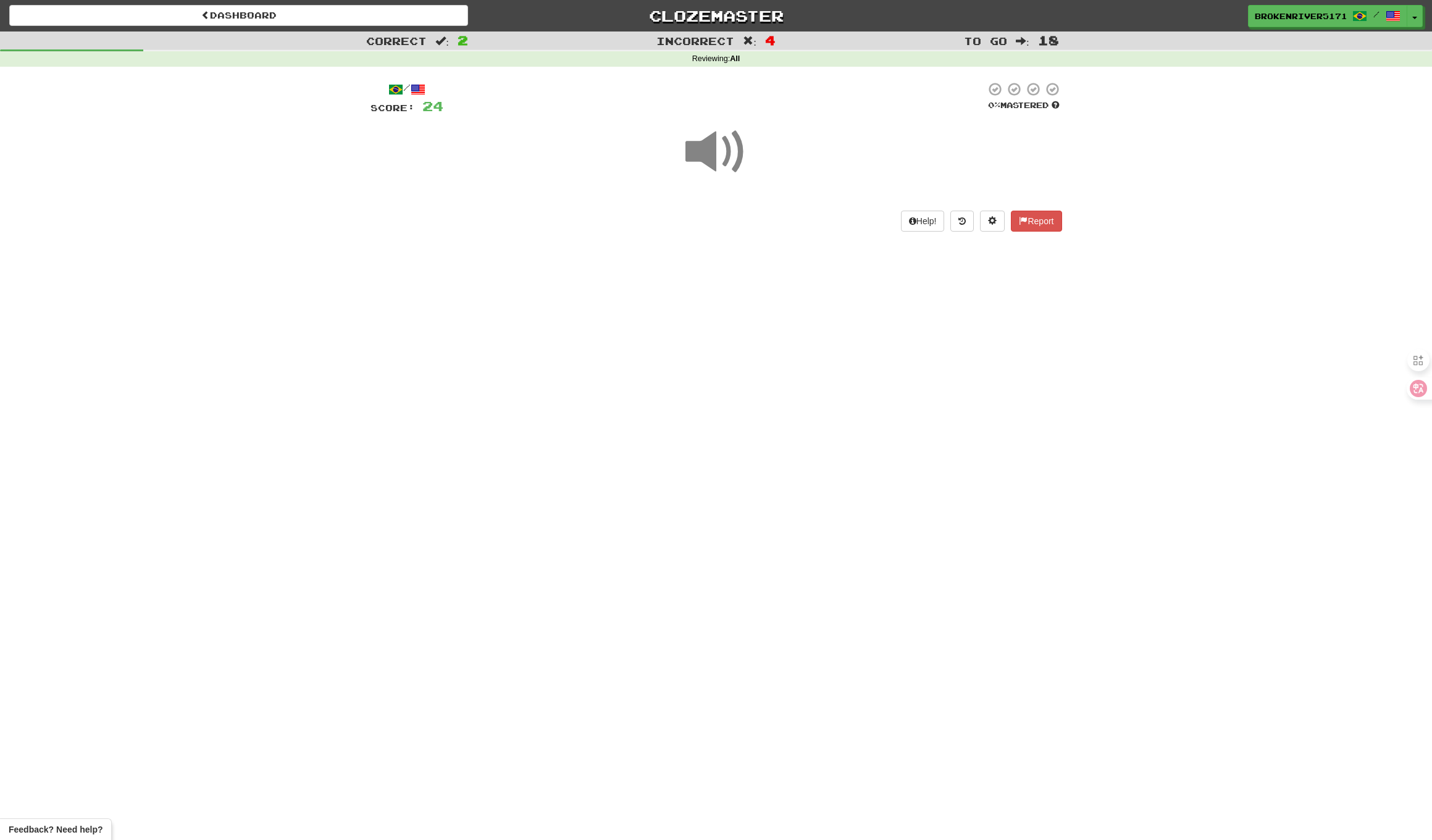
drag, startPoint x: 749, startPoint y: 394, endPoint x: 774, endPoint y: 356, distance: 45.5
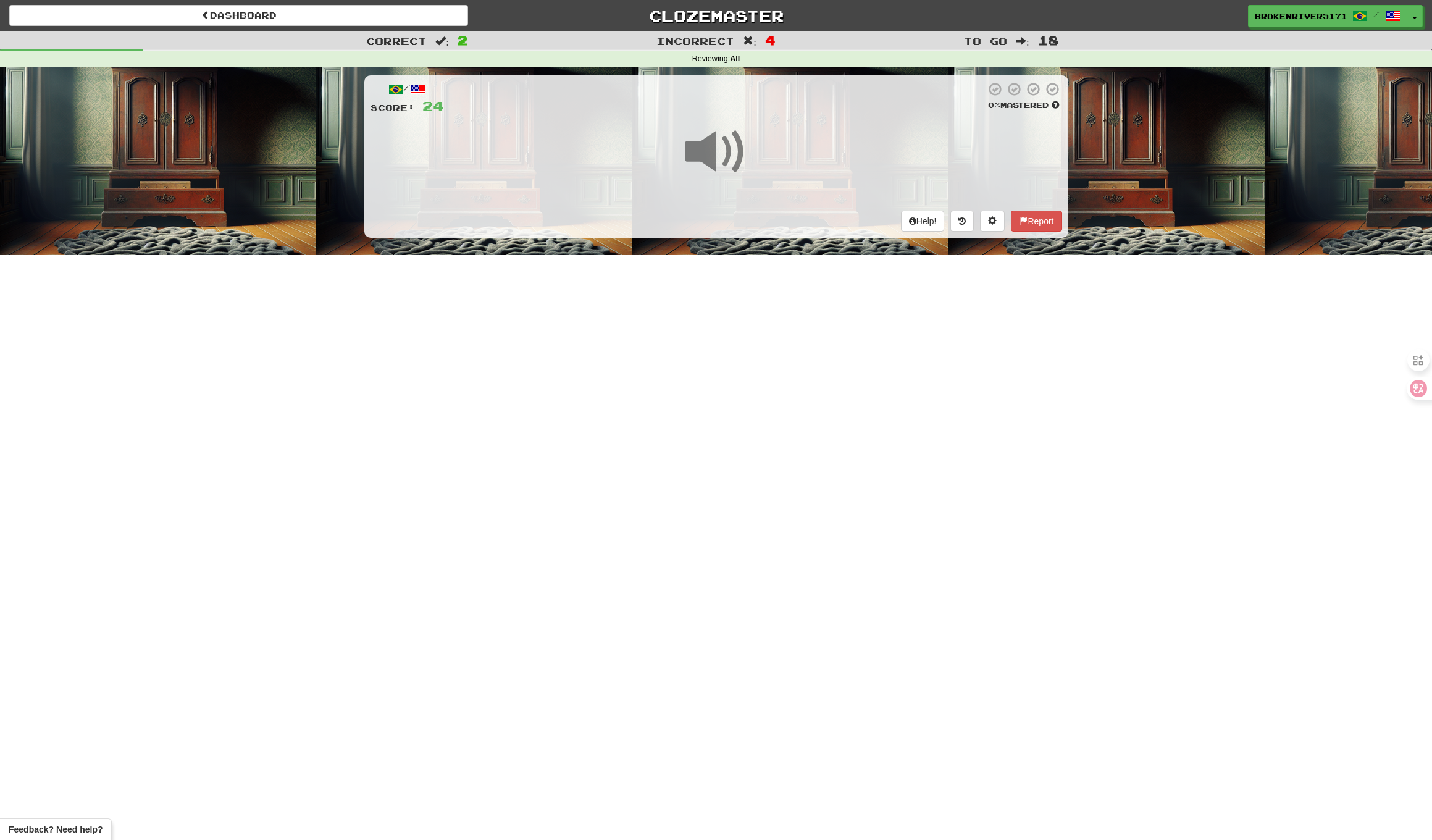
click at [749, 394] on div "Dashboard Clozemaster BrokenRiver5171 / Toggle Dropdown Dashboard Leaderboard A…" at bounding box center [716, 420] width 1432 height 840
click at [774, 355] on div "Dashboard Clozemaster BrokenRiver5171 / Toggle Dropdown Dashboard Leaderboard A…" at bounding box center [716, 420] width 1432 height 840
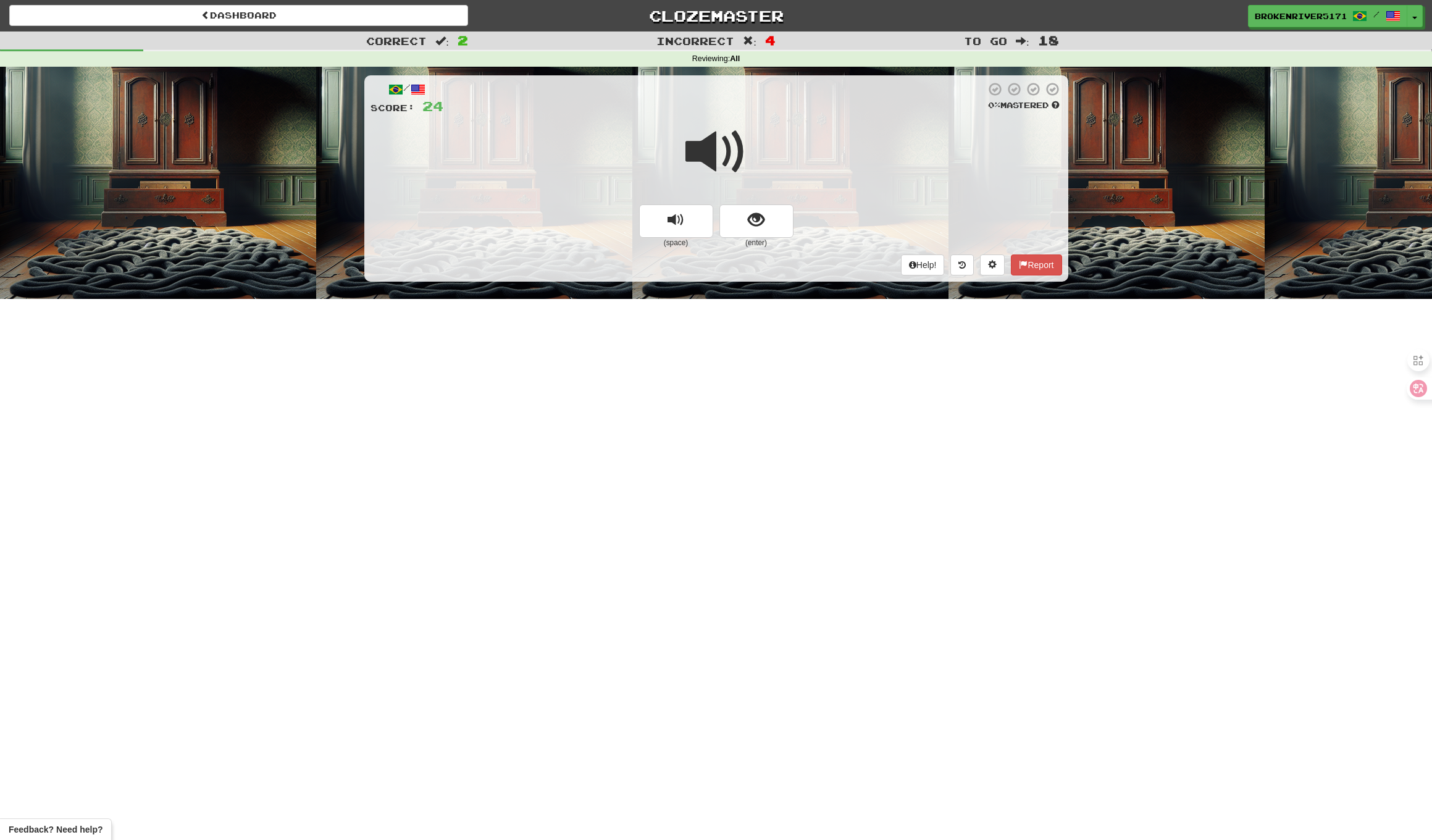
drag, startPoint x: 768, startPoint y: 223, endPoint x: 757, endPoint y: 236, distance: 17.0
click at [768, 223] on button "show sentence" at bounding box center [756, 221] width 74 height 34
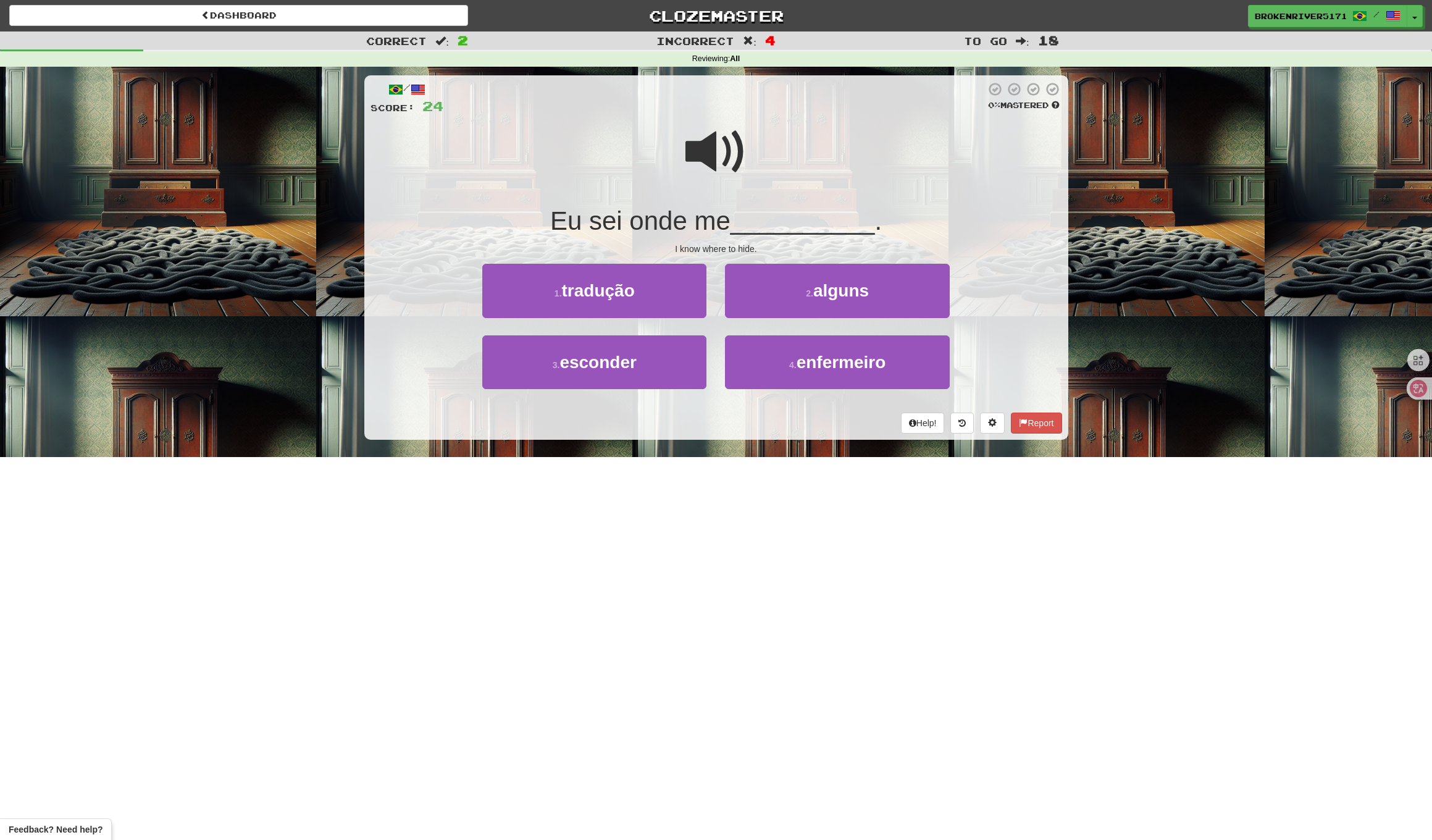
drag, startPoint x: 719, startPoint y: 432, endPoint x: 737, endPoint y: 419, distance: 22.2
click at [725, 428] on div "/ Score: 24 0 % Mastered Eu sei onde me __________ . I know where to hide. 1 . …" at bounding box center [716, 257] width 704 height 364
drag, startPoint x: 737, startPoint y: 419, endPoint x: 728, endPoint y: 409, distance: 13.5
click at [737, 419] on div "Help! Report" at bounding box center [717, 423] width 692 height 21
click at [774, 369] on button "4 . enfermeiro" at bounding box center [837, 362] width 224 height 54
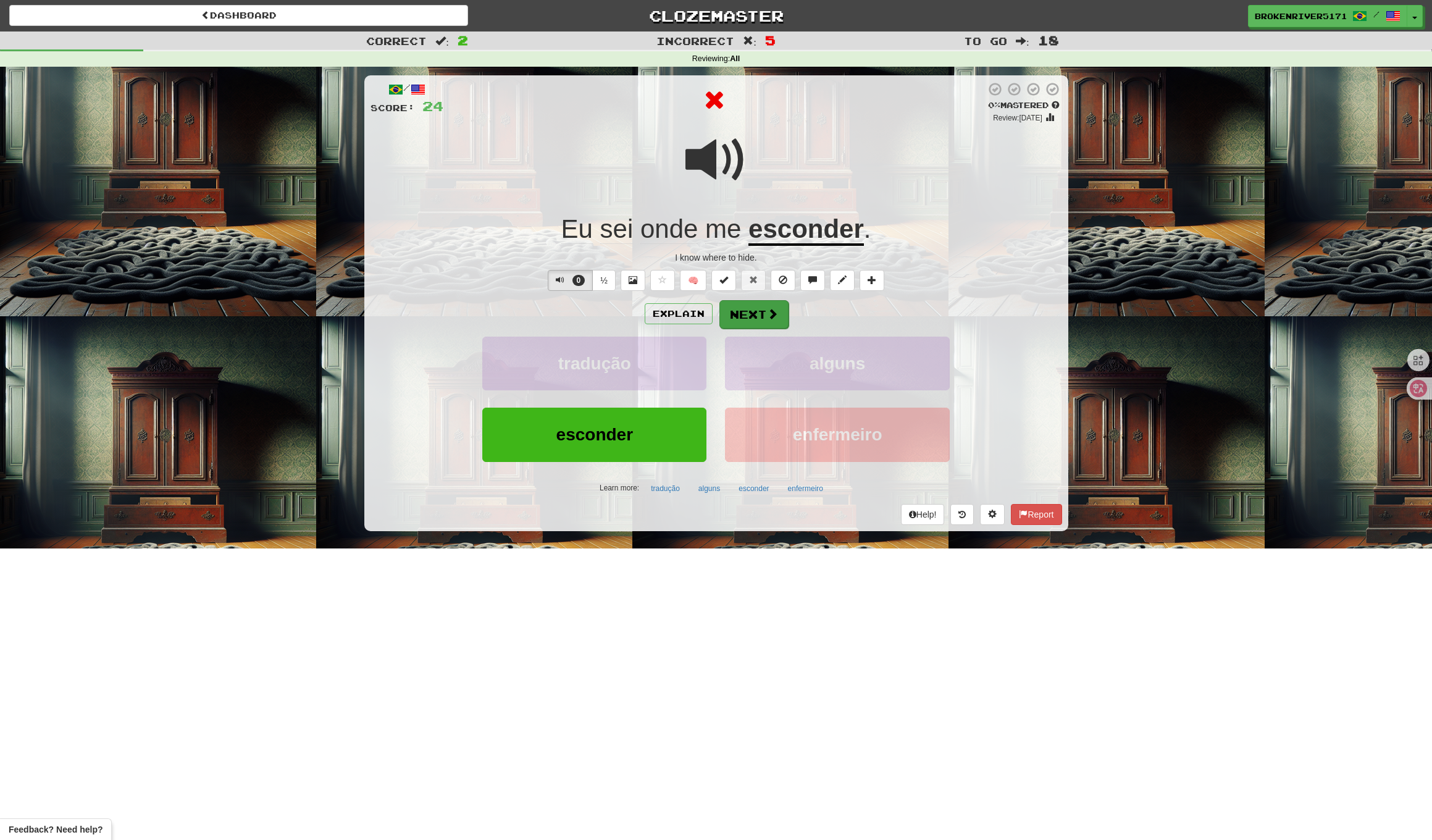
click at [766, 300] on button "Next" at bounding box center [754, 314] width 69 height 28
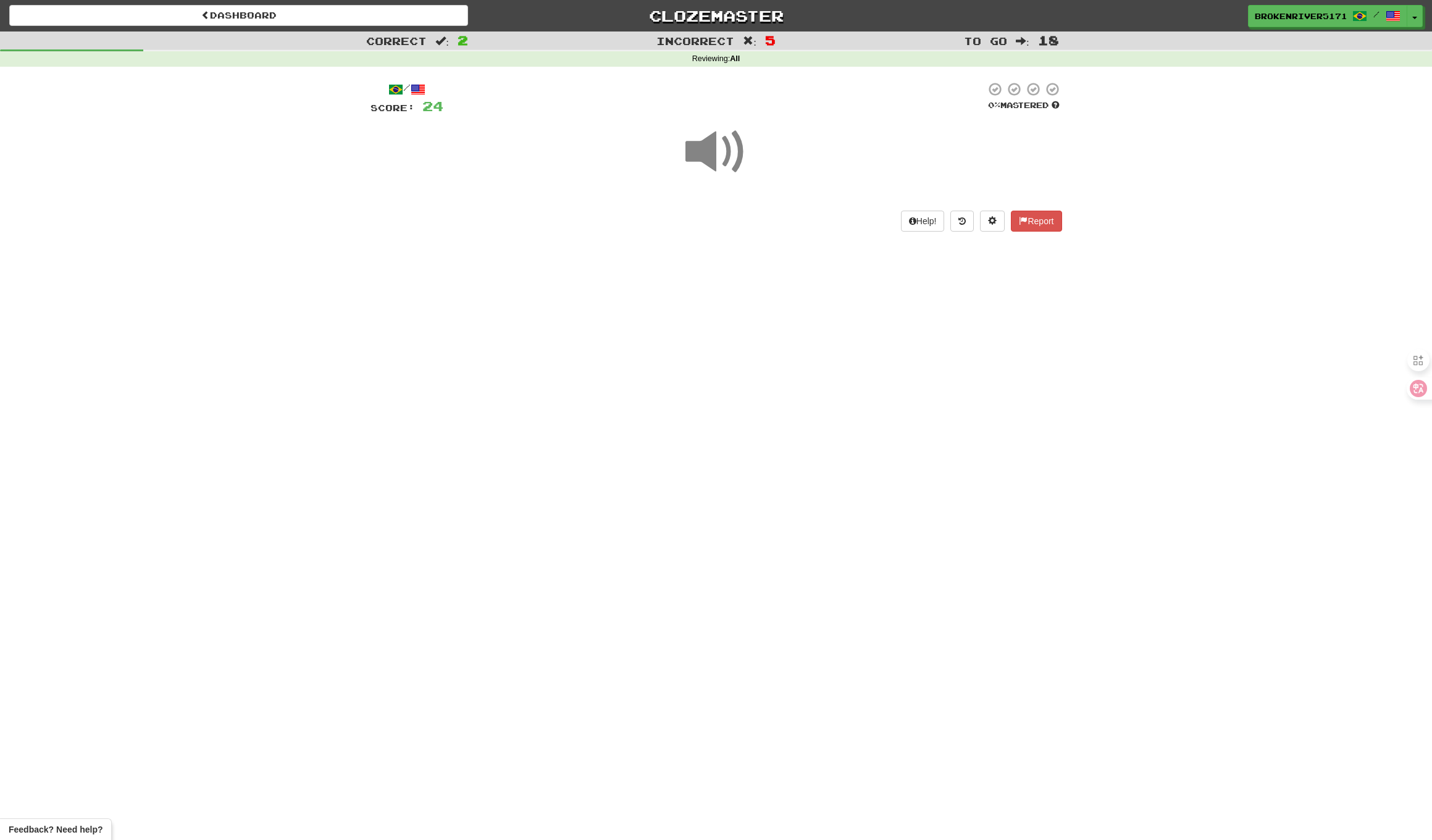
drag, startPoint x: 752, startPoint y: 290, endPoint x: 754, endPoint y: 328, distance: 38.1
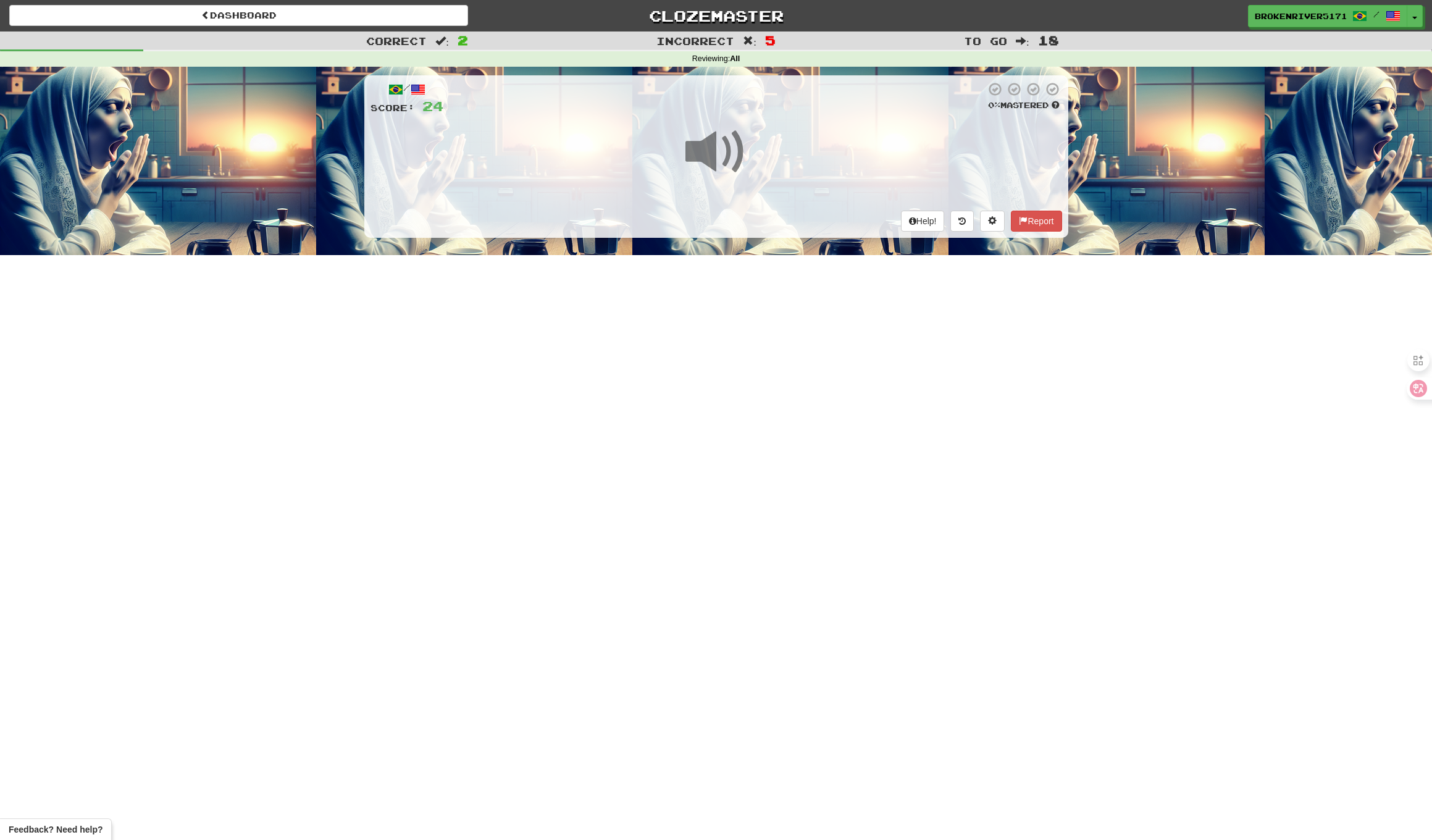
click at [753, 290] on div "Dashboard Clozemaster BrokenRiver5171 / Toggle Dropdown Dashboard Leaderboard A…" at bounding box center [716, 420] width 1432 height 840
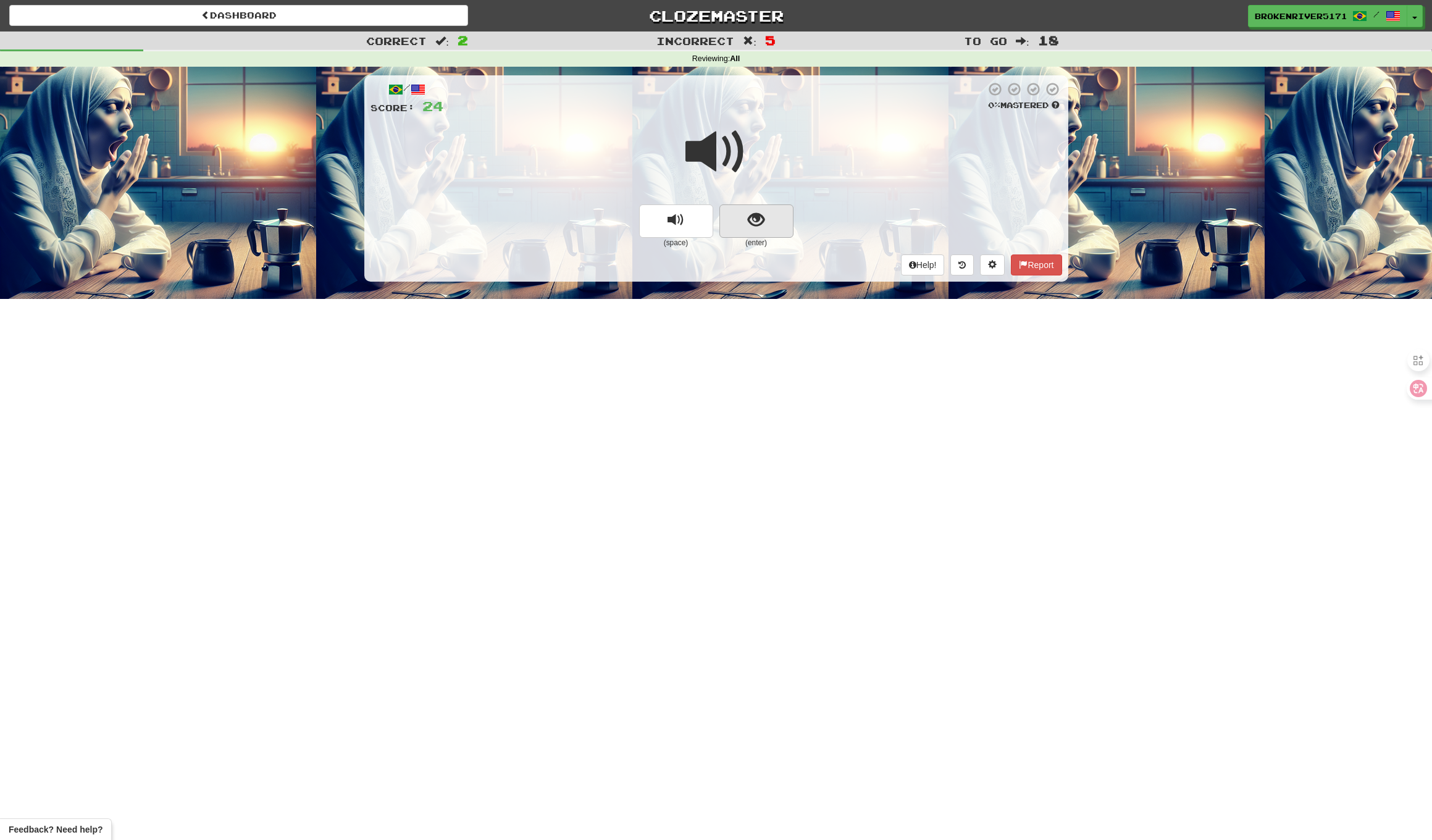
click at [760, 219] on span "show sentence" at bounding box center [756, 220] width 16 height 16
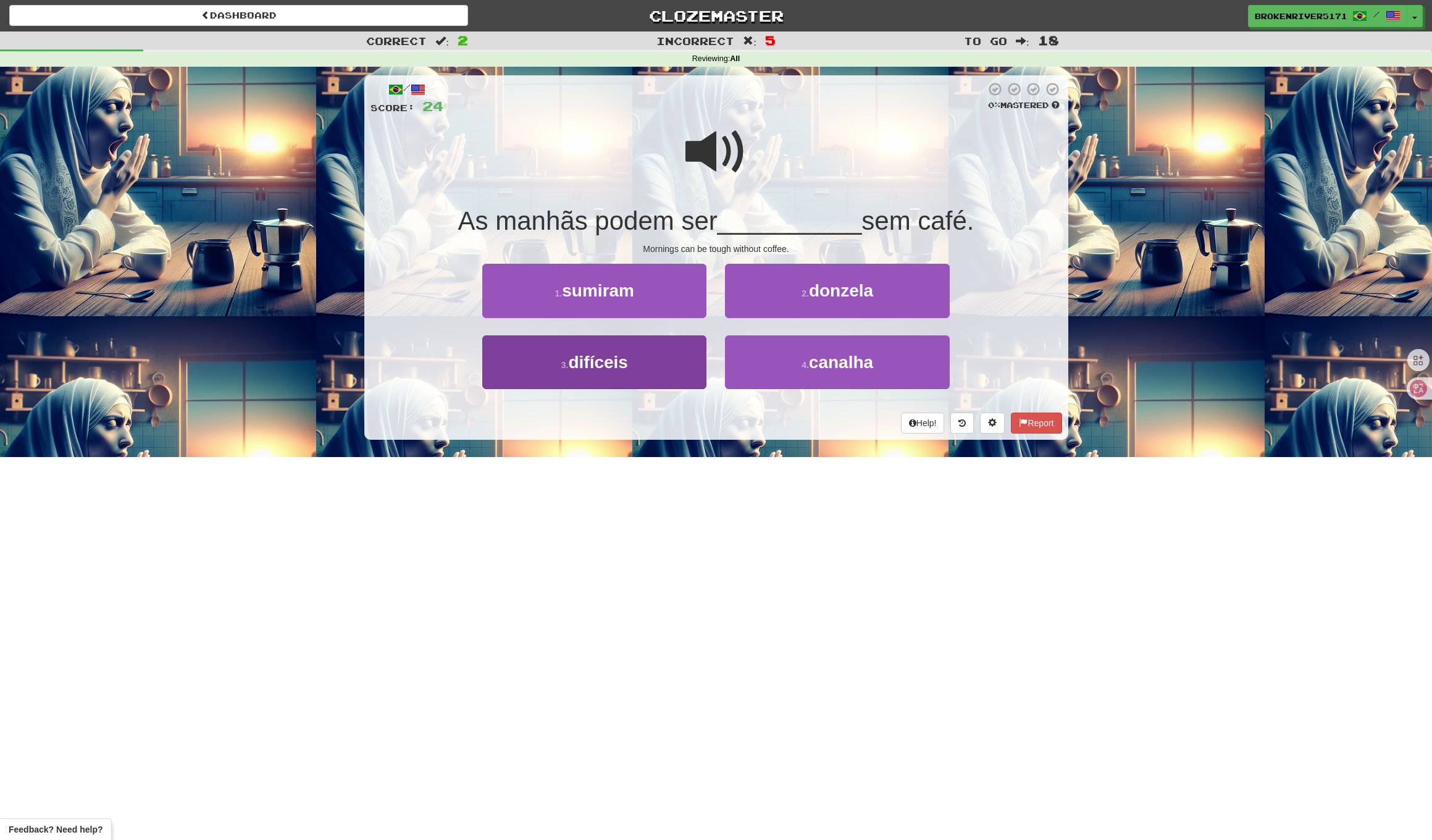
click at [667, 362] on button "3 . difíceis" at bounding box center [595, 362] width 224 height 54
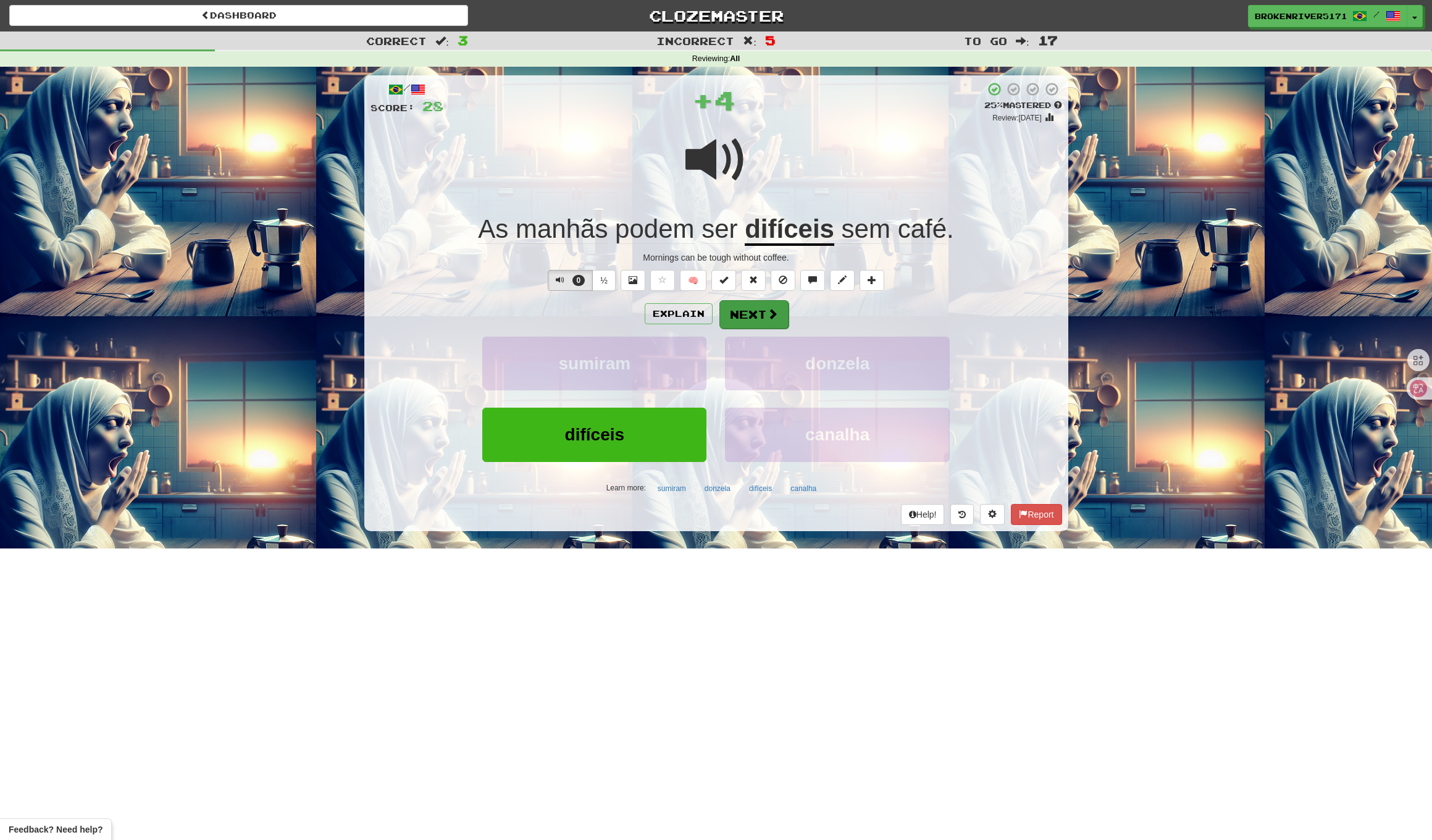
click at [751, 316] on button "Next" at bounding box center [754, 314] width 69 height 28
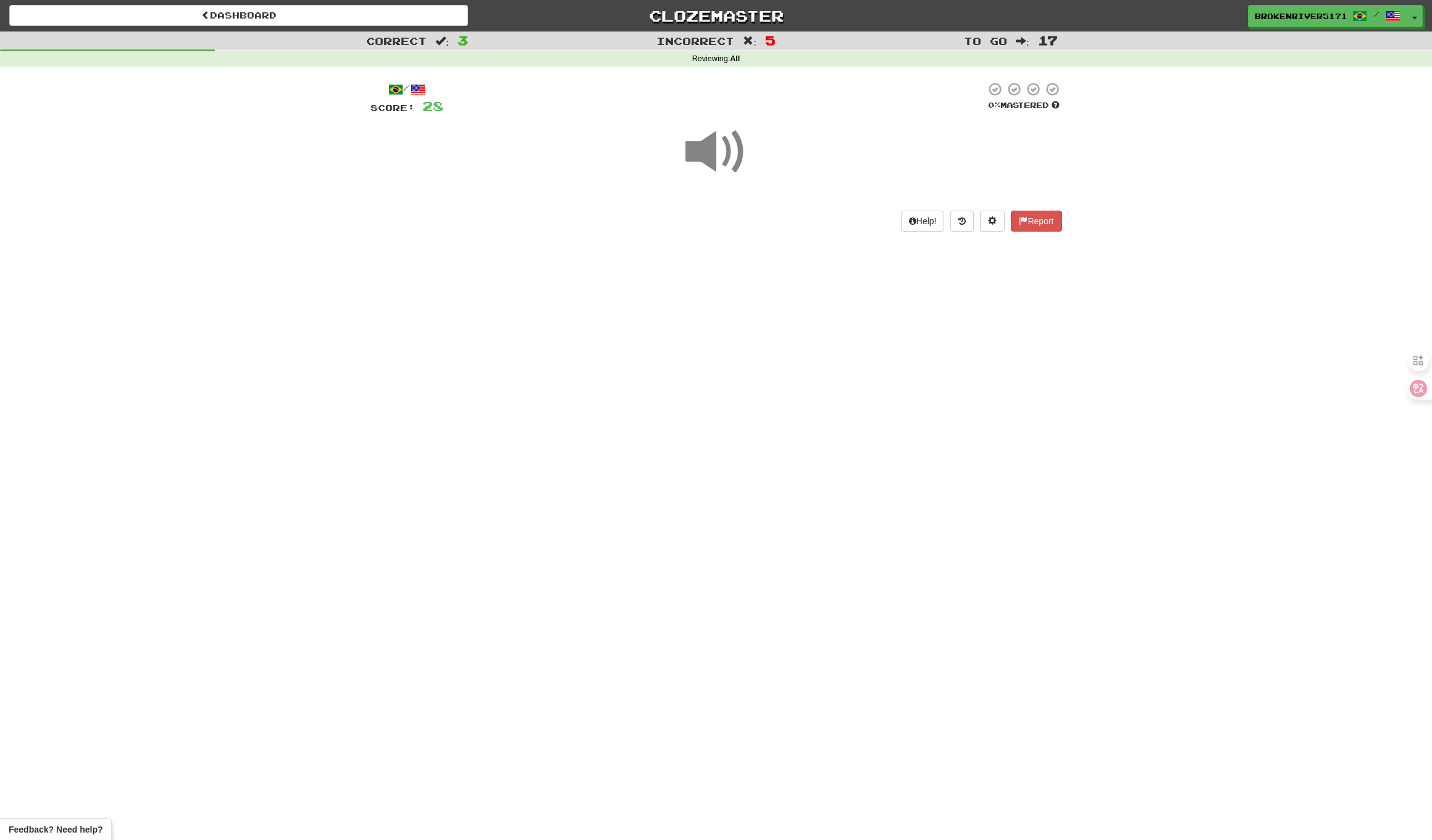
click at [725, 361] on div "Dashboard Clozemaster BrokenRiver5171 / Toggle Dropdown Dashboard Leaderboard A…" at bounding box center [716, 420] width 1432 height 840
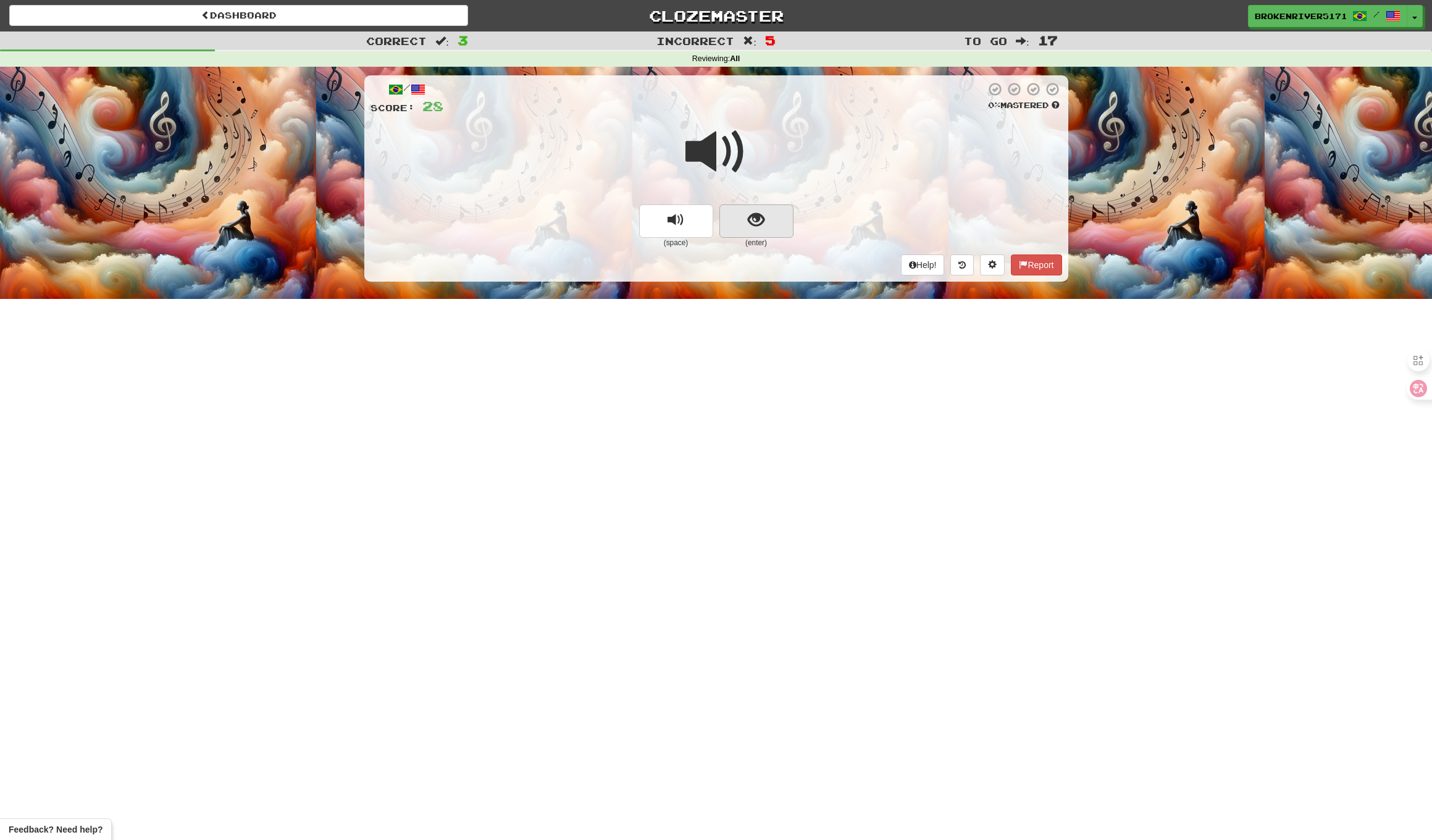
click at [761, 223] on span "show sentence" at bounding box center [756, 220] width 16 height 16
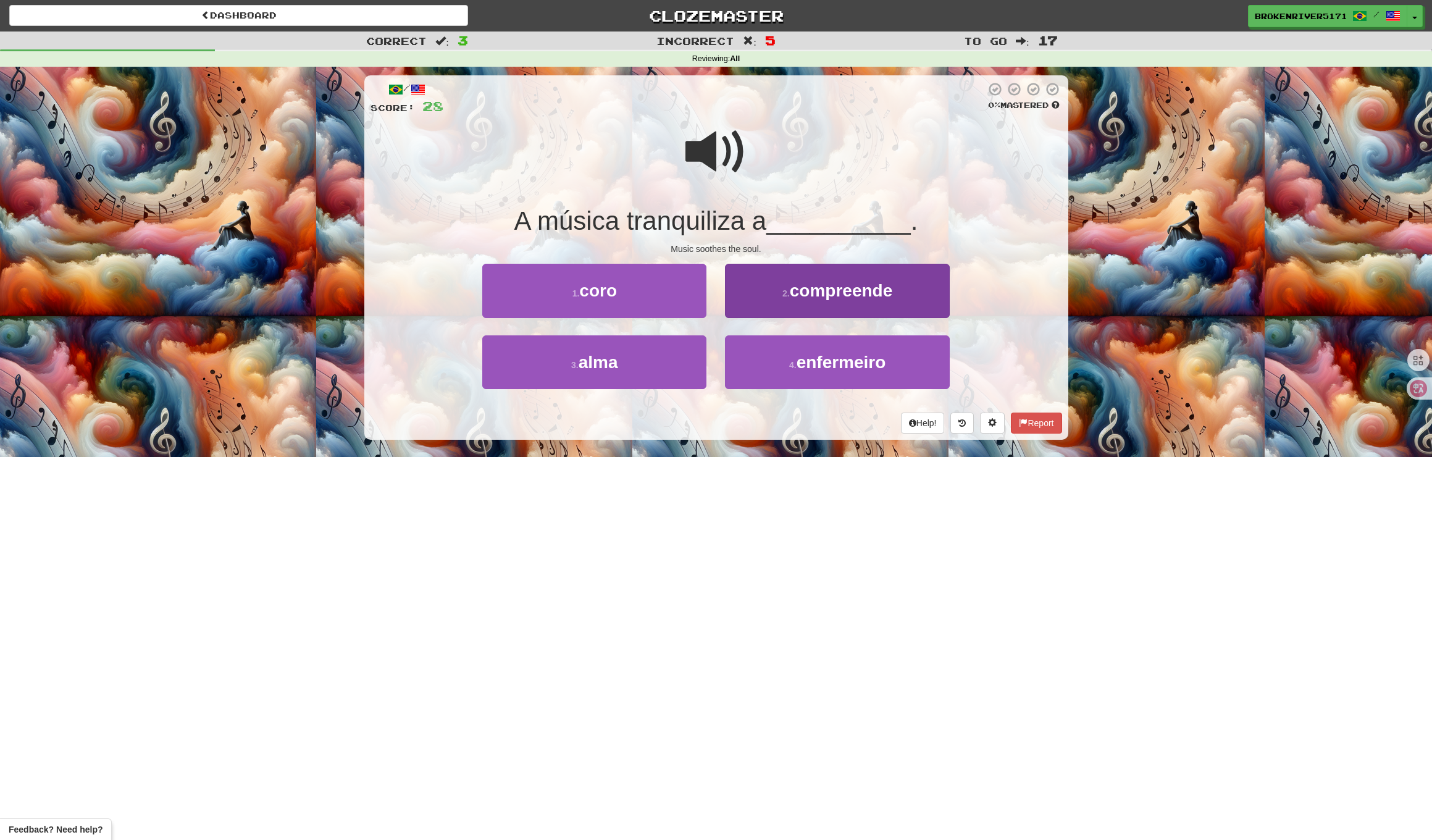
click at [781, 300] on button "2 . compreende" at bounding box center [837, 290] width 224 height 54
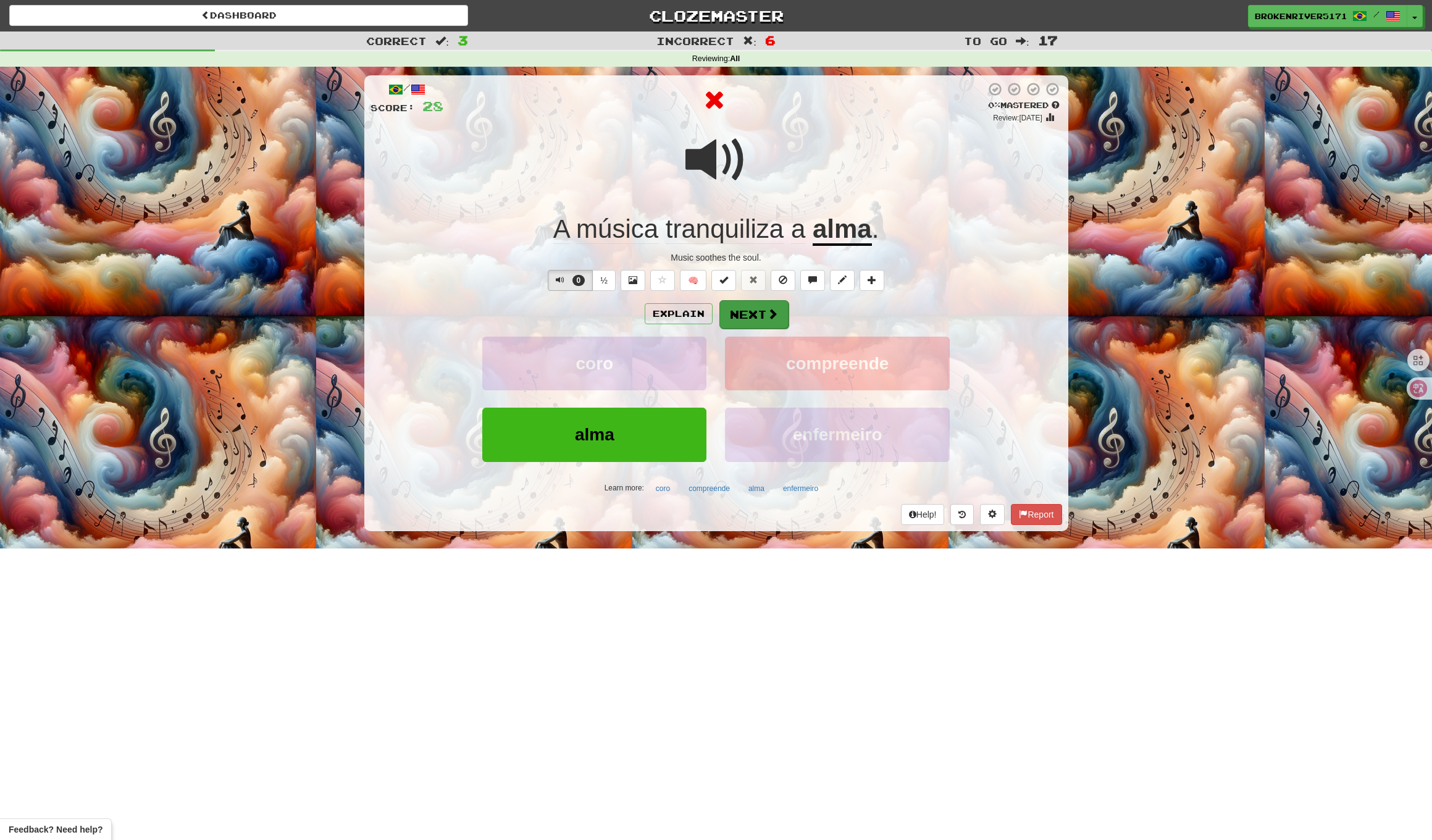
click at [757, 323] on button "Next" at bounding box center [754, 314] width 69 height 28
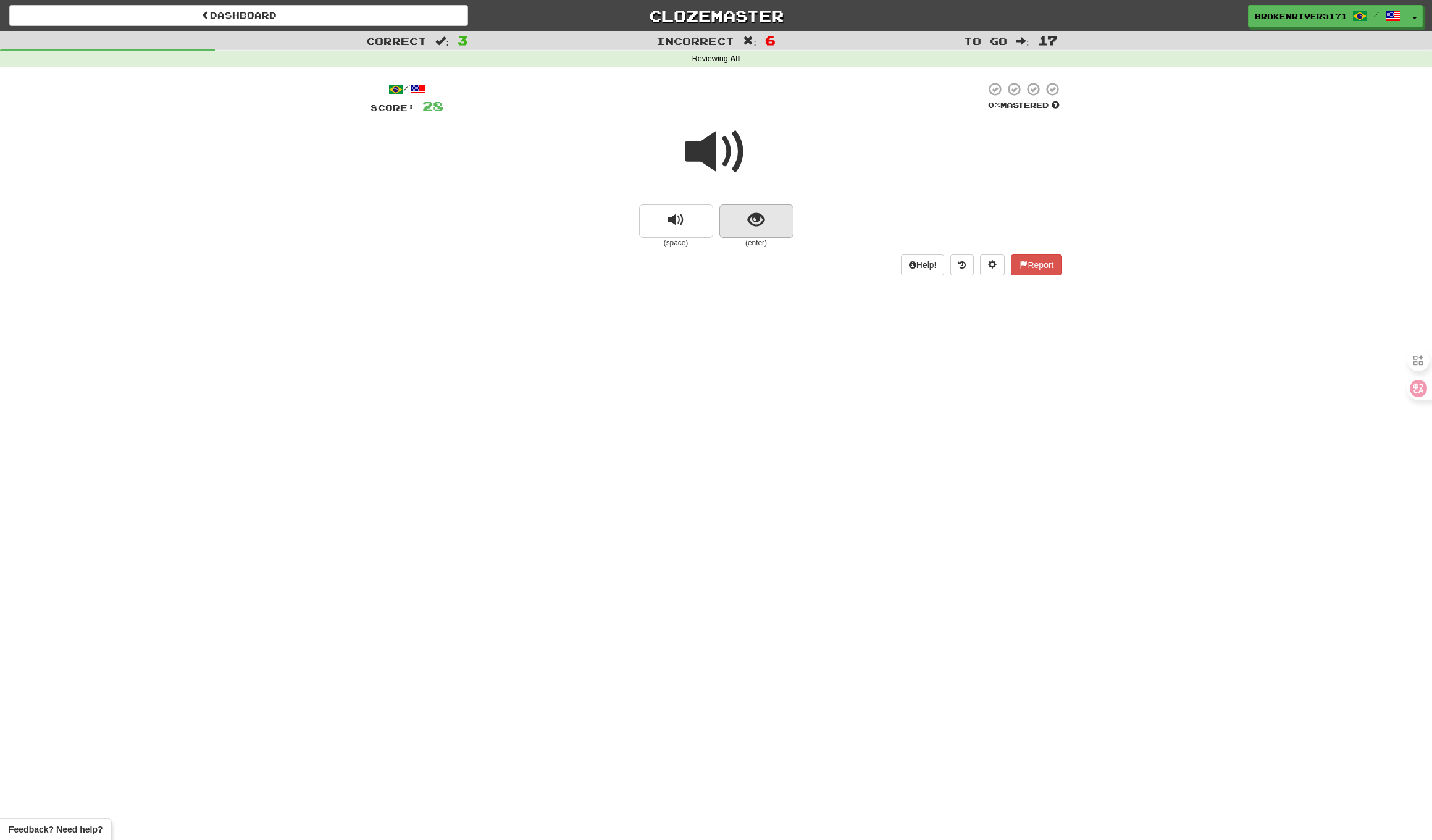
click at [743, 216] on button "show sentence" at bounding box center [756, 221] width 74 height 34
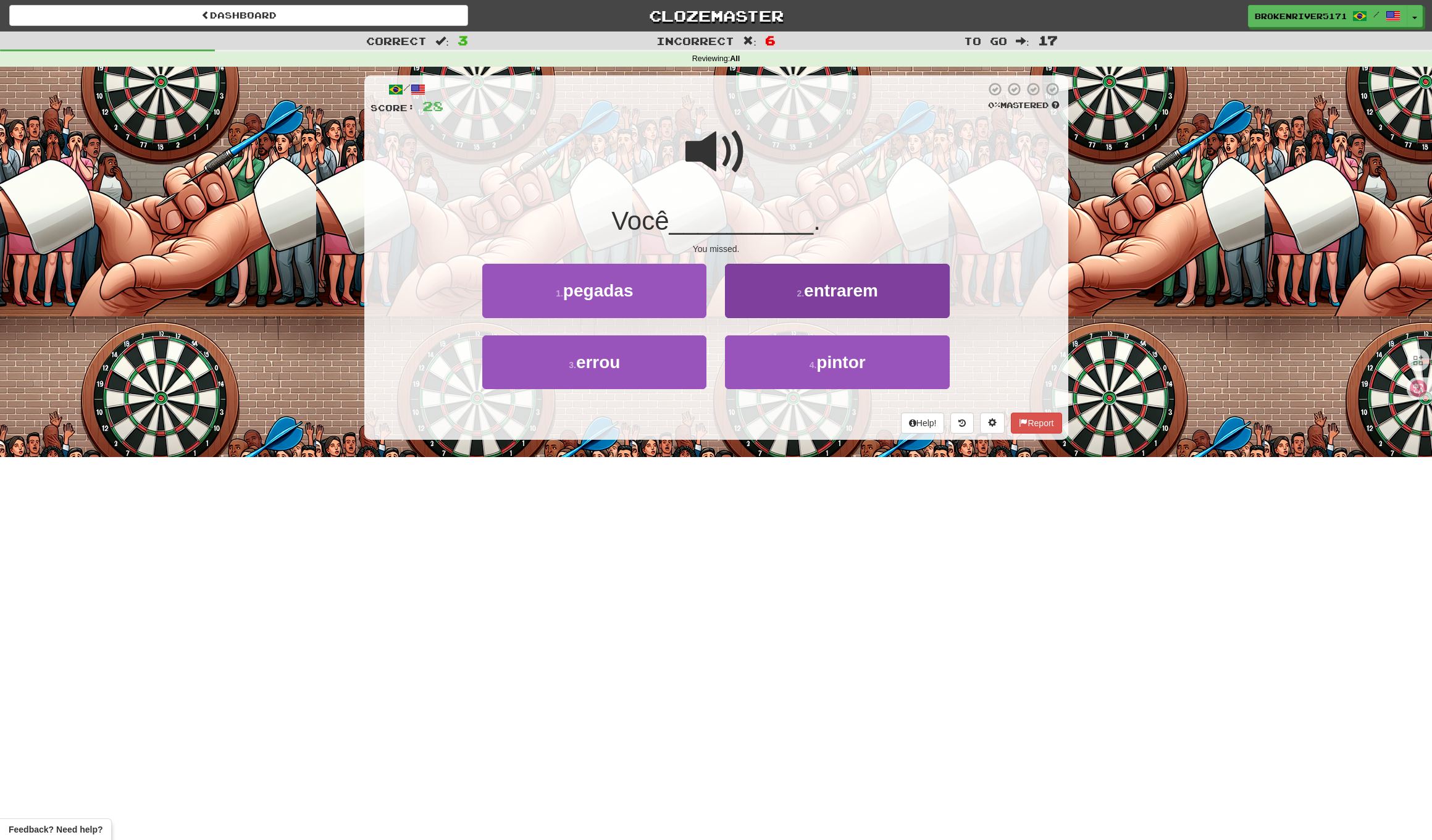
click at [765, 303] on button "2 . entrarem" at bounding box center [837, 290] width 224 height 54
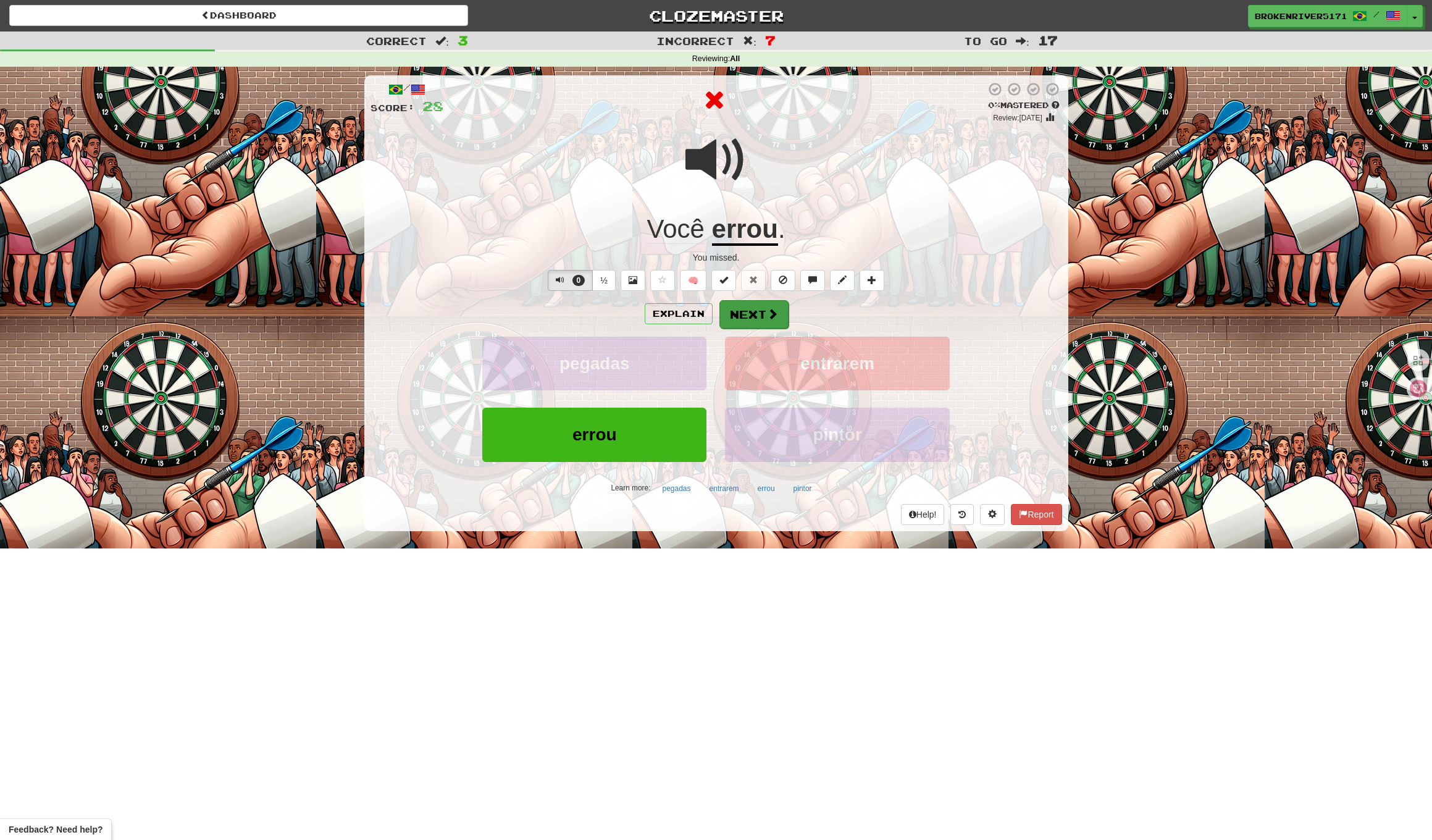
click at [736, 304] on button "Next" at bounding box center [754, 314] width 69 height 28
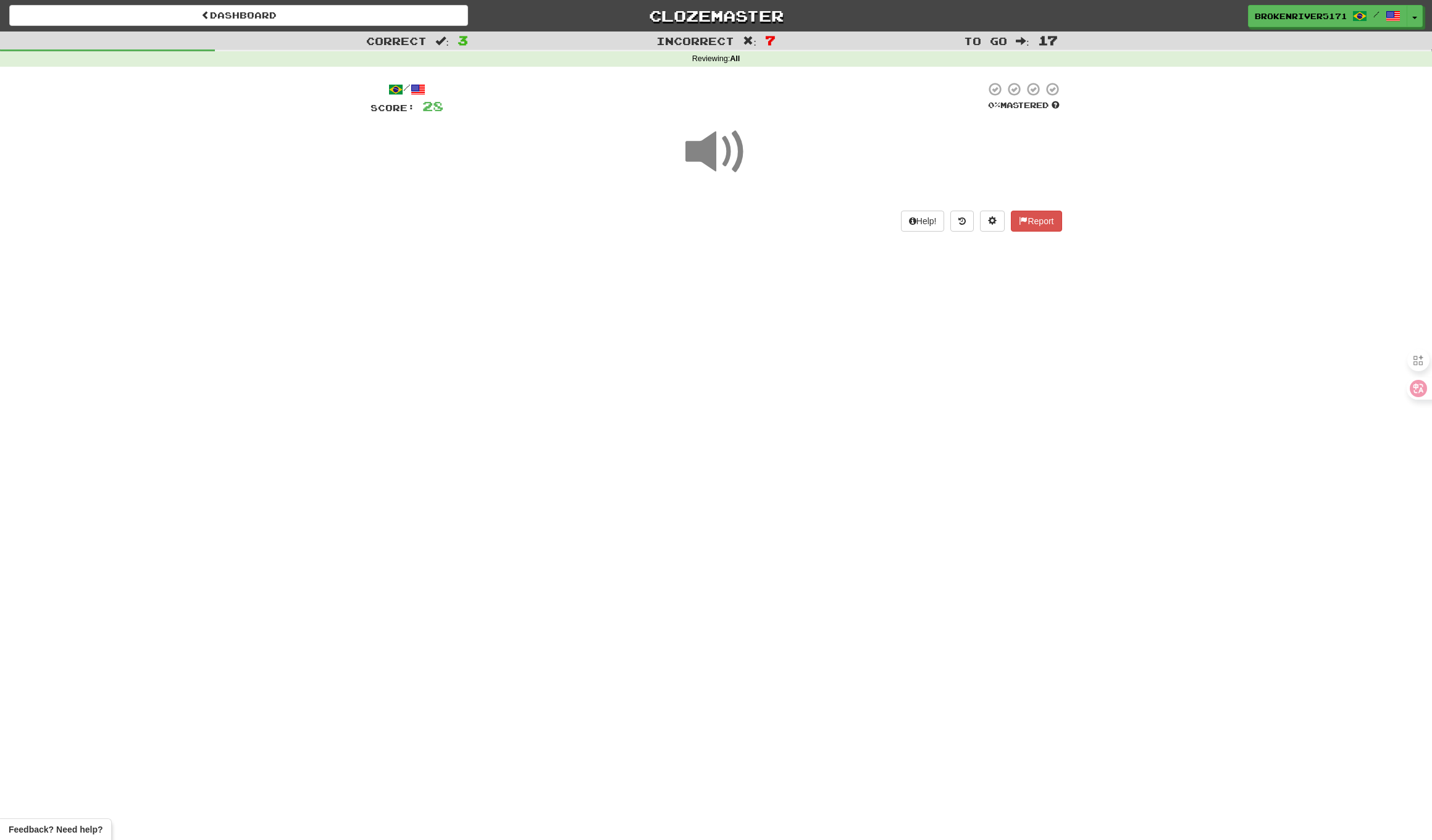
click at [741, 294] on div "Dashboard Clozemaster BrokenRiver5171 / Toggle Dropdown Dashboard Leaderboard A…" at bounding box center [716, 420] width 1432 height 840
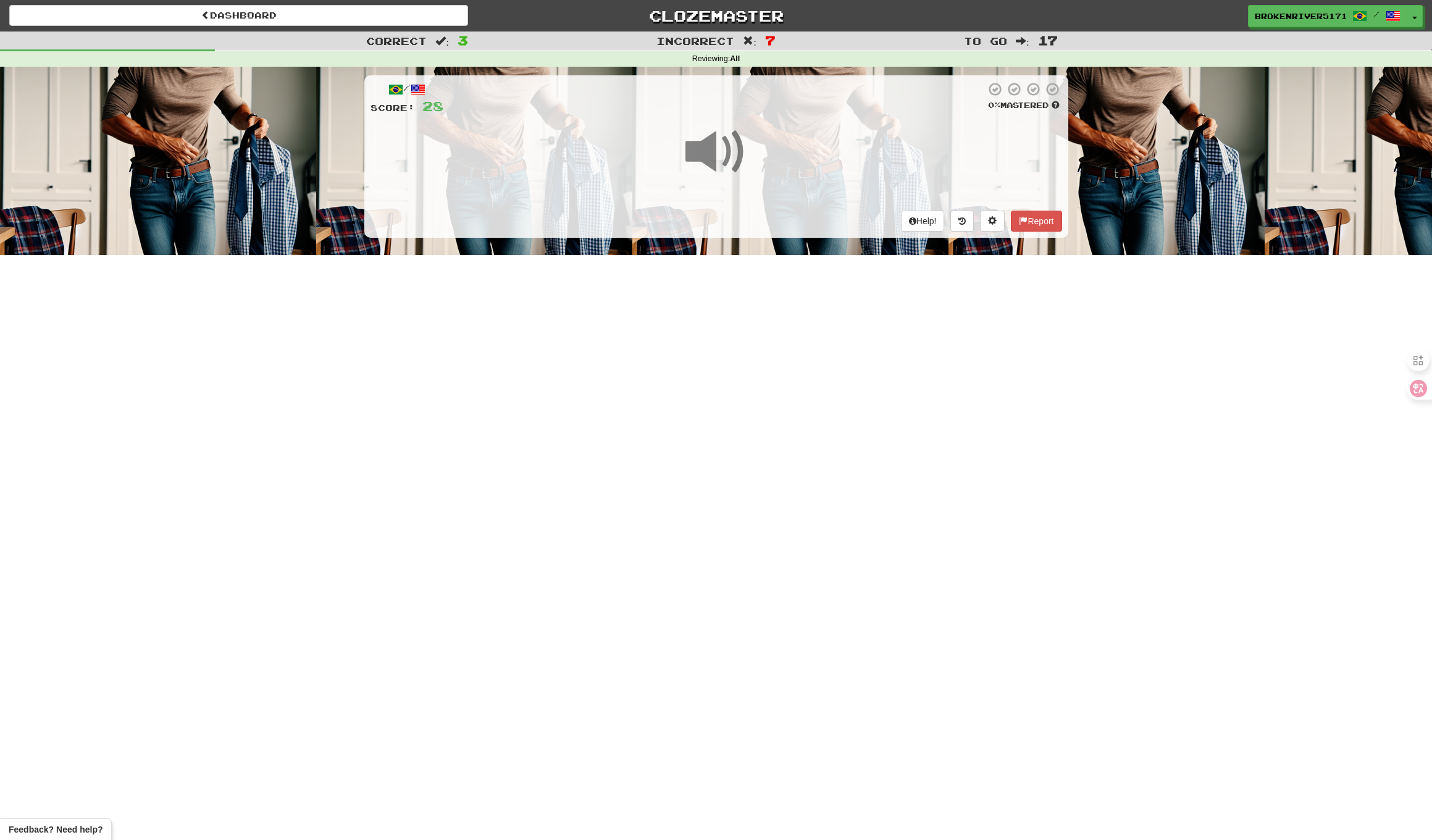
click at [735, 355] on div "Dashboard Clozemaster BrokenRiver5171 / Toggle Dropdown Dashboard Leaderboard A…" at bounding box center [716, 420] width 1432 height 840
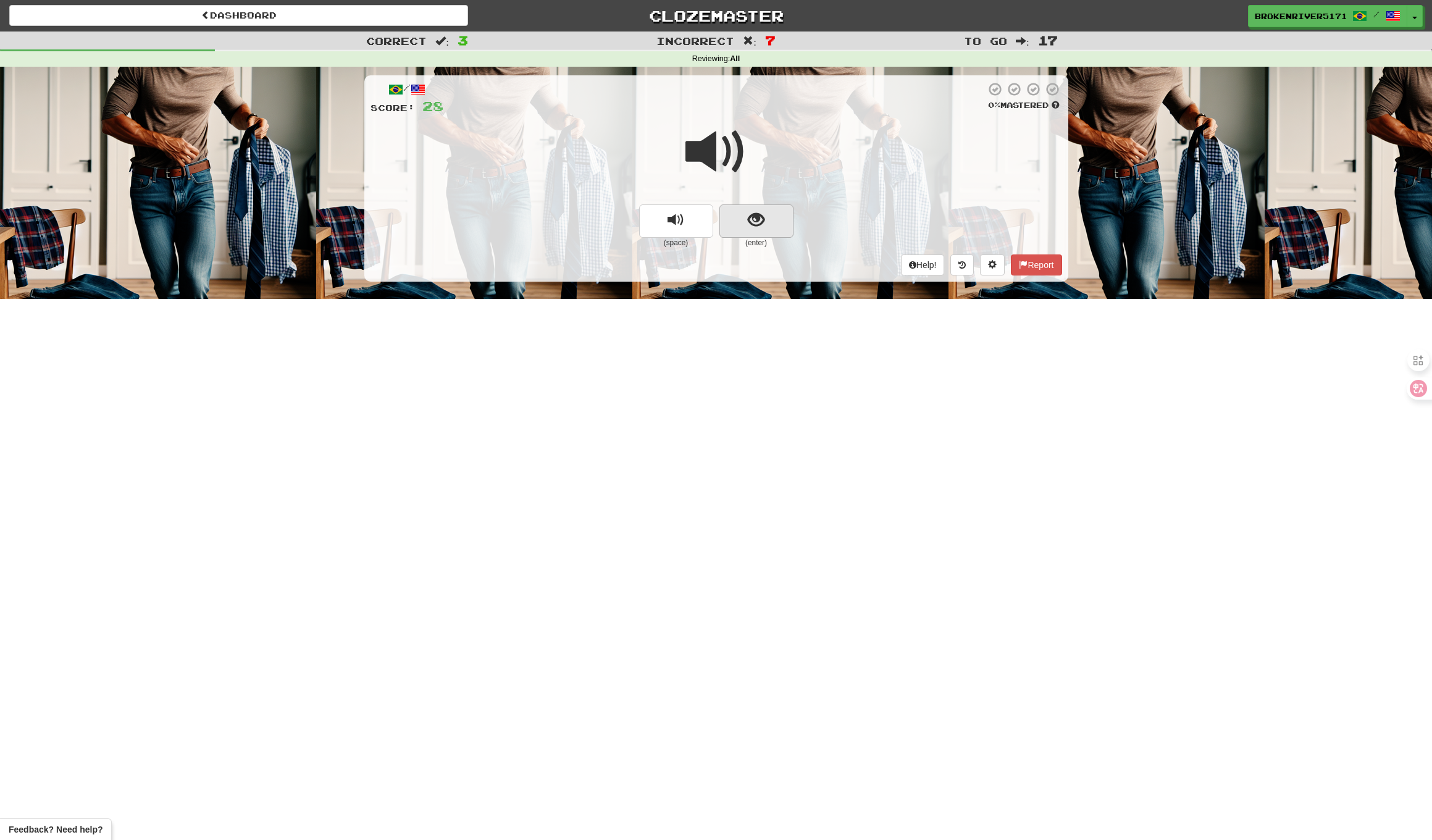
click at [759, 226] on span "show sentence" at bounding box center [756, 220] width 16 height 16
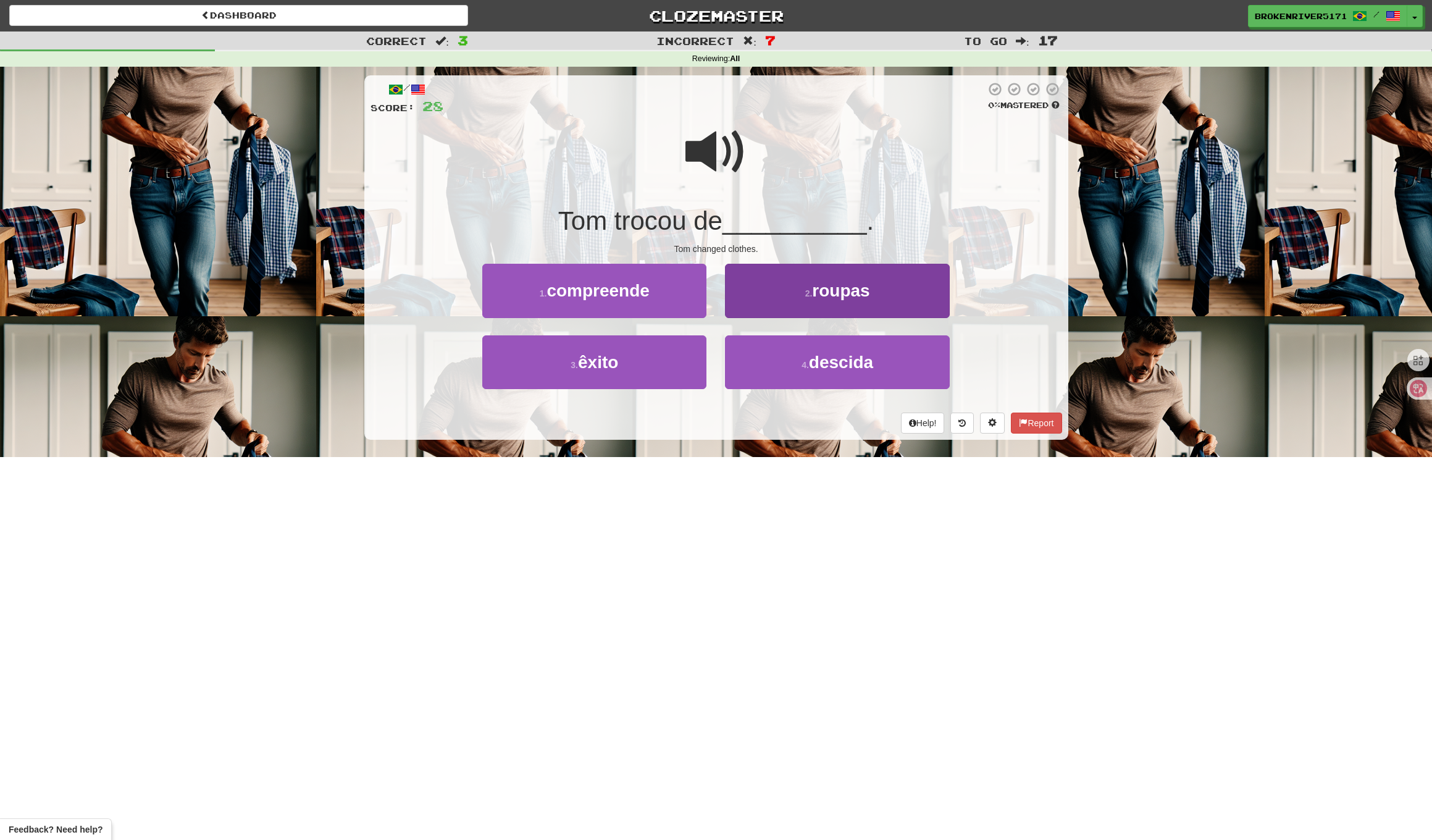
drag, startPoint x: 749, startPoint y: 366, endPoint x: 749, endPoint y: 351, distance: 15.0
click at [749, 366] on button "4 . descida" at bounding box center [837, 362] width 224 height 54
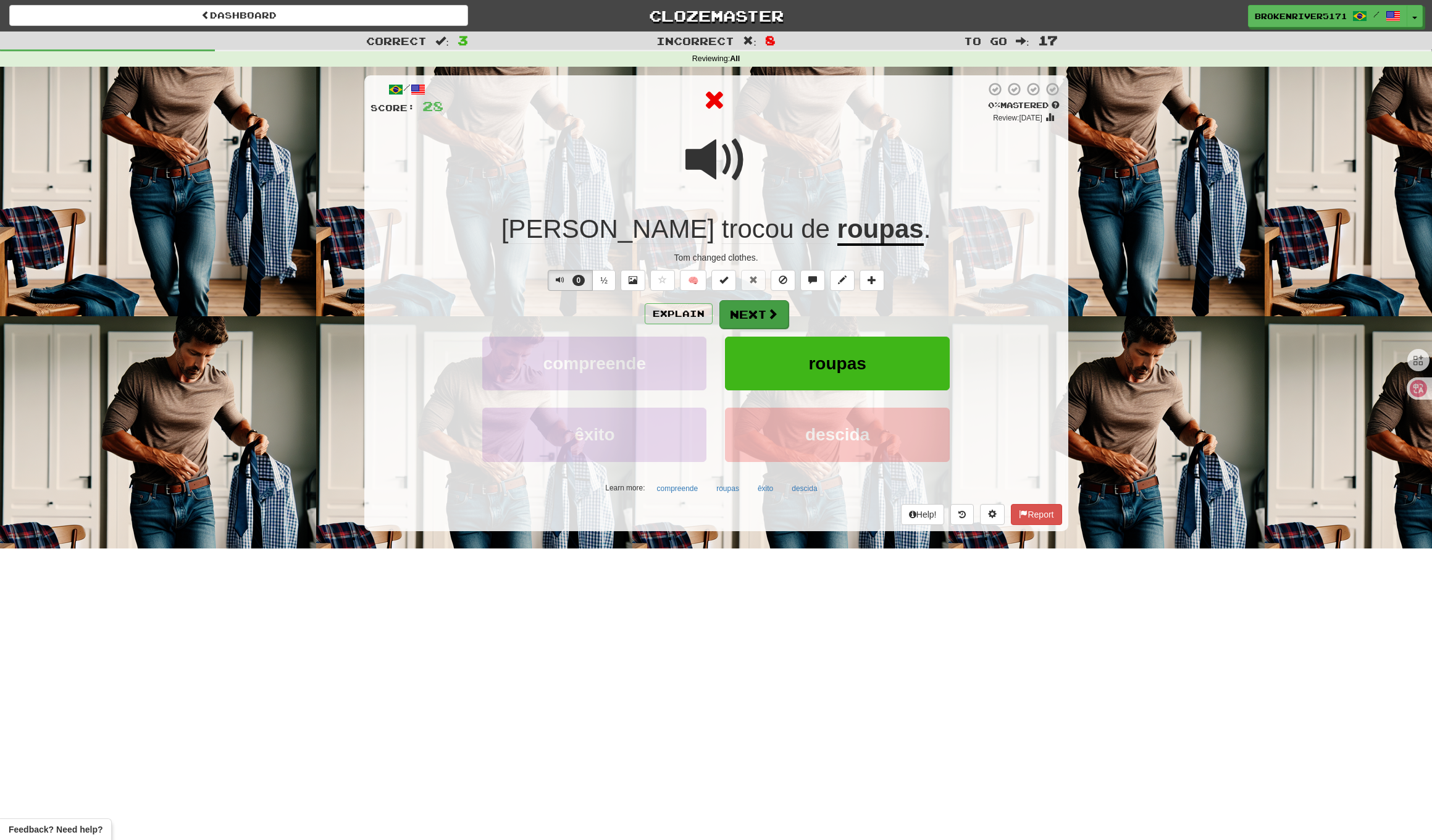
click at [767, 317] on span at bounding box center [773, 314] width 11 height 11
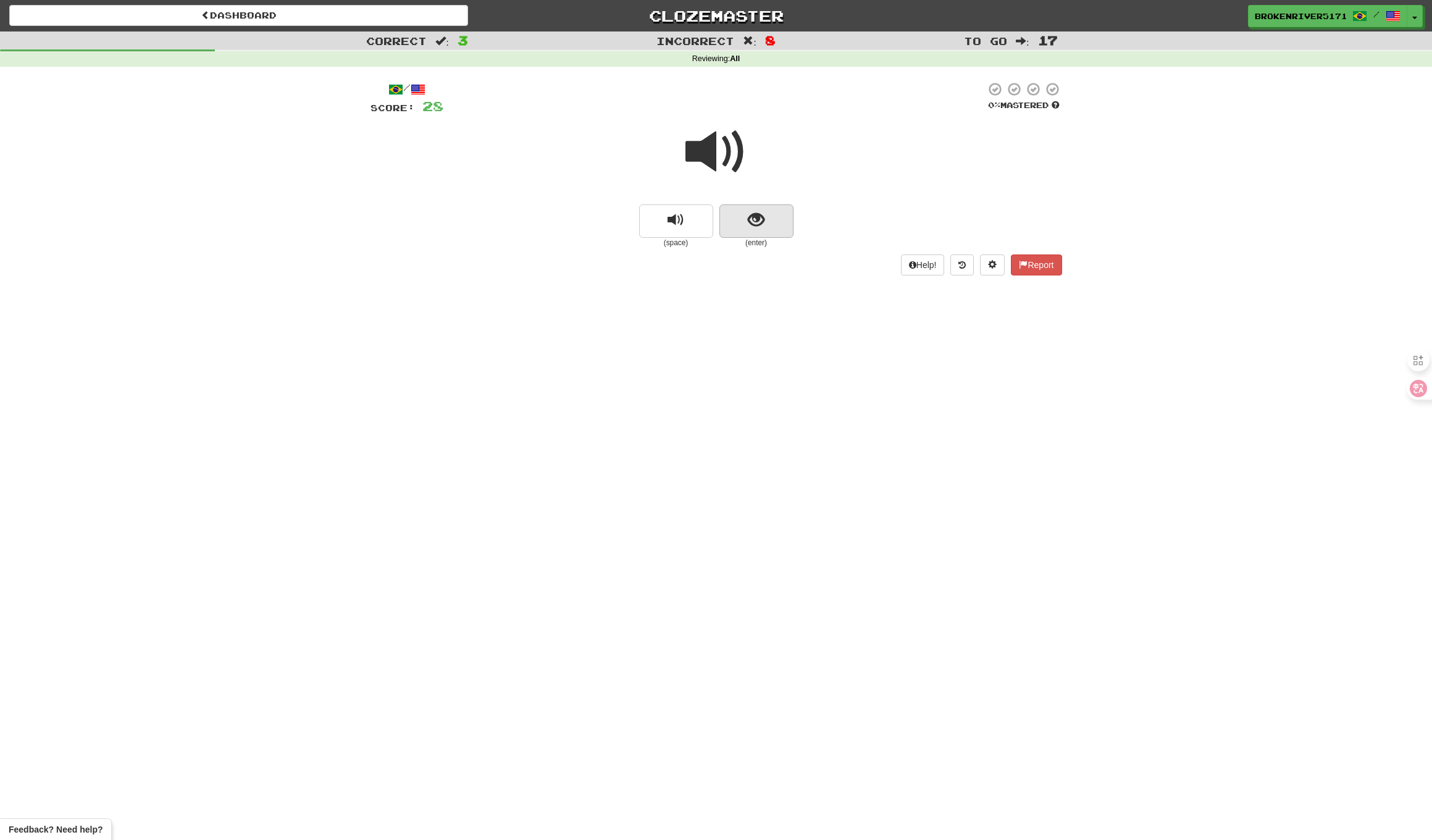
click at [756, 212] on span "show sentence" at bounding box center [756, 220] width 16 height 16
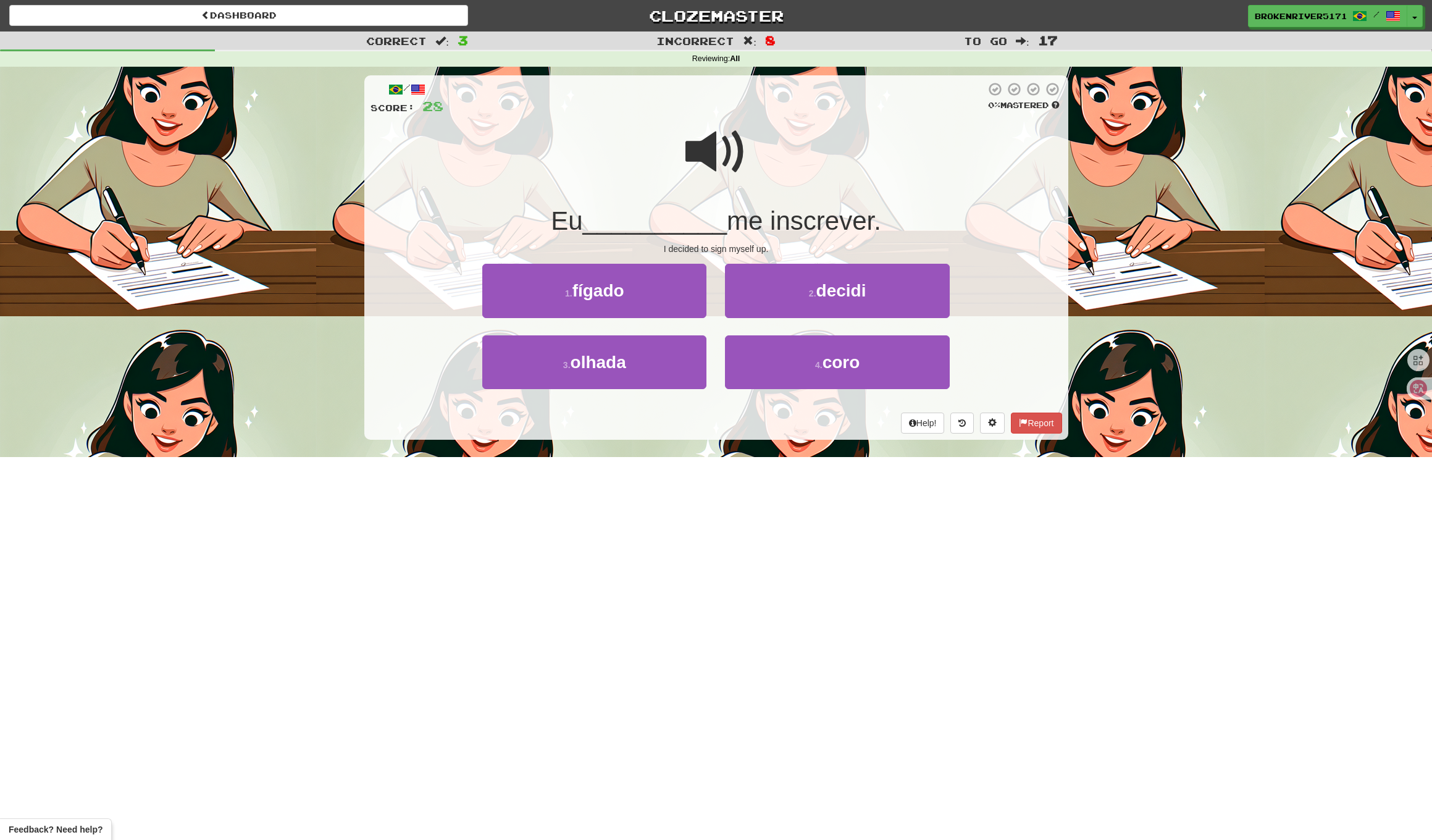
drag, startPoint x: 712, startPoint y: 419, endPoint x: 728, endPoint y: 412, distance: 17.5
click at [726, 414] on div "Help! Report" at bounding box center [717, 423] width 692 height 21
click at [728, 412] on div "Help! Report" at bounding box center [717, 423] width 692 height 21
click at [787, 376] on button "4 . coro" at bounding box center [837, 362] width 224 height 54
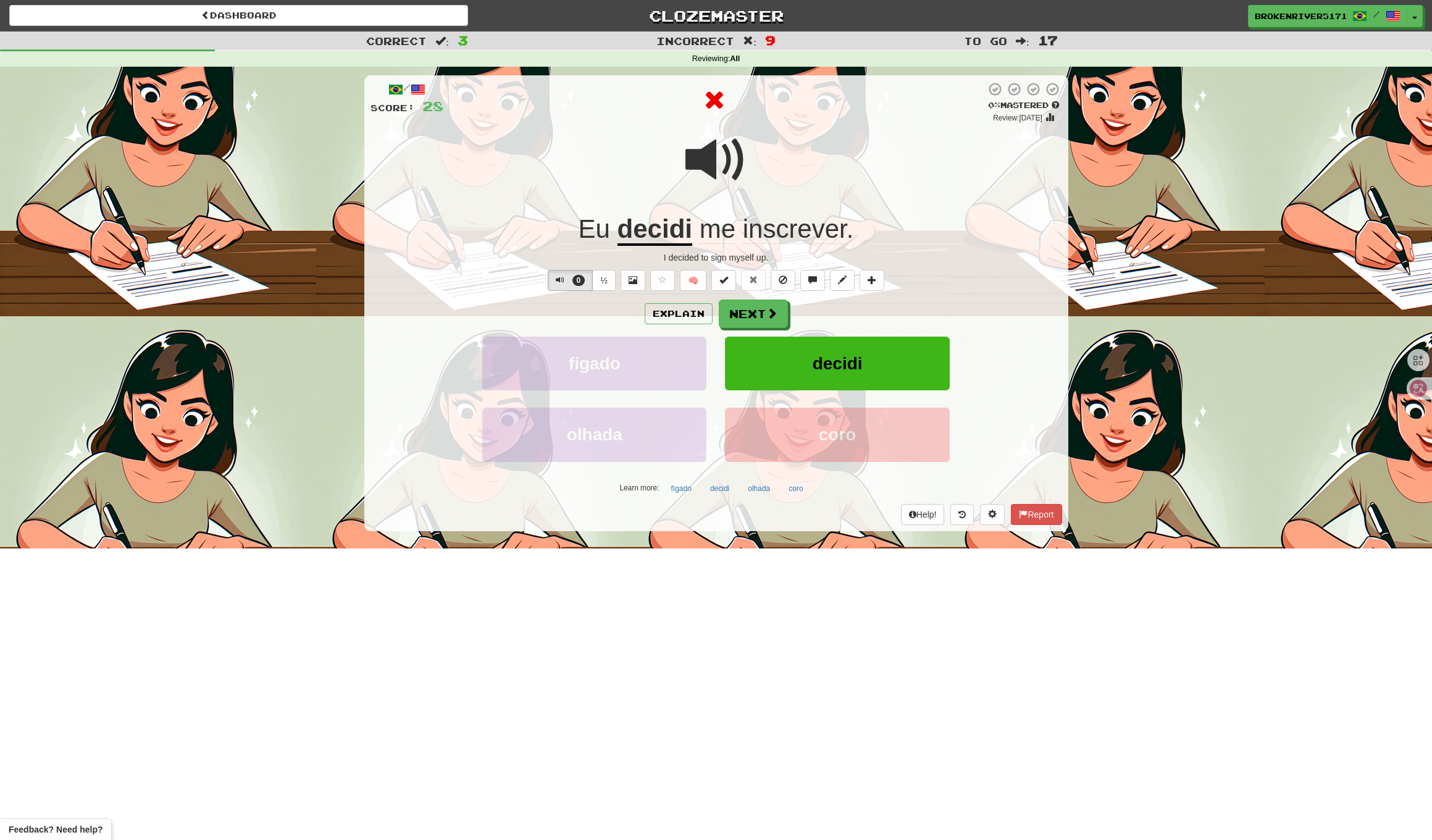
click at [768, 330] on div "Explain Next fígado decidi olhada coro Learn more: fígado decidi olhada coro" at bounding box center [717, 398] width 692 height 198
click at [767, 311] on span at bounding box center [773, 314] width 11 height 11
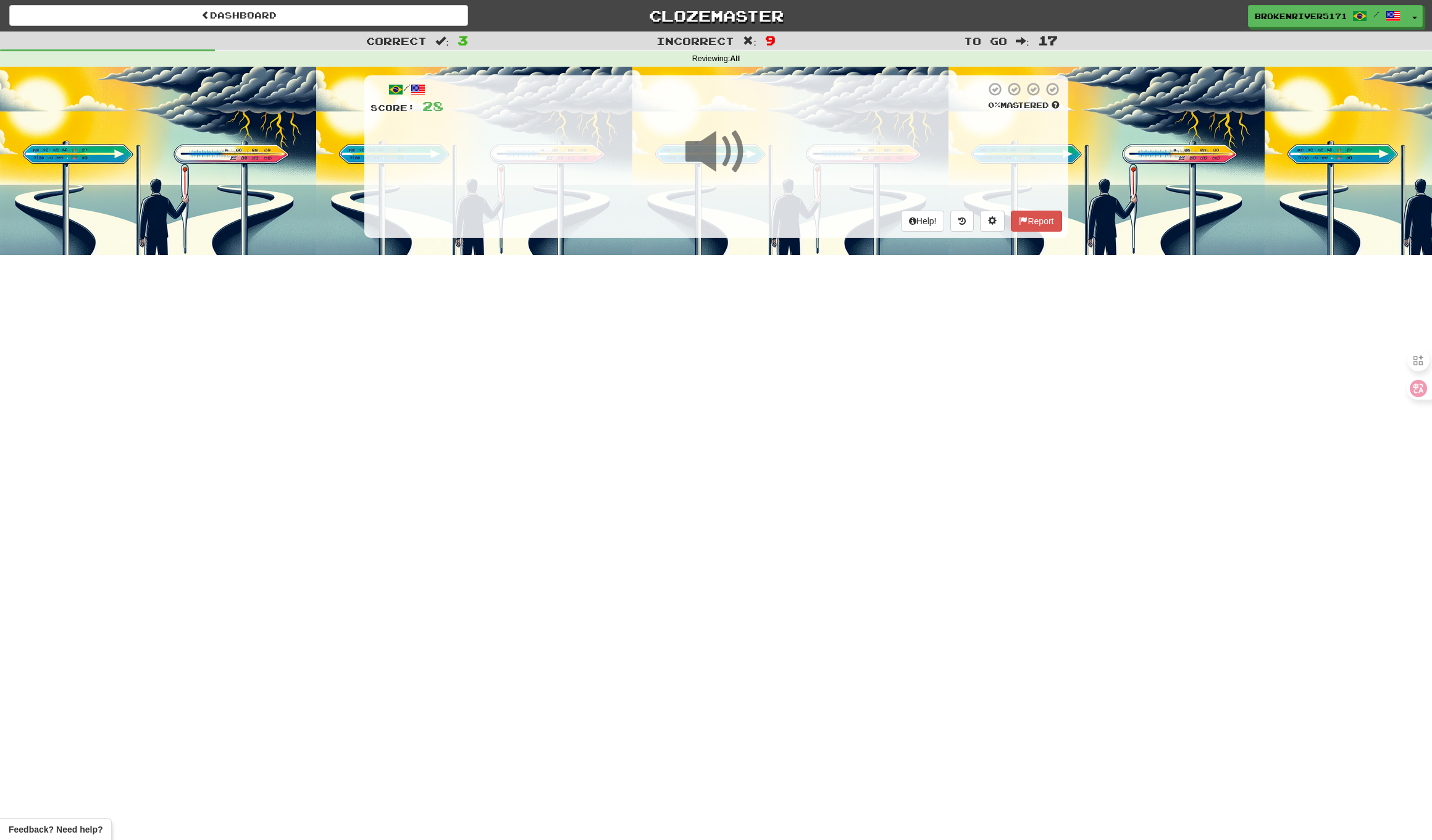
click at [763, 385] on div "Dashboard Clozemaster BrokenRiver5171 / Toggle Dropdown Dashboard Leaderboard A…" at bounding box center [716, 420] width 1432 height 840
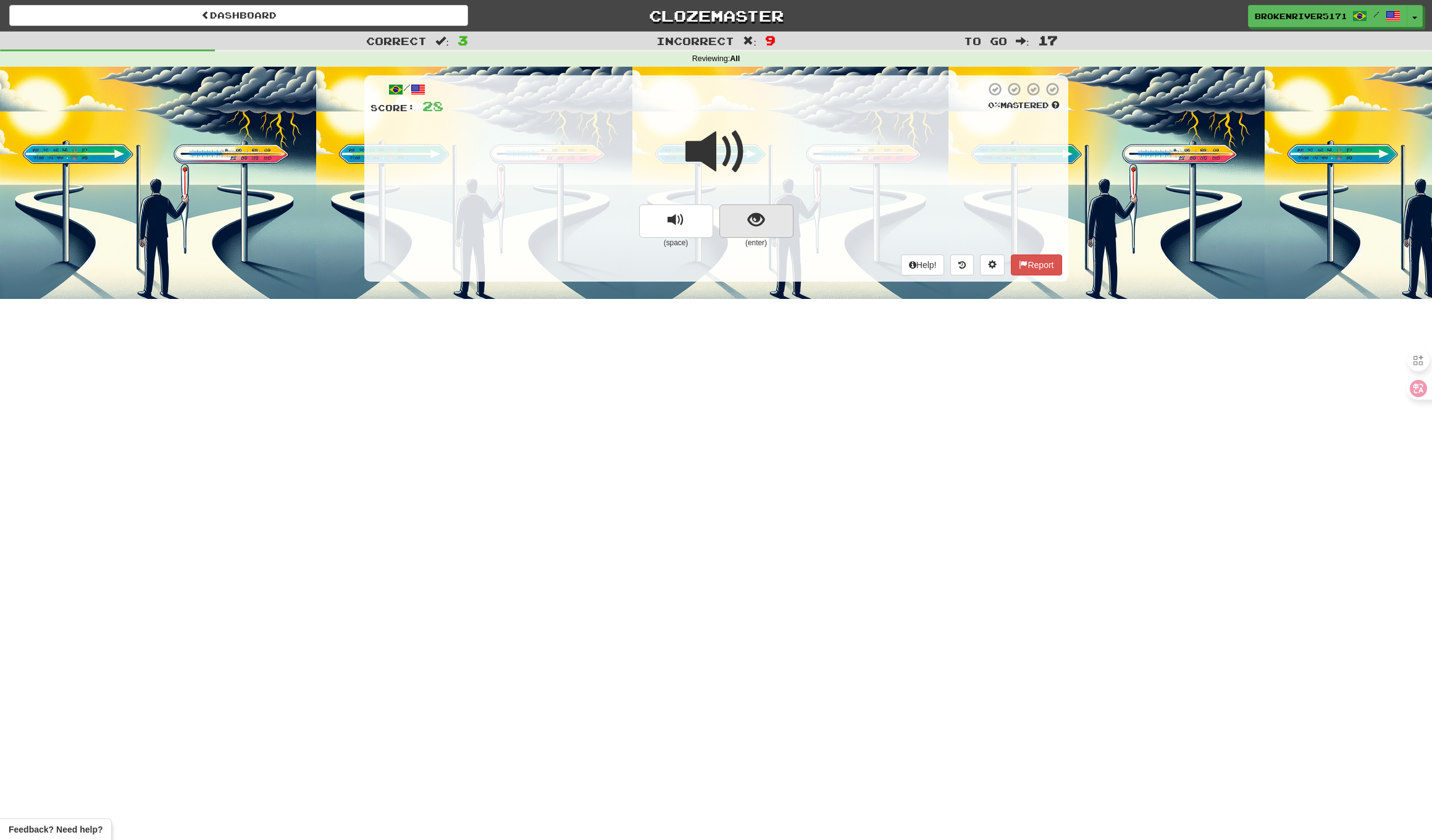
click at [751, 219] on span "show sentence" at bounding box center [756, 220] width 16 height 16
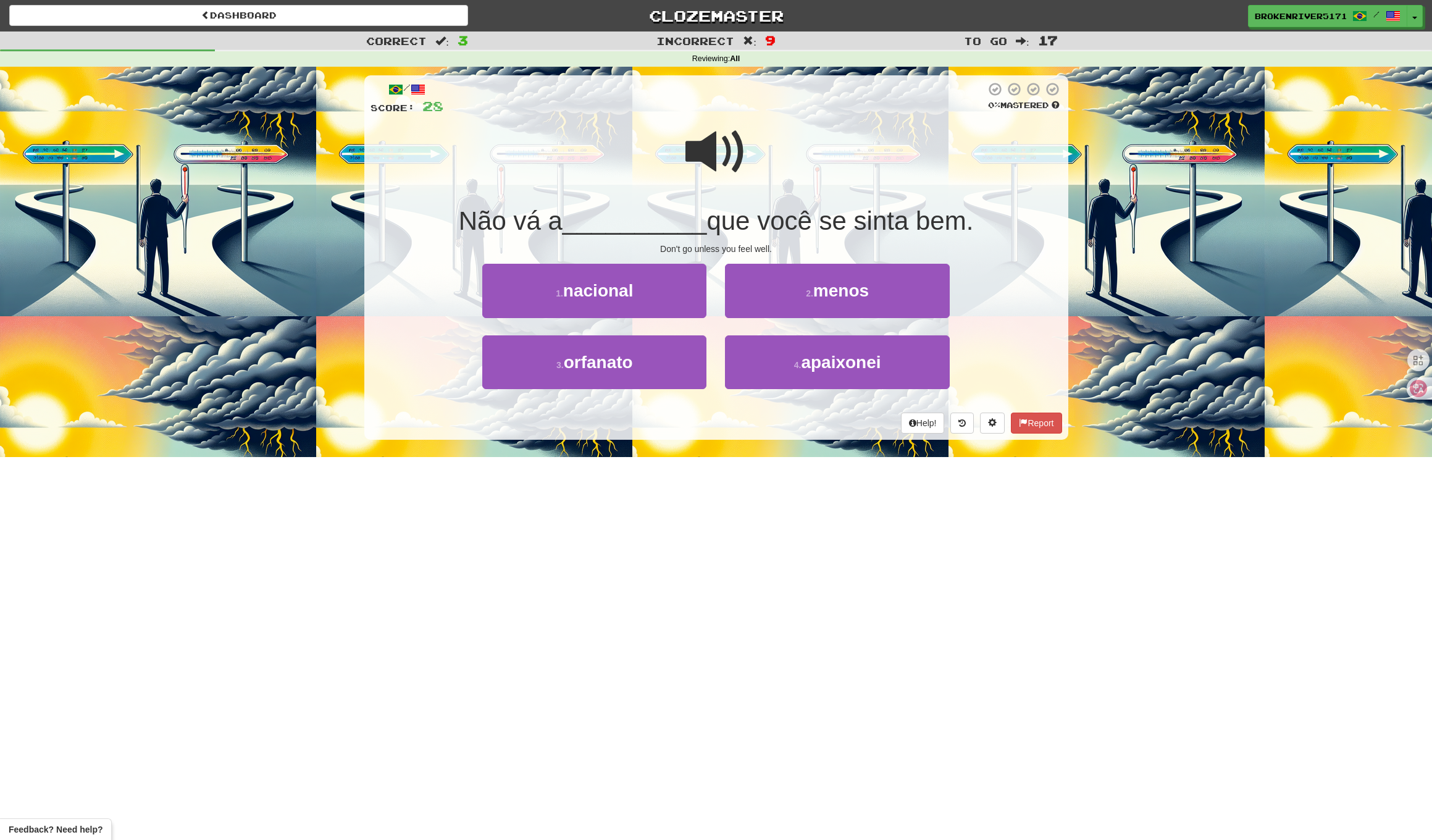
click at [715, 250] on div "Don't go unless you feel well." at bounding box center [717, 249] width 692 height 13
click at [688, 295] on button "1 . nacional" at bounding box center [595, 290] width 224 height 54
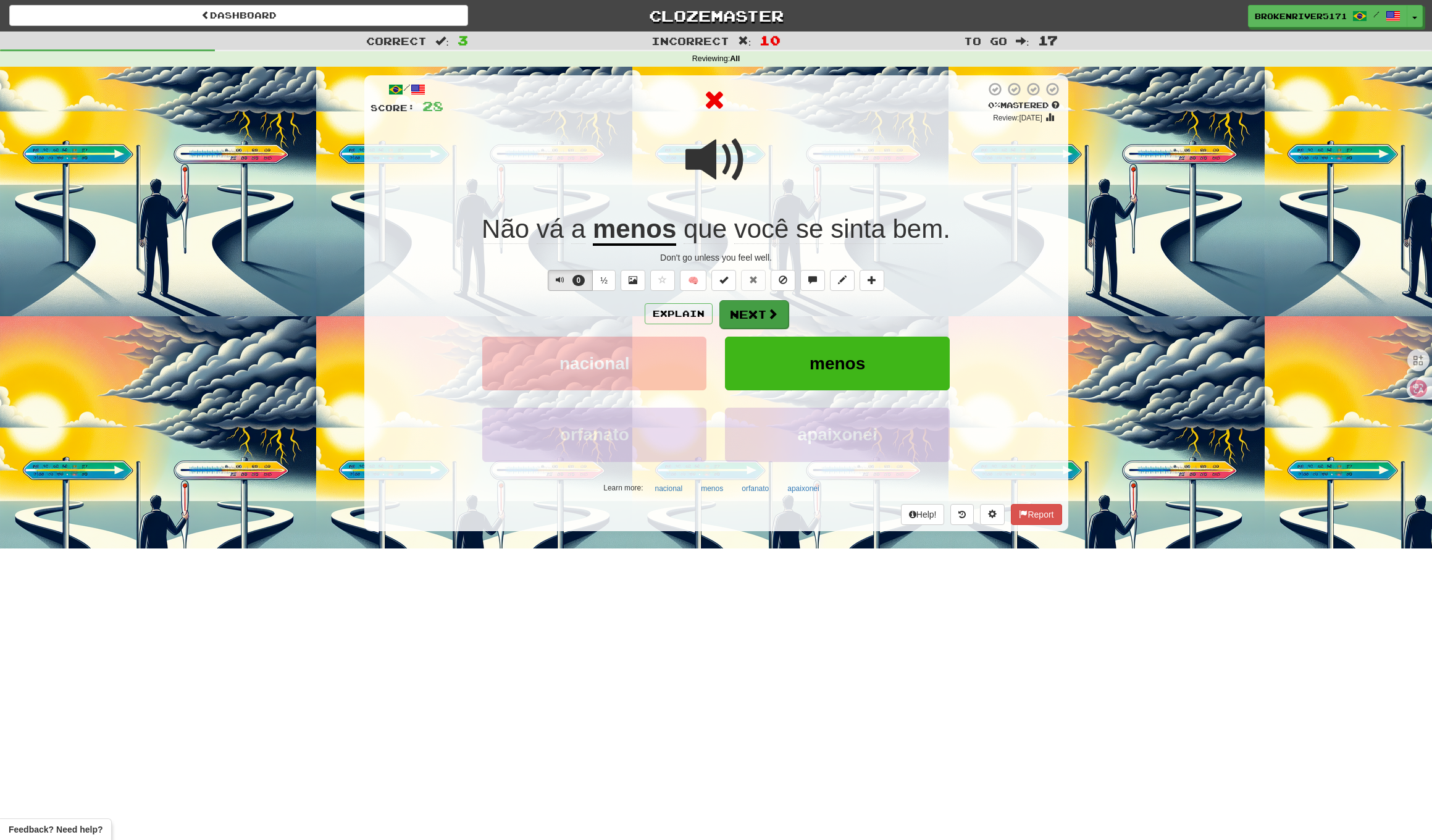
click at [767, 319] on span at bounding box center [773, 314] width 11 height 11
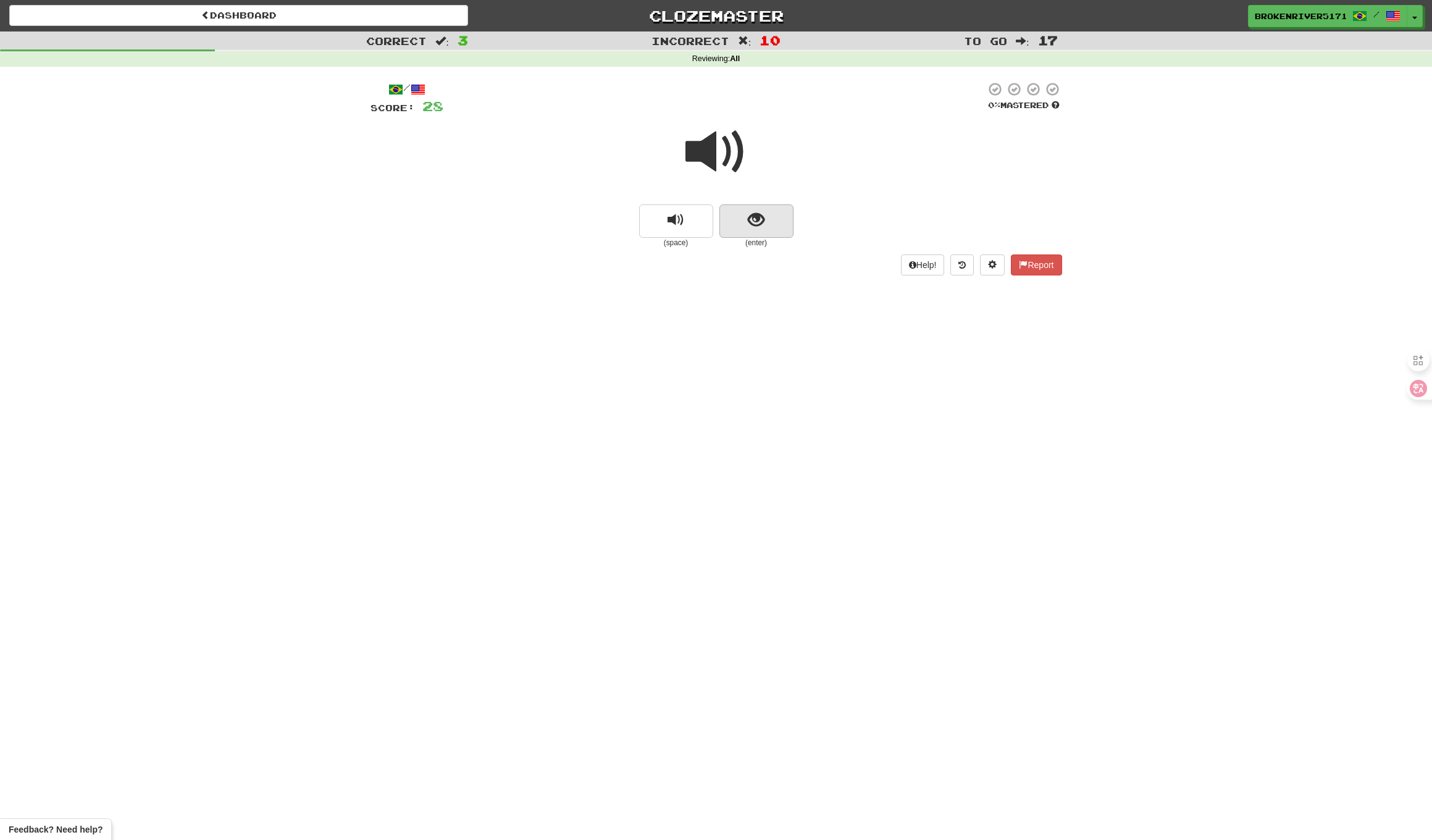
click at [750, 225] on span "show sentence" at bounding box center [756, 220] width 16 height 16
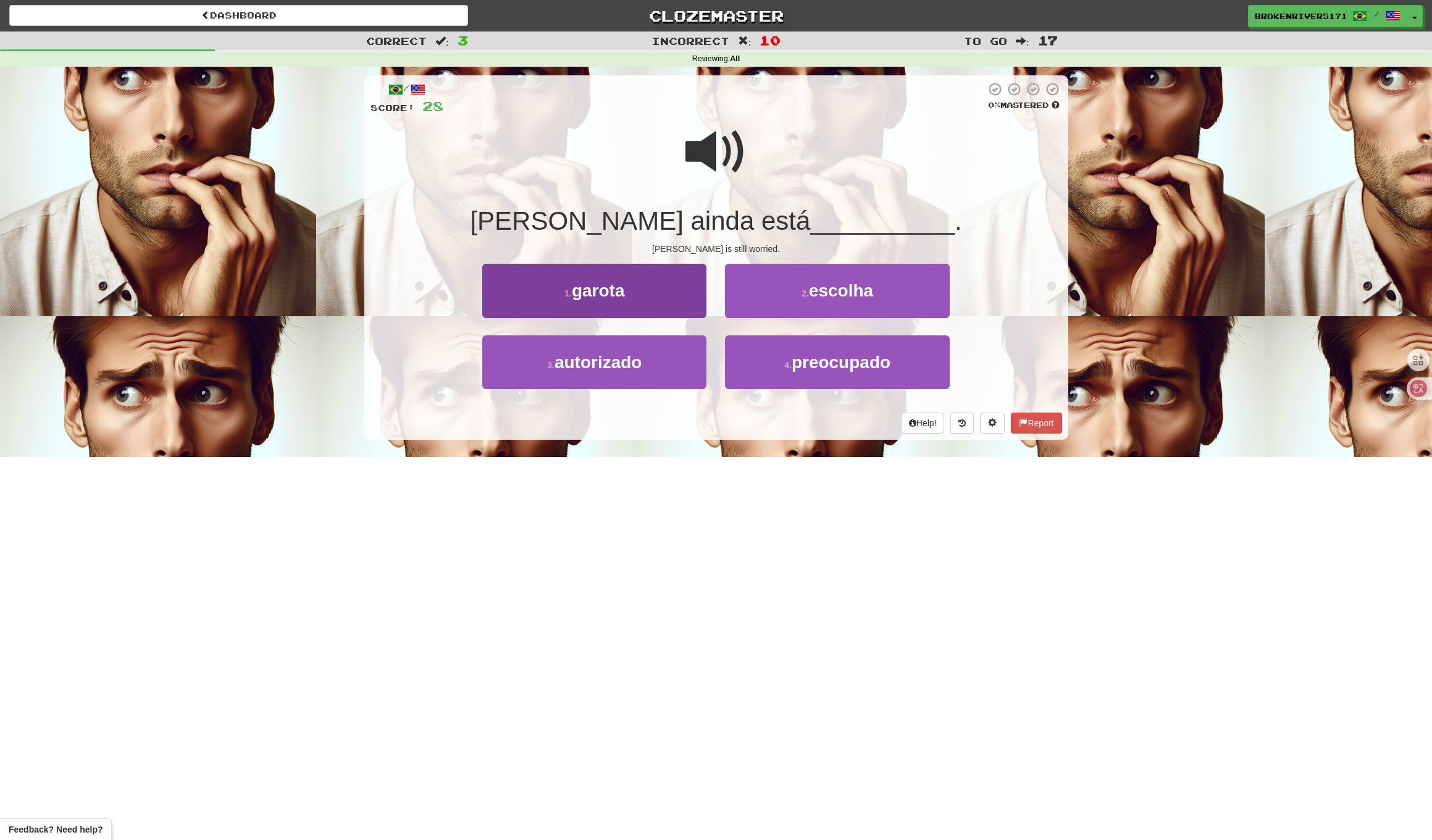
click at [662, 296] on button "1 . garota" at bounding box center [595, 290] width 224 height 54
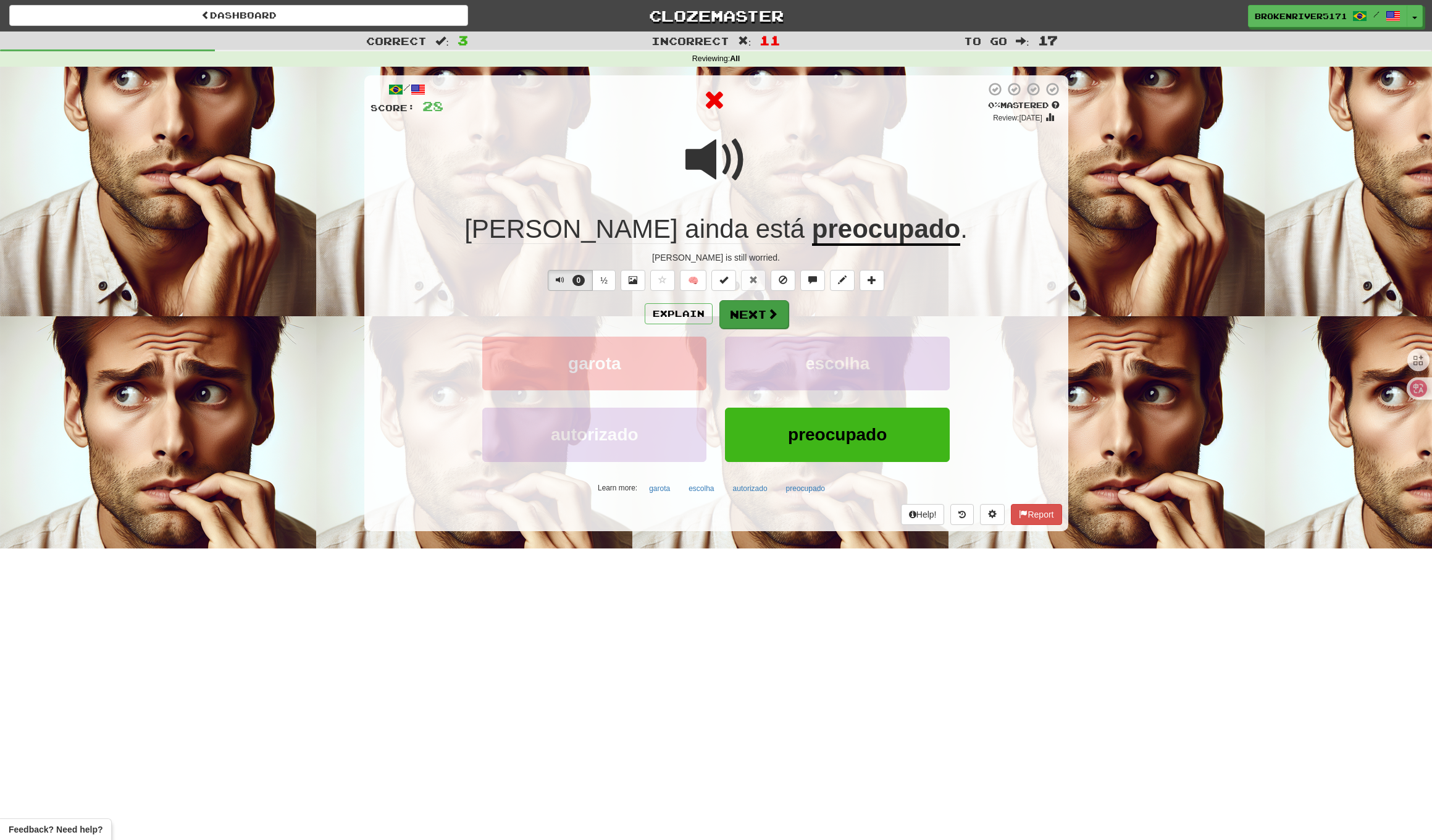
click at [727, 309] on button "Next" at bounding box center [754, 314] width 69 height 28
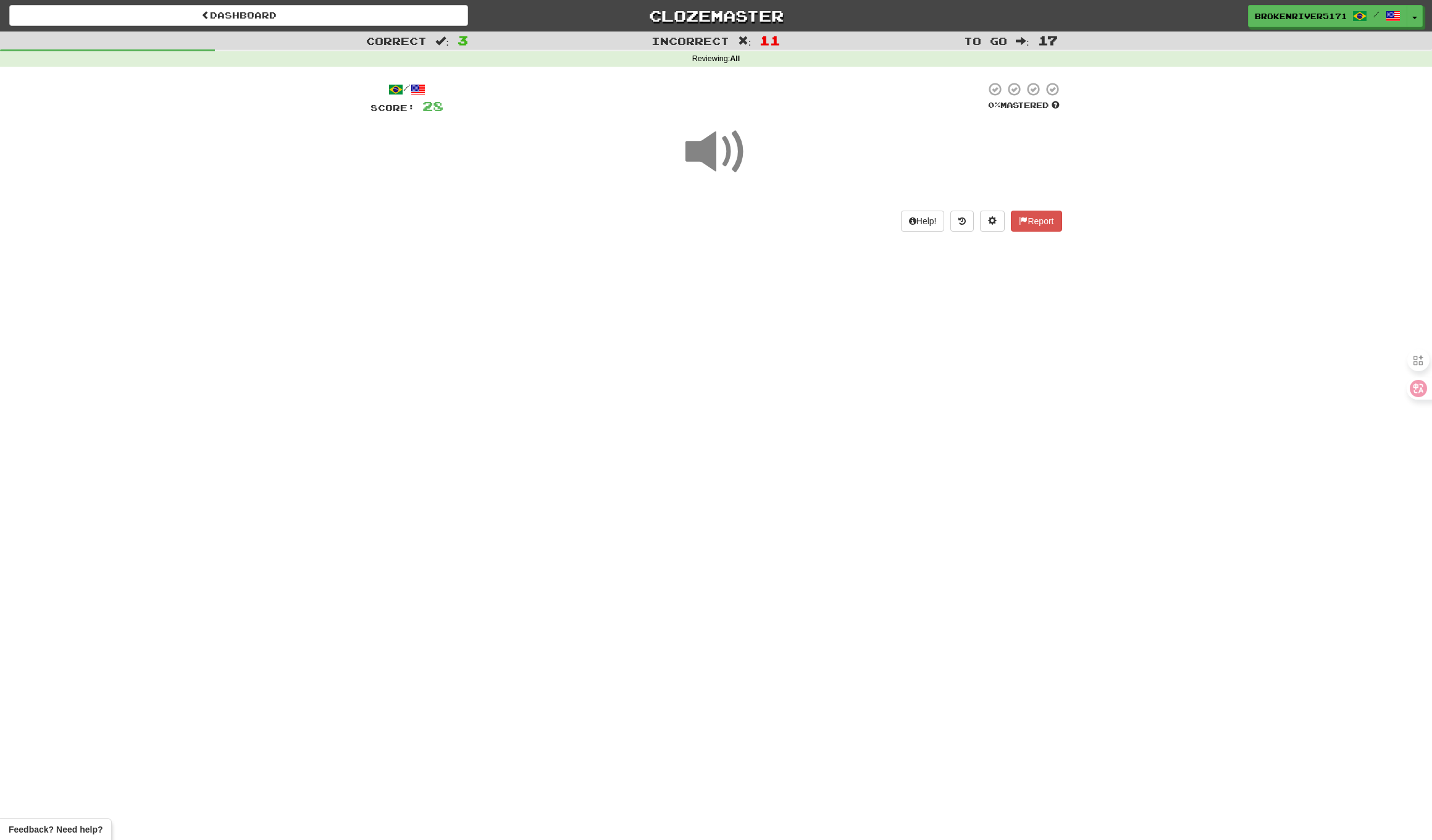
click at [755, 293] on div "Dashboard Clozemaster BrokenRiver5171 / Toggle Dropdown Dashboard Leaderboard A…" at bounding box center [716, 420] width 1432 height 840
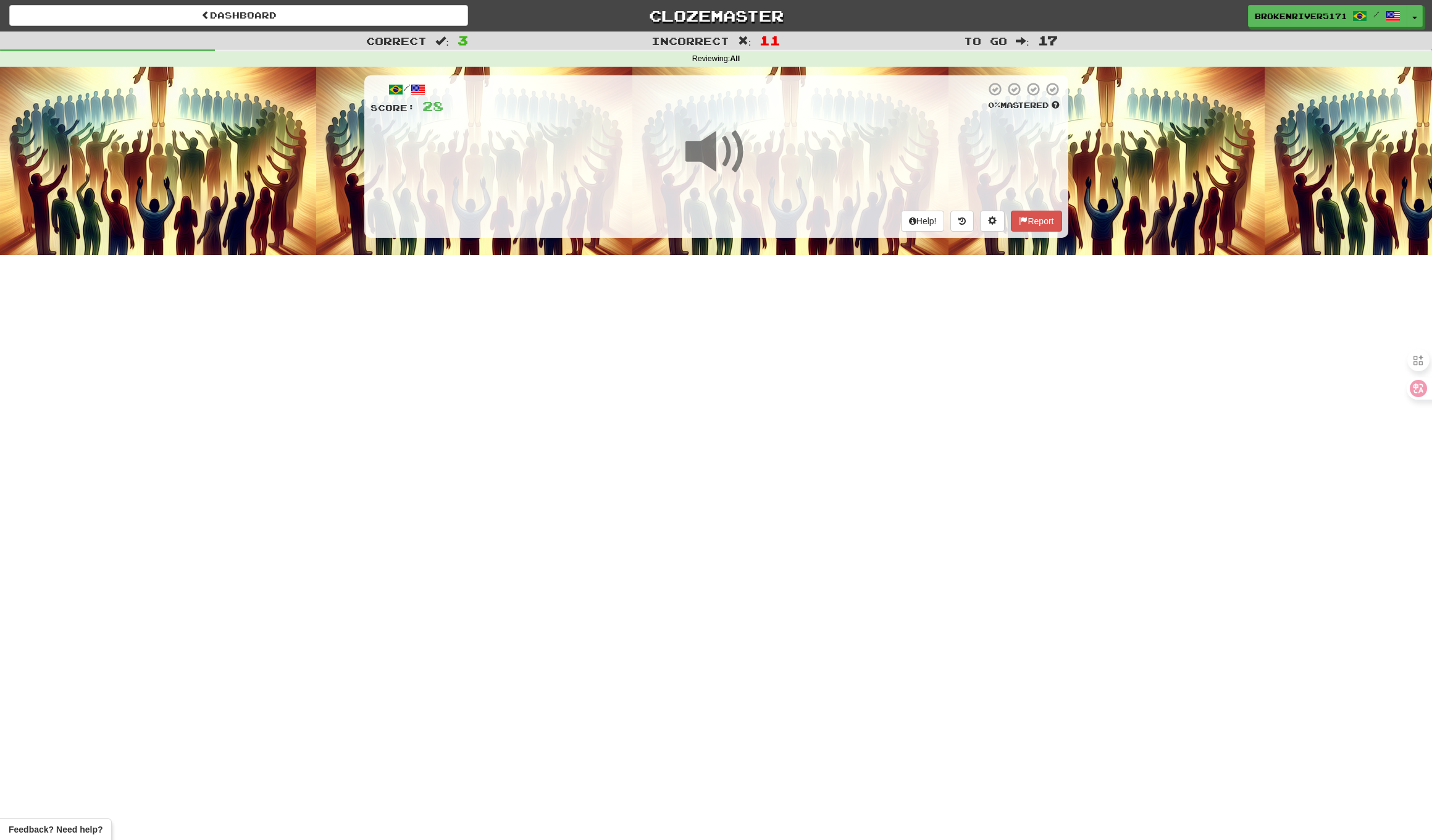
click at [712, 326] on div "Dashboard Clozemaster BrokenRiver5171 / Toggle Dropdown Dashboard Leaderboard A…" at bounding box center [716, 420] width 1432 height 840
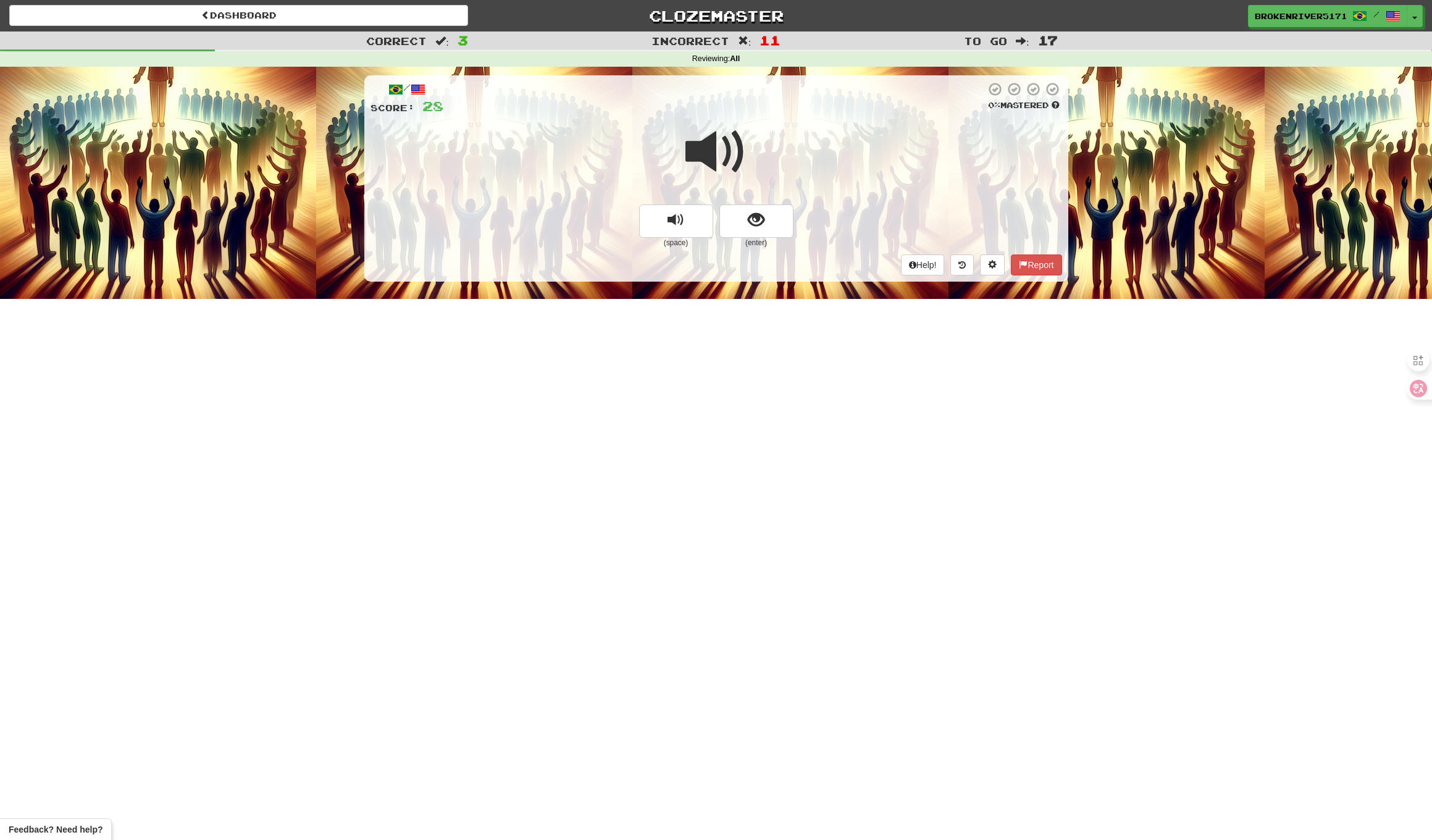
drag, startPoint x: 753, startPoint y: 218, endPoint x: 746, endPoint y: 240, distance: 23.1
click at [751, 220] on span "show sentence" at bounding box center [756, 220] width 16 height 16
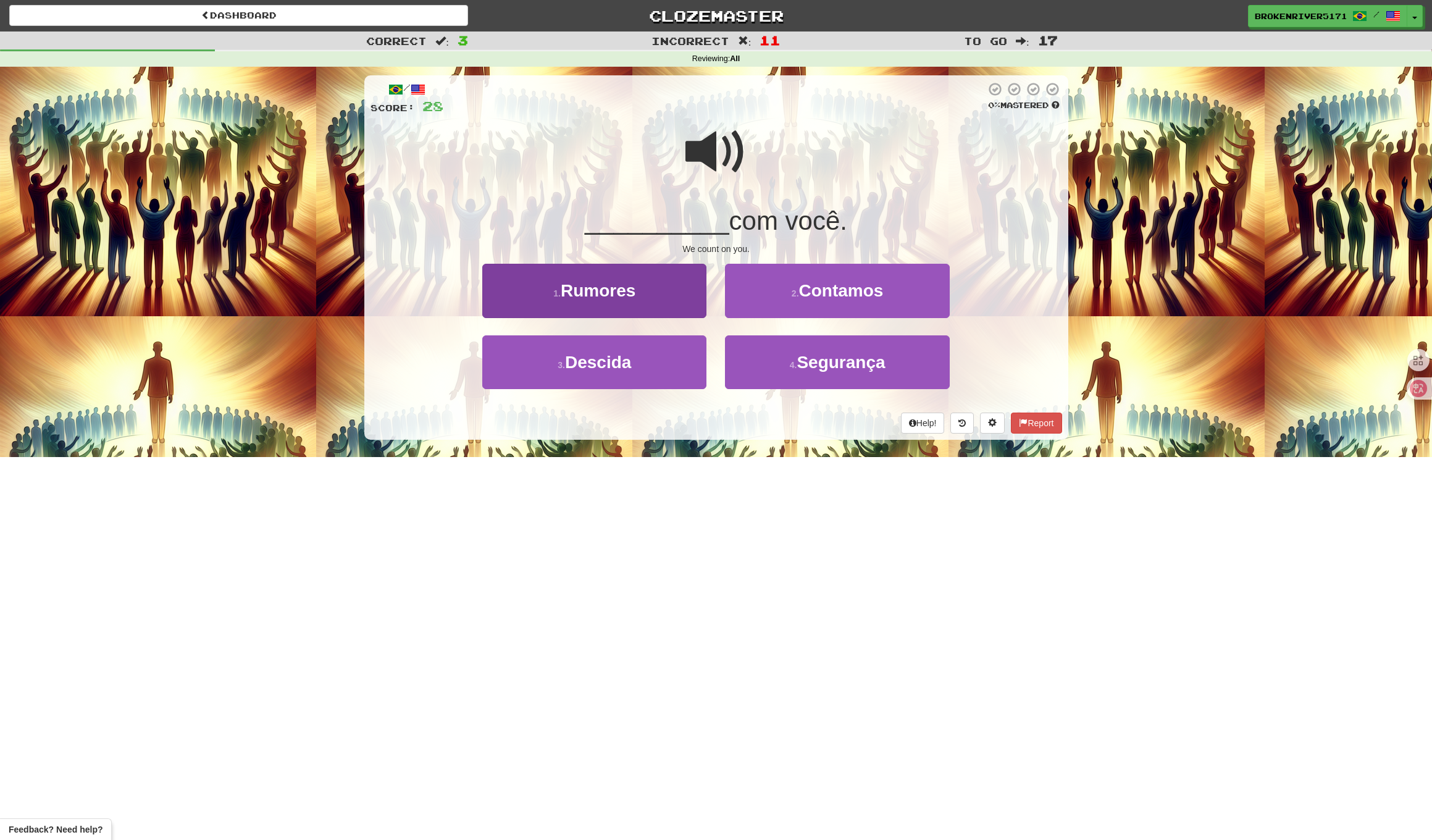
drag, startPoint x: 694, startPoint y: 359, endPoint x: 699, endPoint y: 373, distance: 14.9
click at [694, 359] on button "3 . Descida" at bounding box center [595, 362] width 224 height 54
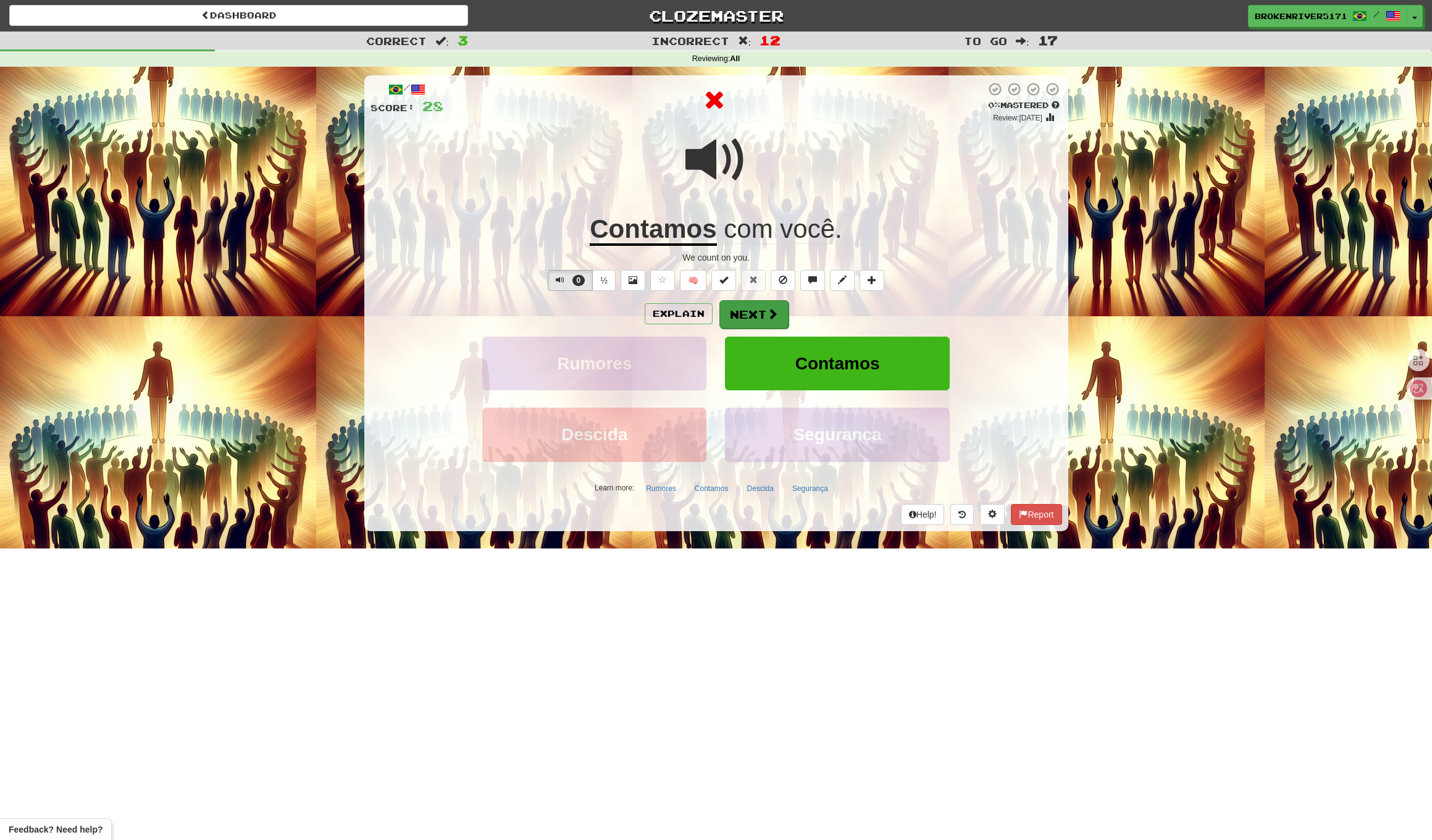
click at [739, 316] on button "Next" at bounding box center [754, 314] width 69 height 28
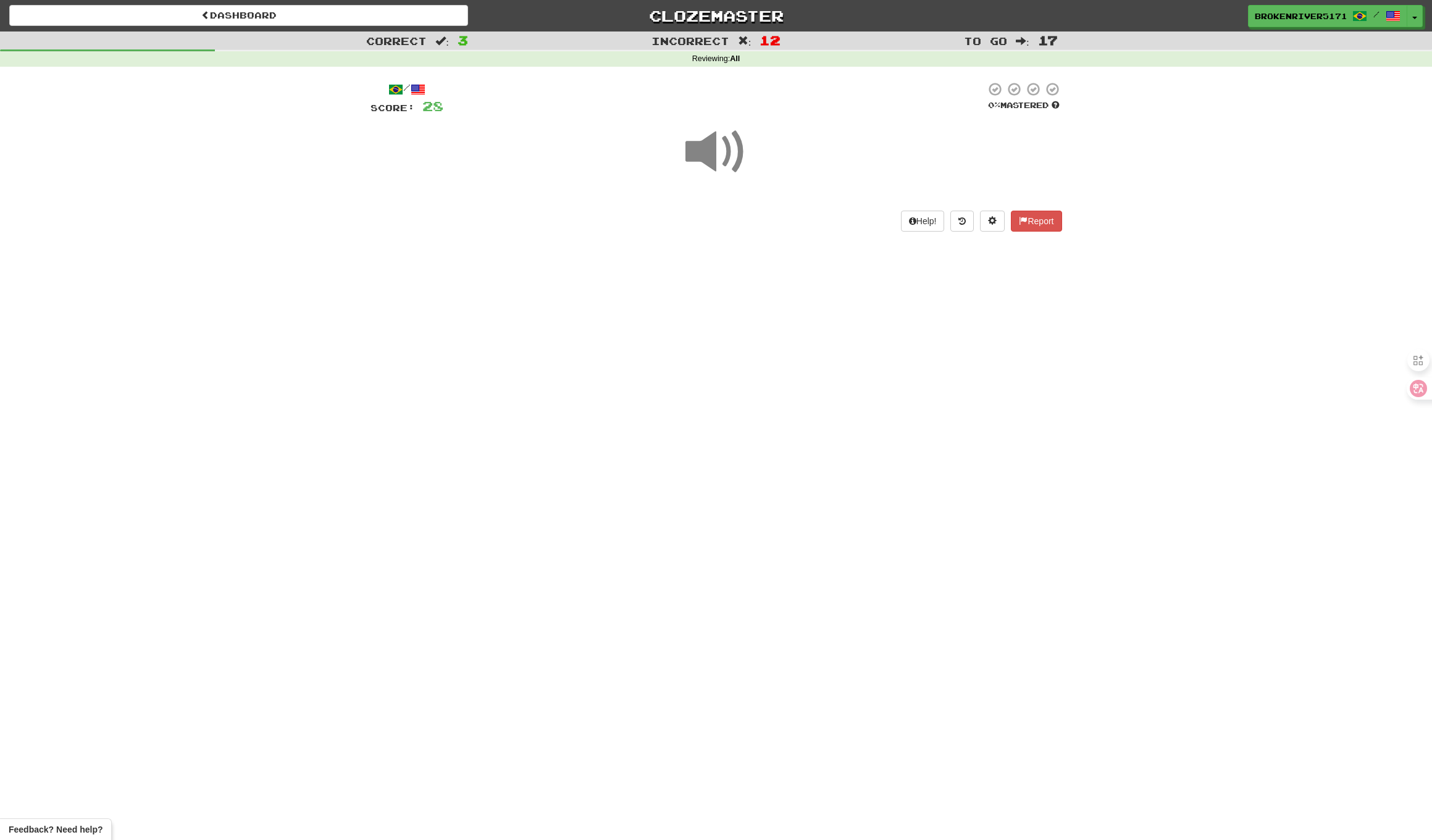
click at [722, 373] on div "Dashboard Clozemaster BrokenRiver5171 / Toggle Dropdown Dashboard Leaderboard A…" at bounding box center [716, 420] width 1432 height 840
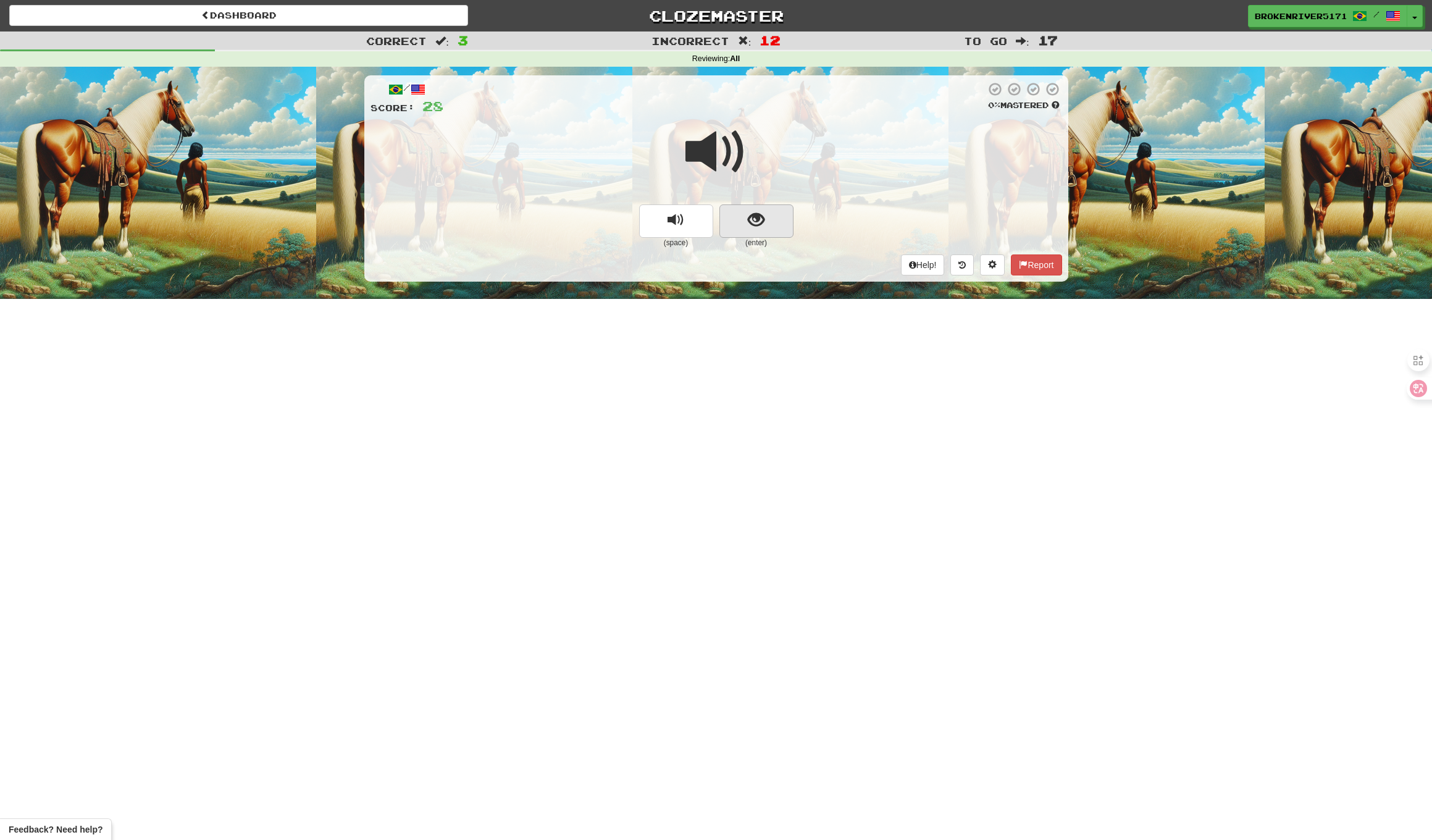
click at [763, 229] on button "show sentence" at bounding box center [756, 221] width 74 height 34
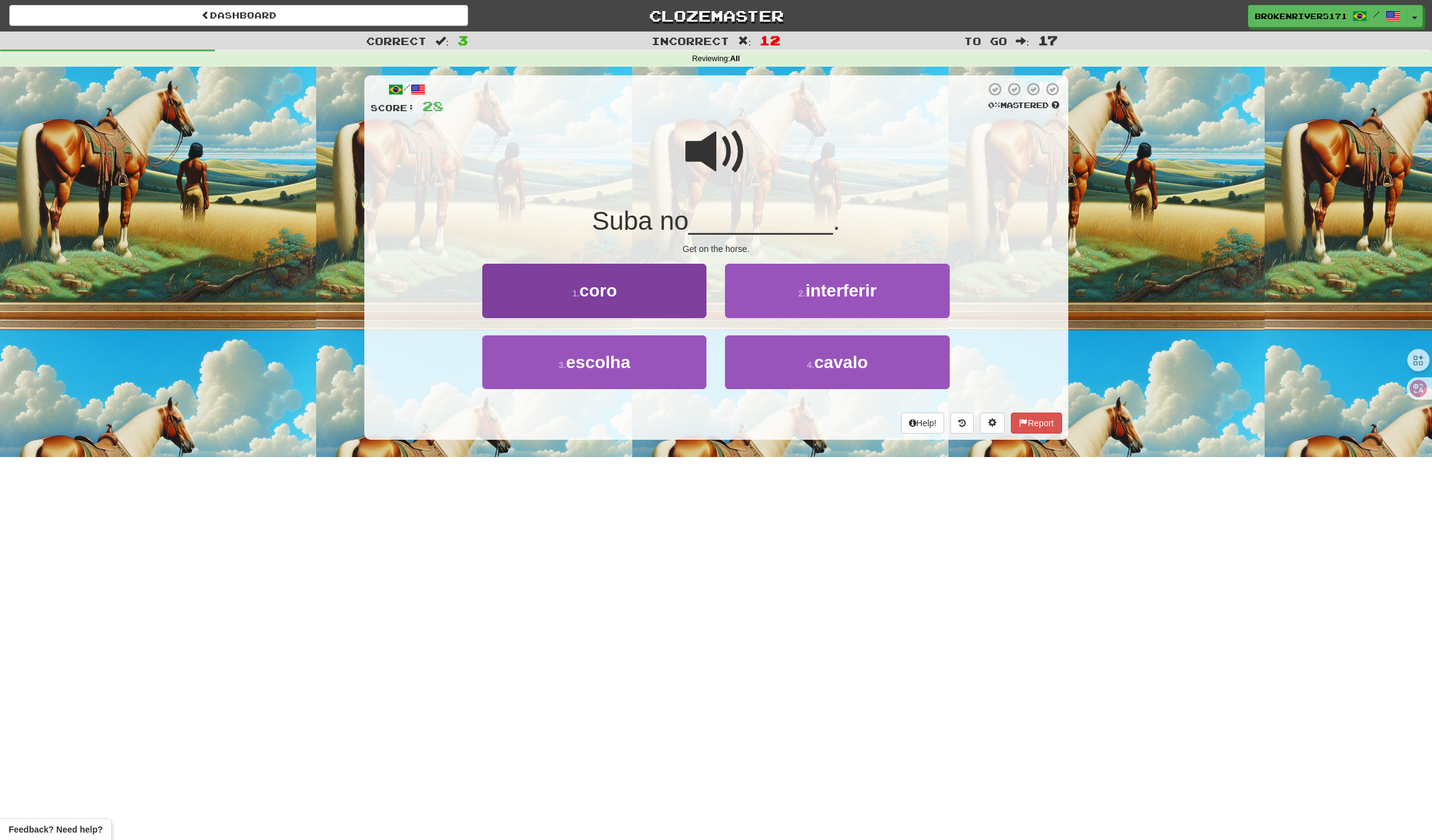
click at [667, 361] on button "3 . escolha" at bounding box center [595, 362] width 224 height 54
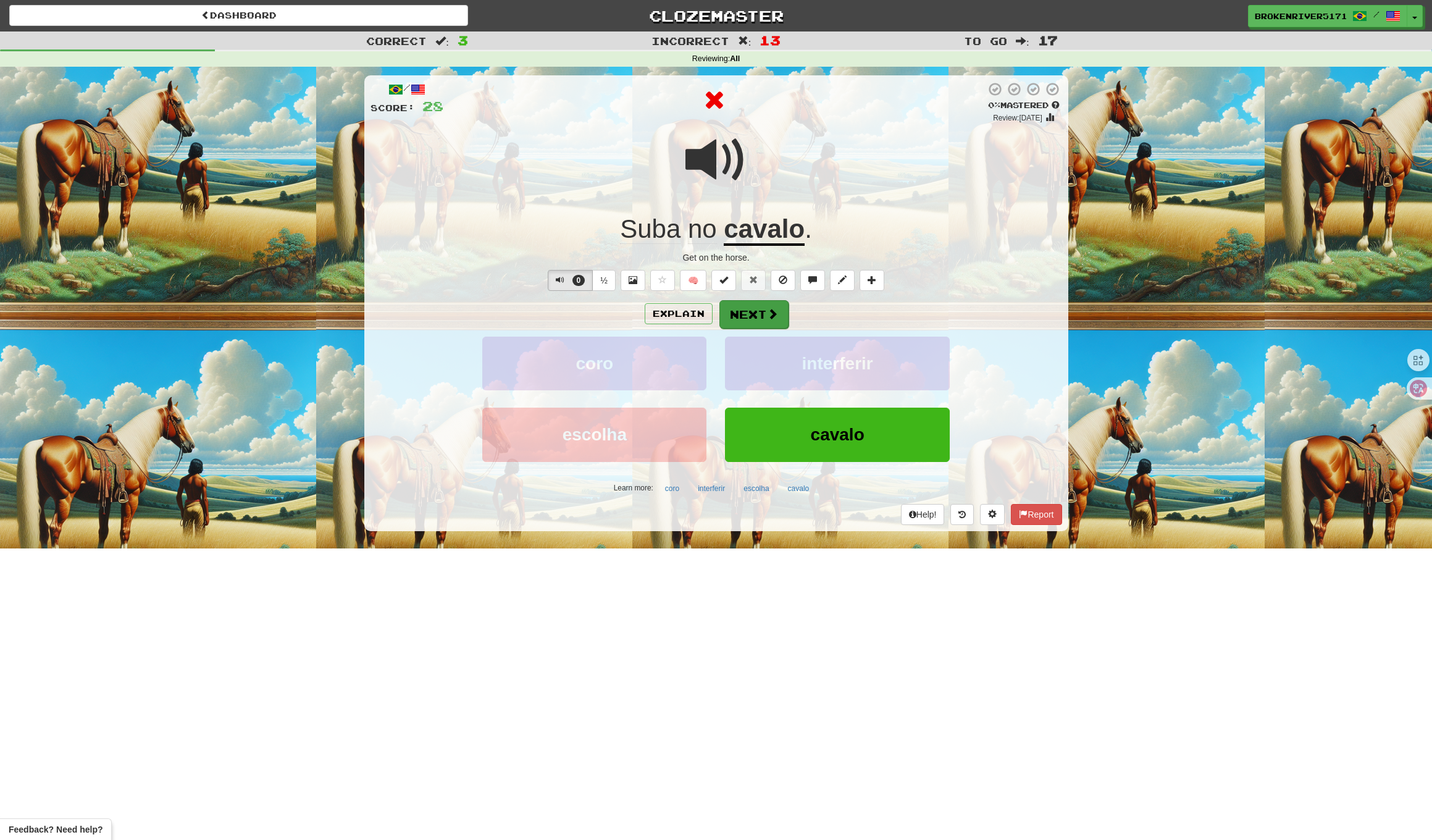
click at [722, 318] on button "Next" at bounding box center [754, 314] width 69 height 28
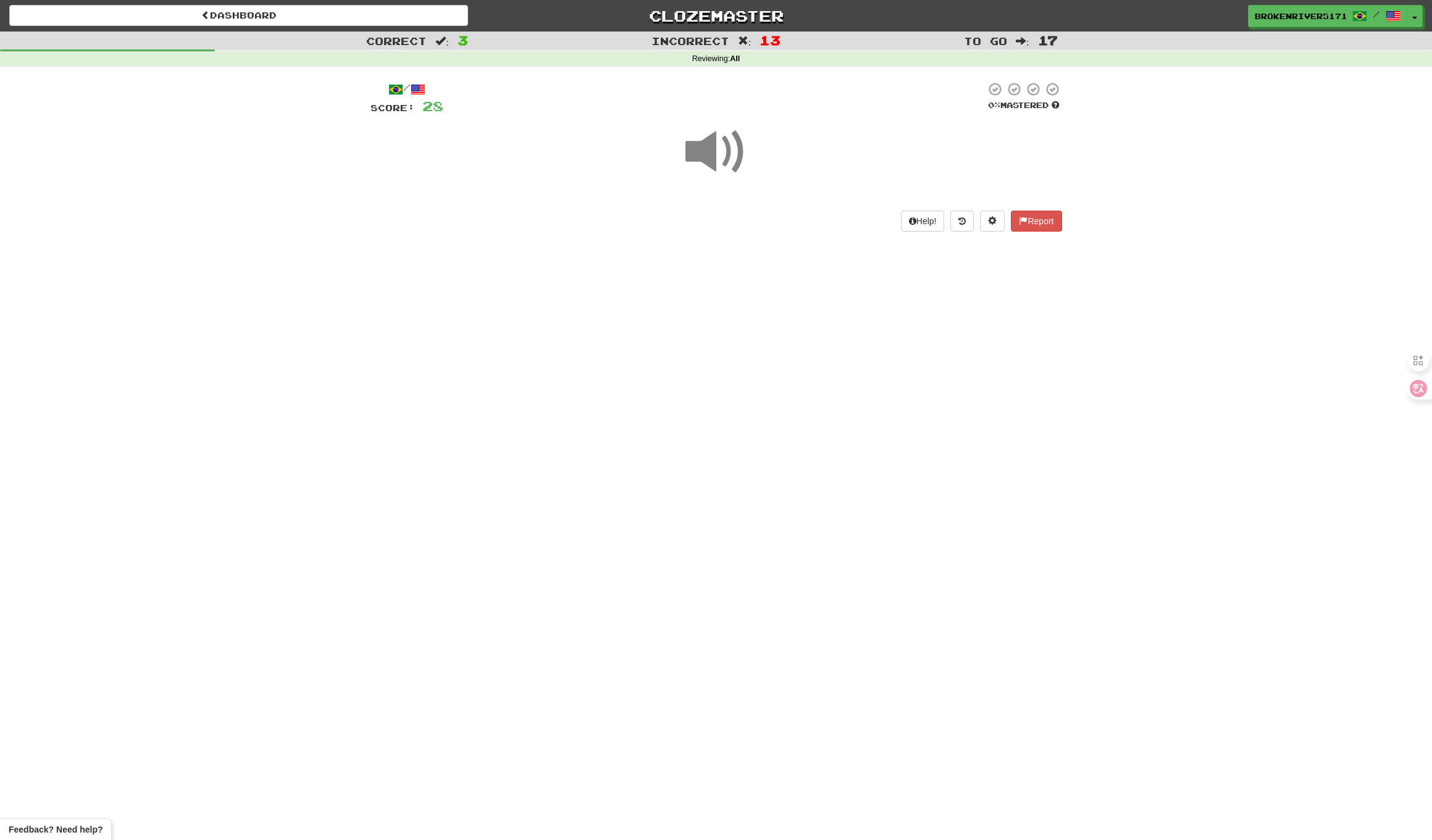
click at [701, 375] on div "Dashboard Clozemaster BrokenRiver5171 / Toggle Dropdown Dashboard Leaderboard A…" at bounding box center [716, 420] width 1432 height 840
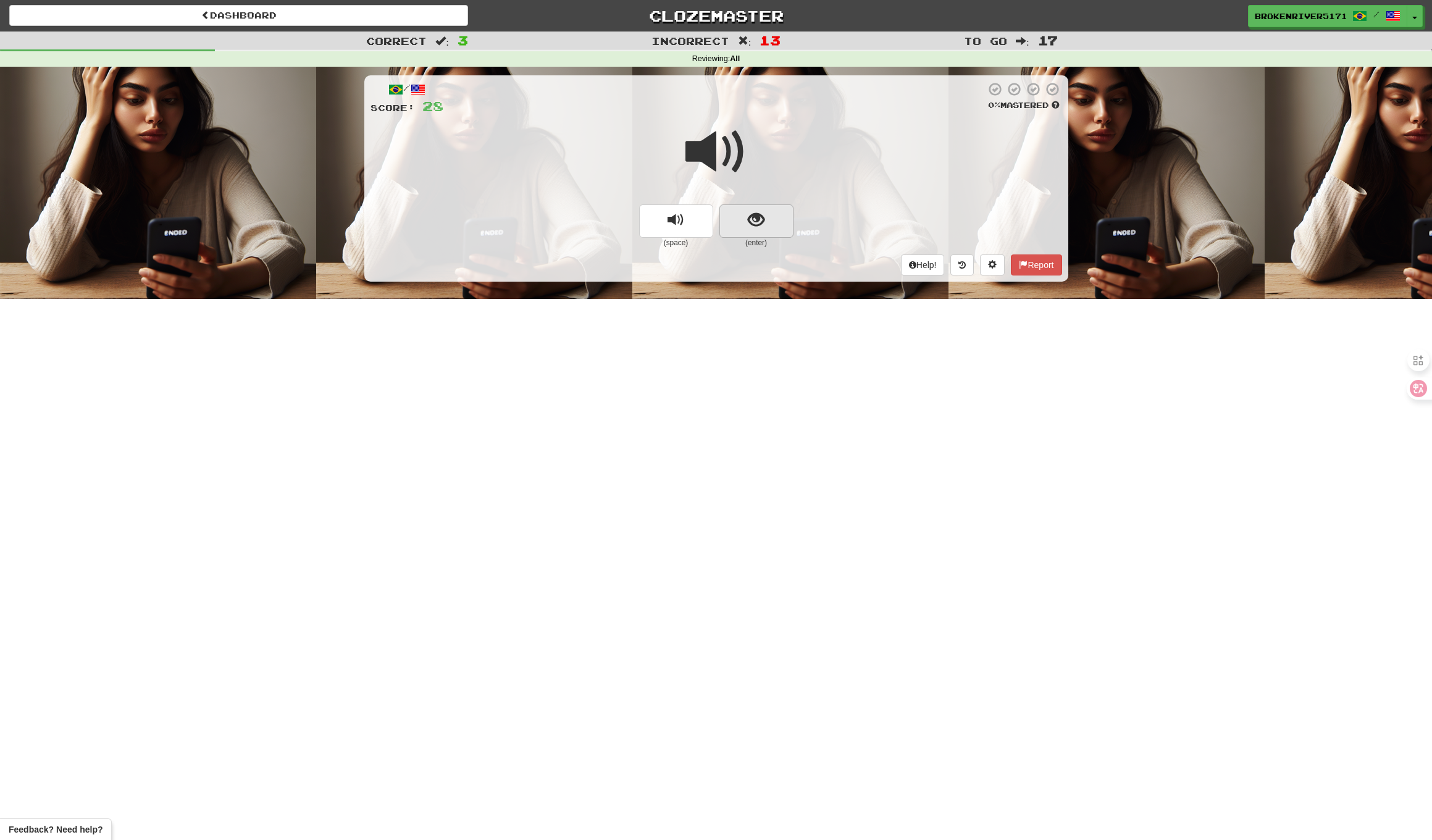
click at [731, 204] on button "show sentence" at bounding box center [756, 221] width 74 height 34
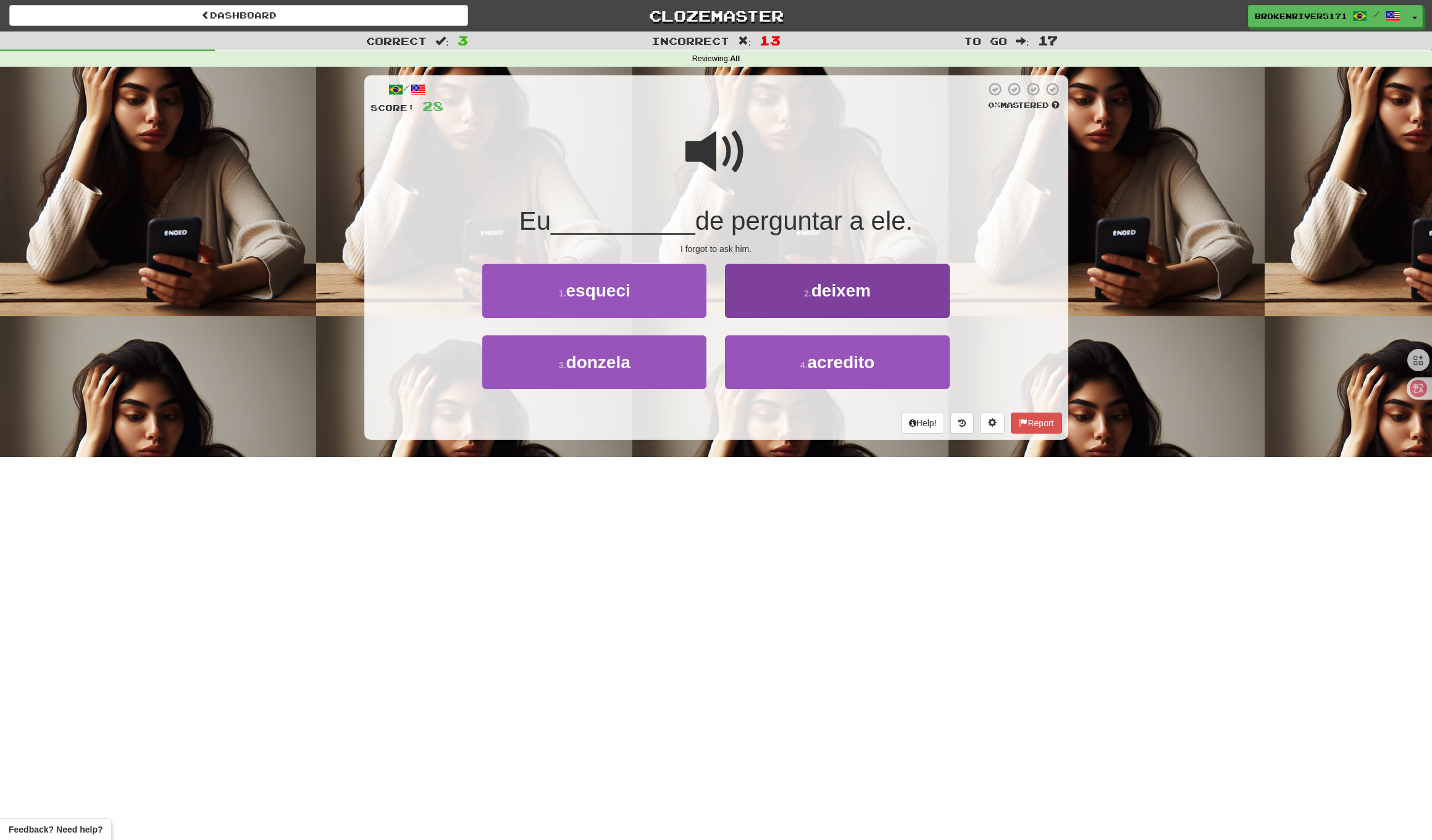
click at [768, 292] on button "2 . deixem" at bounding box center [837, 290] width 224 height 54
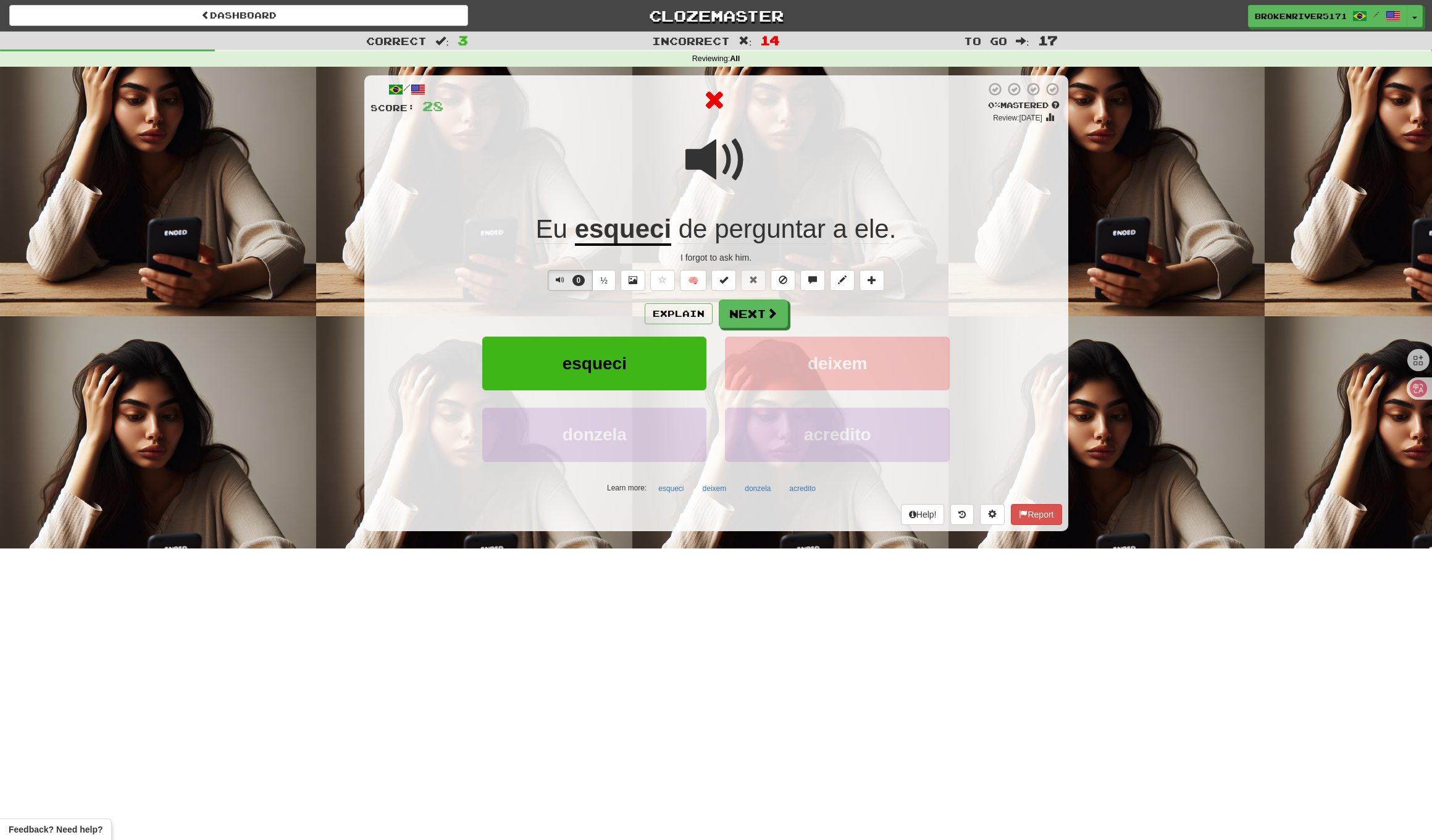
click at [754, 304] on button "Next" at bounding box center [753, 314] width 69 height 28
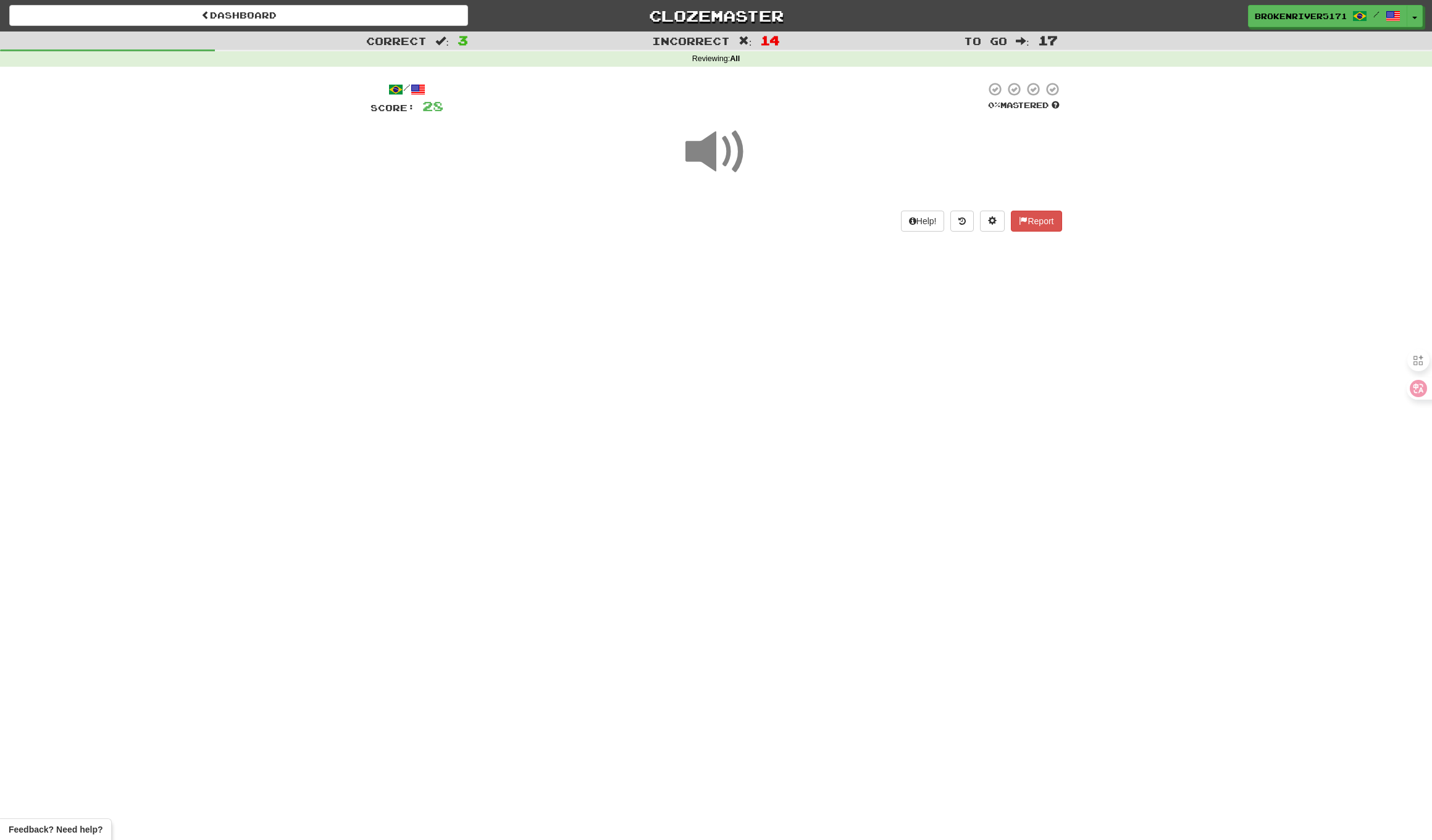
click at [756, 299] on div "Dashboard Clozemaster BrokenRiver5171 / Toggle Dropdown Dashboard Leaderboard A…" at bounding box center [716, 420] width 1432 height 840
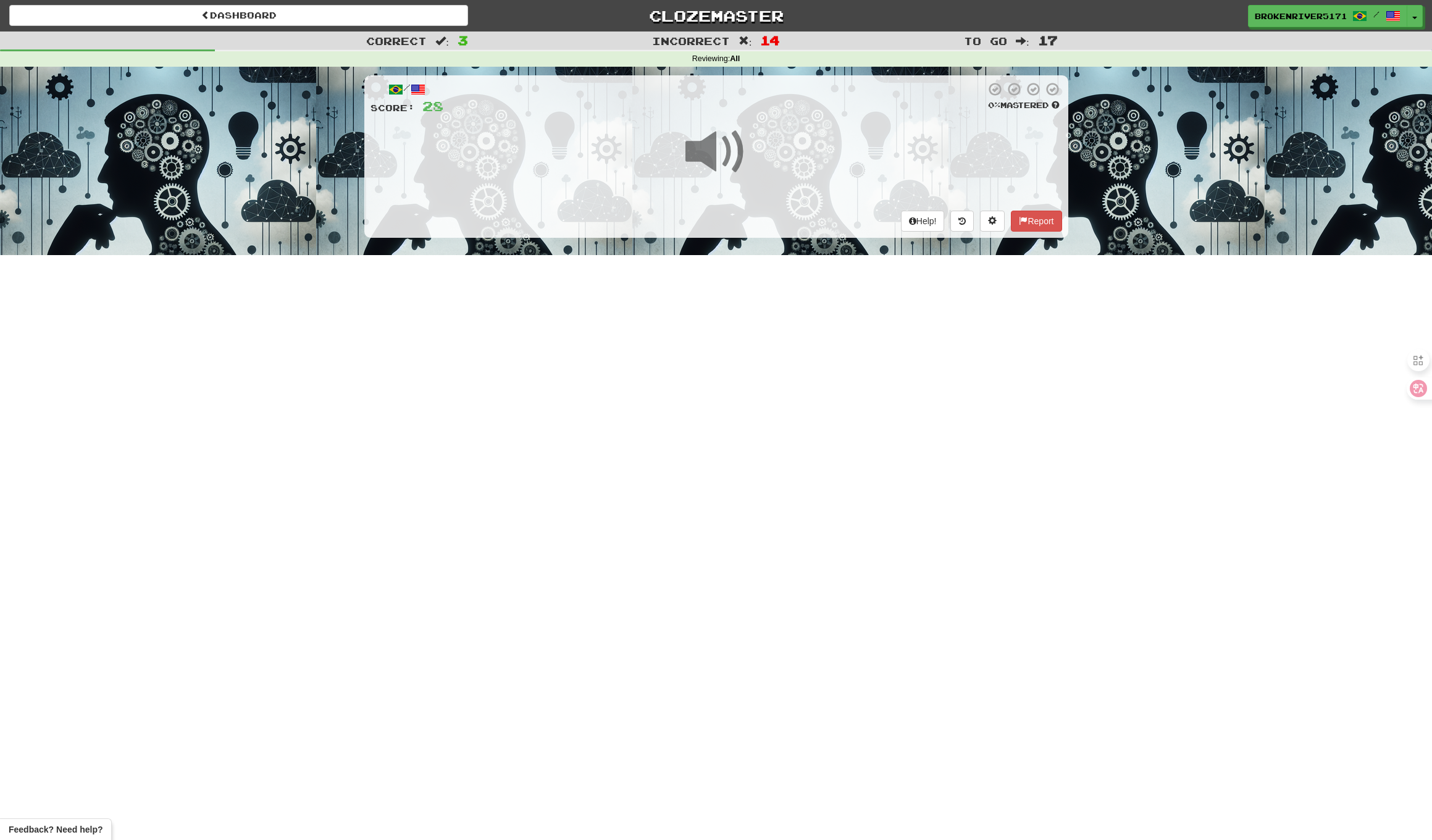
click at [770, 271] on div "Dashboard Clozemaster BrokenRiver5171 / Toggle Dropdown Dashboard Leaderboard A…" at bounding box center [716, 420] width 1432 height 840
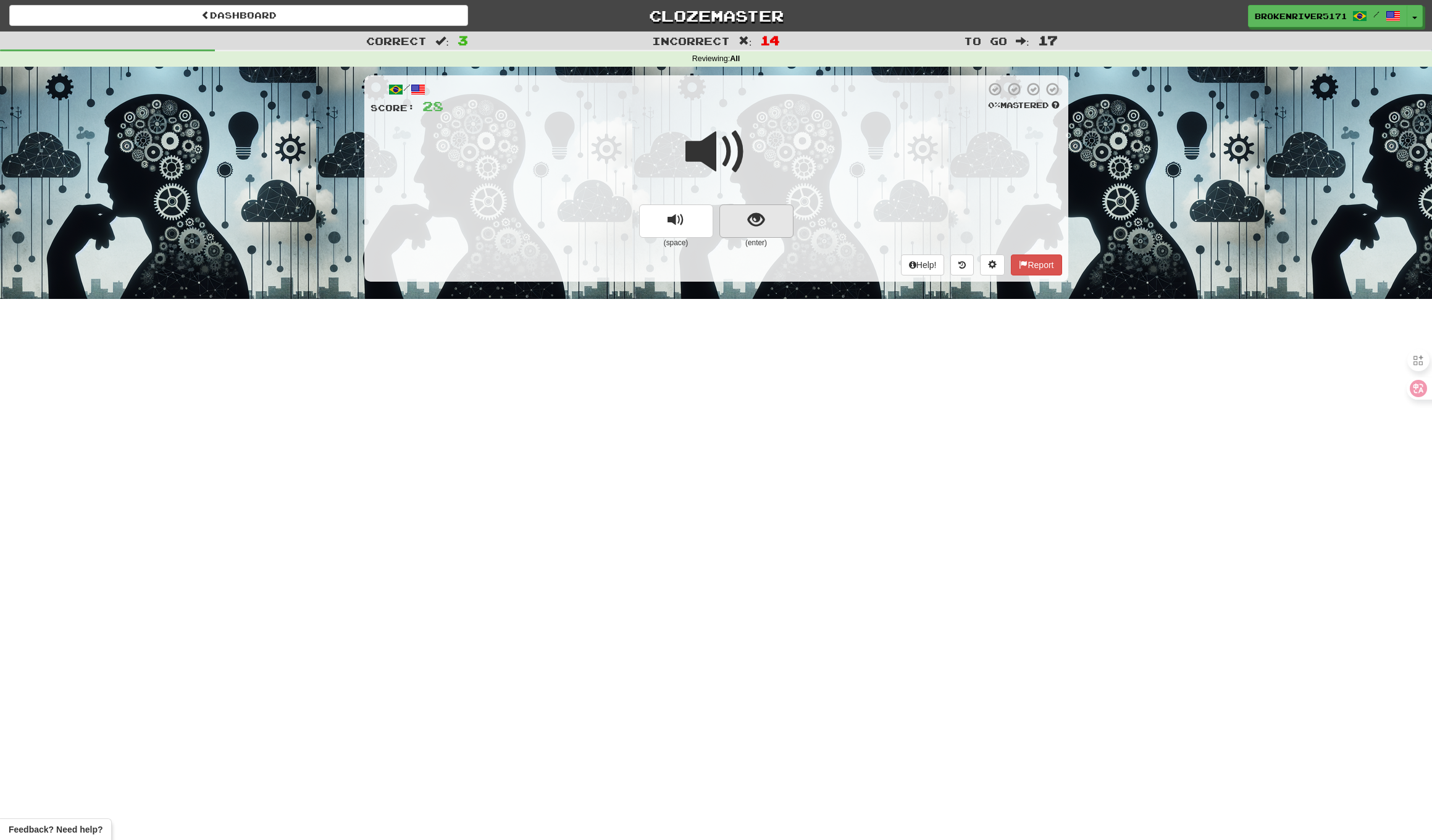
click at [763, 212] on span "show sentence" at bounding box center [756, 220] width 16 height 16
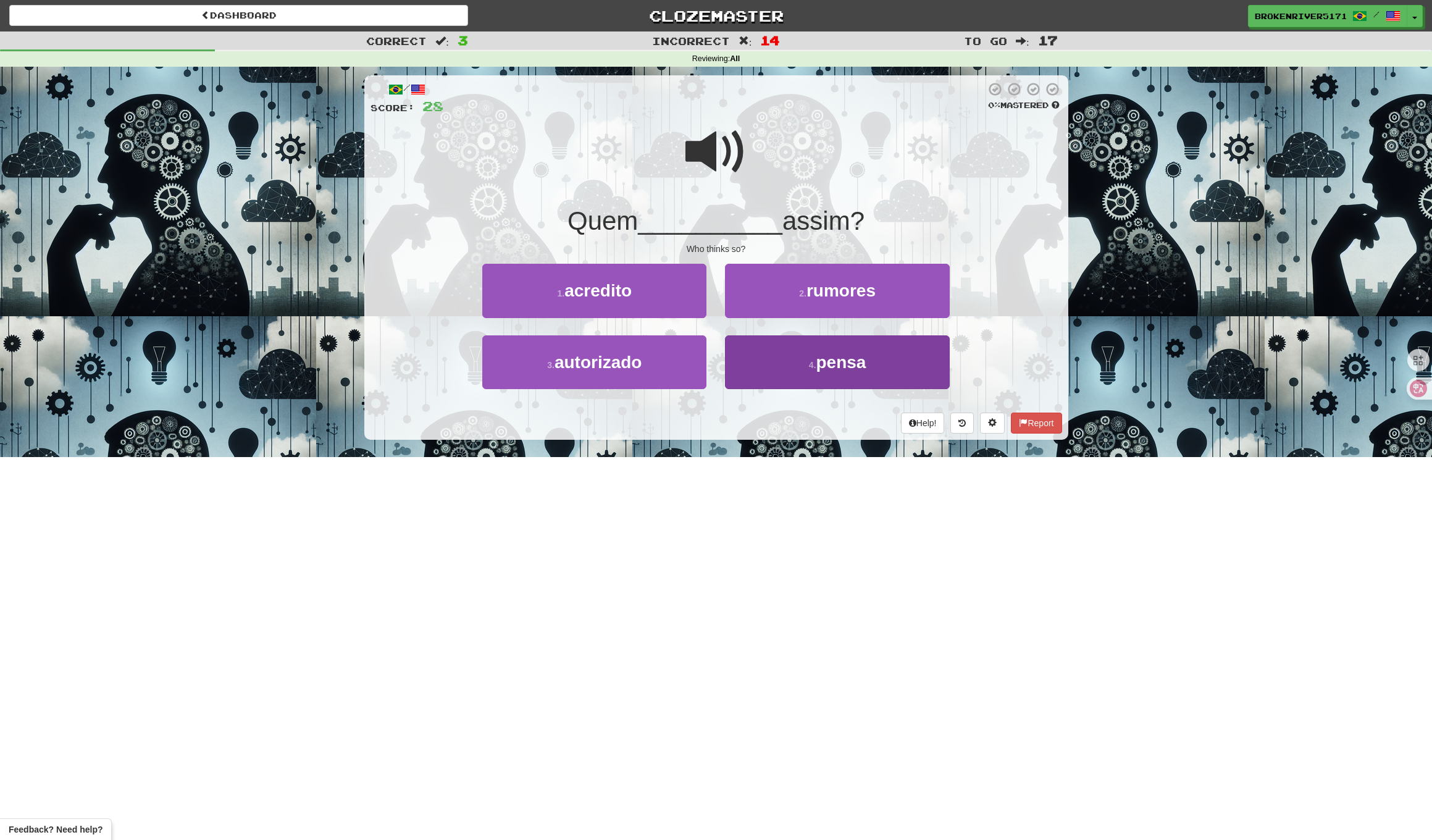
click at [772, 369] on button "4 . pensa" at bounding box center [837, 362] width 224 height 54
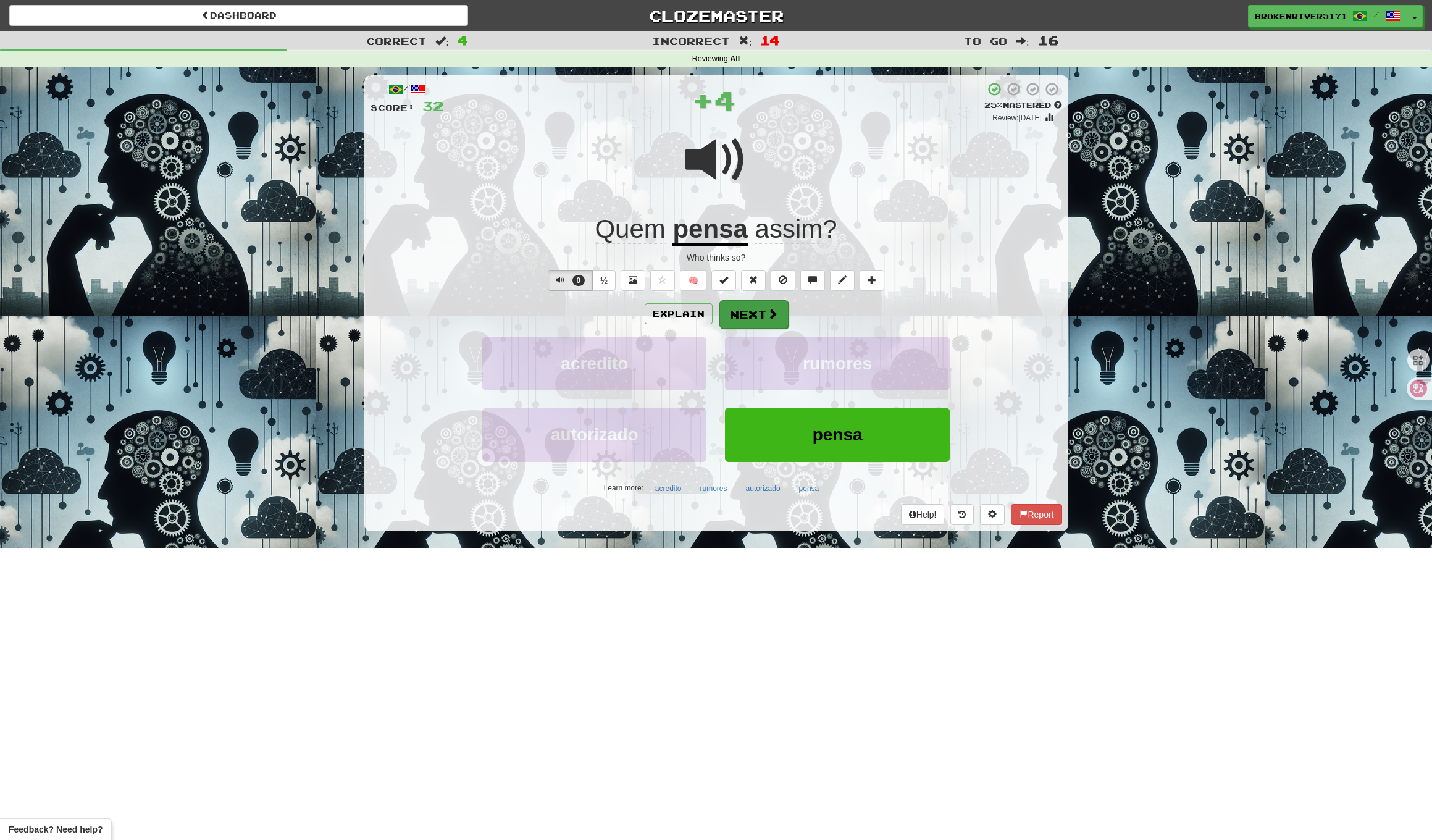
click at [771, 319] on button "Next" at bounding box center [754, 314] width 69 height 28
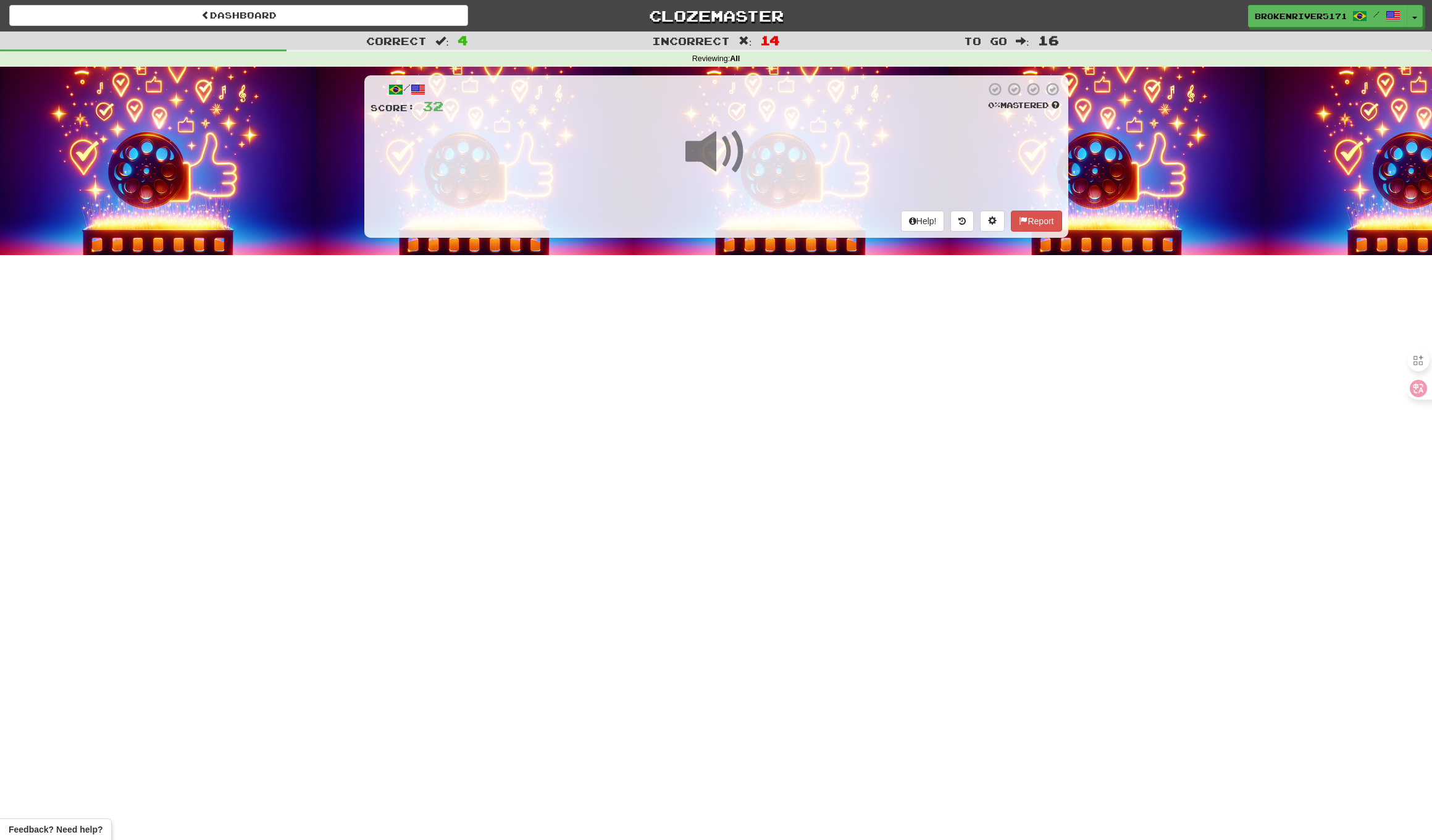
drag, startPoint x: 745, startPoint y: 385, endPoint x: 760, endPoint y: 353, distance: 35.3
click at [747, 382] on div "Dashboard Clozemaster BrokenRiver5171 / Toggle Dropdown Dashboard Leaderboard A…" at bounding box center [716, 420] width 1432 height 840
click at [761, 349] on div "Dashboard Clozemaster BrokenRiver5171 / Toggle Dropdown Dashboard Leaderboard A…" at bounding box center [716, 420] width 1432 height 840
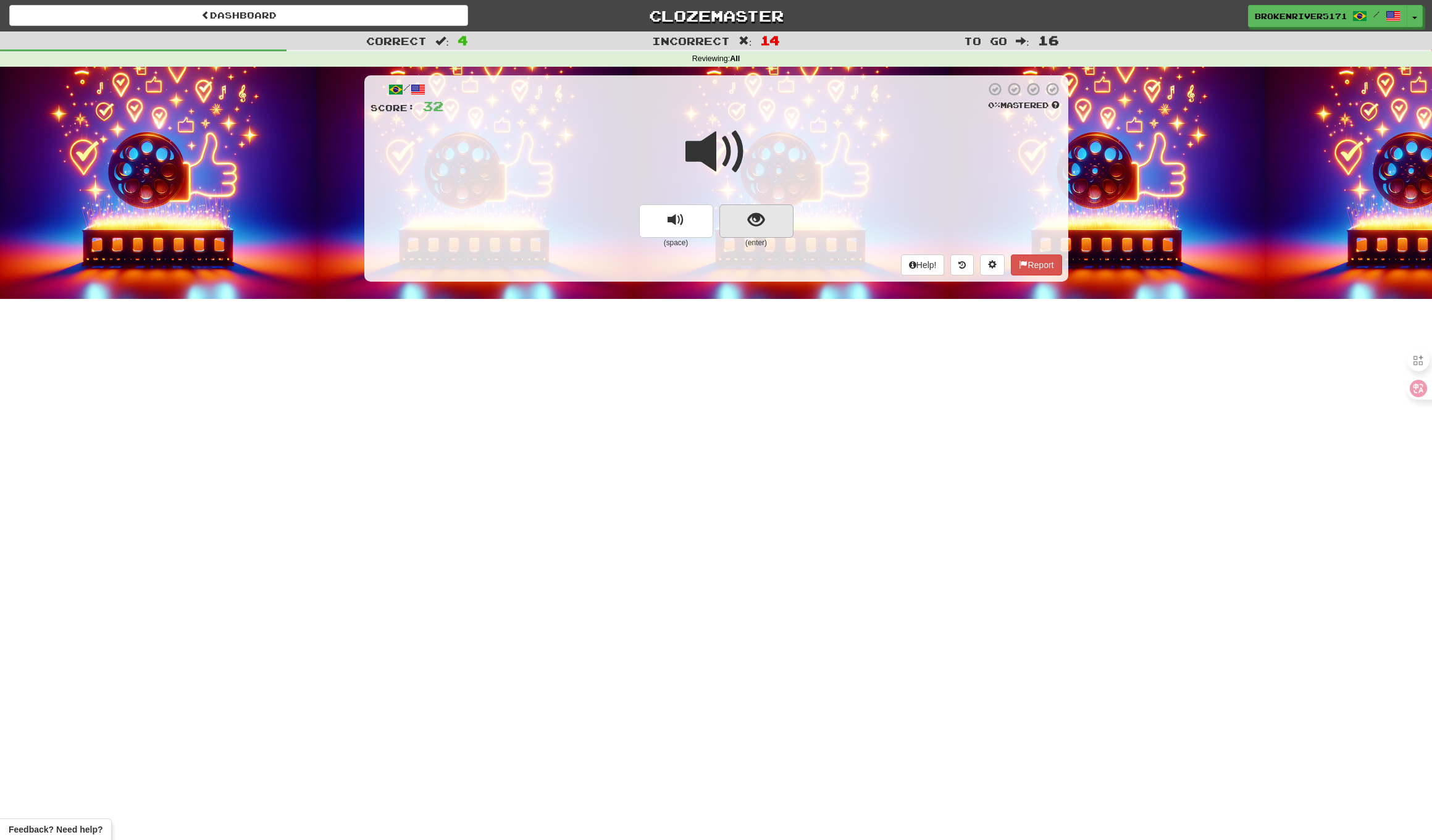
click at [749, 223] on span "show sentence" at bounding box center [756, 220] width 16 height 16
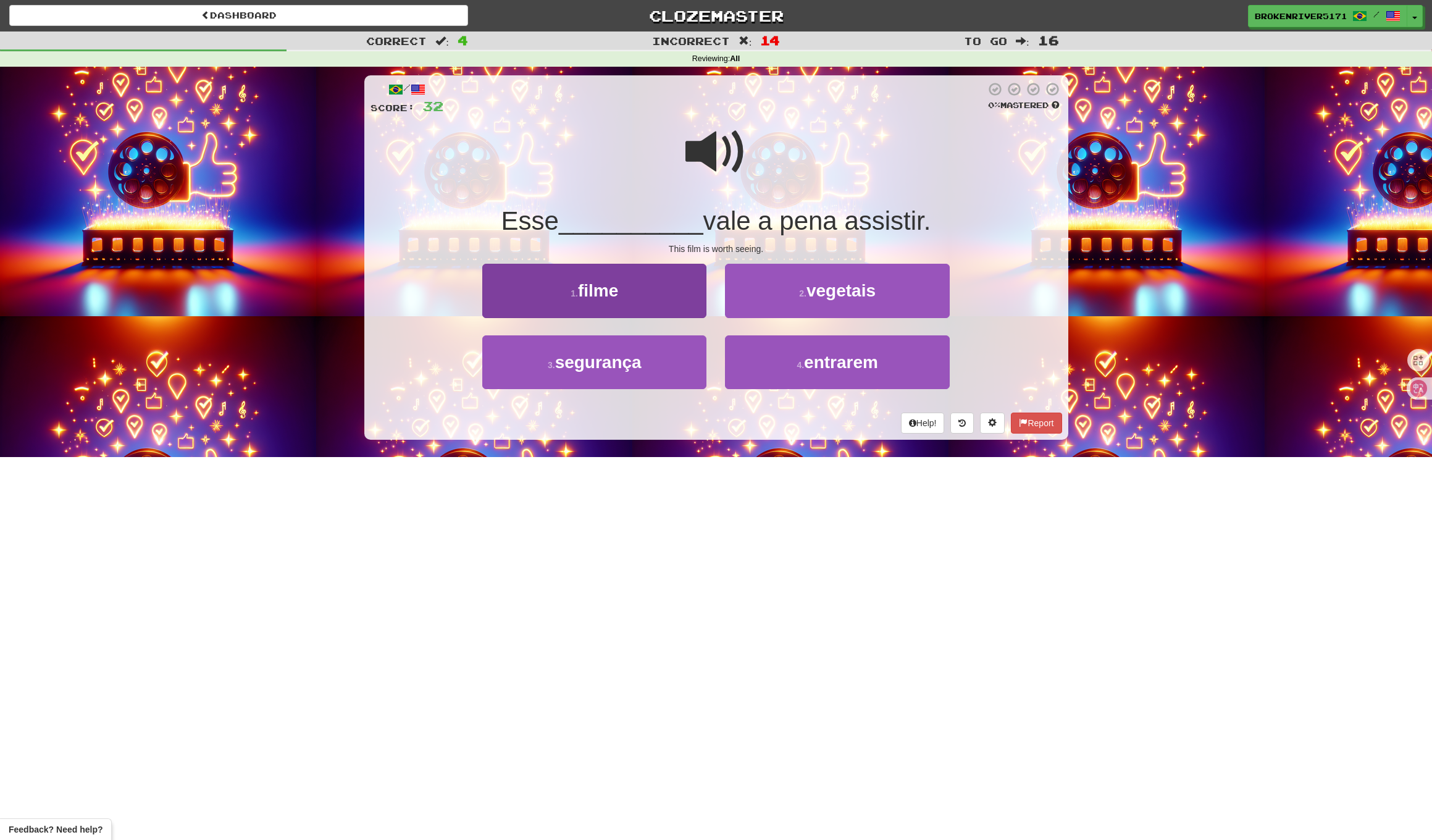
click at [660, 294] on button "1 . filme" at bounding box center [595, 290] width 224 height 54
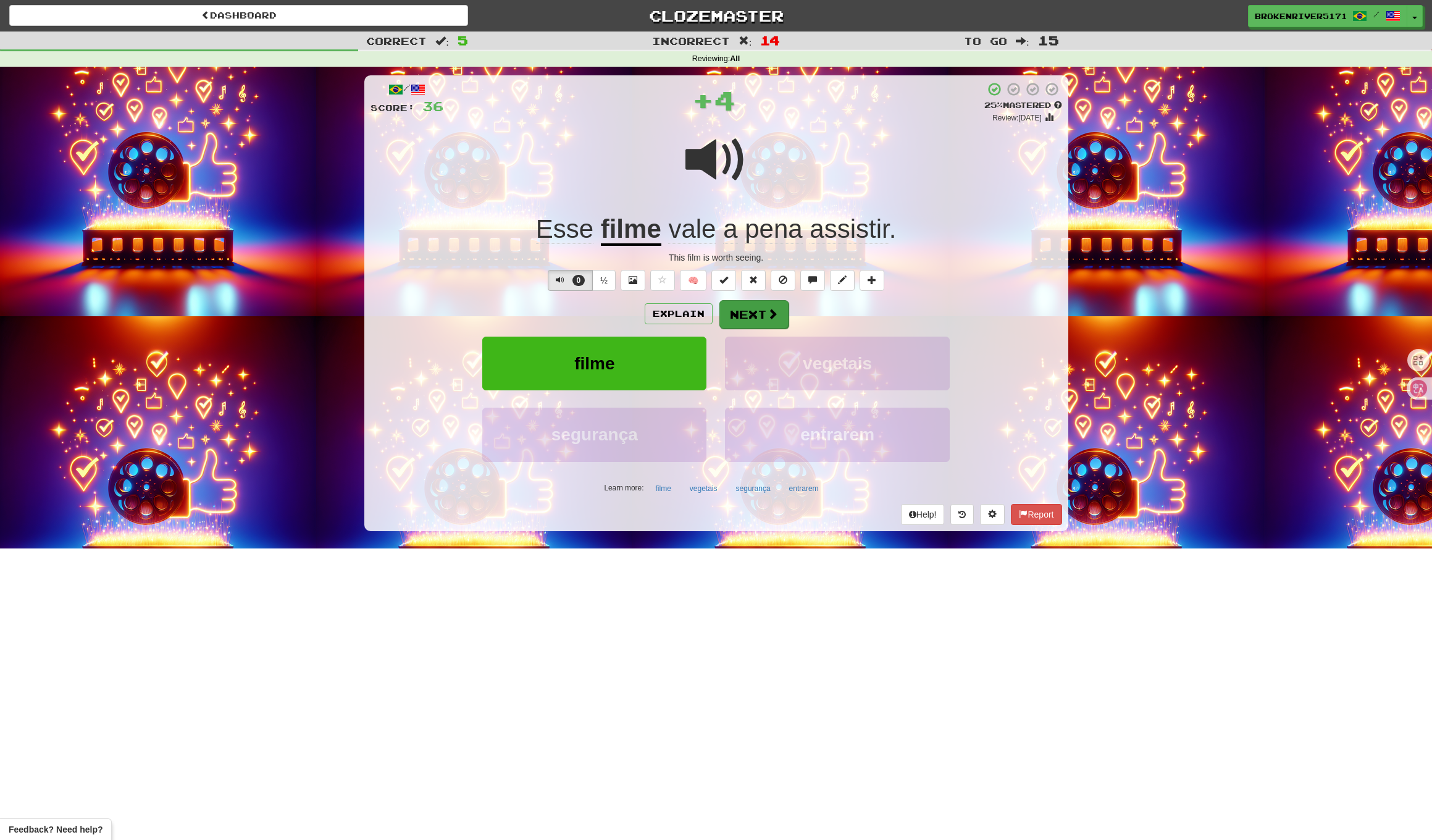
click at [735, 300] on button "Next" at bounding box center [754, 314] width 69 height 28
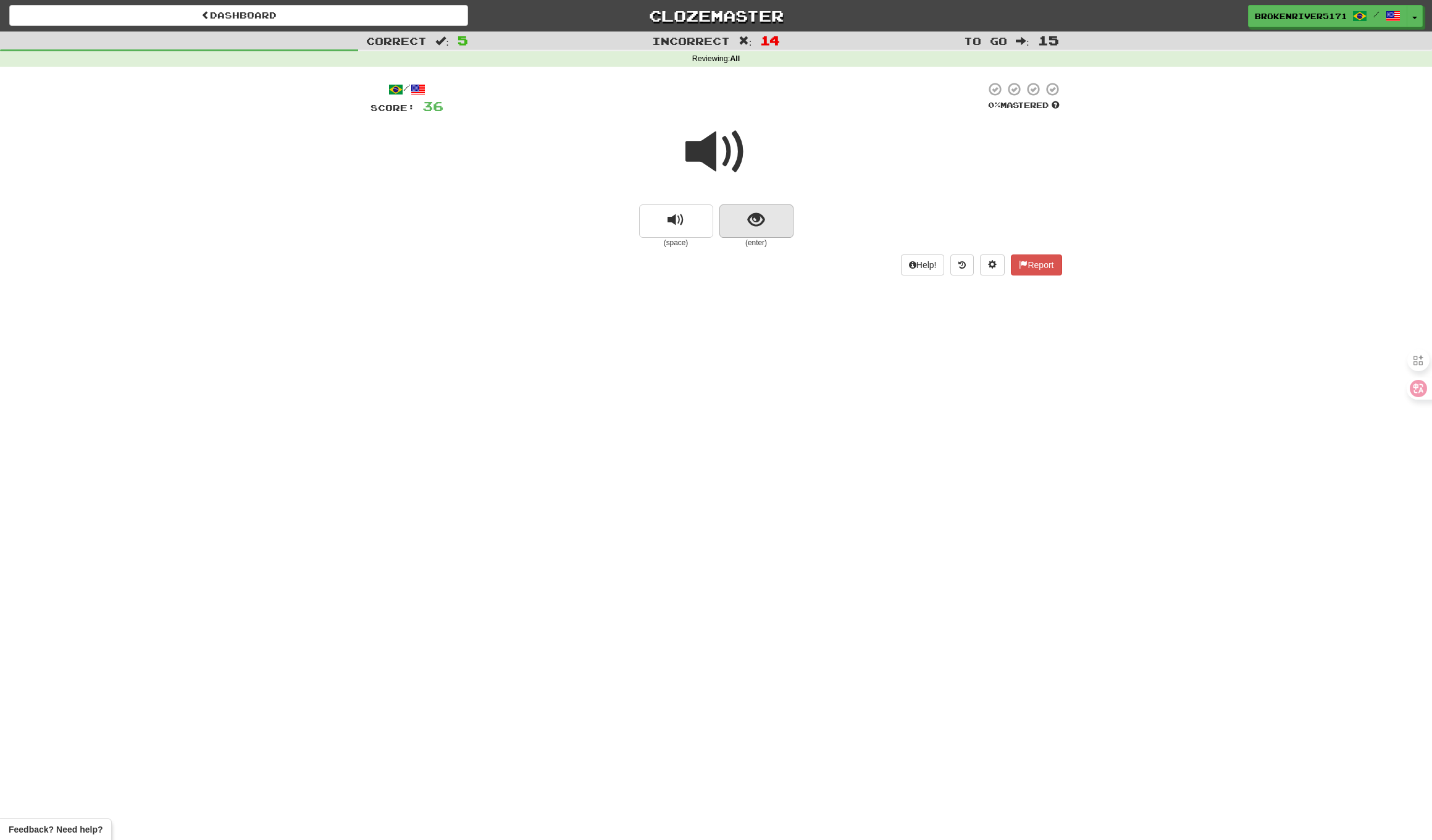
click at [767, 227] on button "show sentence" at bounding box center [756, 221] width 74 height 34
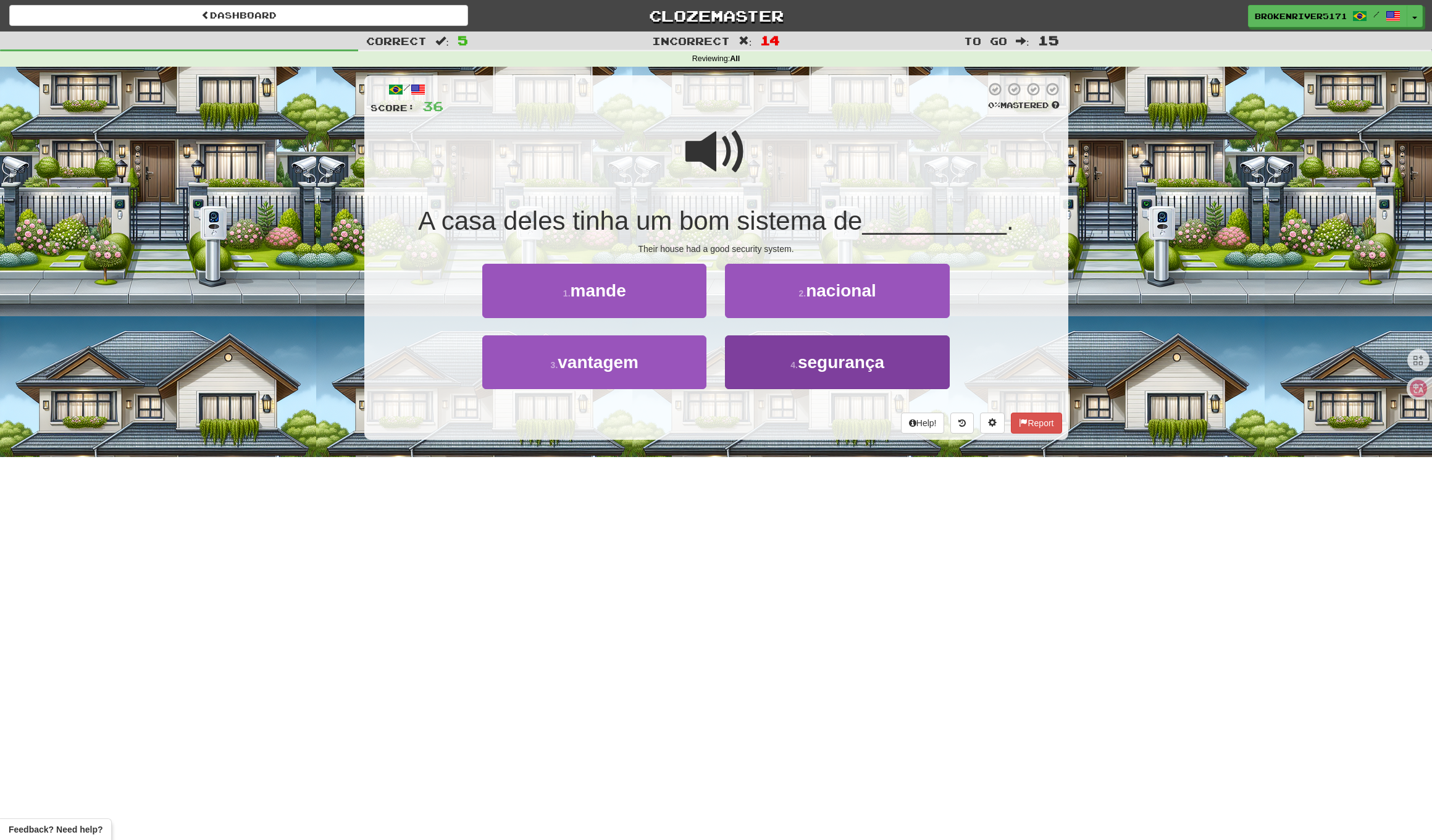
click at [778, 369] on button "4 . segurança" at bounding box center [837, 362] width 224 height 54
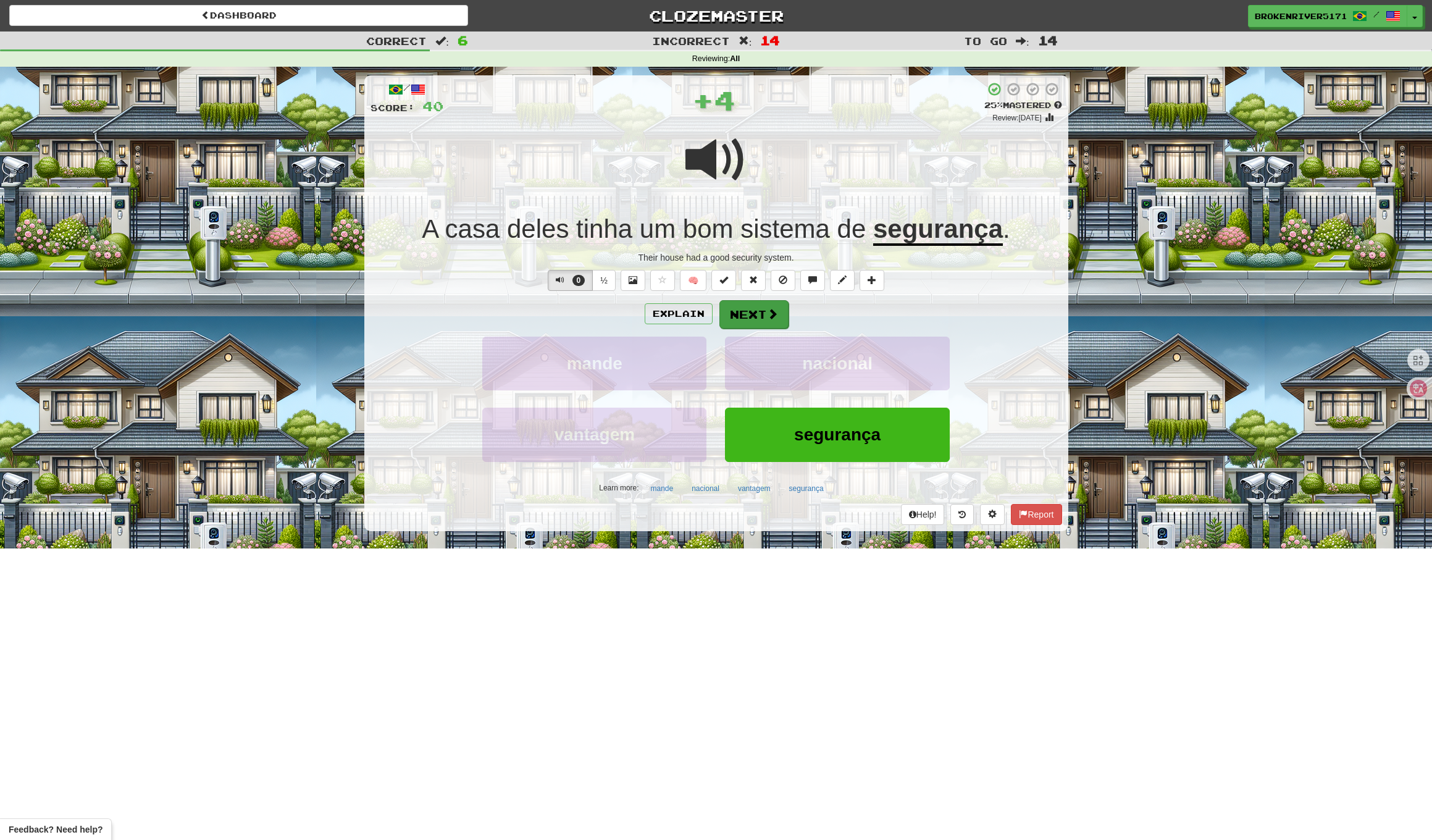
click at [764, 319] on button "Next" at bounding box center [754, 314] width 69 height 28
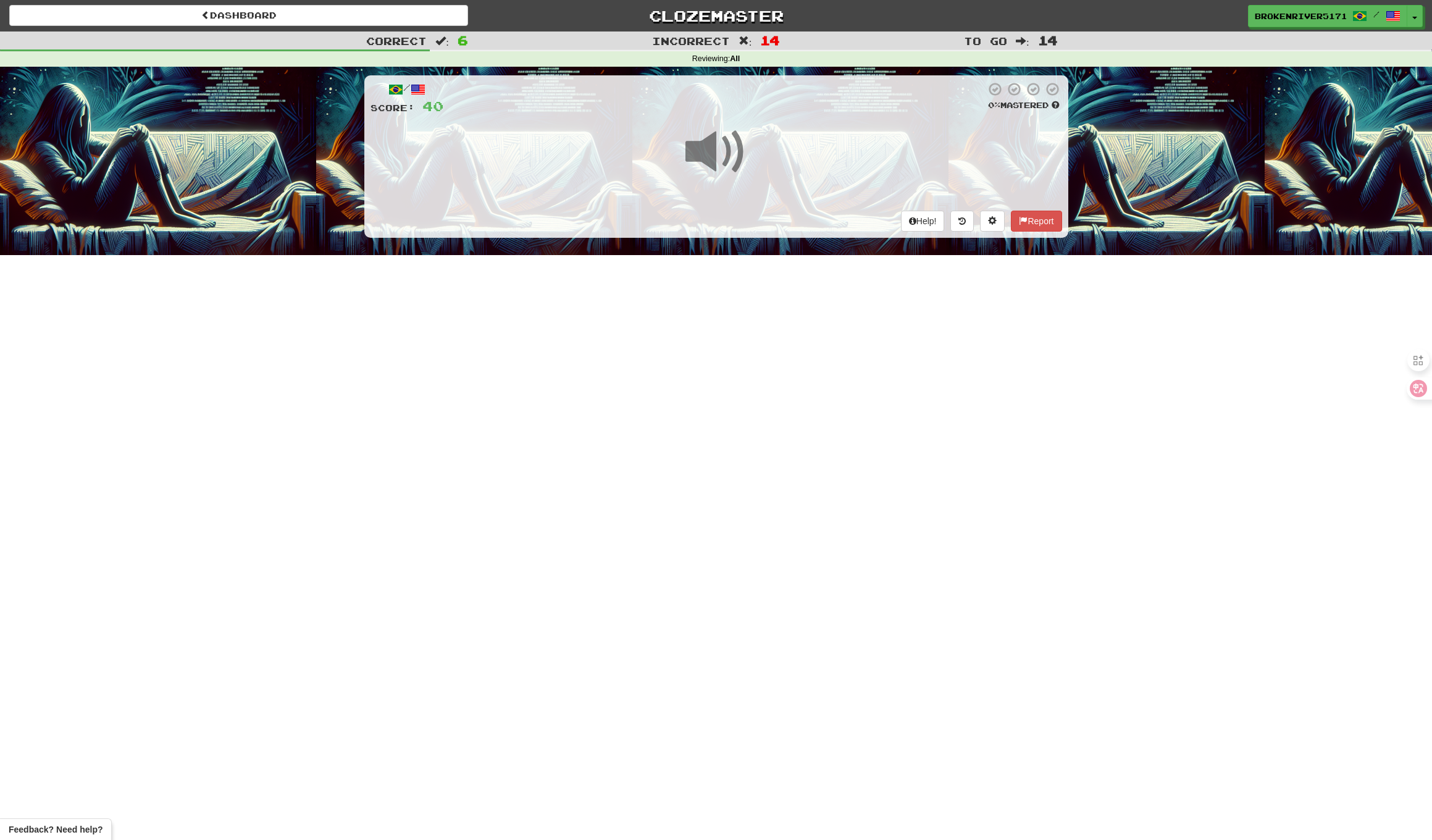
drag, startPoint x: 743, startPoint y: 401, endPoint x: 749, endPoint y: 389, distance: 13.4
click at [745, 397] on div "Dashboard Clozemaster BrokenRiver5171 / Toggle Dropdown Dashboard Leaderboard A…" at bounding box center [716, 420] width 1432 height 840
click at [760, 356] on div "Dashboard Clozemaster BrokenRiver5171 / Toggle Dropdown Dashboard Leaderboard A…" at bounding box center [716, 420] width 1432 height 840
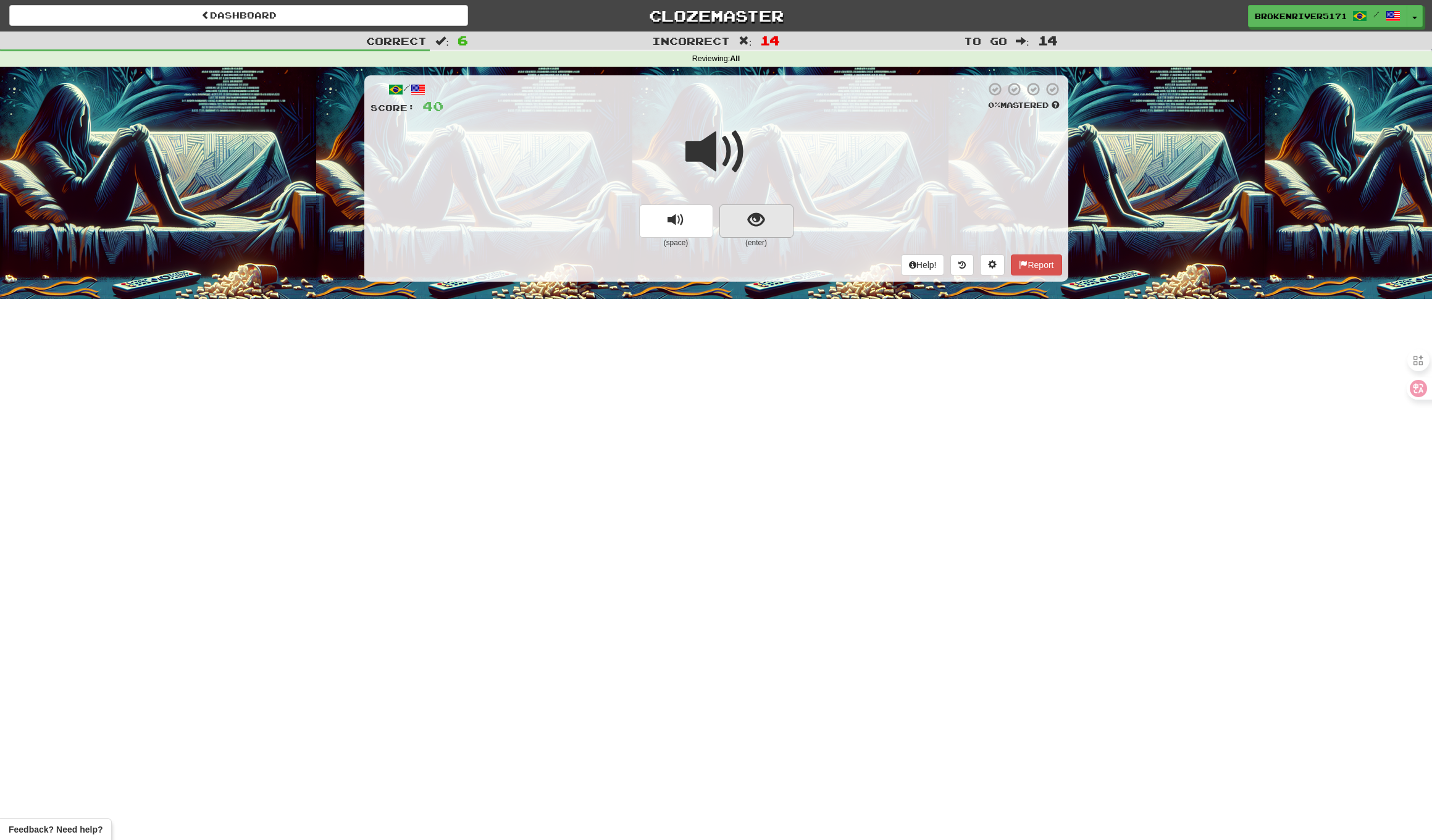
drag, startPoint x: 717, startPoint y: 223, endPoint x: 752, endPoint y: 211, distance: 37.0
click at [751, 212] on div "(space) (enter)" at bounding box center [717, 226] width 692 height 44
click at [752, 212] on span "show sentence" at bounding box center [756, 220] width 16 height 16
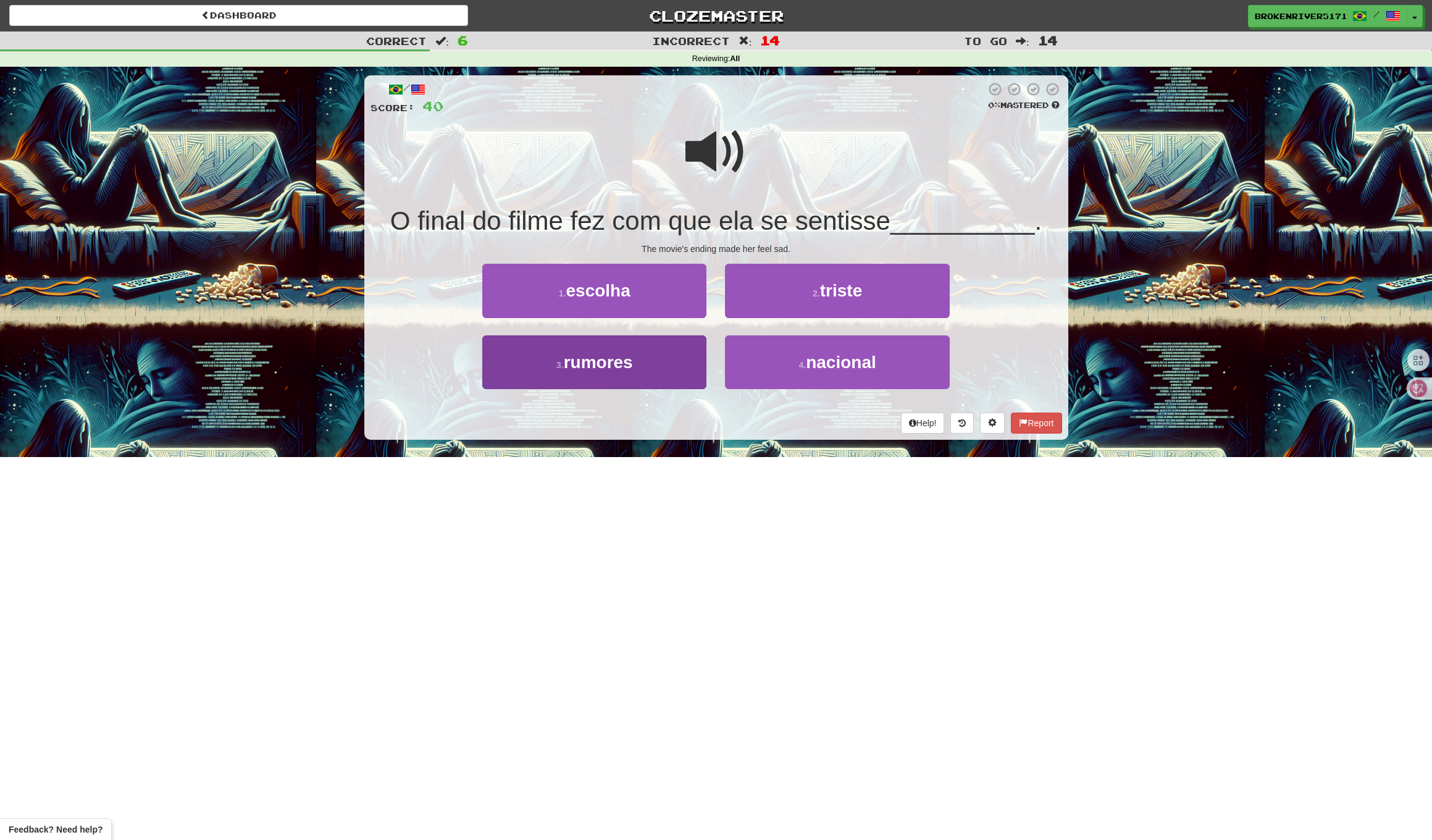
drag, startPoint x: 710, startPoint y: 404, endPoint x: 696, endPoint y: 359, distance: 47.1
click at [710, 403] on div "3 . rumores" at bounding box center [595, 371] width 243 height 71
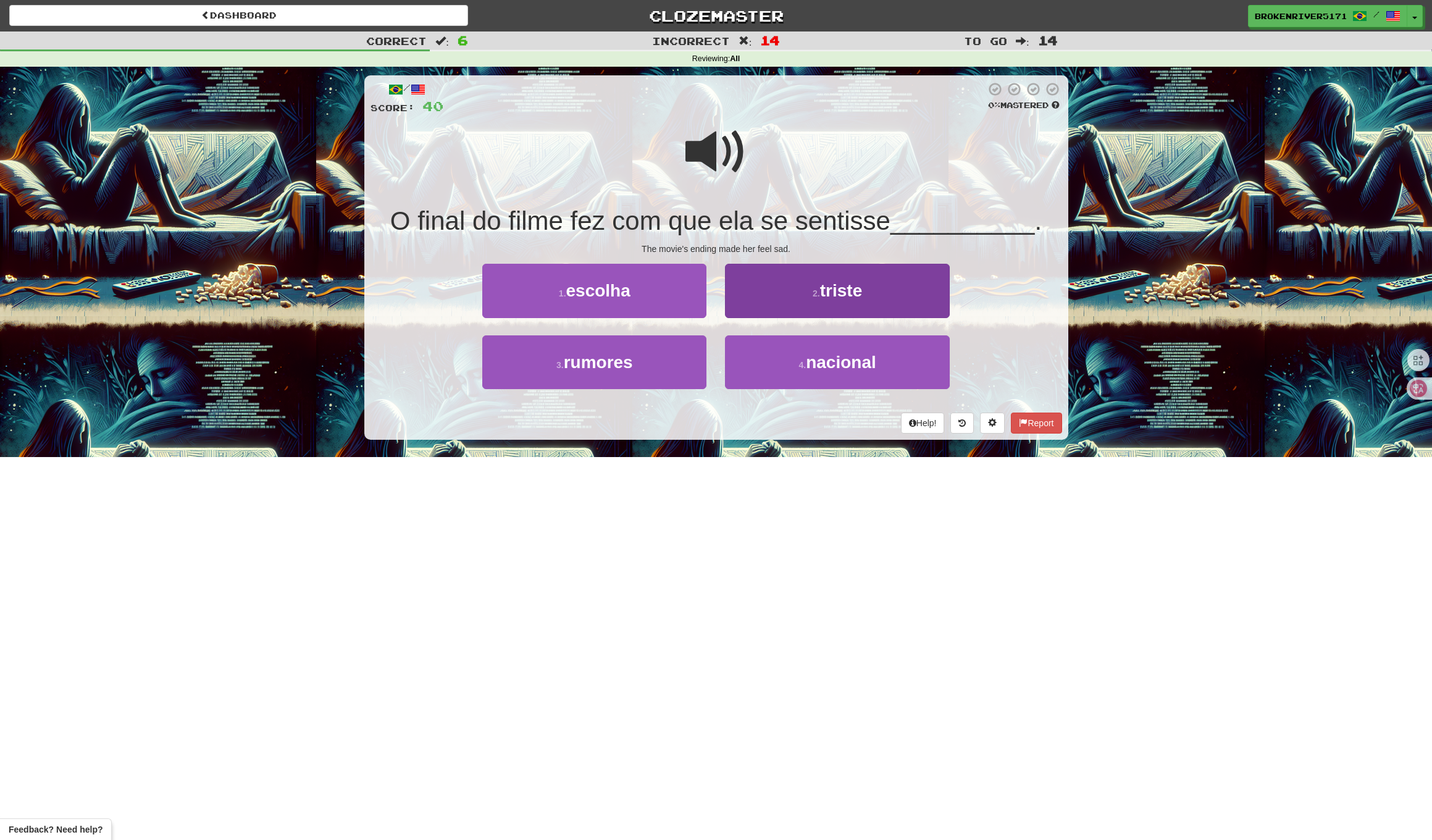
click at [798, 308] on button "2 . triste" at bounding box center [837, 290] width 224 height 54
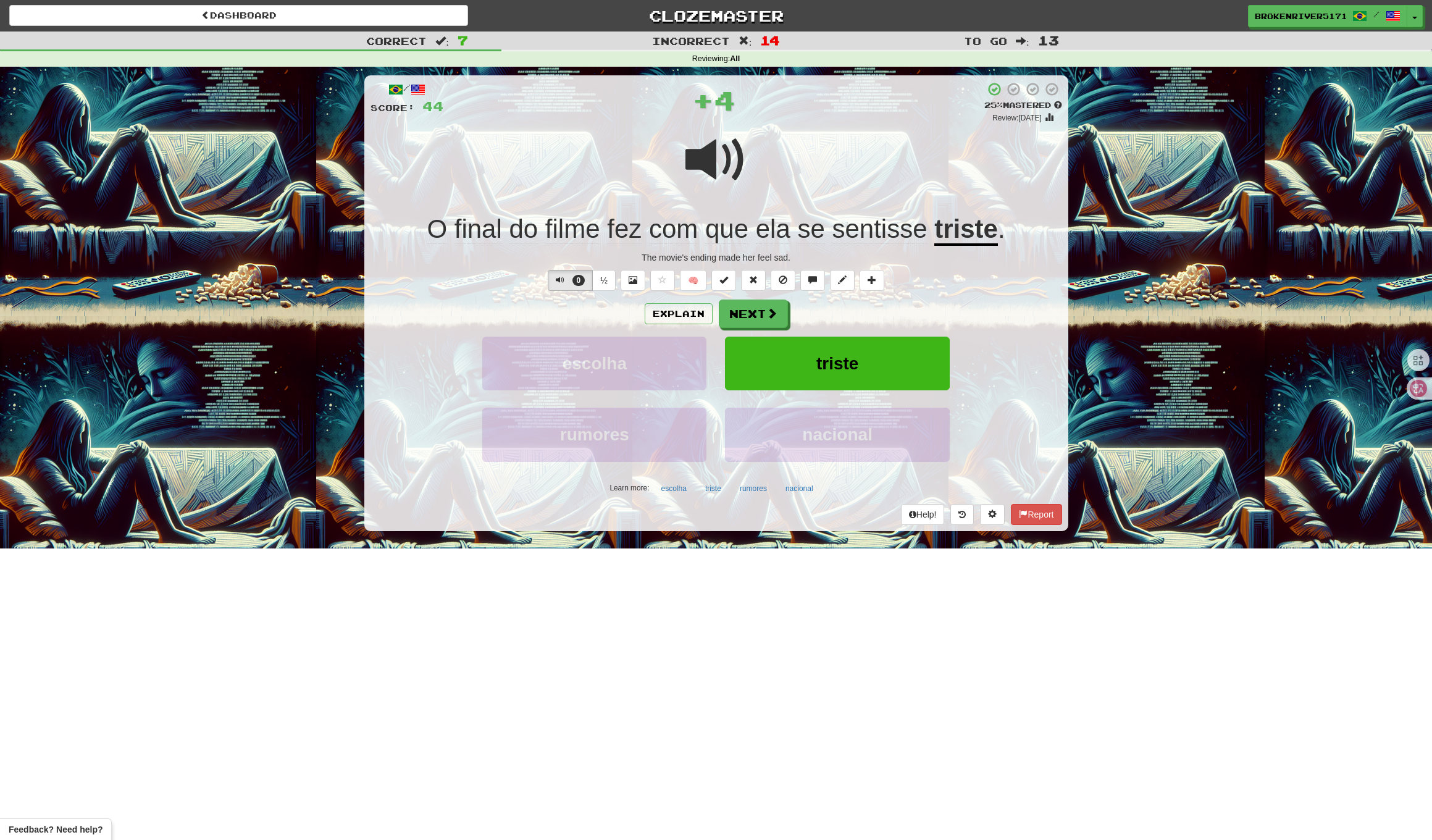
drag, startPoint x: 775, startPoint y: 321, endPoint x: 830, endPoint y: 314, distance: 55.4
click at [829, 314] on div "Explain Next" at bounding box center [717, 314] width 692 height 28
click at [830, 314] on div "Explain Next" at bounding box center [717, 314] width 692 height 28
click at [775, 318] on span at bounding box center [773, 314] width 11 height 11
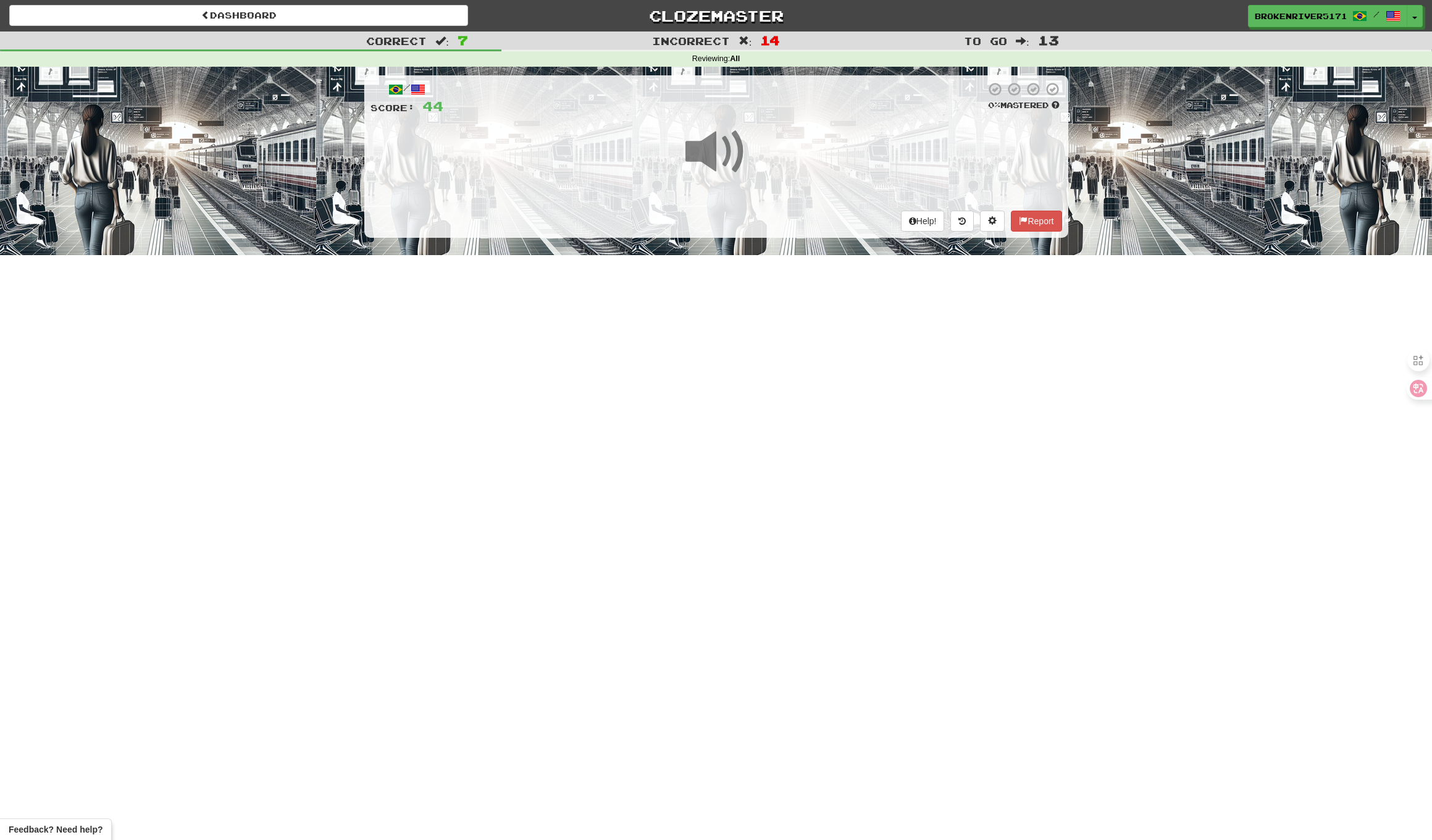
click at [767, 309] on div "Dashboard Clozemaster BrokenRiver5171 / Toggle Dropdown Dashboard Leaderboard A…" at bounding box center [716, 420] width 1432 height 840
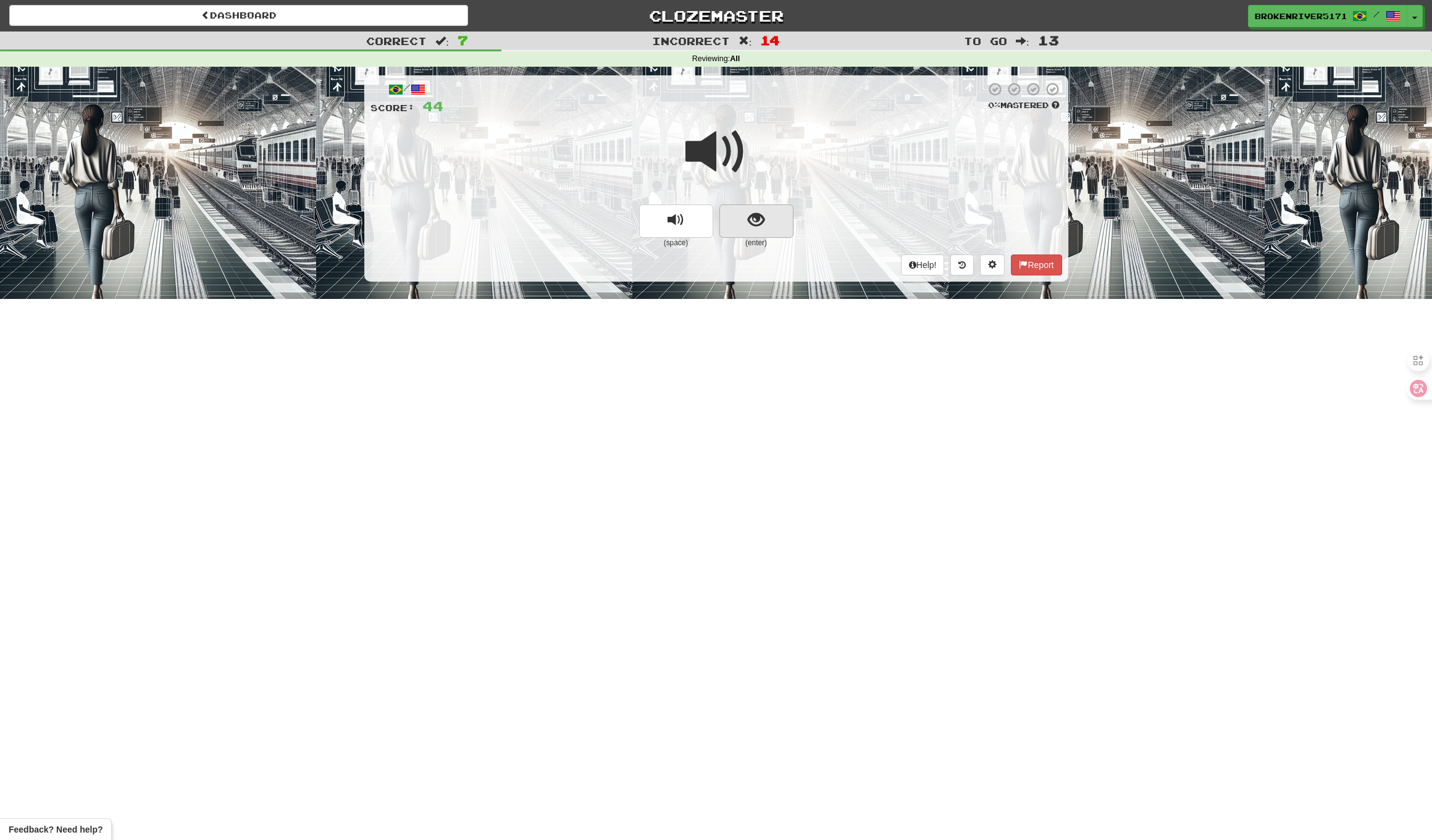
click at [765, 215] on button "show sentence" at bounding box center [756, 221] width 74 height 34
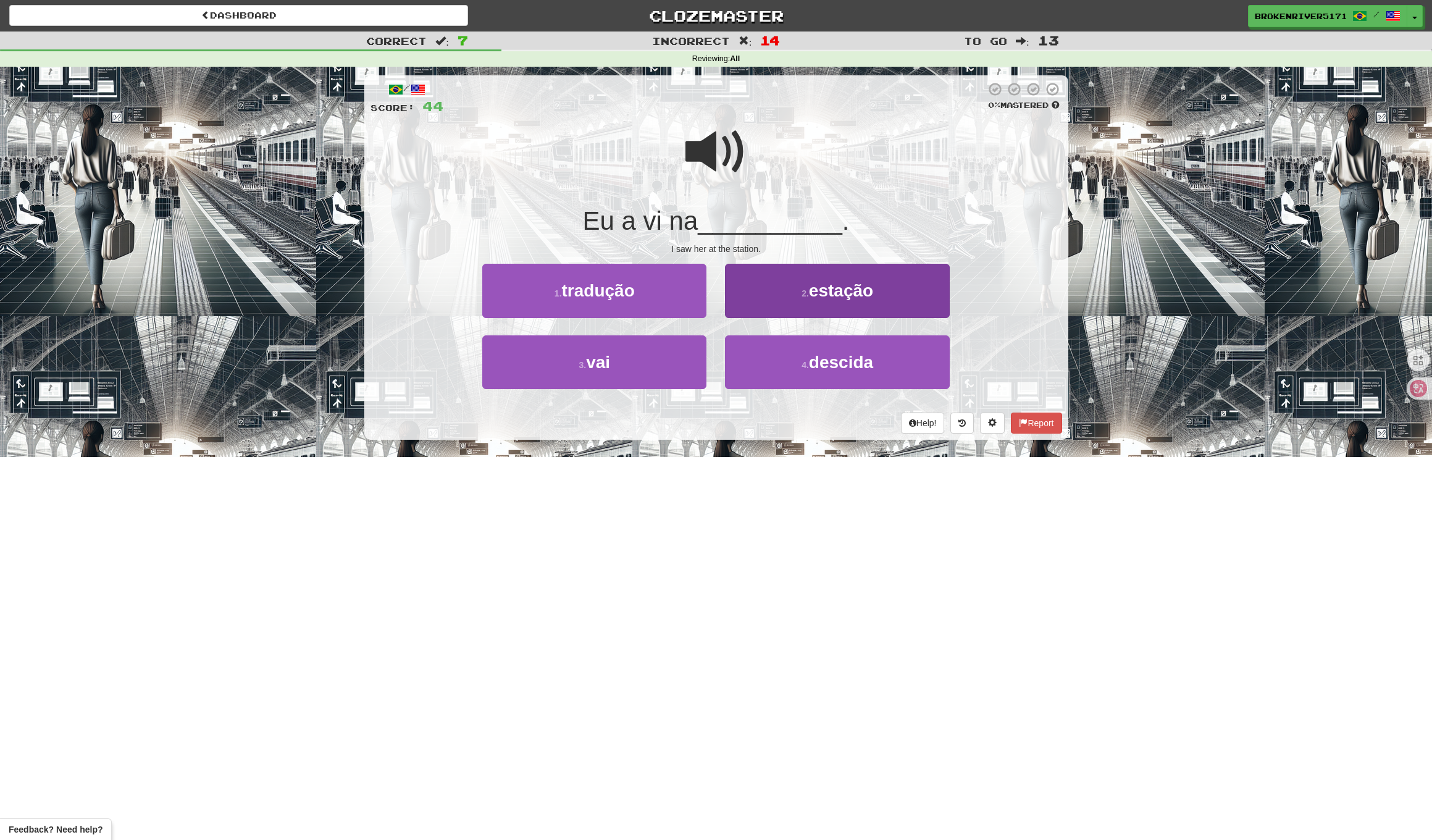
click at [822, 299] on button "2 . estação" at bounding box center [837, 290] width 224 height 54
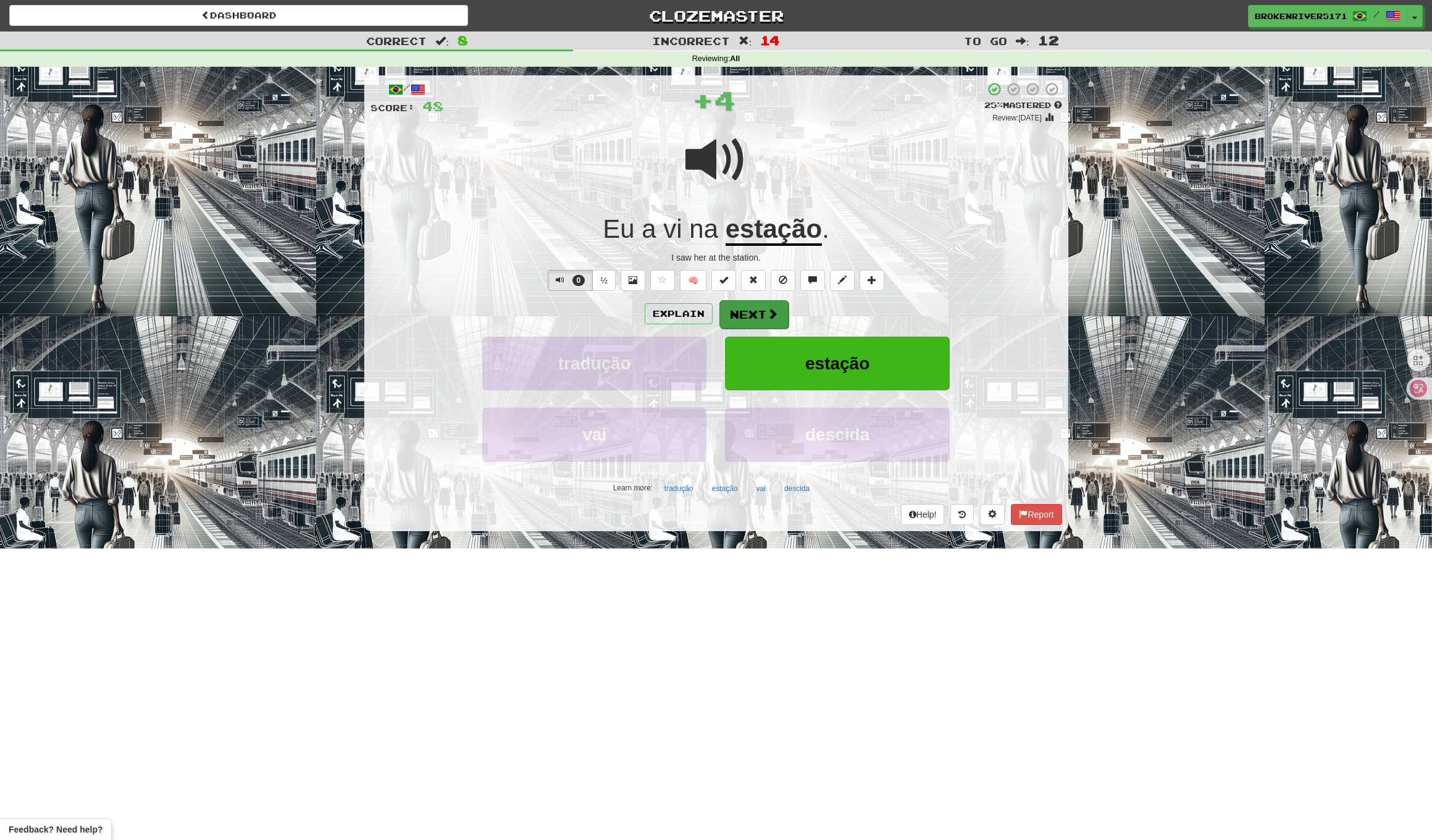
click at [761, 323] on button "Next" at bounding box center [754, 314] width 69 height 28
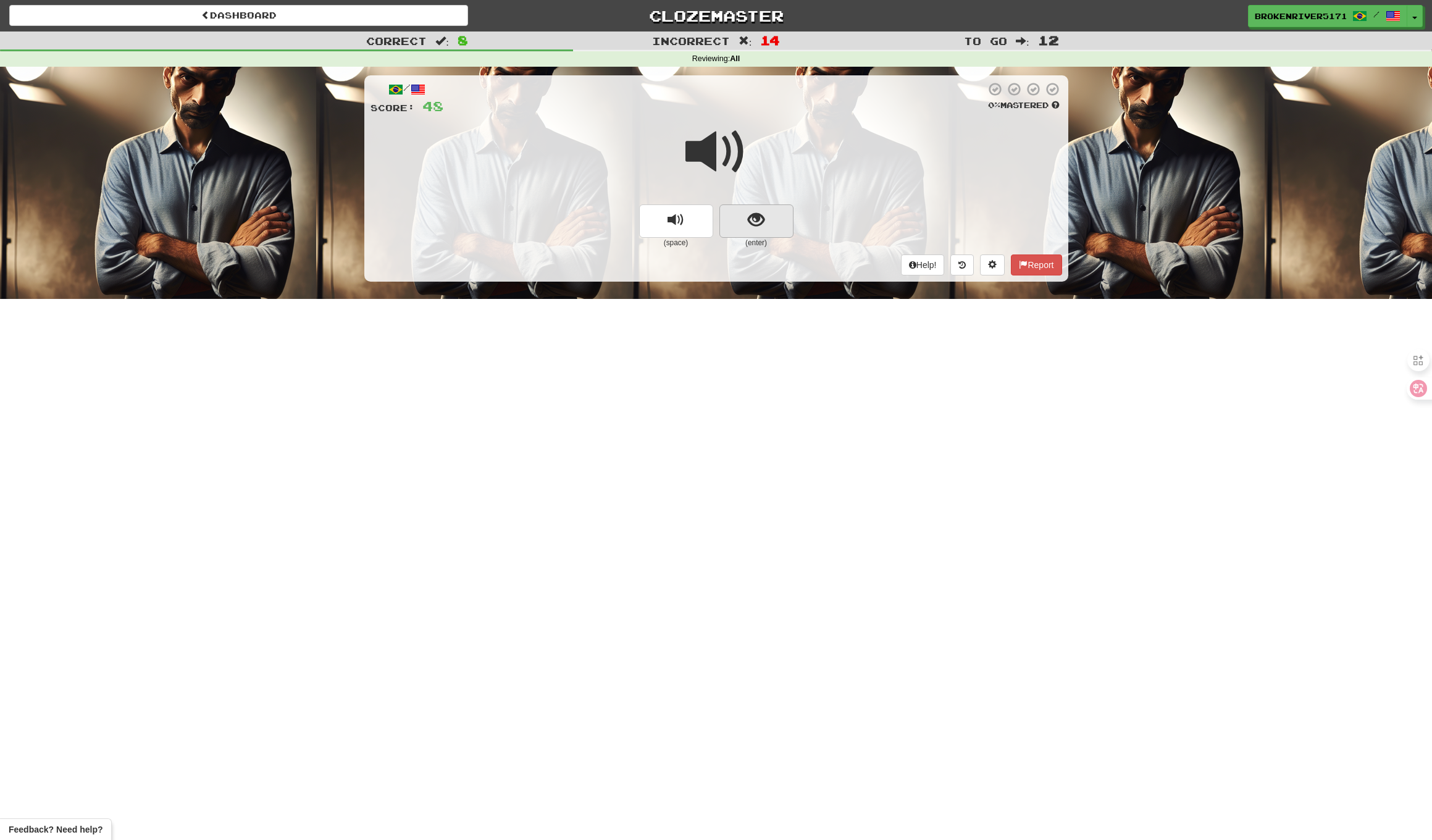
click at [759, 223] on span "show sentence" at bounding box center [756, 220] width 16 height 16
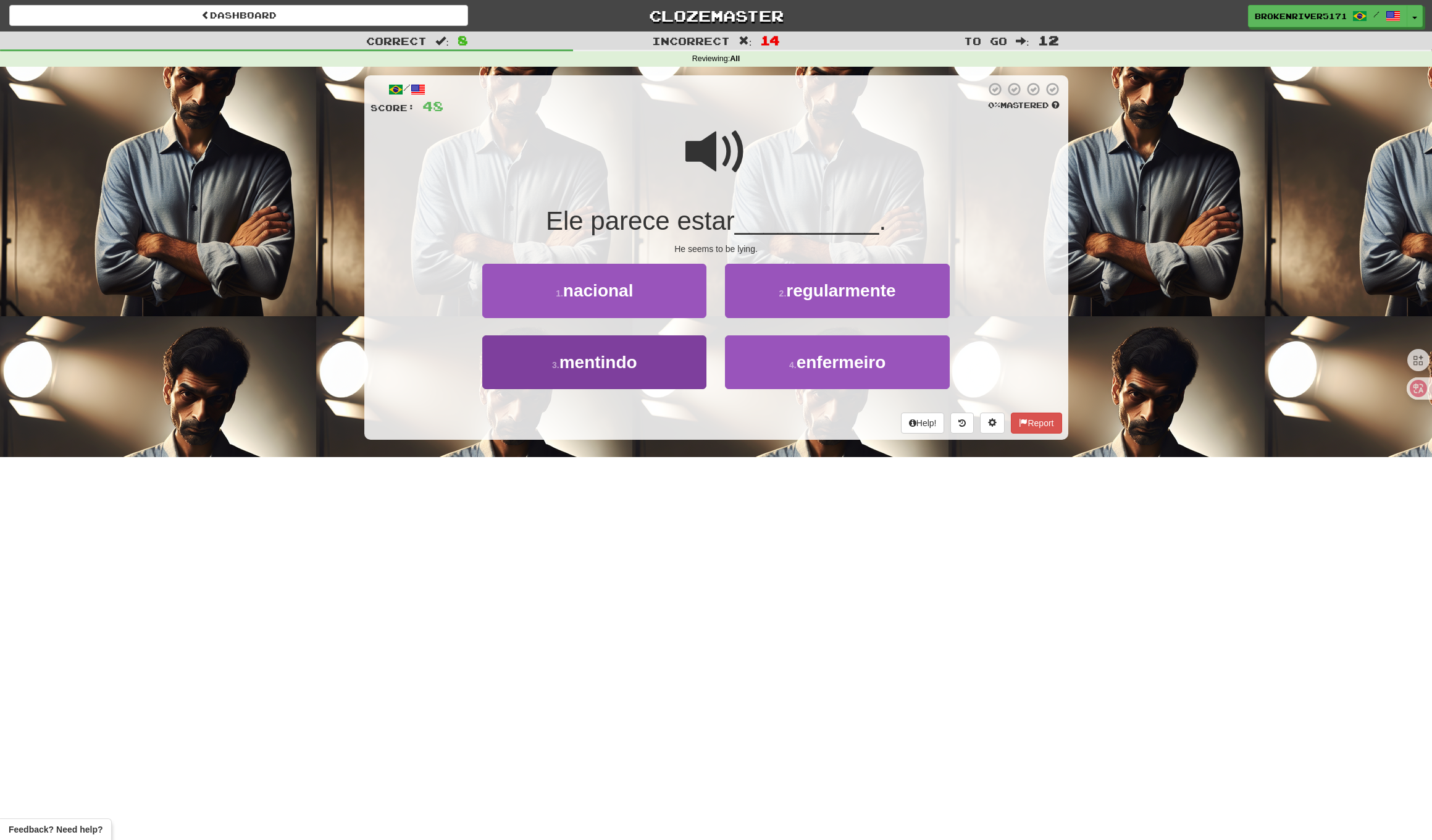
click at [678, 350] on button "3 . mentindo" at bounding box center [595, 362] width 224 height 54
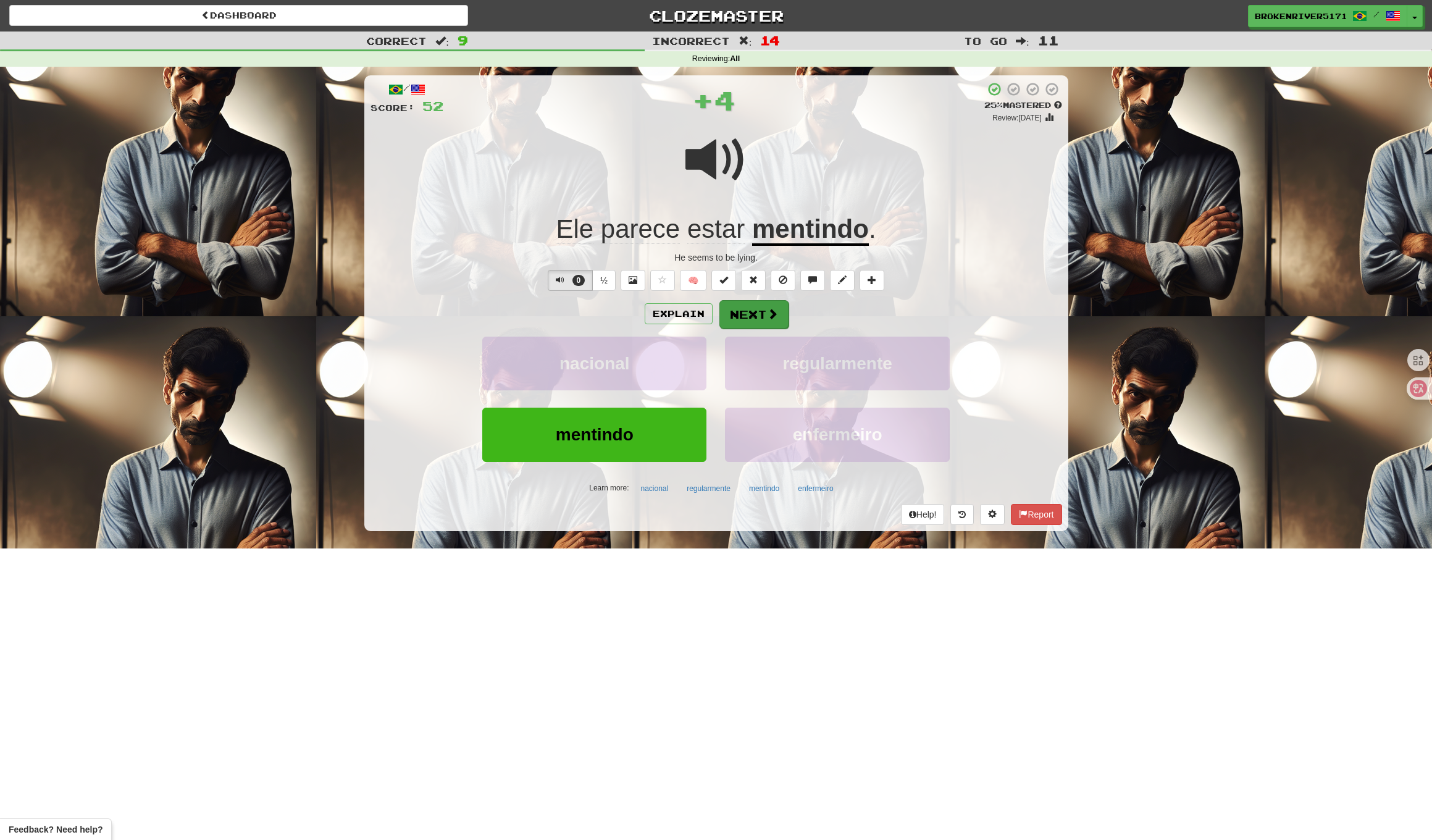
click at [751, 309] on button "Next" at bounding box center [754, 314] width 69 height 28
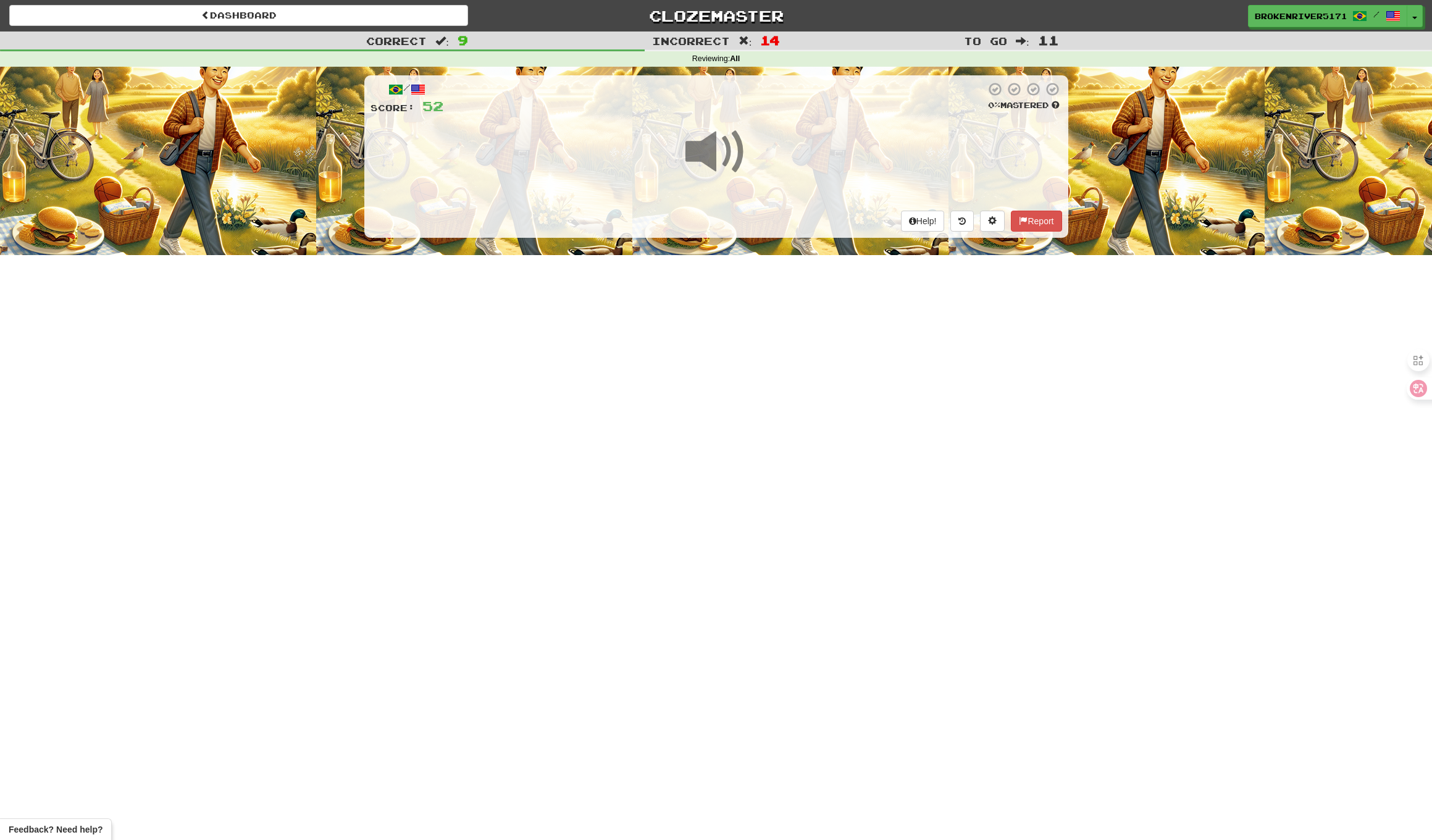
click at [787, 218] on div "/ Score: 52 0 % Mastered Help! Report" at bounding box center [716, 156] width 704 height 162
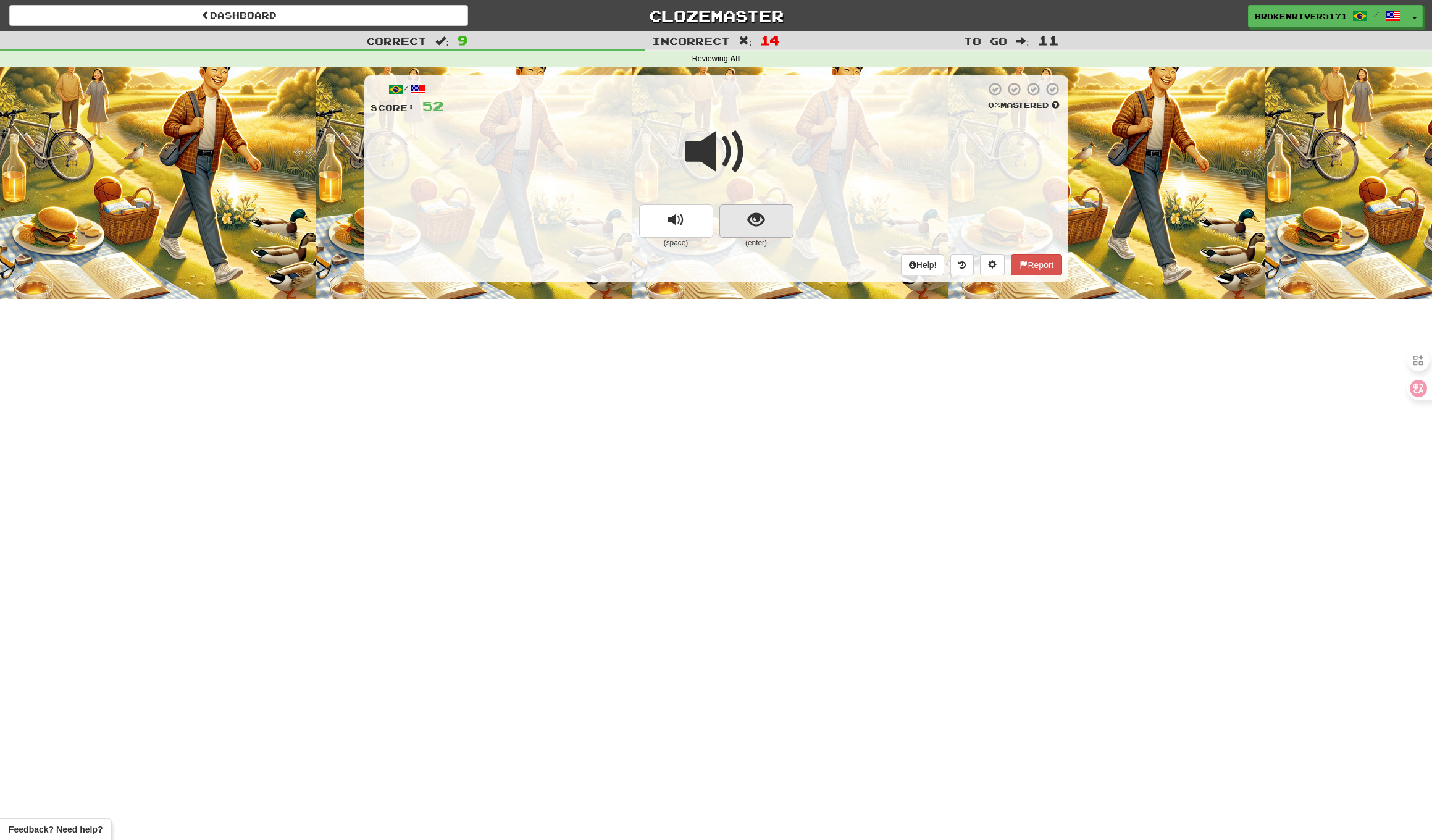
click at [777, 220] on button "show sentence" at bounding box center [756, 221] width 74 height 34
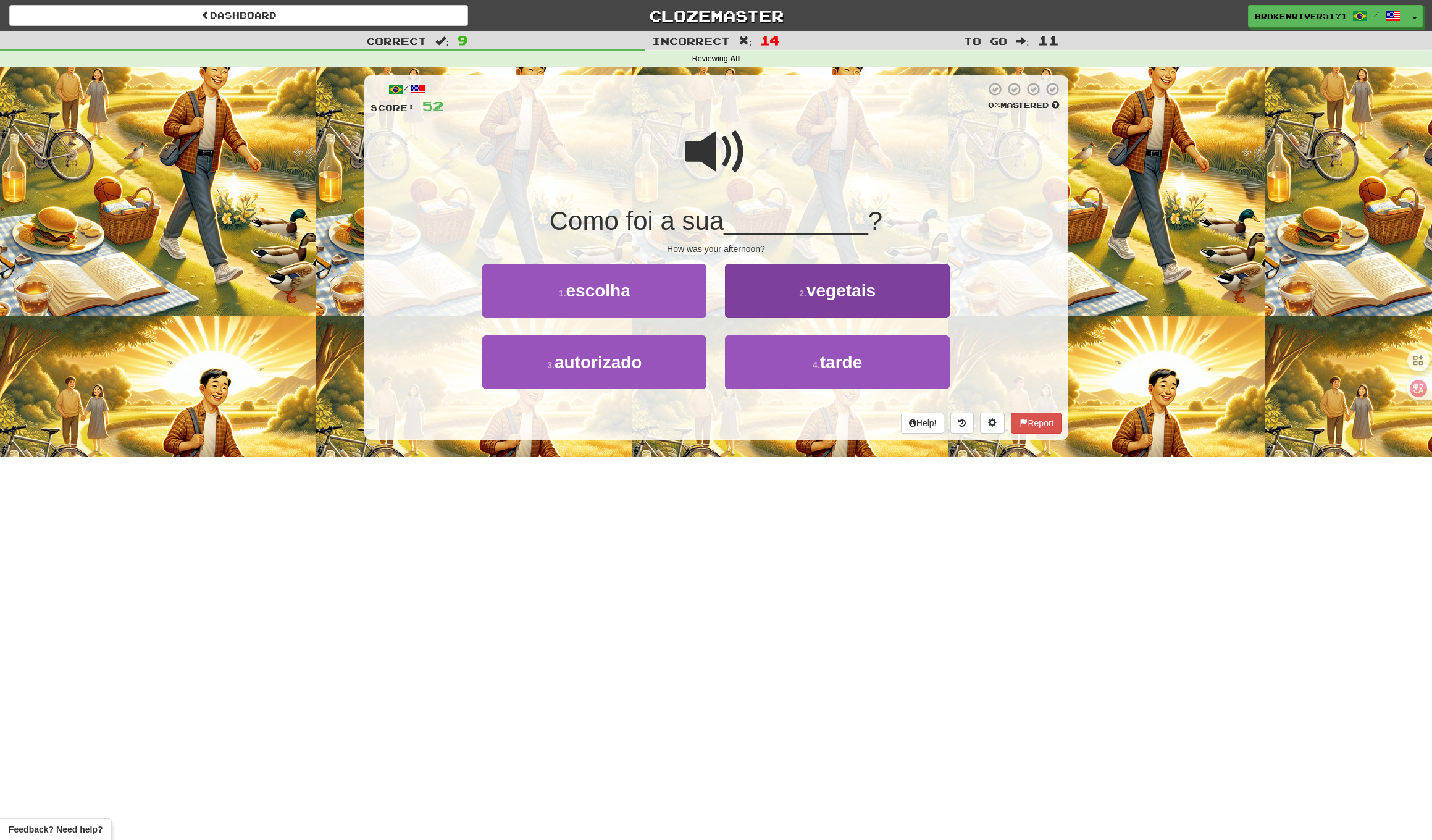
click at [769, 362] on button "4 . tarde" at bounding box center [837, 362] width 224 height 54
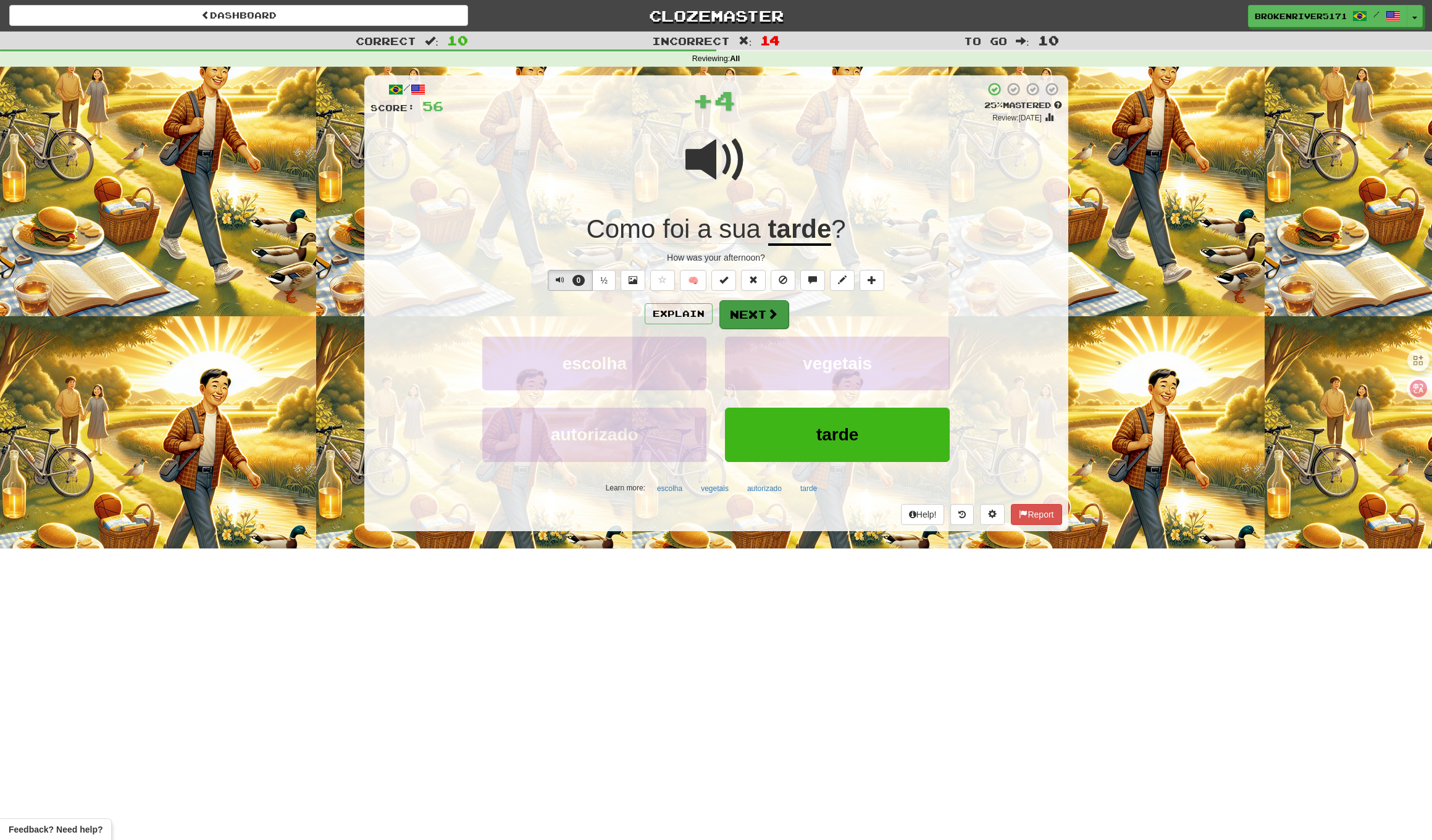
click at [739, 305] on button "Next" at bounding box center [754, 314] width 69 height 28
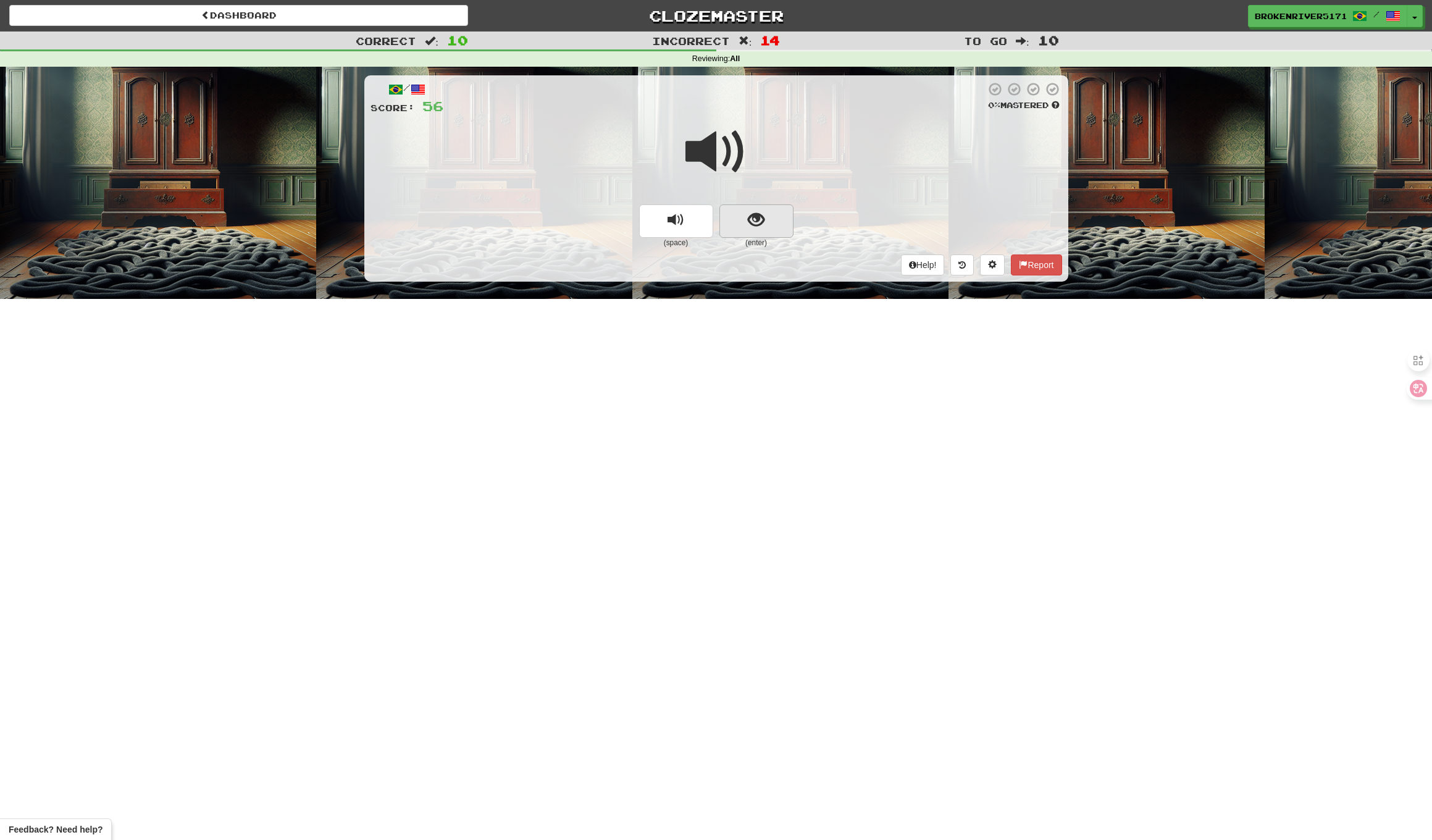
click at [763, 230] on button "show sentence" at bounding box center [756, 221] width 74 height 34
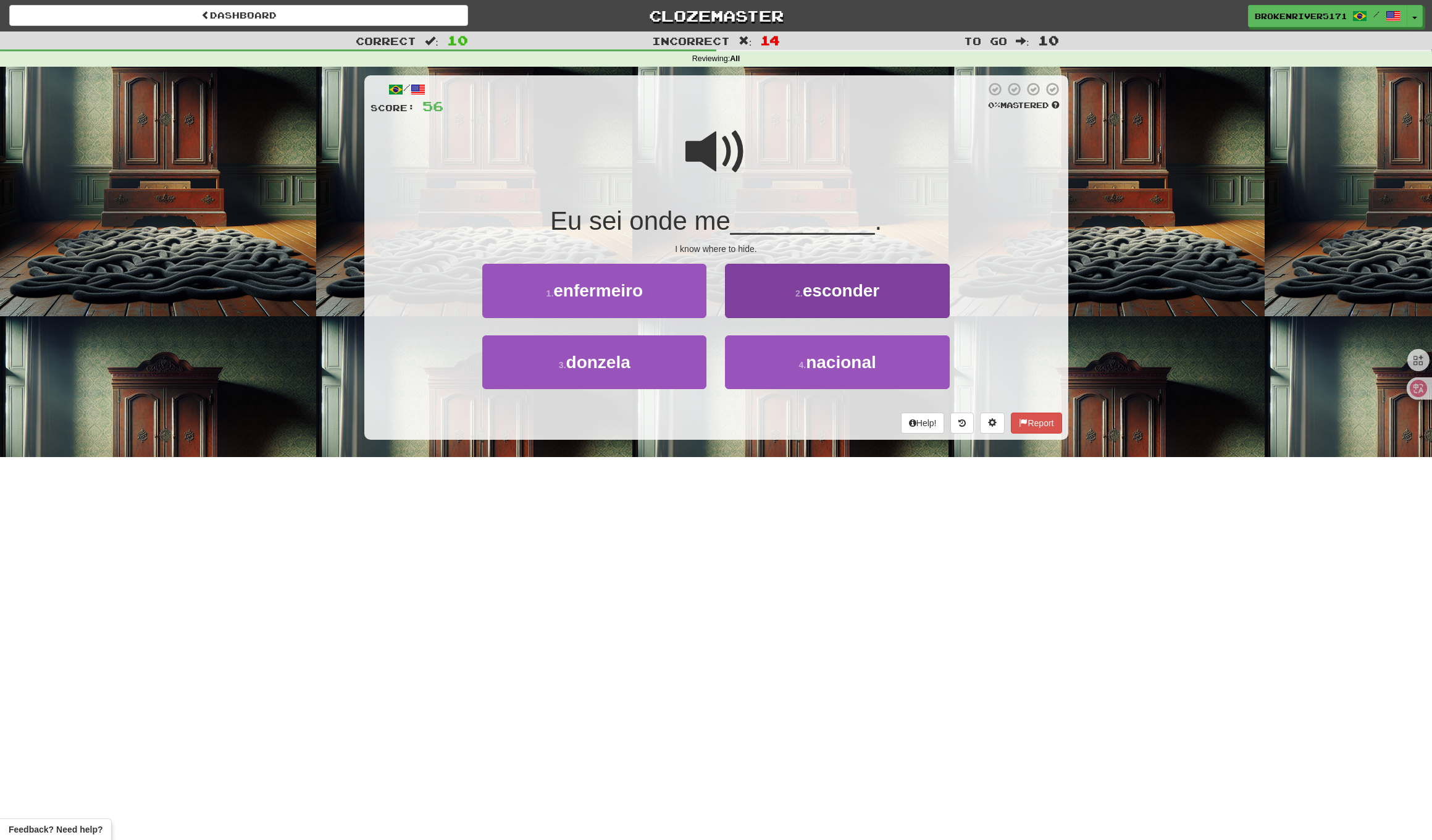
click at [775, 315] on button "2 . esconder" at bounding box center [837, 290] width 224 height 54
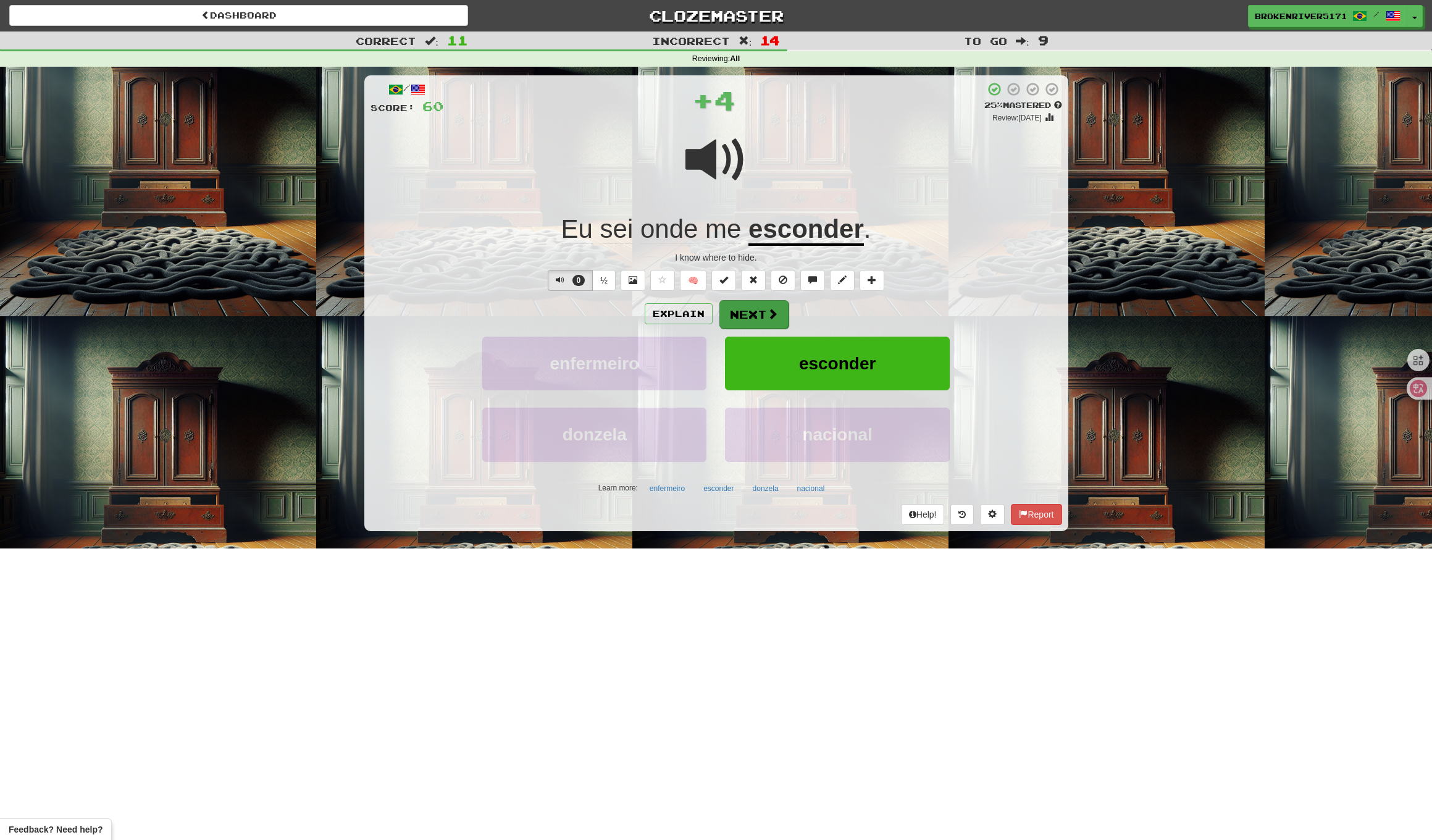
click at [751, 314] on button "Next" at bounding box center [754, 314] width 69 height 28
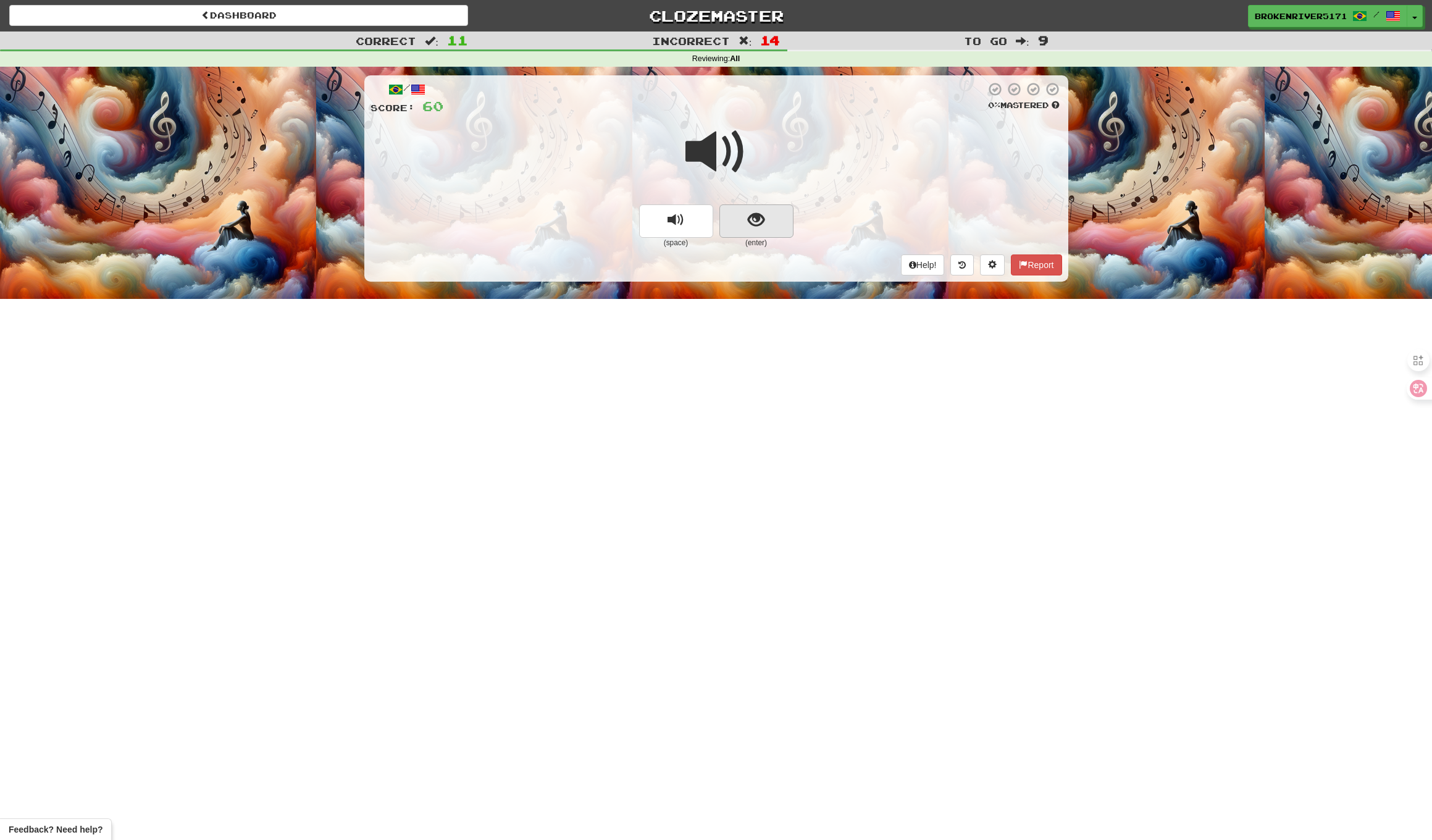
click at [750, 232] on button "show sentence" at bounding box center [756, 221] width 74 height 34
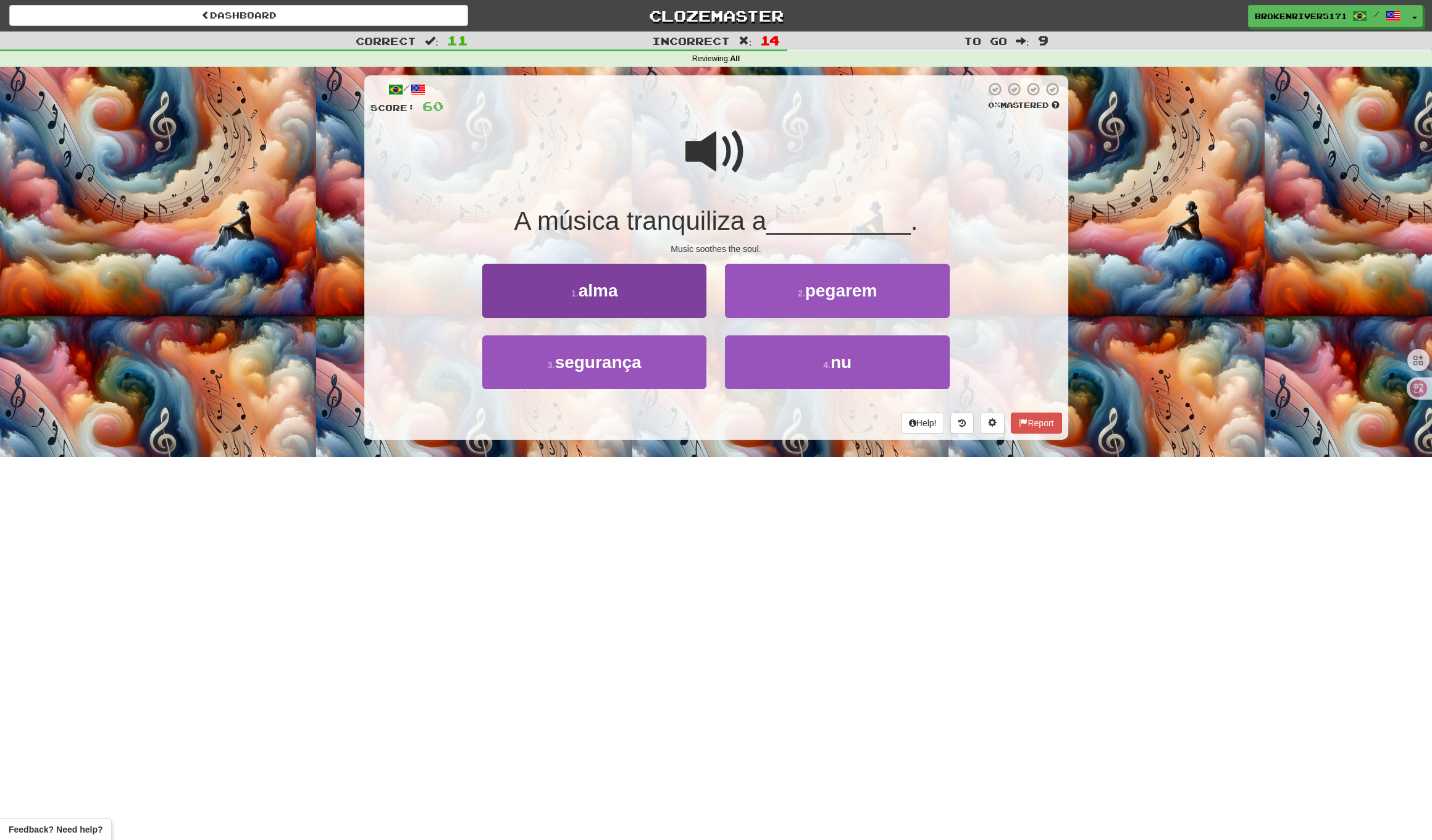
click at [647, 280] on button "1 . alma" at bounding box center [595, 290] width 224 height 54
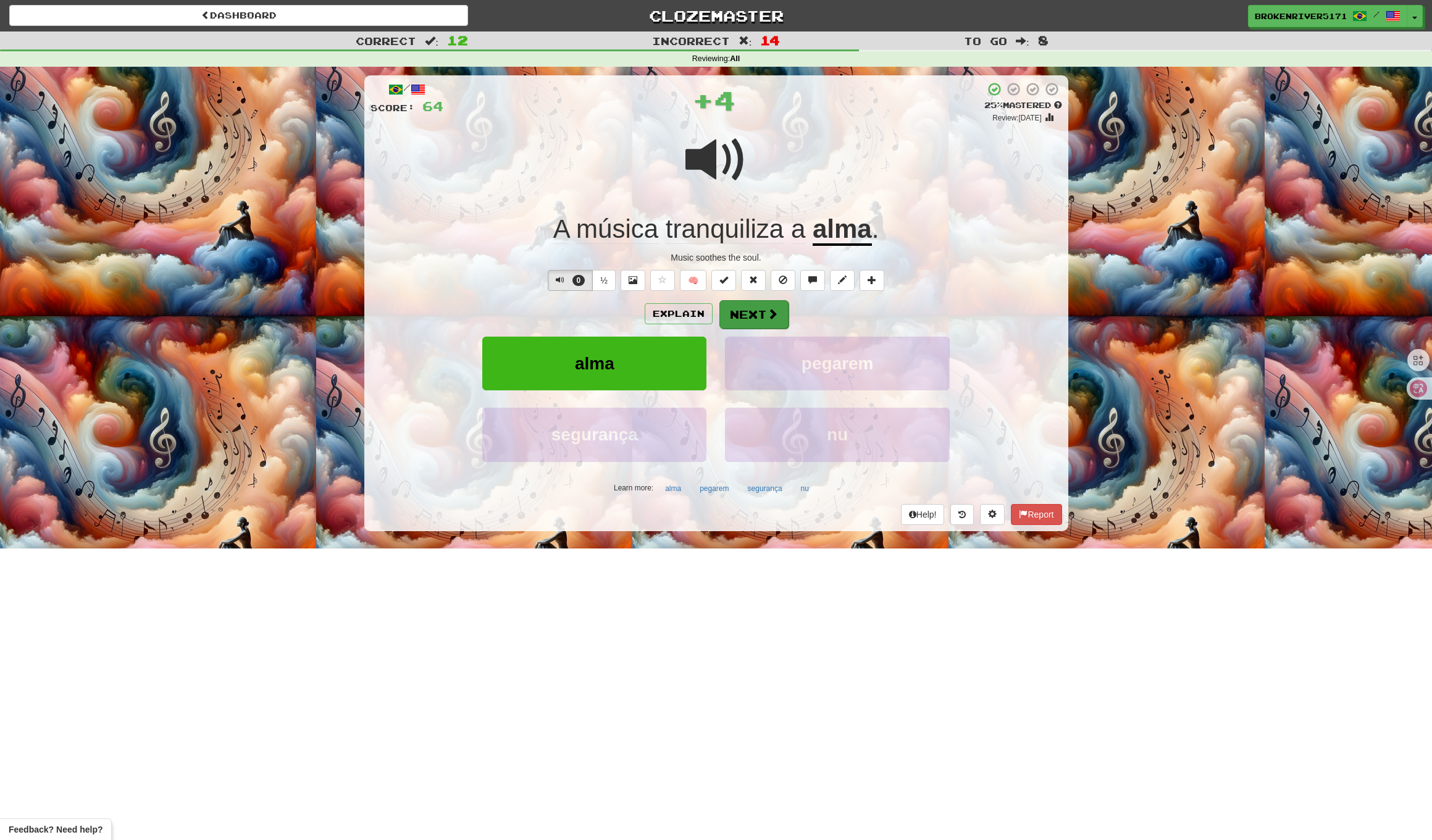
click at [738, 301] on button "Next" at bounding box center [754, 314] width 69 height 28
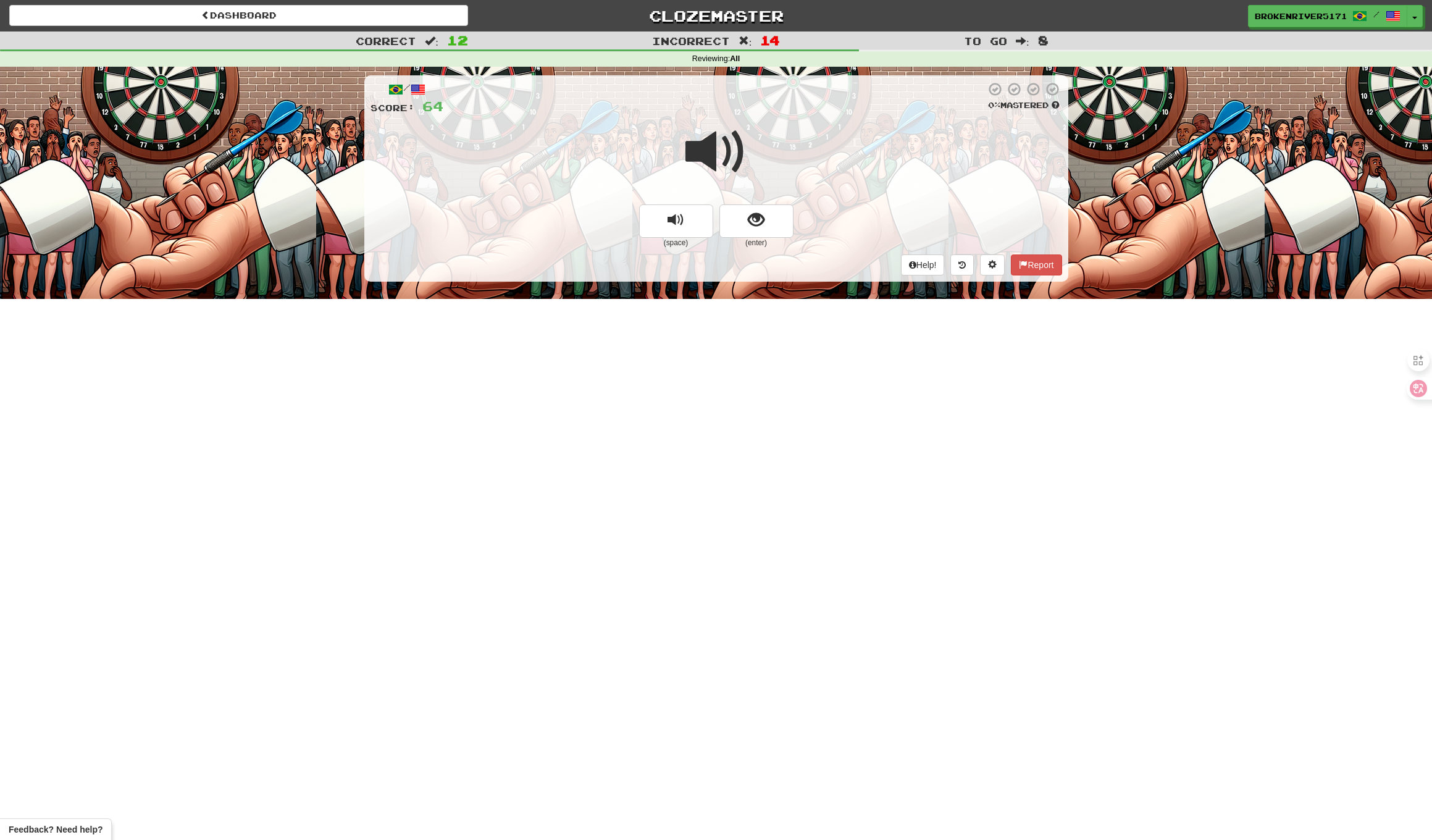
click at [746, 218] on button "show sentence" at bounding box center [756, 221] width 74 height 34
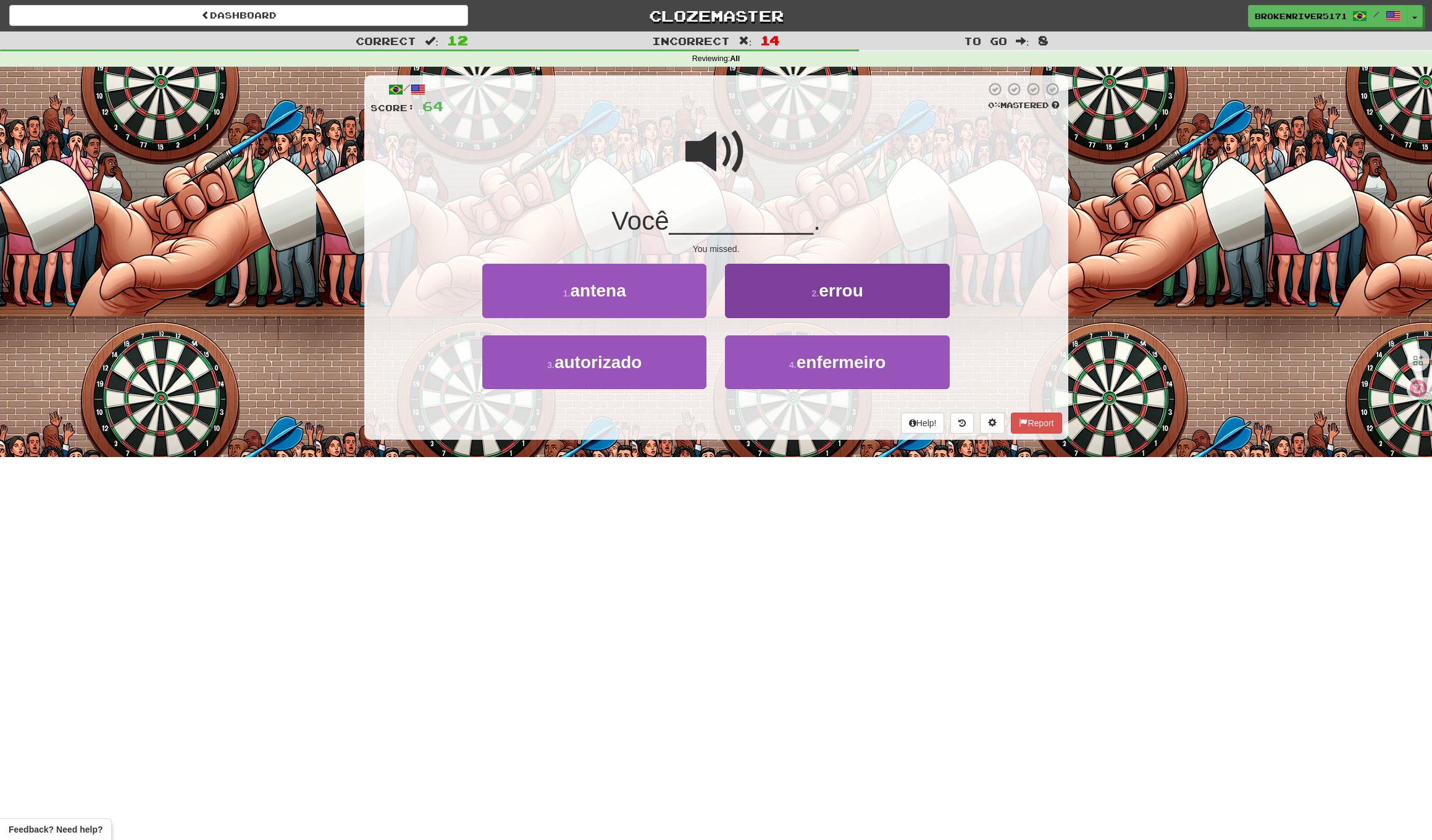
click at [801, 301] on button "2 . errou" at bounding box center [837, 290] width 224 height 54
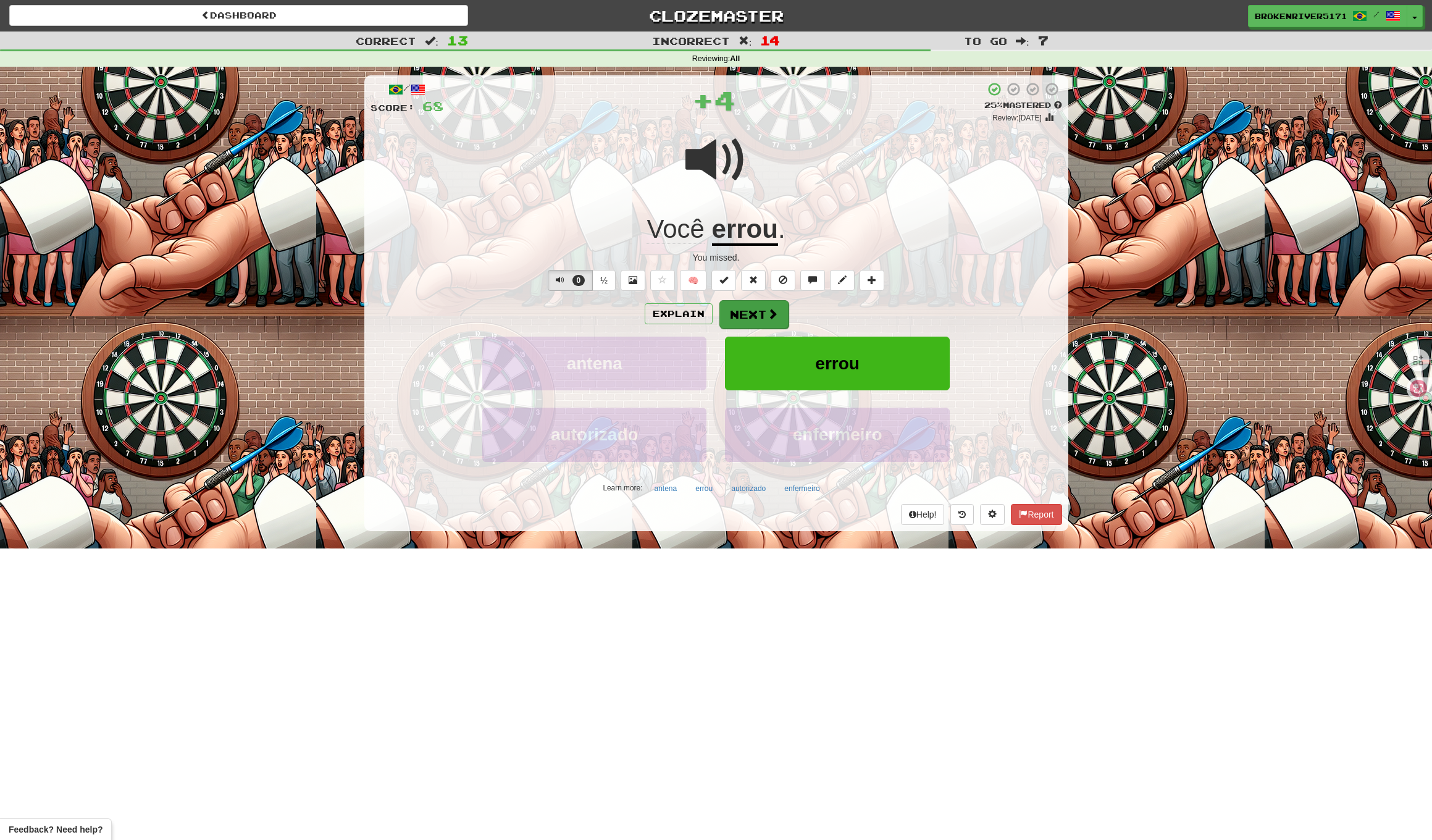
click at [751, 314] on button "Next" at bounding box center [754, 314] width 69 height 28
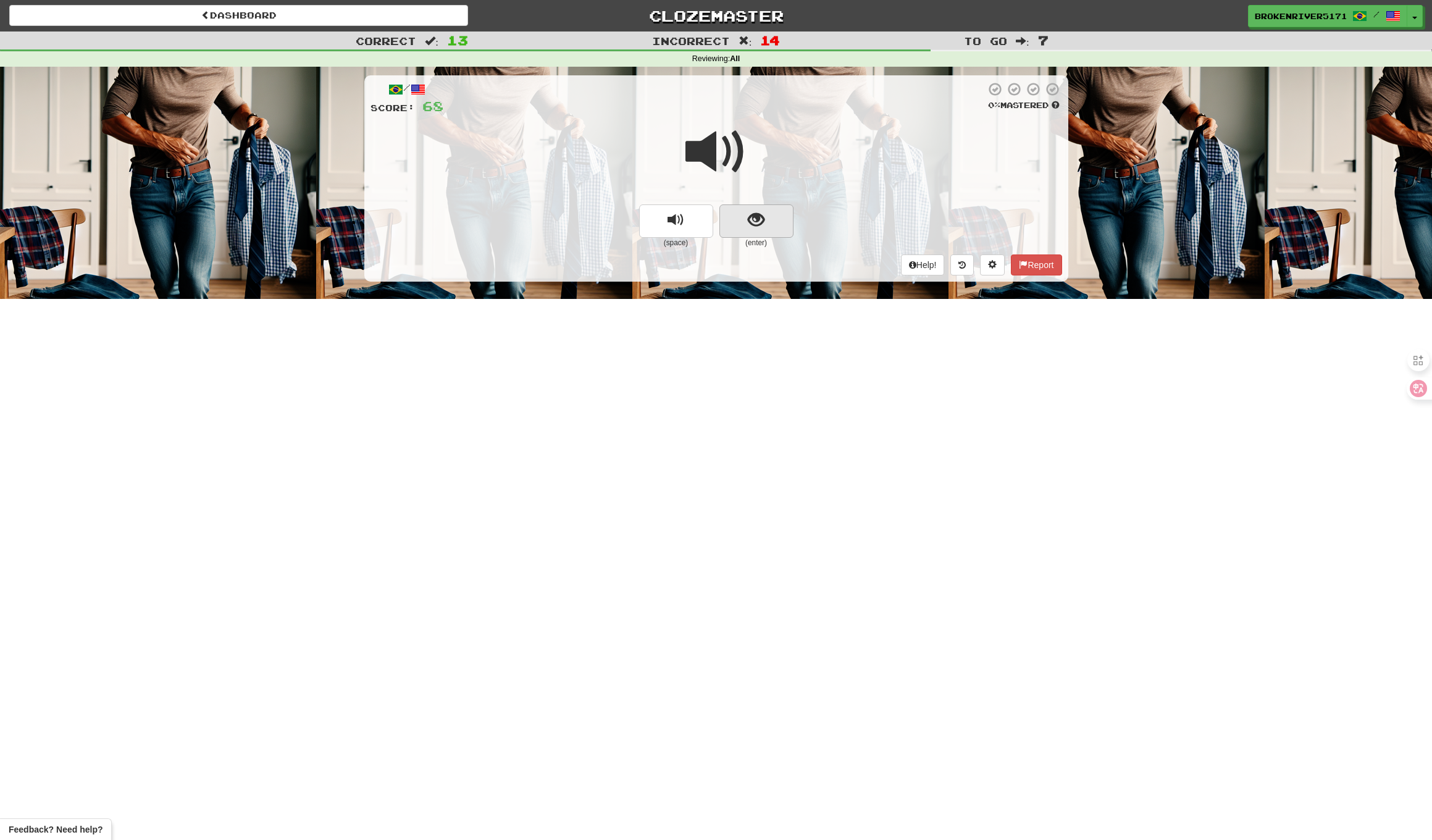
click at [764, 219] on span "show sentence" at bounding box center [756, 220] width 16 height 16
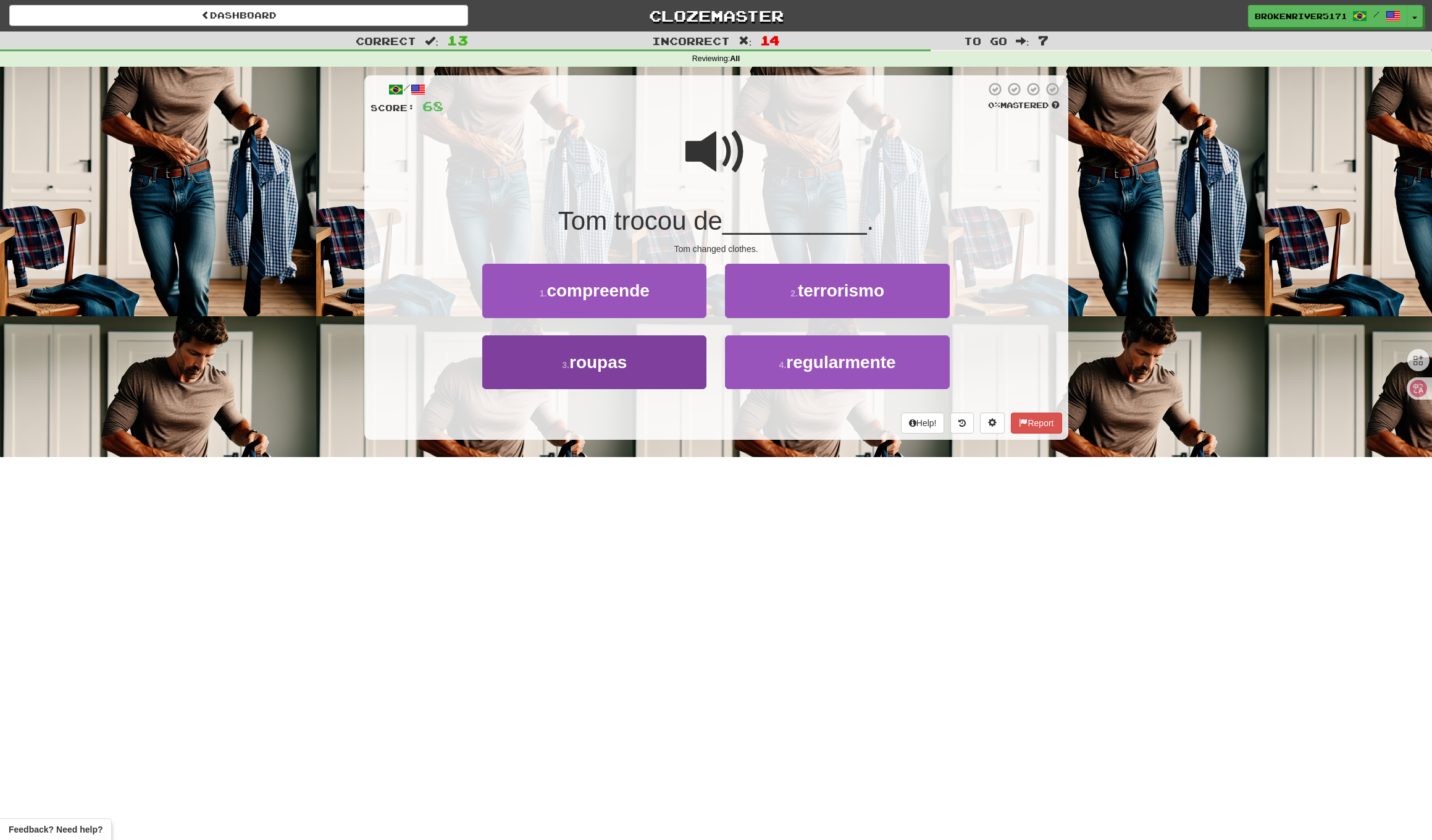
click at [655, 371] on button "3 . roupas" at bounding box center [595, 362] width 224 height 54
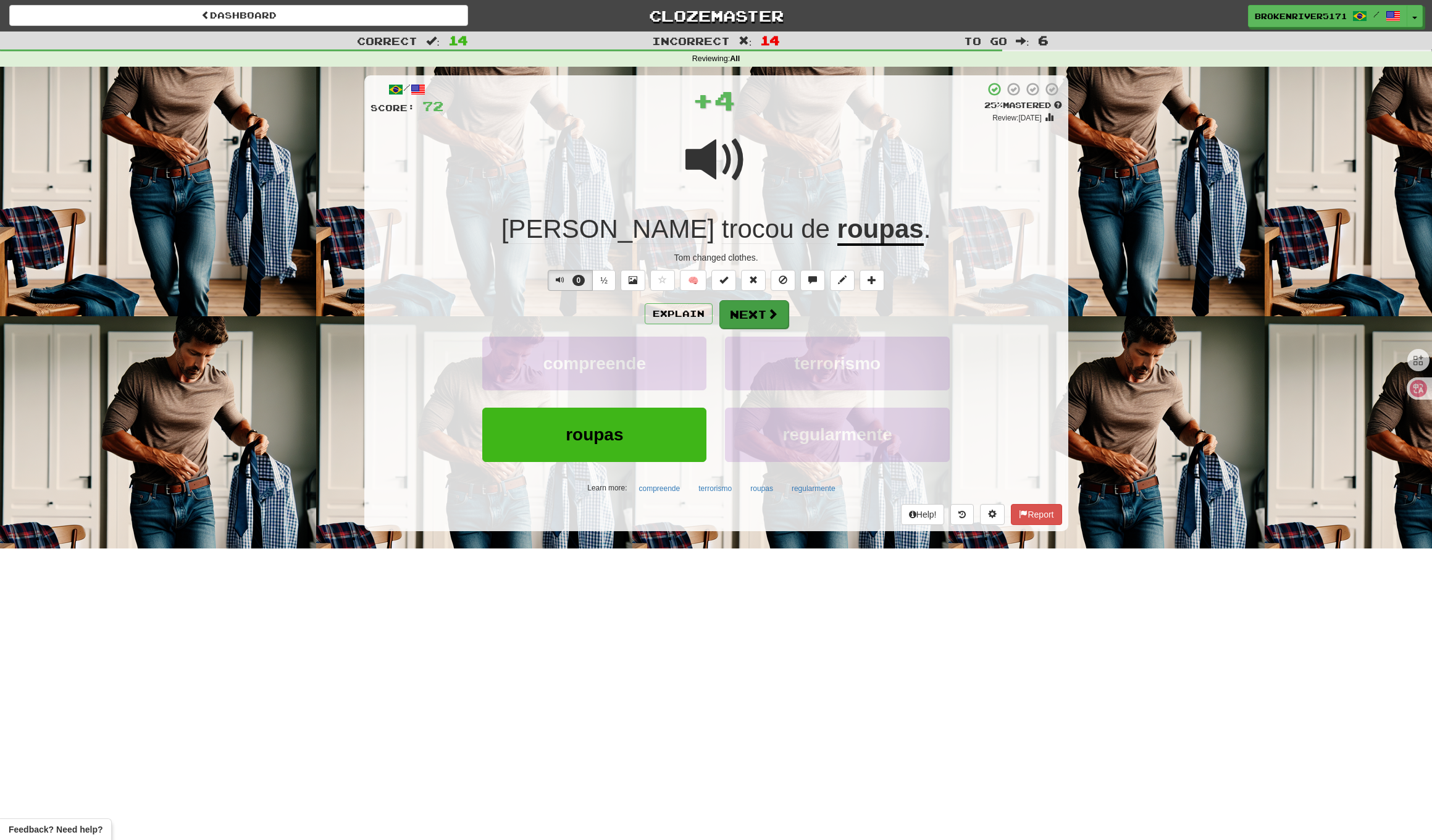
click at [756, 322] on button "Next" at bounding box center [754, 314] width 69 height 28
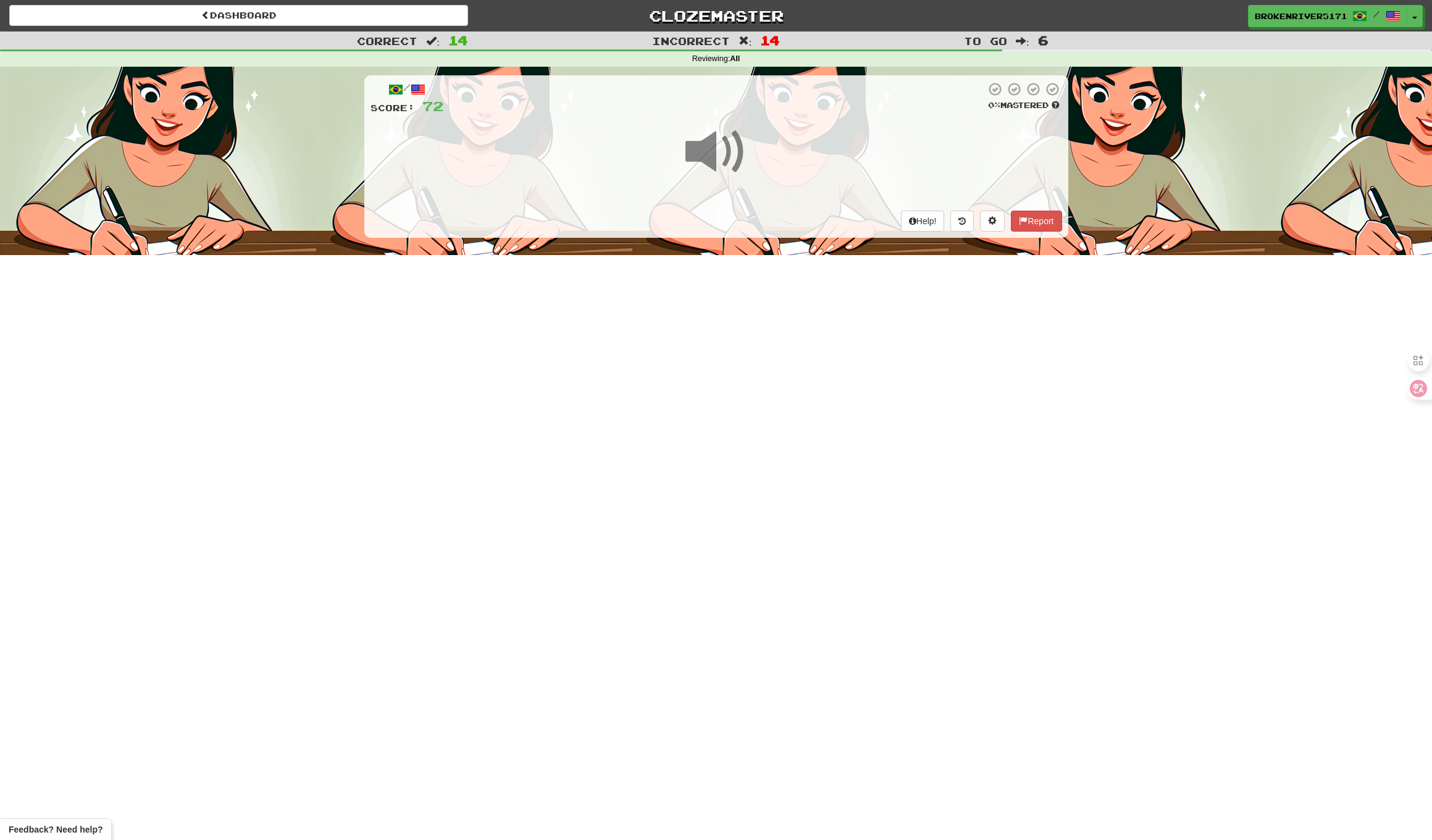
click at [739, 368] on div "Dashboard Clozemaster BrokenRiver5171 / Toggle Dropdown Dashboard Leaderboard A…" at bounding box center [716, 420] width 1432 height 840
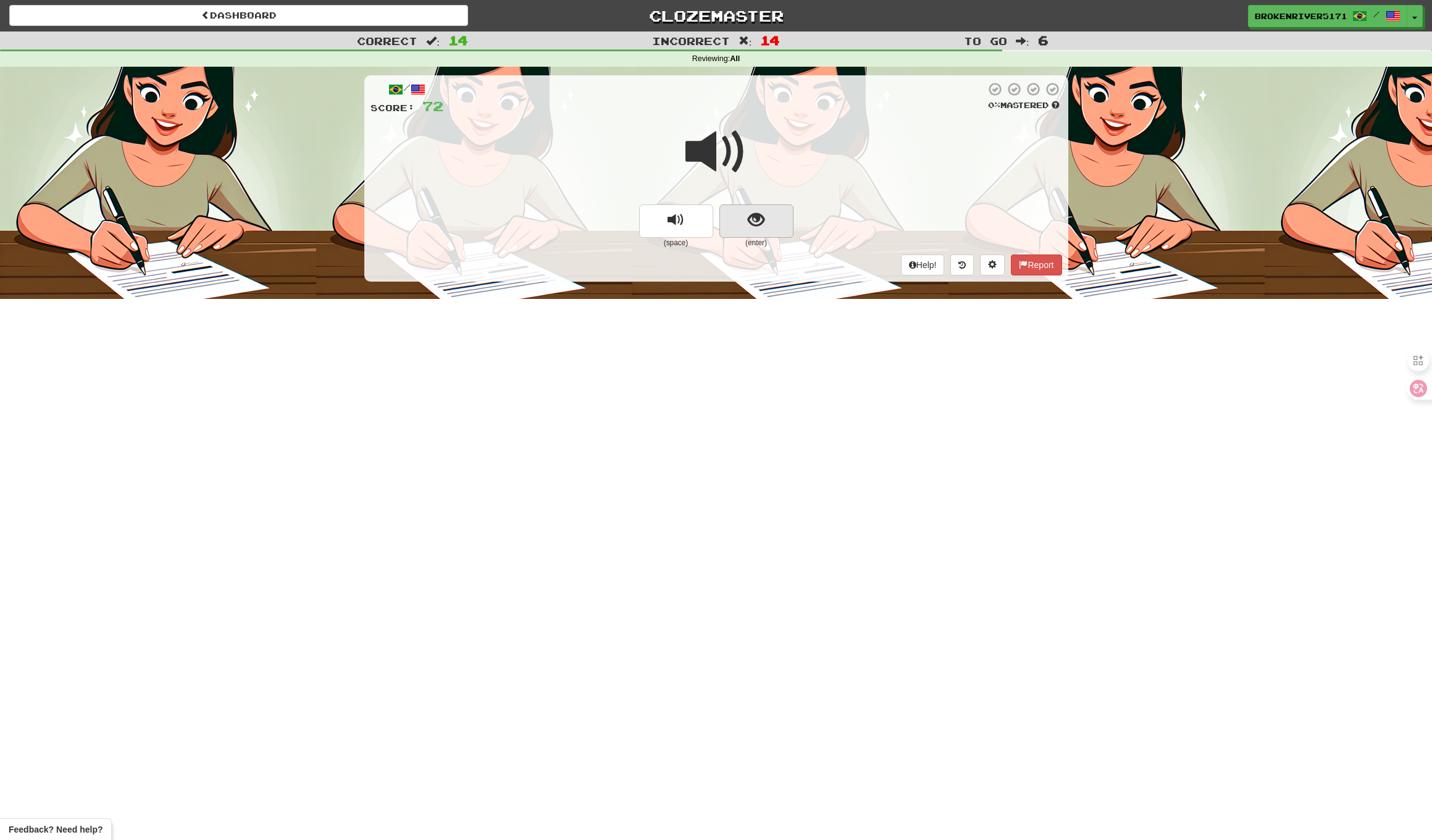
click at [791, 232] on button "show sentence" at bounding box center [756, 221] width 74 height 34
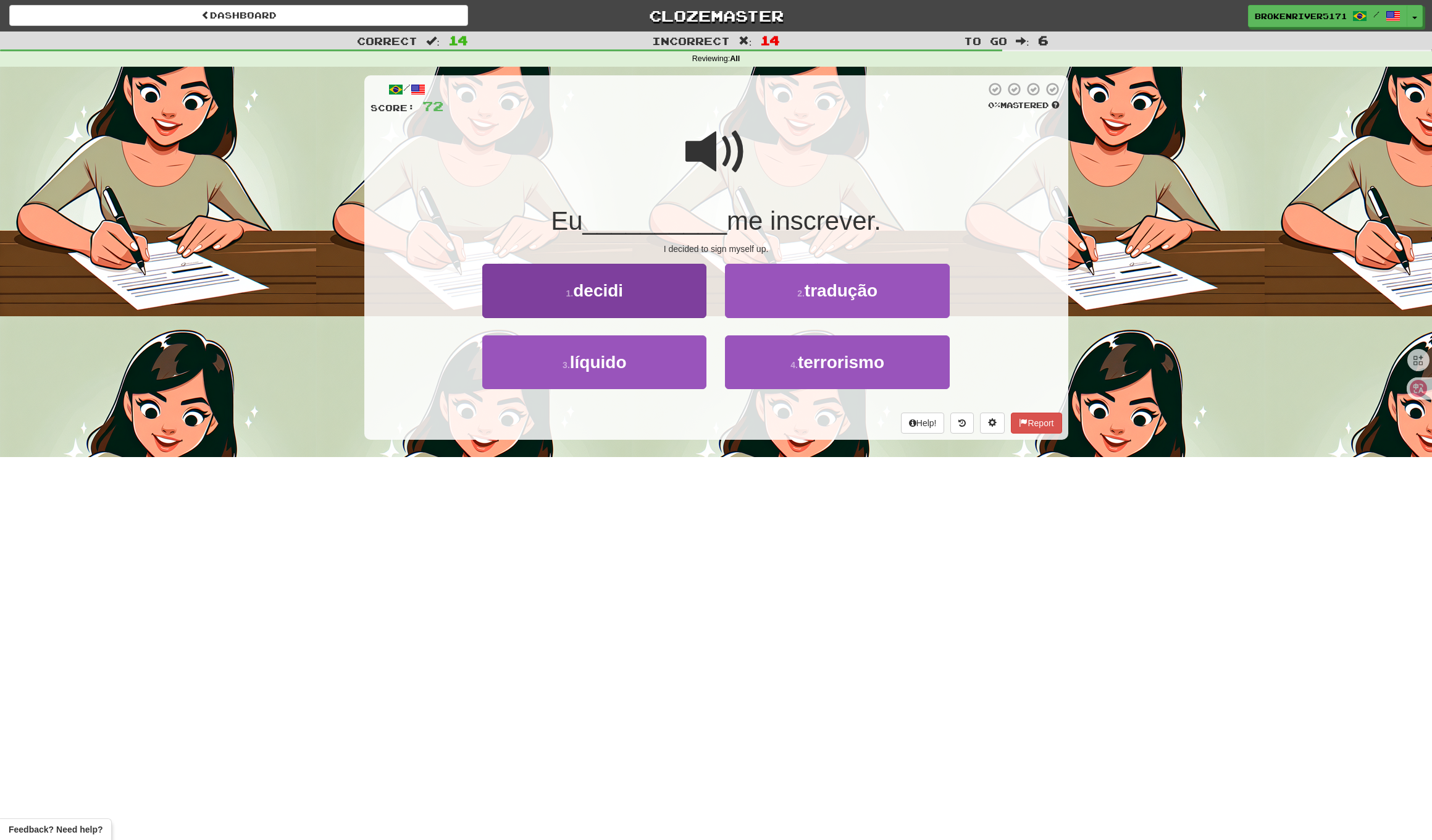
click at [646, 300] on button "1 . decidi" at bounding box center [595, 290] width 224 height 54
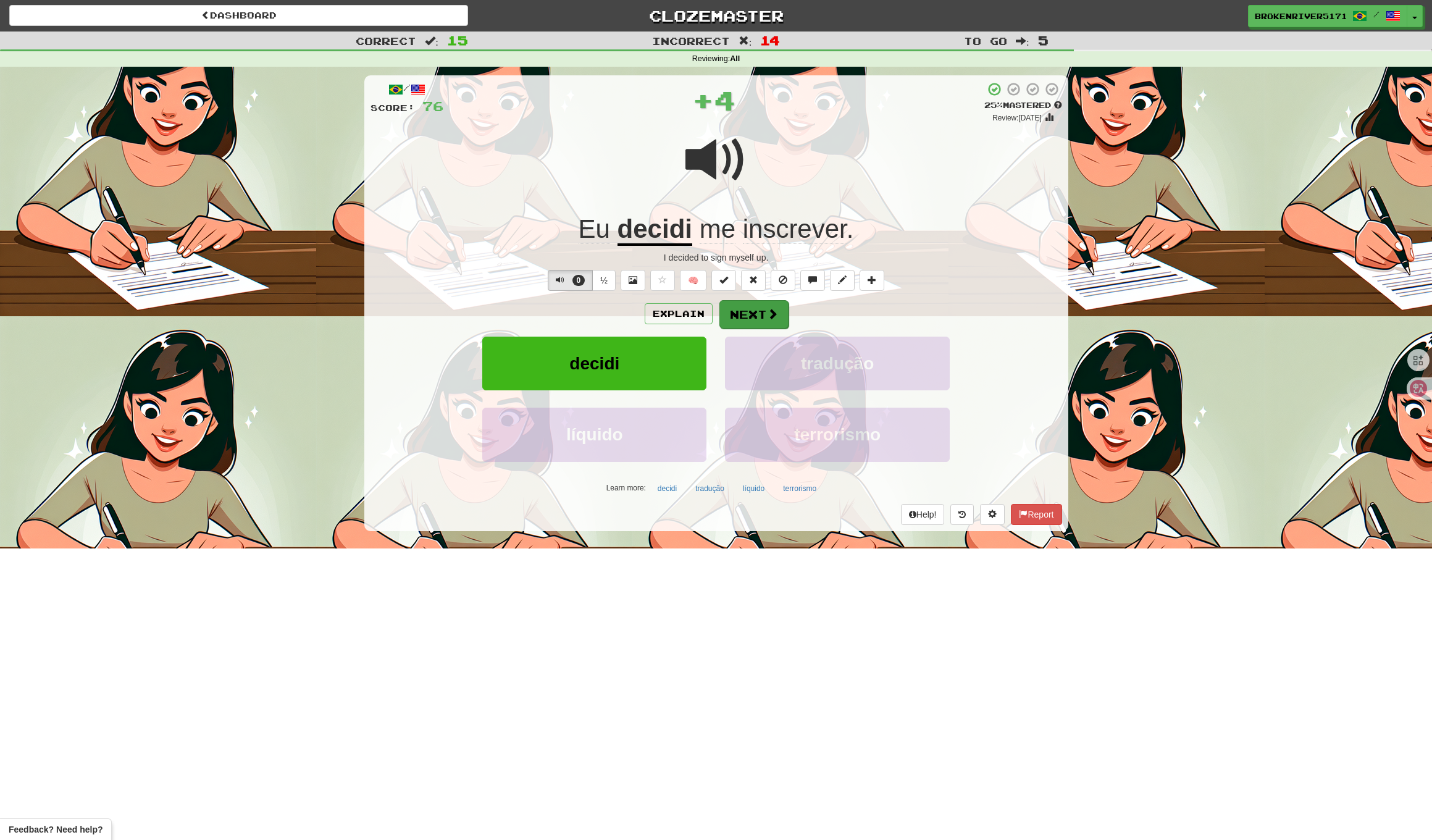
click at [736, 311] on button "Next" at bounding box center [754, 314] width 69 height 28
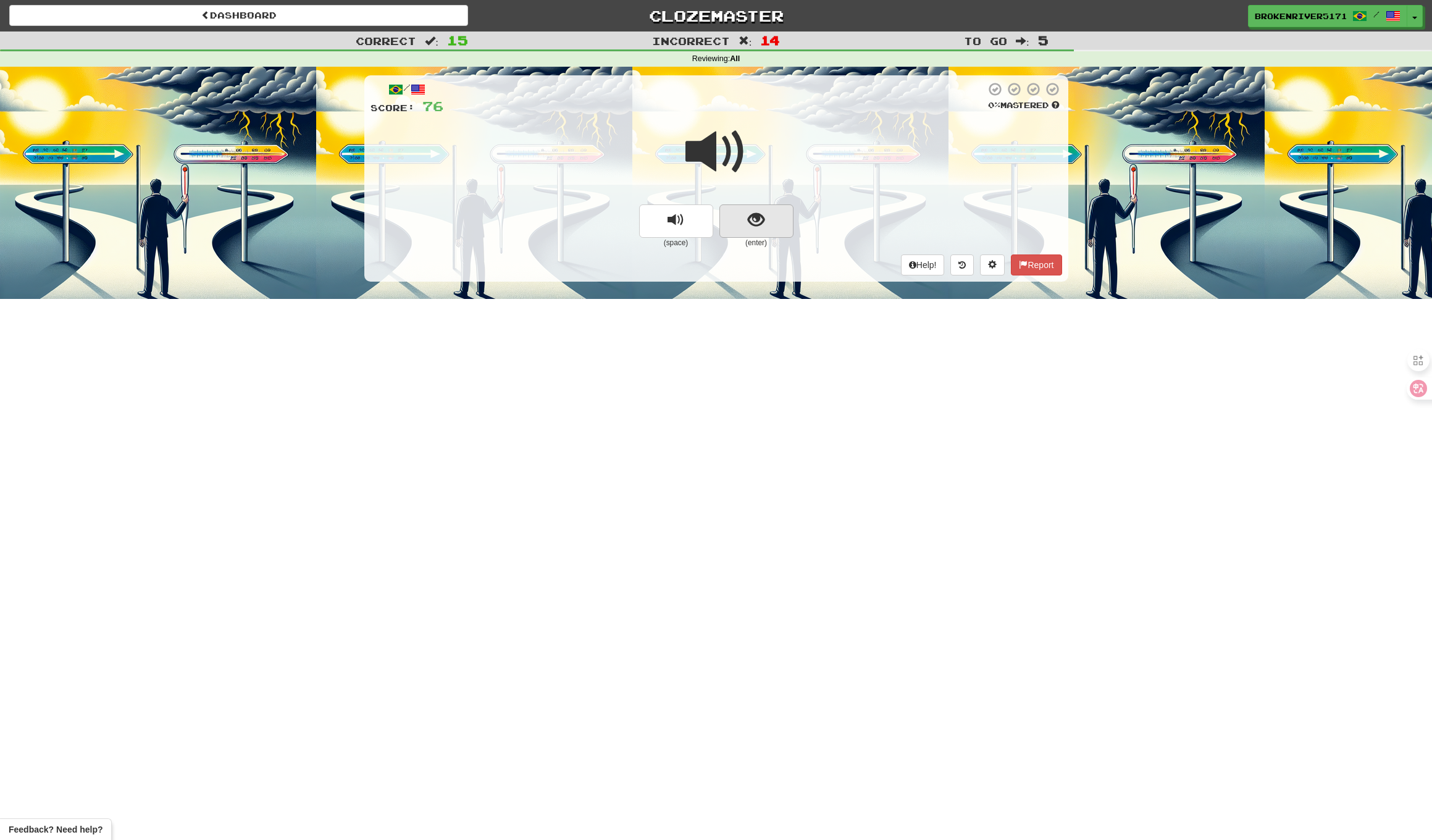
click at [776, 217] on button "show sentence" at bounding box center [756, 221] width 74 height 34
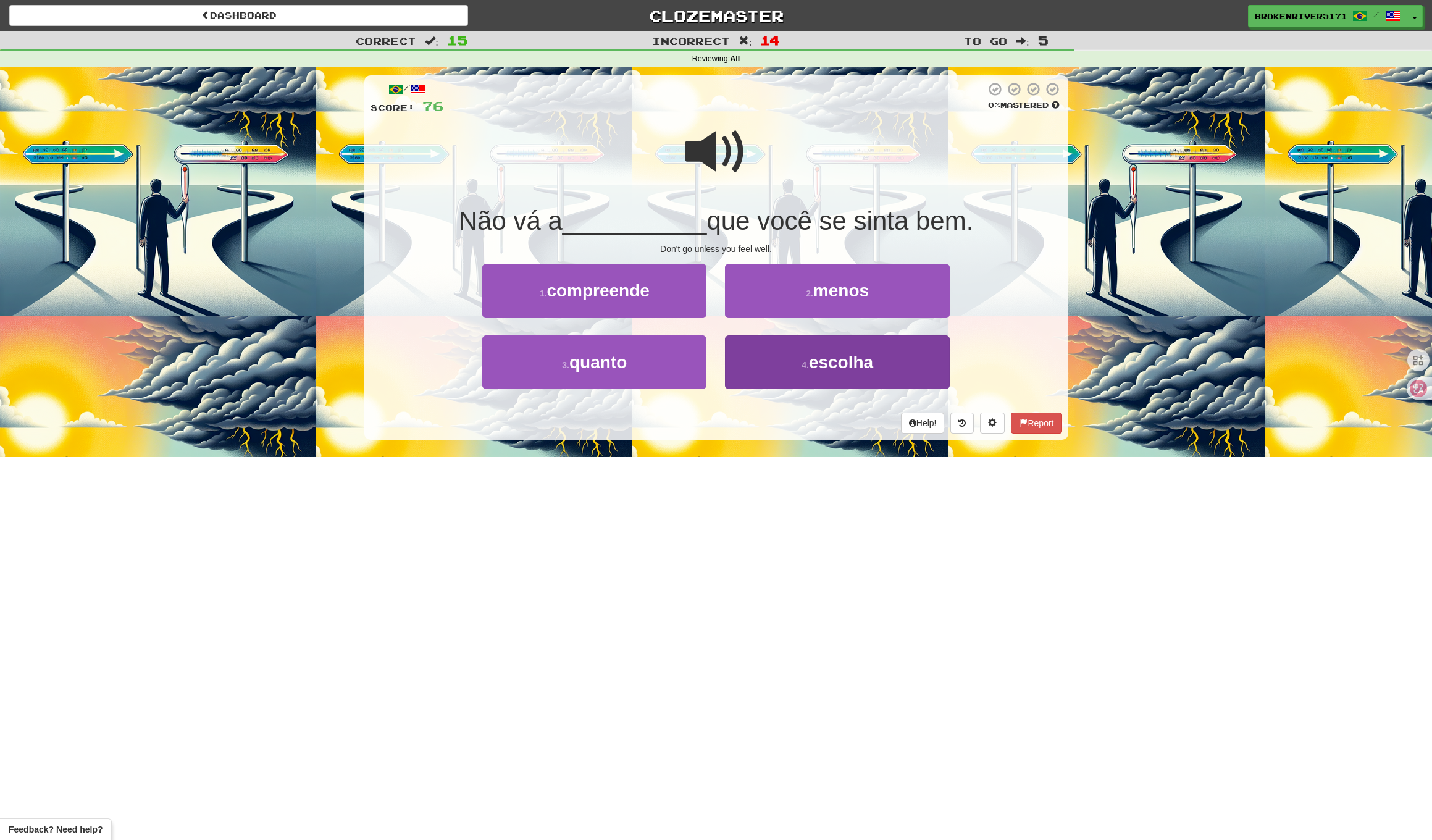
click at [766, 365] on button "4 . escolha" at bounding box center [837, 362] width 224 height 54
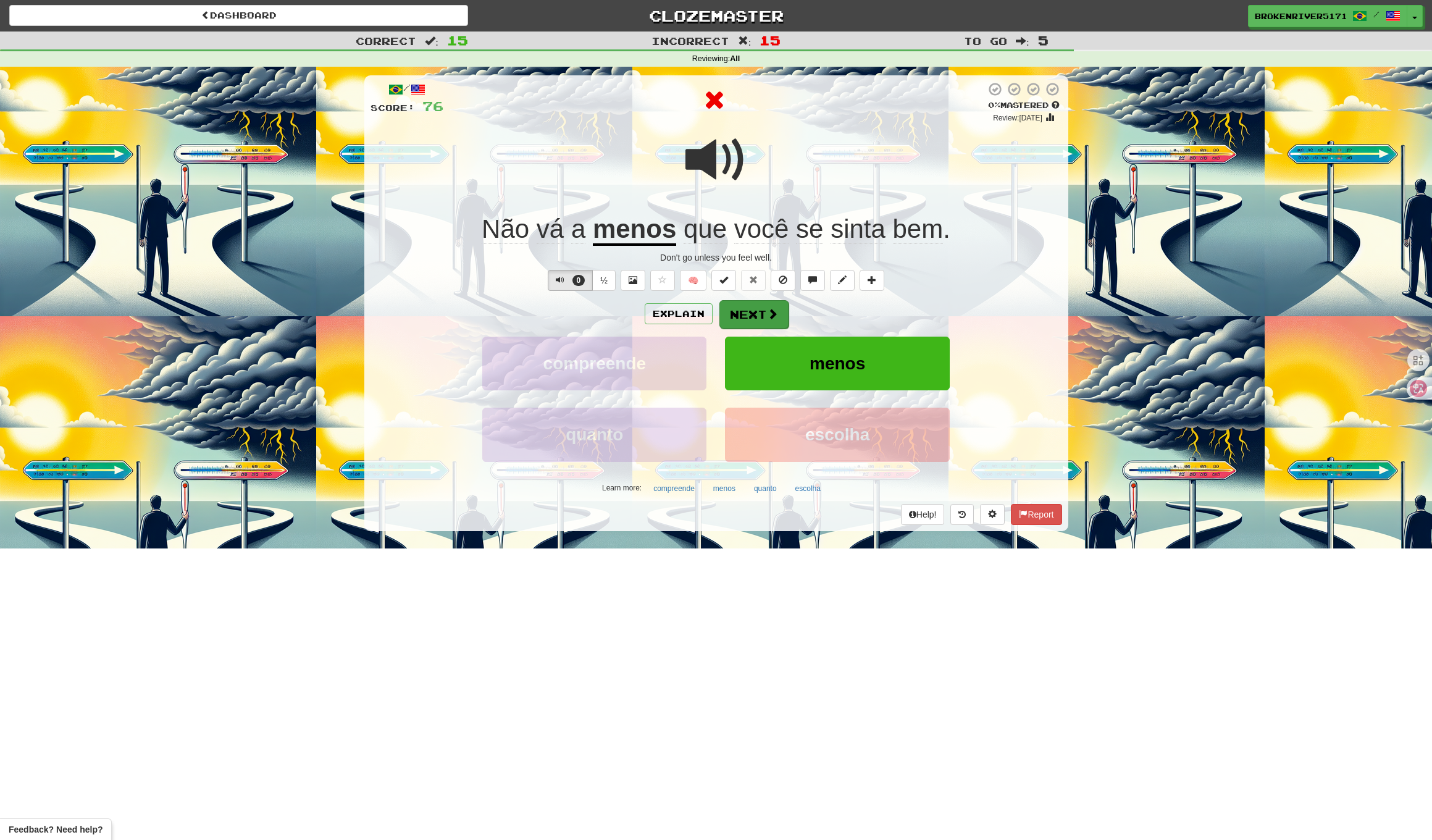
click at [751, 318] on button "Next" at bounding box center [754, 314] width 69 height 28
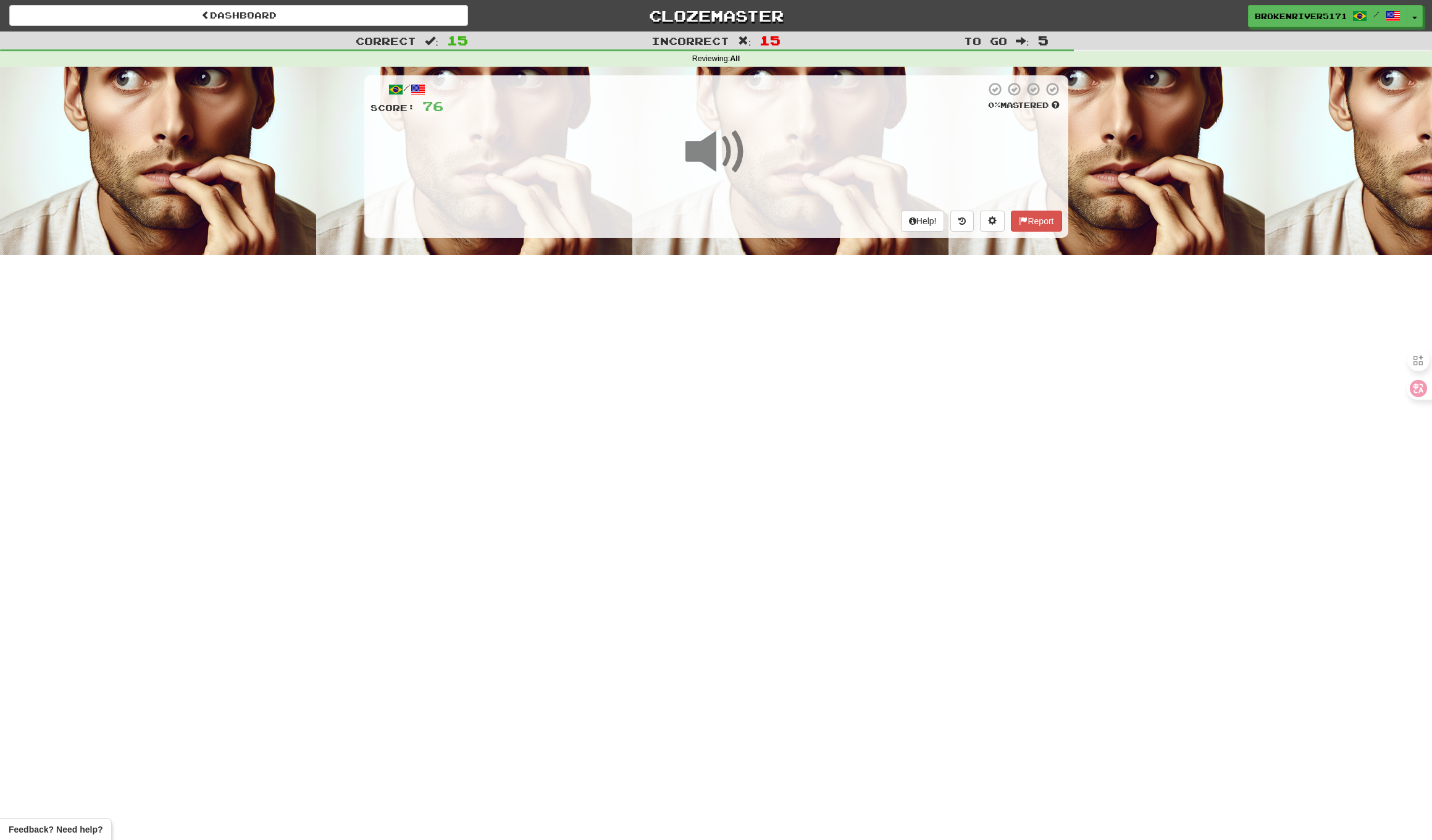
drag, startPoint x: 722, startPoint y: 391, endPoint x: 728, endPoint y: 381, distance: 11.7
click at [722, 390] on div "Dashboard Clozemaster BrokenRiver5171 / Toggle Dropdown Dashboard Leaderboard A…" at bounding box center [716, 420] width 1432 height 840
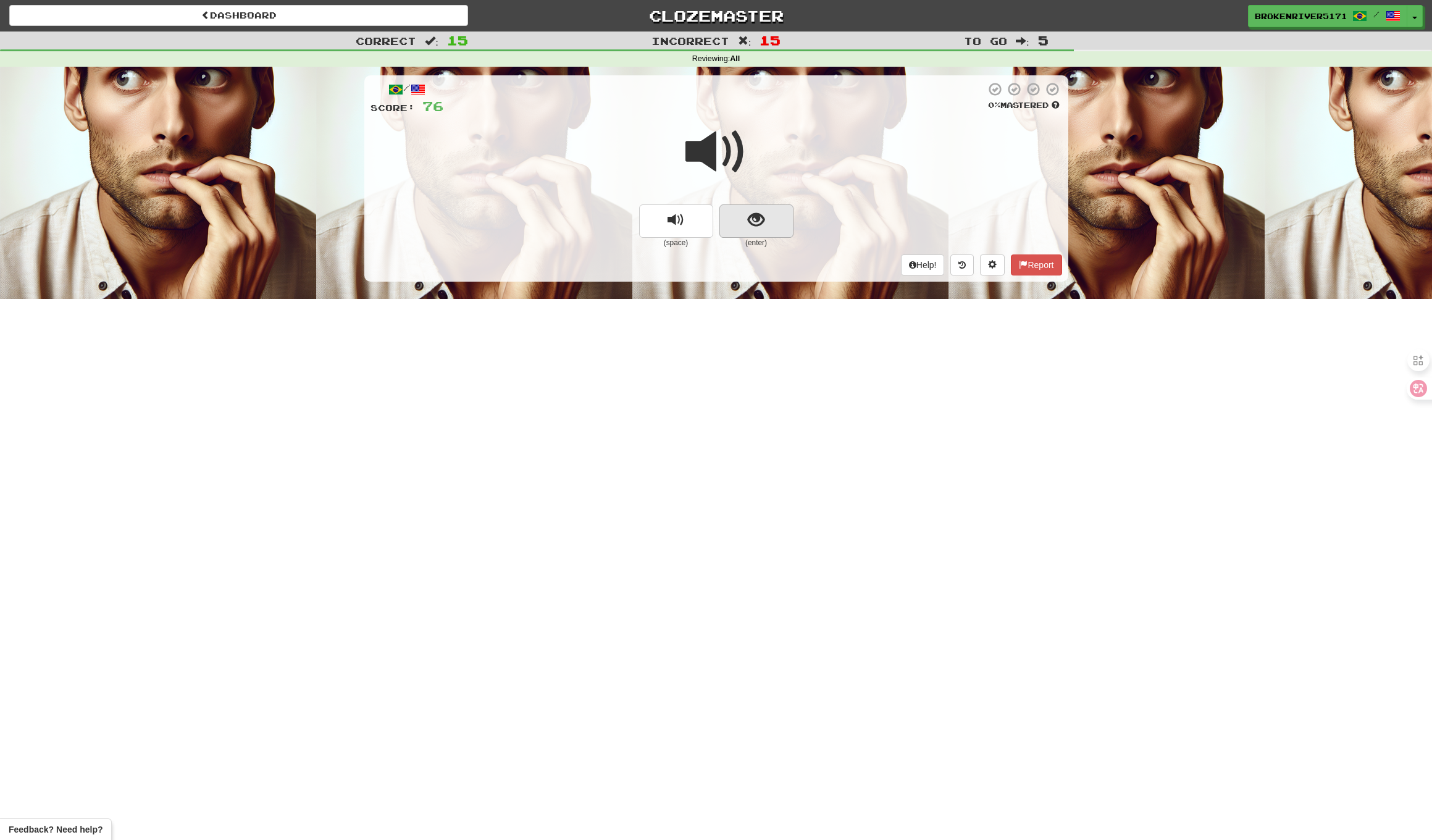
click at [740, 218] on button "show sentence" at bounding box center [756, 221] width 74 height 34
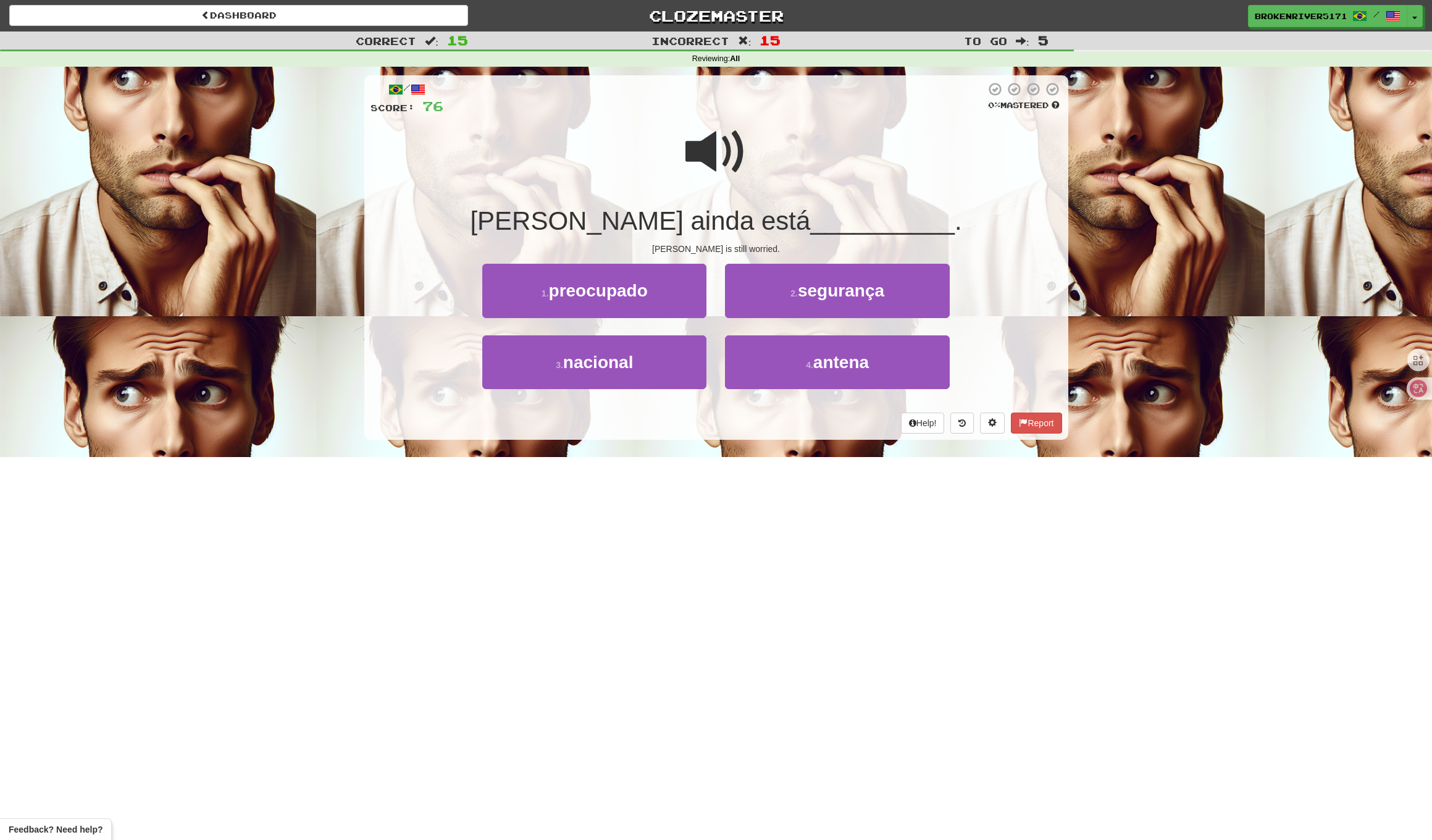
drag, startPoint x: 658, startPoint y: 288, endPoint x: 712, endPoint y: 331, distance: 69.0
click at [659, 288] on button "1 . preocupado" at bounding box center [595, 290] width 224 height 54
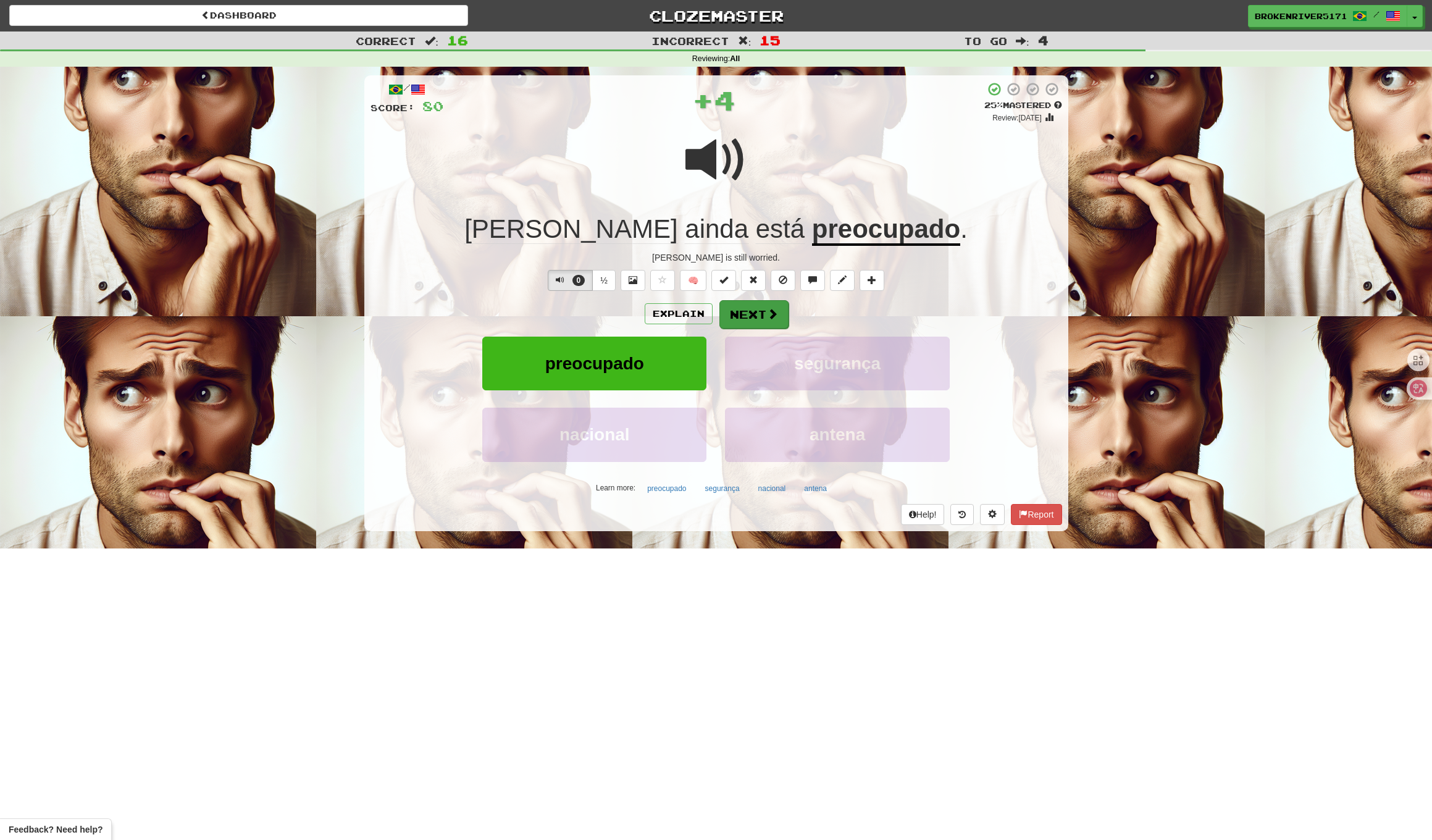
click at [768, 300] on button "Next" at bounding box center [754, 314] width 69 height 28
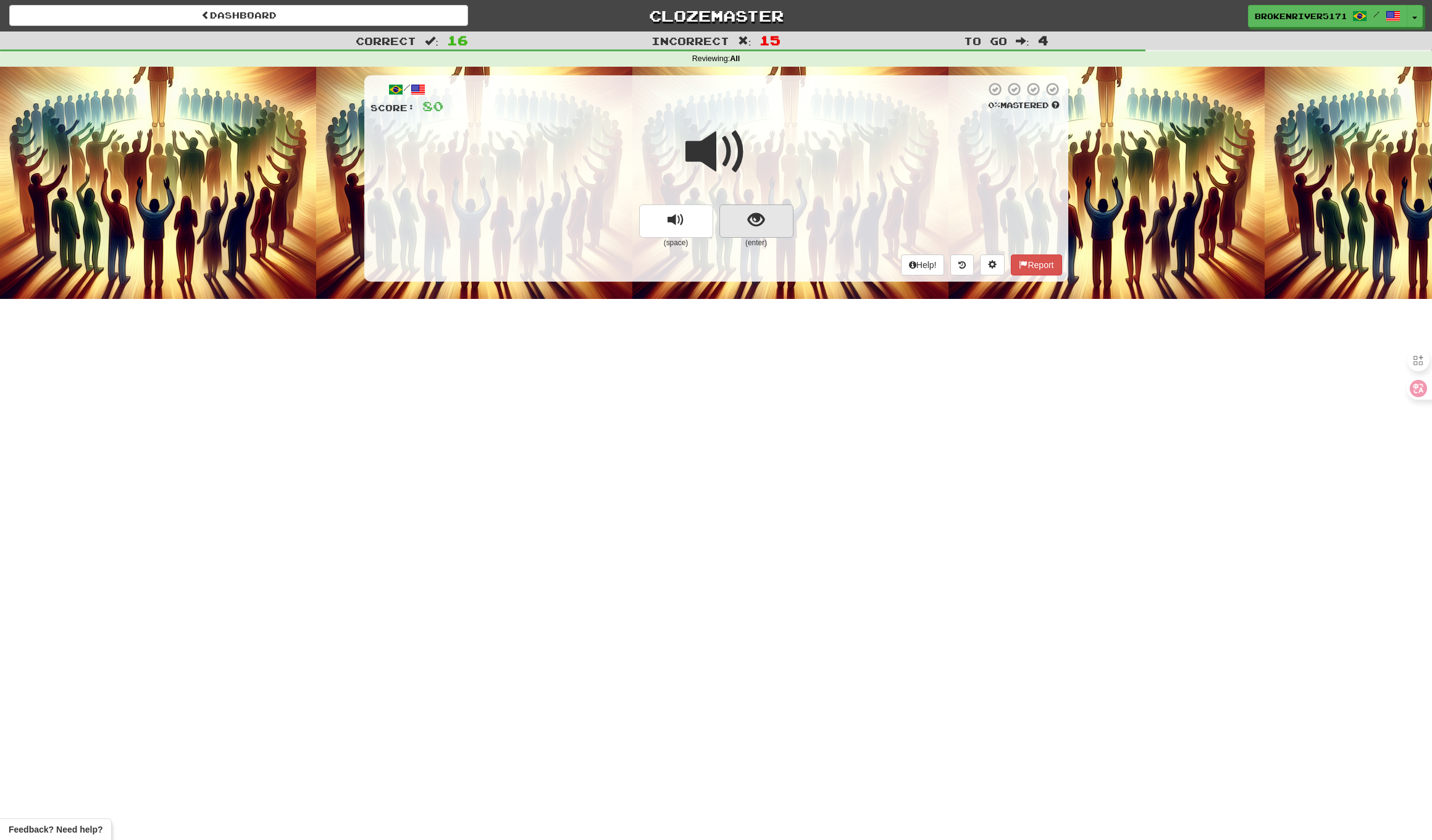
click at [774, 211] on button "show sentence" at bounding box center [756, 221] width 74 height 34
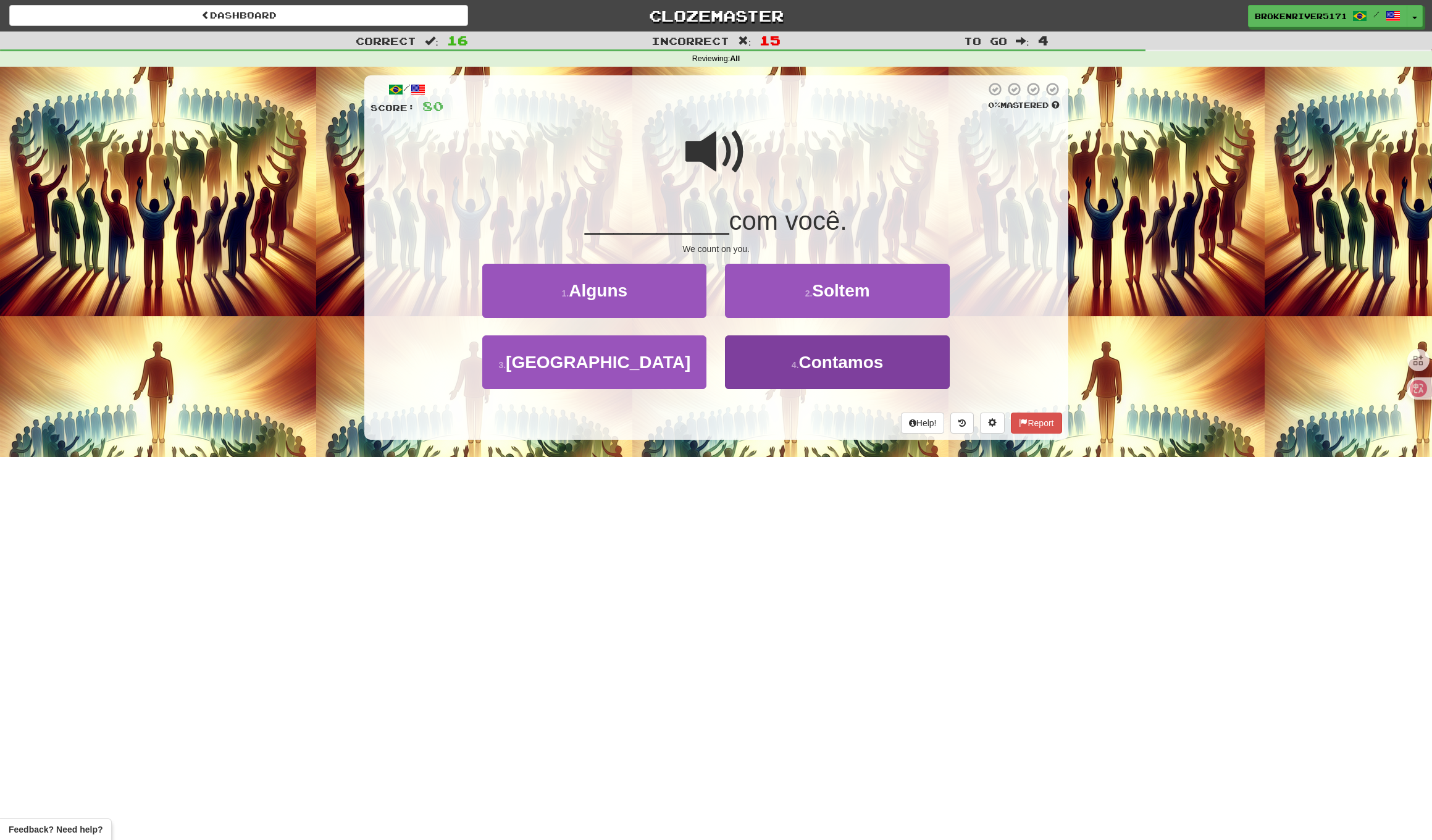
click at [781, 368] on button "4 . Contamos" at bounding box center [837, 362] width 224 height 54
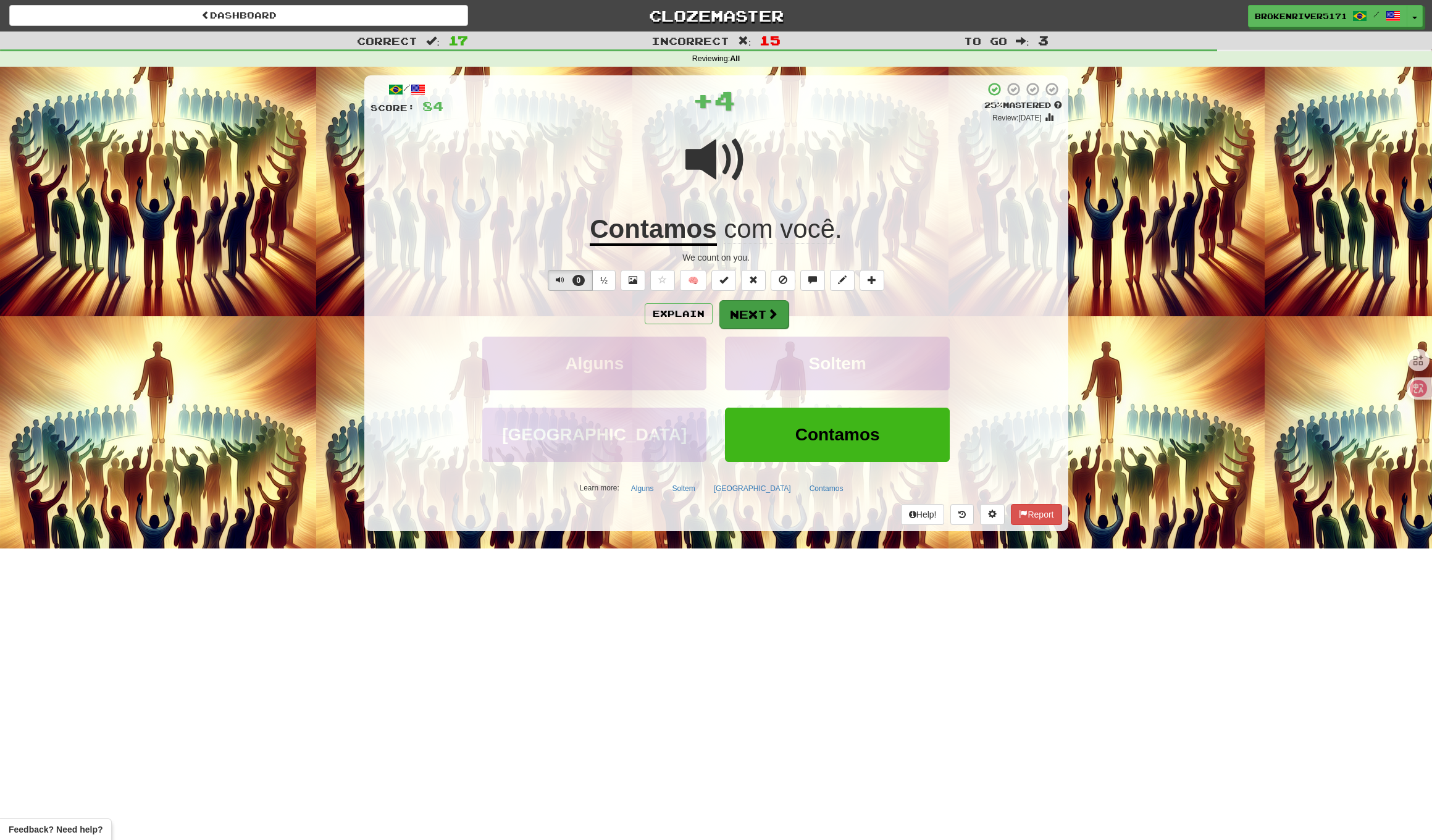
click at [758, 302] on button "Next" at bounding box center [754, 314] width 69 height 28
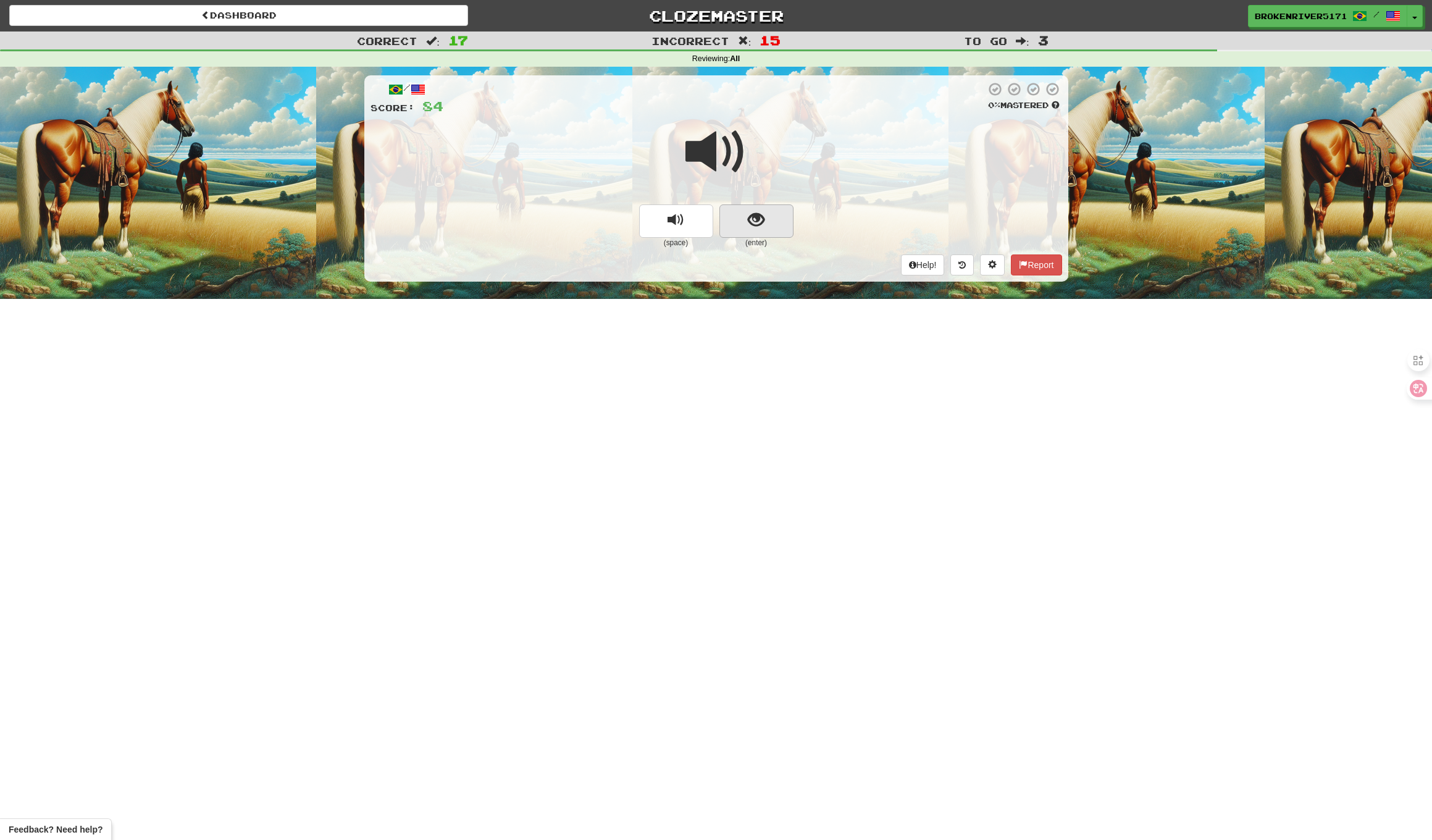
click at [744, 217] on button "show sentence" at bounding box center [756, 221] width 74 height 34
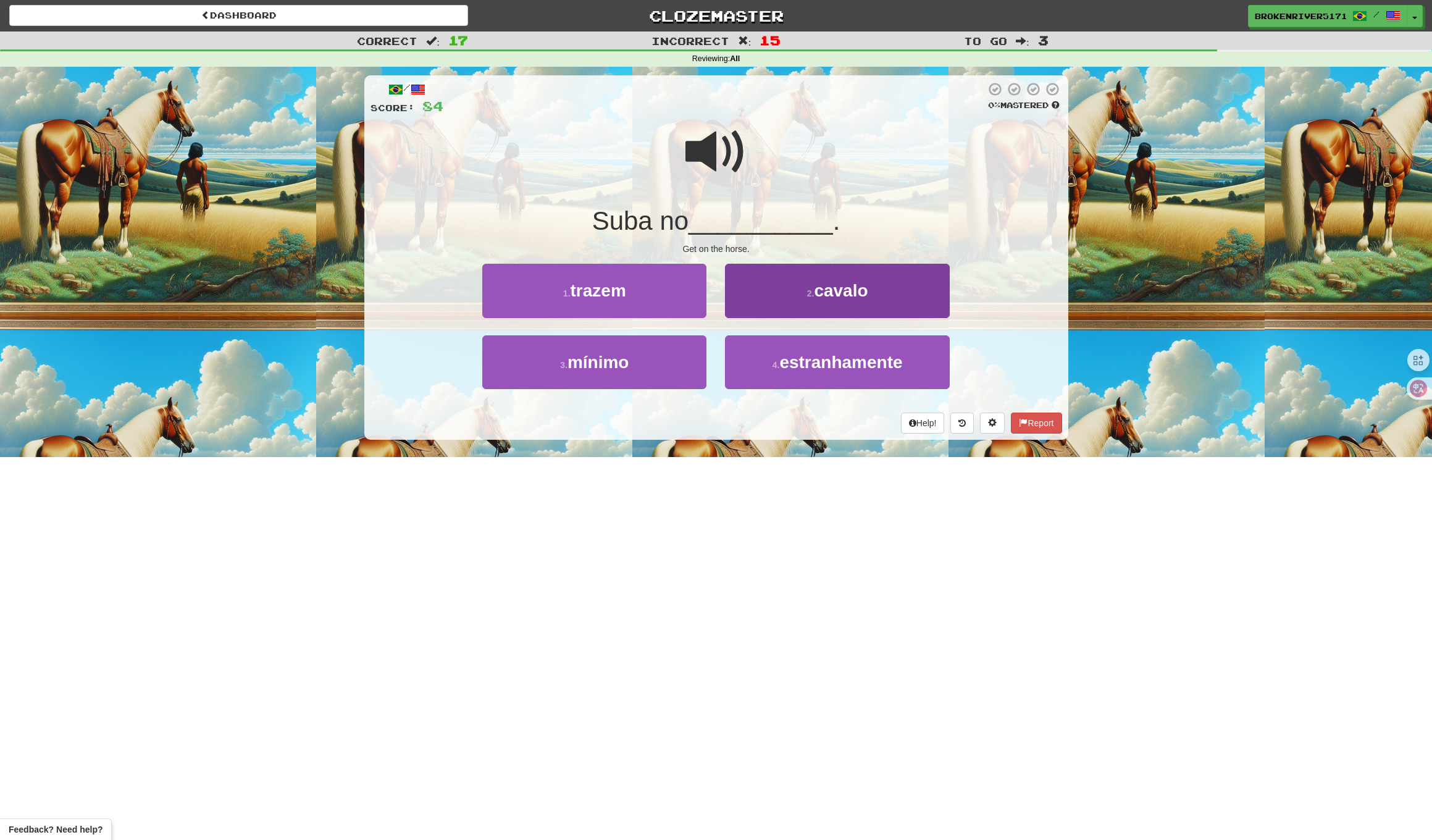
click at [768, 299] on button "2 . cavalo" at bounding box center [837, 290] width 224 height 54
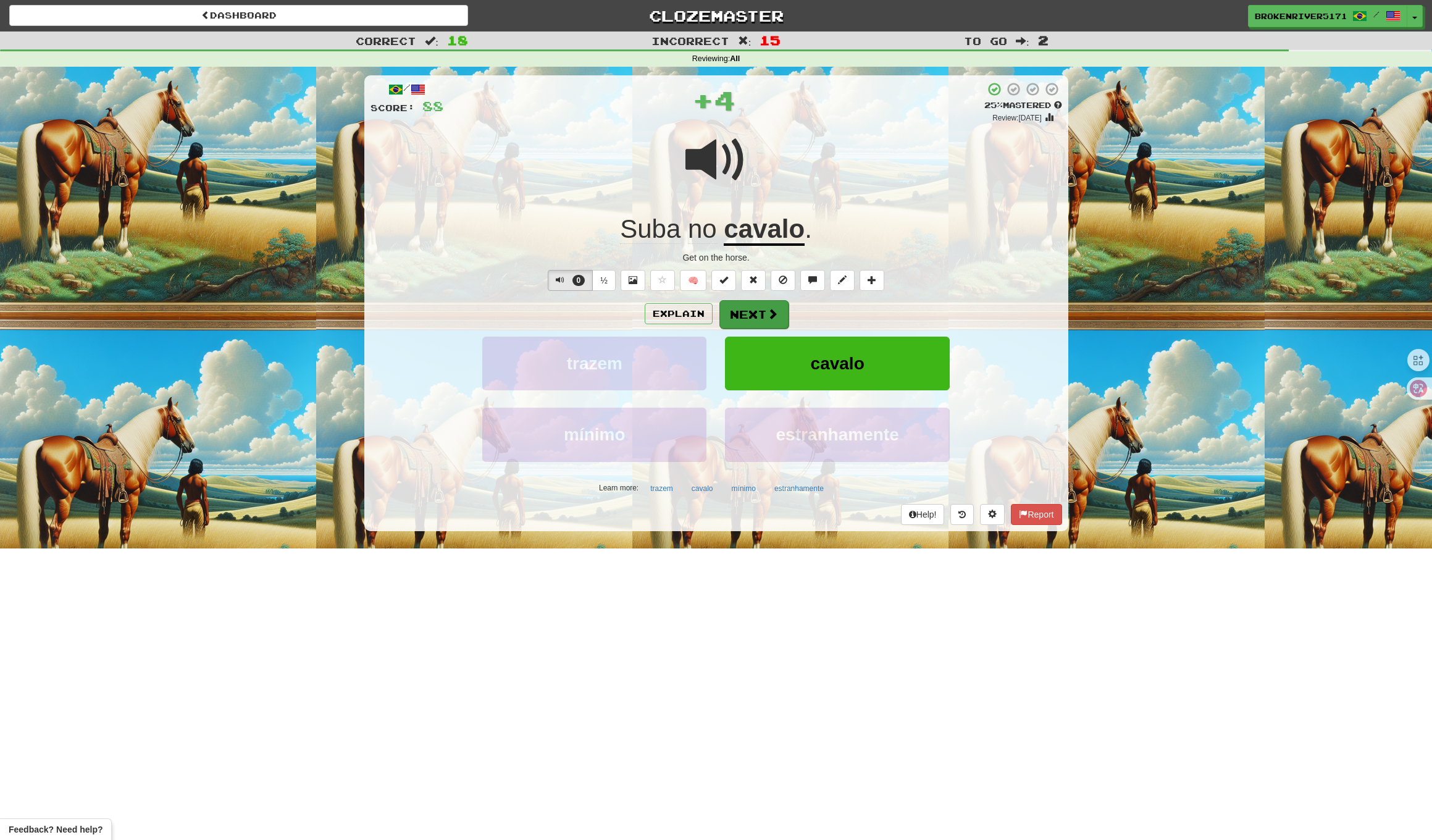
click at [746, 307] on button "Next" at bounding box center [754, 314] width 69 height 28
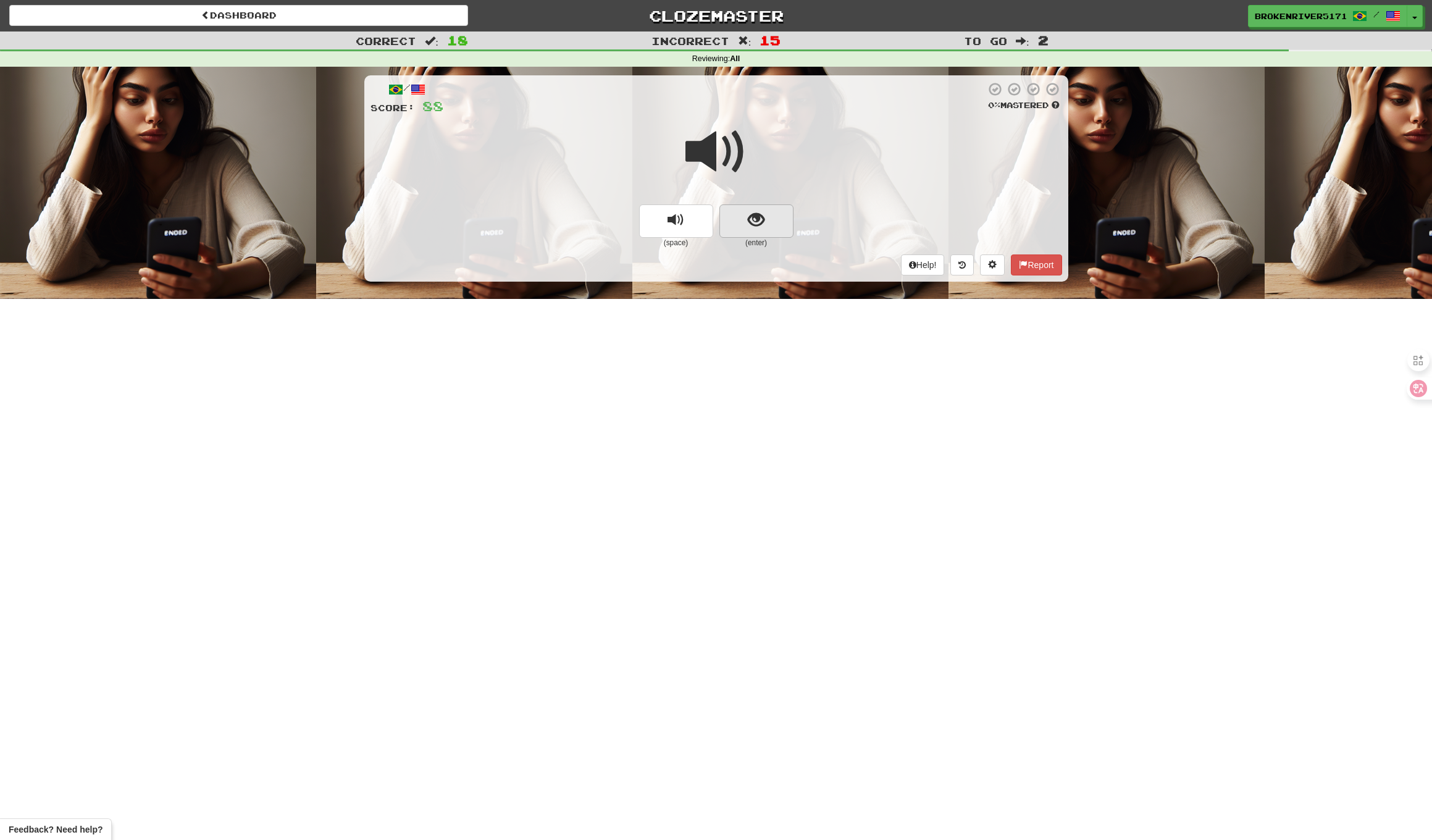
click at [774, 214] on button "show sentence" at bounding box center [756, 221] width 74 height 34
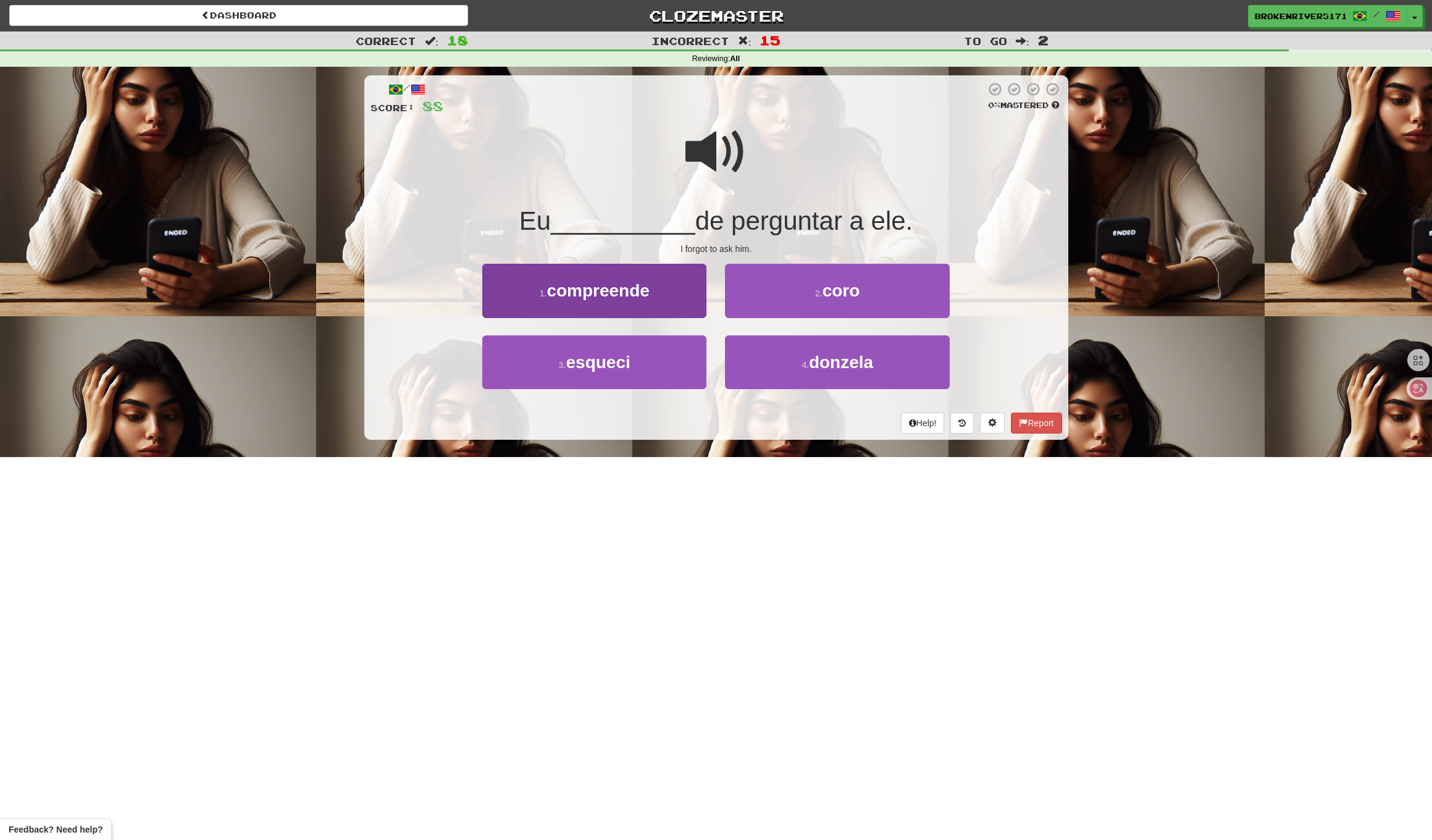
drag, startPoint x: 635, startPoint y: 369, endPoint x: 655, endPoint y: 361, distance: 21.5
click at [644, 365] on button "3 . esqueci" at bounding box center [595, 362] width 224 height 54
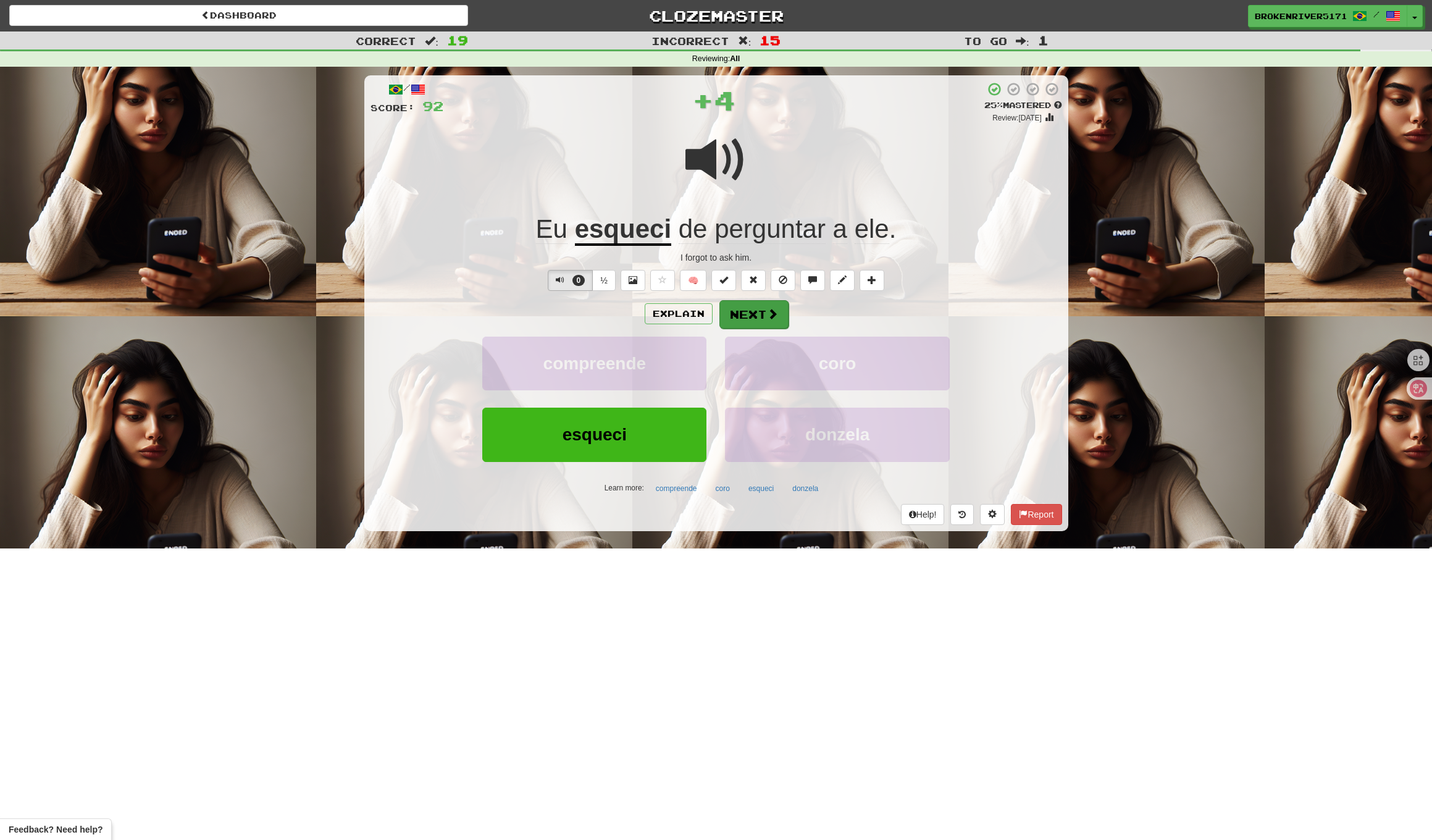
click at [737, 314] on button "Next" at bounding box center [754, 314] width 69 height 28
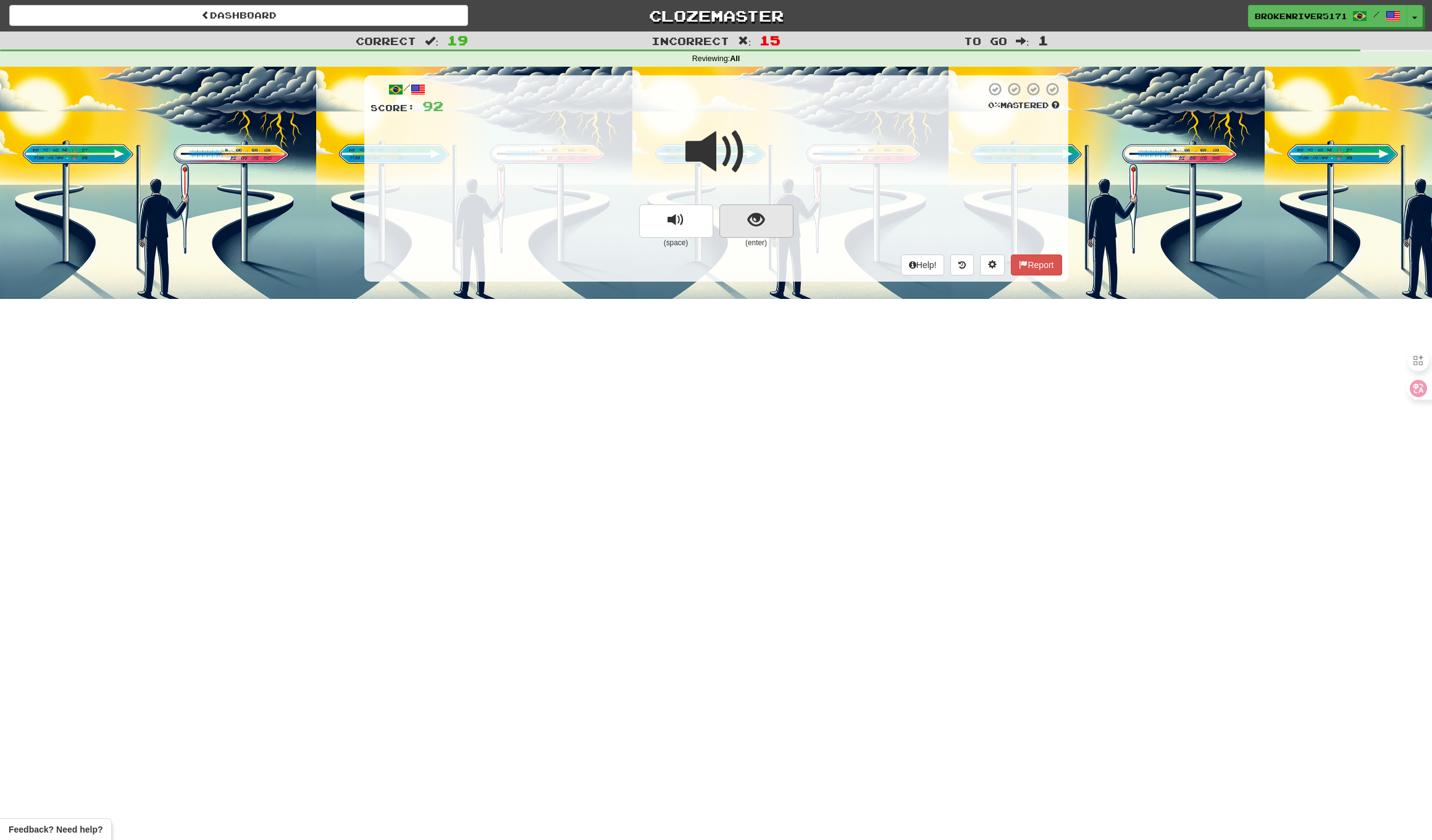
click at [779, 221] on button "show sentence" at bounding box center [756, 221] width 74 height 34
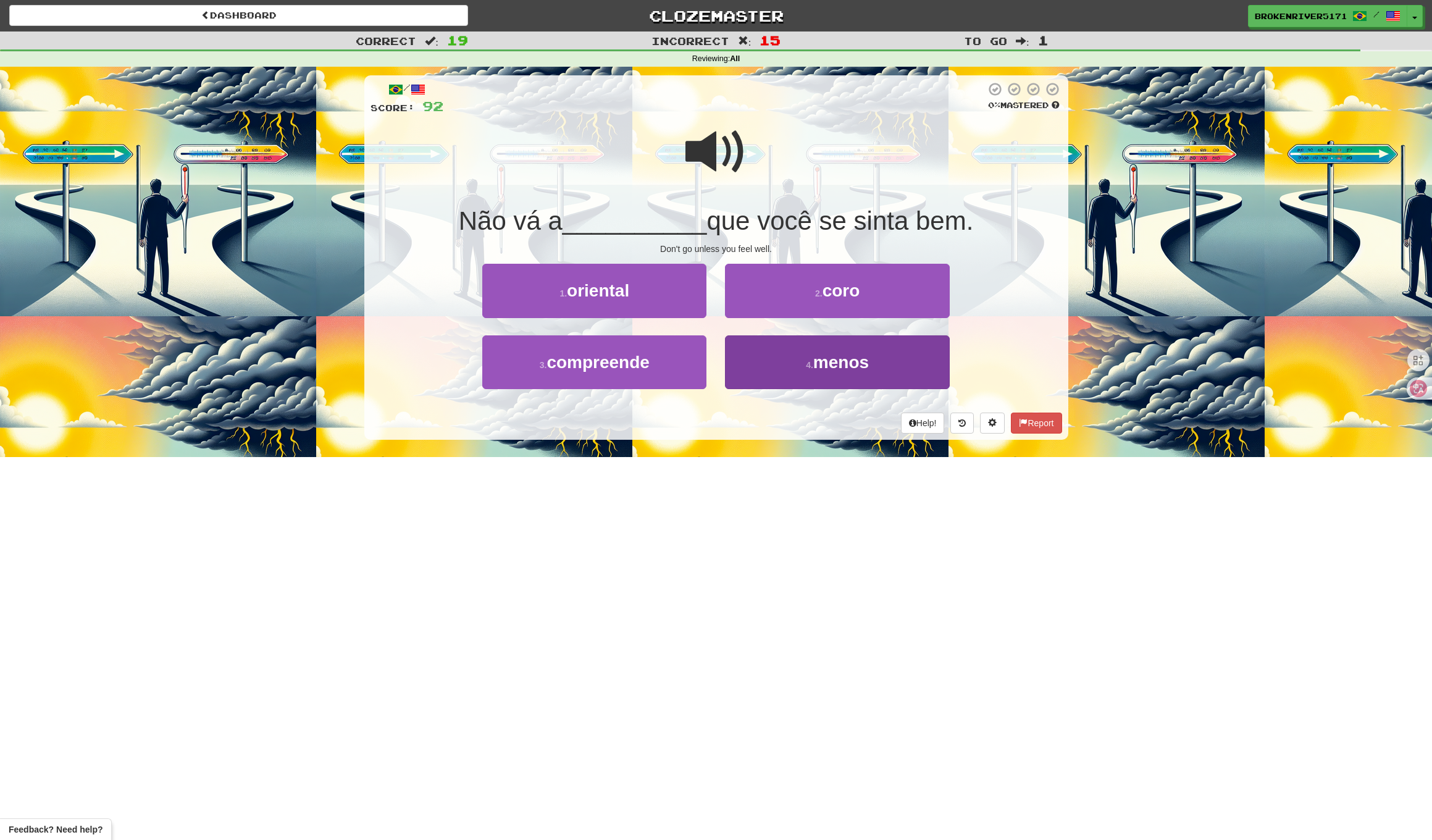
click at [779, 362] on button "4 . menos" at bounding box center [837, 362] width 224 height 54
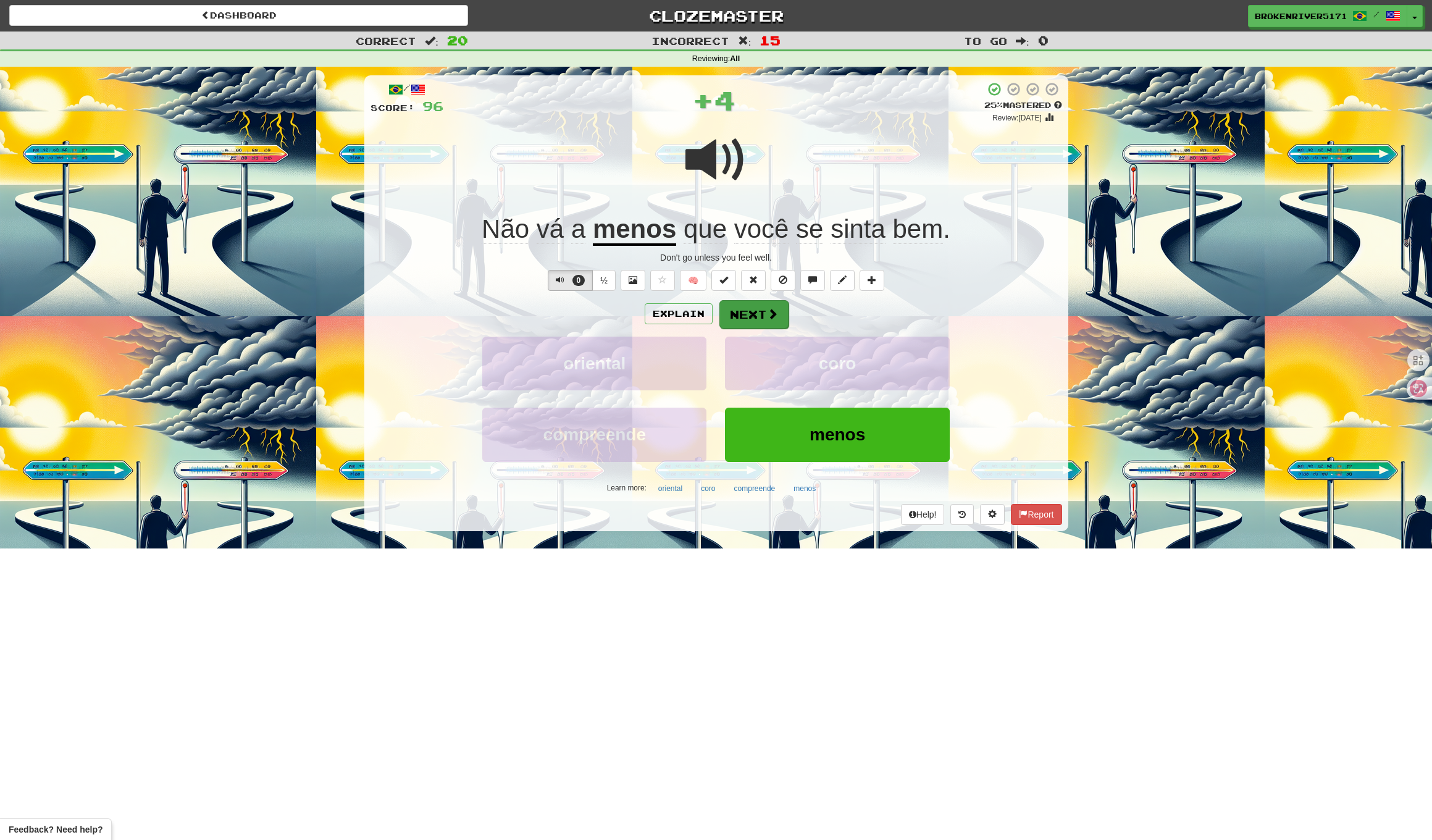
click at [775, 318] on span at bounding box center [773, 314] width 11 height 11
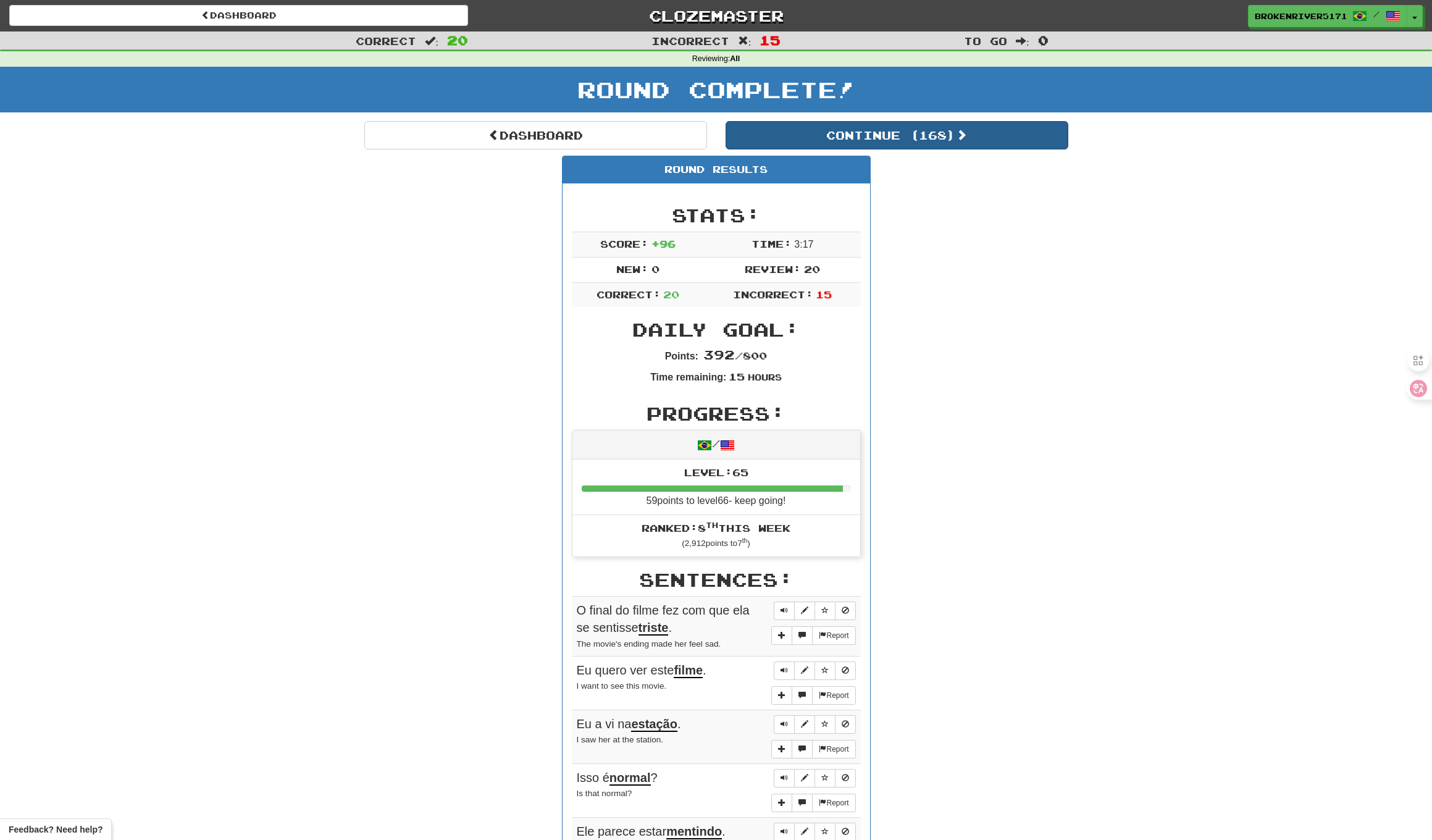
click at [903, 132] on button "Continue ( 168 )" at bounding box center [897, 135] width 343 height 28
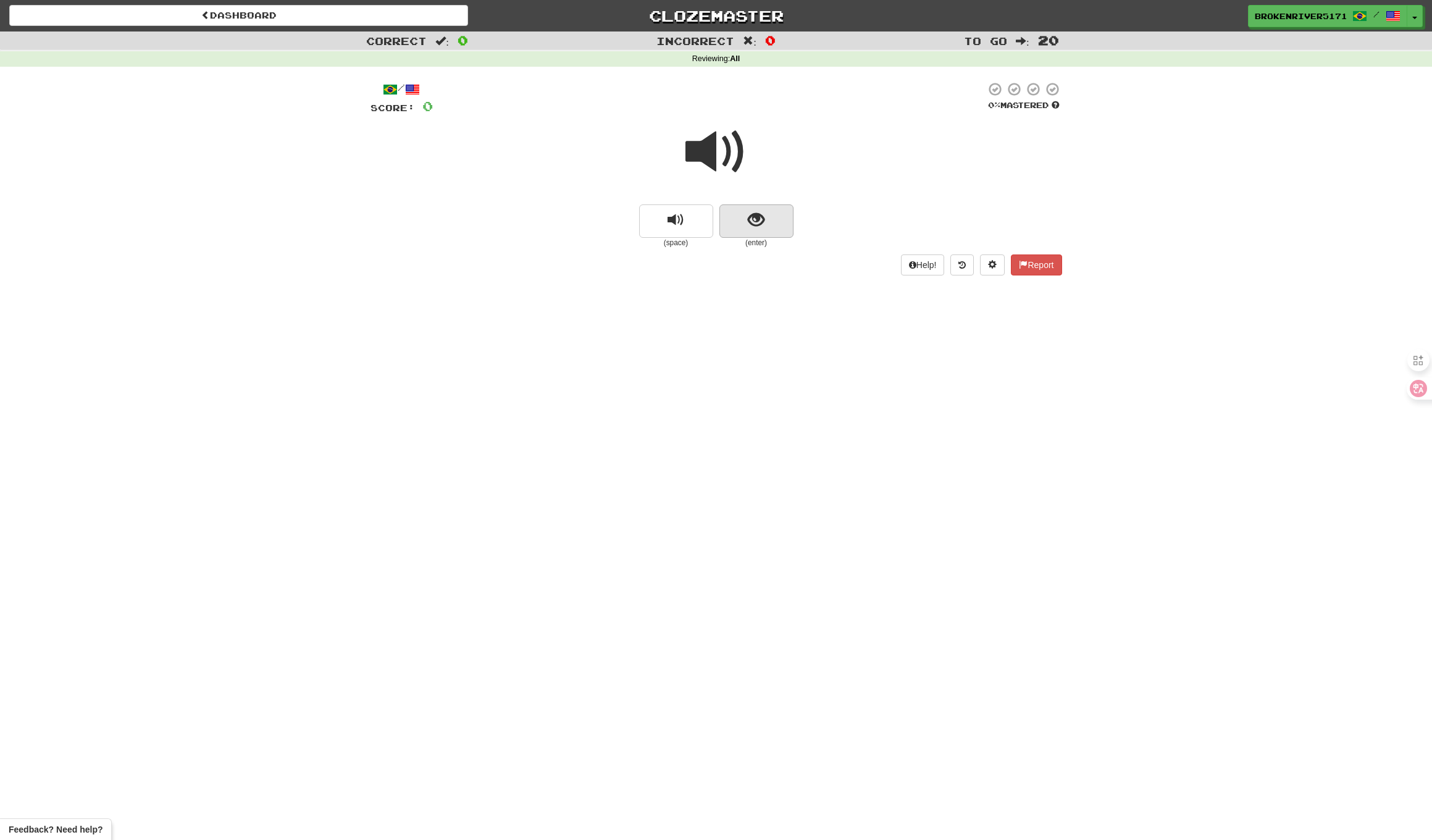
click at [746, 211] on button "show sentence" at bounding box center [756, 221] width 74 height 34
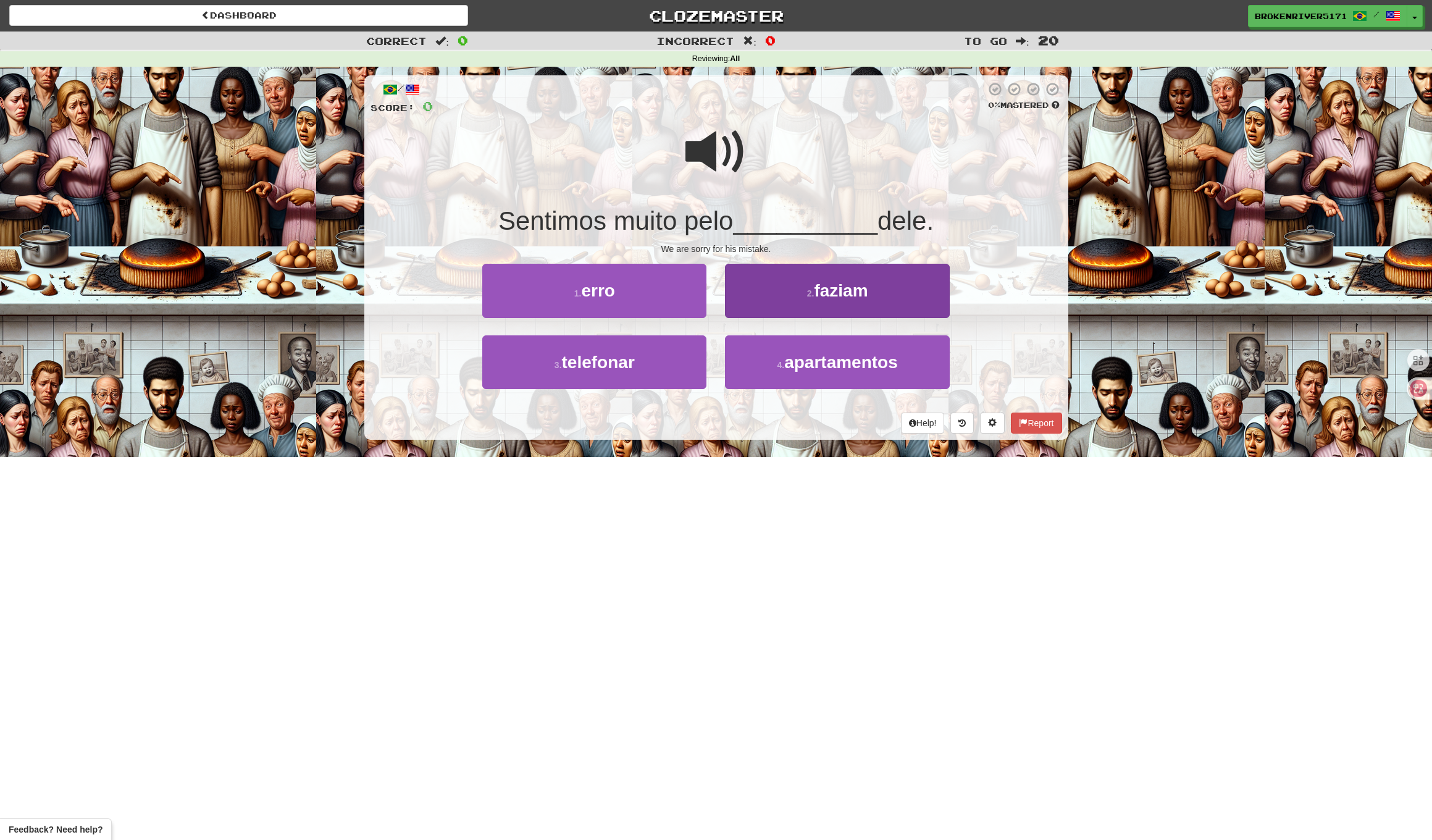
click at [790, 294] on button "2 . faziam" at bounding box center [837, 290] width 224 height 54
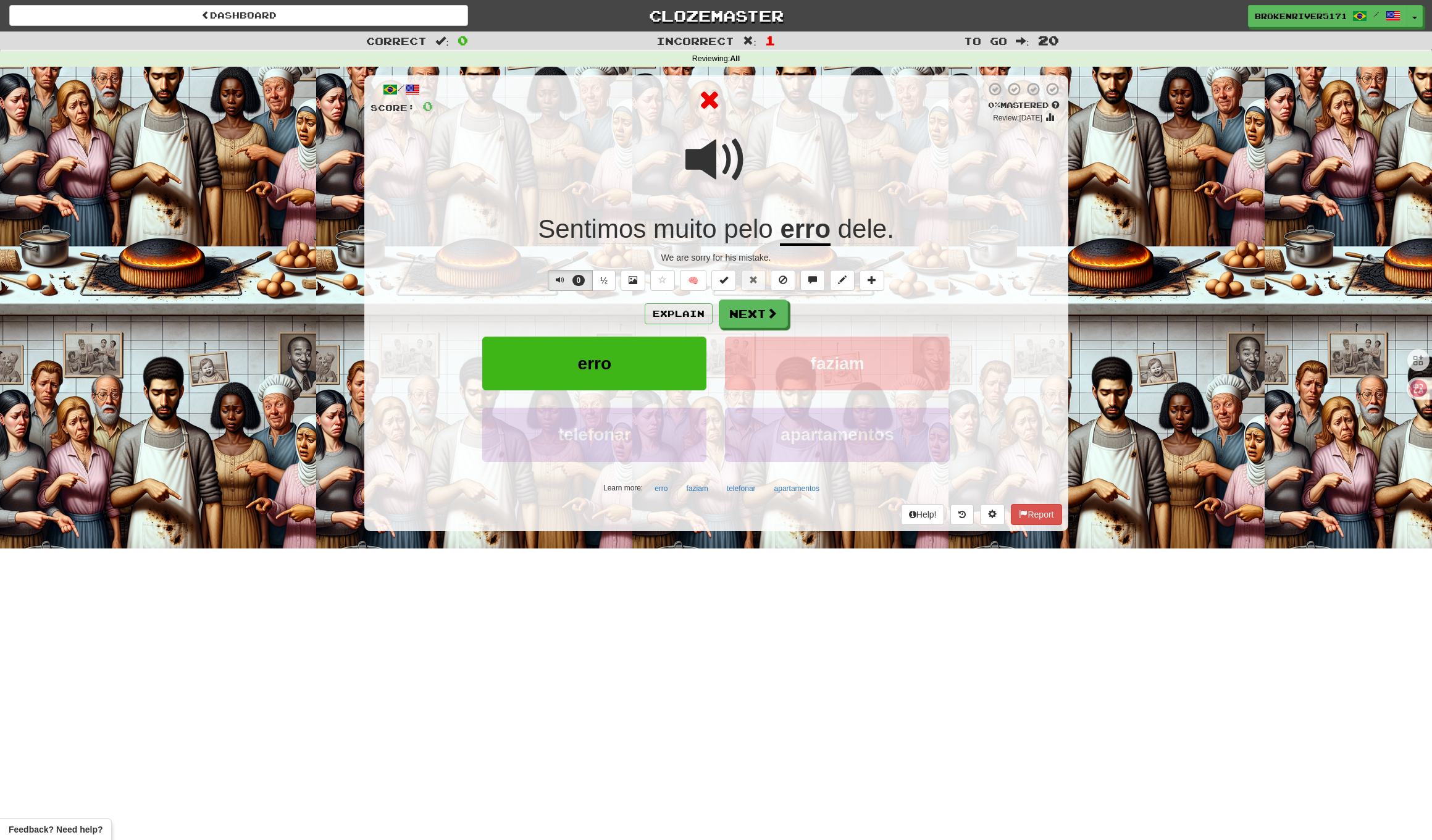
drag, startPoint x: 752, startPoint y: 309, endPoint x: 769, endPoint y: 318, distance: 19.2
click at [753, 309] on button "Next" at bounding box center [753, 314] width 69 height 28
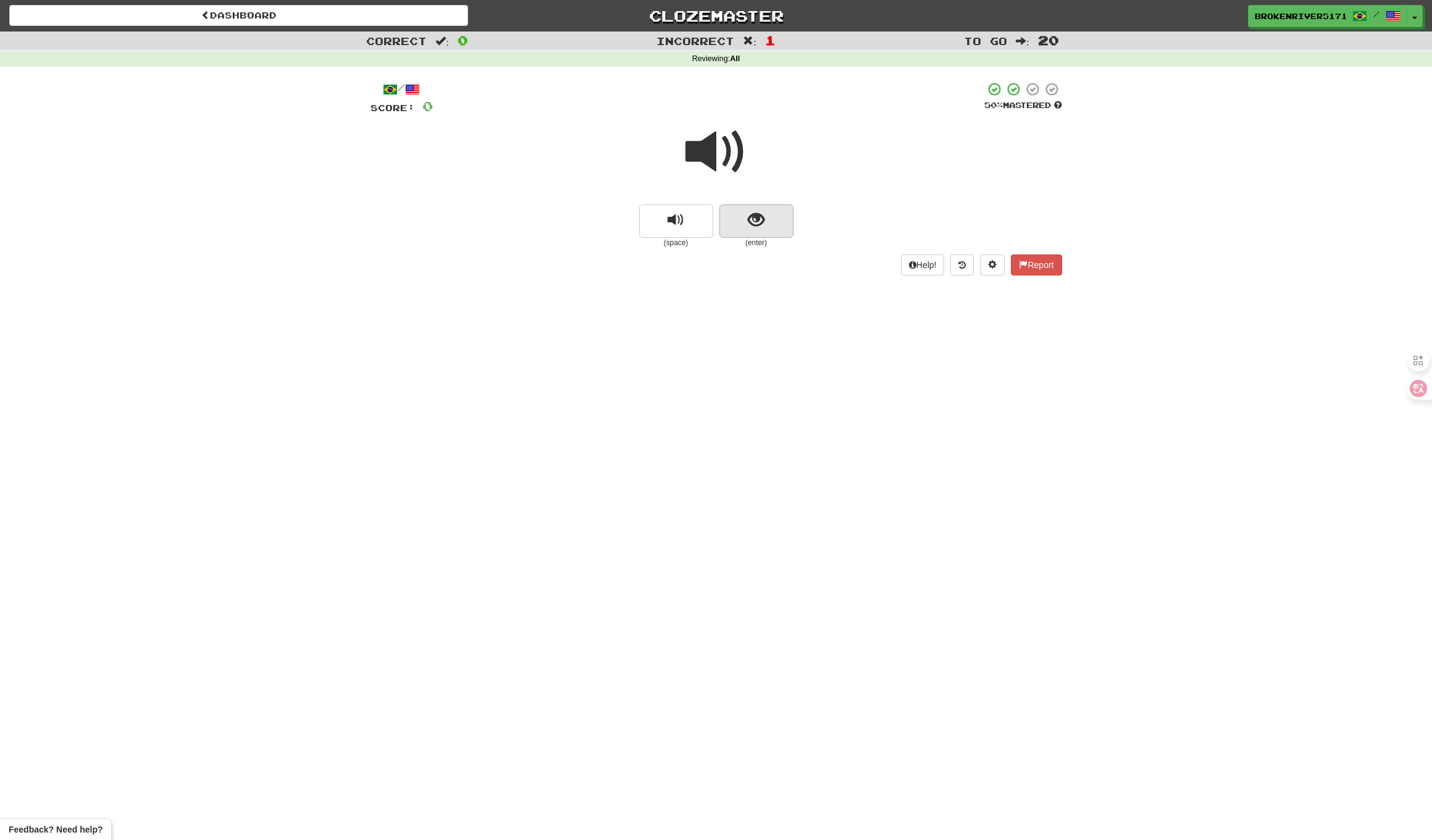
click at [775, 216] on button "show sentence" at bounding box center [756, 221] width 74 height 34
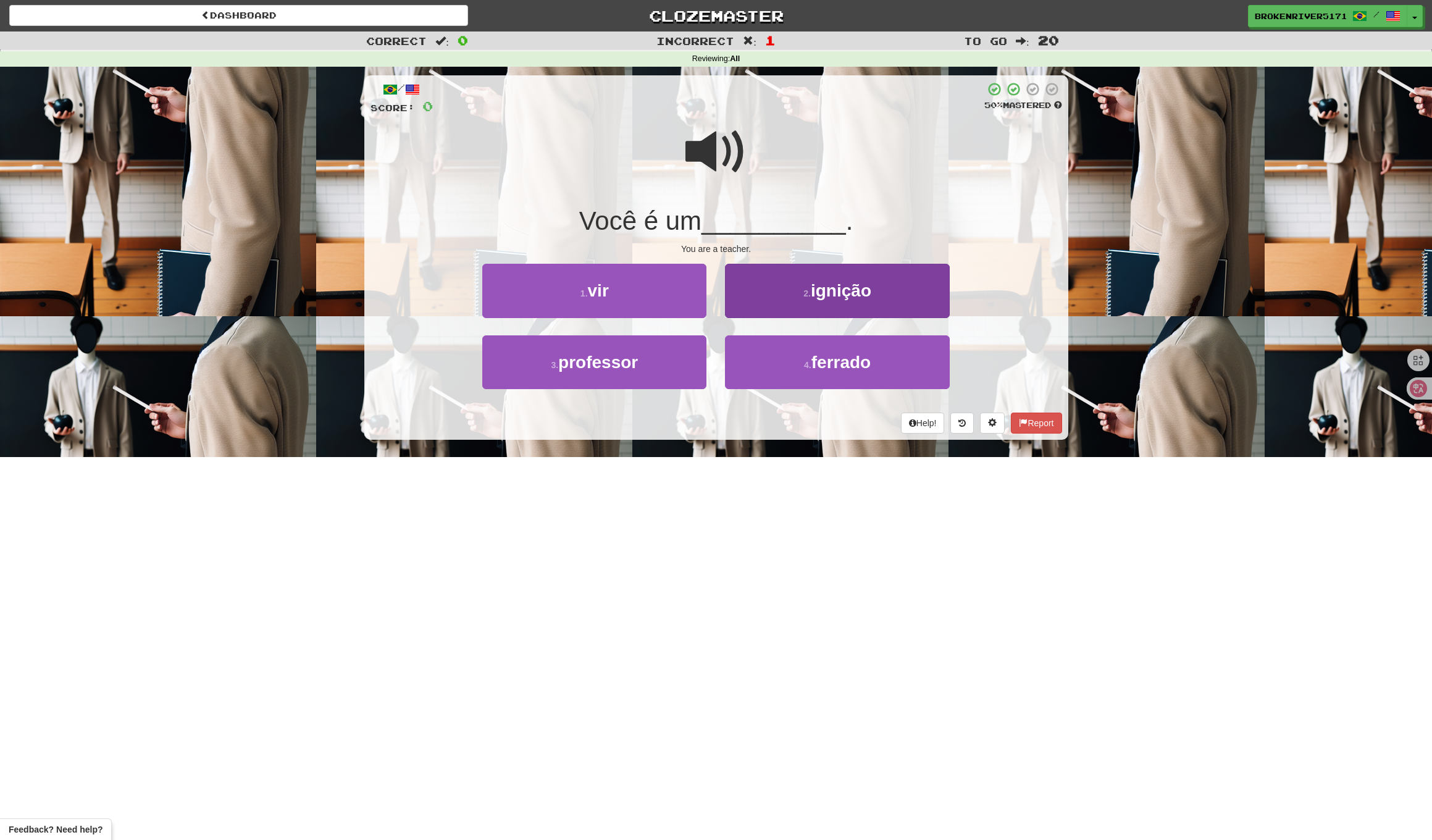
drag, startPoint x: 670, startPoint y: 371, endPoint x: 798, endPoint y: 363, distance: 128.2
click at [676, 371] on button "3 . professor" at bounding box center [595, 362] width 224 height 54
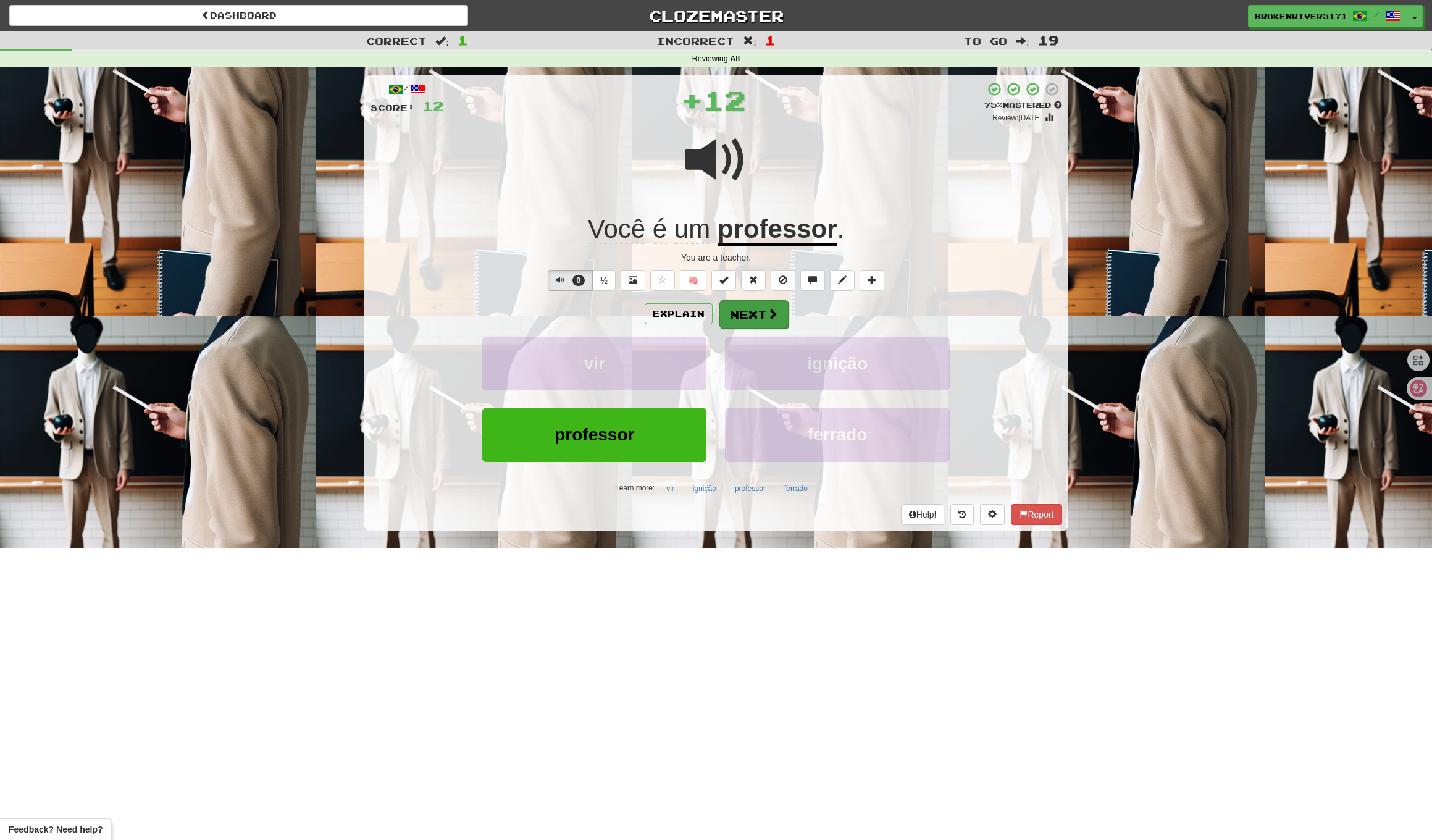
click at [767, 314] on span at bounding box center [773, 314] width 11 height 11
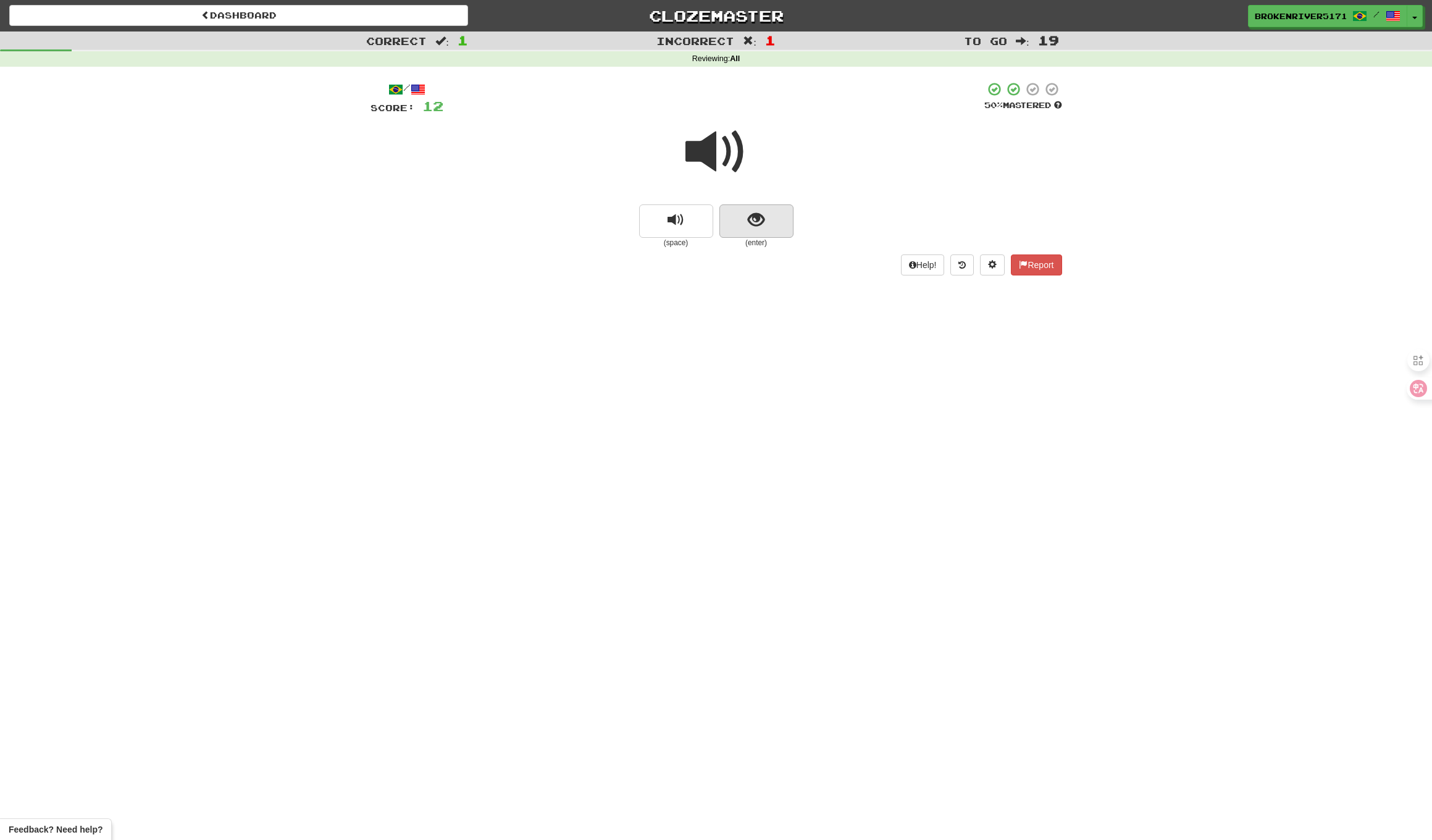
click at [755, 221] on span "show sentence" at bounding box center [756, 220] width 16 height 16
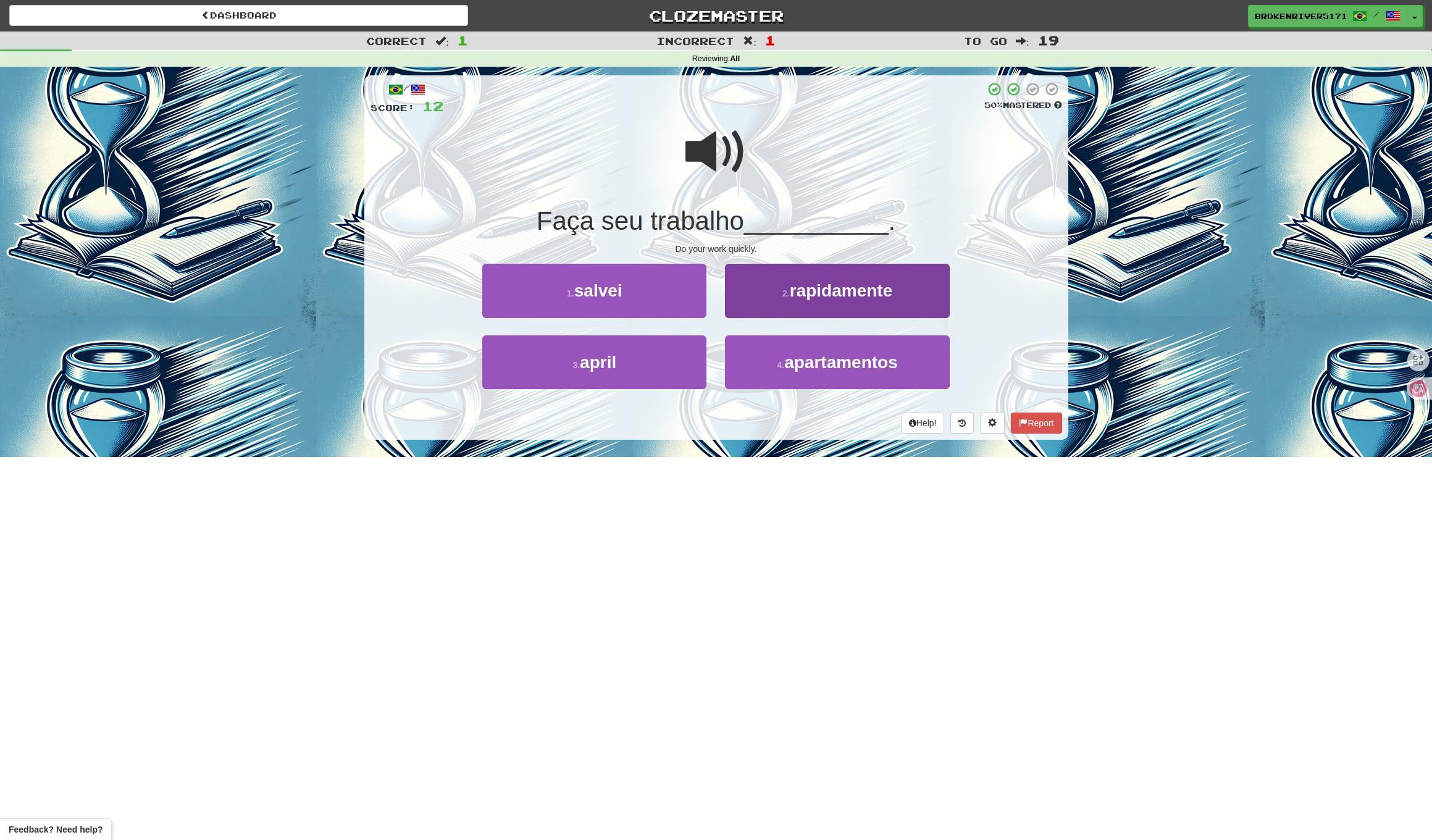
click at [803, 306] on button "2 . rapidamente" at bounding box center [837, 290] width 224 height 54
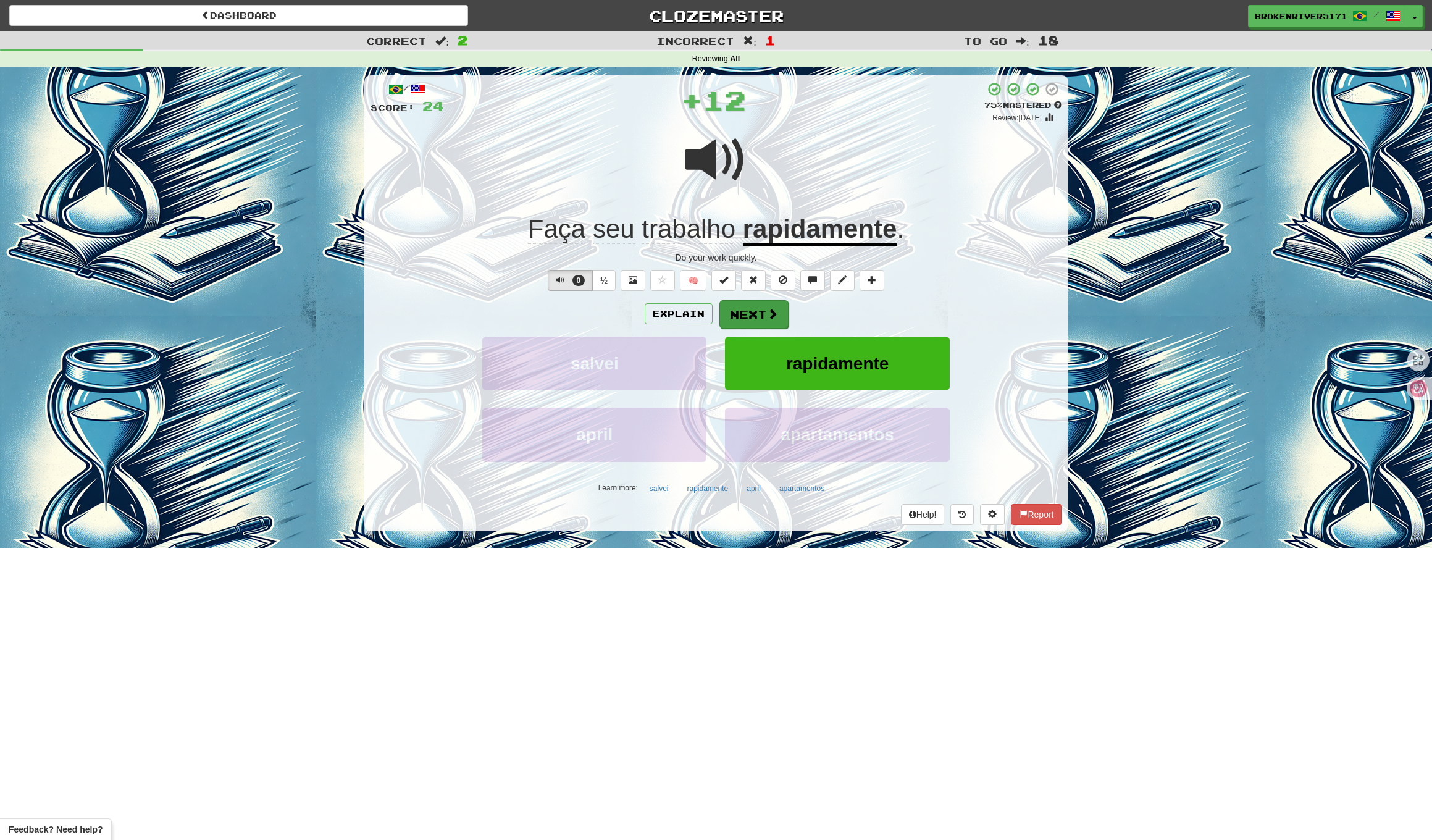
click at [753, 311] on button "Next" at bounding box center [754, 314] width 69 height 28
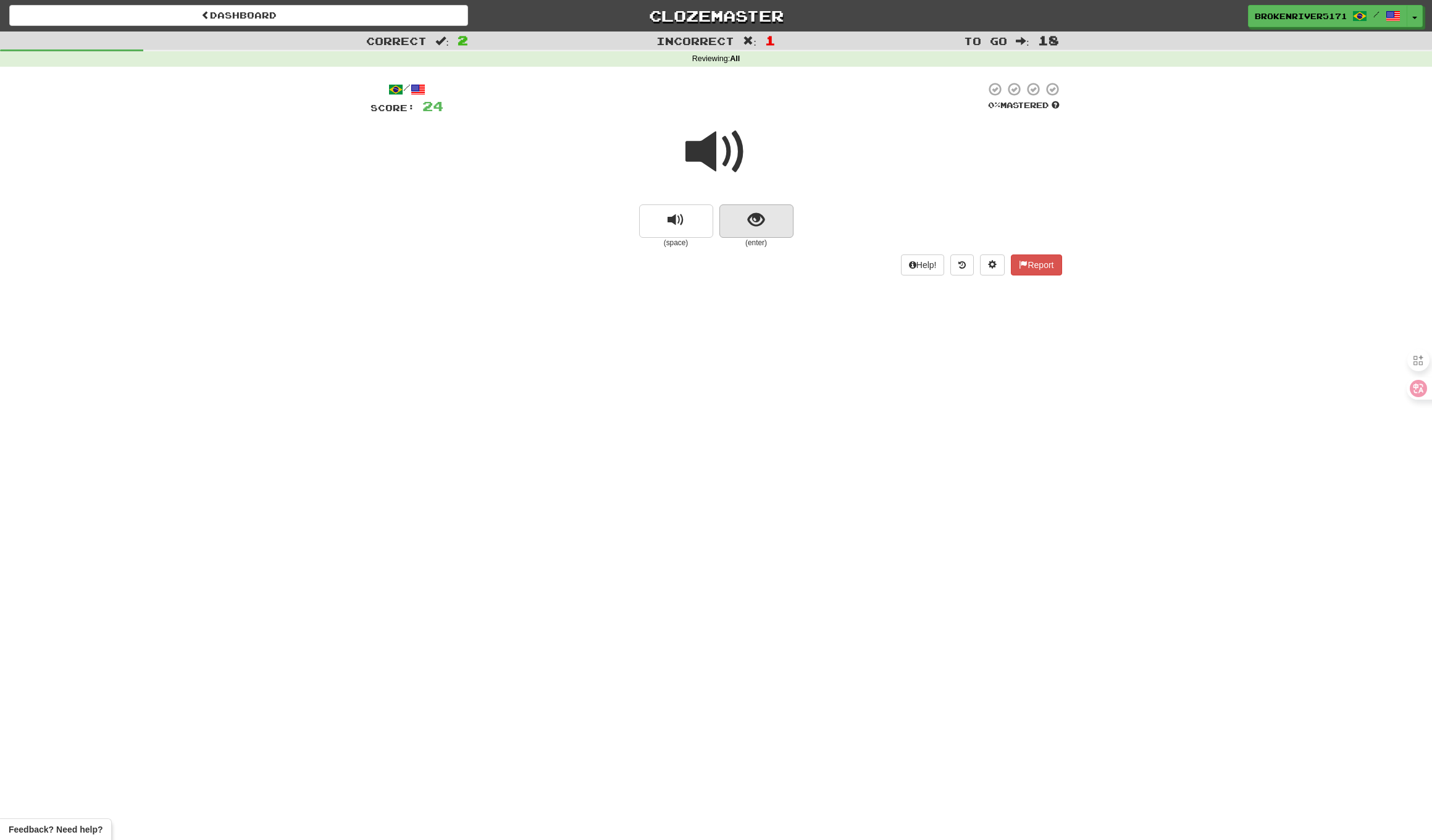
click at [756, 232] on button "show sentence" at bounding box center [756, 221] width 74 height 34
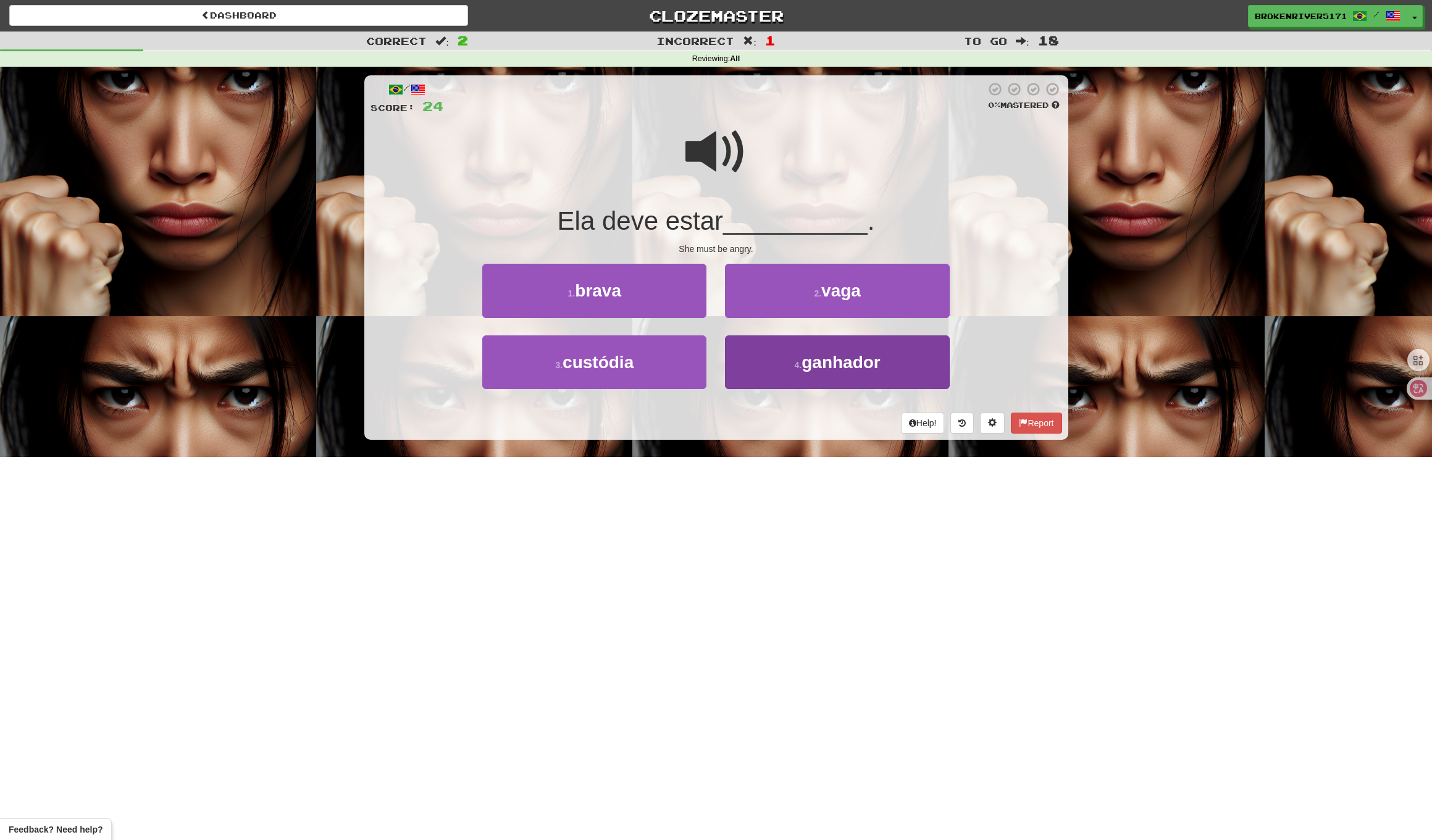
click at [803, 361] on span "ganhador" at bounding box center [841, 362] width 79 height 19
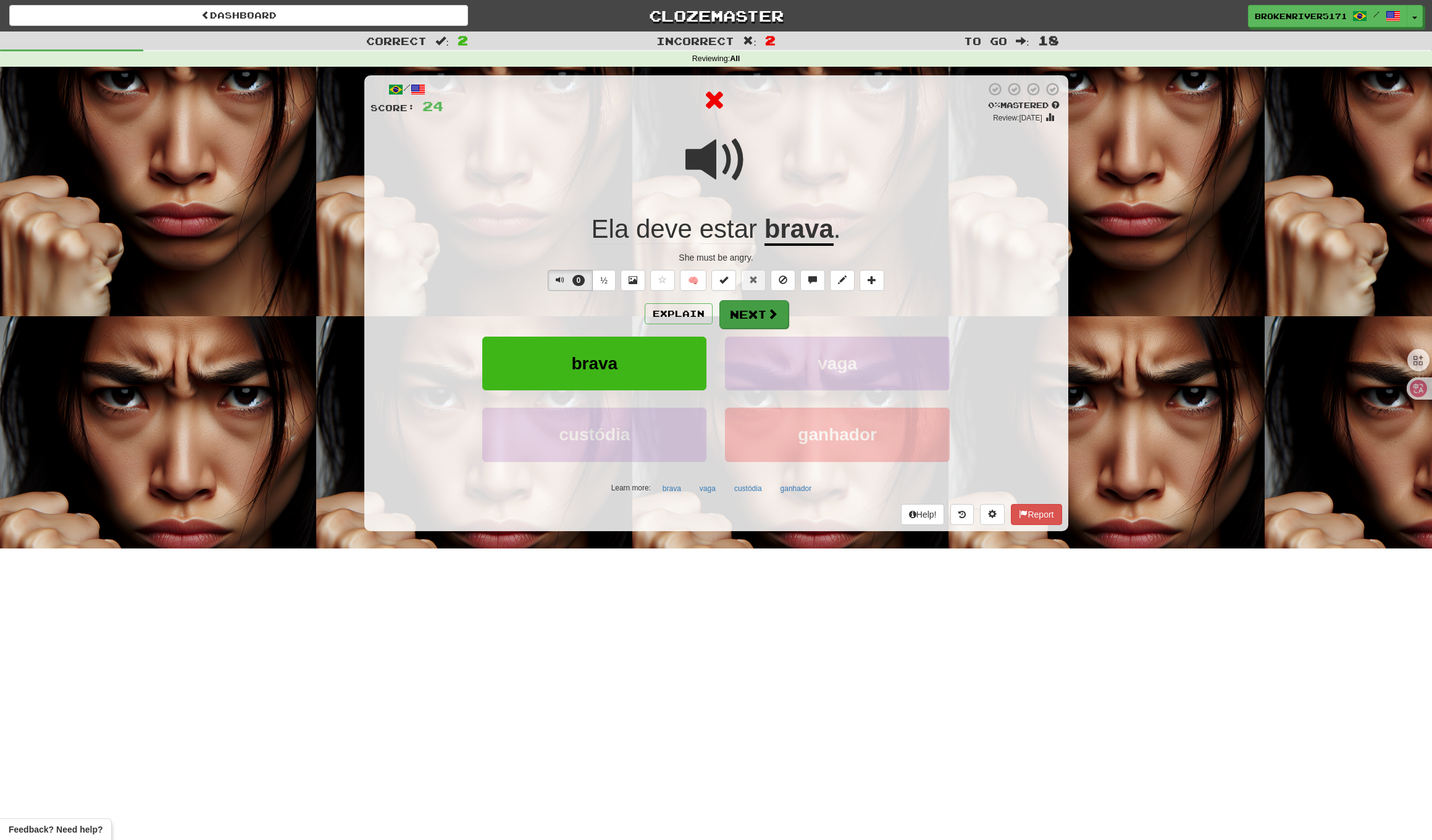
click at [767, 312] on span at bounding box center [773, 314] width 11 height 11
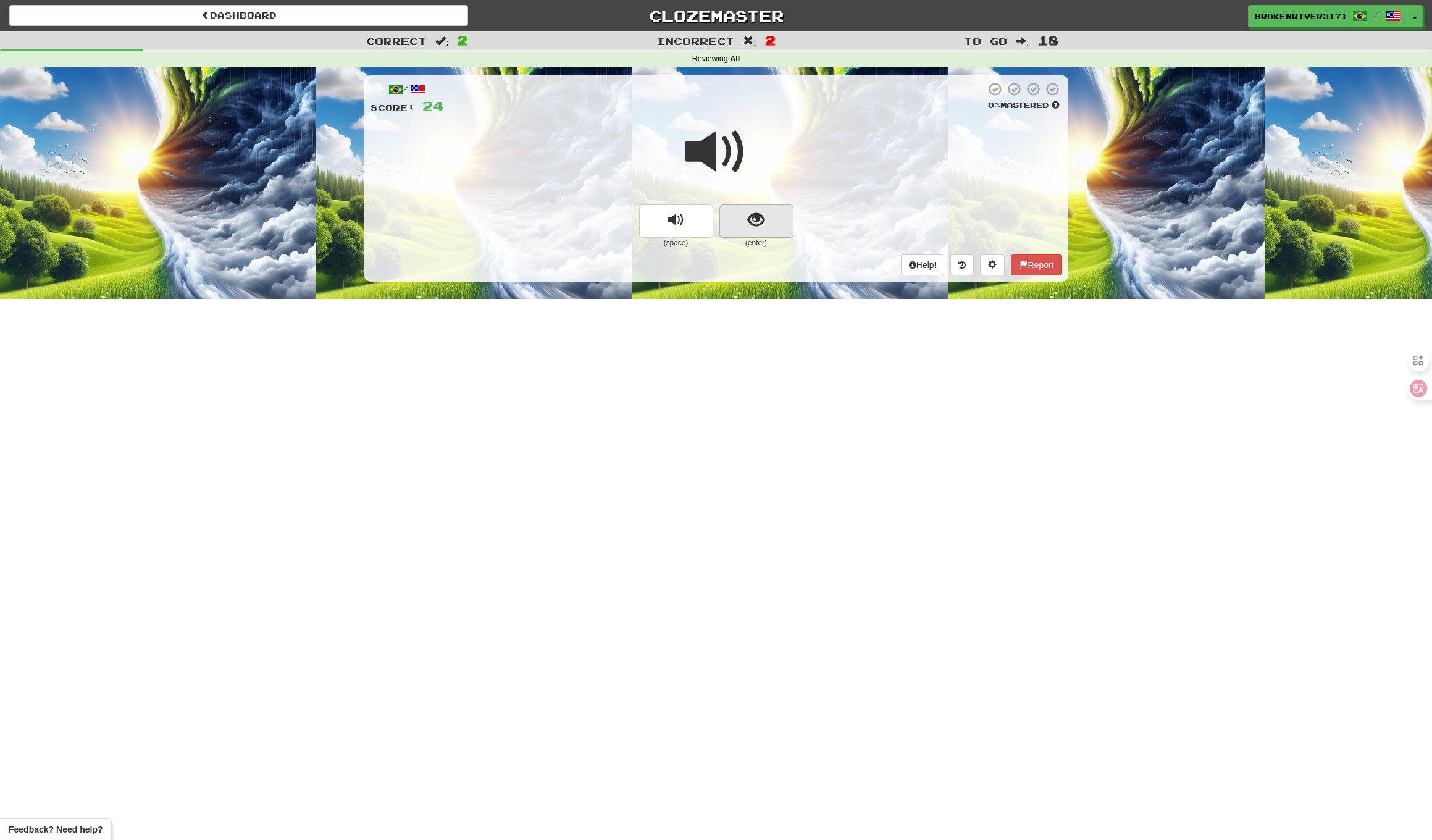
click at [764, 215] on span "show sentence" at bounding box center [756, 220] width 16 height 16
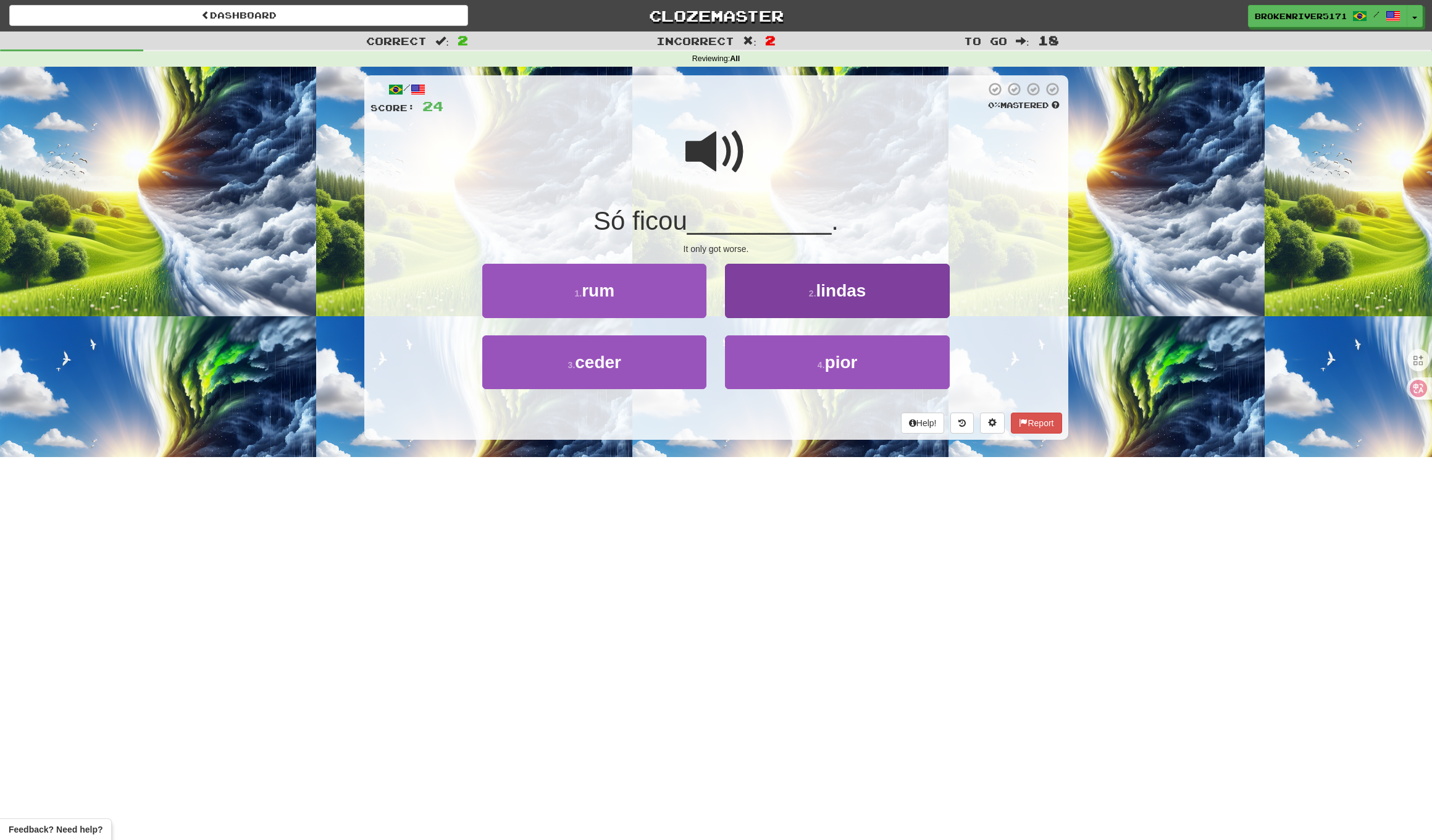
click at [803, 295] on button "2 . lindas" at bounding box center [837, 290] width 224 height 54
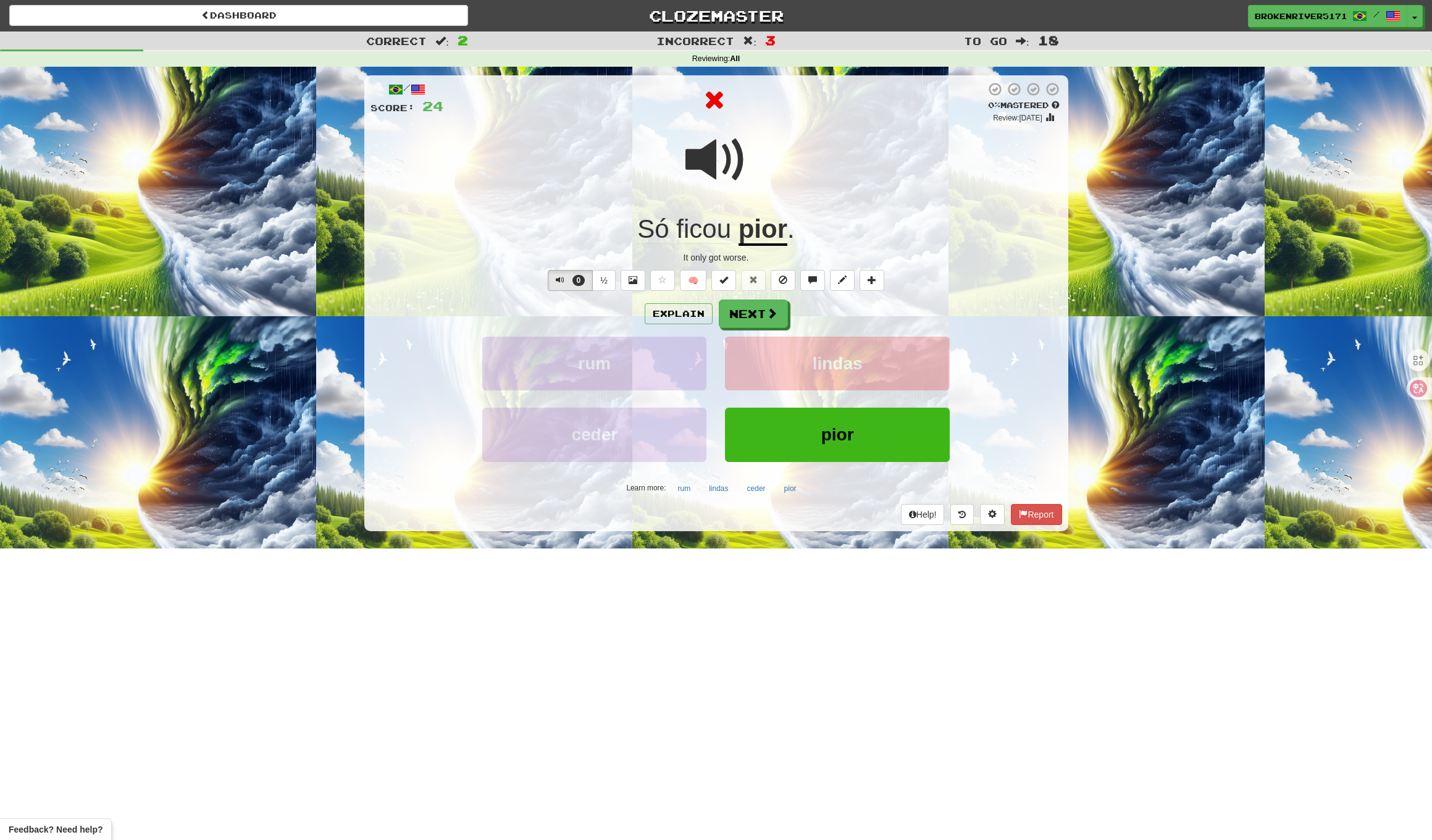
click at [765, 293] on div "/ Score: 24 0 % Mastered Review: [DATE] Só ficou pior . It only got worse. 0 ½ …" at bounding box center [716, 303] width 704 height 455
click at [765, 322] on button "Next" at bounding box center [754, 314] width 69 height 28
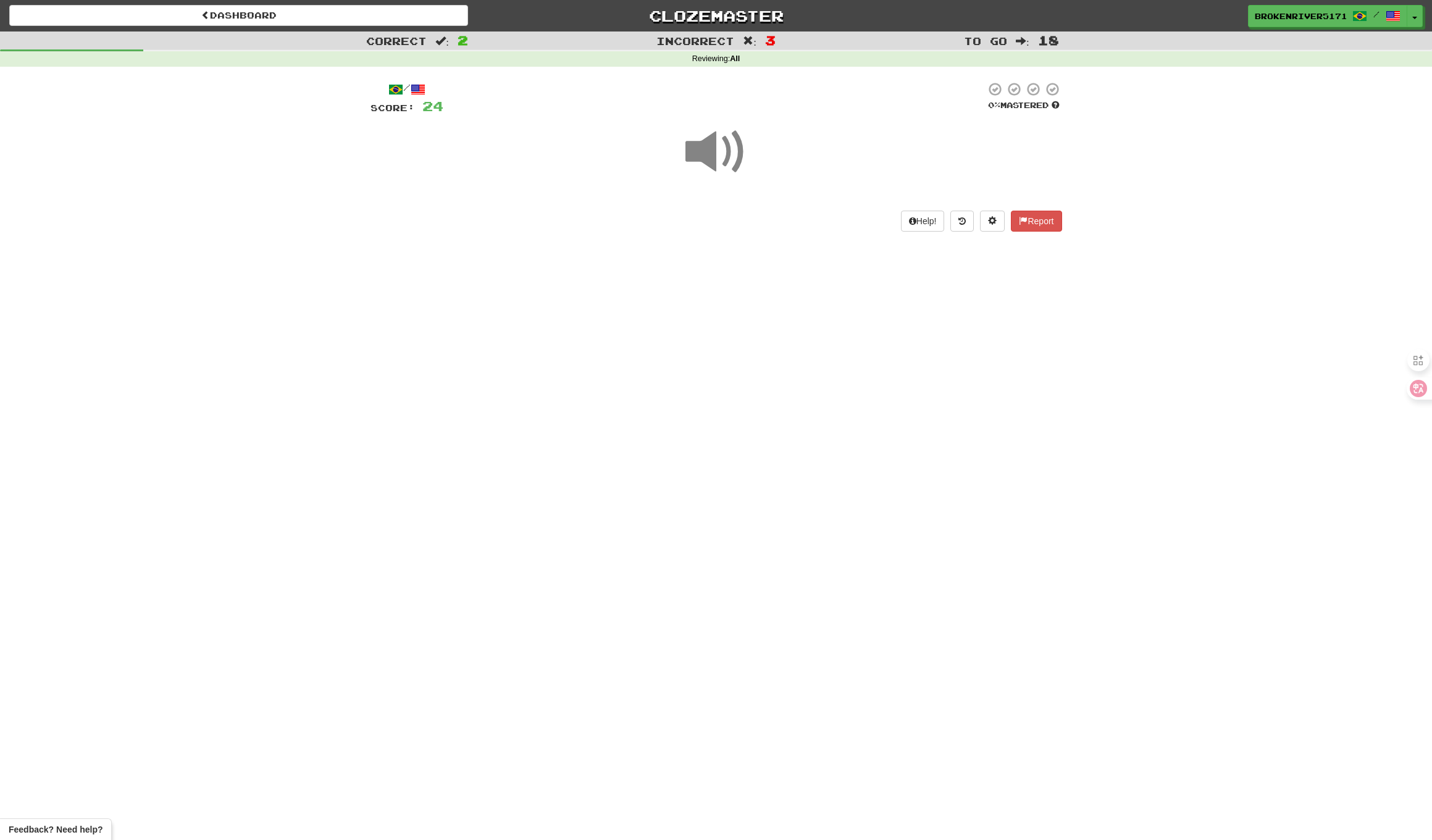
click at [738, 319] on div "Dashboard Clozemaster BrokenRiver5171 / Toggle Dropdown Dashboard Leaderboard A…" at bounding box center [716, 420] width 1432 height 840
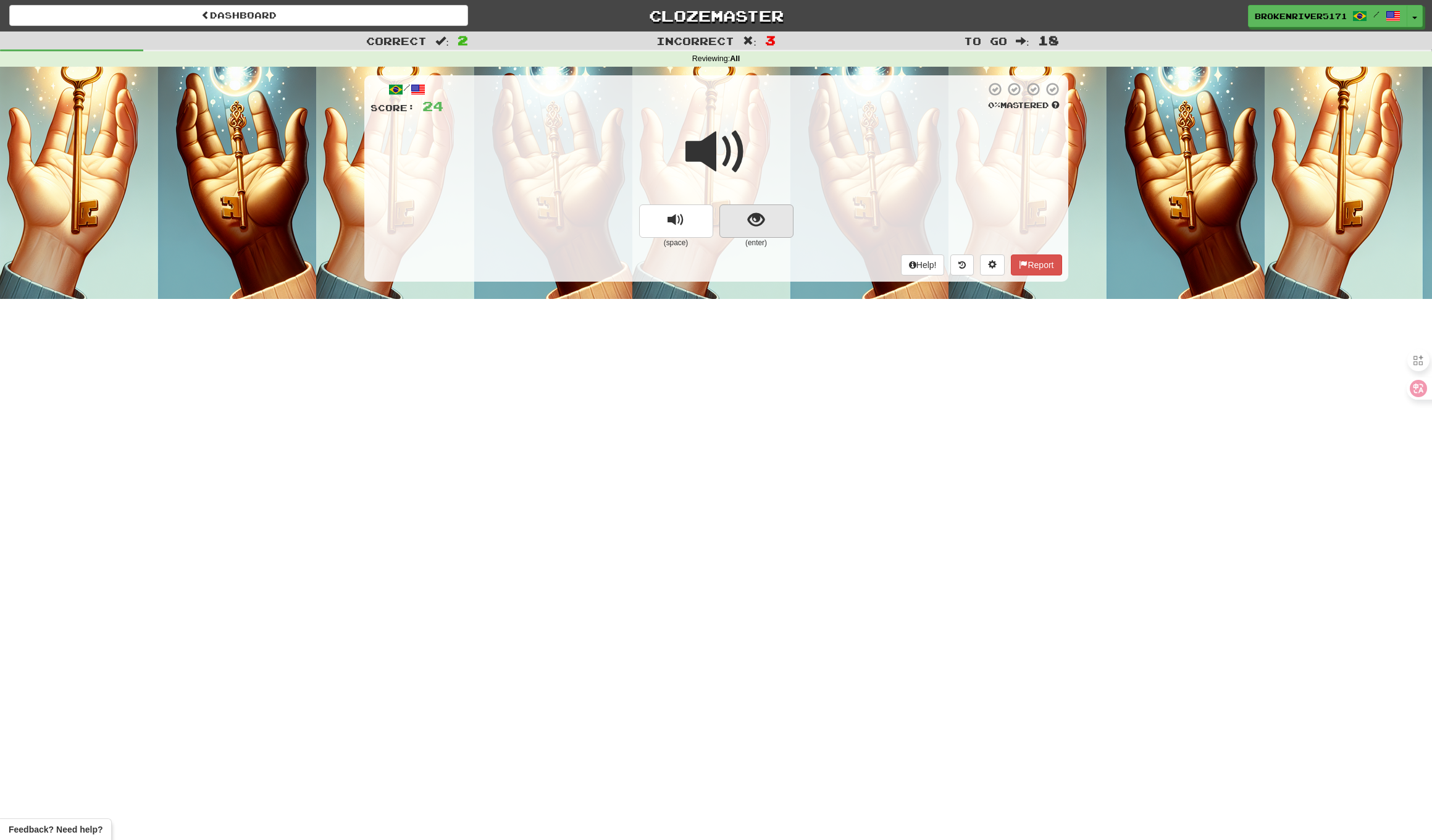
click at [763, 214] on span "show sentence" at bounding box center [756, 220] width 16 height 16
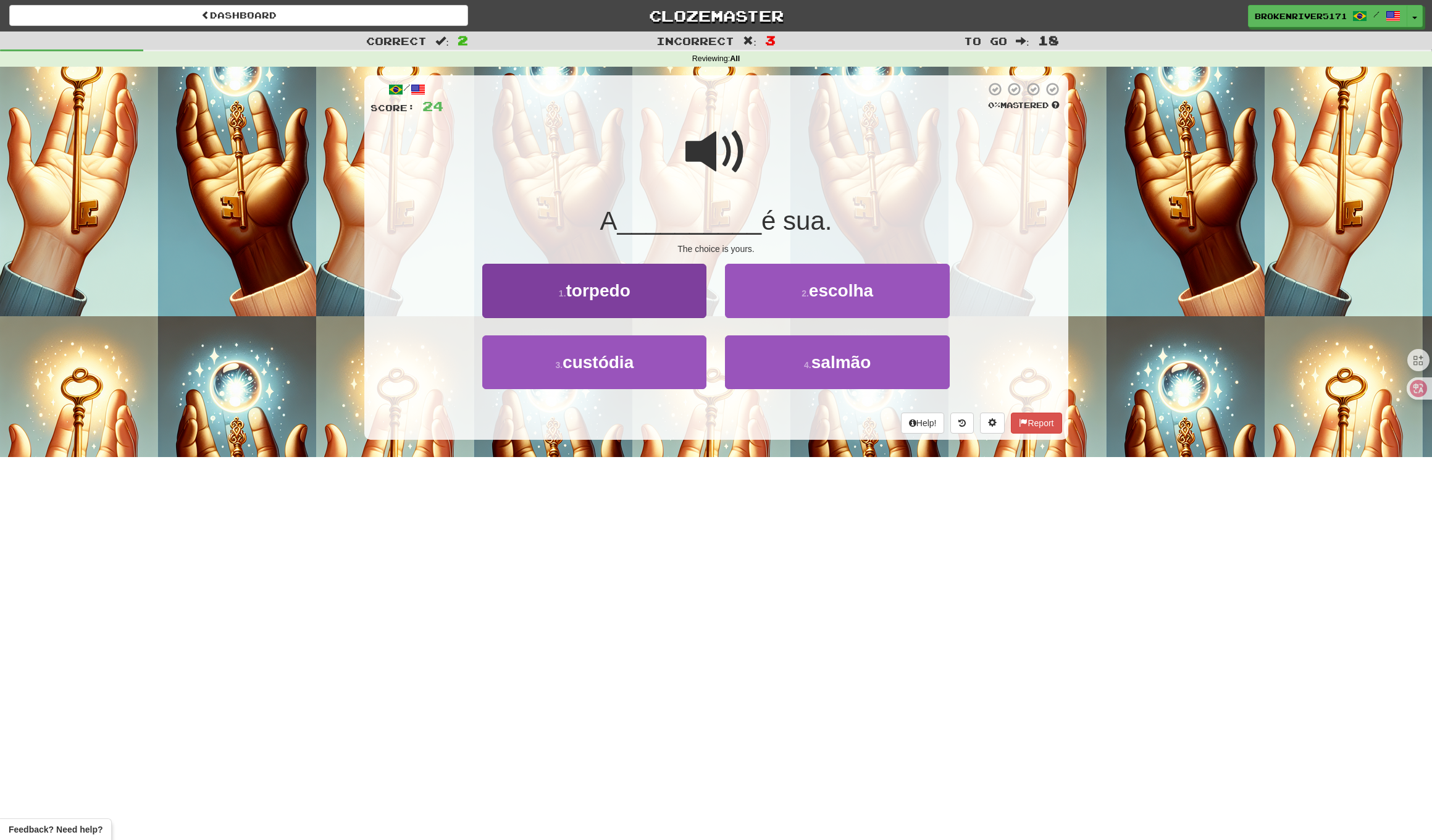
drag, startPoint x: 791, startPoint y: 302, endPoint x: 655, endPoint y: 307, distance: 136.1
click at [656, 307] on div "1 . torpedo 2 . escolha" at bounding box center [717, 299] width 729 height 71
click at [655, 307] on button "1 . torpedo" at bounding box center [595, 290] width 224 height 54
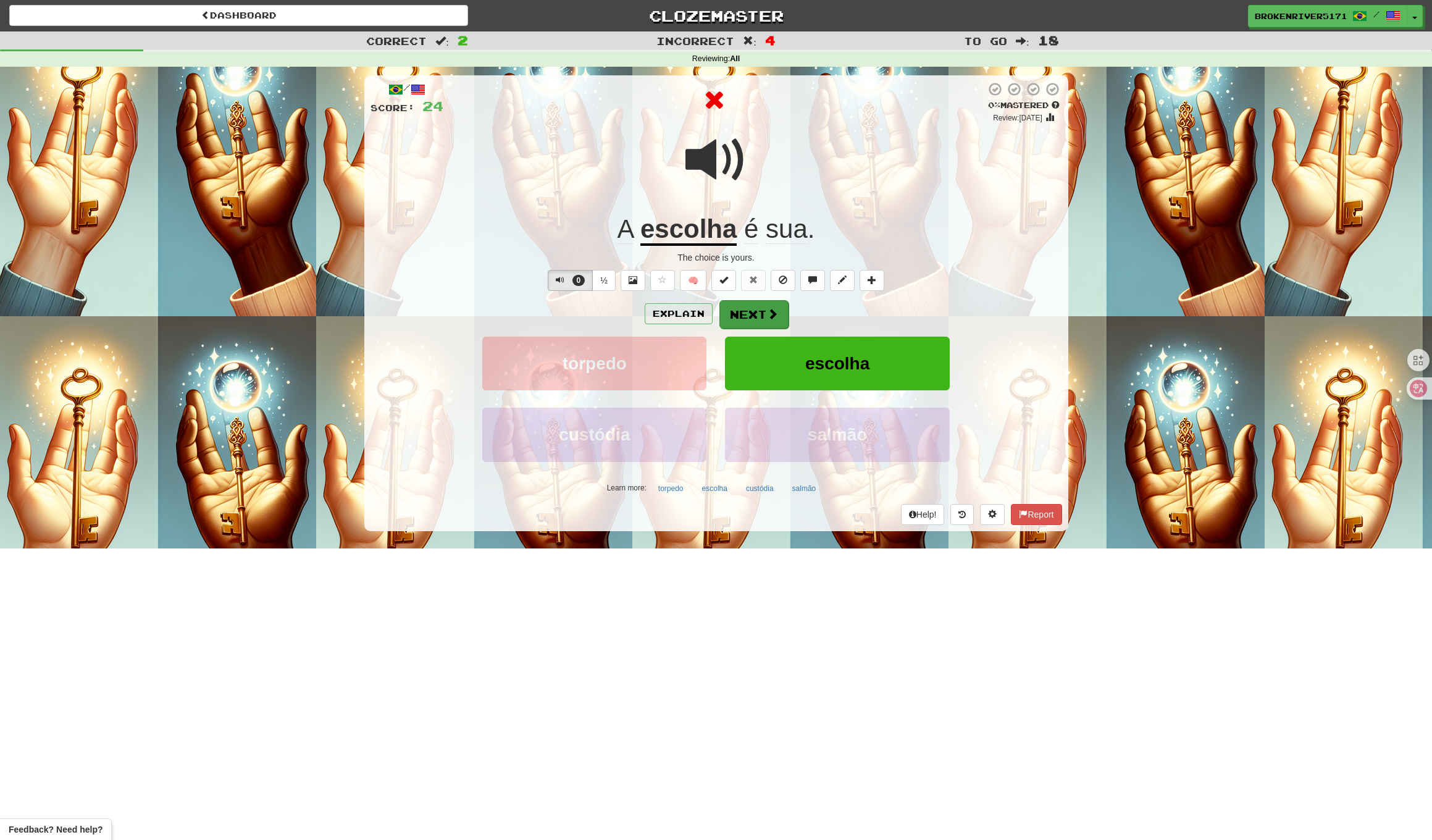
click at [749, 310] on button "Next" at bounding box center [754, 314] width 69 height 28
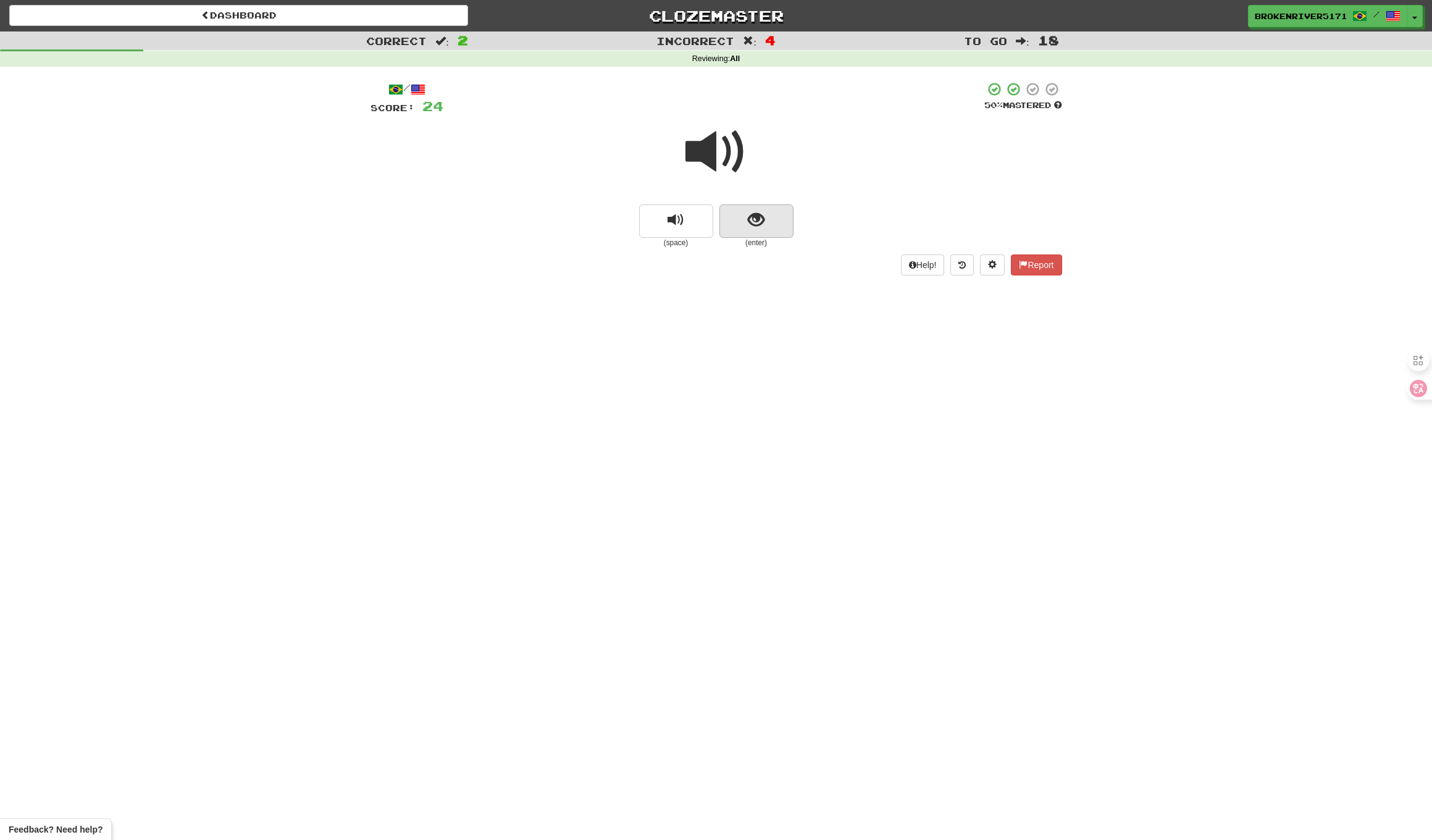
click at [752, 226] on span "show sentence" at bounding box center [756, 220] width 16 height 16
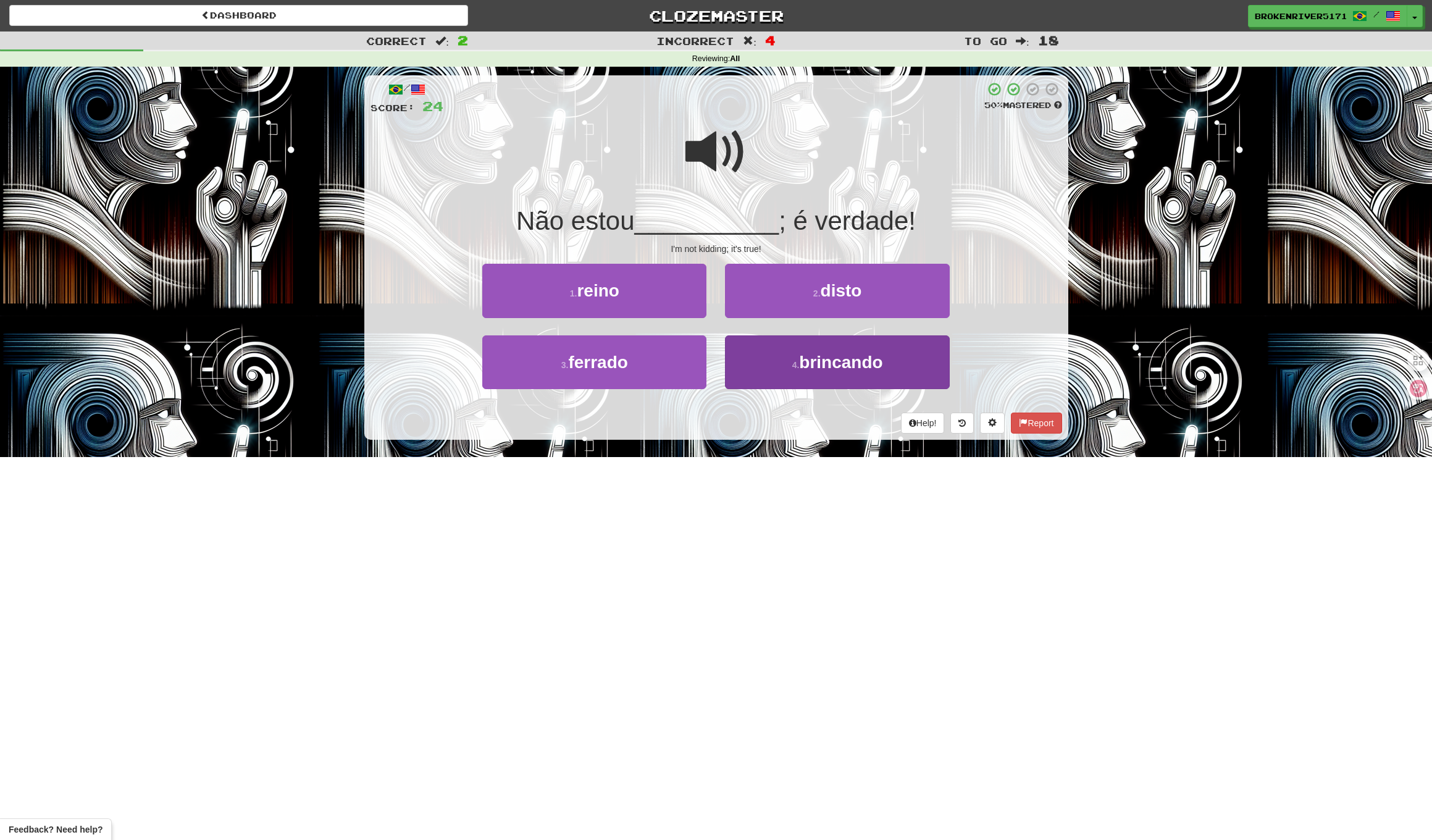
click at [798, 360] on small "4 ." at bounding box center [796, 365] width 8 height 10
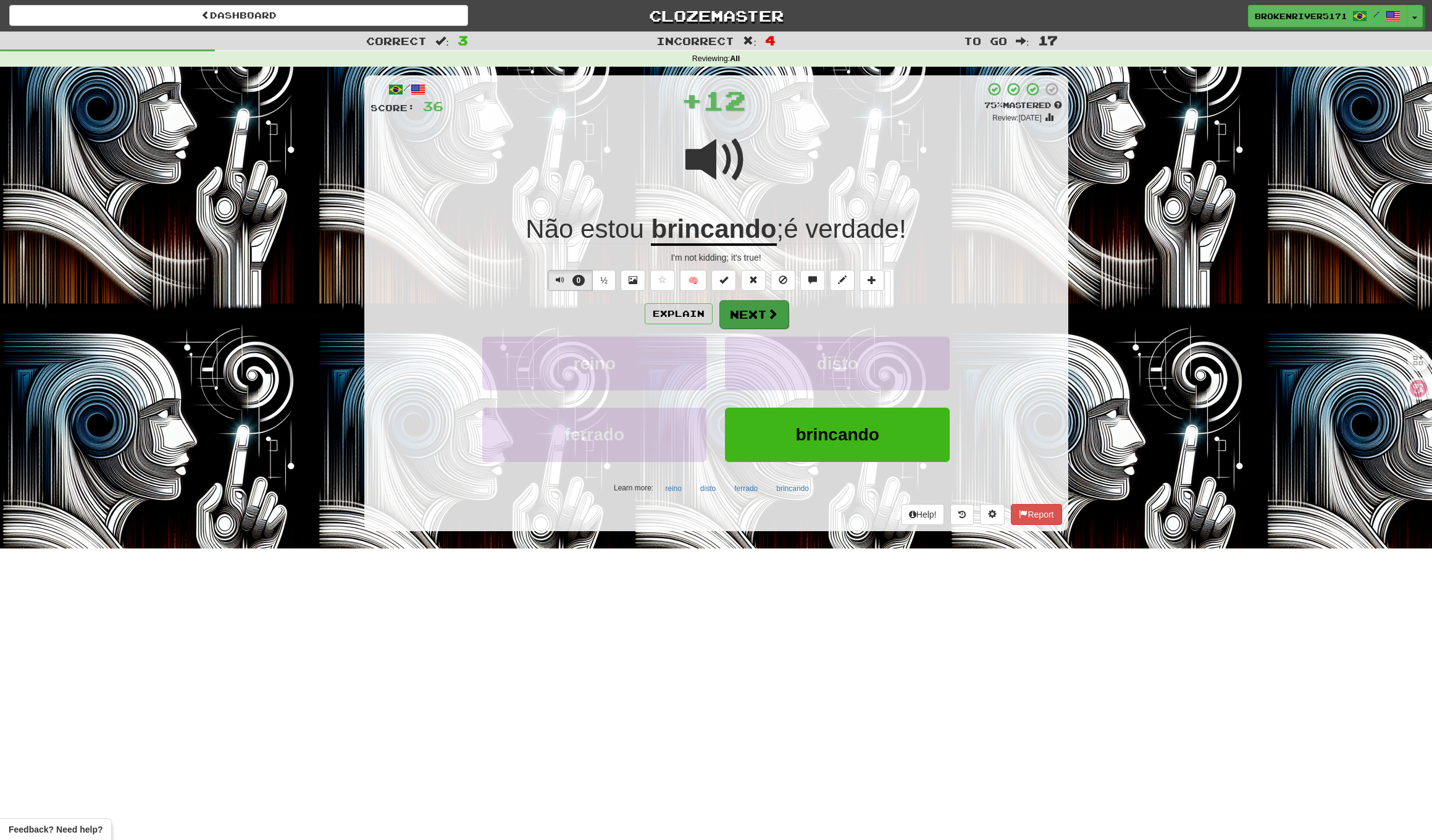
click at [736, 302] on button "Next" at bounding box center [754, 314] width 69 height 28
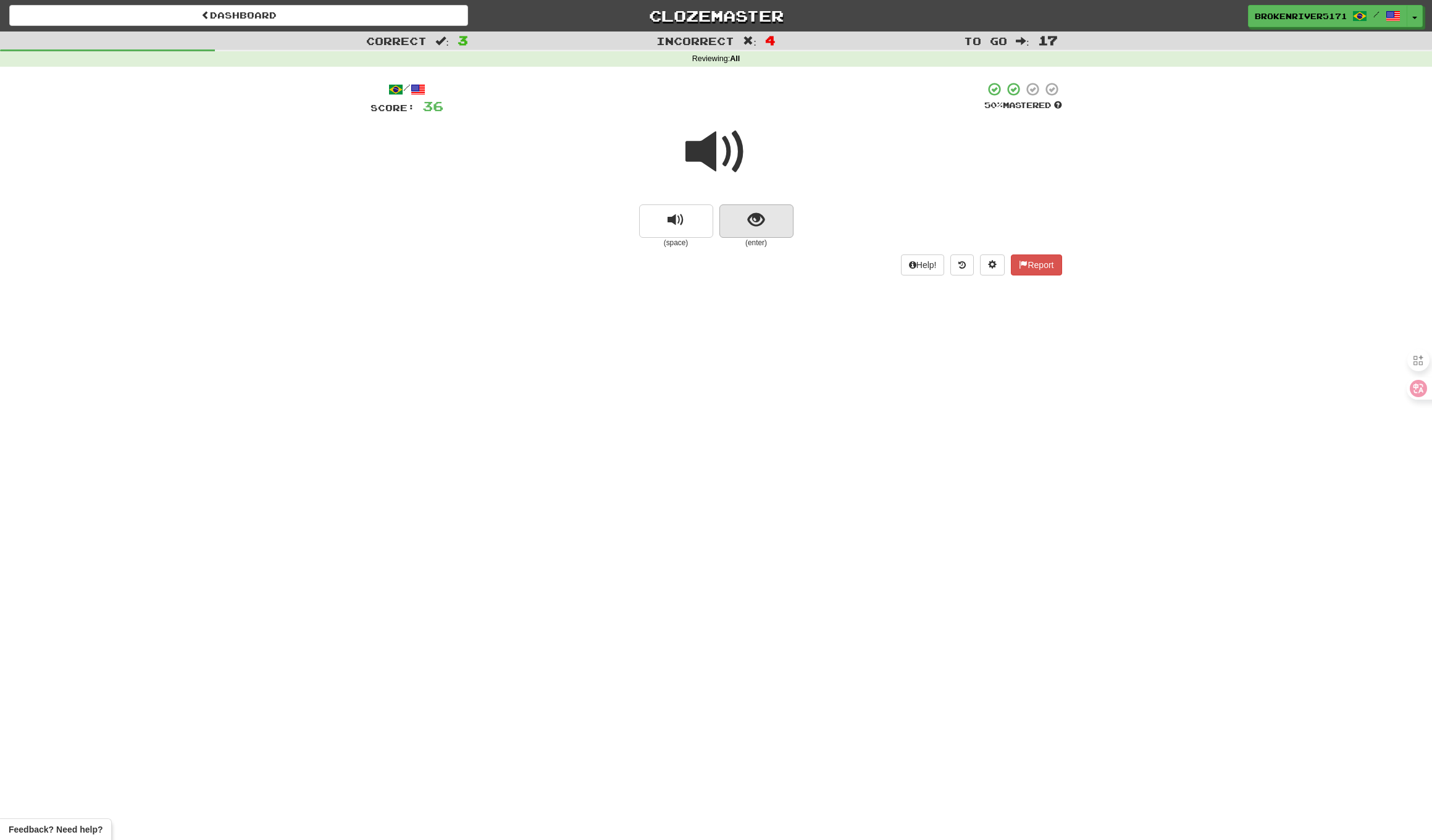
click at [753, 226] on span "show sentence" at bounding box center [756, 220] width 16 height 16
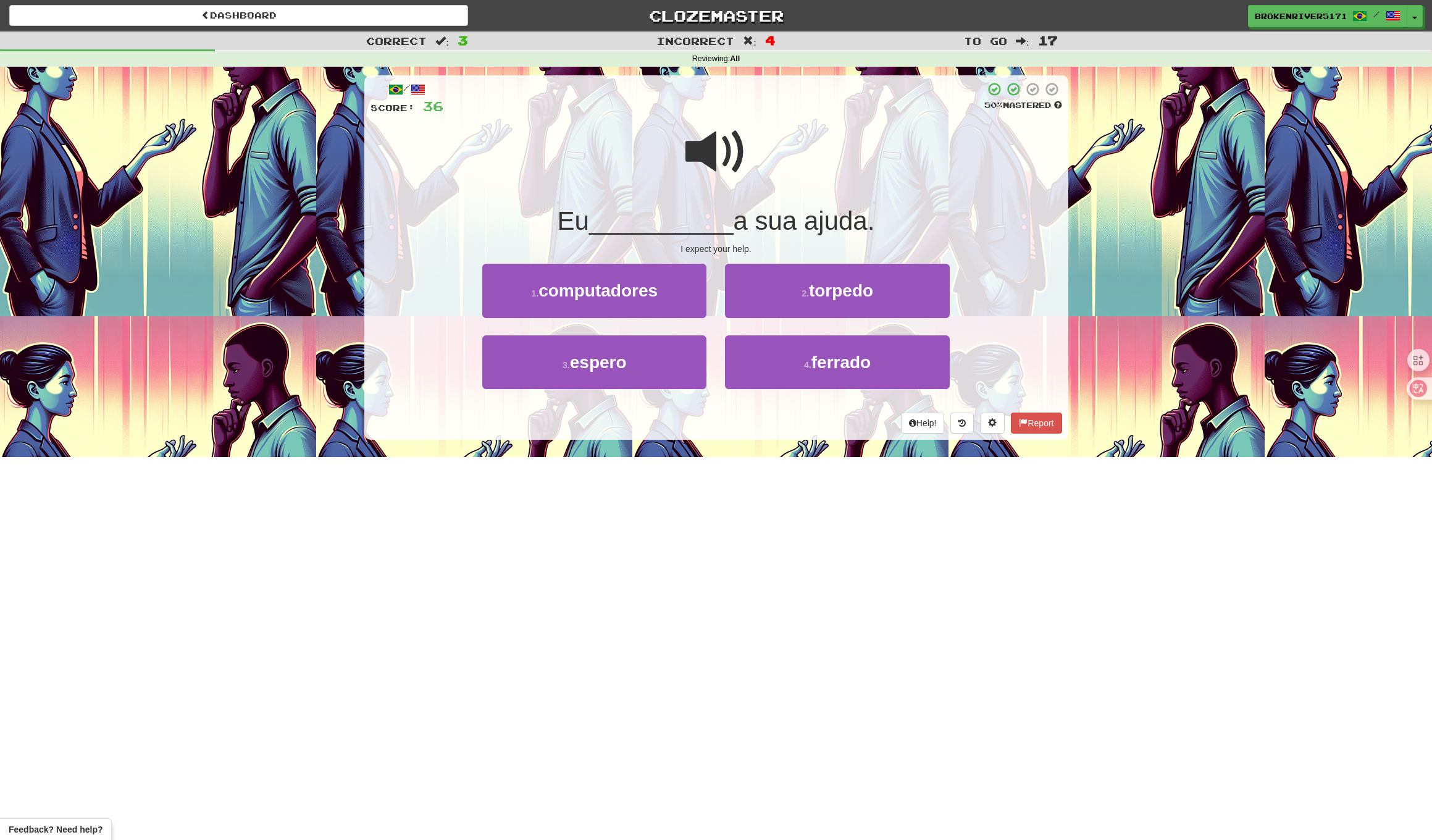
click at [715, 247] on div "I expect your help." at bounding box center [717, 249] width 692 height 13
drag, startPoint x: 696, startPoint y: 292, endPoint x: 822, endPoint y: 277, distance: 126.9
click at [822, 277] on div "1 . computadores 2 . torpedo" at bounding box center [717, 299] width 729 height 71
click at [822, 278] on button "2 . torpedo" at bounding box center [837, 290] width 224 height 54
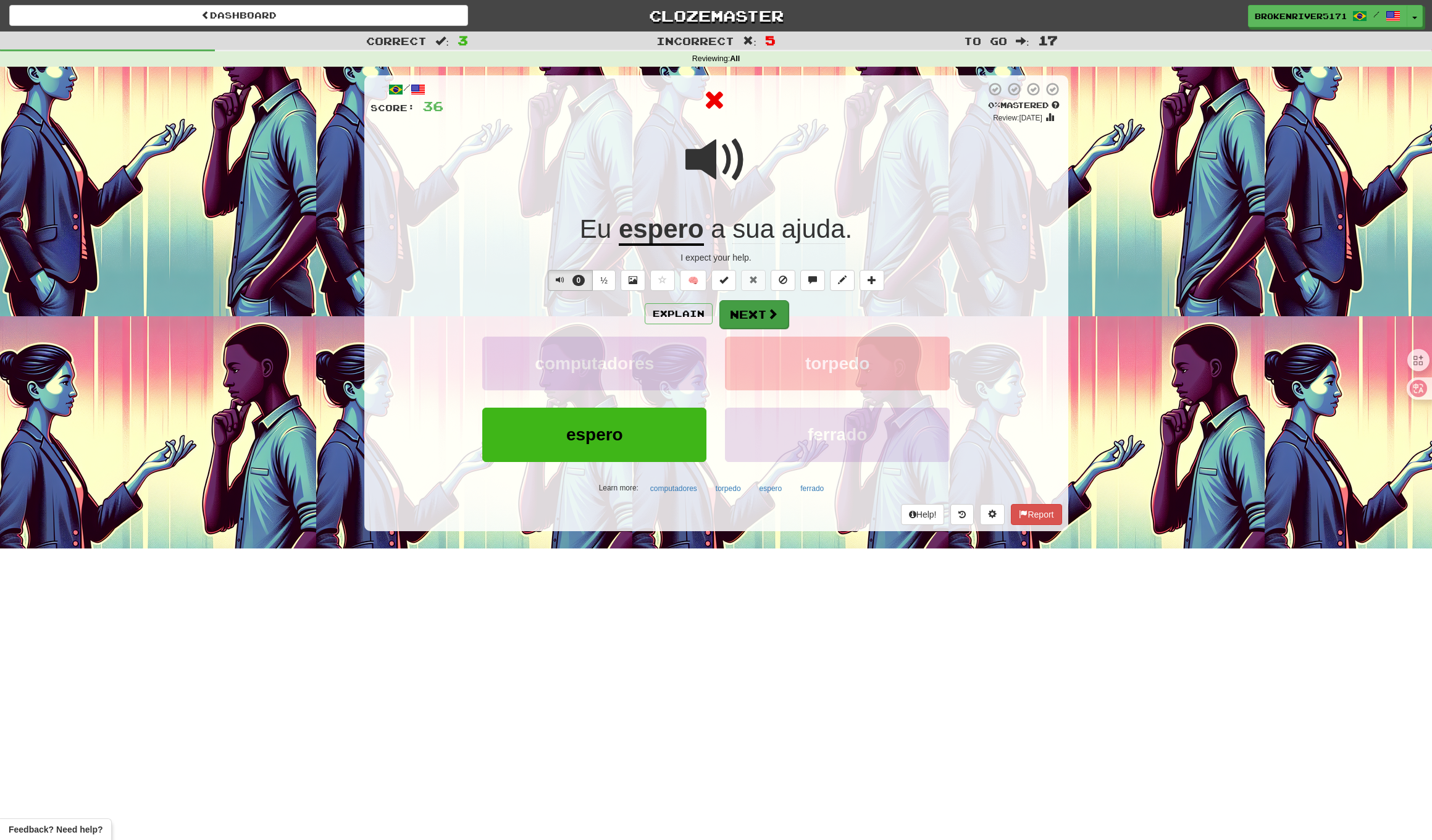
click at [750, 304] on button "Next" at bounding box center [754, 314] width 69 height 28
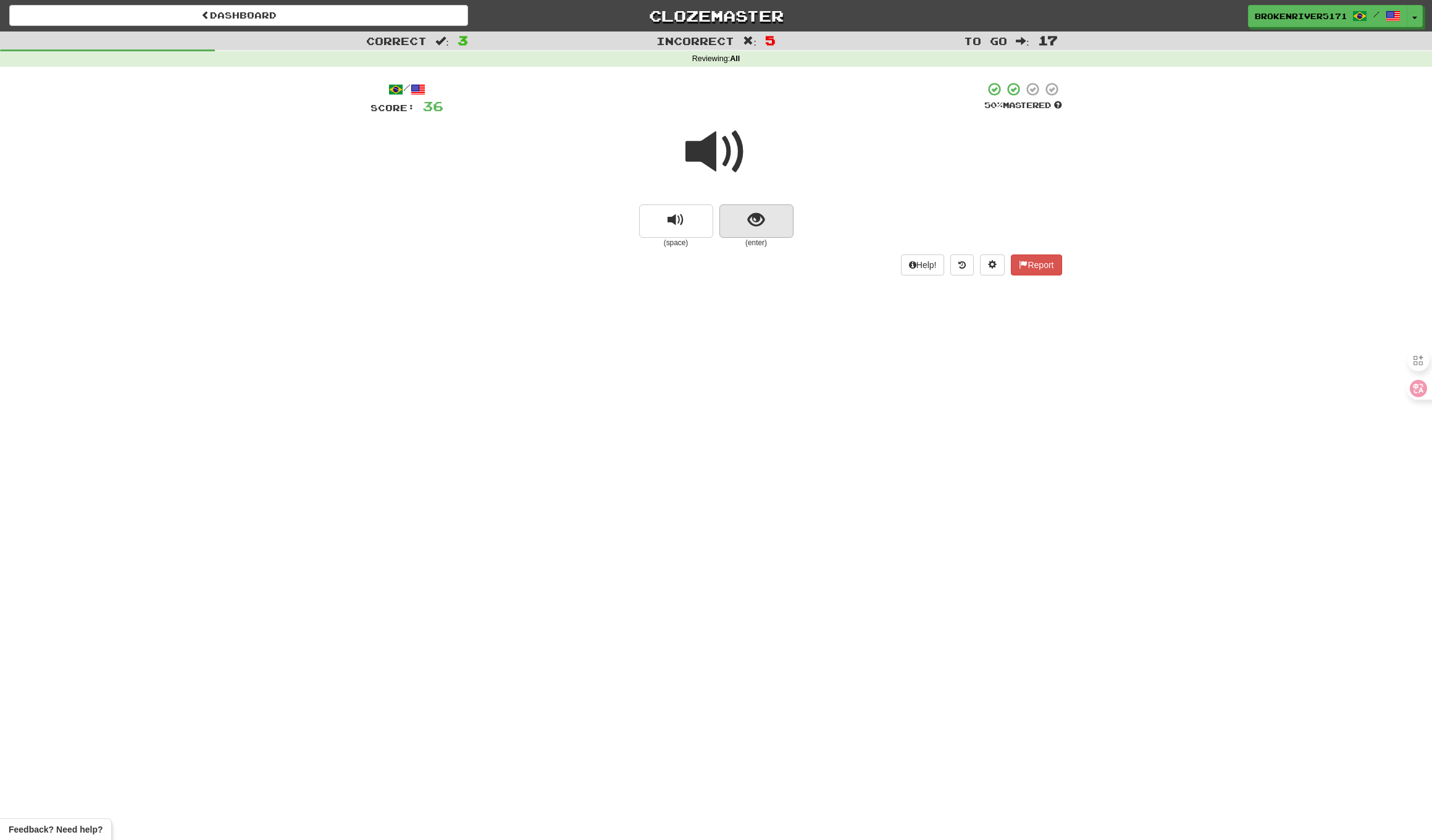
click at [758, 218] on span "show sentence" at bounding box center [756, 220] width 16 height 16
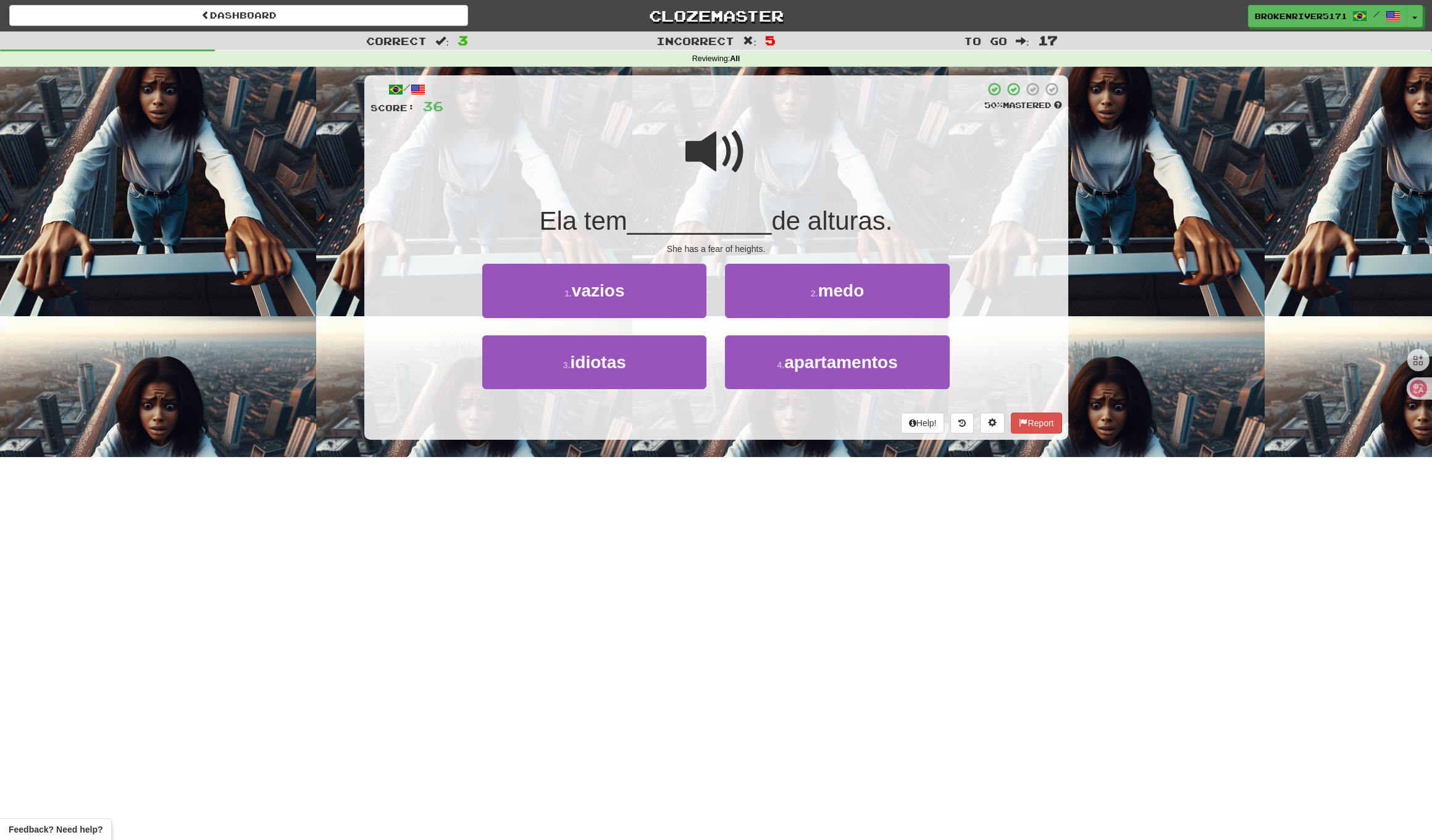
drag, startPoint x: 765, startPoint y: 245, endPoint x: 751, endPoint y: 247, distance: 14.1
click at [763, 246] on div "She has a fear of heights." at bounding box center [717, 249] width 692 height 13
click at [751, 247] on div "She has a fear of heights." at bounding box center [717, 249] width 692 height 13
click at [787, 363] on span "apartamentos" at bounding box center [841, 362] width 114 height 19
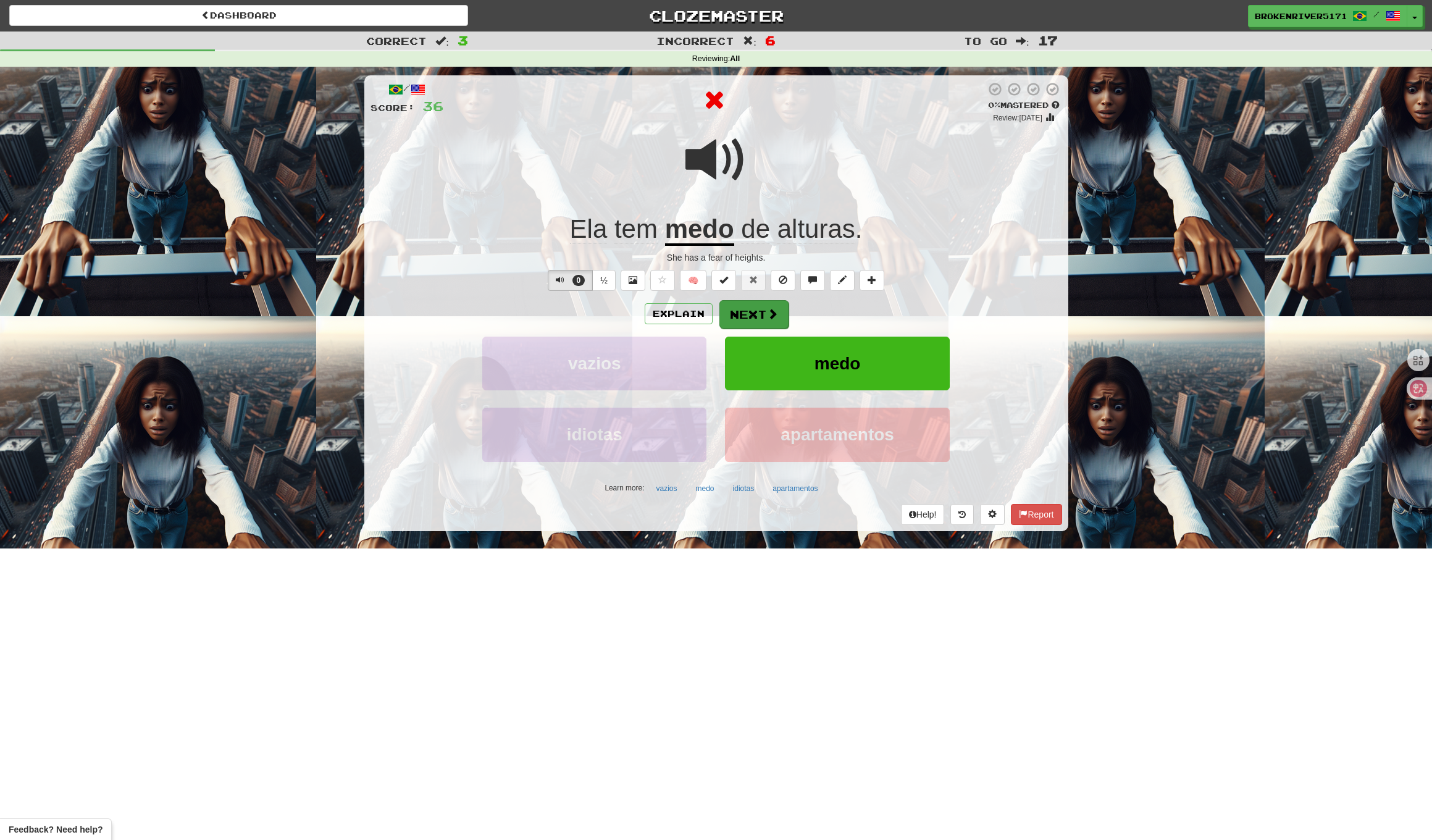
click at [756, 304] on button "Next" at bounding box center [754, 314] width 69 height 28
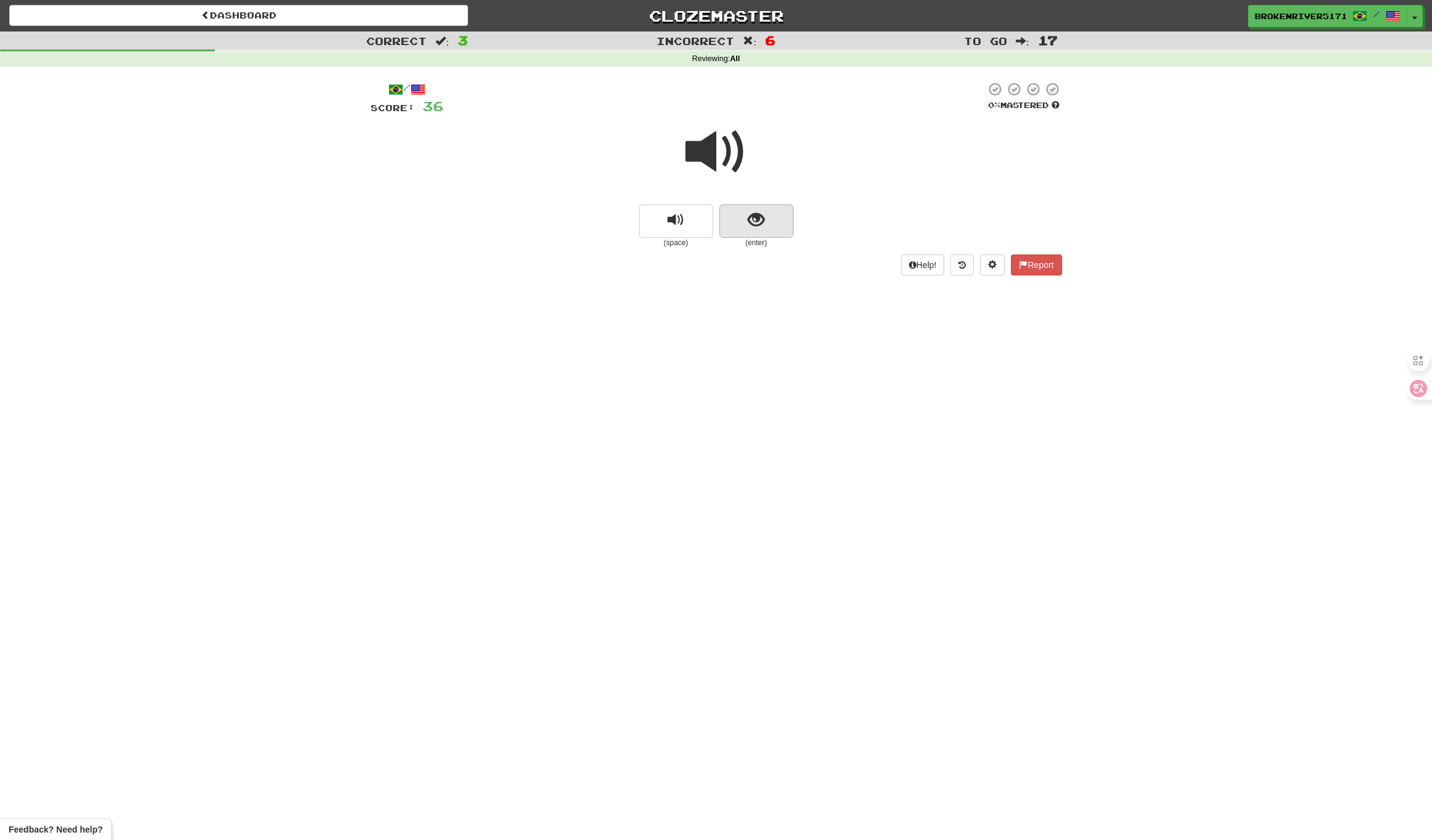
click at [765, 221] on button "show sentence" at bounding box center [756, 221] width 74 height 34
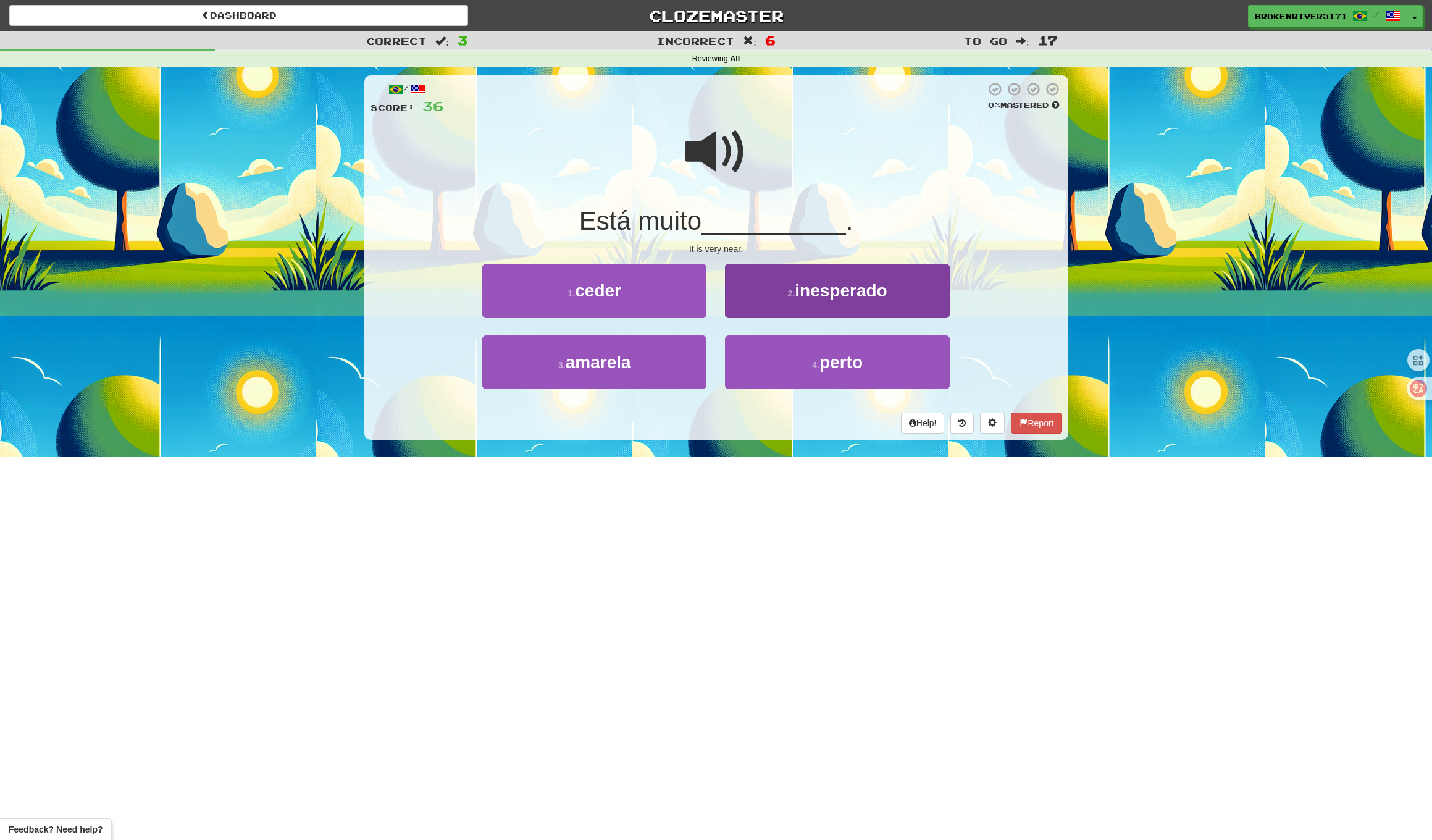
click at [773, 302] on button "2 . inesperado" at bounding box center [837, 290] width 224 height 54
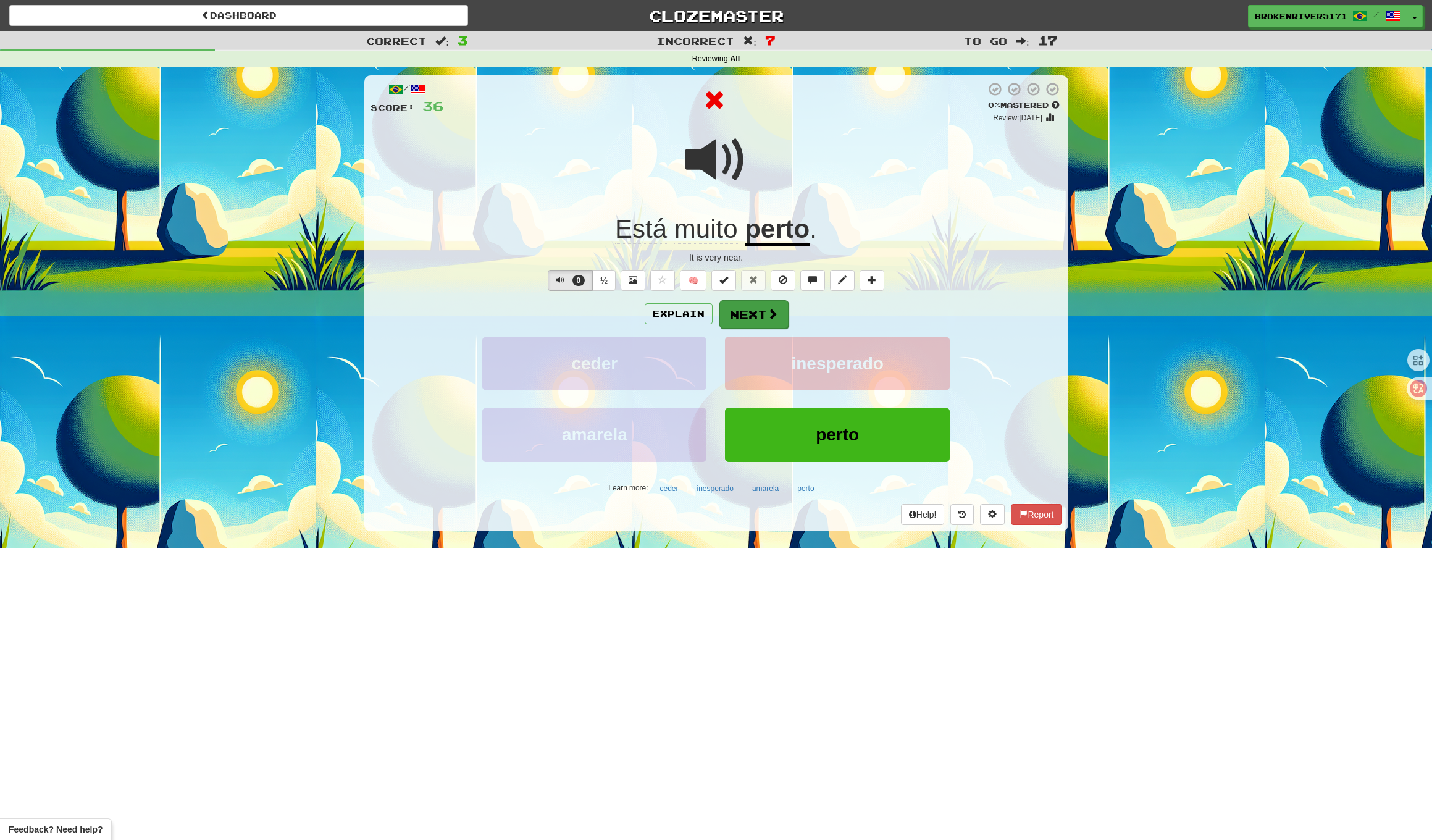
click at [753, 316] on button "Next" at bounding box center [754, 314] width 69 height 28
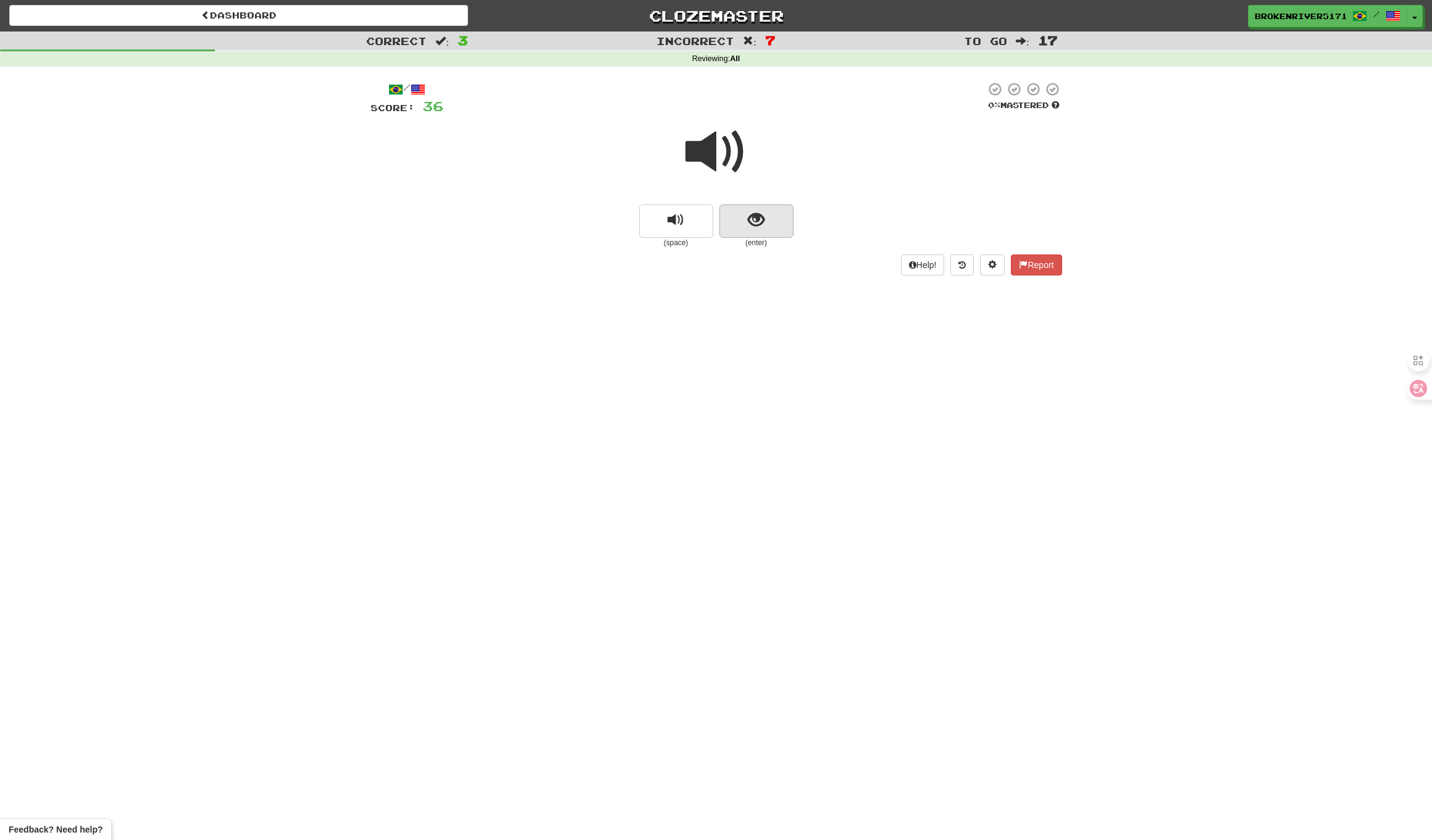
click at [751, 219] on span "show sentence" at bounding box center [756, 220] width 16 height 16
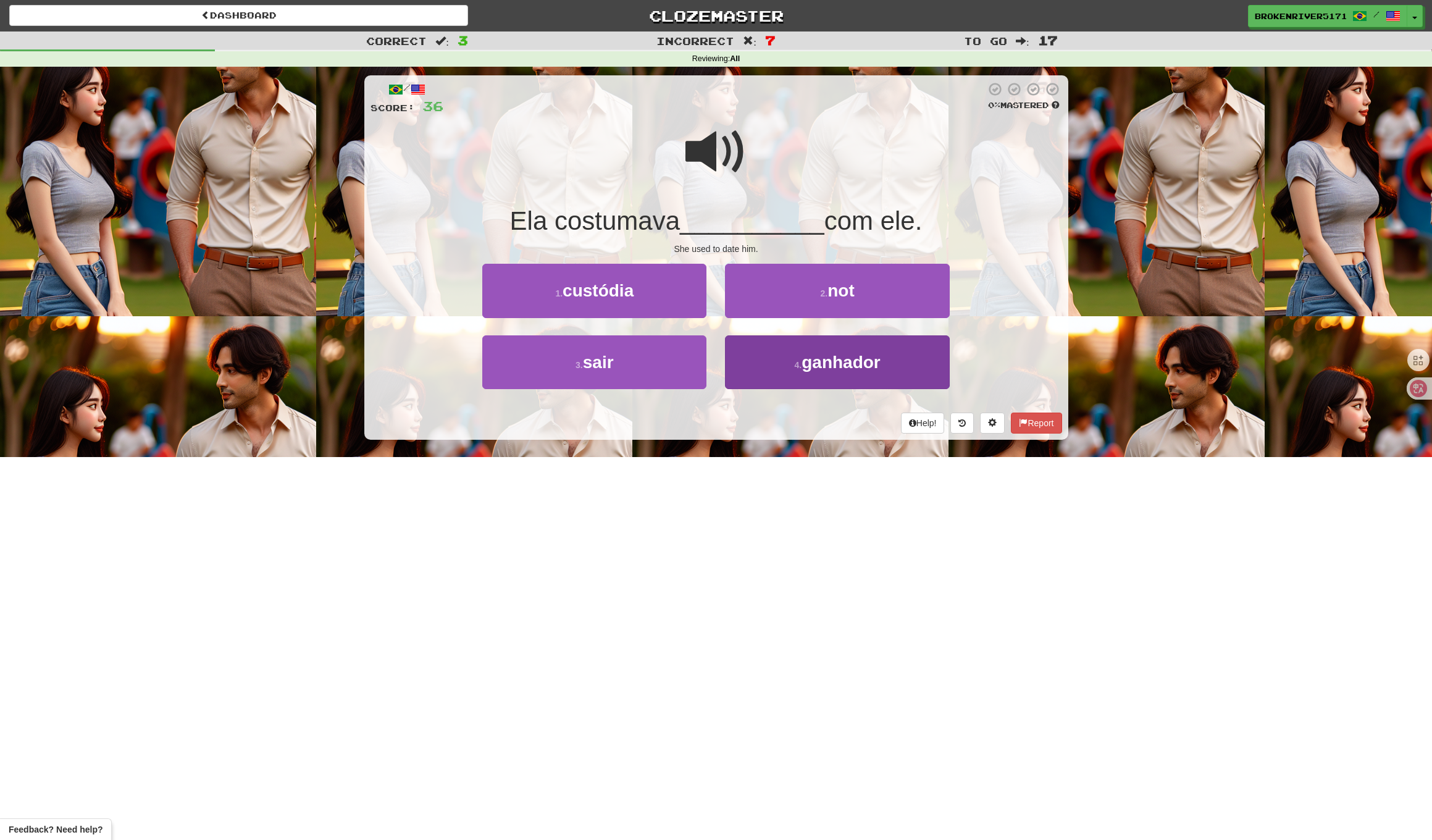
click at [753, 362] on button "4 . ganhador" at bounding box center [837, 362] width 224 height 54
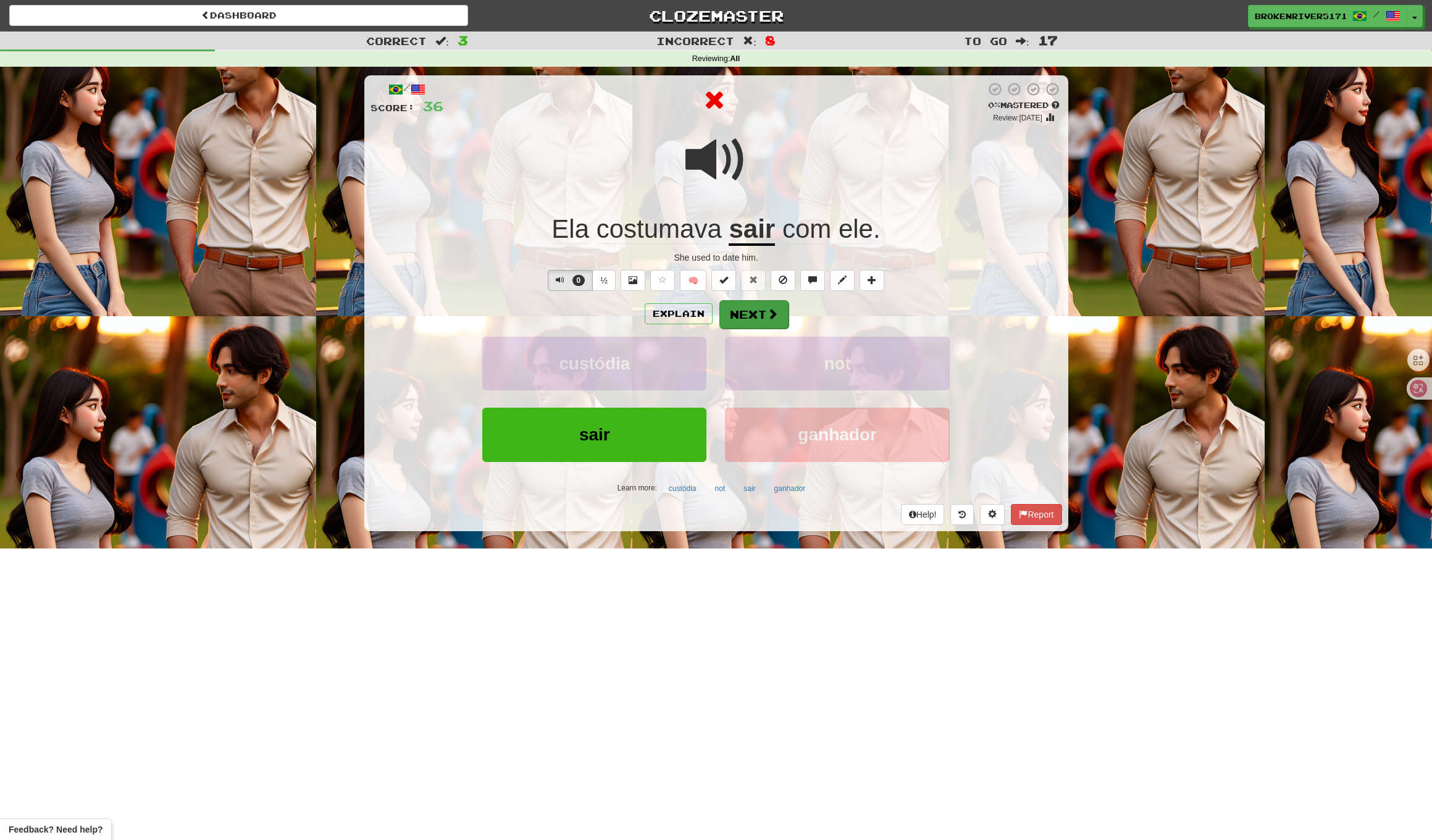
click at [756, 316] on button "Next" at bounding box center [754, 314] width 69 height 28
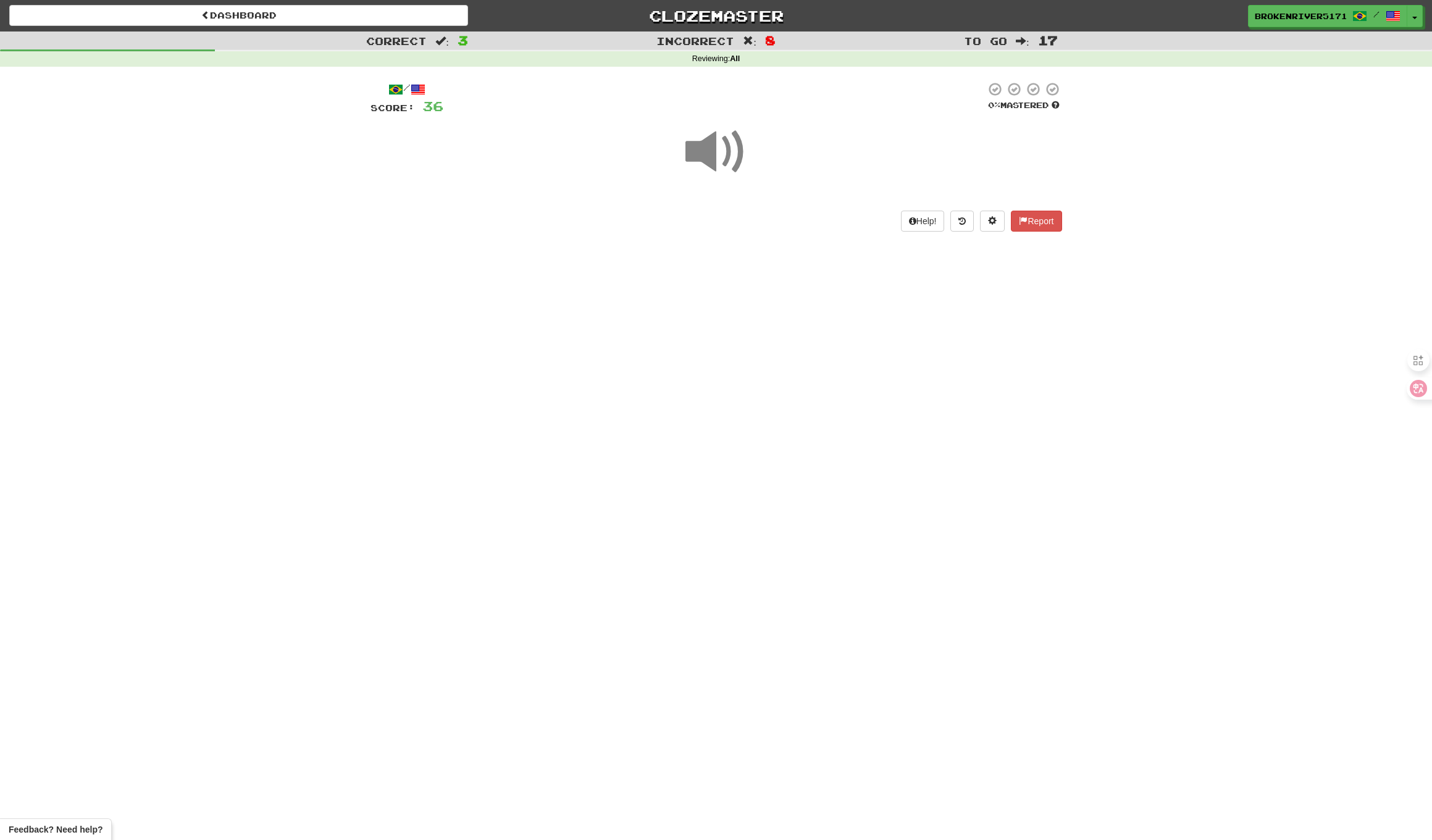
click at [751, 313] on div "Dashboard Clozemaster BrokenRiver5171 / Toggle Dropdown Dashboard Leaderboard A…" at bounding box center [716, 420] width 1432 height 840
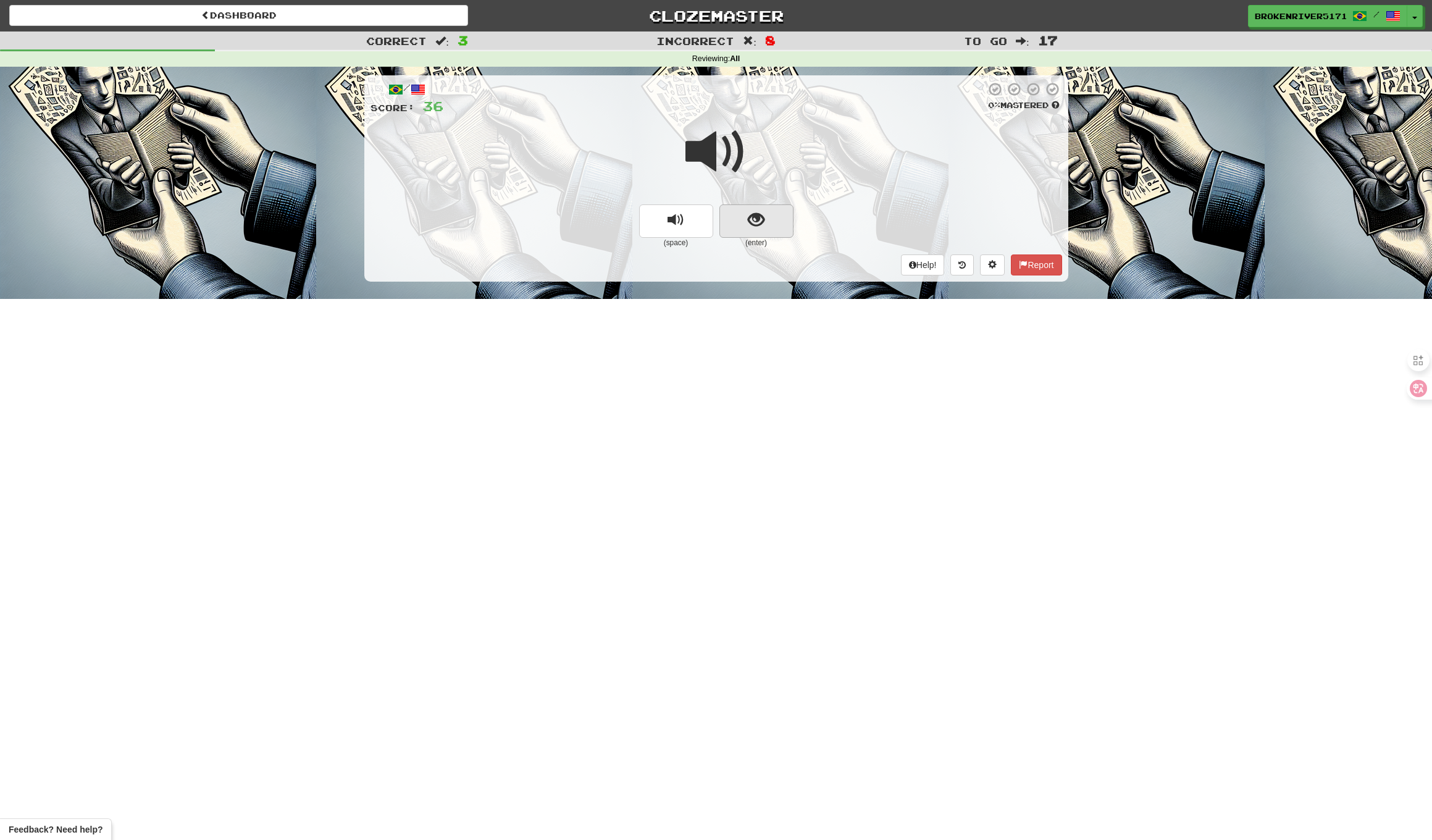
click at [758, 204] on button "show sentence" at bounding box center [756, 221] width 74 height 34
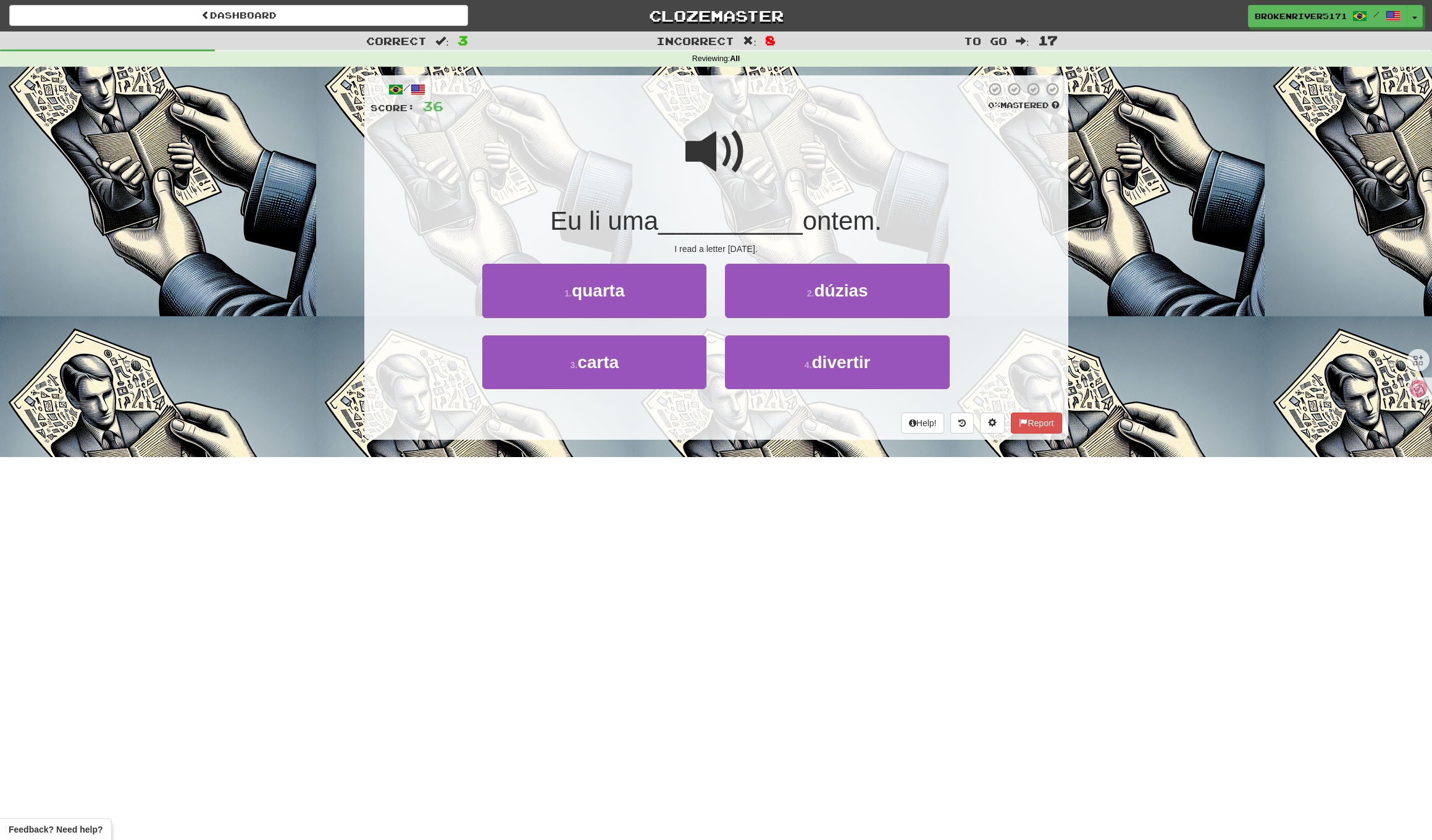
click at [756, 240] on div "/ Score: 36 0 % Mastered Eu li uma __________ ontem. I read a letter [DATE]. 1 …" at bounding box center [716, 257] width 704 height 364
click at [749, 251] on div "I read a letter [DATE]." at bounding box center [717, 249] width 692 height 13
click at [772, 288] on button "2 . dúzias" at bounding box center [837, 290] width 224 height 54
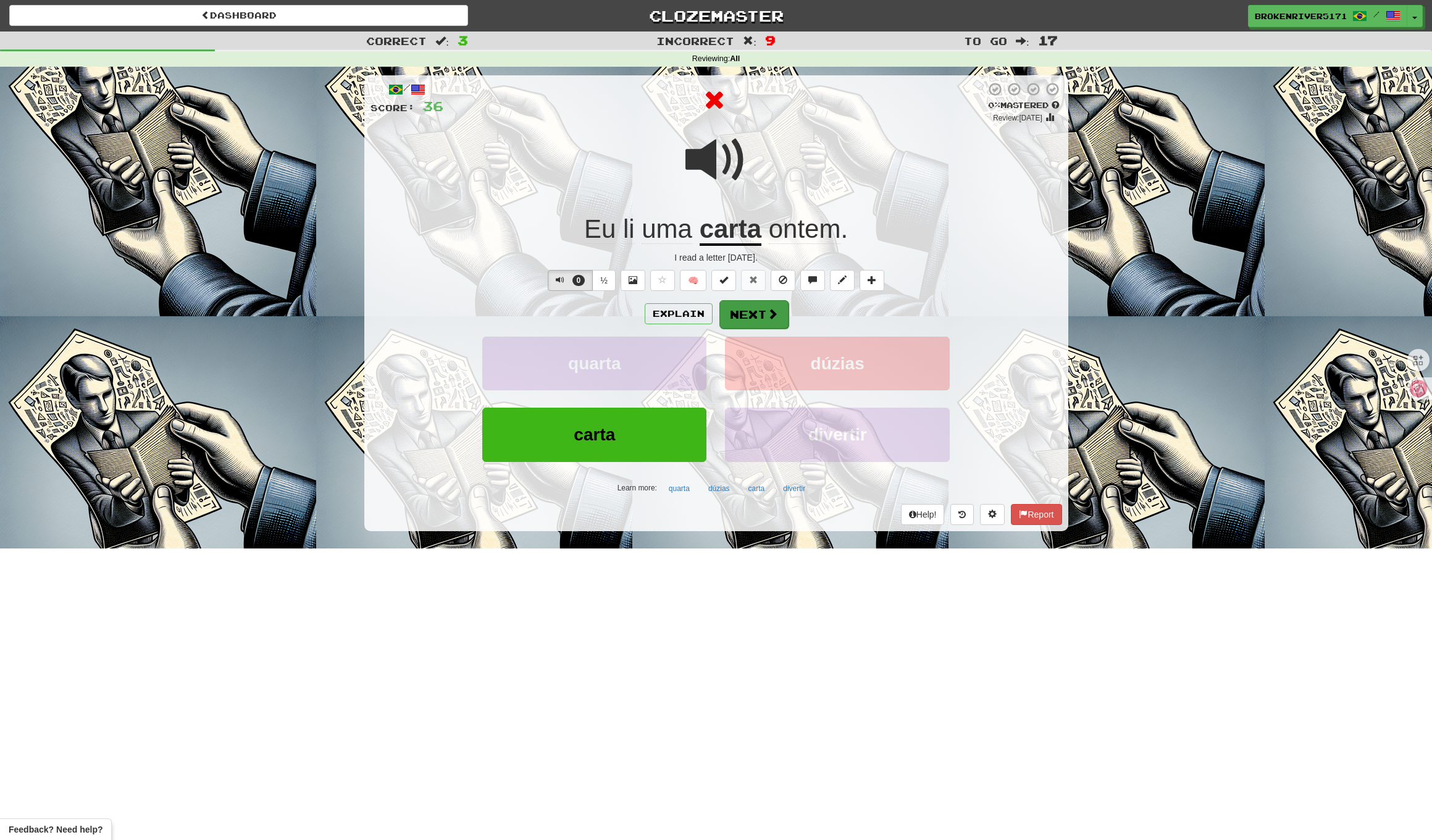
click at [760, 314] on button "Next" at bounding box center [754, 314] width 69 height 28
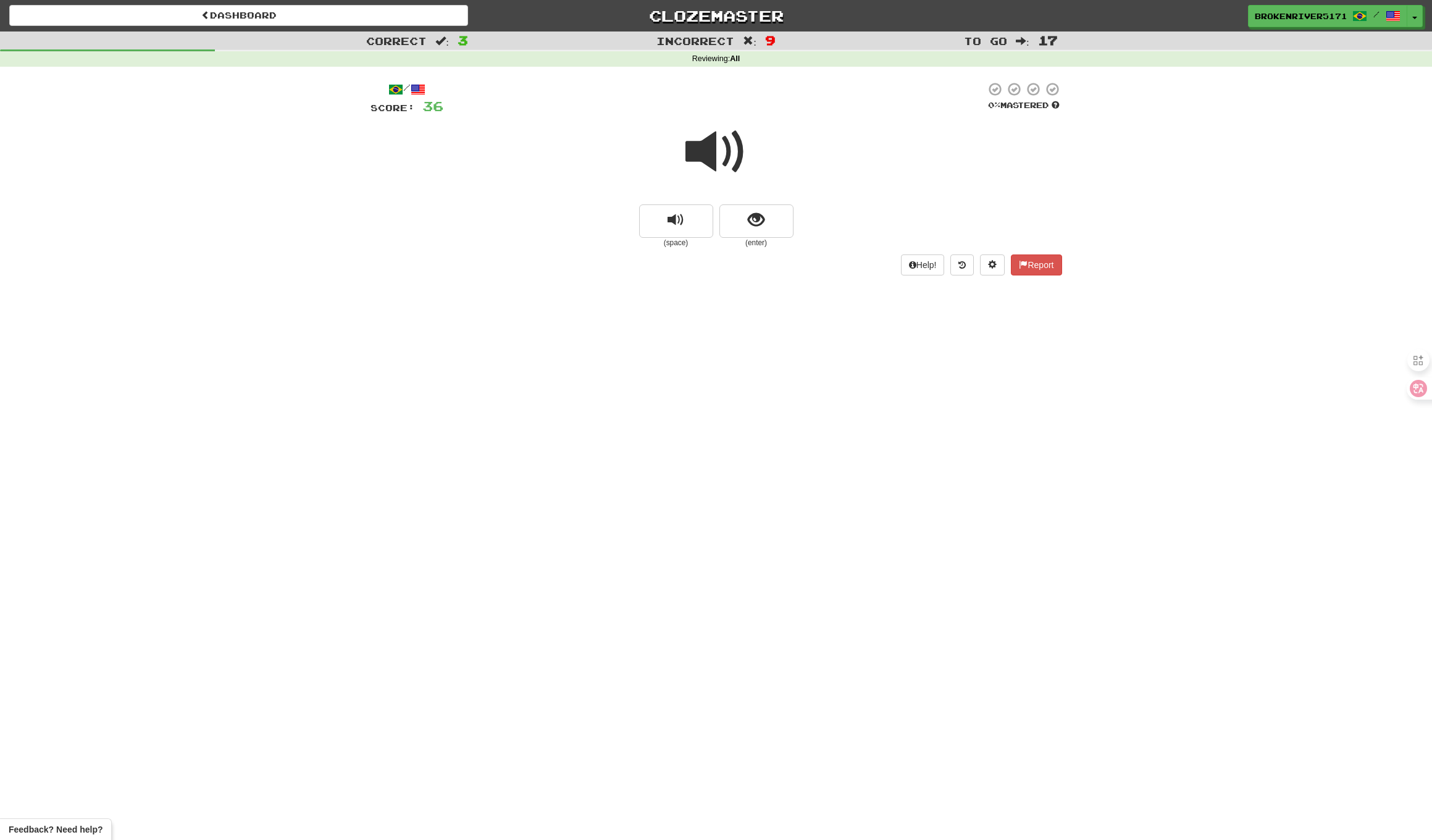
click at [770, 219] on button "show sentence" at bounding box center [756, 221] width 74 height 34
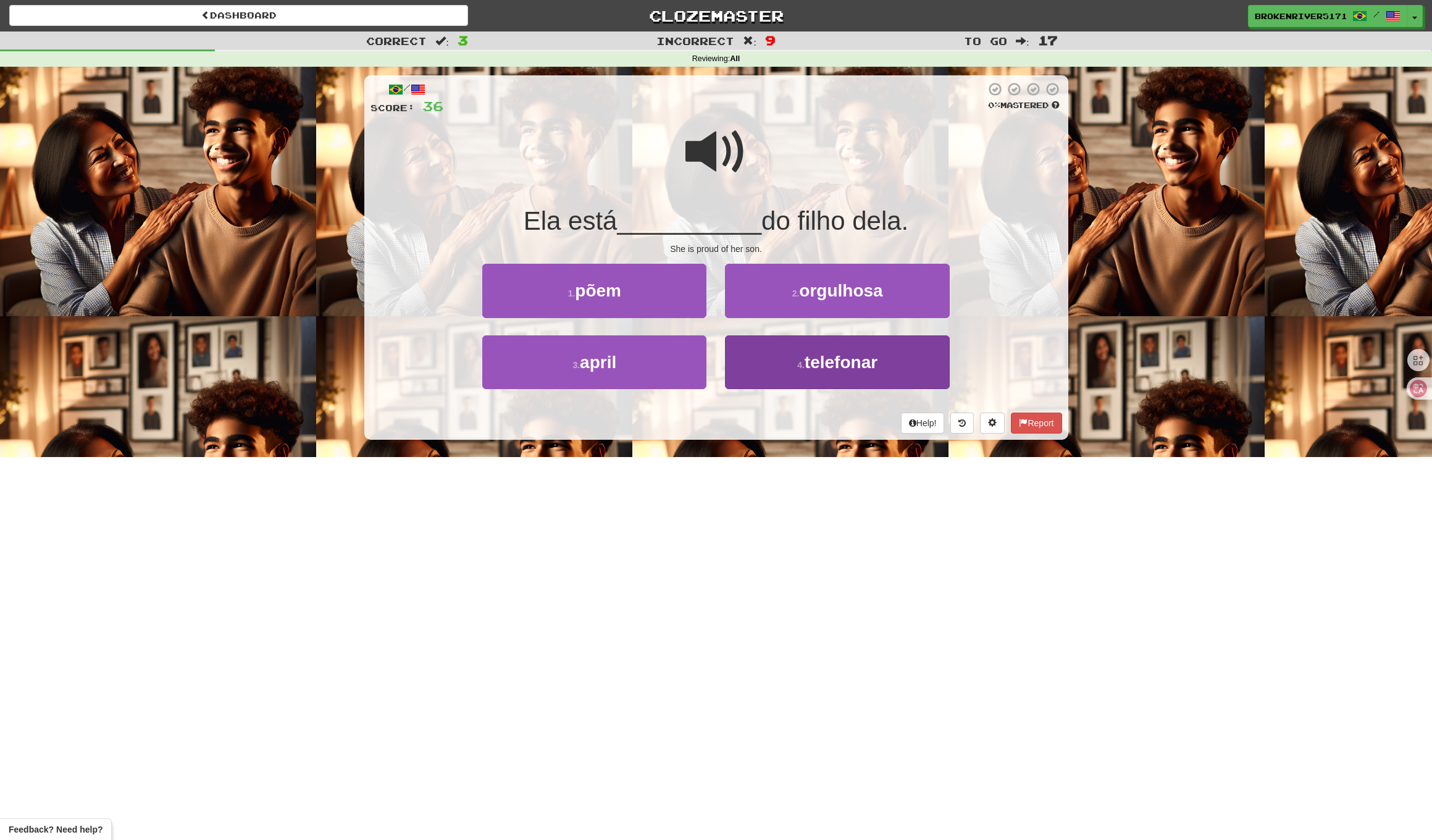
click at [750, 381] on button "4 . telefonar" at bounding box center [837, 362] width 224 height 54
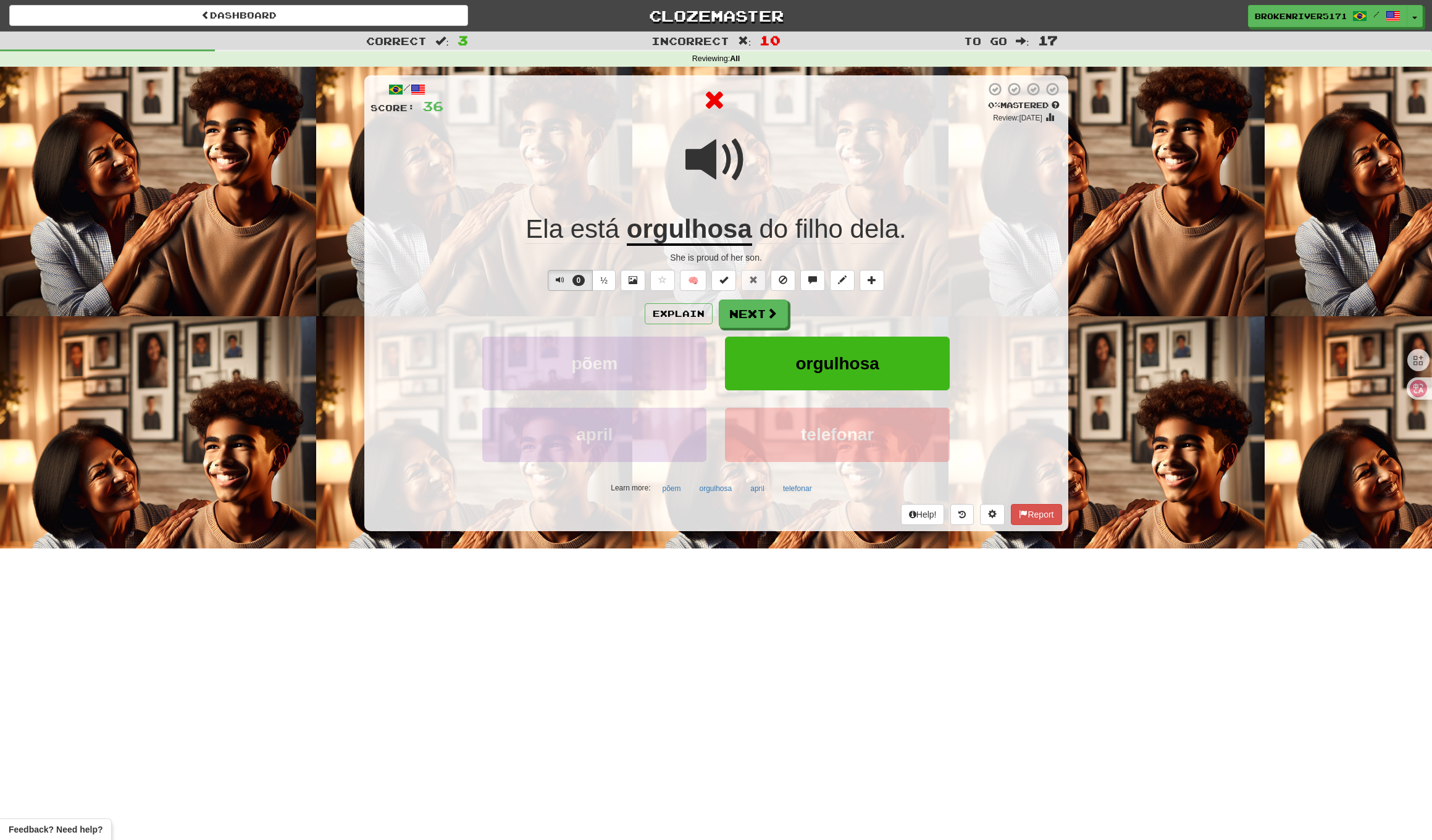
click at [798, 315] on div "Explain Next" at bounding box center [717, 314] width 692 height 28
click at [778, 318] on button "Next" at bounding box center [754, 314] width 69 height 28
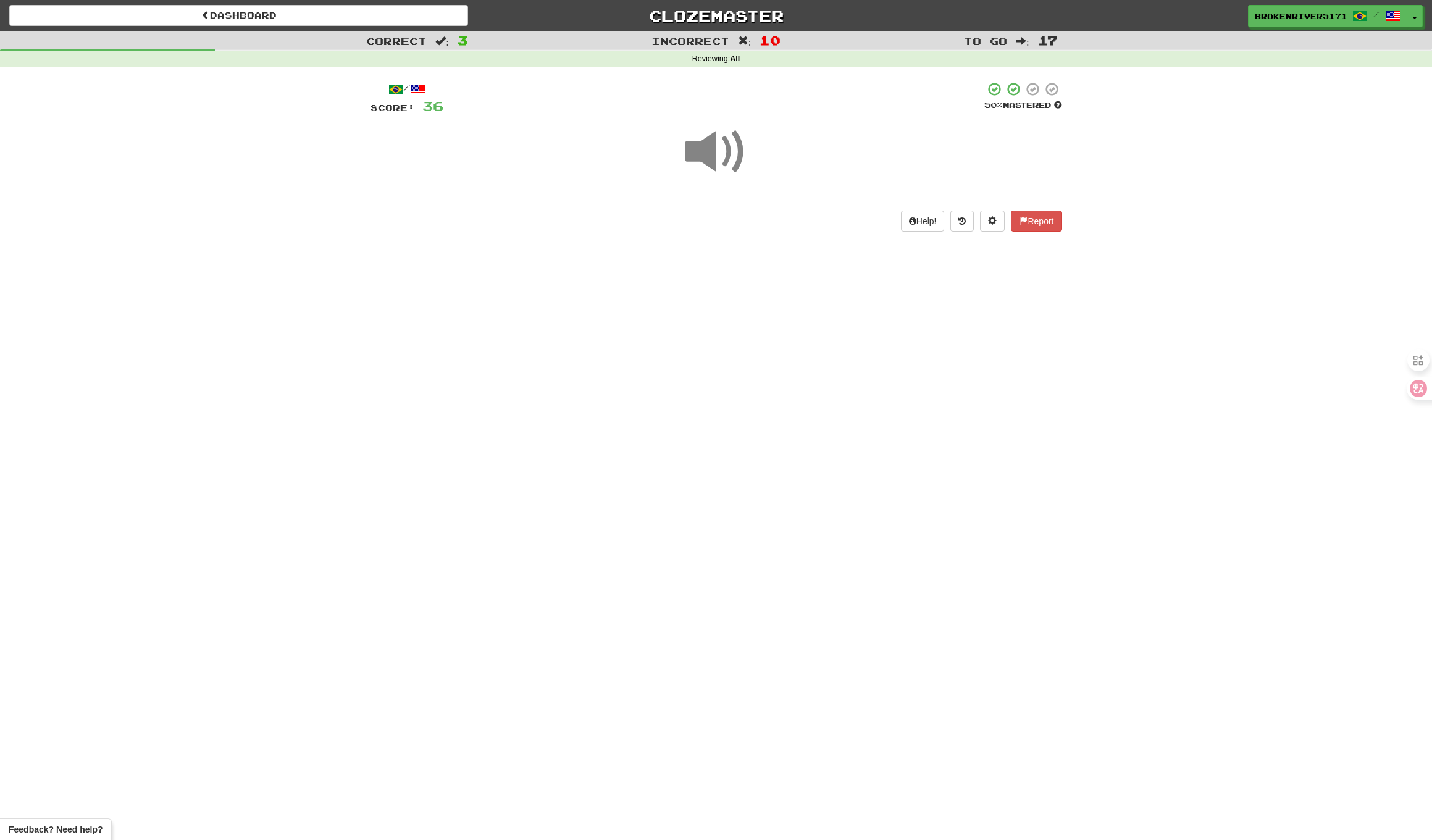
click at [787, 318] on div "Dashboard Clozemaster BrokenRiver5171 / Toggle Dropdown Dashboard Leaderboard A…" at bounding box center [716, 420] width 1432 height 840
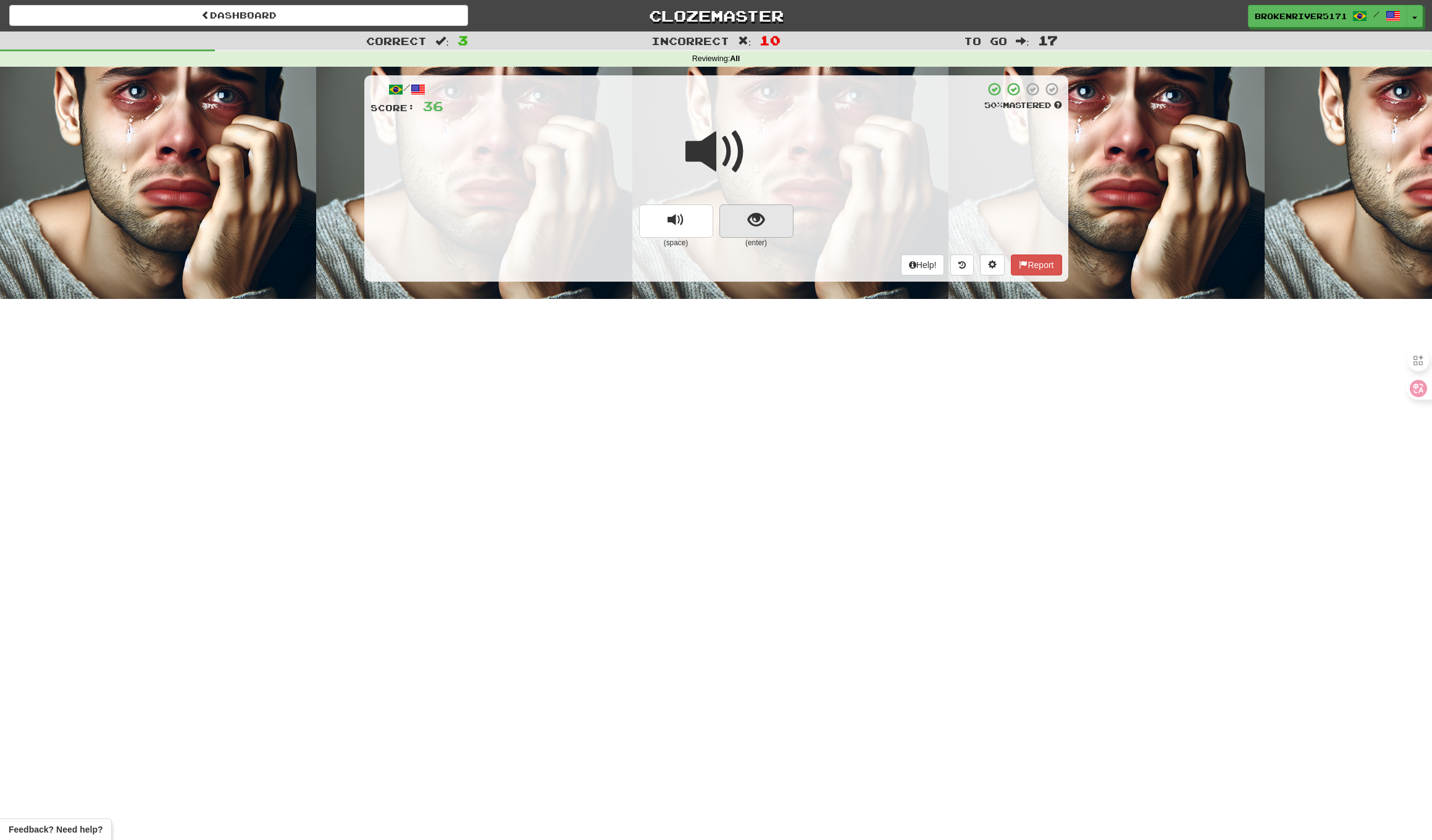
click at [751, 226] on span "show sentence" at bounding box center [756, 220] width 16 height 16
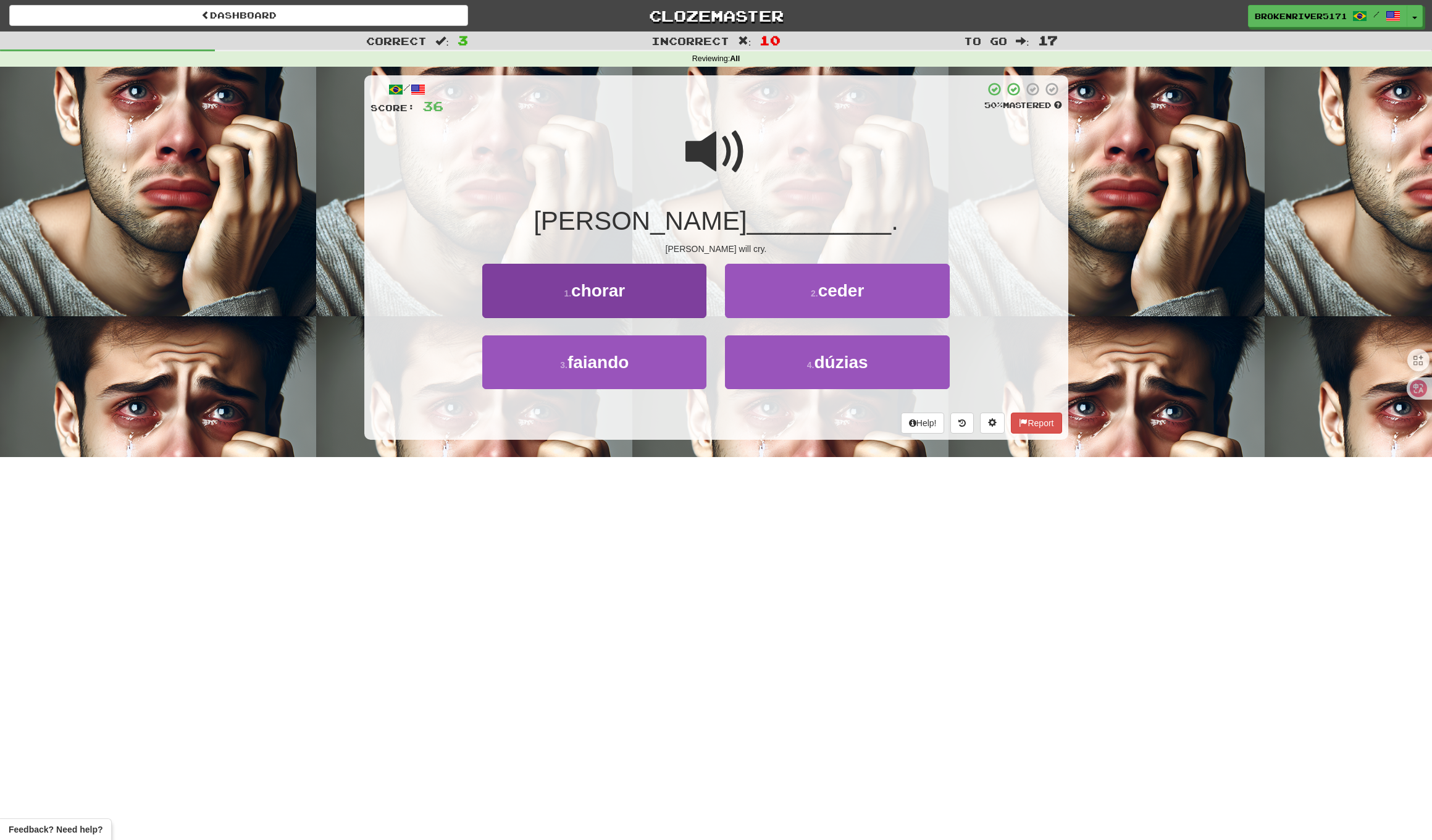
click at [683, 285] on button "1 . chorar" at bounding box center [595, 290] width 224 height 54
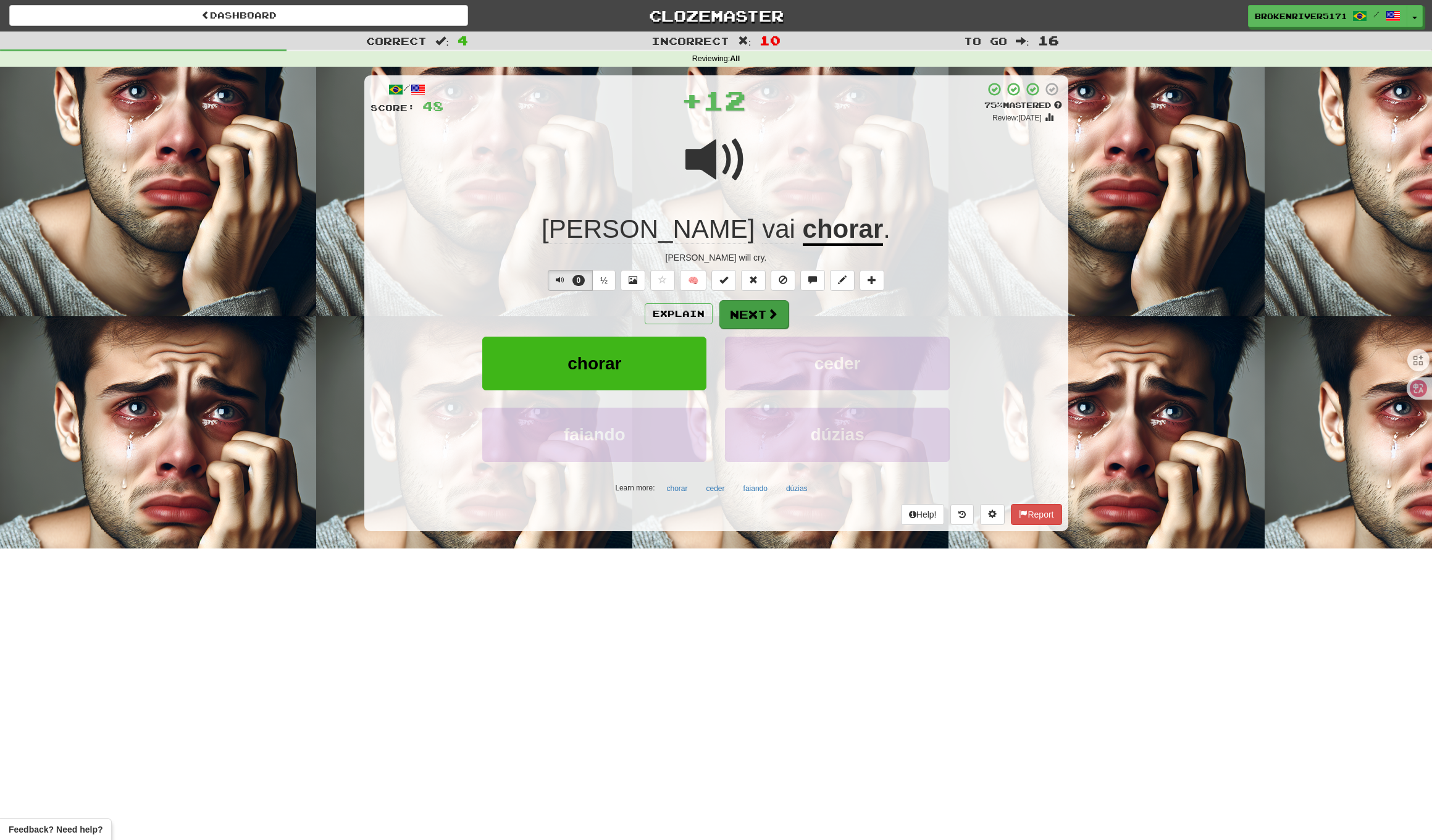
click at [765, 315] on button "Next" at bounding box center [754, 314] width 69 height 28
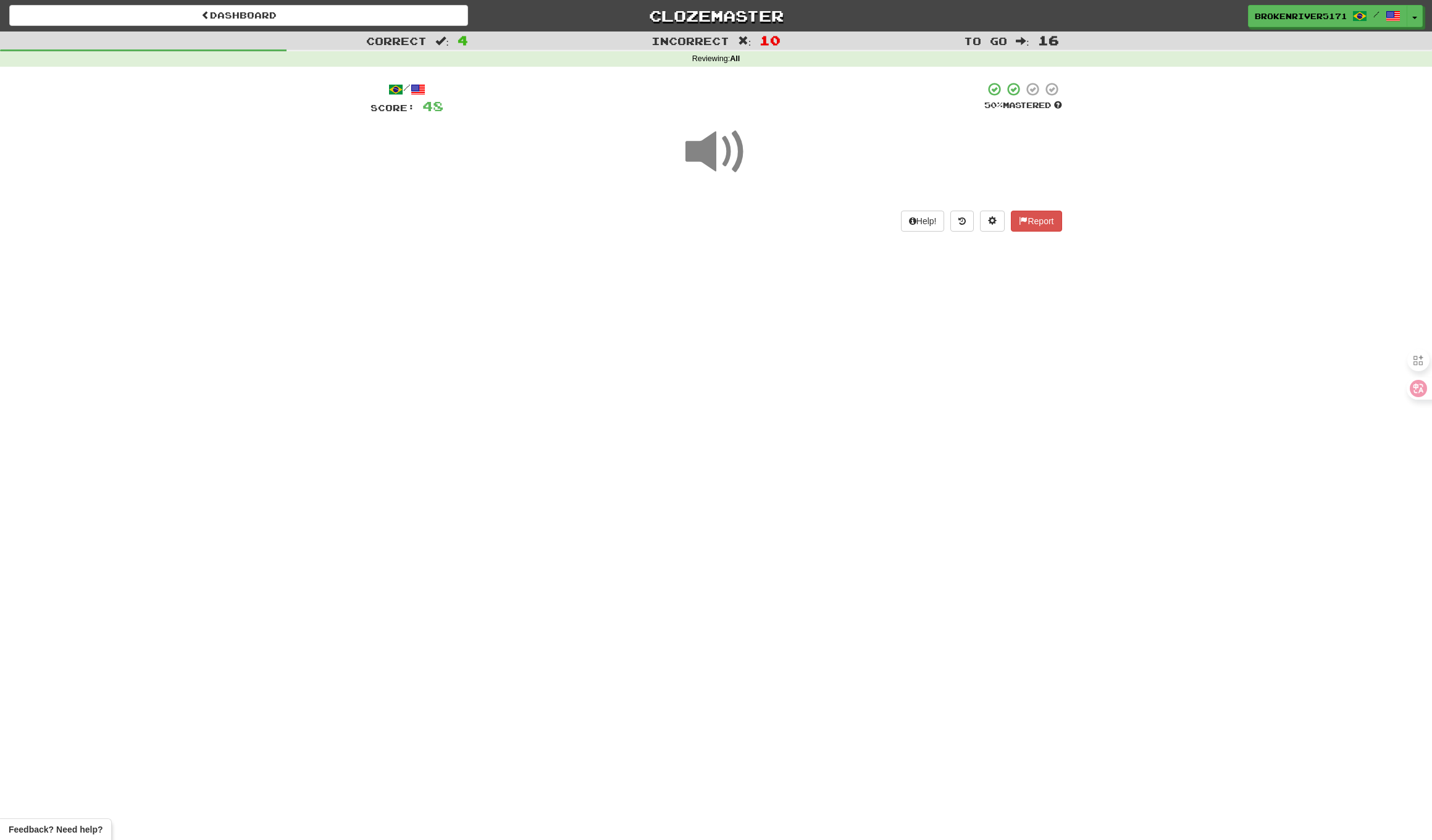
click at [764, 361] on div "Dashboard Clozemaster BrokenRiver5171 / Toggle Dropdown Dashboard Leaderboard A…" at bounding box center [716, 420] width 1432 height 840
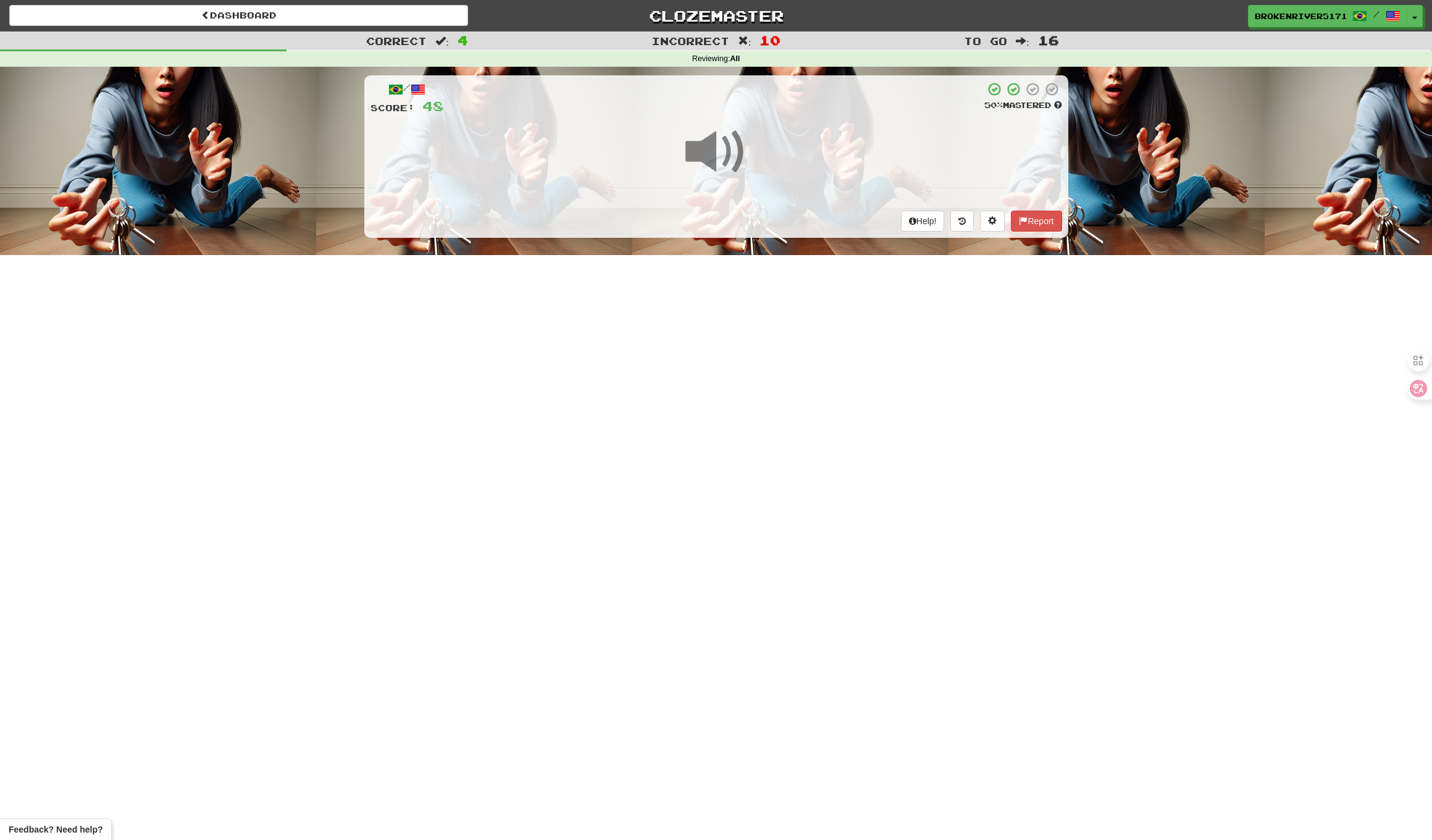
click at [791, 326] on div "Dashboard Clozemaster BrokenRiver5171 / Toggle Dropdown Dashboard Leaderboard A…" at bounding box center [716, 420] width 1432 height 840
click at [732, 307] on div "Dashboard Clozemaster BrokenRiver5171 / Toggle Dropdown Dashboard Leaderboard A…" at bounding box center [716, 420] width 1432 height 840
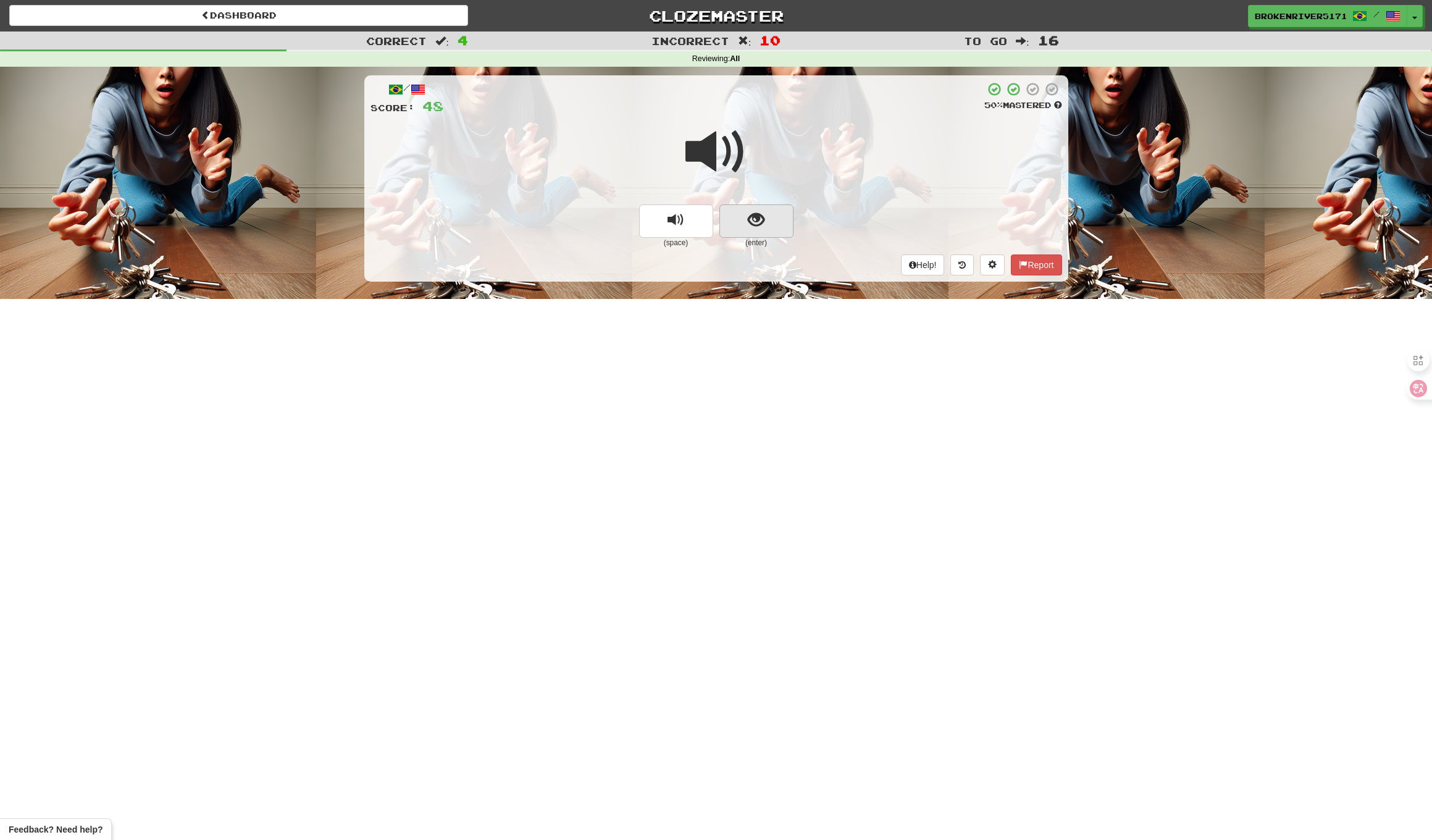
click at [787, 225] on button "show sentence" at bounding box center [756, 221] width 74 height 34
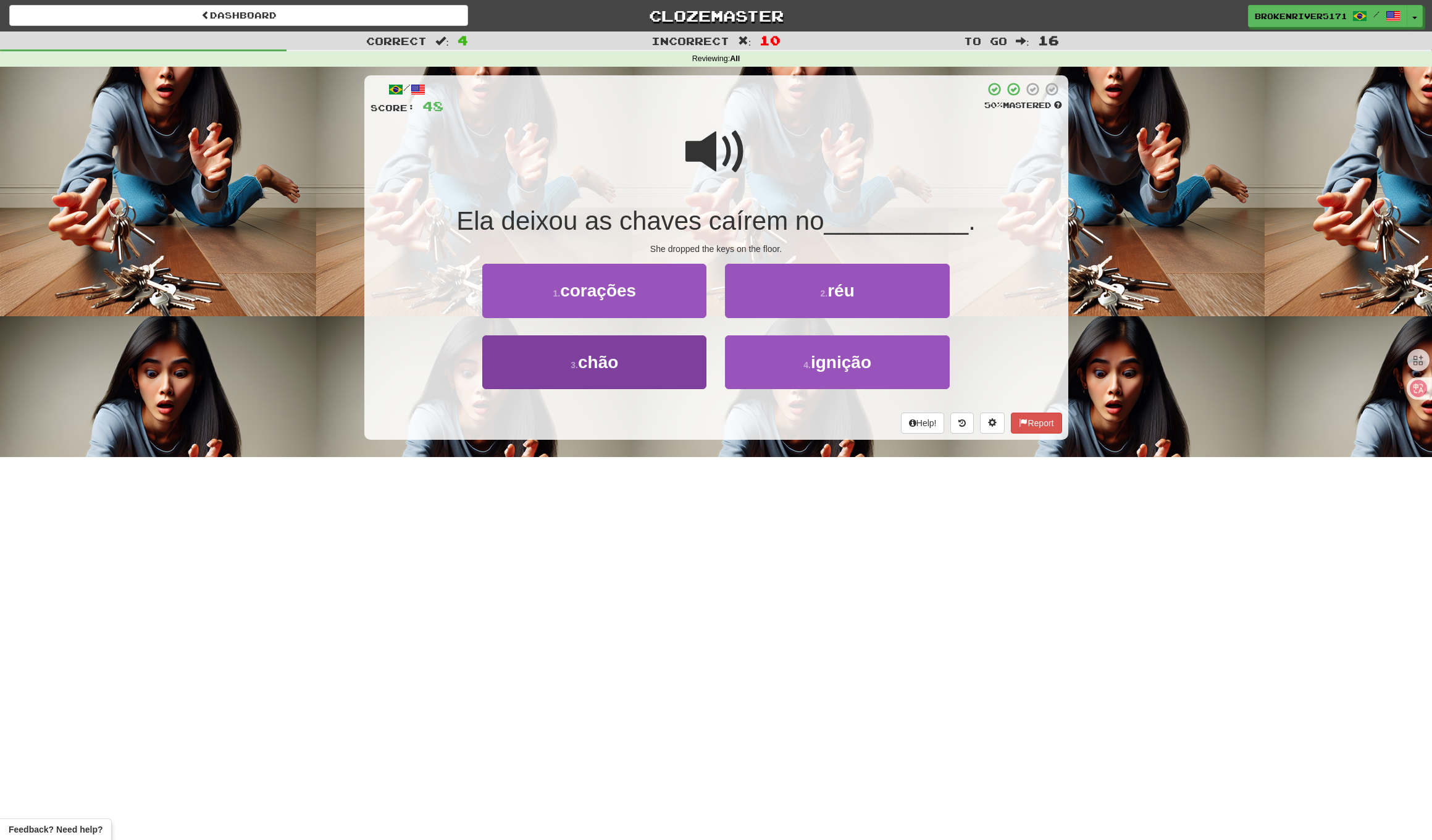
click at [643, 369] on button "3 . chão" at bounding box center [595, 362] width 224 height 54
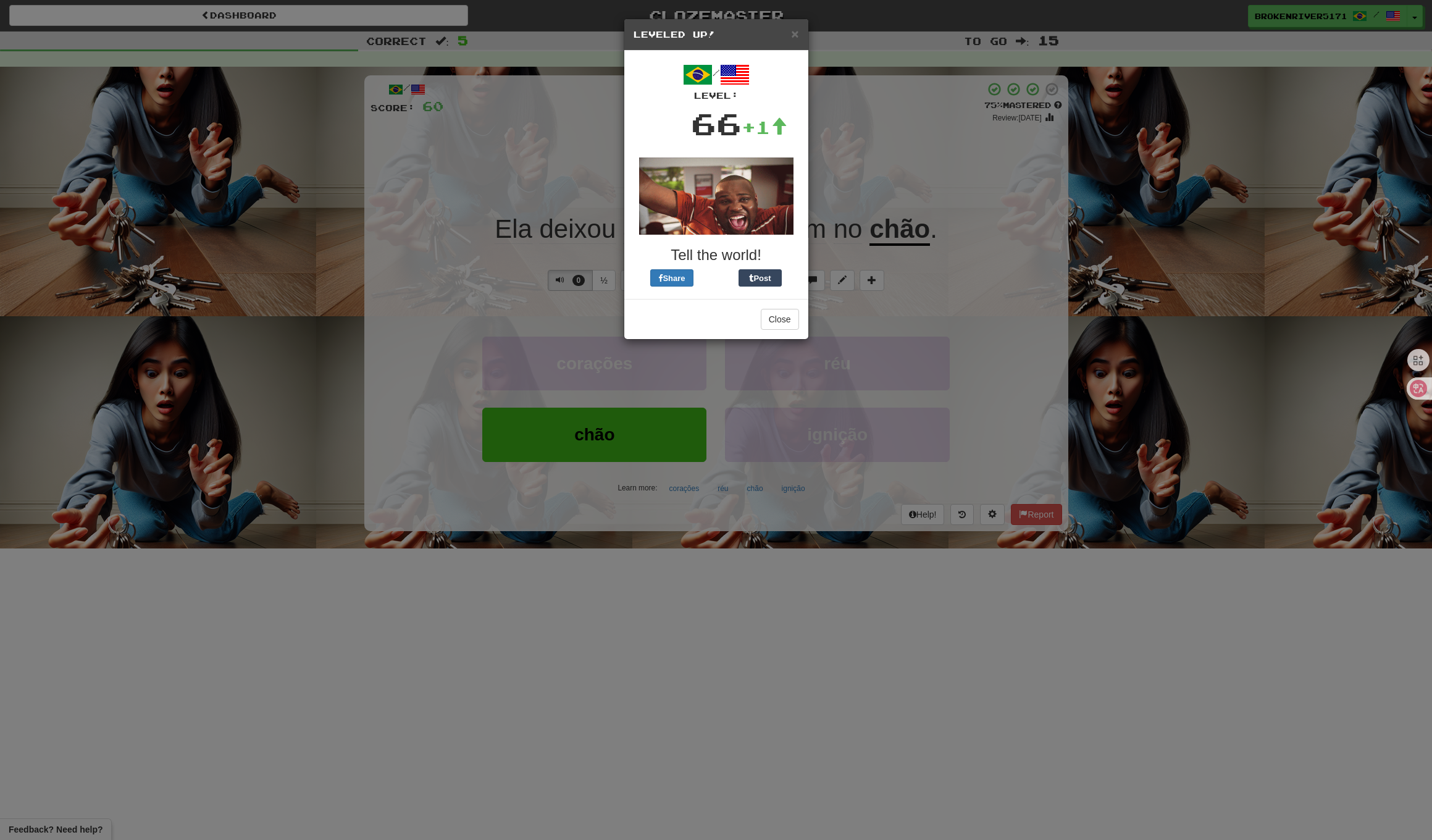
click at [756, 320] on div "× Leveled Up! / Level: 66 +1 Tell the world! Share Post Close" at bounding box center [716, 420] width 1432 height 840
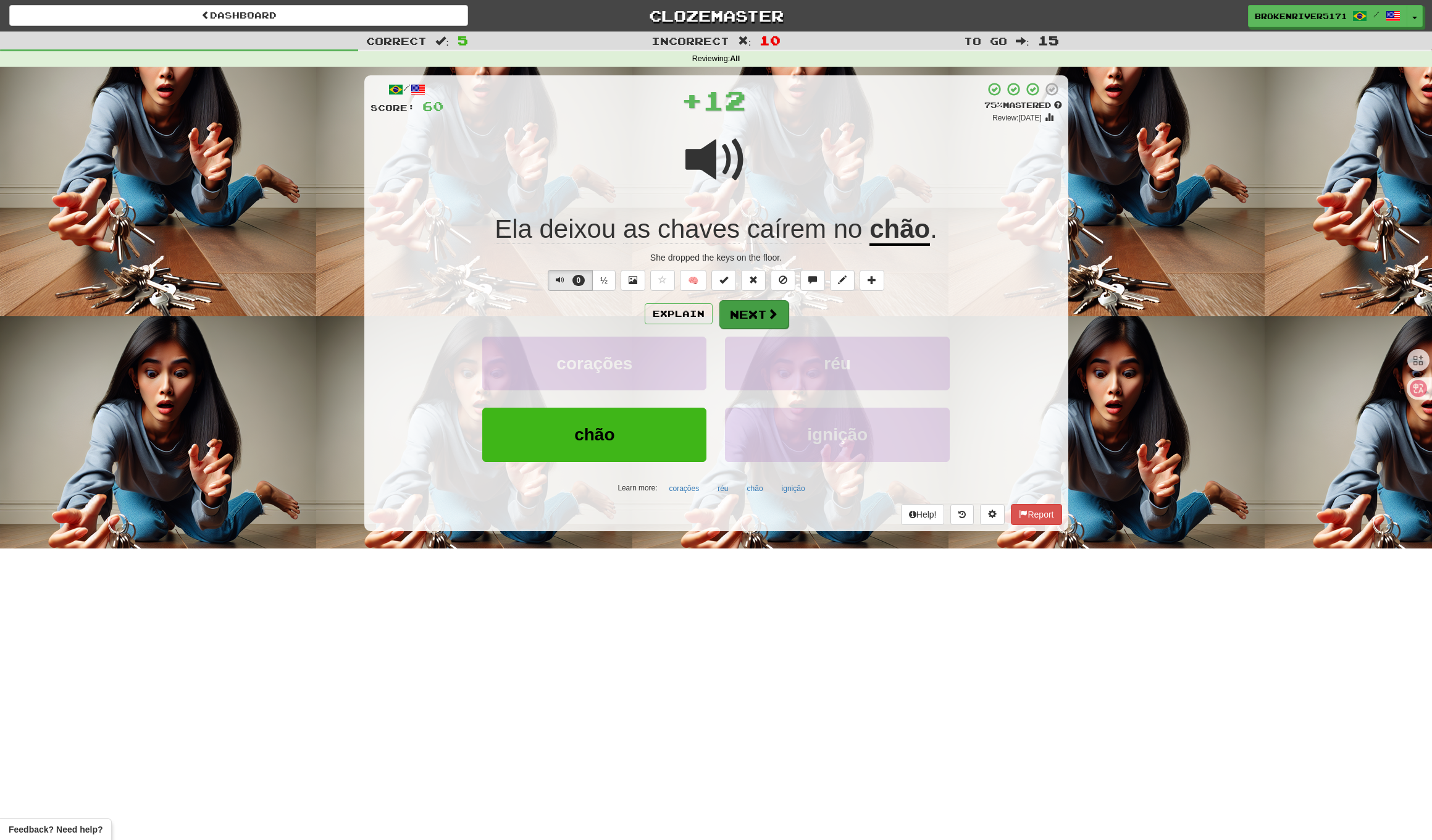
click at [766, 323] on button "Next" at bounding box center [754, 314] width 69 height 28
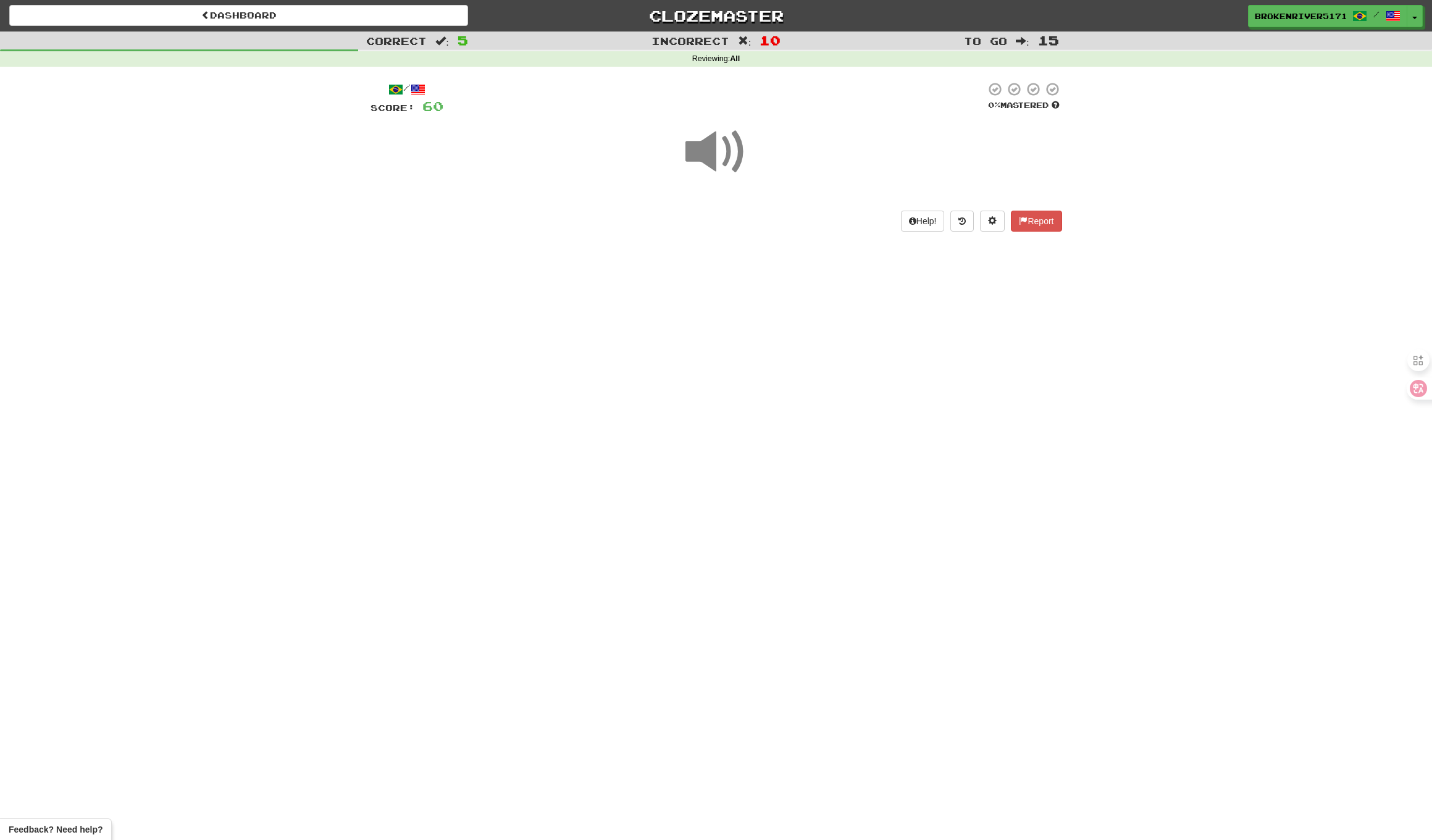
click at [750, 368] on div "Dashboard Clozemaster BrokenRiver5171 / Toggle Dropdown Dashboard Leaderboard A…" at bounding box center [716, 420] width 1432 height 840
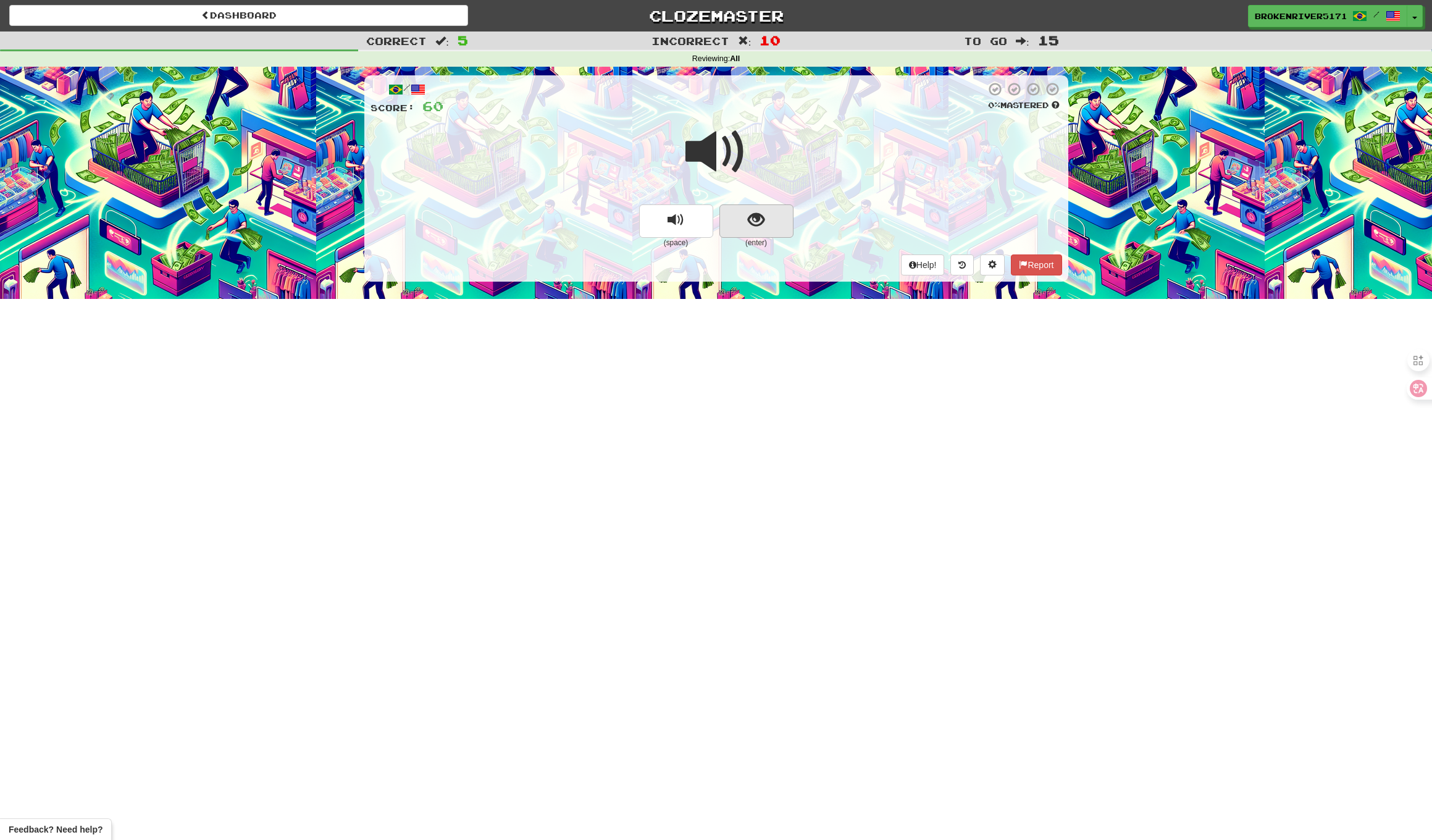
click at [781, 223] on button "show sentence" at bounding box center [756, 221] width 74 height 34
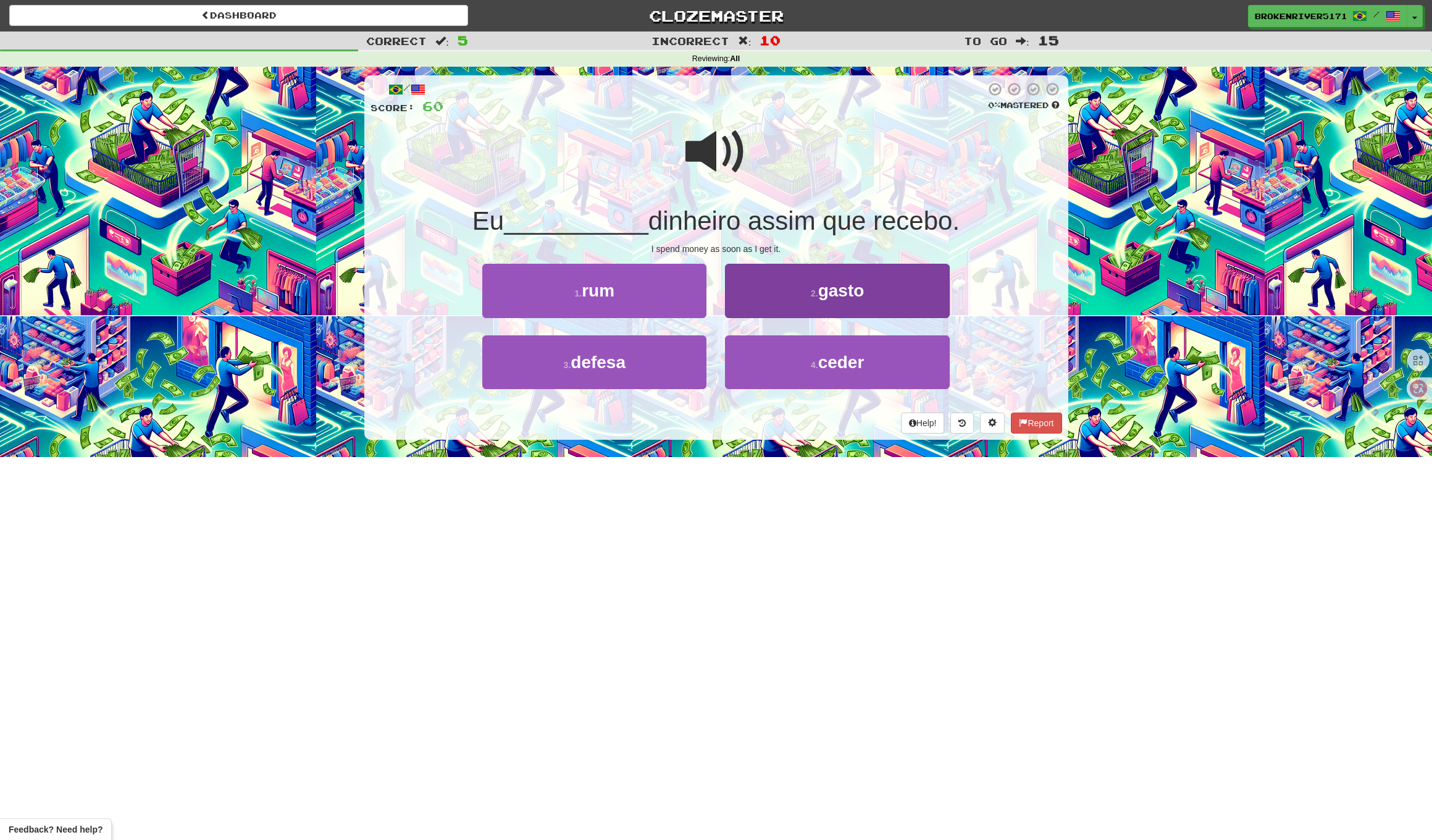
click at [783, 290] on button "2 . gasto" at bounding box center [837, 290] width 224 height 54
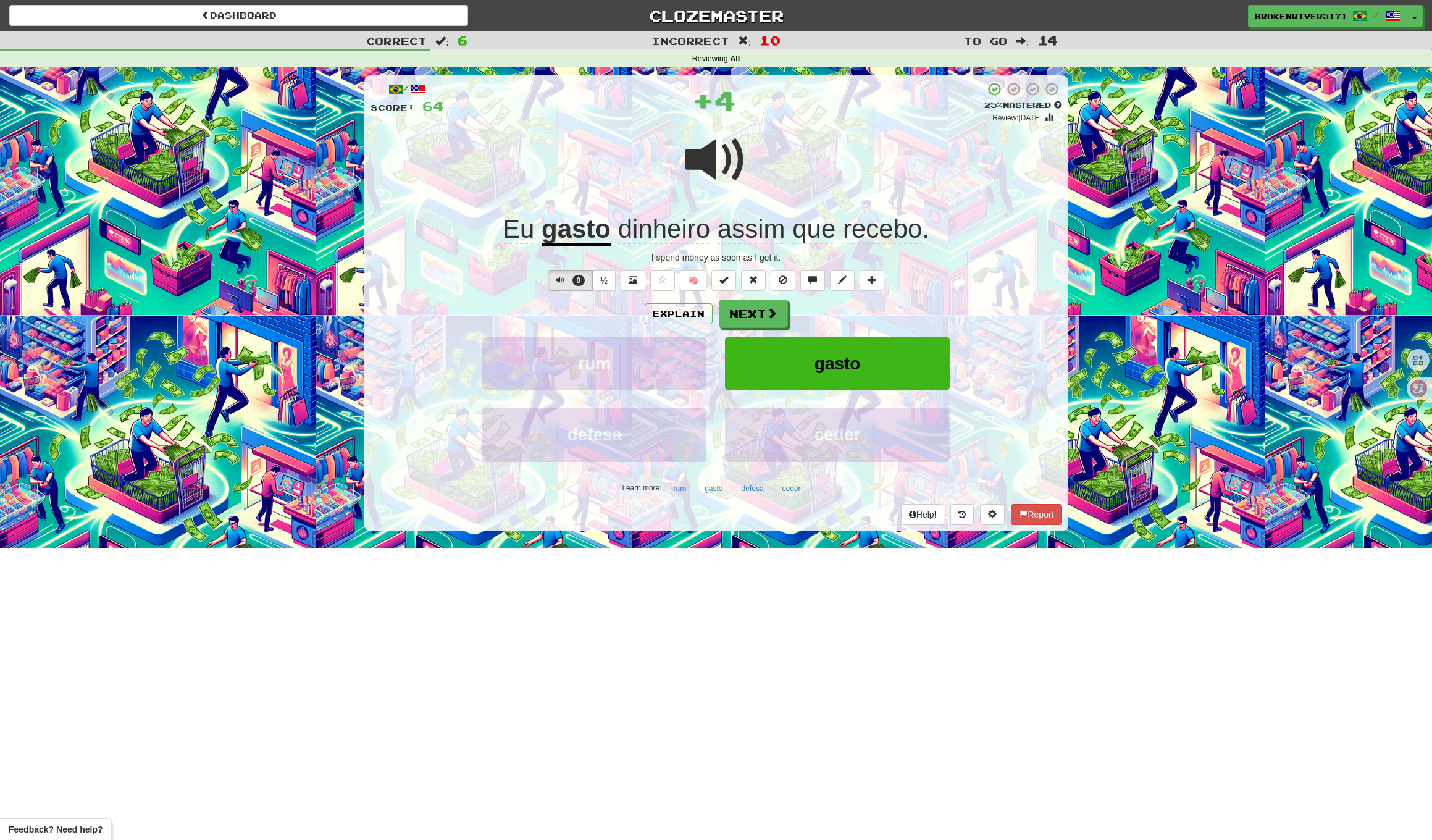
drag, startPoint x: 767, startPoint y: 312, endPoint x: 832, endPoint y: 312, distance: 65.0
click at [832, 311] on div "Explain Next" at bounding box center [717, 314] width 692 height 28
click at [770, 317] on span at bounding box center [773, 314] width 11 height 11
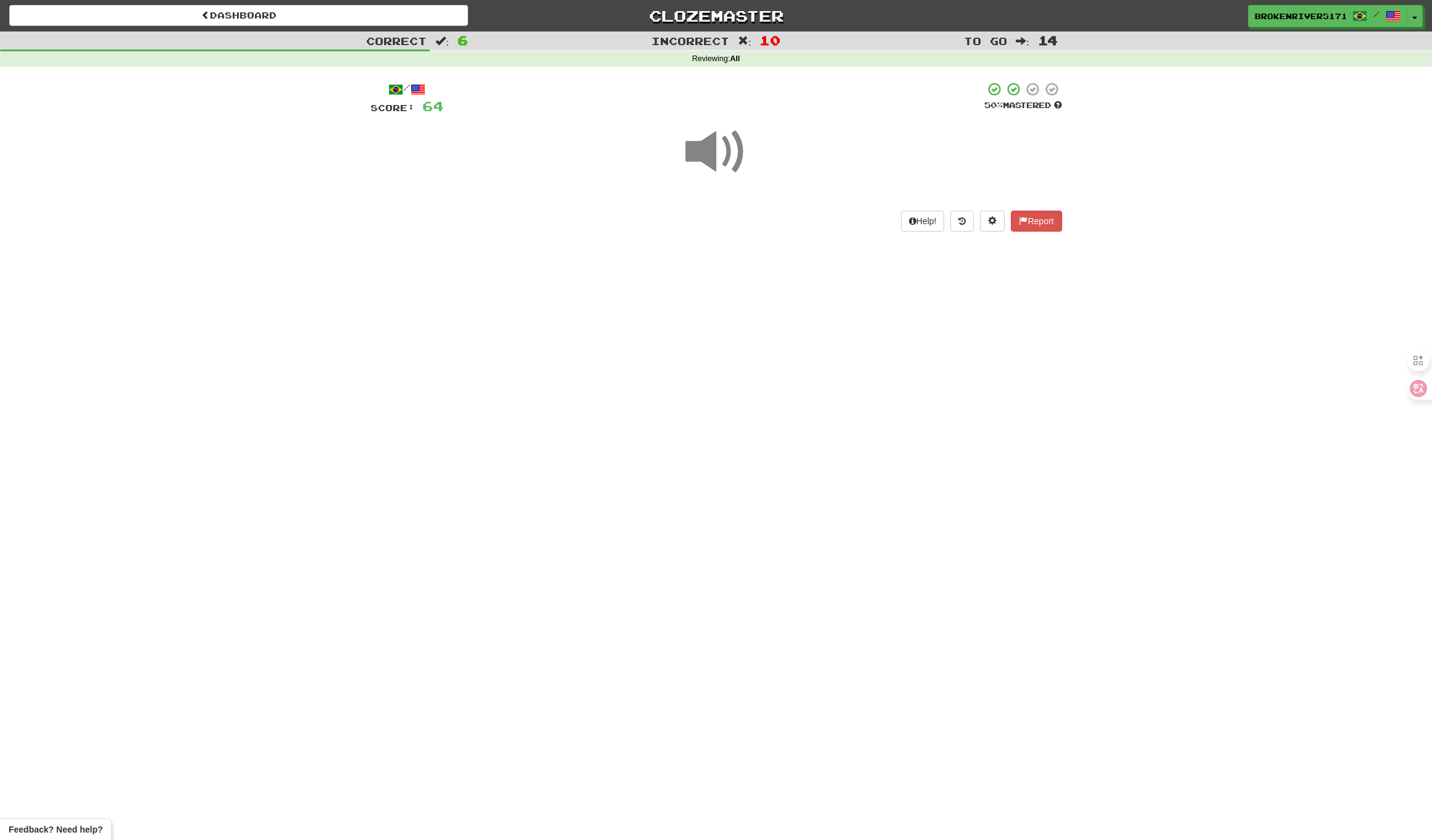
click at [777, 321] on div "Dashboard Clozemaster BrokenRiver5171 / Toggle Dropdown Dashboard Leaderboard A…" at bounding box center [716, 420] width 1432 height 840
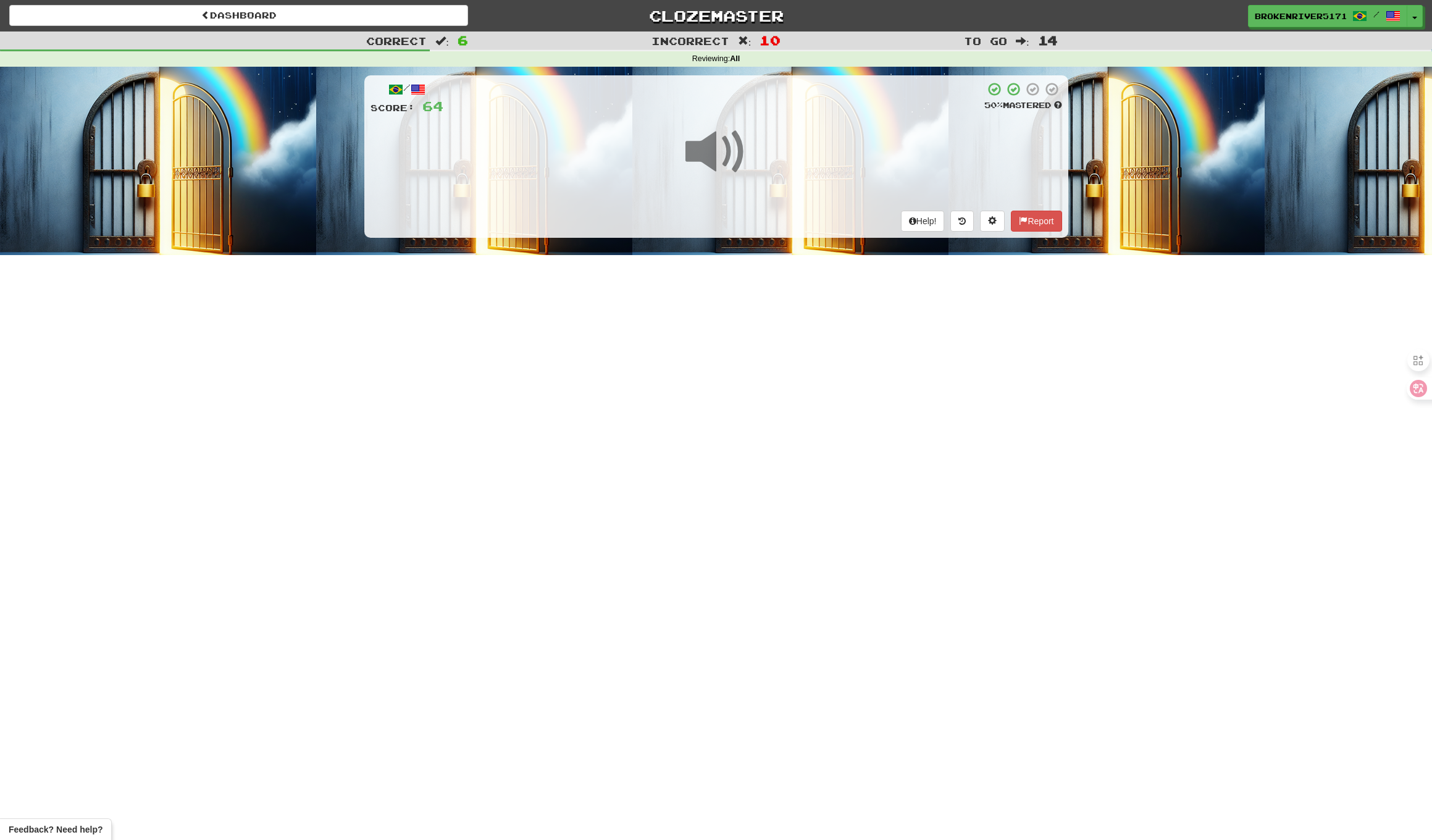
click at [823, 290] on div "Dashboard Clozemaster BrokenRiver5171 / Toggle Dropdown Dashboard Leaderboard A…" at bounding box center [716, 420] width 1432 height 840
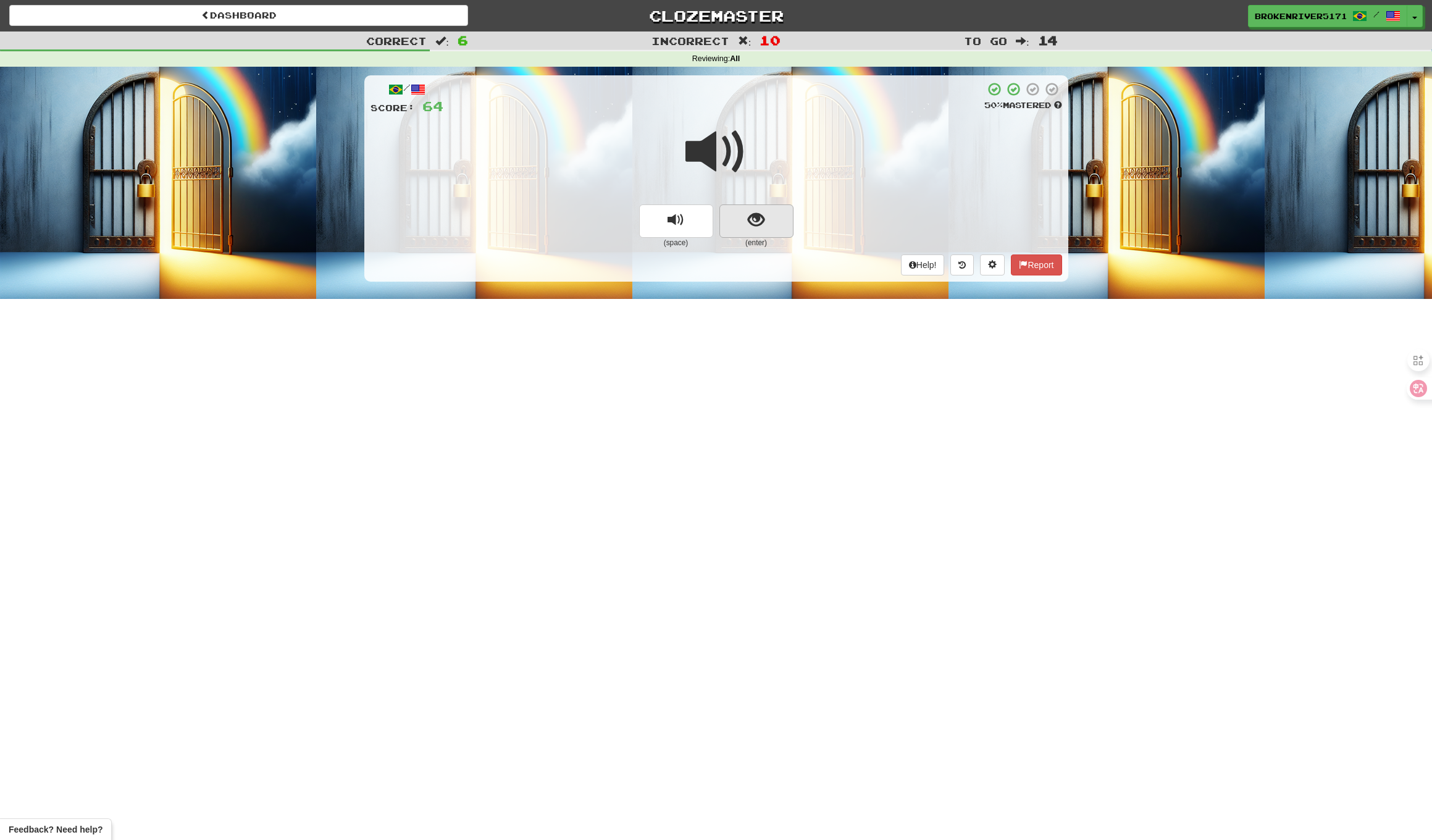
click at [754, 221] on span "show sentence" at bounding box center [756, 220] width 16 height 16
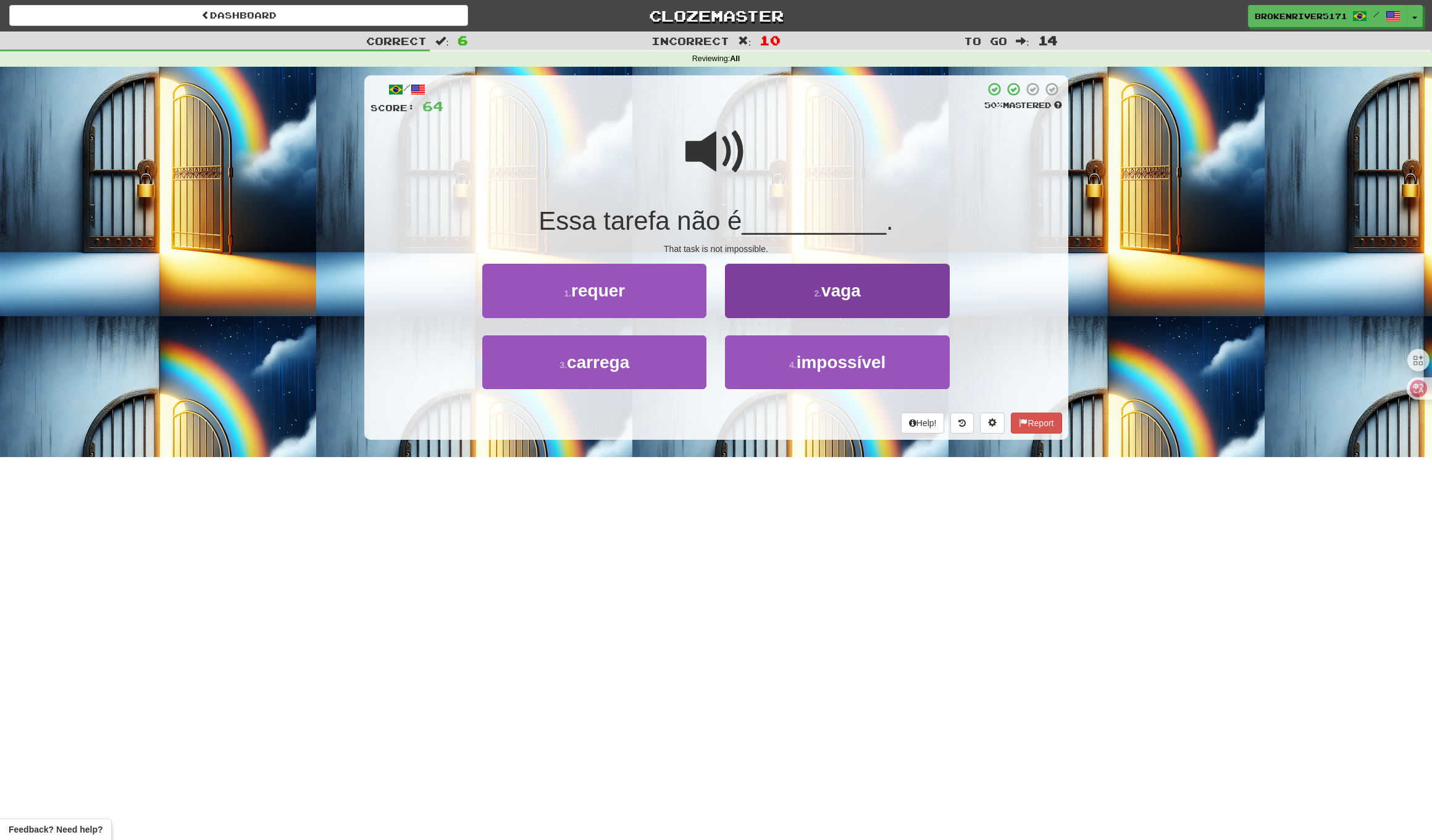
click at [772, 314] on button "2 . vaga" at bounding box center [837, 290] width 224 height 54
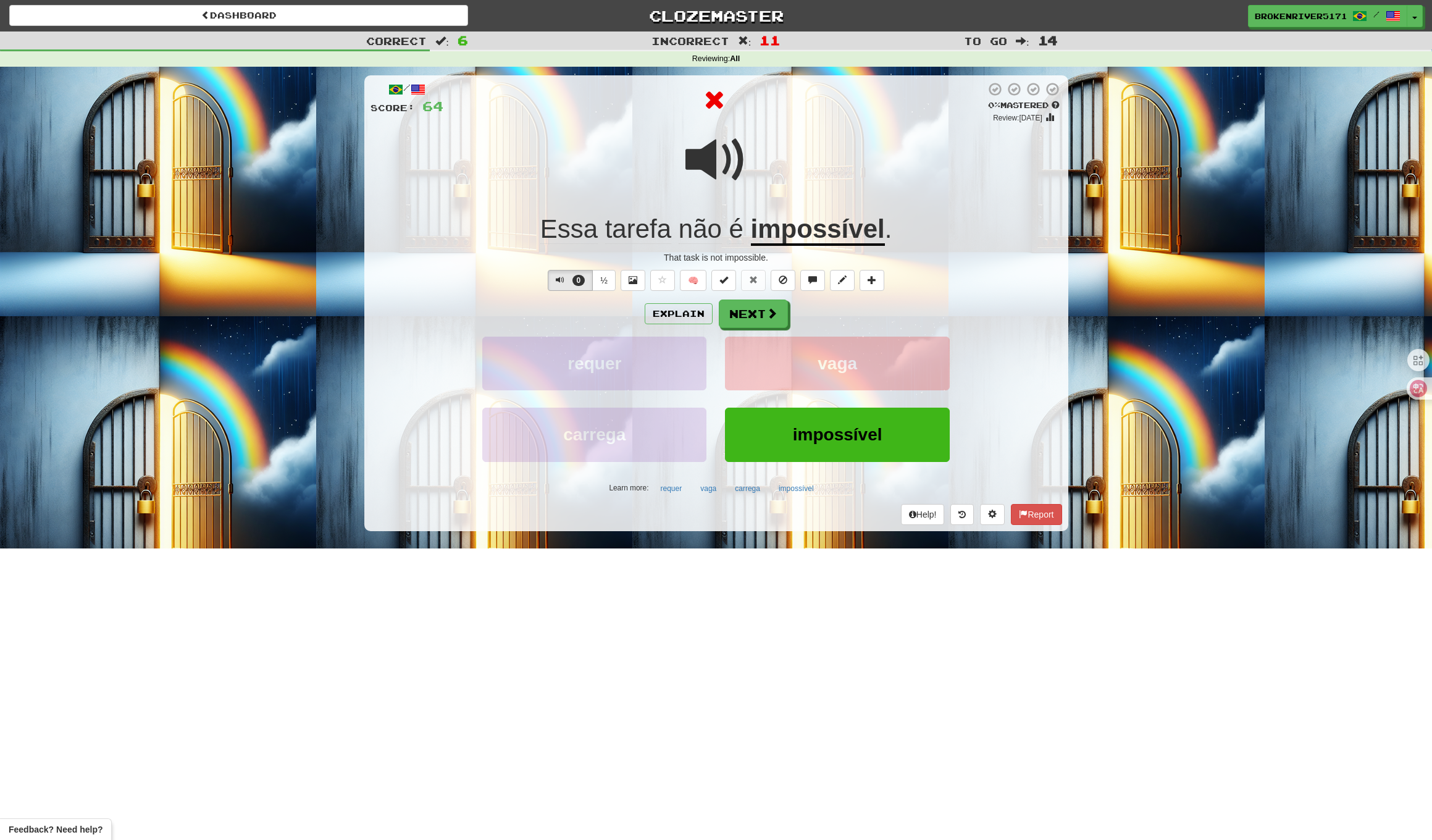
click at [774, 326] on button "Next" at bounding box center [753, 314] width 69 height 28
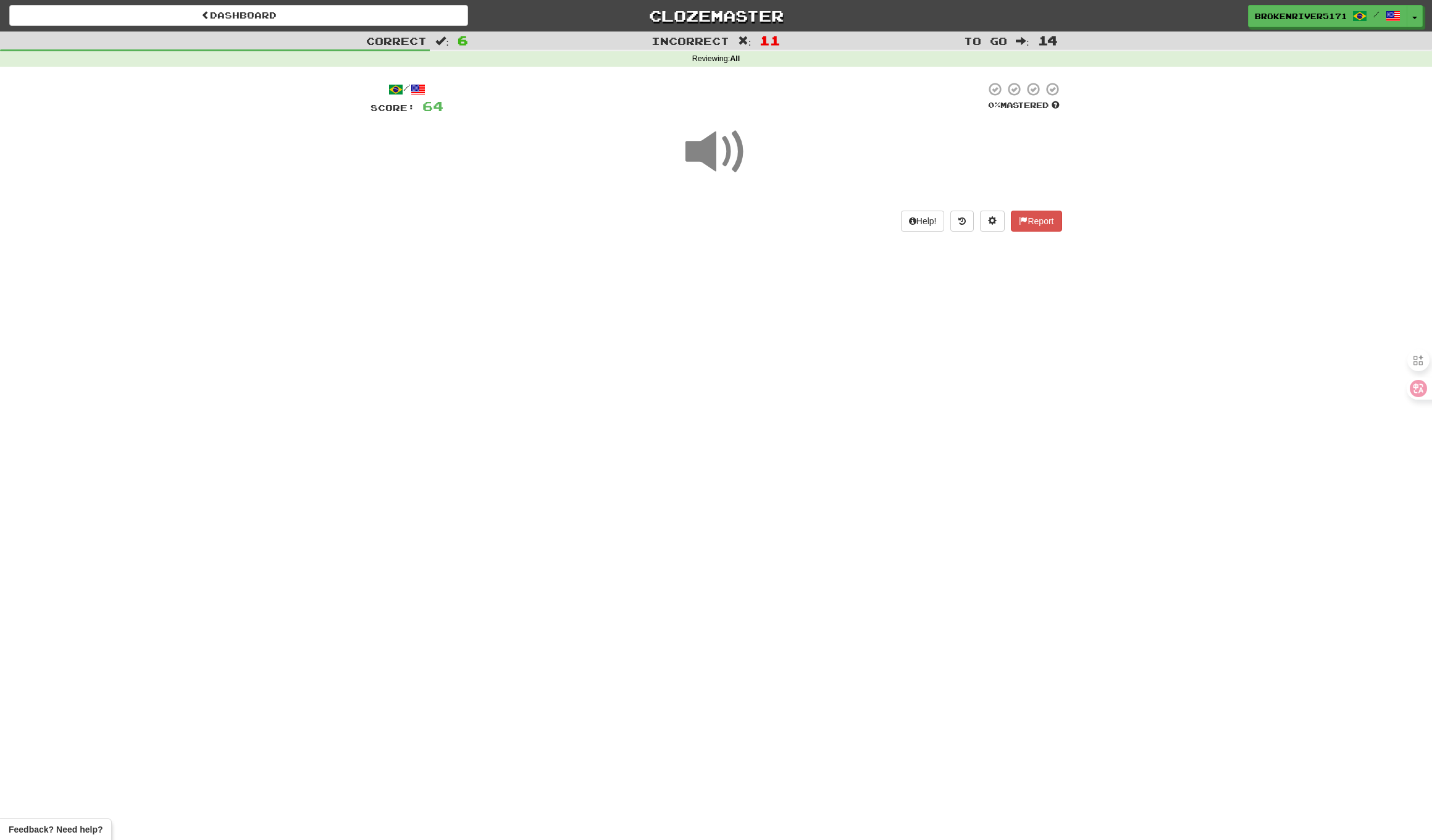
click at [767, 314] on div "Dashboard Clozemaster BrokenRiver5171 / Toggle Dropdown Dashboard Leaderboard A…" at bounding box center [716, 420] width 1432 height 840
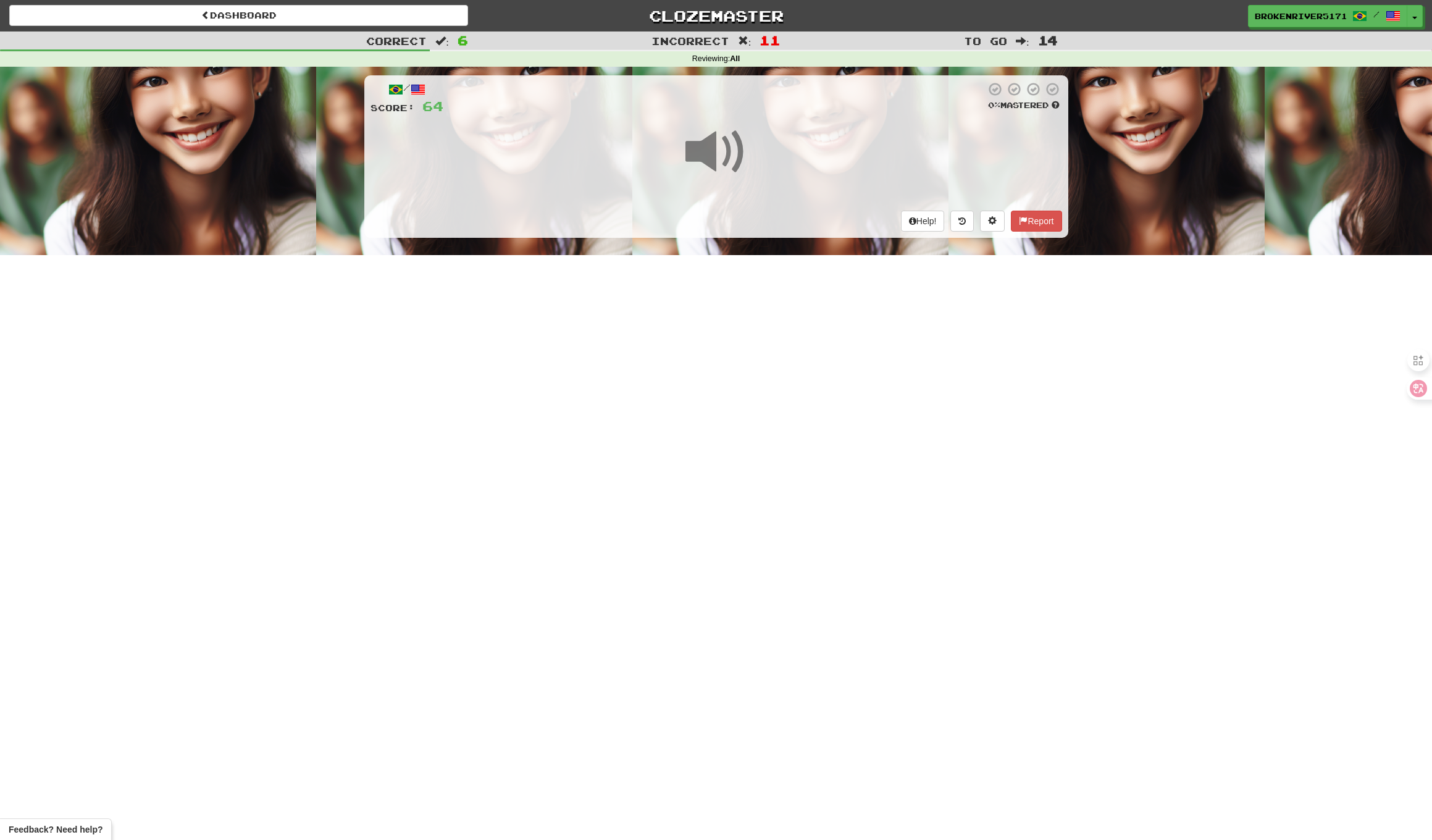
click at [756, 379] on div "Dashboard Clozemaster BrokenRiver5171 / Toggle Dropdown Dashboard Leaderboard A…" at bounding box center [716, 420] width 1432 height 840
click at [769, 362] on div "Dashboard Clozemaster BrokenRiver5171 / Toggle Dropdown Dashboard Leaderboard A…" at bounding box center [716, 420] width 1432 height 840
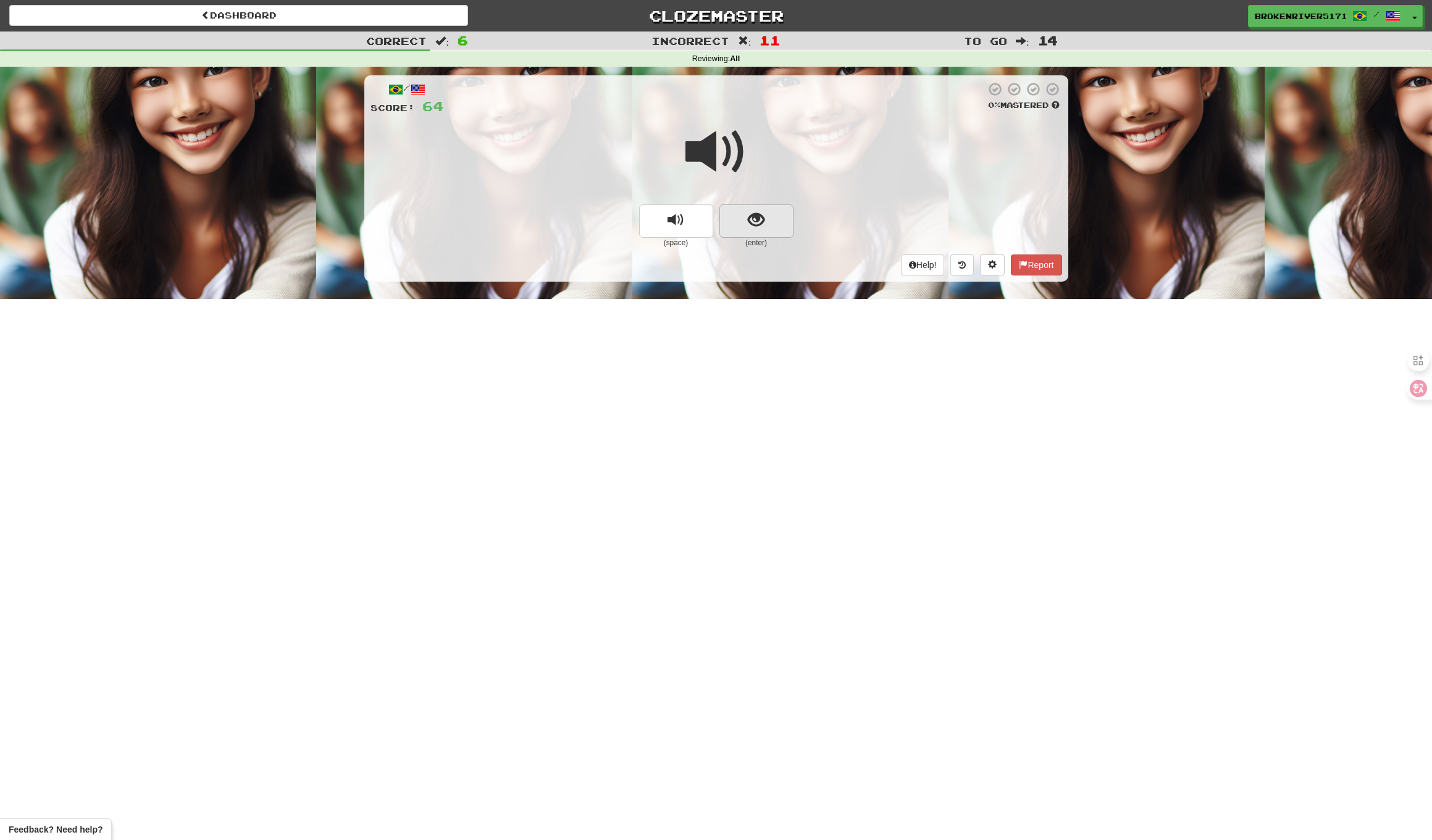
click at [762, 216] on span "show sentence" at bounding box center [756, 220] width 16 height 16
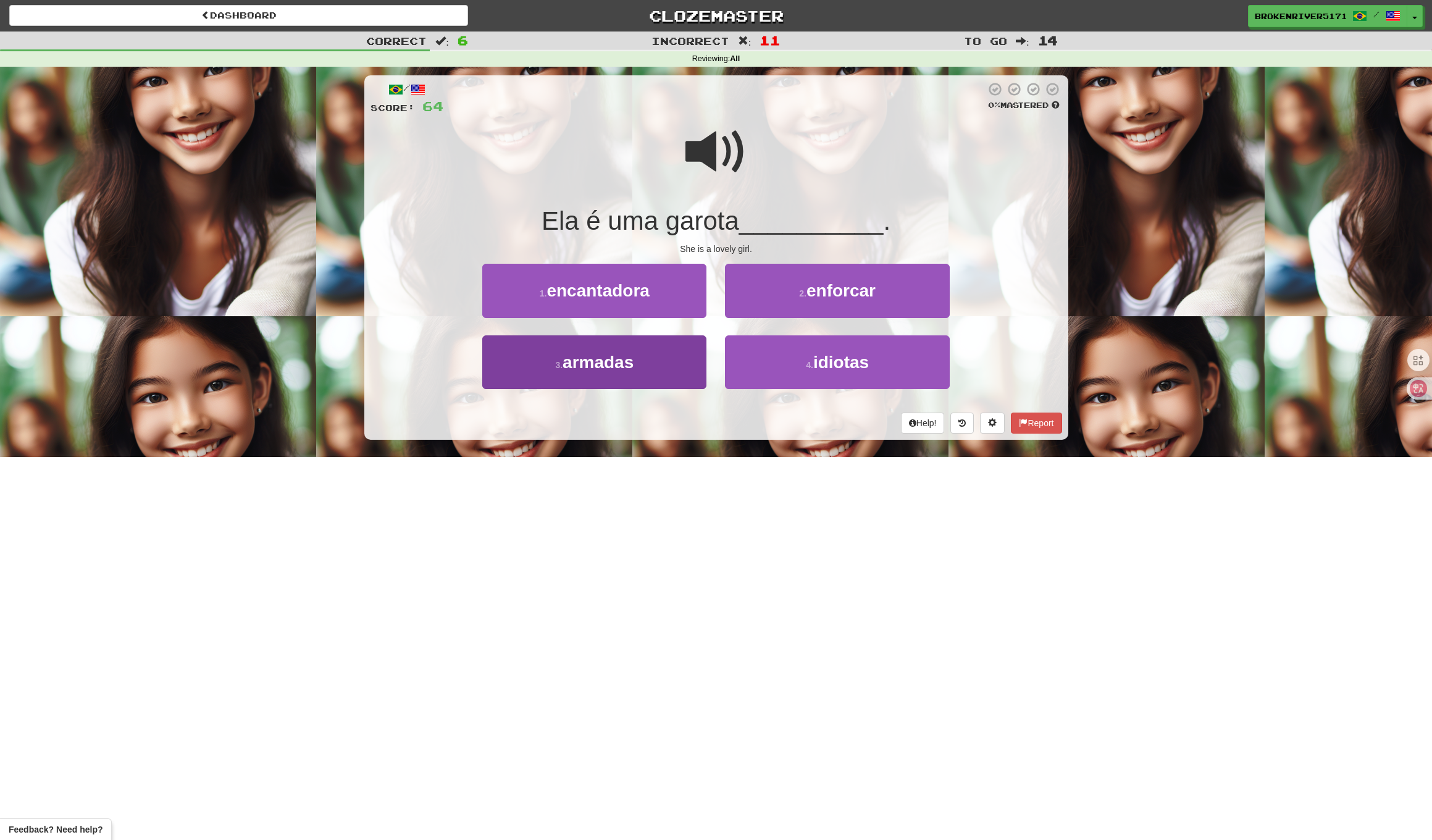
click
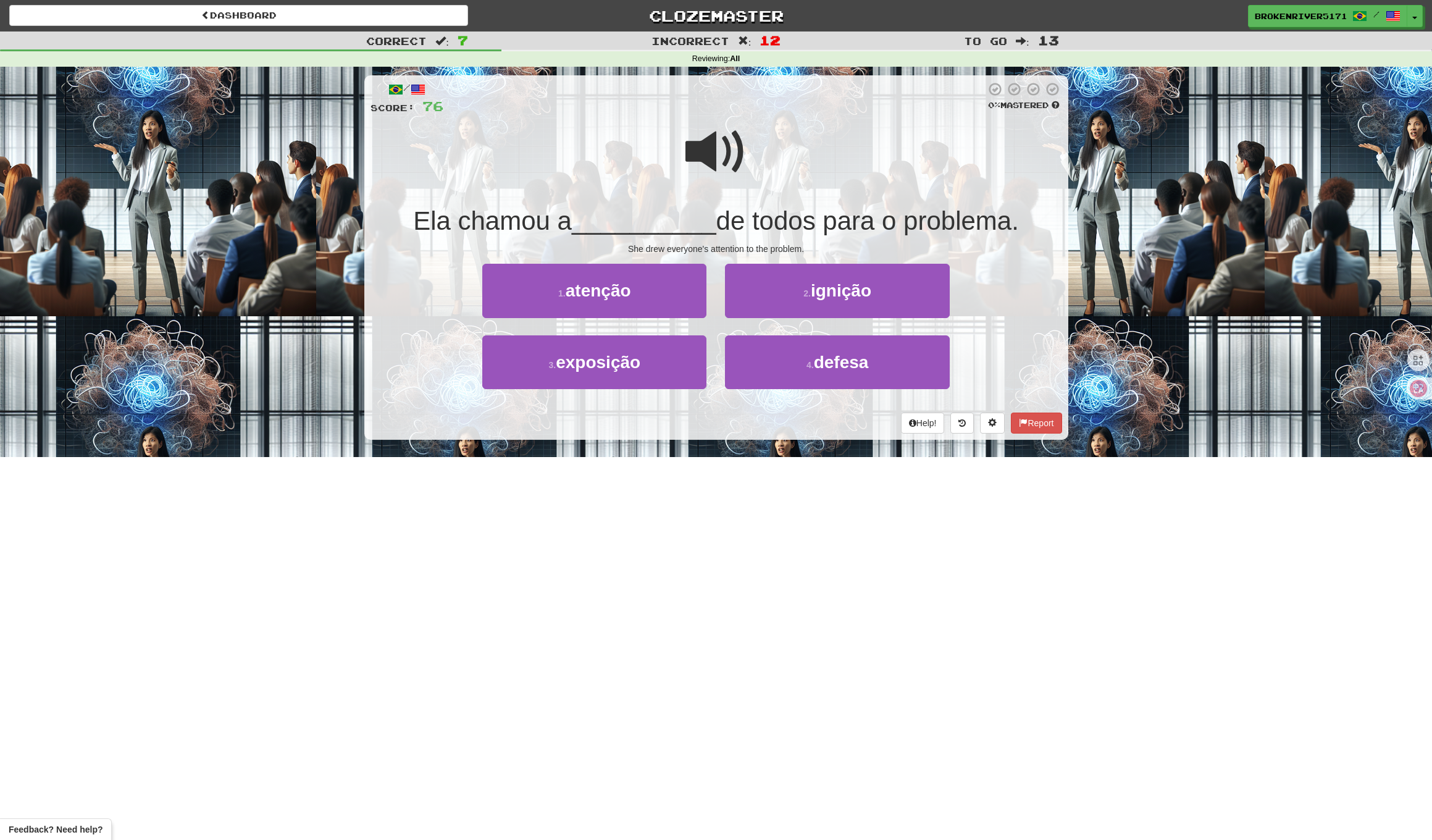
drag, startPoint x: 842, startPoint y: 223, endPoint x: 823, endPoint y: 226, distance: 19.2
drag, startPoint x: 823, startPoint y: 226, endPoint x: 877, endPoint y: 223, distance: 54.1
drag, startPoint x: 877, startPoint y: 223, endPoint x: 851, endPoint y: 249, distance: 36.8
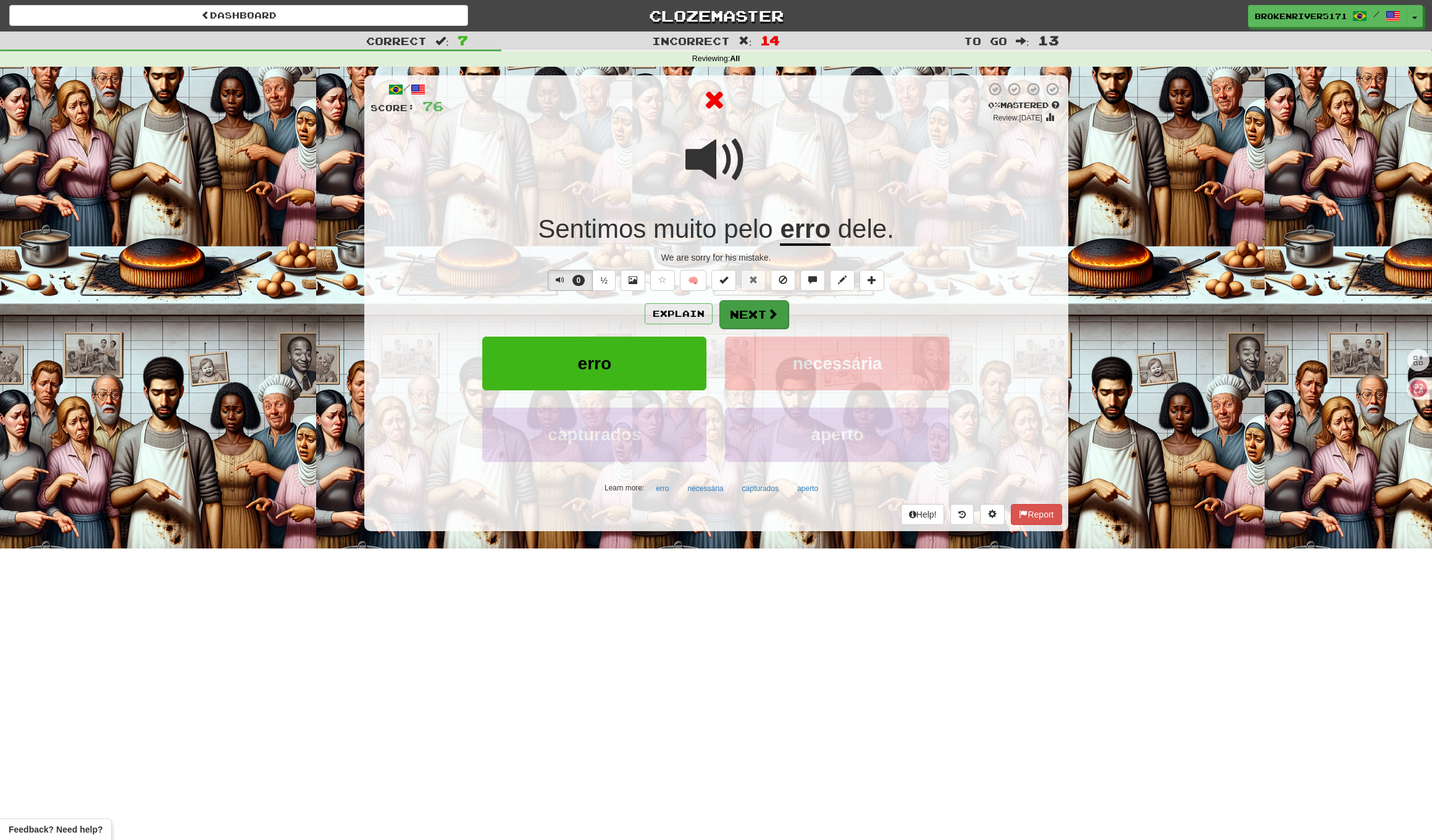
drag, startPoint x: 746, startPoint y: 297, endPoint x: 749, endPoint y: 304, distance: 7.6
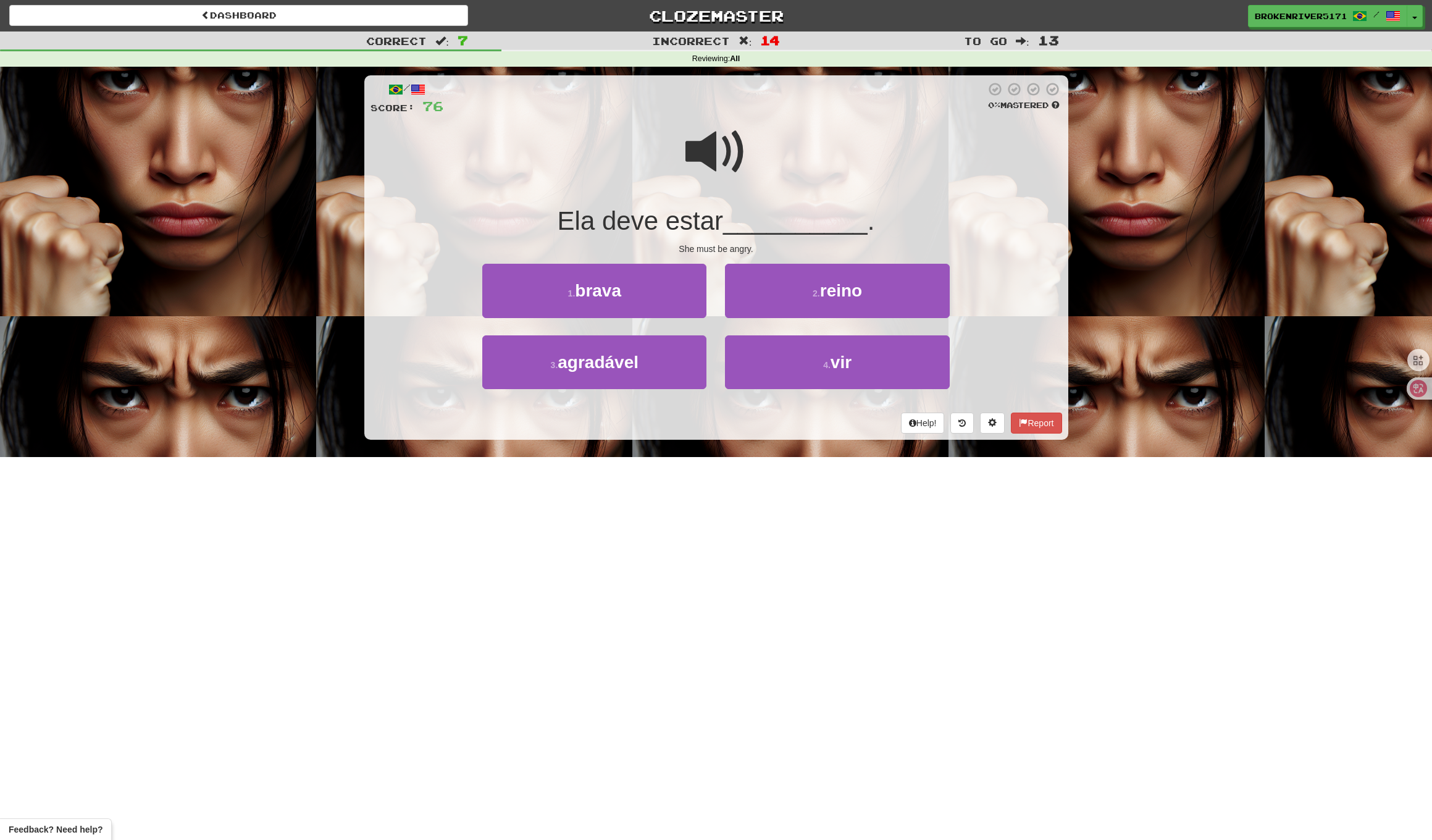
drag, startPoint x: 715, startPoint y: 244, endPoint x: 733, endPoint y: 249, distance: 18.7
drag, startPoint x: 738, startPoint y: 250, endPoint x: 736, endPoint y: 290, distance: 40.0
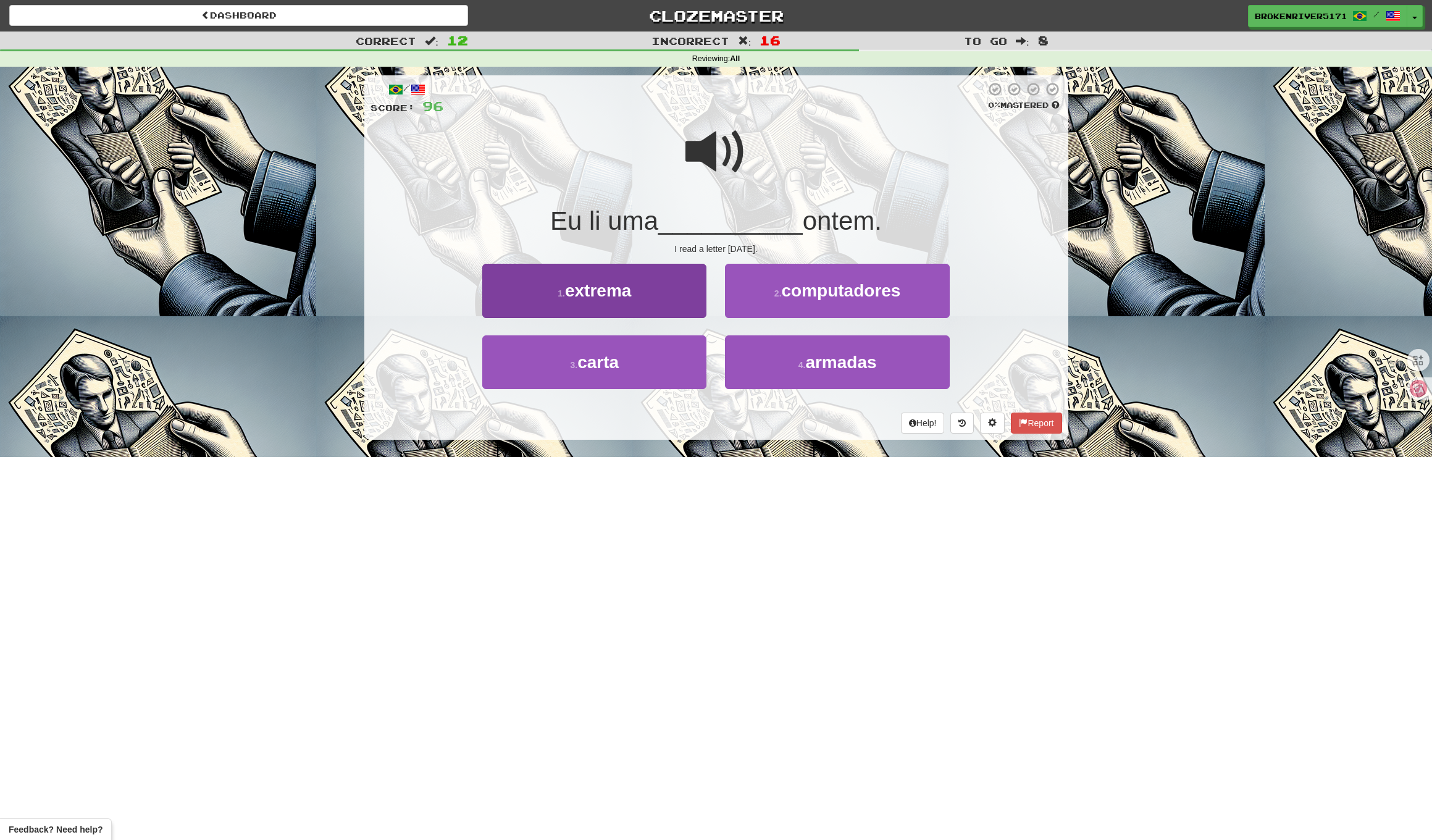
drag, startPoint x: 667, startPoint y: 376, endPoint x: 672, endPoint y: 373, distance: 5.8
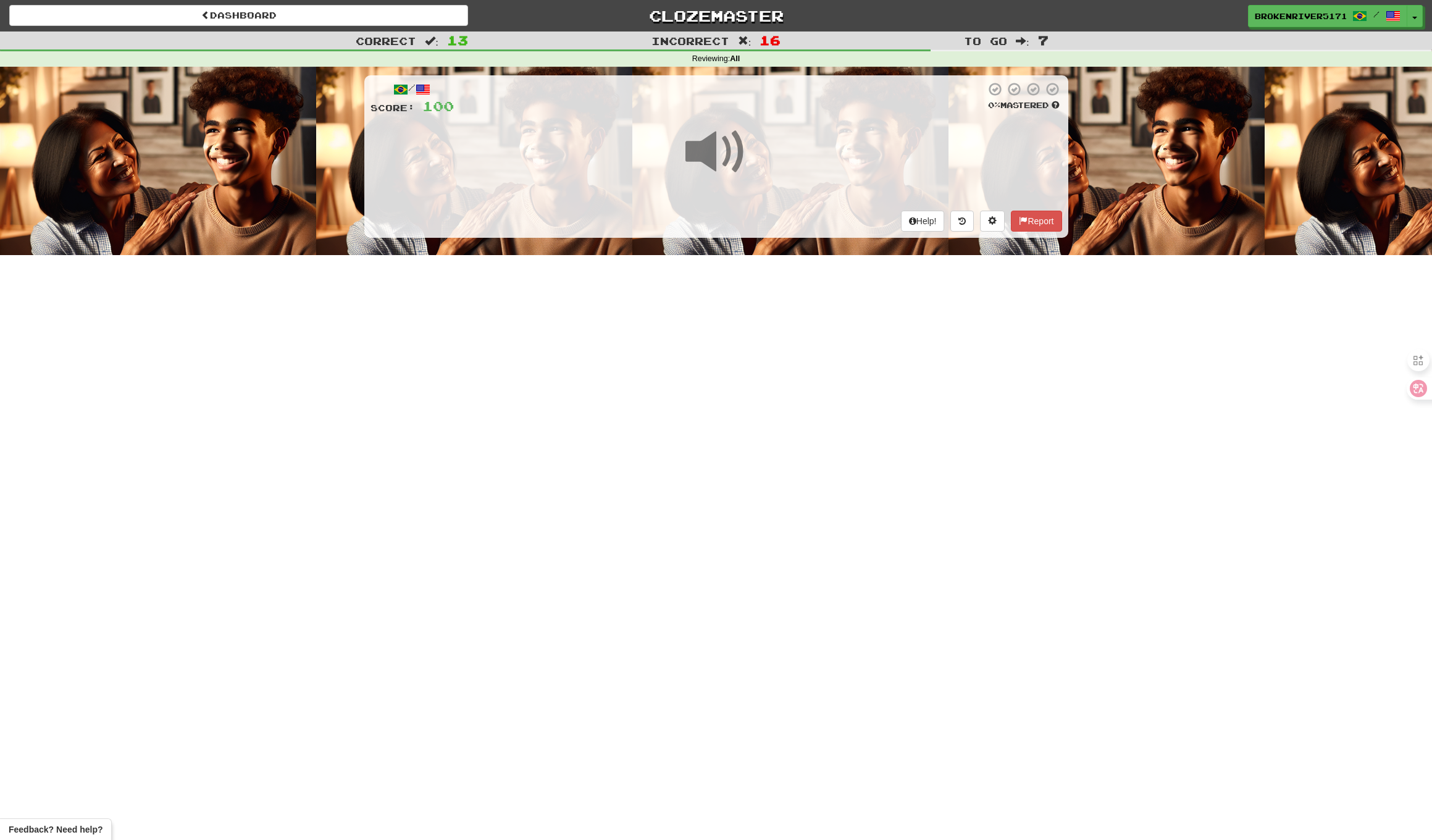
drag, startPoint x: 717, startPoint y: 369, endPoint x: 721, endPoint y: 362, distance: 8.1
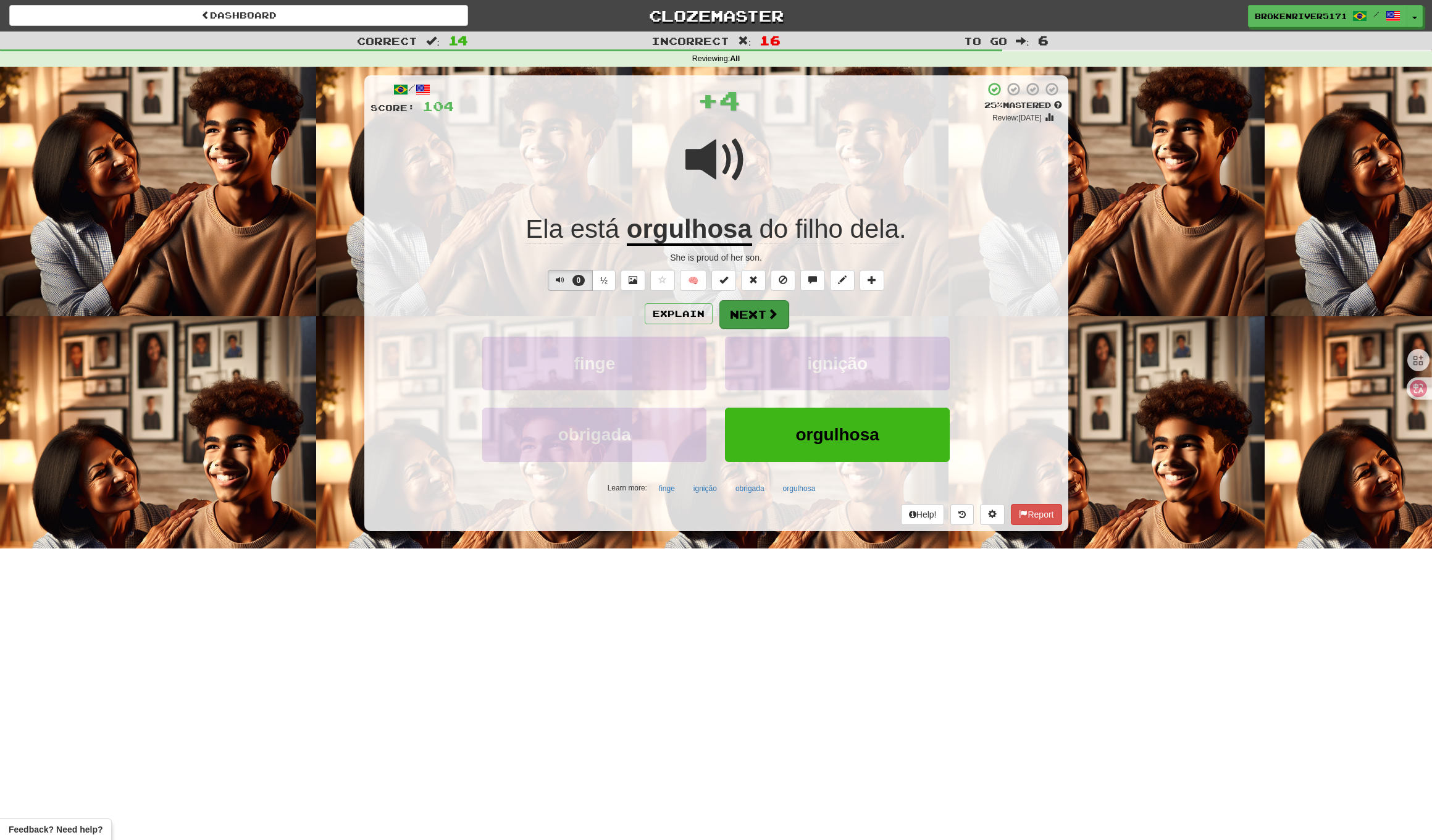
drag, startPoint x: 755, startPoint y: 328, endPoint x: 758, endPoint y: 309, distance: 19.2
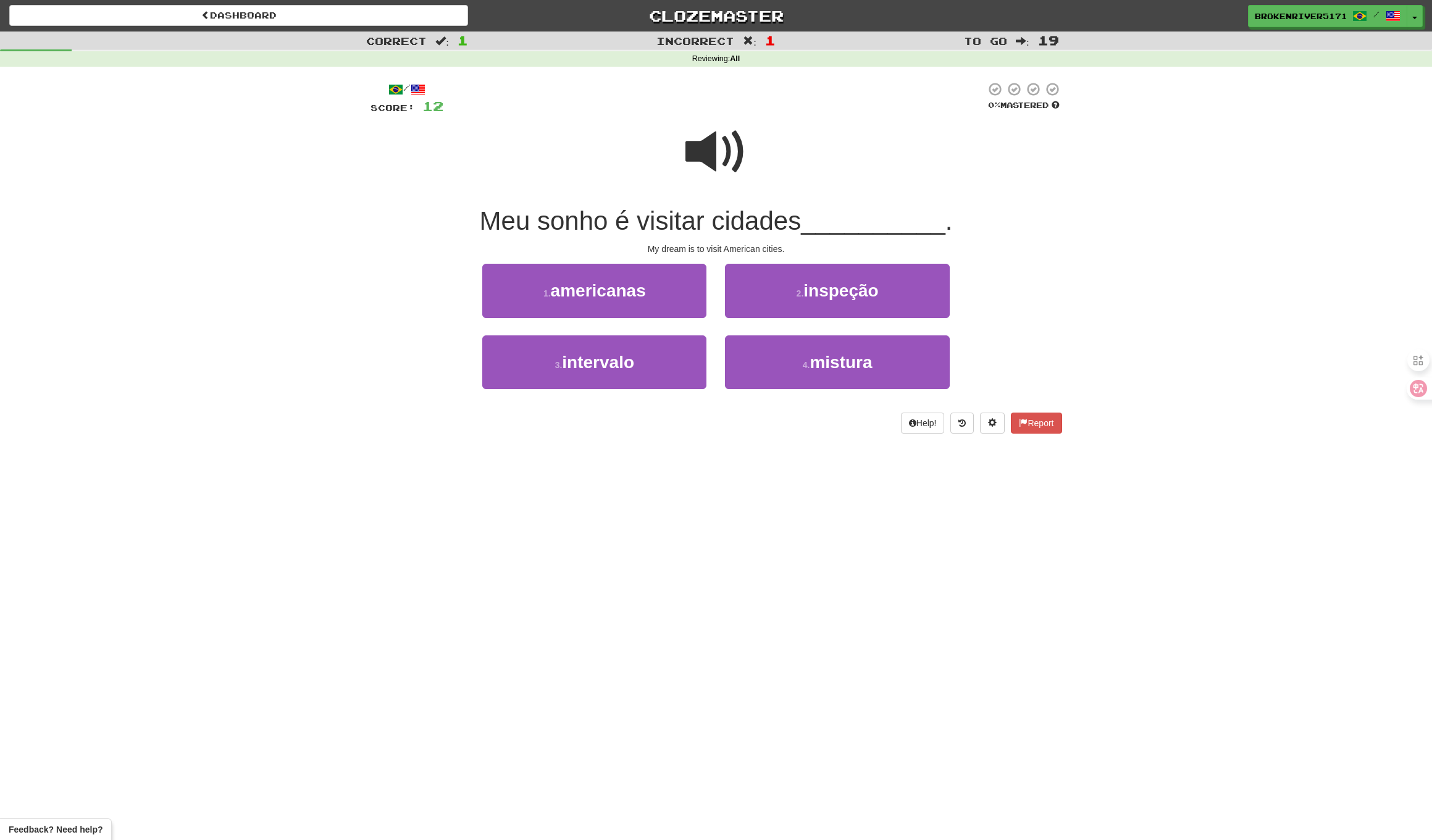
drag, startPoint x: 735, startPoint y: 223, endPoint x: 708, endPoint y: 233, distance: 28.8
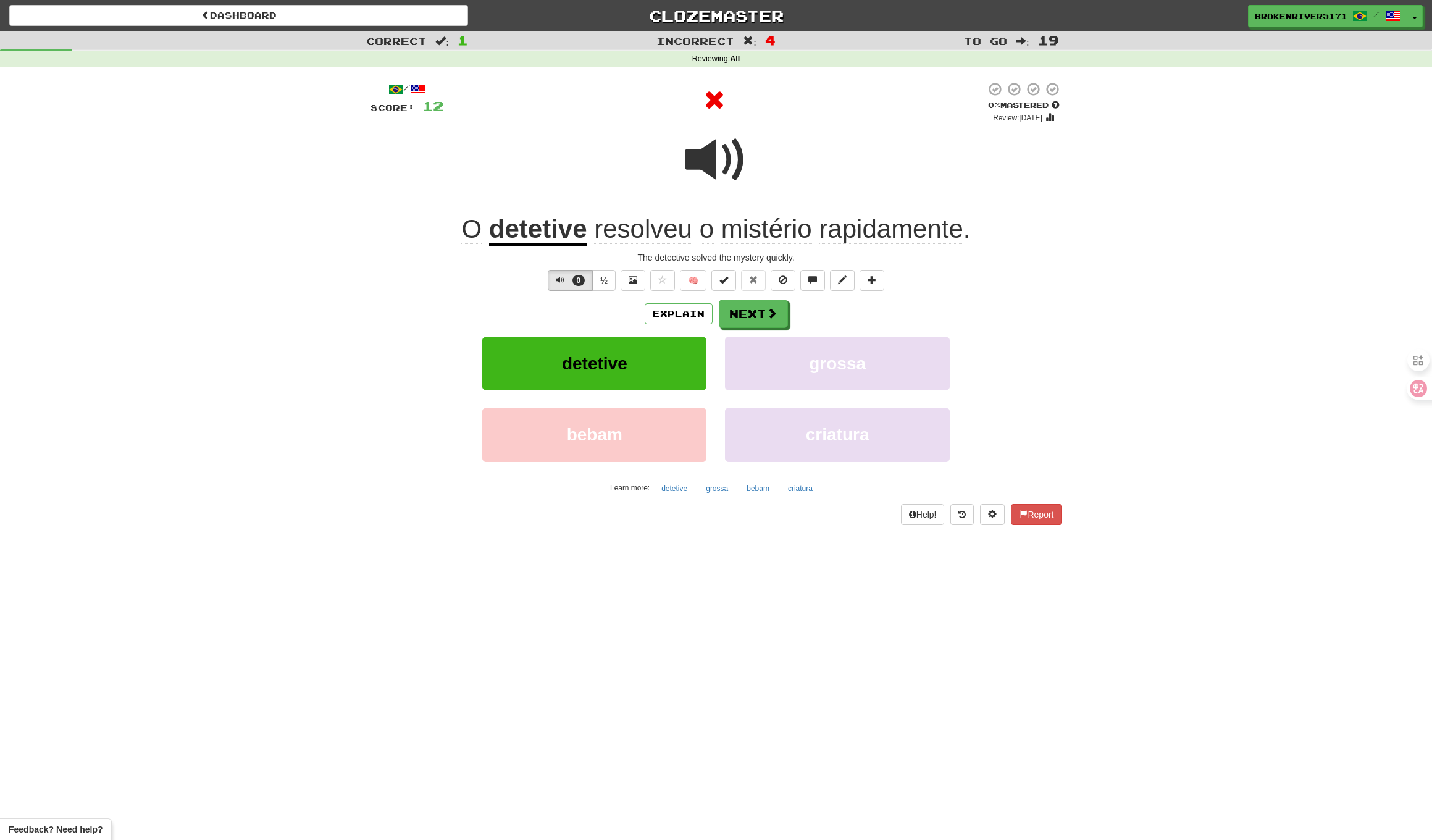
drag, startPoint x: 769, startPoint y: 316, endPoint x: 807, endPoint y: 315, distance: 38.0
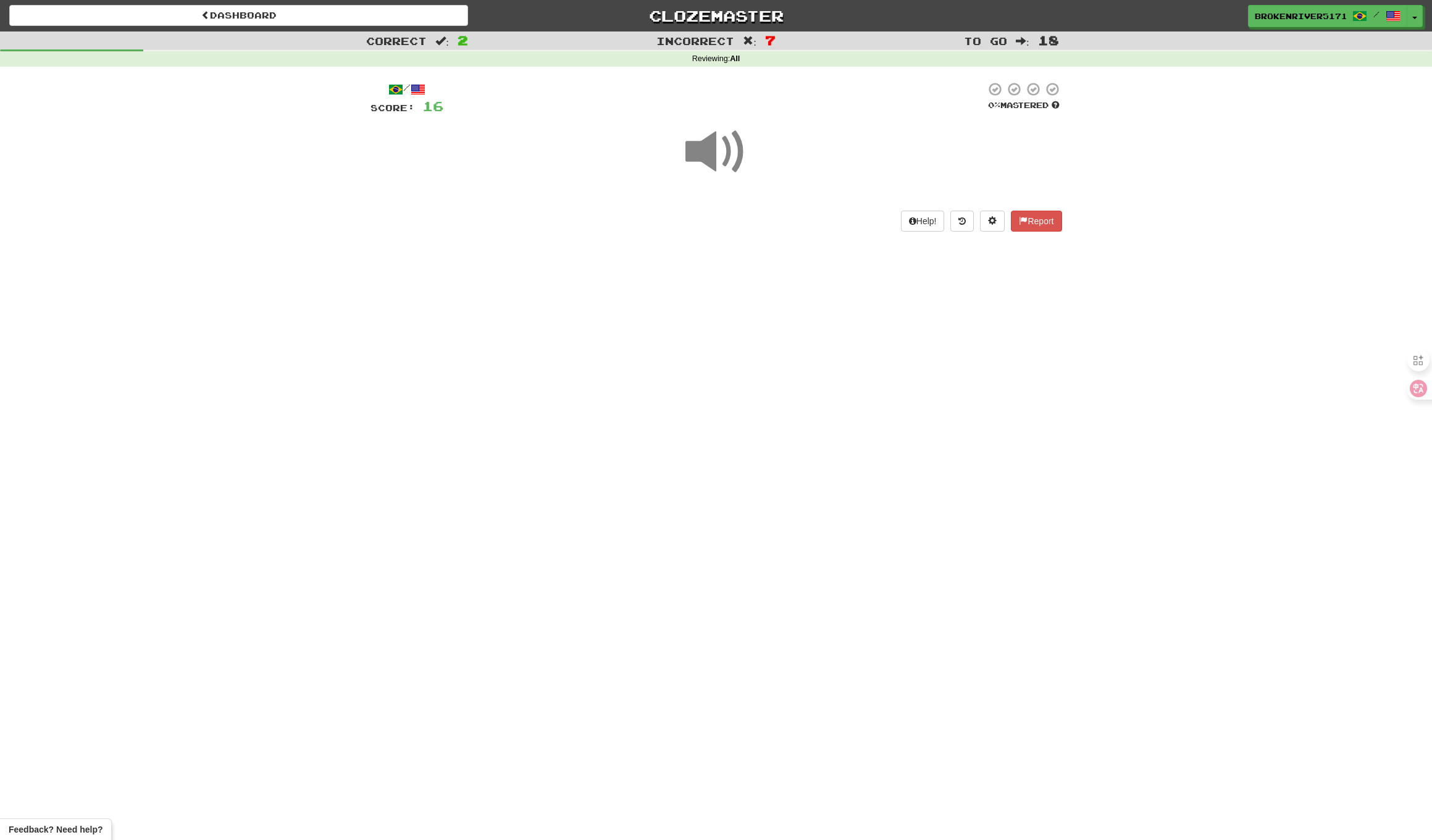
drag, startPoint x: 695, startPoint y: 352, endPoint x: 719, endPoint y: 347, distance: 24.5
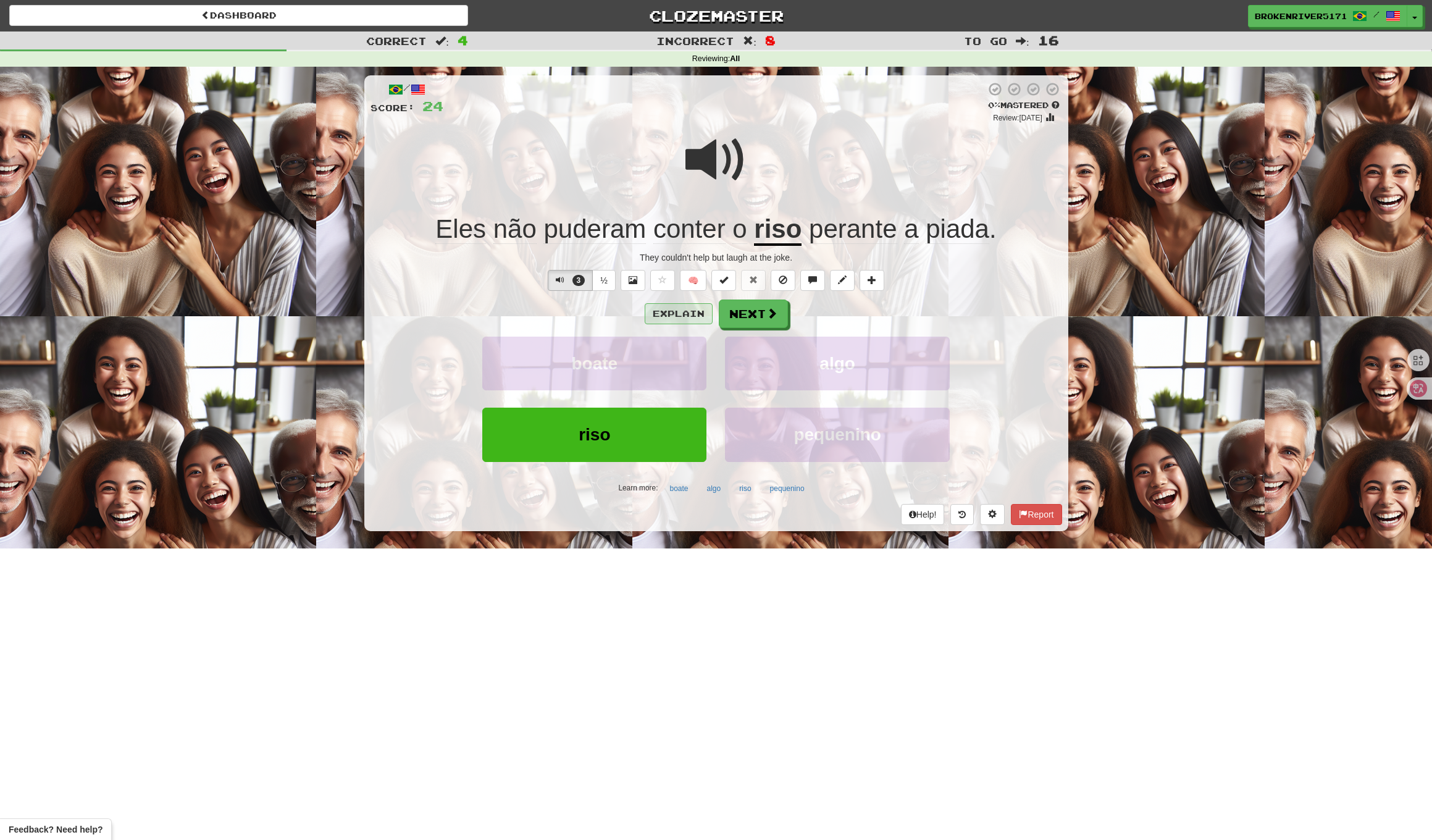
drag, startPoint x: 739, startPoint y: 297, endPoint x: 665, endPoint y: 315, distance: 76.2
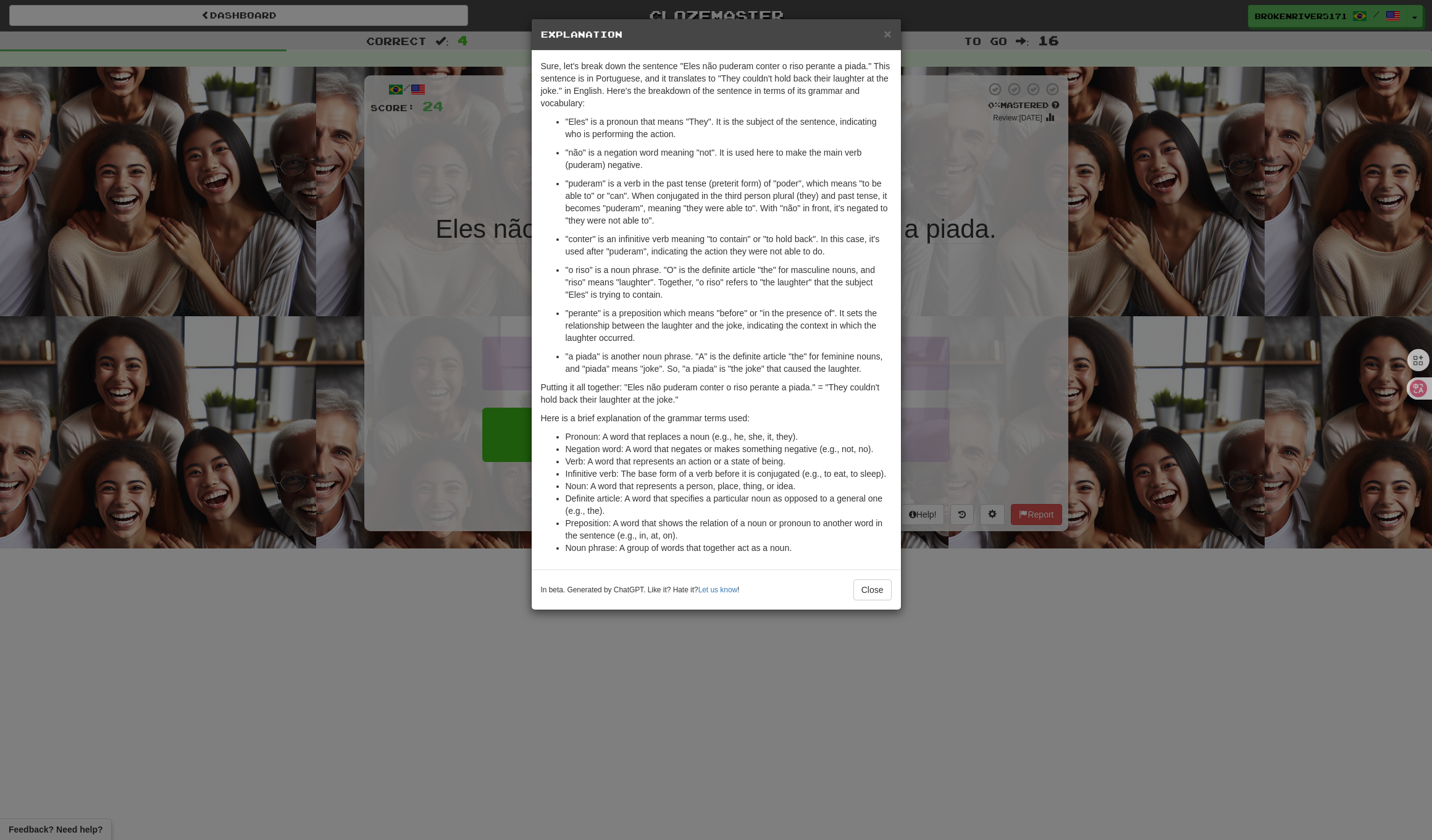
drag, startPoint x: 648, startPoint y: 249, endPoint x: 669, endPoint y: 223, distance: 33.4
drag, startPoint x: 640, startPoint y: 164, endPoint x: 646, endPoint y: 210, distance: 46.4
drag, startPoint x: 639, startPoint y: 244, endPoint x: 679, endPoint y: 244, distance: 40.0
drag, startPoint x: 617, startPoint y: 237, endPoint x: 644, endPoint y: 238, distance: 27.0
drag, startPoint x: 646, startPoint y: 238, endPoint x: 643, endPoint y: 251, distance: 13.3
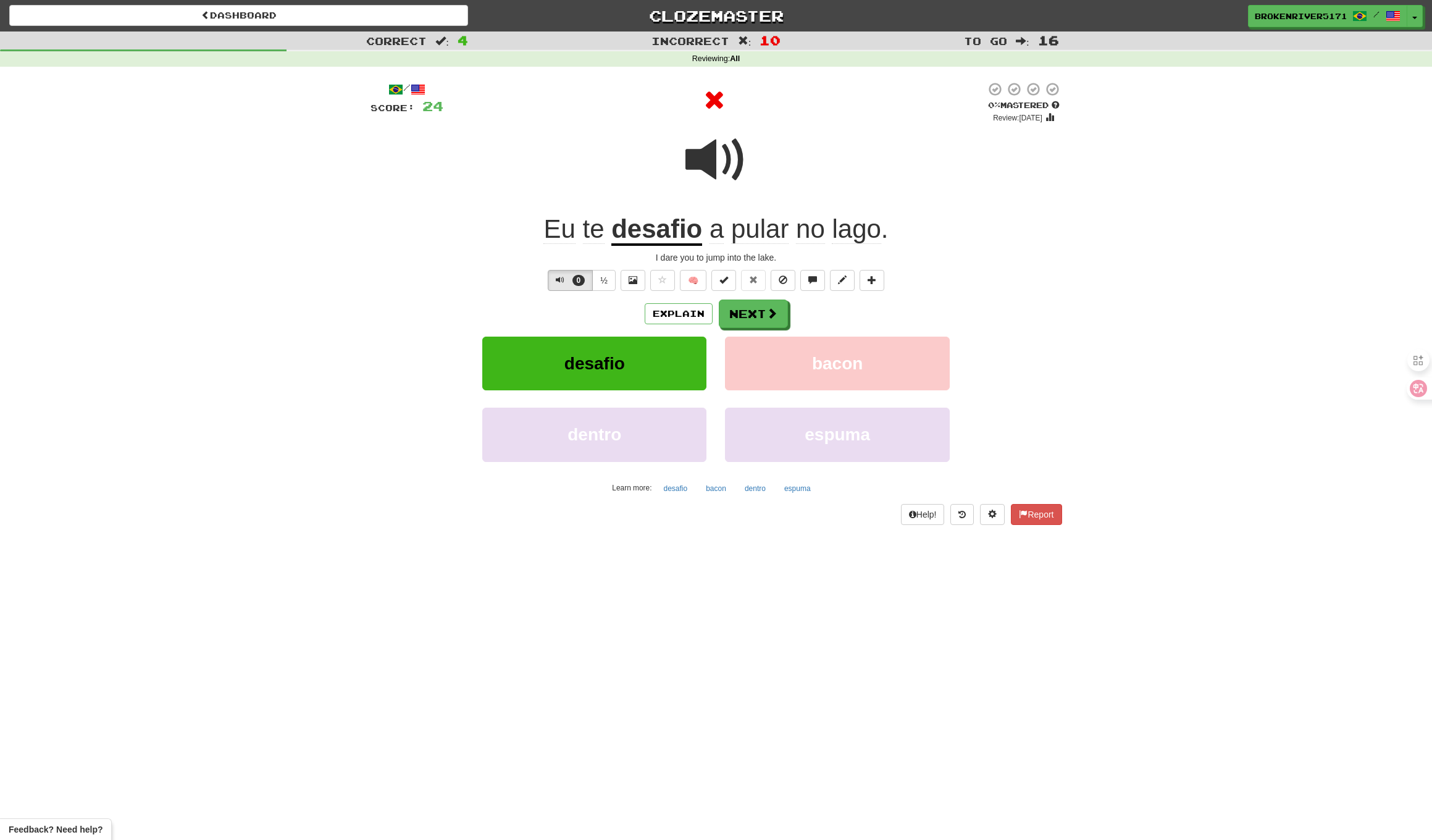
drag, startPoint x: 769, startPoint y: 319, endPoint x: 839, endPoint y: 319, distance: 70.0
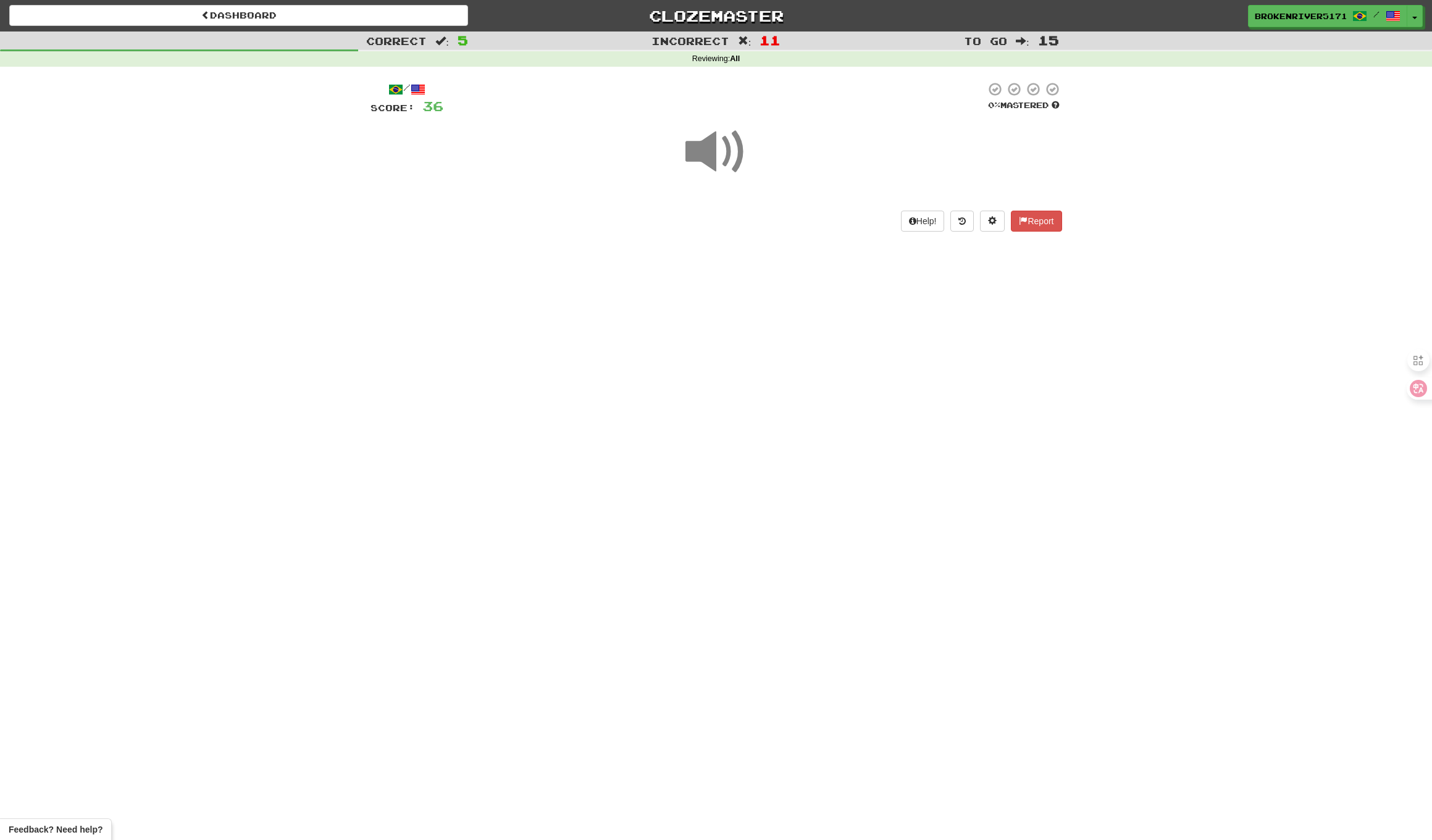
drag, startPoint x: 701, startPoint y: 345, endPoint x: 704, endPoint y: 336, distance: 9.5
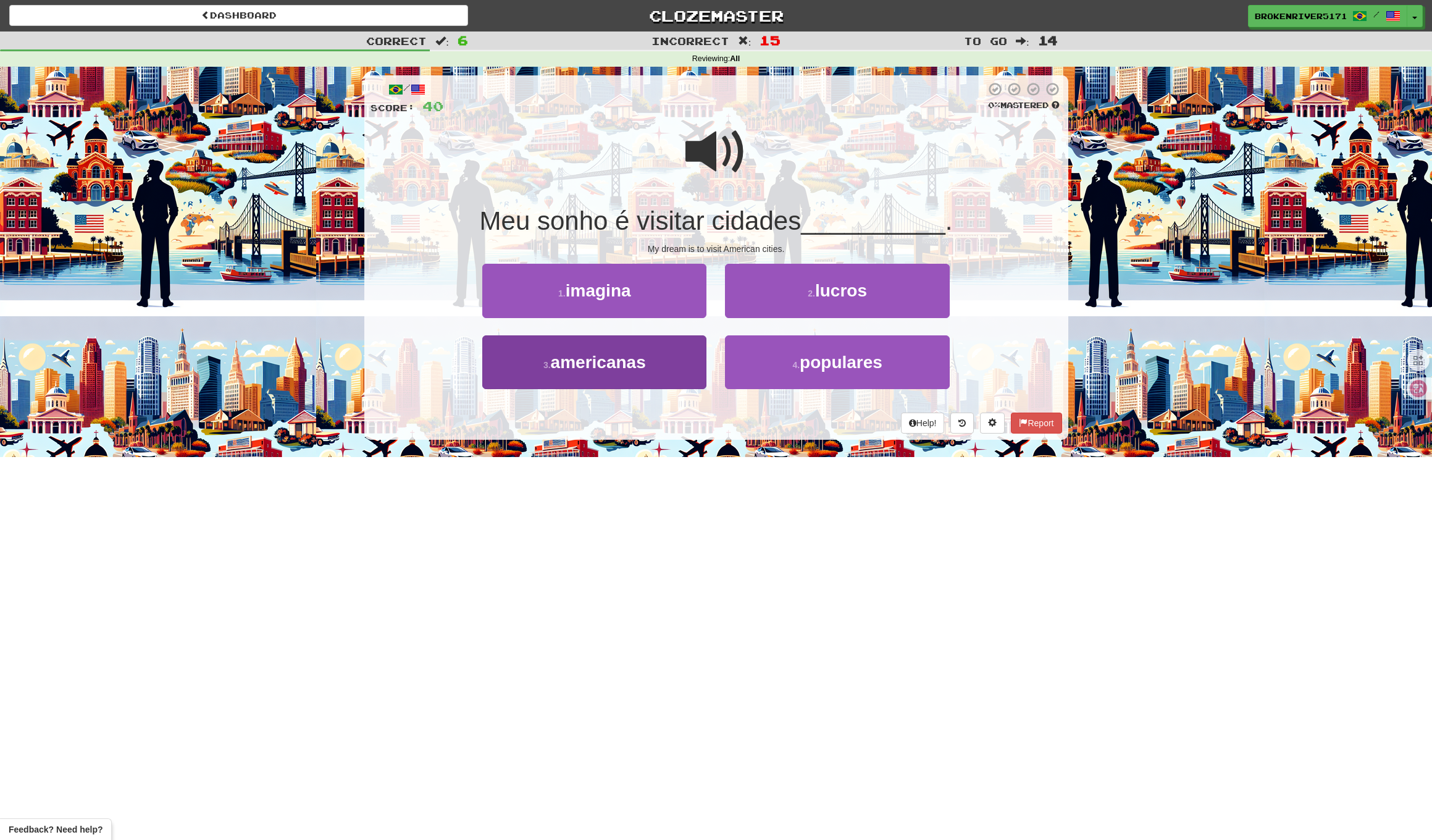
drag, startPoint x: 664, startPoint y: 286, endPoint x: 663, endPoint y: 381, distance: 95.0
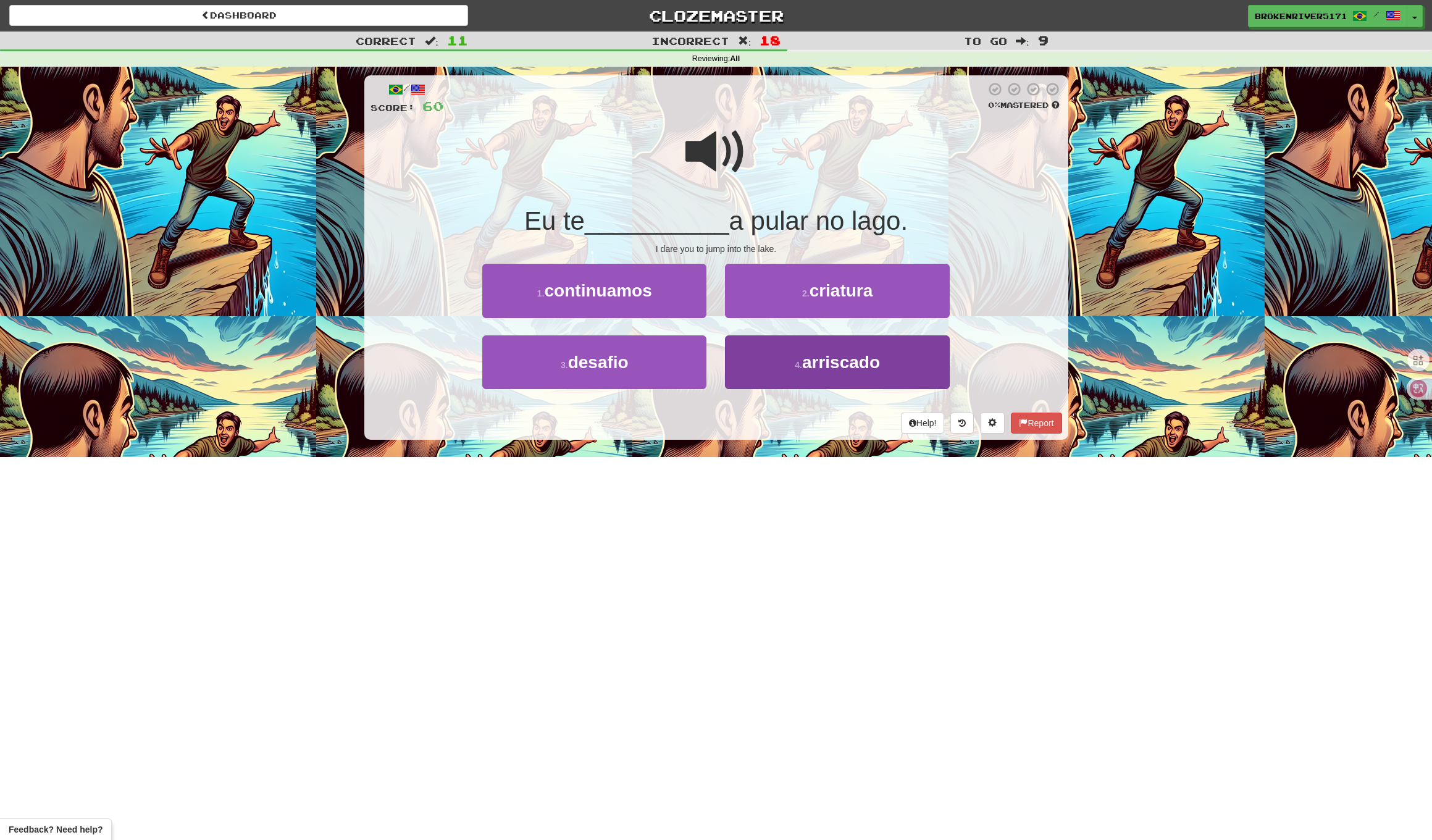
drag, startPoint x: 685, startPoint y: 374, endPoint x: 768, endPoint y: 366, distance: 83.4
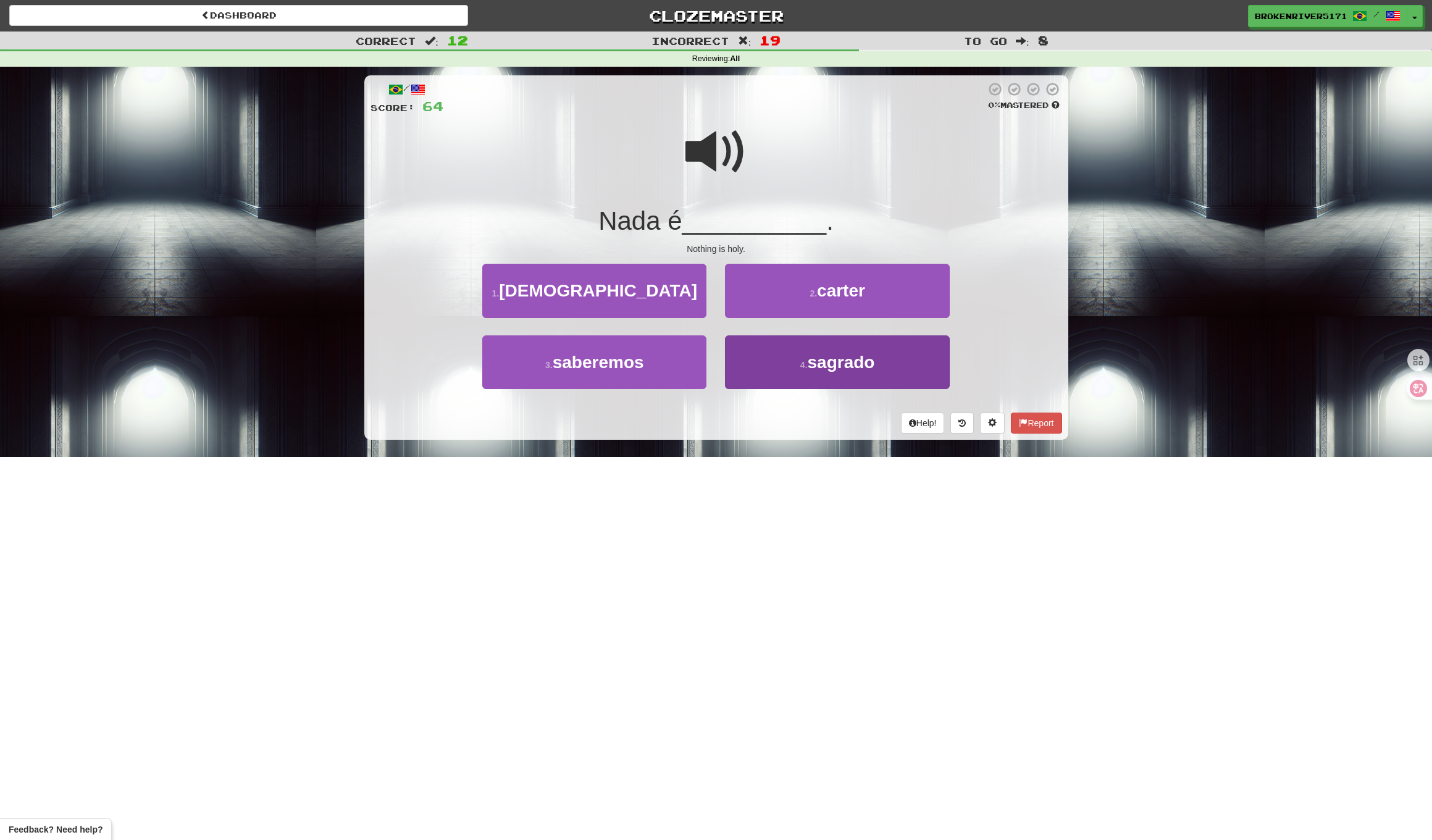
drag, startPoint x: 682, startPoint y: 374, endPoint x: 794, endPoint y: 364, distance: 112.4
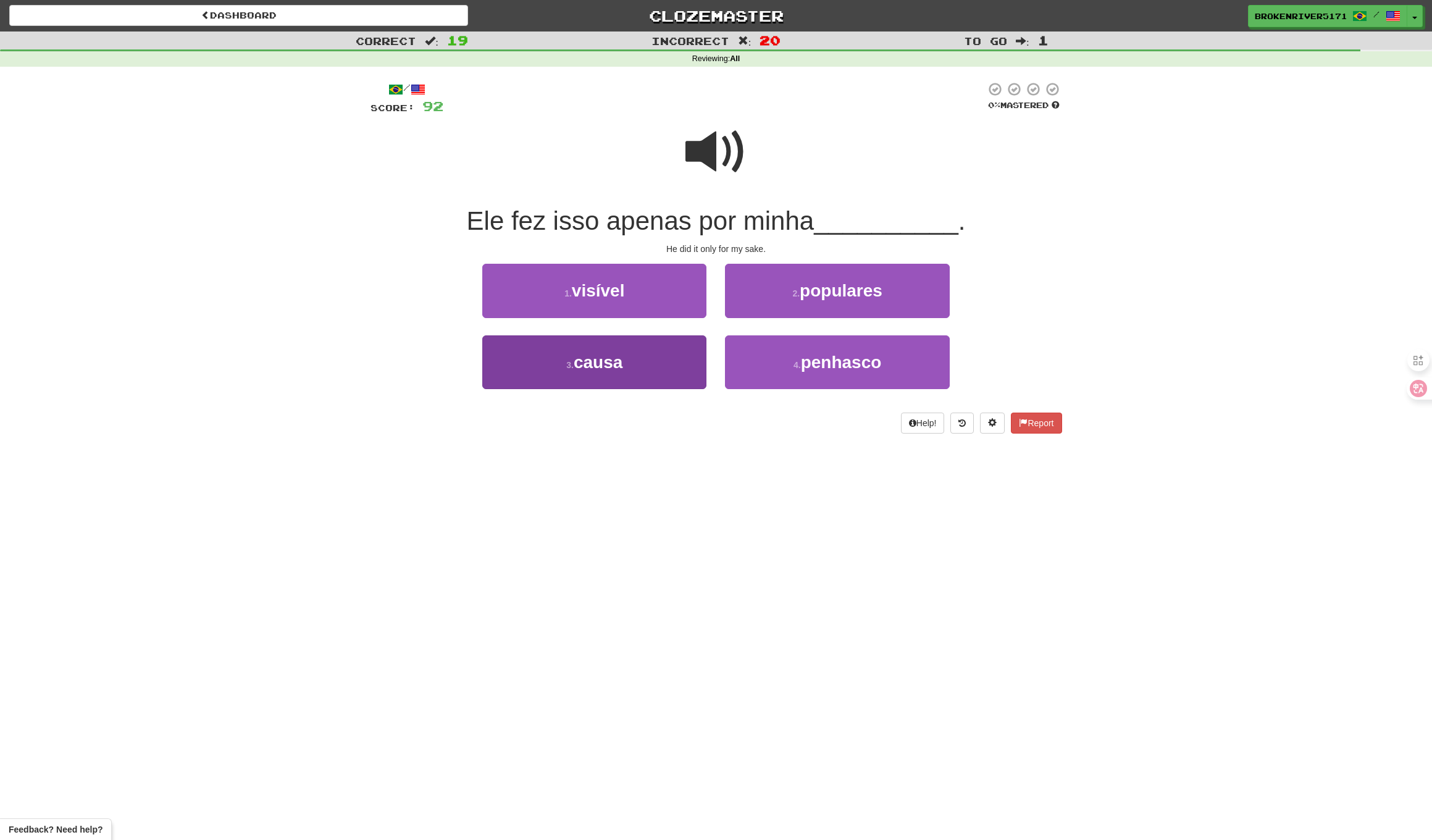
drag, startPoint x: 672, startPoint y: 389, endPoint x: 677, endPoint y: 376, distance: 13.9
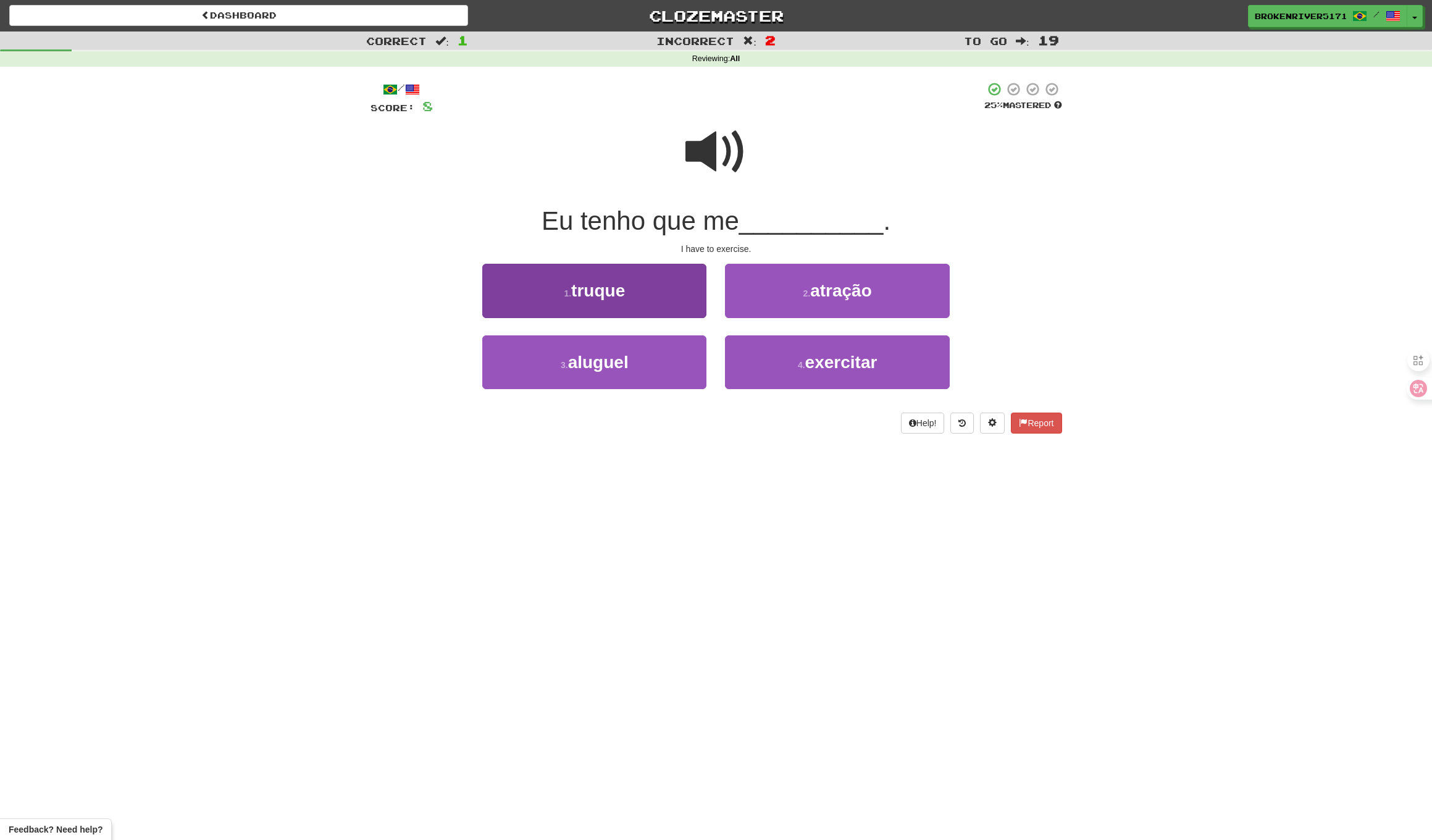
drag, startPoint x: 660, startPoint y: 377, endPoint x: 667, endPoint y: 376, distance: 7.1
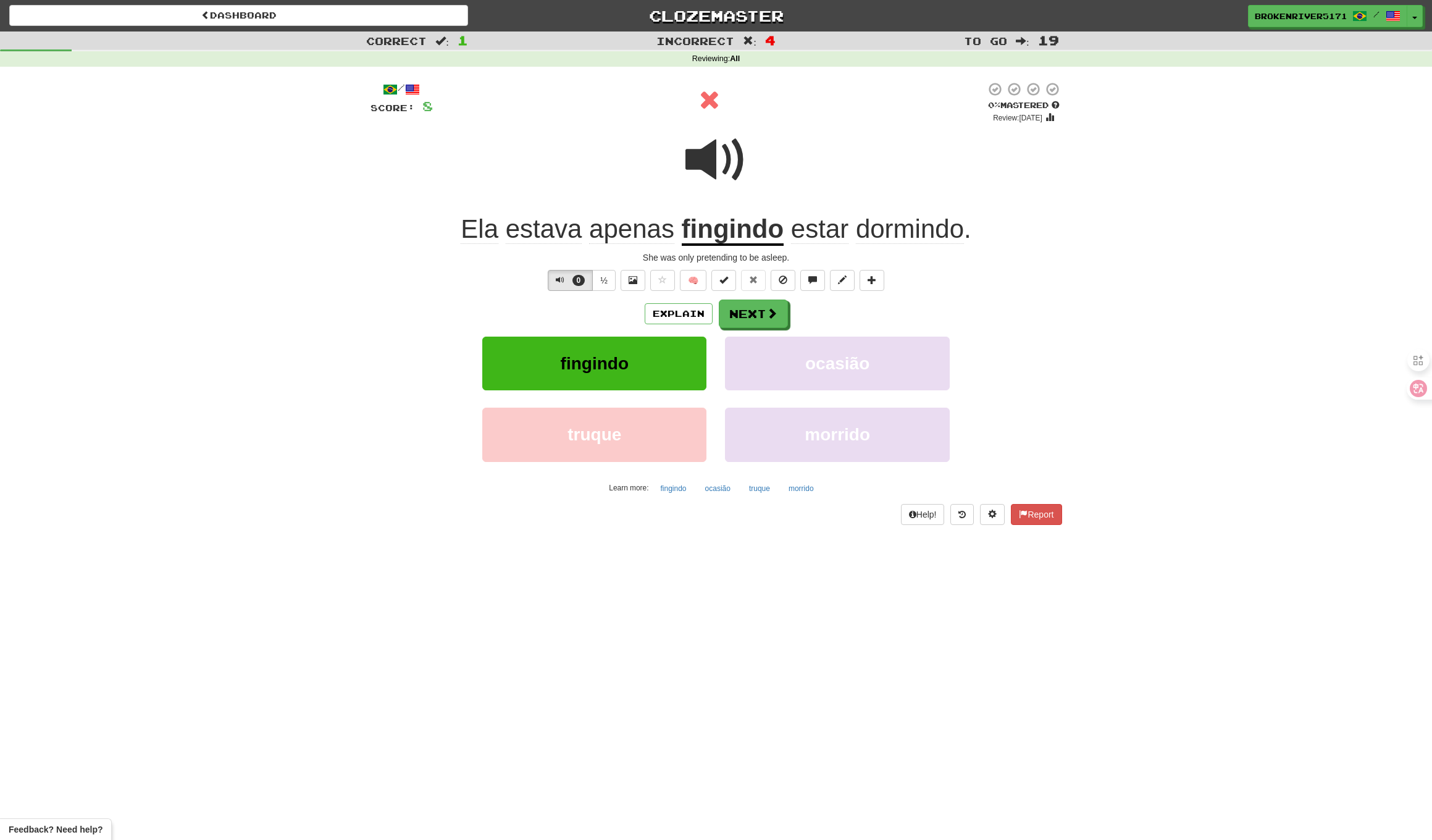
drag, startPoint x: 751, startPoint y: 322, endPoint x: 801, endPoint y: 323, distance: 50.0
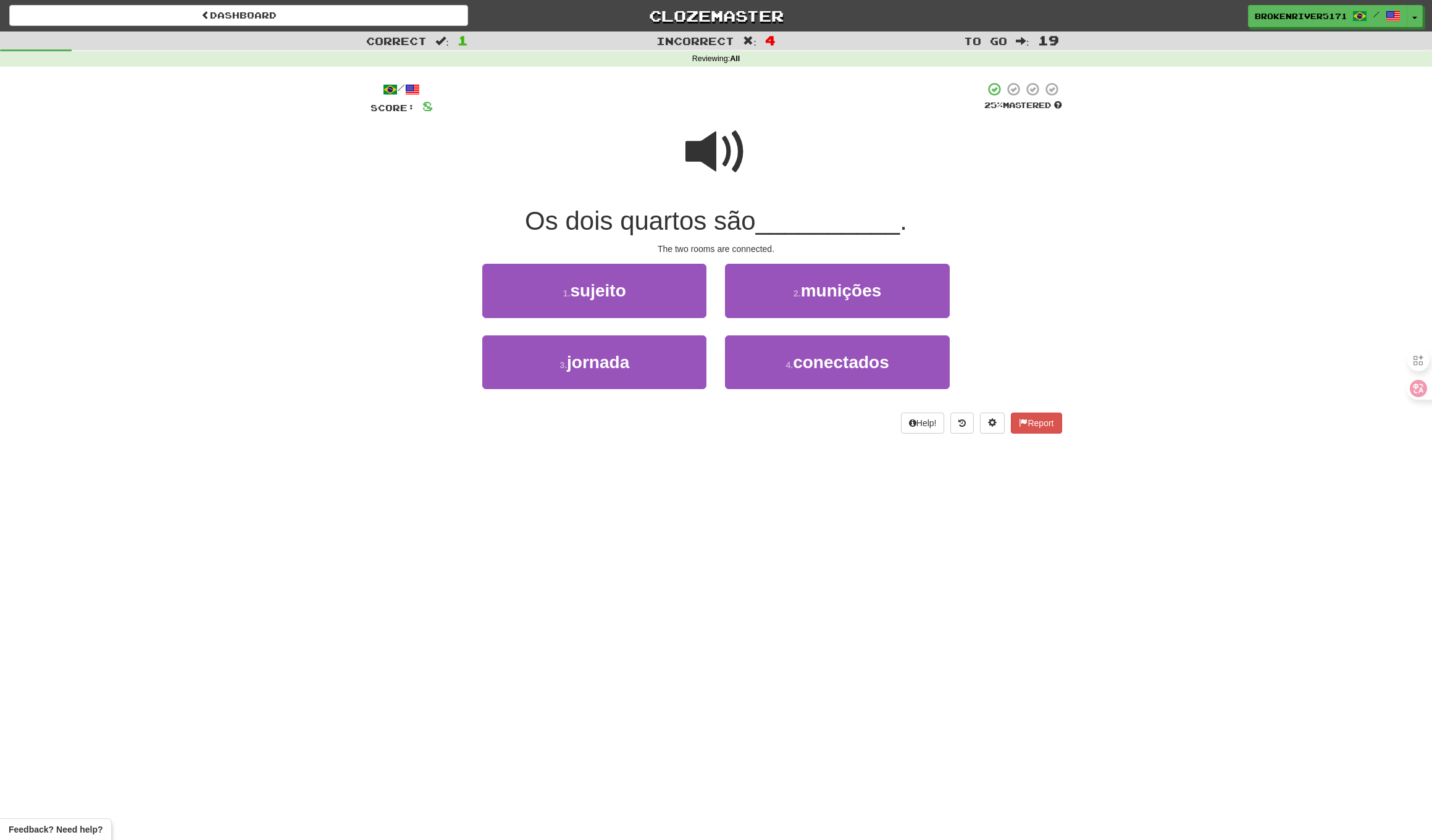
drag, startPoint x: 736, startPoint y: 438, endPoint x: 669, endPoint y: 404, distance: 75.1
drag, startPoint x: 610, startPoint y: 411, endPoint x: 612, endPoint y: 405, distance: 6.3
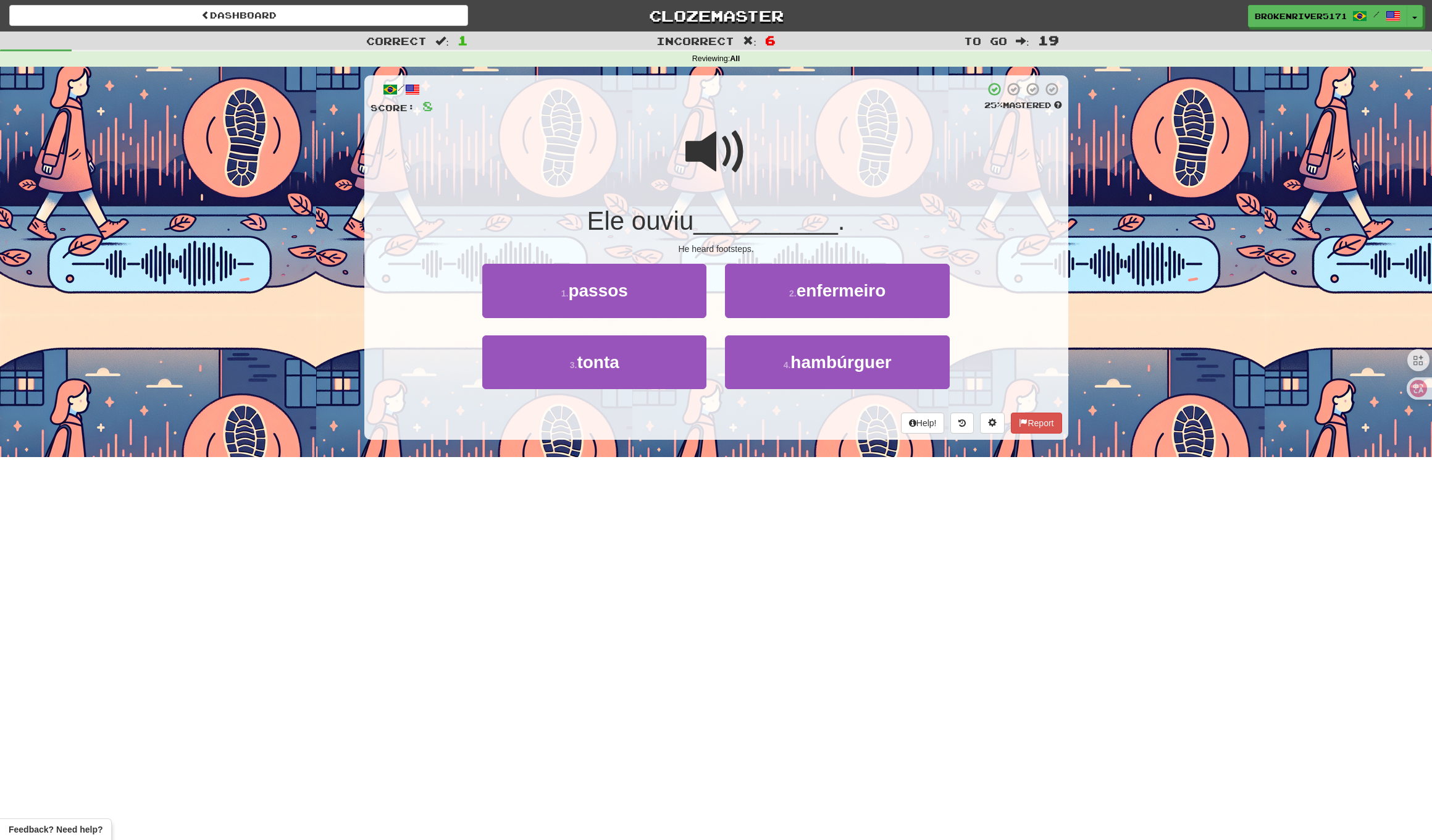
drag, startPoint x: 631, startPoint y: 419, endPoint x: 629, endPoint y: 408, distance: 11.2
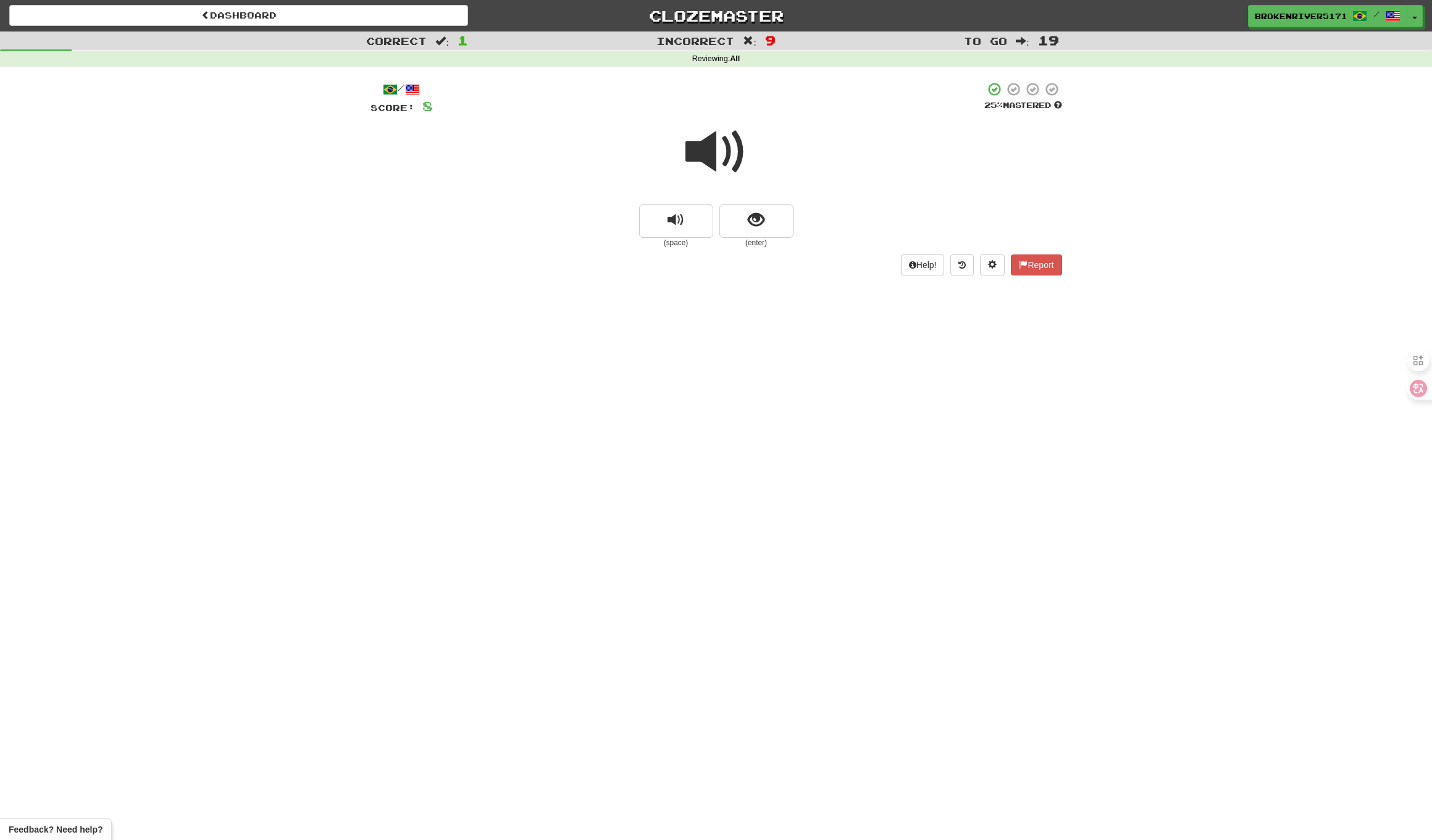
drag, startPoint x: 777, startPoint y: 222, endPoint x: 770, endPoint y: 255, distance: 33.7
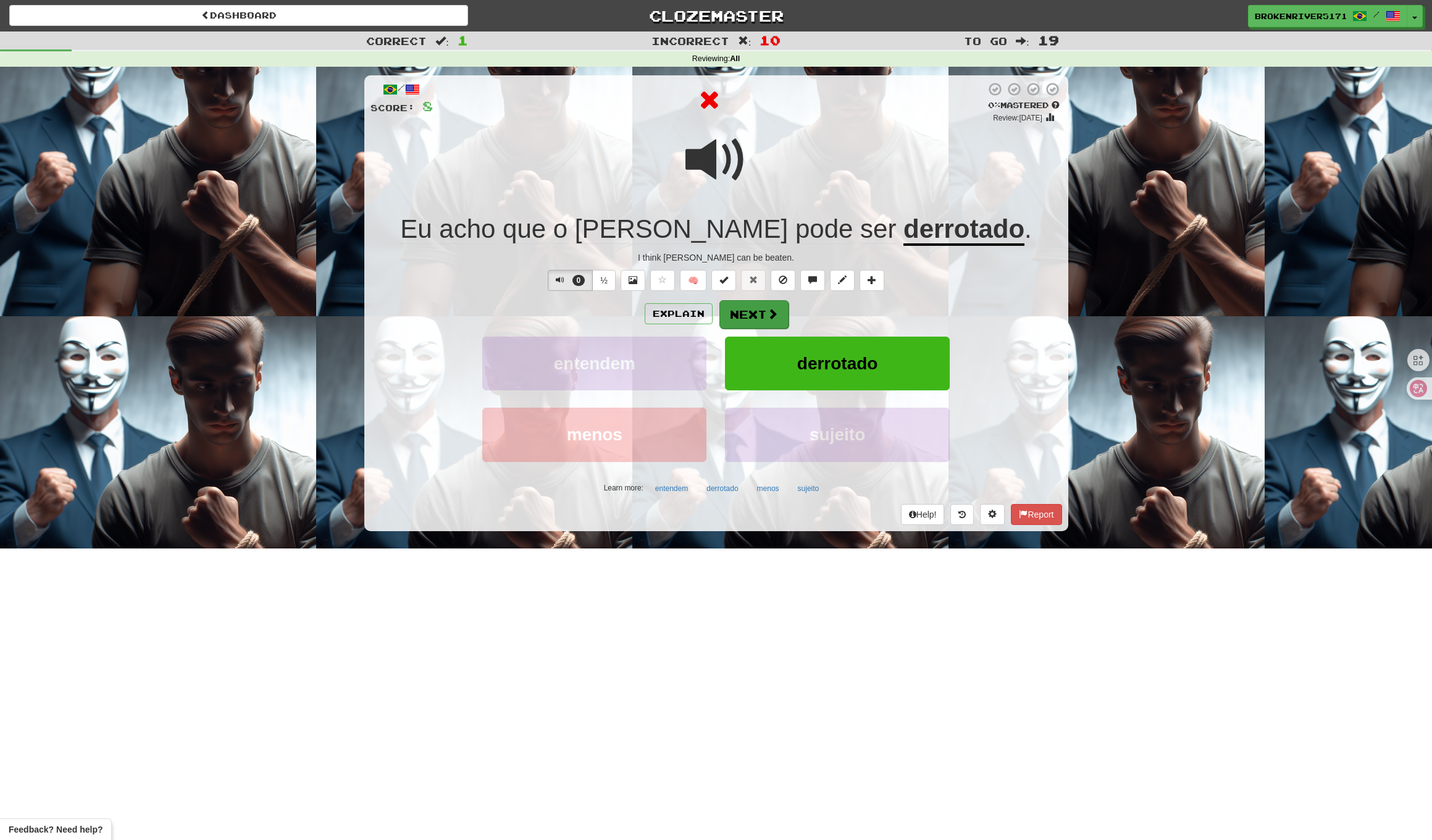
drag, startPoint x: 753, startPoint y: 332, endPoint x: 756, endPoint y: 321, distance: 11.4
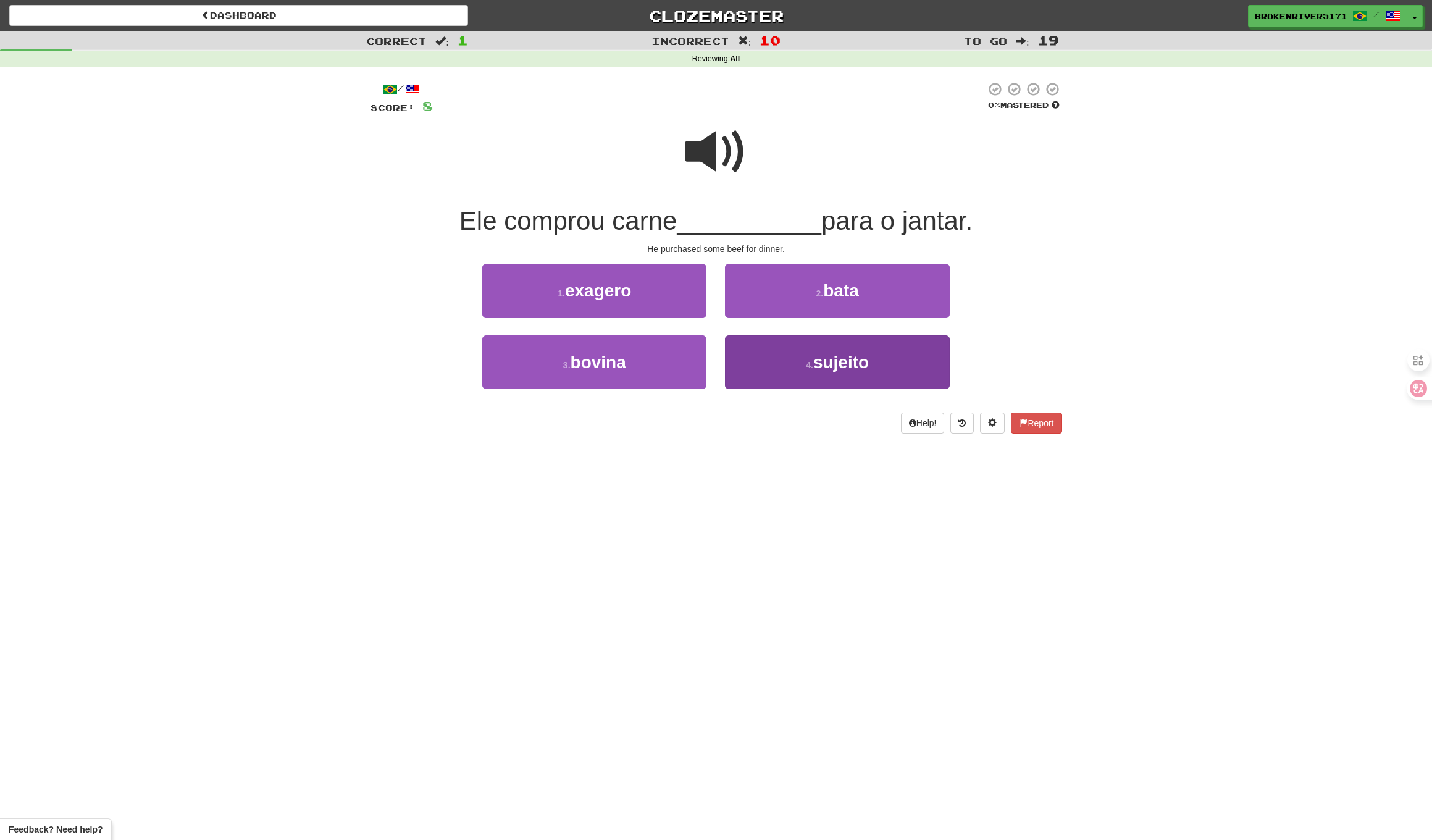
drag, startPoint x: 672, startPoint y: 375, endPoint x: 726, endPoint y: 361, distance: 55.8
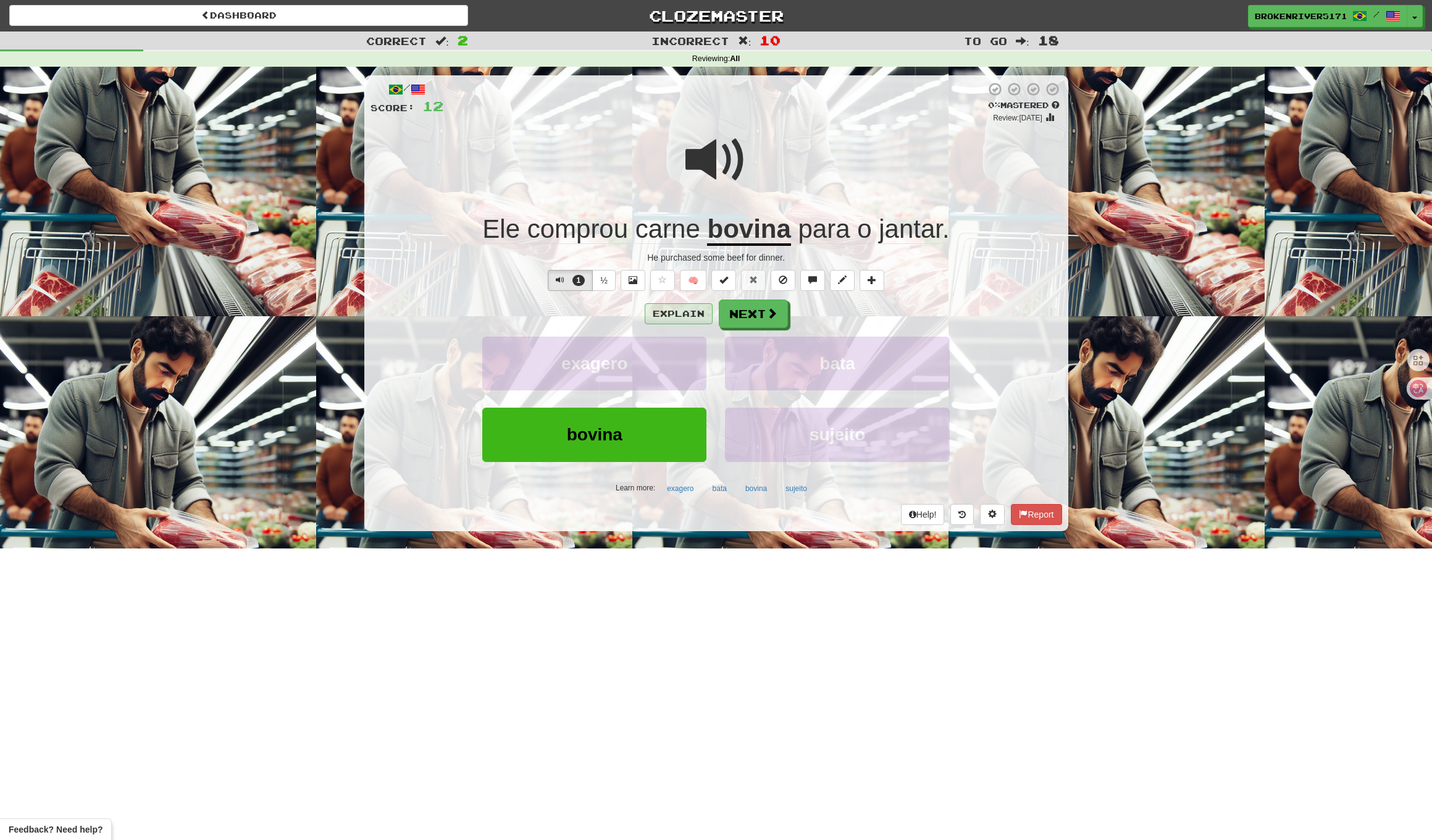
drag, startPoint x: 755, startPoint y: 318, endPoint x: 696, endPoint y: 316, distance: 59.0
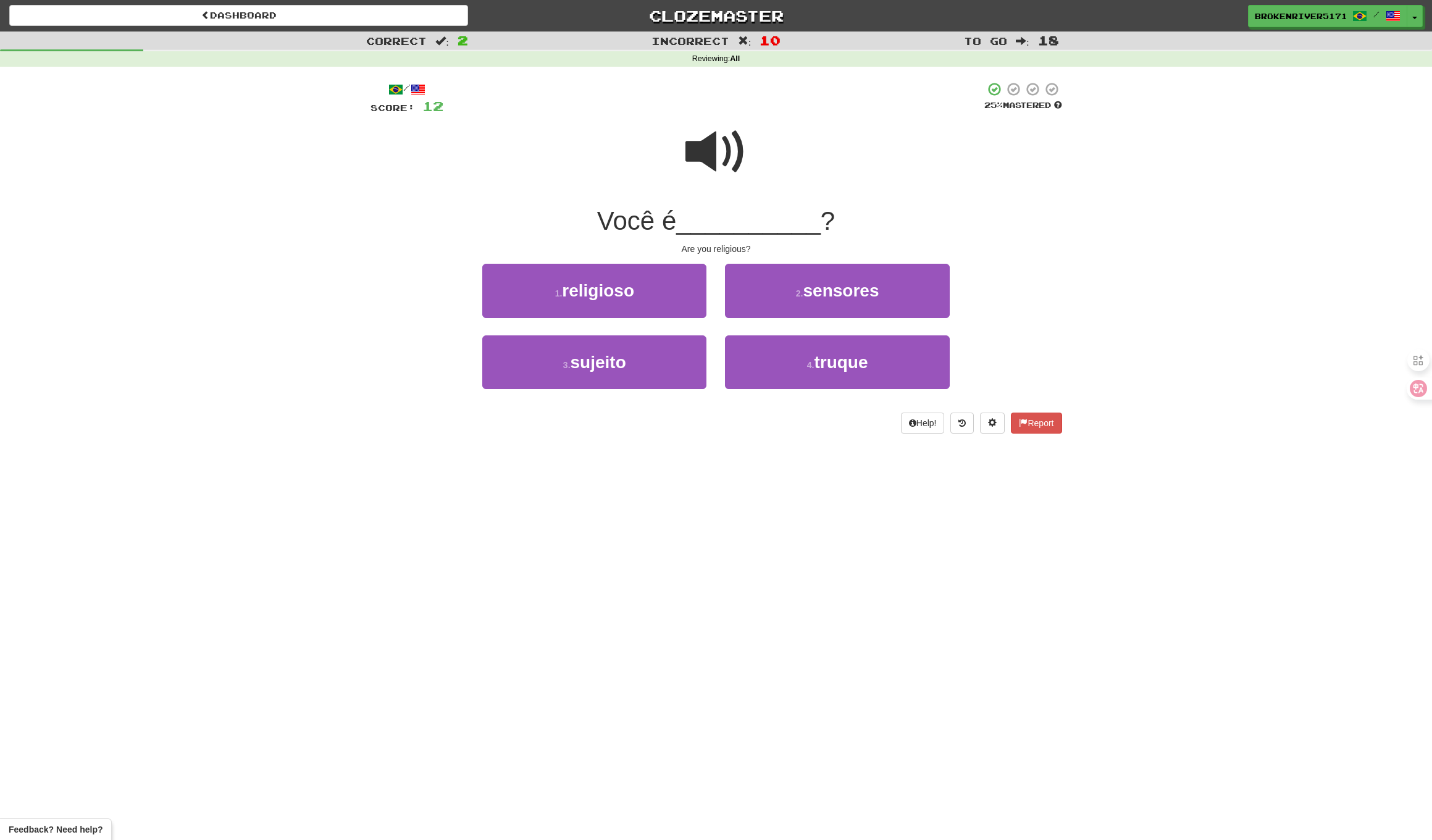
drag, startPoint x: 700, startPoint y: 422, endPoint x: 721, endPoint y: 412, distance: 23.3
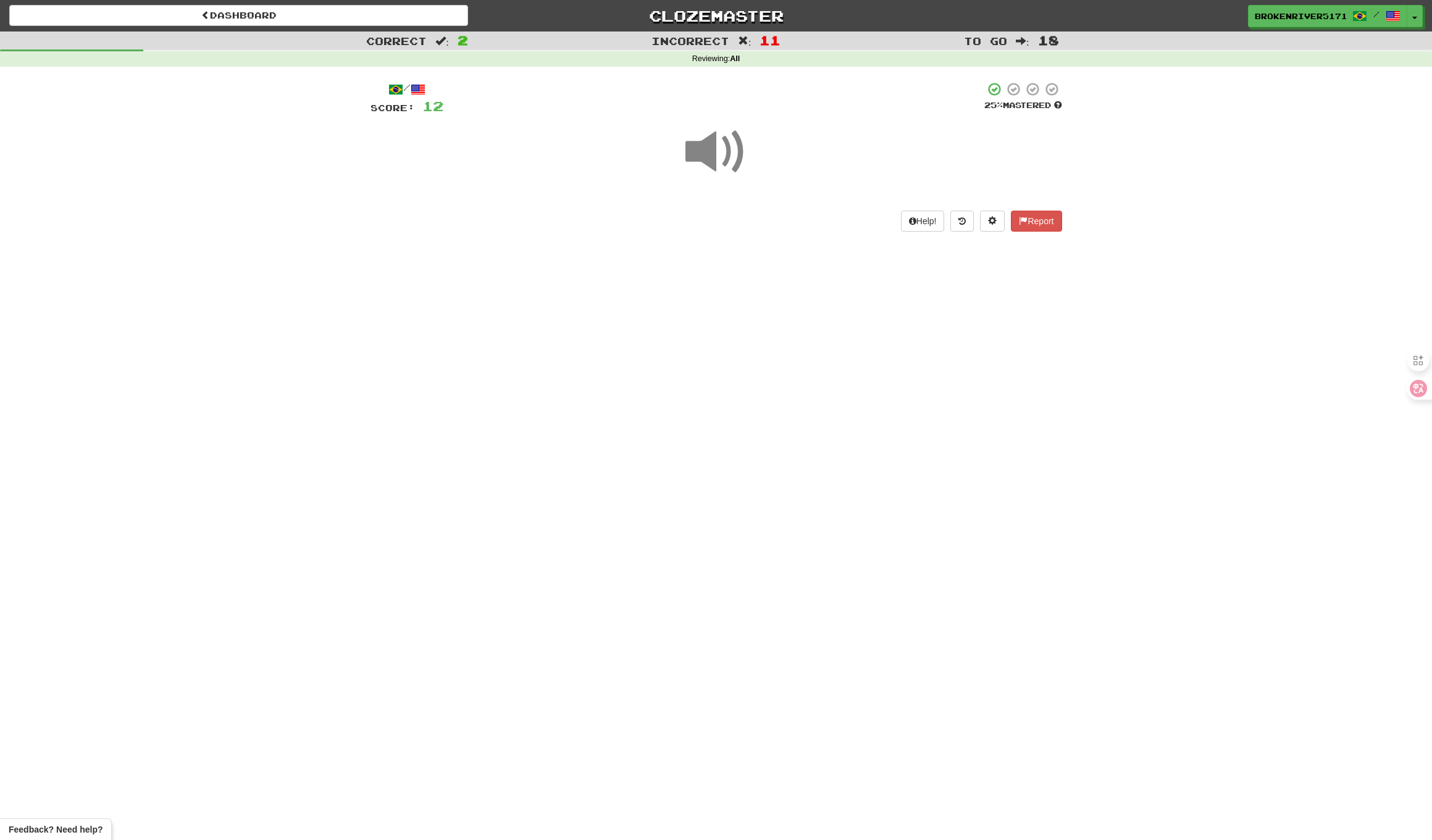
drag, startPoint x: 707, startPoint y: 415, endPoint x: 720, endPoint y: 377, distance: 40.2
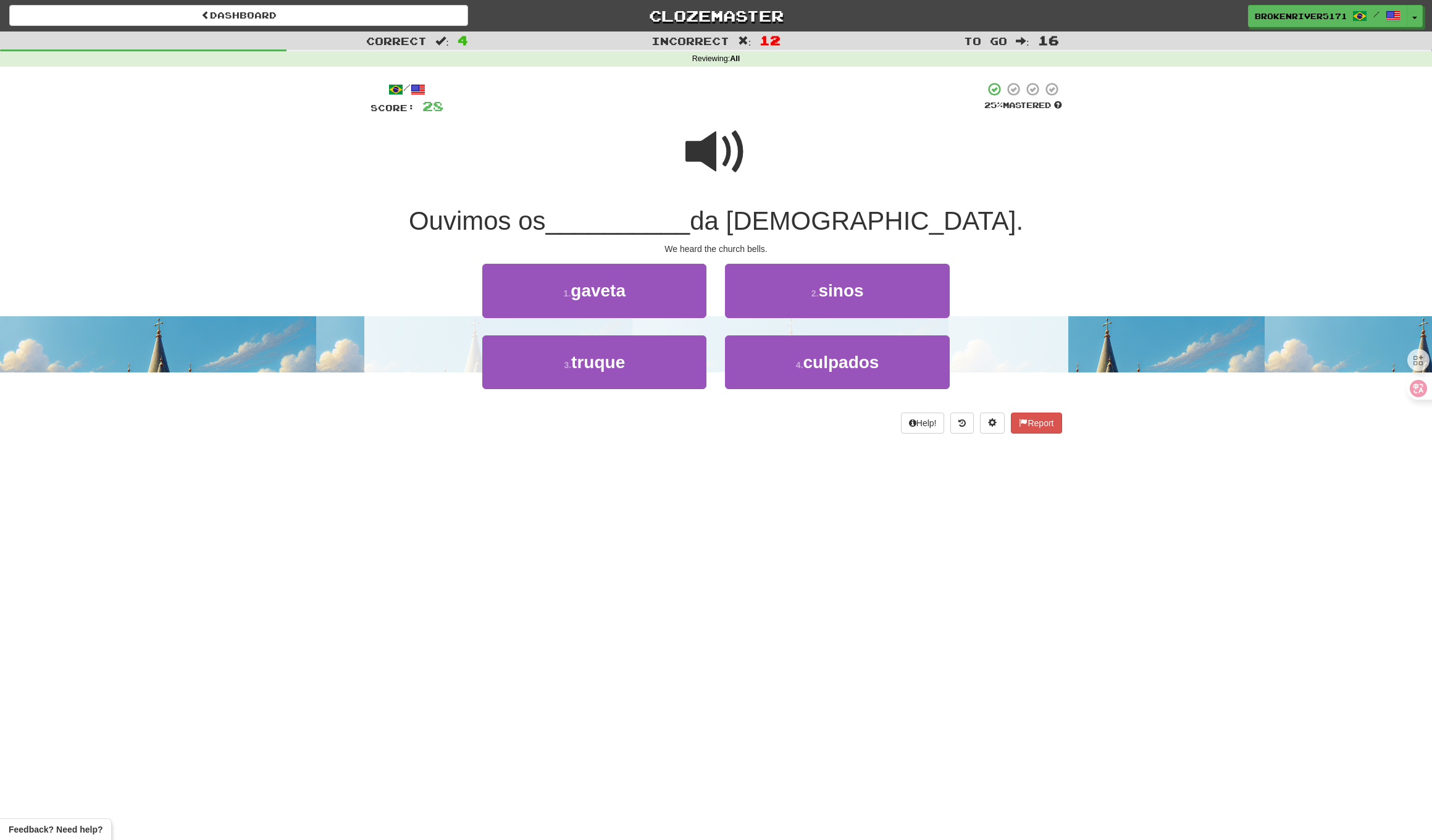
drag, startPoint x: 761, startPoint y: 433, endPoint x: 772, endPoint y: 426, distance: 13.0
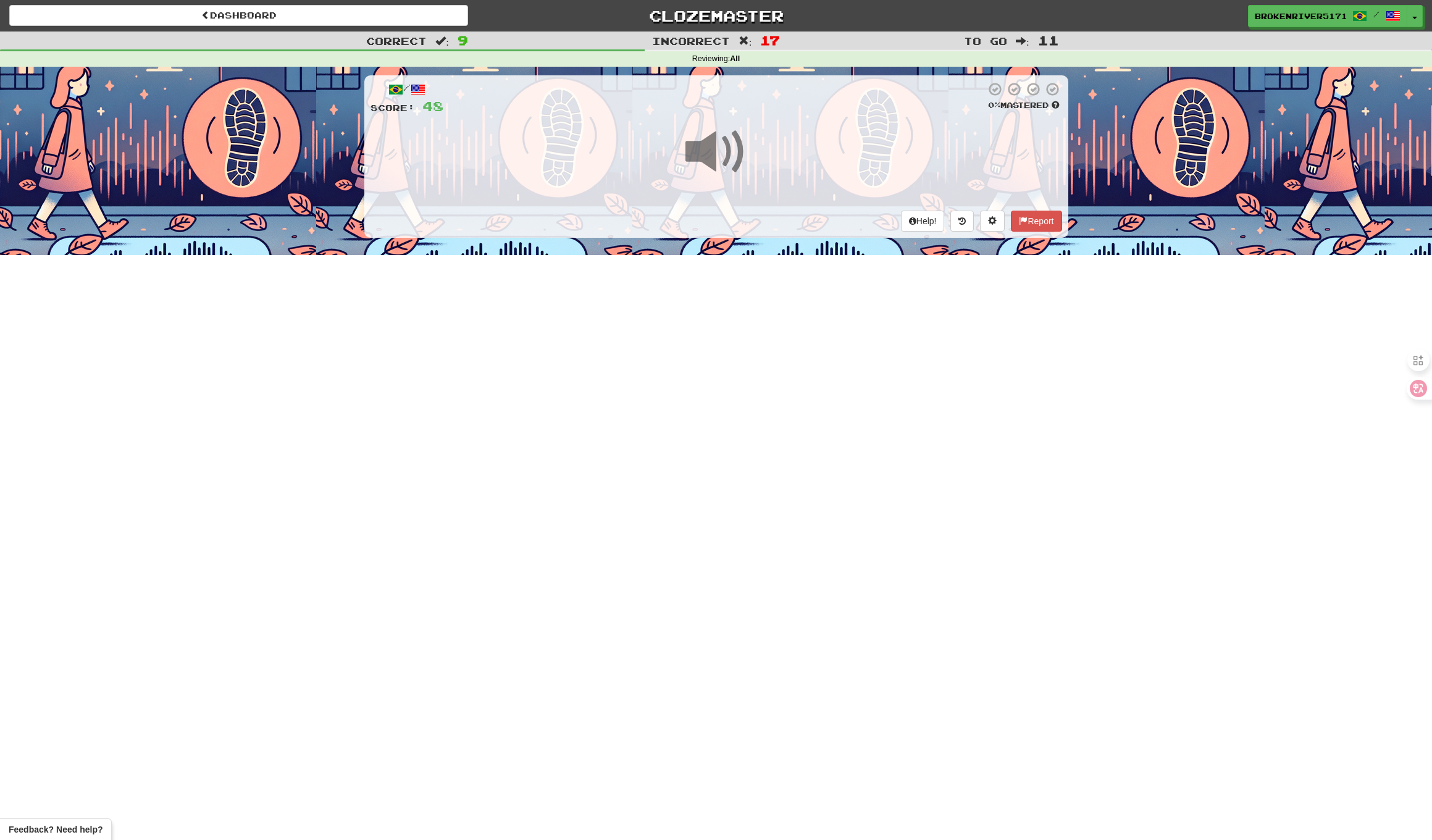
scroll to position [2, 0]
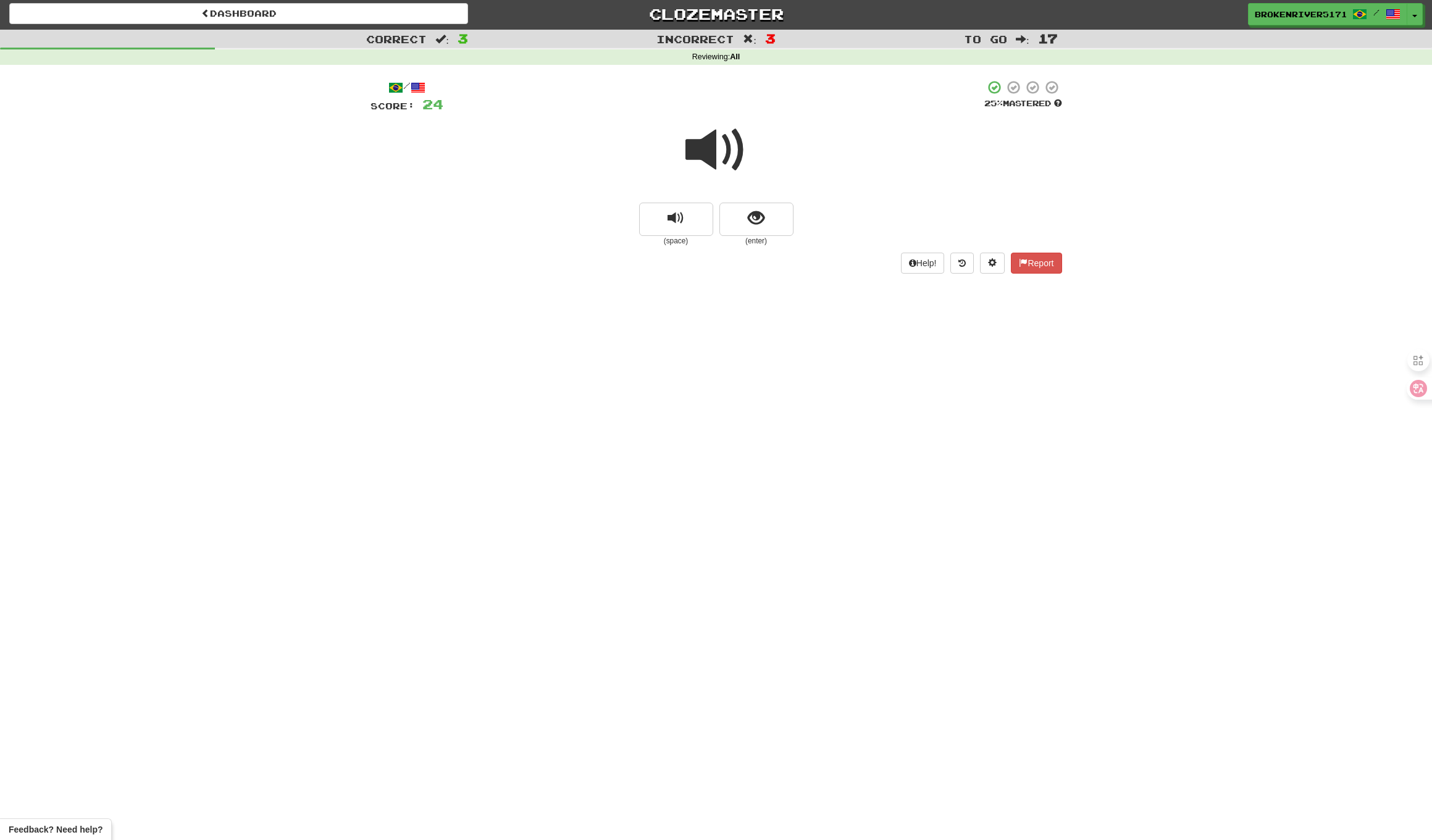
drag, startPoint x: 763, startPoint y: 223, endPoint x: 758, endPoint y: 238, distance: 15.8
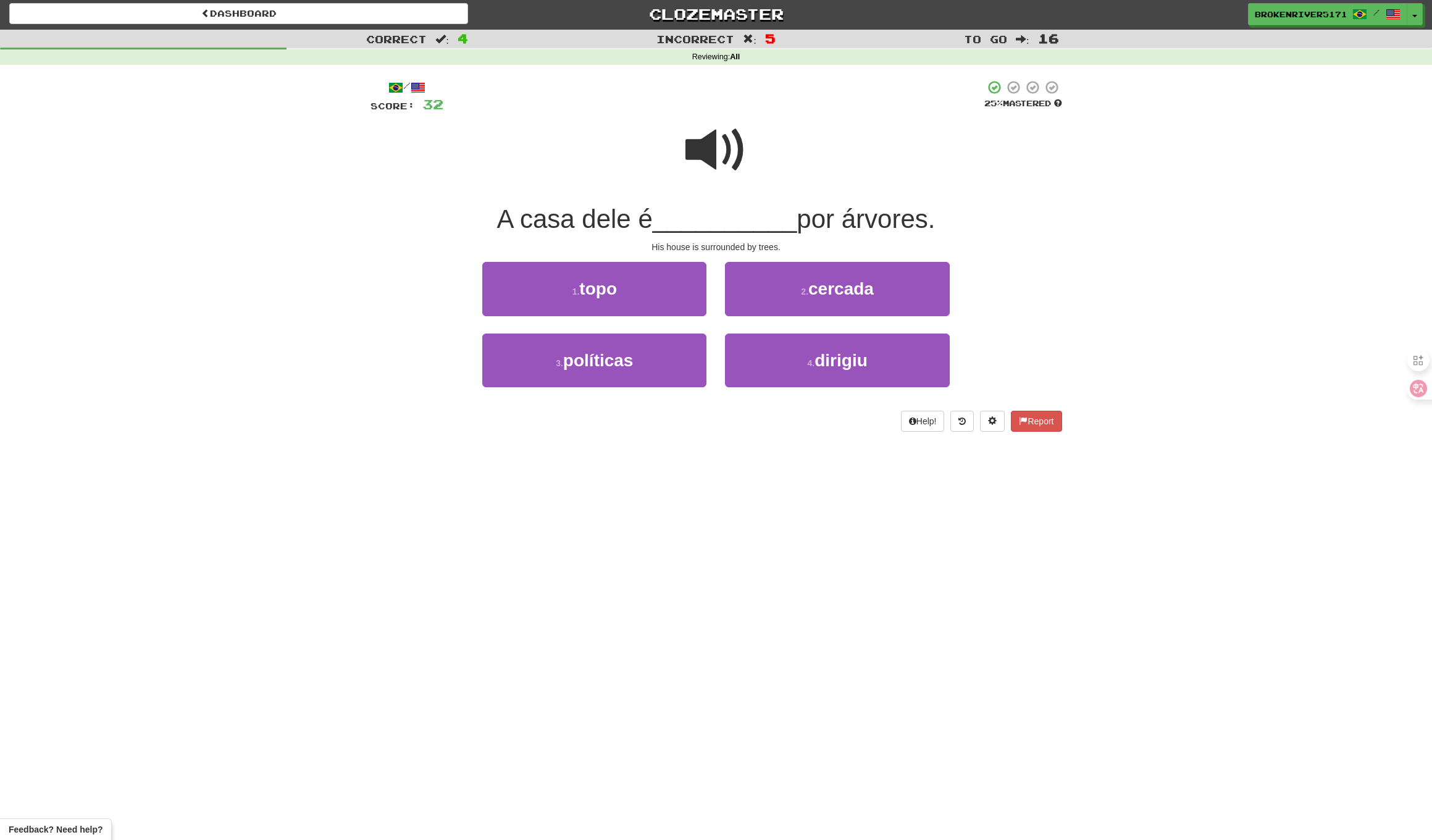
drag, startPoint x: 702, startPoint y: 425, endPoint x: 721, endPoint y: 412, distance: 23.0
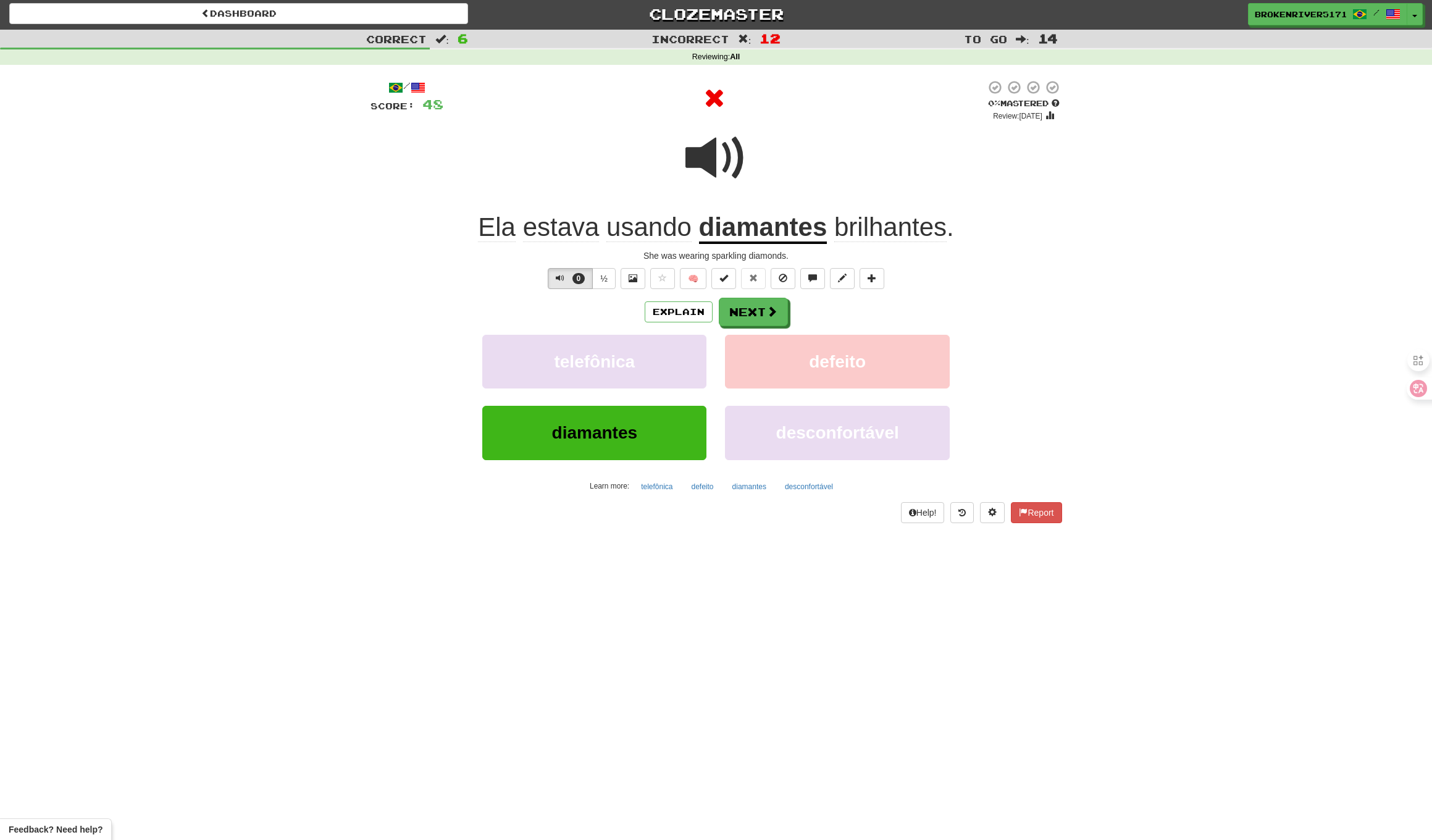
drag, startPoint x: 757, startPoint y: 316, endPoint x: 799, endPoint y: 315, distance: 42.0
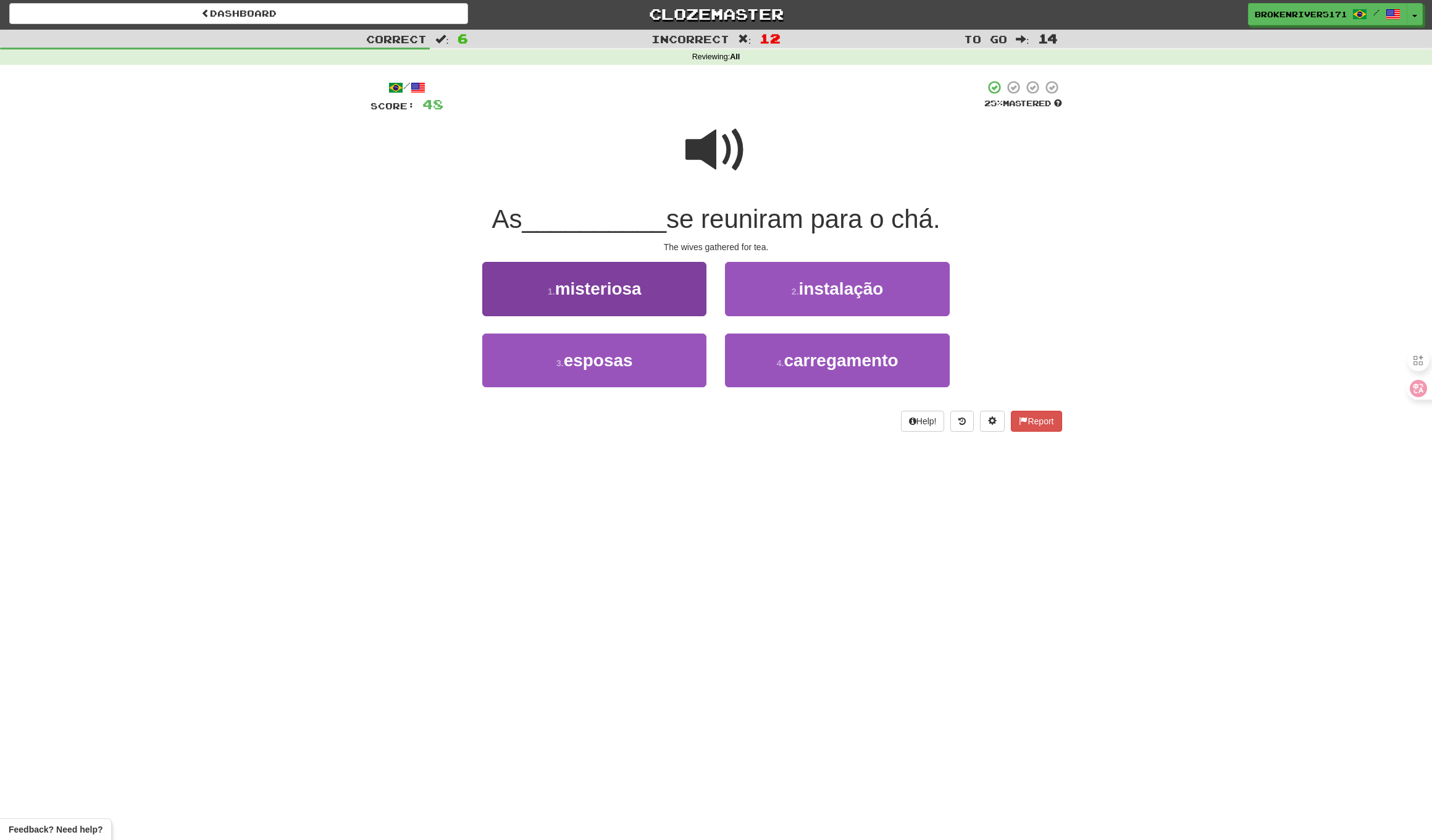
drag, startPoint x: 672, startPoint y: 362, endPoint x: 691, endPoint y: 355, distance: 20.2
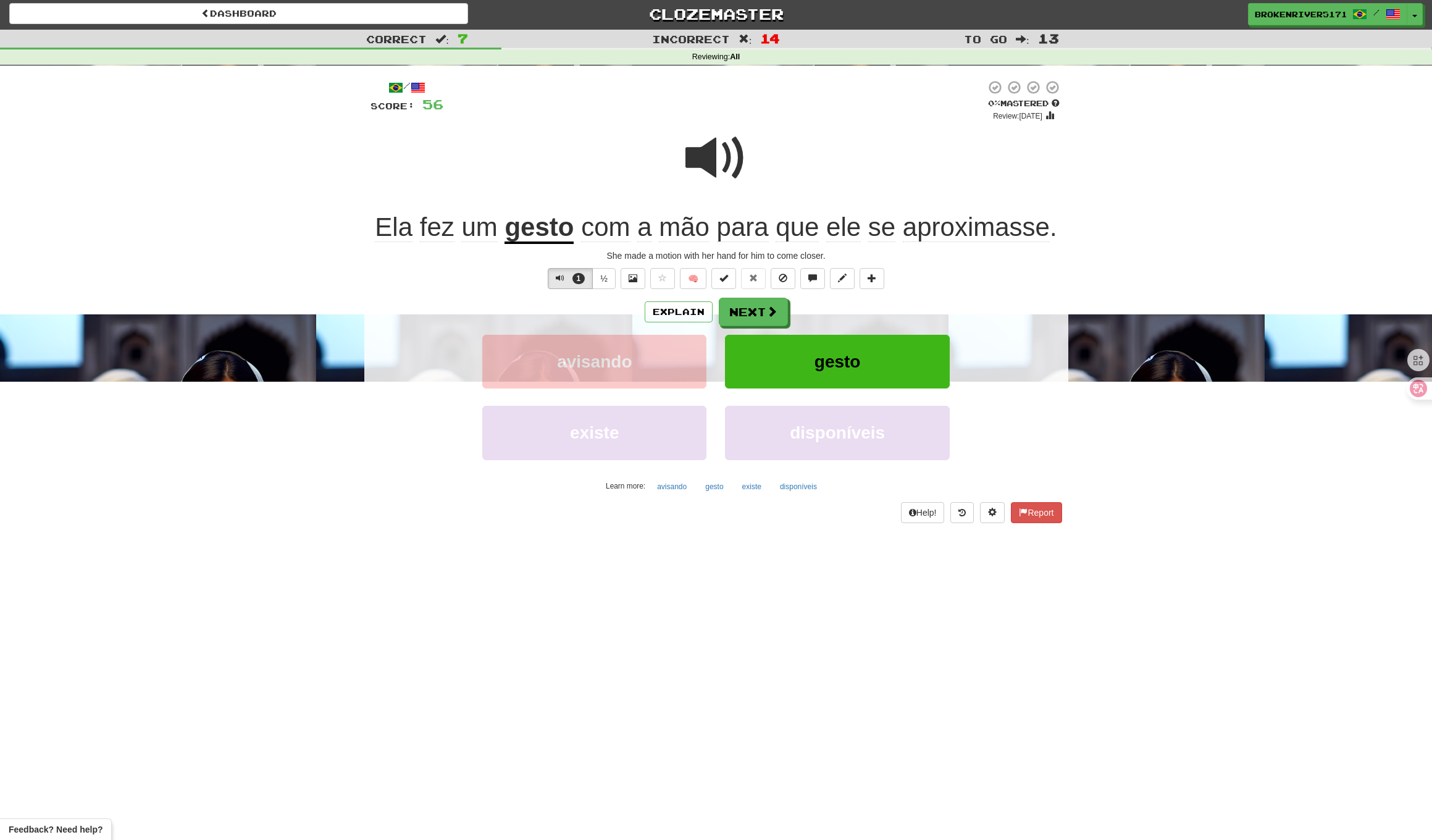
drag, startPoint x: 786, startPoint y: 311, endPoint x: 817, endPoint y: 311, distance: 31.0
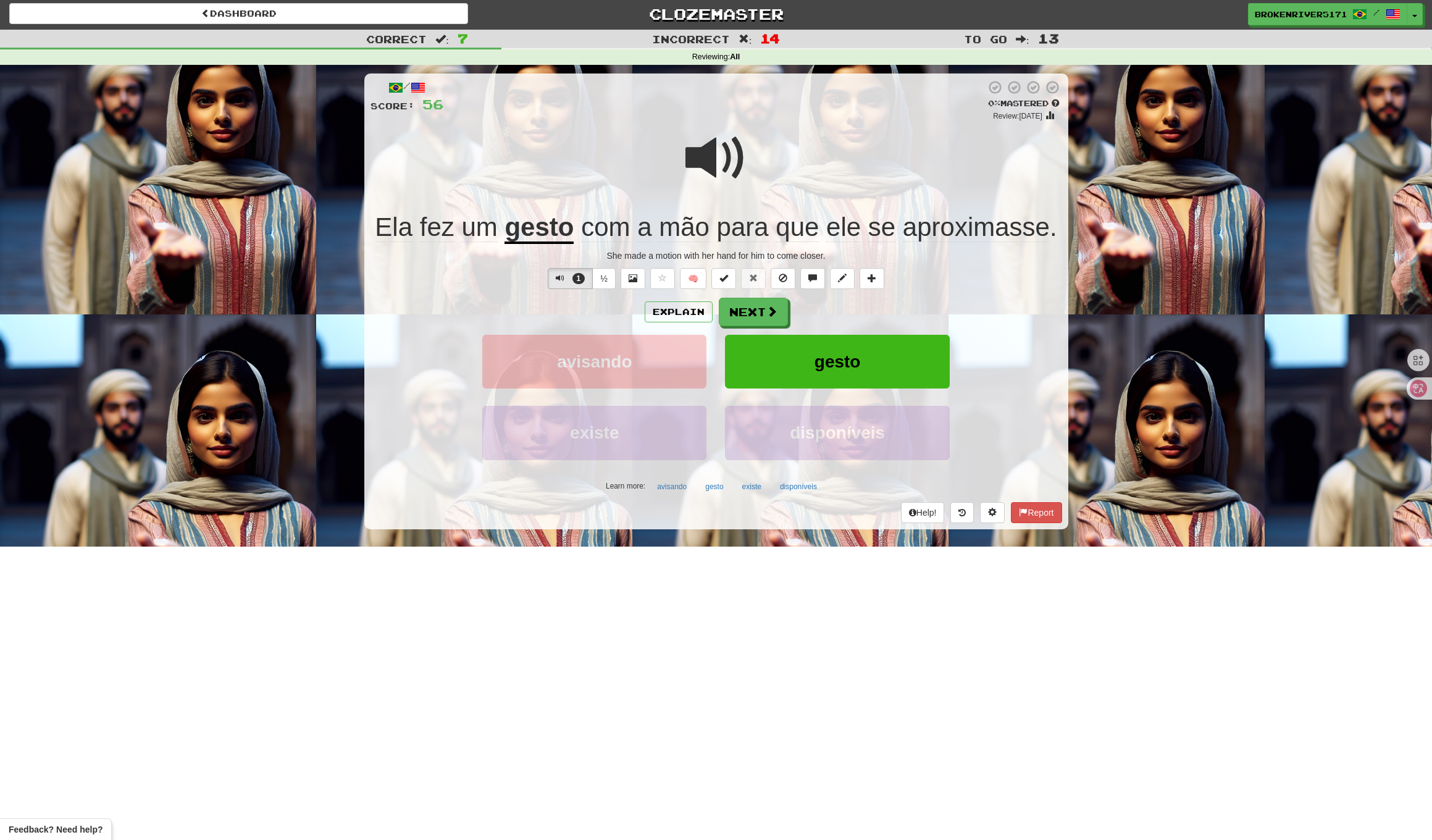
drag, startPoint x: 719, startPoint y: 310, endPoint x: 760, endPoint y: 309, distance: 41.0
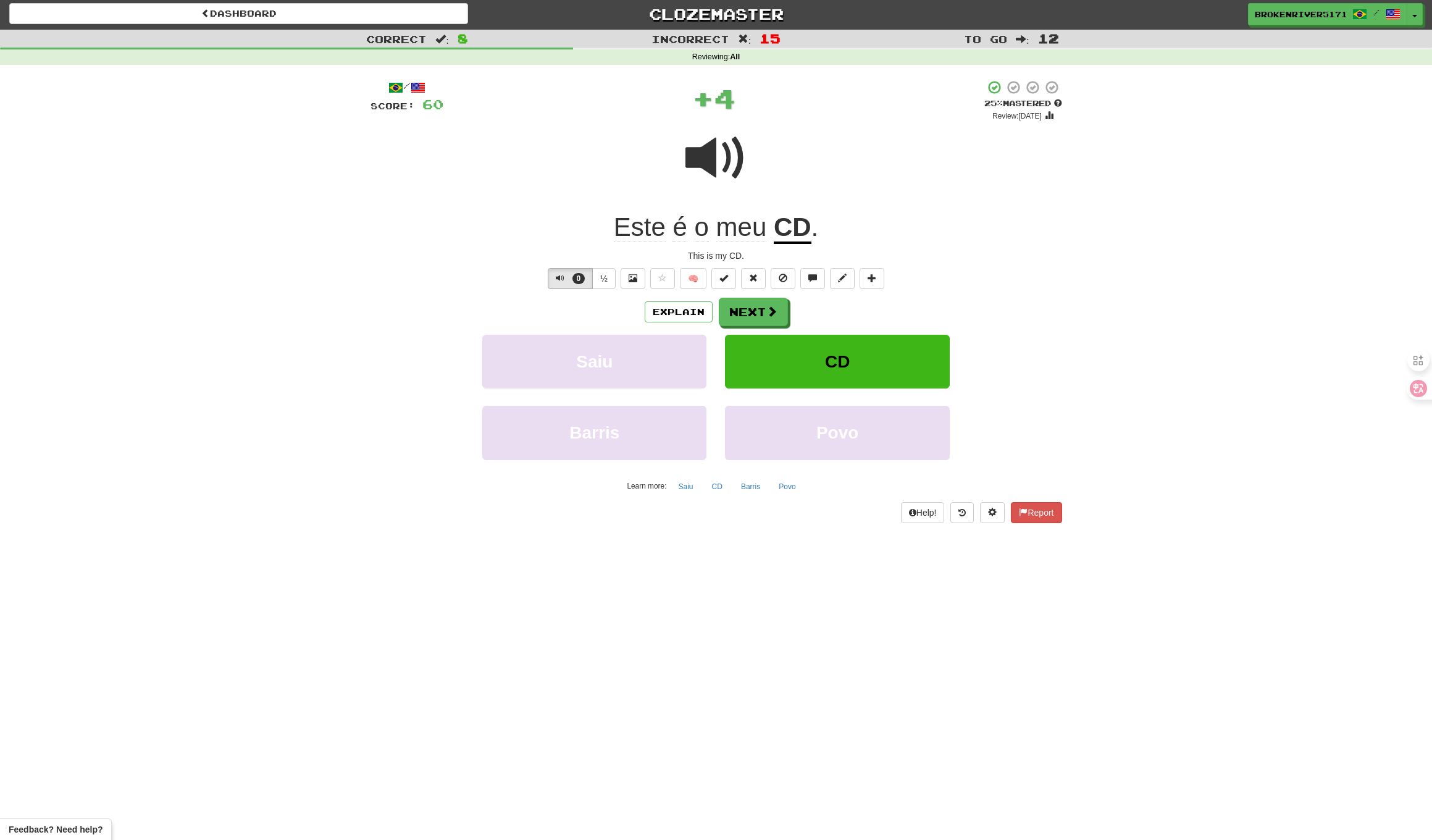
drag, startPoint x: 741, startPoint y: 309, endPoint x: 738, endPoint y: 304, distance: 5.8
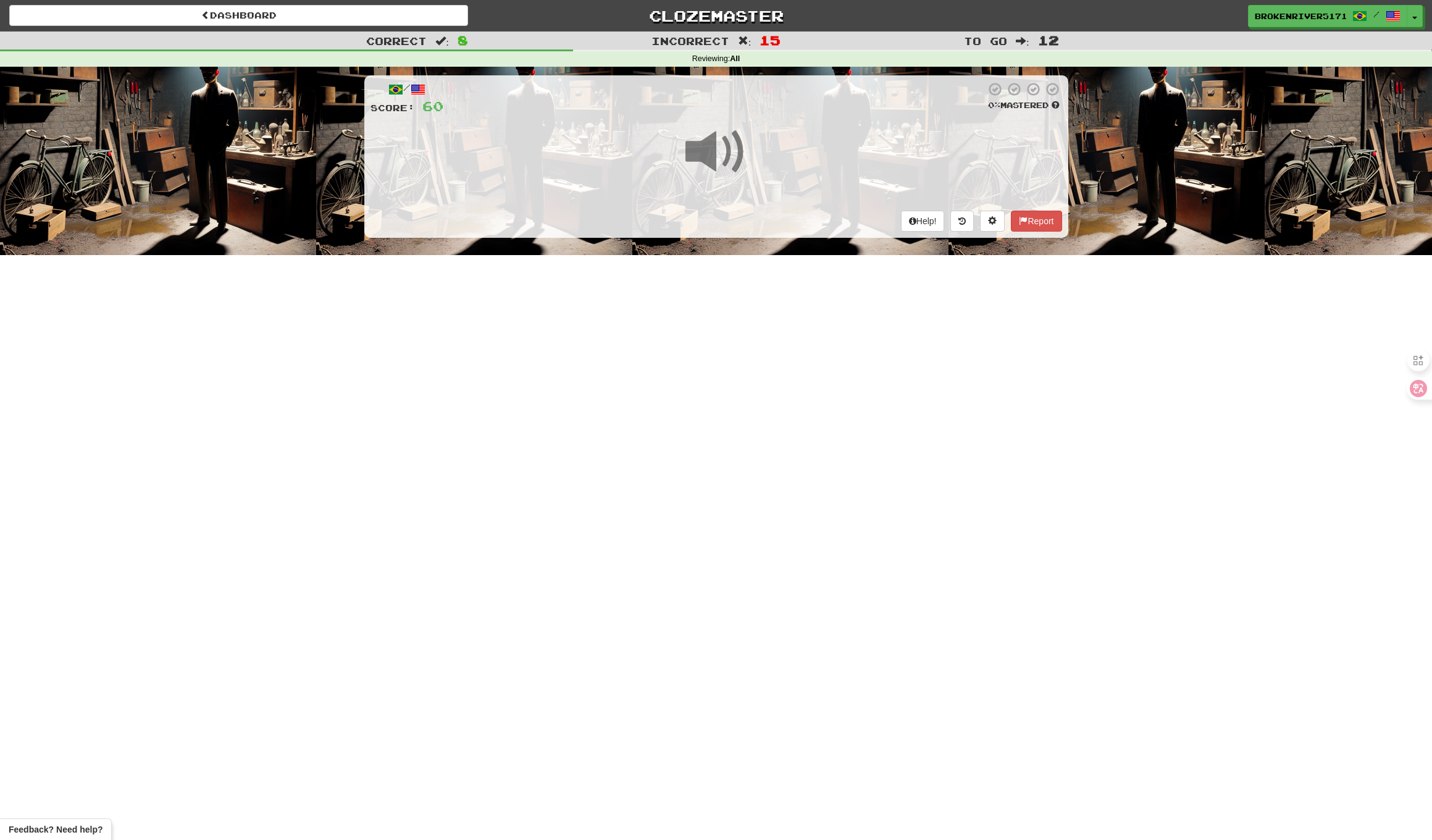
scroll to position [0, 0]
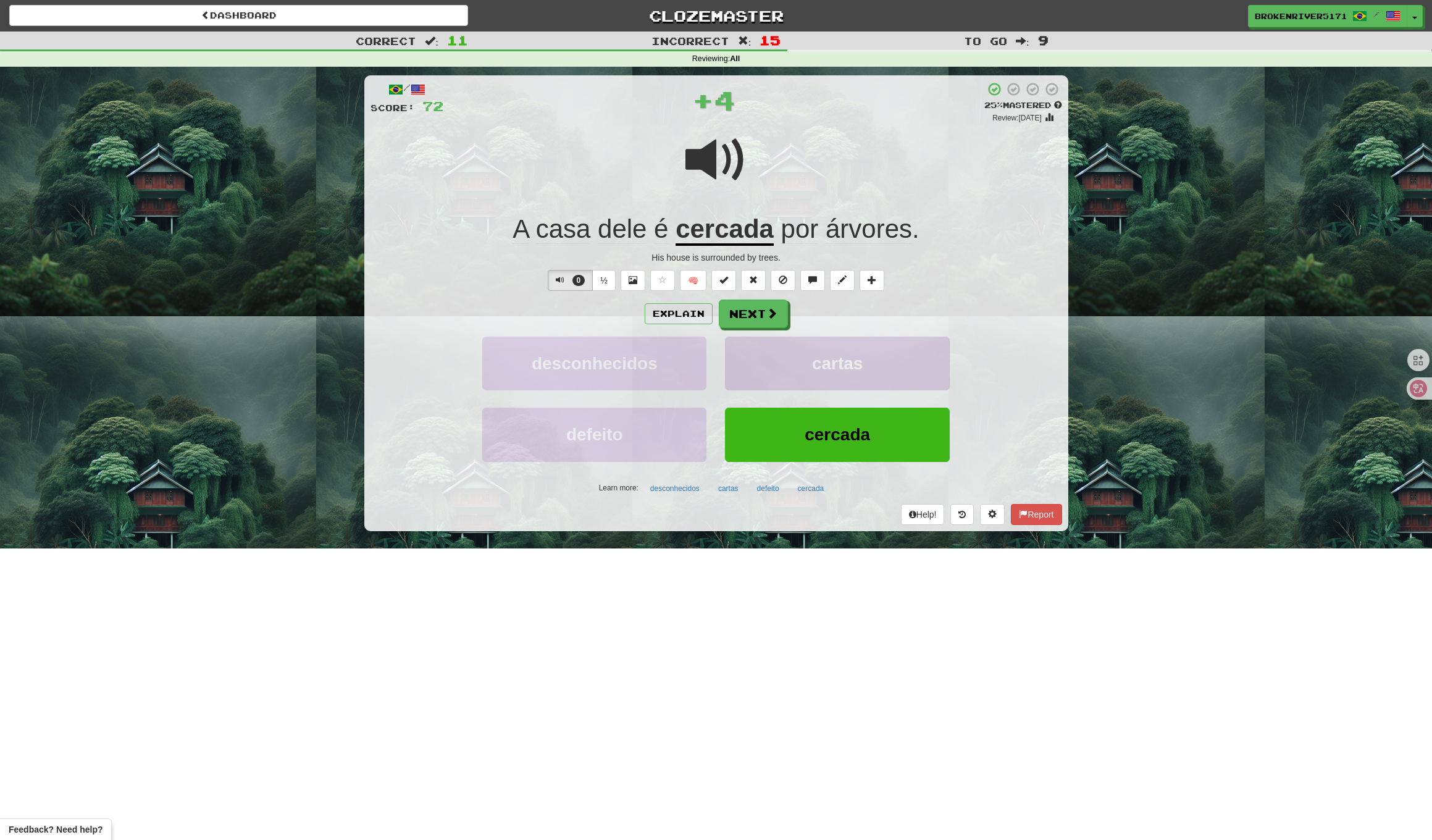
drag, startPoint x: 749, startPoint y: 327, endPoint x: 736, endPoint y: 361, distance: 36.4
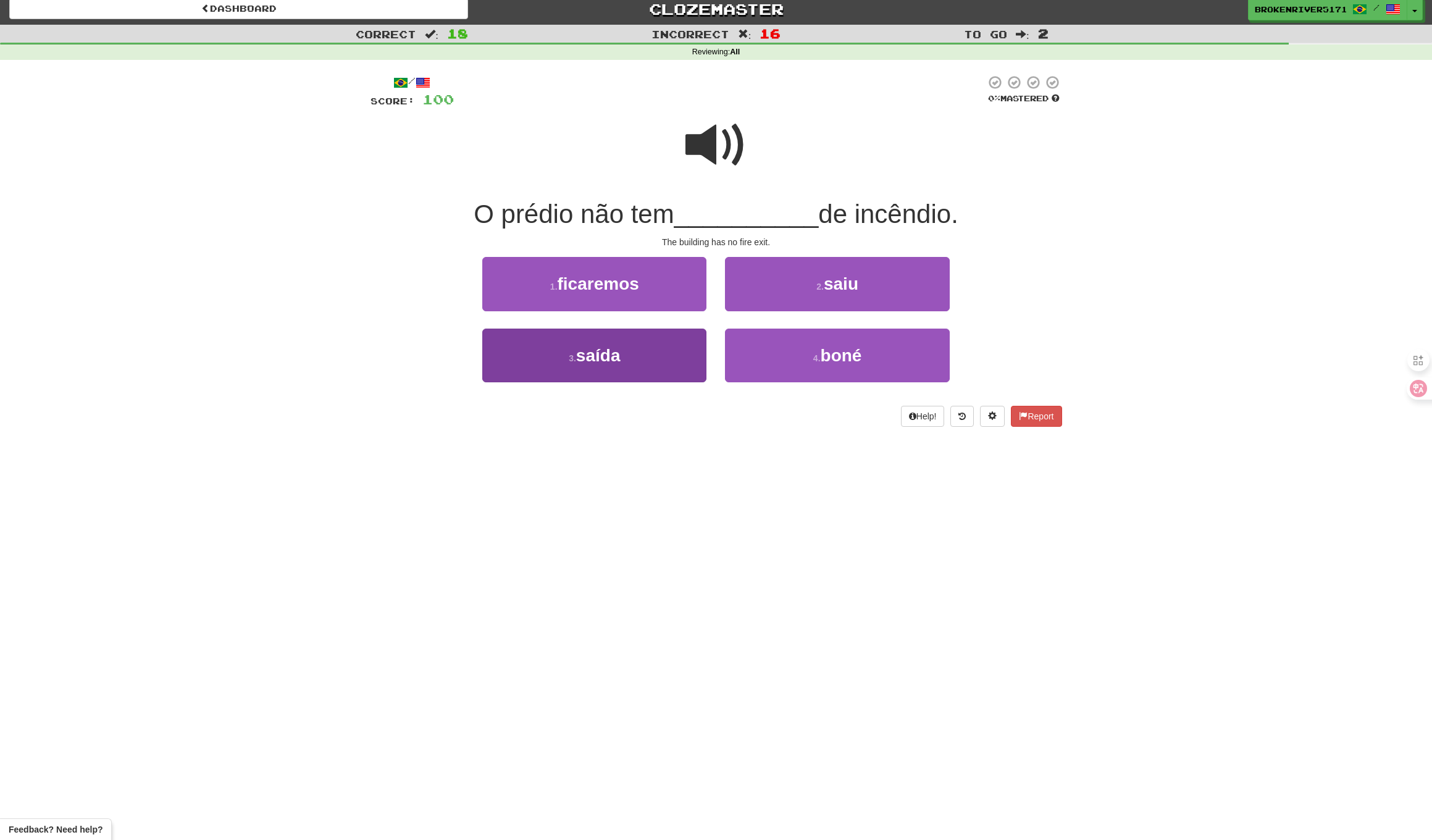
scroll to position [7, 1]
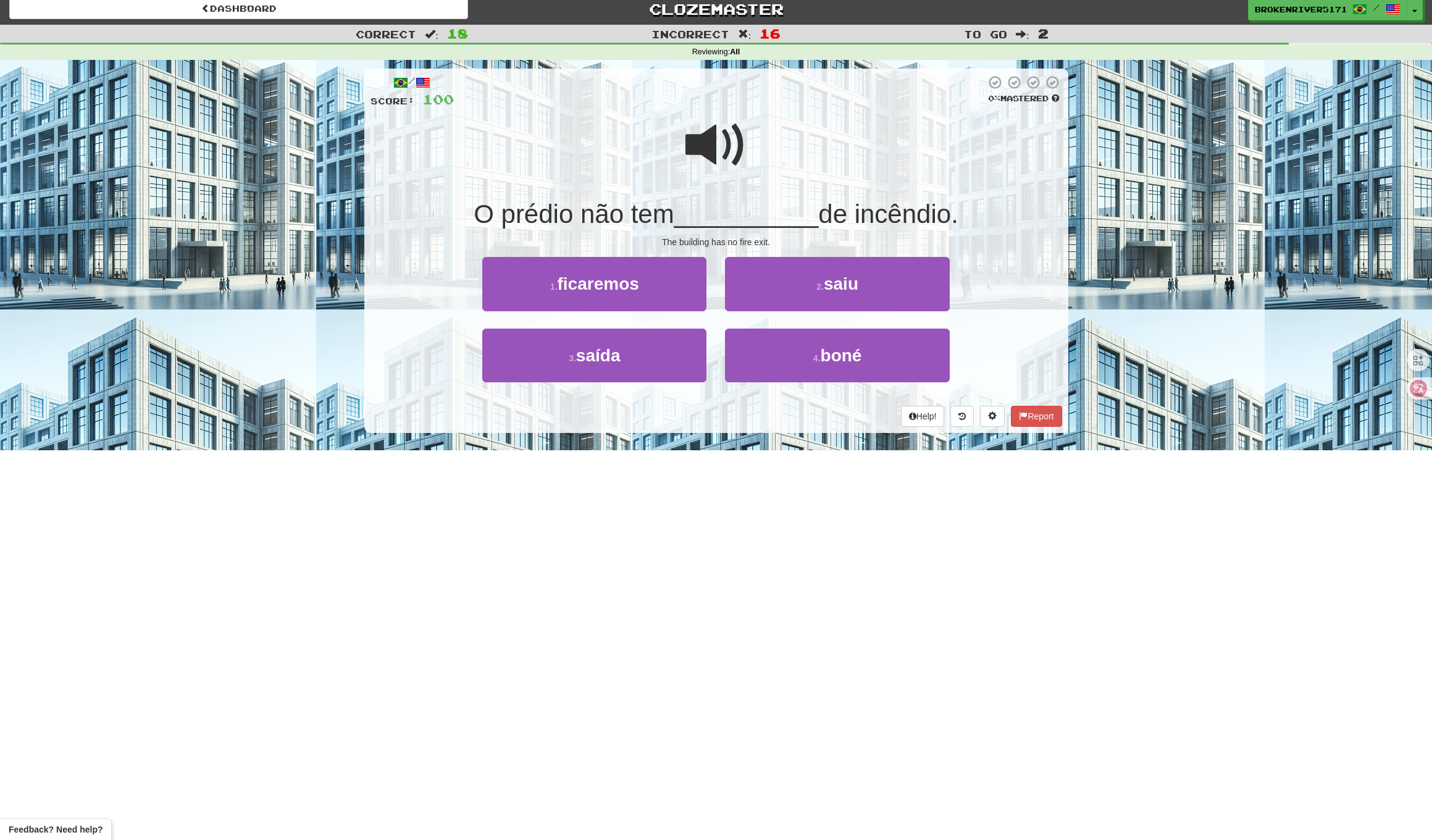
drag, startPoint x: 756, startPoint y: 291, endPoint x: 641, endPoint y: 395, distance: 155.1
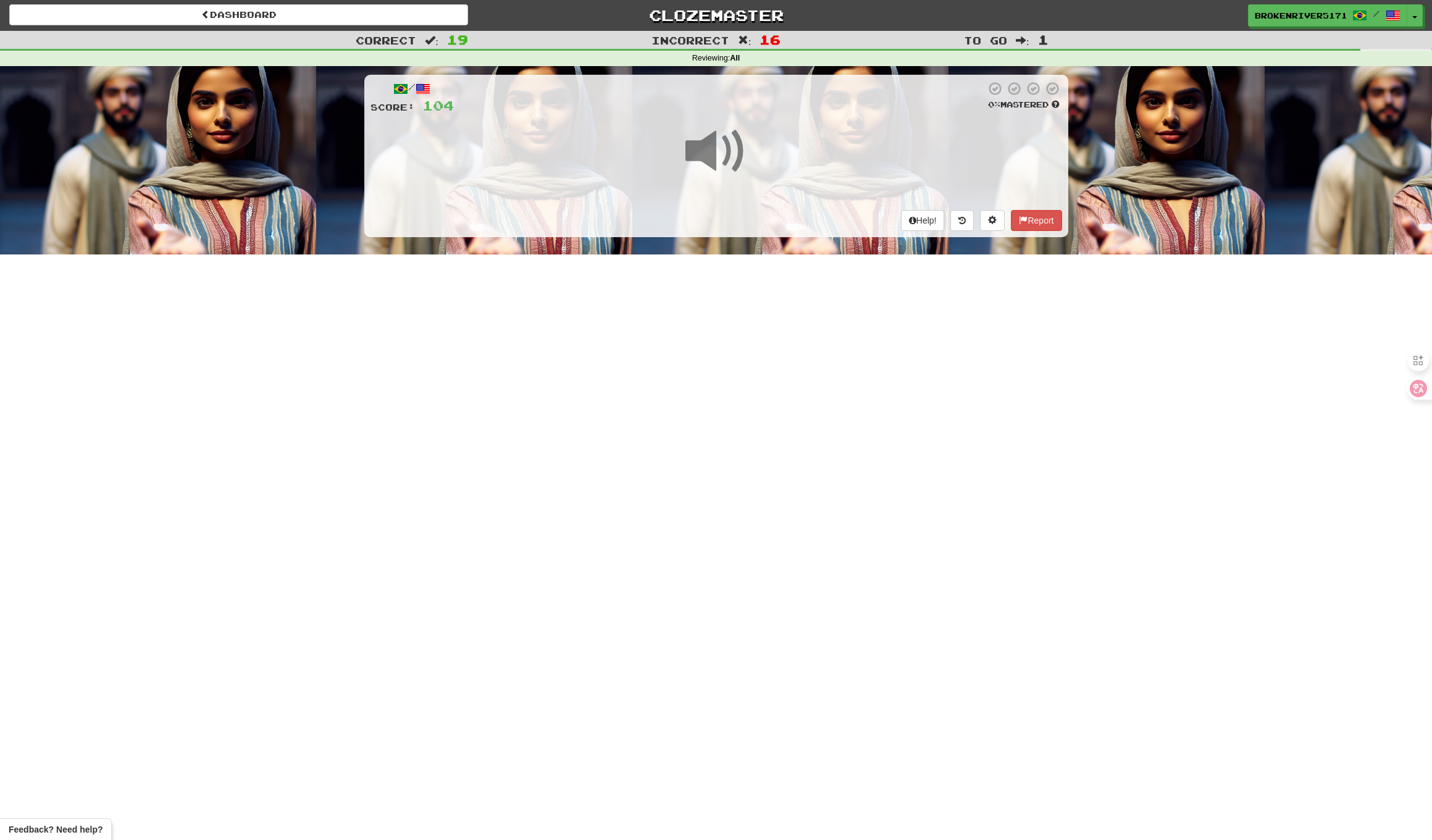
scroll to position [1, 0]
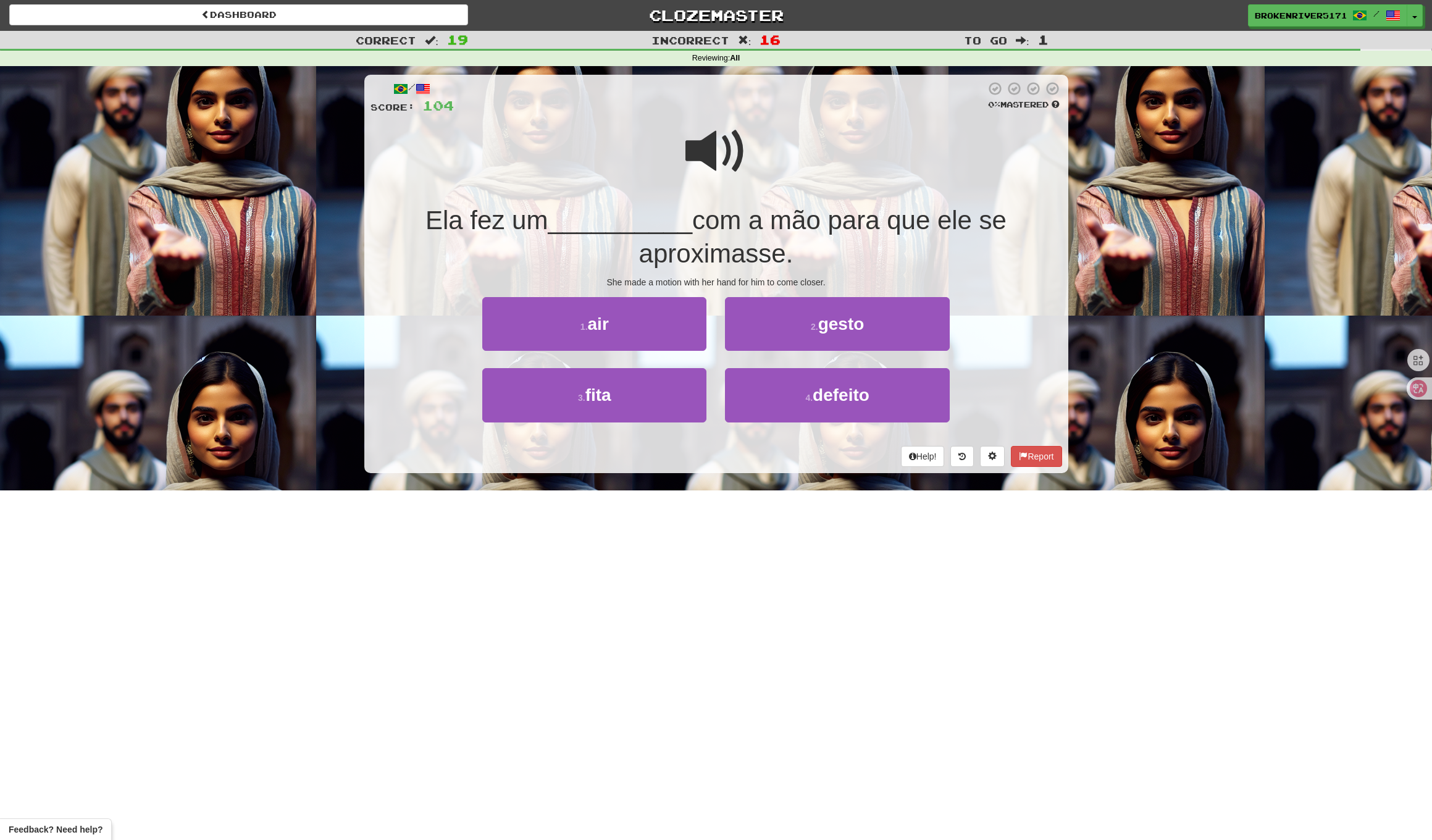
drag, startPoint x: 670, startPoint y: 476, endPoint x: 722, endPoint y: 452, distance: 57.3
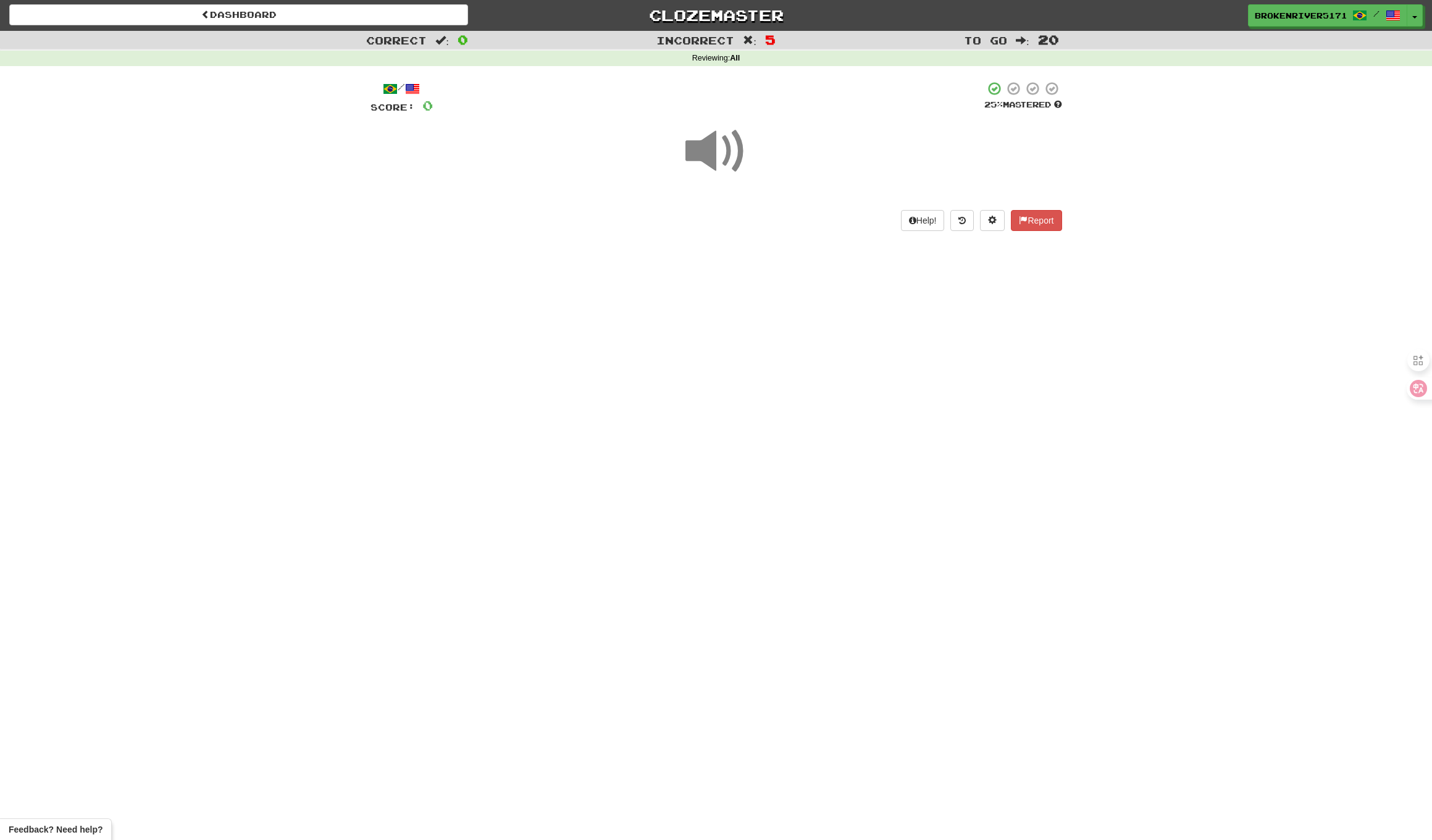
drag, startPoint x: 766, startPoint y: 331, endPoint x: 769, endPoint y: 325, distance: 6.7
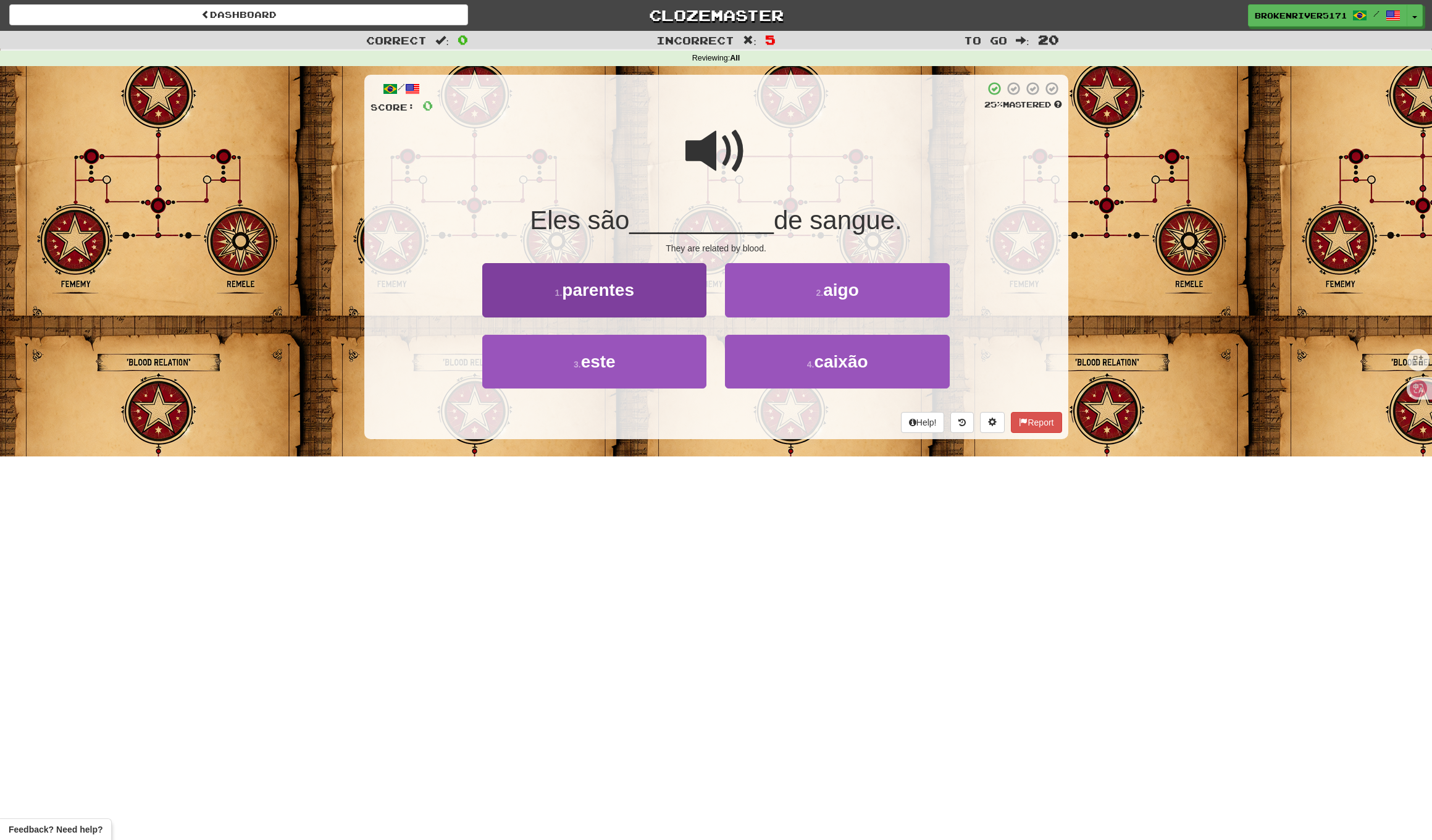
drag, startPoint x: 660, startPoint y: 373, endPoint x: 669, endPoint y: 311, distance: 62.6
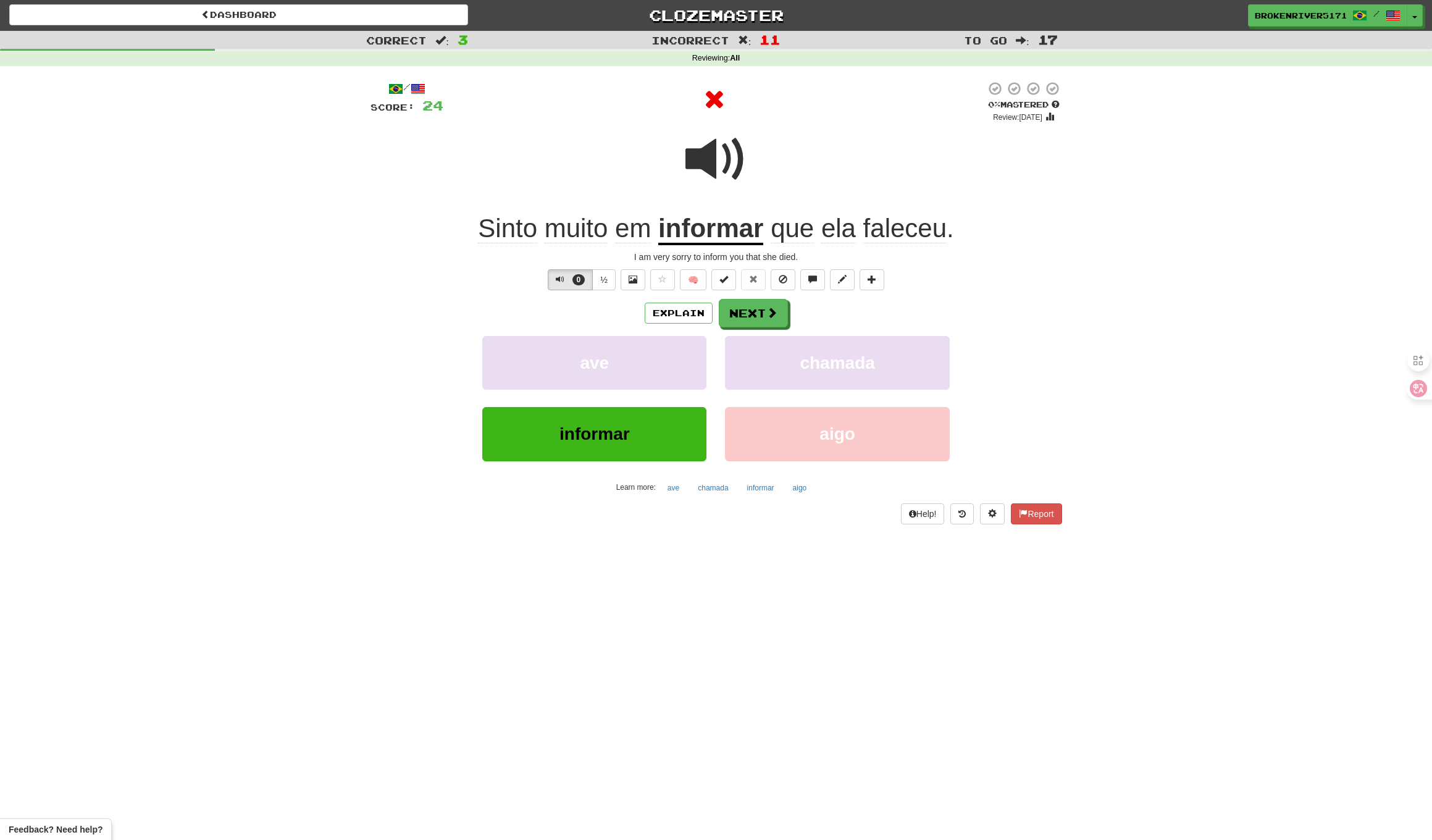
drag, startPoint x: 743, startPoint y: 320, endPoint x: 846, endPoint y: 323, distance: 103.0
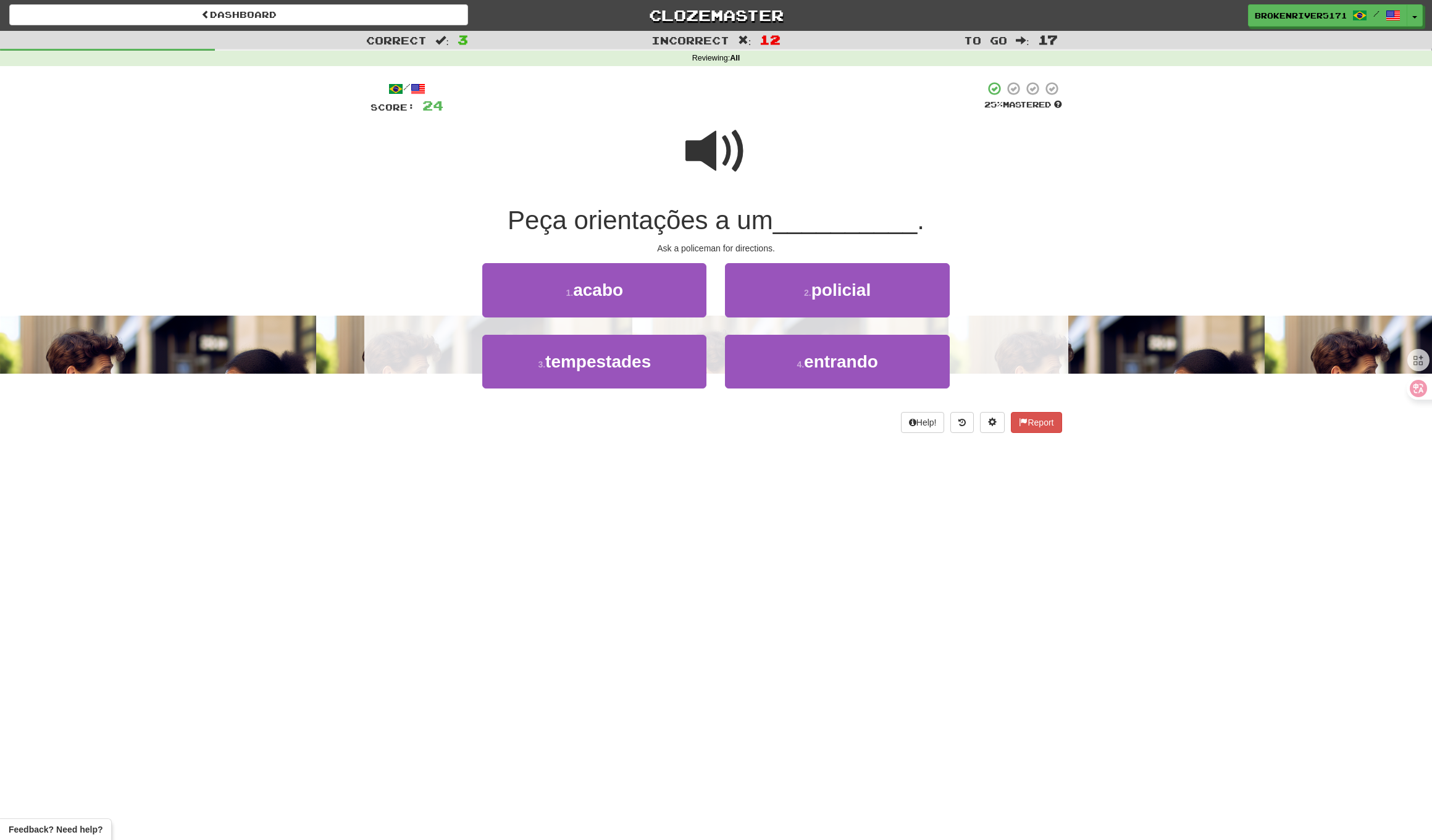
drag, startPoint x: 726, startPoint y: 219, endPoint x: 725, endPoint y: 226, distance: 7.1
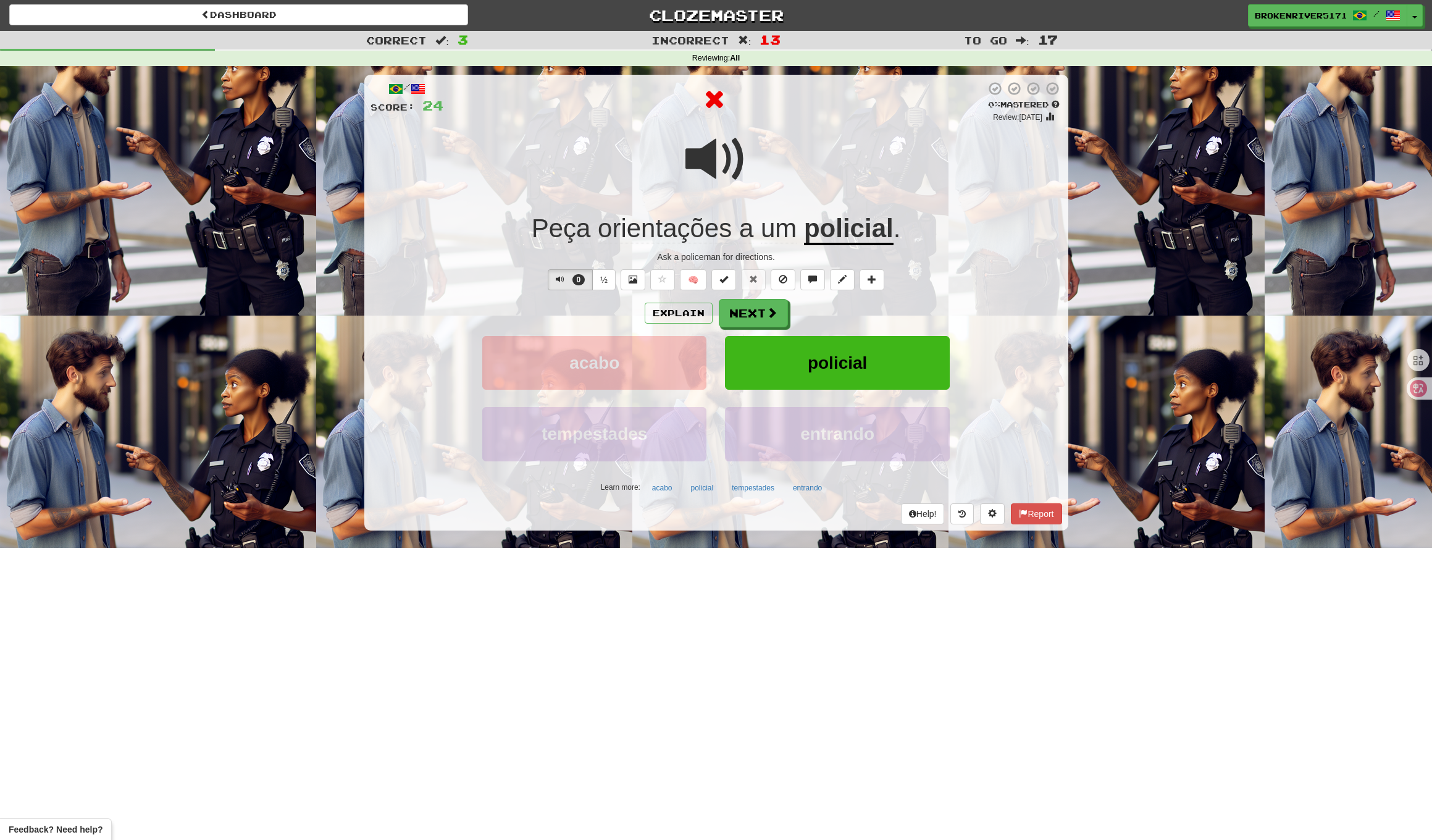
drag, startPoint x: 762, startPoint y: 318, endPoint x: 802, endPoint y: 318, distance: 40.0
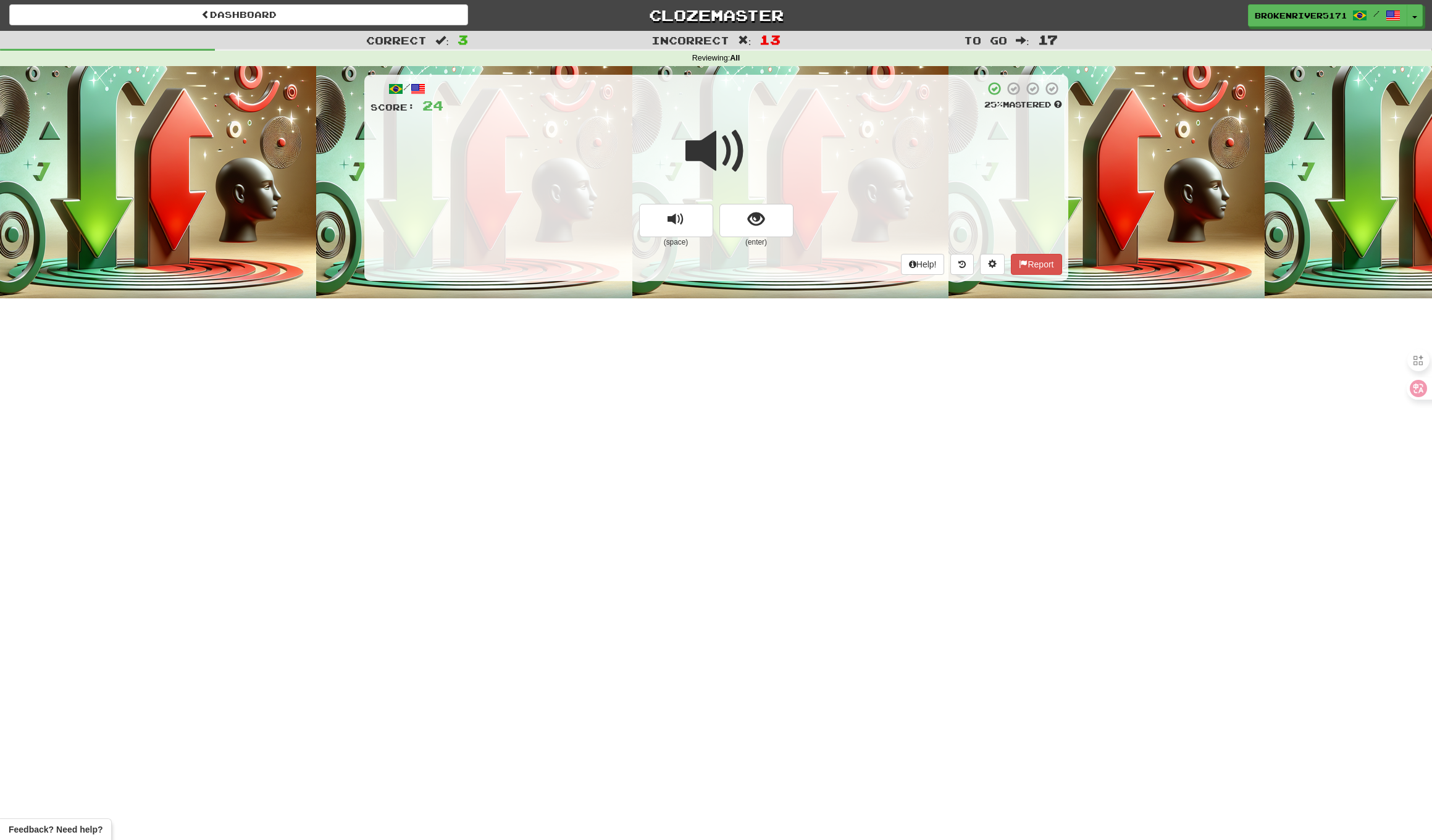
drag, startPoint x: 759, startPoint y: 228, endPoint x: 753, endPoint y: 255, distance: 27.7
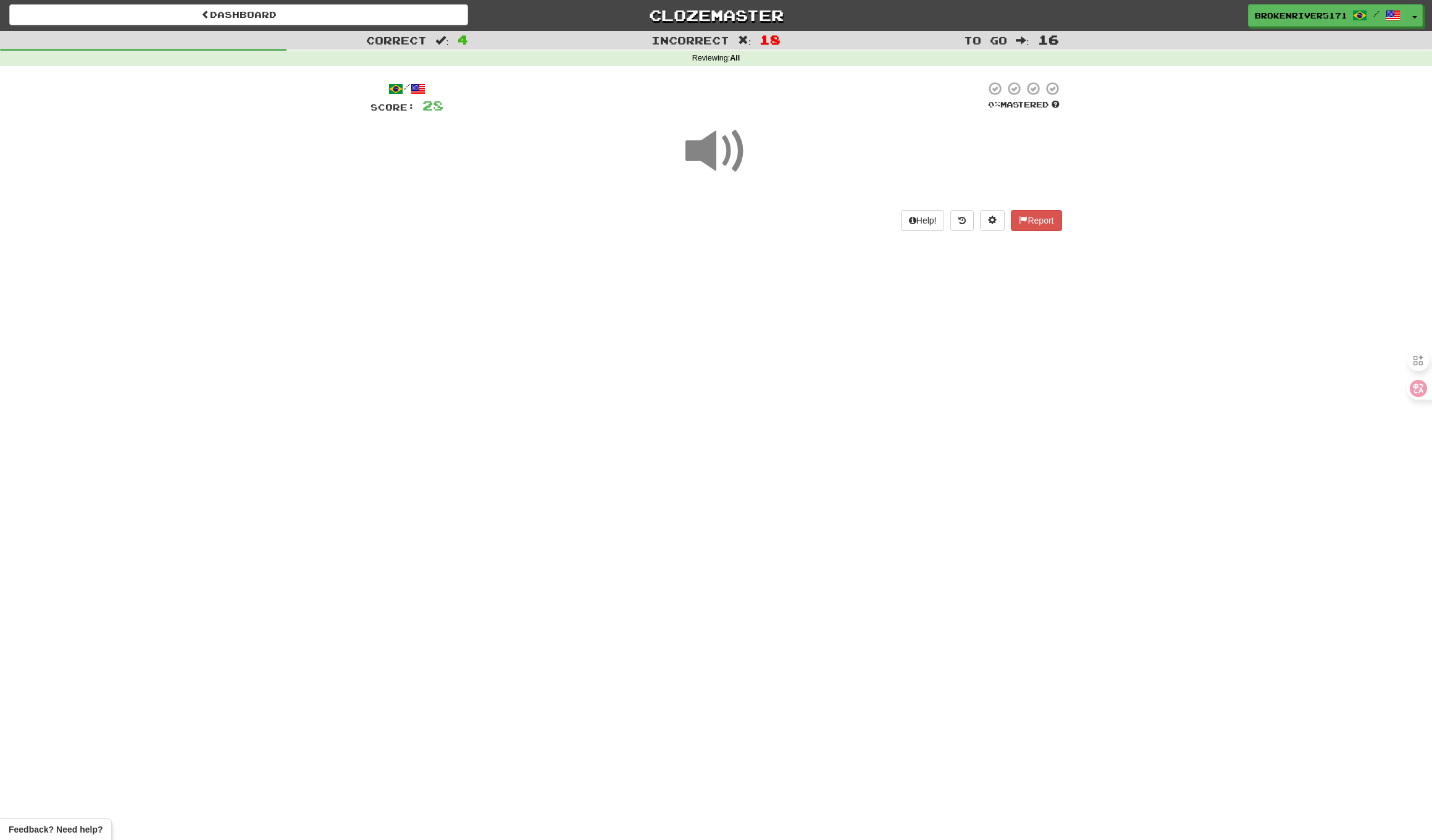
scroll to position [1, 0]
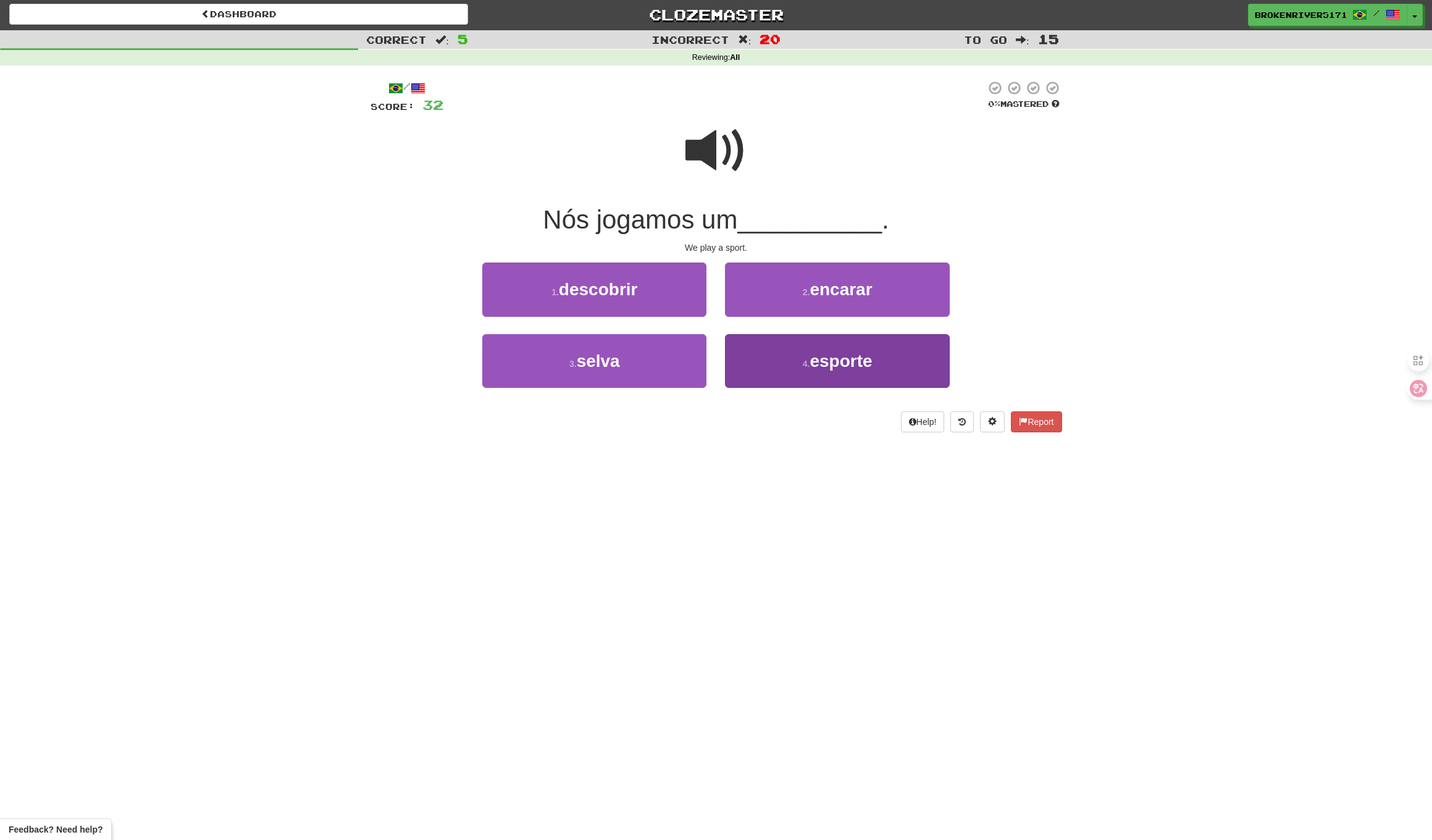
drag, startPoint x: 676, startPoint y: 308, endPoint x: 748, endPoint y: 343, distance: 80.1
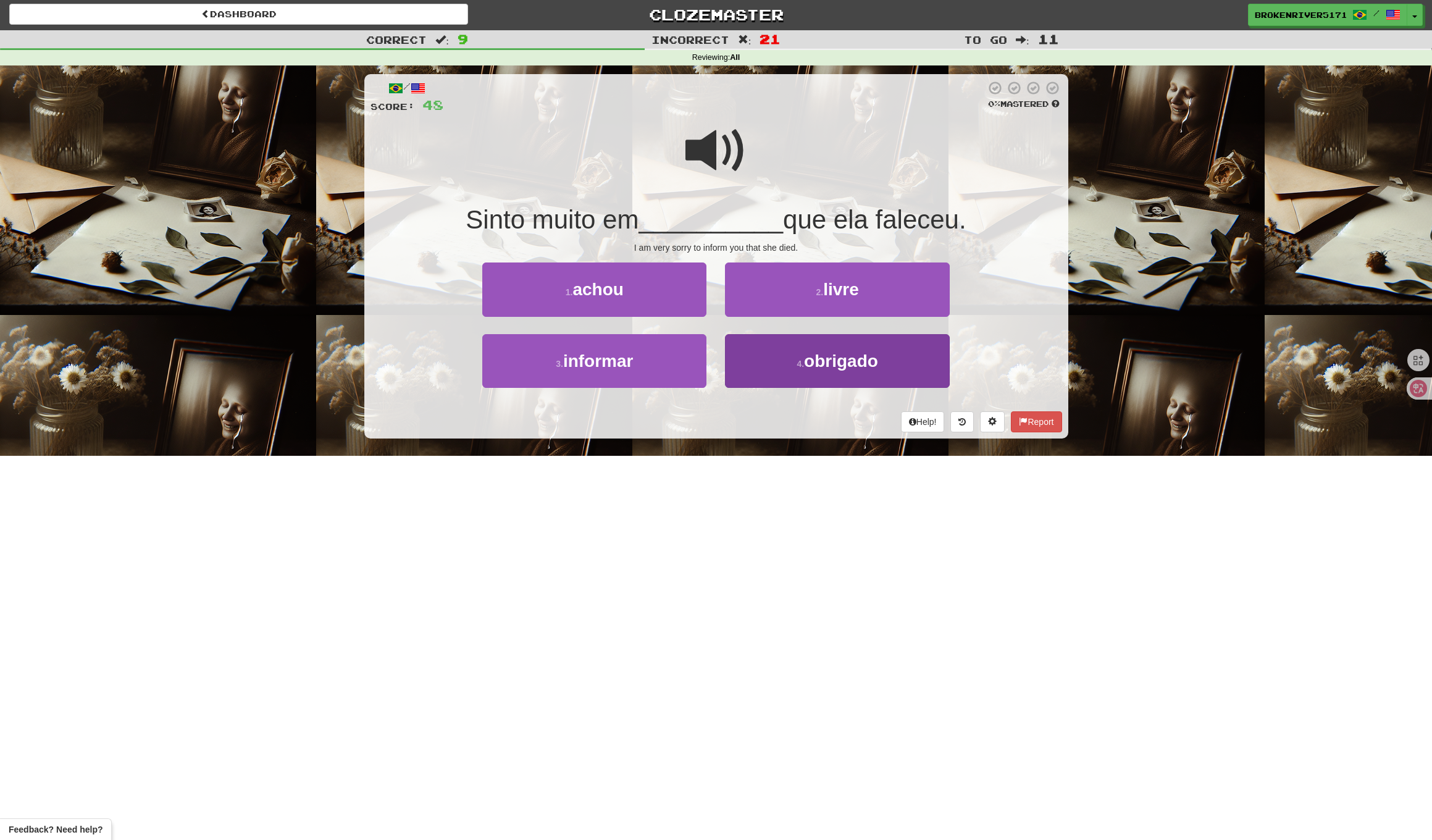
drag, startPoint x: 731, startPoint y: 361, endPoint x: 812, endPoint y: 374, distance: 82.0
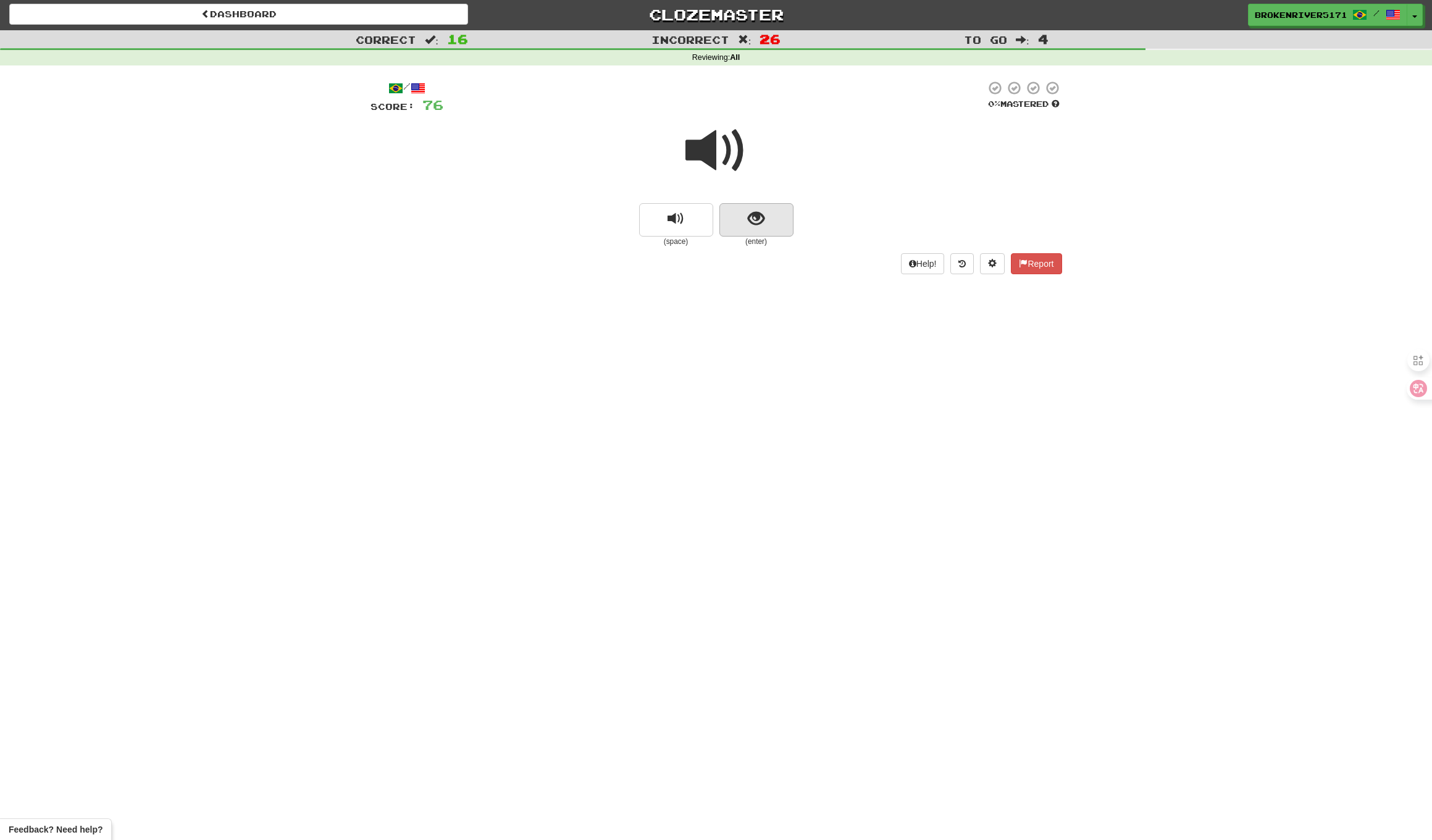
drag, startPoint x: 708, startPoint y: 219, endPoint x: 768, endPoint y: 218, distance: 60.0
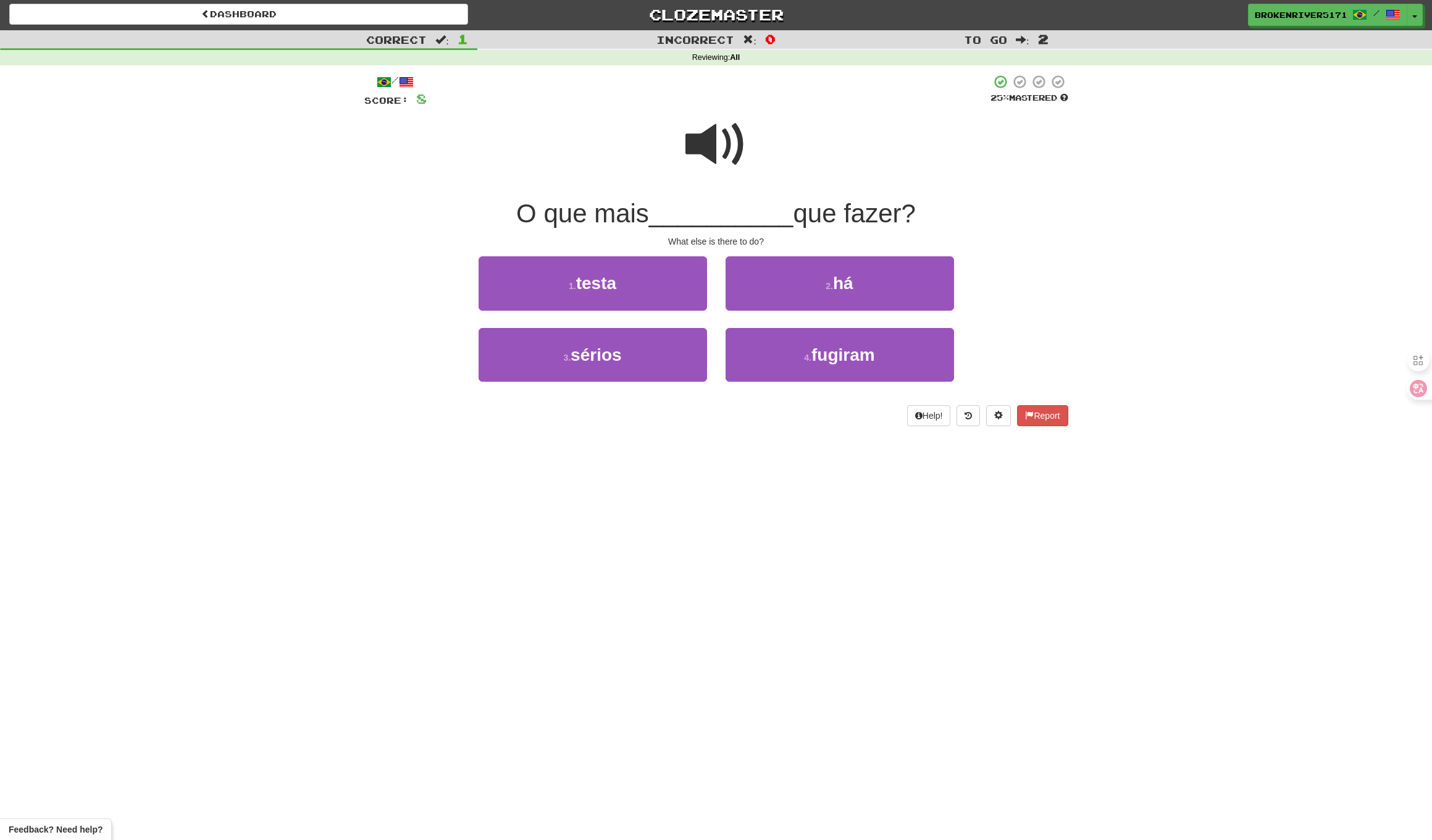
drag, startPoint x: 695, startPoint y: 441, endPoint x: 708, endPoint y: 436, distance: 13.9
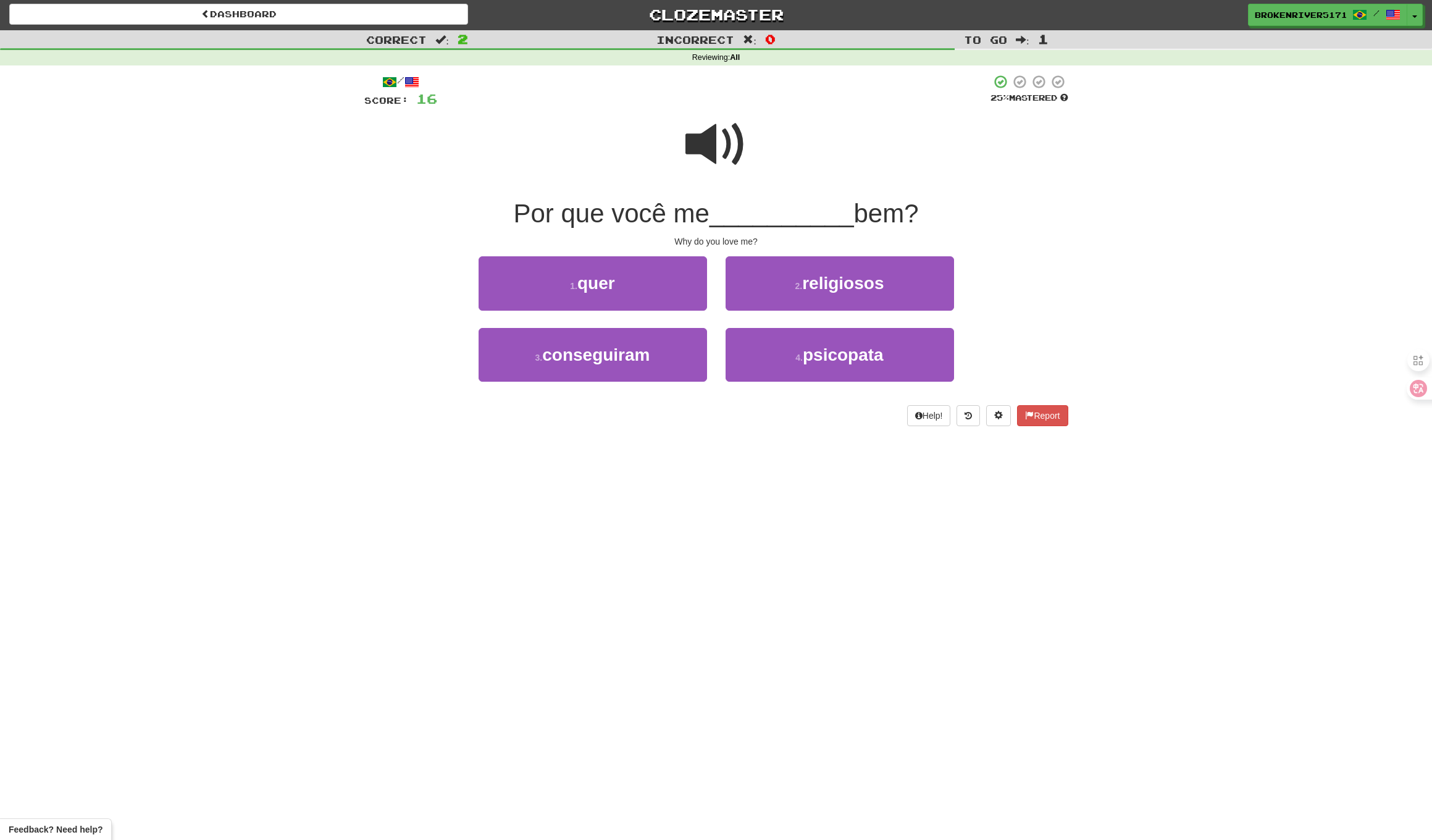
drag, startPoint x: 738, startPoint y: 456, endPoint x: 755, endPoint y: 433, distance: 28.6
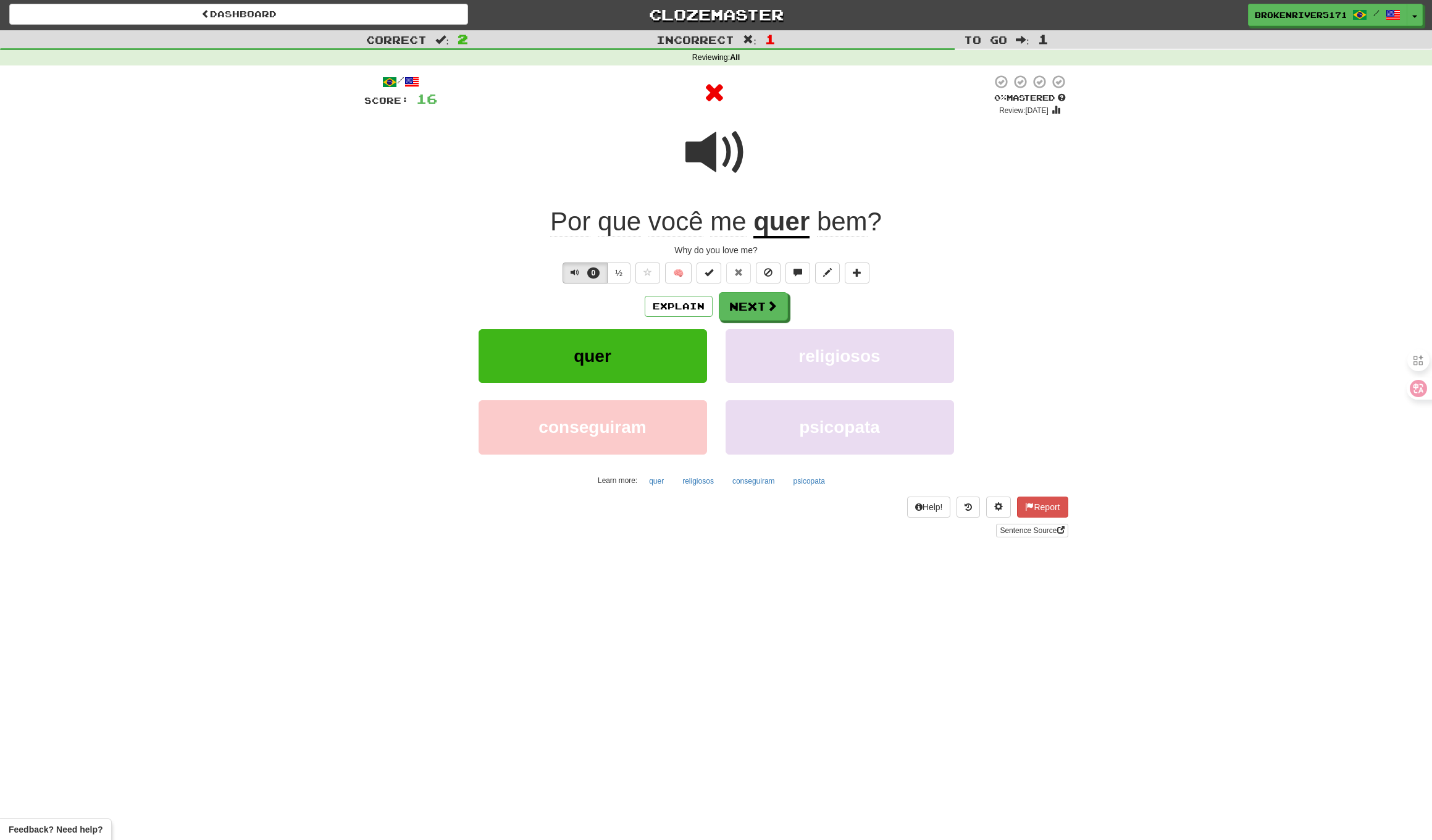
scroll to position [4, 0]
